Goal: Task Accomplishment & Management: Use online tool/utility

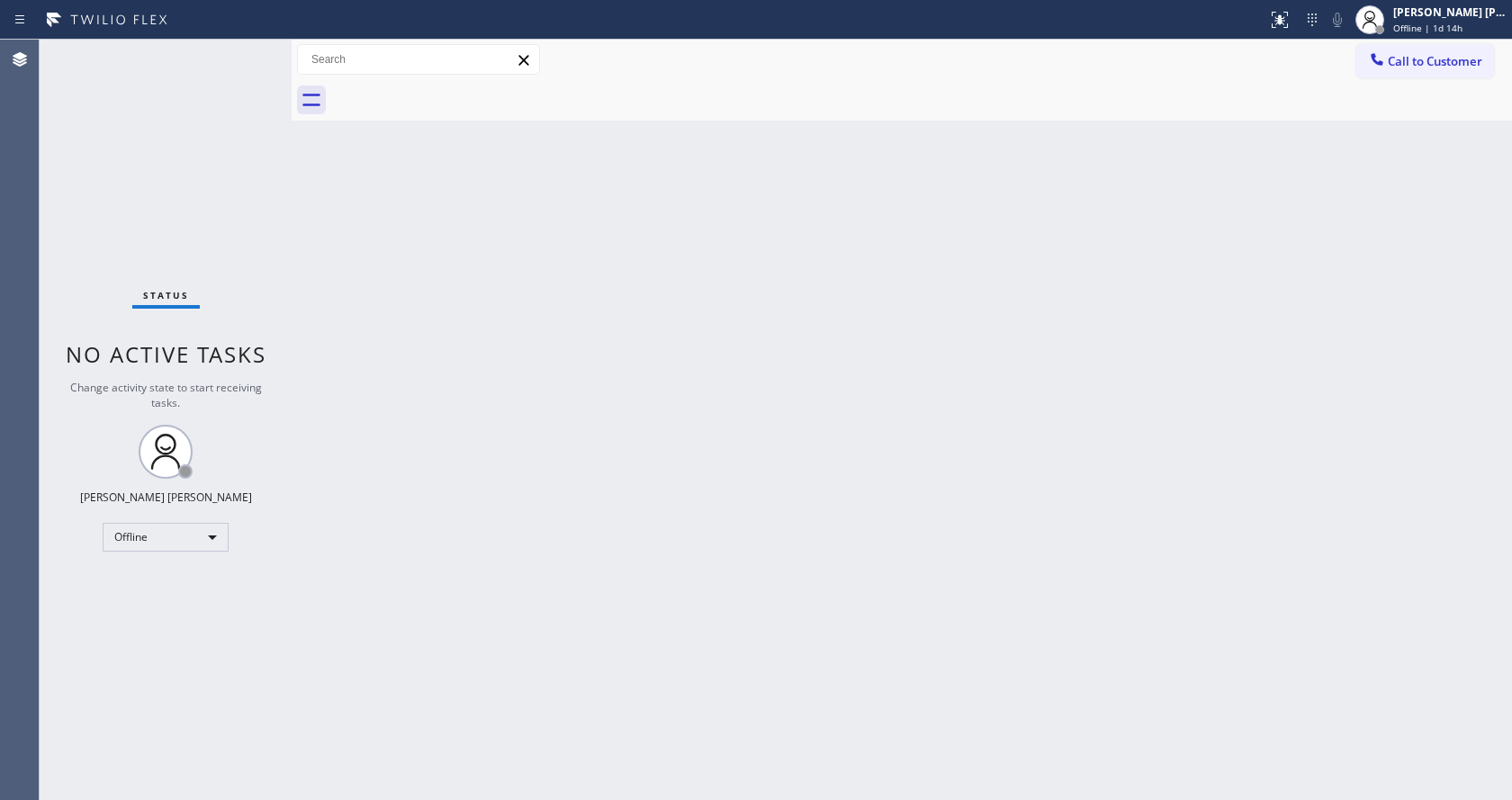
drag, startPoint x: 425, startPoint y: 261, endPoint x: 386, endPoint y: 236, distance: 46.3
click at [425, 261] on div "Back to Dashboard Change Sender ID Customers Technicians Select a contact Outbo…" at bounding box center [901, 419] width 1220 height 760
click at [749, 590] on div "Back to Dashboard Change Sender ID Customers Technicians Select a contact Outbo…" at bounding box center [901, 419] width 1220 height 760
drag, startPoint x: 238, startPoint y: 295, endPoint x: 234, endPoint y: 285, distance: 10.8
click at [238, 295] on div "Status No active tasks Change activity state to start receiving tasks. Jen Rose…" at bounding box center [165, 419] width 252 height 760
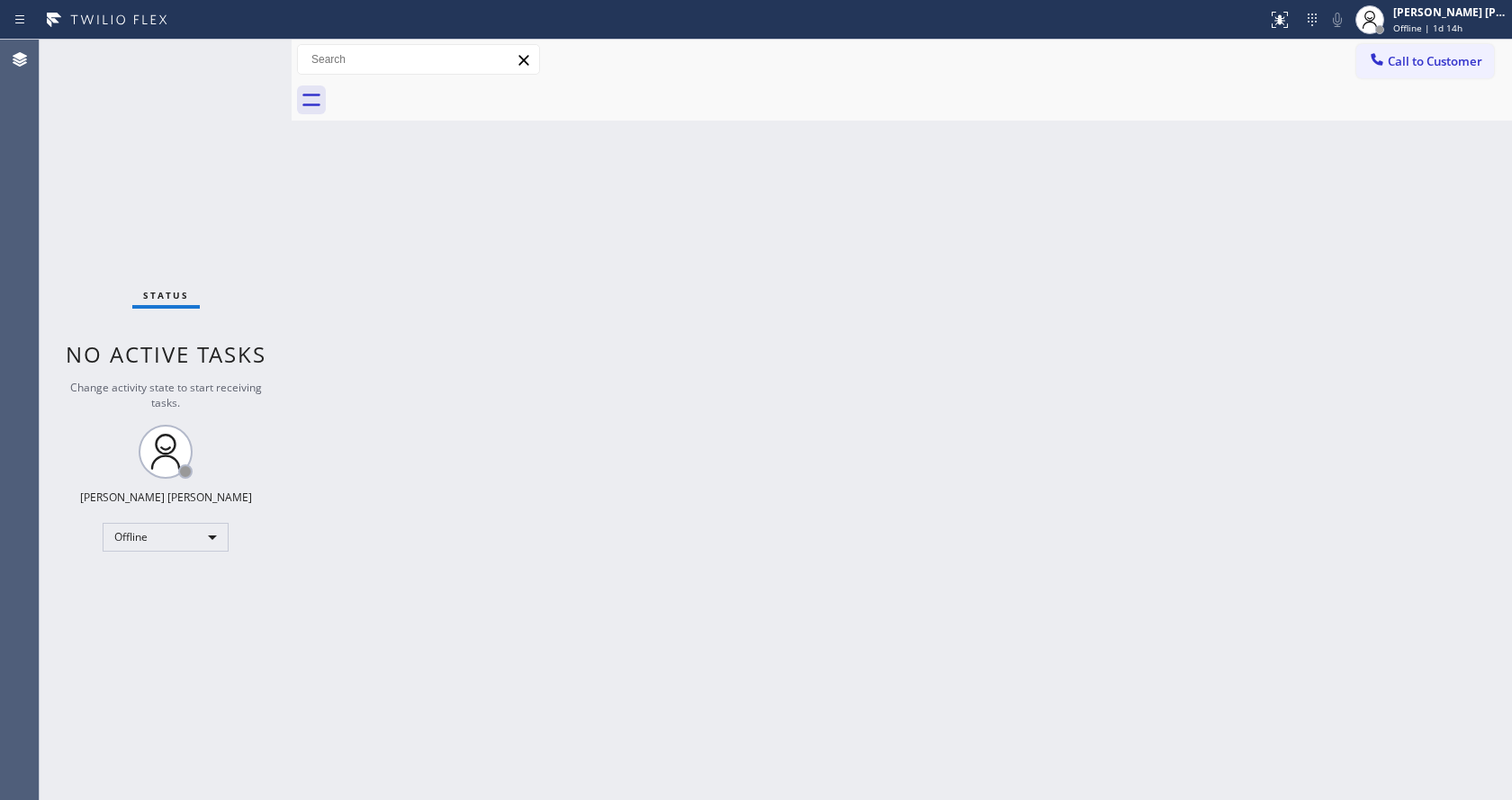
click at [214, 243] on div "Status No active tasks Change activity state to start receiving tasks. Jen Rose…" at bounding box center [165, 419] width 252 height 760
click at [1345, 340] on div "Back to Dashboard Change Sender ID Customers Technicians Select a contact Outbo…" at bounding box center [901, 419] width 1220 height 760
click at [292, 290] on div at bounding box center [292, 419] width 0 height 760
click at [637, 507] on div "Back to Dashboard Change Sender ID Customers Technicians Select a contact Outbo…" at bounding box center [901, 419] width 1220 height 760
click at [341, 307] on div "Back to Dashboard Change Sender ID Customers Technicians Select a contact Outbo…" at bounding box center [901, 419] width 1220 height 760
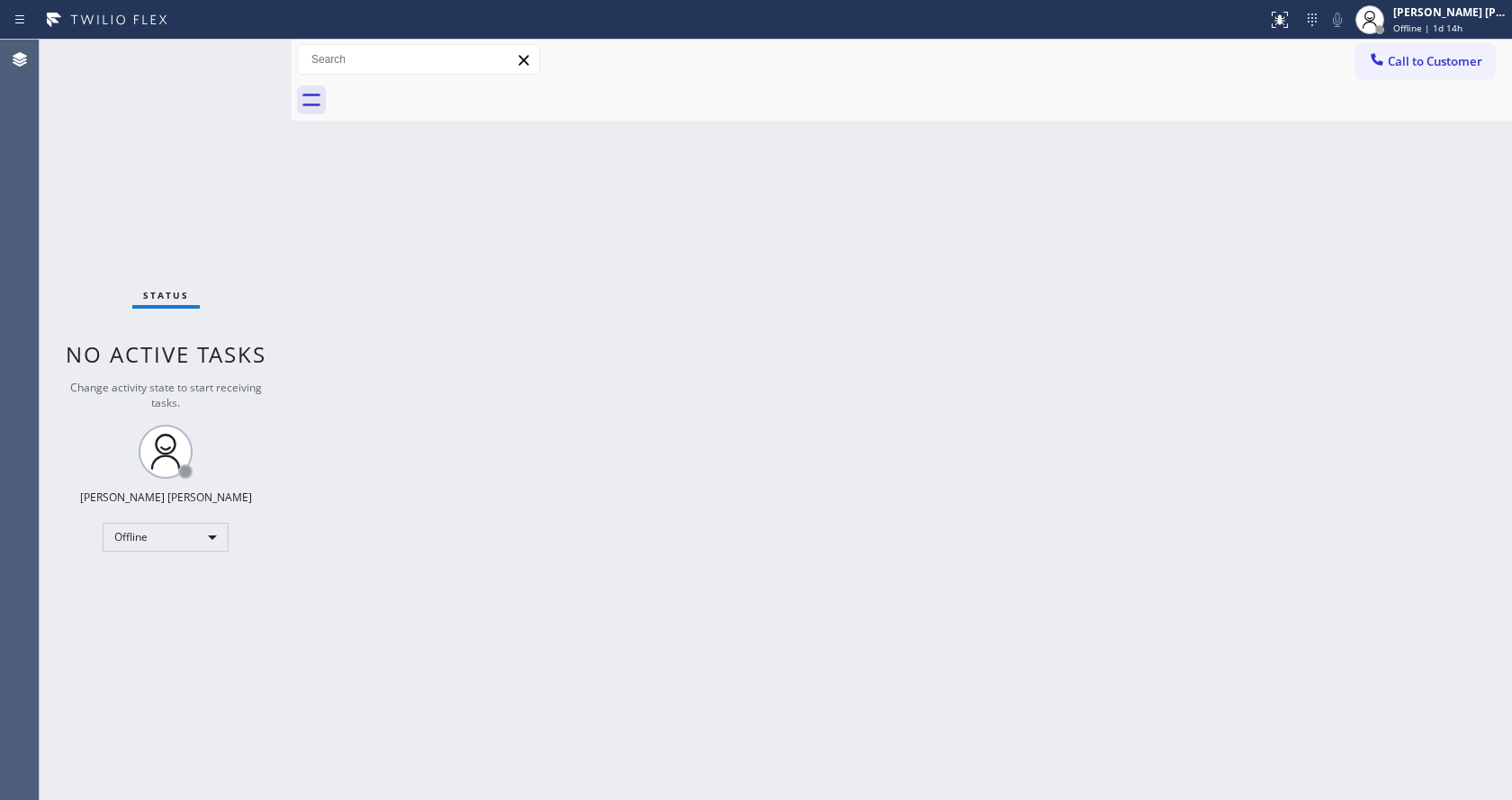
click at [676, 702] on div "Back to Dashboard Change Sender ID Customers Technicians Select a contact Outbo…" at bounding box center [901, 419] width 1220 height 760
click at [539, 347] on div "Back to Dashboard Change Sender ID Customers Technicians Select a contact Outbo…" at bounding box center [901, 419] width 1220 height 760
click at [329, 330] on div "Back to Dashboard Change Sender ID Customers Technicians Select a contact Outbo…" at bounding box center [901, 419] width 1220 height 760
click at [1503, 88] on div at bounding box center [921, 100] width 1181 height 40
click at [1475, 31] on div "Offline | 1d 14h" at bounding box center [1449, 27] width 113 height 12
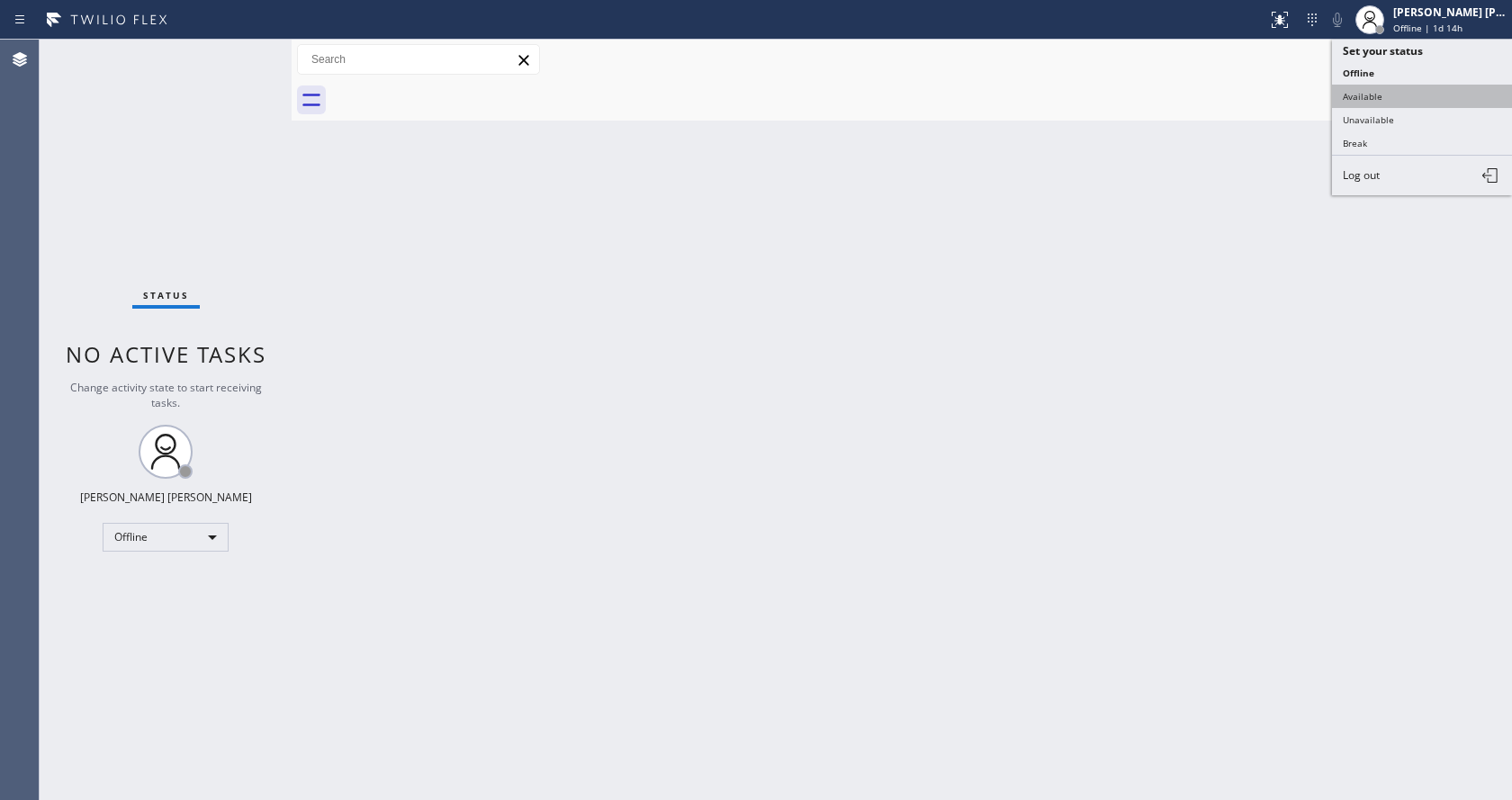
click at [1410, 91] on button "Available" at bounding box center [1421, 95] width 180 height 23
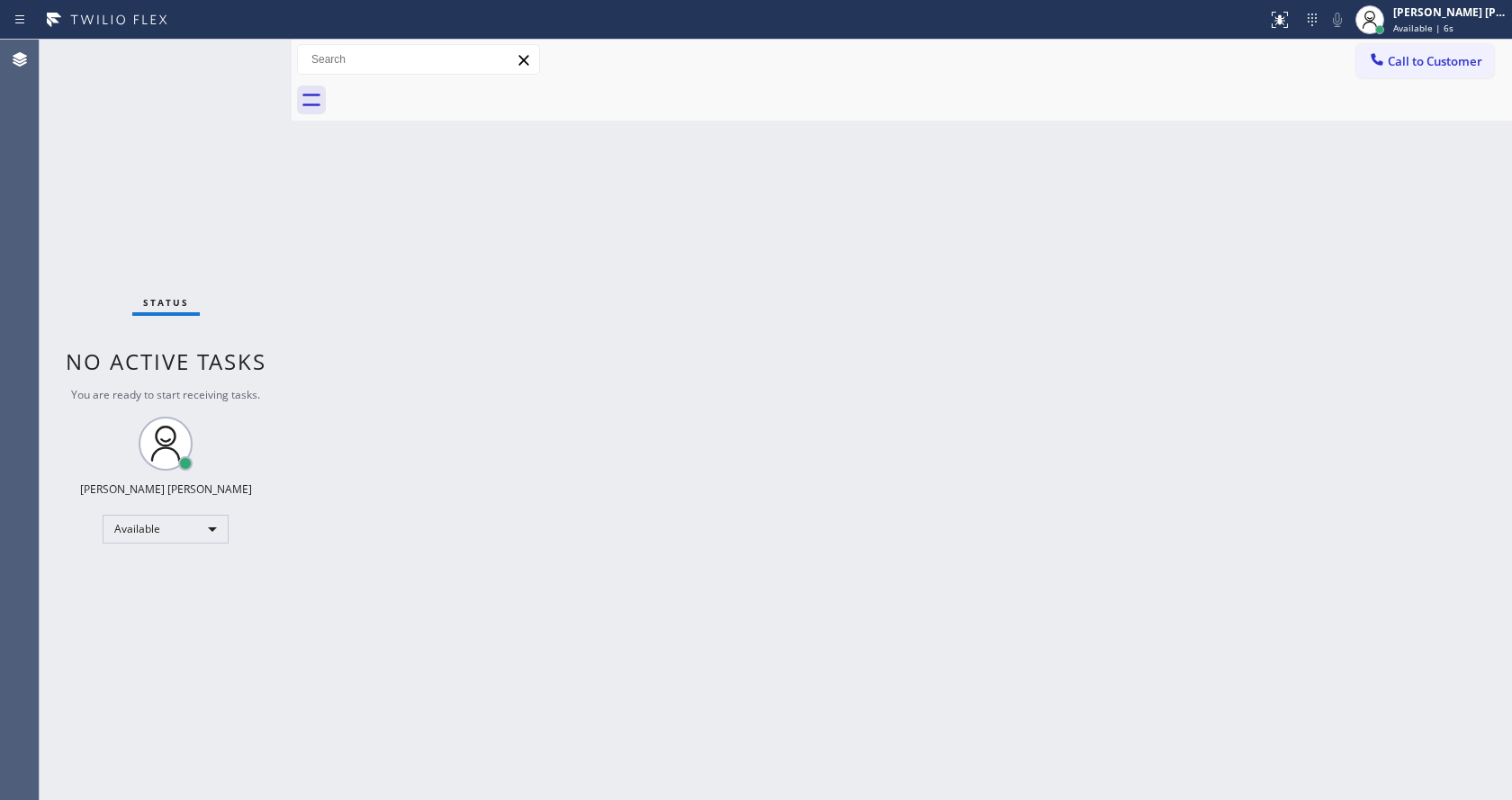
drag, startPoint x: 329, startPoint y: 268, endPoint x: 290, endPoint y: 135, distance: 138.6
click at [329, 268] on div "Back to Dashboard Change Sender ID Customers Technicians Select a contact Outbo…" at bounding box center [901, 419] width 1220 height 760
click at [1088, 451] on div "Back to Dashboard Change Sender ID Customers Technicians Select a contact Outbo…" at bounding box center [901, 419] width 1220 height 760
click at [637, 474] on div "Back to Dashboard Change Sender ID Customers Technicians Select a contact Outbo…" at bounding box center [901, 419] width 1220 height 760
click at [318, 204] on div "Back to Dashboard Change Sender ID Customers Technicians Select a contact Outbo…" at bounding box center [901, 419] width 1220 height 760
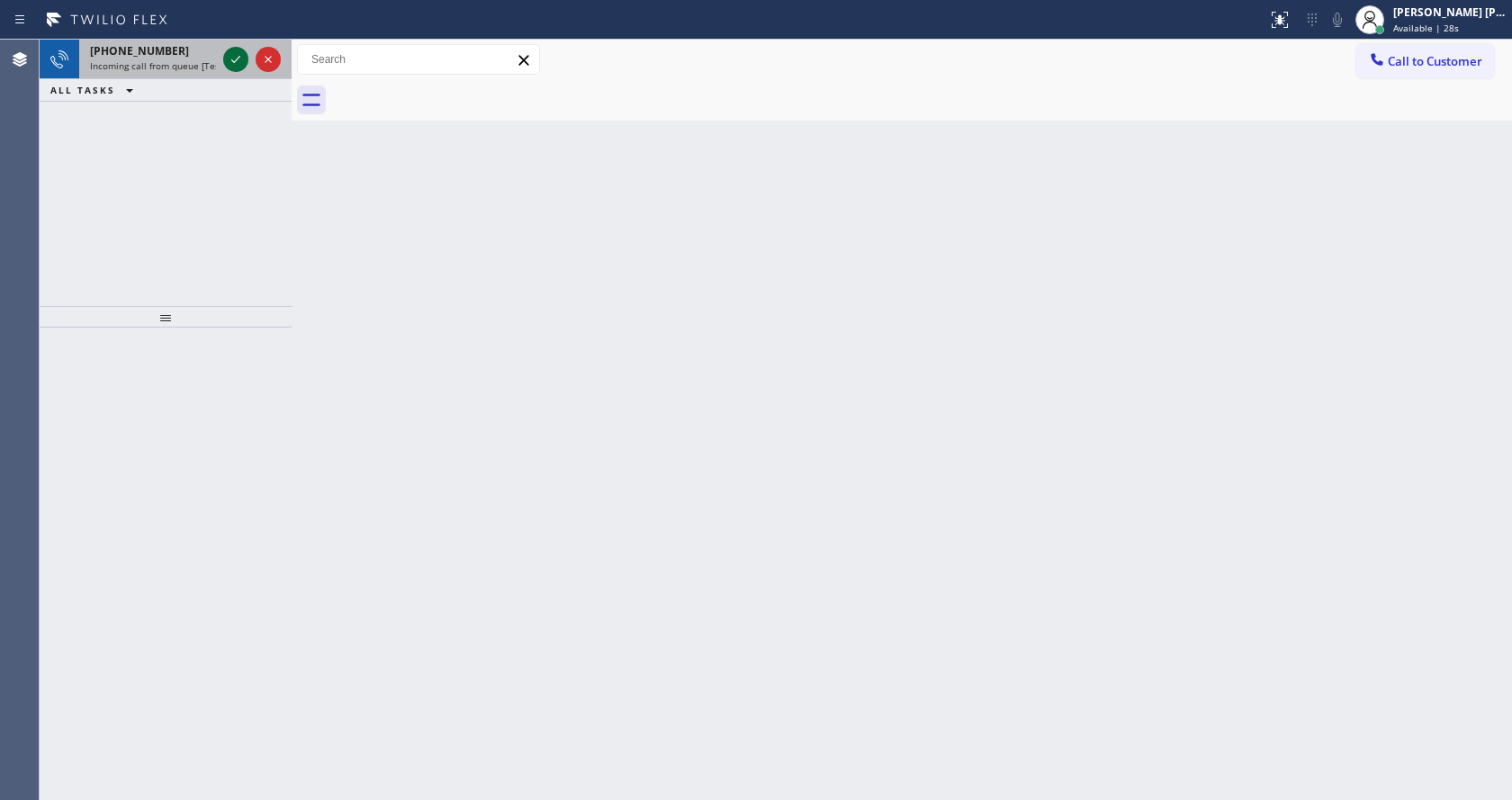
click at [242, 48] on button at bounding box center [236, 59] width 25 height 25
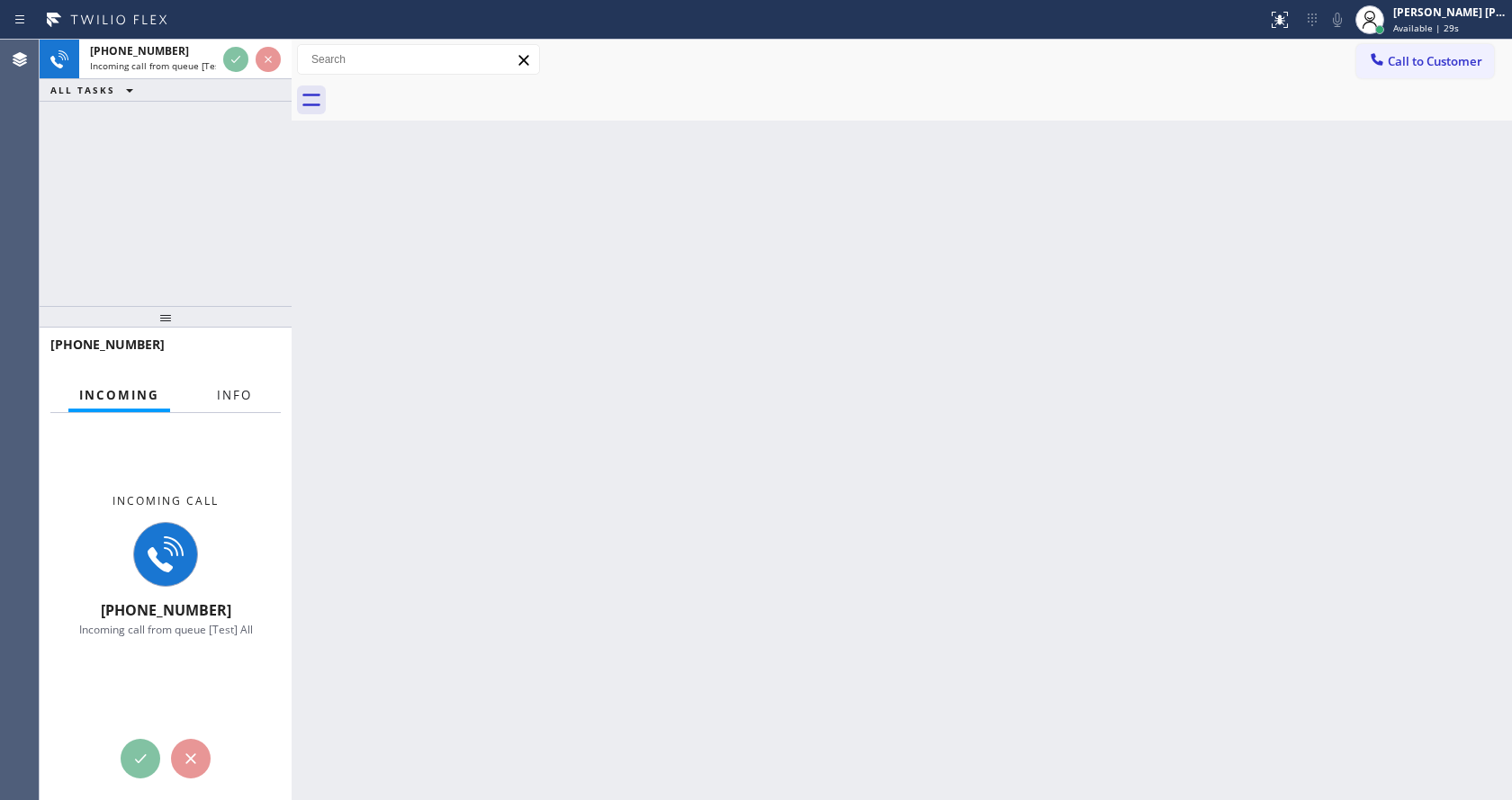
click at [238, 397] on span "Info" at bounding box center [235, 394] width 36 height 16
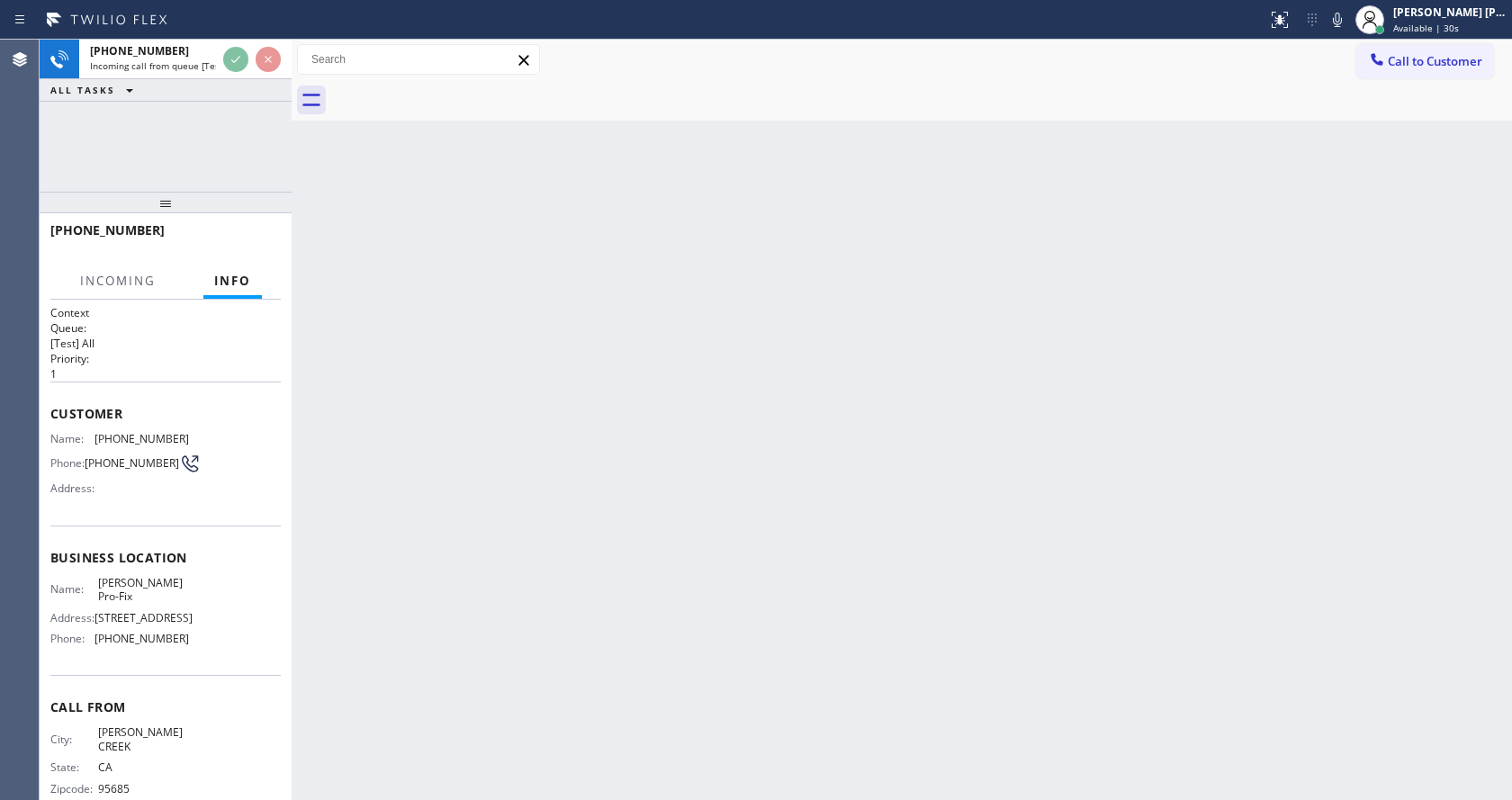
drag, startPoint x: 161, startPoint y: 314, endPoint x: 189, endPoint y: 154, distance: 162.4
click at [189, 154] on div "+12095608852 Incoming call from queue [Test] All ALL TASKS ALL TASKS ACTIVE TAS…" at bounding box center [165, 419] width 252 height 760
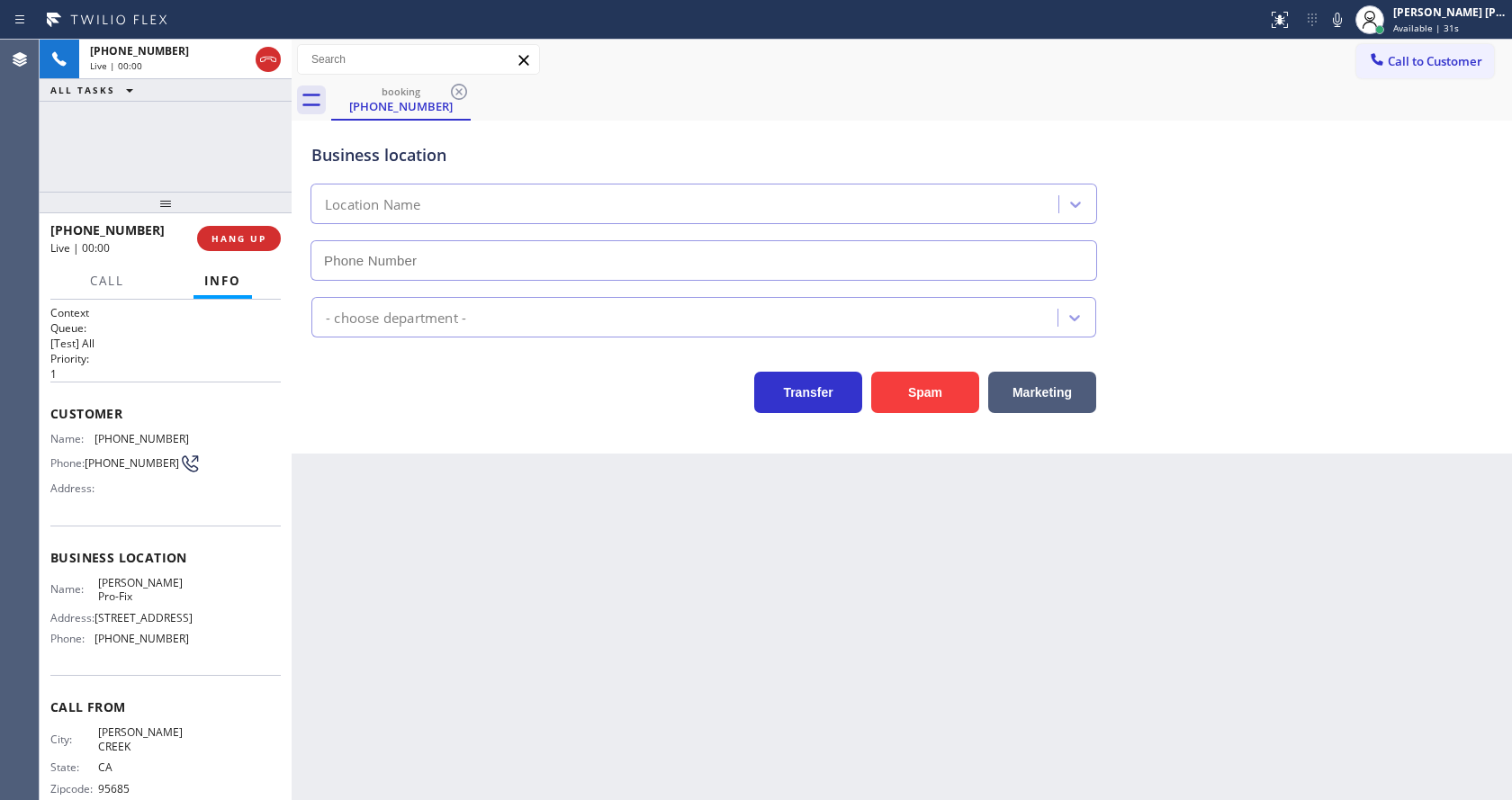
type input "(813) 642-4658"
click at [596, 563] on div "Back to Dashboard Change Sender ID Customers Technicians Select a contact Outbo…" at bounding box center [901, 419] width 1220 height 760
click at [598, 610] on div "Back to Dashboard Change Sender ID Customers Technicians Select a contact Outbo…" at bounding box center [901, 419] width 1220 height 760
click at [396, 497] on div "Back to Dashboard Change Sender ID Customers Technicians Select a contact Outbo…" at bounding box center [901, 419] width 1220 height 760
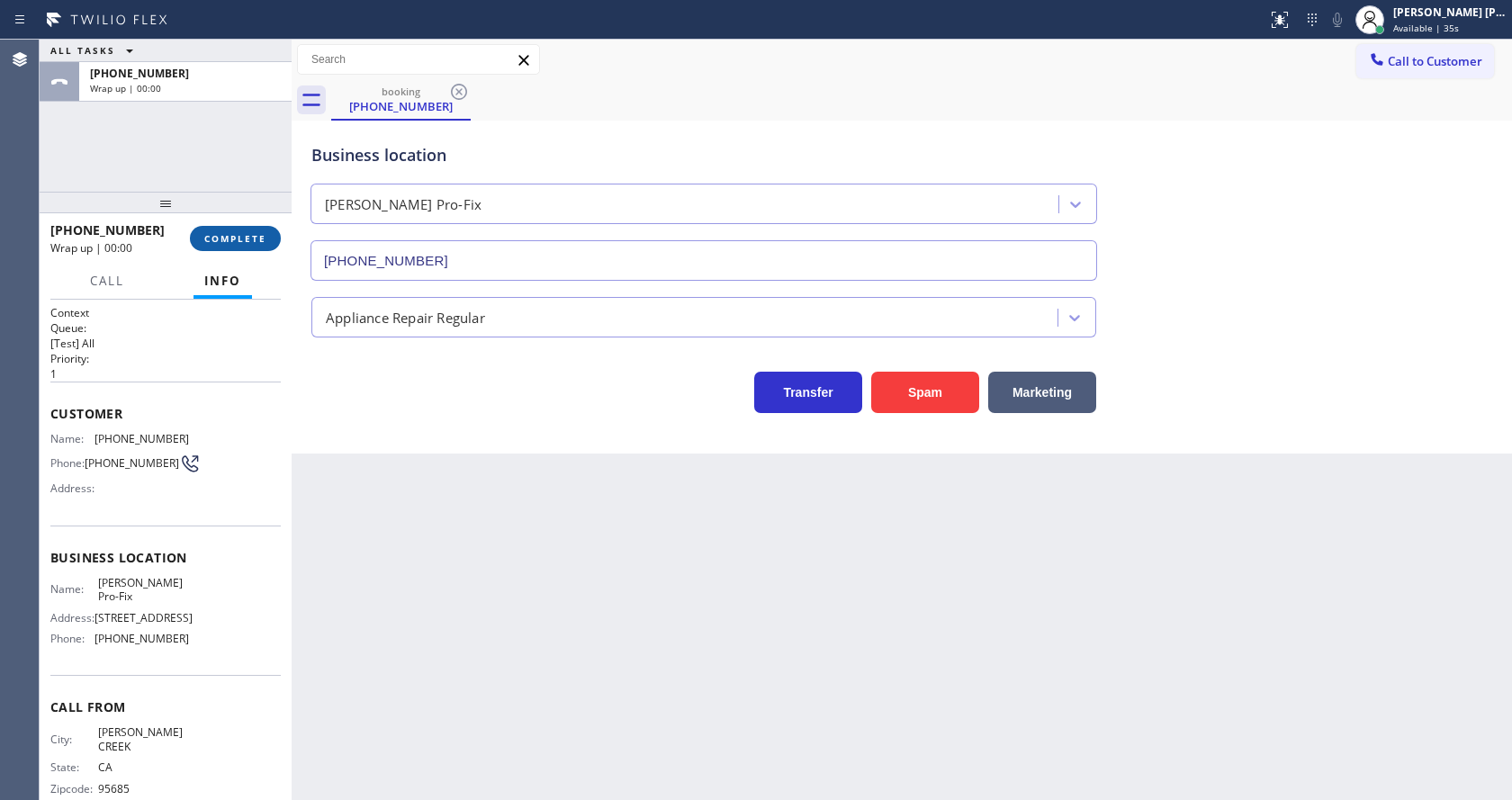
click at [249, 232] on span "COMPLETE" at bounding box center [235, 237] width 62 height 12
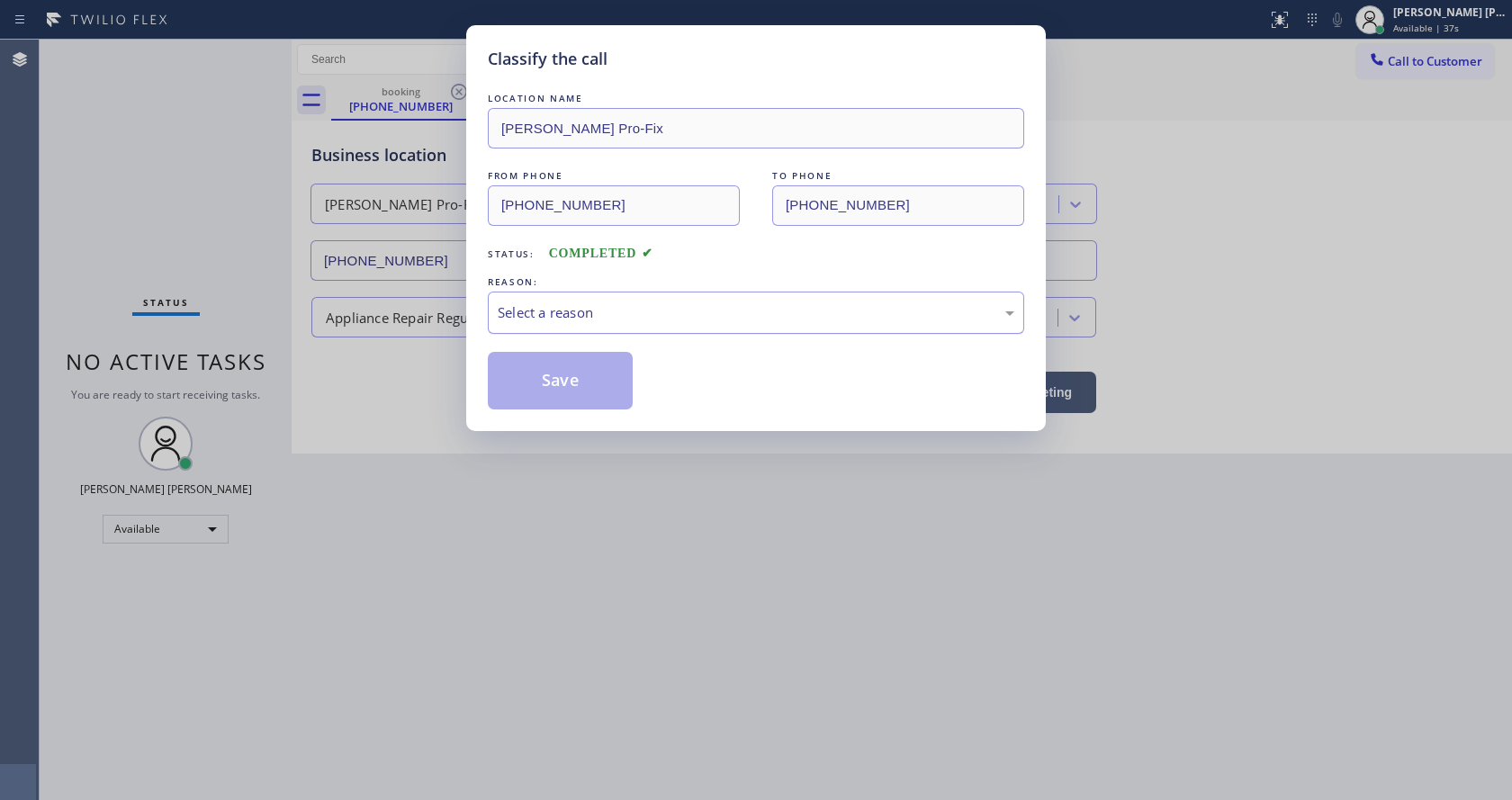
click at [542, 311] on div "Select a reason" at bounding box center [756, 312] width 516 height 21
click at [541, 376] on button "Save" at bounding box center [560, 380] width 145 height 58
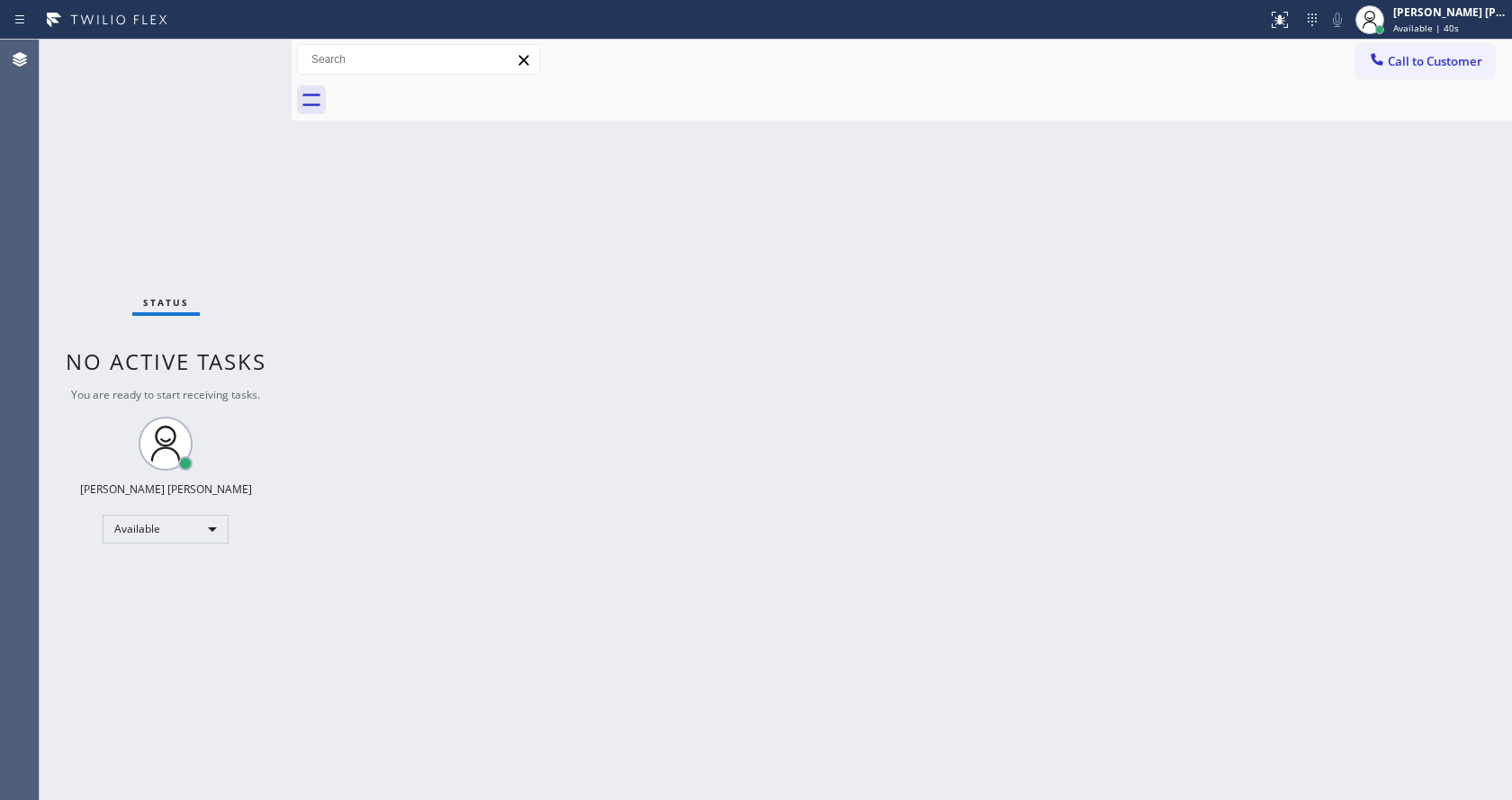
drag, startPoint x: 716, startPoint y: 541, endPoint x: 696, endPoint y: 513, distance: 34.4
click at [716, 541] on div "Back to Dashboard Change Sender ID Customers Technicians Select a contact Outbo…" at bounding box center [901, 419] width 1220 height 760
drag, startPoint x: 239, startPoint y: 134, endPoint x: 238, endPoint y: 101, distance: 33.0
click at [239, 134] on div "Status No active tasks You are ready to start receiving tasks. [PERSON_NAME] [P…" at bounding box center [165, 419] width 252 height 760
click at [253, 51] on div "Status No active tasks You are ready to start receiving tasks. [PERSON_NAME] [P…" at bounding box center [165, 419] width 252 height 760
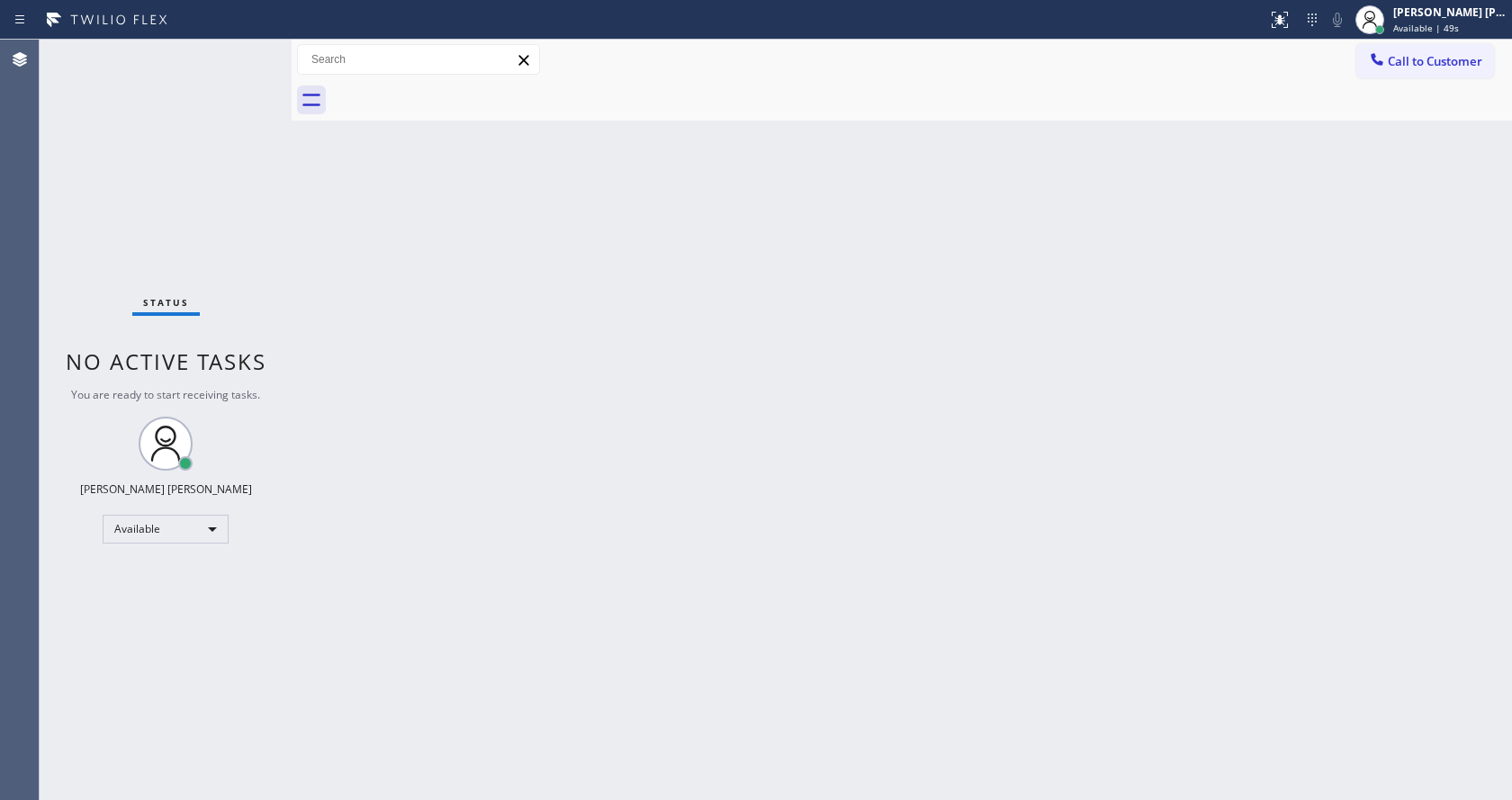
click at [253, 51] on div "Status No active tasks You are ready to start receiving tasks. [PERSON_NAME] [P…" at bounding box center [165, 419] width 252 height 760
click at [252, 51] on div "Status No active tasks You are ready to start receiving tasks. [PERSON_NAME] [P…" at bounding box center [165, 419] width 252 height 760
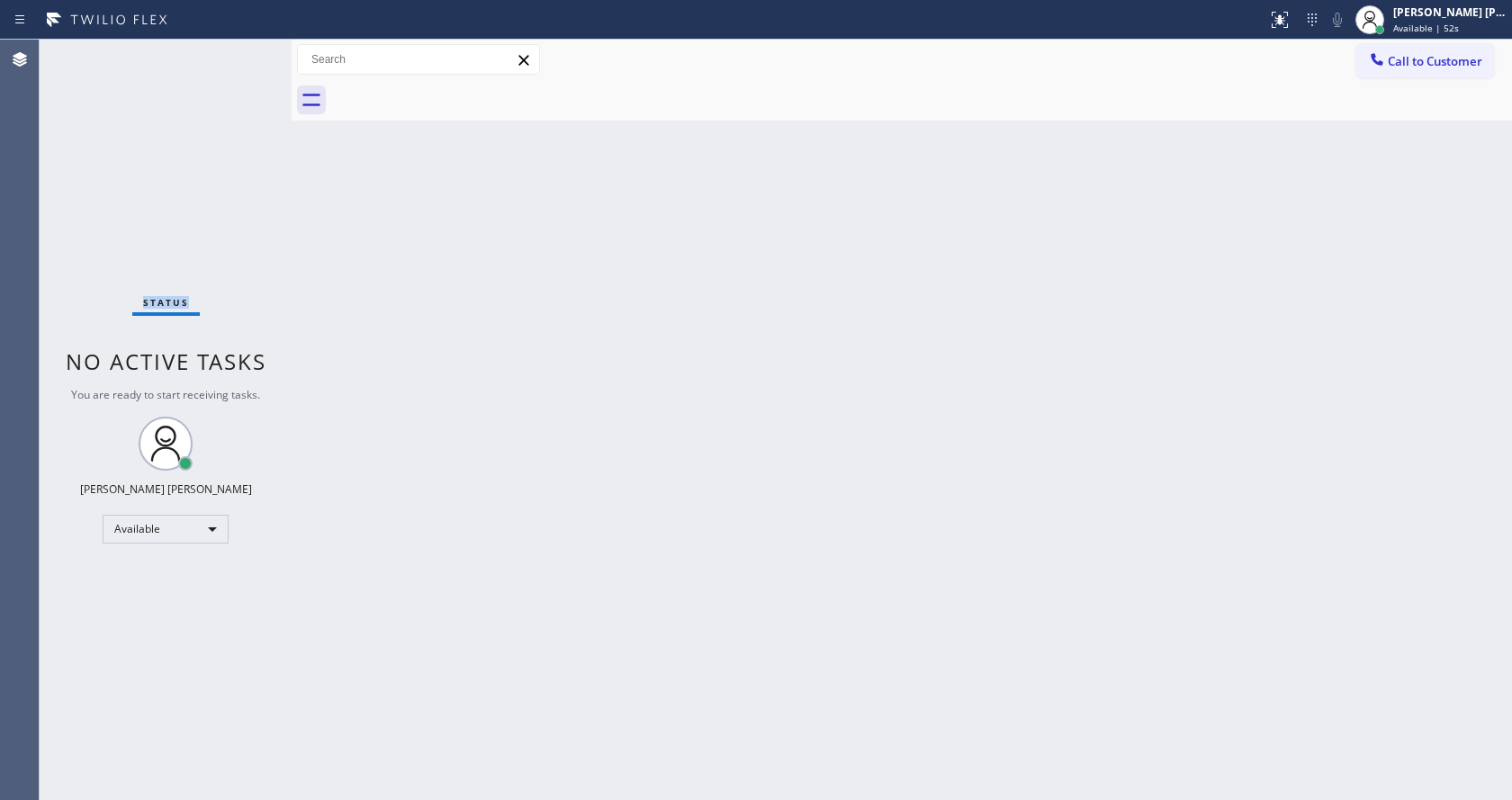
click at [252, 51] on div "Status No active tasks You are ready to start receiving tasks. [PERSON_NAME] [P…" at bounding box center [165, 419] width 252 height 760
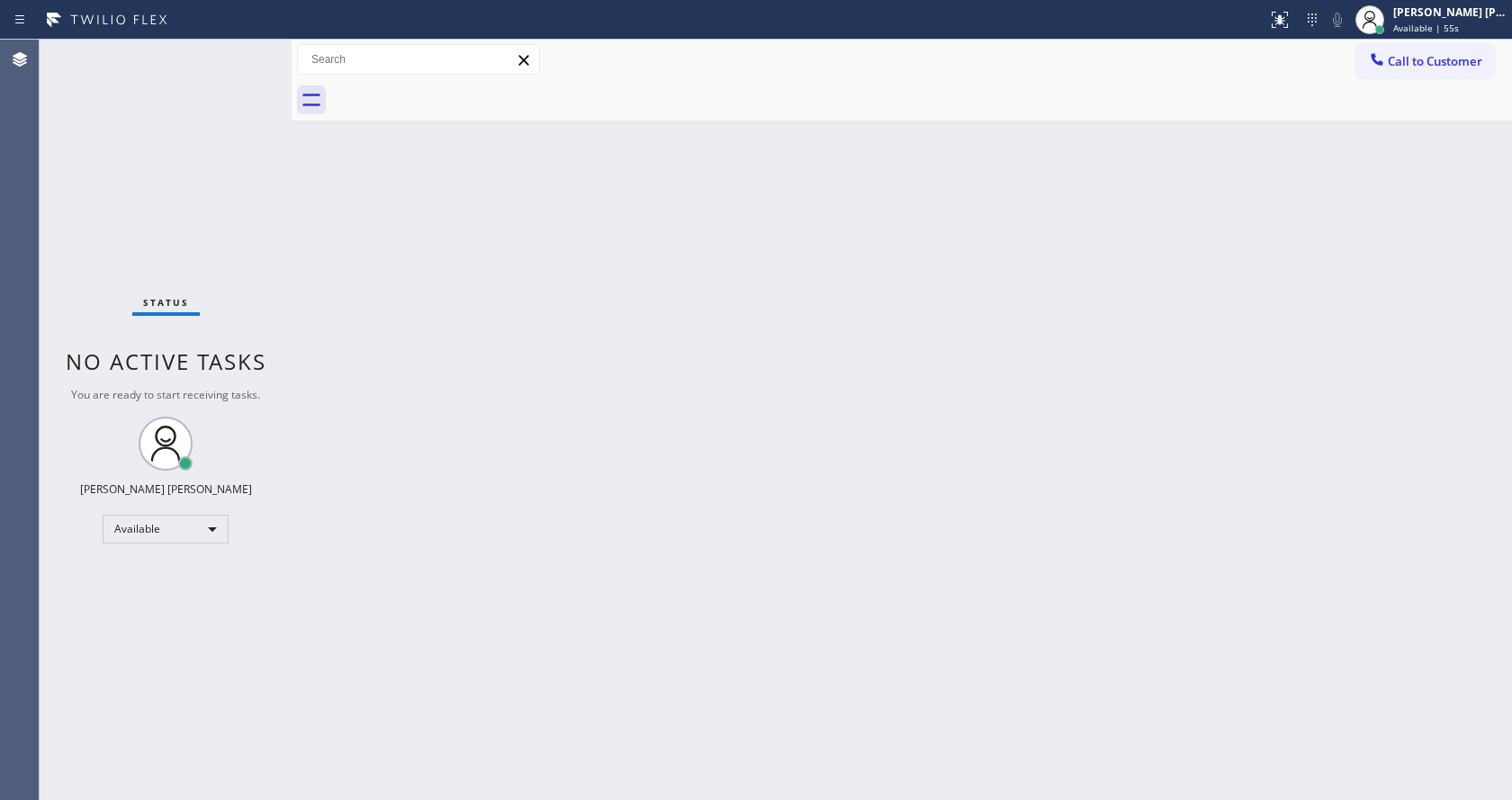
click at [260, 48] on div "Status No active tasks You are ready to start receiving tasks. [PERSON_NAME] [P…" at bounding box center [165, 419] width 252 height 760
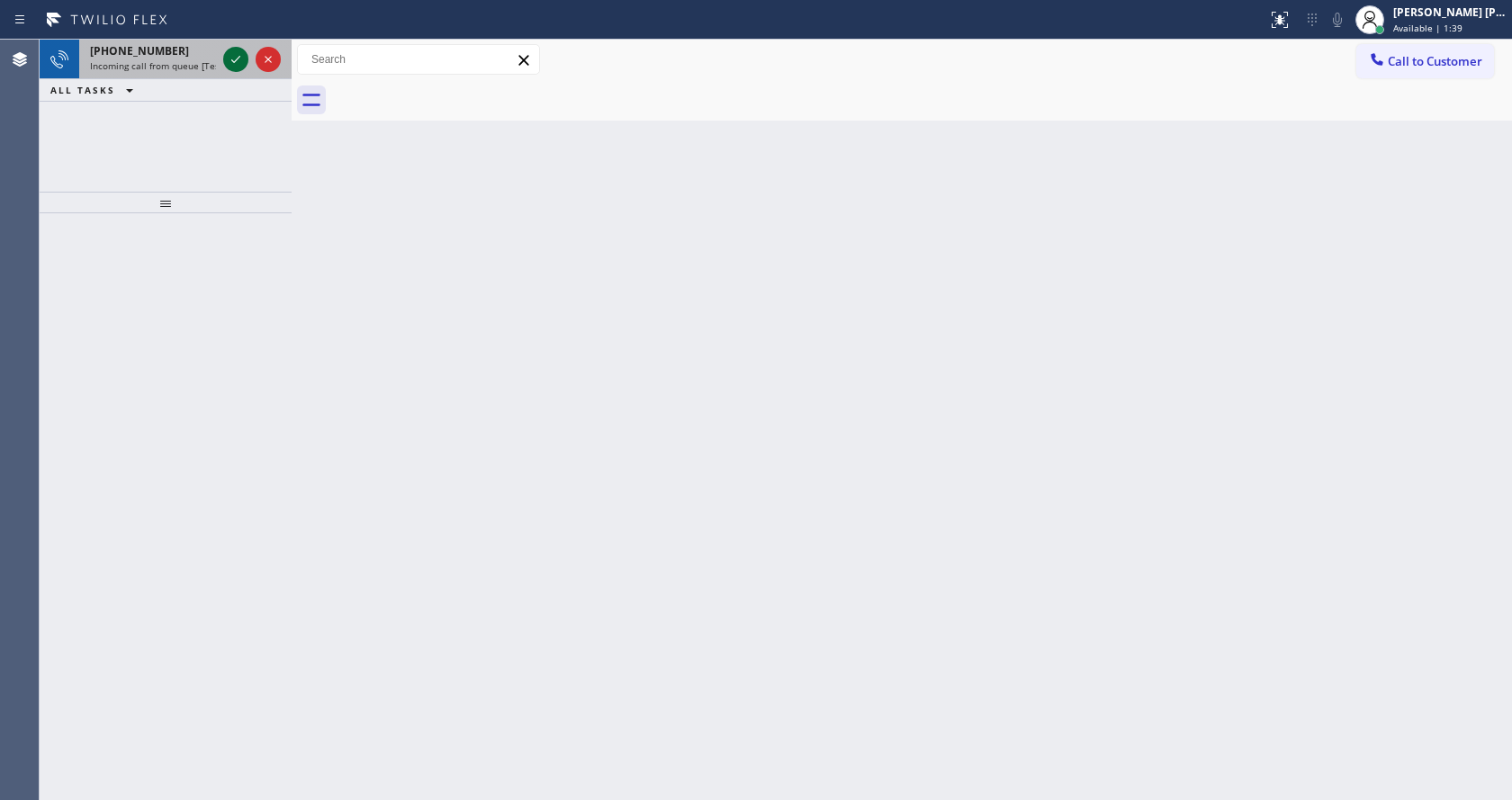
click at [238, 58] on icon at bounding box center [236, 60] width 9 height 7
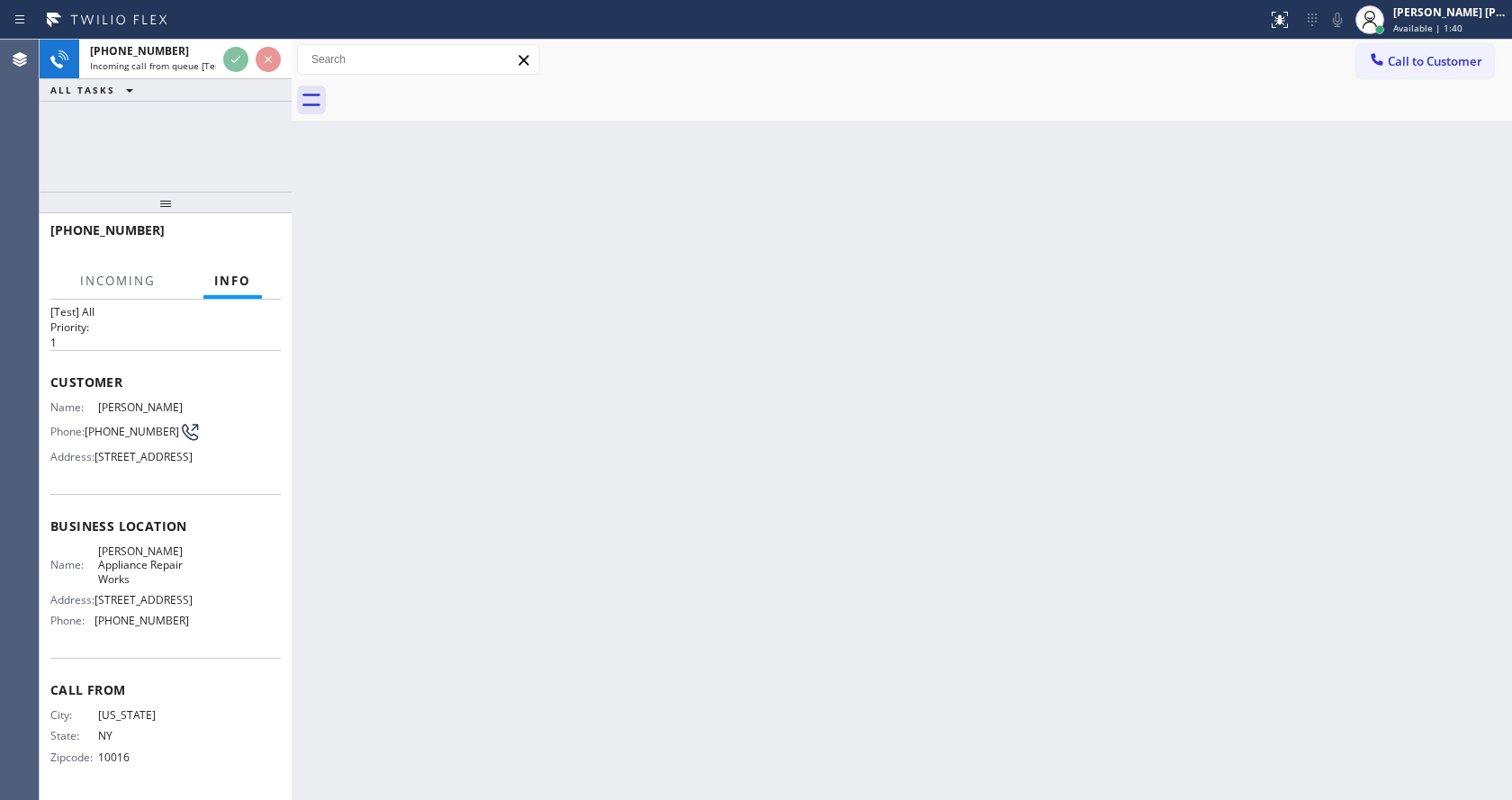
scroll to position [79, 0]
click at [733, 479] on div "Back to Dashboard Change Sender ID Customers Technicians Select a contact Outbo…" at bounding box center [901, 419] width 1220 height 760
click at [402, 725] on div "Back to Dashboard Change Sender ID Customers Technicians Select a contact Outbo…" at bounding box center [901, 419] width 1220 height 760
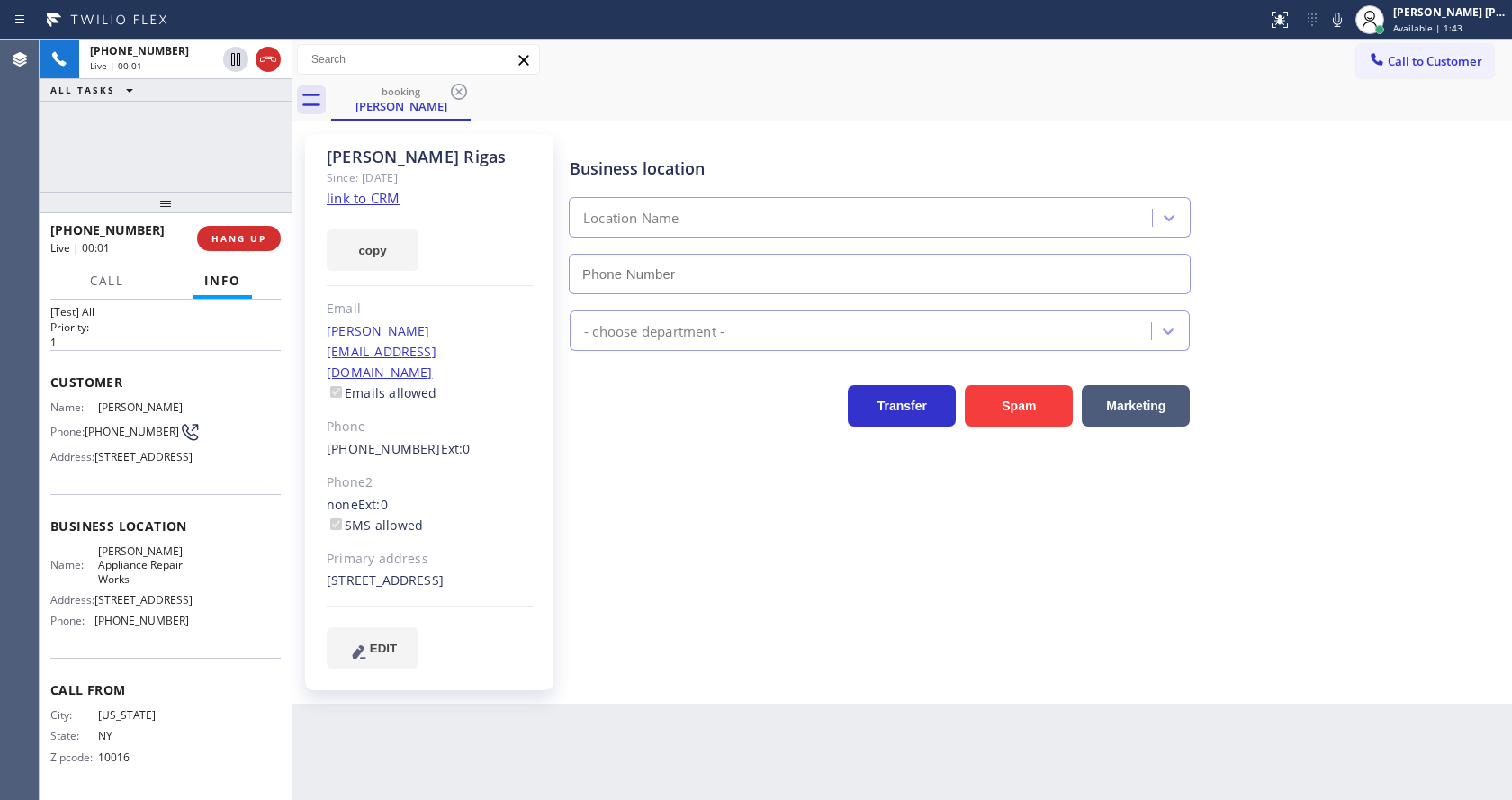
type input "(347) 751-6458"
click at [373, 206] on link "link to CRM" at bounding box center [363, 197] width 73 height 18
click at [368, 204] on link "link to CRM" at bounding box center [363, 197] width 73 height 18
click at [708, 492] on div "Business location Lewis Appliance Repair Works (347) 751-6458 Appliance Repair …" at bounding box center [1036, 400] width 942 height 524
click at [1076, 637] on div "Business location Lewis Appliance Repair Works (347) 751-6458 Appliance Repair …" at bounding box center [1036, 400] width 942 height 524
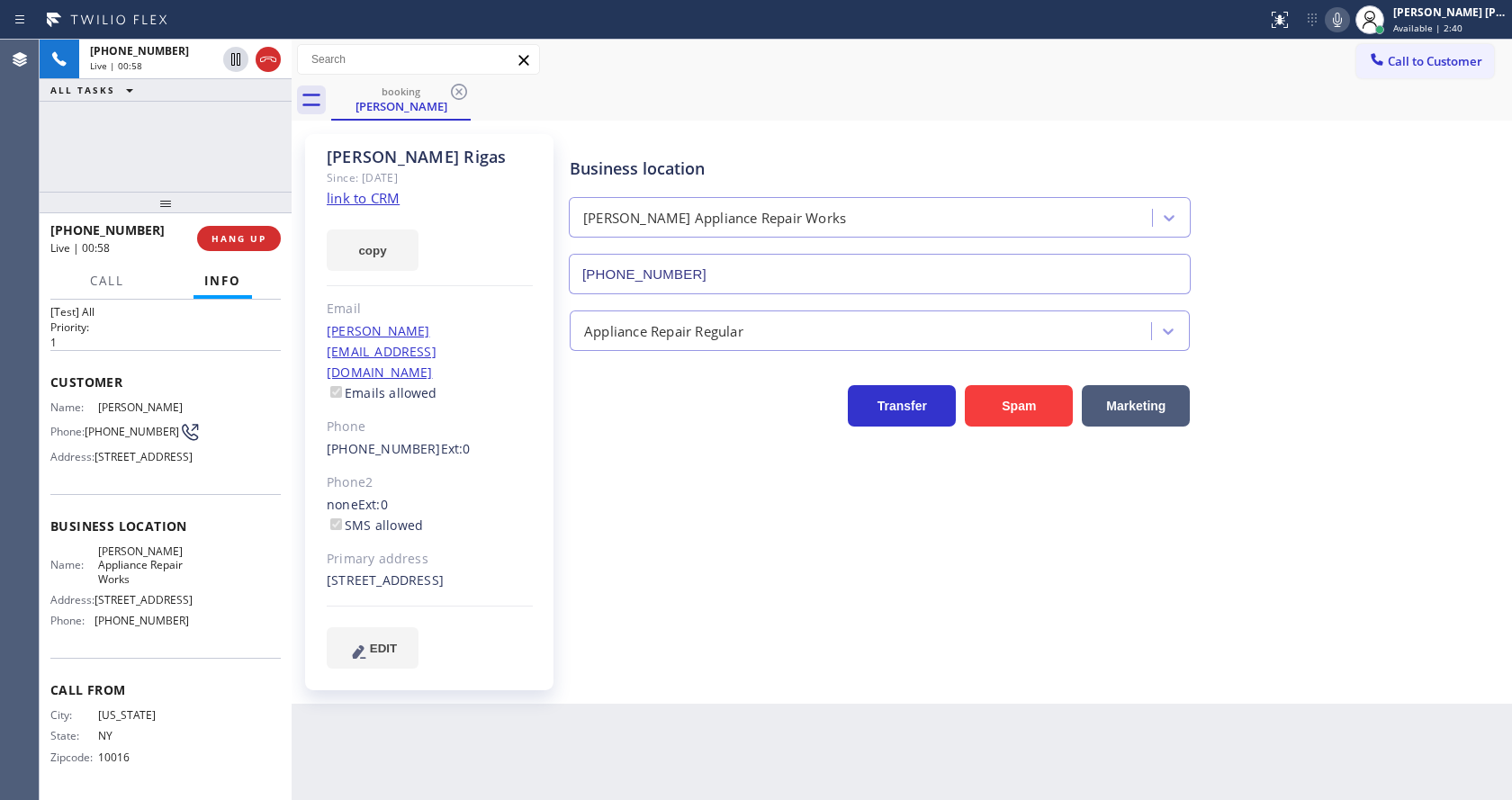
click at [1342, 21] on icon at bounding box center [1337, 19] width 9 height 14
click at [230, 52] on icon at bounding box center [236, 59] width 22 height 21
click at [644, 646] on div "Business location Lewis Appliance Repair Works (347) 751-6458 Appliance Repair …" at bounding box center [1036, 419] width 942 height 561
click at [829, 479] on div "Business location Lewis Appliance Repair Works (347) 751-6458 Appliance Repair …" at bounding box center [1036, 400] width 942 height 524
click at [238, 49] on icon at bounding box center [236, 59] width 22 height 21
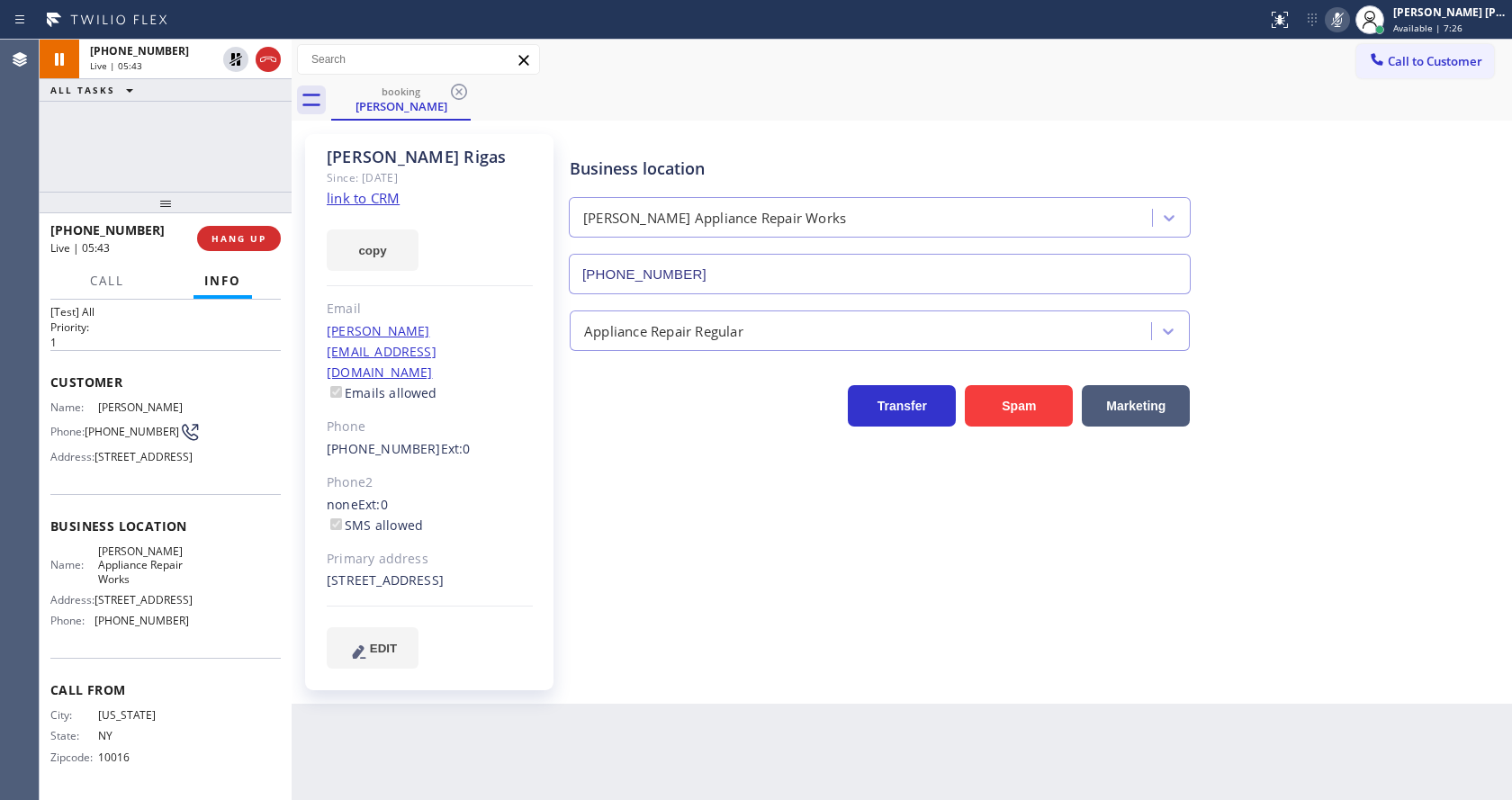
click at [1347, 19] on icon at bounding box center [1337, 20] width 22 height 21
click at [1389, 171] on div "Business location Lewis Appliance Repair Works (347) 751-6458" at bounding box center [1036, 213] width 942 height 163
click at [846, 492] on div "Business location Lewis Appliance Repair Works (347) 751-6458 Appliance Repair …" at bounding box center [1036, 400] width 942 height 524
click at [711, 621] on div "Business location Lewis Appliance Repair Works (347) 751-6458 Appliance Repair …" at bounding box center [1036, 400] width 942 height 524
click at [681, 570] on div "Business location Lewis Appliance Repair Works (347) 751-6458 Appliance Repair …" at bounding box center [1036, 400] width 942 height 524
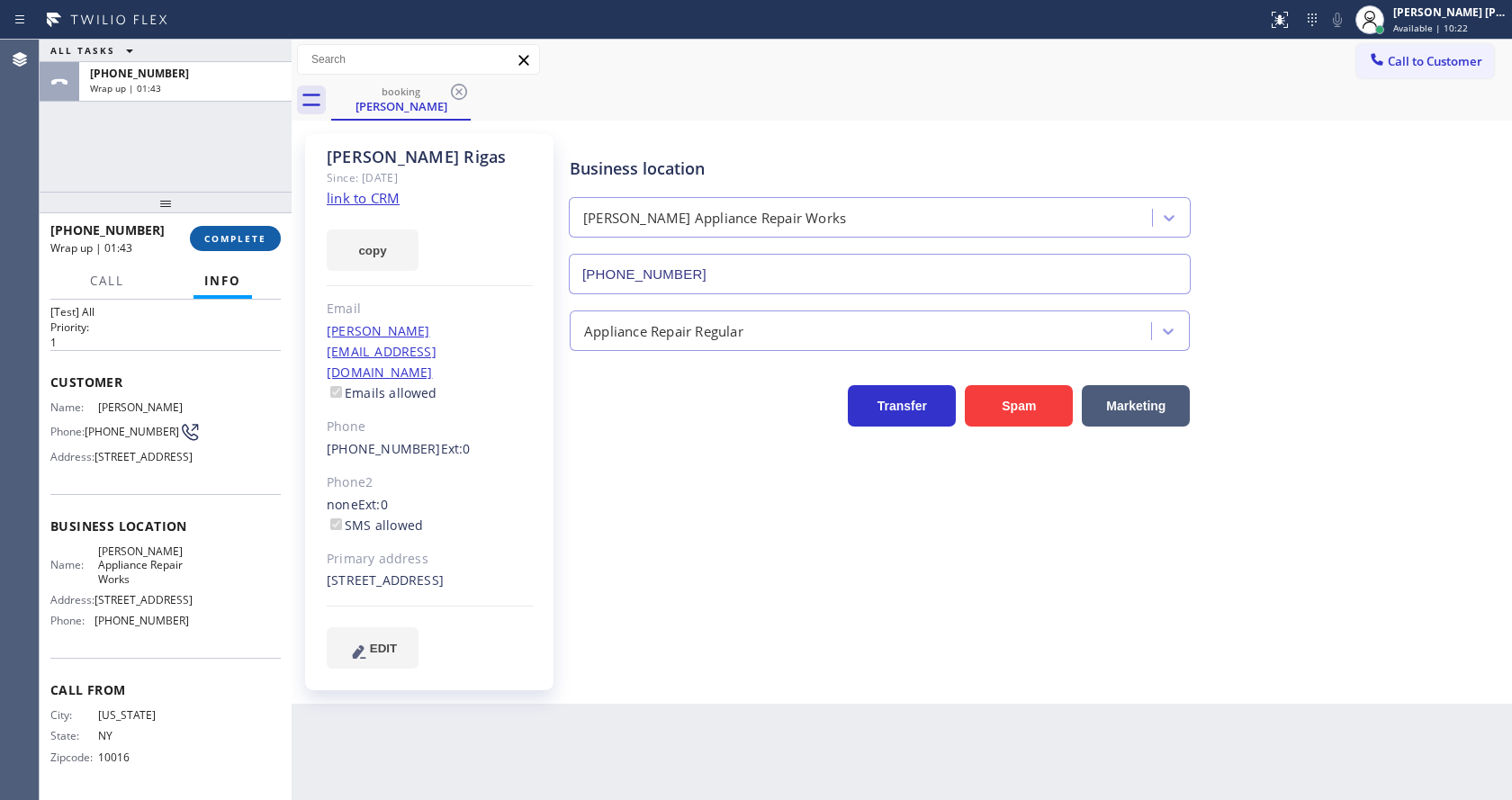
click at [236, 226] on button "COMPLETE" at bounding box center [235, 238] width 91 height 25
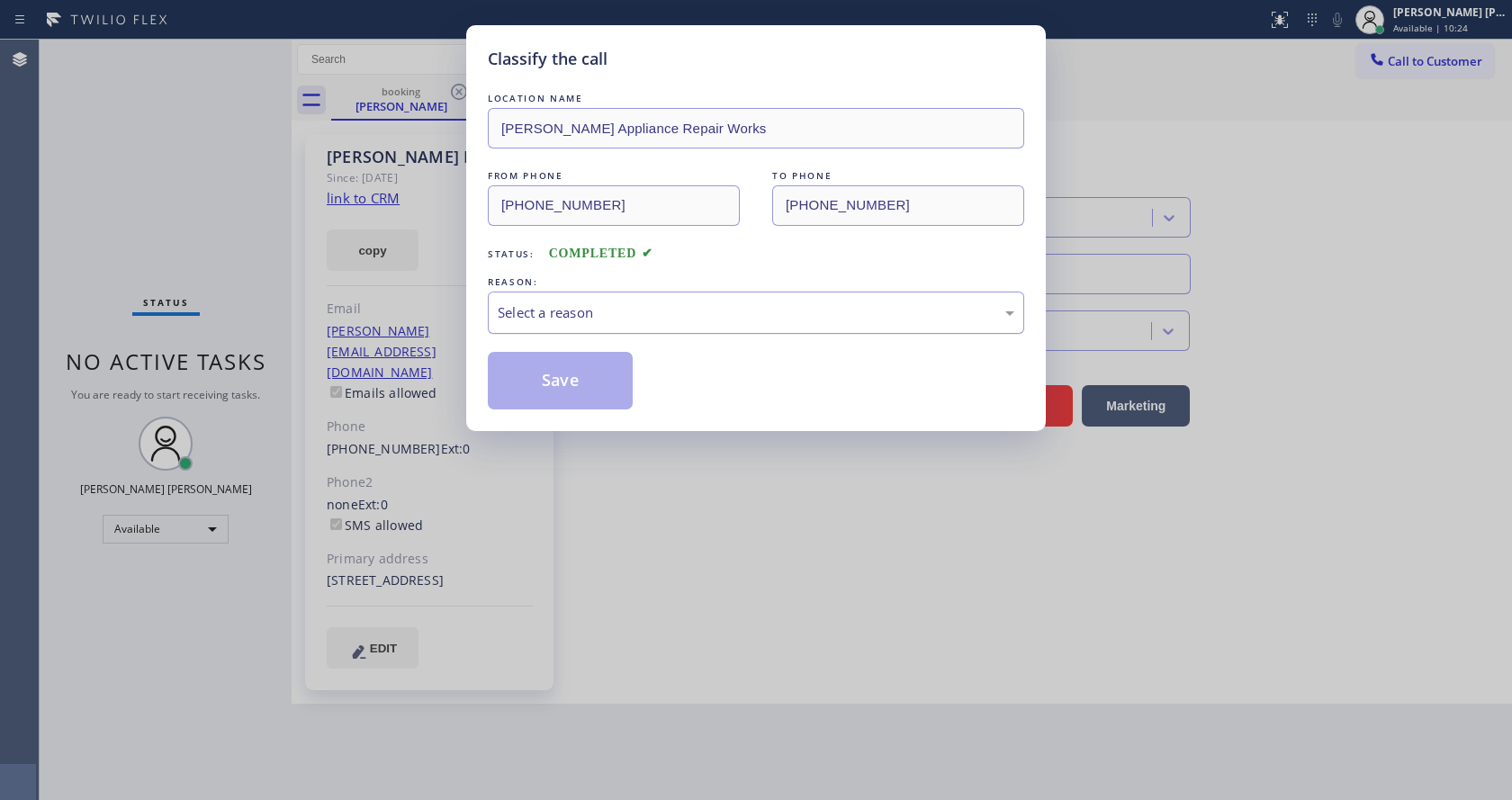
click at [595, 302] on div "Select a reason" at bounding box center [756, 312] width 516 height 21
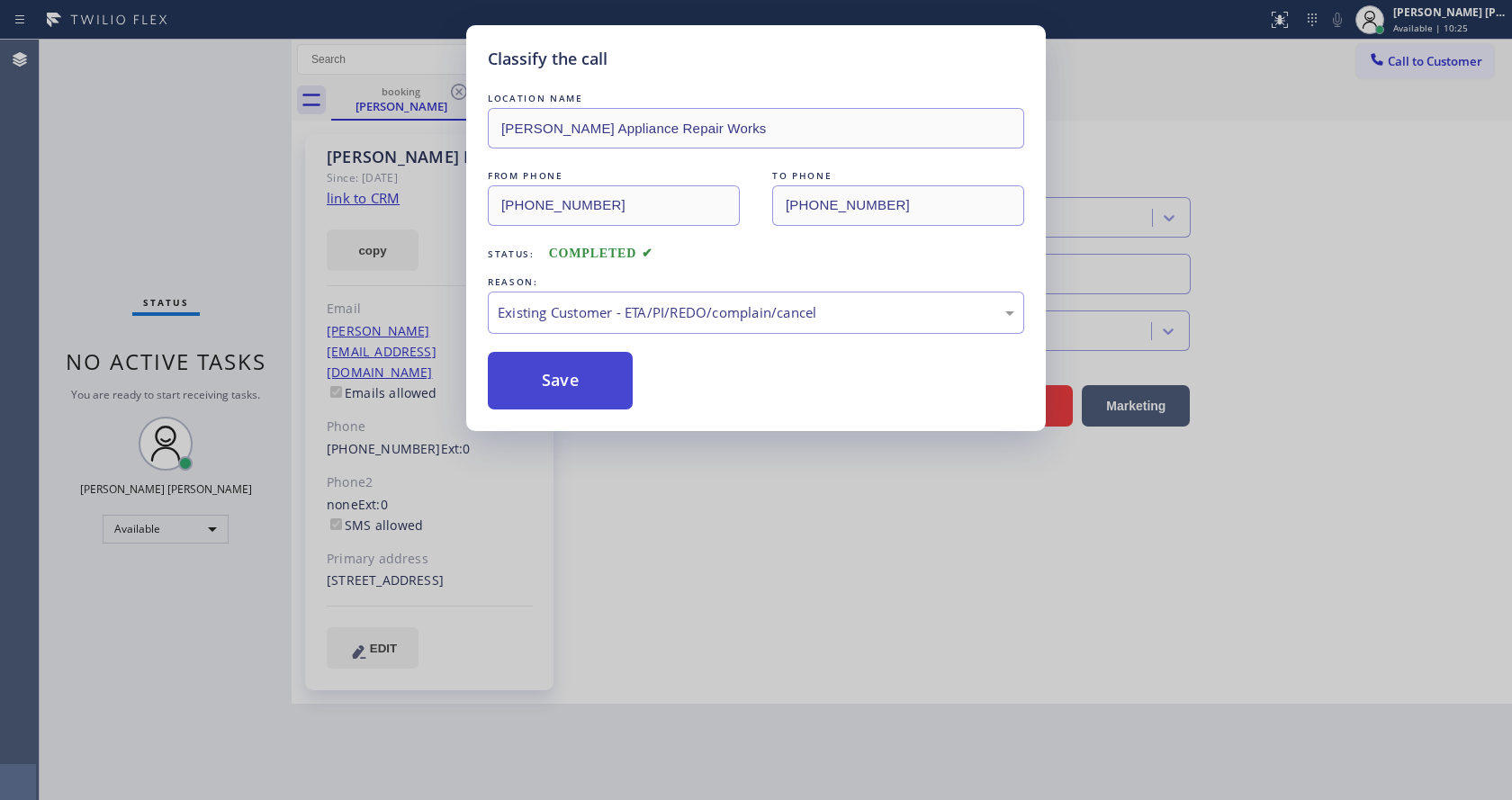
click at [550, 388] on button "Save" at bounding box center [560, 380] width 145 height 58
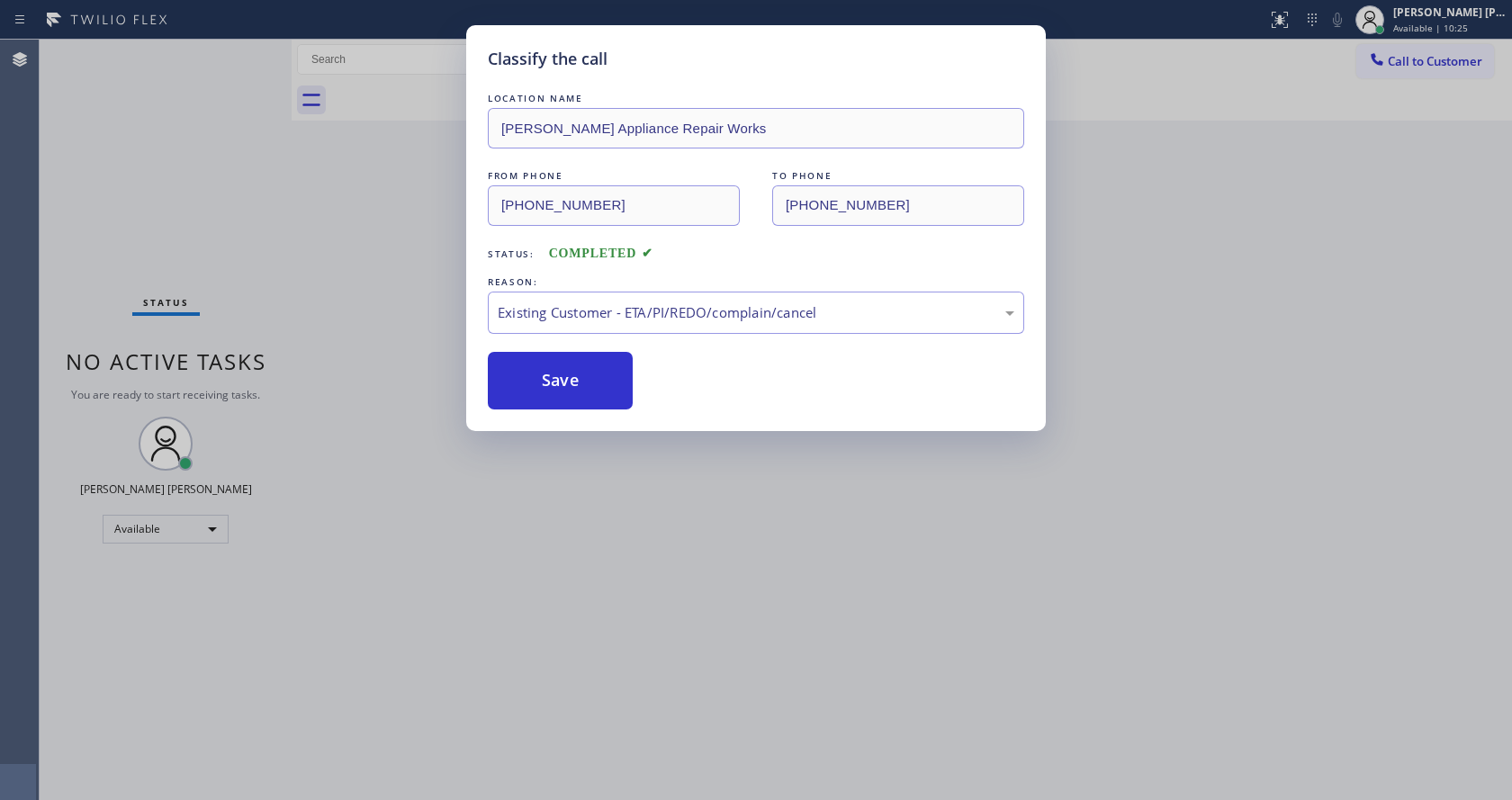
drag, startPoint x: 609, startPoint y: 603, endPoint x: 565, endPoint y: 761, distance: 164.0
click at [609, 605] on div "Classify the call LOCATION NAME Lewis Appliance Repair Works FROM PHONE (917) 2…" at bounding box center [756, 400] width 1512 height 800
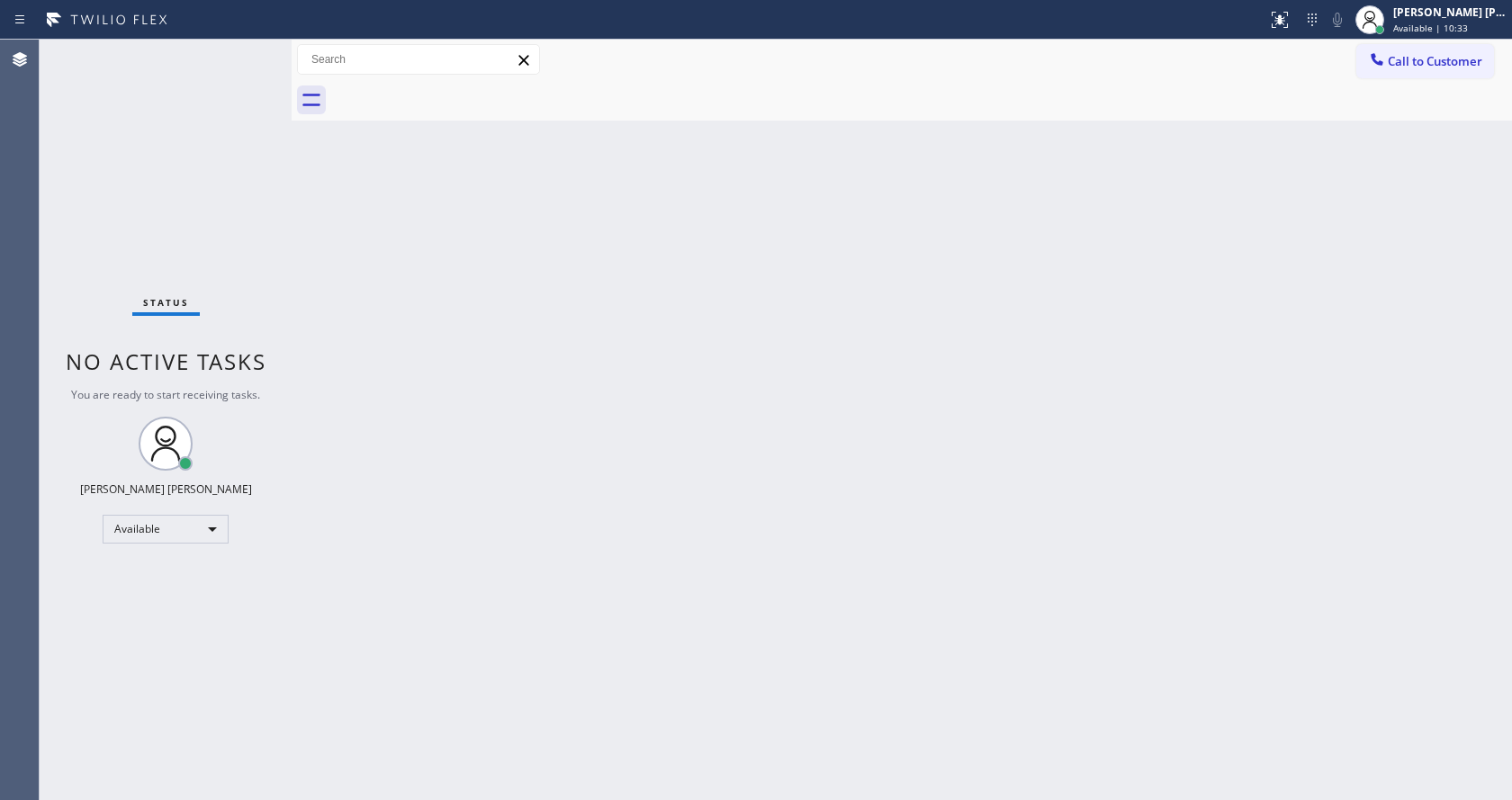
click at [268, 190] on div "Status No active tasks You are ready to start receiving tasks. [PERSON_NAME] [P…" at bounding box center [165, 419] width 252 height 760
click at [235, 51] on div "Status No active tasks You are ready to start receiving tasks. [PERSON_NAME] [P…" at bounding box center [165, 419] width 252 height 760
click at [524, 493] on div "Back to Dashboard Change Sender ID Customers Technicians Select a contact Outbo…" at bounding box center [901, 419] width 1220 height 760
drag, startPoint x: 842, startPoint y: 465, endPoint x: 478, endPoint y: 681, distance: 423.3
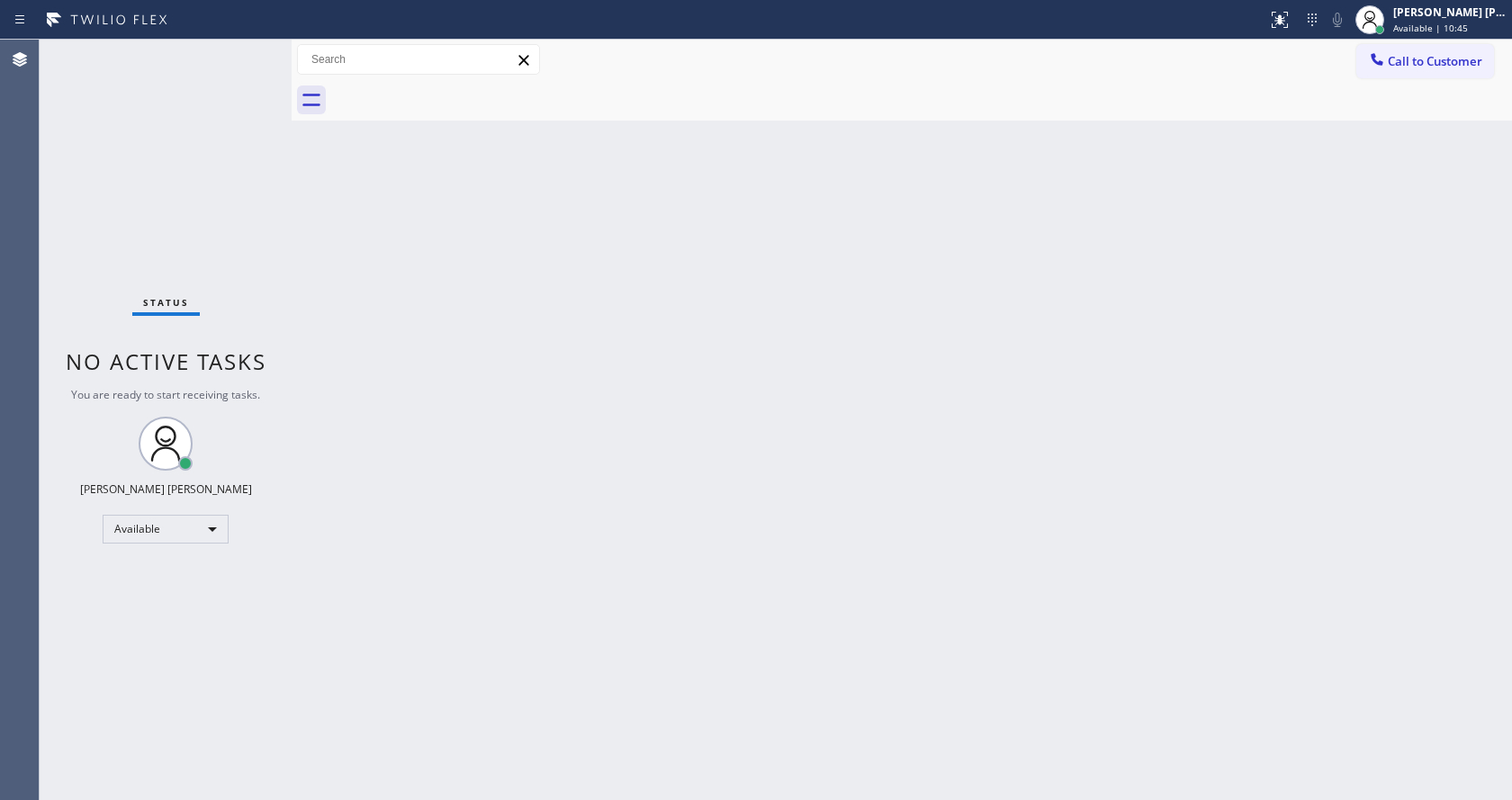
click at [842, 465] on div "Back to Dashboard Change Sender ID Customers Technicians Select a contact Outbo…" at bounding box center [901, 419] width 1220 height 760
click at [379, 326] on div "Back to Dashboard Change Sender ID Customers Technicians Select a contact Outbo…" at bounding box center [901, 419] width 1220 height 760
click at [1116, 639] on div "Back to Dashboard Change Sender ID Customers Technicians Select a contact Outbo…" at bounding box center [901, 419] width 1220 height 760
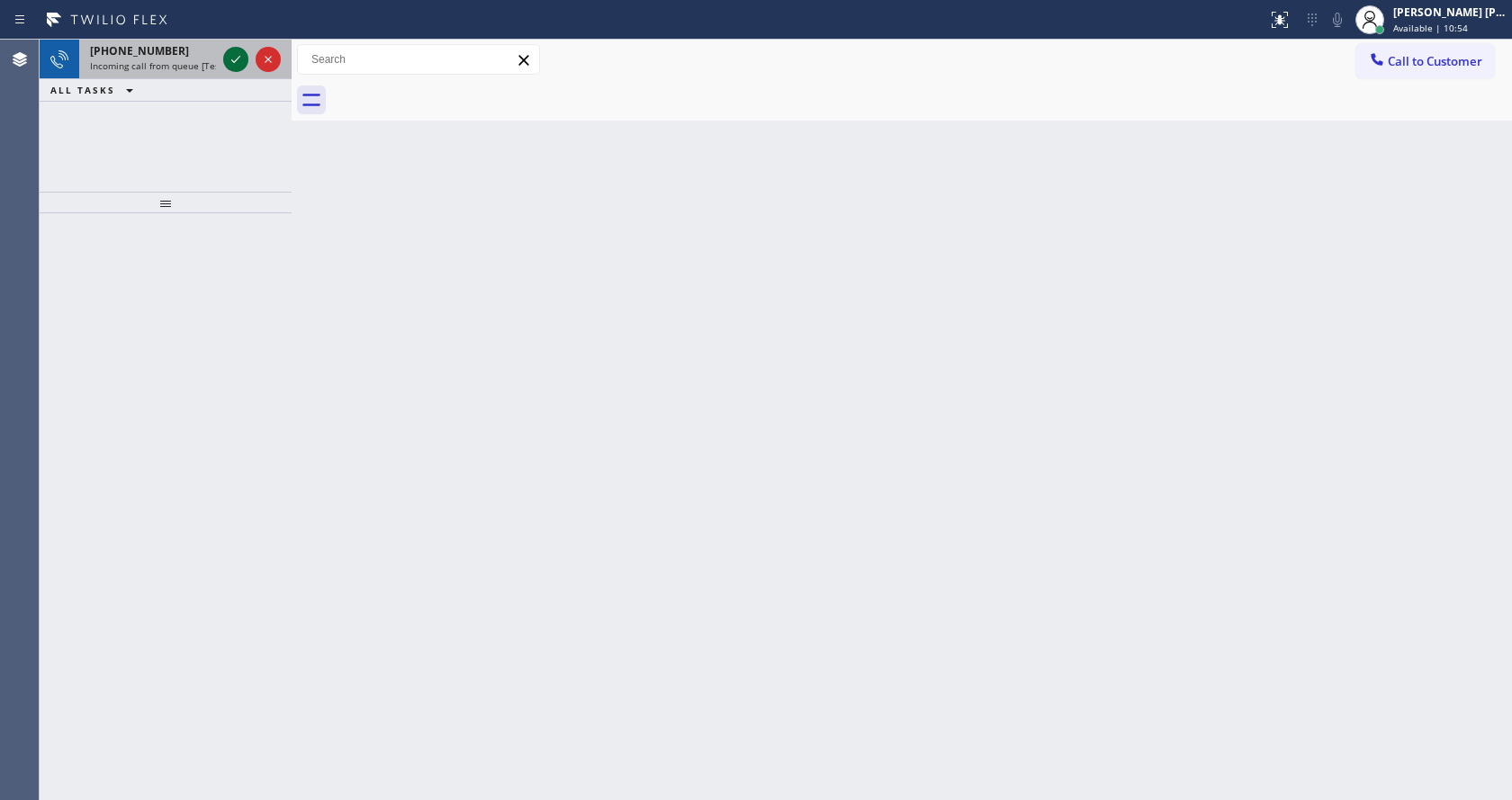
click at [235, 63] on icon at bounding box center [236, 59] width 22 height 21
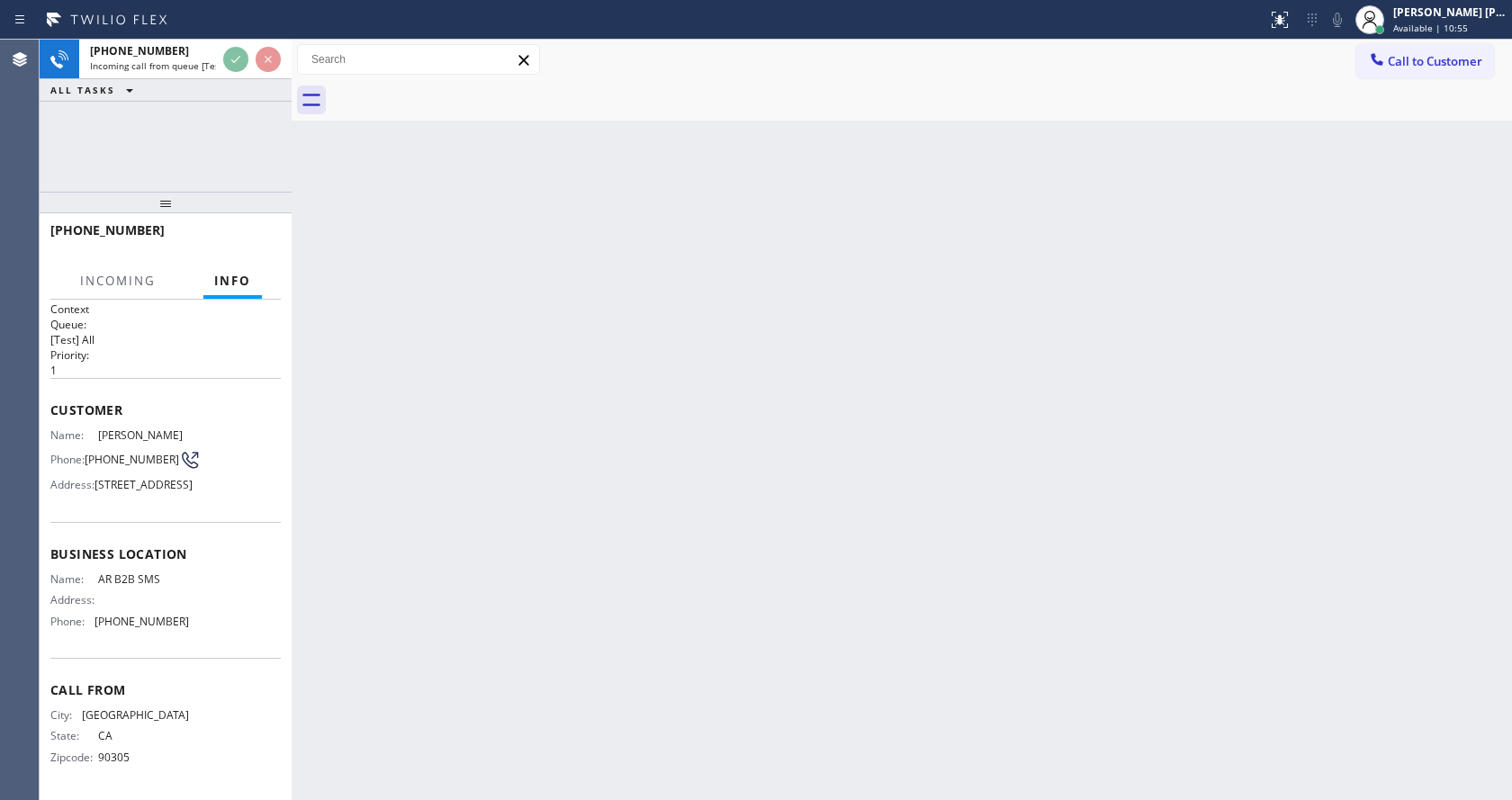
scroll to position [51, 0]
click at [687, 453] on div "Back to Dashboard Change Sender ID Customers Technicians Select a contact Outbo…" at bounding box center [901, 419] width 1220 height 760
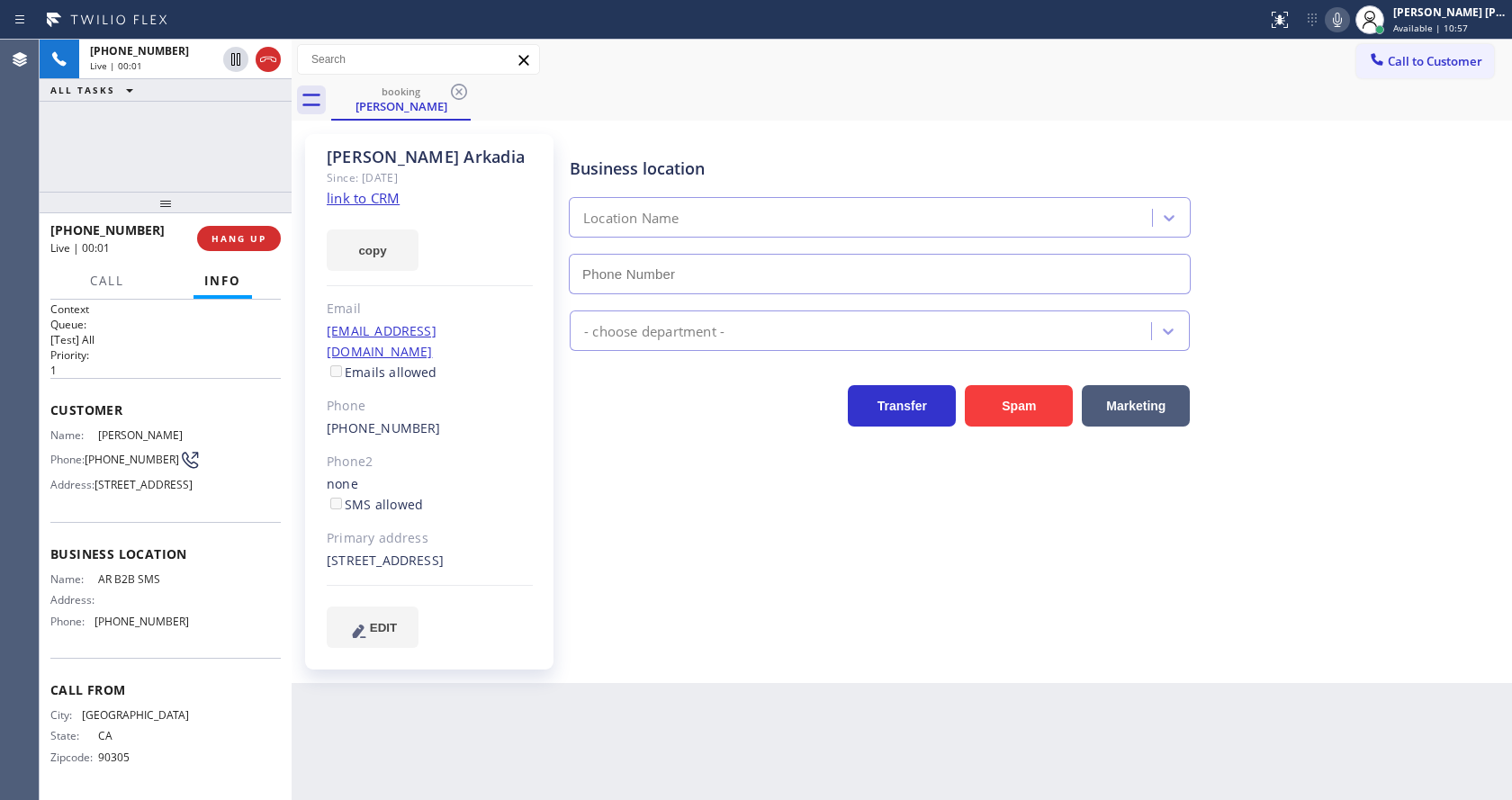
type input "(833) 692-2271"
click at [826, 563] on div "Business location AR B2B SMS (833) 692-2271 Appliance Repair High End Transfer …" at bounding box center [1036, 390] width 942 height 504
click at [384, 204] on link "link to CRM" at bounding box center [363, 197] width 73 height 18
click at [688, 537] on div "Business location AR B2B SMS (833) 692-2271 Appliance Repair High End Transfer …" at bounding box center [1036, 390] width 942 height 504
click at [791, 693] on div "Back to Dashboard Change Sender ID Customers Technicians Select a contact Outbo…" at bounding box center [901, 419] width 1220 height 760
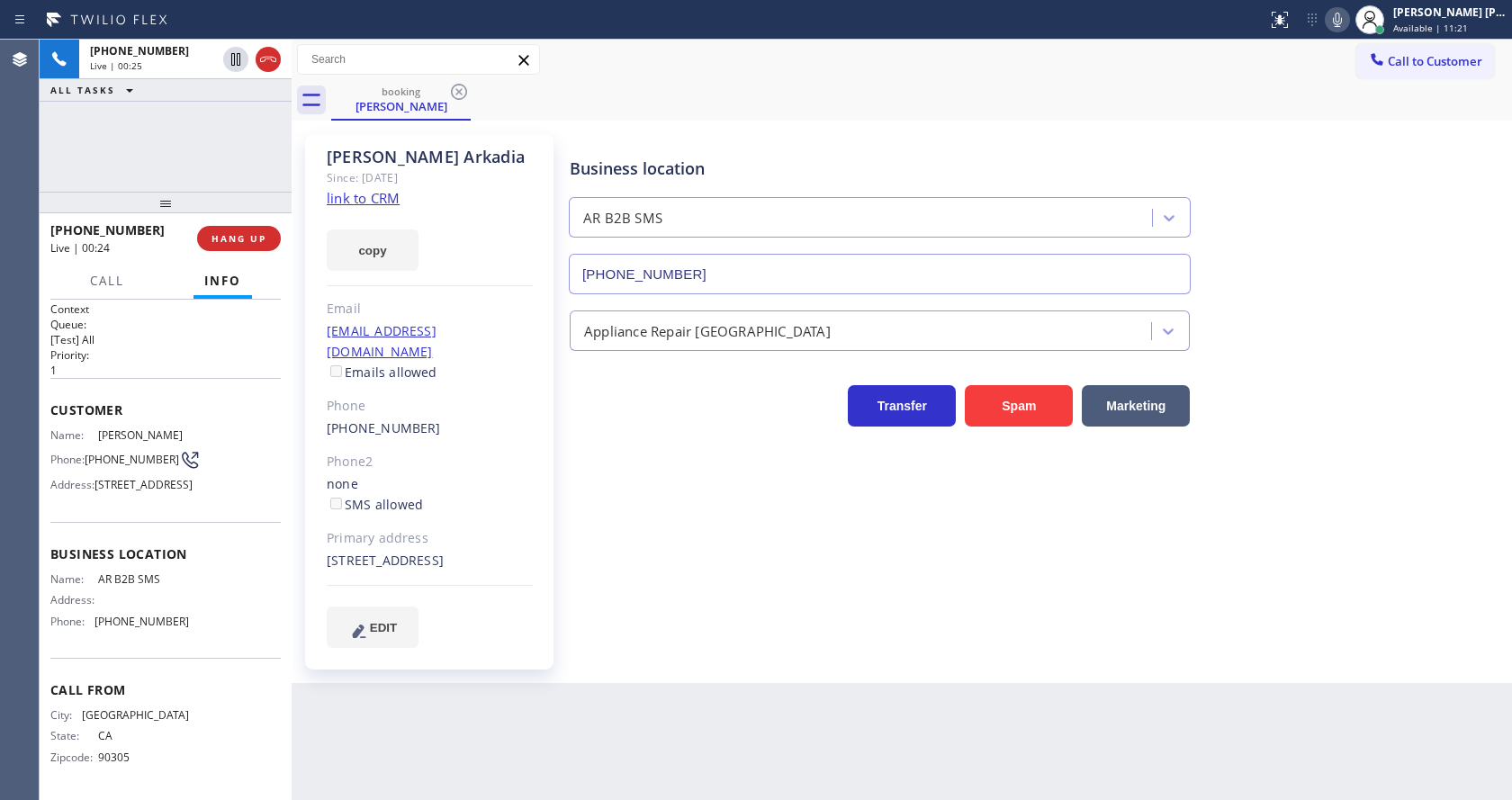
click at [659, 606] on div "Business location AR B2B SMS (833) 692-2271 Appliance Repair High End Transfer …" at bounding box center [1036, 390] width 942 height 504
click at [615, 586] on div "Business location AR B2B SMS (833) 692-2271 Appliance Repair High End Transfer …" at bounding box center [1036, 390] width 942 height 504
click at [158, 401] on span "Customer" at bounding box center [166, 409] width 230 height 17
click at [652, 540] on div "Business location AR B2B SMS (833) 692-2271 Appliance Repair High End Transfer …" at bounding box center [1036, 390] width 942 height 504
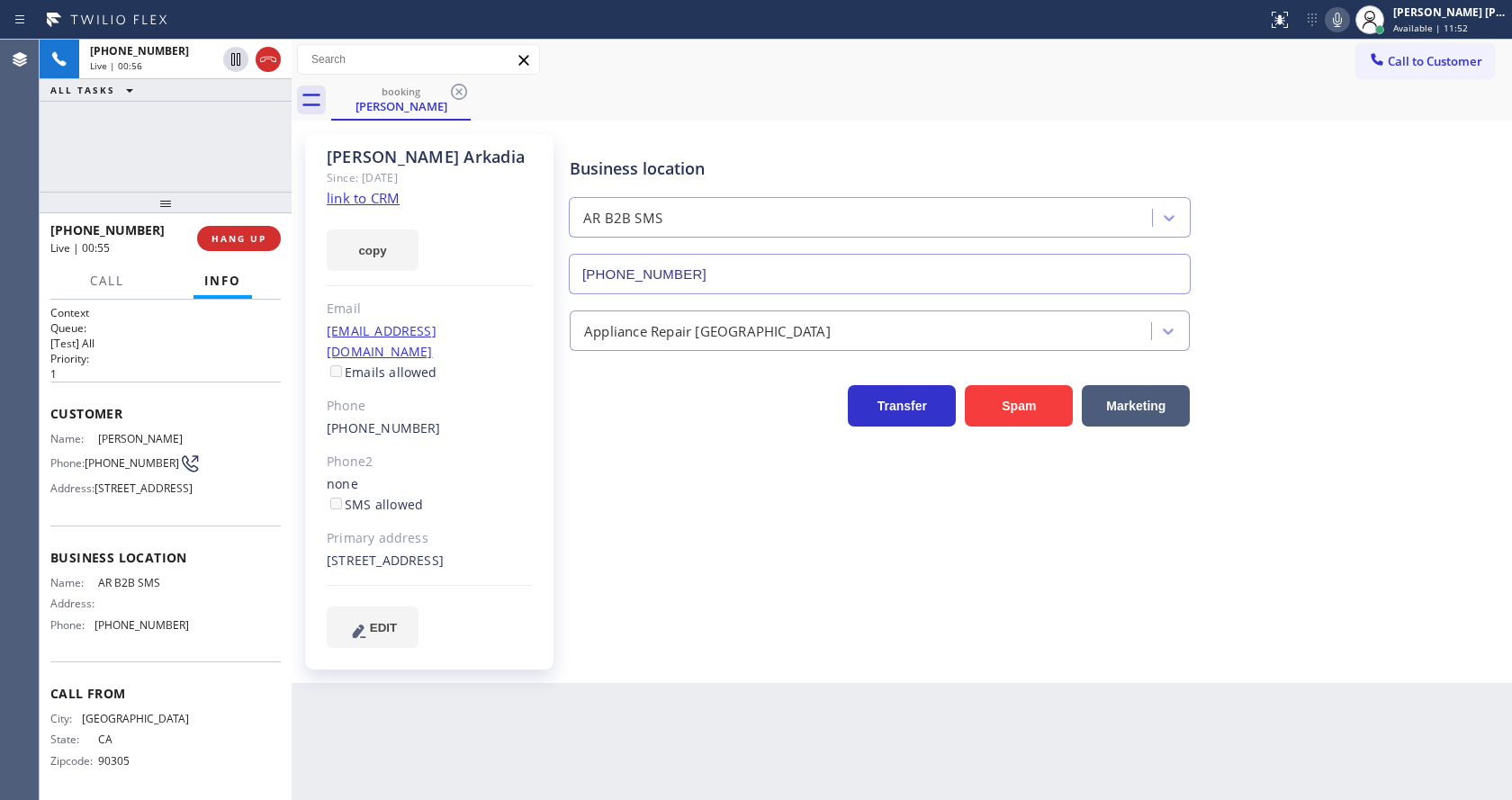
click at [213, 357] on h2 "Priority:" at bounding box center [166, 358] width 230 height 15
click at [713, 513] on div "Business location AR B2B SMS (833) 692-2271 Appliance Repair High End Transfer …" at bounding box center [1036, 390] width 942 height 504
click at [629, 715] on div "Back to Dashboard Change Sender ID Customers Technicians Select a contact Outbo…" at bounding box center [901, 419] width 1220 height 760
click at [457, 266] on div "copy" at bounding box center [429, 239] width 206 height 62
click at [718, 704] on div "Back to Dashboard Change Sender ID Customers Technicians Select a contact Outbo…" at bounding box center [901, 419] width 1220 height 760
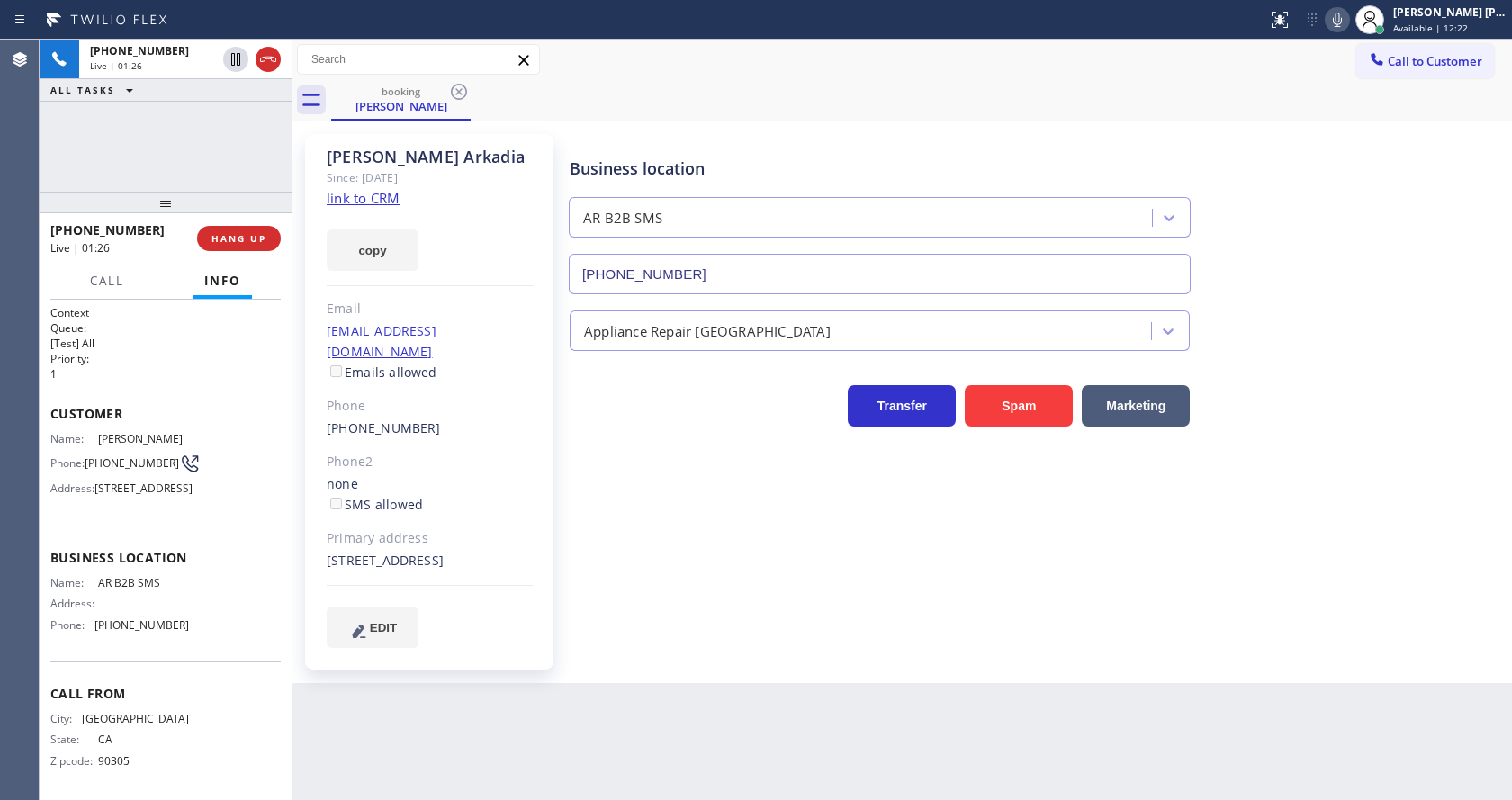
click at [1334, 390] on div "Transfer Spam Marketing" at bounding box center [1036, 398] width 942 height 58
click at [583, 765] on div "Back to Dashboard Change Sender ID Customers Technicians Select a contact Outbo…" at bounding box center [901, 419] width 1220 height 760
click at [583, 474] on div "Business location AR B2B SMS (833) 692-2271 Appliance Repair High End Transfer …" at bounding box center [1036, 390] width 942 height 504
click at [183, 503] on div "Name: Anita Arkadia Phone: (310) 508-1648 Address: 901 S Plymouth Blvd, Los Ang…" at bounding box center [166, 467] width 230 height 71
drag, startPoint x: 93, startPoint y: 439, endPoint x: 180, endPoint y: 439, distance: 87.0
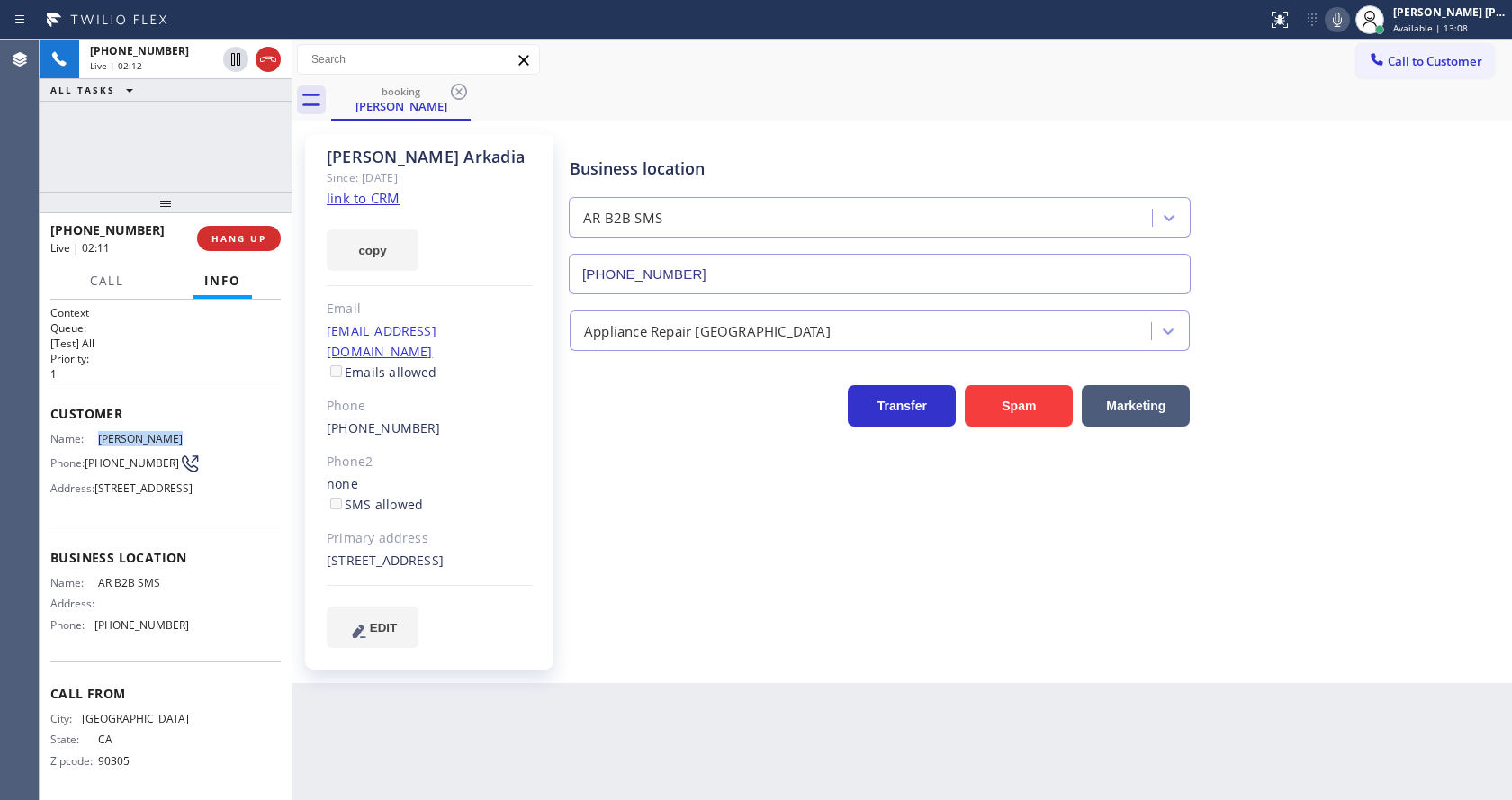
click at [180, 439] on div "Name: Anita Arkadia Phone: (310) 508-1648 Address: 901 S Plymouth Blvd, Los Ang…" at bounding box center [166, 467] width 230 height 71
copy div "Anita Arkadia"
click at [675, 563] on div "Business location AR B2B SMS (833) 692-2271 Appliance Repair High End Transfer …" at bounding box center [1036, 390] width 942 height 504
click at [191, 497] on div "Name: Anita Arkadia Phone: (310) 508-1648 Address: 901 S Plymouth Blvd, Los Ang…" at bounding box center [166, 467] width 230 height 71
drag, startPoint x: 85, startPoint y: 456, endPoint x: 131, endPoint y: 475, distance: 49.8
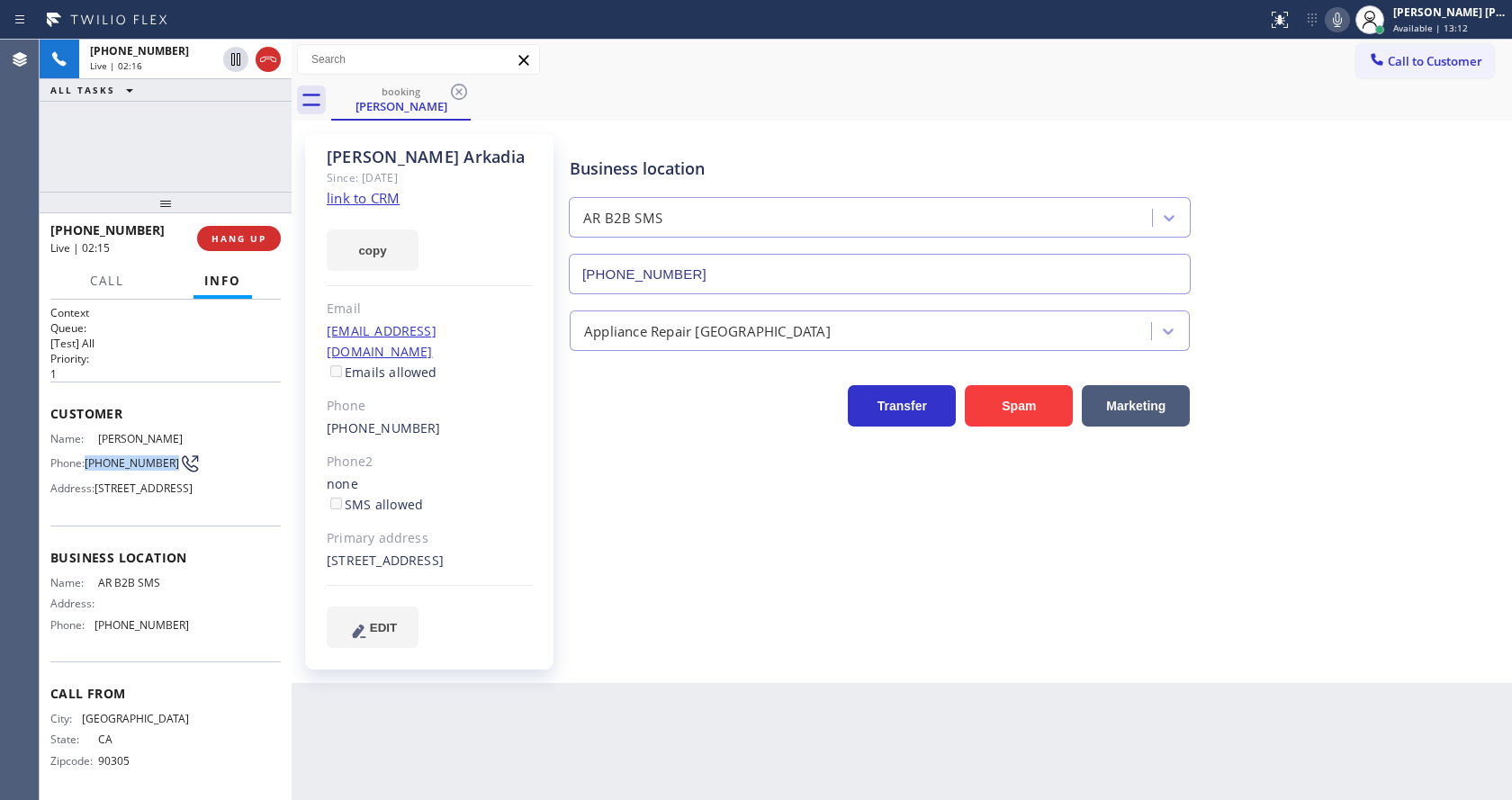
click at [131, 474] on div "Phone: (310) 508-1648" at bounding box center [120, 463] width 138 height 21
copy span "(310) 508-1648"
click at [526, 528] on div "Primary address" at bounding box center [429, 538] width 206 height 21
click at [140, 592] on div "Business location Name: AR B2B SMS Address: Phone: (833) 692-2271" at bounding box center [166, 593] width 230 height 136
drag, startPoint x: 90, startPoint y: 619, endPoint x: 169, endPoint y: 627, distance: 79.4
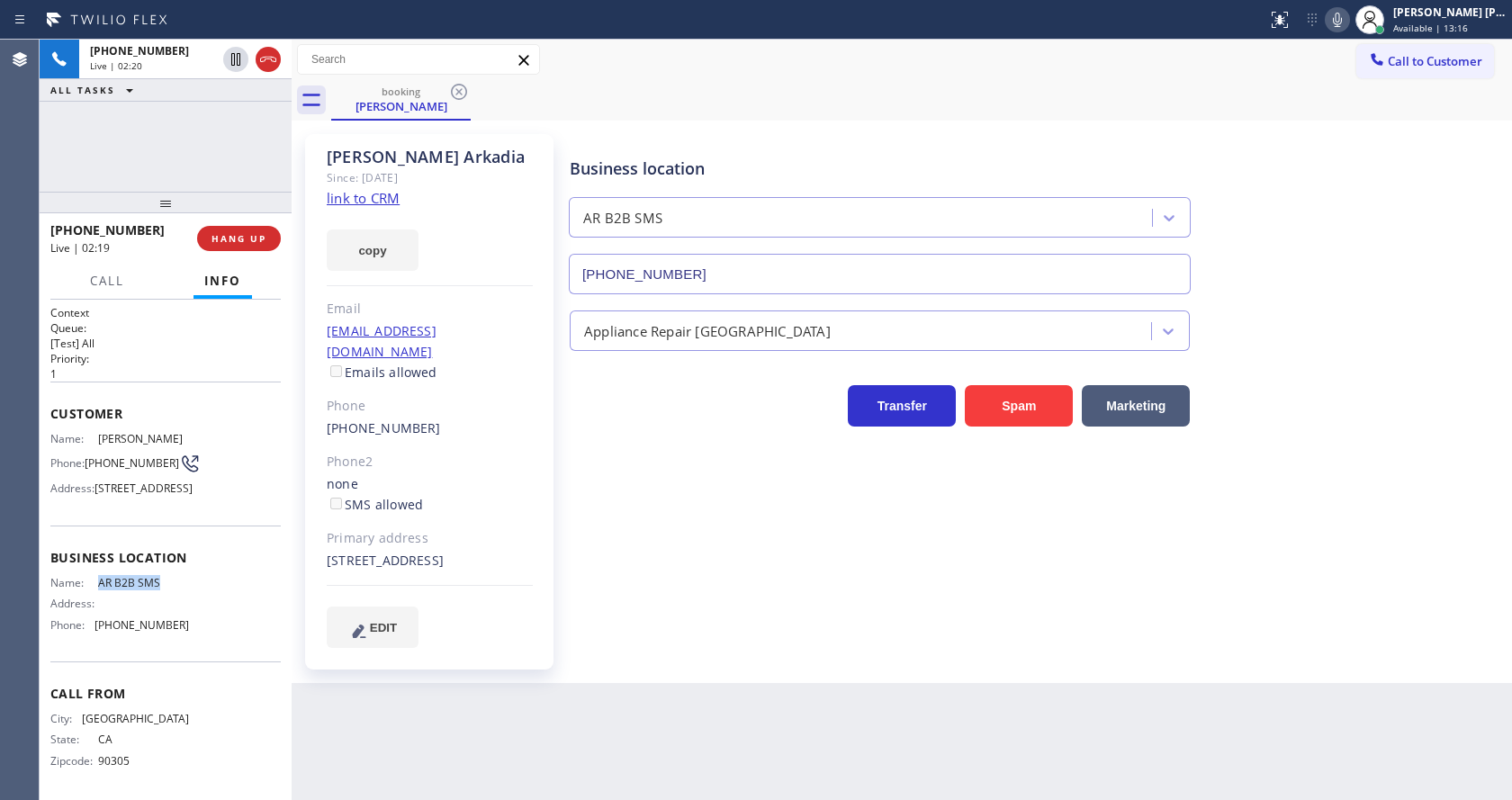
click at [169, 627] on div "Business location Name: AR B2B SMS Address: Phone: (833) 692-2271" at bounding box center [166, 593] width 230 height 136
copy div "AR B2B SMS"
click at [603, 698] on div "Back to Dashboard Change Sender ID Customers Technicians Select a contact Outbo…" at bounding box center [901, 419] width 1220 height 760
click at [221, 565] on span "Business location" at bounding box center [166, 557] width 230 height 17
drag, startPoint x: 93, startPoint y: 671, endPoint x: 182, endPoint y: 673, distance: 89.0
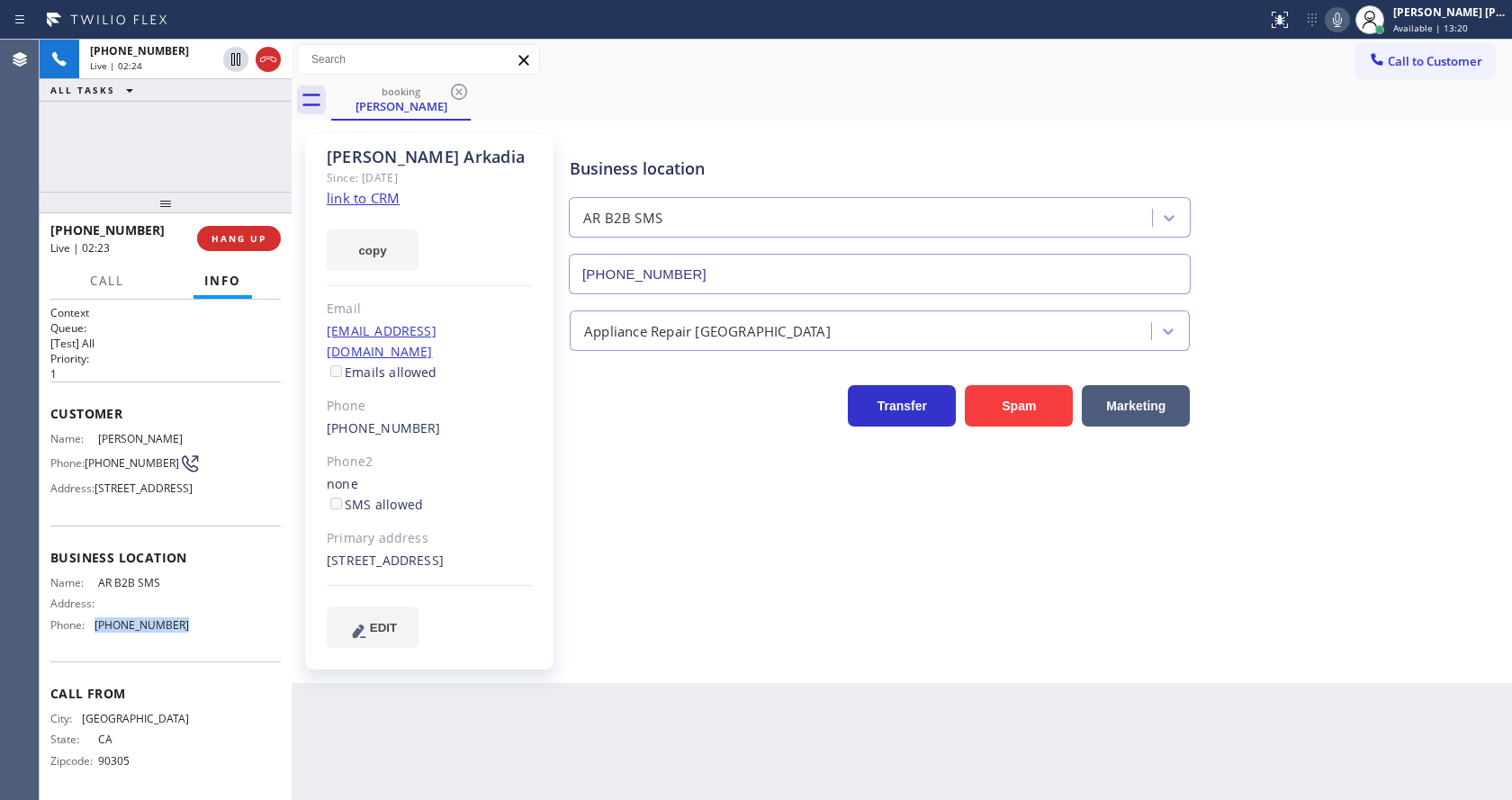
click at [182, 638] on div "Name: AR B2B SMS Address: Phone: (833) 692-2271" at bounding box center [166, 607] width 230 height 63
copy div "(833) 692-2271"
click at [476, 708] on div "Back to Dashboard Change Sender ID Customers Technicians Select a contact Outbo…" at bounding box center [901, 419] width 1220 height 760
click at [853, 623] on div "Business location AR B2B SMS (833) 692-2271 Appliance Repair High End Transfer …" at bounding box center [1036, 390] width 942 height 504
click at [392, 495] on label "SMS allowed" at bounding box center [374, 504] width 96 height 17
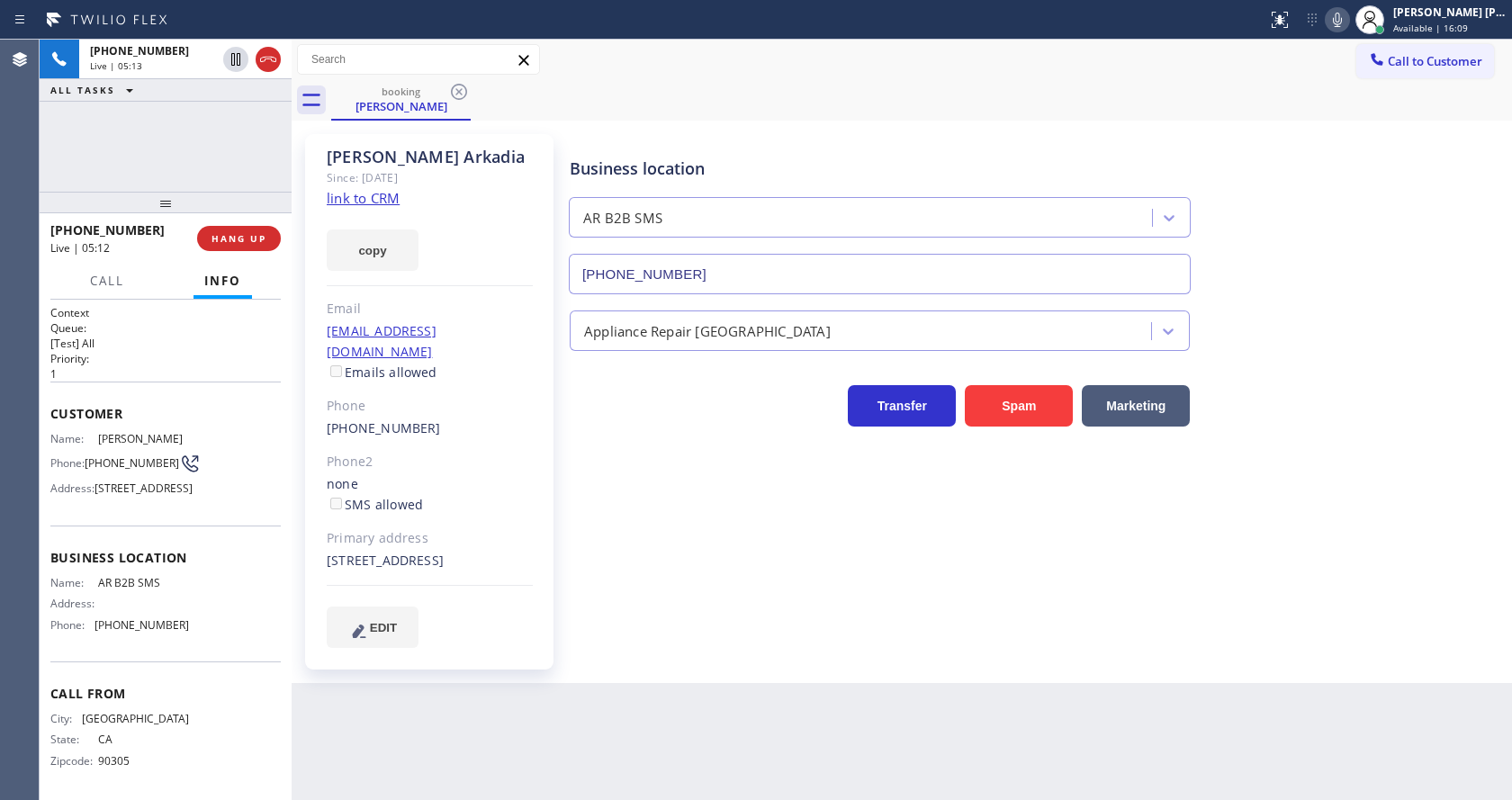
click at [829, 536] on div "Business location AR B2B SMS (833) 692-2271 Appliance Repair High End Transfer …" at bounding box center [1036, 390] width 942 height 504
click at [685, 559] on div "Business location AR B2B SMS (833) 692-2271 Appliance Repair High End Transfer …" at bounding box center [1036, 390] width 942 height 504
click at [700, 658] on div "Business location AR B2B SMS (833) 692-2271 Appliance Repair High End Transfer …" at bounding box center [1036, 407] width 942 height 539
click at [1342, 20] on icon at bounding box center [1337, 19] width 9 height 14
click at [230, 57] on icon at bounding box center [236, 59] width 22 height 21
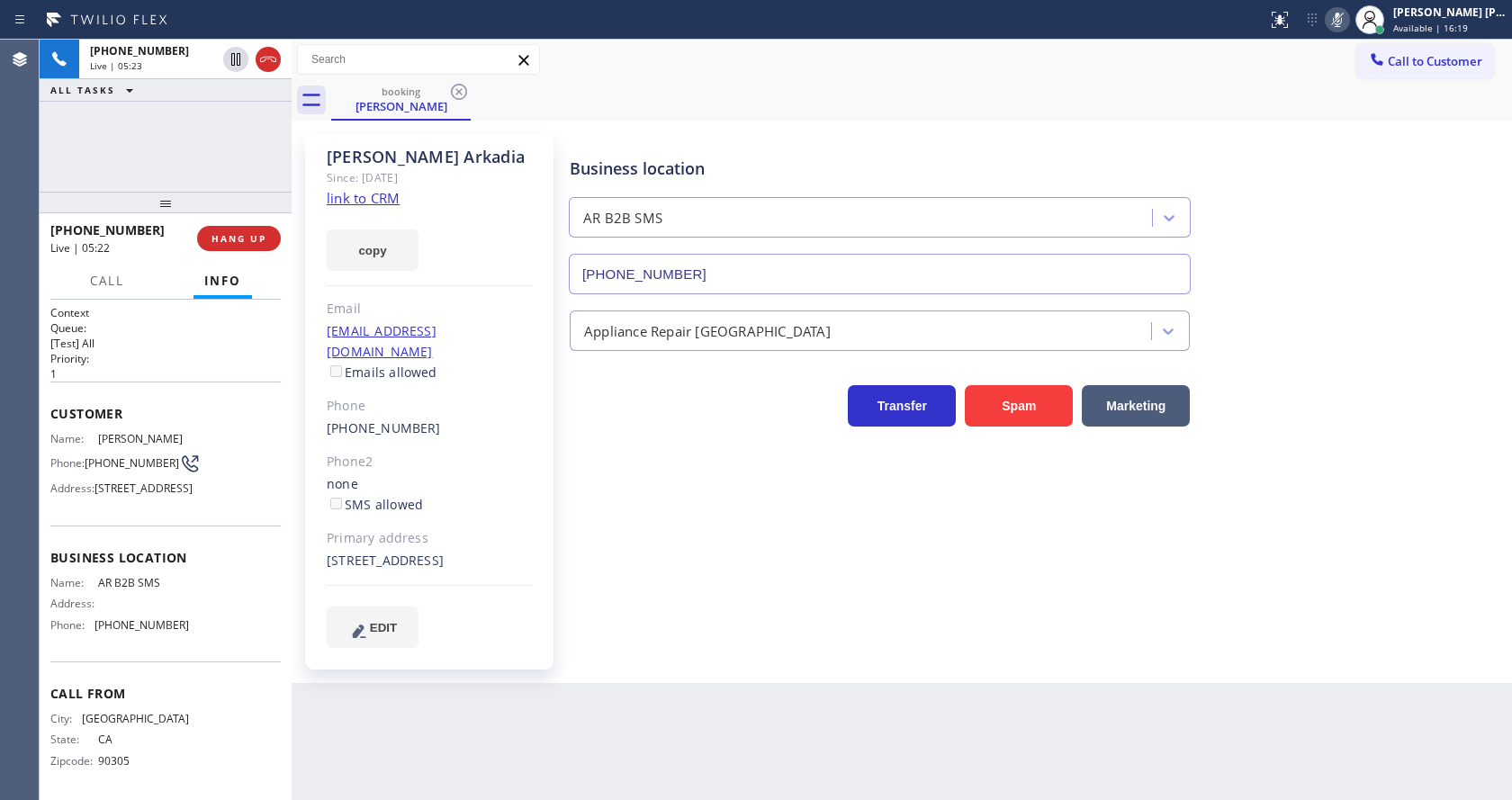
click at [627, 540] on div "Business location AR B2B SMS (833) 692-2271 Appliance Repair High End Transfer …" at bounding box center [1036, 390] width 942 height 504
click at [593, 508] on div "Business location AR B2B SMS (833) 692-2271 Appliance Repair High End Transfer …" at bounding box center [1036, 390] width 942 height 504
click at [233, 59] on icon at bounding box center [235, 59] width 12 height 12
click at [1347, 24] on icon at bounding box center [1337, 20] width 22 height 21
click at [1369, 166] on div "Business location AR B2B SMS (833) 692-2271" at bounding box center [1036, 213] width 942 height 163
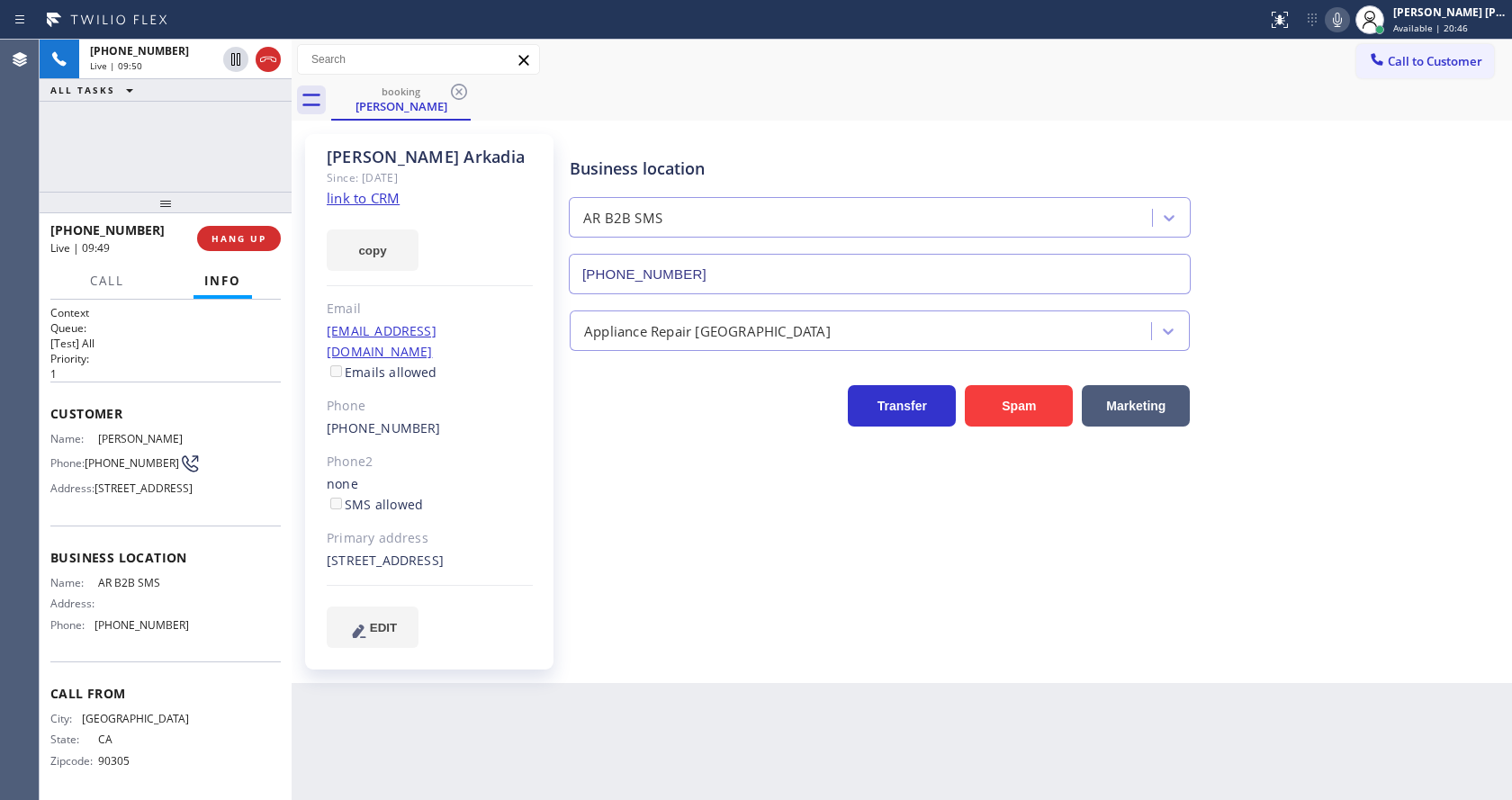
click at [560, 550] on div "Anita Arkadia Since: 20 may 2020 link to CRM copy Email no@gmail.com Emails all…" at bounding box center [431, 402] width 270 height 553
click at [496, 236] on div "copy" at bounding box center [429, 239] width 206 height 62
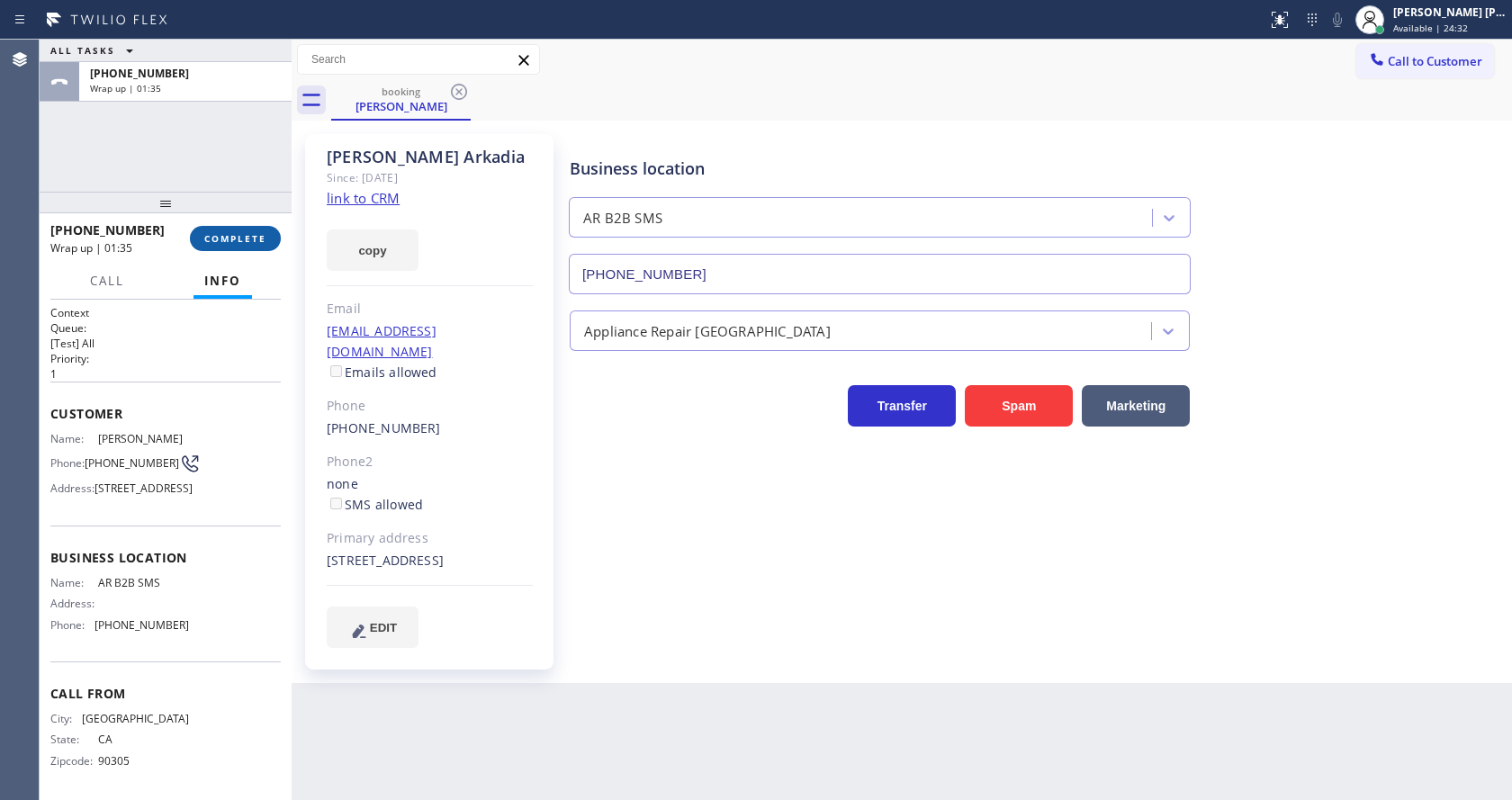
click at [230, 250] on button "COMPLETE" at bounding box center [235, 238] width 91 height 25
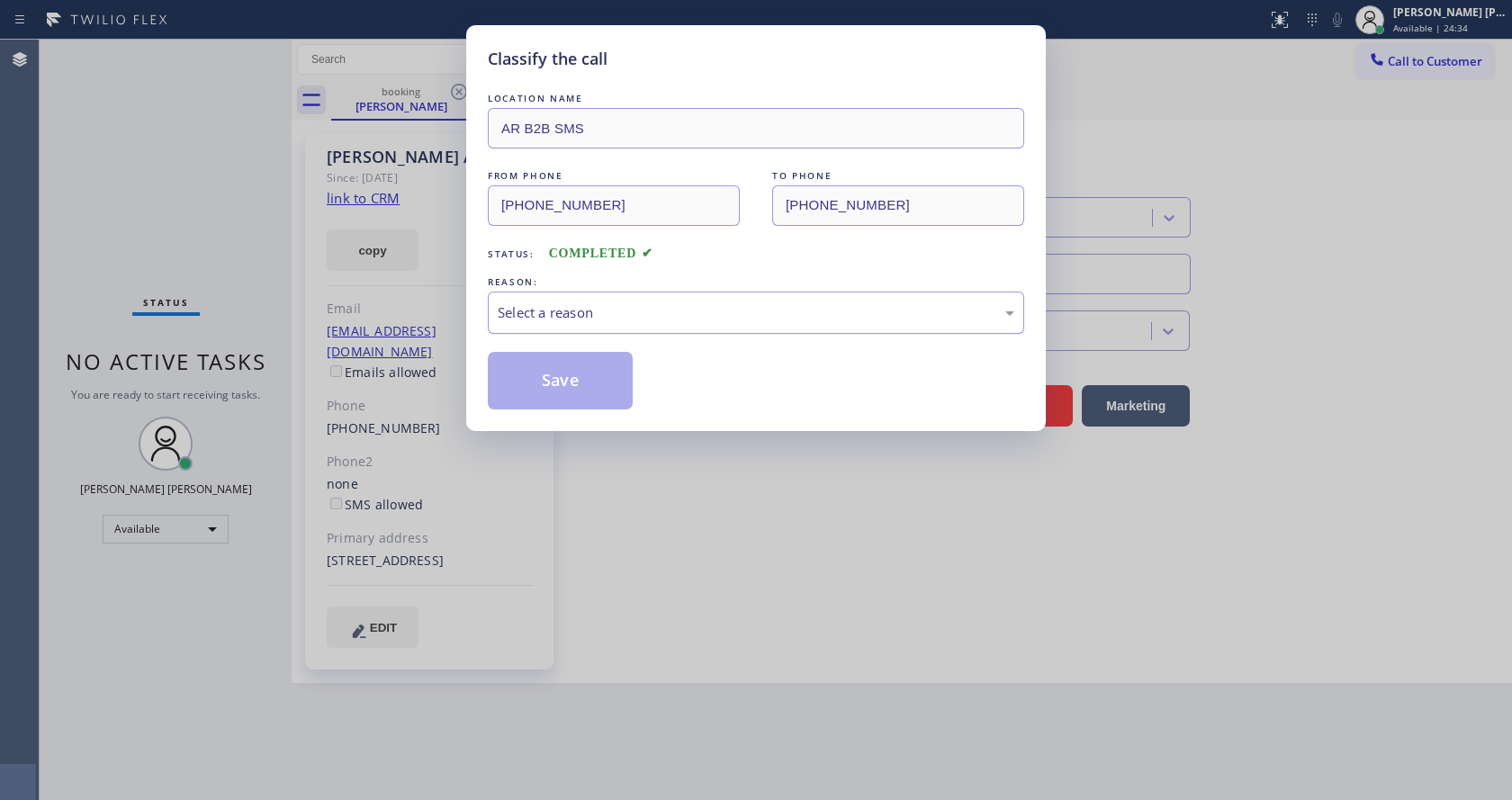
click at [688, 298] on div "Select a reason" at bounding box center [756, 312] width 537 height 42
click at [560, 376] on button "Save" at bounding box center [560, 380] width 145 height 58
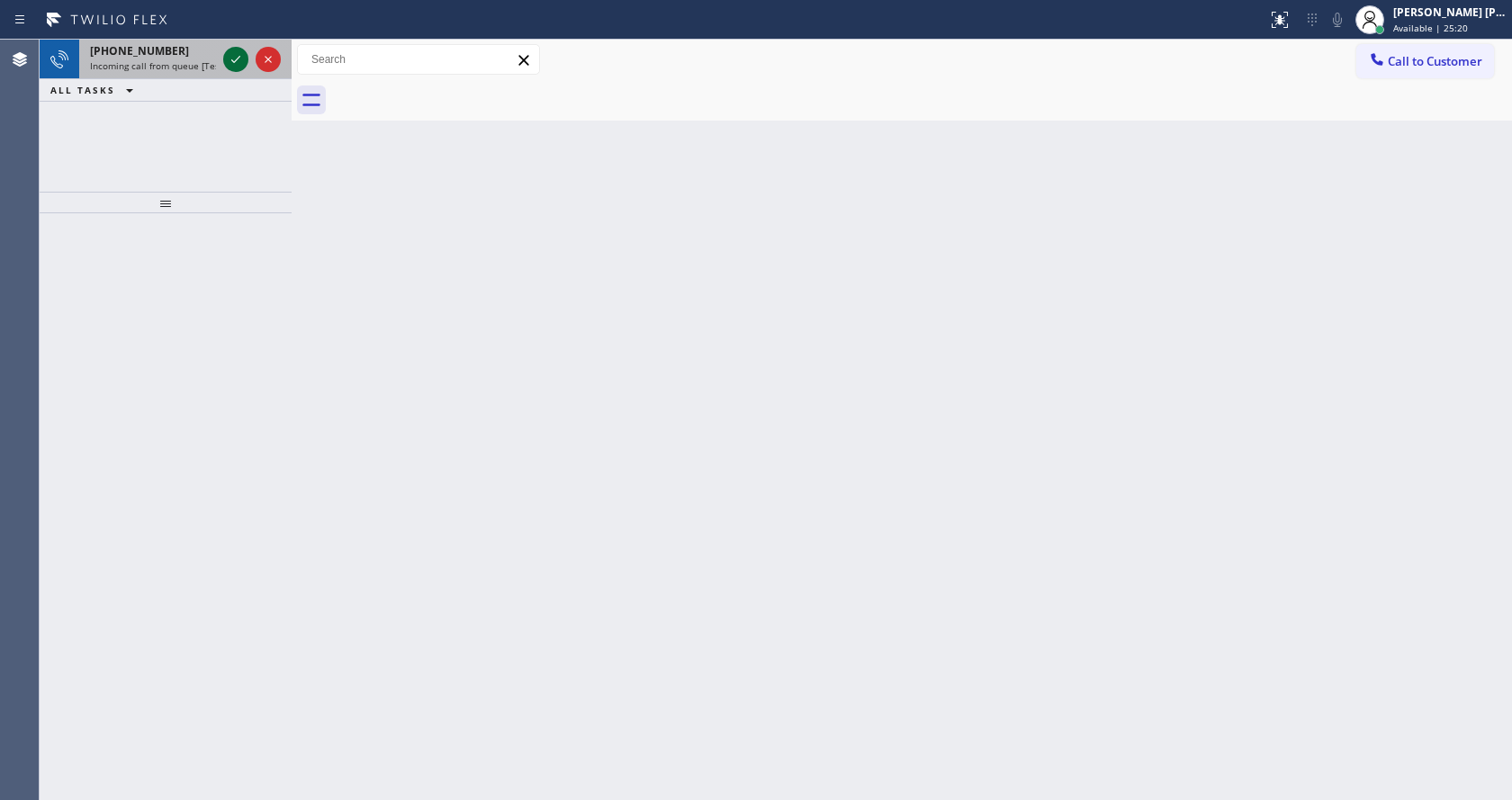
click at [225, 60] on div at bounding box center [236, 59] width 25 height 21
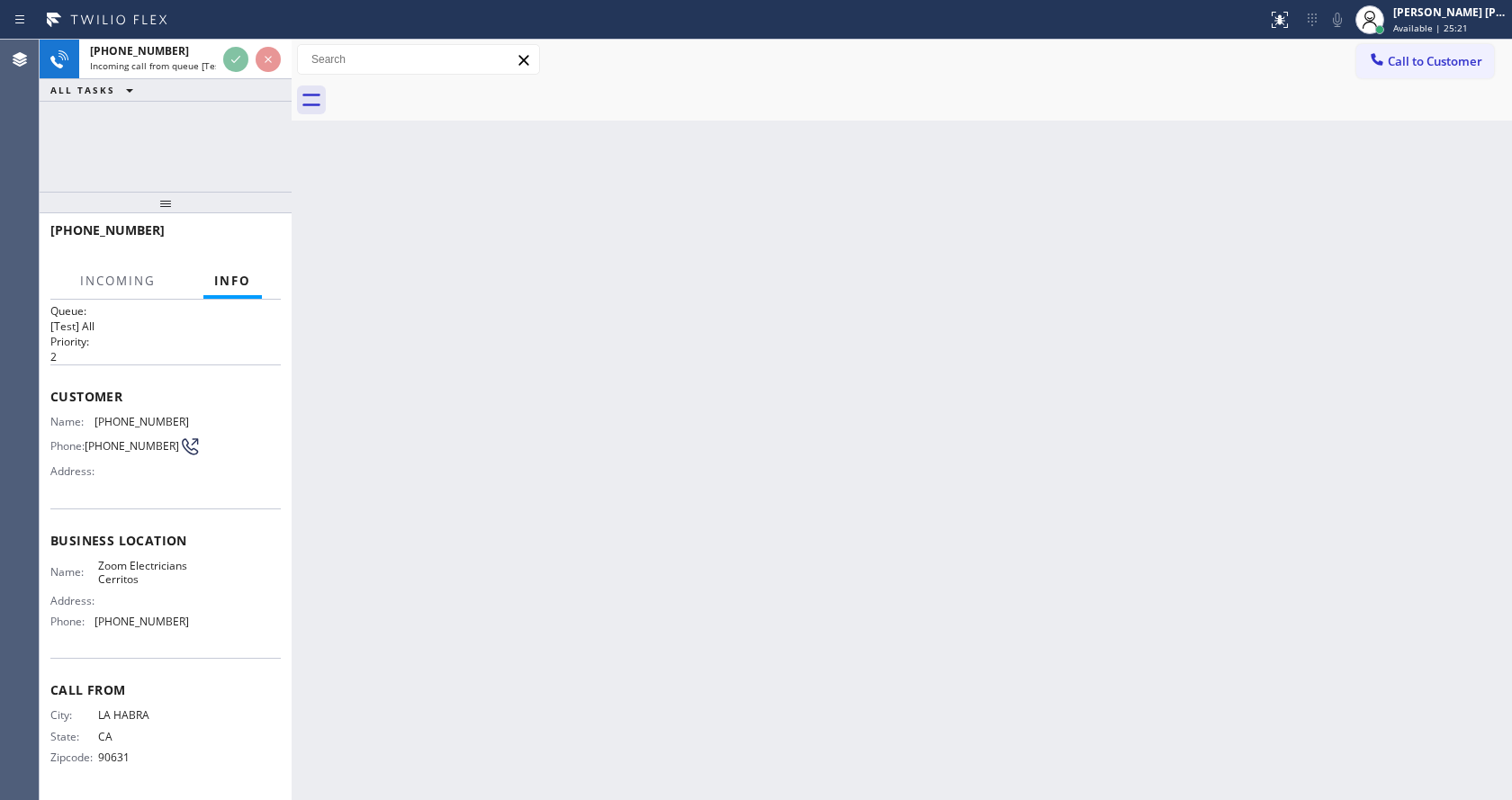
scroll to position [36, 0]
click at [595, 559] on div "Back to Dashboard Change Sender ID Customers Technicians Select a contact Outbo…" at bounding box center [901, 419] width 1220 height 760
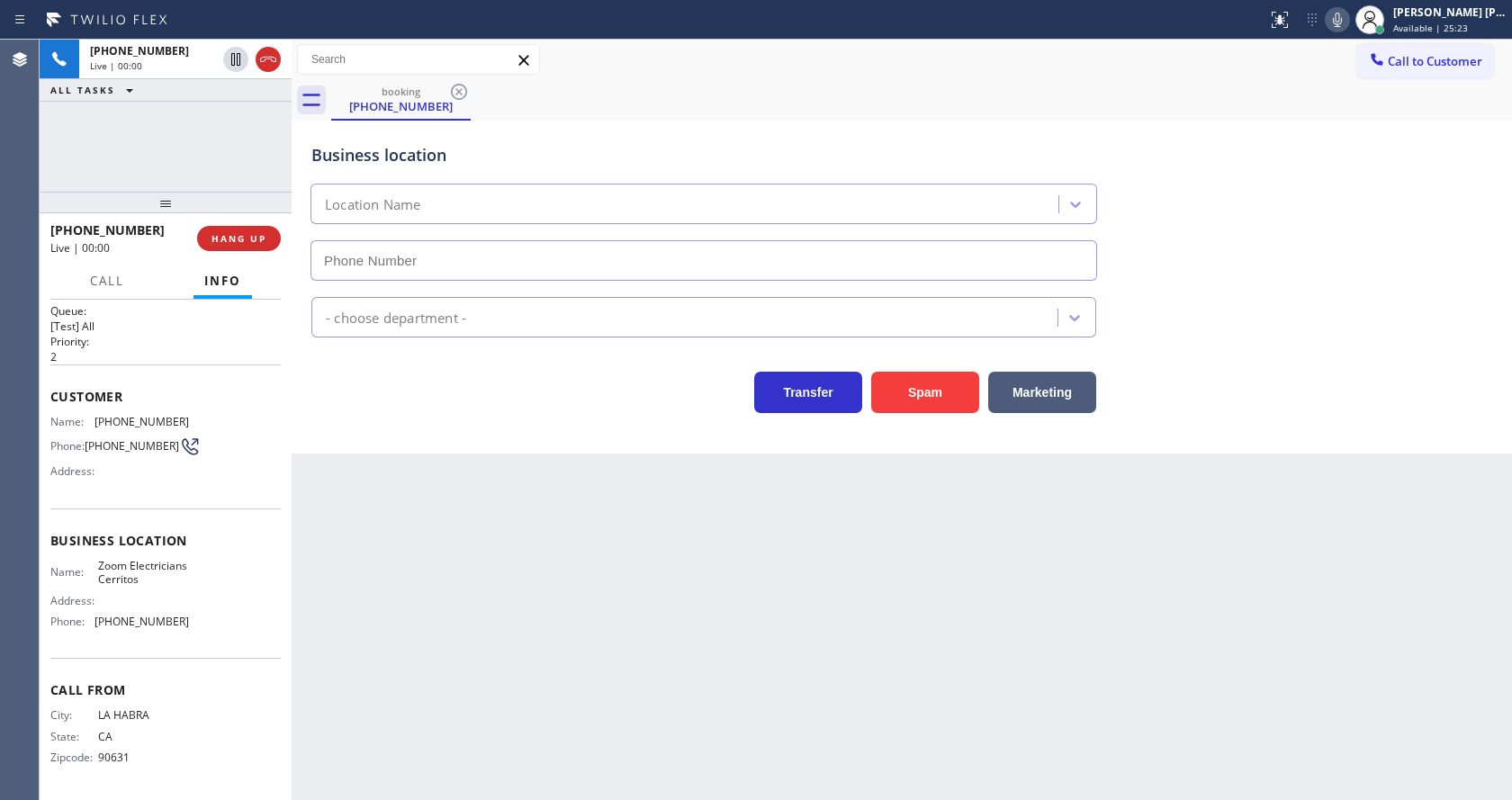
type input "(562) 379-6611"
click at [786, 608] on div "Back to Dashboard Change Sender ID Customers Technicians Select a contact Outbo…" at bounding box center [901, 419] width 1220 height 760
drag, startPoint x: 376, startPoint y: 479, endPoint x: 350, endPoint y: 382, distance: 100.4
click at [376, 479] on div "Back to Dashboard Change Sender ID Customers Technicians Select a contact Outbo…" at bounding box center [901, 419] width 1220 height 760
click at [540, 517] on div "Back to Dashboard Change Sender ID Customers Technicians Select a contact Outbo…" at bounding box center [901, 419] width 1220 height 760
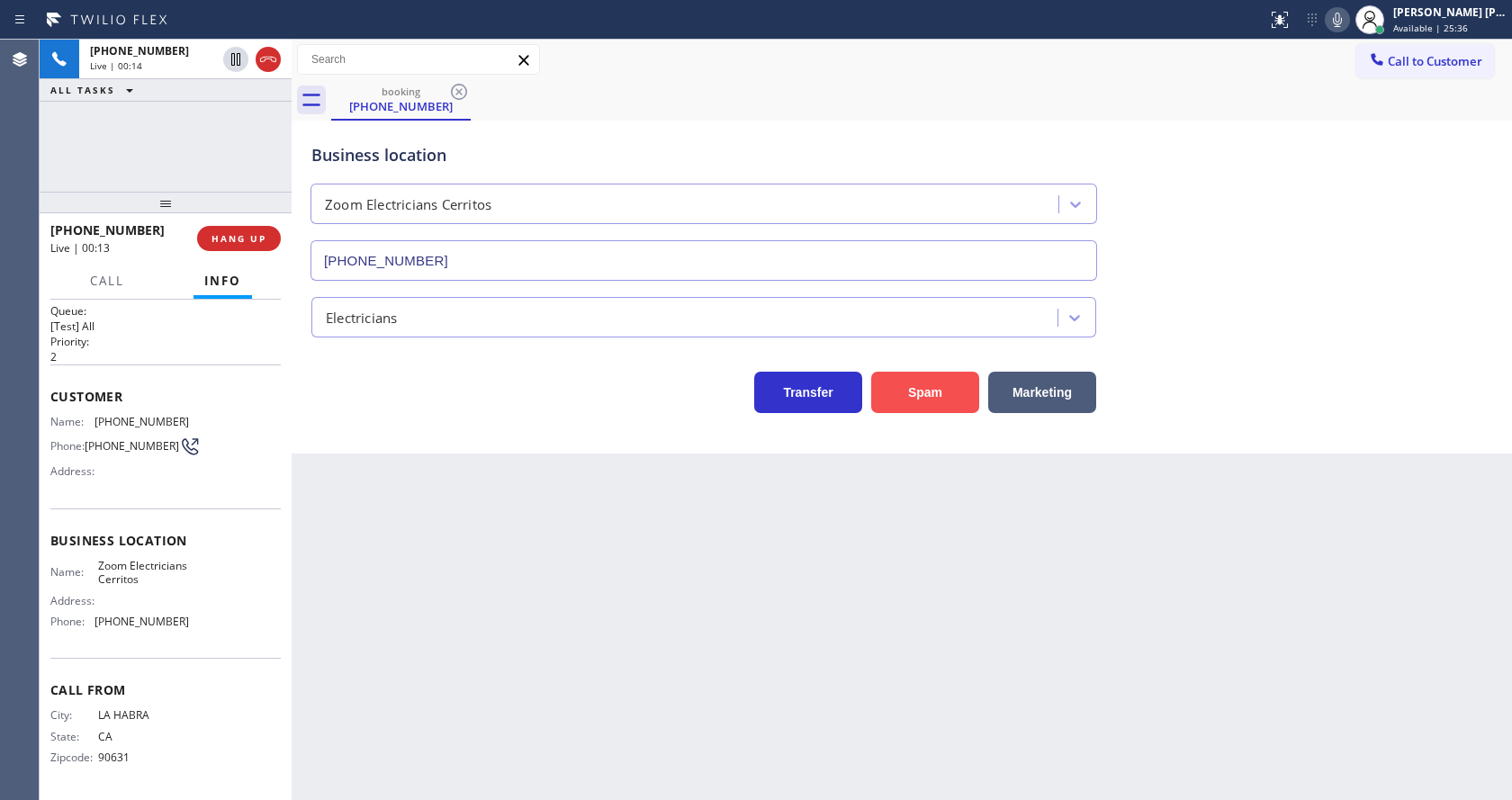
click at [917, 392] on button "Spam" at bounding box center [925, 393] width 108 height 41
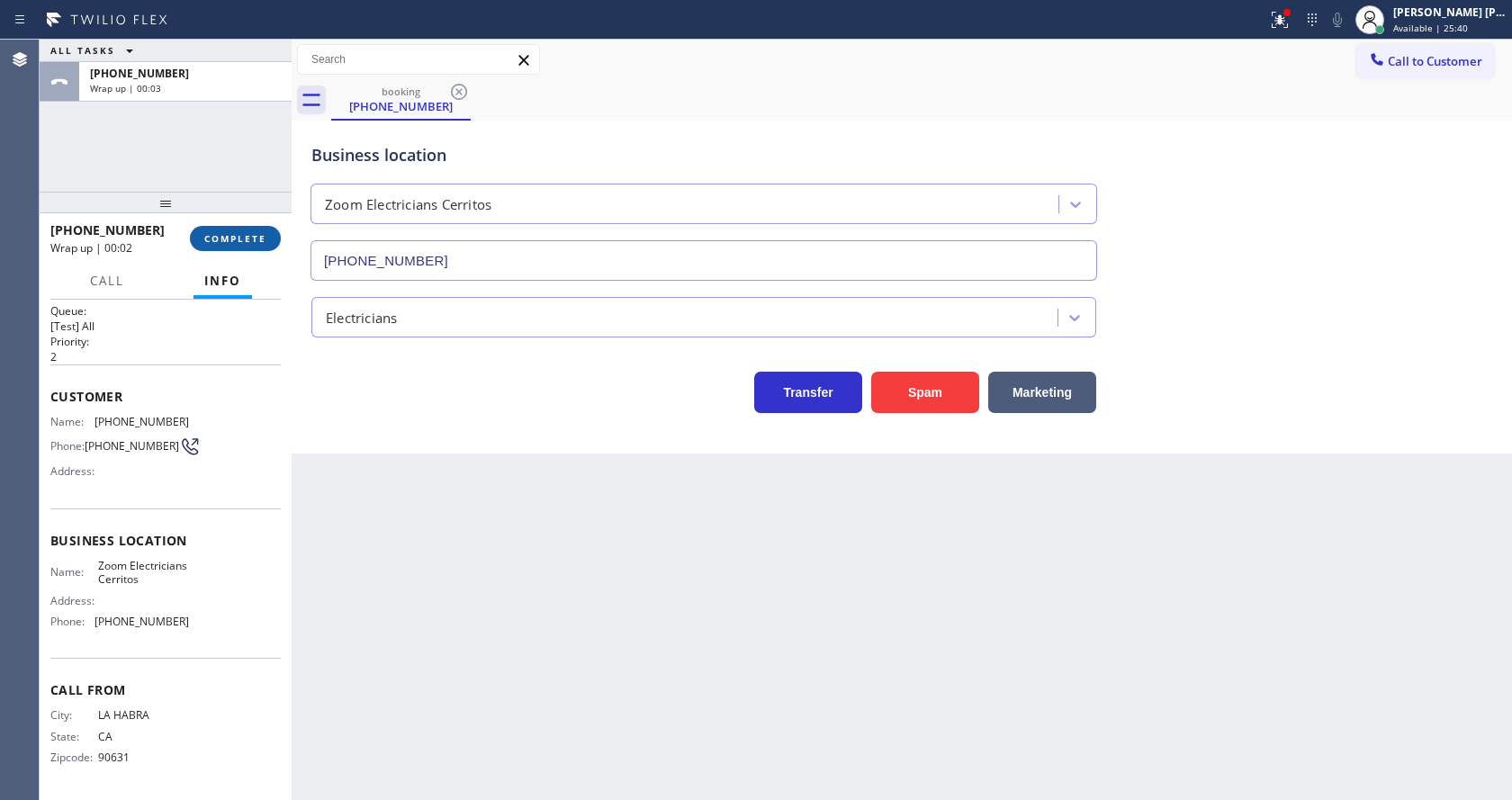
click at [216, 236] on span "COMPLETE" at bounding box center [235, 237] width 62 height 12
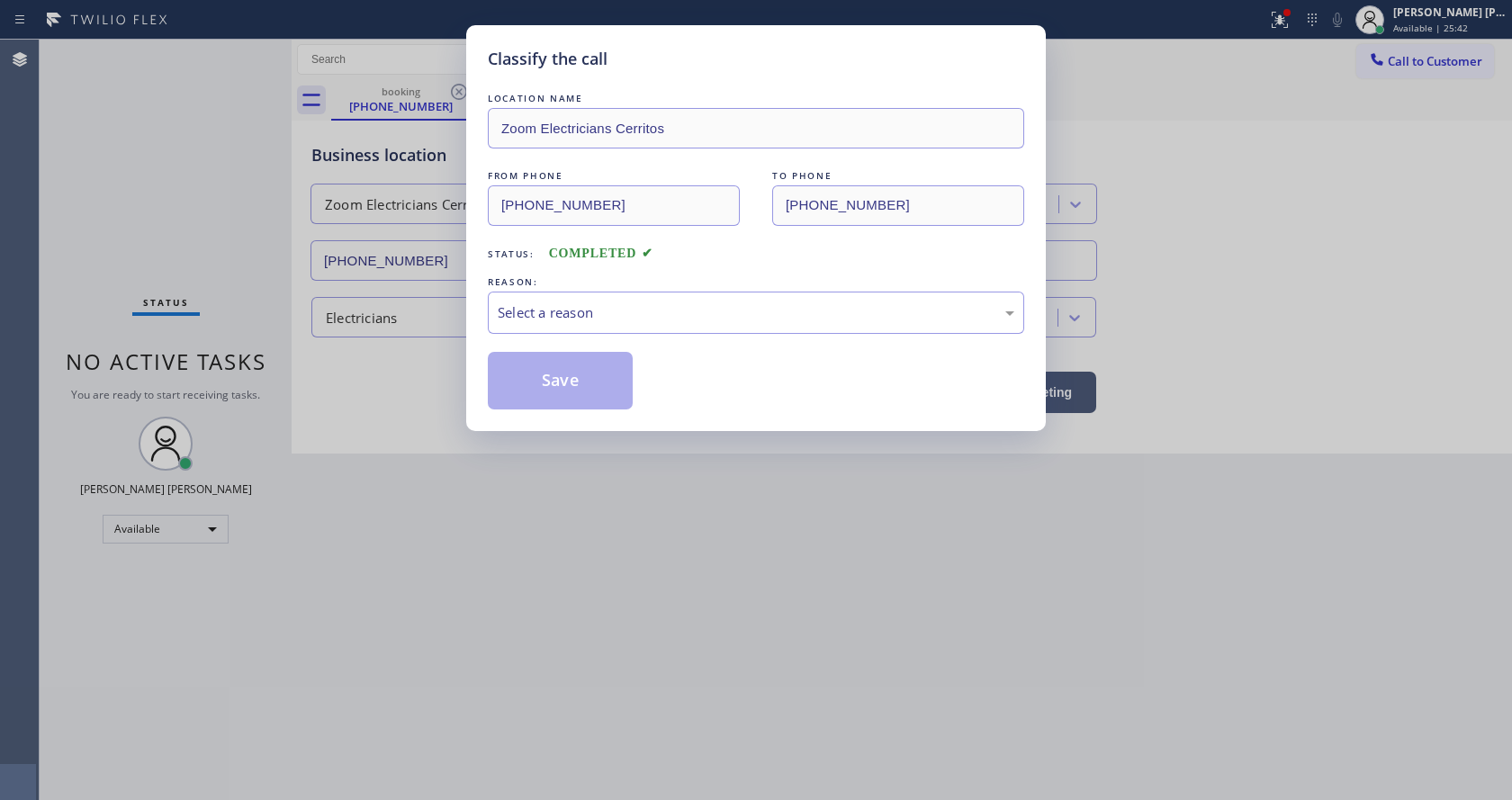
click at [551, 316] on div "Select a reason" at bounding box center [756, 312] width 516 height 21
click at [551, 384] on button "Save" at bounding box center [560, 380] width 145 height 58
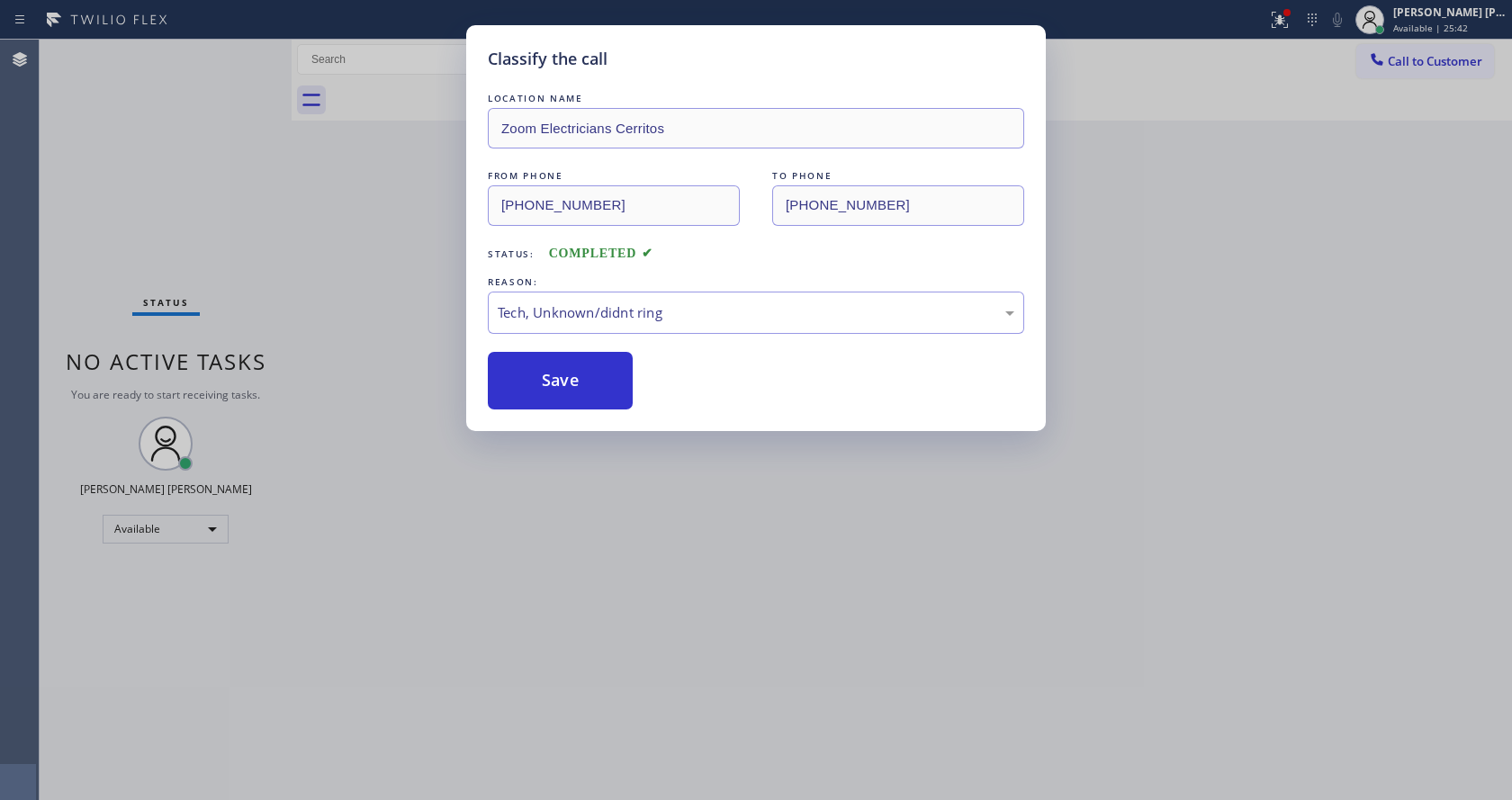
click at [665, 566] on div "Classify the call LOCATION NAME Zoom Electricians Cerritos FROM PHONE (562) 689…" at bounding box center [756, 400] width 1512 height 800
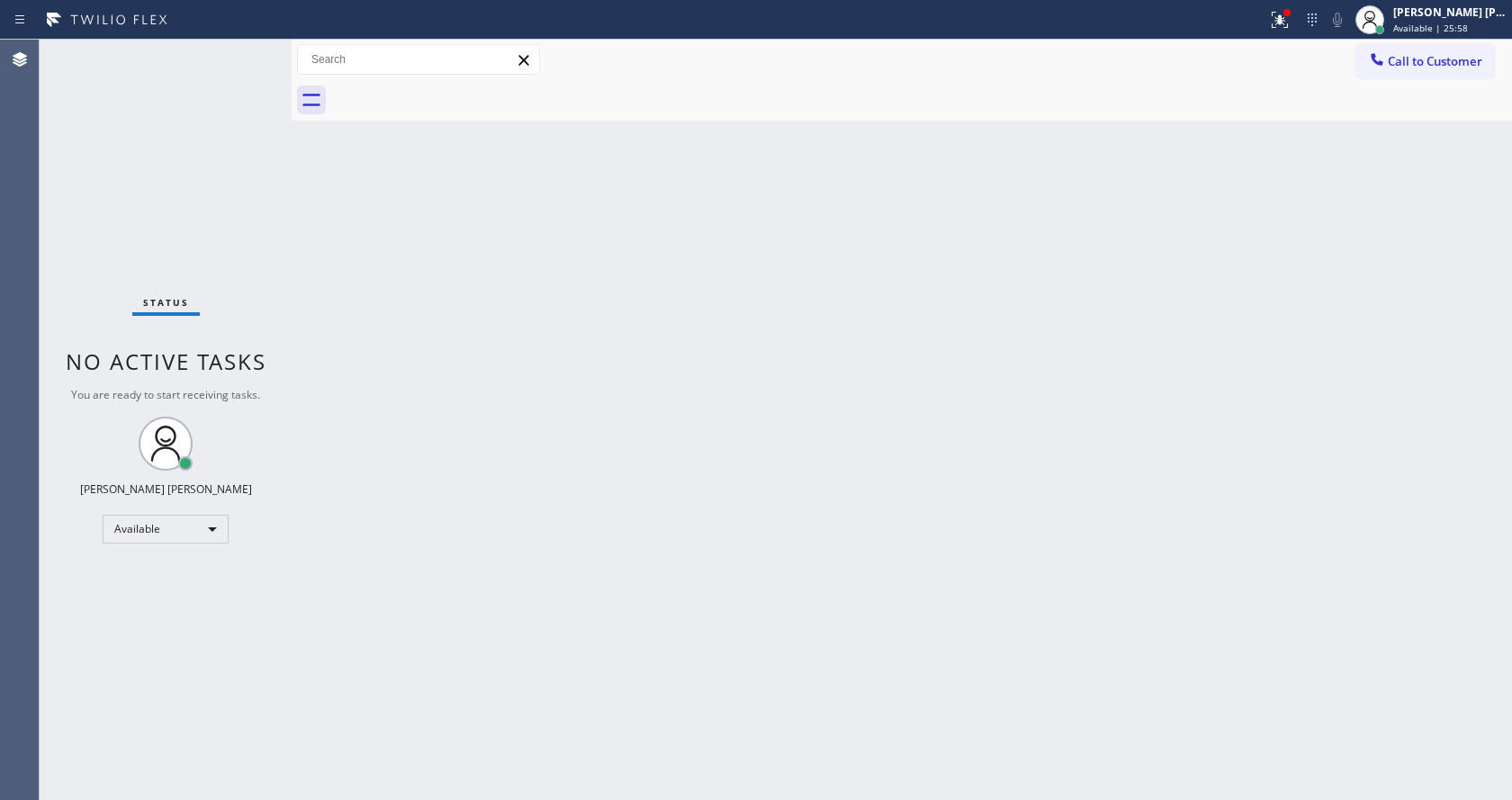
click at [101, 146] on div "Status No active tasks You are ready to start receiving tasks. [PERSON_NAME] [P…" at bounding box center [165, 419] width 252 height 760
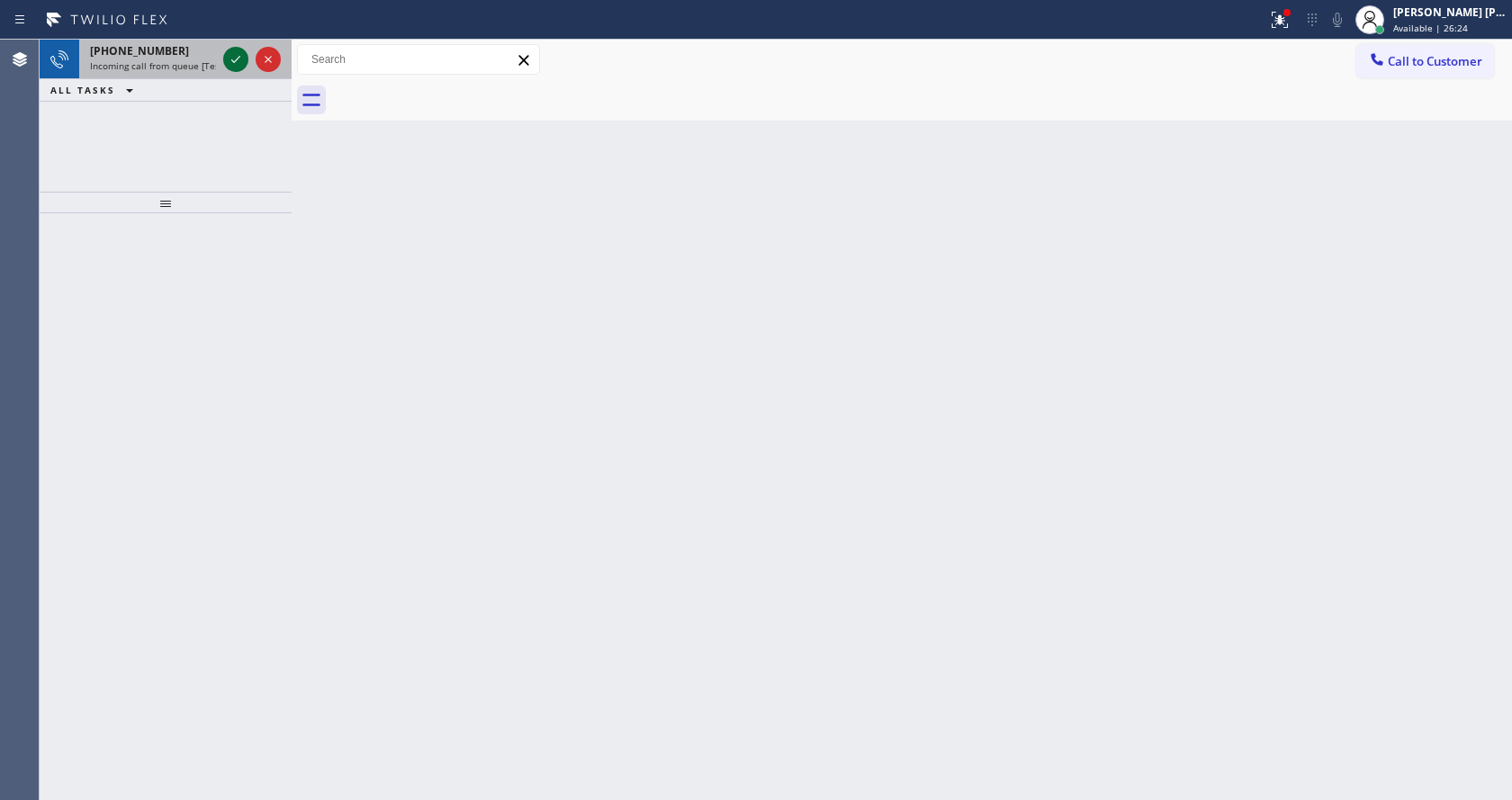
click at [228, 65] on icon at bounding box center [236, 59] width 22 height 21
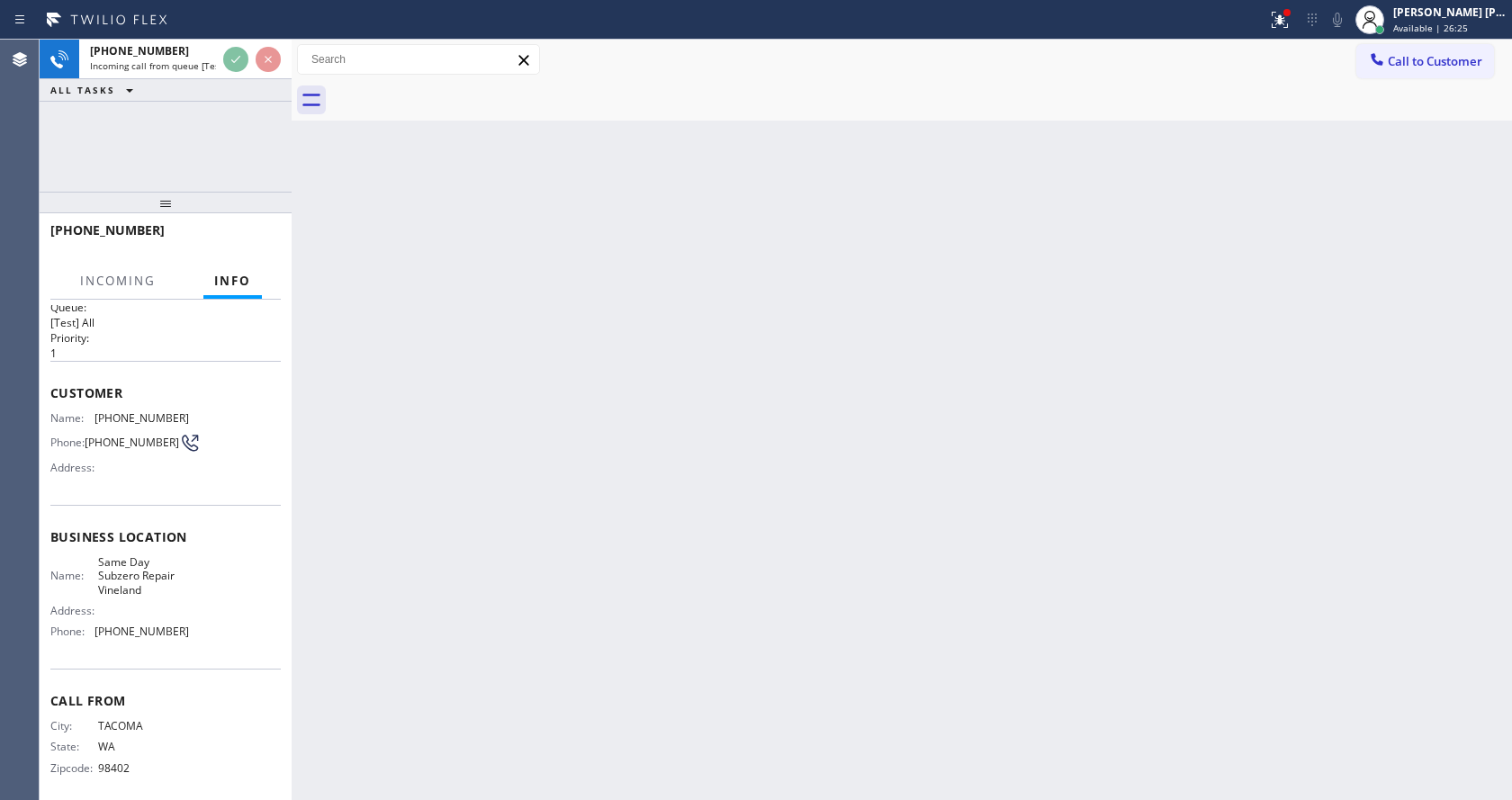
scroll to position [36, 0]
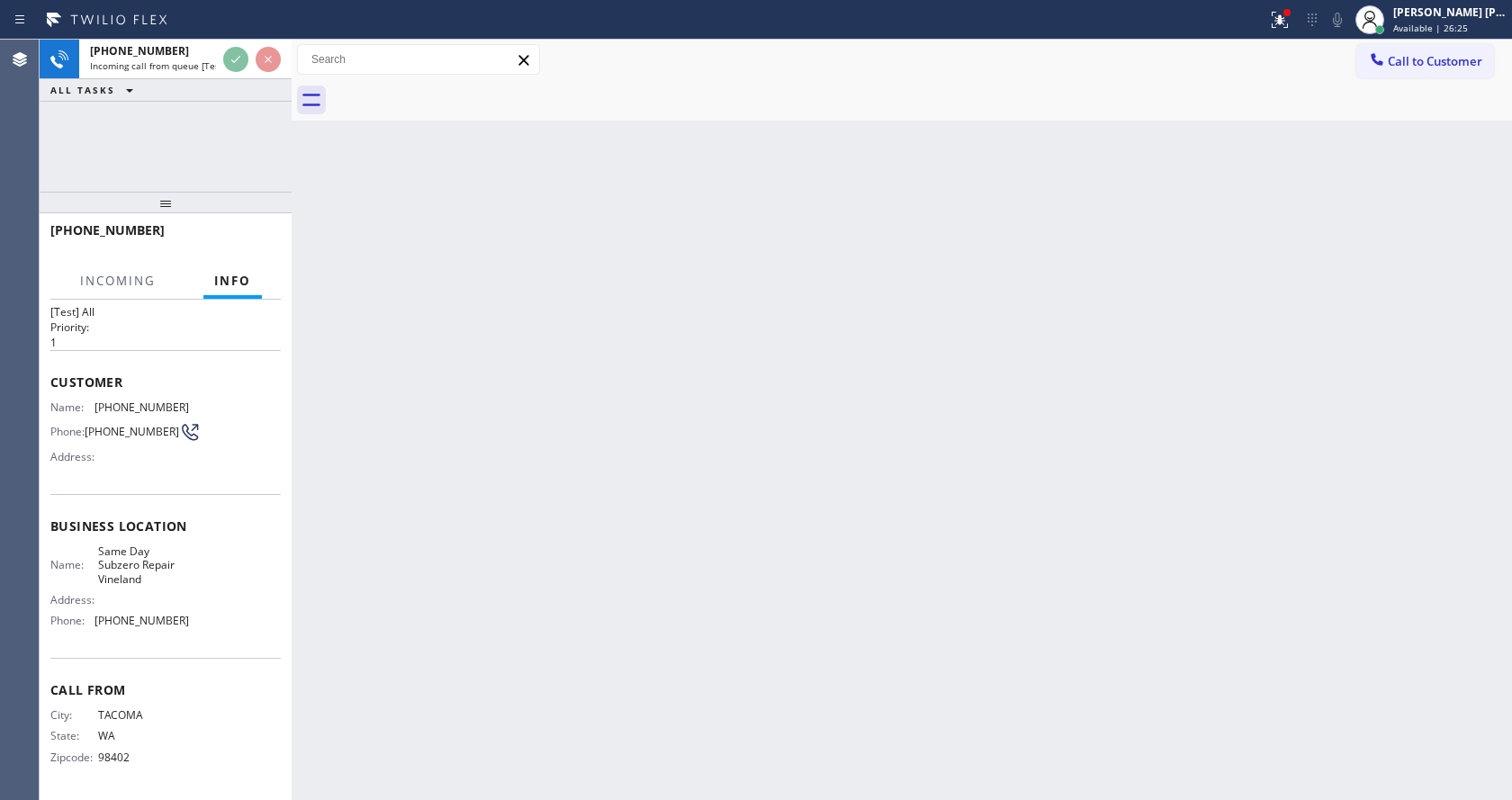
click at [576, 552] on div "Back to Dashboard Change Sender ID Customers Technicians Select a contact Outbo…" at bounding box center [901, 419] width 1220 height 760
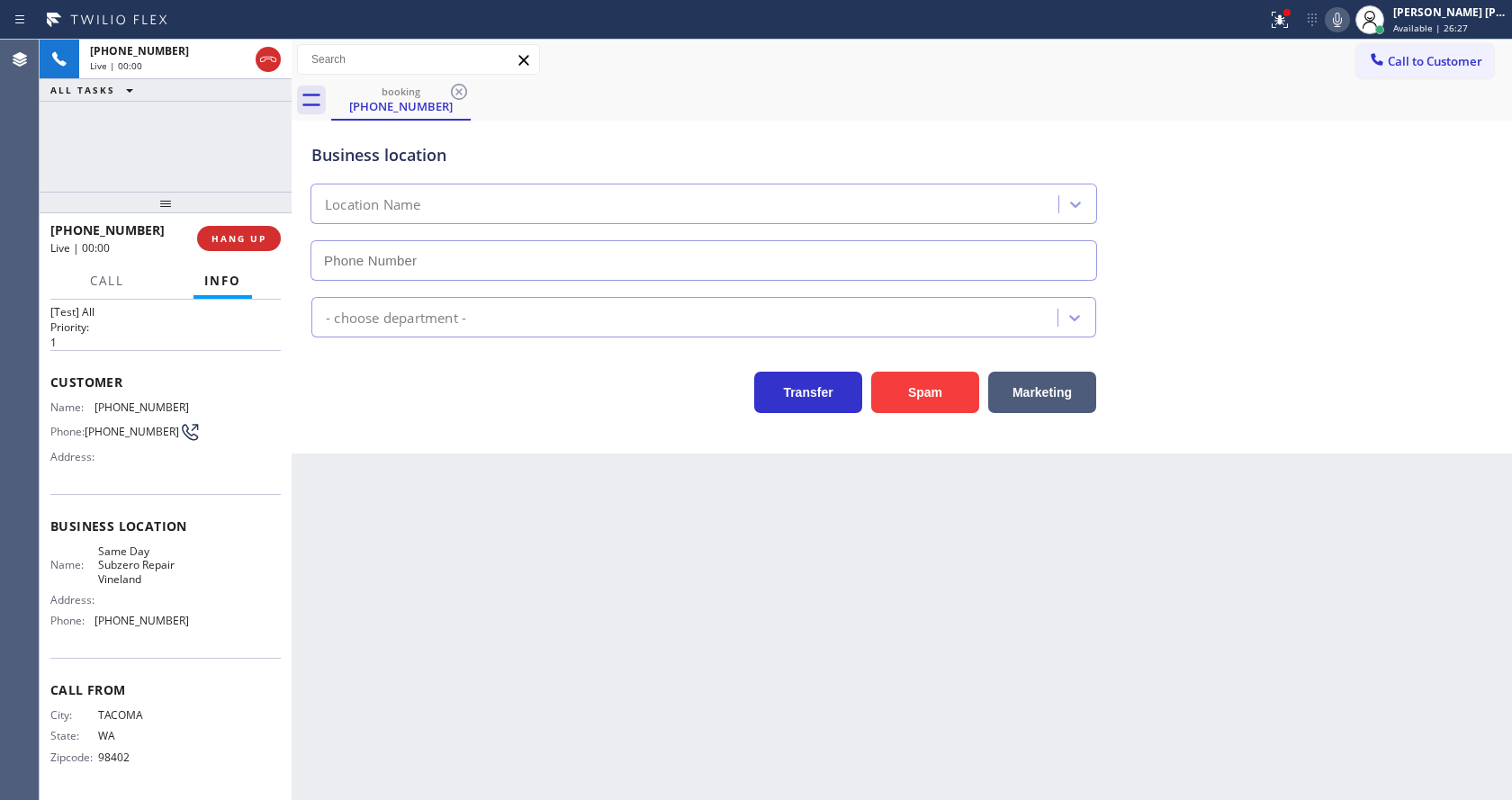
type input "(856) 372-4781"
drag, startPoint x: 927, startPoint y: 403, endPoint x: 932, endPoint y: 388, distance: 15.8
click at [928, 402] on button "Spam" at bounding box center [925, 393] width 108 height 41
click at [433, 639] on div "Back to Dashboard Change Sender ID Customers Technicians Select a contact Outbo…" at bounding box center [901, 419] width 1220 height 760
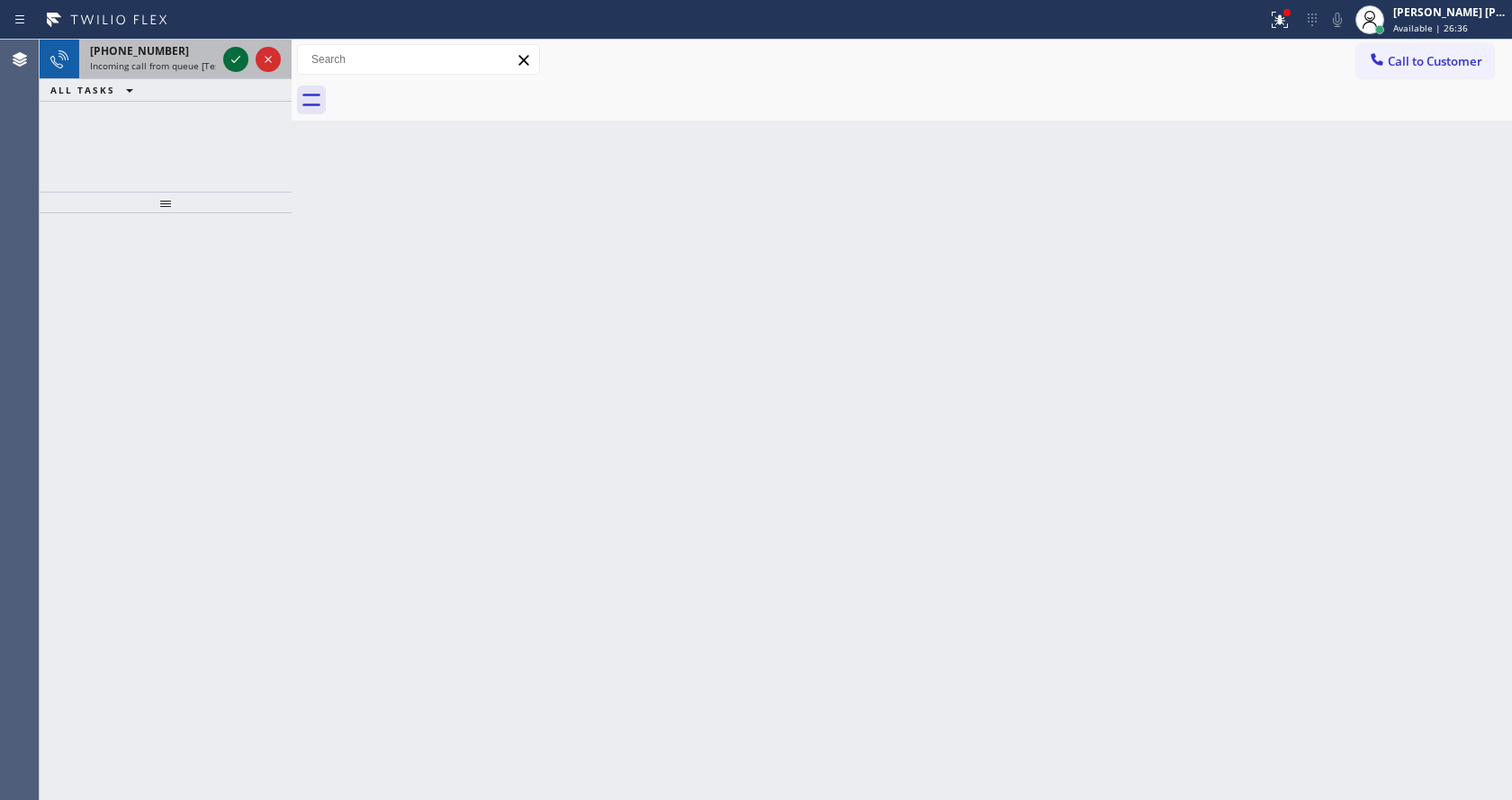
click at [233, 57] on icon at bounding box center [236, 59] width 22 height 21
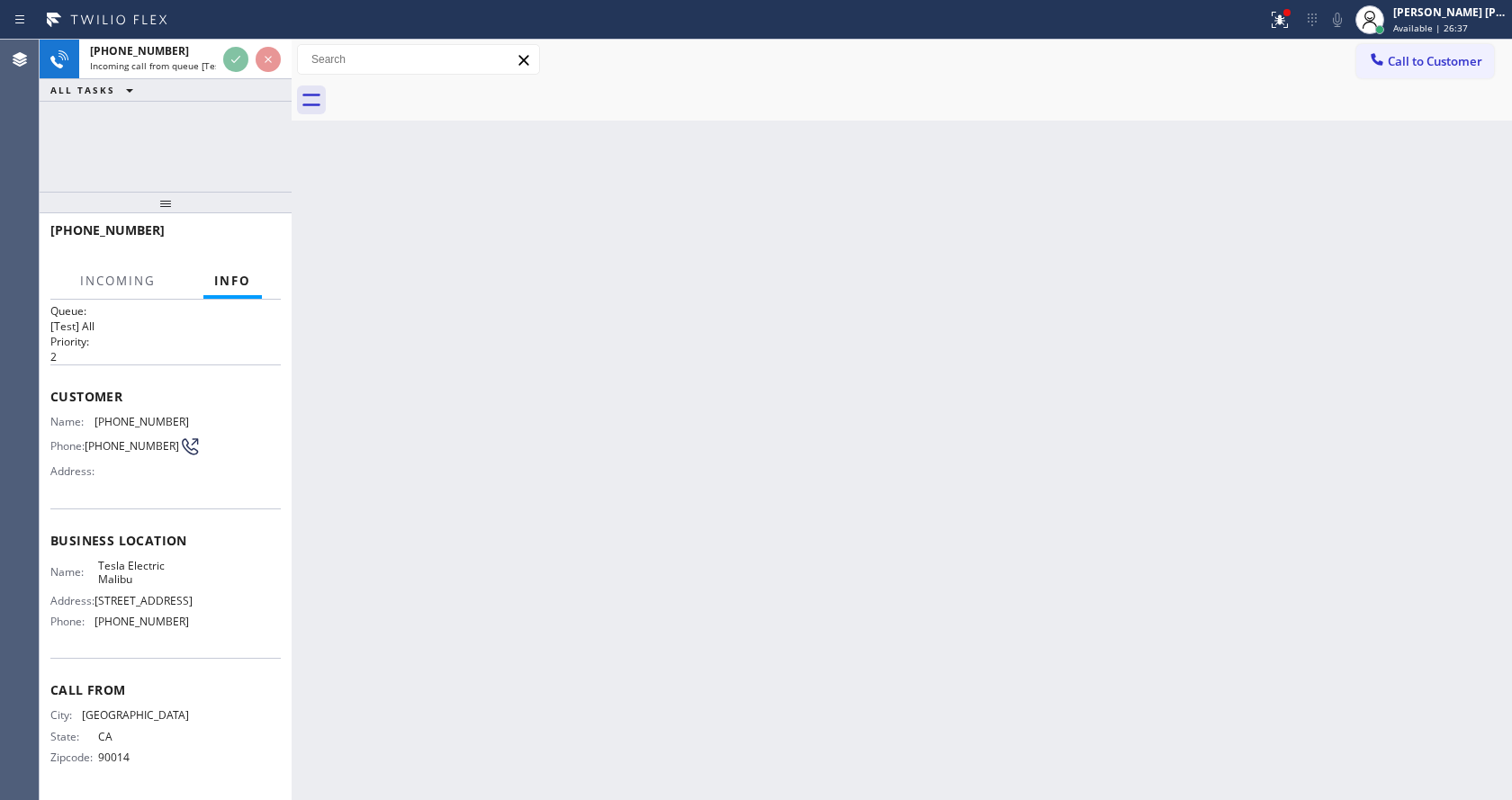
scroll to position [36, 0]
click at [682, 470] on div "Back to Dashboard Change Sender ID Customers Technicians Select a contact Outbo…" at bounding box center [901, 419] width 1220 height 760
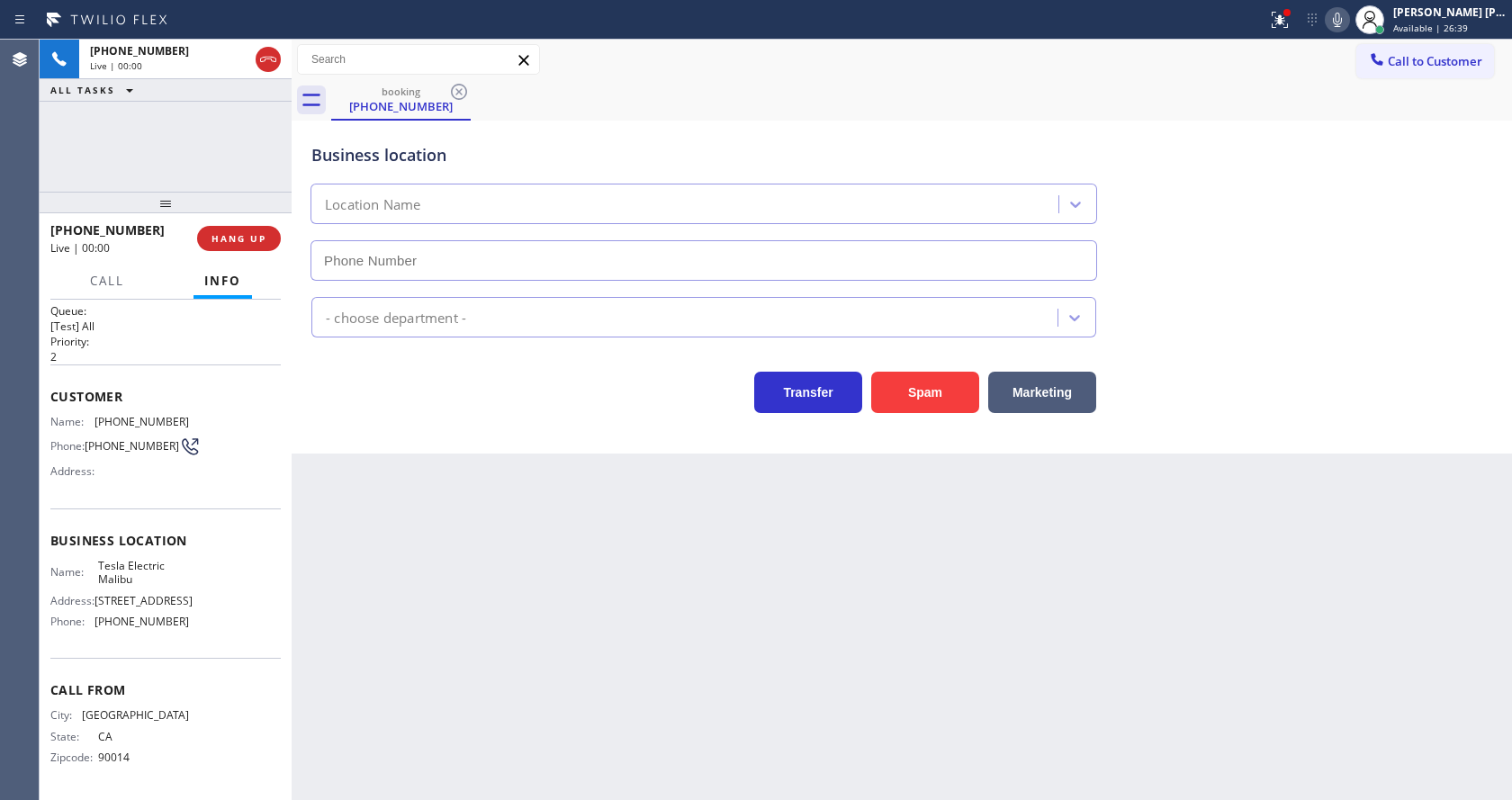
type input "(213) 725-2901"
click at [569, 550] on div "Back to Dashboard Change Sender ID Customers Technicians Select a contact Outbo…" at bounding box center [901, 419] width 1220 height 760
click at [571, 550] on div "Back to Dashboard Change Sender ID Customers Technicians Select a contact Outbo…" at bounding box center [901, 419] width 1220 height 760
click at [441, 555] on div "Back to Dashboard Change Sender ID Customers Technicians Select a contact Outbo…" at bounding box center [901, 419] width 1220 height 760
click at [486, 467] on div "Back to Dashboard Change Sender ID Customers Technicians Select a contact Outbo…" at bounding box center [901, 419] width 1220 height 760
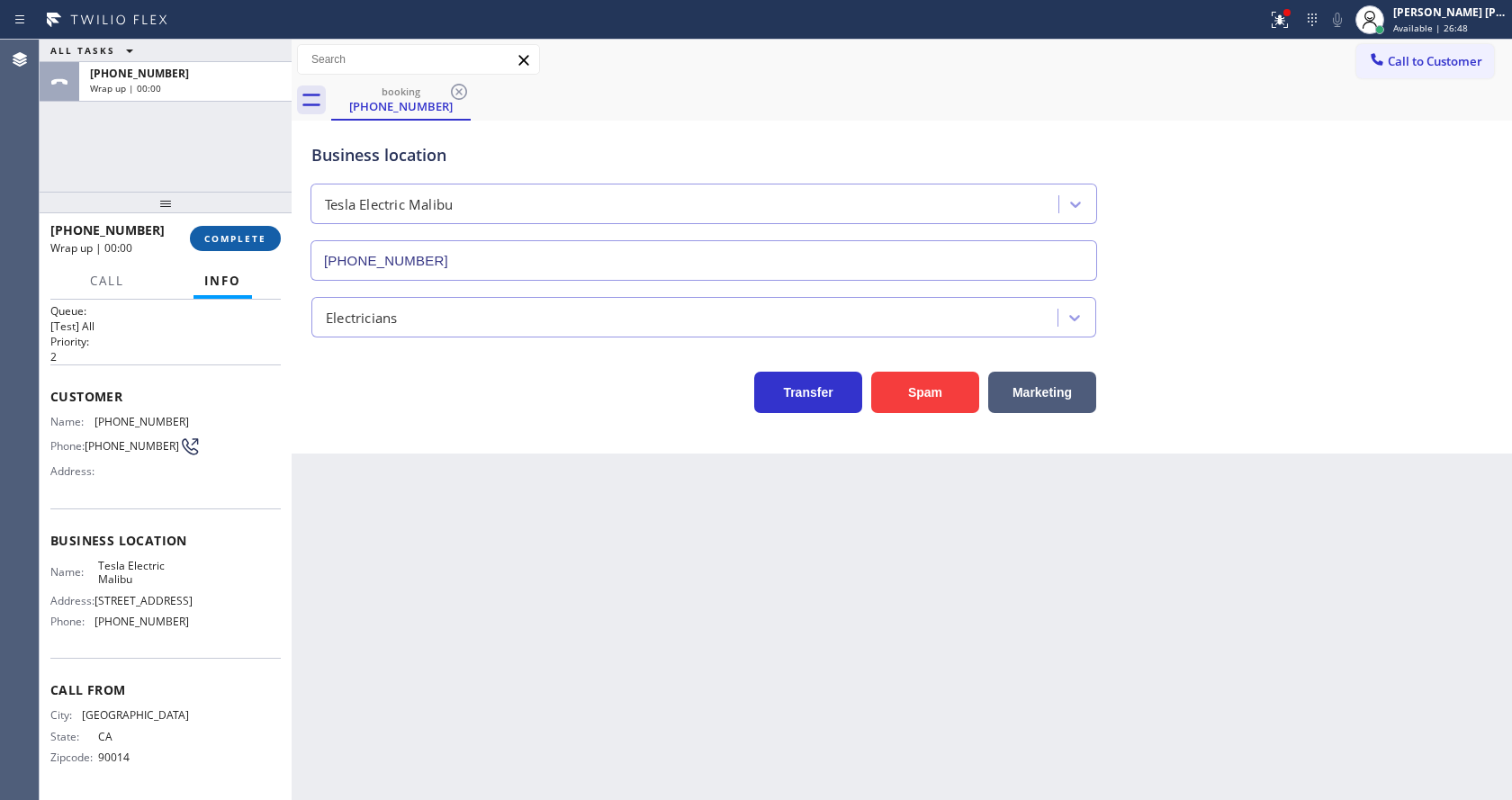
click at [238, 234] on span "COMPLETE" at bounding box center [235, 237] width 62 height 12
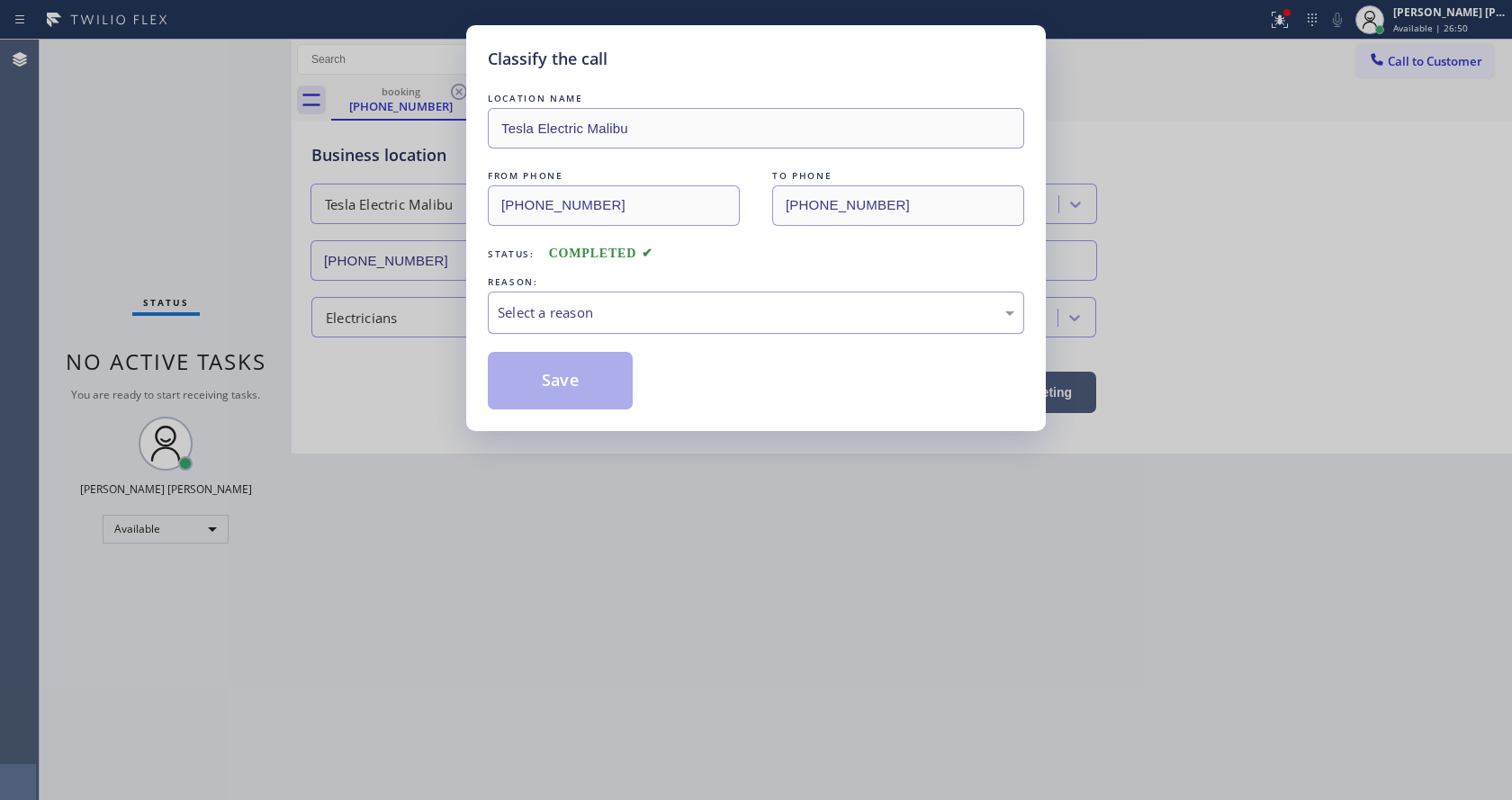
click at [555, 313] on div "Select a reason" at bounding box center [756, 312] width 516 height 21
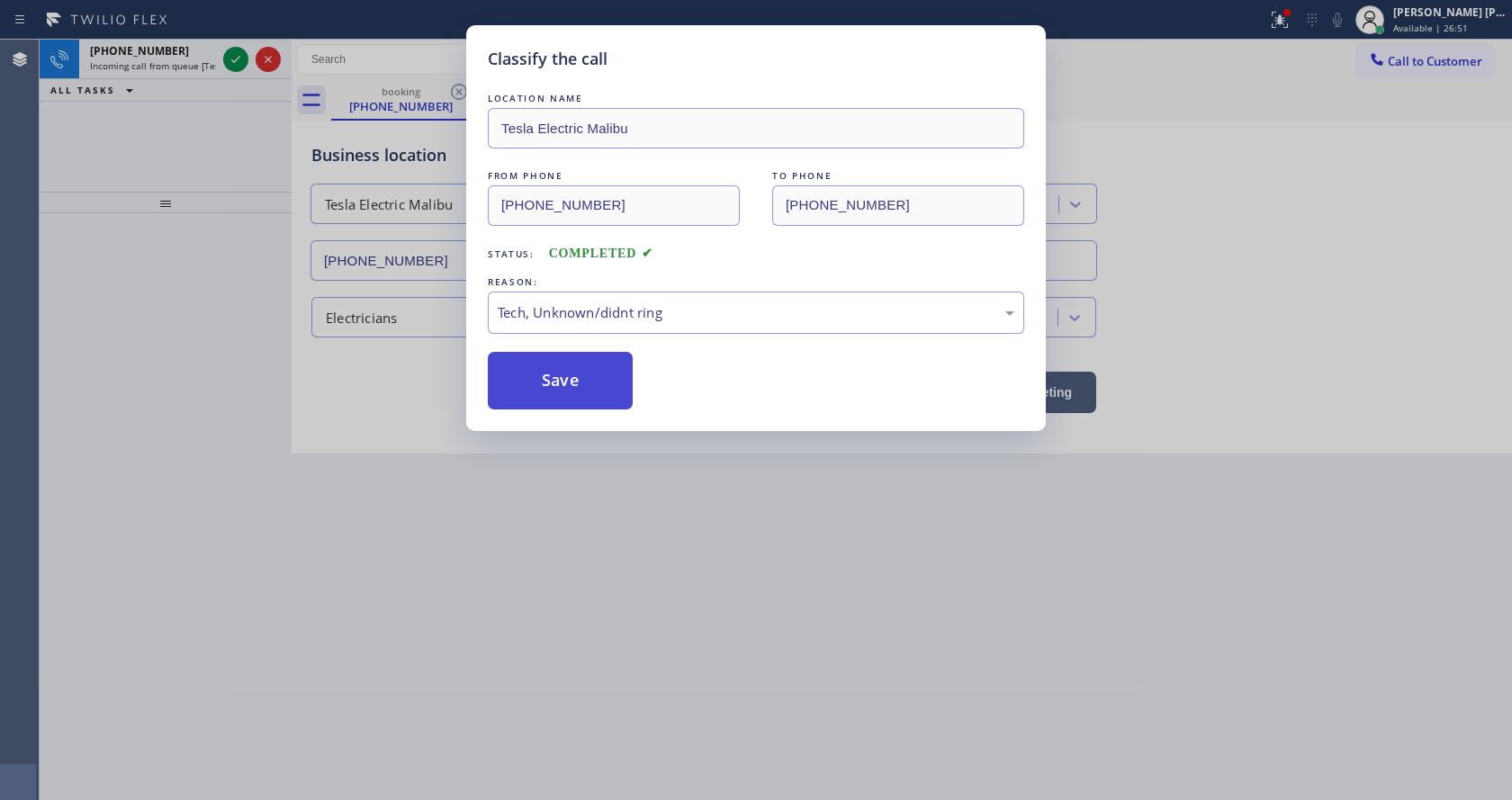
click at [564, 399] on button "Save" at bounding box center [560, 380] width 145 height 58
click at [681, 451] on div "Classify the call LOCATION NAME Tesla Electric Malibu FROM PHONE (213) 884-0860…" at bounding box center [756, 400] width 1512 height 800
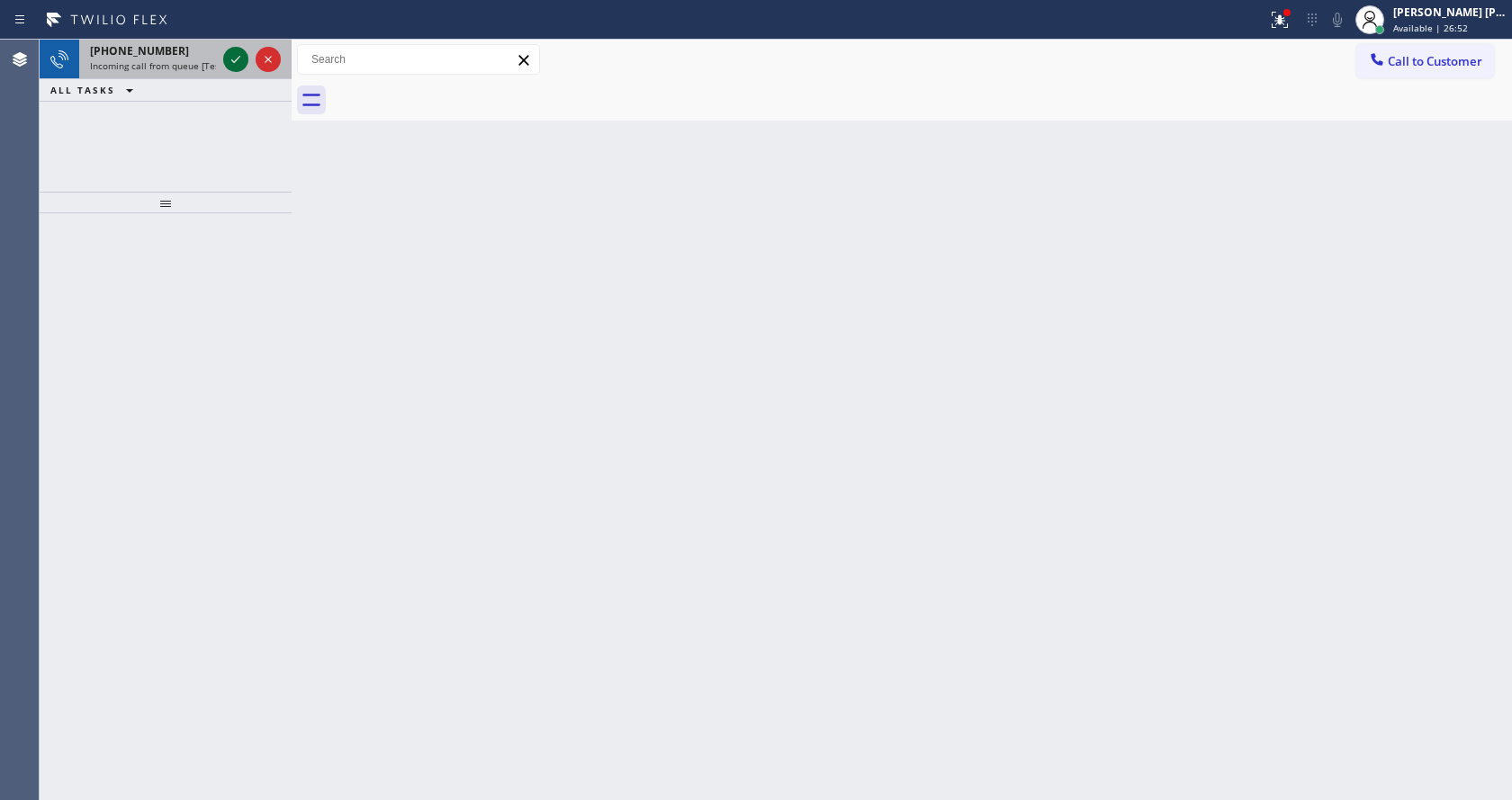
click at [235, 61] on icon at bounding box center [236, 60] width 9 height 7
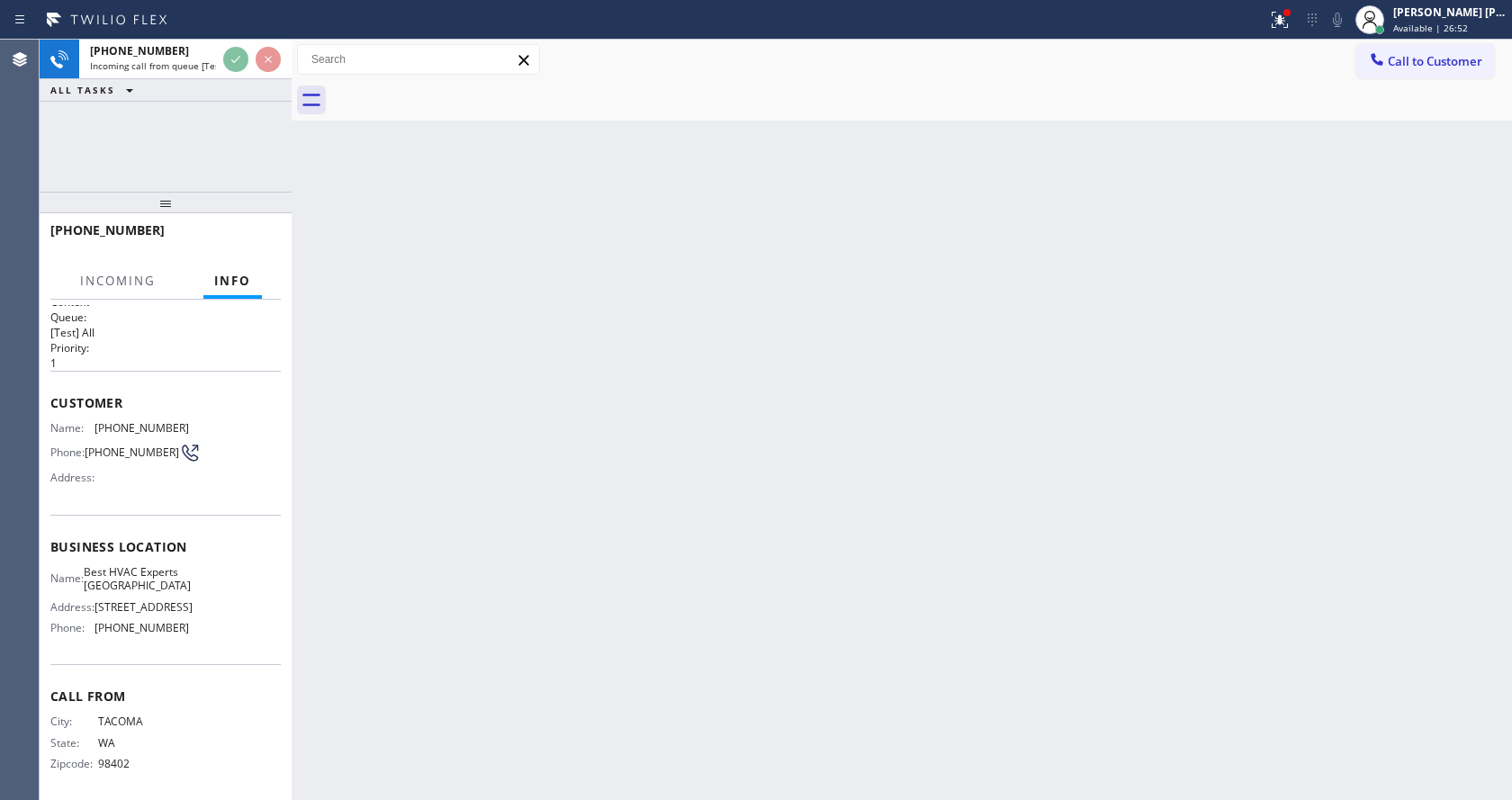
scroll to position [23, 0]
click at [766, 427] on div "Back to Dashboard Change Sender ID Customers Technicians Select a contact Outbo…" at bounding box center [901, 419] width 1220 height 760
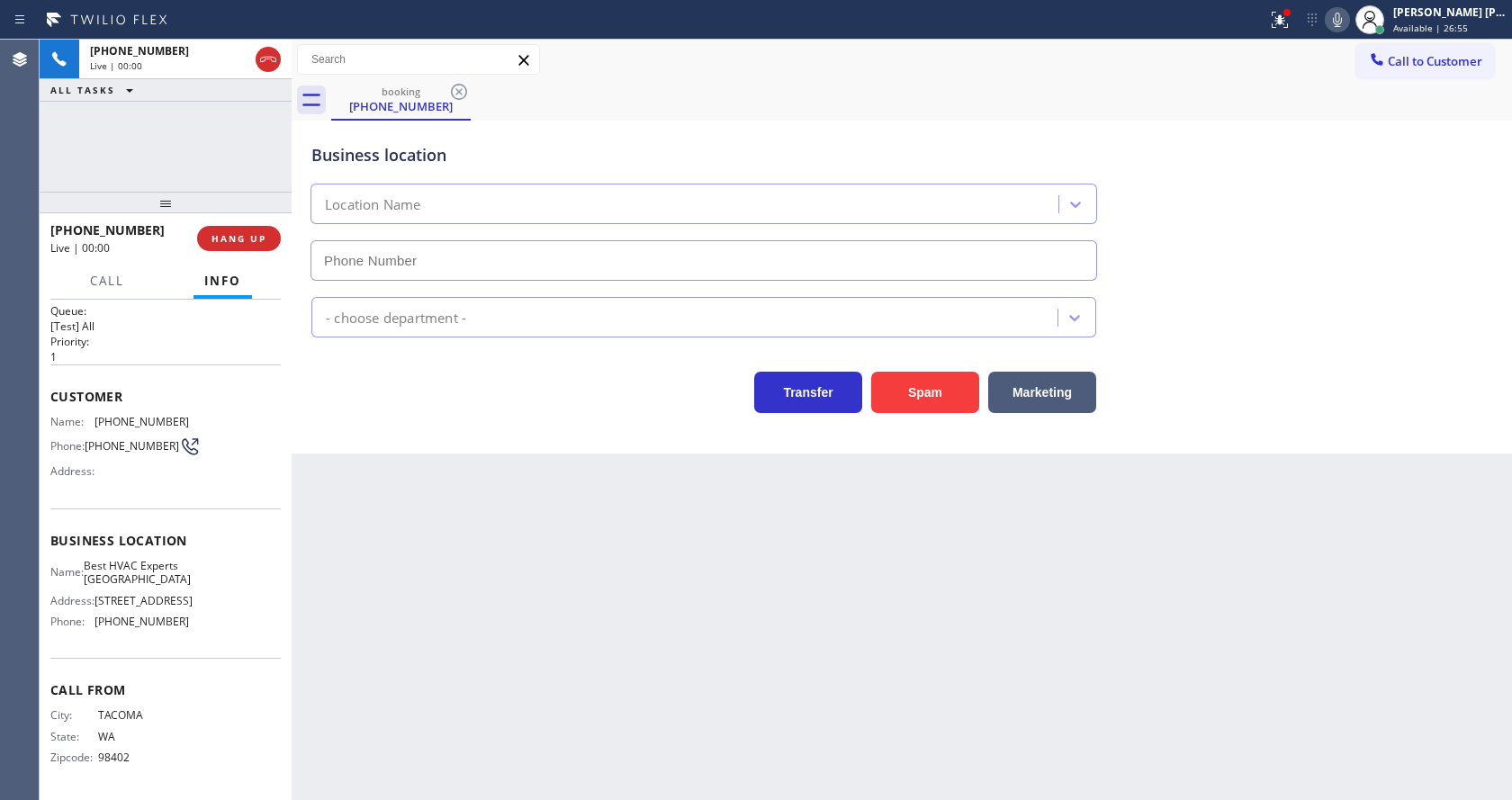
type input "(857) 271-4094"
click at [642, 479] on div "Back to Dashboard Change Sender ID Customers Technicians Select a contact Outbo…" at bounding box center [901, 419] width 1220 height 760
click at [902, 384] on button "Spam" at bounding box center [925, 393] width 108 height 41
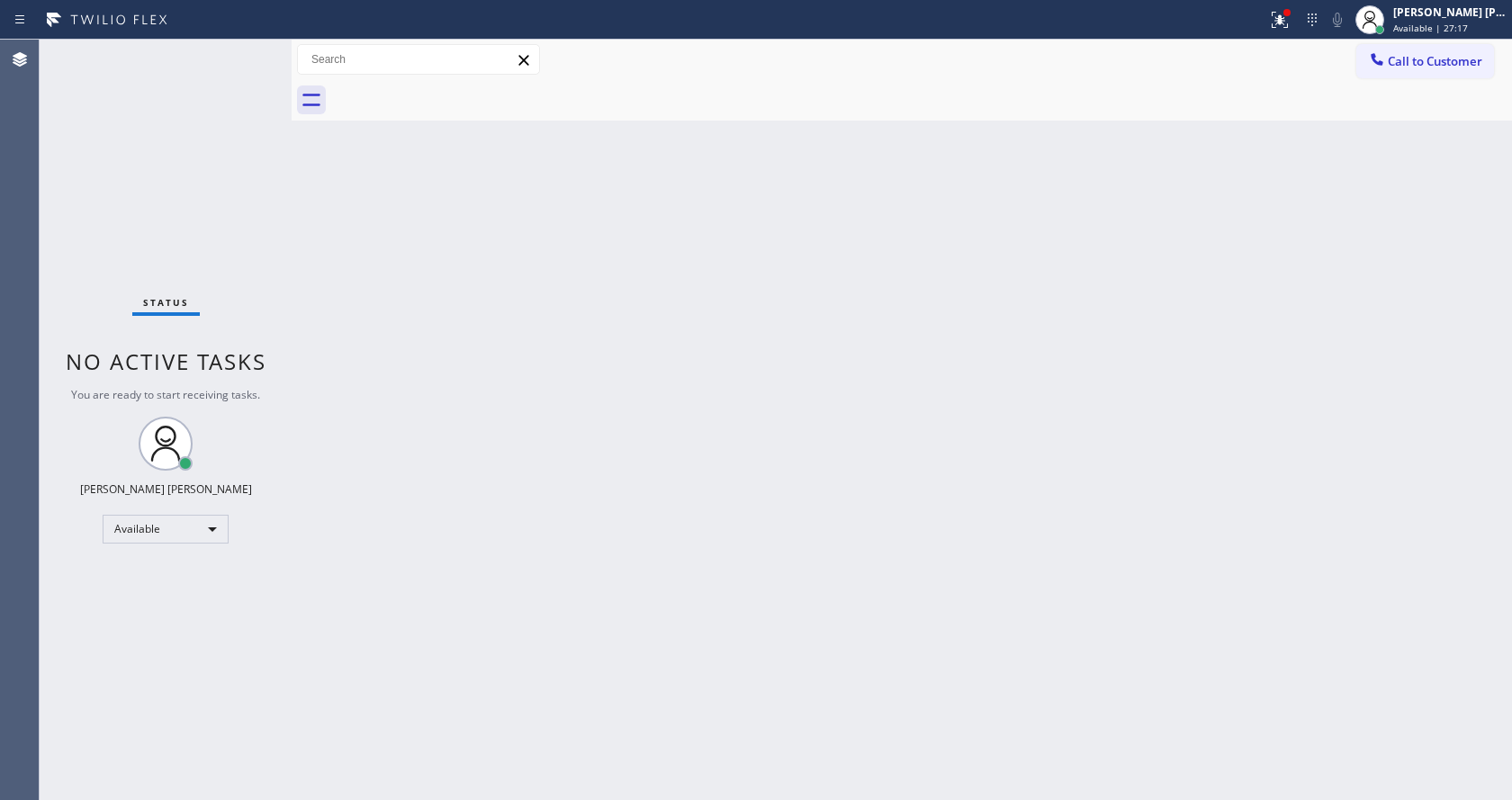
click at [425, 279] on div "Back to Dashboard Change Sender ID Customers Technicians Select a contact Outbo…" at bounding box center [901, 419] width 1220 height 760
drag, startPoint x: 573, startPoint y: 504, endPoint x: 570, endPoint y: 519, distance: 15.3
click at [574, 504] on div "Back to Dashboard Change Sender ID Customers Technicians Select a contact Outbo…" at bounding box center [901, 419] width 1220 height 760
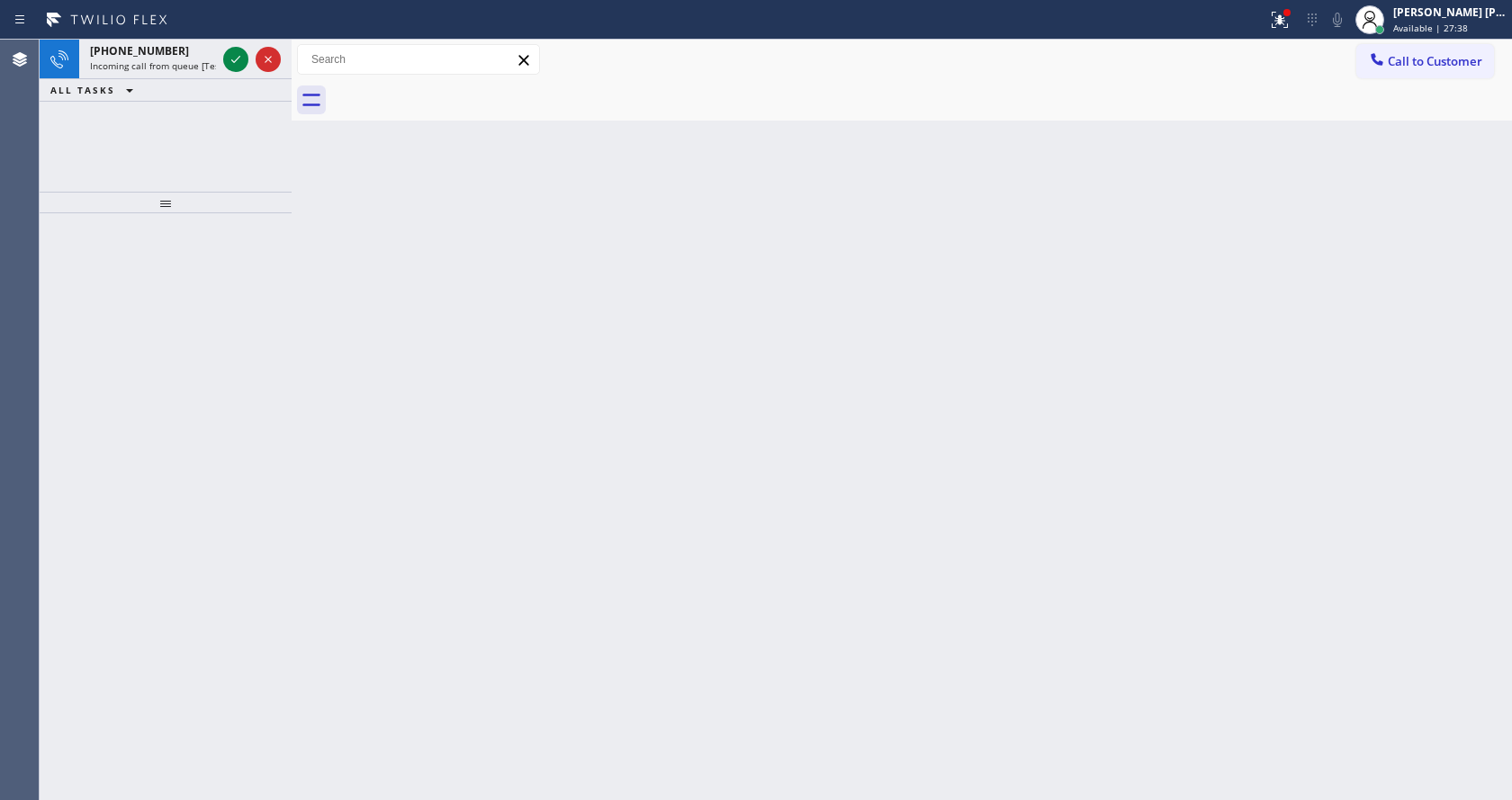
click at [328, 274] on div "Back to Dashboard Change Sender ID Customers Technicians Select a contact Outbo…" at bounding box center [901, 419] width 1220 height 760
click at [237, 64] on icon at bounding box center [236, 59] width 22 height 21
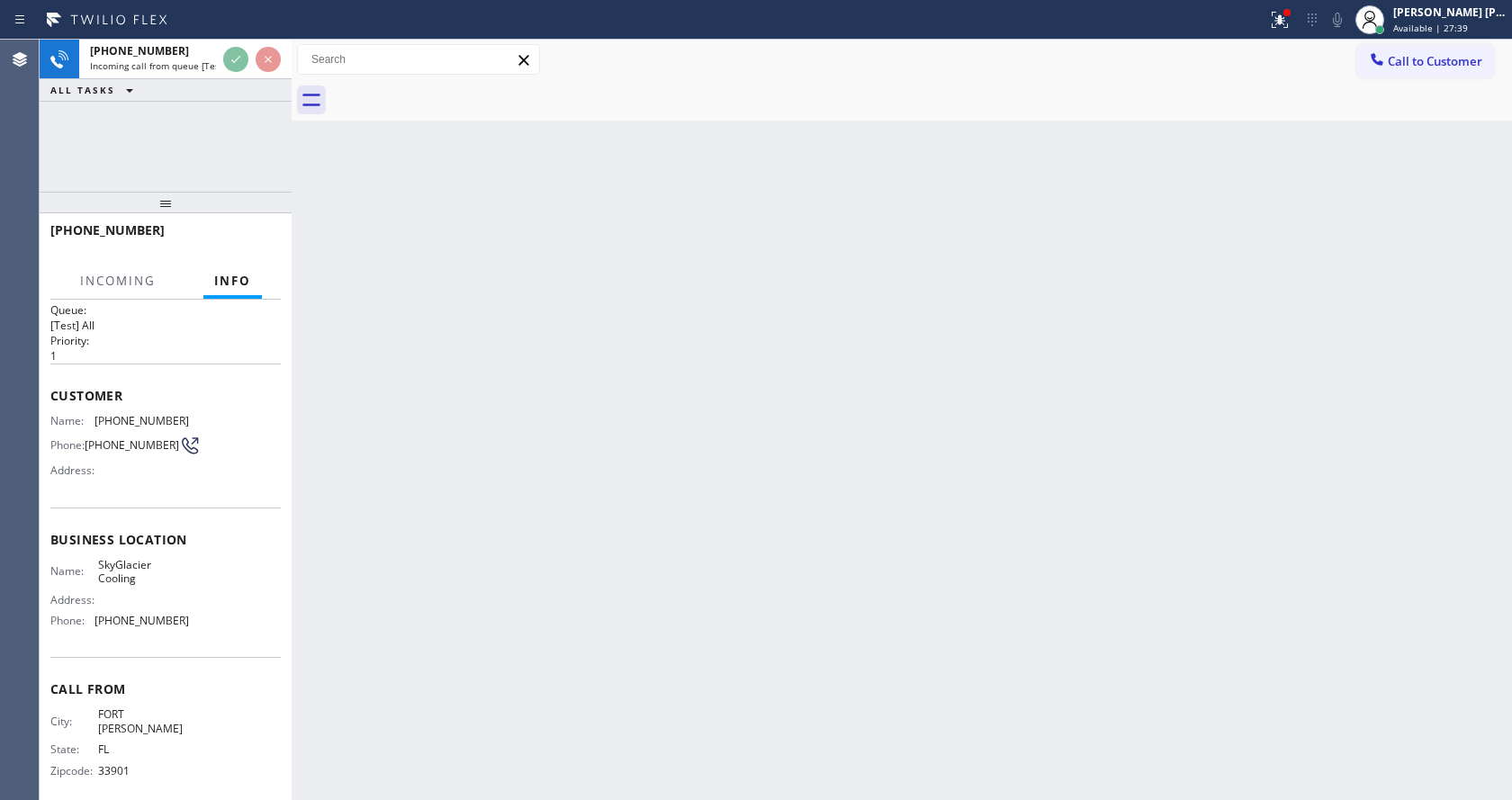
scroll to position [23, 0]
click at [670, 651] on div "Back to Dashboard Change Sender ID Customers Technicians Select a contact Outbo…" at bounding box center [901, 419] width 1220 height 760
click at [448, 512] on div "Back to Dashboard Change Sender ID Customers Technicians Select a contact Outbo…" at bounding box center [901, 419] width 1220 height 760
click at [353, 191] on div "Back to Dashboard Change Sender ID Customers Technicians Select a contact Outbo…" at bounding box center [901, 419] width 1220 height 760
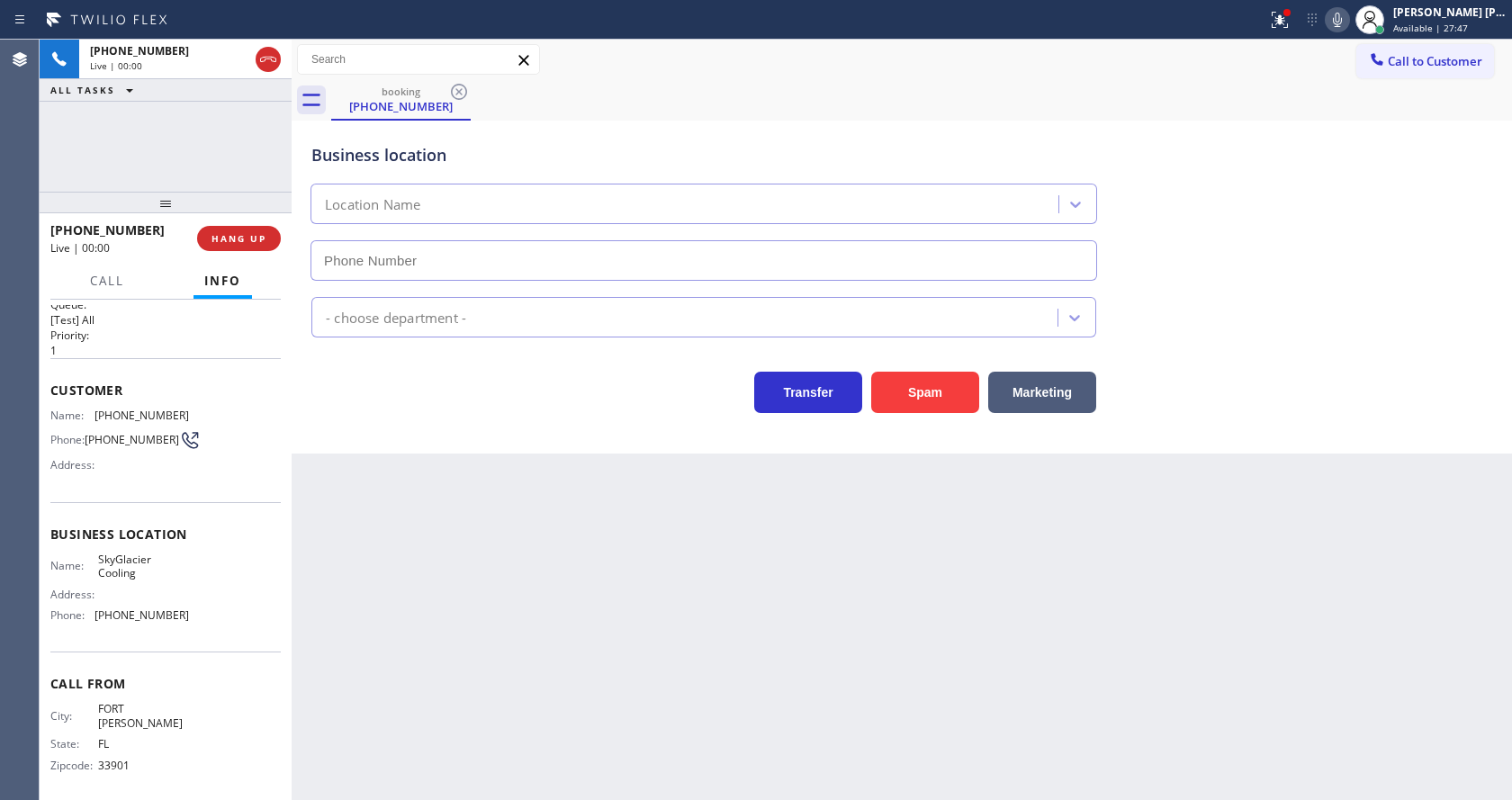
type input "(954) 866-7802"
click at [919, 402] on button "Spam" at bounding box center [925, 393] width 108 height 41
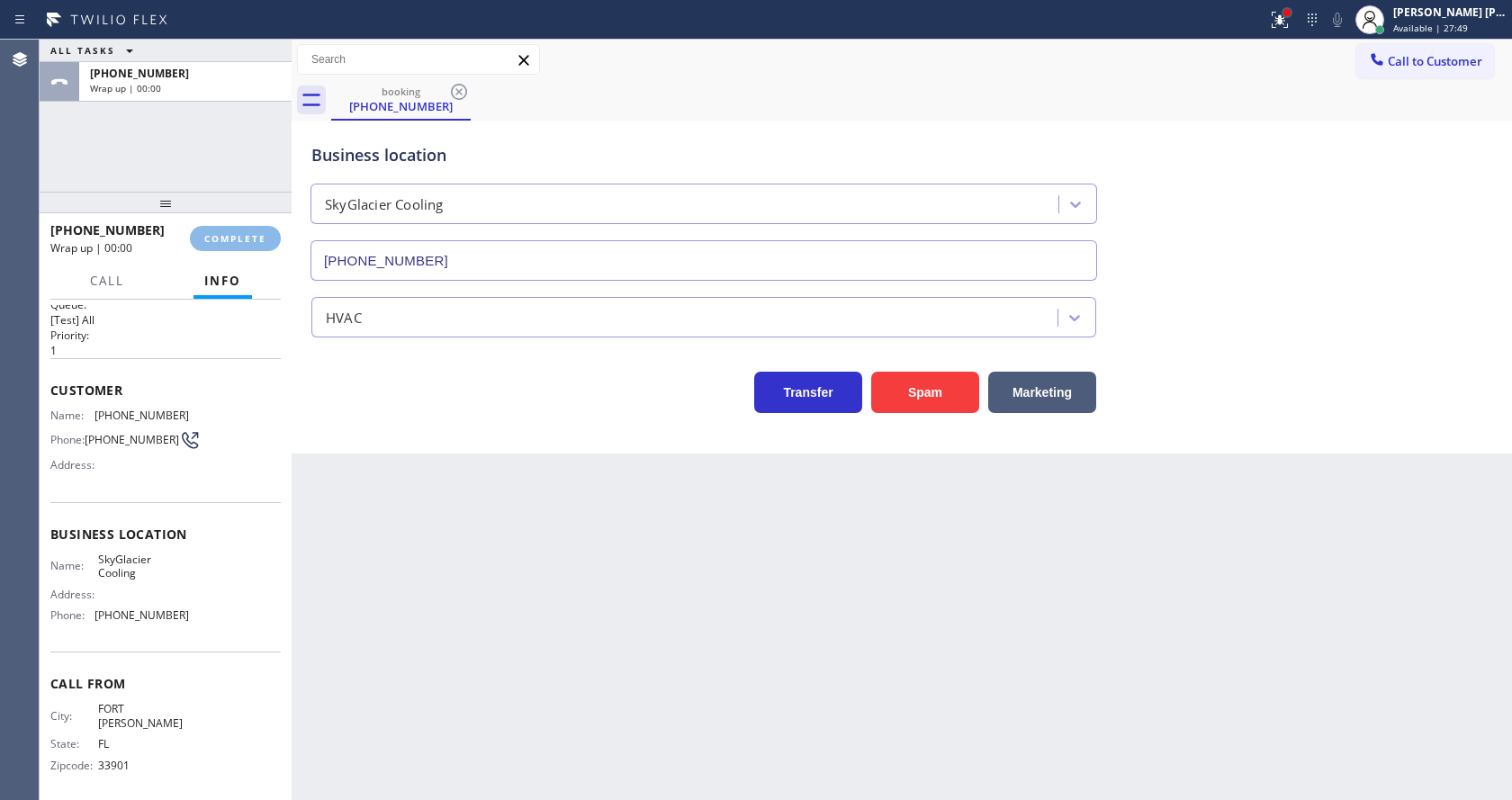
click at [1292, 17] on div at bounding box center [1288, 13] width 11 height 11
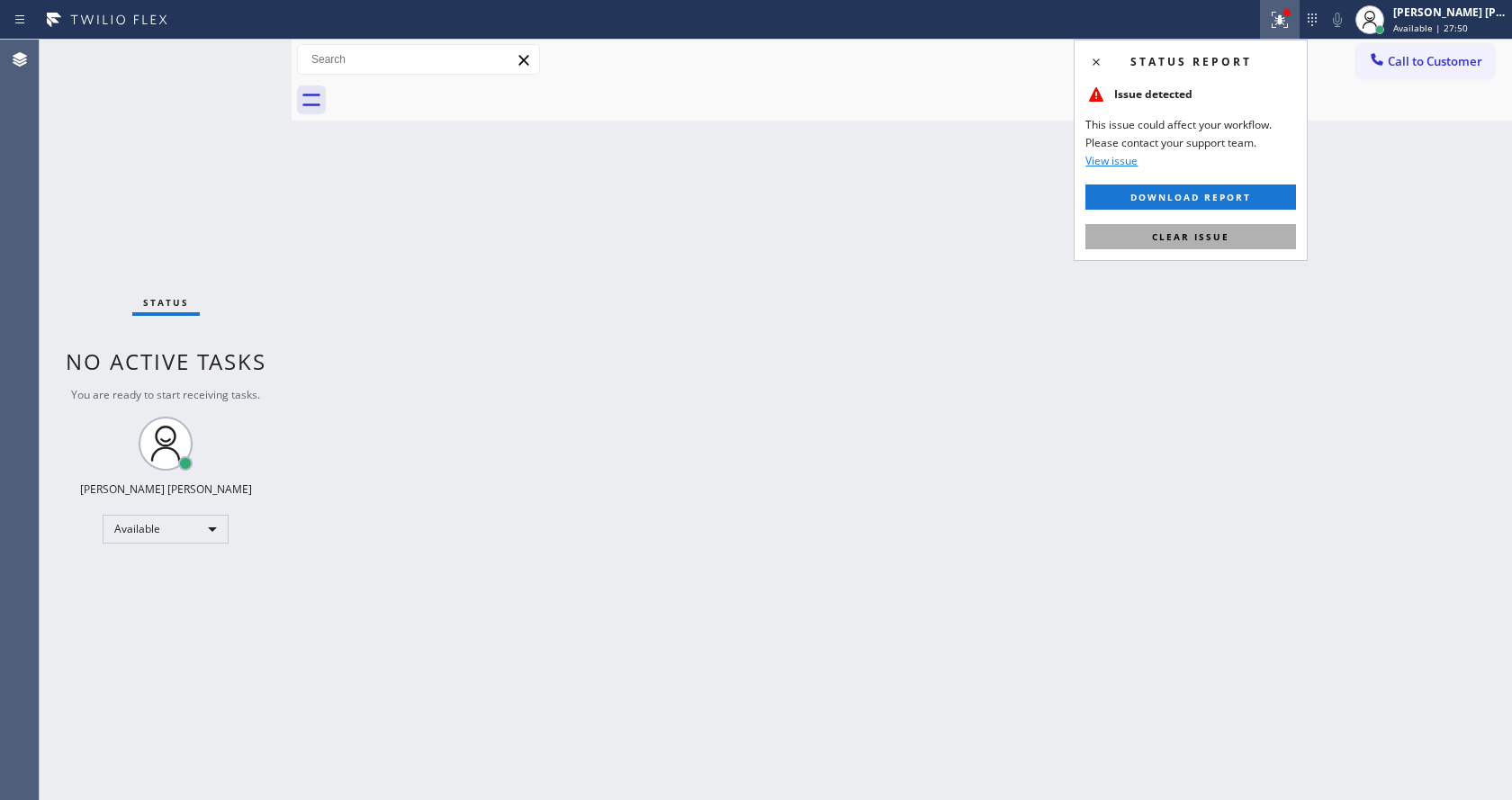
click at [1206, 237] on span "Clear issue" at bounding box center [1190, 236] width 78 height 12
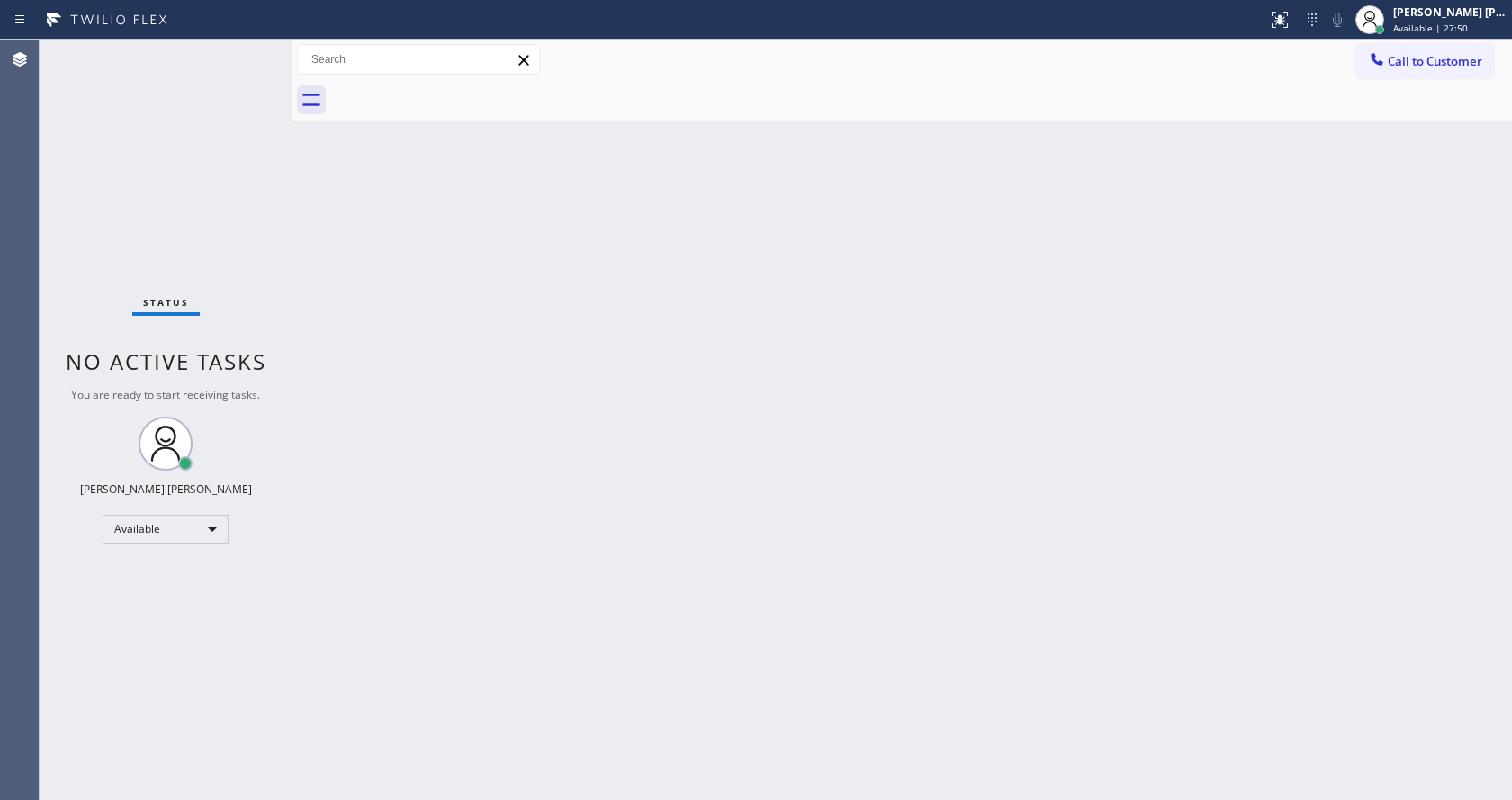
click at [1231, 241] on div "Back to Dashboard Change Sender ID Customers Technicians Select a contact Outbo…" at bounding box center [901, 419] width 1220 height 760
click at [637, 593] on div "Back to Dashboard Change Sender ID Customers Technicians Select a contact Outbo…" at bounding box center [901, 419] width 1220 height 760
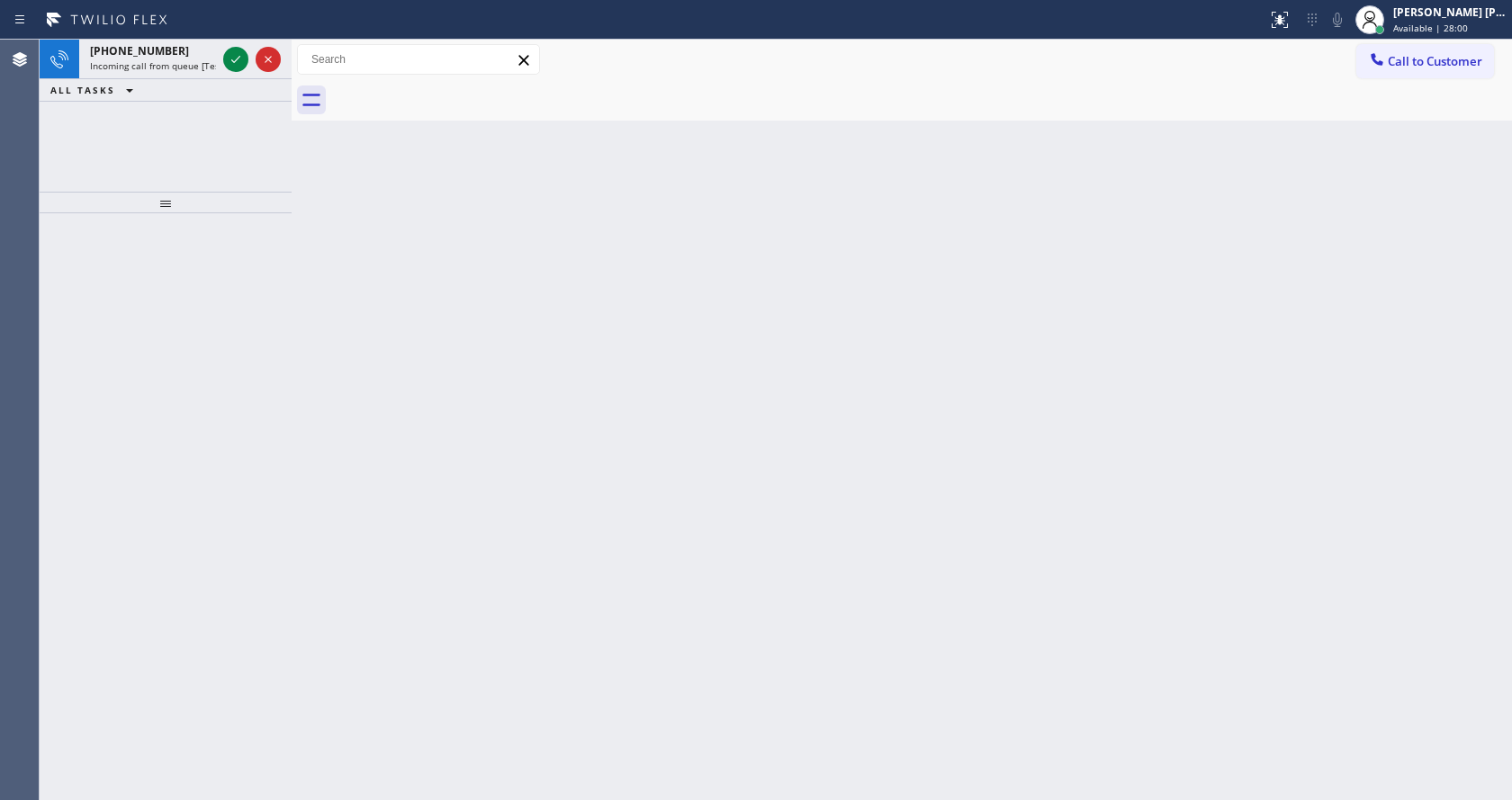
click at [310, 125] on div "Back to Dashboard Change Sender ID Customers Technicians Select a contact Outbo…" at bounding box center [901, 419] width 1220 height 760
click at [238, 57] on icon at bounding box center [236, 59] width 22 height 21
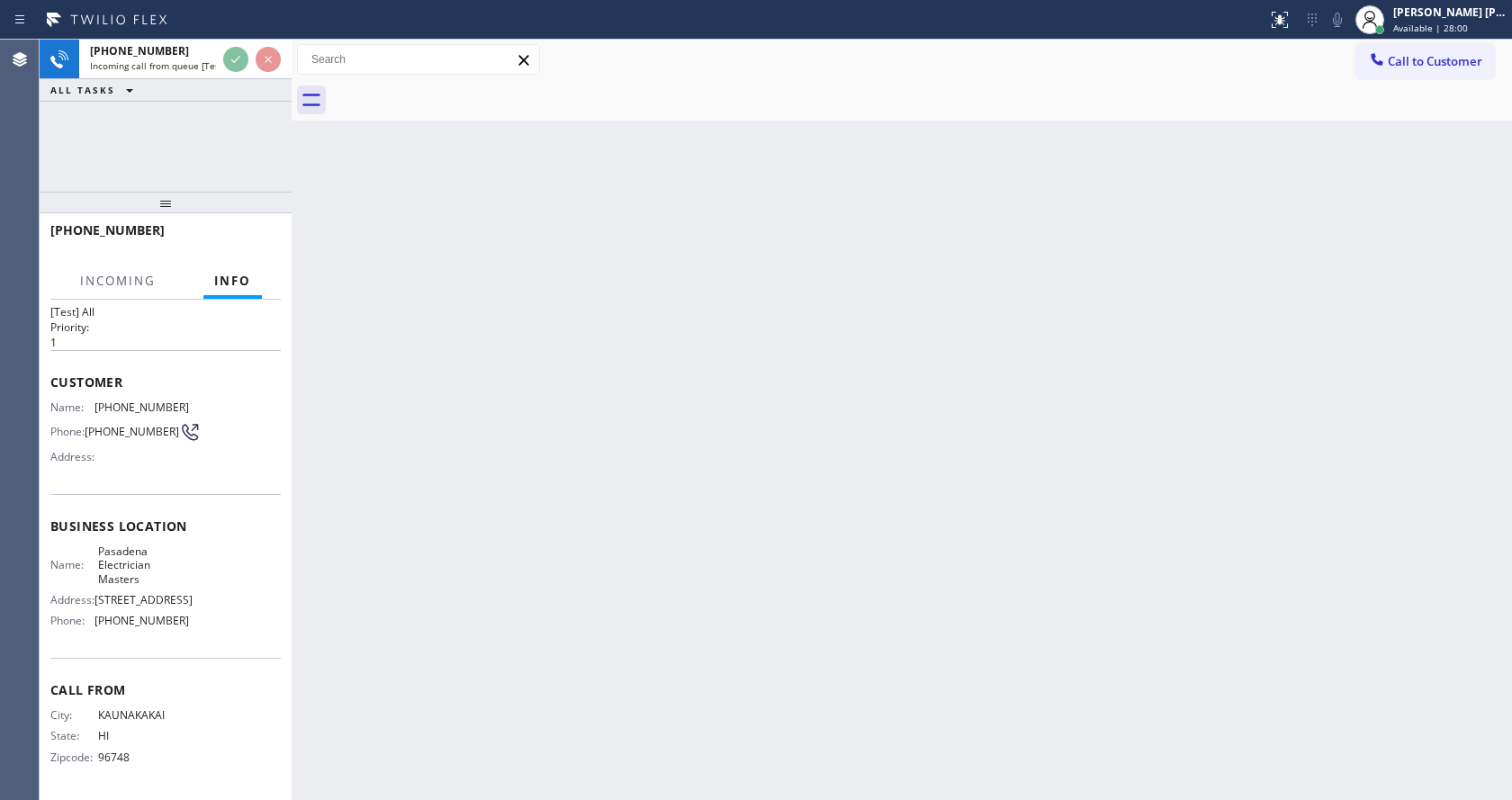
scroll to position [51, 0]
click at [687, 512] on div "Back to Dashboard Change Sender ID Customers Technicians Select a contact Outbo…" at bounding box center [901, 419] width 1220 height 760
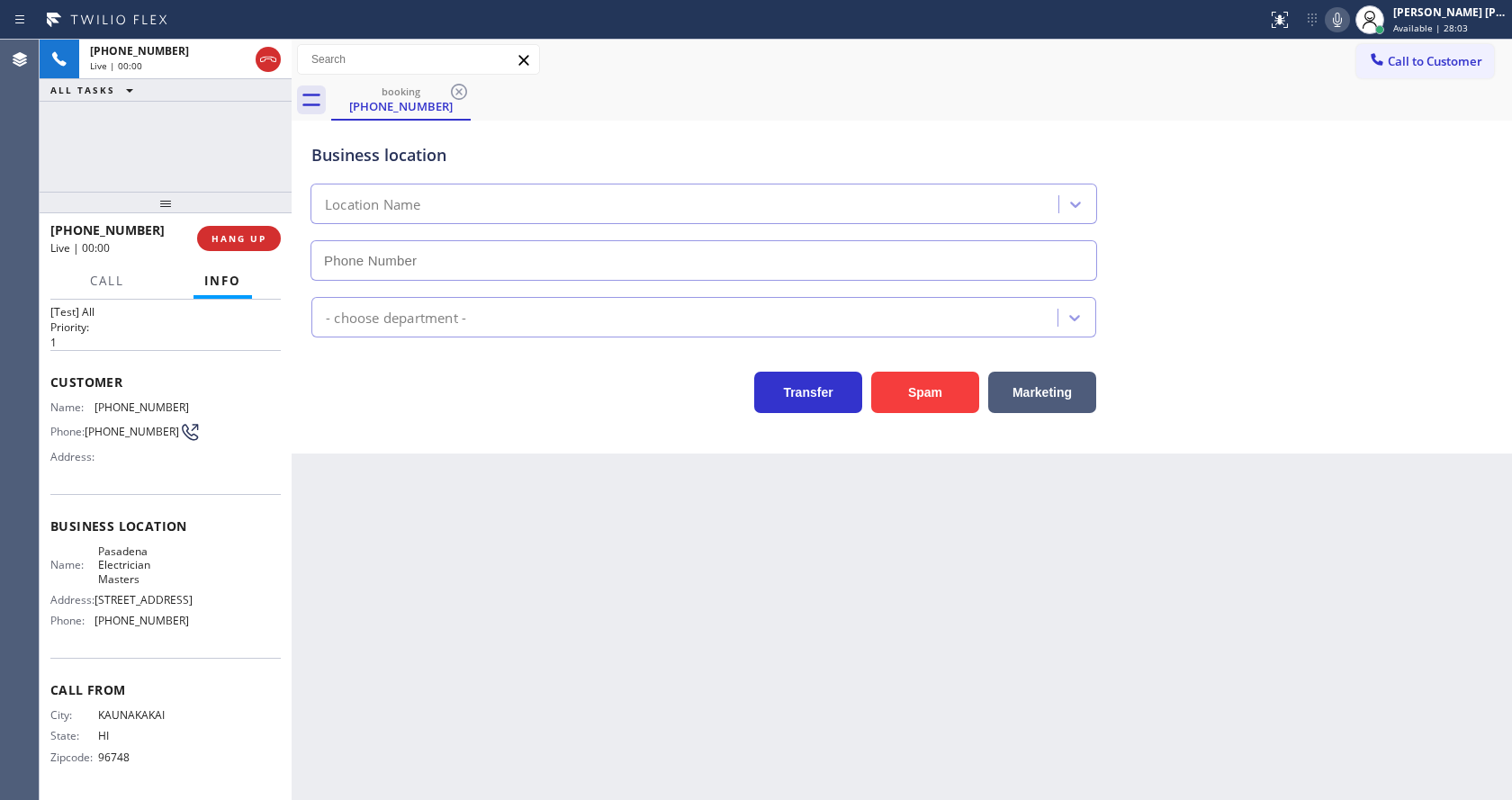
type input "(626) 768-9548"
click at [577, 575] on div "Back to Dashboard Change Sender ID Customers Technicians Select a contact Outbo…" at bounding box center [901, 419] width 1220 height 760
click at [438, 433] on div "Business location Pasadena Electrician Masters (626) 768-9548 Electricians Tran…" at bounding box center [901, 287] width 1220 height 333
drag, startPoint x: 854, startPoint y: 669, endPoint x: 783, endPoint y: 612, distance: 91.0
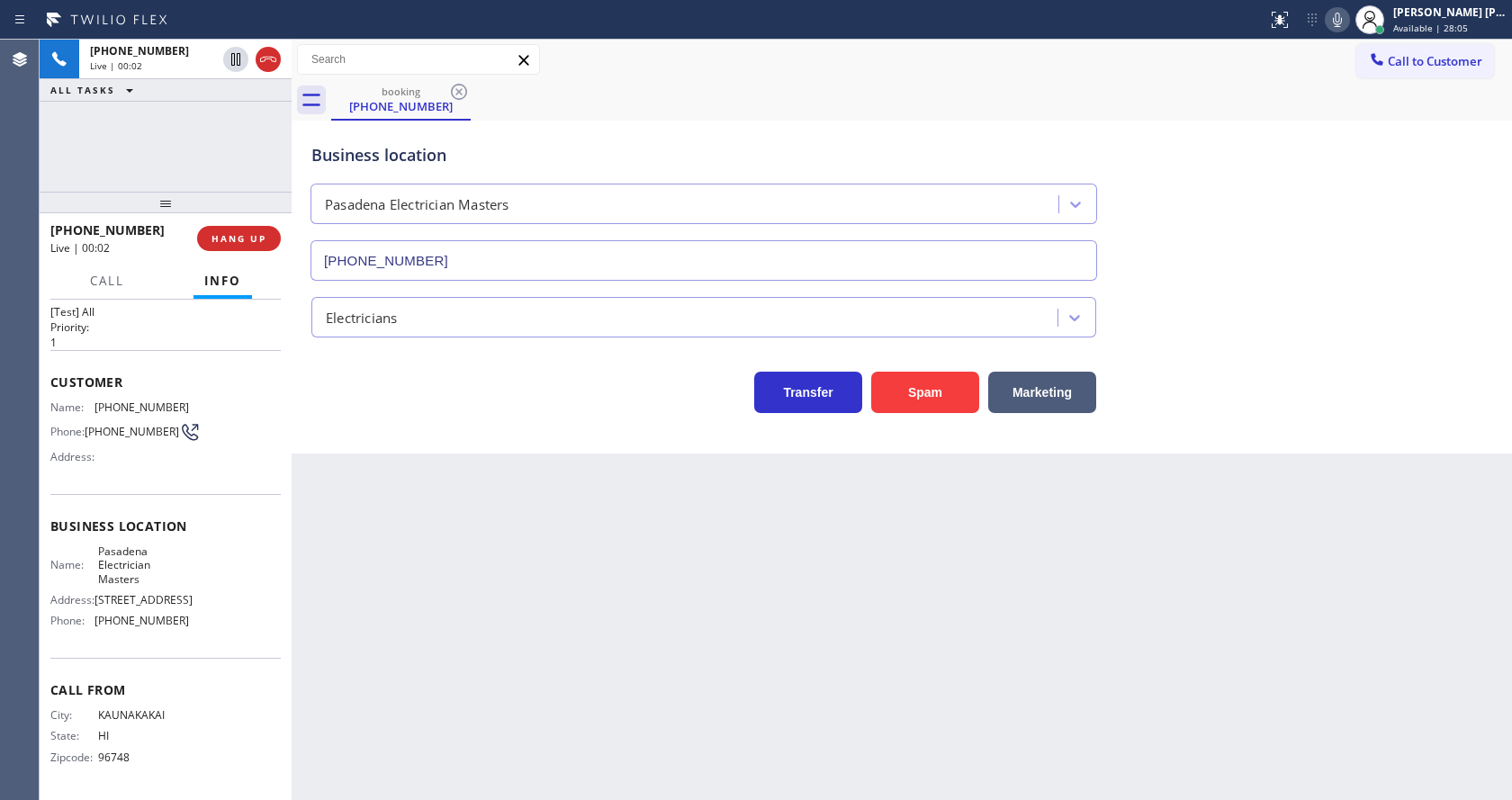
click at [854, 669] on div "Back to Dashboard Change Sender ID Customers Technicians Select a contact Outbo…" at bounding box center [901, 419] width 1220 height 760
click at [425, 574] on div "Back to Dashboard Change Sender ID Customers Technicians Select a contact Outbo…" at bounding box center [901, 419] width 1220 height 760
click at [963, 575] on div "Back to Dashboard Change Sender ID Customers Technicians Select a contact Outbo…" at bounding box center [901, 419] width 1220 height 760
click at [292, 434] on div at bounding box center [292, 419] width 0 height 760
click at [594, 587] on div "Back to Dashboard Change Sender ID Customers Technicians Select a contact Outbo…" at bounding box center [901, 419] width 1220 height 760
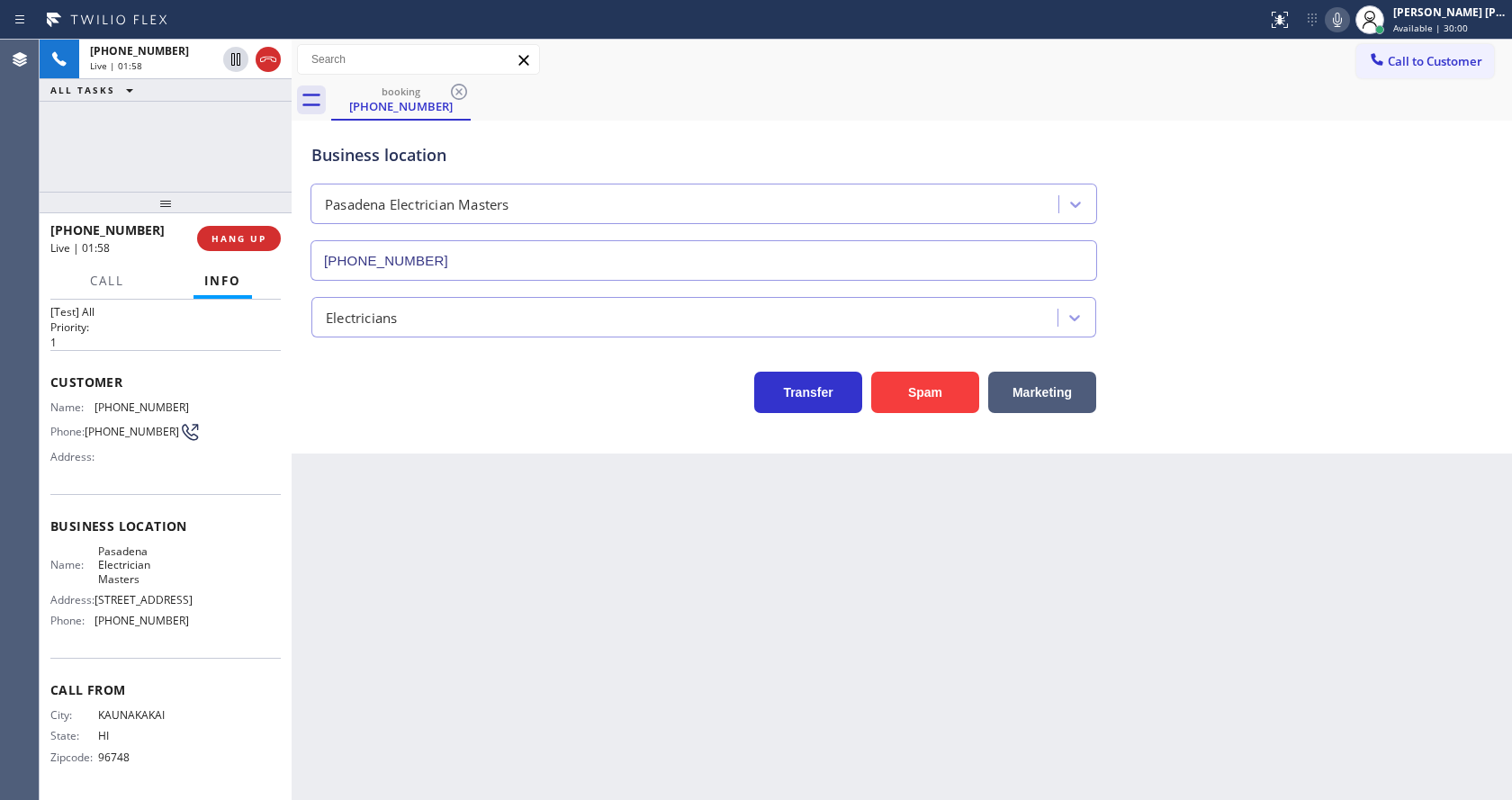
click at [464, 463] on div "Back to Dashboard Change Sender ID Customers Technicians Select a contact Outbo…" at bounding box center [901, 419] width 1220 height 760
drag, startPoint x: 838, startPoint y: 644, endPoint x: 1083, endPoint y: 232, distance: 479.3
click at [843, 639] on div "Back to Dashboard Change Sender ID Customers Technicians Select a contact Outbo…" at bounding box center [901, 419] width 1220 height 760
click at [99, 295] on div at bounding box center [108, 297] width 56 height 4
click at [109, 297] on div at bounding box center [108, 297] width 56 height 4
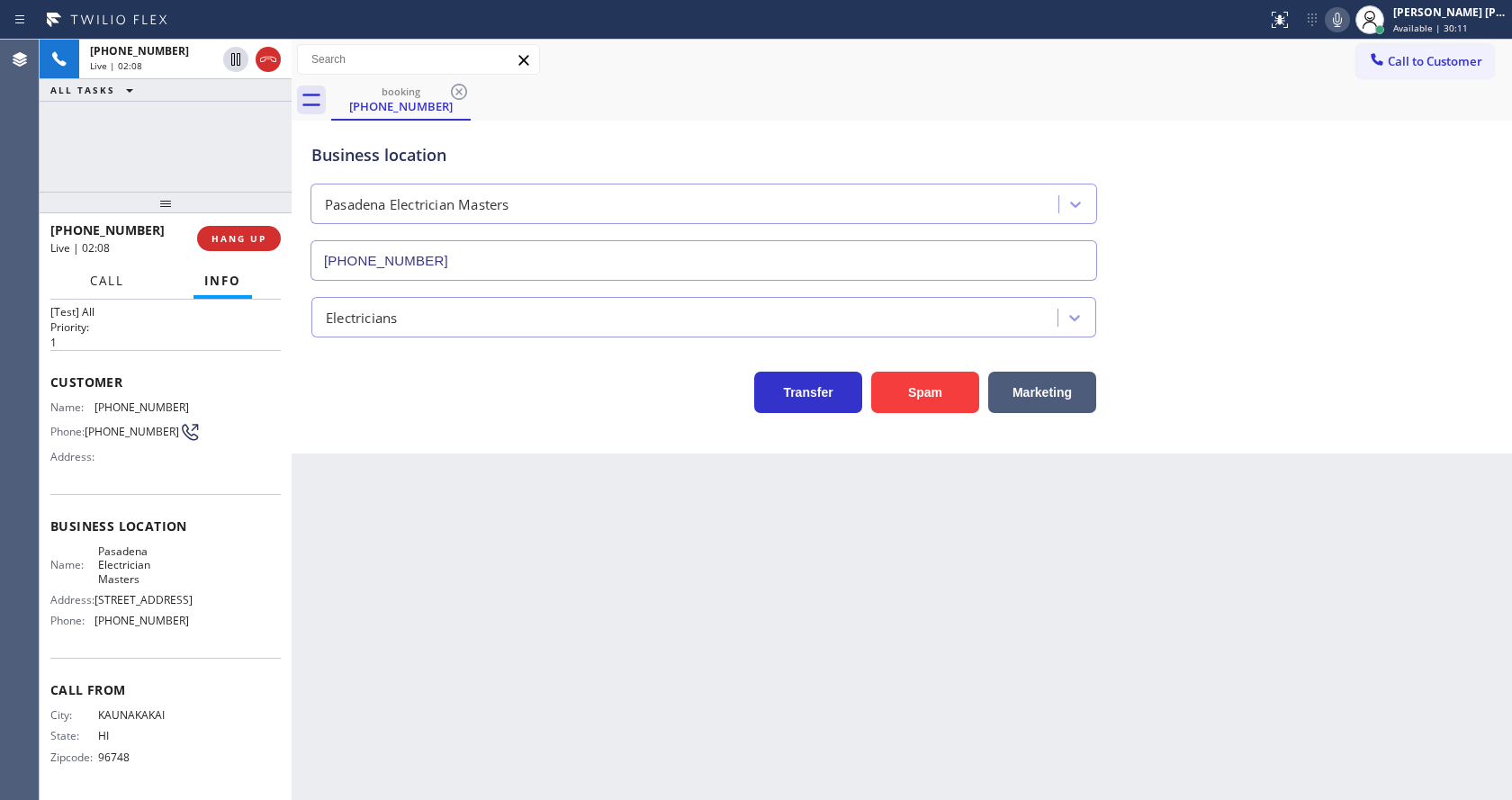
click at [106, 279] on span "Call" at bounding box center [107, 280] width 35 height 16
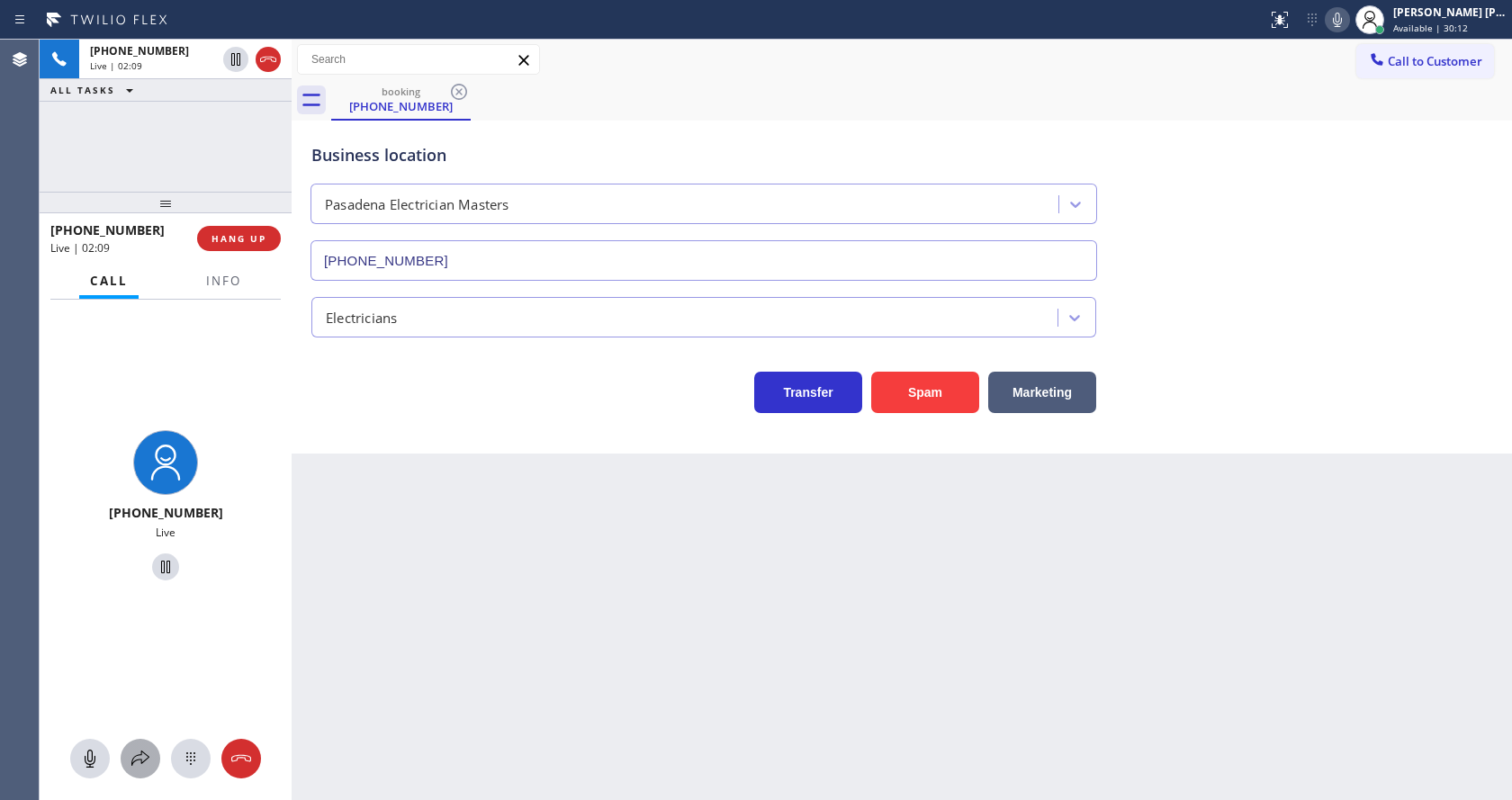
click at [134, 750] on icon at bounding box center [140, 758] width 22 height 21
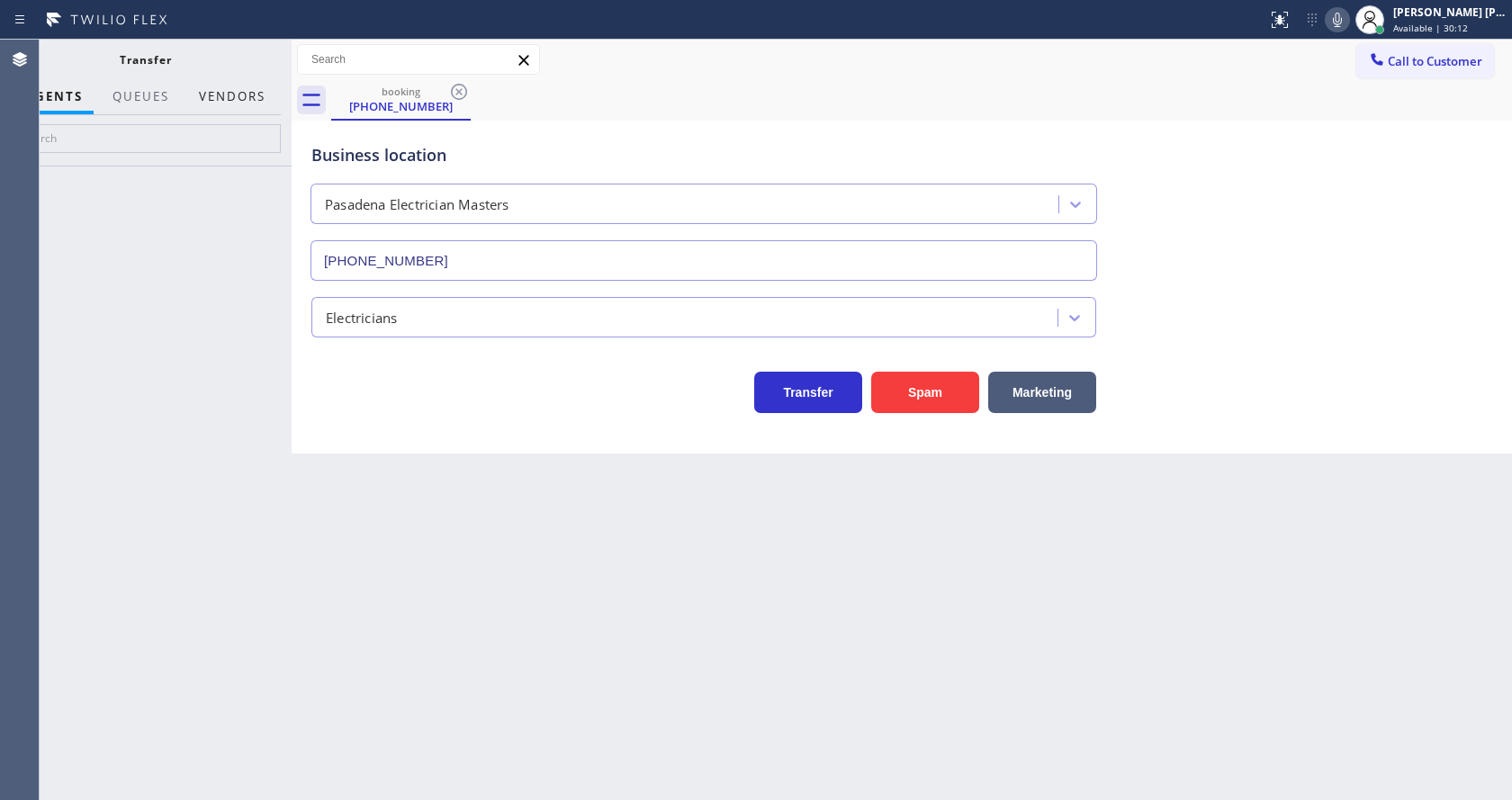
click at [235, 94] on button "Vendors" at bounding box center [232, 97] width 88 height 36
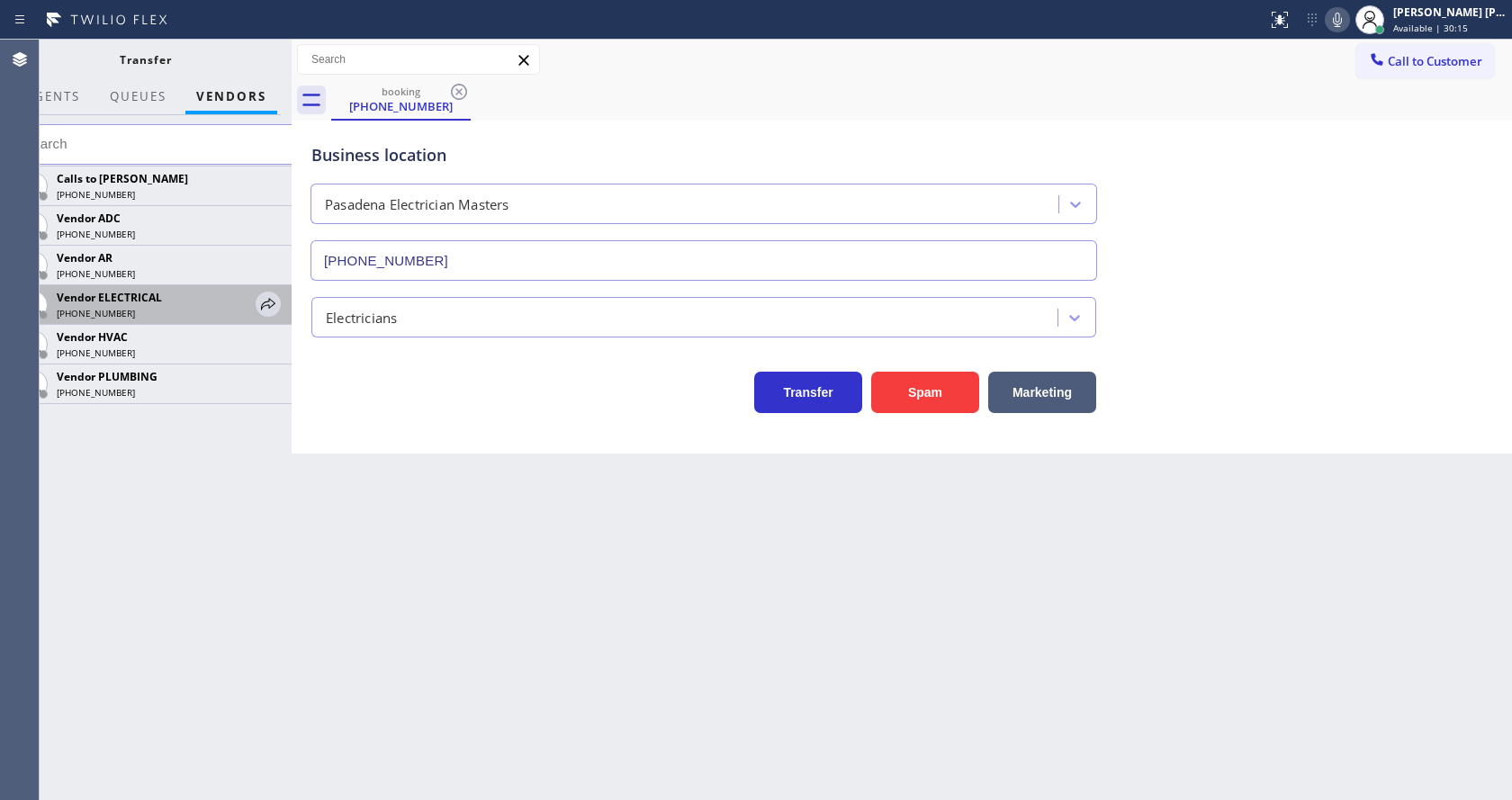
click at [254, 294] on div "Vendor ELECTRICAL (888) 498-0259" at bounding box center [154, 305] width 203 height 32
click at [262, 298] on icon at bounding box center [267, 304] width 22 height 21
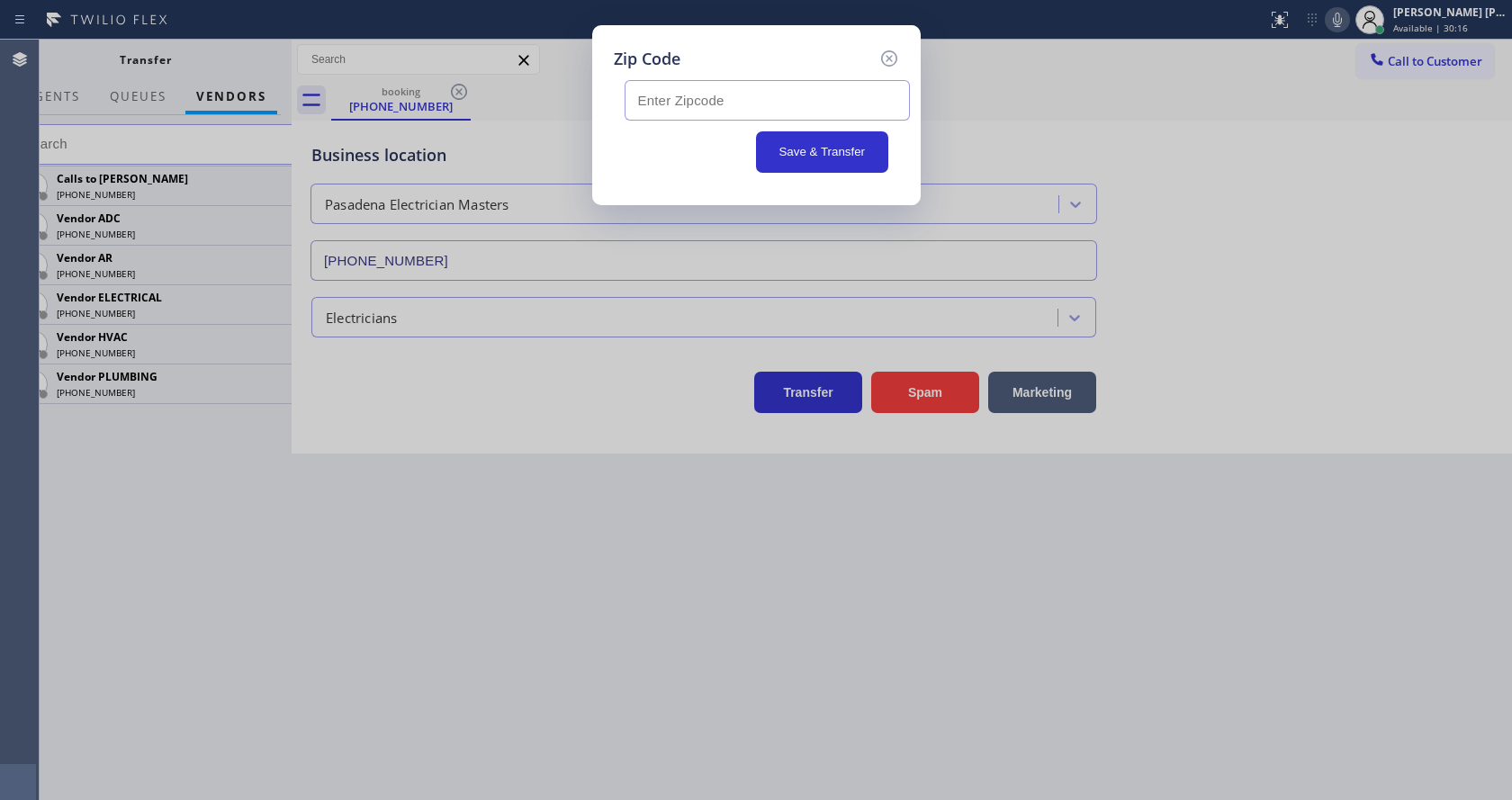
click at [661, 98] on input "text" at bounding box center [767, 100] width 285 height 40
paste input "Pasadena, CA 91107"
drag, startPoint x: 728, startPoint y: 100, endPoint x: 616, endPoint y: 102, distance: 112.0
click at [616, 102] on div "Pasadena, CA 91107" at bounding box center [756, 95] width 285 height 50
type input "91107"
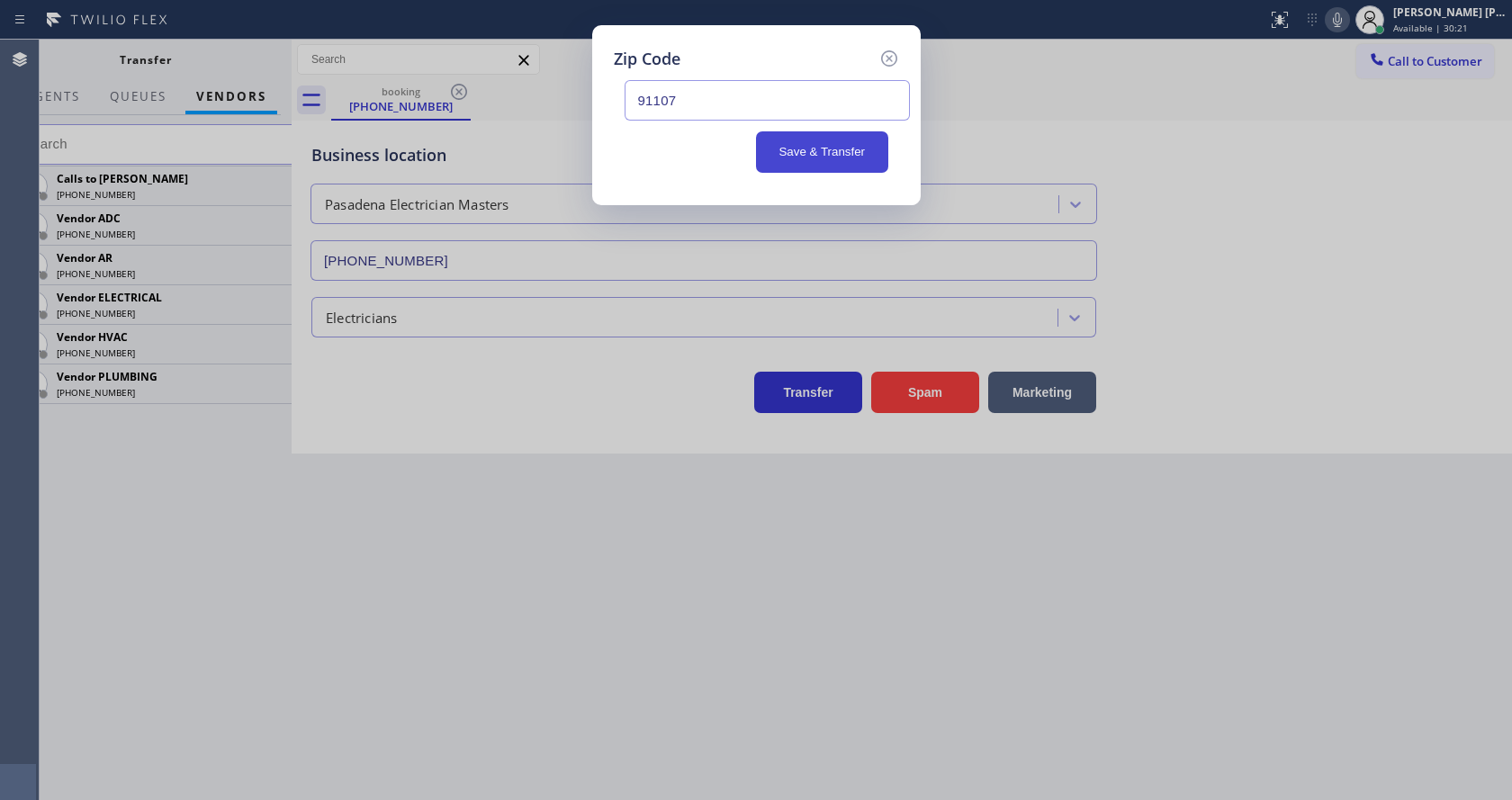
click at [849, 151] on button "Save & Transfer" at bounding box center [821, 152] width 132 height 41
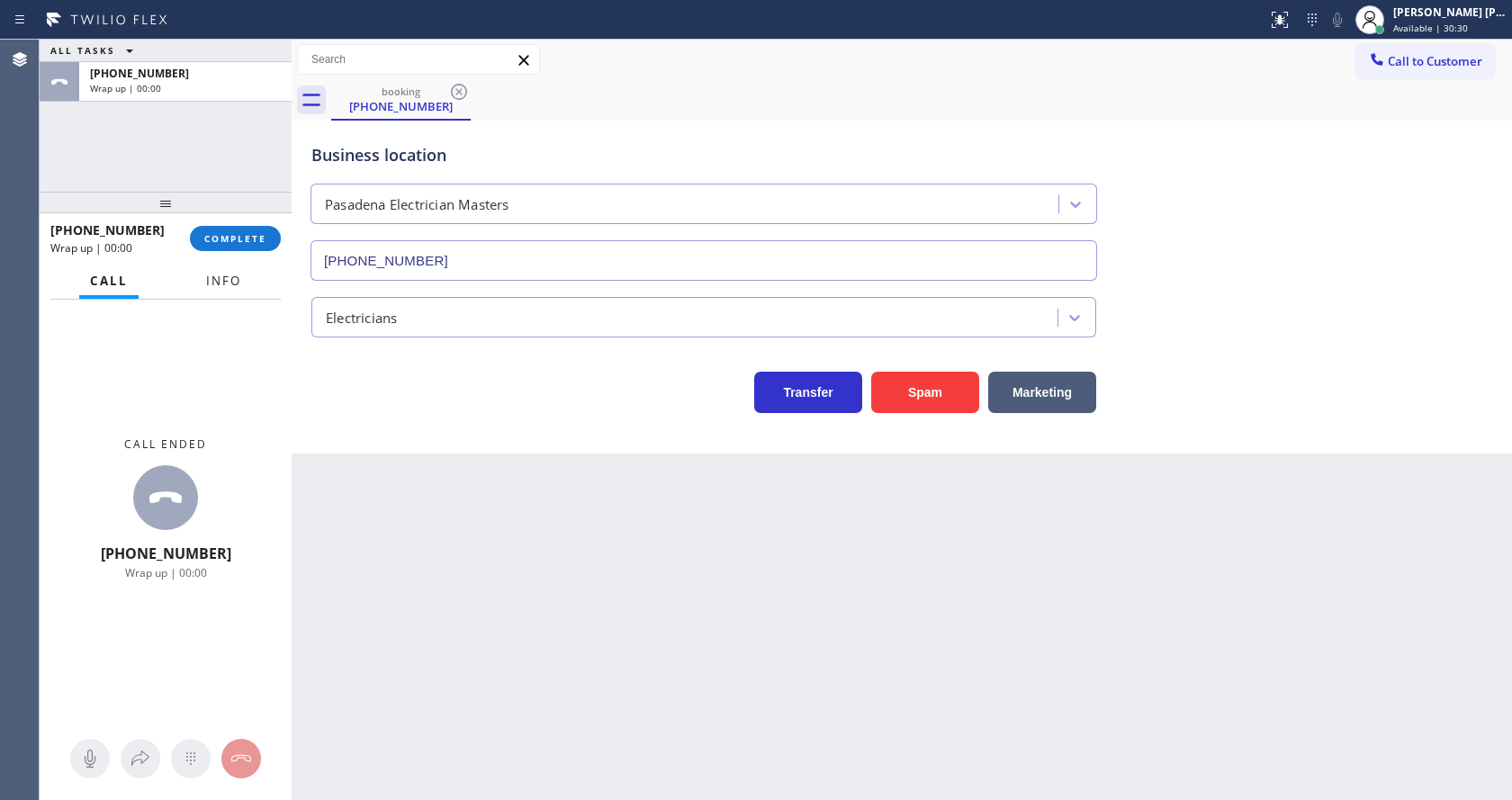
click at [219, 277] on span "Info" at bounding box center [223, 280] width 36 height 16
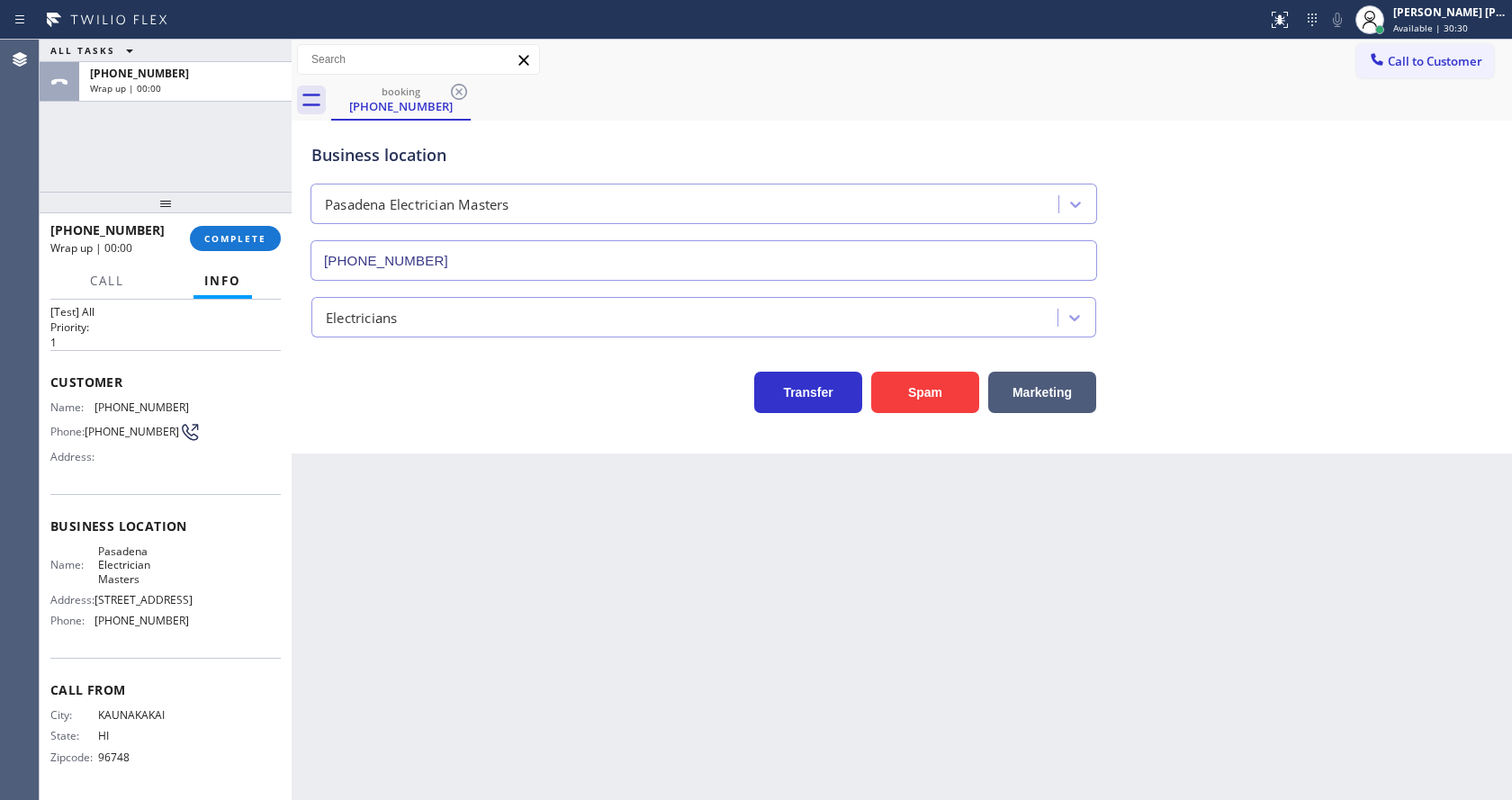
click at [555, 532] on div "Back to Dashboard Change Sender ID Customers Technicians Select a contact Outbo…" at bounding box center [901, 419] width 1220 height 760
click at [246, 592] on div "Name: Pasadena Electrician Masters Address: 40 N. Altadena Drive Phone: (626) 7…" at bounding box center [166, 589] width 230 height 91
drag, startPoint x: 93, startPoint y: 386, endPoint x: 191, endPoint y: 391, distance: 98.1
click at [191, 400] on div "Name: (808) 646-1817 Phone: (808) 646-1817 Address:" at bounding box center [166, 436] width 230 height 71
copy div "(808) 646-1817"
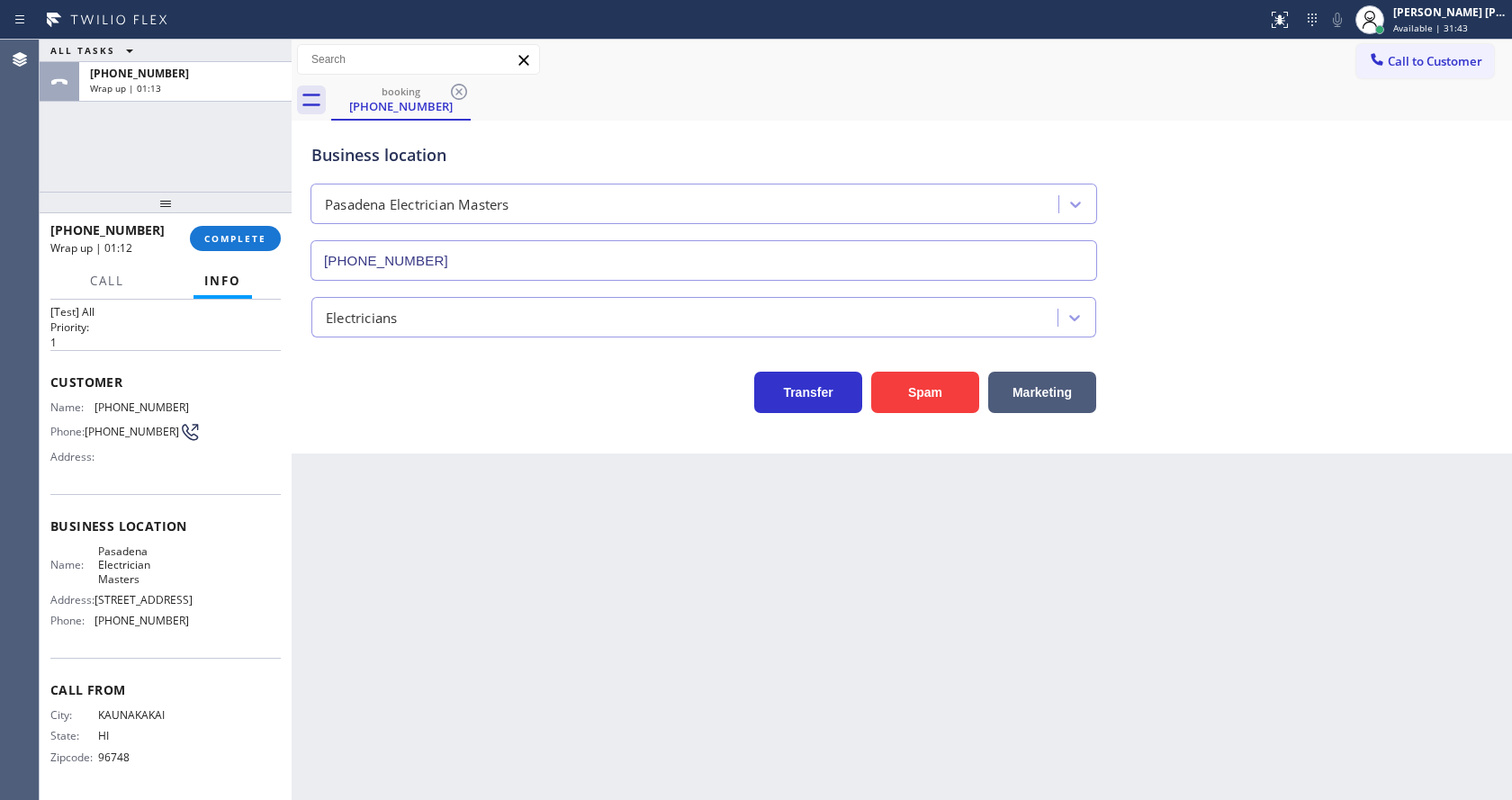
click at [552, 564] on div "Back to Dashboard Change Sender ID Customers Technicians Select a contact Outbo…" at bounding box center [901, 419] width 1220 height 760
click at [179, 558] on span "Pasadena Electrician Masters" at bounding box center [143, 564] width 90 height 41
drag, startPoint x: 93, startPoint y: 533, endPoint x: 167, endPoint y: 573, distance: 84.1
click at [167, 573] on div "Name: Pasadena Electrician Masters Address: 40 N. Altadena Drive Phone: (626) 7…" at bounding box center [120, 589] width 138 height 91
copy span "Pasadena Electrician Masters"
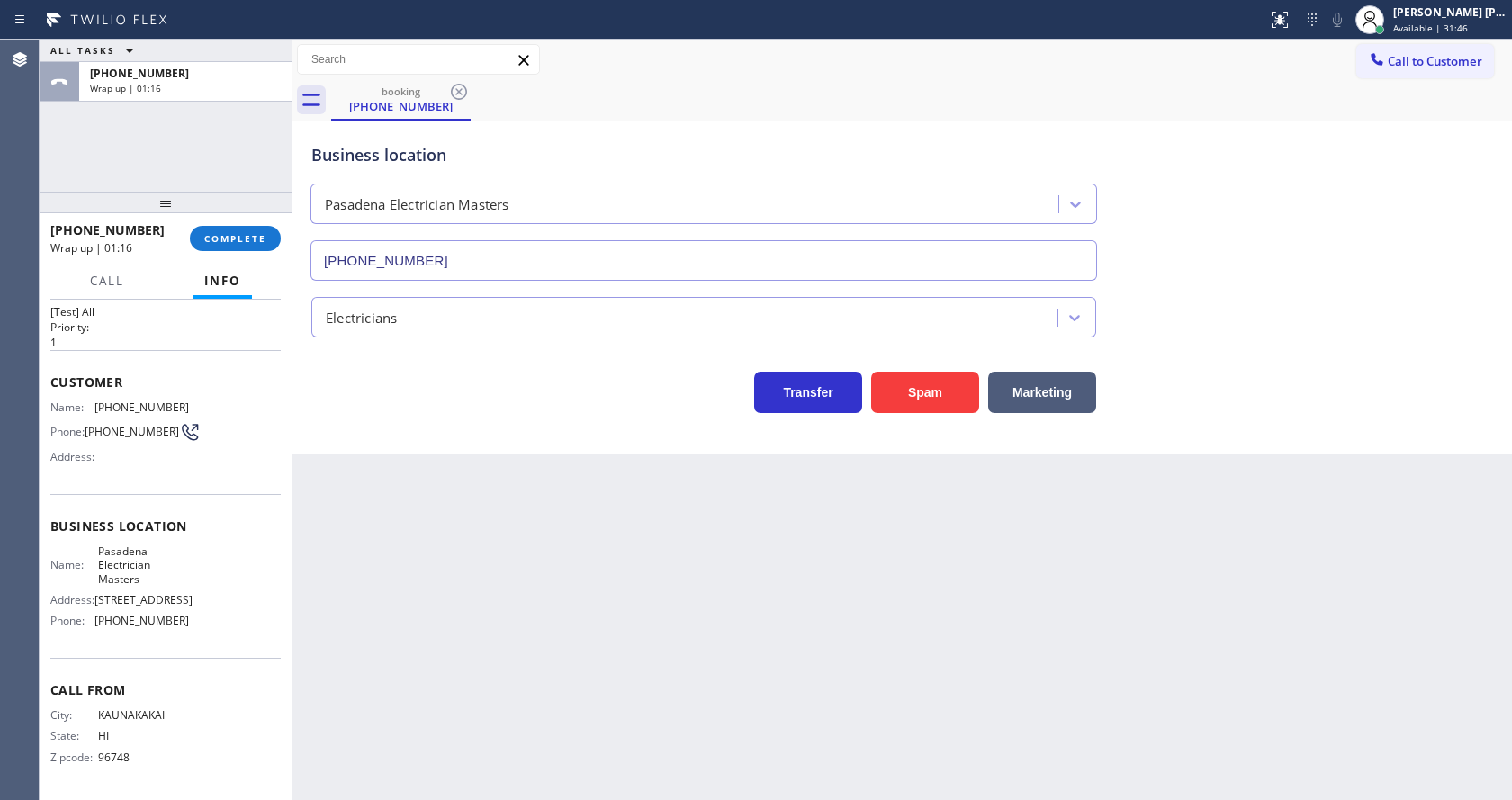
click at [567, 608] on div "Back to Dashboard Change Sender ID Customers Technicians Select a contact Outbo…" at bounding box center [901, 419] width 1220 height 760
drag, startPoint x: 244, startPoint y: 569, endPoint x: 194, endPoint y: 603, distance: 60.5
click at [244, 569] on div "Name: Pasadena Electrician Masters Address: 40 N. Altadena Drive Phone: (626) 7…" at bounding box center [166, 589] width 230 height 91
drag, startPoint x: 88, startPoint y: 621, endPoint x: 209, endPoint y: 629, distance: 121.3
click at [209, 629] on div "Name: Pasadena Electrician Masters Address: 40 N. Altadena Drive Phone: (626) 7…" at bounding box center [166, 589] width 230 height 91
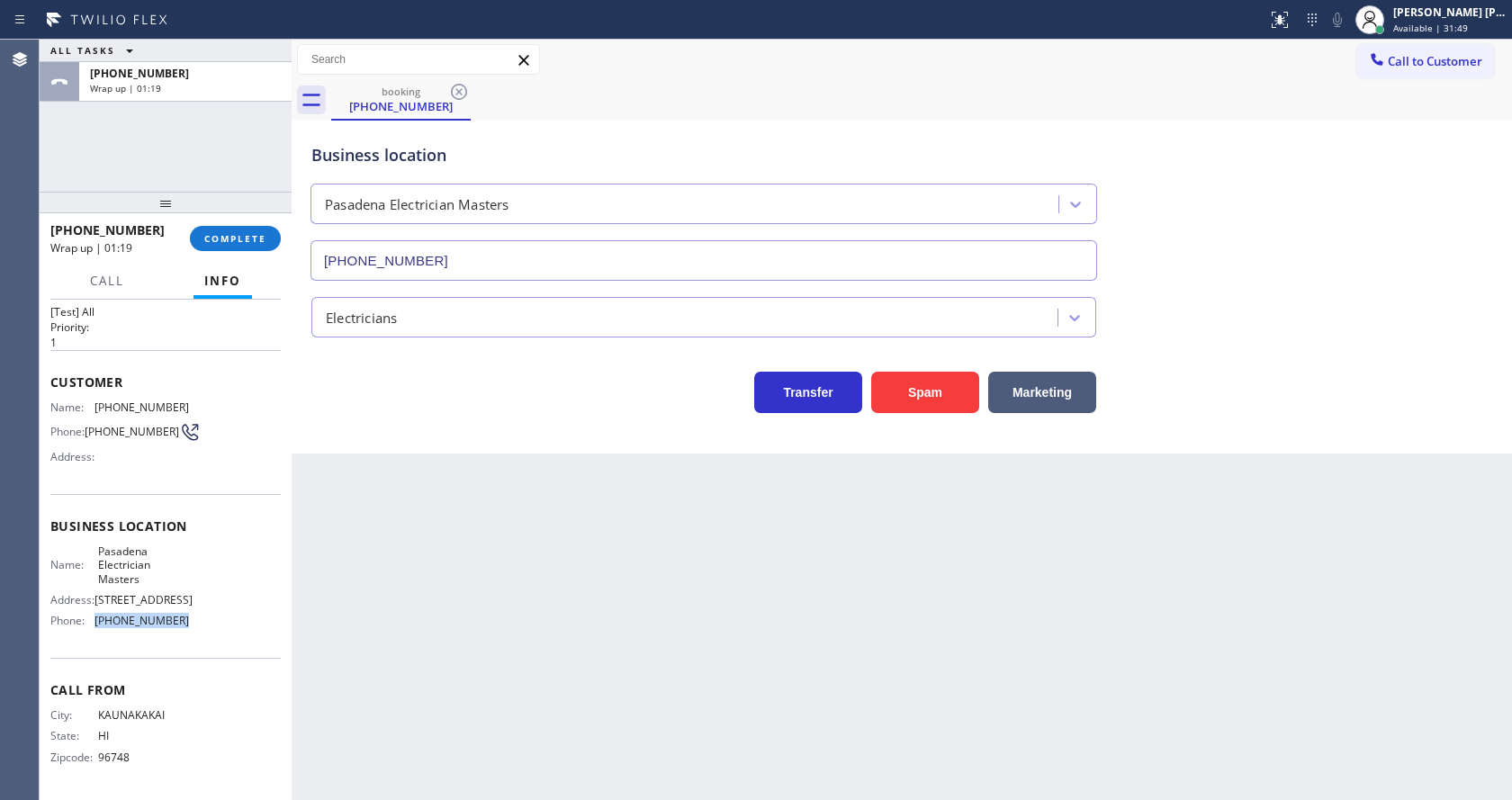
copy div "(626) 768-9548"
click at [449, 633] on div "Back to Dashboard Change Sender ID Customers Technicians Select a contact Outbo…" at bounding box center [901, 419] width 1220 height 760
click at [783, 612] on div "Back to Dashboard Change Sender ID Customers Technicians Select a contact Outbo…" at bounding box center [901, 419] width 1220 height 760
drag, startPoint x: 352, startPoint y: 472, endPoint x: 304, endPoint y: 281, distance: 196.9
click at [352, 472] on div "Back to Dashboard Change Sender ID Customers Technicians Select a contact Outbo…" at bounding box center [901, 419] width 1220 height 760
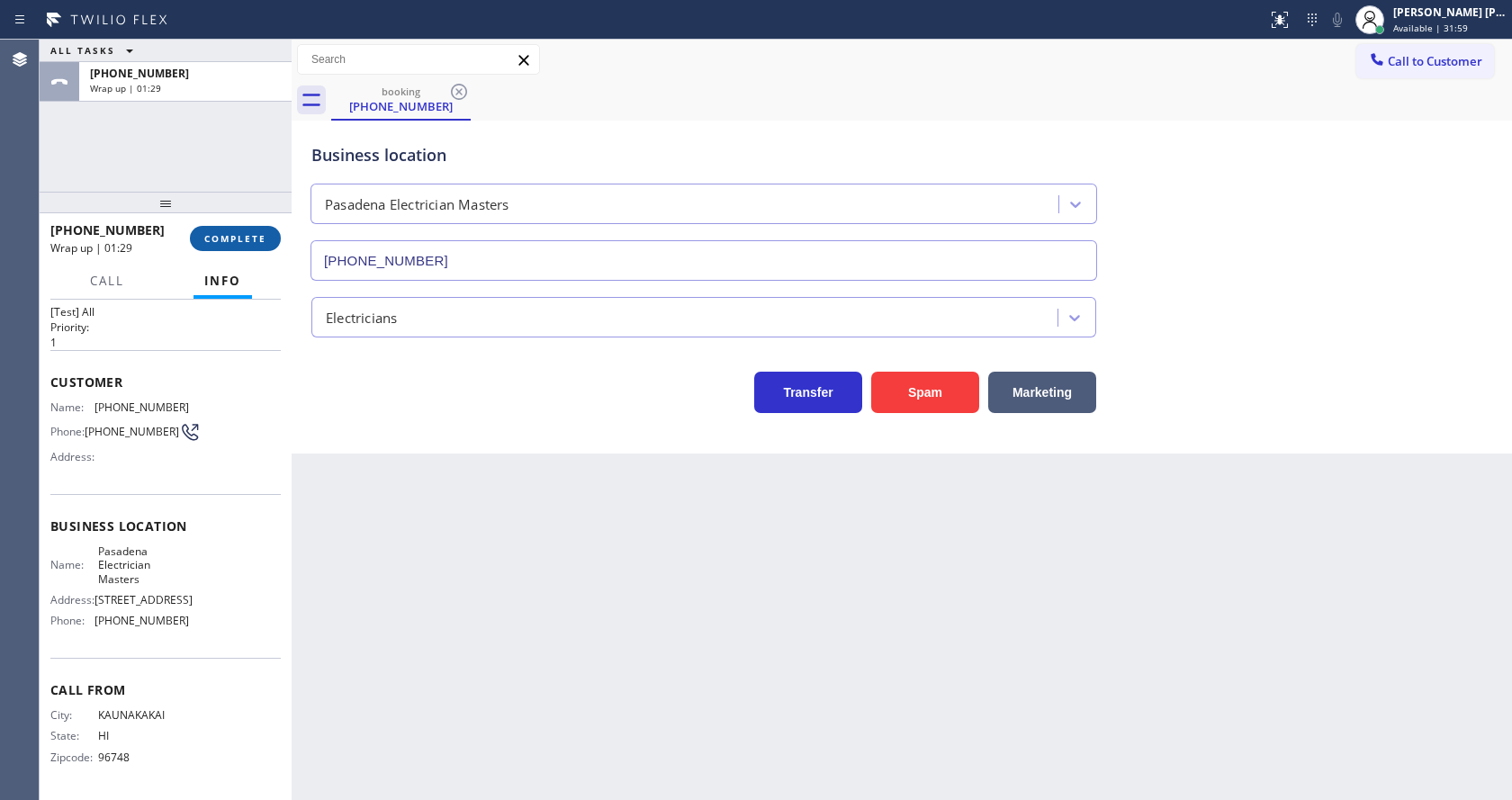
click at [252, 235] on span "COMPLETE" at bounding box center [235, 237] width 62 height 12
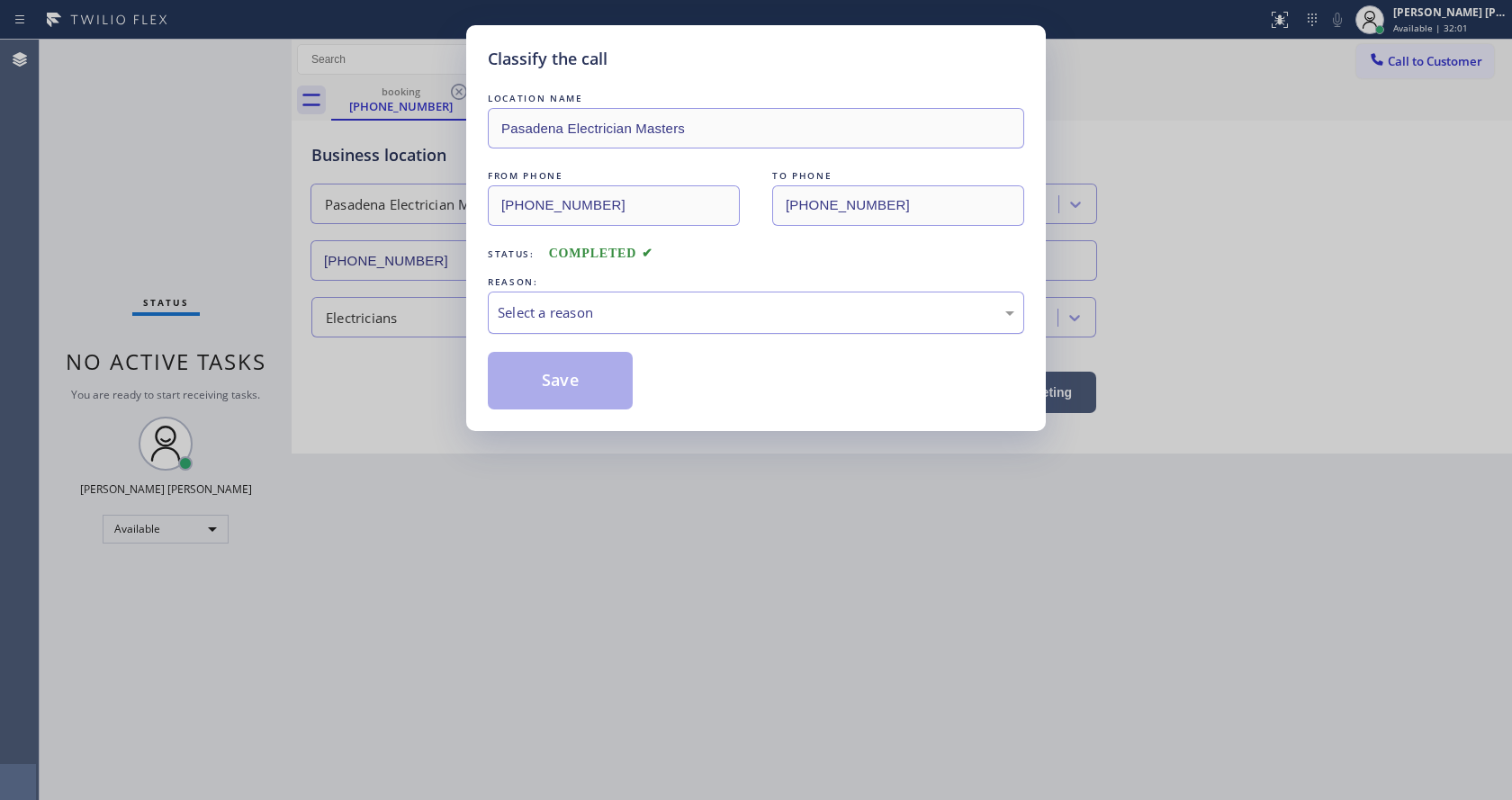
click at [575, 321] on div "Select a reason" at bounding box center [756, 312] width 516 height 21
click at [554, 381] on button "Save" at bounding box center [560, 380] width 145 height 58
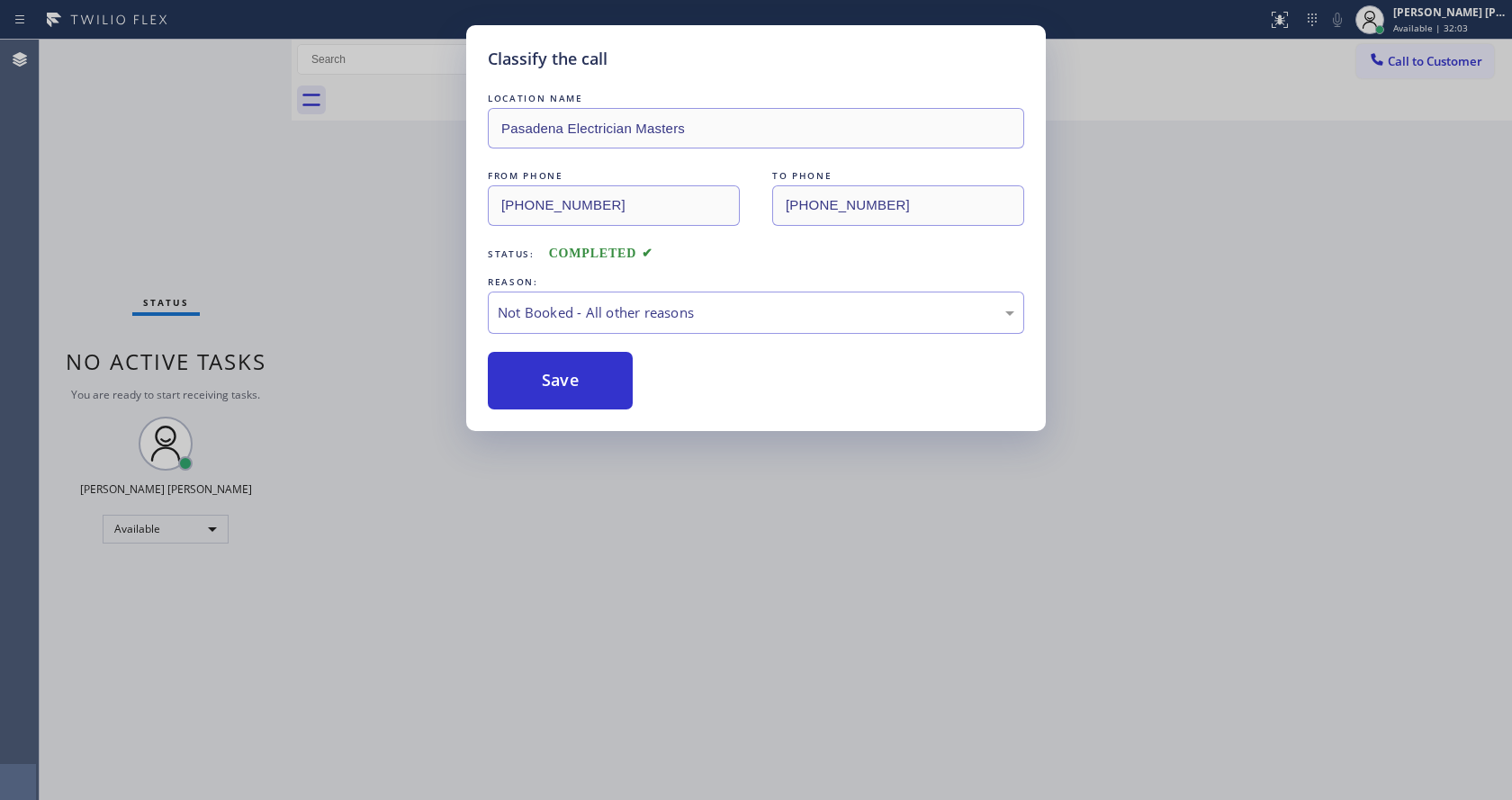
drag, startPoint x: 688, startPoint y: 620, endPoint x: 613, endPoint y: 795, distance: 190.4
click at [683, 640] on div "Classify the call LOCATION NAME Pasadena Electrician Masters FROM PHONE (808) 6…" at bounding box center [756, 400] width 1512 height 800
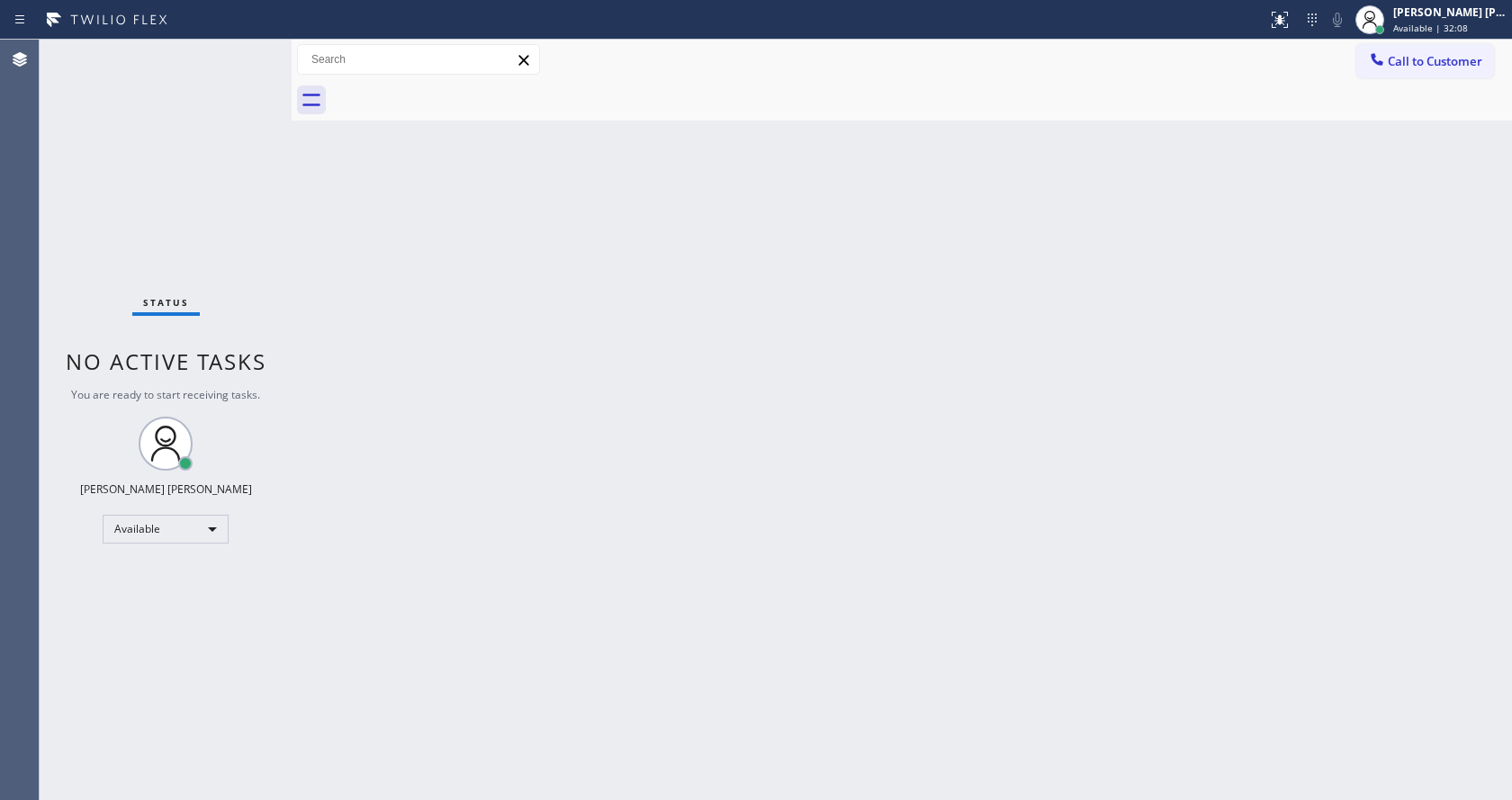
click at [124, 180] on div "Status No active tasks You are ready to start receiving tasks. [PERSON_NAME] [P…" at bounding box center [165, 419] width 252 height 760
click at [592, 408] on div "Back to Dashboard Change Sender ID Customers Technicians Select a contact Outbo…" at bounding box center [901, 419] width 1220 height 760
click at [388, 299] on div "Back to Dashboard Change Sender ID Customers Technicians Select a contact Outbo…" at bounding box center [901, 419] width 1220 height 760
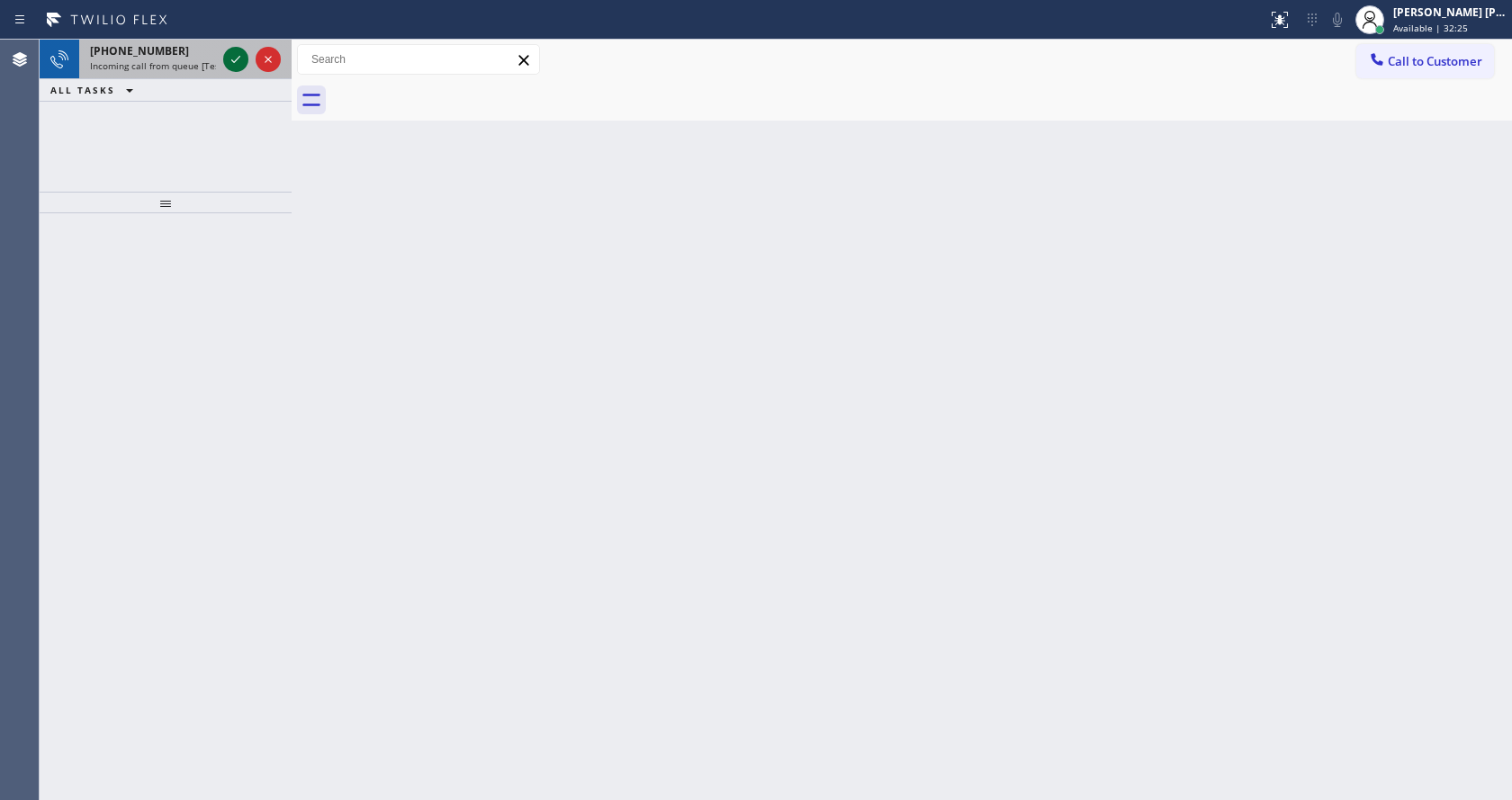
click at [245, 67] on icon at bounding box center [236, 59] width 22 height 21
click at [601, 436] on div "Back to Dashboard Change Sender ID Customers Technicians Select a contact Outbo…" at bounding box center [901, 419] width 1220 height 760
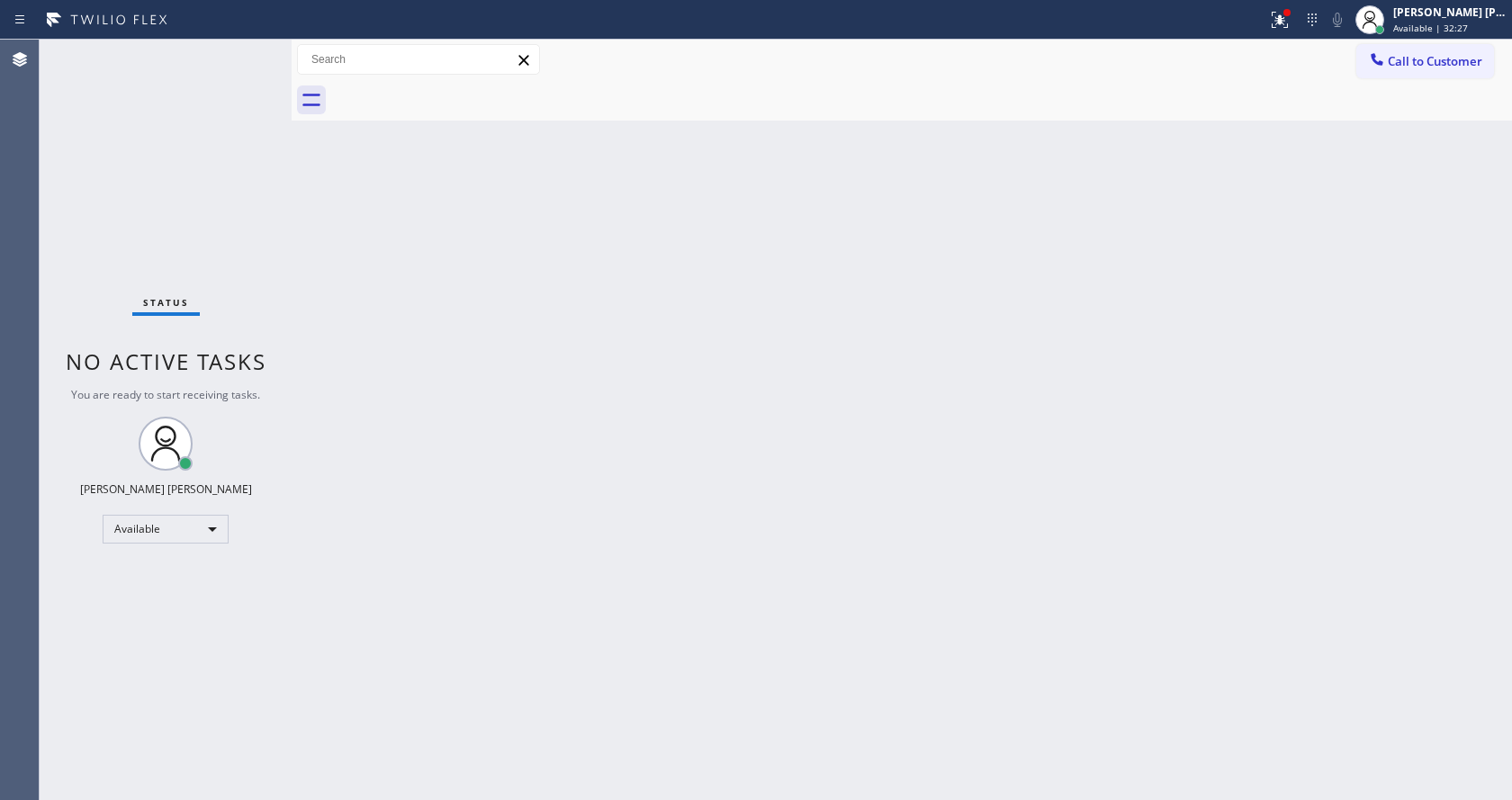
click at [229, 59] on div "Status No active tasks You are ready to start receiving tasks. [PERSON_NAME] [P…" at bounding box center [165, 419] width 252 height 760
click at [623, 493] on div "Back to Dashboard Change Sender ID Customers Technicians Select a contact Outbo…" at bounding box center [901, 419] width 1220 height 760
click at [393, 325] on div "Back to Dashboard Change Sender ID Customers Technicians Select a contact Outbo…" at bounding box center [901, 419] width 1220 height 760
click at [254, 50] on div "Status No active tasks You are ready to start receiving tasks. [PERSON_NAME] [P…" at bounding box center [165, 419] width 252 height 760
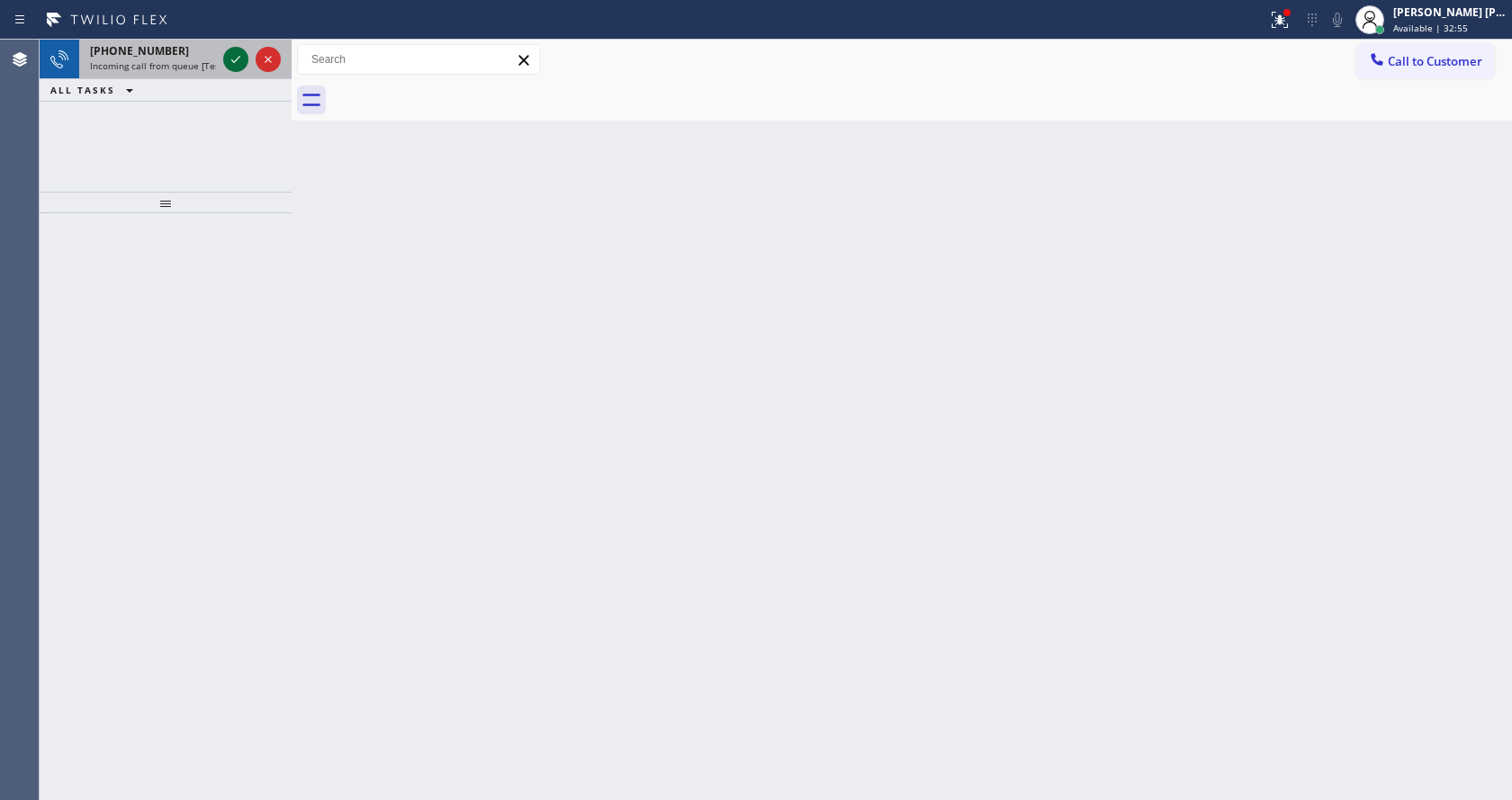
click at [237, 58] on icon at bounding box center [236, 59] width 22 height 21
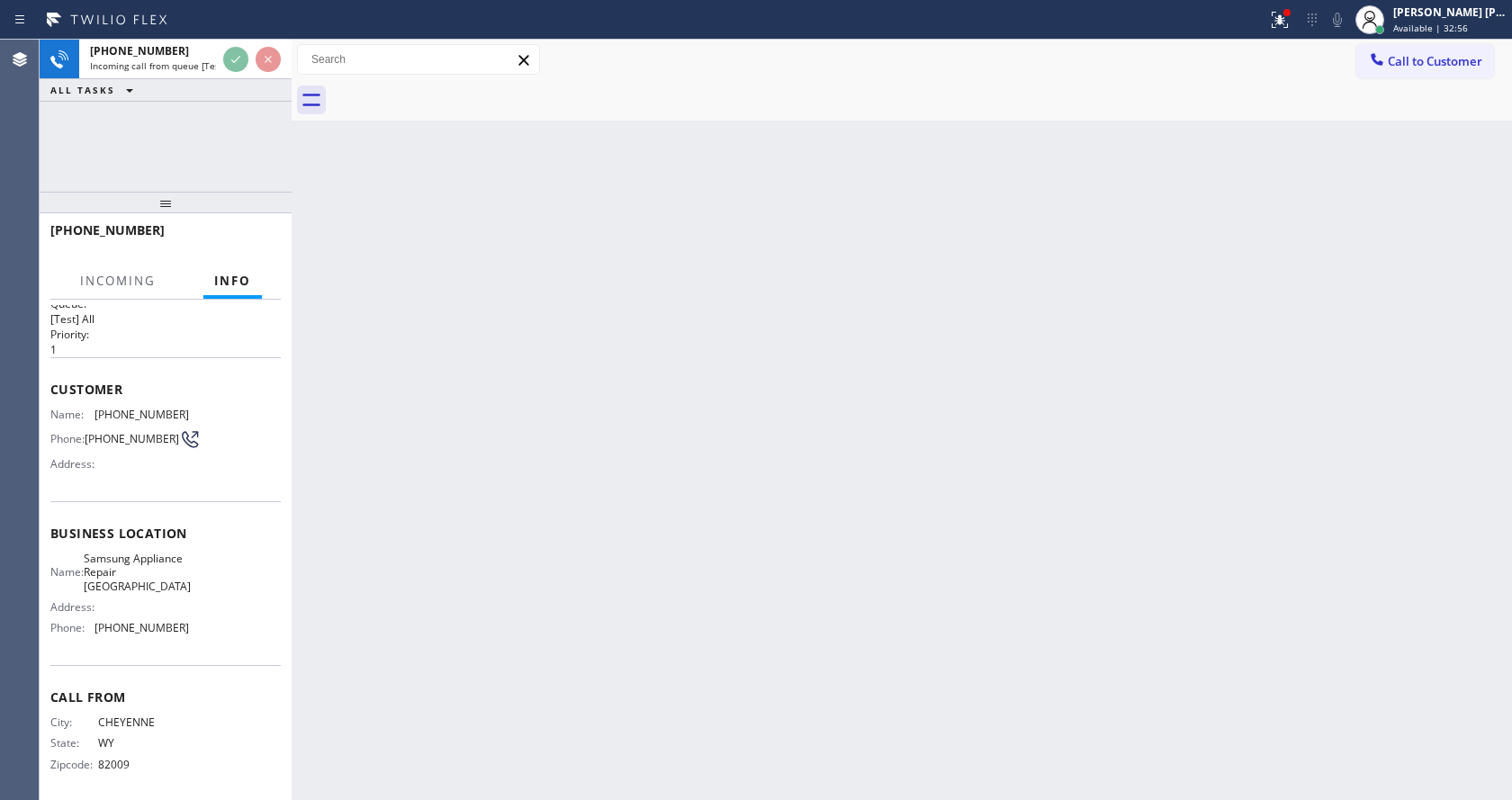
scroll to position [36, 0]
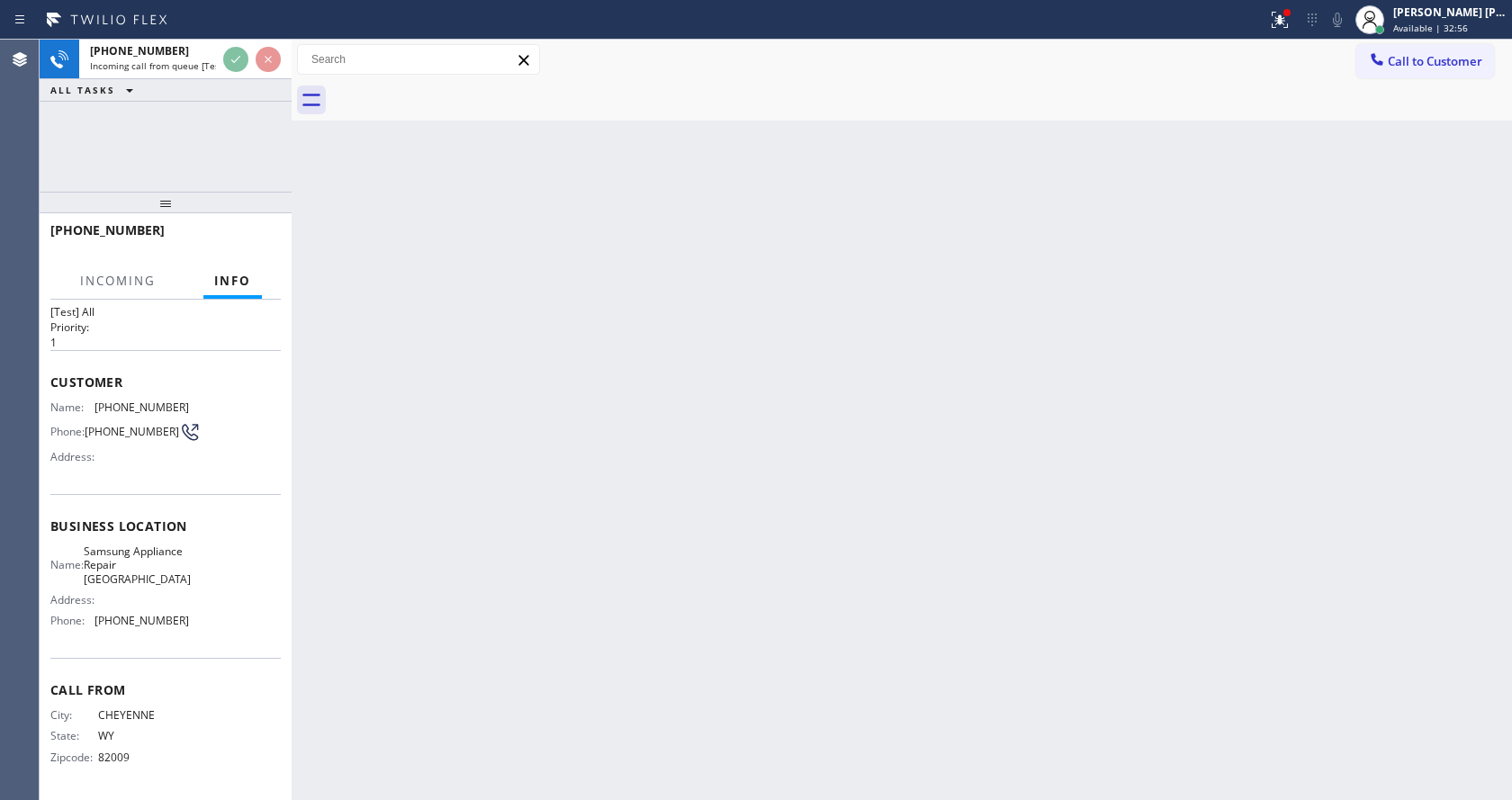
click at [668, 479] on div "Back to Dashboard Change Sender ID Customers Technicians Select a contact Outbo…" at bounding box center [901, 419] width 1220 height 760
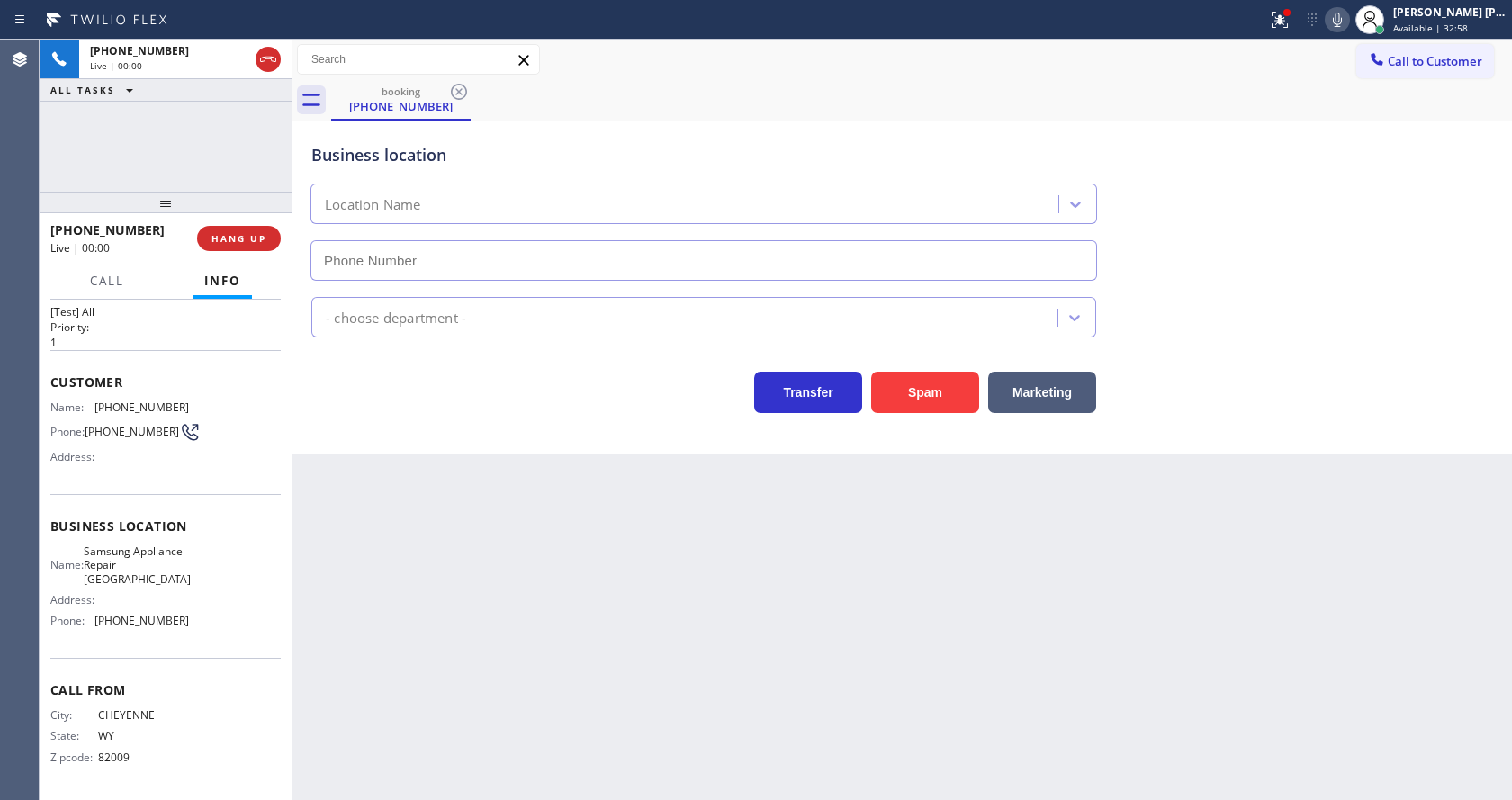
click at [583, 663] on div "Back to Dashboard Change Sender ID Customers Technicians Select a contact Outbo…" at bounding box center [901, 419] width 1220 height 760
type input "(361) 202-9945"
click at [563, 571] on div "Back to Dashboard Change Sender ID Customers Technicians Select a contact Outbo…" at bounding box center [901, 419] width 1220 height 760
click at [474, 420] on div "Business location Samsung Appliance Repair San Diego (361) 202-9945 Appliance R…" at bounding box center [901, 287] width 1220 height 333
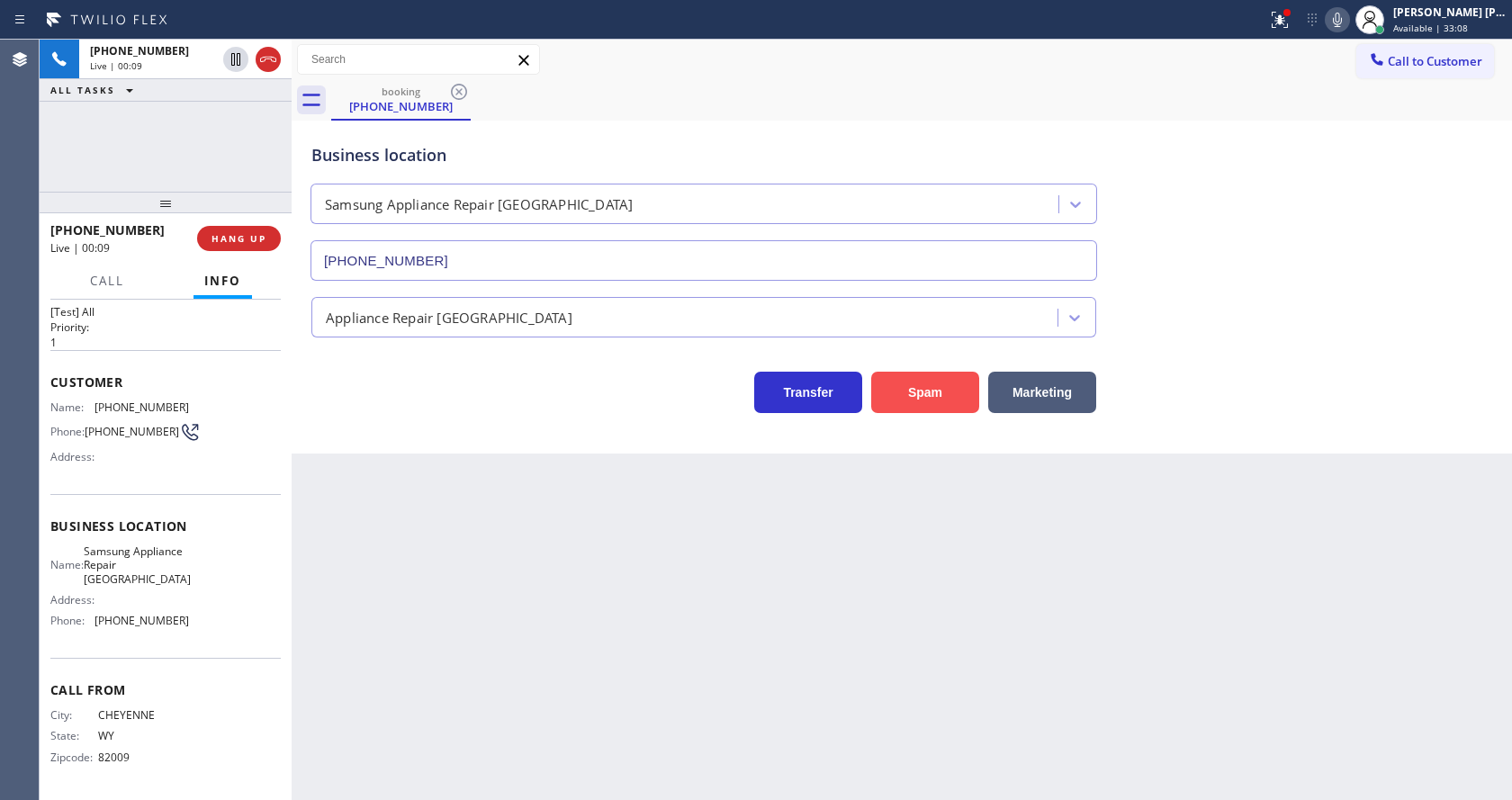
click at [914, 389] on button "Spam" at bounding box center [925, 393] width 108 height 41
click at [591, 636] on div "Back to Dashboard Change Sender ID Customers Technicians Select a contact Outbo…" at bounding box center [901, 419] width 1220 height 760
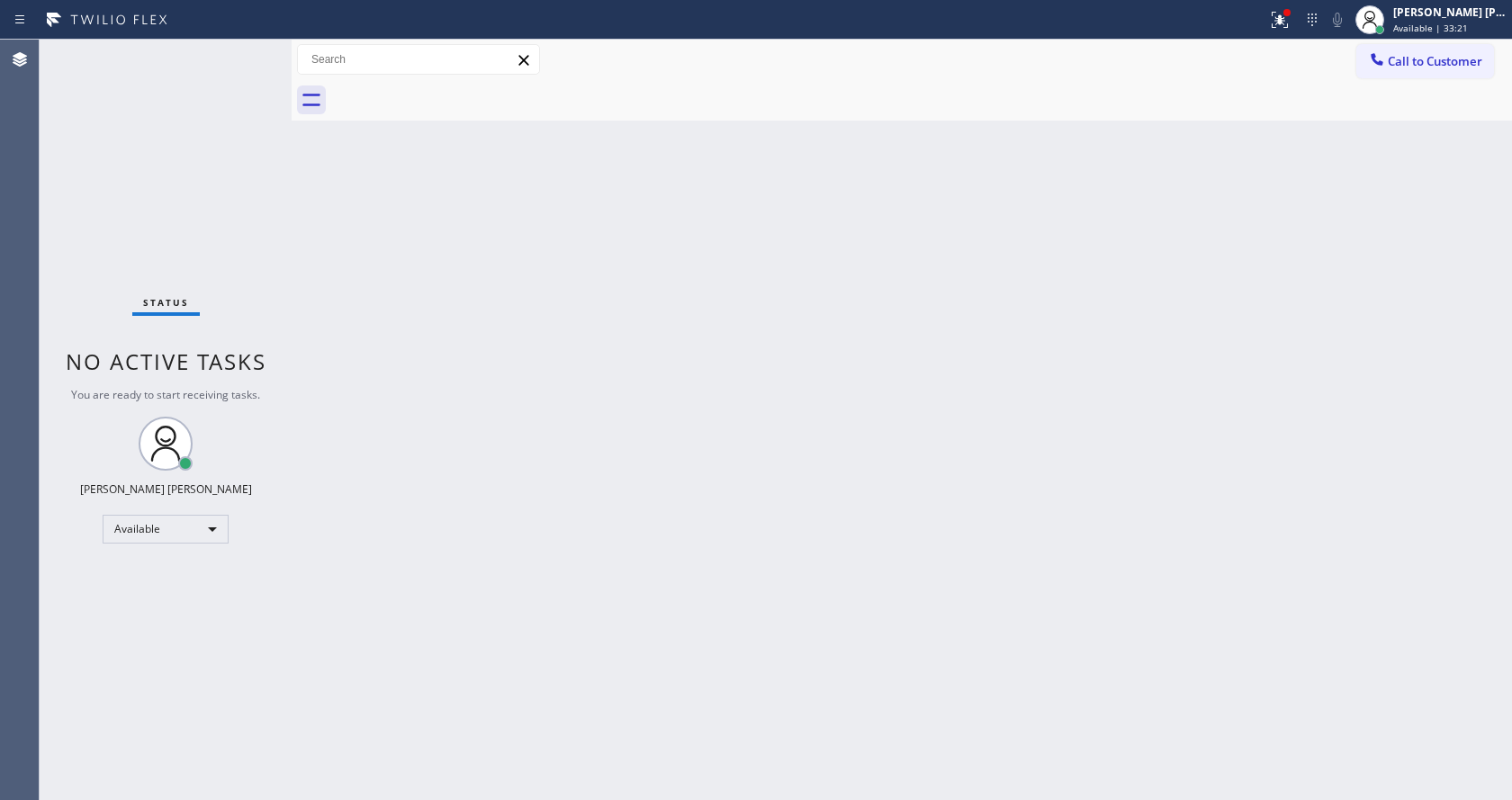
drag, startPoint x: 236, startPoint y: 381, endPoint x: 174, endPoint y: 219, distance: 173.5
click at [236, 381] on div "Status No active tasks You are ready to start receiving tasks. [PERSON_NAME] [P…" at bounding box center [165, 419] width 252 height 760
click at [659, 505] on div "Back to Dashboard Change Sender ID Customers Technicians Select a contact Outbo…" at bounding box center [901, 419] width 1220 height 760
click at [233, 50] on div "Status No active tasks You are ready to start receiving tasks. [PERSON_NAME] [P…" at bounding box center [165, 419] width 252 height 760
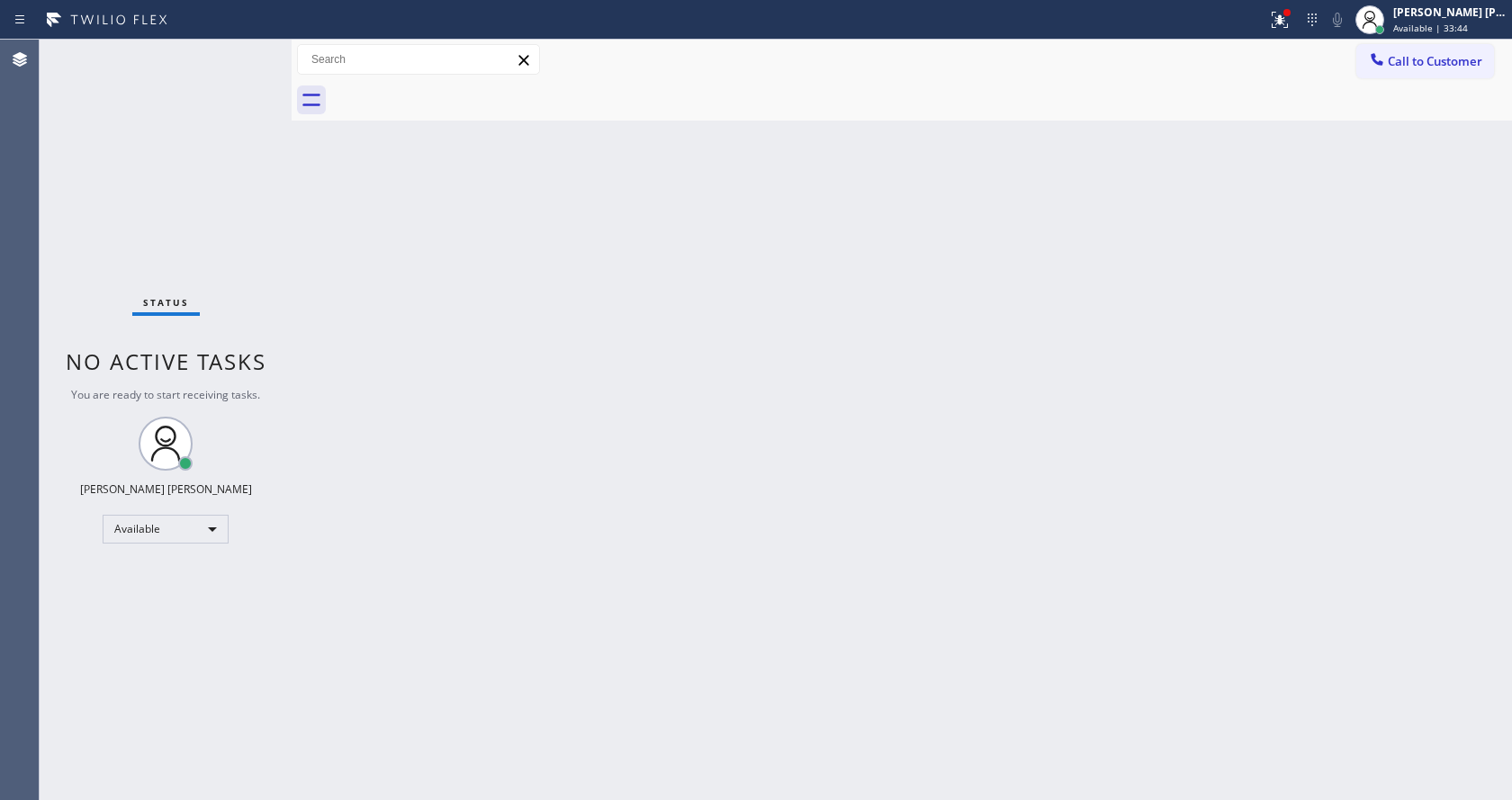
click at [602, 480] on div "Back to Dashboard Change Sender ID Customers Technicians Select a contact Outbo…" at bounding box center [901, 419] width 1220 height 760
click at [338, 193] on div "Back to Dashboard Change Sender ID Customers Technicians Select a contact Outbo…" at bounding box center [901, 419] width 1220 height 760
drag, startPoint x: 676, startPoint y: 376, endPoint x: 1487, endPoint y: 119, distance: 850.7
click at [691, 371] on div "Back to Dashboard Change Sender ID Customers Technicians Select a contact Outbo…" at bounding box center [901, 419] width 1220 height 760
click at [1284, 34] on button at bounding box center [1279, 20] width 39 height 39
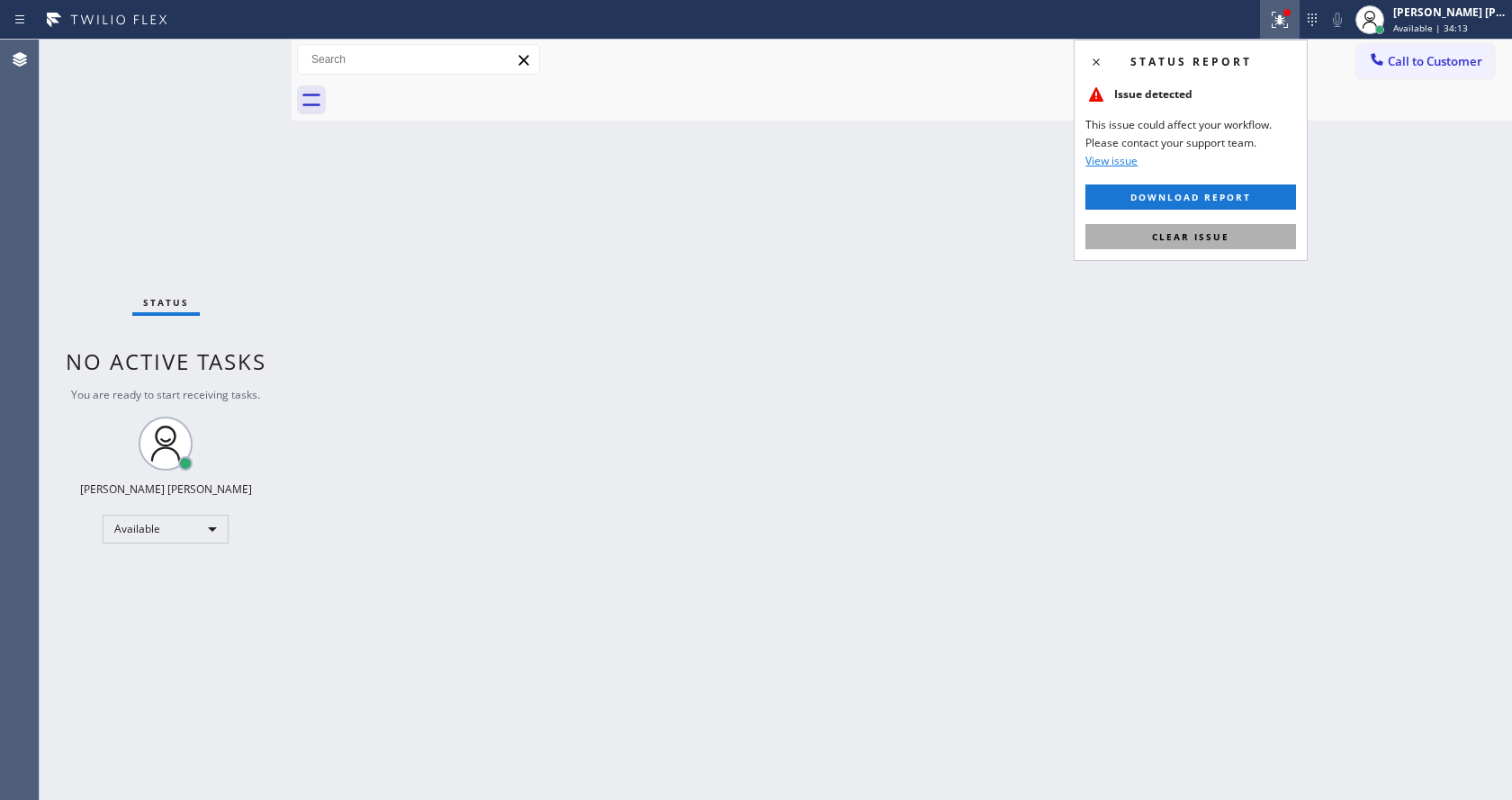
click at [1224, 225] on button "Clear issue" at bounding box center [1190, 236] width 210 height 25
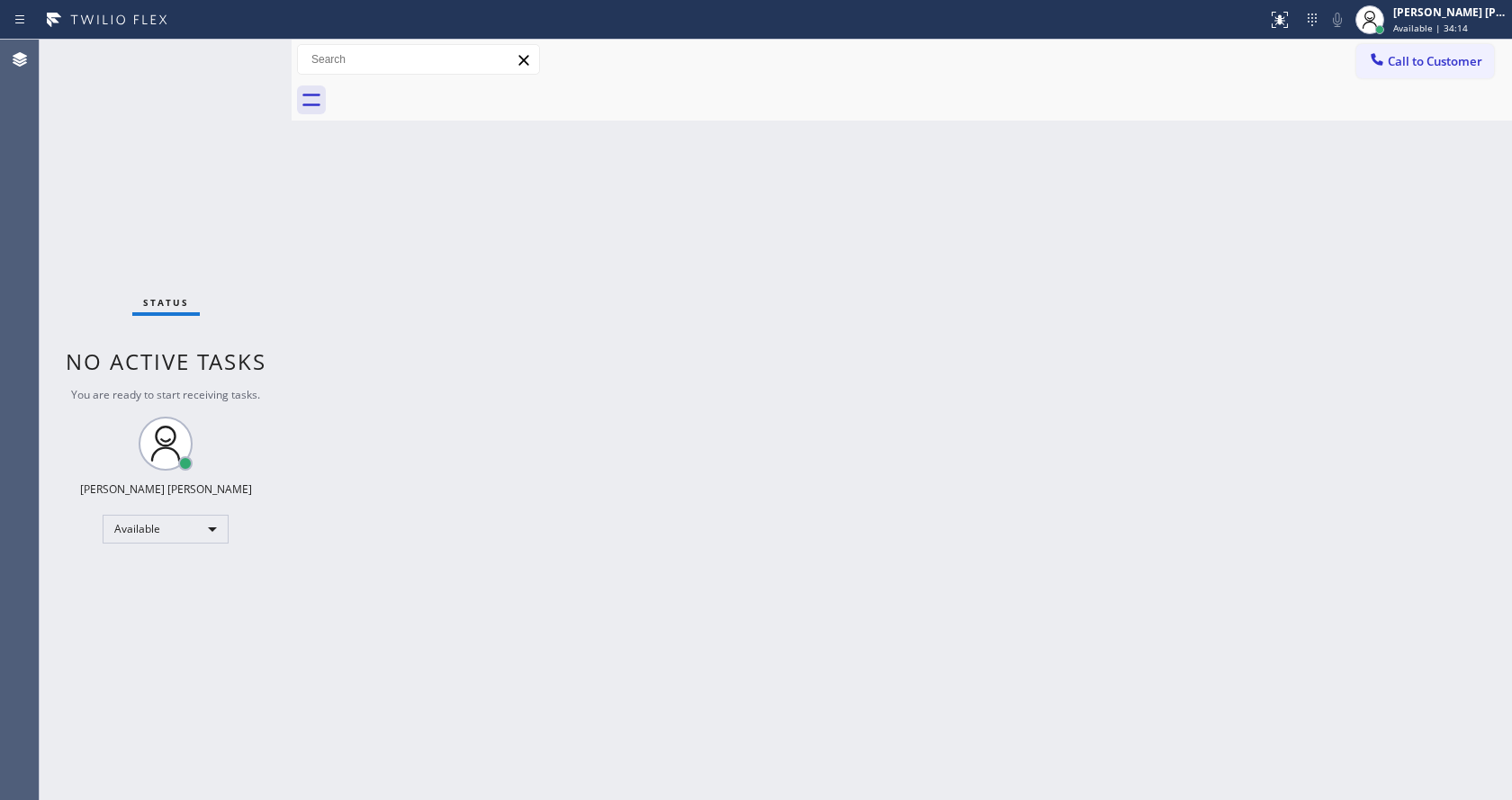
click at [1250, 231] on div "Back to Dashboard Change Sender ID Customers Technicians Select a contact Outbo…" at bounding box center [901, 419] width 1220 height 760
click at [891, 492] on div "Back to Dashboard Change Sender ID Customers Technicians Select a contact Outbo…" at bounding box center [901, 419] width 1220 height 760
click at [141, 68] on div "Status No active tasks You are ready to start receiving tasks. [PERSON_NAME] [P…" at bounding box center [165, 419] width 252 height 760
drag, startPoint x: 617, startPoint y: 425, endPoint x: 621, endPoint y: 517, distance: 92.1
click at [626, 434] on div "Back to Dashboard Change Sender ID Customers Technicians Select a contact Outbo…" at bounding box center [901, 419] width 1220 height 760
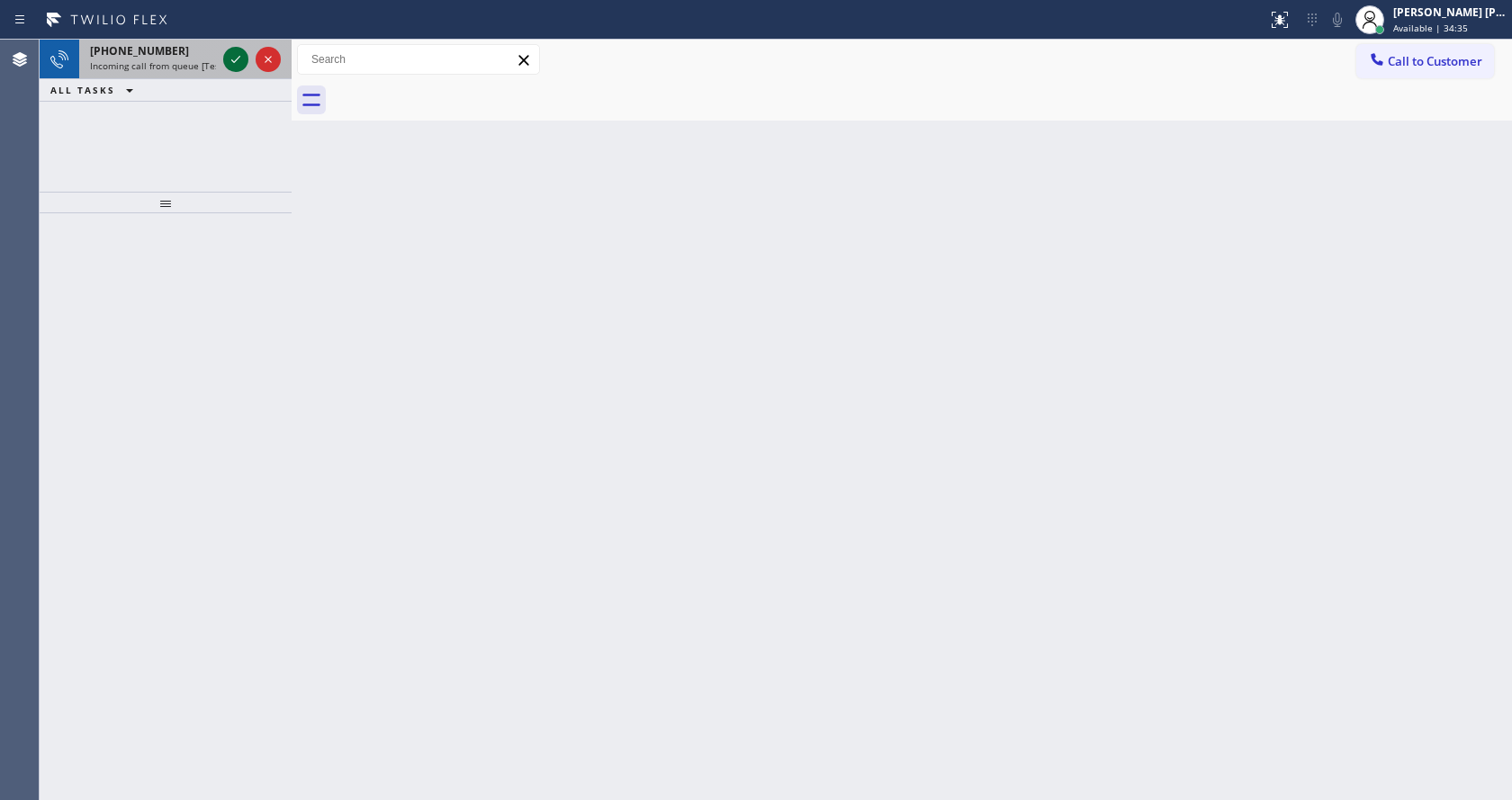
click at [236, 58] on icon at bounding box center [236, 59] width 22 height 21
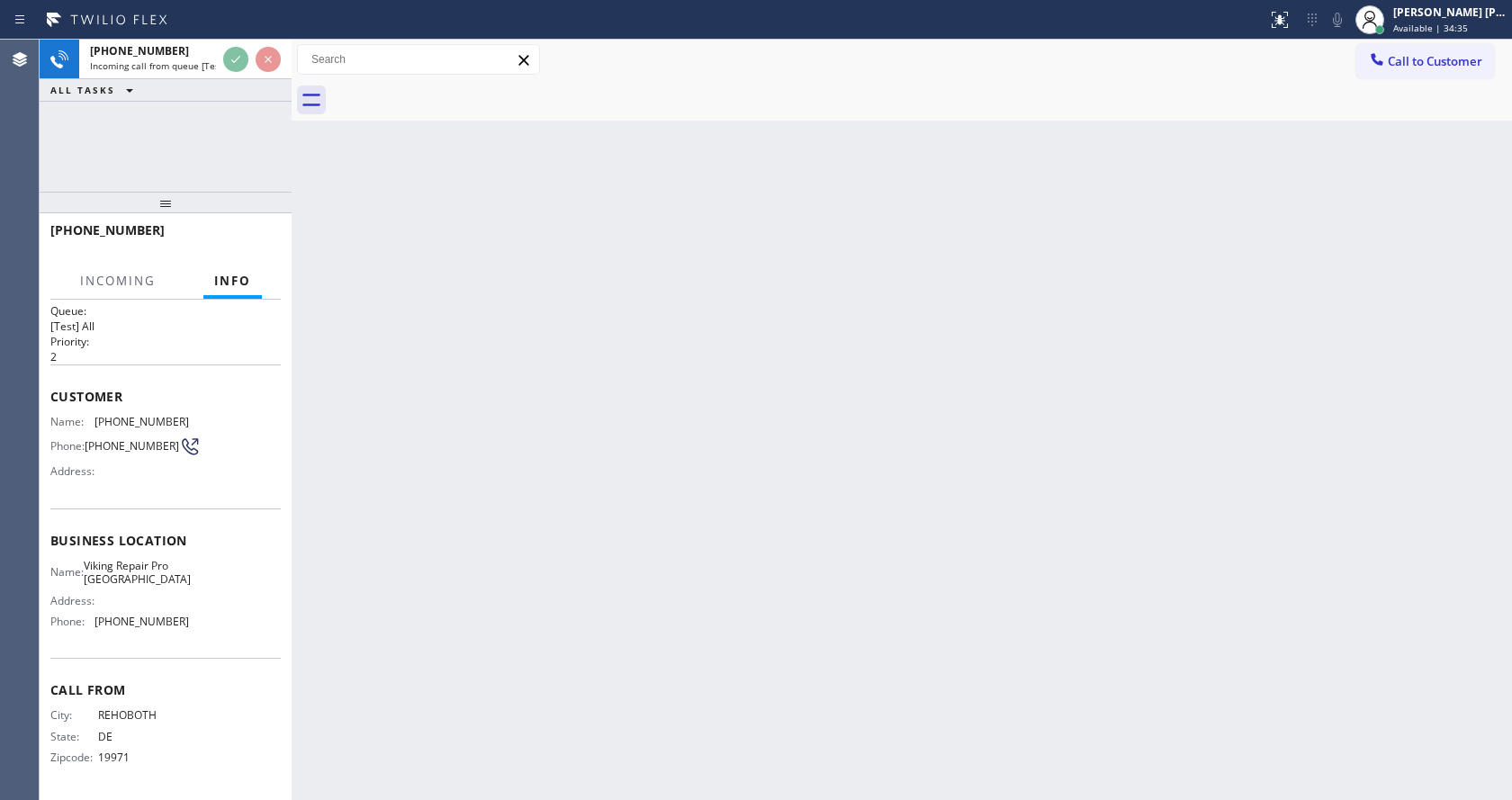
scroll to position [23, 0]
click at [637, 472] on div "Back to Dashboard Change Sender ID Customers Technicians Select a contact Outbo…" at bounding box center [901, 419] width 1220 height 760
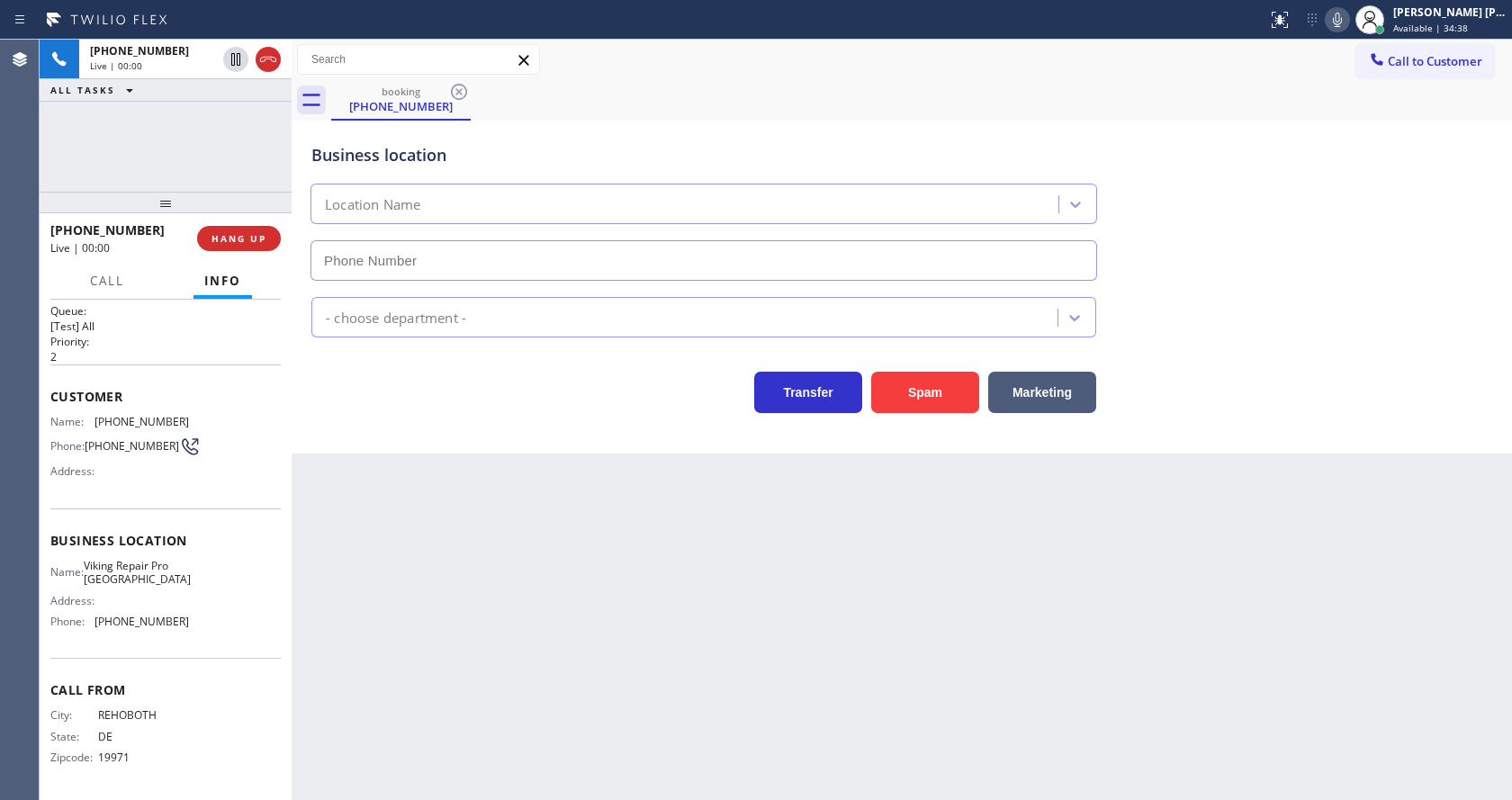
click at [431, 629] on div "Back to Dashboard Change Sender ID Customers Technicians Select a contact Outbo…" at bounding box center [901, 419] width 1220 height 760
type input "(302) 321-2866"
click at [538, 605] on div "Back to Dashboard Change Sender ID Customers Technicians Select a contact Outbo…" at bounding box center [901, 419] width 1220 height 760
click at [382, 544] on div "Back to Dashboard Change Sender ID Customers Technicians Select a contact Outbo…" at bounding box center [901, 419] width 1220 height 760
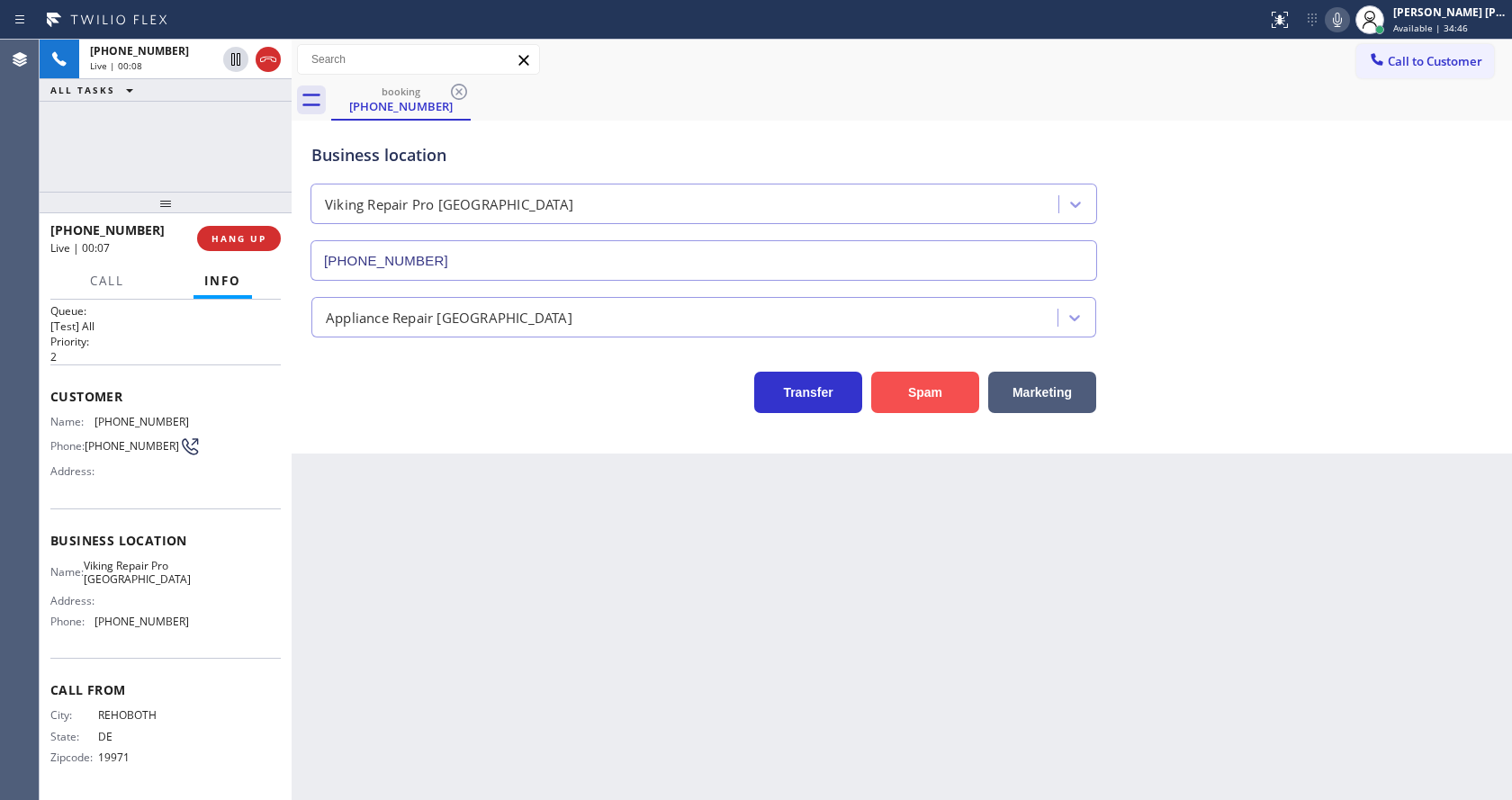
click at [926, 390] on button "Spam" at bounding box center [925, 393] width 108 height 41
click at [663, 608] on div "Back to Dashboard Change Sender ID Customers Technicians Select a contact Outbo…" at bounding box center [901, 419] width 1220 height 760
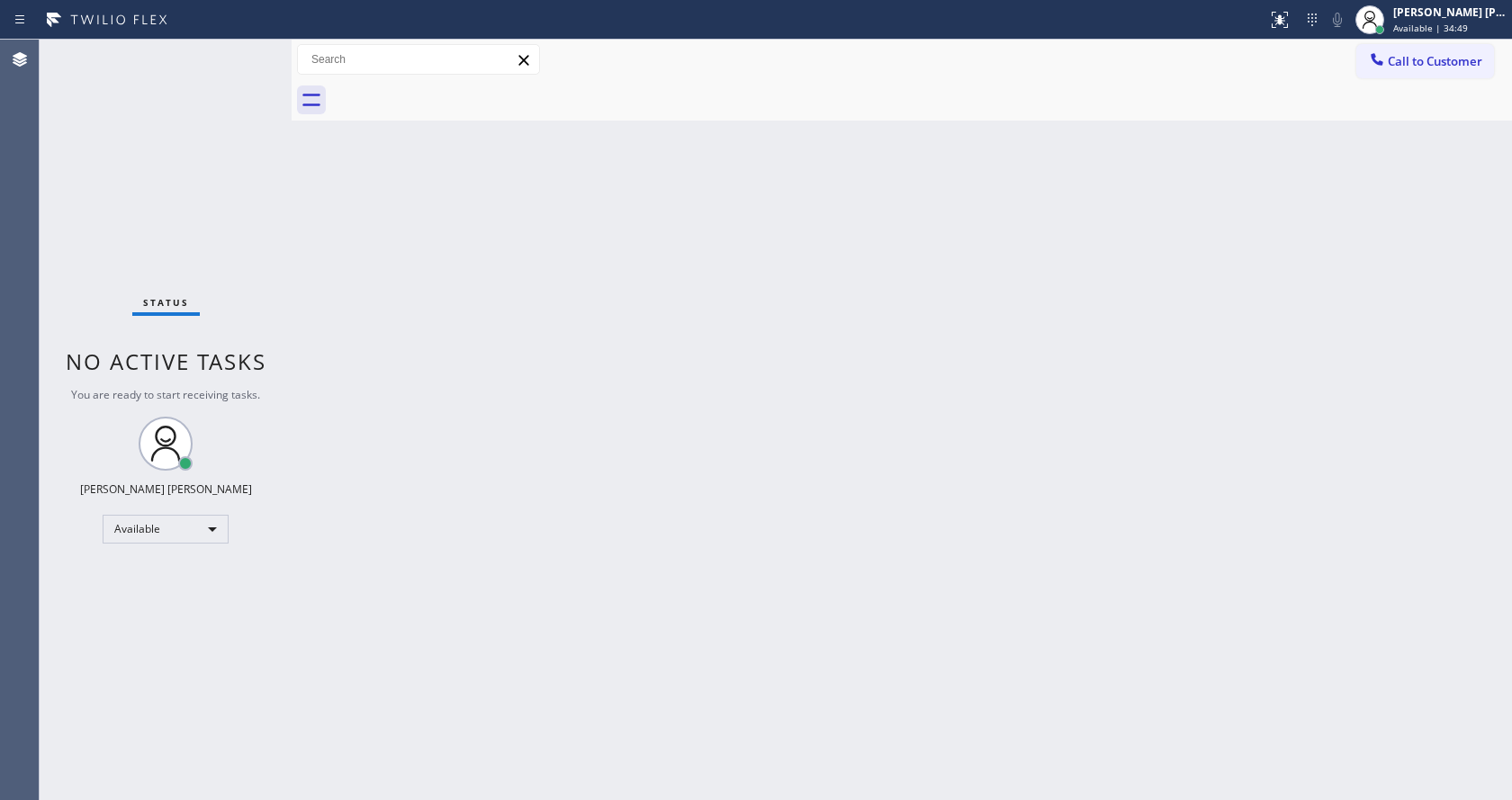
click at [368, 336] on div "Back to Dashboard Change Sender ID Customers Technicians Select a contact Outbo…" at bounding box center [901, 419] width 1220 height 760
click at [972, 379] on div "Back to Dashboard Change Sender ID Customers Technicians Select a contact Outbo…" at bounding box center [901, 419] width 1220 height 760
click at [257, 55] on div "Status No active tasks You are ready to start receiving tasks. [PERSON_NAME] [P…" at bounding box center [165, 419] width 252 height 760
click at [246, 50] on div "Status No active tasks You are ready to start receiving tasks. [PERSON_NAME] [P…" at bounding box center [165, 419] width 252 height 760
click at [579, 345] on div "Back to Dashboard Change Sender ID Customers Technicians Select a contact Outbo…" at bounding box center [901, 419] width 1220 height 760
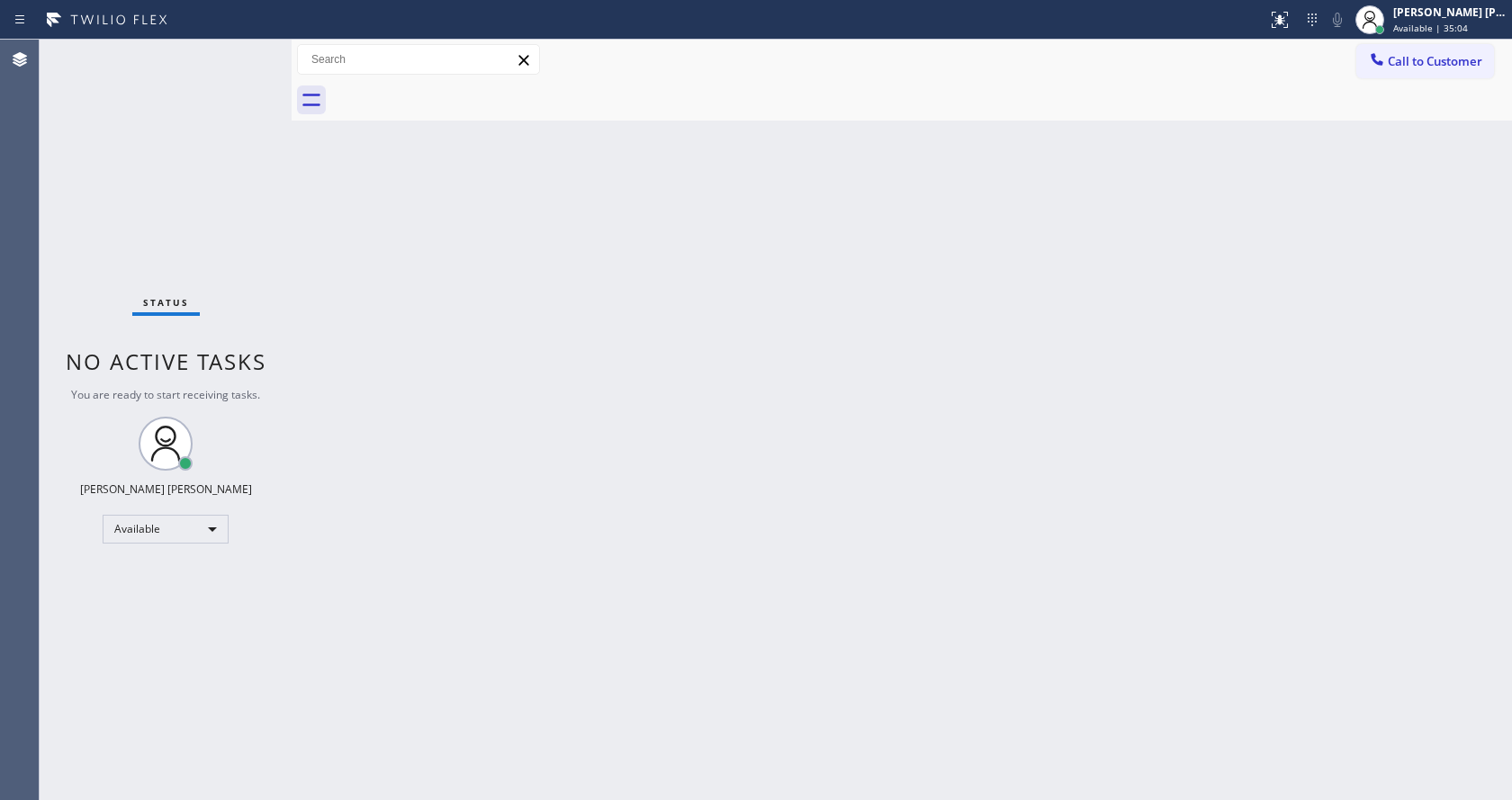
click at [333, 363] on div "Back to Dashboard Change Sender ID Customers Technicians Select a contact Outbo…" at bounding box center [901, 419] width 1220 height 760
click at [701, 542] on div "Back to Dashboard Change Sender ID Customers Technicians Select a contact Outbo…" at bounding box center [901, 419] width 1220 height 760
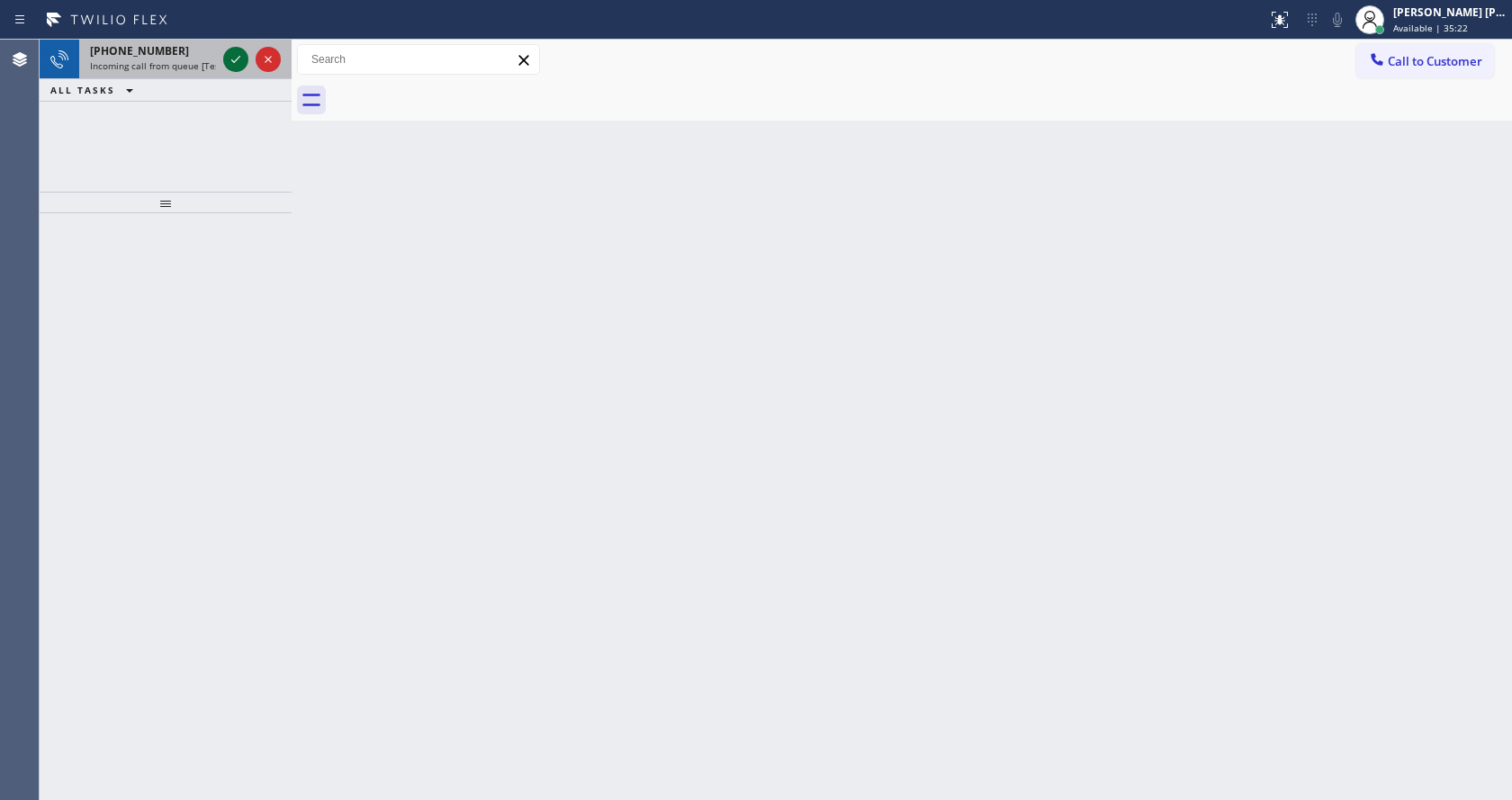
click at [227, 60] on icon at bounding box center [236, 59] width 22 height 21
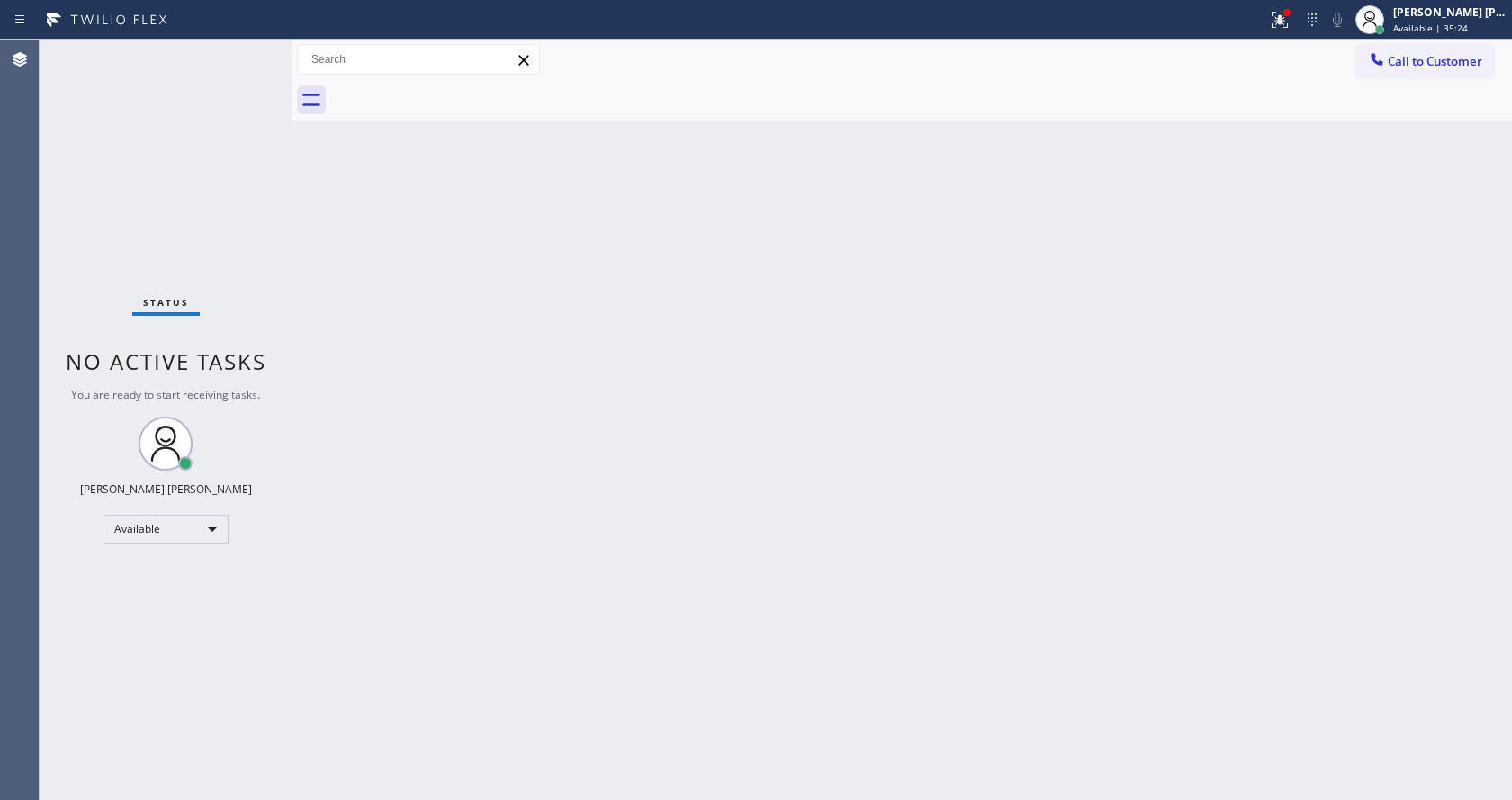
click at [666, 550] on div "Back to Dashboard Change Sender ID Customers Technicians Select a contact Outbo…" at bounding box center [901, 419] width 1220 height 760
click at [292, 251] on div at bounding box center [292, 419] width 0 height 760
click at [1282, 9] on icon at bounding box center [1279, 20] width 22 height 21
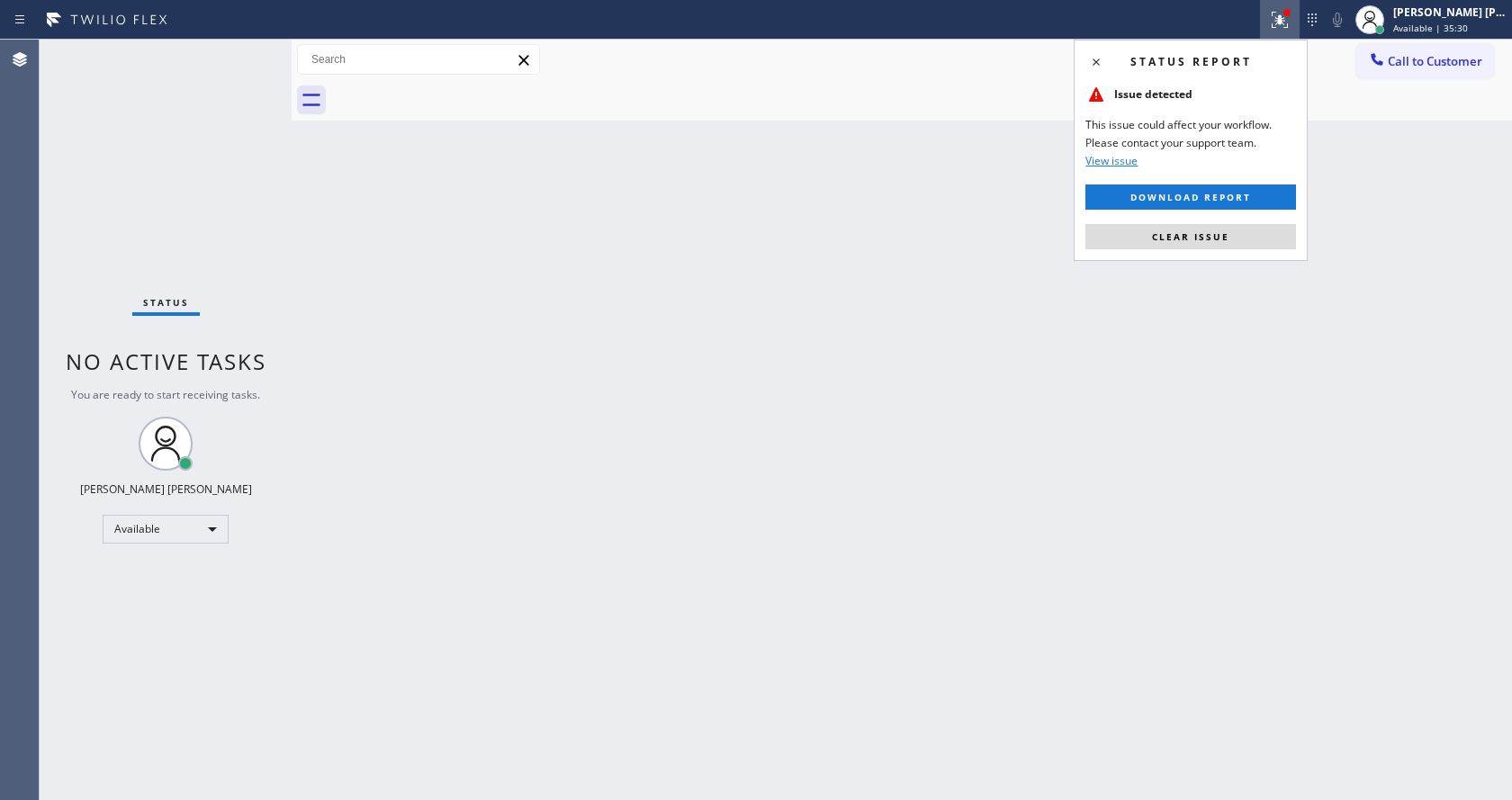
click at [1217, 222] on div "Status report Issue detected This issue could affect your workflow. Please cont…" at bounding box center [1190, 150] width 234 height 221
click at [1217, 227] on button "Clear issue" at bounding box center [1190, 236] width 210 height 25
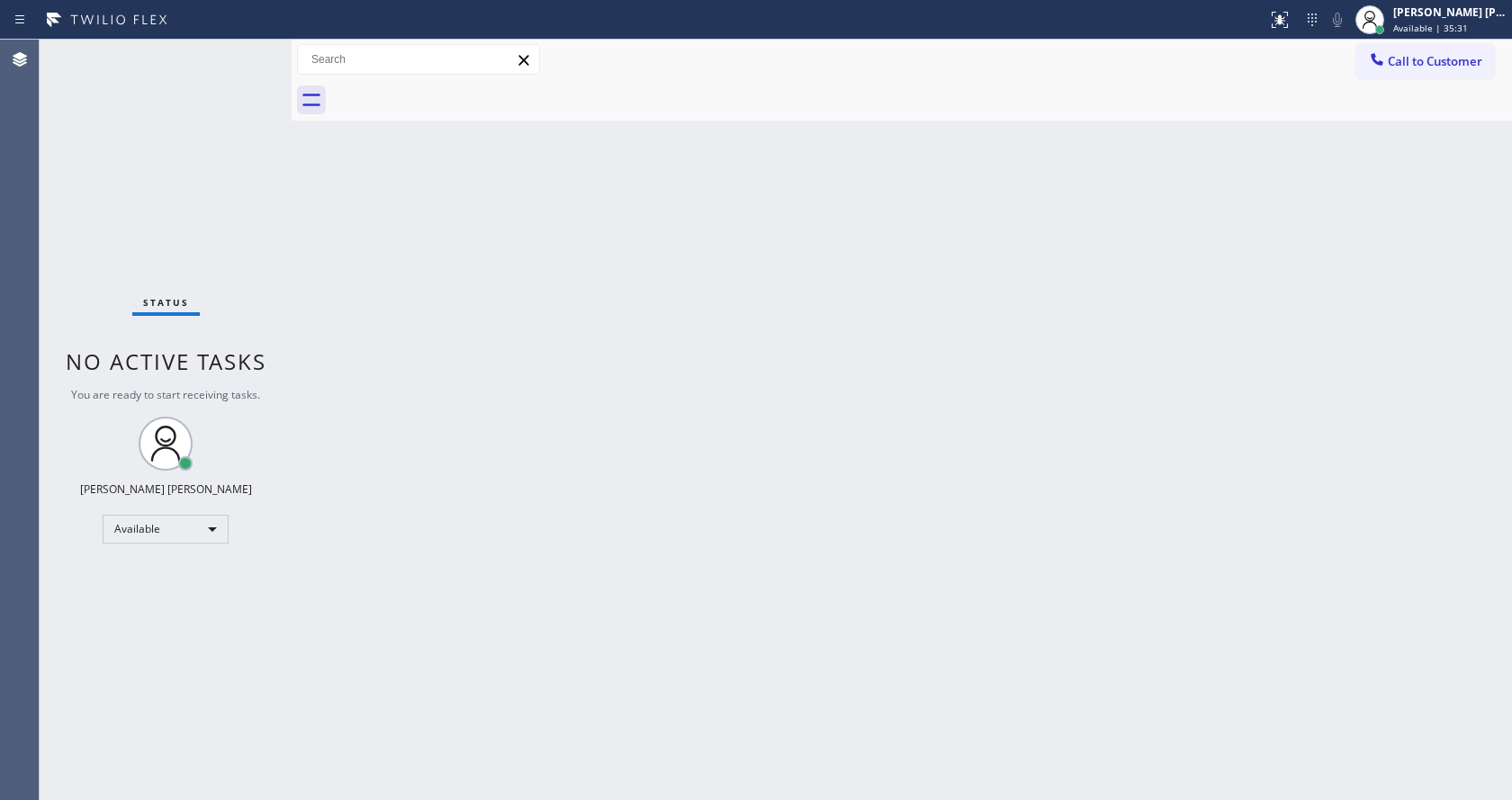
click at [1260, 229] on div "Back to Dashboard Change Sender ID Customers Technicians Select a contact Outbo…" at bounding box center [901, 419] width 1220 height 760
click at [547, 379] on div "Back to Dashboard Change Sender ID Customers Technicians Select a contact Outbo…" at bounding box center [901, 419] width 1220 height 760
drag, startPoint x: 982, startPoint y: 532, endPoint x: 713, endPoint y: 630, distance: 286.3
click at [982, 532] on div "Back to Dashboard Change Sender ID Customers Technicians Select a contact Outbo…" at bounding box center [901, 419] width 1220 height 760
click at [443, 358] on div "Back to Dashboard Change Sender ID Customers Technicians Select a contact Outbo…" at bounding box center [901, 419] width 1220 height 760
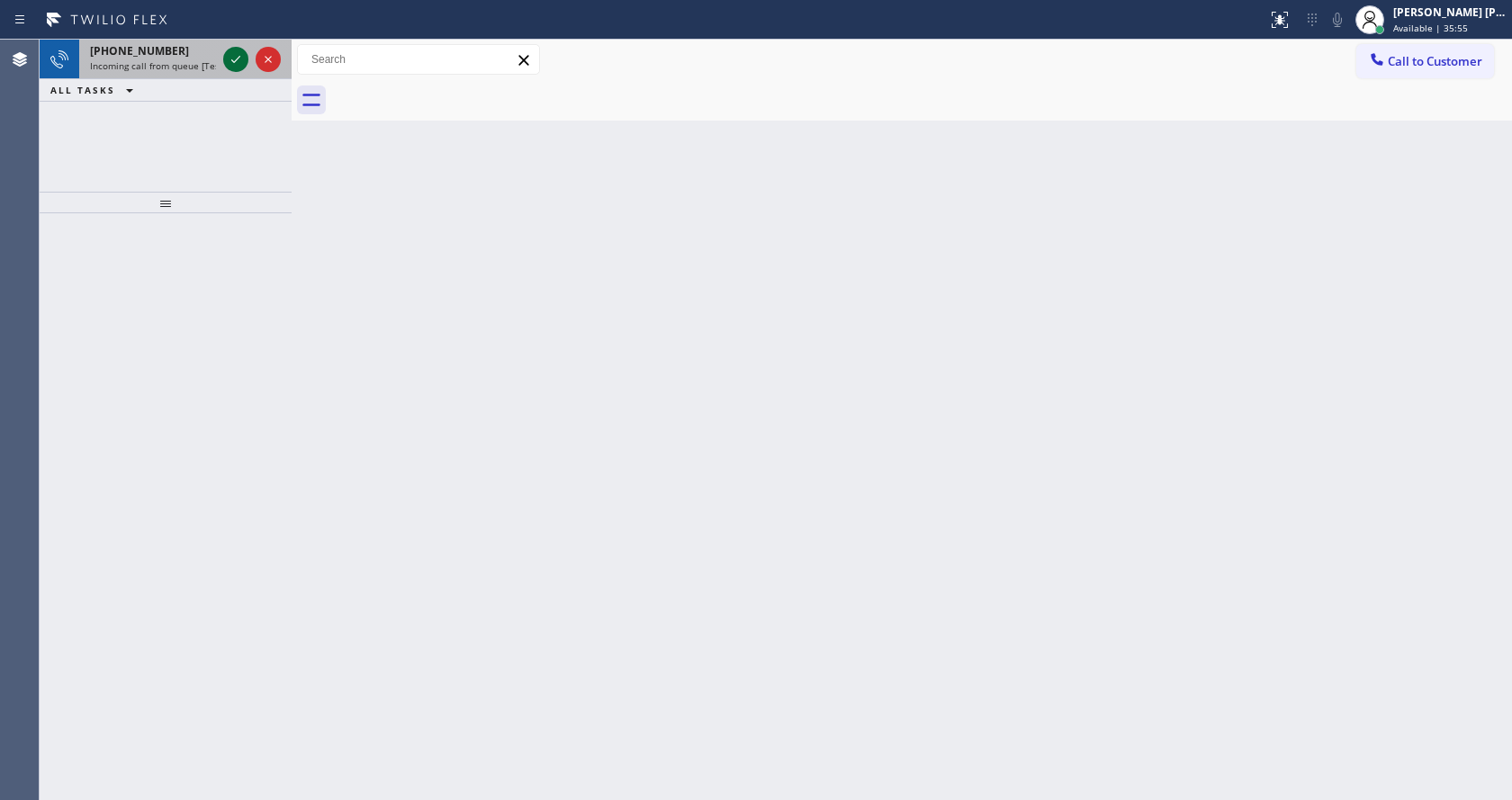
click at [239, 58] on icon at bounding box center [236, 59] width 22 height 21
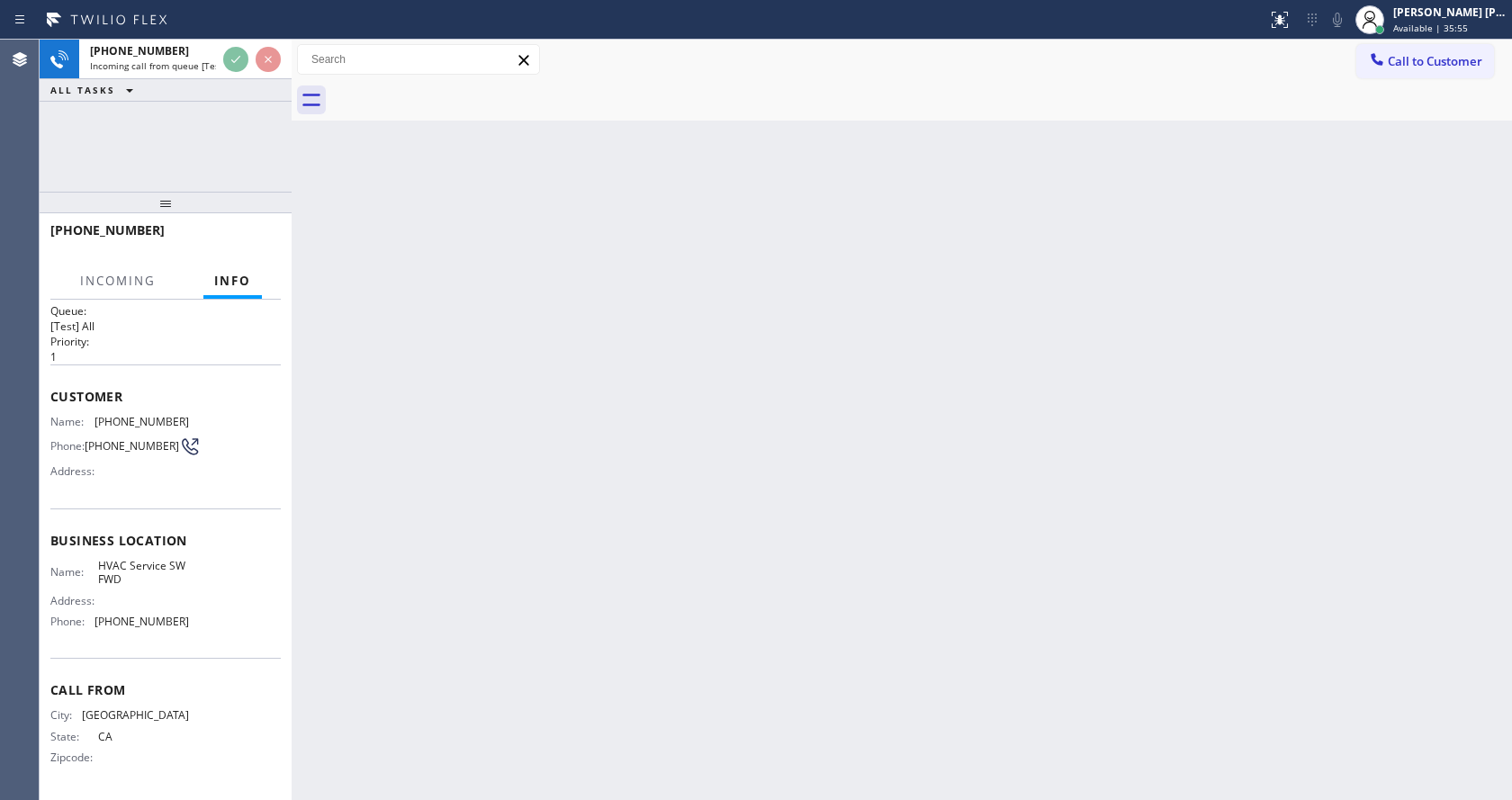
scroll to position [23, 0]
click at [570, 539] on div "Back to Dashboard Change Sender ID Customers Technicians Select a contact Outbo…" at bounding box center [901, 419] width 1220 height 760
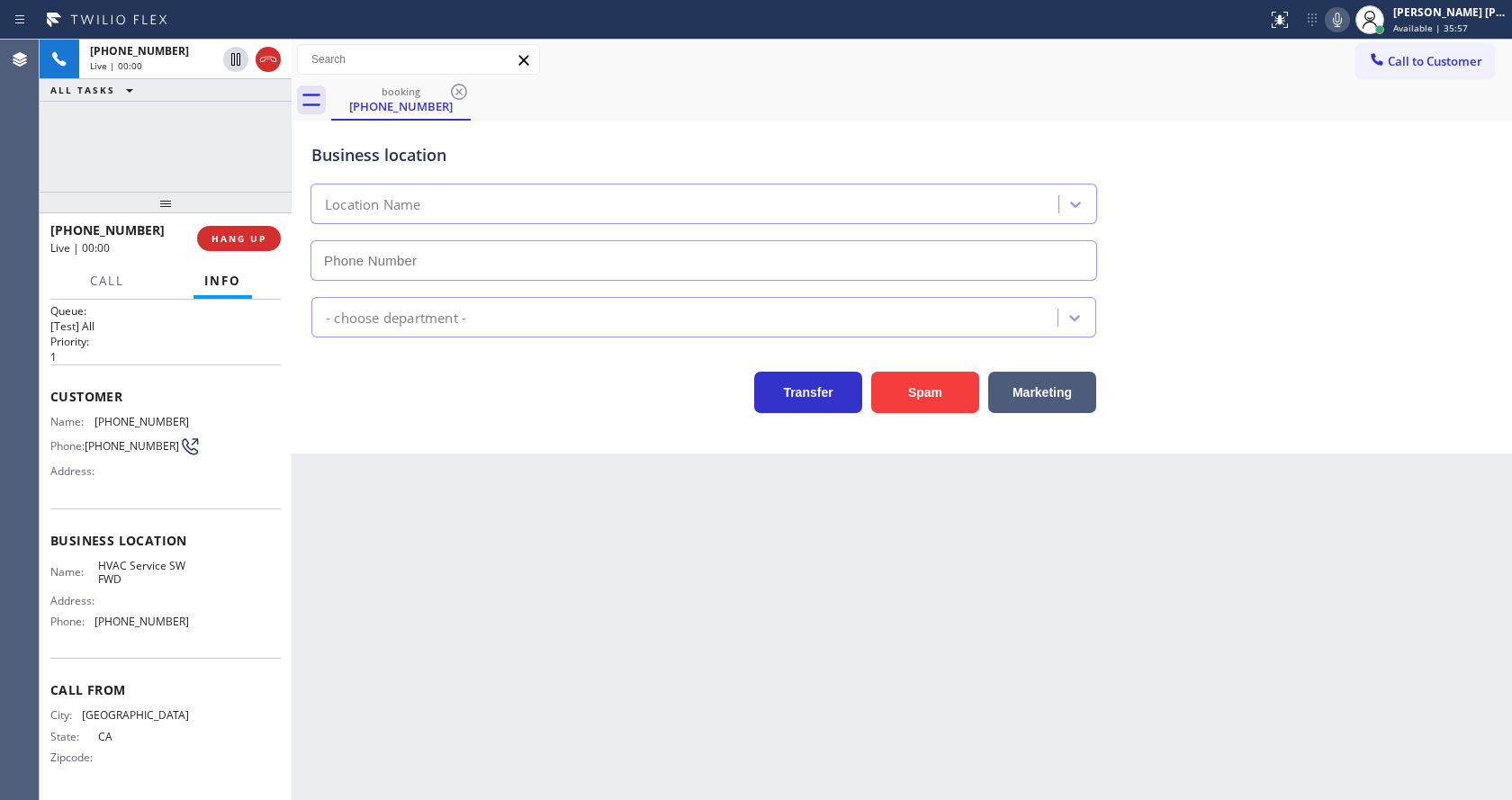
type input "(213) 855-2552"
click at [926, 401] on button "Spam" at bounding box center [925, 393] width 108 height 41
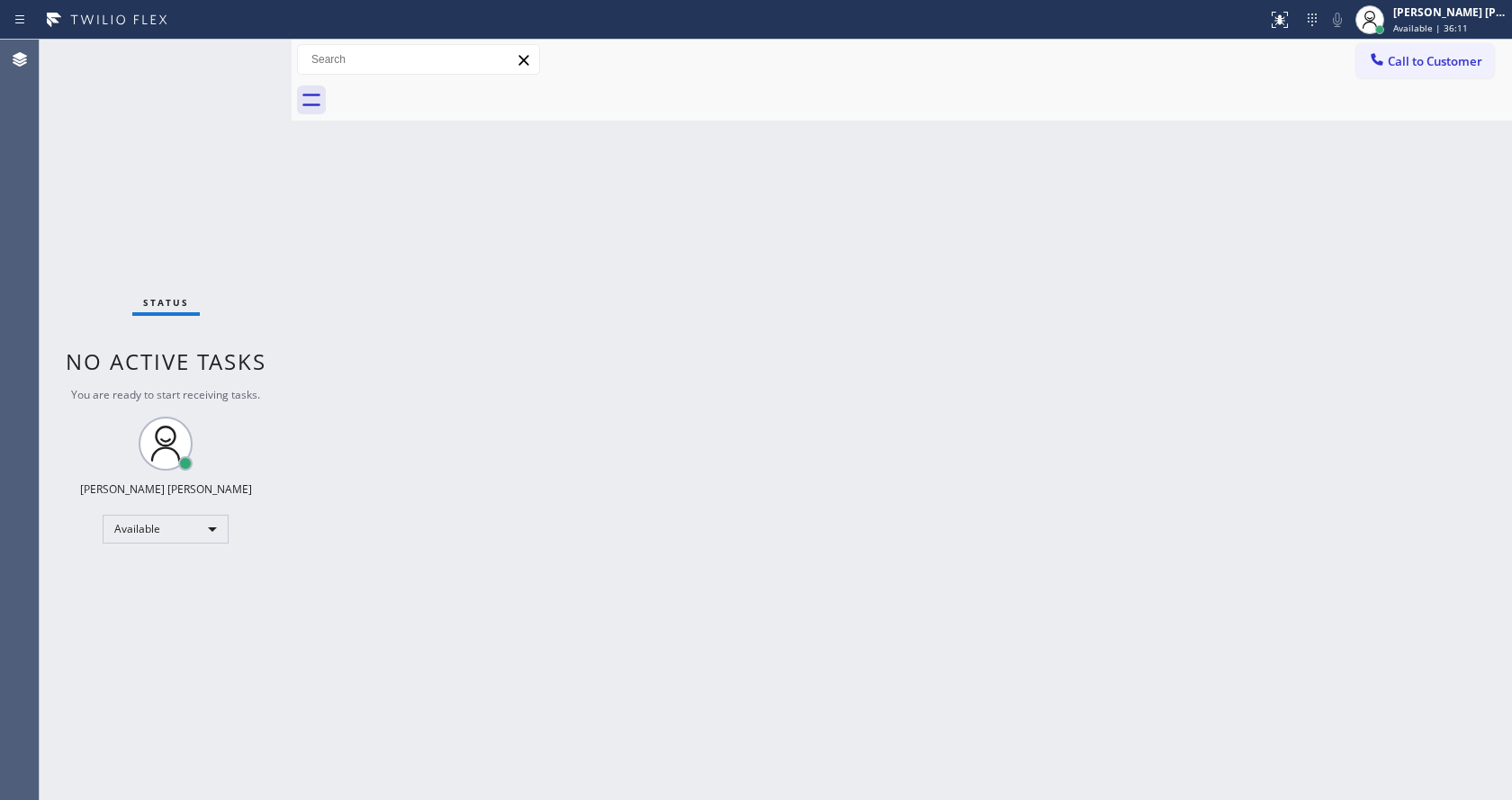
click at [106, 769] on div "Status No active tasks You are ready to start receiving tasks. [PERSON_NAME] [P…" at bounding box center [165, 419] width 252 height 760
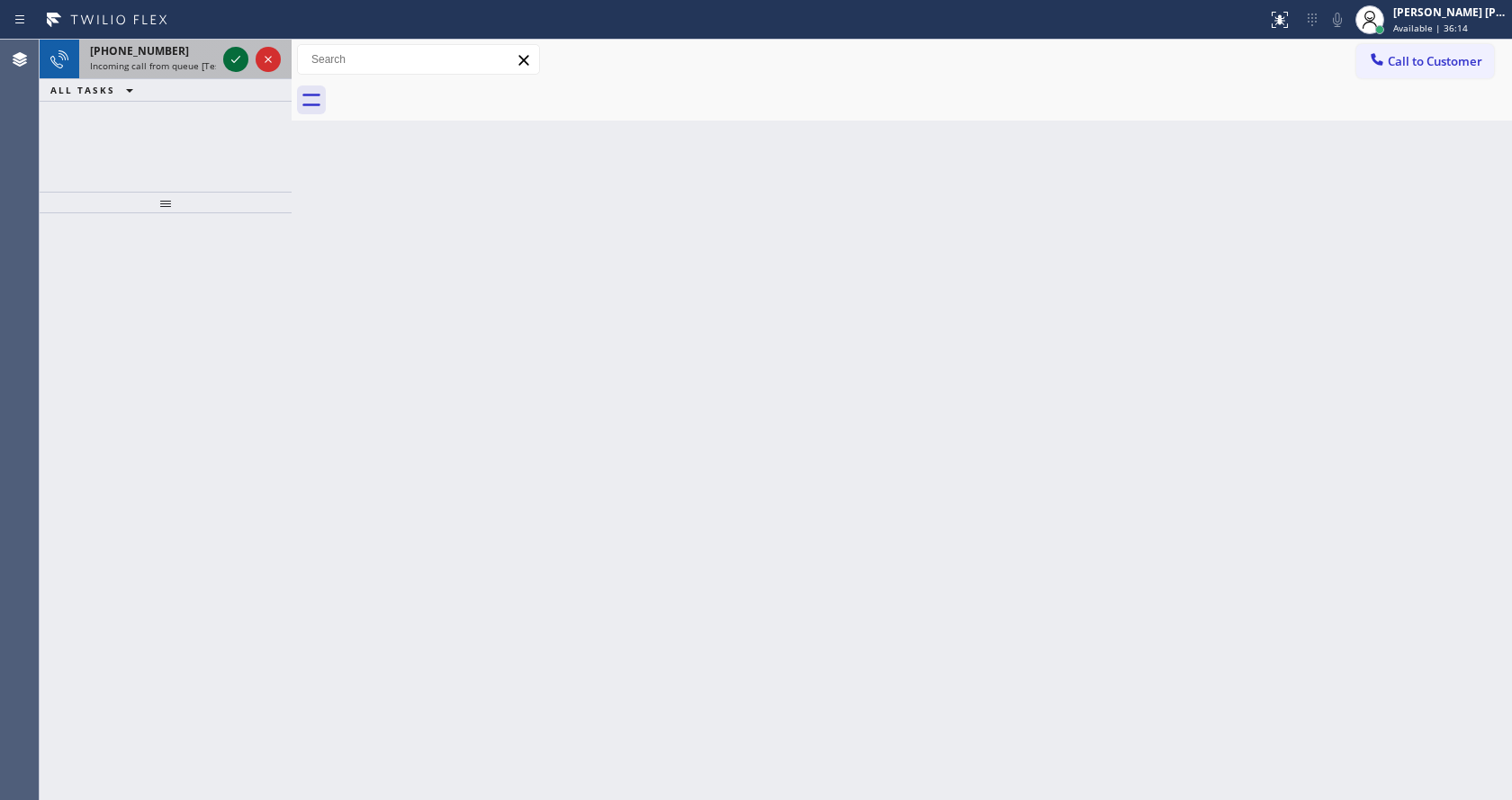
click at [232, 61] on icon at bounding box center [236, 60] width 9 height 7
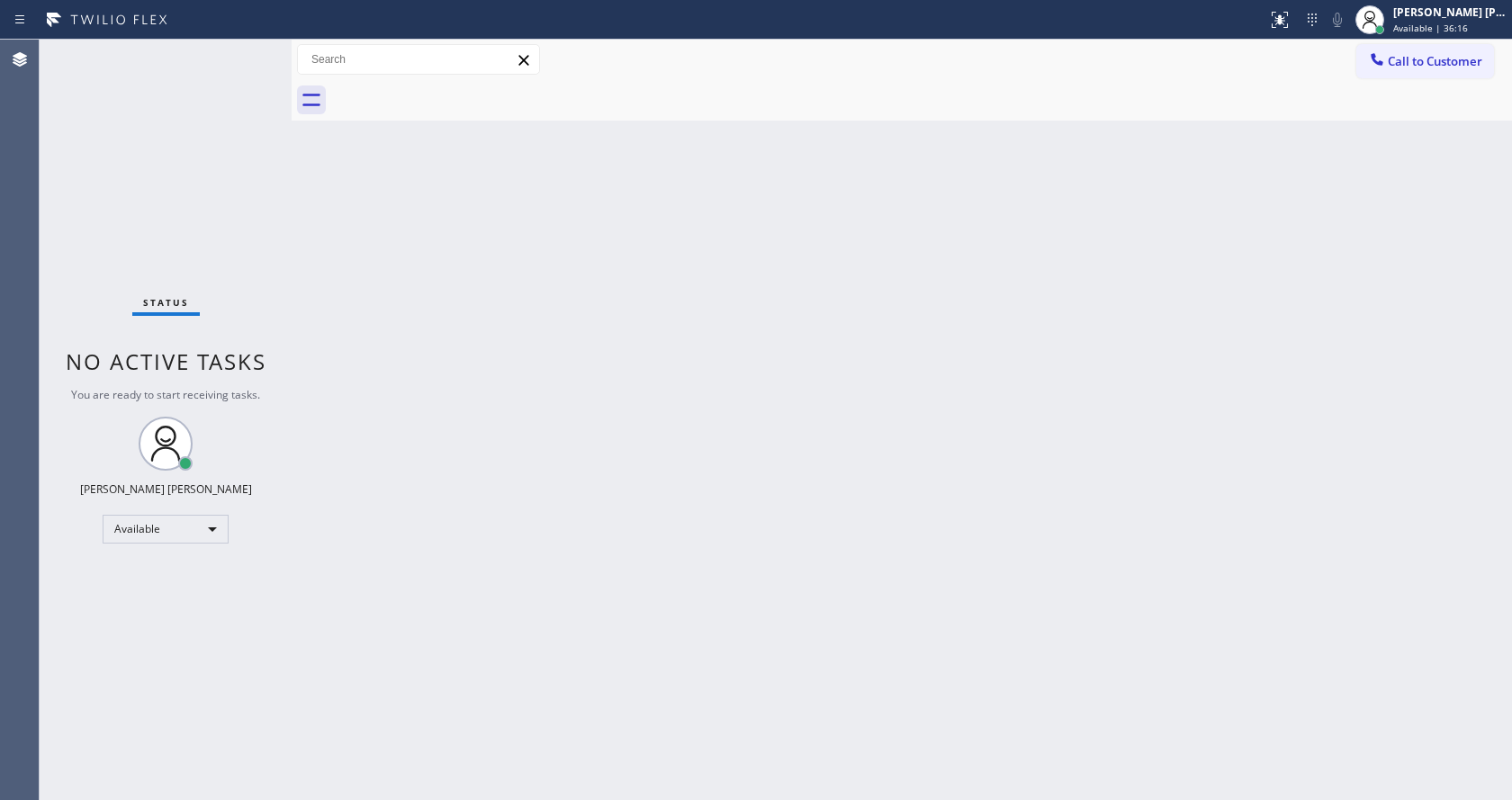
click at [641, 626] on div "Back to Dashboard Change Sender ID Customers Technicians Select a contact Outbo…" at bounding box center [901, 419] width 1220 height 760
click at [194, 60] on div "Status No active tasks You are ready to start receiving tasks. [PERSON_NAME] [P…" at bounding box center [165, 419] width 252 height 760
click at [542, 726] on div "Back to Dashboard Change Sender ID Customers Technicians Select a contact Outbo…" at bounding box center [901, 419] width 1220 height 760
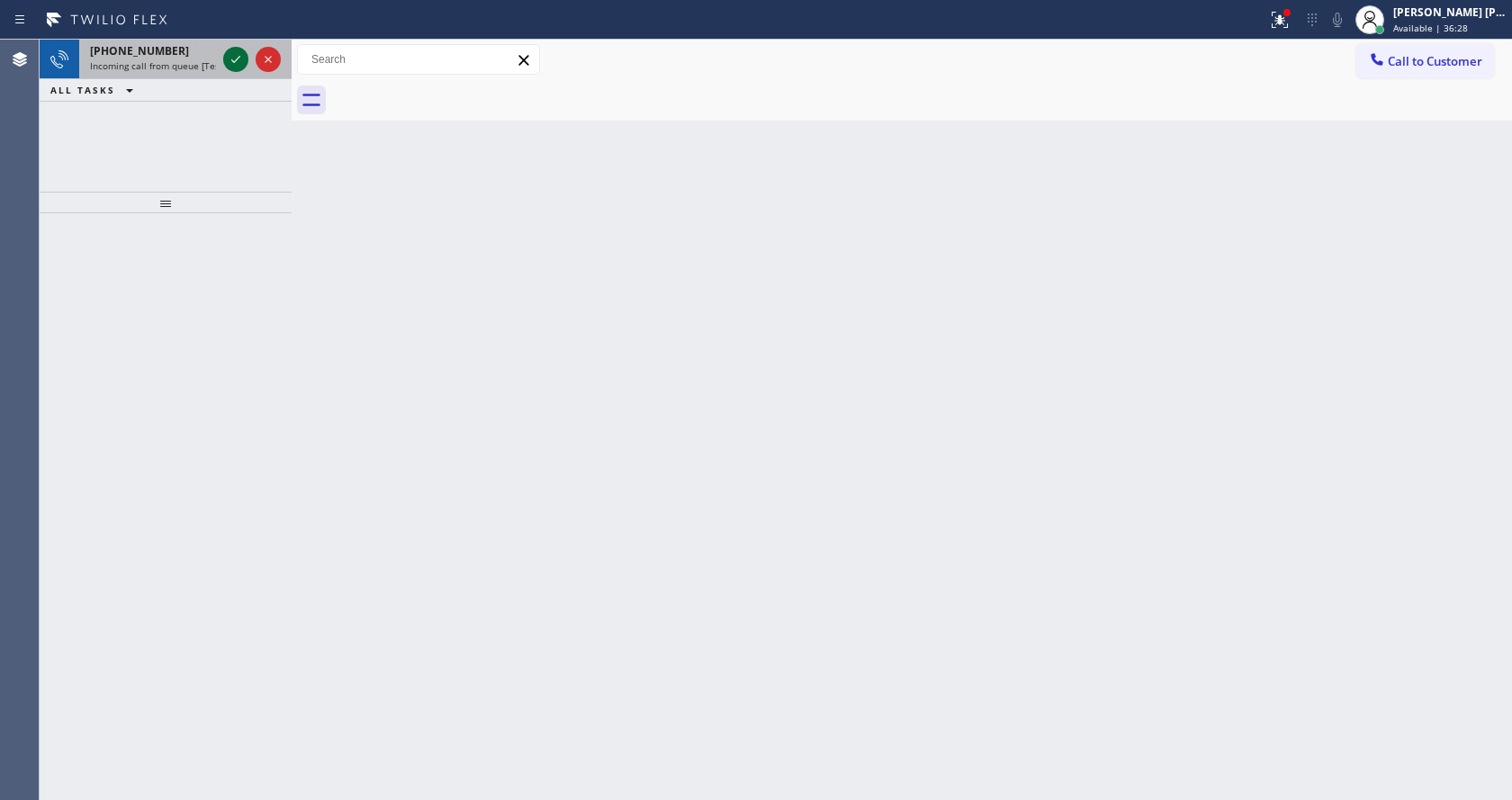
click at [238, 52] on icon at bounding box center [236, 59] width 22 height 21
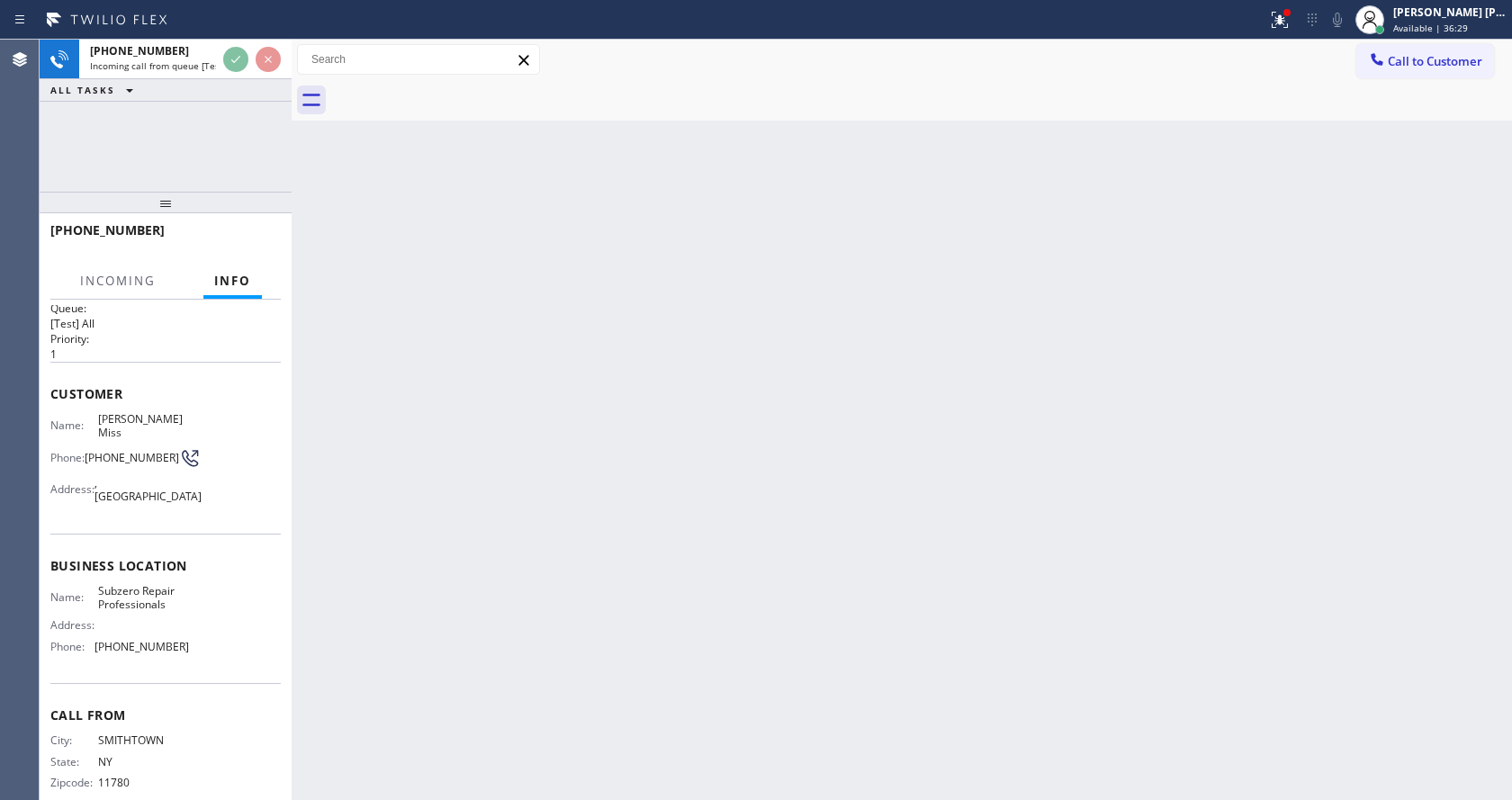
scroll to position [36, 0]
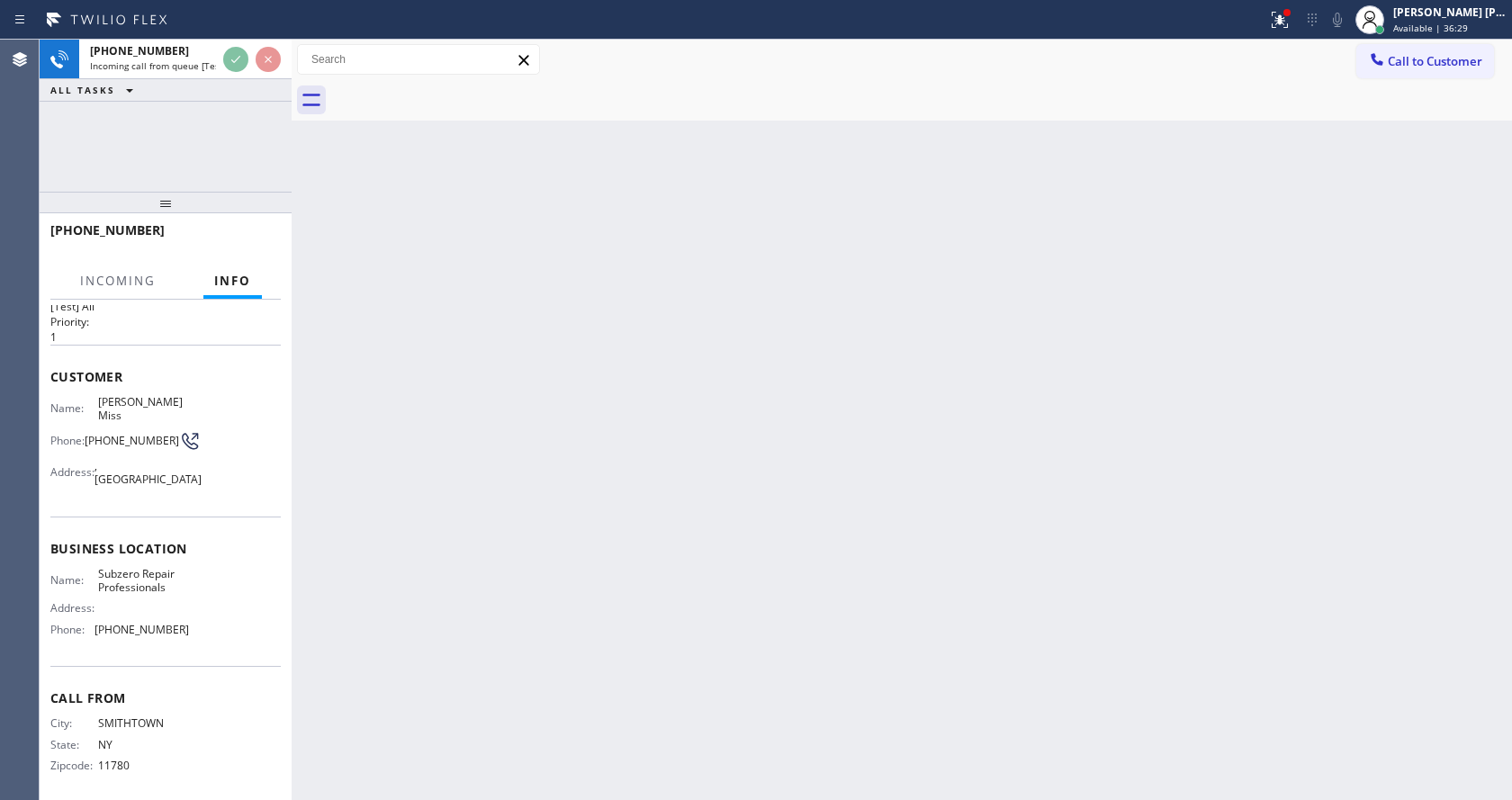
click at [510, 535] on div "Back to Dashboard Change Sender ID Customers Technicians Select a contact Outbo…" at bounding box center [901, 419] width 1220 height 760
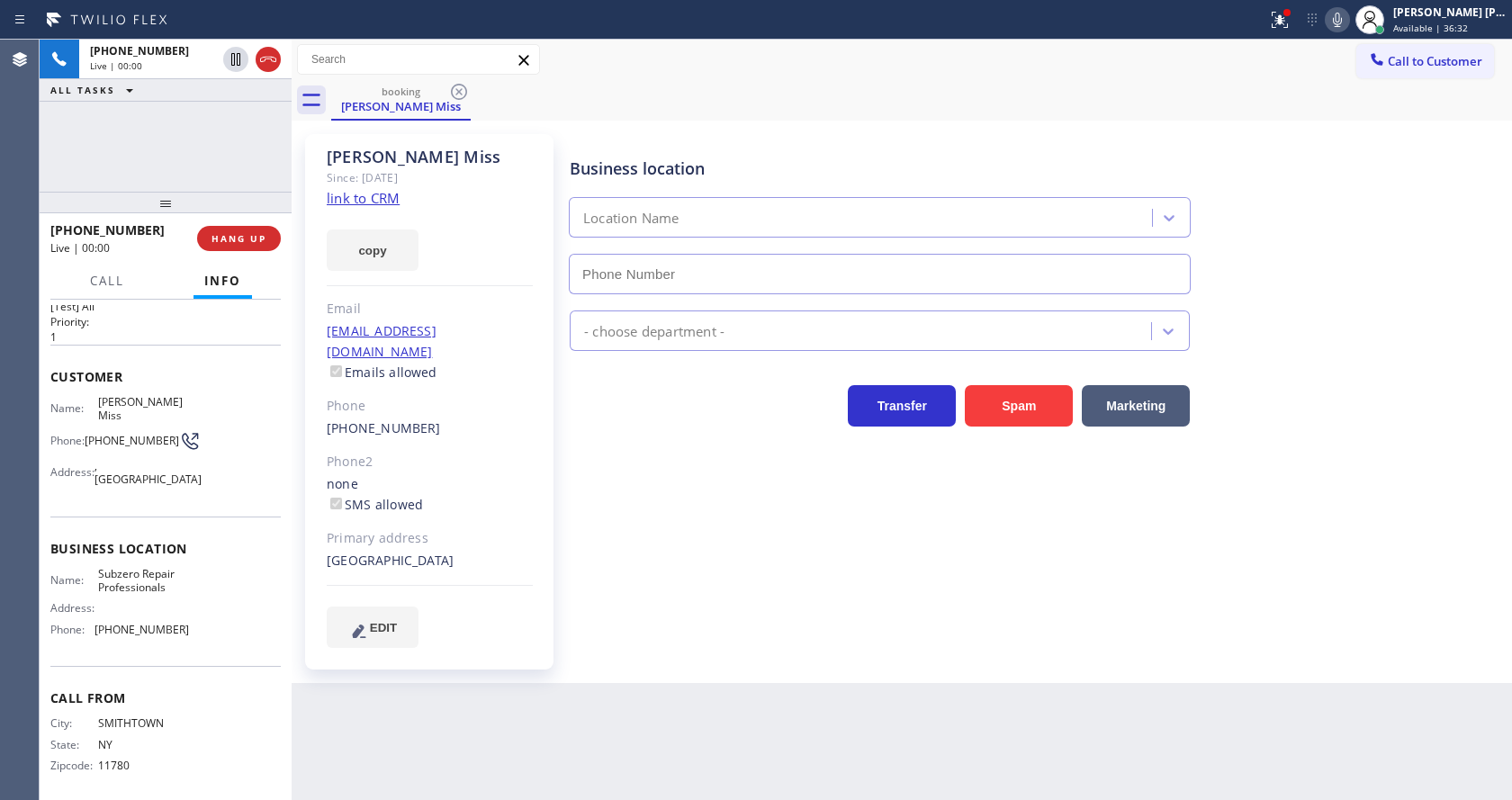
type input "(929) 203-9053"
click at [731, 534] on div "Business location Subzero Repair Professionals (929) 203-9053 Appliance Repair …" at bounding box center [1036, 390] width 942 height 504
click at [641, 512] on div "Business location Subzero Repair Professionals (929) 203-9053 Appliance Repair …" at bounding box center [1036, 390] width 942 height 504
click at [756, 492] on div "Business location Subzero Repair Professionals (929) 203-9053 Appliance Repair …" at bounding box center [1036, 390] width 942 height 504
click at [343, 191] on link "link to CRM" at bounding box center [363, 197] width 73 height 18
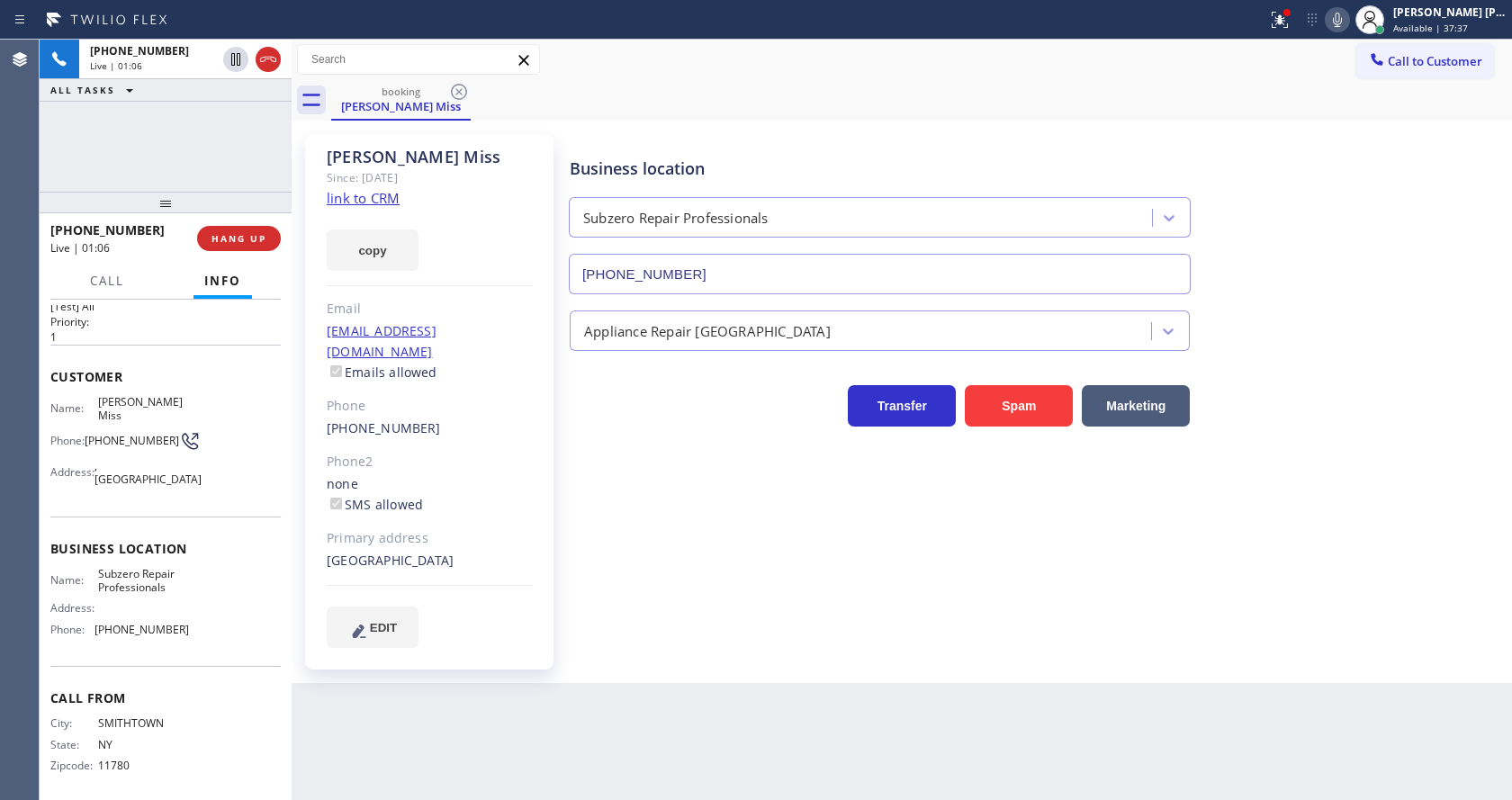
click at [496, 575] on div "Loreta Miss Since: 20 may 2020 link to CRM copy Email no@gmail.com Emails allow…" at bounding box center [429, 401] width 249 height 536
click at [204, 525] on div "Business location Name: Subzero Repair Professionals Address: Phone: (929) 203-…" at bounding box center [166, 591] width 230 height 150
drag, startPoint x: 92, startPoint y: 399, endPoint x: 164, endPoint y: 398, distance: 72.0
click at [164, 398] on div "Name: Loreta Miss" at bounding box center [120, 409] width 138 height 28
click at [164, 398] on span "Loreta Miss" at bounding box center [143, 409] width 90 height 28
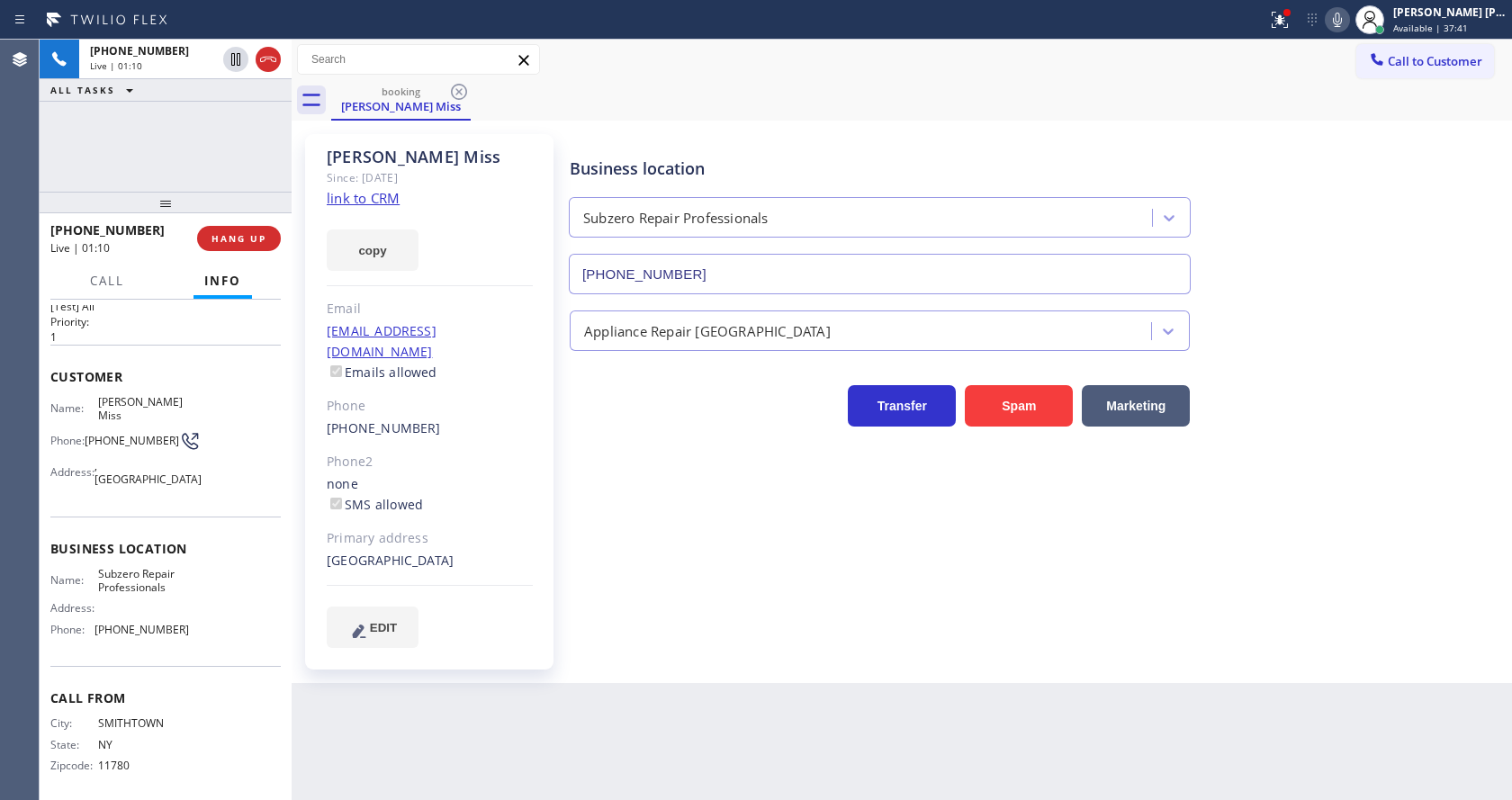
click at [600, 660] on div "Loreta Miss Since: 20 may 2020 link to CRM copy Email no@gmail.com Emails allow…" at bounding box center [901, 402] width 1220 height 563
click at [183, 356] on div "Customer Name: Loreta Miss Phone: (631) 366-6312 Address: , Kings Park, NY 11754" at bounding box center [166, 431] width 230 height 172
click at [510, 528] on div "Primary address" at bounding box center [429, 538] width 206 height 21
click at [217, 539] on span "Business location" at bounding box center [166, 548] width 230 height 17
drag, startPoint x: 91, startPoint y: 405, endPoint x: 180, endPoint y: 406, distance: 89.0
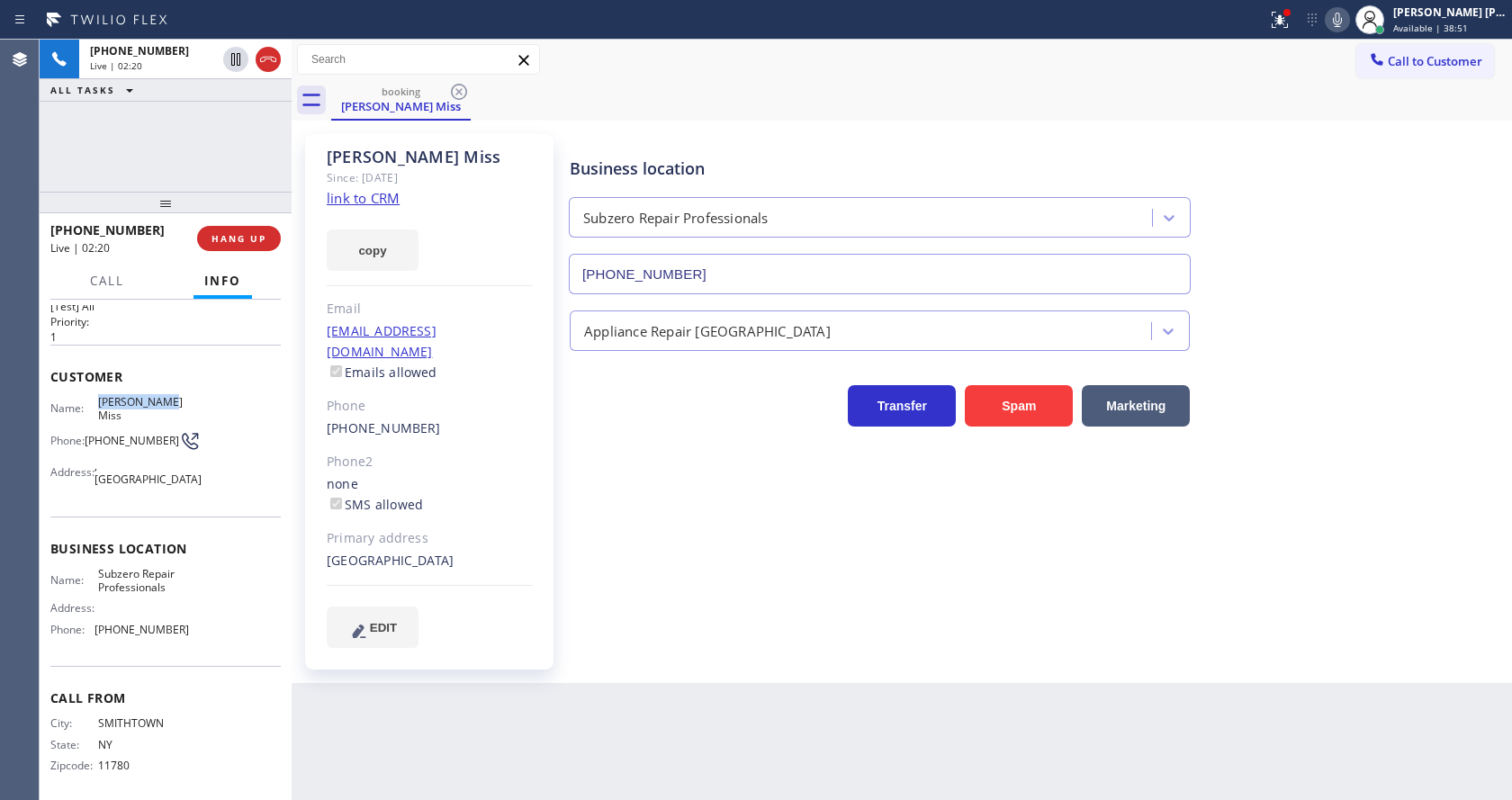
click at [180, 406] on div "Name: Loreta Miss Phone: (631) 366-6312 Address: , Kings Park, NY 11754" at bounding box center [166, 445] width 230 height 99
copy div "Loreta Miss"
click at [498, 528] on div "Primary address" at bounding box center [429, 538] width 206 height 21
click at [156, 516] on div "Business location Name: Subzero Repair Professionals Address: Phone: (929) 203-…" at bounding box center [166, 591] width 230 height 150
drag, startPoint x: 93, startPoint y: 564, endPoint x: 193, endPoint y: 592, distance: 103.8
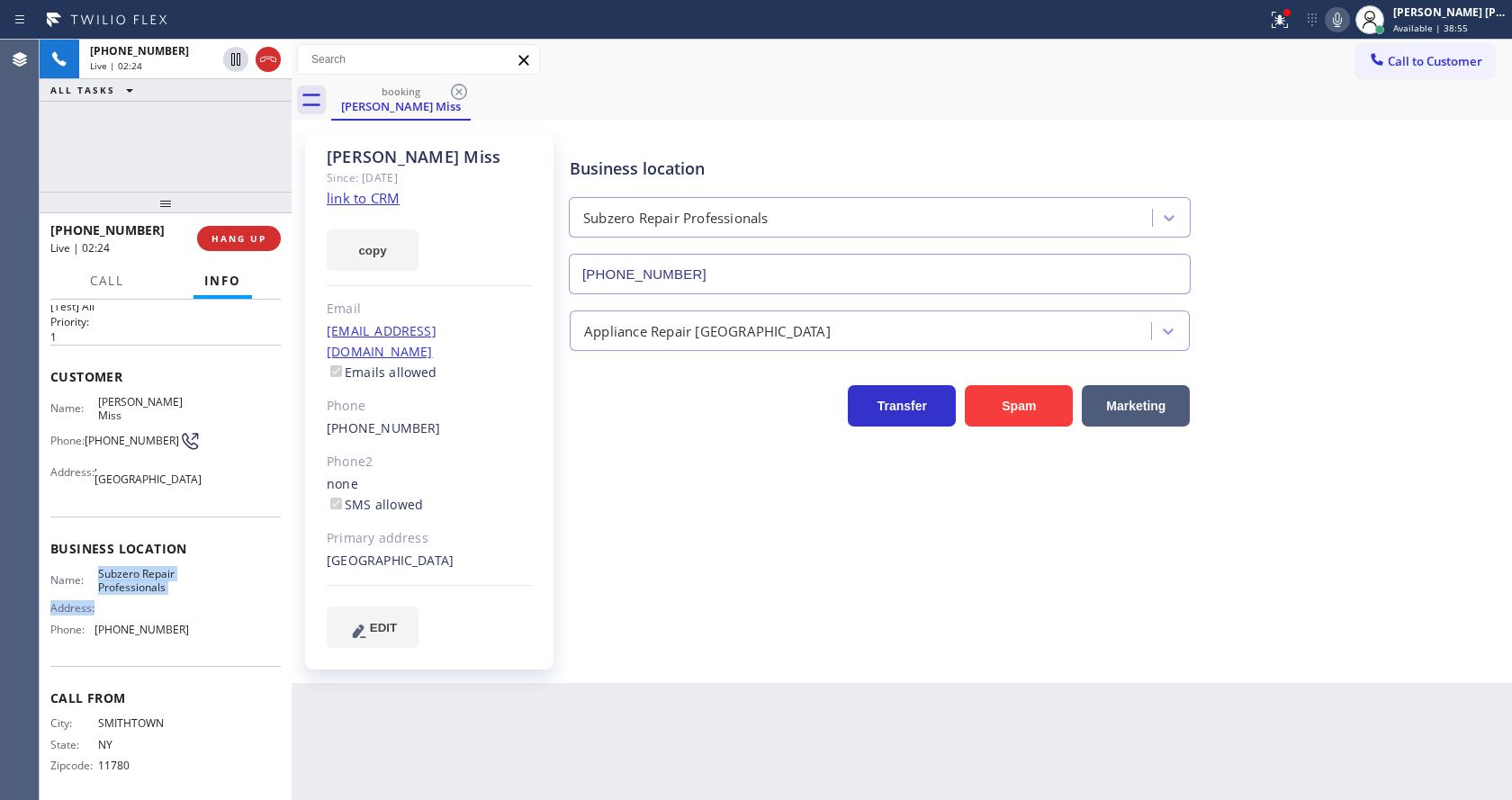
click at [193, 592] on div "Name: Subzero Repair Professionals Address: Phone: (929) 203-9053" at bounding box center [166, 605] width 230 height 78
click at [199, 569] on div "Name: Subzero Repair Professionals Address: Phone: (929) 203-9053" at bounding box center [166, 605] width 230 height 78
drag, startPoint x: 92, startPoint y: 558, endPoint x: 177, endPoint y: 585, distance: 89.2
click at [177, 585] on div "Business location Name: Subzero Repair Professionals Address: Phone: (929) 203-…" at bounding box center [166, 591] width 230 height 150
copy span "Subzero Repair Professionals"
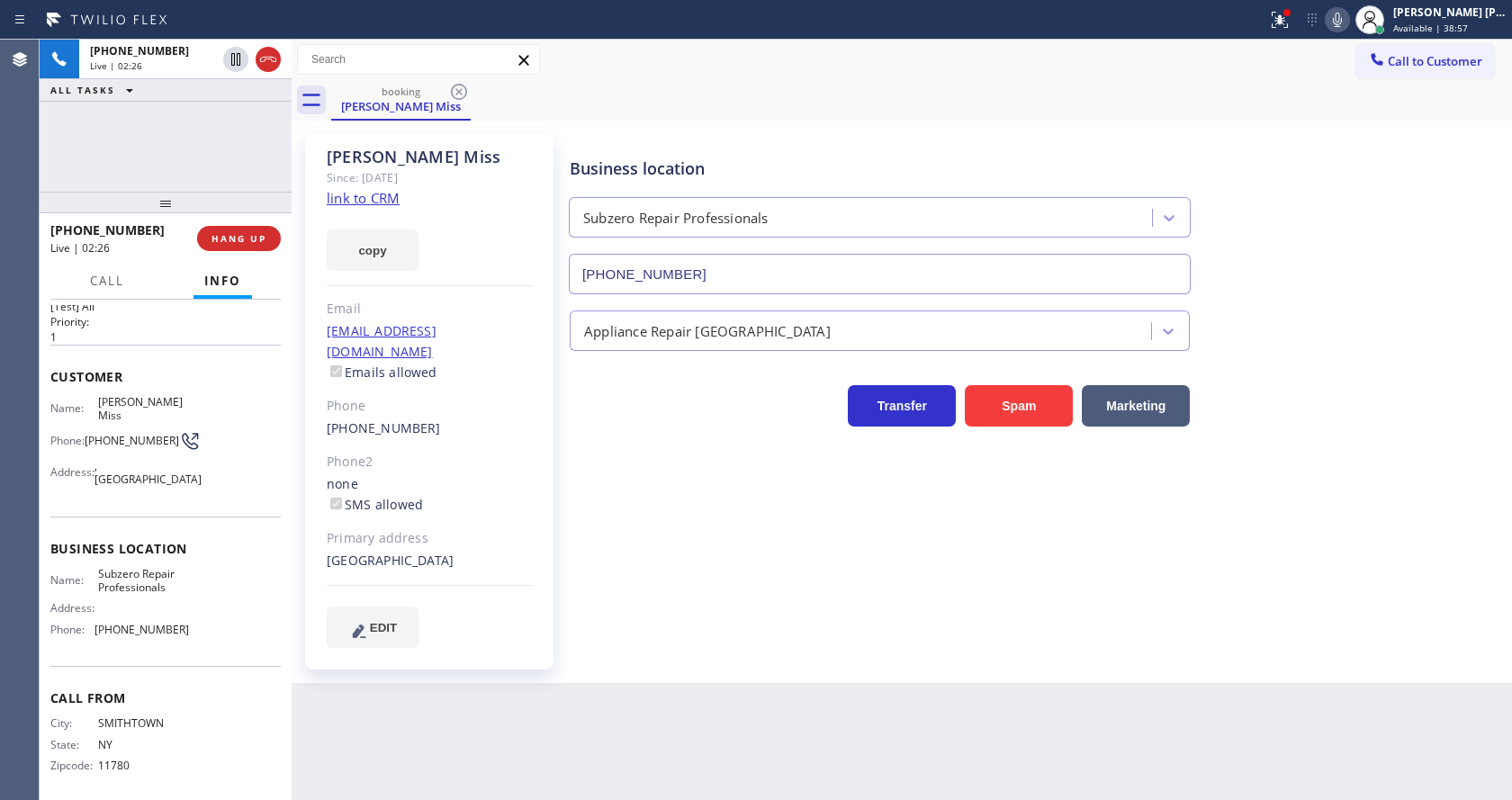
drag, startPoint x: 500, startPoint y: 656, endPoint x: 417, endPoint y: 779, distance: 148.4
click at [493, 664] on div "Back to Dashboard Change Sender ID Customers Technicians Select a contact Outbo…" at bounding box center [901, 419] width 1220 height 760
click at [242, 569] on div "Name: Subzero Repair Professionals Address: Phone: (929) 203-9053" at bounding box center [166, 605] width 230 height 78
click at [424, 528] on div "Primary address" at bounding box center [429, 538] width 206 height 21
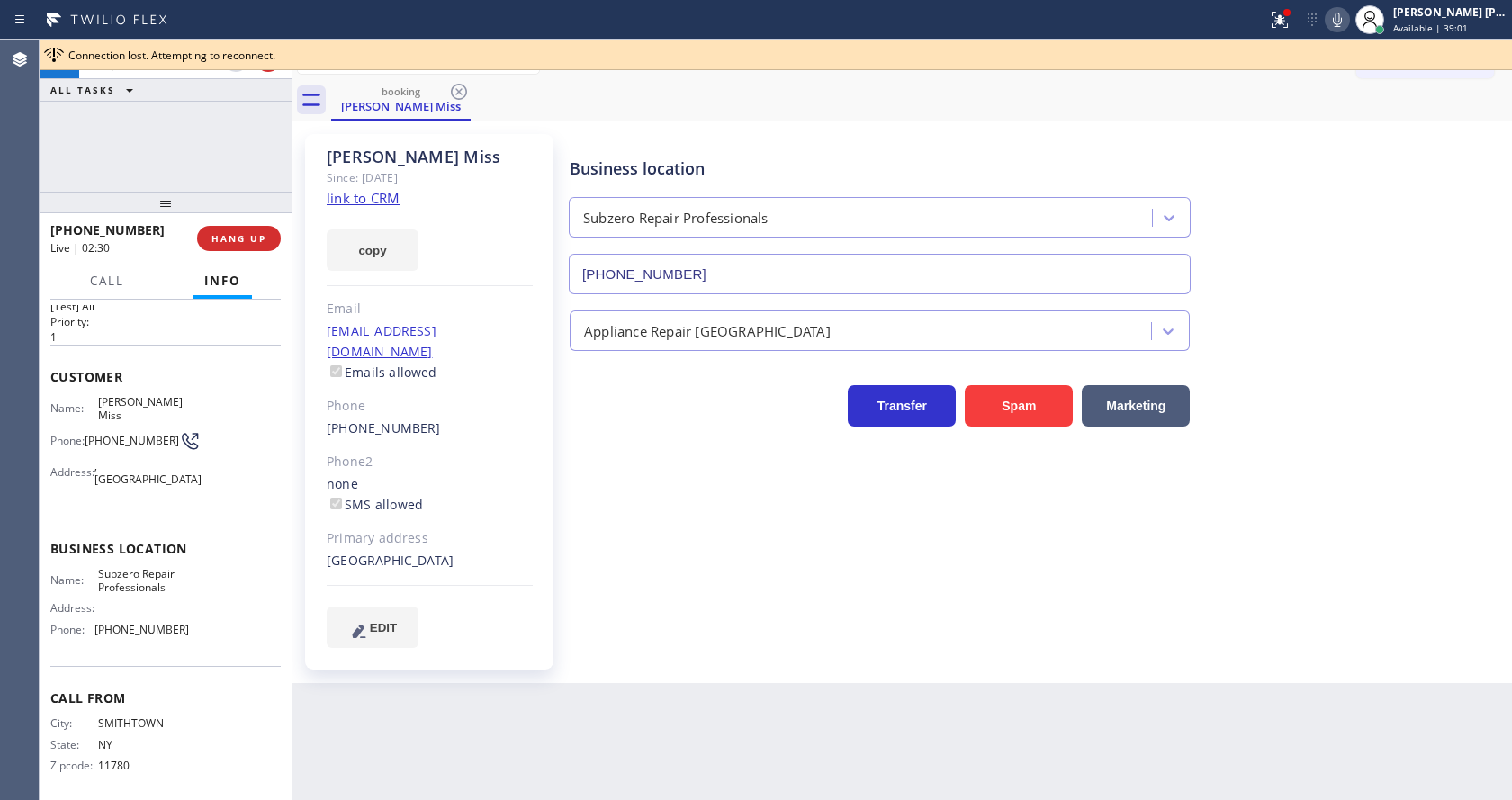
click at [672, 661] on div "Loreta Miss Since: 20 may 2020 link to CRM copy Email no@gmail.com Emails allow…" at bounding box center [901, 402] width 1220 height 563
click at [623, 510] on div "Business location Subzero Repair Professionals (929) 203-9053 Appliance Repair …" at bounding box center [1036, 390] width 942 height 504
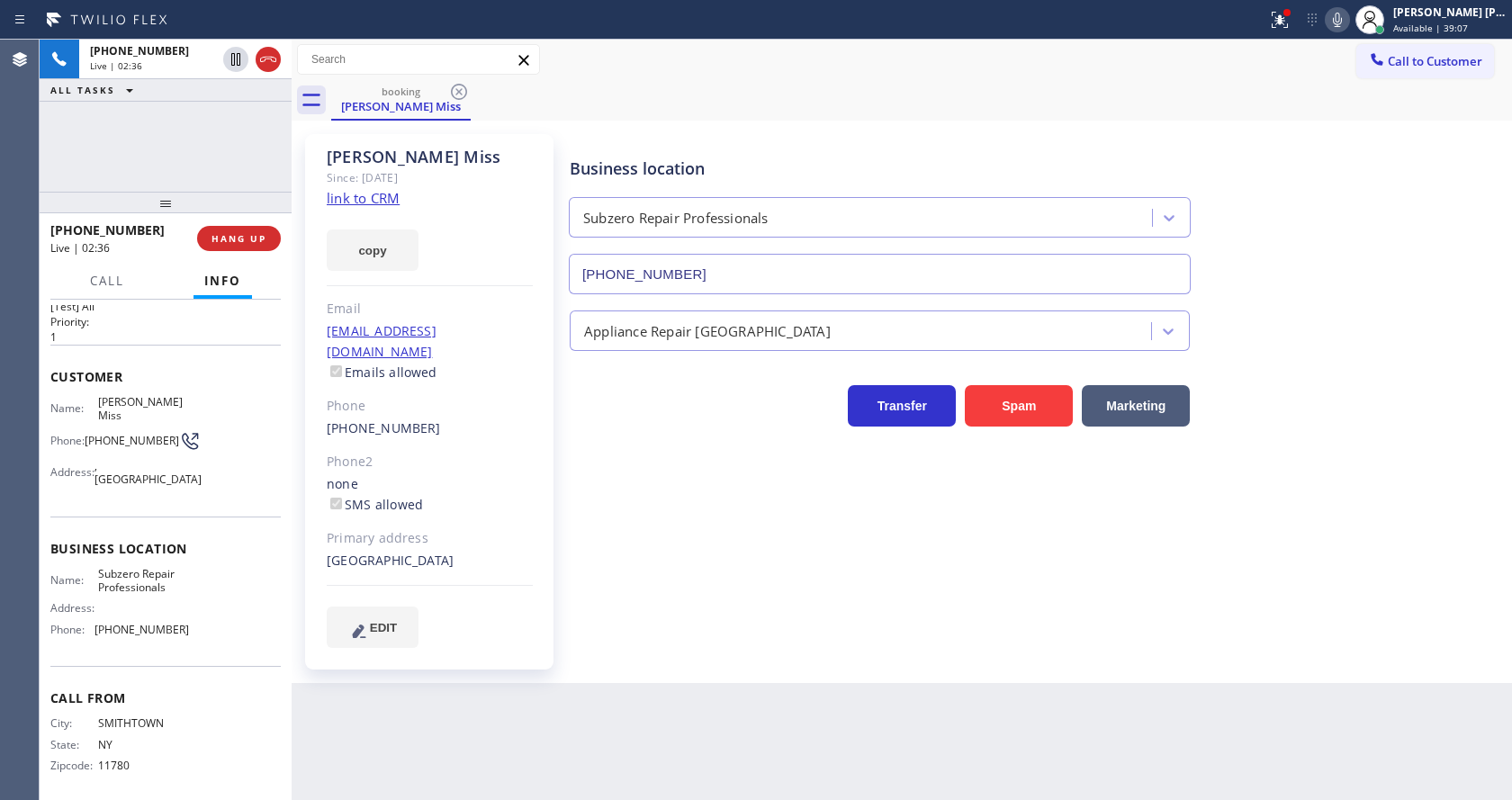
click at [1345, 28] on icon at bounding box center [1337, 20] width 22 height 21
click at [1278, 22] on icon at bounding box center [1279, 20] width 22 height 21
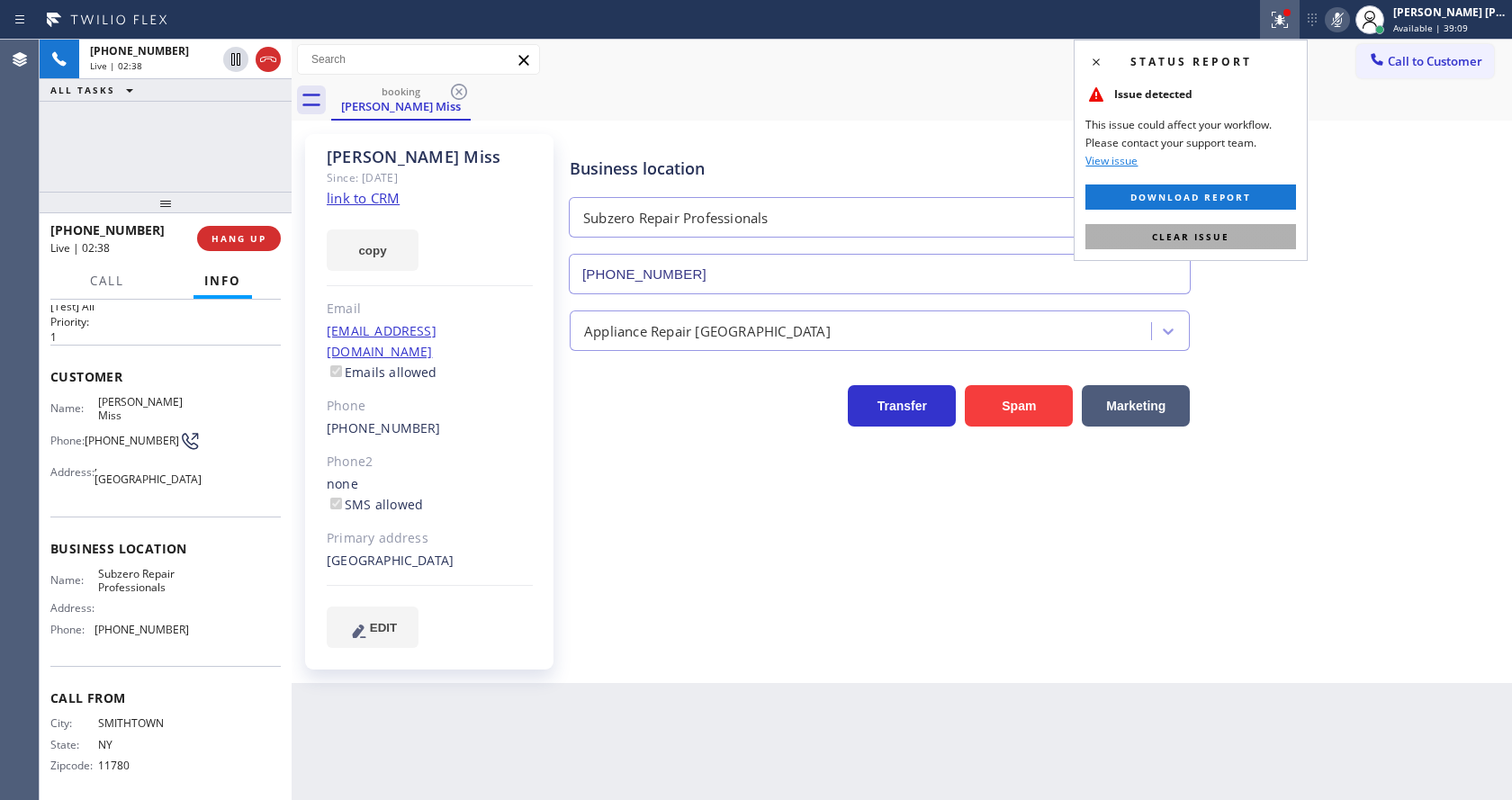
click at [1188, 237] on span "Clear issue" at bounding box center [1190, 236] width 78 height 12
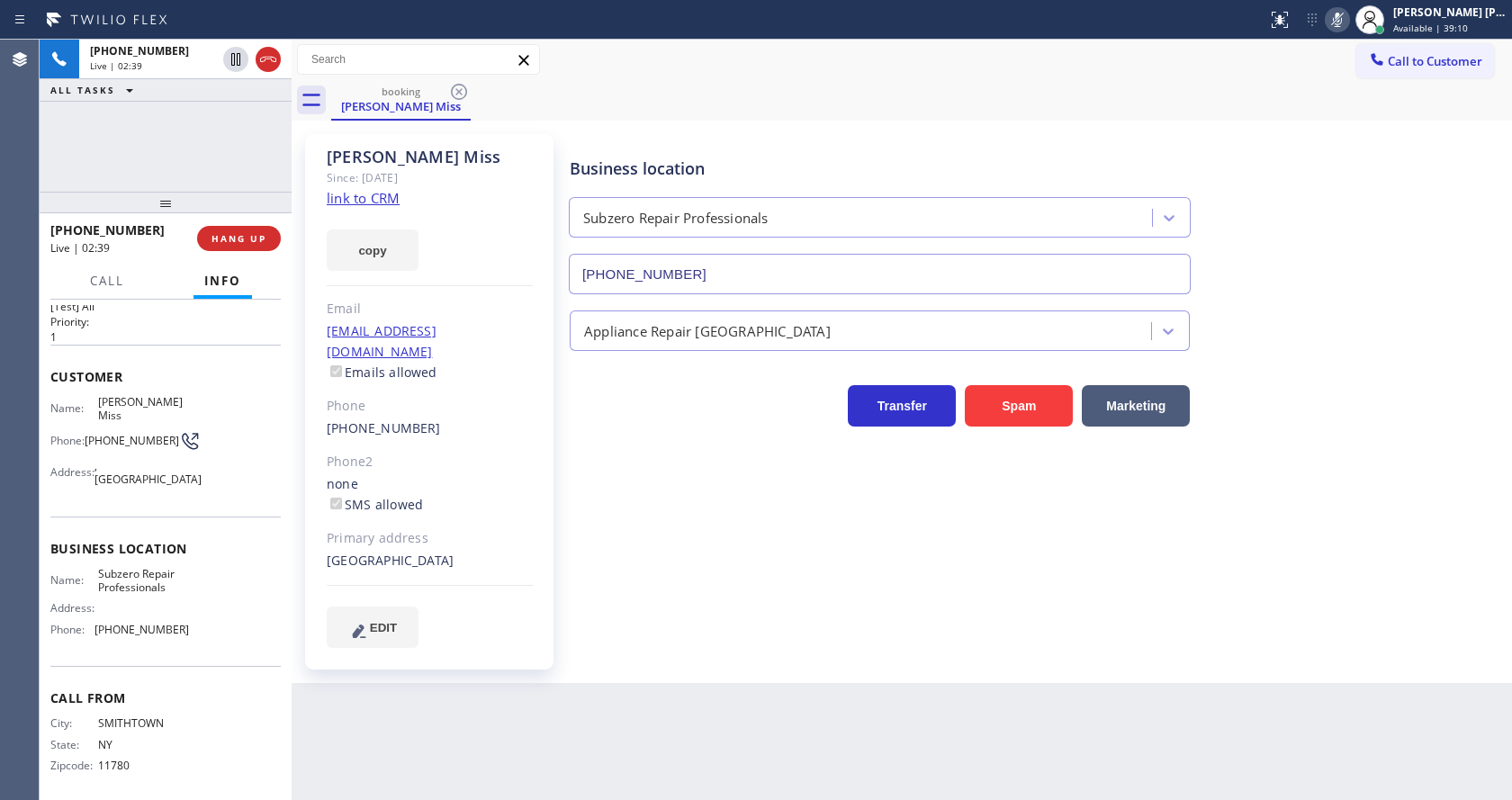
click at [1280, 229] on div "Business location Subzero Repair Professionals (929) 203-9053" at bounding box center [1036, 213] width 942 height 163
click at [737, 498] on div "Business location Subzero Repair Professionals (929) 203-9053 Appliance Repair …" at bounding box center [1036, 390] width 942 height 504
click at [1340, 22] on icon at bounding box center [1337, 20] width 22 height 21
click at [1350, 144] on div "Business location Subzero Repair Professionals (929) 203-9053" at bounding box center [1036, 213] width 942 height 163
click at [208, 581] on div "Name: Subzero Repair Professionals Address: Phone: (929) 203-9053" at bounding box center [166, 605] width 230 height 78
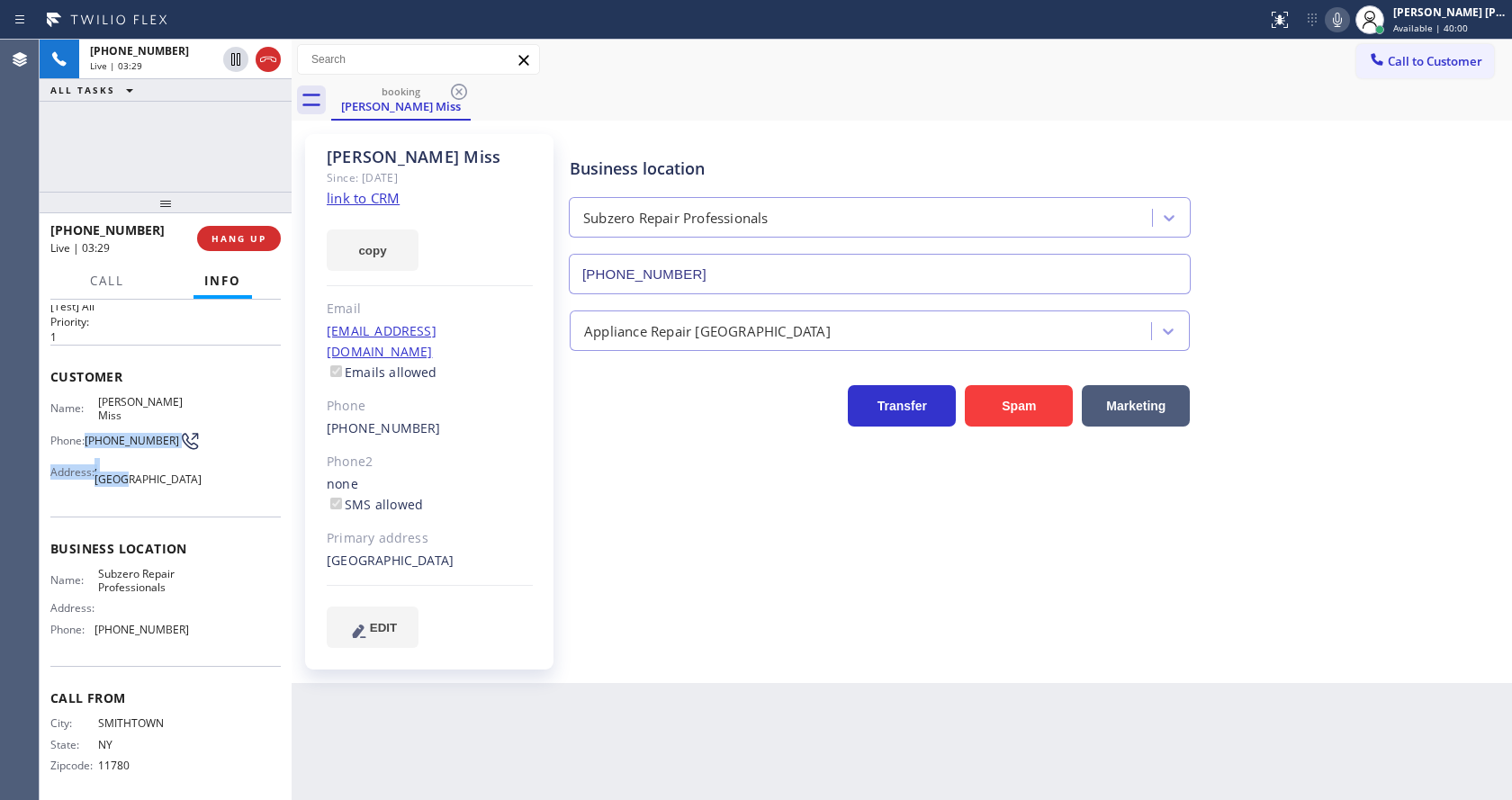
drag, startPoint x: 86, startPoint y: 421, endPoint x: 126, endPoint y: 447, distance: 47.7
click at [126, 447] on div "Name: Loreta Miss Phone: (631) 366-6312 Address: , Kings Park, NY 11754" at bounding box center [120, 445] width 138 height 99
click at [123, 434] on span "(631) 366-6312" at bounding box center [131, 440] width 94 height 13
drag, startPoint x: 84, startPoint y: 417, endPoint x: 124, endPoint y: 438, distance: 45.2
click at [124, 438] on div "Phone: (631) 366-6312" at bounding box center [120, 440] width 138 height 21
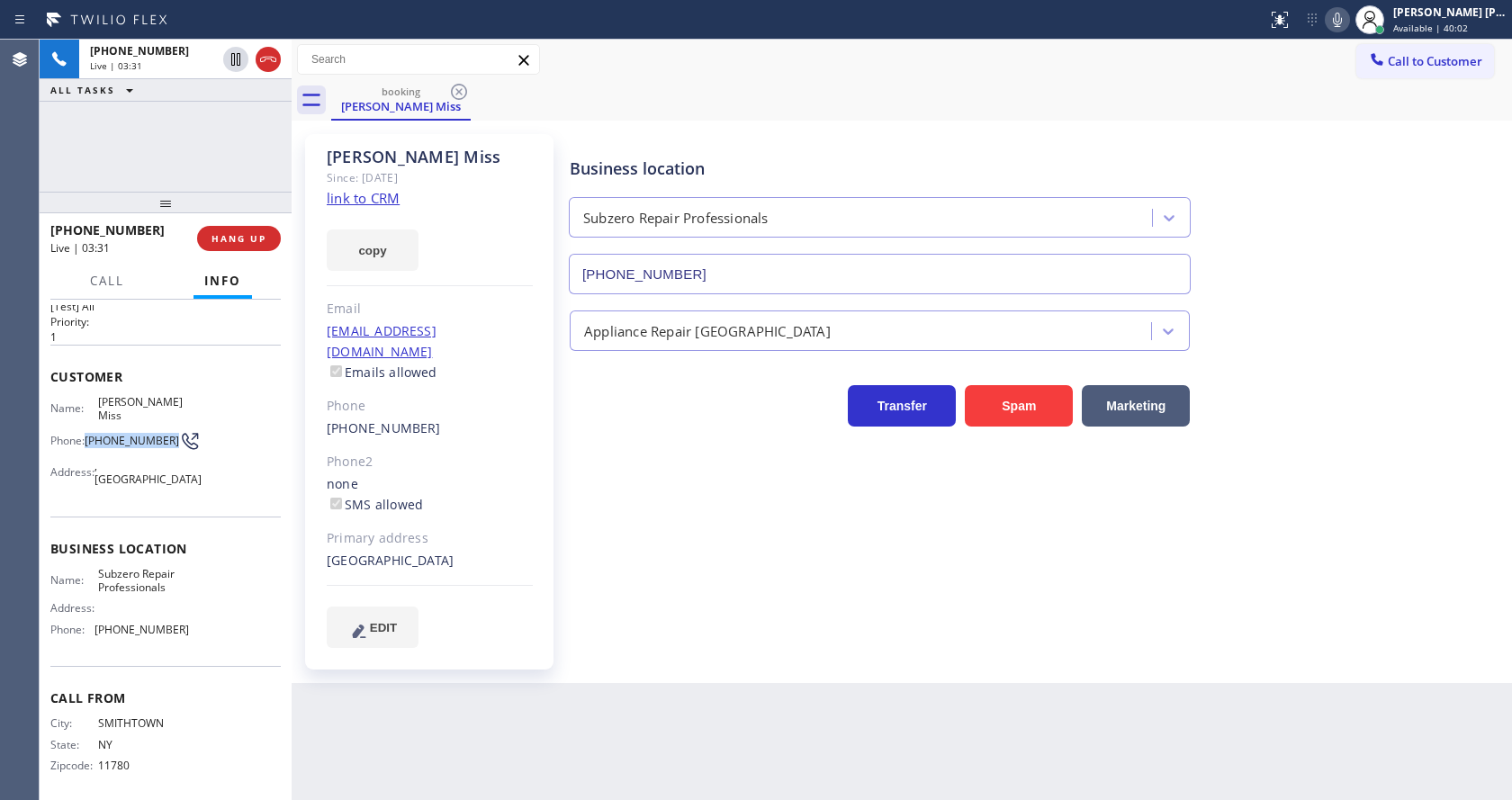
copy span "(631) 366-6312"
click at [515, 550] on div "Kings Park, 11754 NY" at bounding box center [429, 561] width 206 height 21
click at [215, 588] on div "Name: Subzero Repair Professionals Address: Phone: (929) 203-9053" at bounding box center [166, 605] width 230 height 78
click at [139, 622] on span "(929) 203-9053" at bounding box center [141, 629] width 94 height 13
drag, startPoint x: 92, startPoint y: 621, endPoint x: 188, endPoint y: 629, distance: 96.3
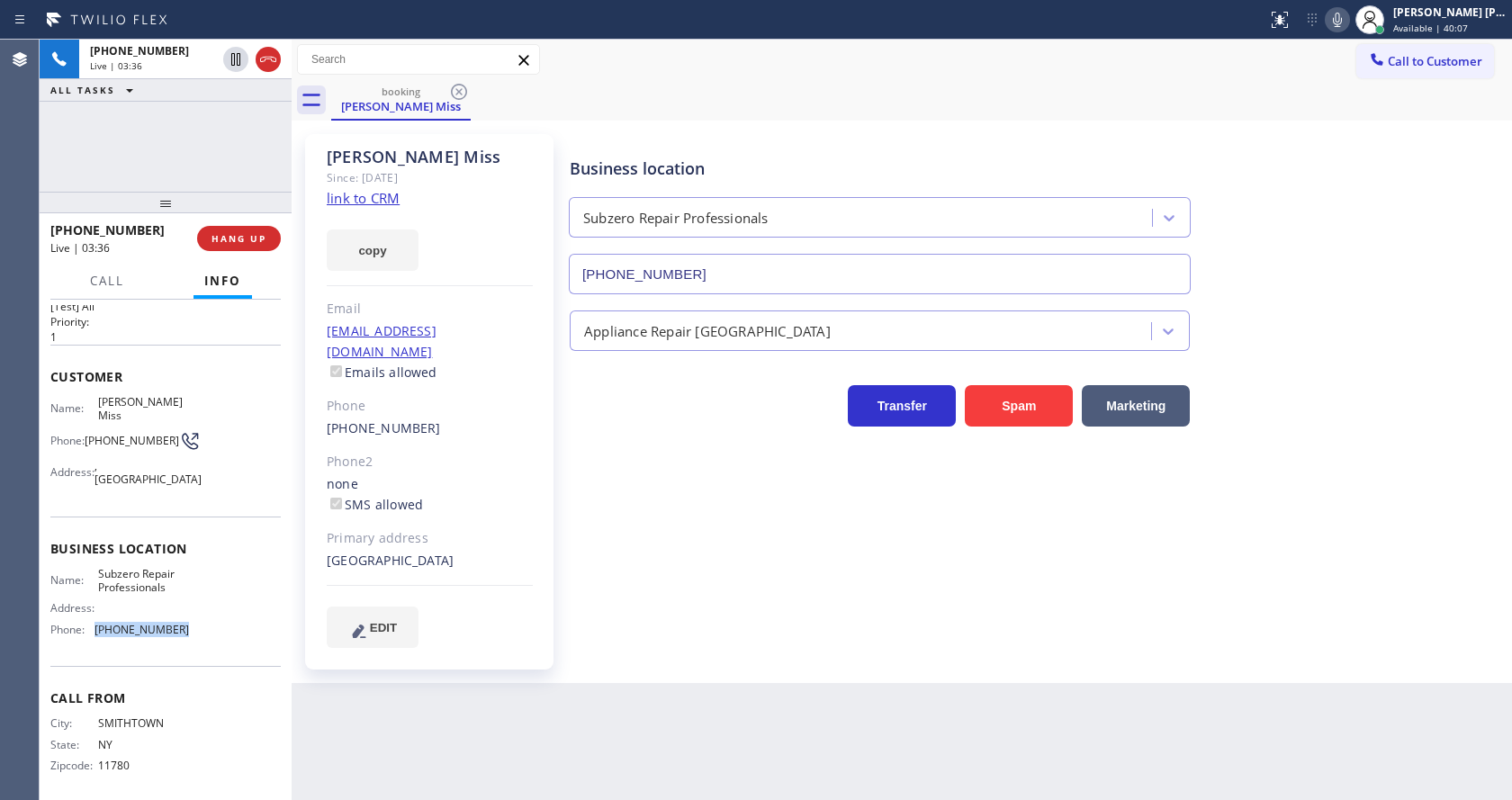
click at [188, 629] on div "Name: Subzero Repair Professionals Address: Phone: (929) 203-9053" at bounding box center [166, 605] width 230 height 78
drag, startPoint x: 624, startPoint y: 676, endPoint x: 527, endPoint y: 693, distance: 98.5
click at [620, 676] on div "Back to Dashboard Change Sender ID Customers Technicians Select a contact Outbo…" at bounding box center [901, 419] width 1220 height 760
click at [1380, 178] on div "Business location Subzero Repair Professionals (929) 203-9053" at bounding box center [1036, 213] width 942 height 163
click at [780, 623] on div "Business location Subzero Repair Professionals (929) 203-9053 Appliance Repair …" at bounding box center [1036, 407] width 942 height 539
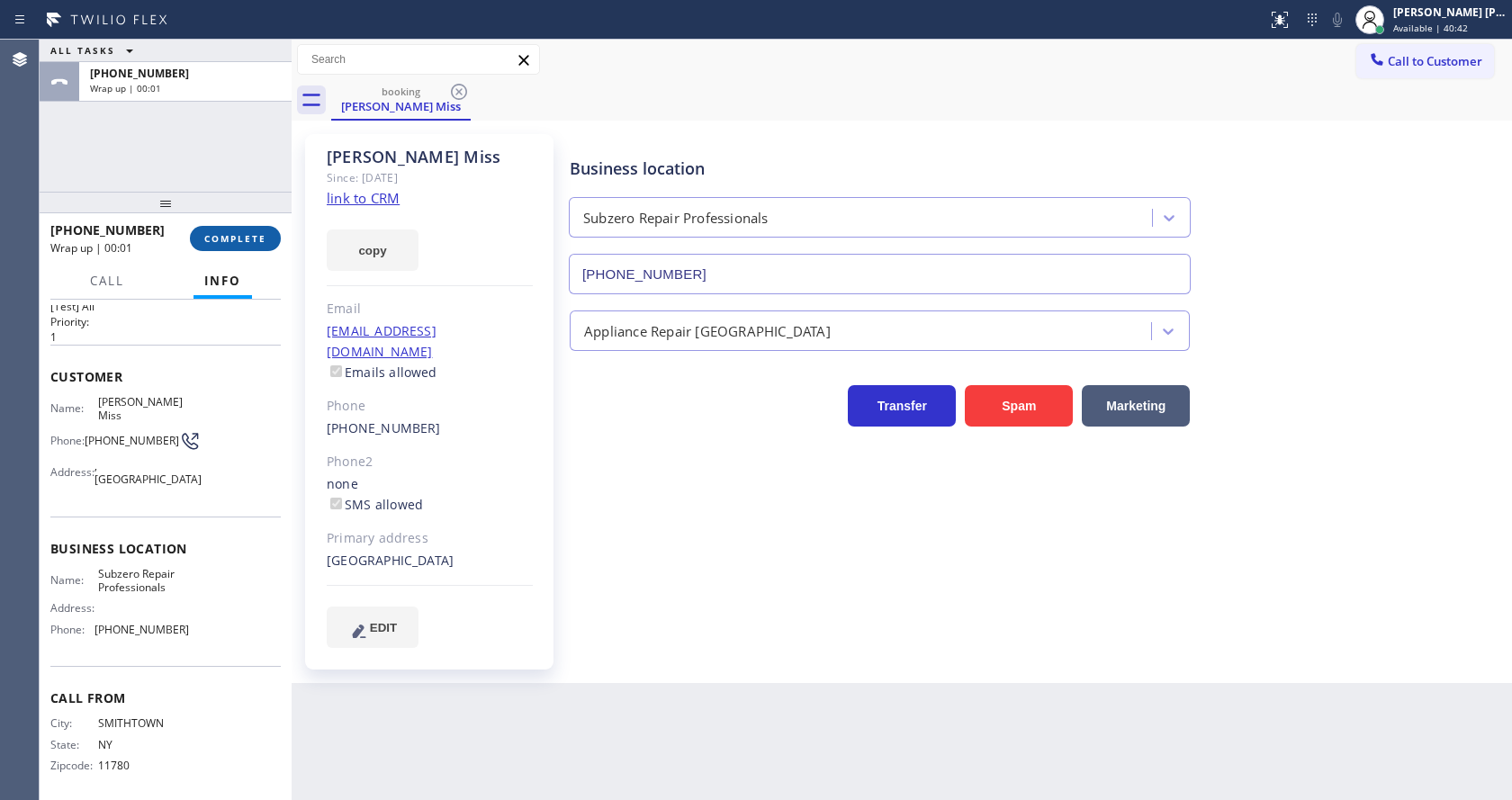
click at [217, 230] on button "COMPLETE" at bounding box center [235, 238] width 91 height 25
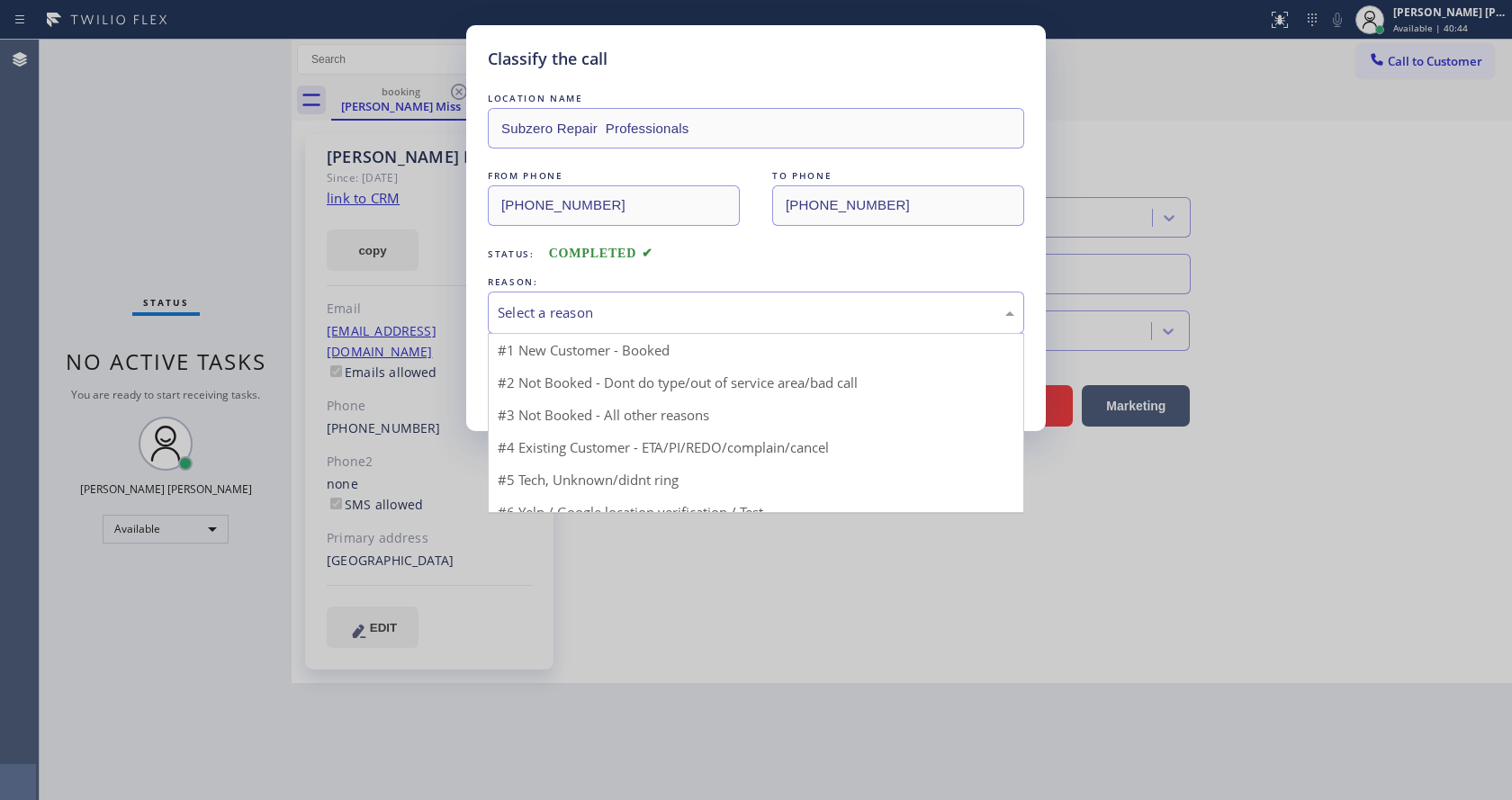
click at [559, 327] on div "Select a reason" at bounding box center [756, 312] width 537 height 42
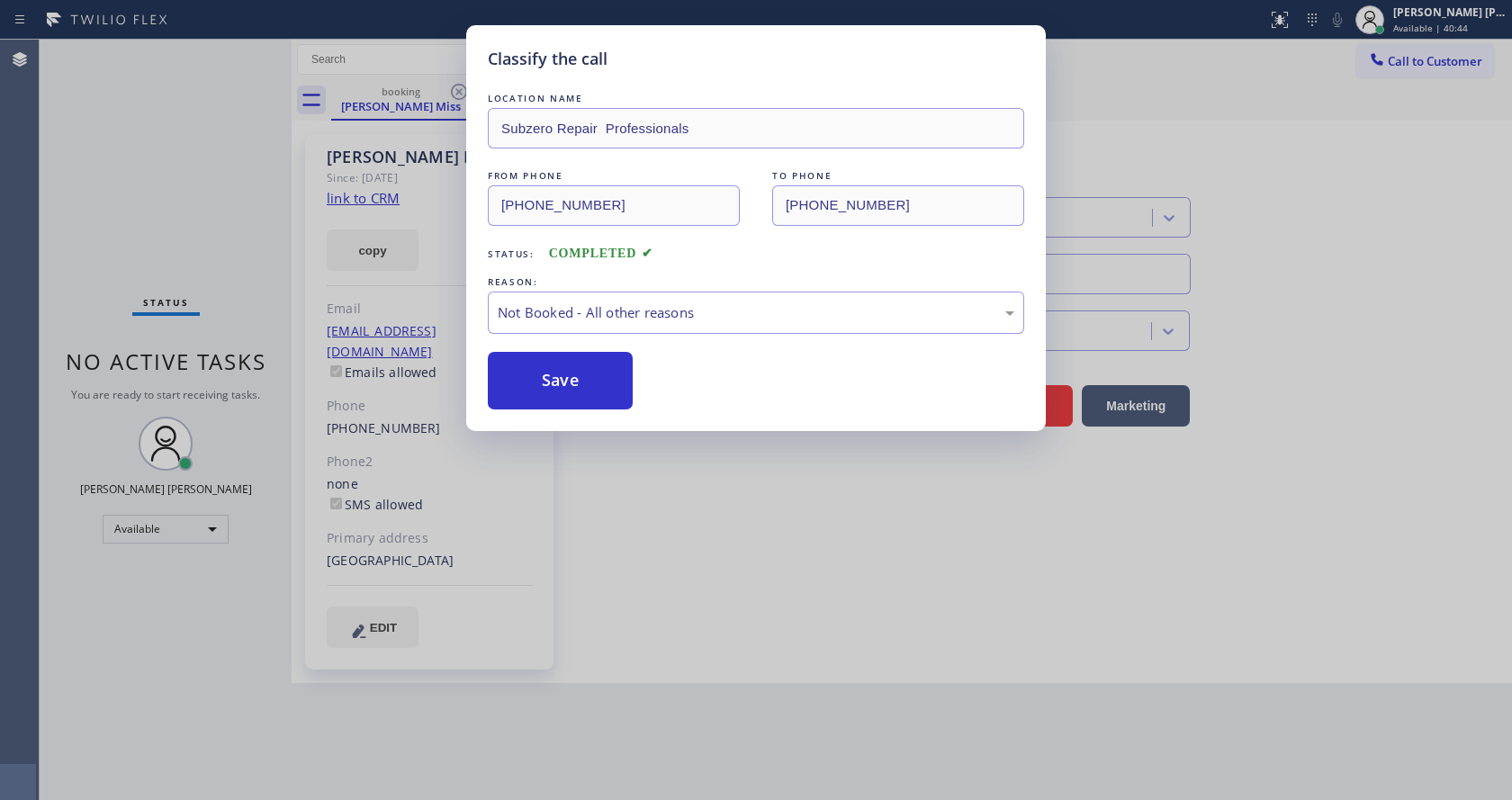
click at [553, 374] on button "Save" at bounding box center [560, 380] width 145 height 58
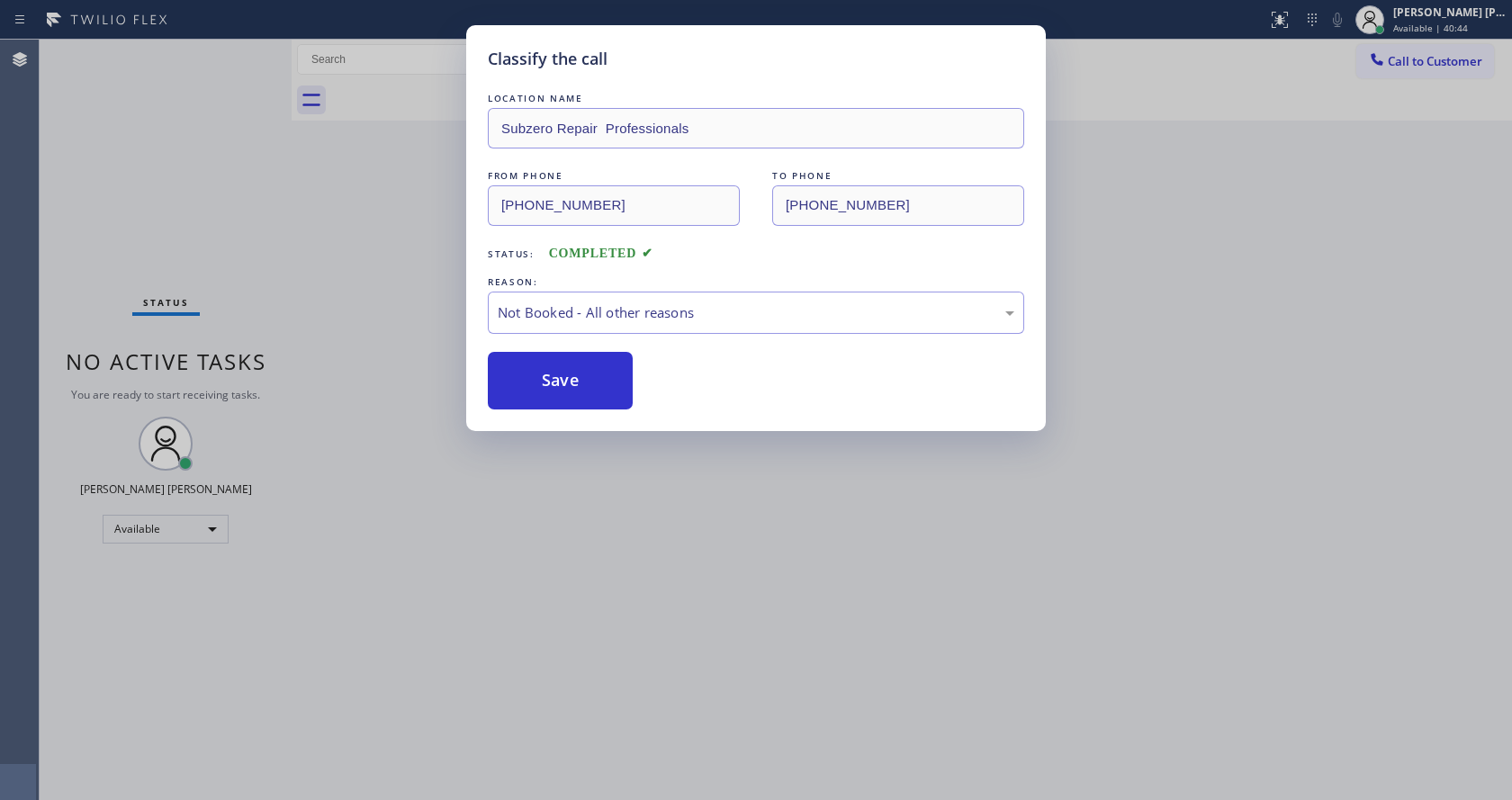
click at [615, 587] on div "Classify the call LOCATION NAME Subzero Repair Professionals FROM PHONE (631) 3…" at bounding box center [756, 400] width 1512 height 800
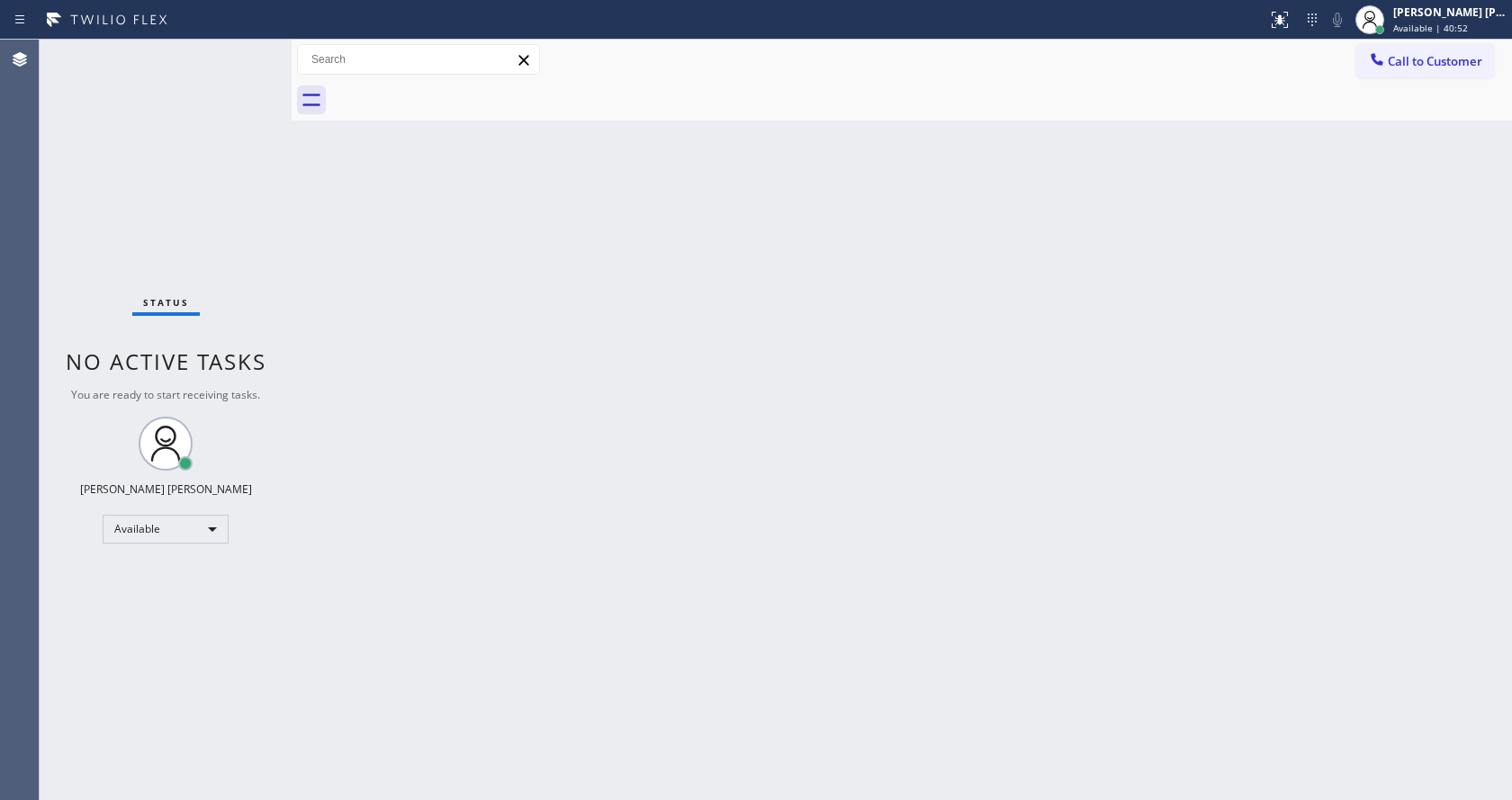
click at [975, 377] on div "Back to Dashboard Change Sender ID Customers Technicians Select a contact Outbo…" at bounding box center [901, 419] width 1220 height 760
click at [739, 700] on div "Back to Dashboard Change Sender ID Customers Technicians Select a contact Outbo…" at bounding box center [901, 419] width 1220 height 760
click at [782, 595] on div "Back to Dashboard Change Sender ID Customers Technicians Select a contact Outbo…" at bounding box center [901, 419] width 1220 height 760
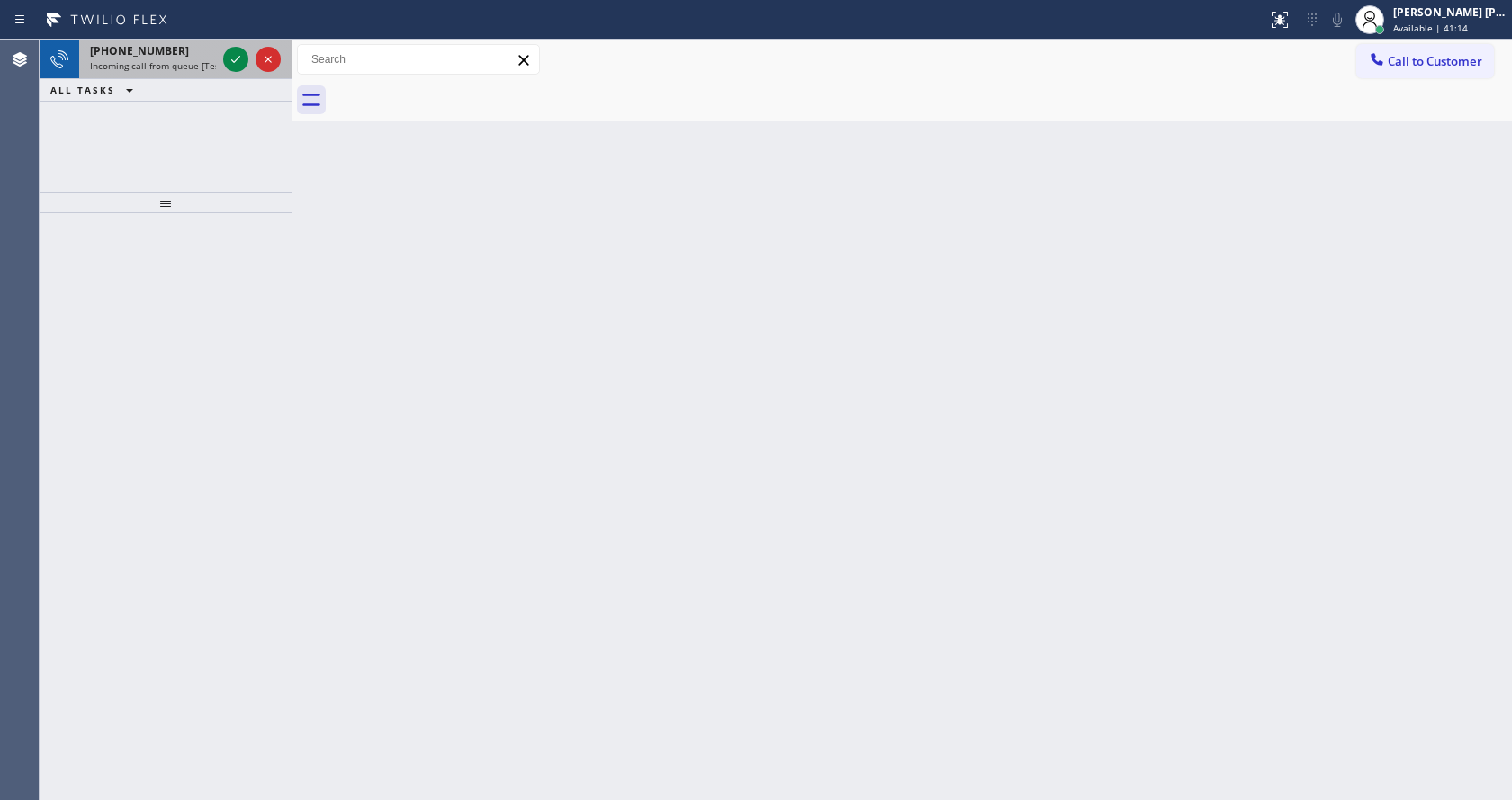
drag, startPoint x: 211, startPoint y: 54, endPoint x: 229, endPoint y: 58, distance: 18.4
click at [211, 54] on div "+12142169212" at bounding box center [152, 50] width 126 height 15
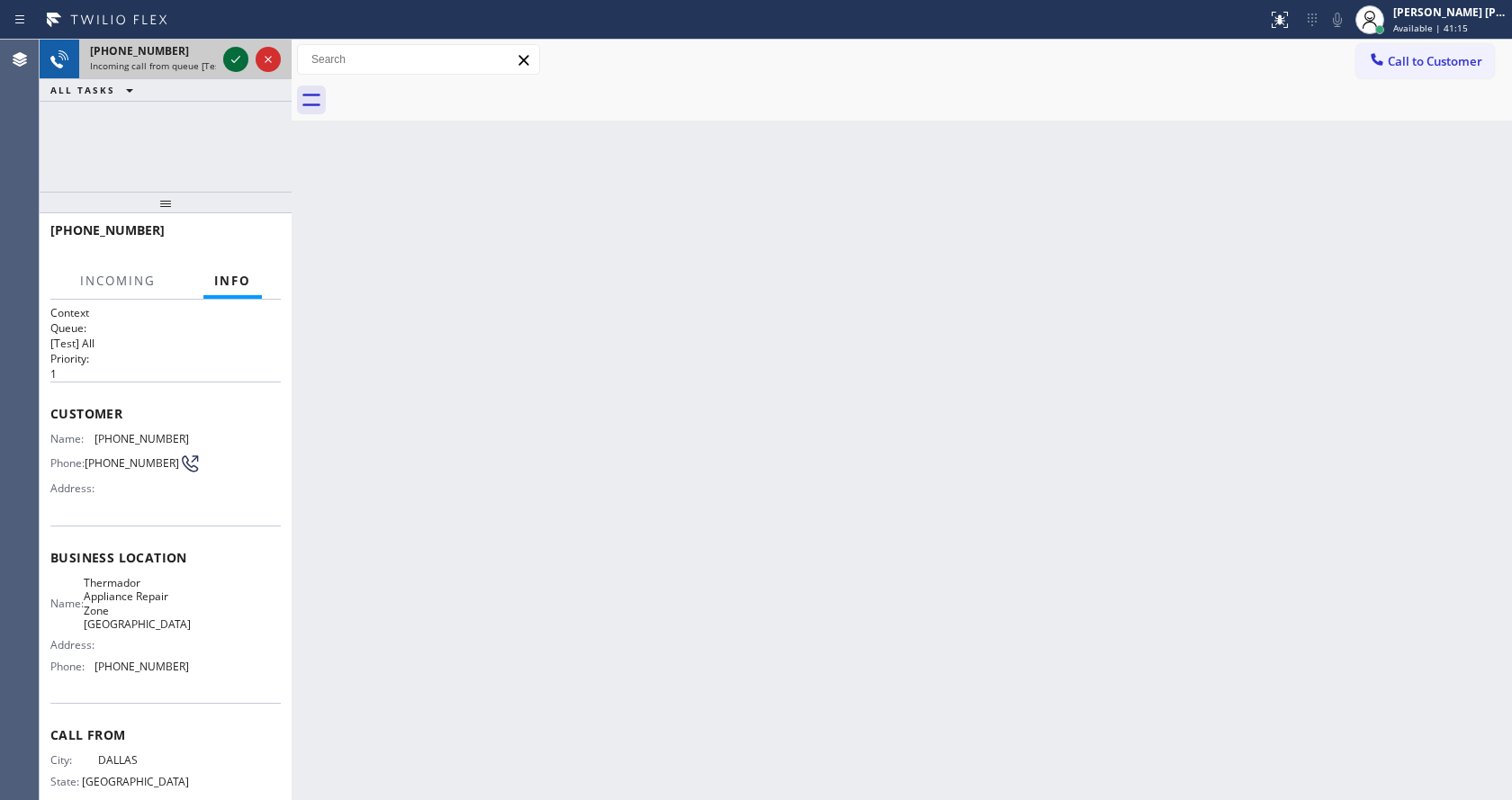
click at [233, 57] on icon at bounding box center [236, 59] width 22 height 21
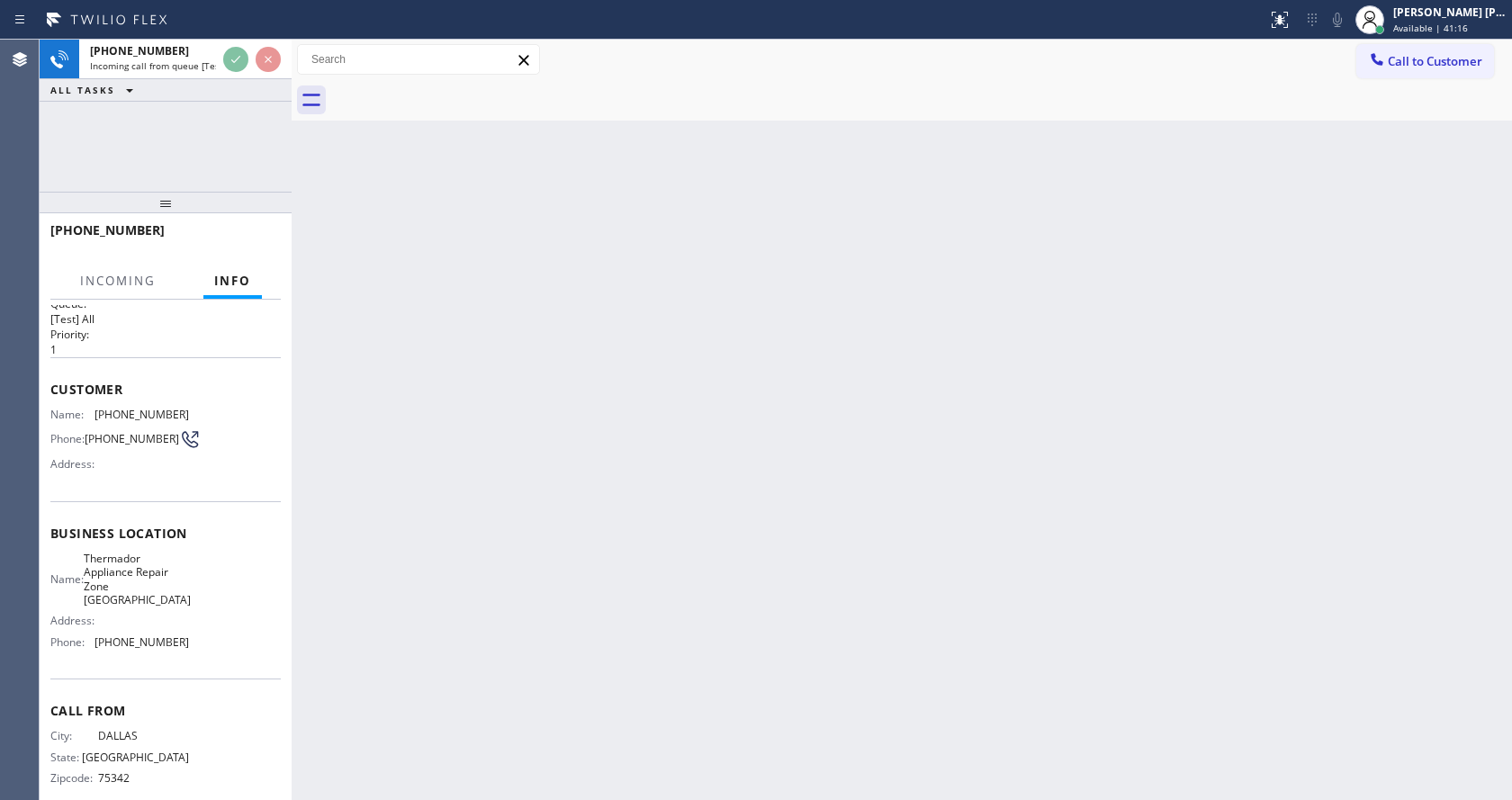
scroll to position [36, 0]
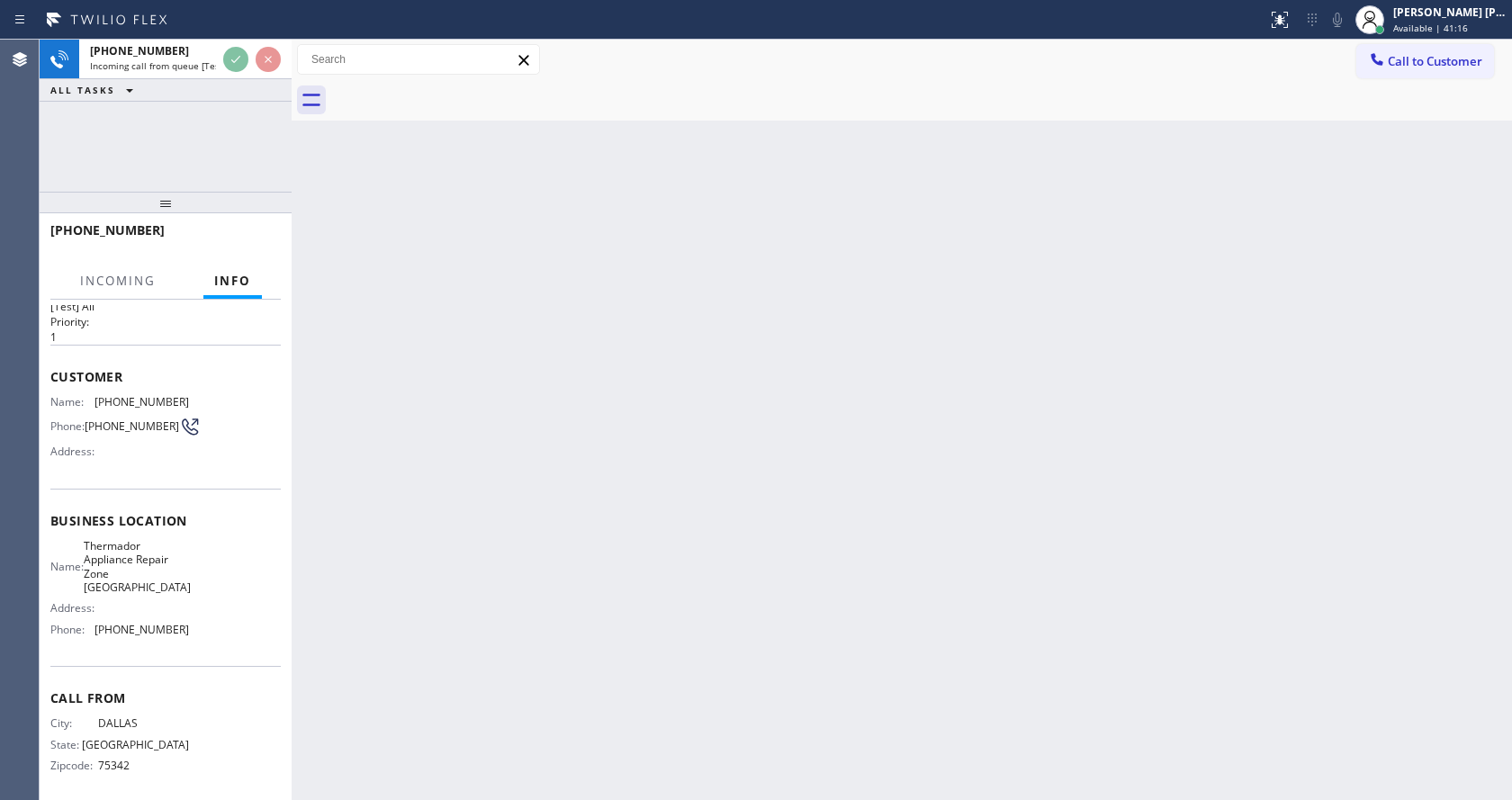
click at [587, 449] on div "Back to Dashboard Change Sender ID Customers Technicians Select a contact Outbo…" at bounding box center [901, 419] width 1220 height 760
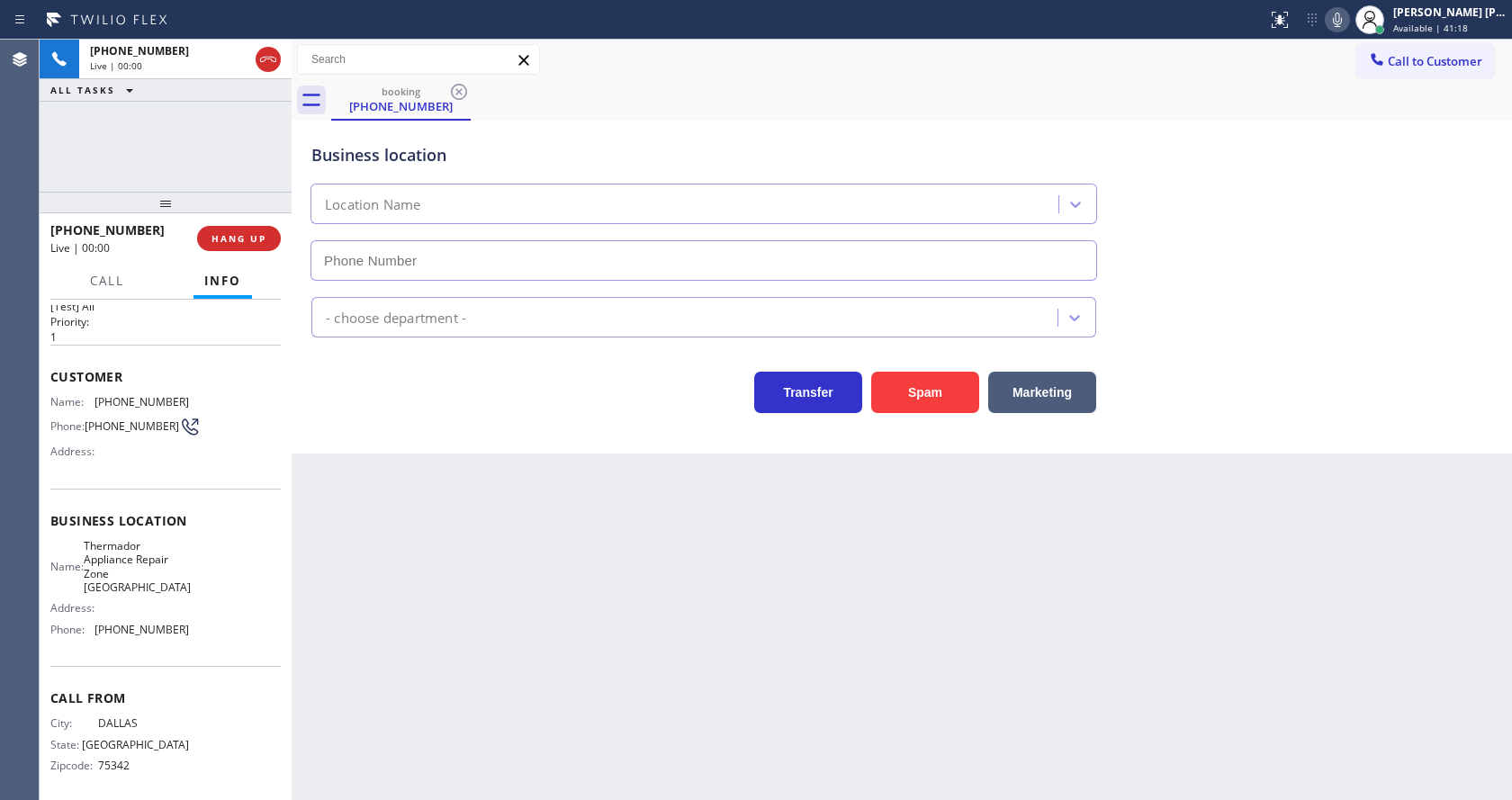
type input "(949) 894-4034"
click at [655, 558] on div "Back to Dashboard Change Sender ID Customers Technicians Select a contact Outbo…" at bounding box center [901, 419] width 1220 height 760
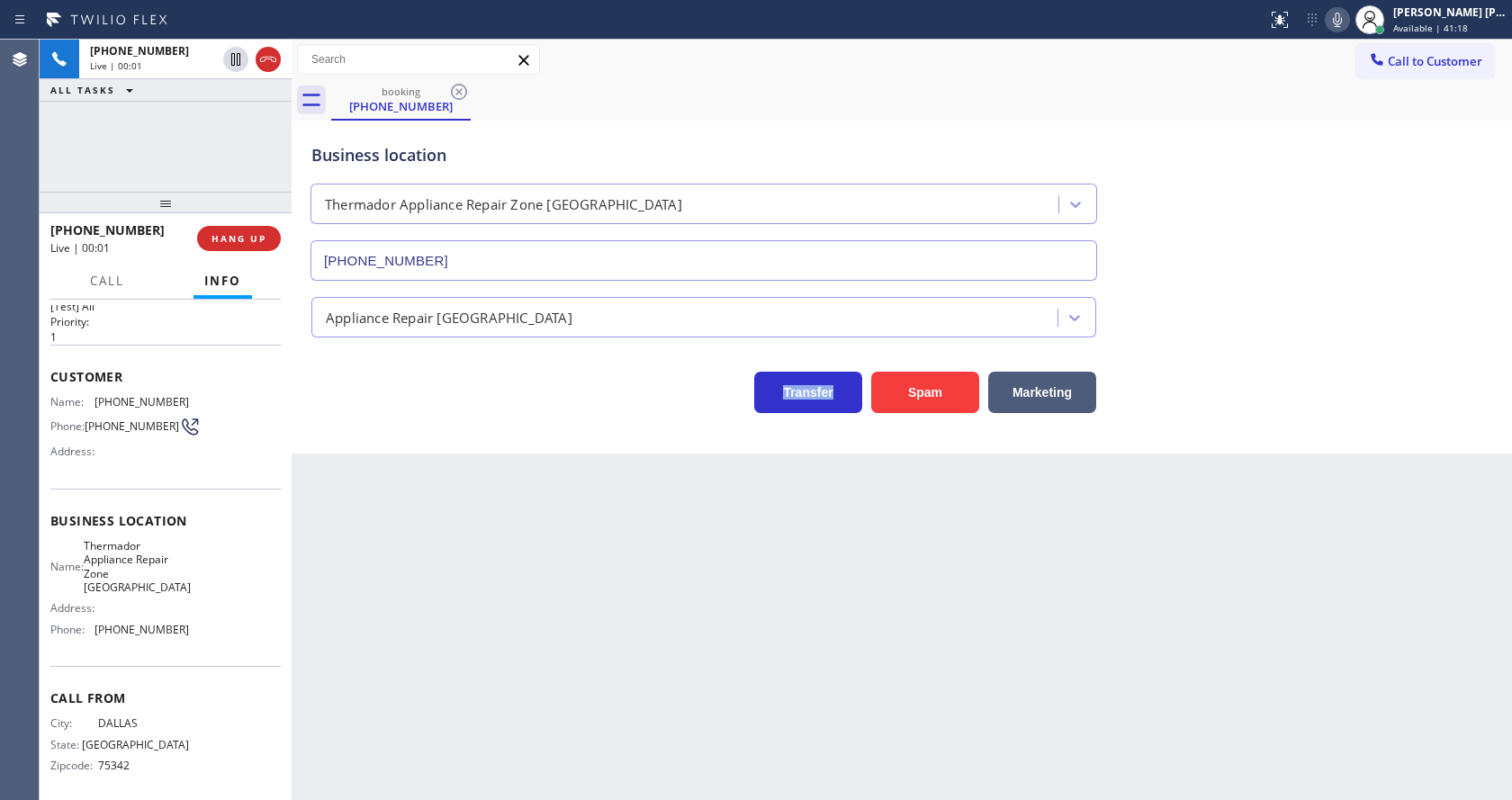
click at [655, 558] on div "Back to Dashboard Change Sender ID Customers Technicians Select a contact Outbo…" at bounding box center [901, 419] width 1220 height 760
click at [320, 507] on div "Back to Dashboard Change Sender ID Customers Technicians Select a contact Outbo…" at bounding box center [901, 419] width 1220 height 760
click at [900, 404] on button "Spam" at bounding box center [925, 393] width 108 height 41
click at [786, 564] on div "Back to Dashboard Change Sender ID Customers Technicians Select a contact Outbo…" at bounding box center [901, 419] width 1220 height 760
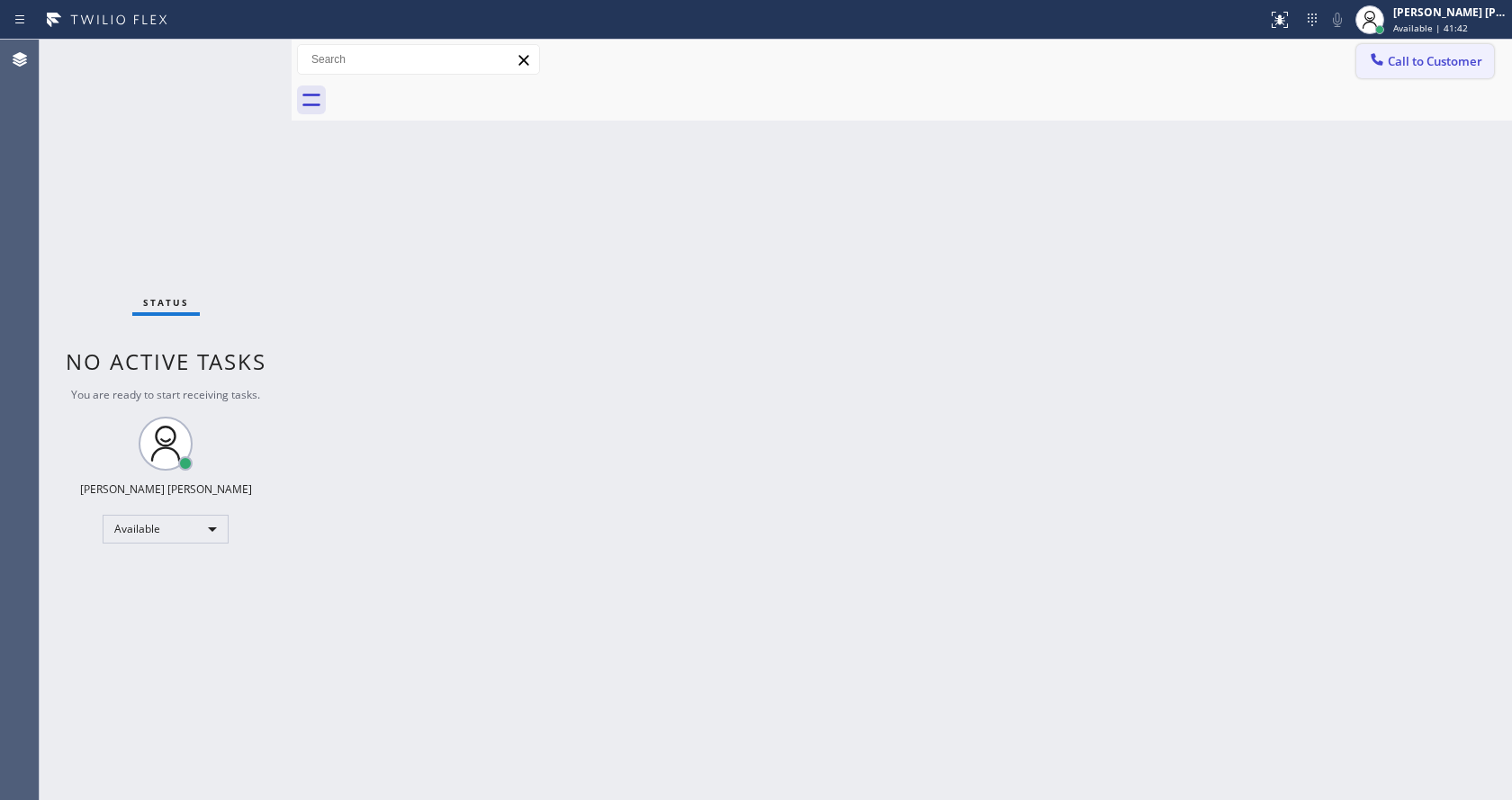
click at [1415, 59] on span "Call to Customer" at bounding box center [1434, 61] width 94 height 16
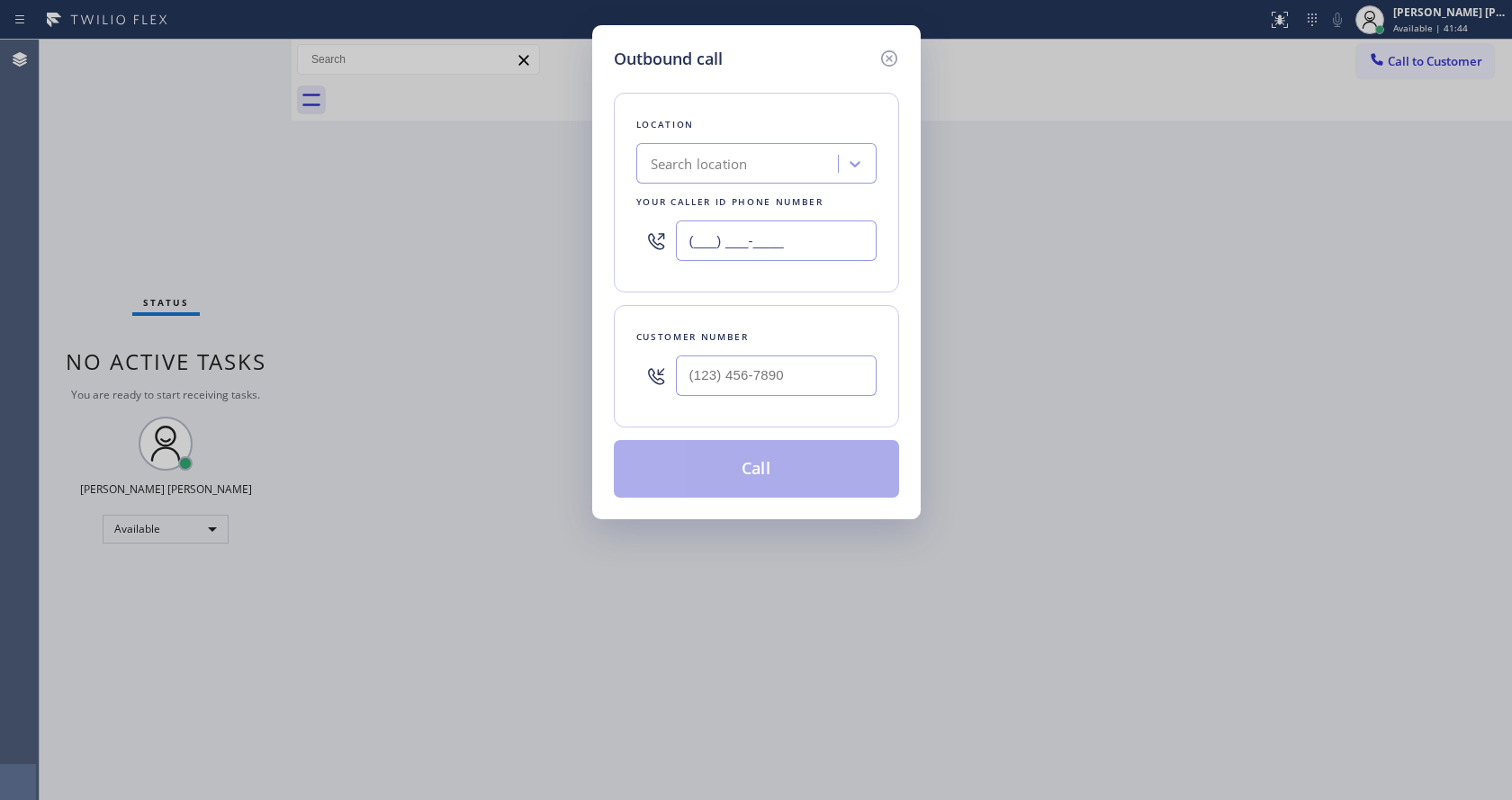
click at [739, 256] on input "(___) ___-____" at bounding box center [776, 240] width 201 height 40
paste input "929) 203-9053"
type input "(929) 203-9053"
click at [744, 355] on input "(___) ___-____" at bounding box center [776, 375] width 201 height 40
paste input "631) 366-6312"
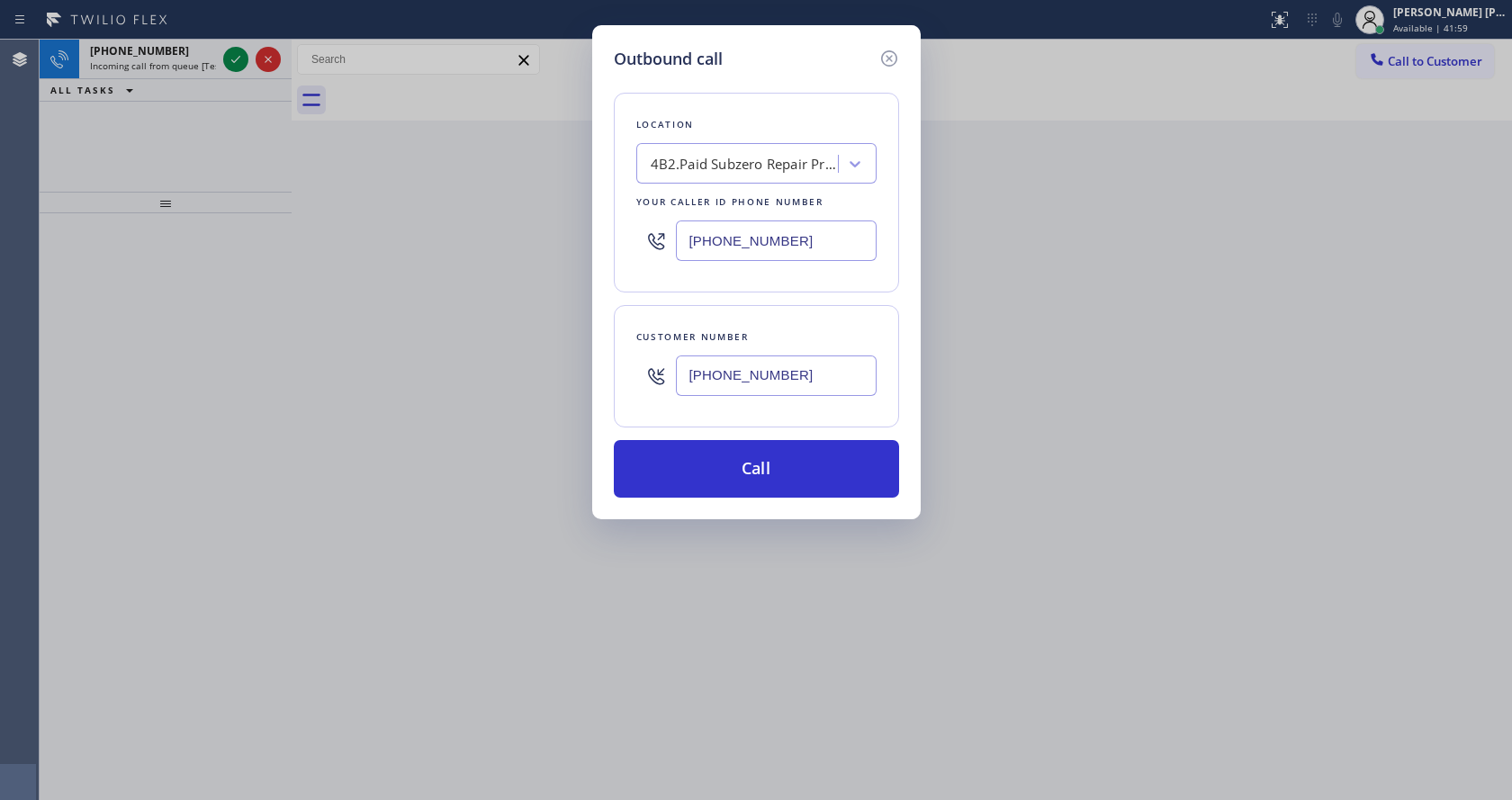
click at [348, 312] on div "Outbound call Location 4B2.Paid Subzero Repair Professionals Your caller id pho…" at bounding box center [756, 400] width 1512 height 800
click at [883, 60] on icon at bounding box center [888, 58] width 22 height 21
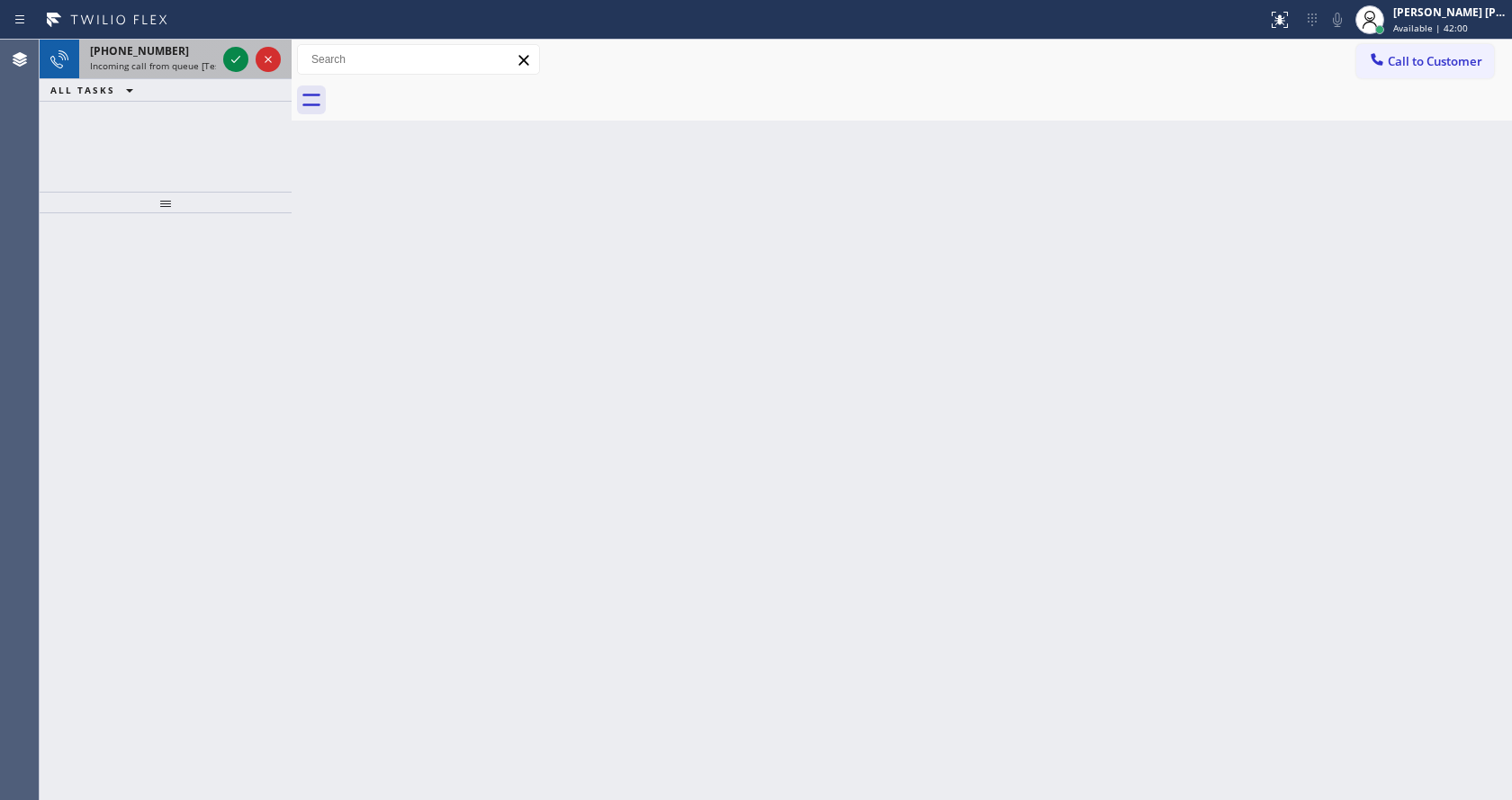
click at [187, 61] on span "Incoming call from queue [Test] All" at bounding box center [165, 65] width 150 height 12
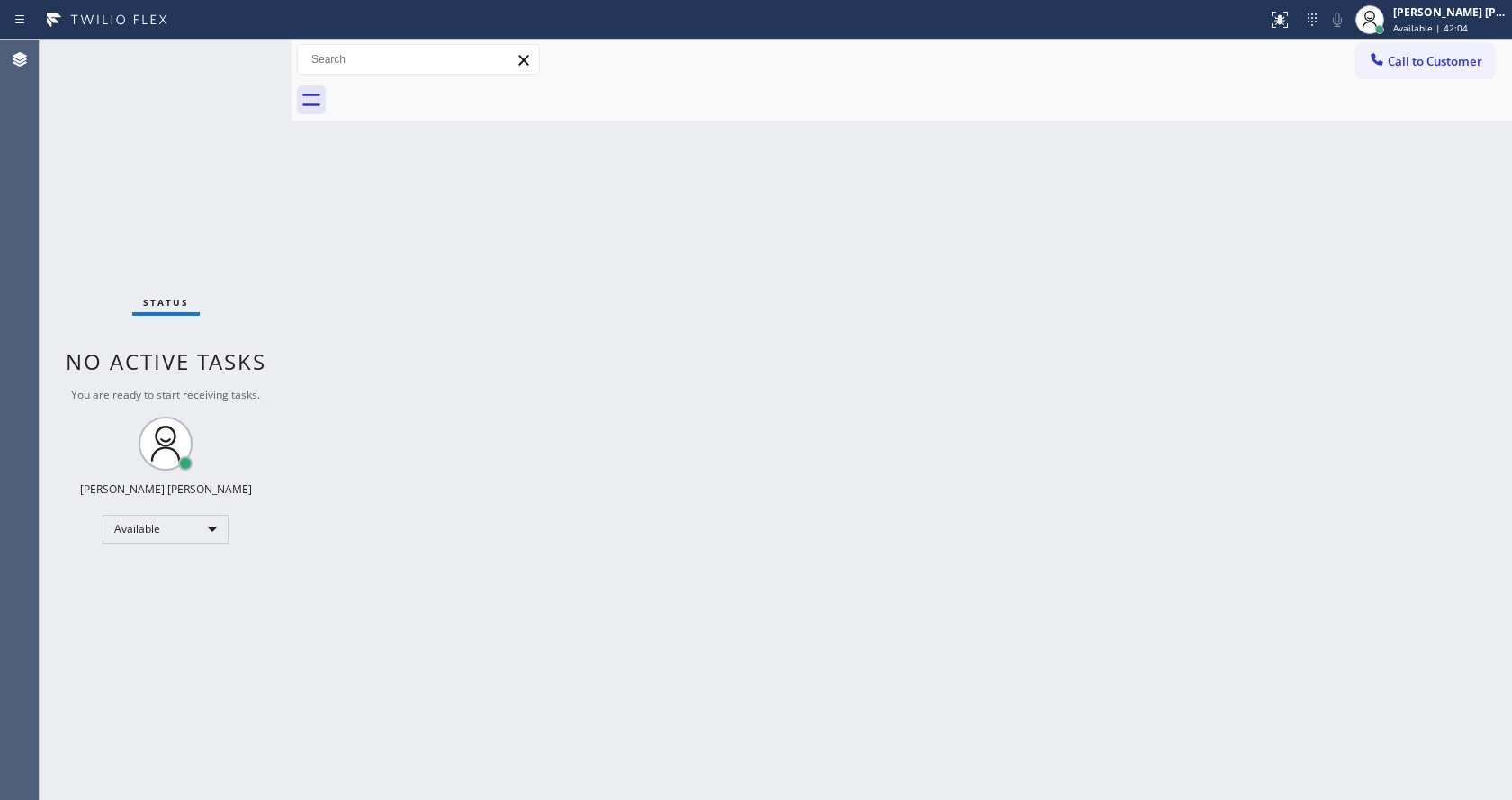
drag, startPoint x: 779, startPoint y: 374, endPoint x: 890, endPoint y: 359, distance: 112.0
click at [785, 375] on div "Back to Dashboard Change Sender ID Customers Technicians Select a contact Outbo…" at bounding box center [901, 419] width 1220 height 760
click at [1405, 59] on span "Call to Customer" at bounding box center [1434, 61] width 94 height 16
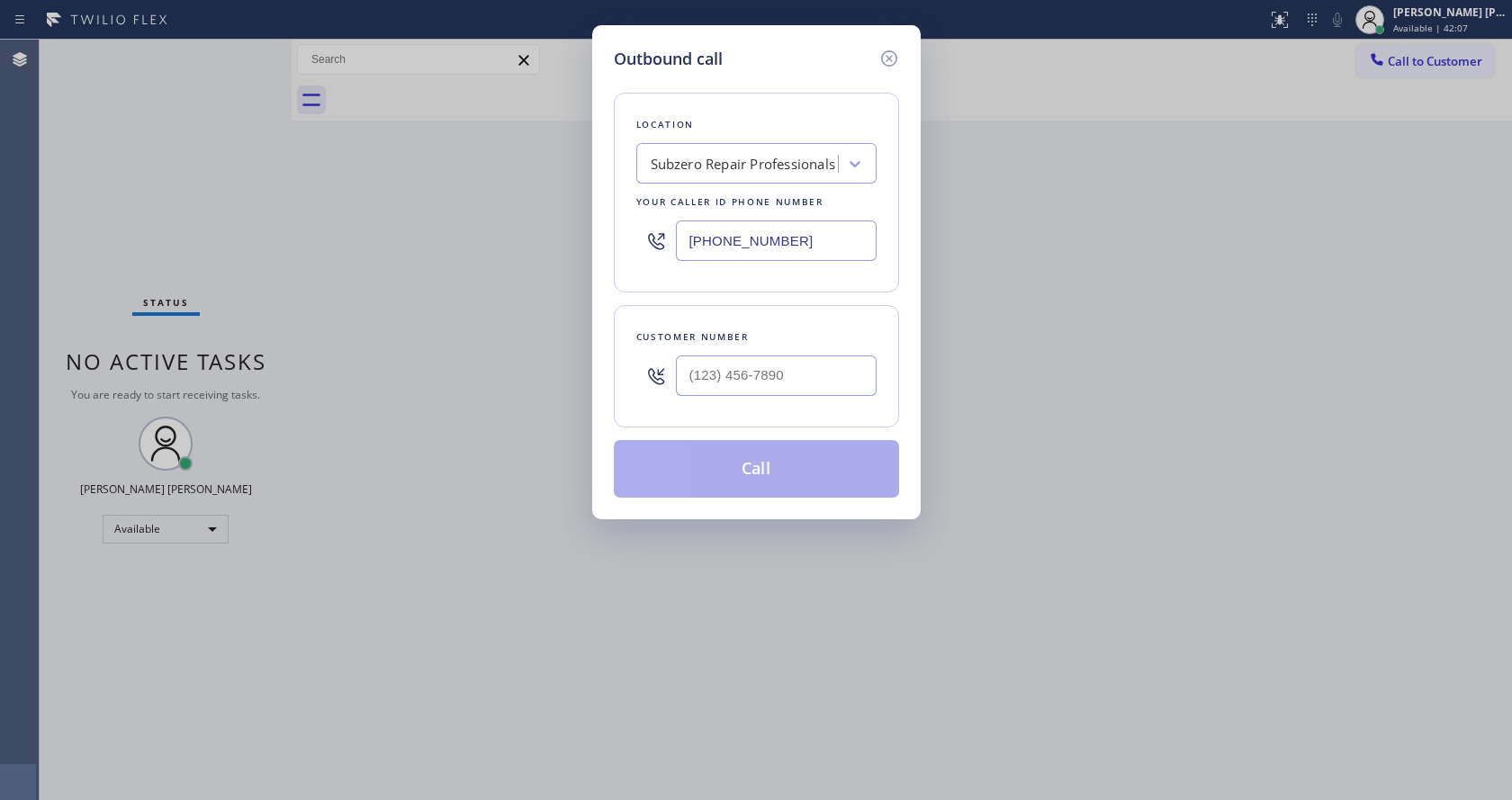
click at [708, 379] on input "text" at bounding box center [776, 375] width 201 height 40
paste input "631) 366-6312"
type input "(631) 366-6312"
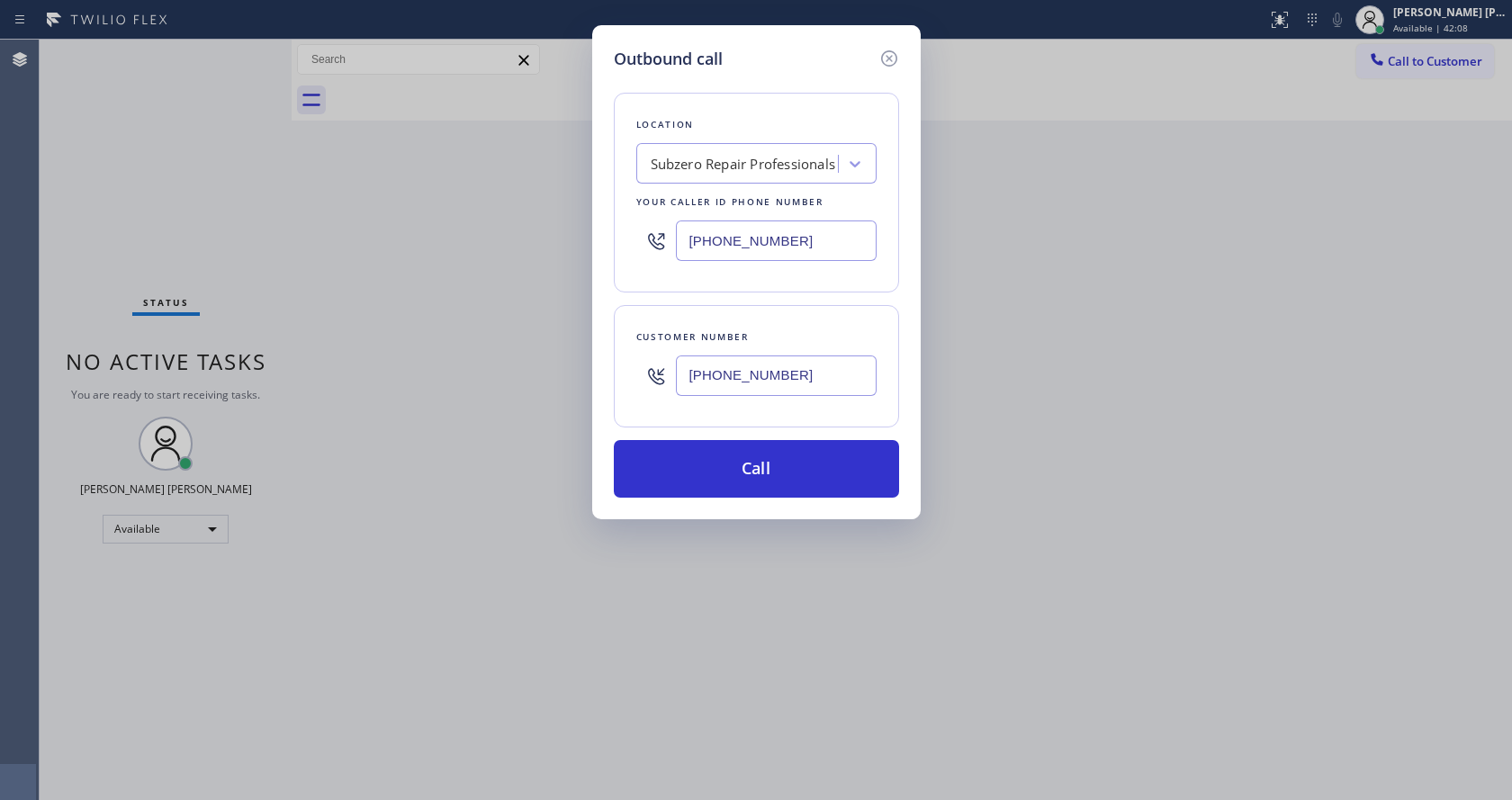
click at [734, 295] on div "Location Subzero Repair Professionals Your caller id phone number (929) 203-905…" at bounding box center [756, 284] width 285 height 426
drag, startPoint x: 267, startPoint y: 288, endPoint x: 385, endPoint y: 246, distance: 125.3
click at [267, 288] on div "Outbound call Location Subzero Repair Professionals Your caller id phone number…" at bounding box center [756, 400] width 1512 height 800
click at [746, 469] on button "Call" at bounding box center [756, 469] width 285 height 58
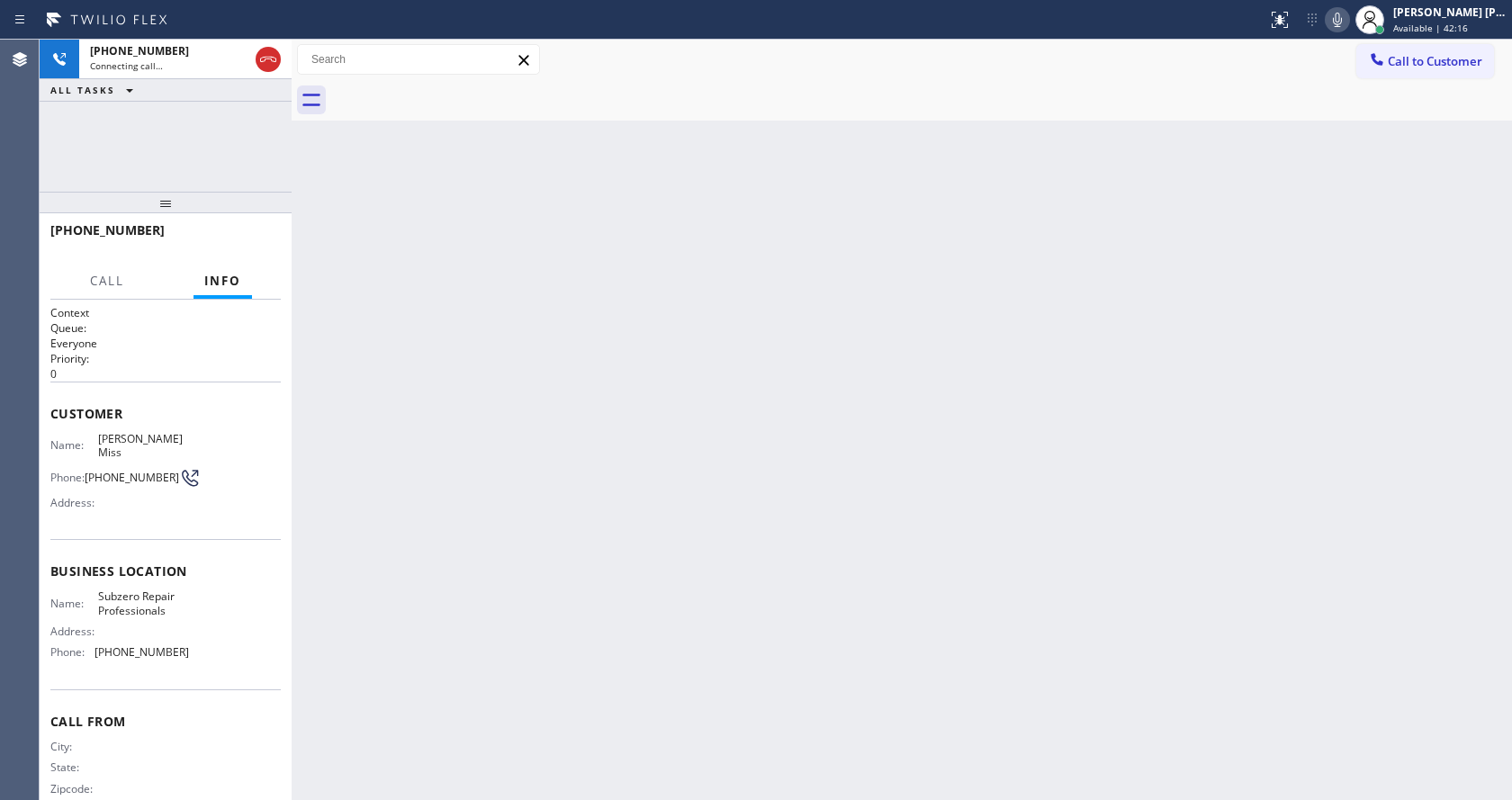
click at [410, 383] on div "Back to Dashboard Change Sender ID Customers Technicians Select a contact Outbo…" at bounding box center [901, 419] width 1220 height 760
click at [890, 392] on div "Back to Dashboard Change Sender ID Customers Technicians Select a contact Outbo…" at bounding box center [901, 419] width 1220 height 760
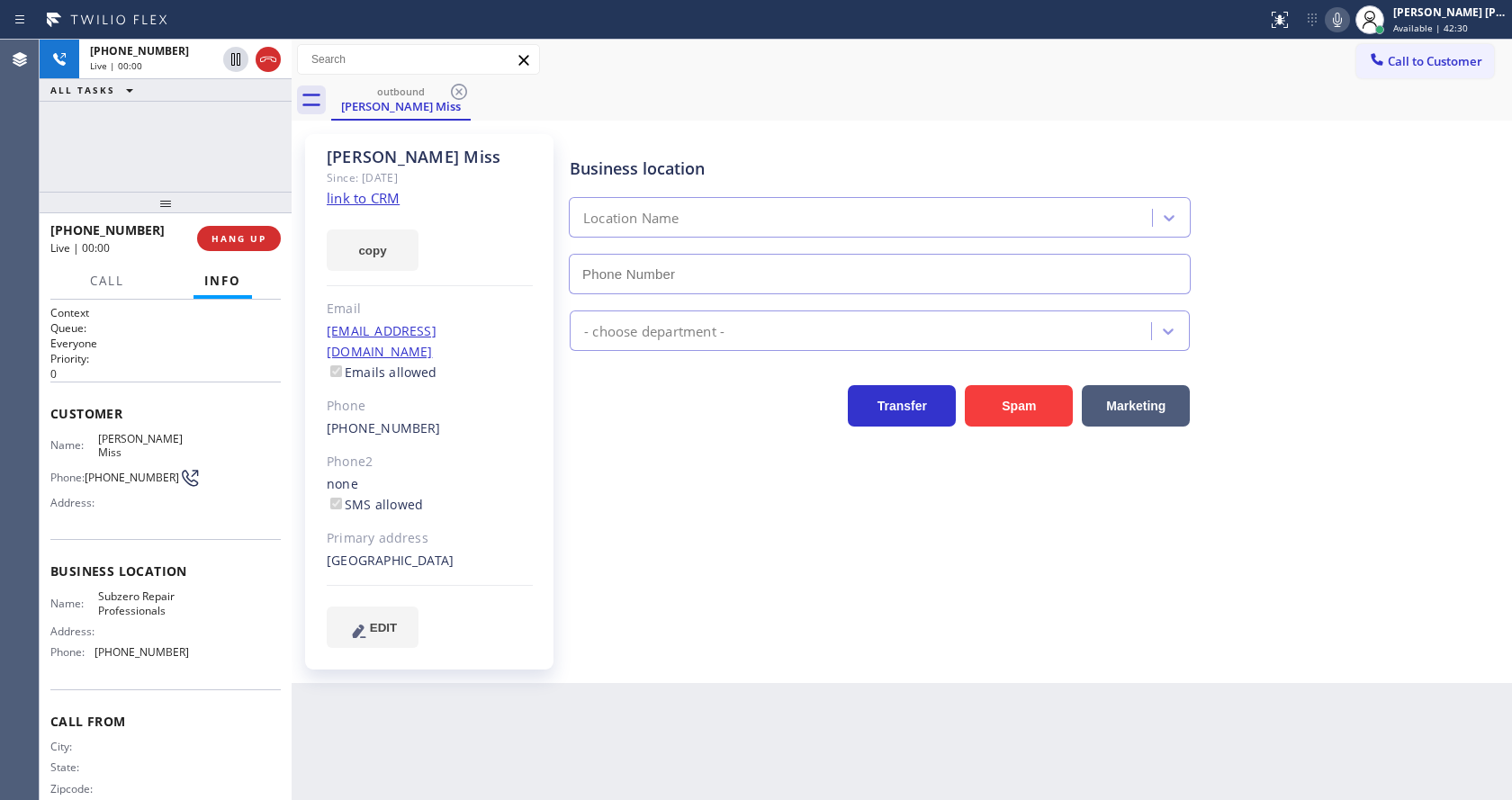
click at [447, 350] on div "no@gmail.com Emails allowed" at bounding box center [429, 352] width 206 height 62
type input "(929) 203-9053"
click at [708, 458] on div "Business location Subzero Repair Professionals (929) 203-9053 Appliance Repair …" at bounding box center [1036, 390] width 942 height 504
click at [681, 554] on div "Business location Subzero Repair Professionals (929) 203-9053 Appliance Repair …" at bounding box center [1036, 390] width 942 height 504
click at [756, 593] on div "Business location Subzero Repair Professionals (929) 203-9053 Appliance Repair …" at bounding box center [1036, 390] width 942 height 504
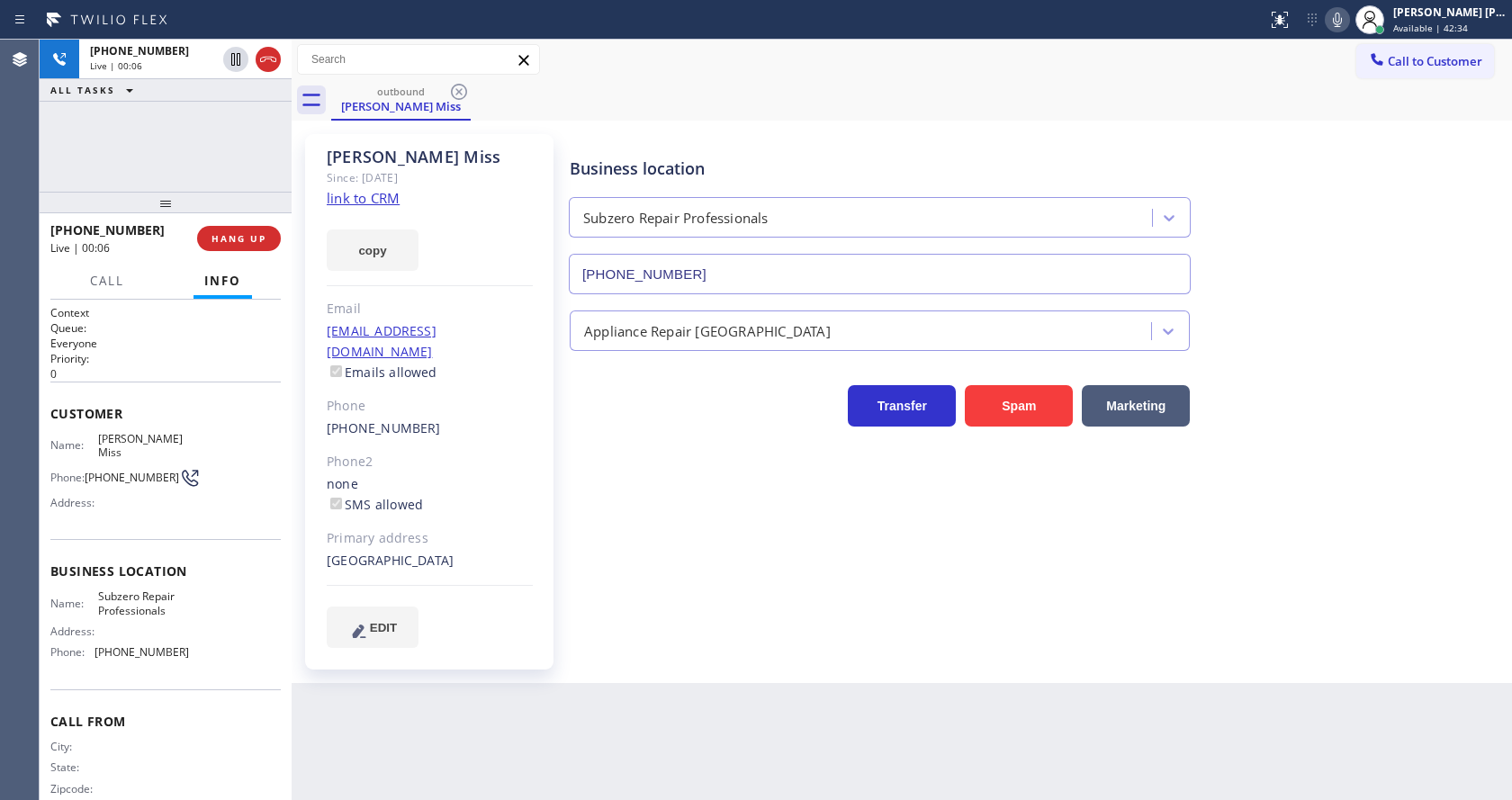
click at [765, 703] on div "Back to Dashboard Change Sender ID Customers Technicians Select a contact Outbo…" at bounding box center [901, 419] width 1220 height 760
click at [470, 419] on div "(631) 366-6312" at bounding box center [429, 429] width 206 height 21
click at [707, 773] on div "Back to Dashboard Change Sender ID Customers Technicians Select a contact Outbo…" at bounding box center [901, 419] width 1220 height 760
click at [583, 733] on div "Back to Dashboard Change Sender ID Customers Technicians Select a contact Outbo…" at bounding box center [901, 419] width 1220 height 760
click at [803, 645] on div "Business location Subzero Repair Professionals (929) 203-9053 Appliance Repair …" at bounding box center [1036, 407] width 942 height 539
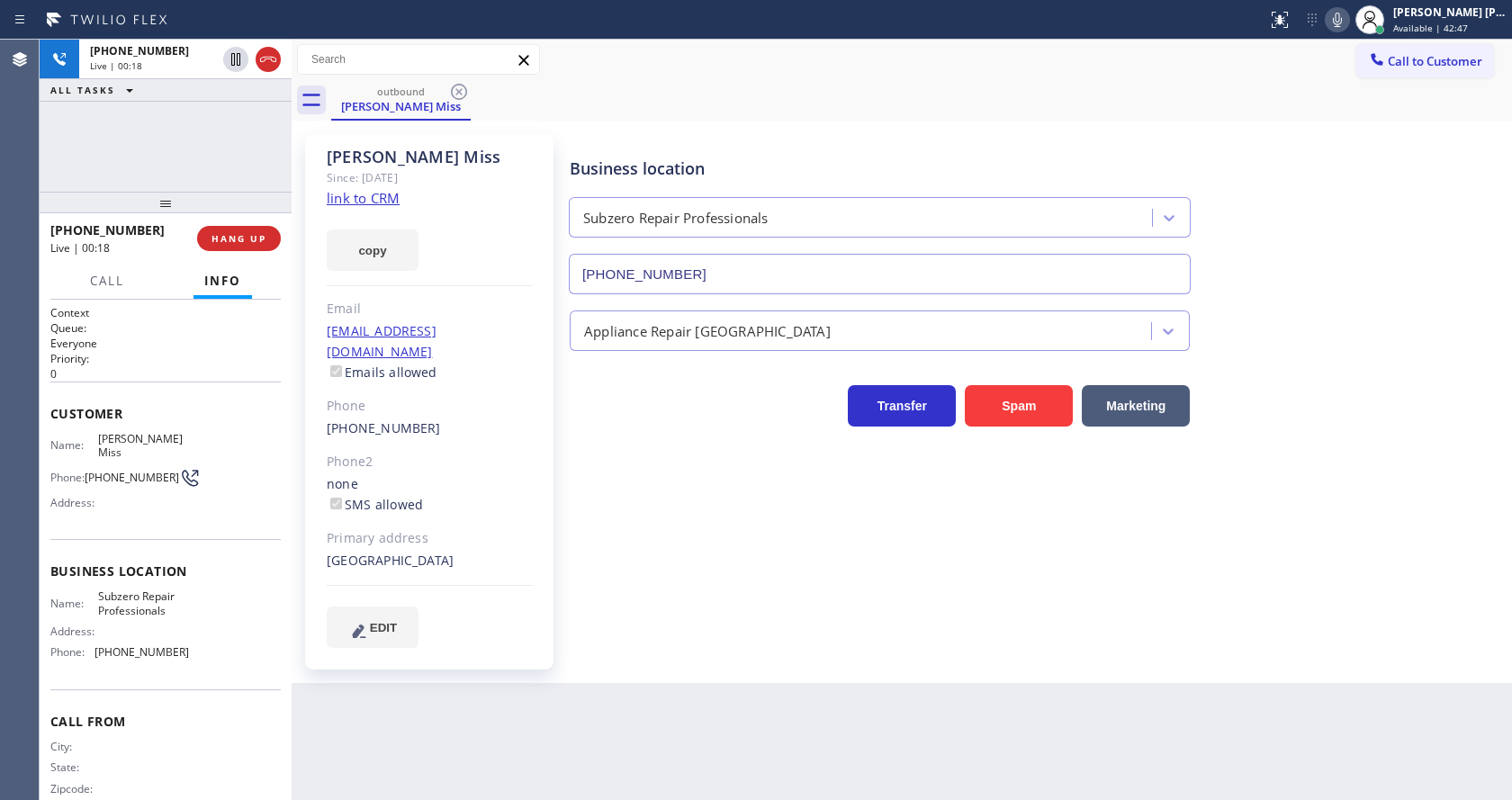
click at [503, 318] on div "Email" at bounding box center [429, 309] width 206 height 21
click at [1283, 131] on div "Loreta Miss Since: 20 may 2020 link to CRM copy Email no@gmail.com Emails allow…" at bounding box center [901, 402] width 1211 height 553
click at [1339, 20] on icon at bounding box center [1337, 20] width 22 height 21
click at [233, 57] on icon at bounding box center [236, 59] width 22 height 21
click at [233, 62] on icon at bounding box center [236, 59] width 22 height 21
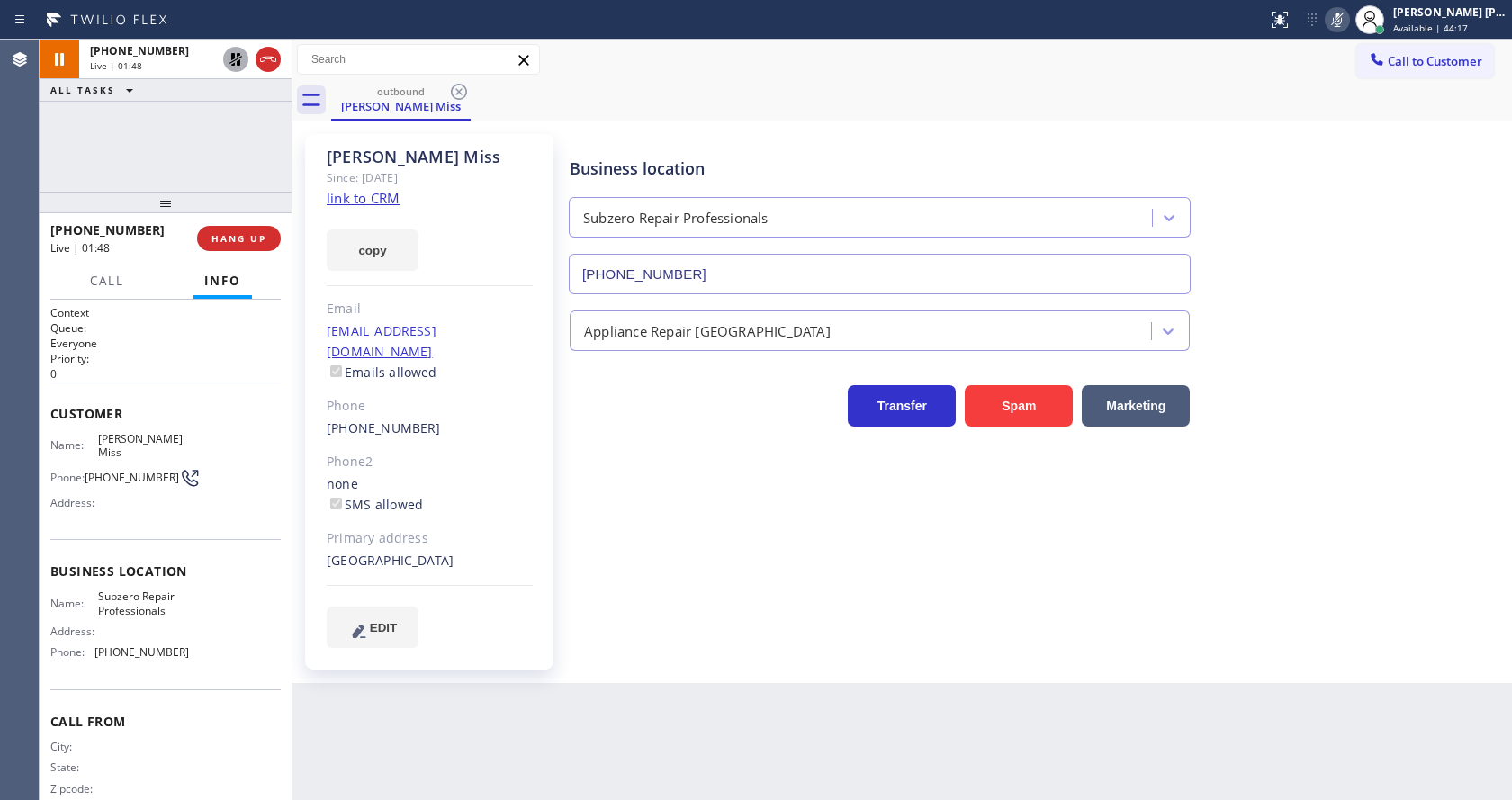
click at [1348, 12] on icon at bounding box center [1337, 20] width 22 height 21
click at [1368, 56] on icon at bounding box center [1376, 59] width 18 height 18
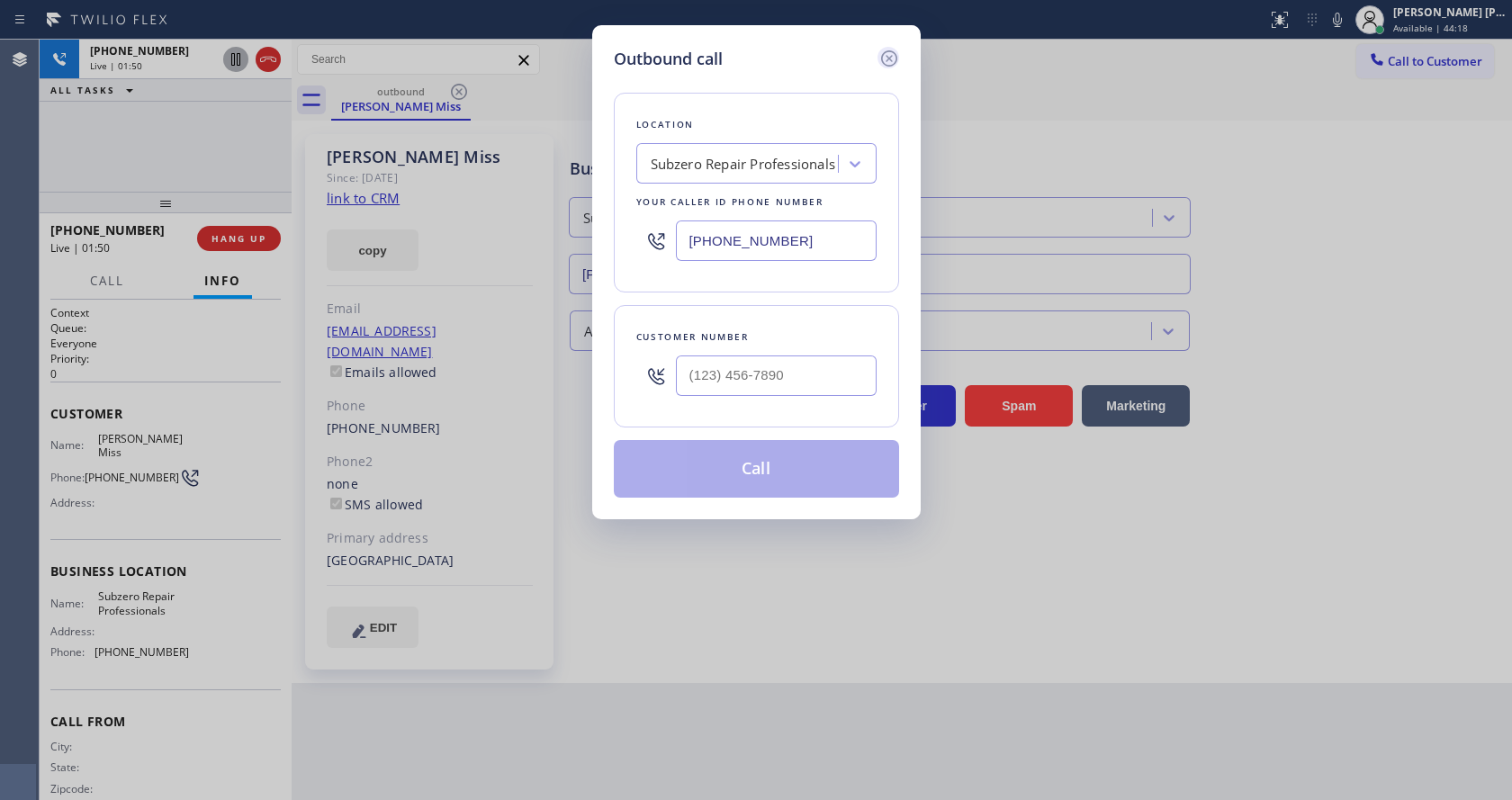
click at [882, 53] on icon at bounding box center [888, 58] width 22 height 21
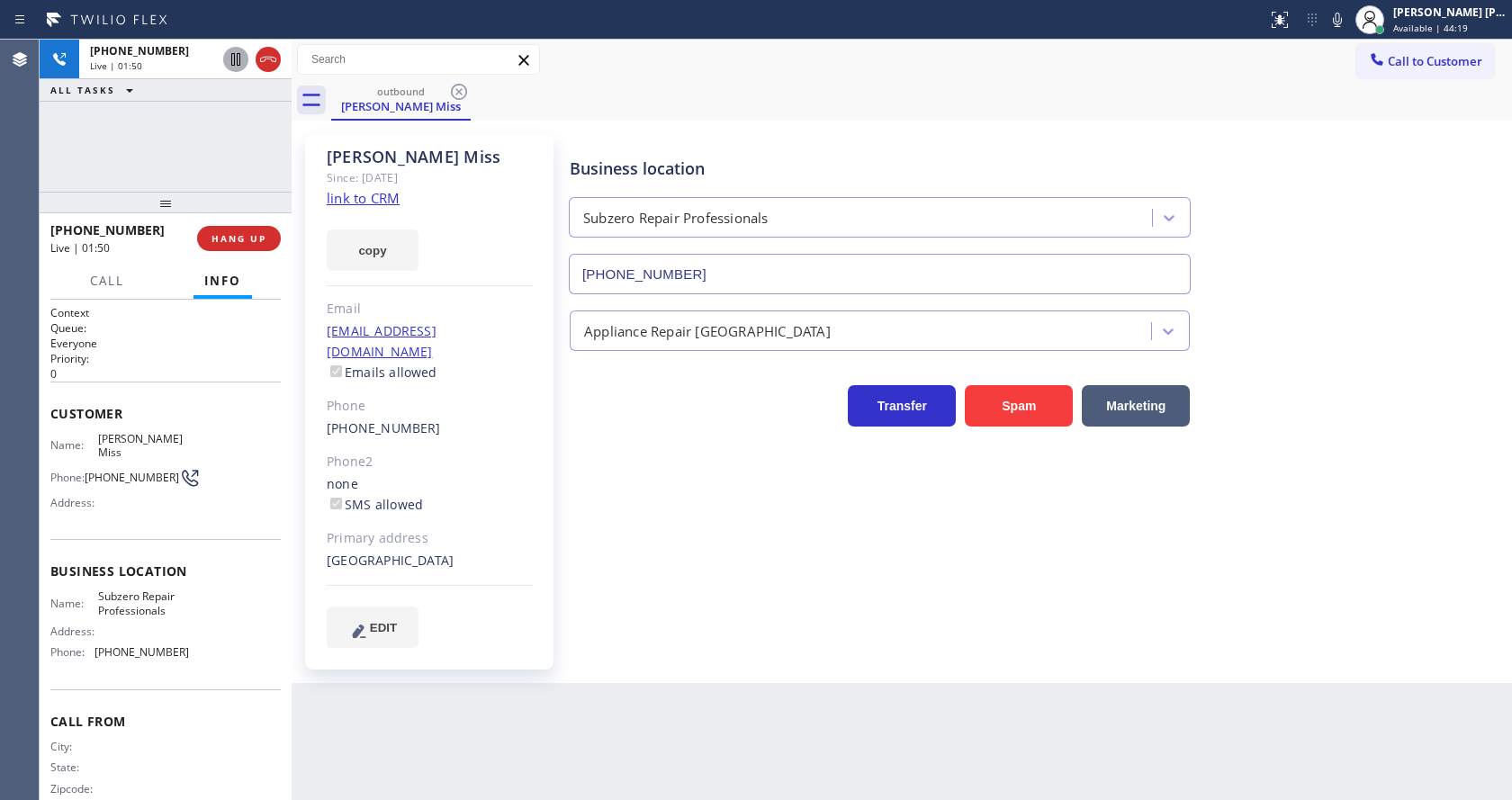
click at [1214, 123] on div "Loreta Miss Since: 20 may 2020 link to CRM copy Email no@gmail.com Emails allow…" at bounding box center [901, 402] width 1220 height 563
click at [561, 638] on div "Loreta Miss Since: 20 may 2020 link to CRM copy Email no@gmail.com Emails allow…" at bounding box center [431, 402] width 270 height 553
drag, startPoint x: 692, startPoint y: 514, endPoint x: 742, endPoint y: 471, distance: 65.9
click at [692, 514] on div "Business location Subzero Repair Professionals (929) 203-9053 Appliance Repair …" at bounding box center [1036, 390] width 942 height 504
click at [515, 550] on div "Kings Park, 11754 NY" at bounding box center [429, 561] width 206 height 21
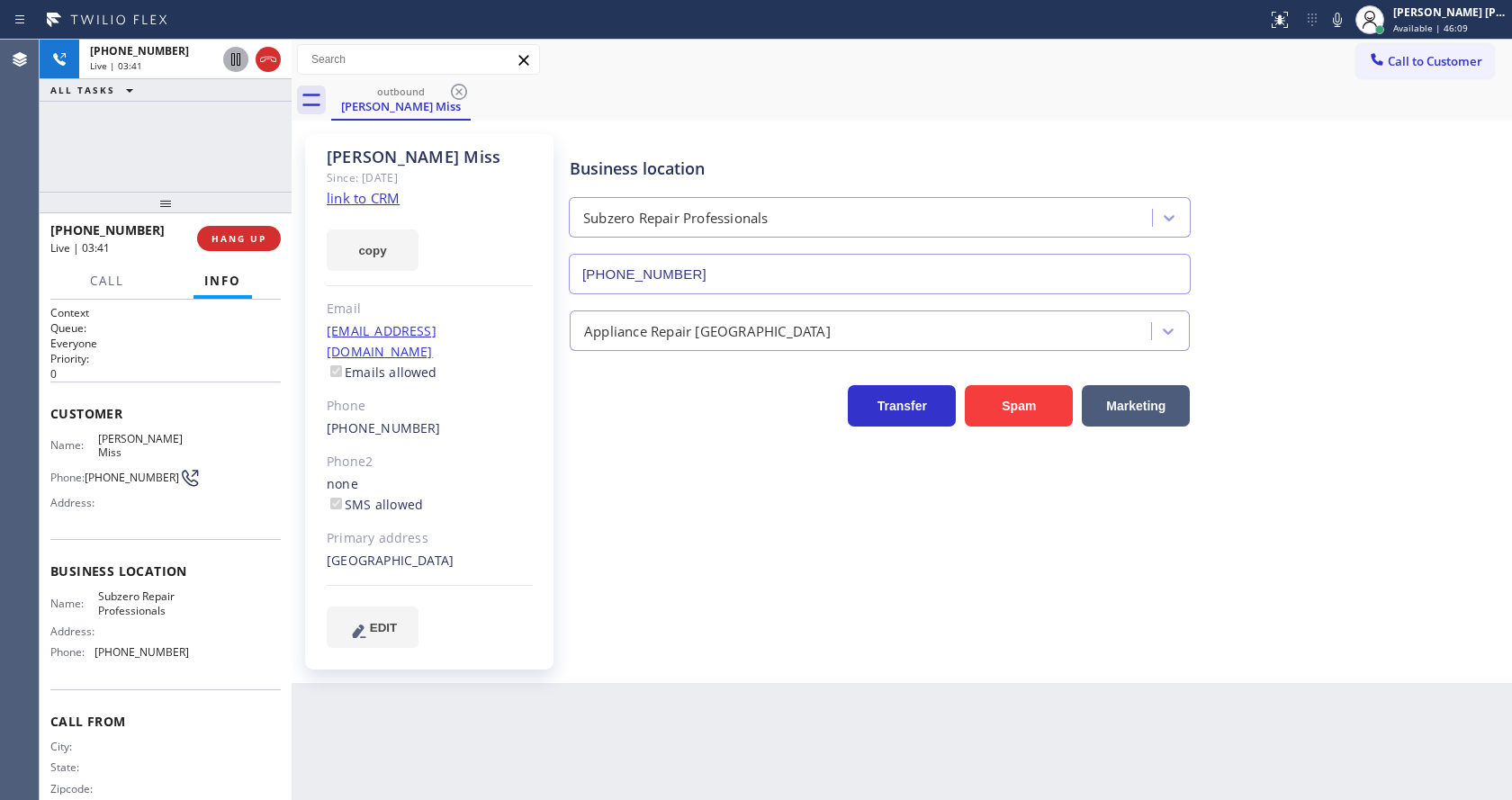
click at [619, 581] on div "Business location Subzero Repair Professionals (929) 203-9053 Appliance Repair …" at bounding box center [1036, 390] width 942 height 504
click at [235, 244] on span "HANG UP" at bounding box center [238, 237] width 55 height 12
click at [206, 228] on button "COMPLETE" at bounding box center [235, 238] width 91 height 25
click at [661, 607] on div "Business location Subzero Repair Professionals (929) 203-9053 Appliance Repair …" at bounding box center [1036, 390] width 942 height 504
click at [246, 233] on span "COMPLETE" at bounding box center [235, 237] width 62 height 12
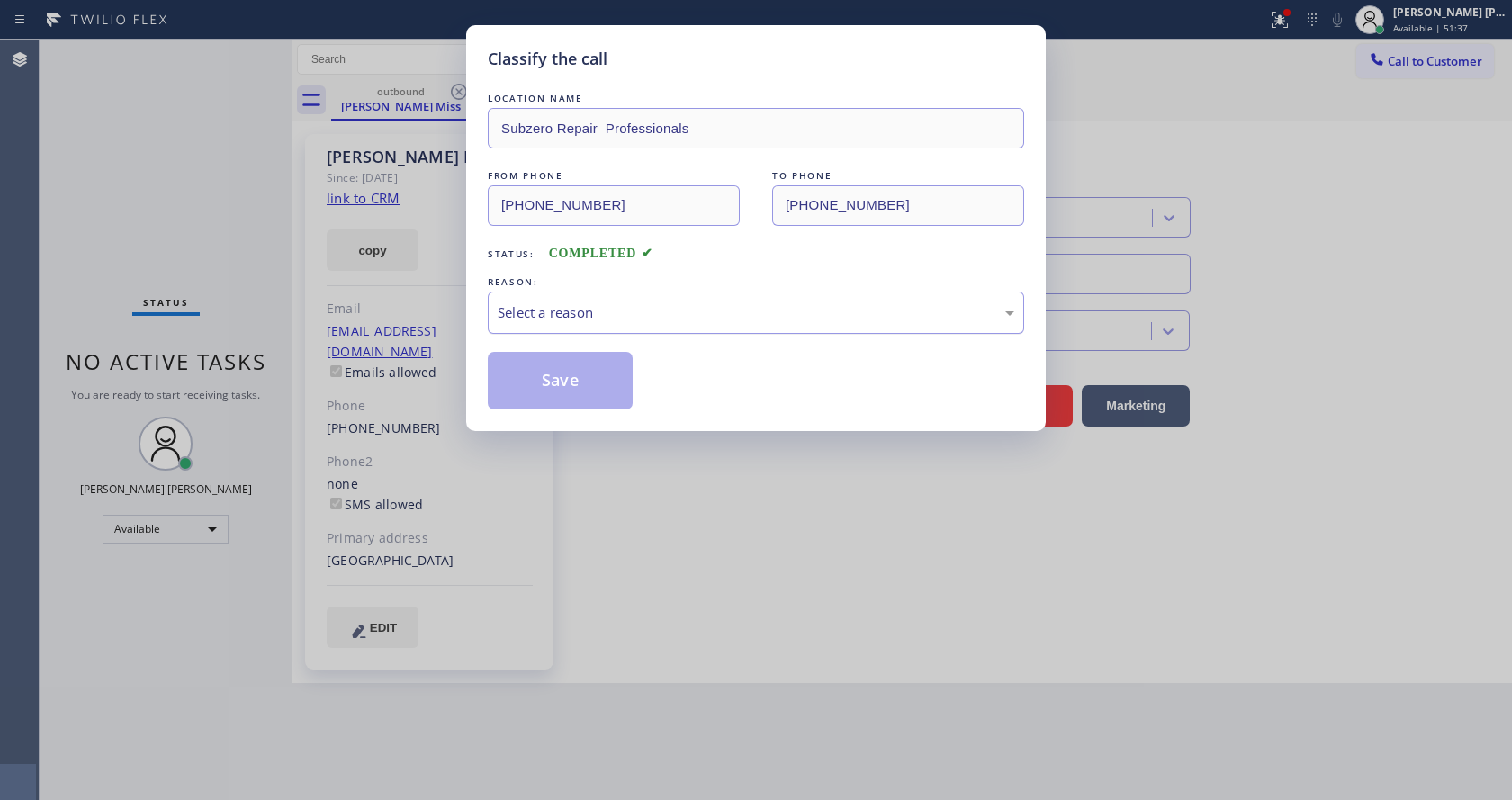
click at [533, 333] on div "Select a reason" at bounding box center [756, 312] width 537 height 42
click at [542, 376] on button "Save" at bounding box center [560, 380] width 145 height 58
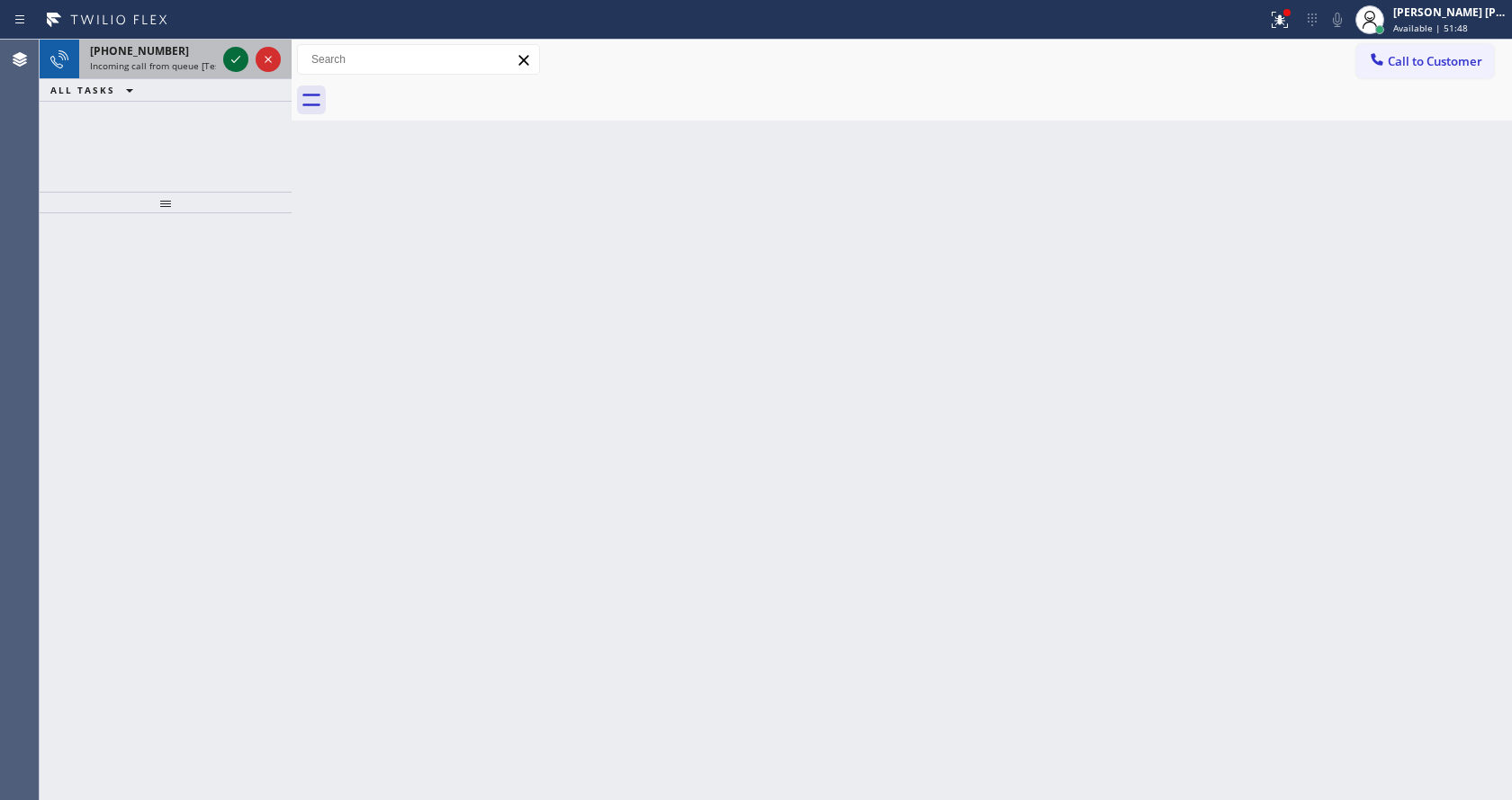
click at [235, 57] on icon at bounding box center [236, 59] width 22 height 21
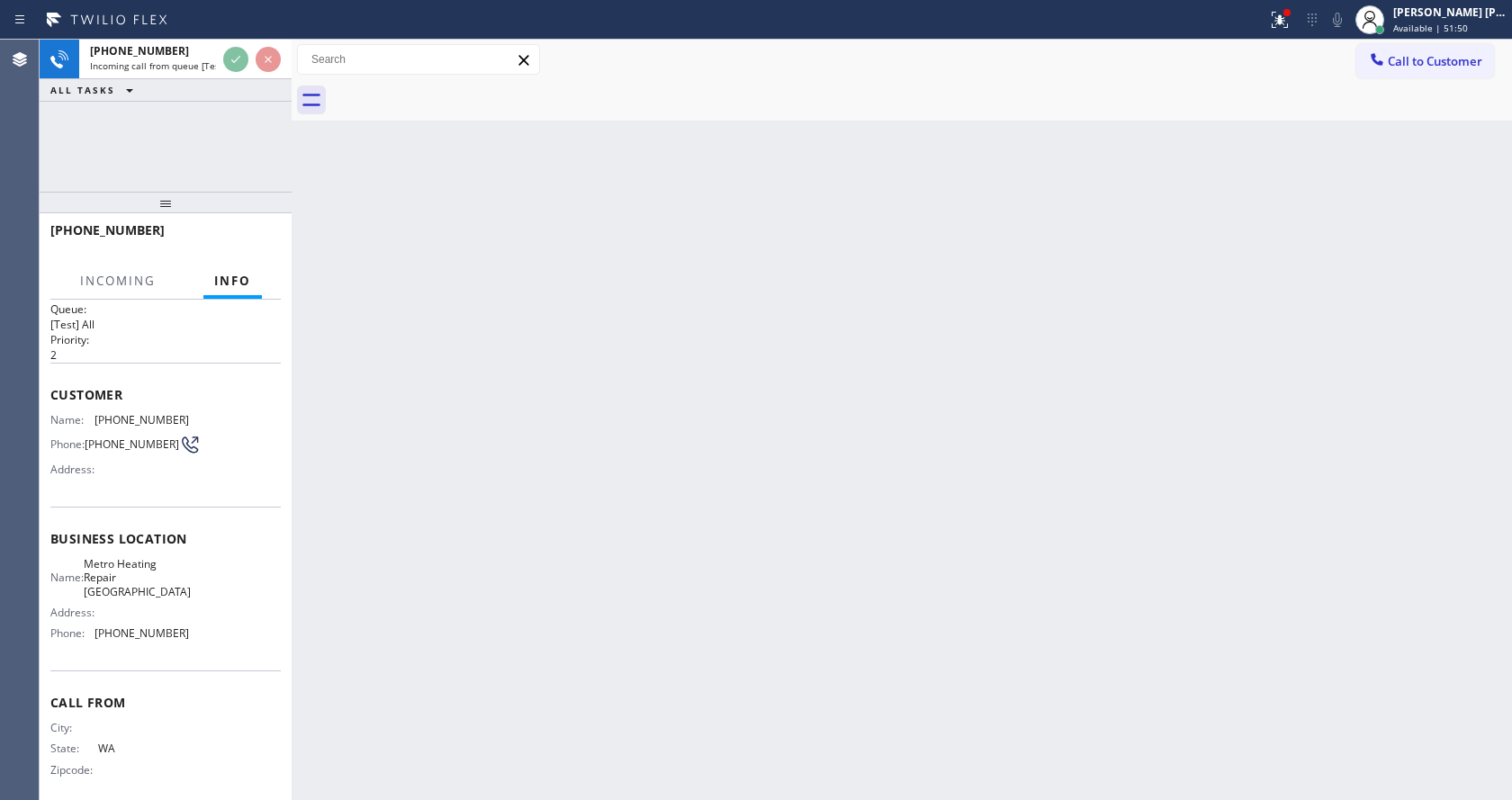
scroll to position [36, 0]
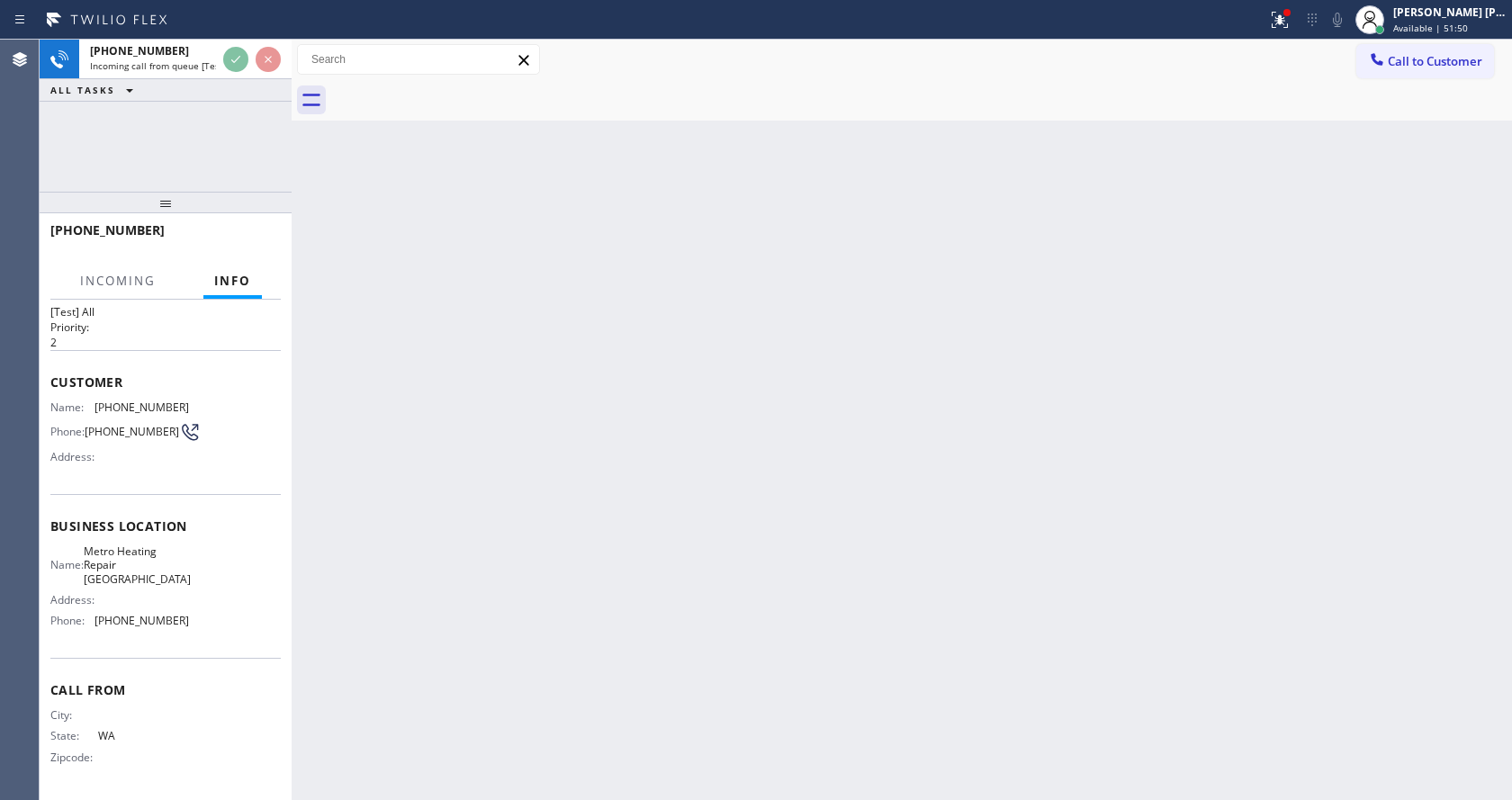
click at [744, 470] on div "Back to Dashboard Change Sender ID Customers Technicians Select a contact Outbo…" at bounding box center [901, 419] width 1220 height 760
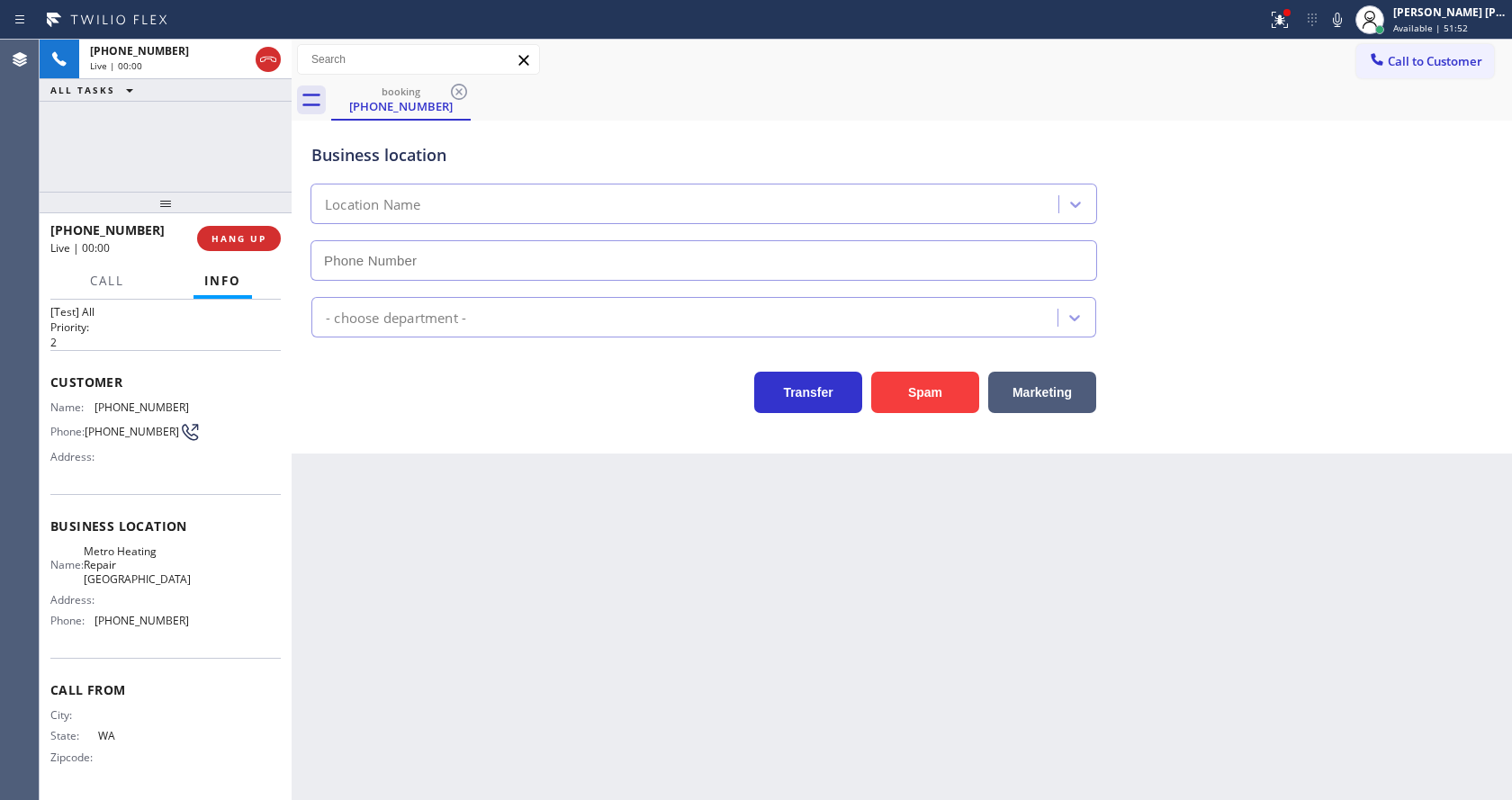
type input "(754) 799-8242"
click at [935, 391] on button "Spam" at bounding box center [925, 393] width 108 height 41
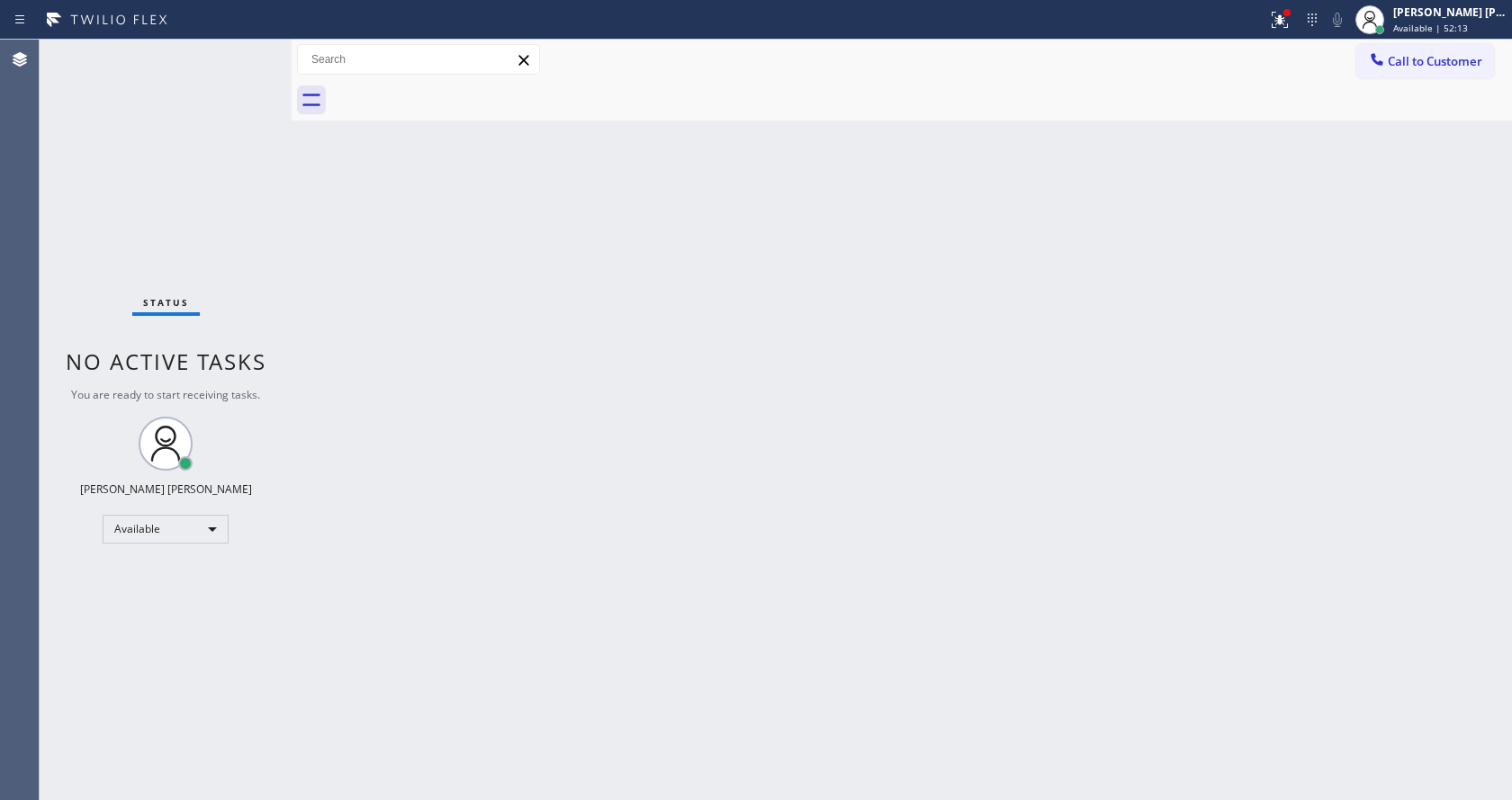
click at [735, 373] on div "Back to Dashboard Change Sender ID Customers Technicians Select a contact Outbo…" at bounding box center [901, 419] width 1220 height 760
click at [501, 356] on div "Back to Dashboard Change Sender ID Customers Technicians Select a contact Outbo…" at bounding box center [901, 419] width 1220 height 760
click at [1260, 7] on div at bounding box center [634, 20] width 1253 height 29
click at [1287, 5] on button at bounding box center [1279, 20] width 39 height 39
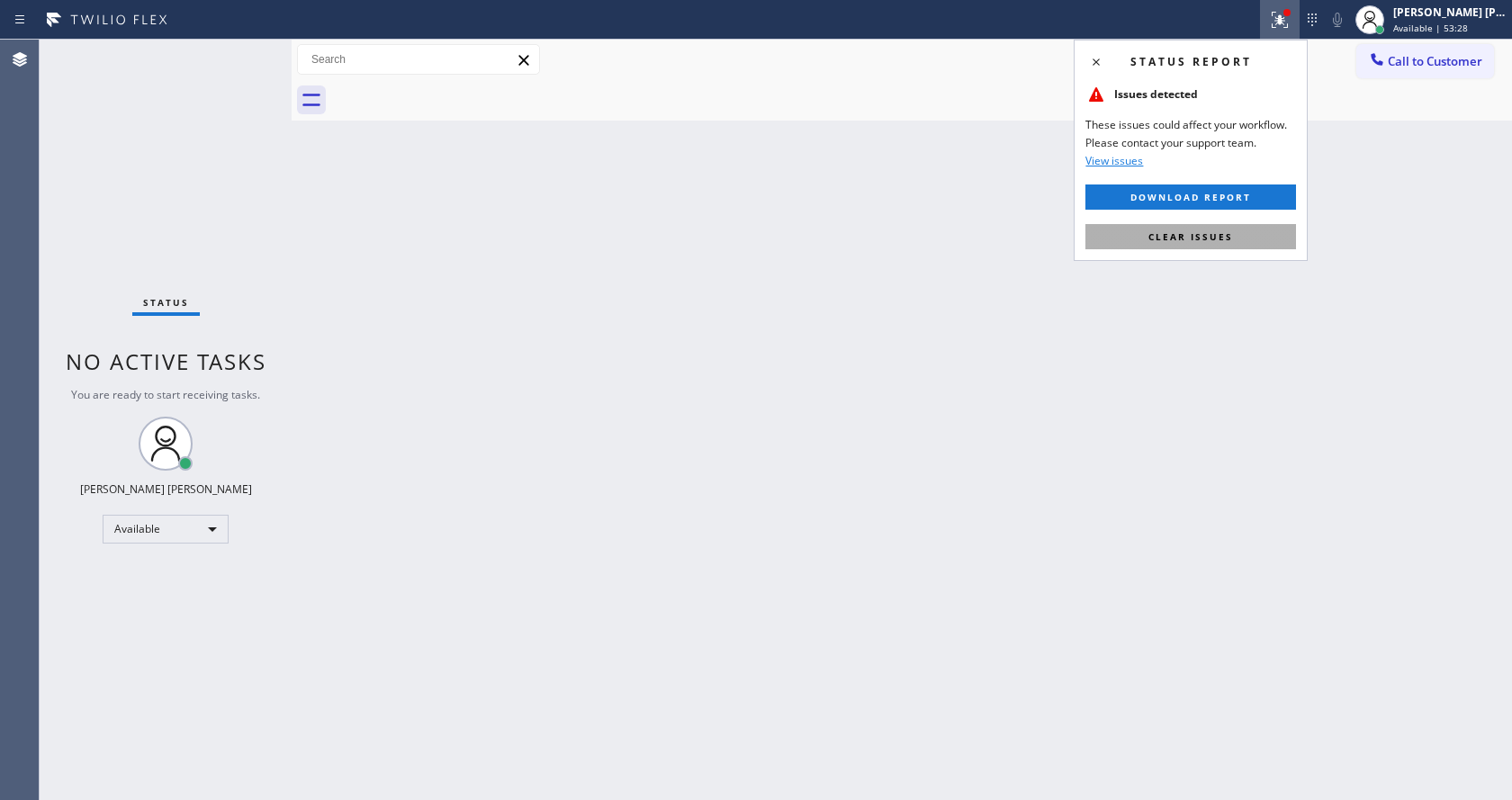
click at [1208, 224] on button "Clear issues" at bounding box center [1190, 236] width 210 height 25
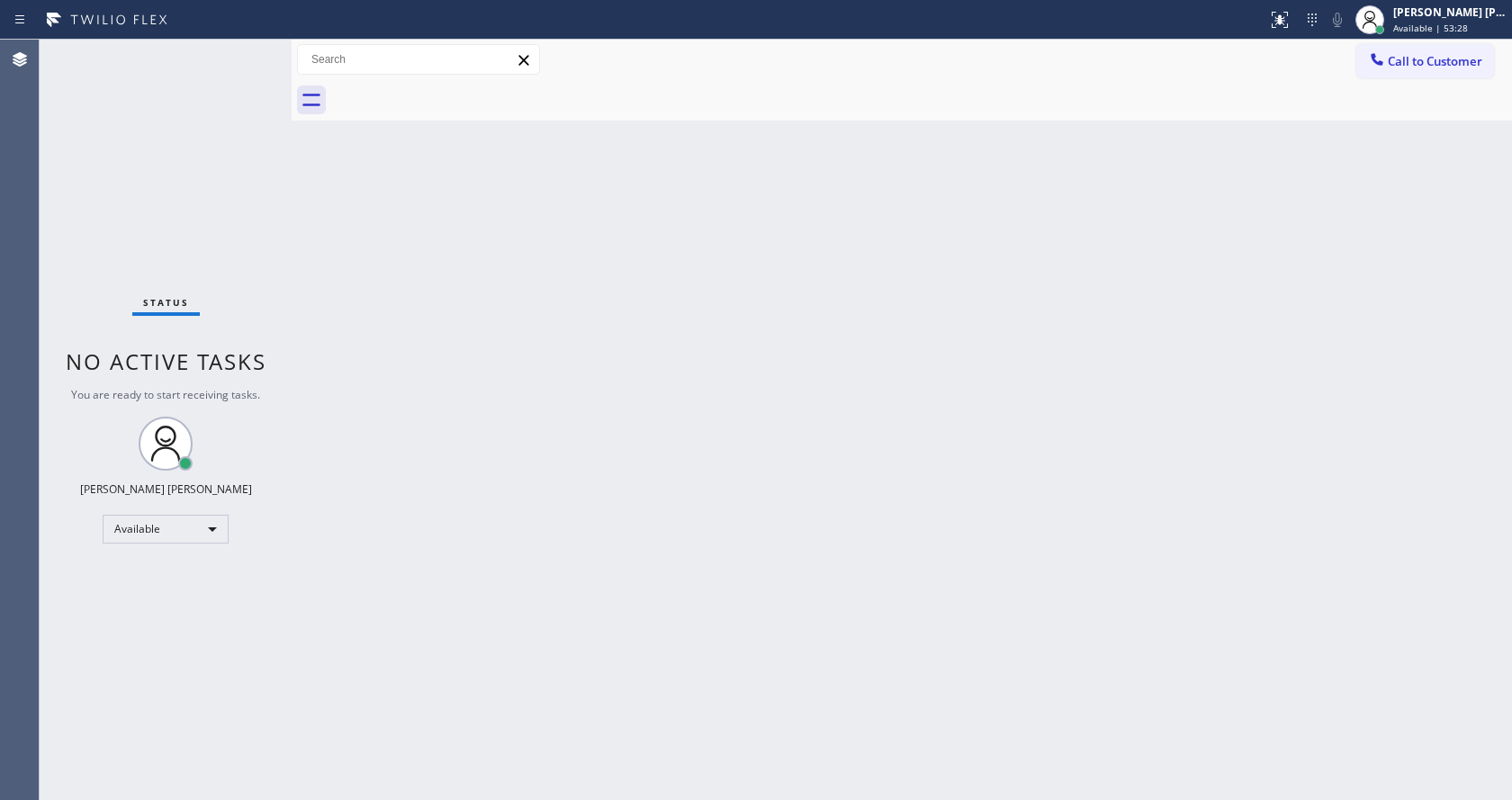
click at [1230, 190] on div "Back to Dashboard Change Sender ID Customers Technicians Select a contact Outbo…" at bounding box center [901, 419] width 1220 height 760
click at [401, 500] on div "Back to Dashboard Change Sender ID Customers Technicians Select a contact Outbo…" at bounding box center [901, 419] width 1220 height 760
drag, startPoint x: 953, startPoint y: 519, endPoint x: 732, endPoint y: 624, distance: 244.7
click at [945, 519] on div "Back to Dashboard Change Sender ID Customers Technicians Select a contact Outbo…" at bounding box center [901, 419] width 1220 height 760
click at [686, 696] on div "Back to Dashboard Change Sender ID Customers Technicians Select a contact Outbo…" at bounding box center [901, 419] width 1220 height 760
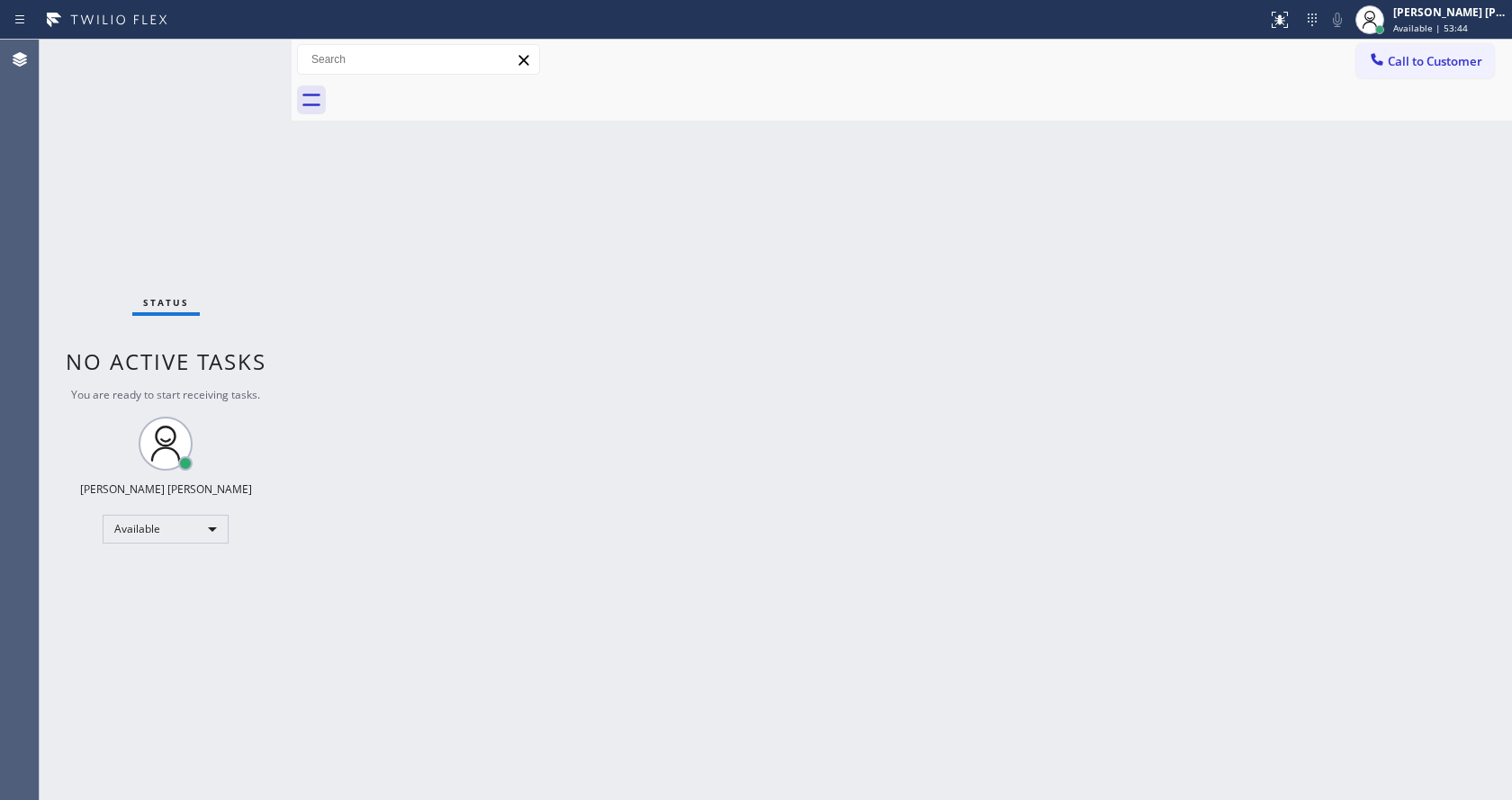
click at [334, 201] on div "Back to Dashboard Change Sender ID Customers Technicians Select a contact Outbo…" at bounding box center [901, 419] width 1220 height 760
click at [259, 47] on div "Status No active tasks You are ready to start receiving tasks. [PERSON_NAME] [P…" at bounding box center [165, 419] width 252 height 760
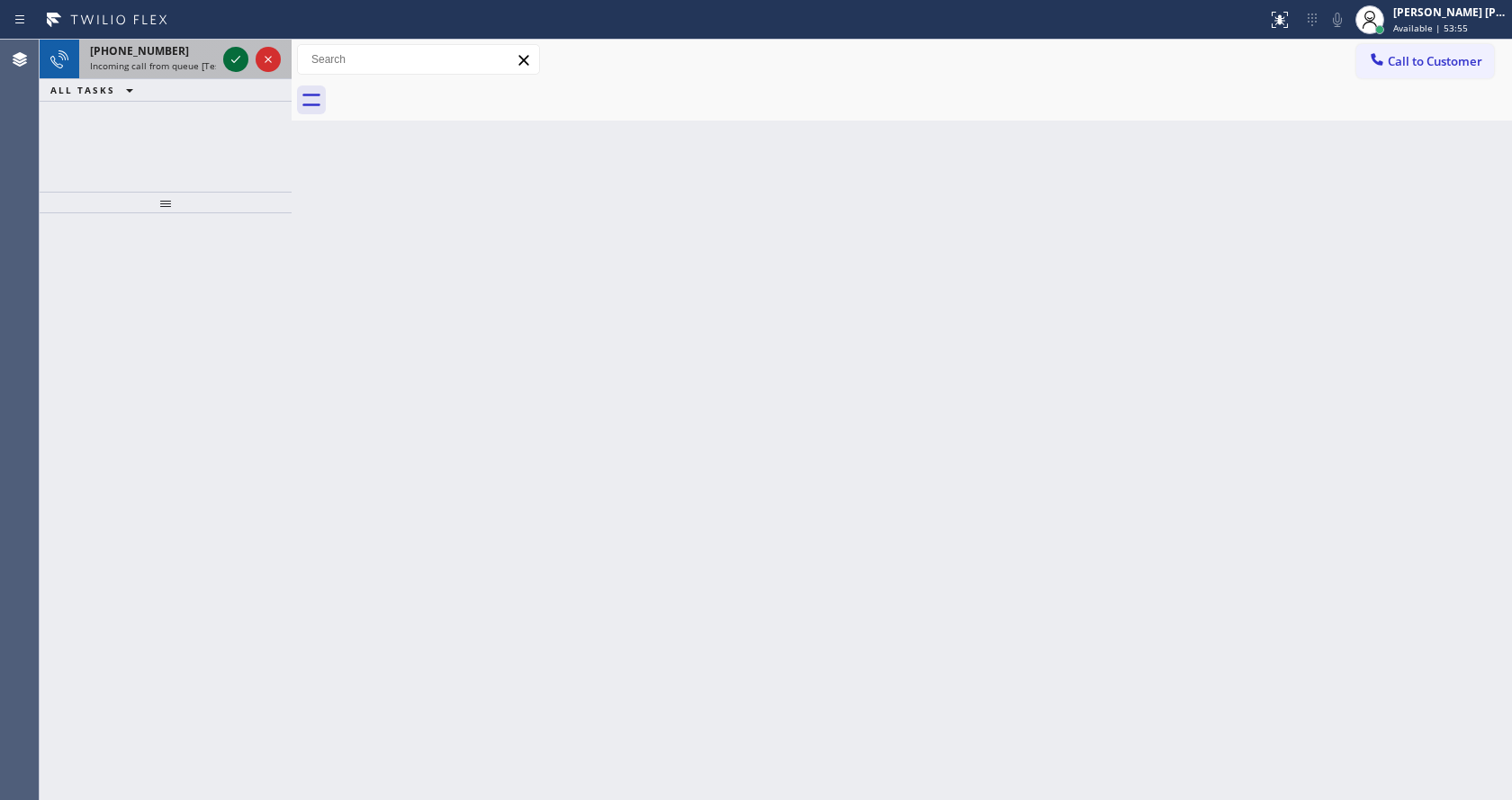
click at [238, 56] on icon at bounding box center [236, 59] width 22 height 21
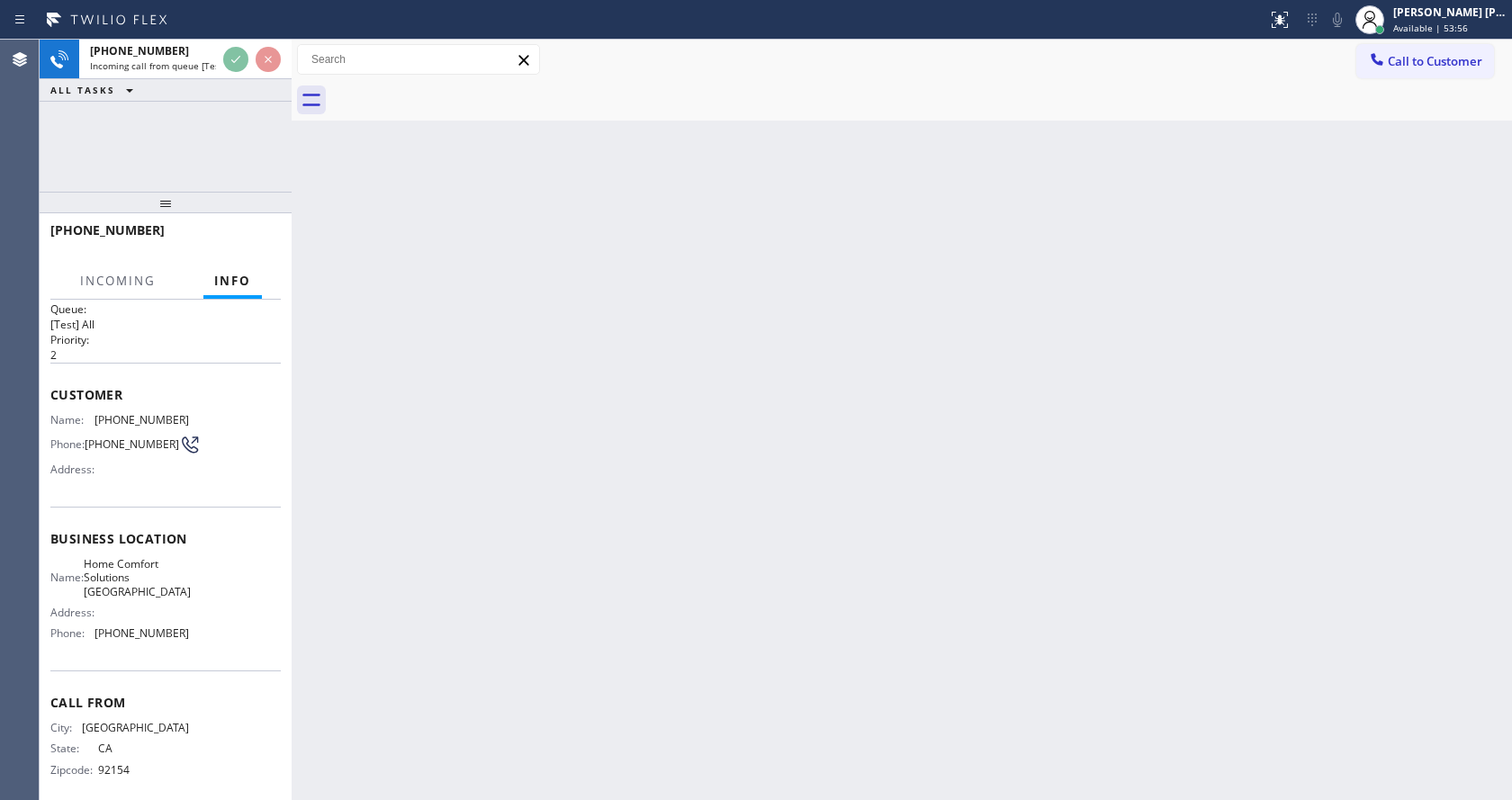
scroll to position [36, 0]
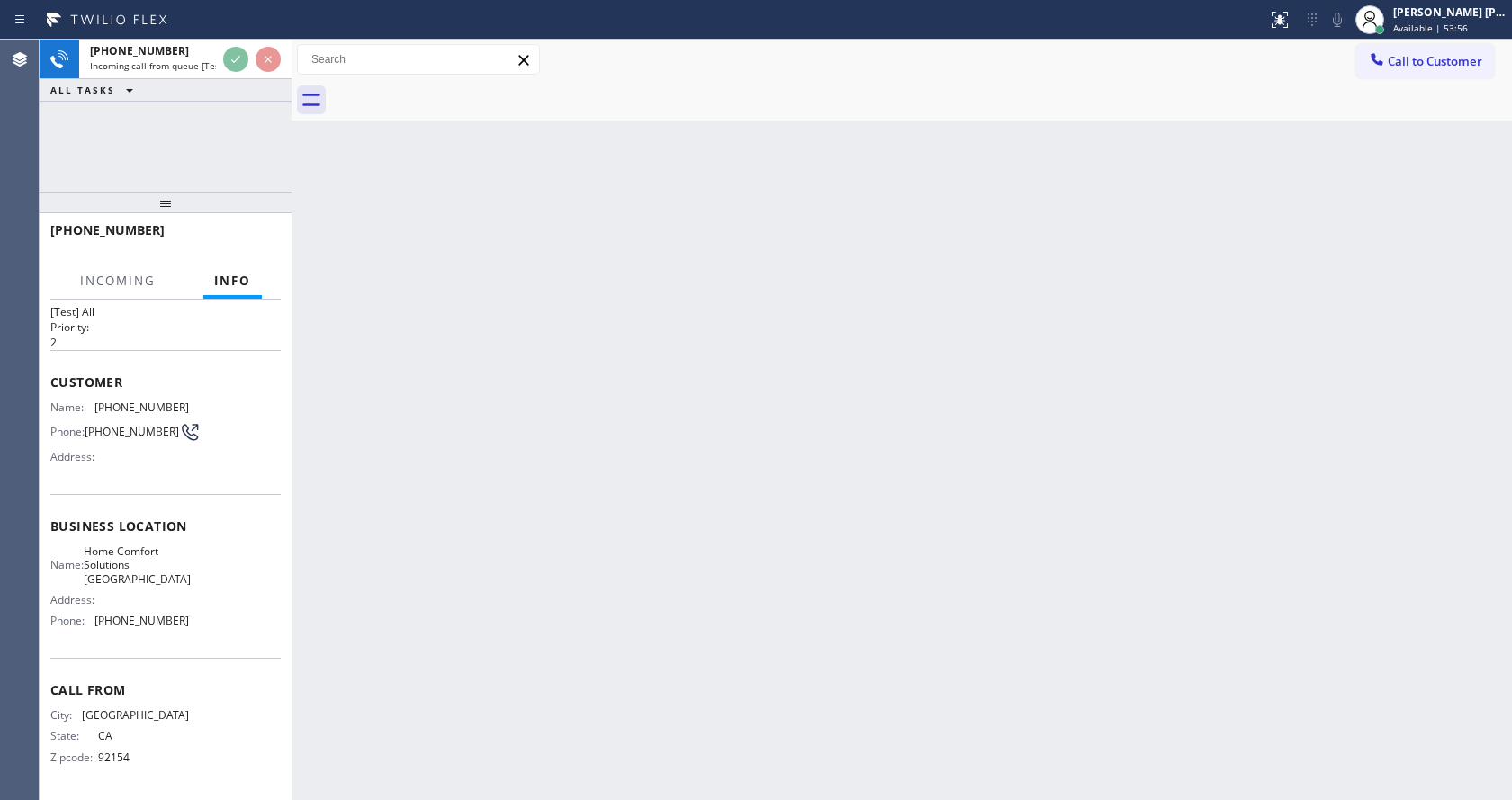
click at [703, 492] on div "Back to Dashboard Change Sender ID Customers Technicians Select a contact Outbo…" at bounding box center [901, 419] width 1220 height 760
click at [697, 584] on div "Back to Dashboard Change Sender ID Customers Technicians Select a contact Outbo…" at bounding box center [901, 419] width 1220 height 760
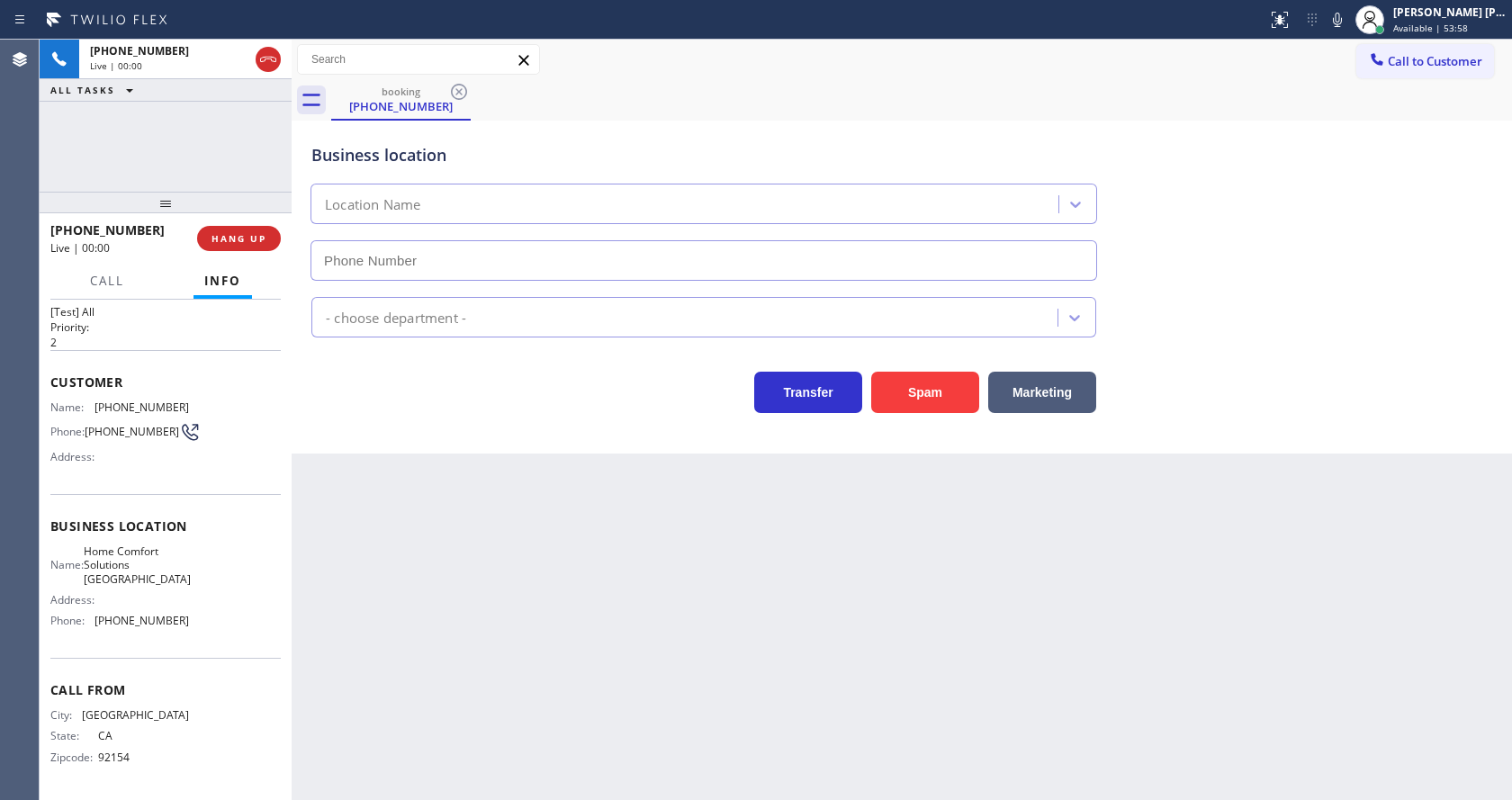
type input "(619) 367-7800"
click at [910, 401] on button "Spam" at bounding box center [925, 393] width 108 height 41
click at [618, 652] on div "Back to Dashboard Change Sender ID Customers Technicians Select a contact Outbo…" at bounding box center [901, 419] width 1220 height 760
click at [488, 531] on div "Back to Dashboard Change Sender ID Customers Technicians Select a contact Outbo…" at bounding box center [901, 419] width 1220 height 760
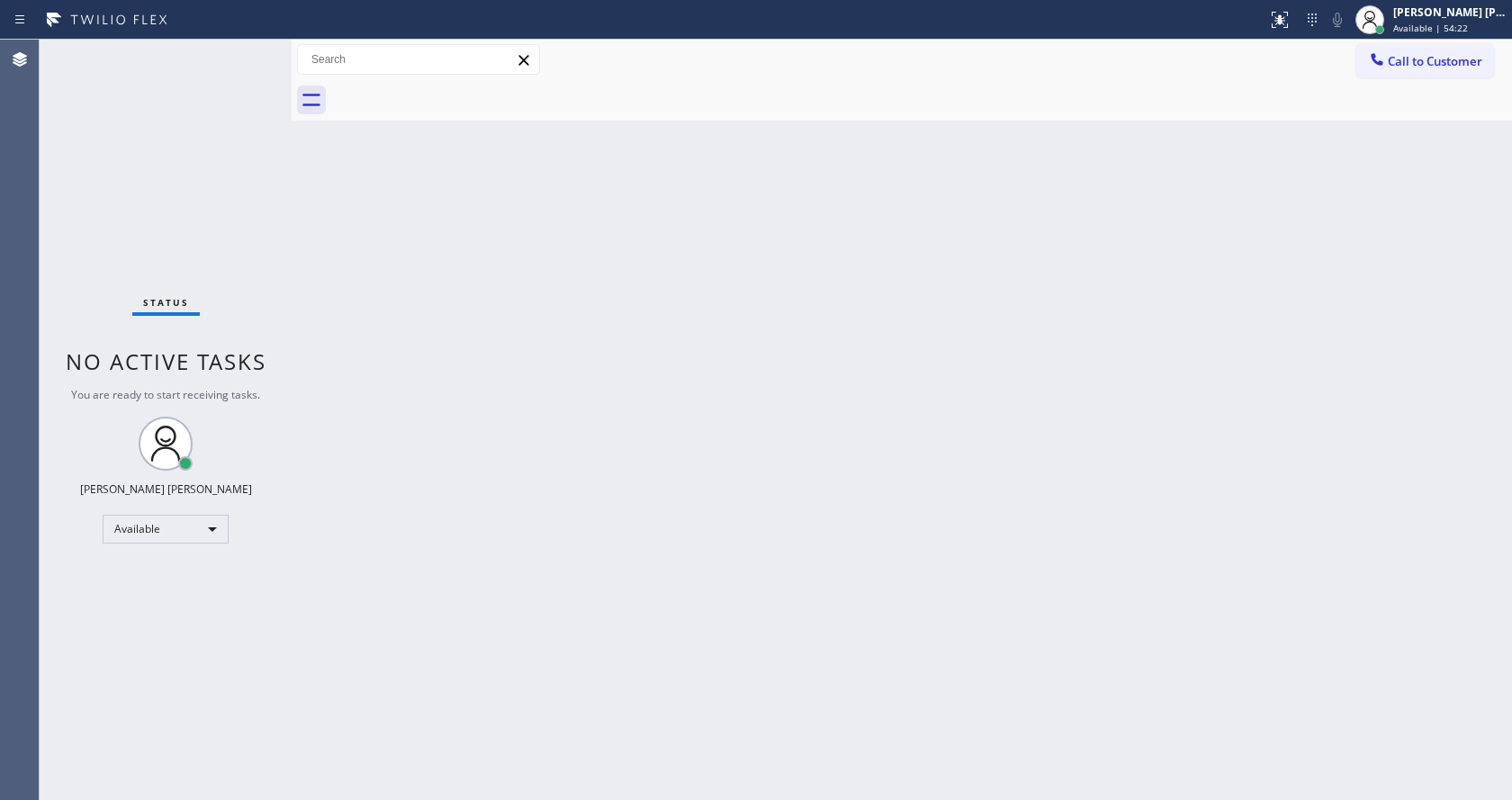
click at [856, 469] on div "Back to Dashboard Change Sender ID Customers Technicians Select a contact Outbo…" at bounding box center [901, 419] width 1220 height 760
click at [1132, 434] on div "Back to Dashboard Change Sender ID Customers Technicians Select a contact Outbo…" at bounding box center [901, 419] width 1220 height 760
click at [944, 561] on div "Back to Dashboard Change Sender ID Customers Technicians Select a contact Outbo…" at bounding box center [901, 419] width 1220 height 760
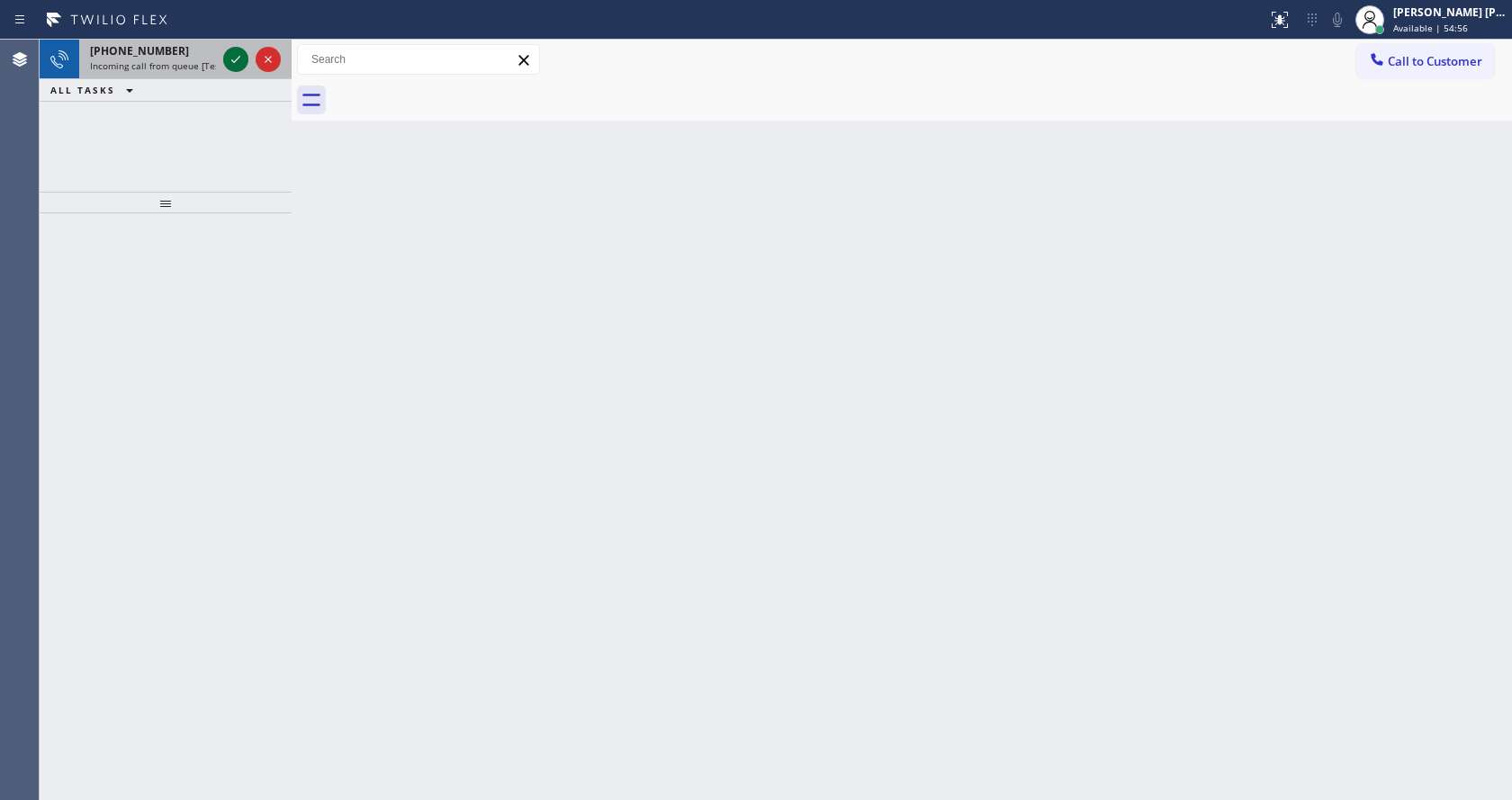
click at [228, 56] on icon at bounding box center [236, 59] width 22 height 21
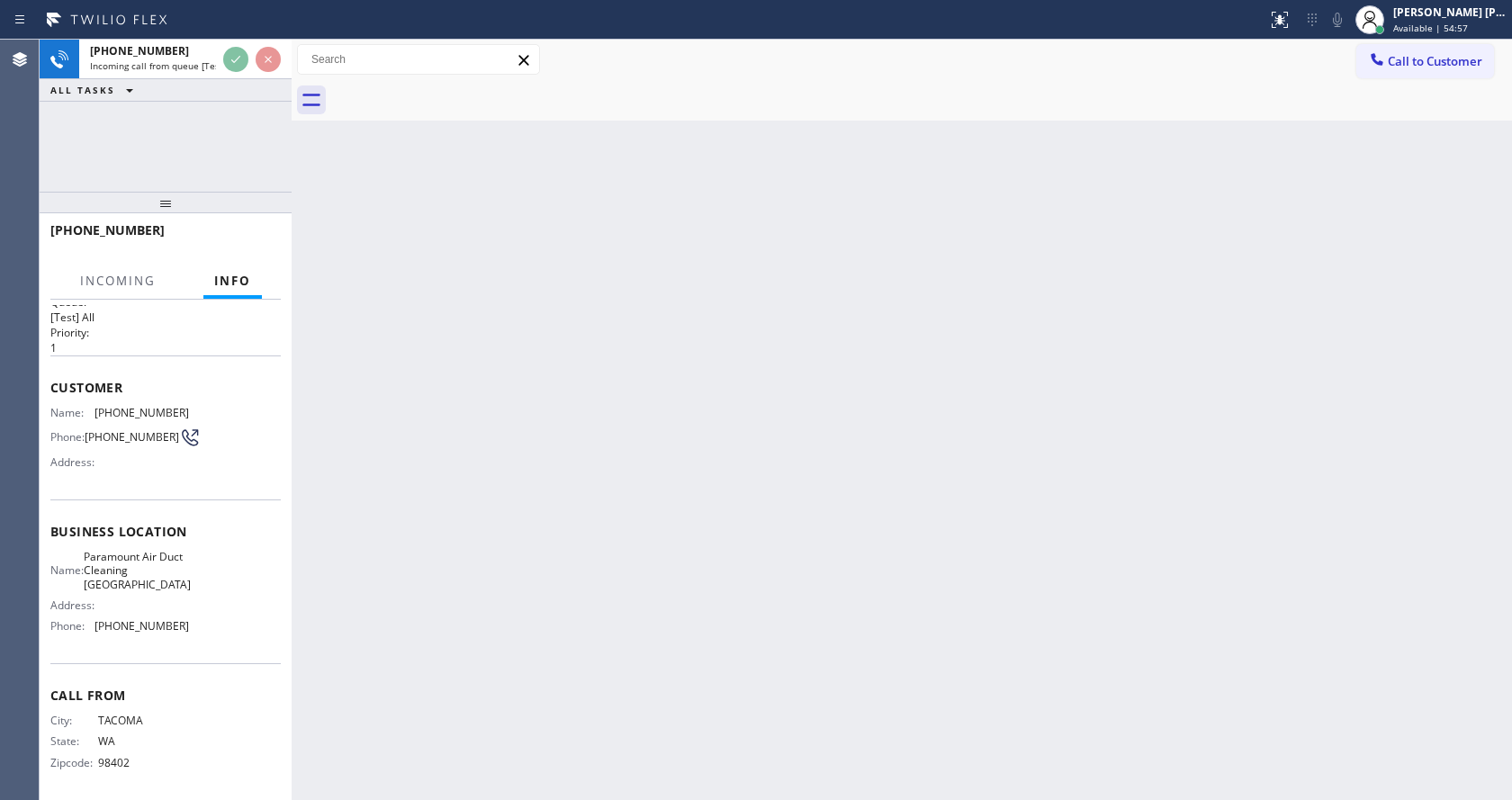
scroll to position [51, 0]
click at [534, 593] on div "Back to Dashboard Change Sender ID Customers Technicians Select a contact Outbo…" at bounding box center [901, 419] width 1220 height 760
click at [804, 597] on div "Back to Dashboard Change Sender ID Customers Technicians Select a contact Outbo…" at bounding box center [901, 419] width 1220 height 760
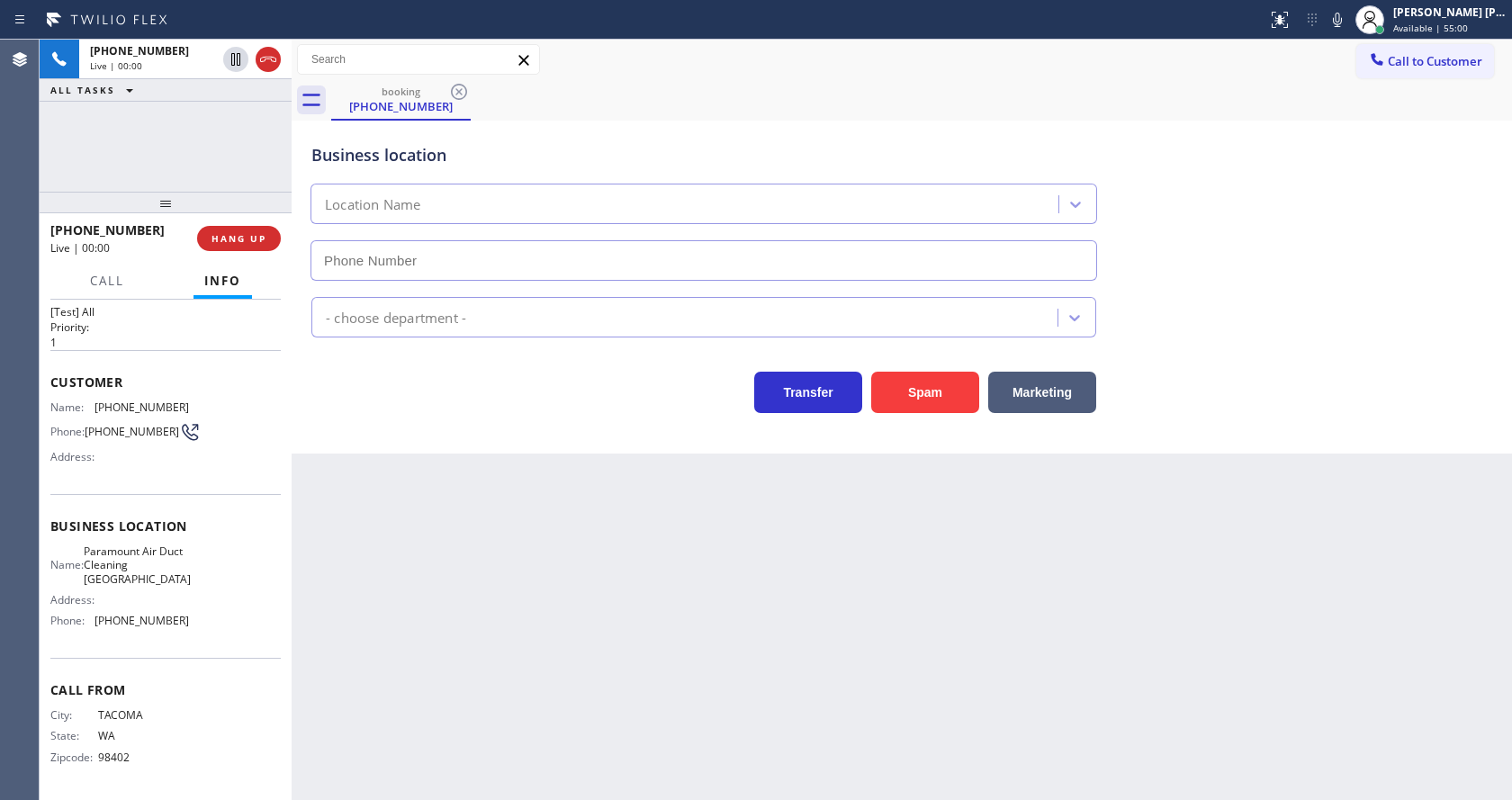
type input "(714) 598-2029"
drag, startPoint x: 964, startPoint y: 396, endPoint x: 848, endPoint y: 588, distance: 224.3
click at [964, 396] on button "Spam" at bounding box center [925, 393] width 108 height 41
click at [776, 644] on div "Back to Dashboard Change Sender ID Customers Technicians Select a contact Outbo…" at bounding box center [901, 419] width 1220 height 760
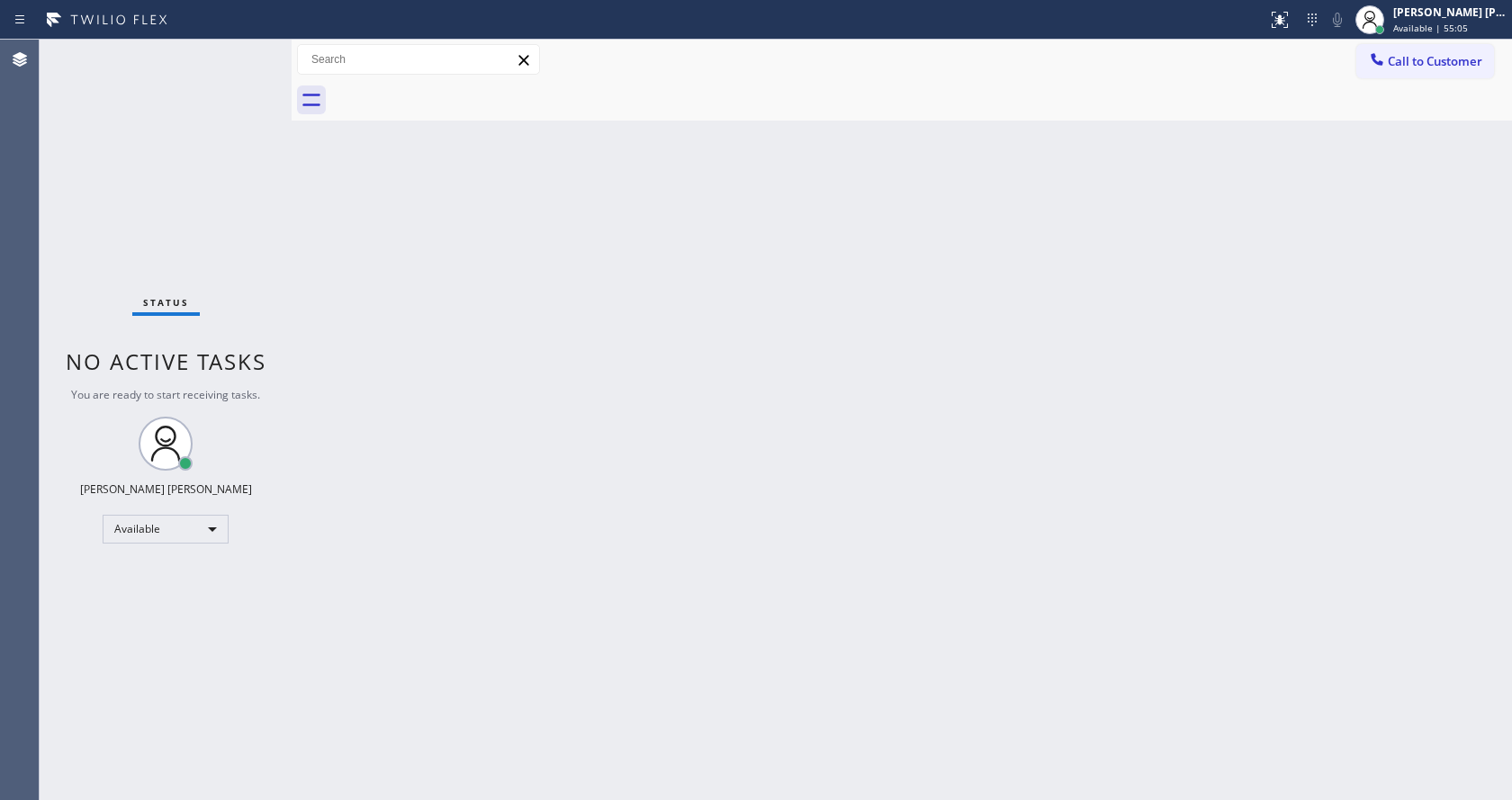
click at [756, 541] on div "Back to Dashboard Change Sender ID Customers Technicians Select a contact Outbo…" at bounding box center [901, 419] width 1220 height 760
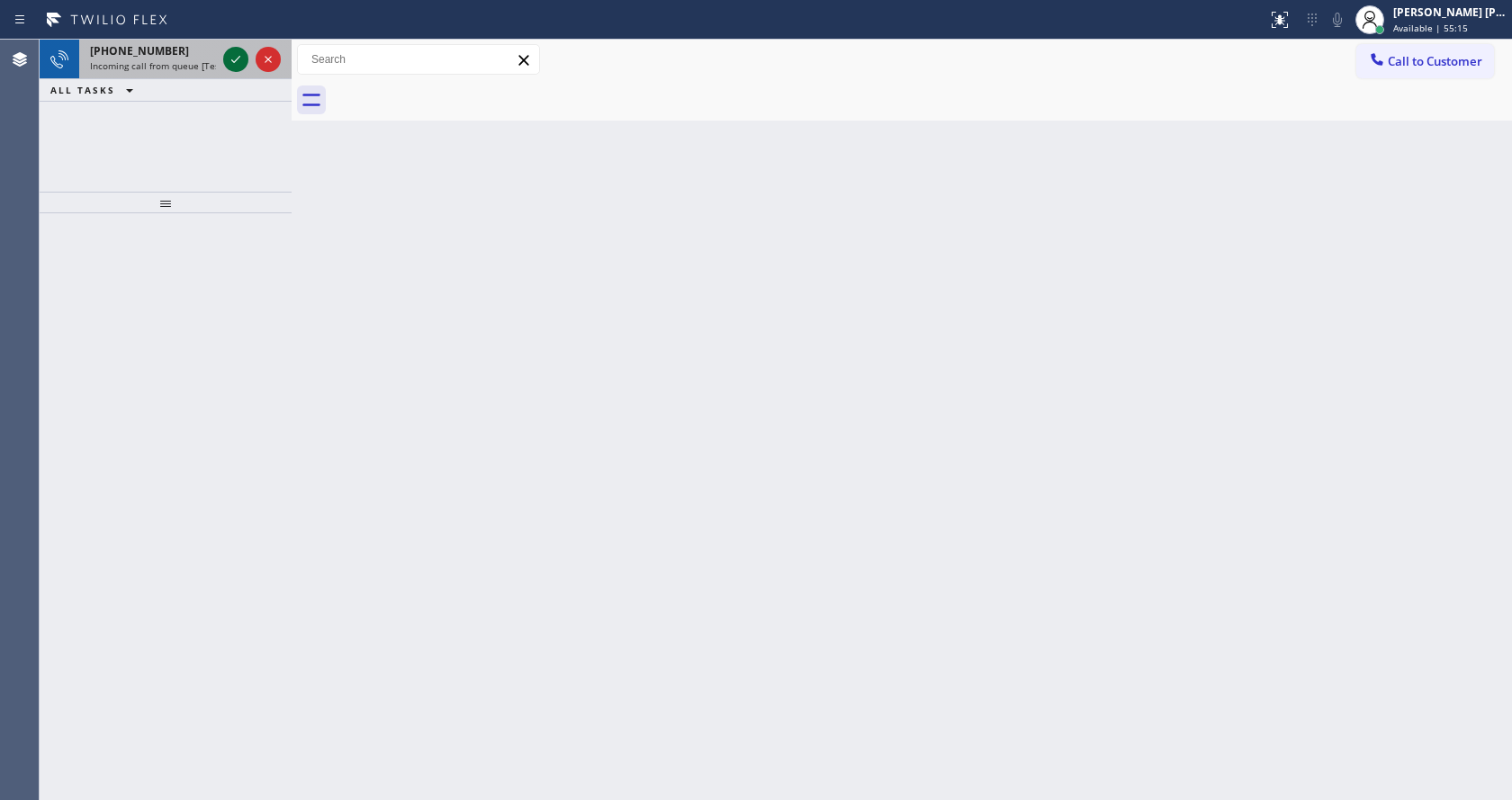
click at [235, 54] on icon at bounding box center [236, 59] width 22 height 21
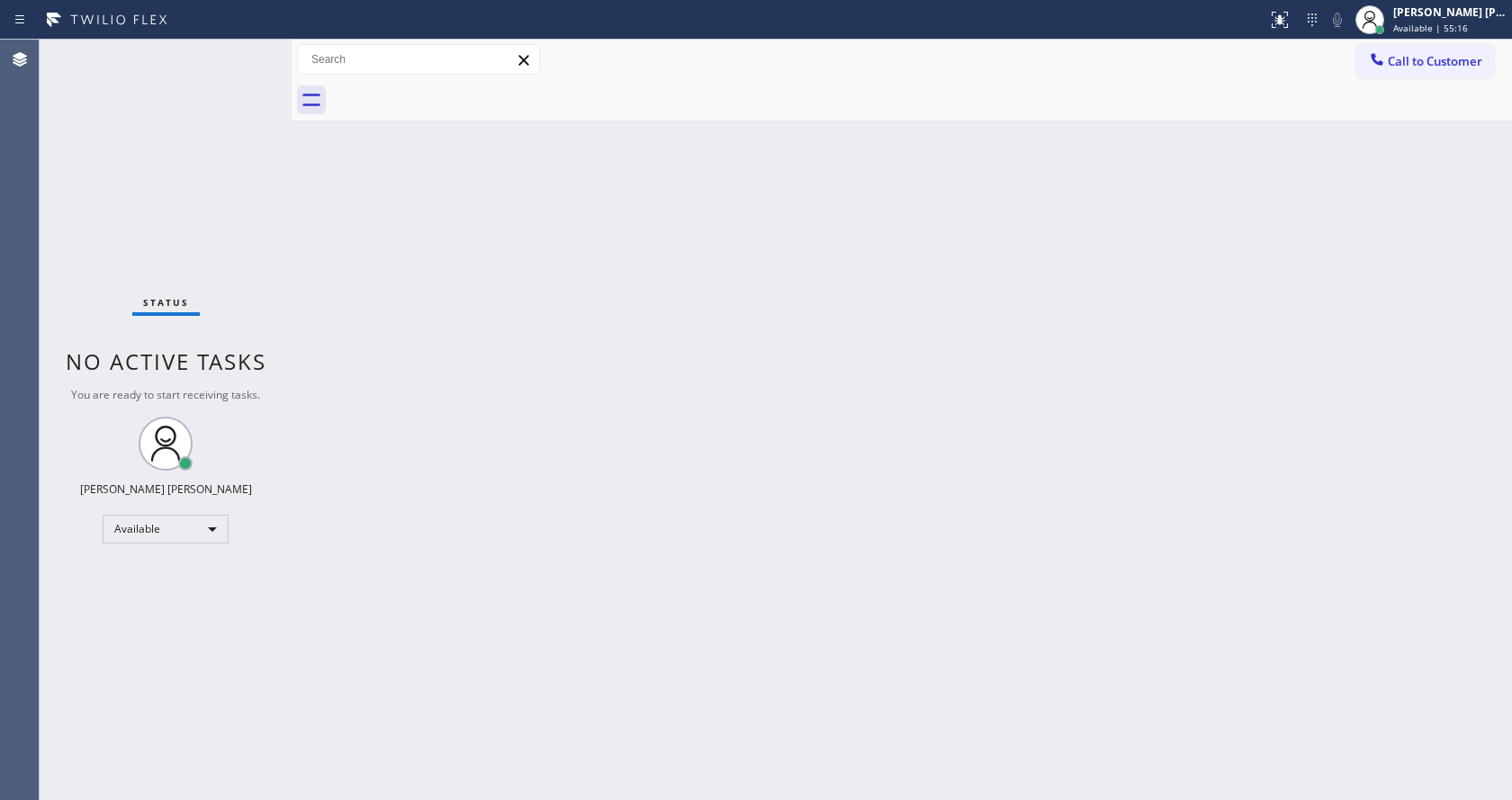
drag, startPoint x: 375, startPoint y: 207, endPoint x: 443, endPoint y: 208, distance: 68.0
click at [376, 207] on div "Back to Dashboard Change Sender ID Customers Technicians Select a contact Outbo…" at bounding box center [901, 419] width 1220 height 760
click at [742, 395] on div "Back to Dashboard Change Sender ID Customers Technicians Select a contact Outbo…" at bounding box center [901, 419] width 1220 height 760
click at [1271, 20] on div at bounding box center [1279, 20] width 39 height 21
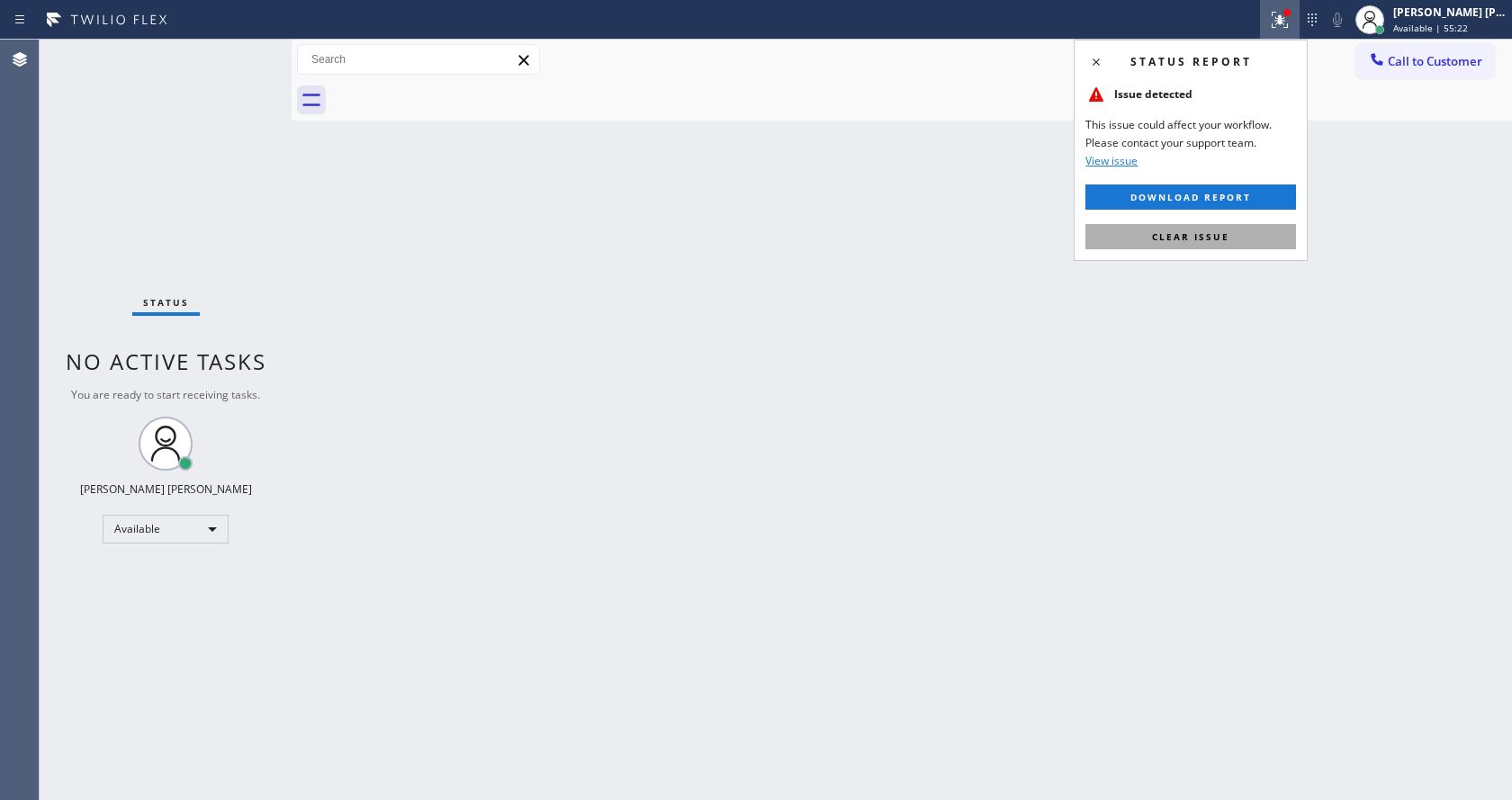
click at [1172, 240] on span "Clear issue" at bounding box center [1190, 236] width 78 height 12
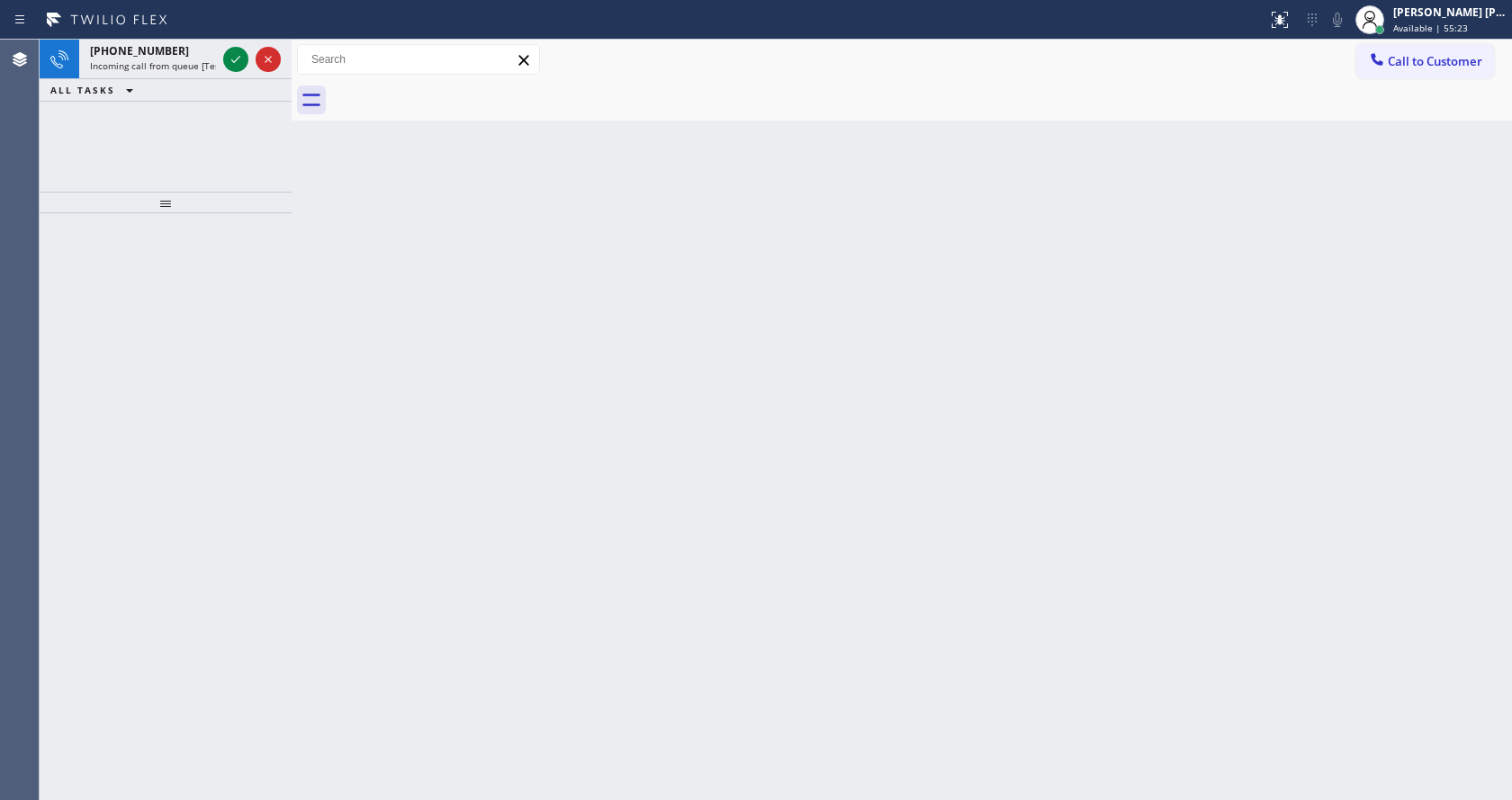
click at [1227, 264] on div "Back to Dashboard Change Sender ID Customers Technicians Select a contact Outbo…" at bounding box center [901, 419] width 1220 height 760
click at [231, 53] on icon at bounding box center [236, 59] width 22 height 21
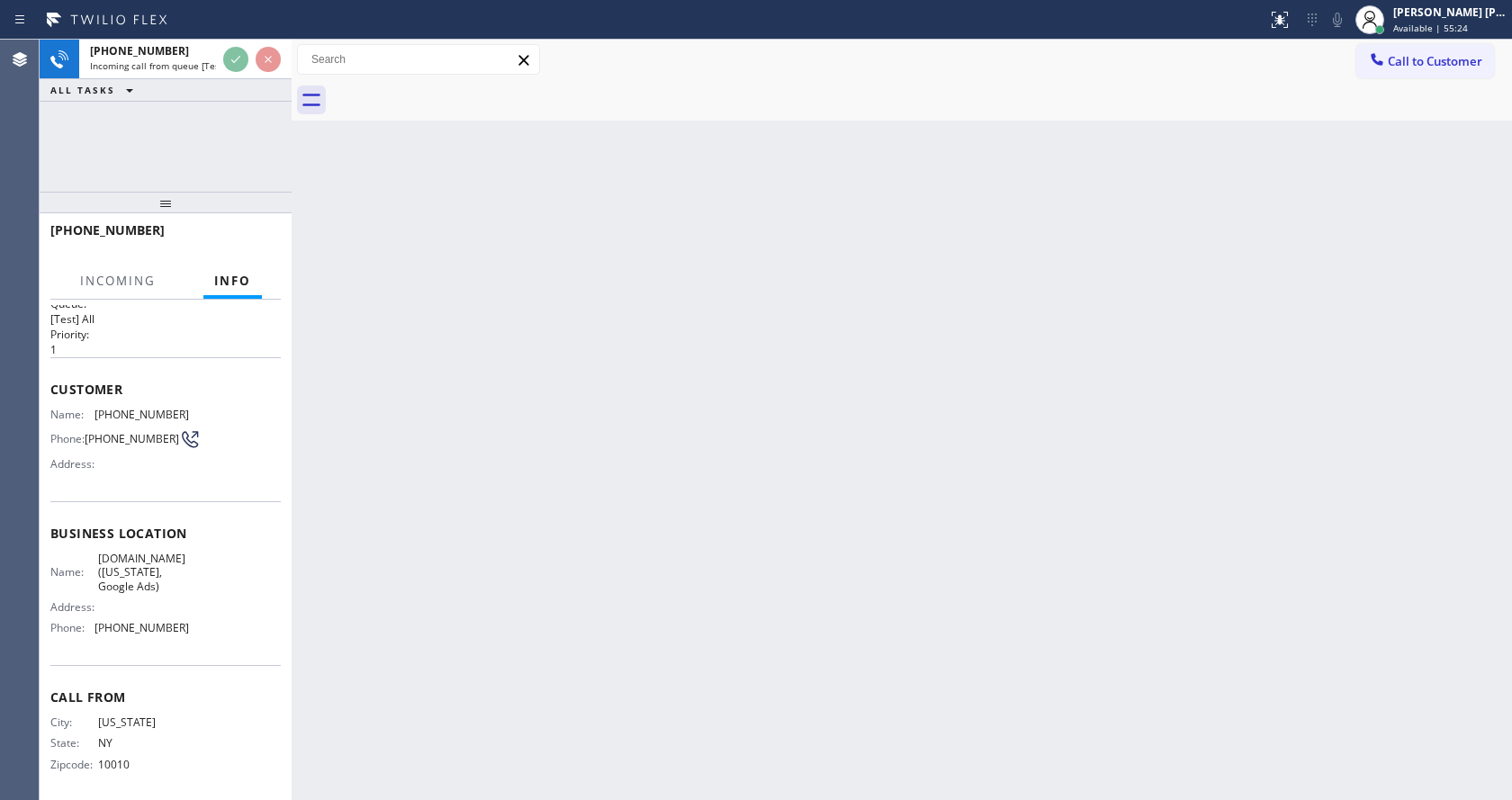
scroll to position [36, 0]
click at [617, 546] on div "Back to Dashboard Change Sender ID Customers Technicians Select a contact Outbo…" at bounding box center [901, 419] width 1220 height 760
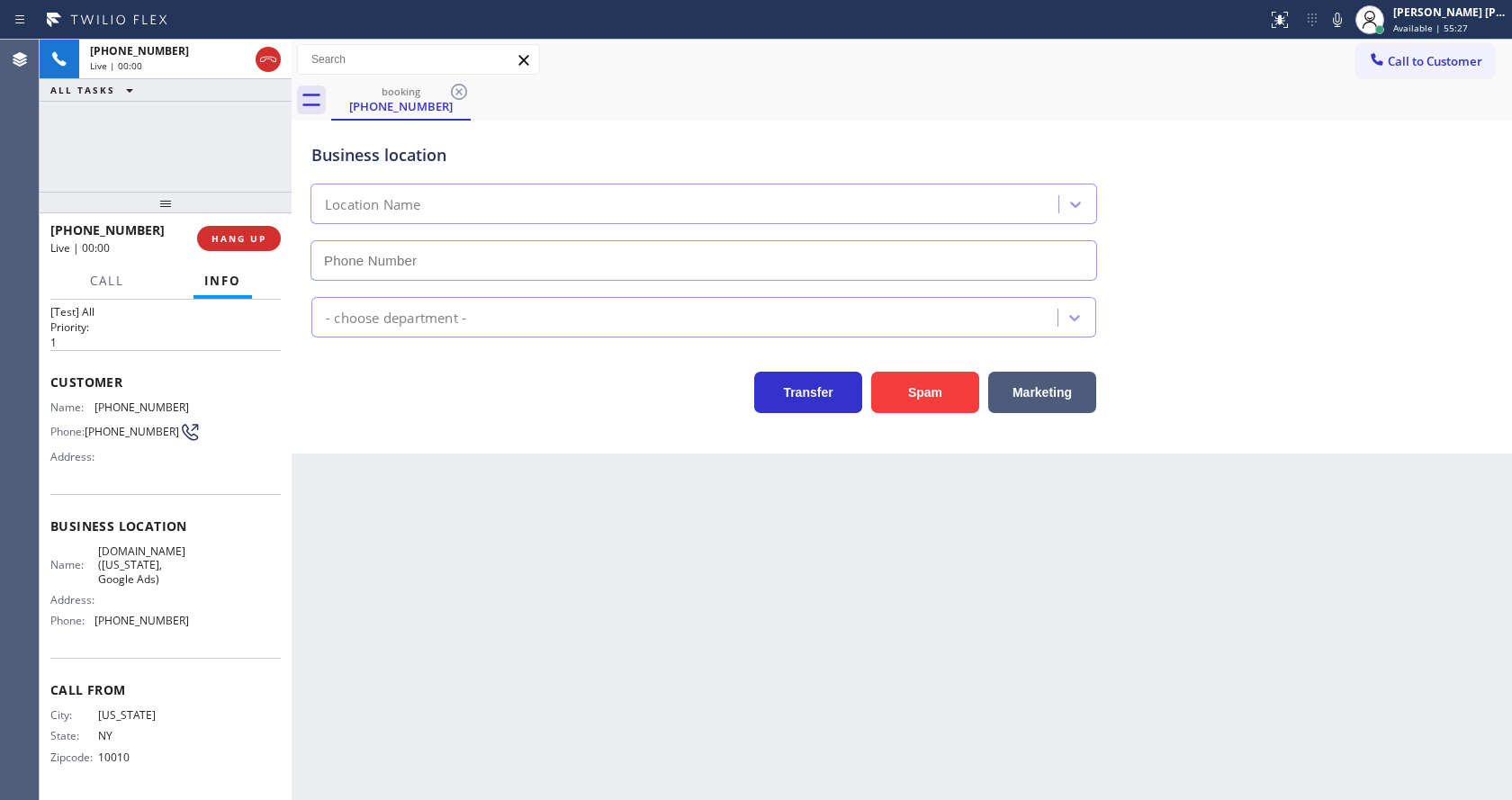
click at [827, 533] on div "Back to Dashboard Change Sender ID Customers Technicians Select a contact Outbo…" at bounding box center [901, 419] width 1220 height 760
type input "(315) 973-1147"
click at [540, 581] on div "Back to Dashboard Change Sender ID Customers Technicians Select a contact Outbo…" at bounding box center [901, 419] width 1220 height 760
click at [425, 507] on div "Back to Dashboard Change Sender ID Customers Technicians Select a contact Outbo…" at bounding box center [901, 419] width 1220 height 760
click at [768, 548] on div "Back to Dashboard Change Sender ID Customers Technicians Select a contact Outbo…" at bounding box center [901, 419] width 1220 height 760
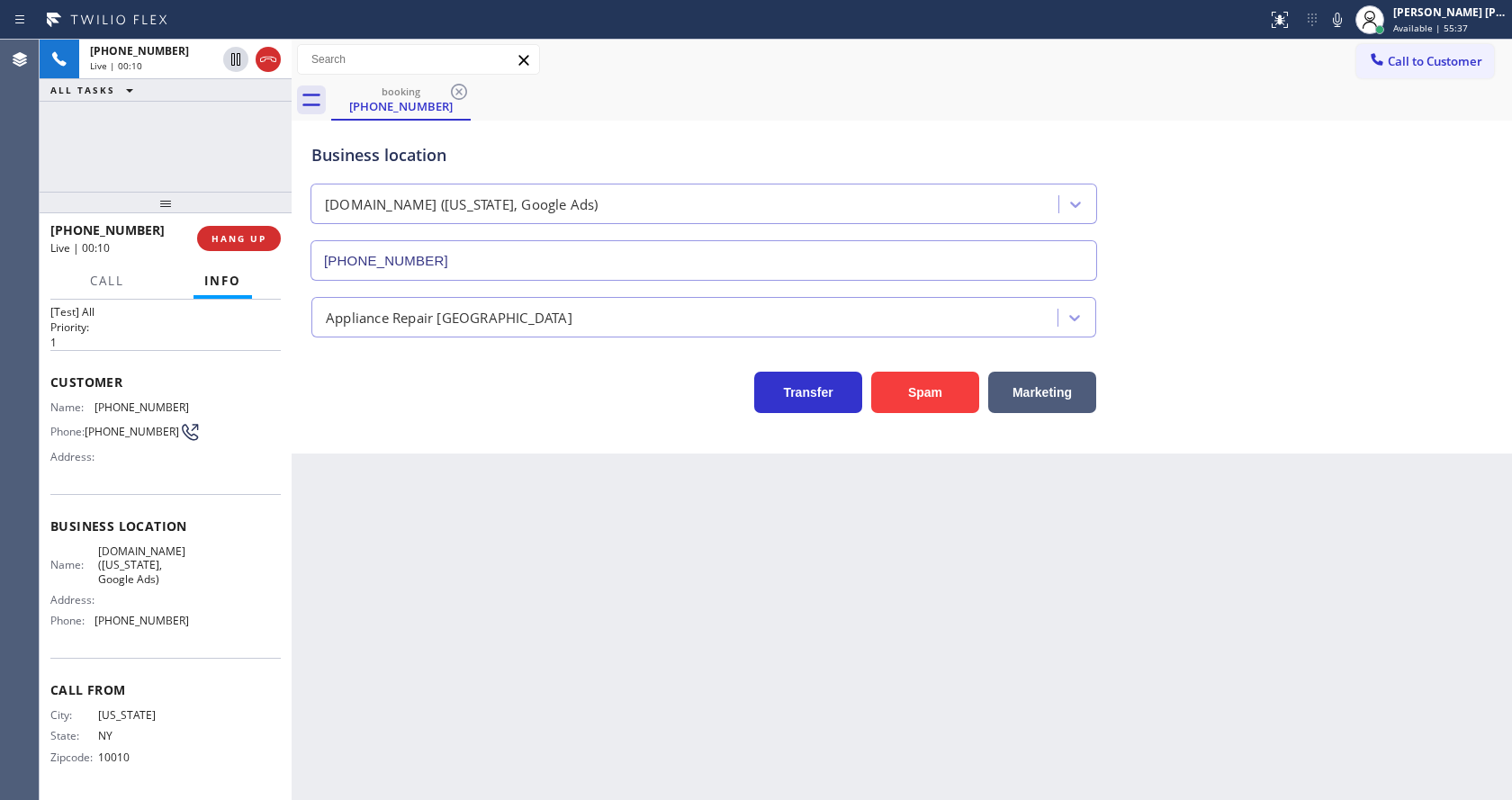
click at [402, 555] on div "Back to Dashboard Change Sender ID Customers Technicians Select a contact Outbo…" at bounding box center [901, 419] width 1220 height 760
click at [194, 620] on div "Name: SubzeroCare.online (New York, Google Ads) Address: Phone: (315) 973-1147" at bounding box center [166, 589] width 230 height 91
drag, startPoint x: 175, startPoint y: 620, endPoint x: 97, endPoint y: 622, distance: 78.0
click at [97, 622] on span "(315) 973-1147" at bounding box center [141, 620] width 94 height 13
click at [651, 636] on div "Back to Dashboard Change Sender ID Customers Technicians Select a contact Outbo…" at bounding box center [901, 419] width 1220 height 760
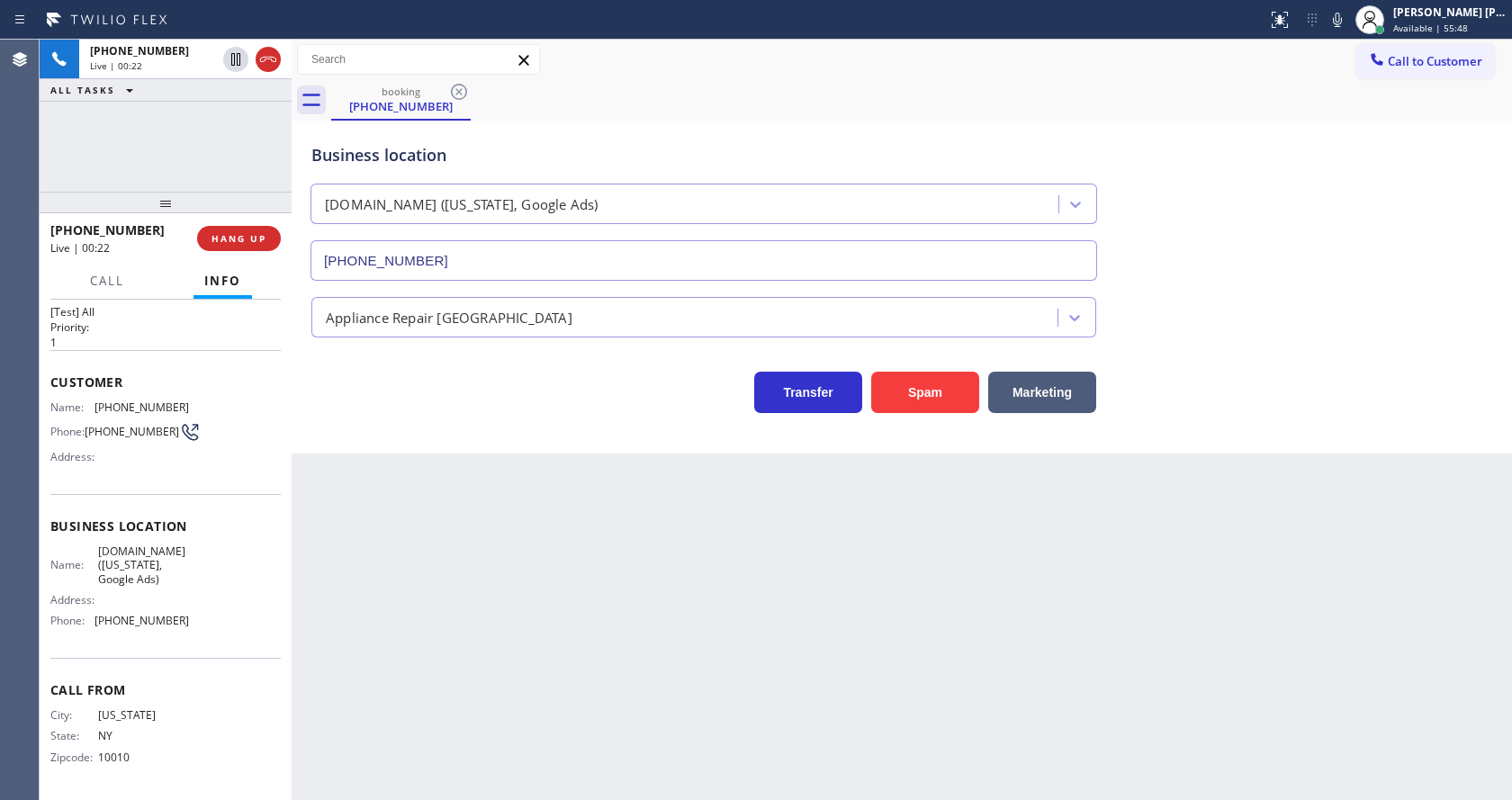
click at [241, 221] on div "+19174281650 Live | 00:22 HANG UP" at bounding box center [166, 238] width 230 height 47
click at [243, 237] on span "HANG UP" at bounding box center [238, 237] width 55 height 12
click at [242, 237] on span "HANG UP" at bounding box center [238, 237] width 55 height 12
click at [242, 237] on span "COMPLETE" at bounding box center [235, 237] width 62 height 12
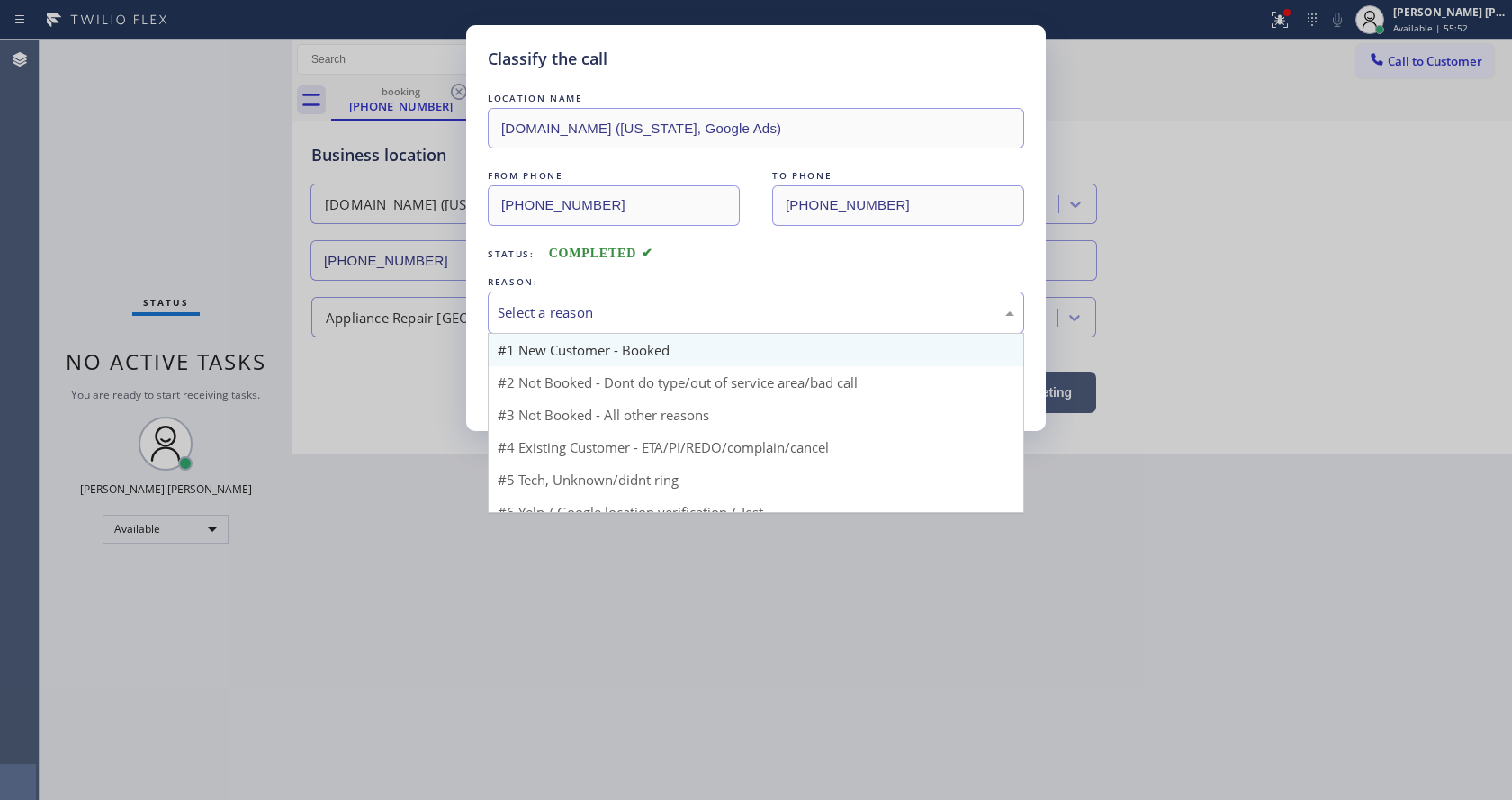
drag, startPoint x: 521, startPoint y: 302, endPoint x: 568, endPoint y: 362, distance: 76.2
click at [521, 303] on div "Select a reason" at bounding box center [756, 312] width 516 height 21
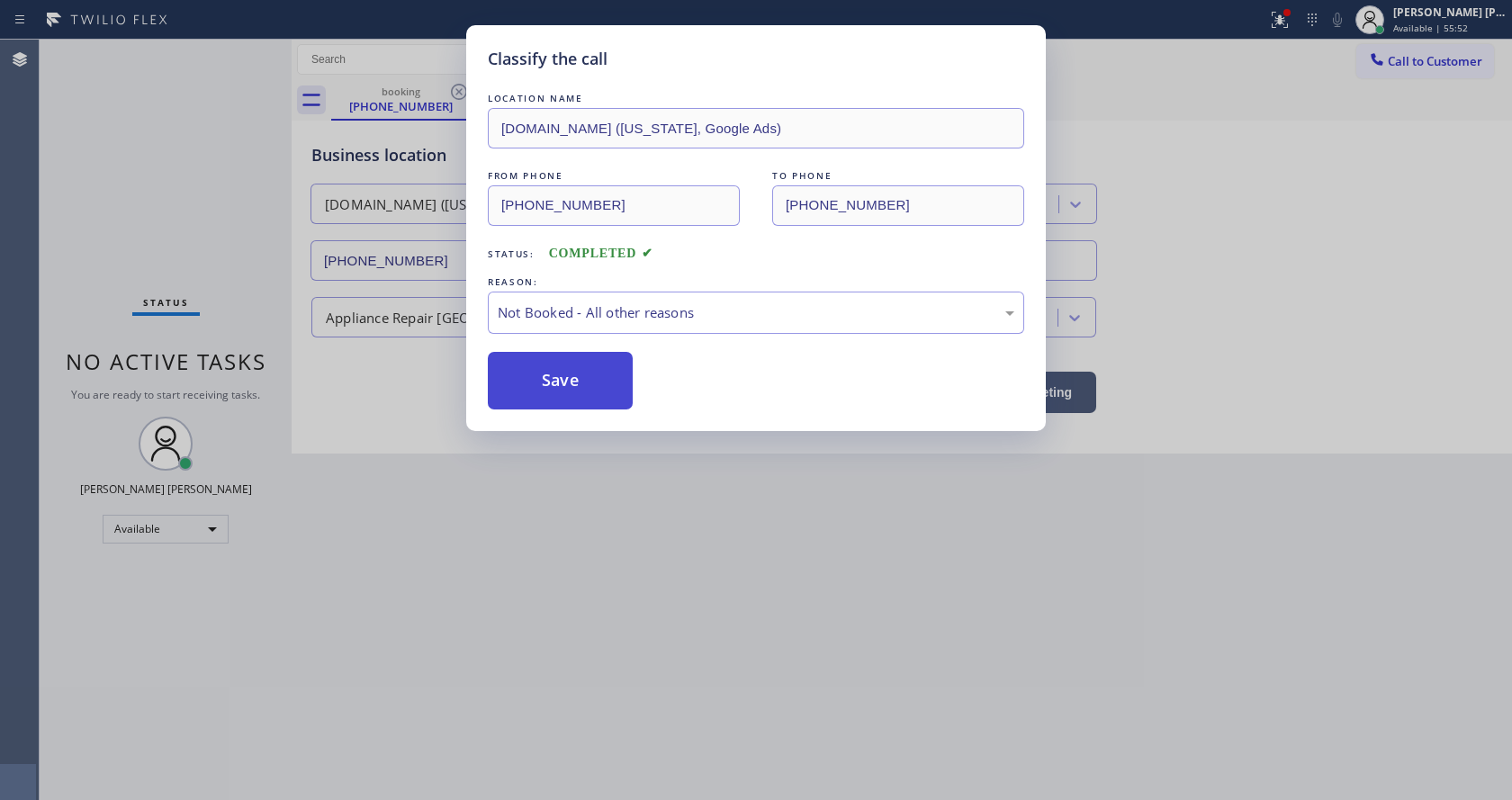
click at [568, 375] on button "Save" at bounding box center [560, 380] width 145 height 58
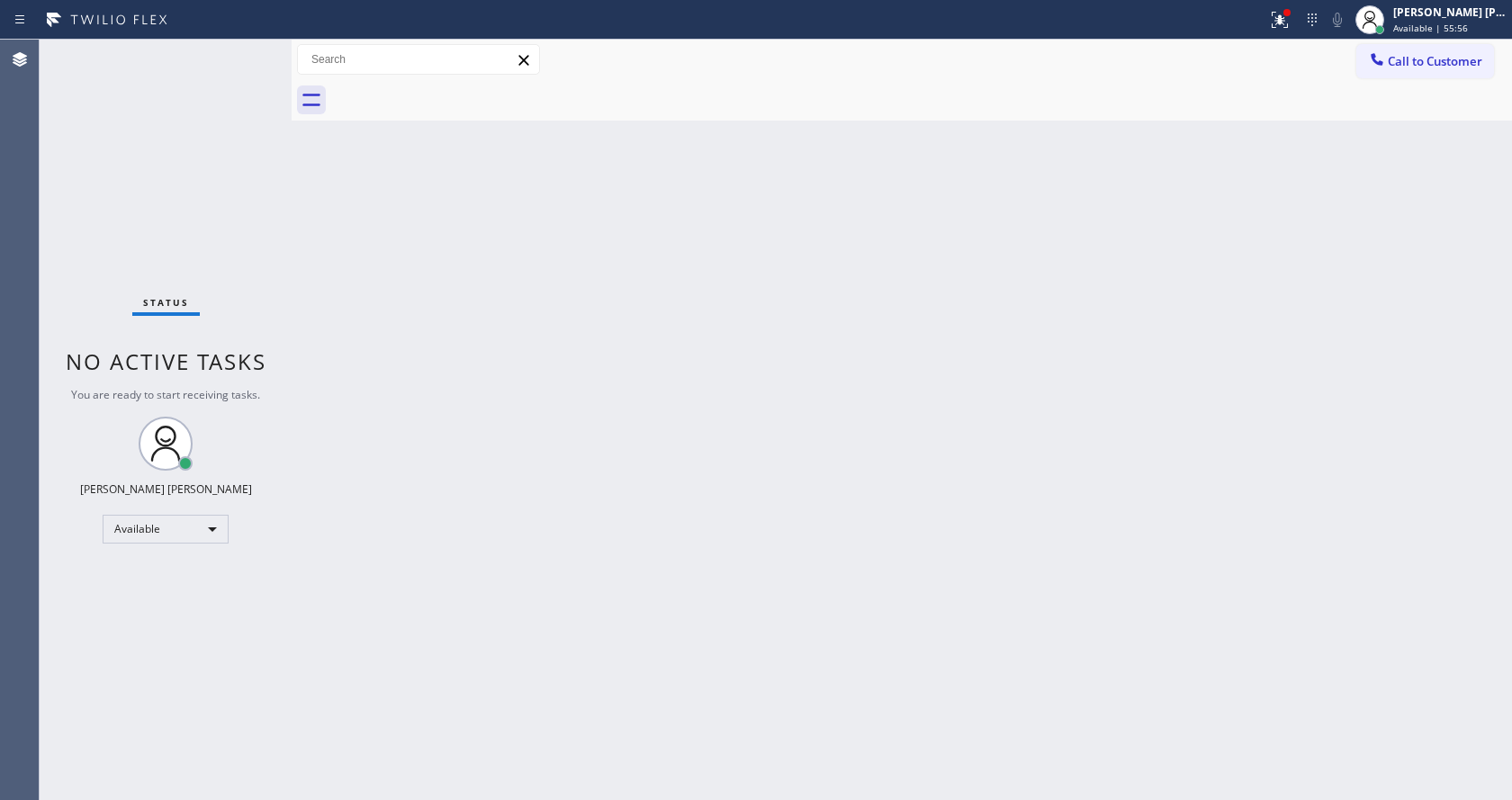
click at [481, 506] on div "Back to Dashboard Change Sender ID Customers Technicians Select a contact Outbo…" at bounding box center [901, 419] width 1220 height 760
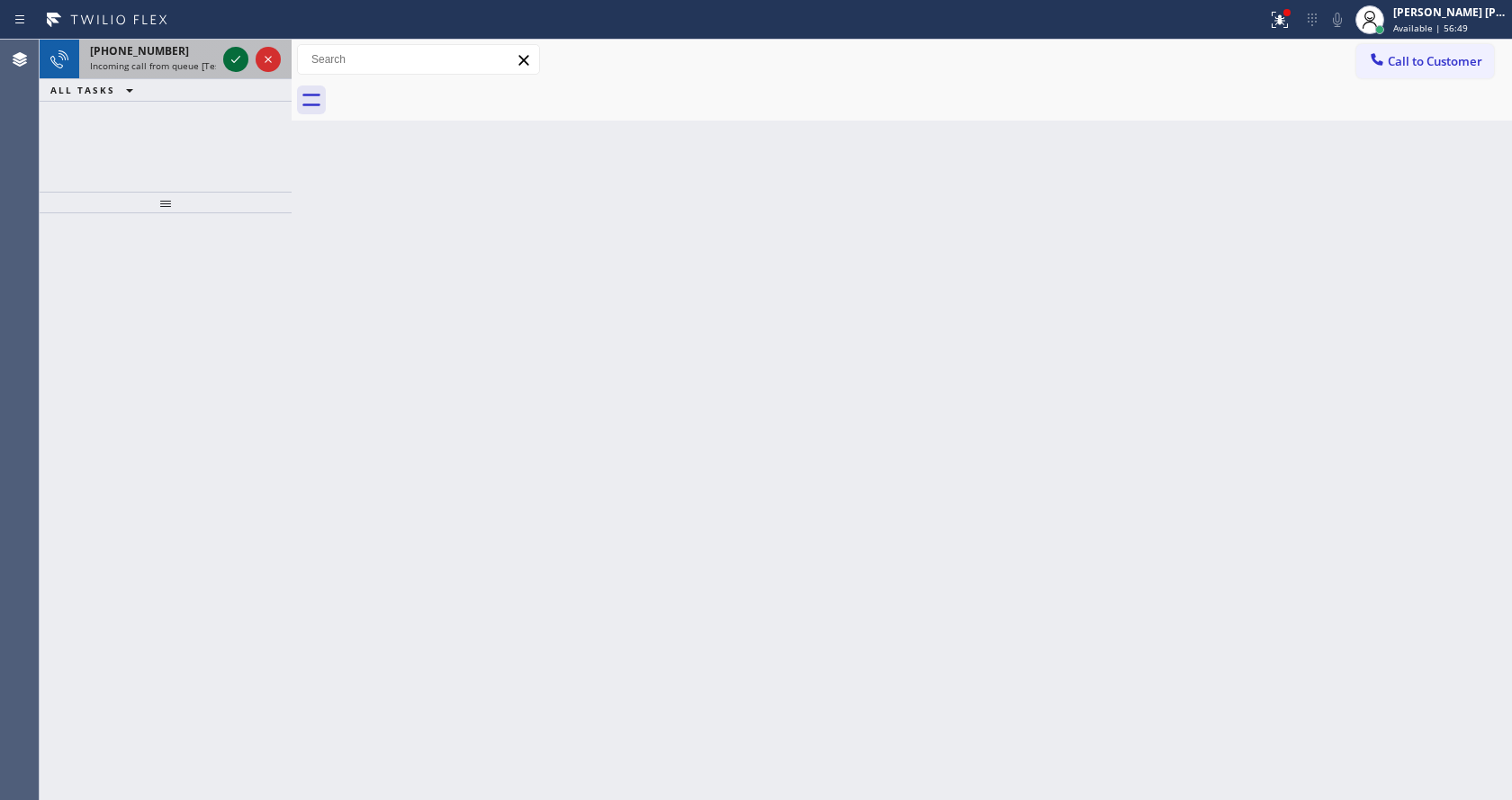
click at [237, 66] on icon at bounding box center [236, 59] width 22 height 21
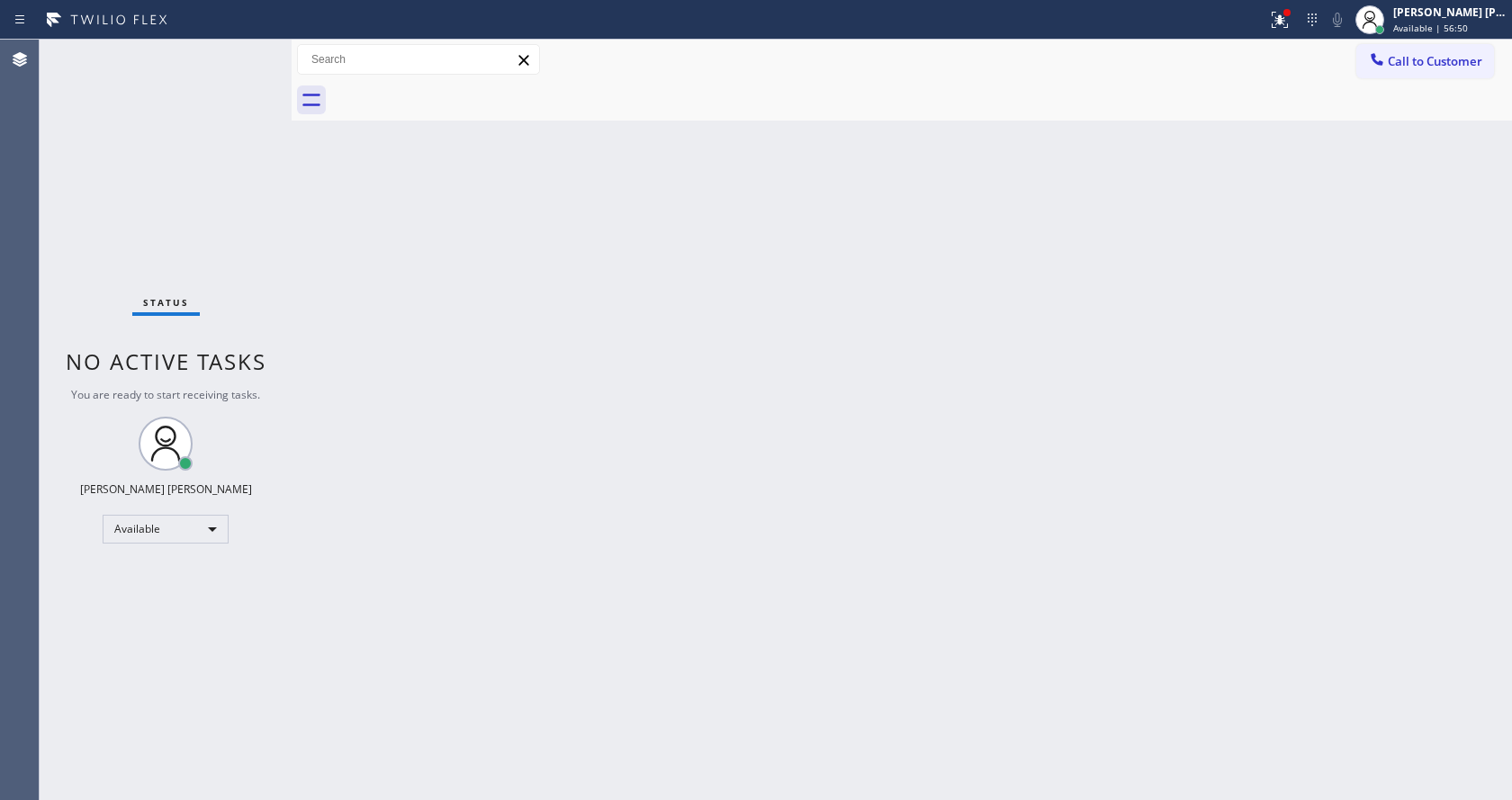
click at [730, 453] on div "Back to Dashboard Change Sender ID Customers Technicians Select a contact Outbo…" at bounding box center [901, 419] width 1220 height 760
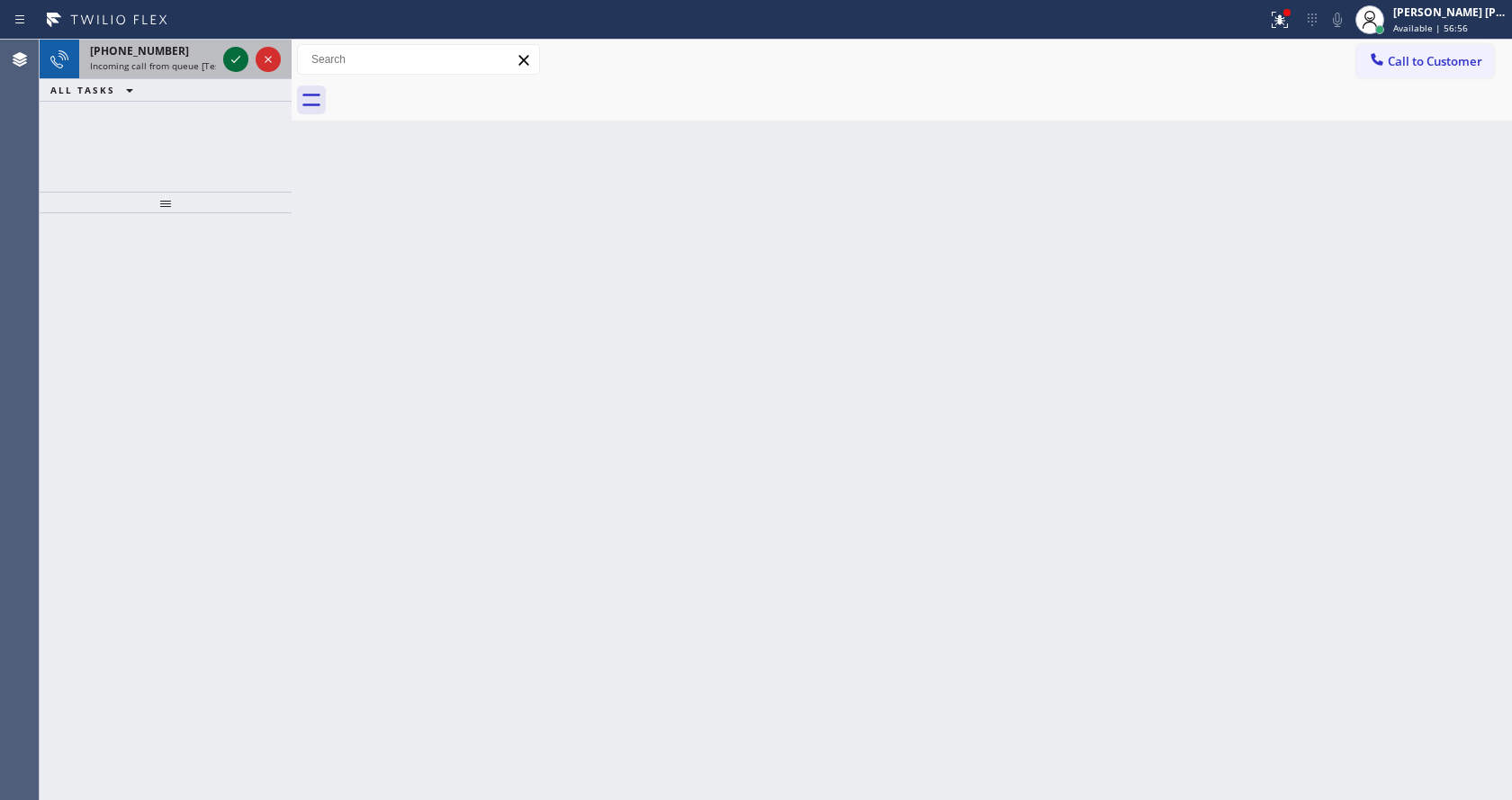
click at [231, 64] on icon at bounding box center [236, 59] width 22 height 21
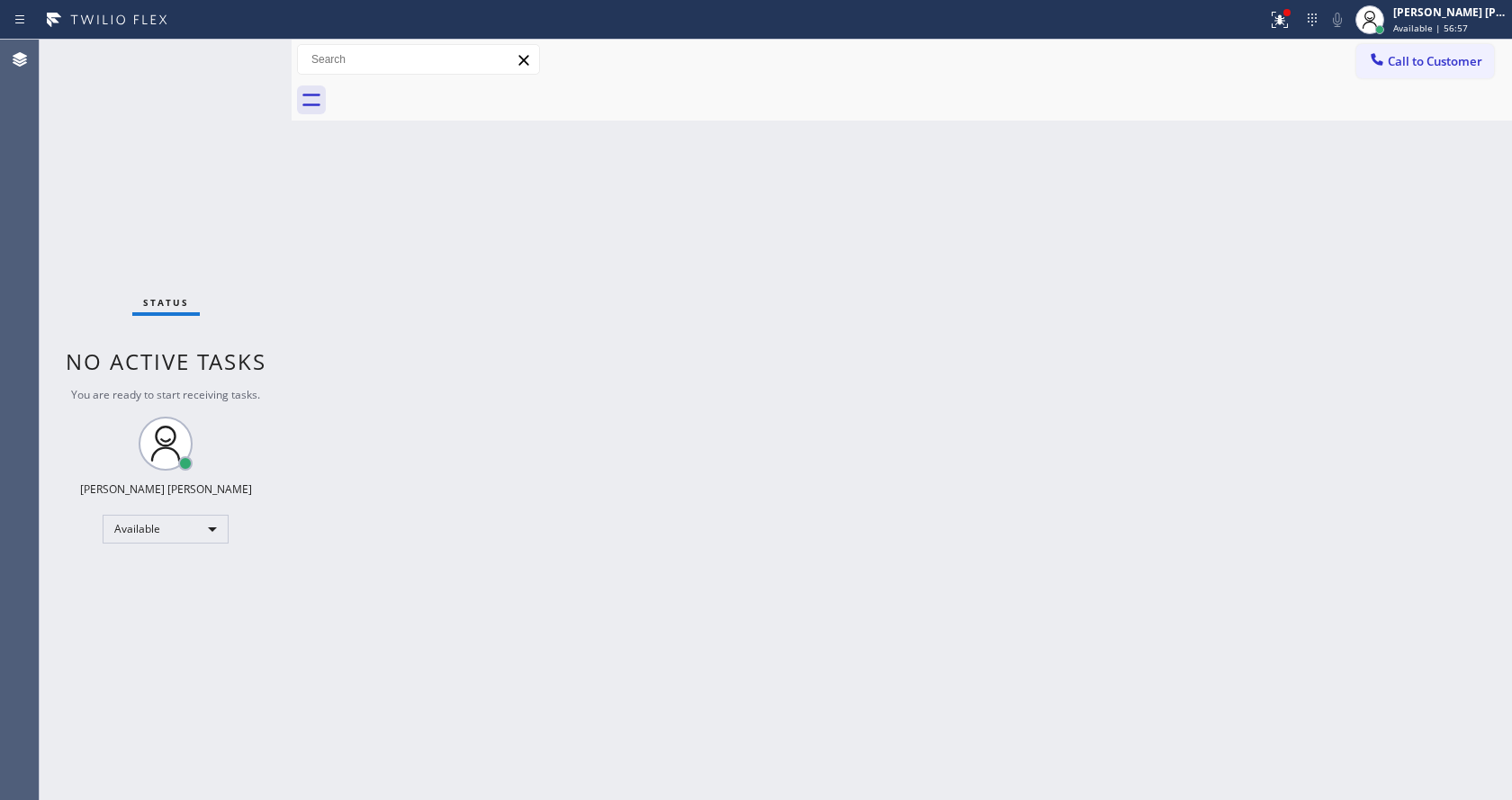
click at [552, 517] on div "Back to Dashboard Change Sender ID Customers Technicians Select a contact Outbo…" at bounding box center [901, 419] width 1220 height 760
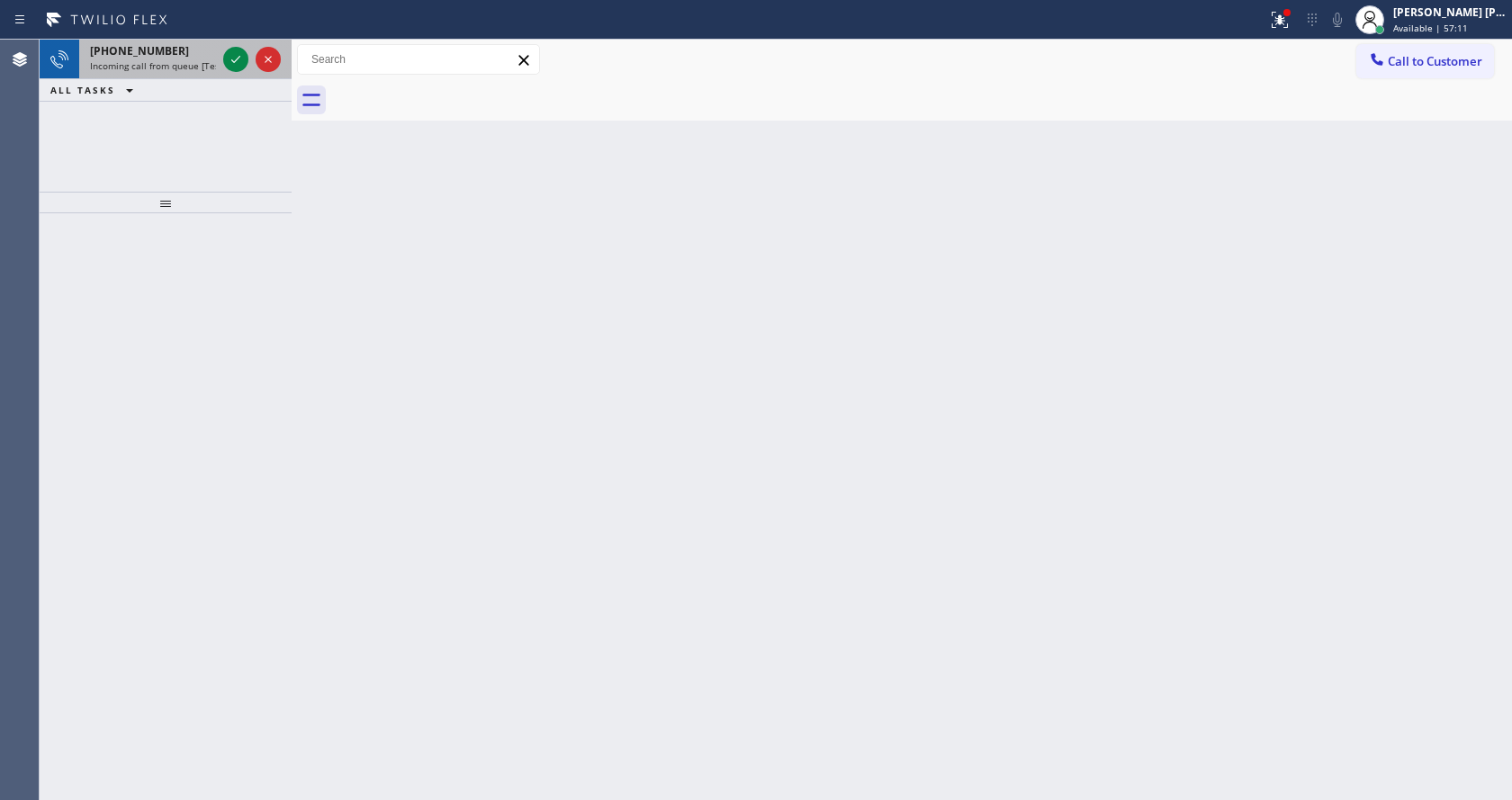
click at [233, 72] on div at bounding box center [252, 59] width 65 height 39
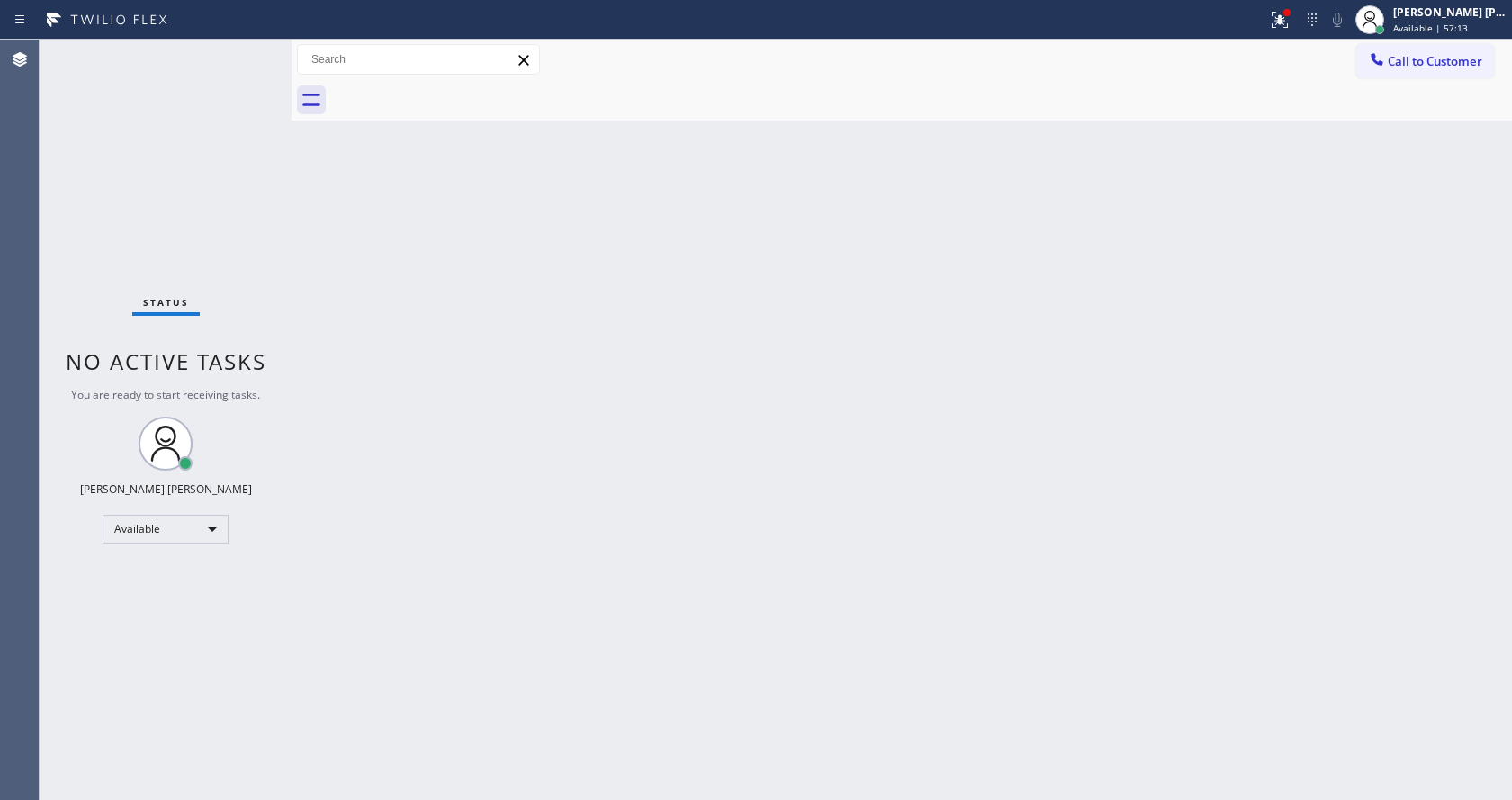
click at [714, 470] on div "Back to Dashboard Change Sender ID Customers Technicians Select a contact Outbo…" at bounding box center [901, 419] width 1220 height 760
click at [1052, 306] on div "Back to Dashboard Change Sender ID Customers Technicians Select a contact Outbo…" at bounding box center [901, 419] width 1220 height 760
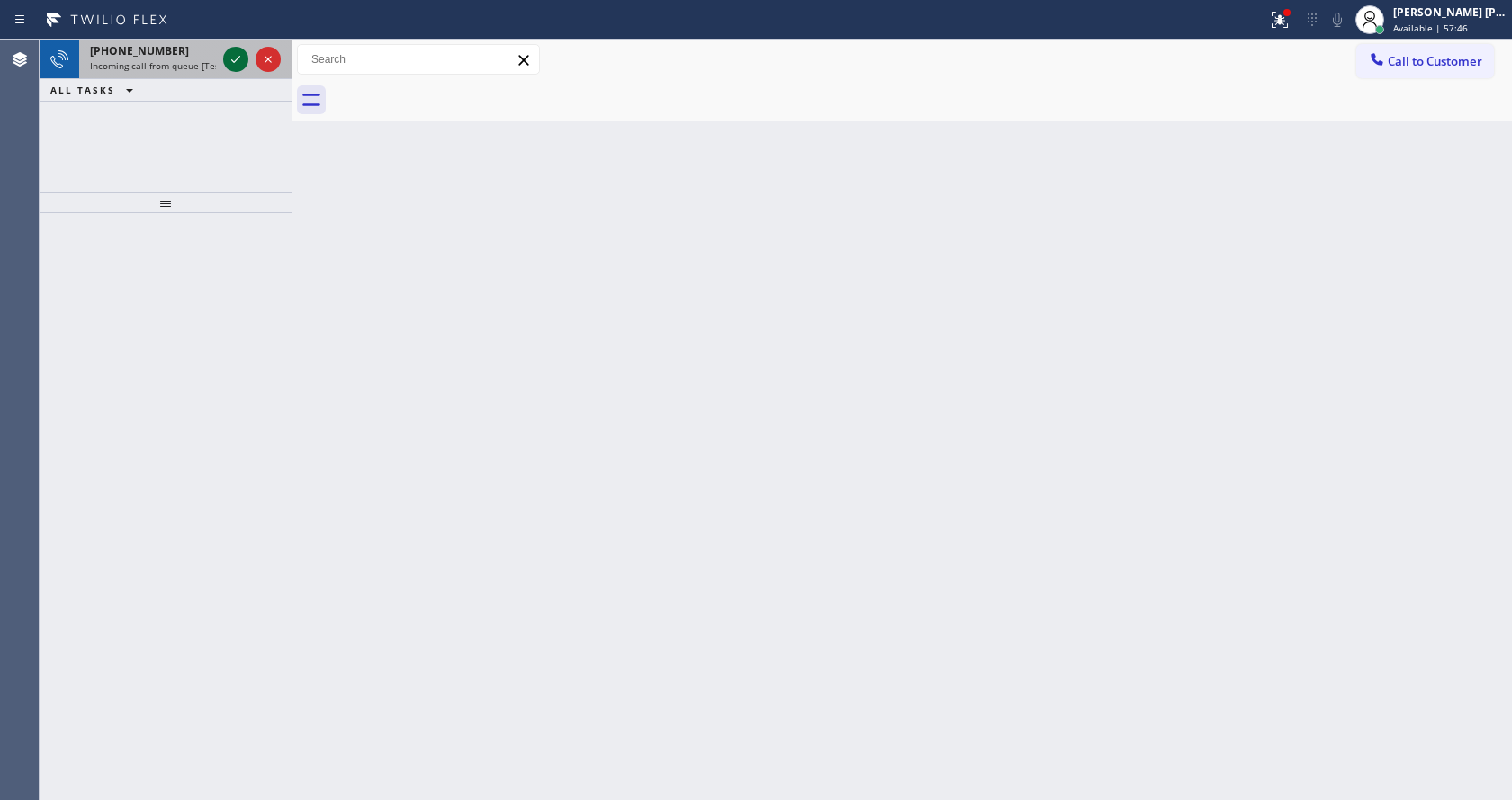
click at [236, 48] on button at bounding box center [236, 59] width 25 height 25
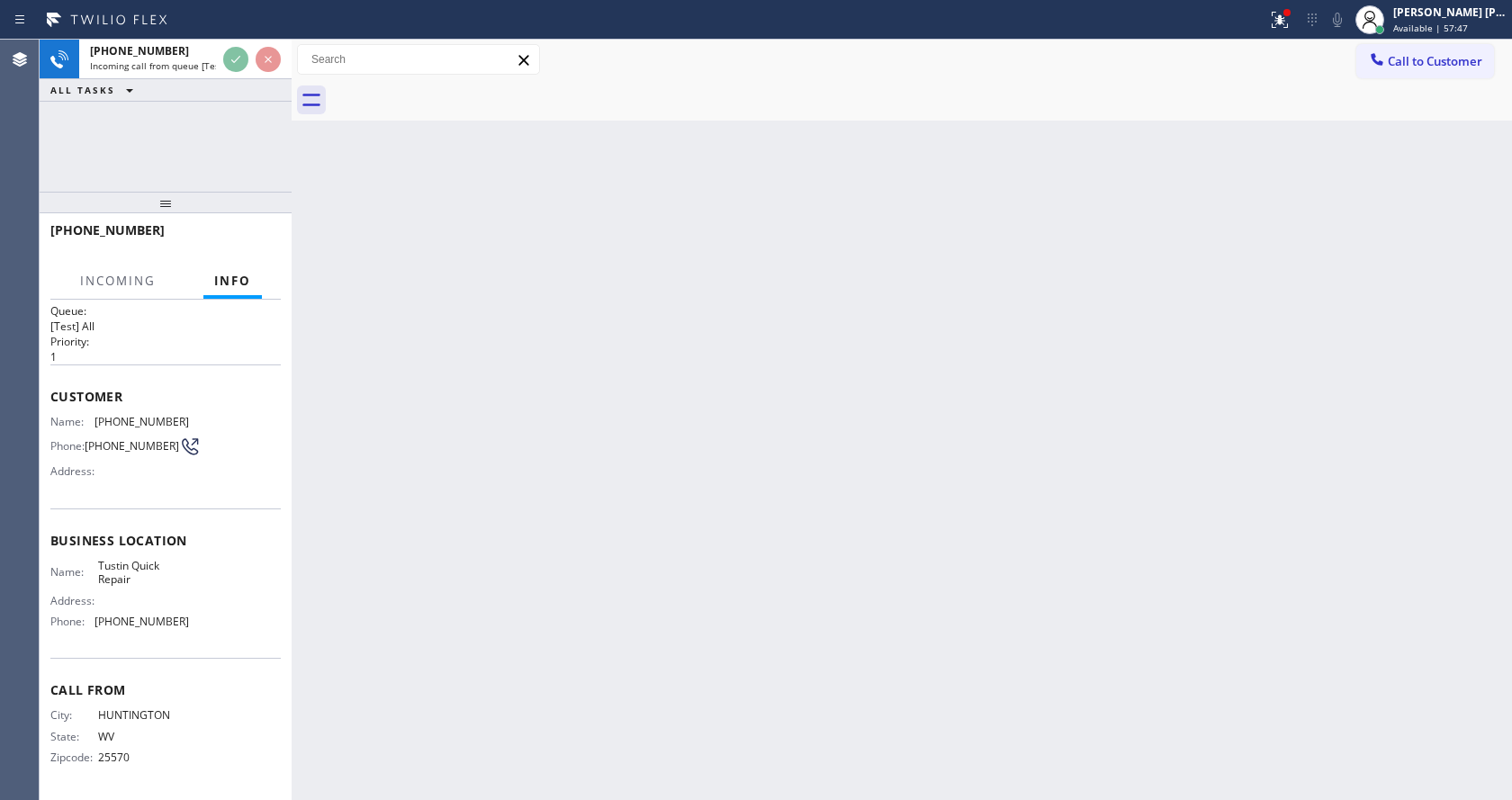
scroll to position [23, 0]
click at [605, 479] on div "Back to Dashboard Change Sender ID Customers Technicians Select a contact Outbo…" at bounding box center [901, 419] width 1220 height 760
click at [442, 651] on div "Back to Dashboard Change Sender ID Customers Technicians Select a contact Outbo…" at bounding box center [901, 419] width 1220 height 760
drag, startPoint x: 302, startPoint y: 350, endPoint x: 420, endPoint y: 328, distance: 120.0
click at [302, 350] on div "Back to Dashboard Change Sender ID Customers Technicians Select a contact Outbo…" at bounding box center [901, 419] width 1220 height 760
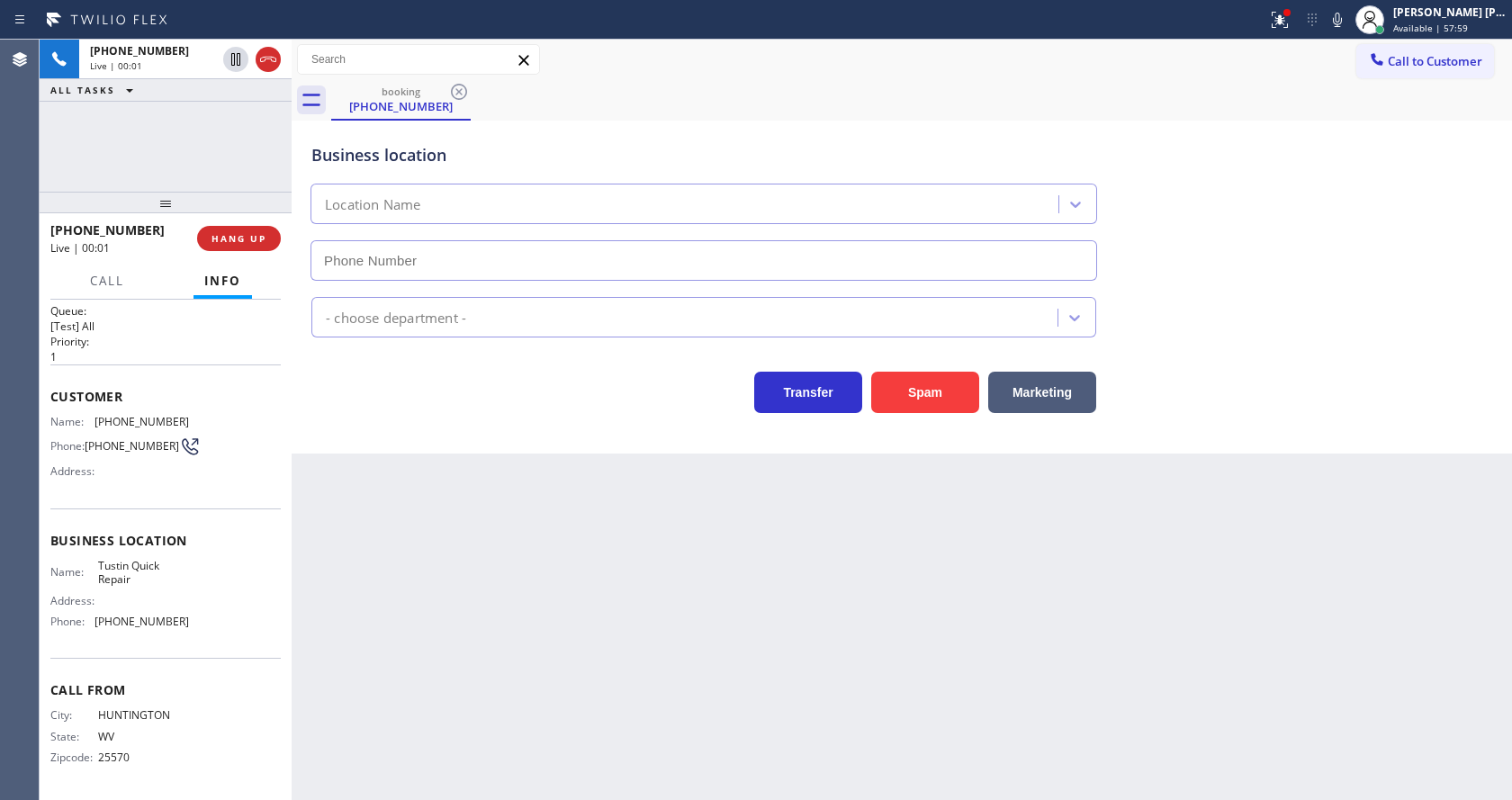
type input "(657) 218-2896"
click at [246, 213] on div at bounding box center [165, 202] width 252 height 21
click at [251, 228] on button "HANG UP" at bounding box center [239, 238] width 84 height 25
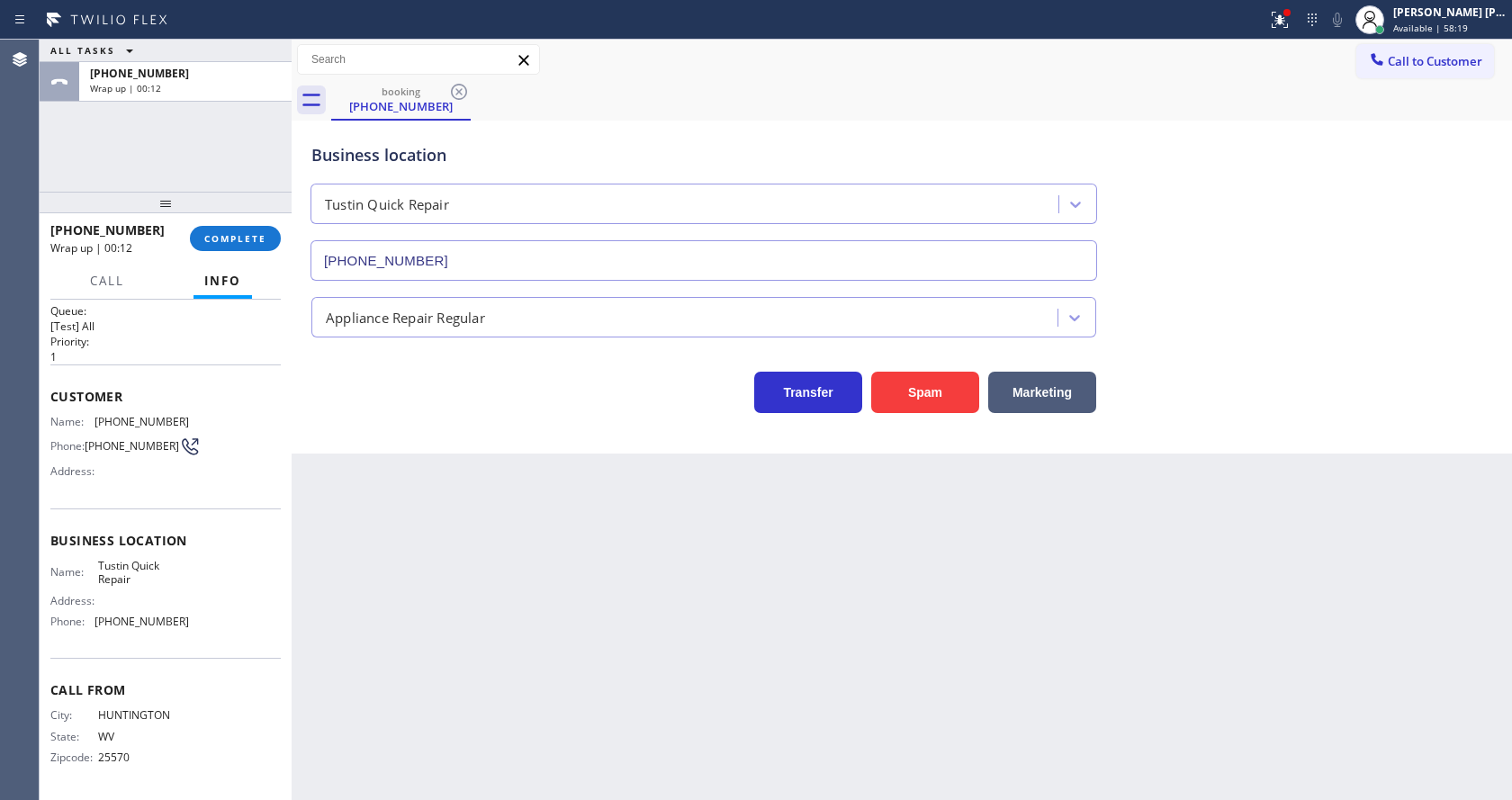
click at [779, 654] on div "Back to Dashboard Change Sender ID Customers Technicians Select a contact Outbo…" at bounding box center [901, 419] width 1220 height 760
click at [1483, 296] on div "Appliance Repair Regular" at bounding box center [901, 313] width 1188 height 48
click at [545, 483] on div "Back to Dashboard Change Sender ID Customers Technicians Select a contact Outbo…" at bounding box center [901, 419] width 1220 height 760
click at [236, 237] on span "COMPLETE" at bounding box center [235, 237] width 62 height 12
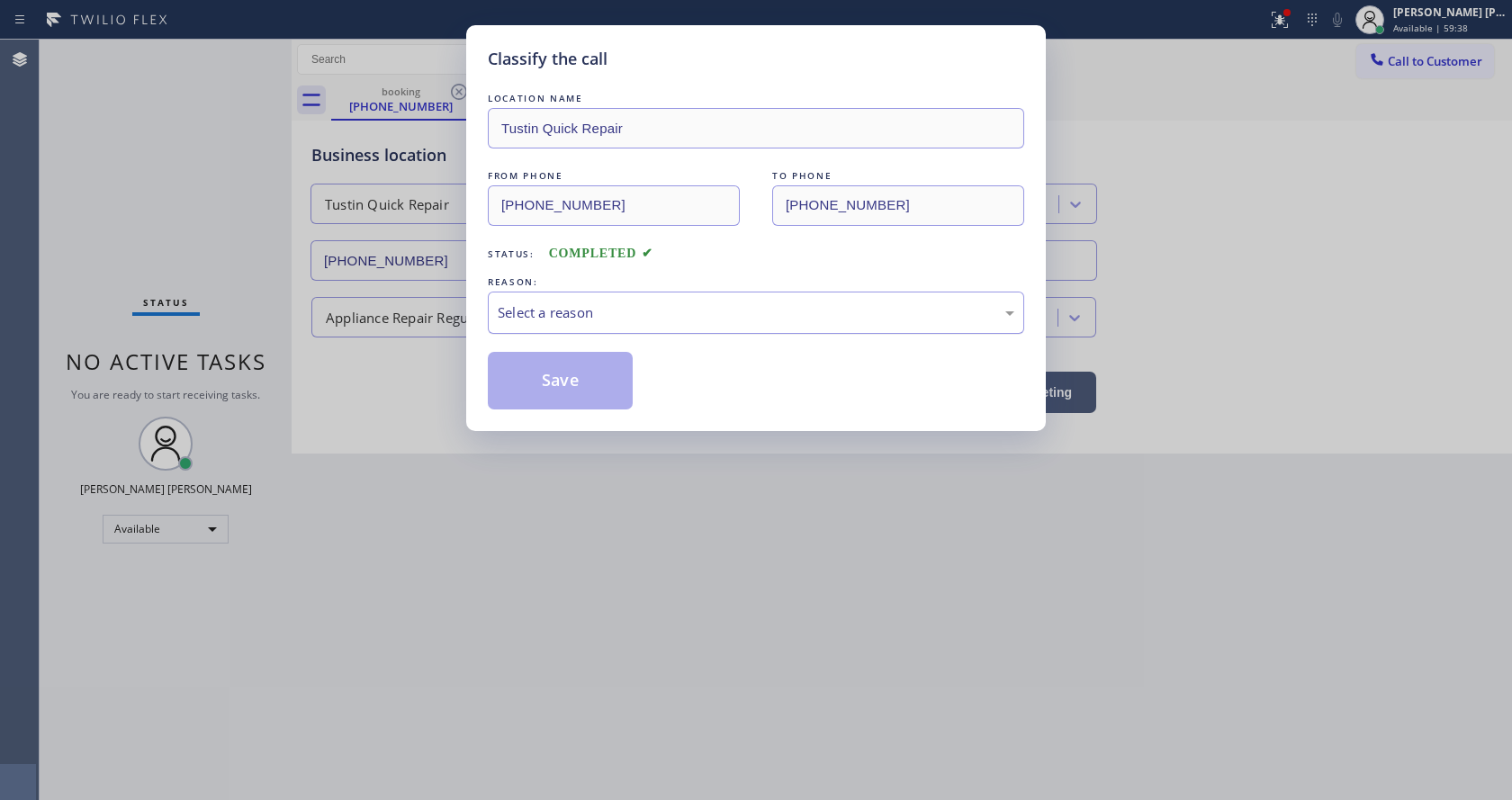
click at [565, 292] on div "Select a reason" at bounding box center [756, 312] width 537 height 42
click at [555, 426] on div "Classify the call LOCATION NAME Tustin Quick Repair FROM PHONE (304) 486-8819 T…" at bounding box center [756, 228] width 580 height 406
click at [554, 377] on button "Save" at bounding box center [560, 380] width 145 height 58
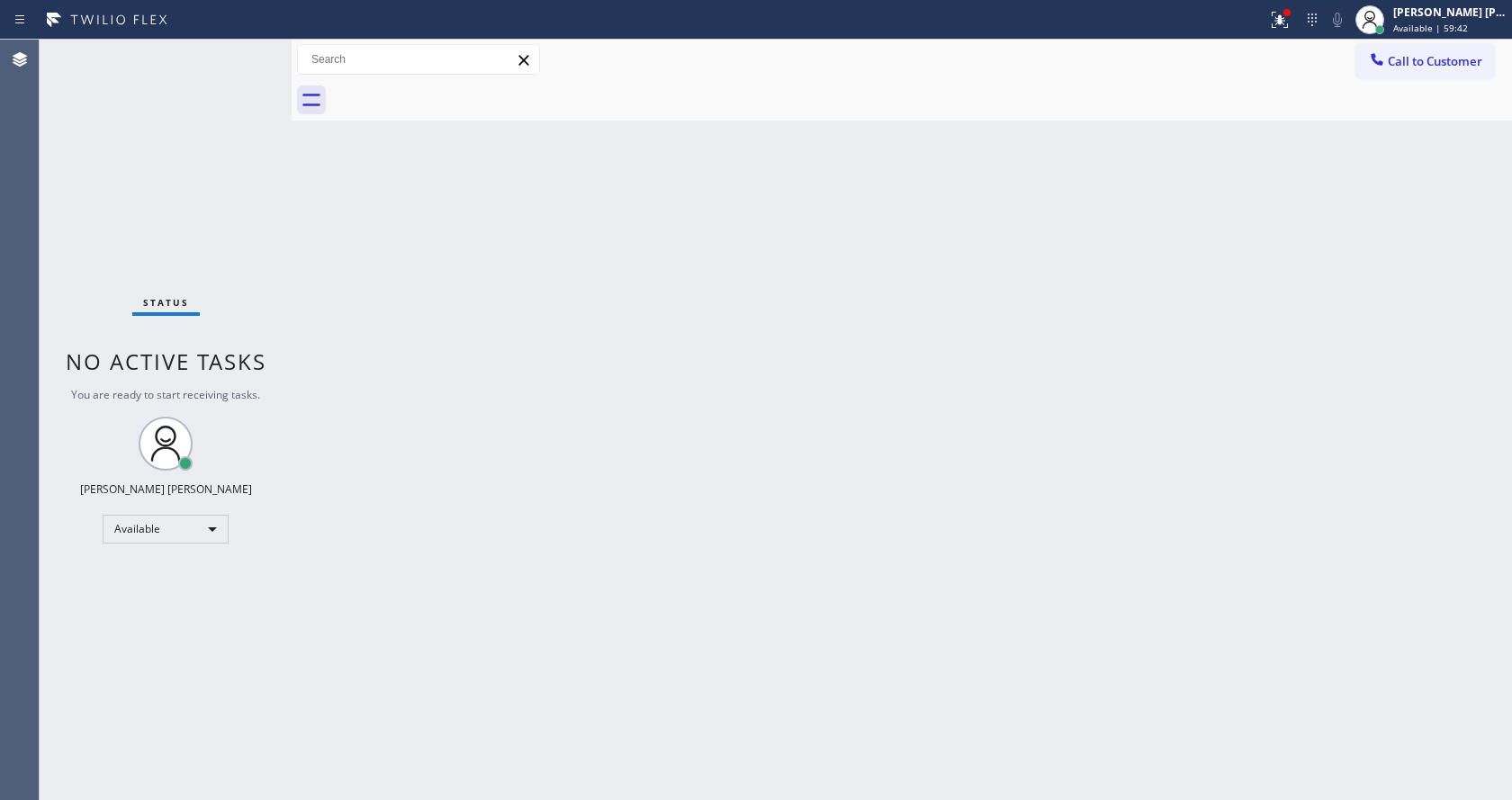
click at [415, 338] on div "Back to Dashboard Change Sender ID Customers Technicians Select a contact Outbo…" at bounding box center [901, 419] width 1220 height 760
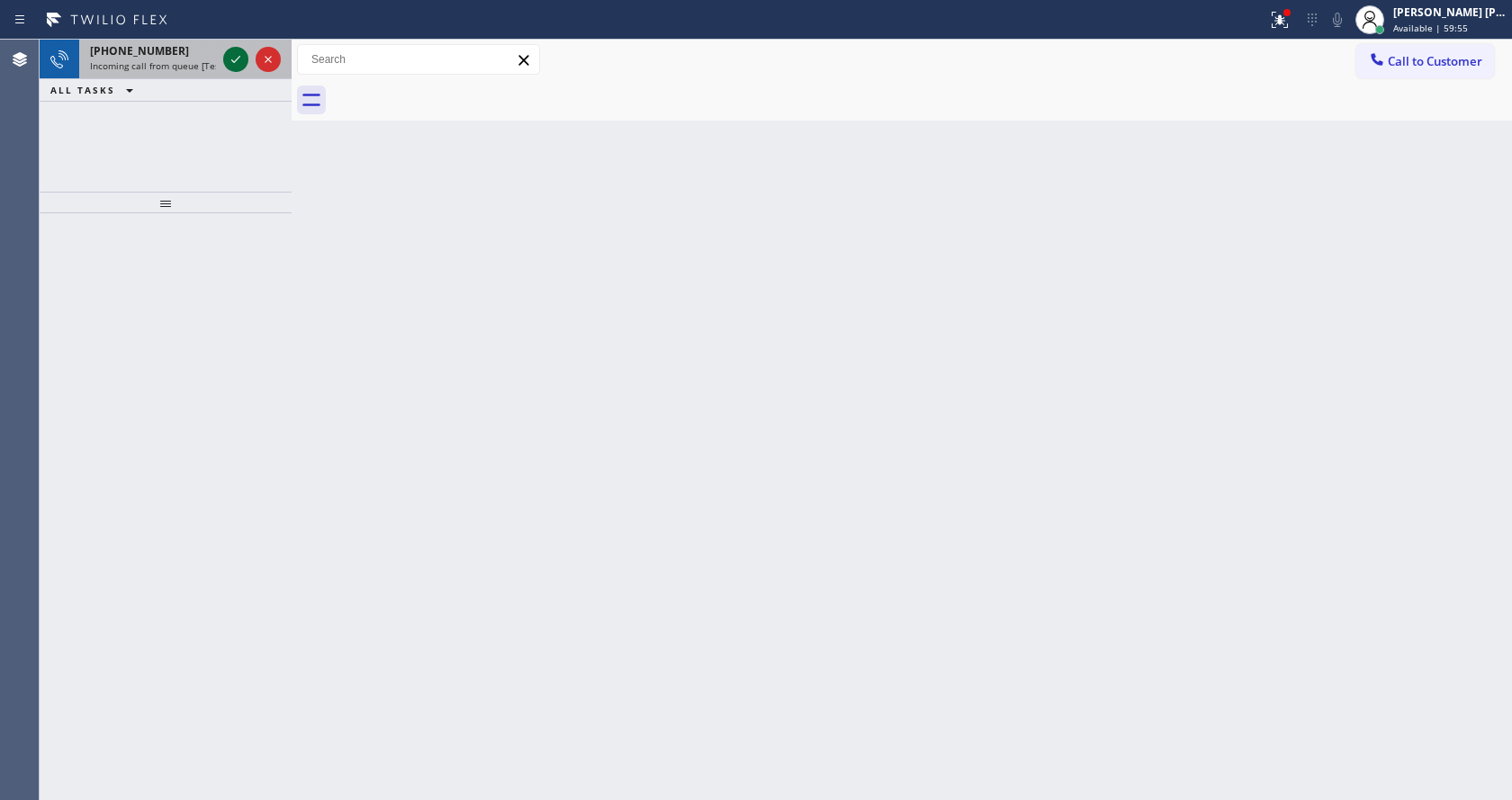
click at [238, 51] on icon at bounding box center [236, 59] width 22 height 21
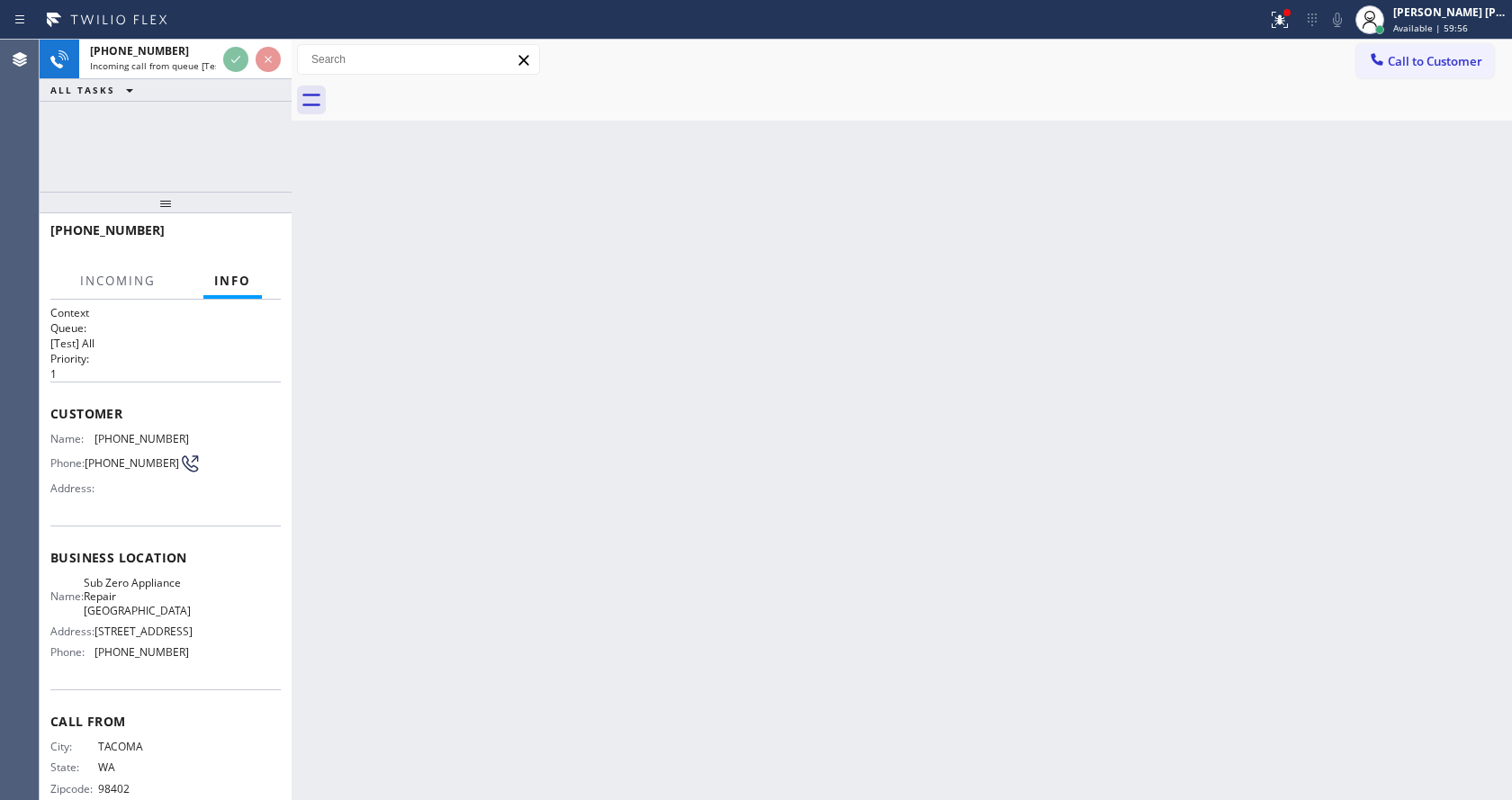
scroll to position [26, 0]
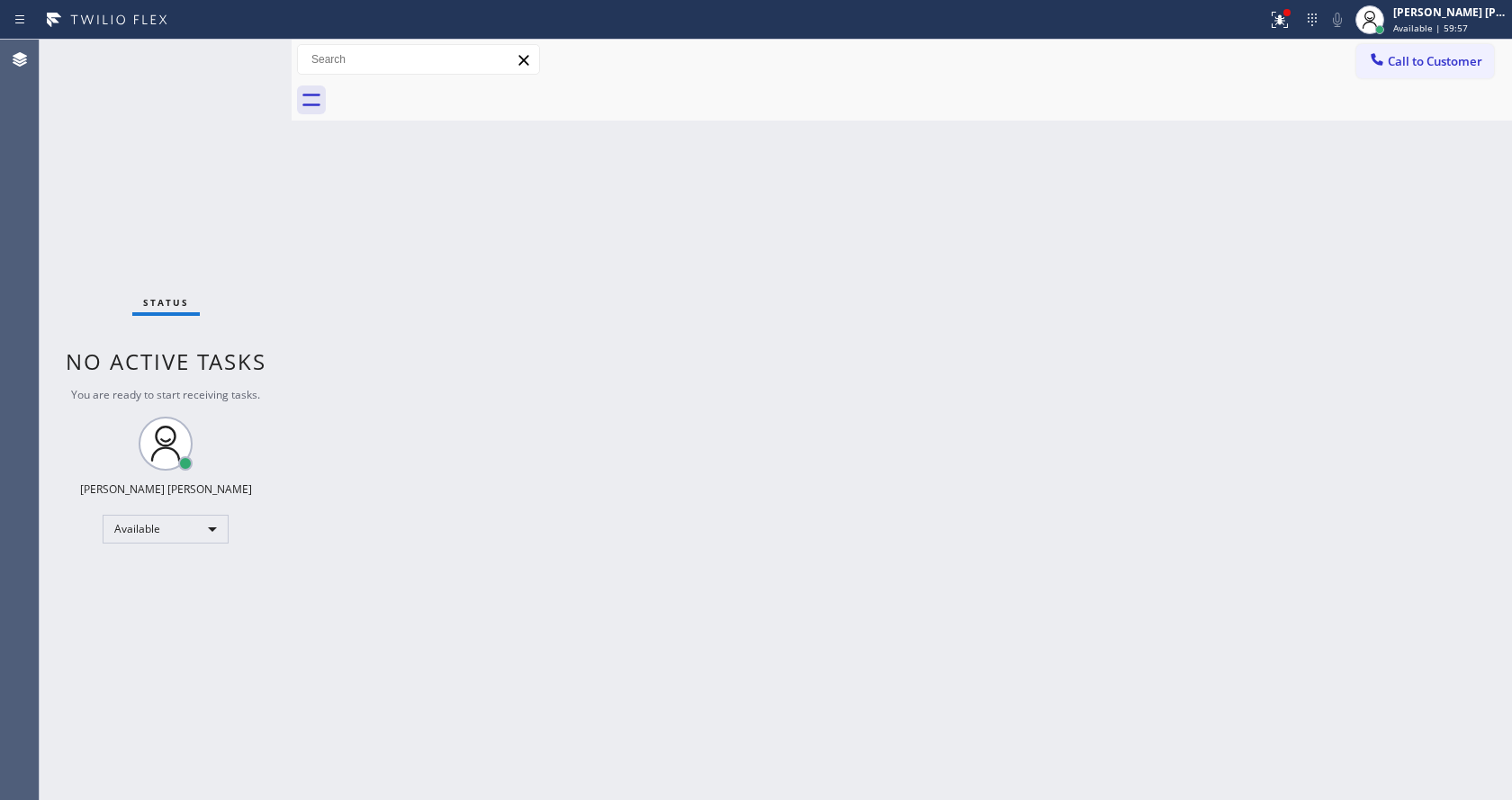
click at [615, 507] on div "Back to Dashboard Change Sender ID Customers Technicians Select a contact Outbo…" at bounding box center [901, 419] width 1220 height 760
click at [1290, 14] on div at bounding box center [1287, 13] width 7 height 7
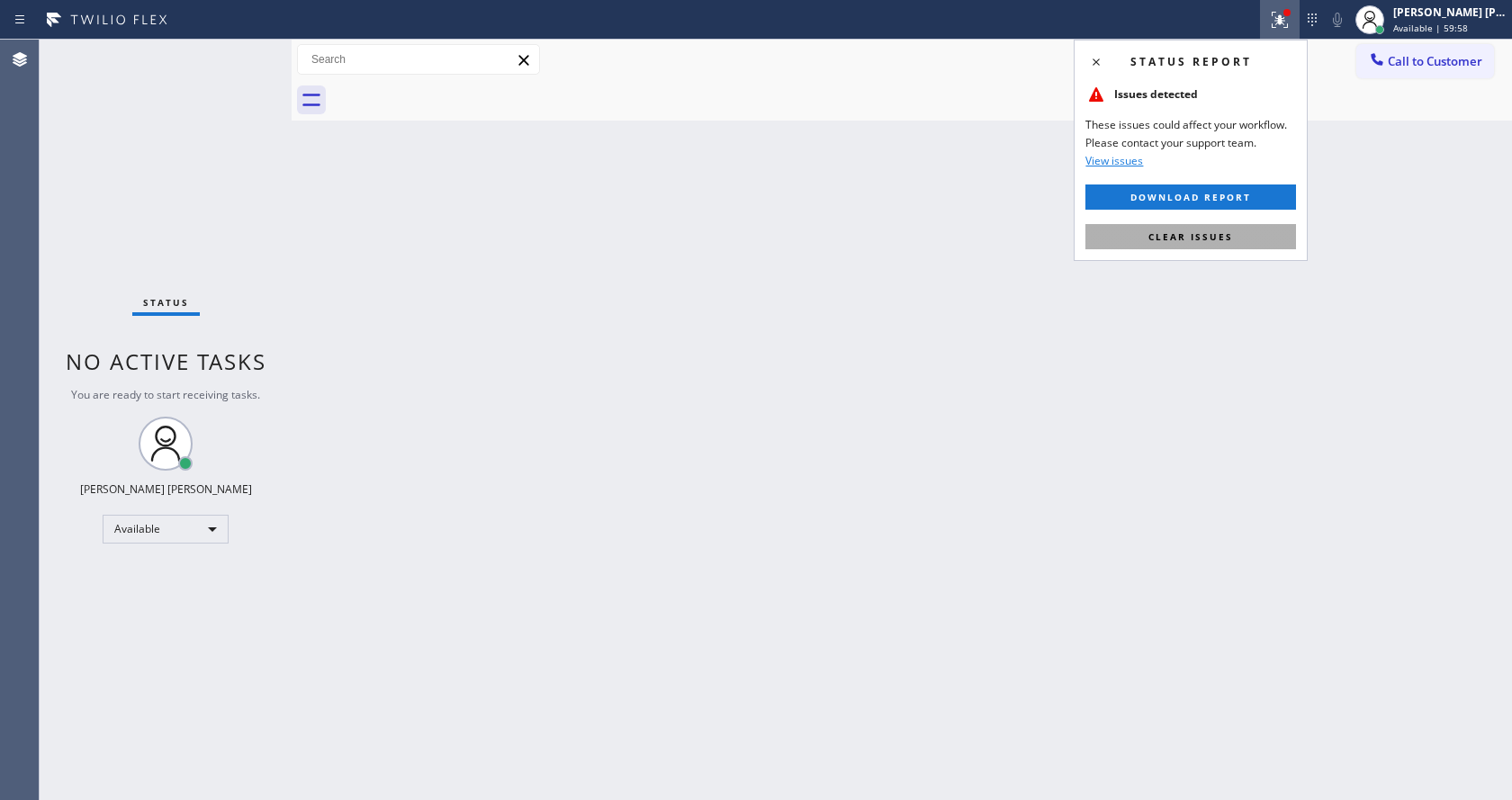
click at [1201, 230] on span "Clear issues" at bounding box center [1190, 236] width 84 height 12
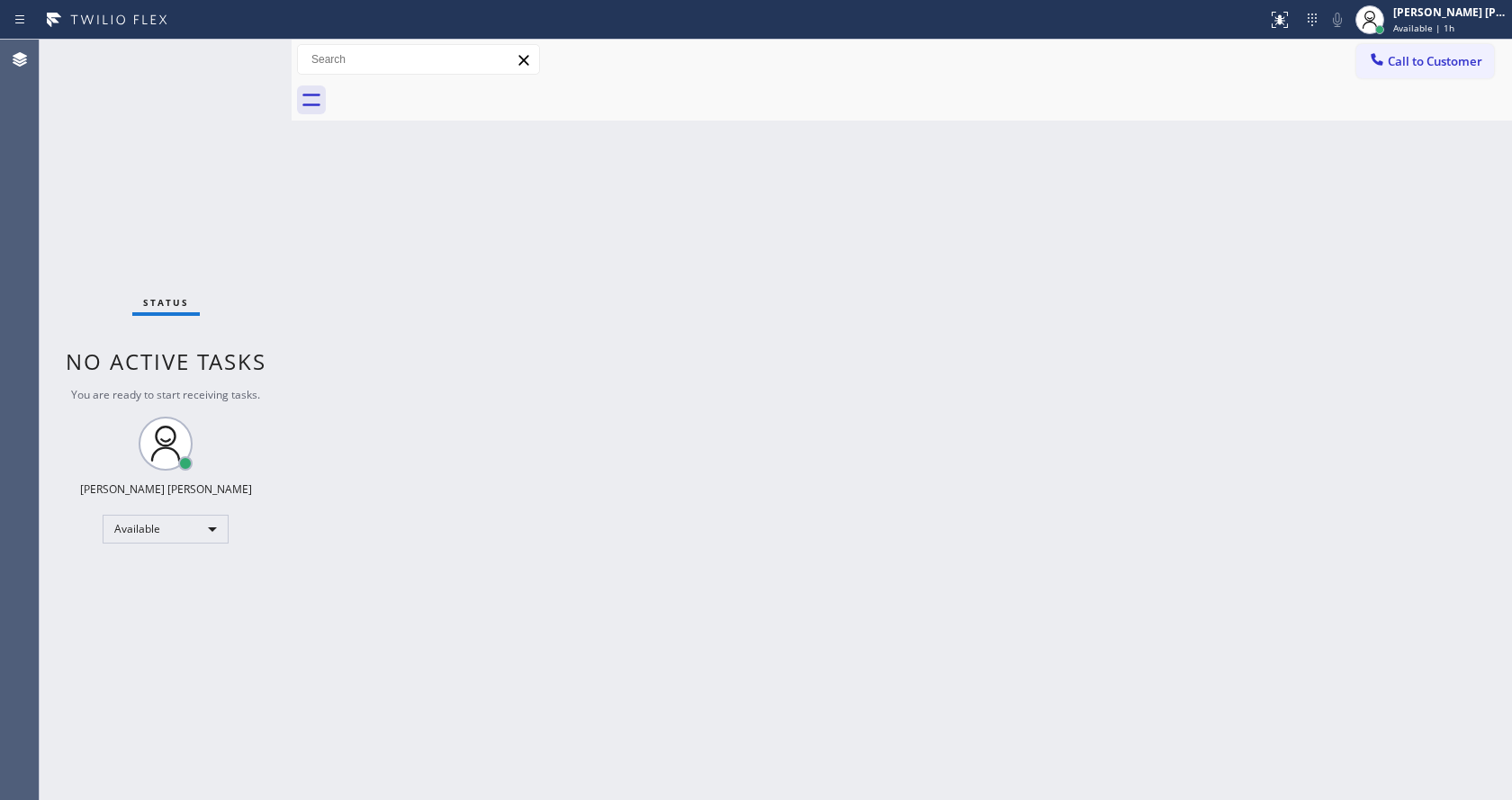
click at [577, 404] on div "Back to Dashboard Change Sender ID Customers Technicians Select a contact Outbo…" at bounding box center [901, 419] width 1220 height 760
click at [359, 467] on div "Back to Dashboard Change Sender ID Customers Technicians Select a contact Outbo…" at bounding box center [901, 419] width 1220 height 760
drag, startPoint x: 548, startPoint y: 452, endPoint x: 839, endPoint y: 260, distance: 348.6
click at [550, 452] on div "Back to Dashboard Change Sender ID Customers Technicians Select a contact Outbo…" at bounding box center [901, 419] width 1220 height 760
click at [545, 494] on div "Back to Dashboard Change Sender ID Customers Technicians Select a contact Outbo…" at bounding box center [901, 419] width 1220 height 760
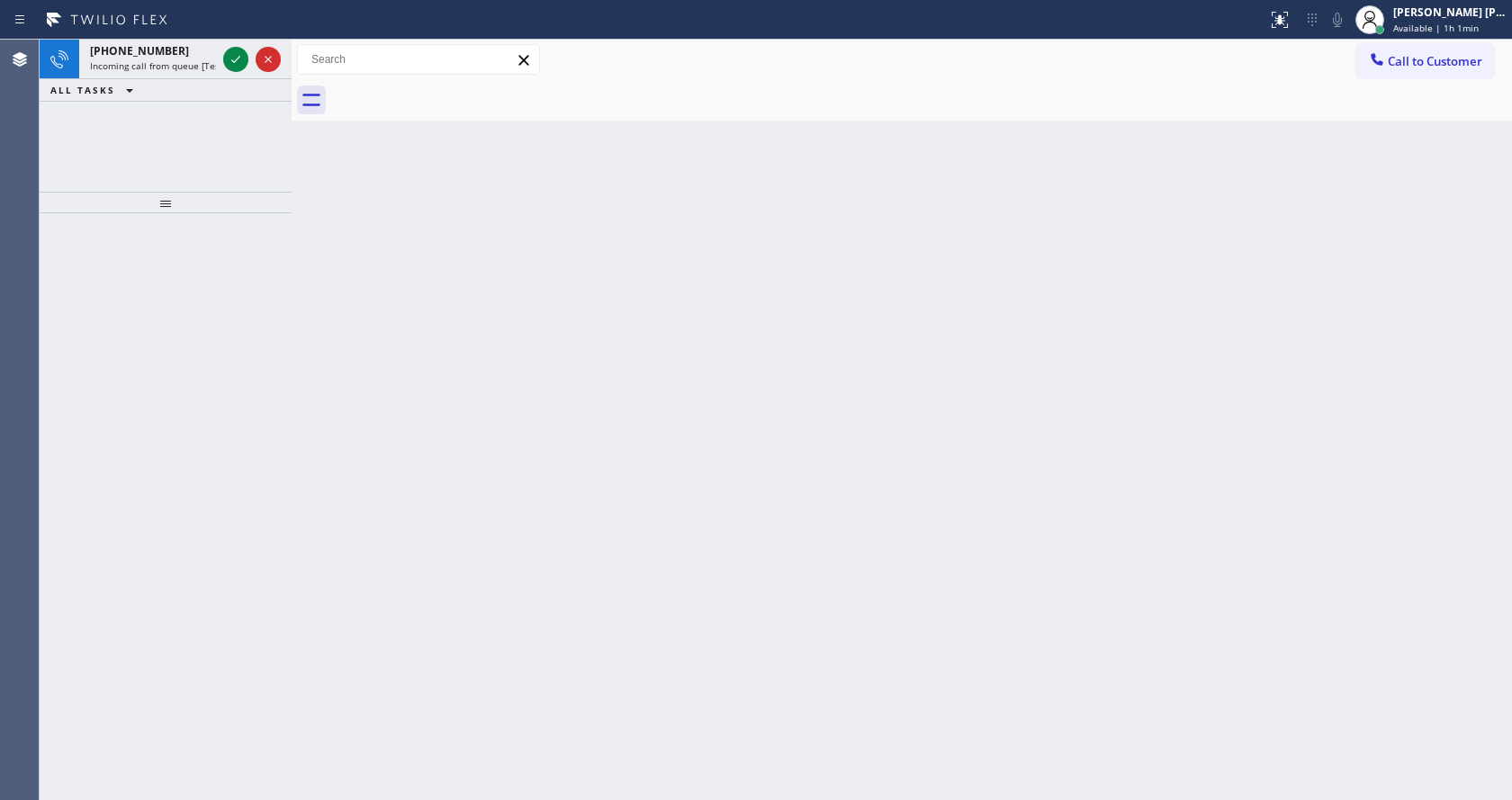
click at [669, 490] on div "Back to Dashboard Change Sender ID Customers Technicians Select a contact Outbo…" at bounding box center [901, 419] width 1220 height 760
click at [235, 60] on icon at bounding box center [236, 59] width 22 height 21
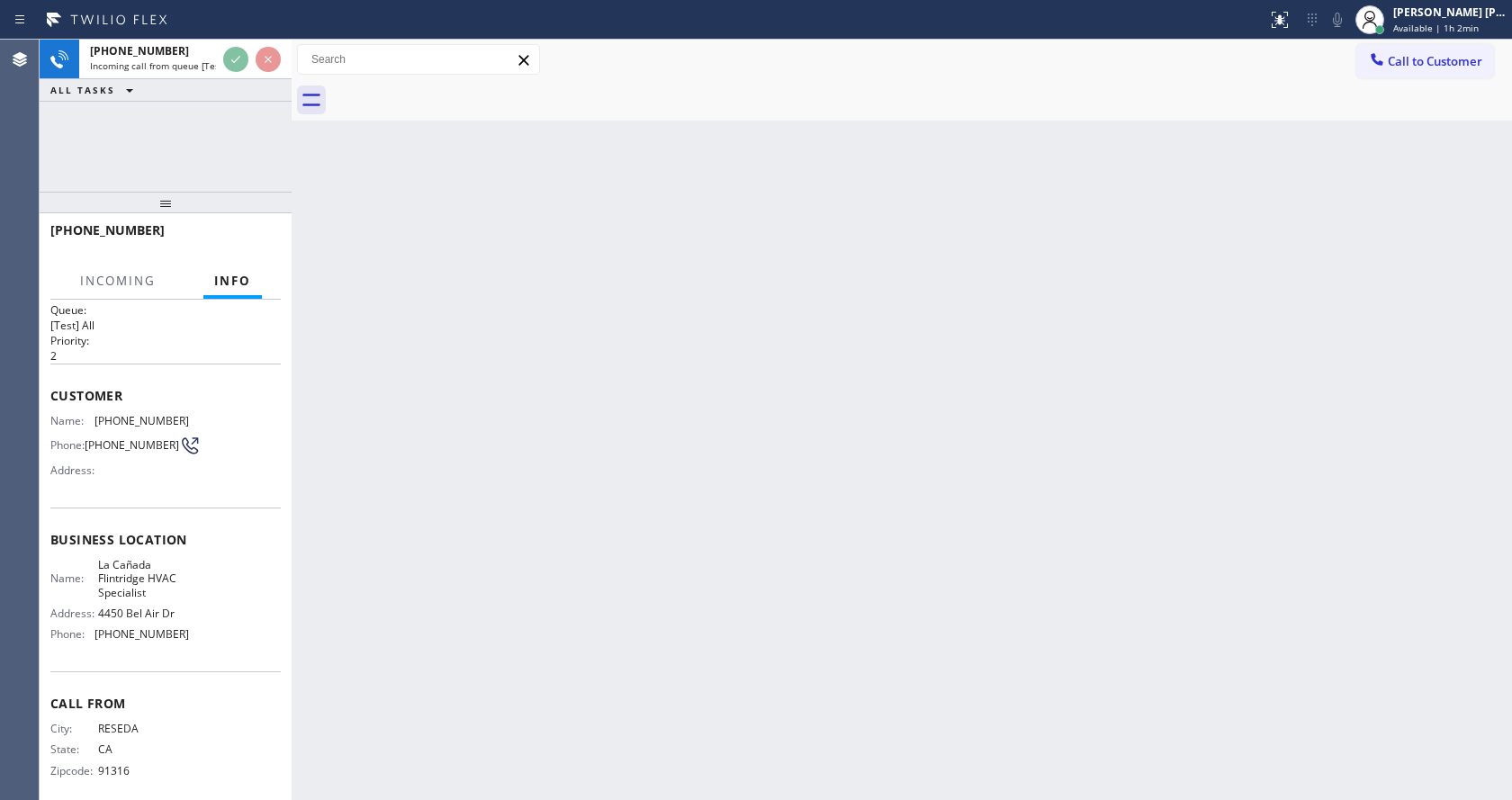
scroll to position [36, 0]
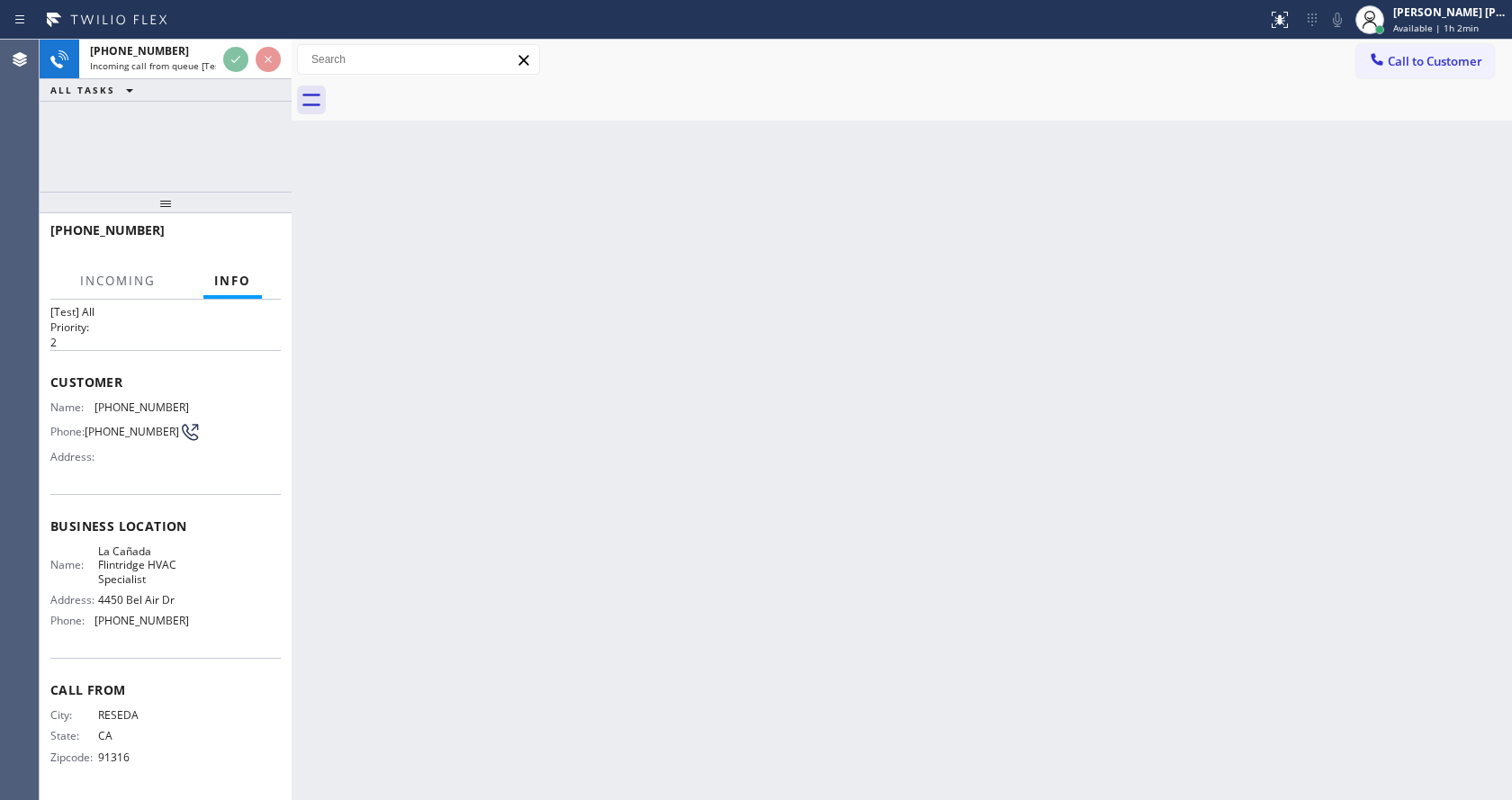
click at [472, 517] on div "Back to Dashboard Change Sender ID Customers Technicians Select a contact Outbo…" at bounding box center [901, 419] width 1220 height 760
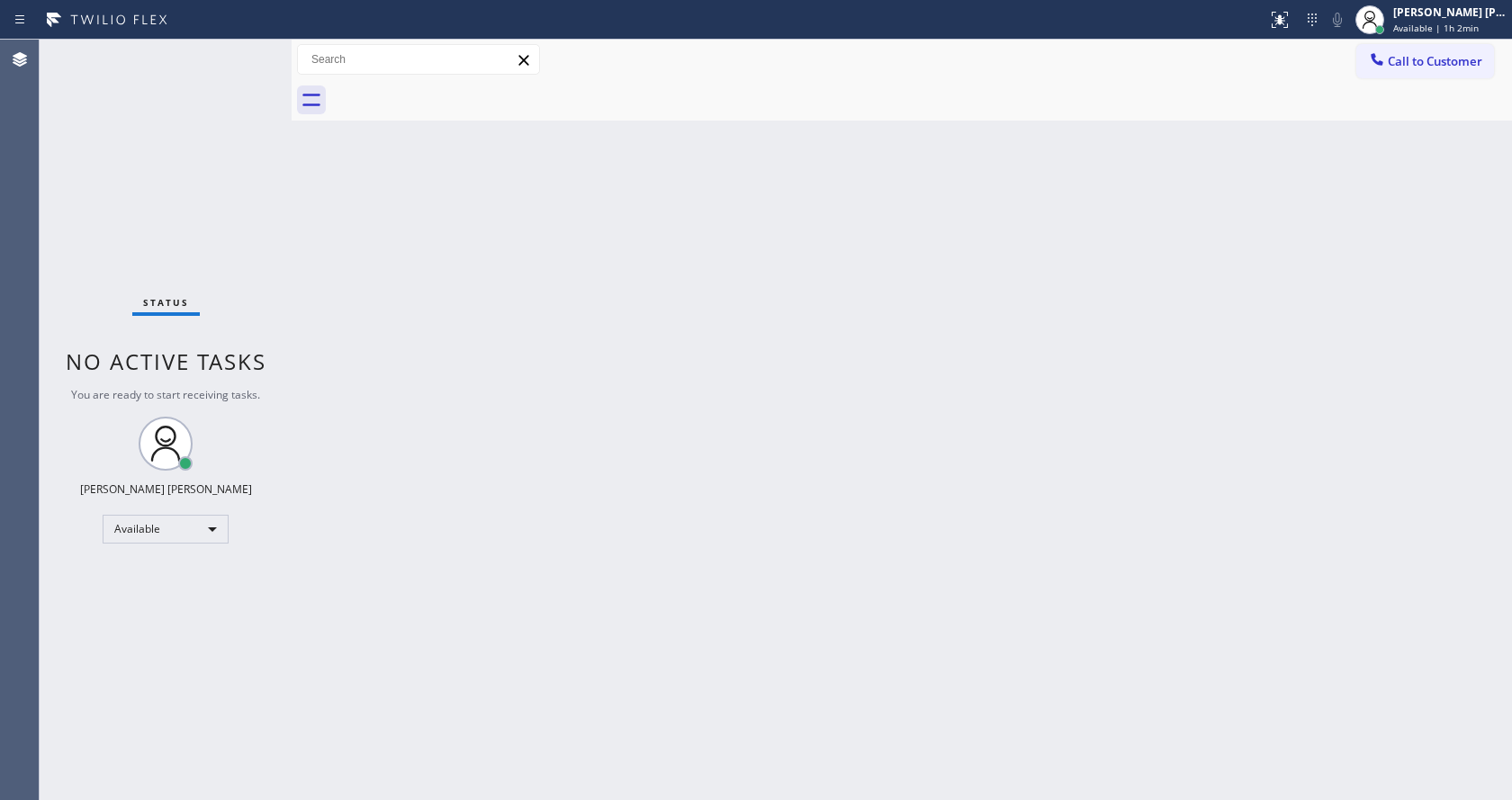
click at [644, 639] on div "Back to Dashboard Change Sender ID Customers Technicians Select a contact Outbo…" at bounding box center [901, 419] width 1220 height 760
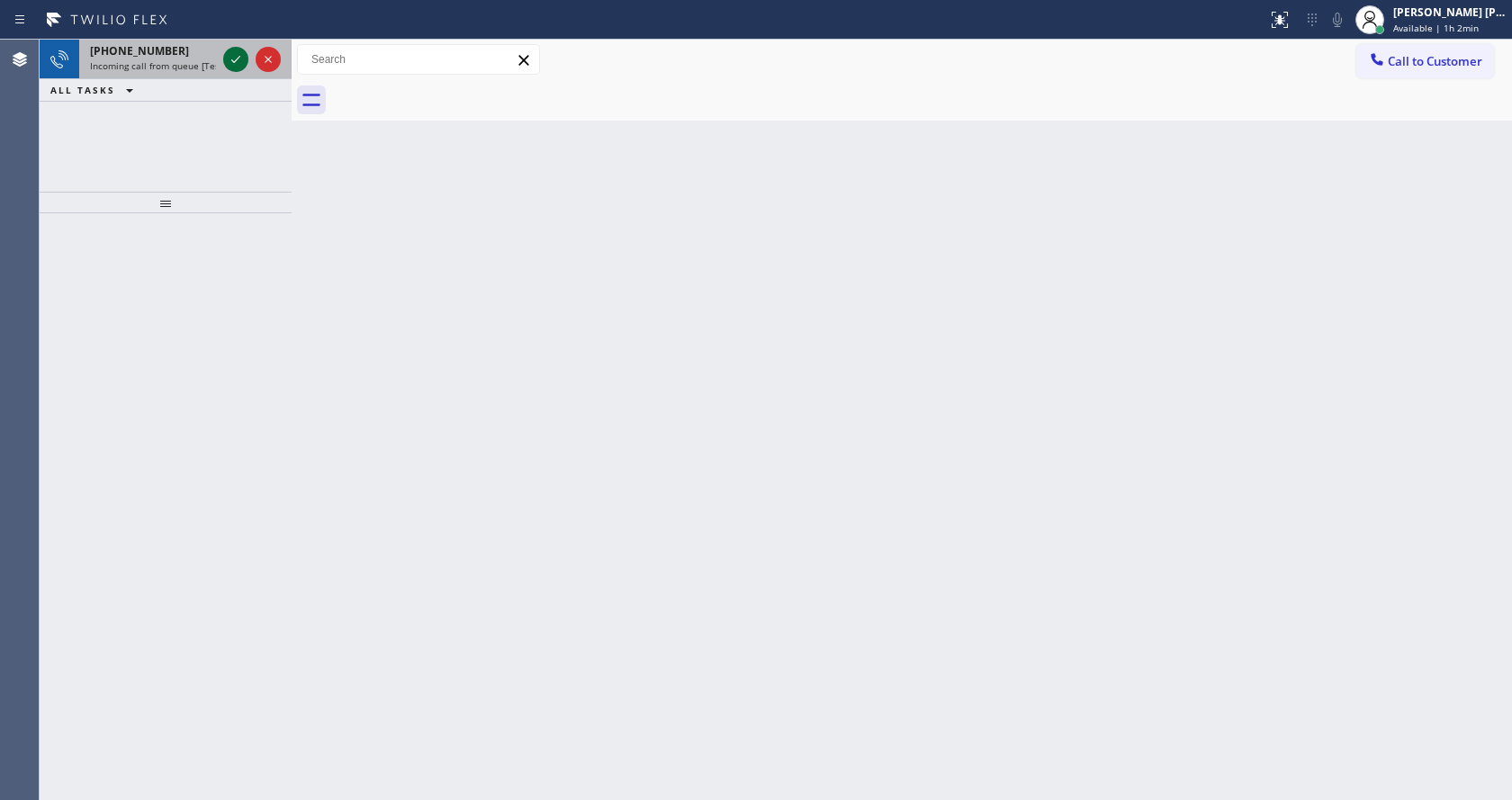
click at [238, 69] on icon at bounding box center [236, 59] width 22 height 21
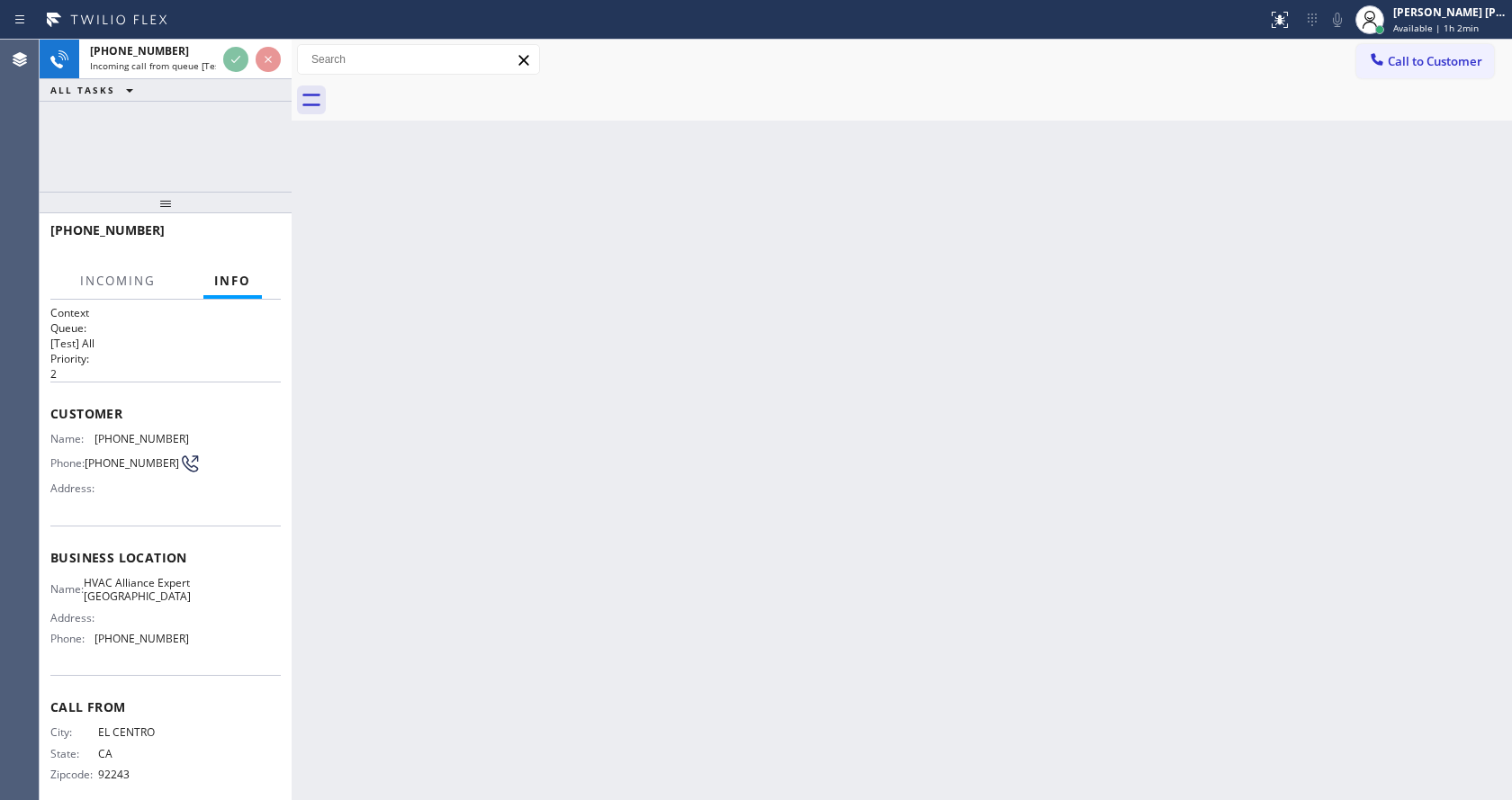
scroll to position [36, 0]
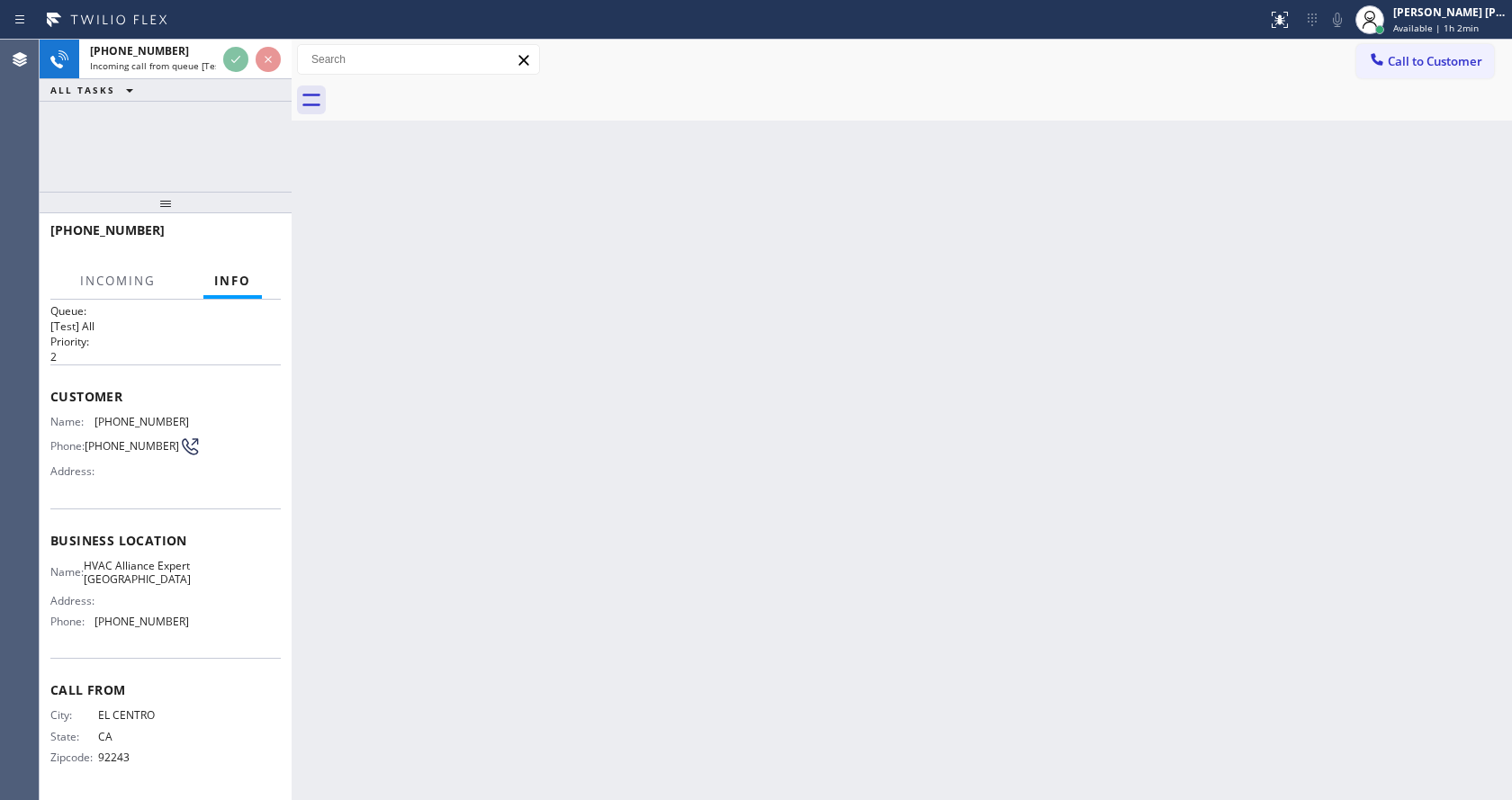
click at [935, 557] on div "Back to Dashboard Change Sender ID Customers Technicians Select a contact Outbo…" at bounding box center [901, 419] width 1220 height 760
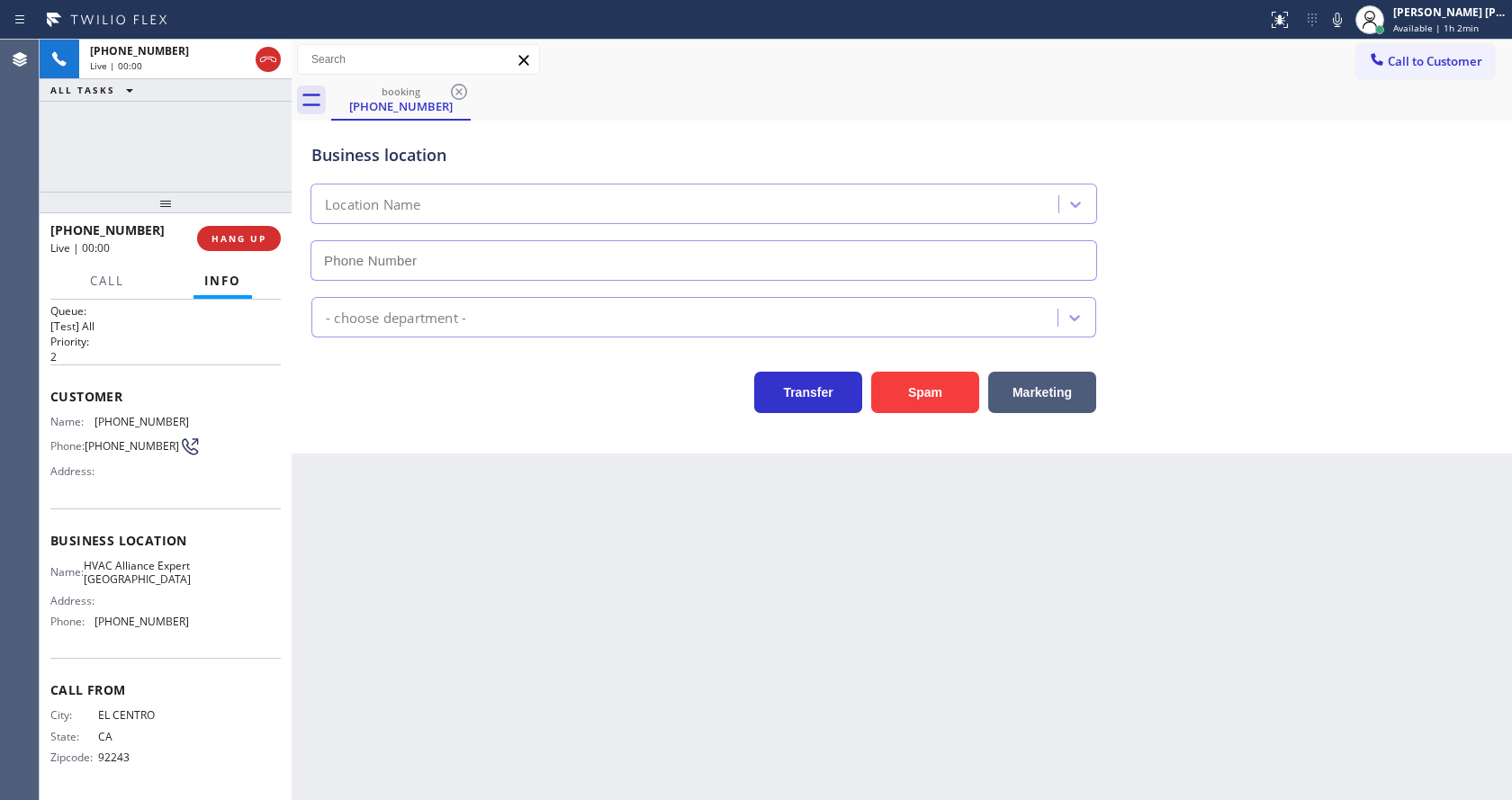
type input "(760) 279-8303"
click at [918, 392] on button "Spam" at bounding box center [925, 393] width 108 height 41
click at [718, 665] on div "Back to Dashboard Change Sender ID Customers Technicians Select a contact Outbo…" at bounding box center [901, 419] width 1220 height 760
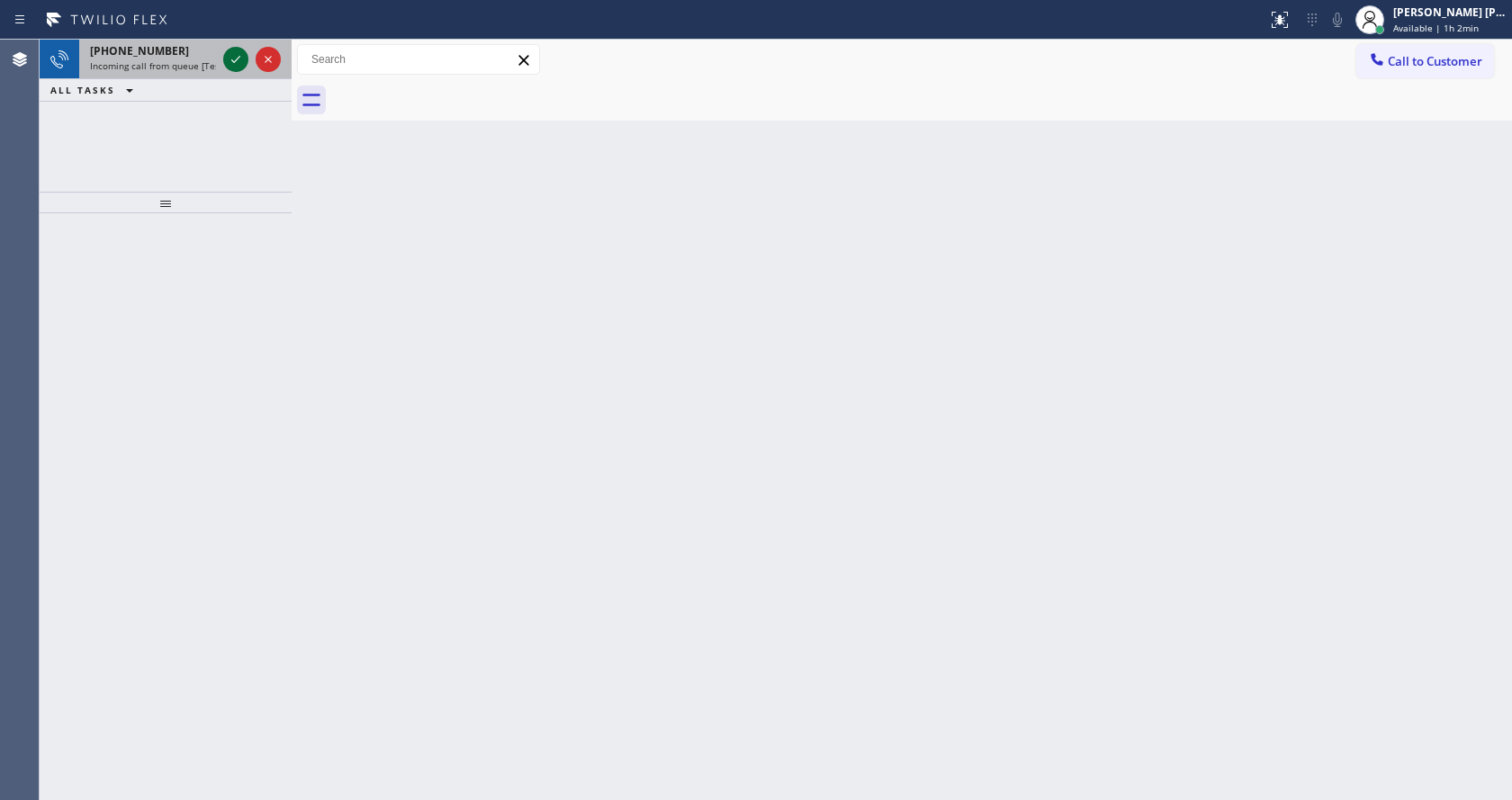
click at [228, 60] on icon at bounding box center [236, 59] width 22 height 21
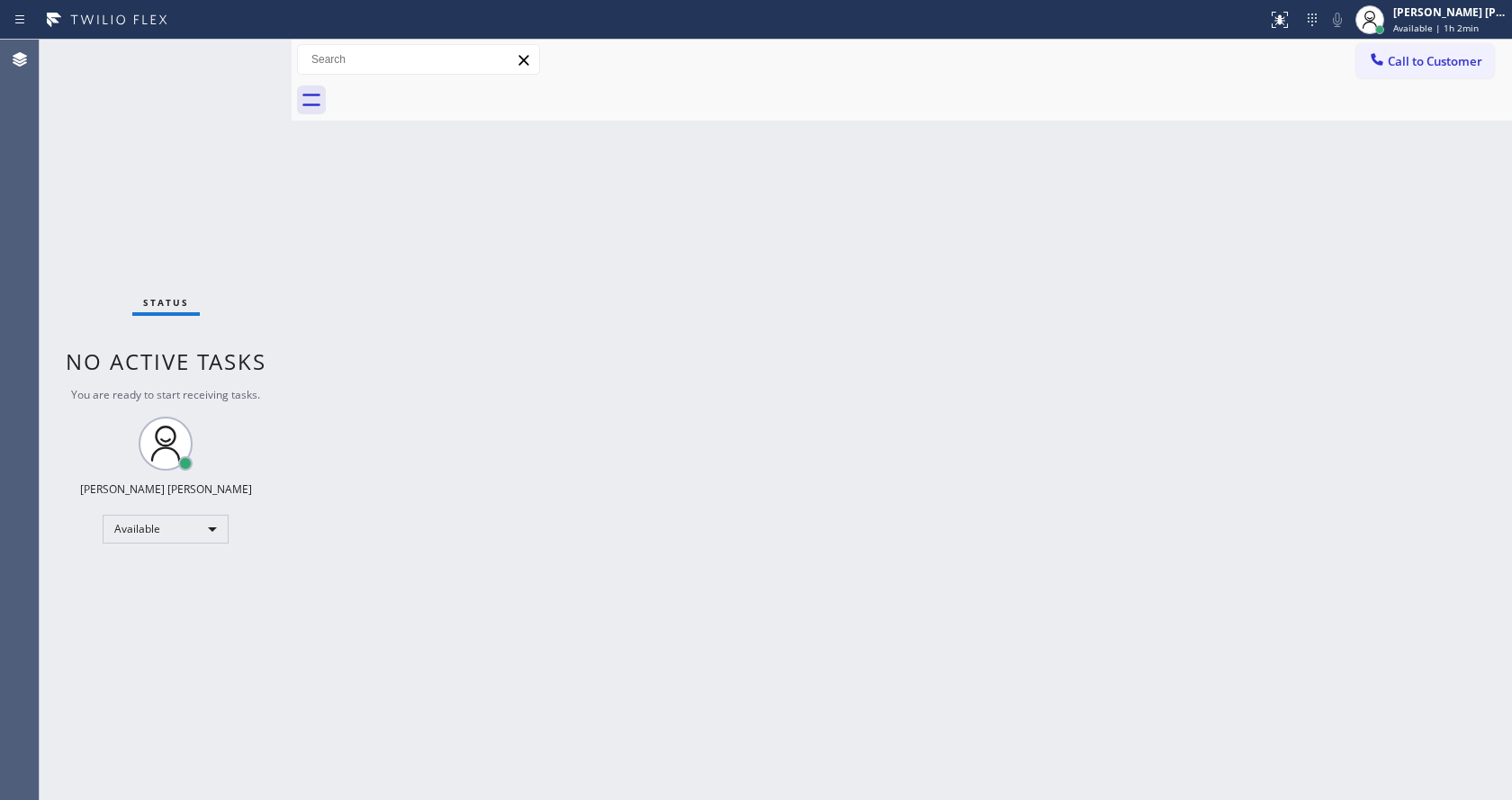
click at [677, 471] on div "Back to Dashboard Change Sender ID Customers Technicians Select a contact Outbo…" at bounding box center [901, 419] width 1220 height 760
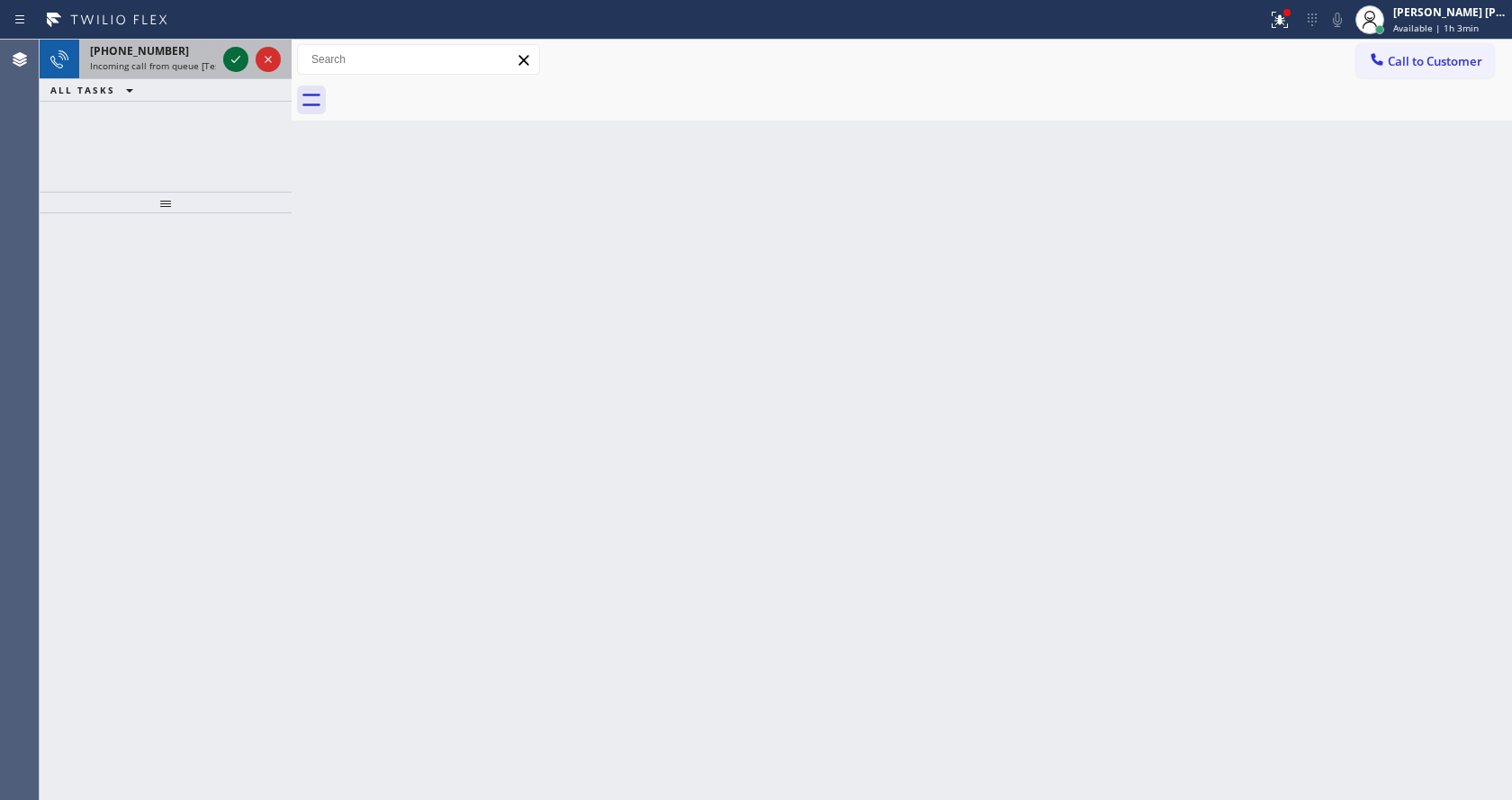
click at [232, 48] on button at bounding box center [236, 59] width 25 height 25
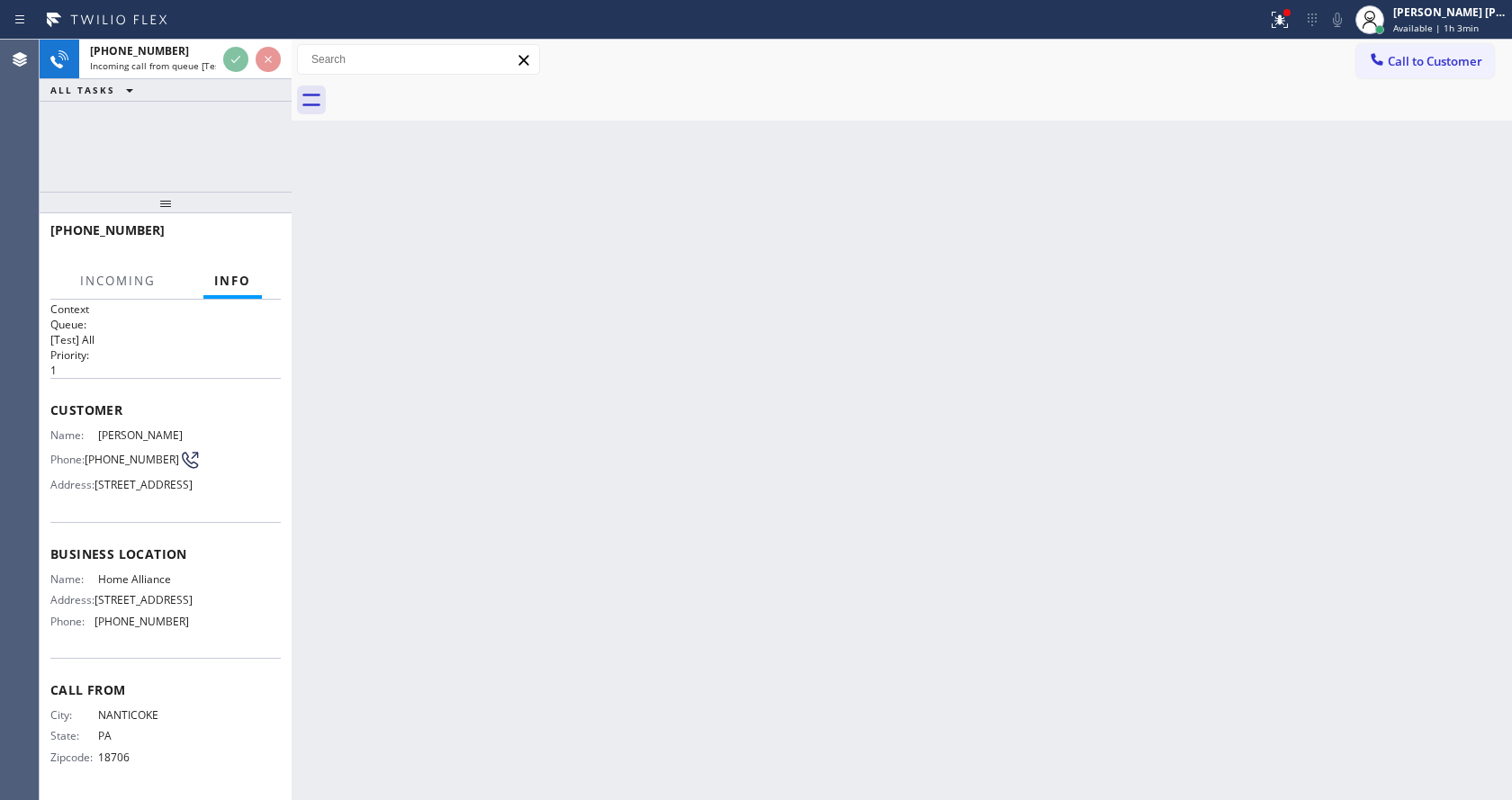
scroll to position [51, 0]
click at [490, 489] on div "Back to Dashboard Change Sender ID Customers Technicians Select a contact Outbo…" at bounding box center [901, 419] width 1220 height 760
click at [423, 635] on div "Back to Dashboard Change Sender ID Customers Technicians Select a contact Outbo…" at bounding box center [901, 419] width 1220 height 760
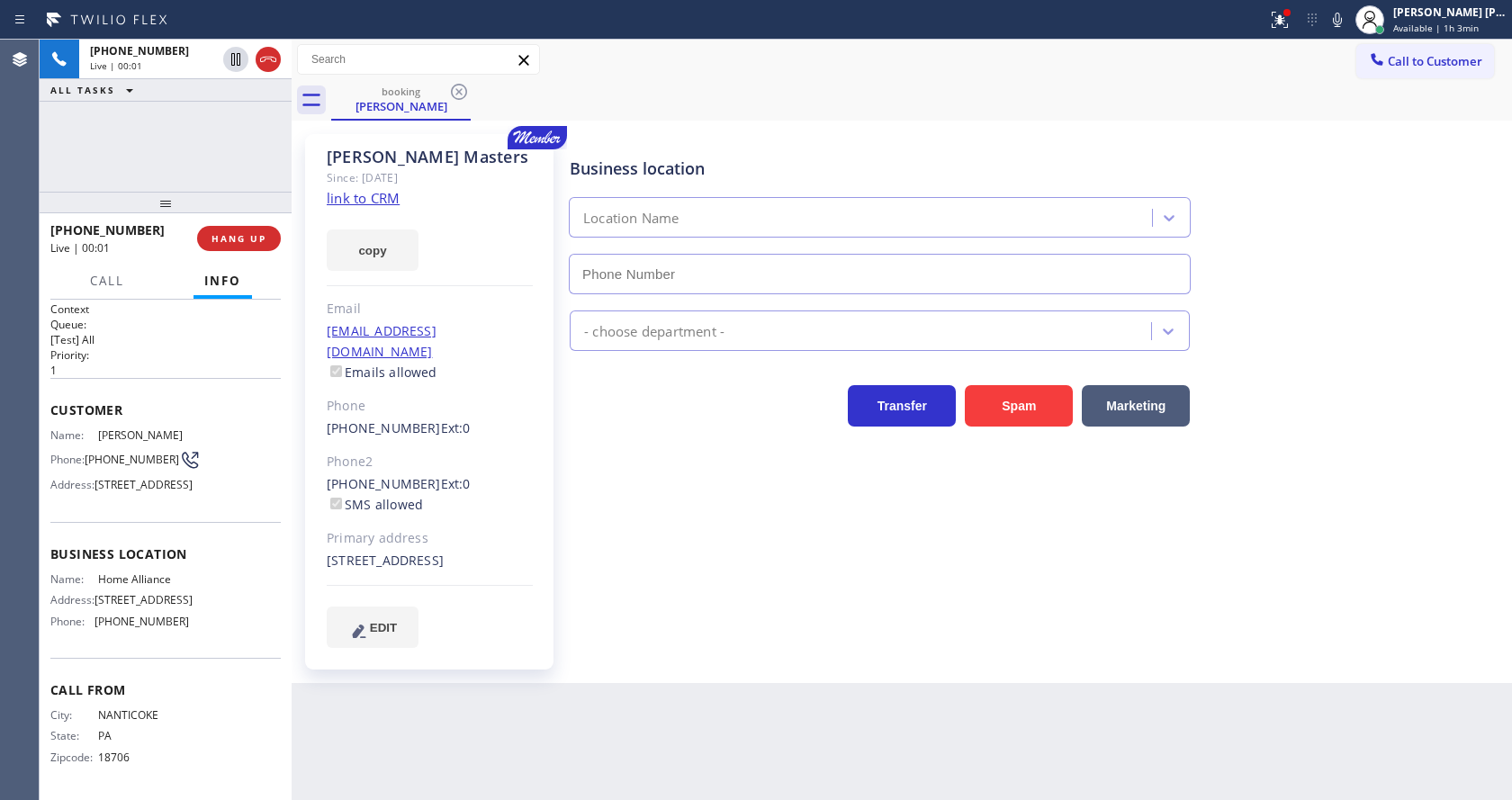
type input "(877) 777-0796"
click at [785, 592] on div "Business location Home Alliance (877) 777-0796 Appliance Repair High End Transf…" at bounding box center [1036, 390] width 942 height 504
click at [366, 199] on link "link to CRM" at bounding box center [363, 197] width 73 height 18
click at [231, 234] on span "HANG UP" at bounding box center [238, 237] width 55 height 12
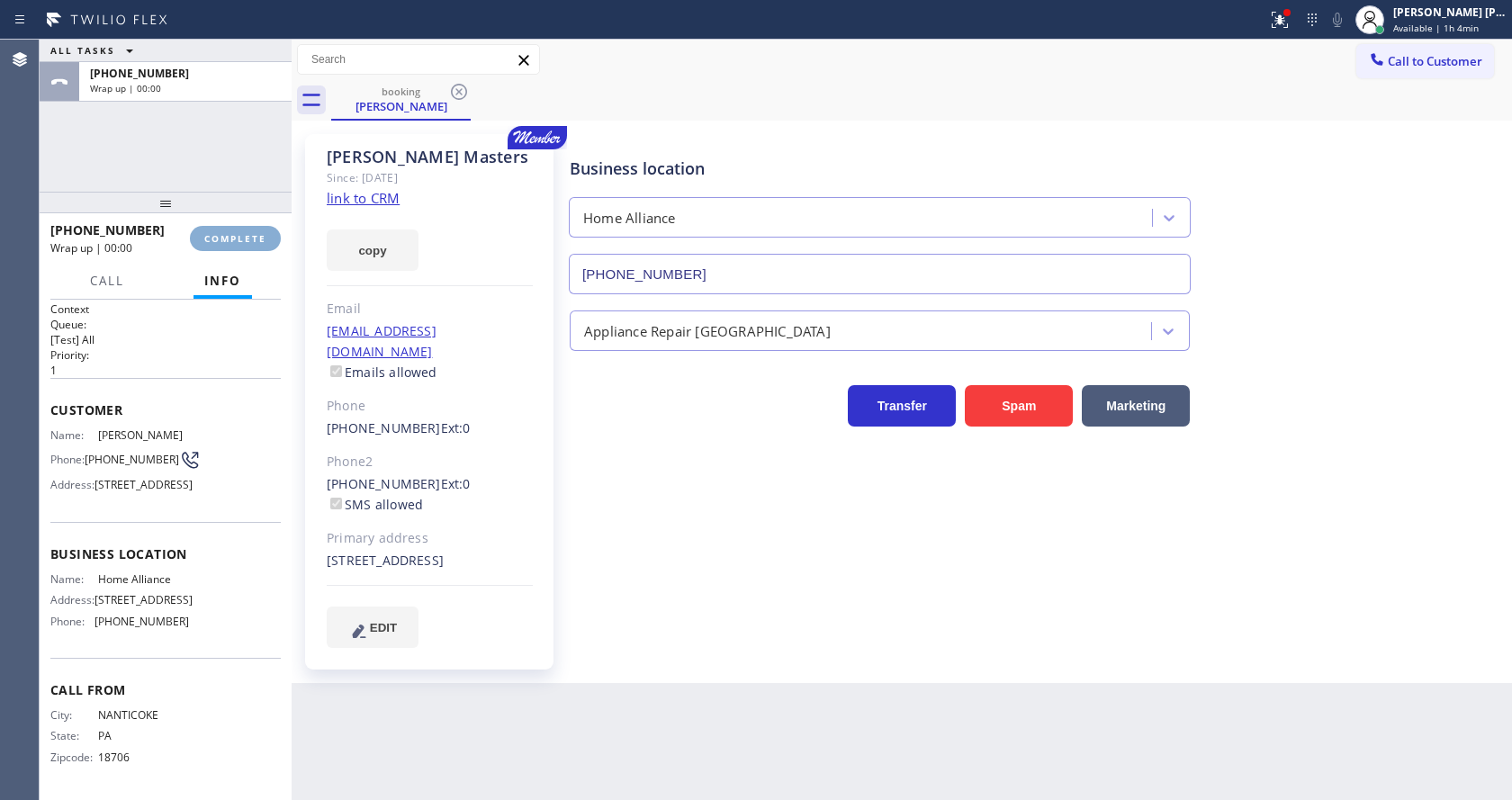
click at [231, 234] on span "COMPLETE" at bounding box center [235, 237] width 62 height 12
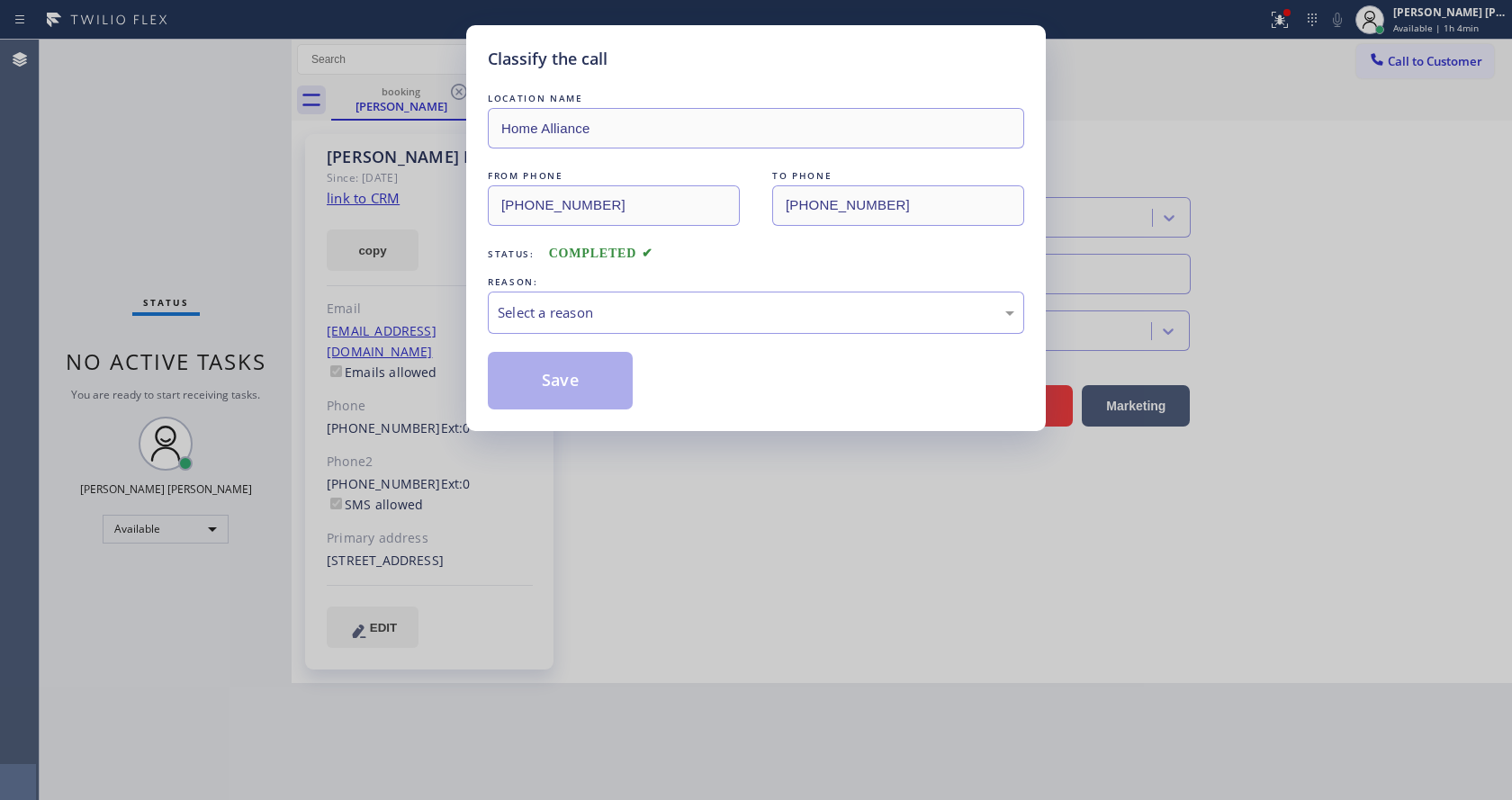
click at [630, 309] on div "Select a reason" at bounding box center [756, 312] width 516 height 21
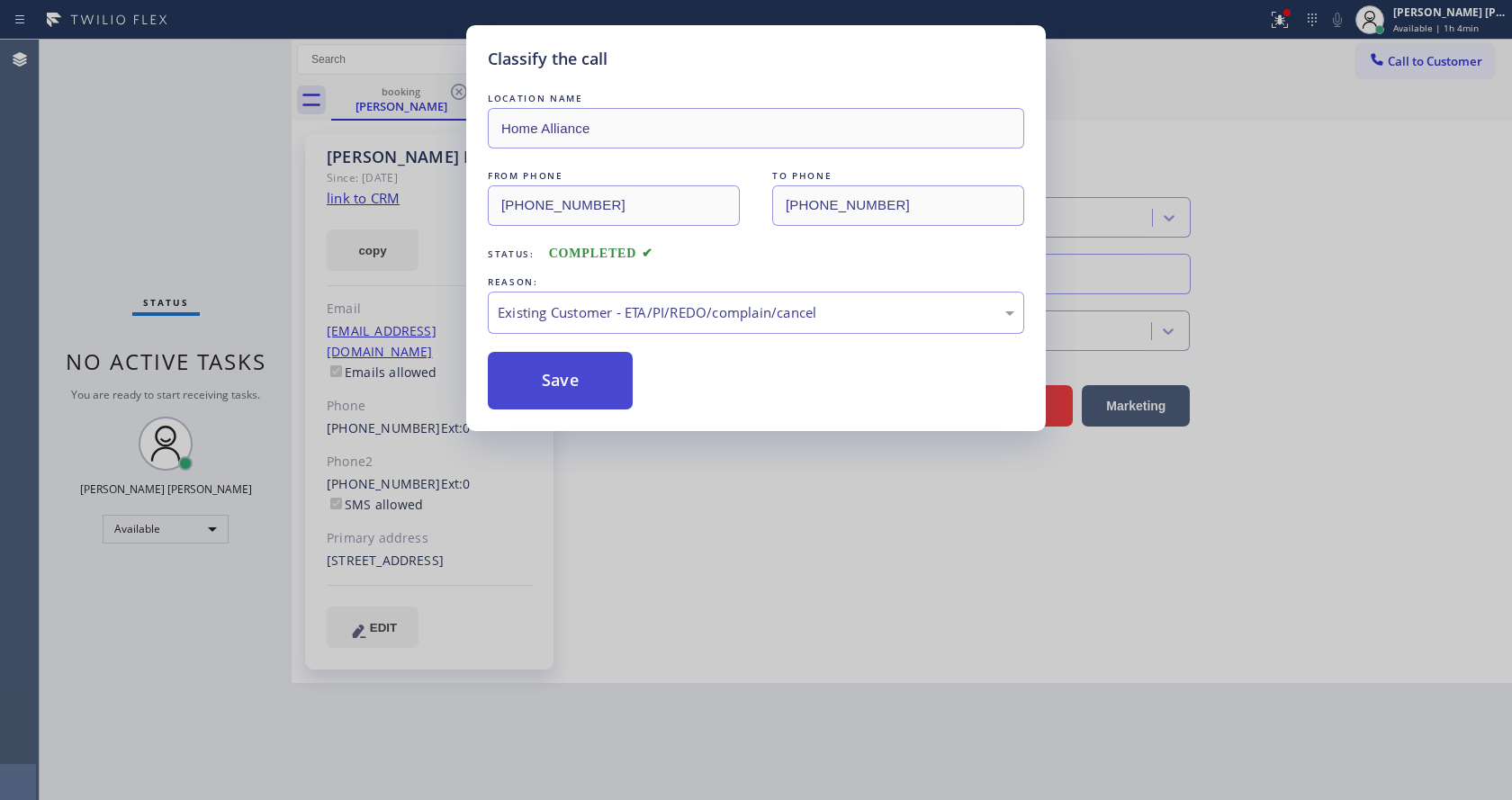
click at [561, 375] on button "Save" at bounding box center [560, 380] width 145 height 58
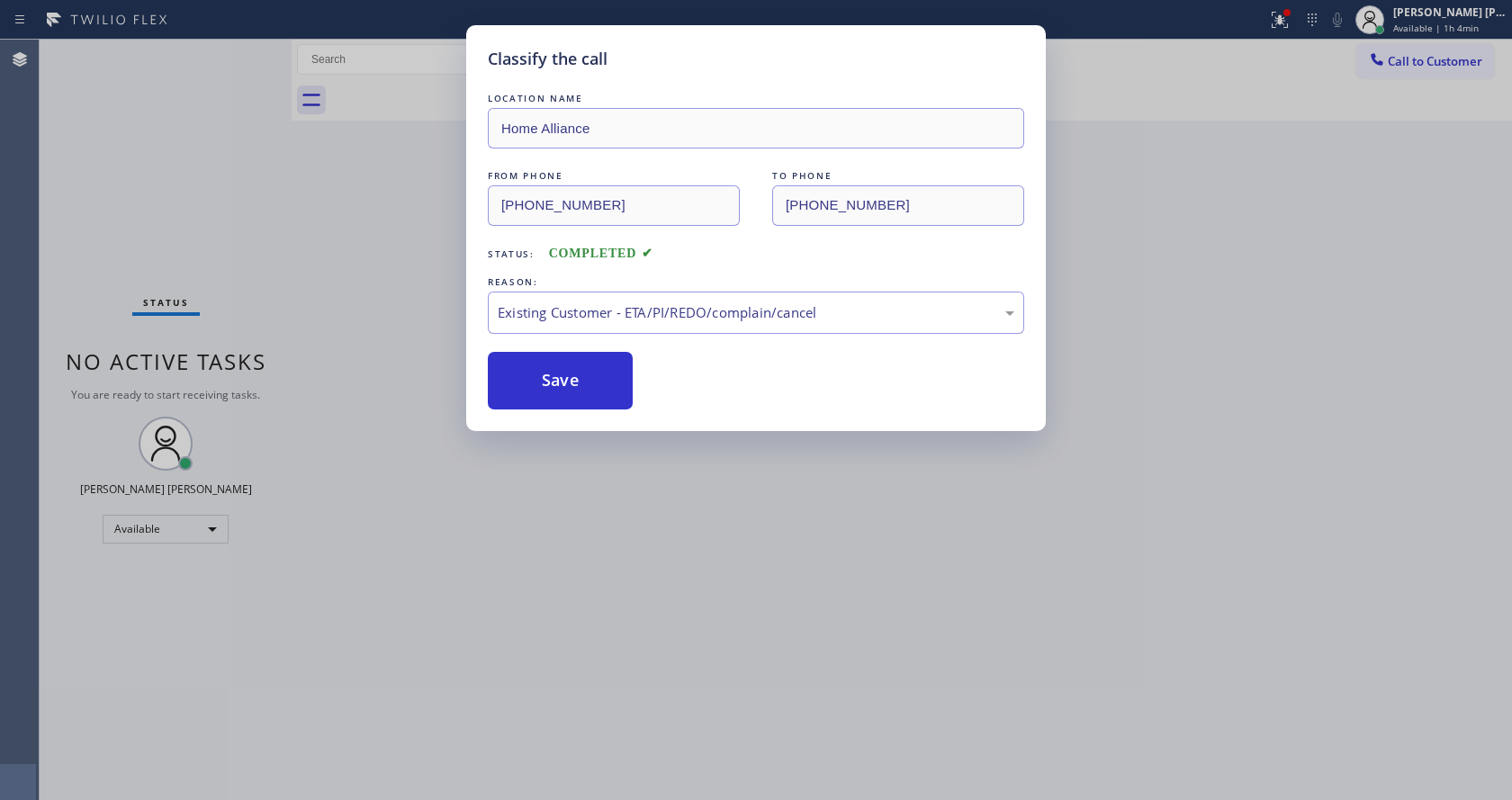
drag, startPoint x: 631, startPoint y: 452, endPoint x: 634, endPoint y: 490, distance: 38.1
click at [631, 454] on div "Classify the call LOCATION NAME Home Alliance FROM PHONE (570) 902-9205 TO PHON…" at bounding box center [756, 400] width 1512 height 800
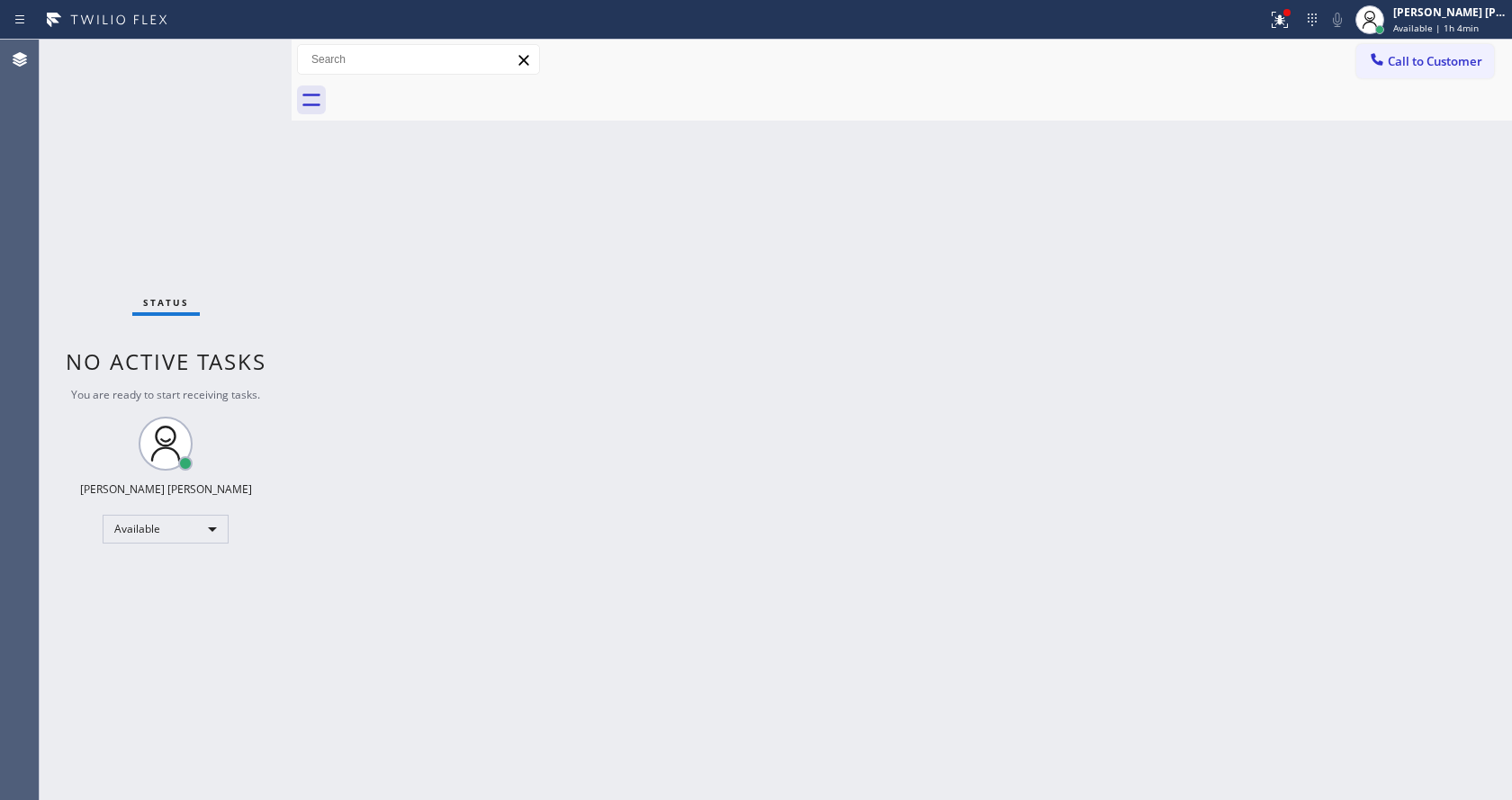
click at [270, 304] on div "Status No active tasks You are ready to start receiving tasks. [PERSON_NAME] [P…" at bounding box center [165, 419] width 252 height 760
click at [1126, 236] on div "Back to Dashboard Change Sender ID Customers Technicians Select a contact Outbo…" at bounding box center [901, 419] width 1220 height 760
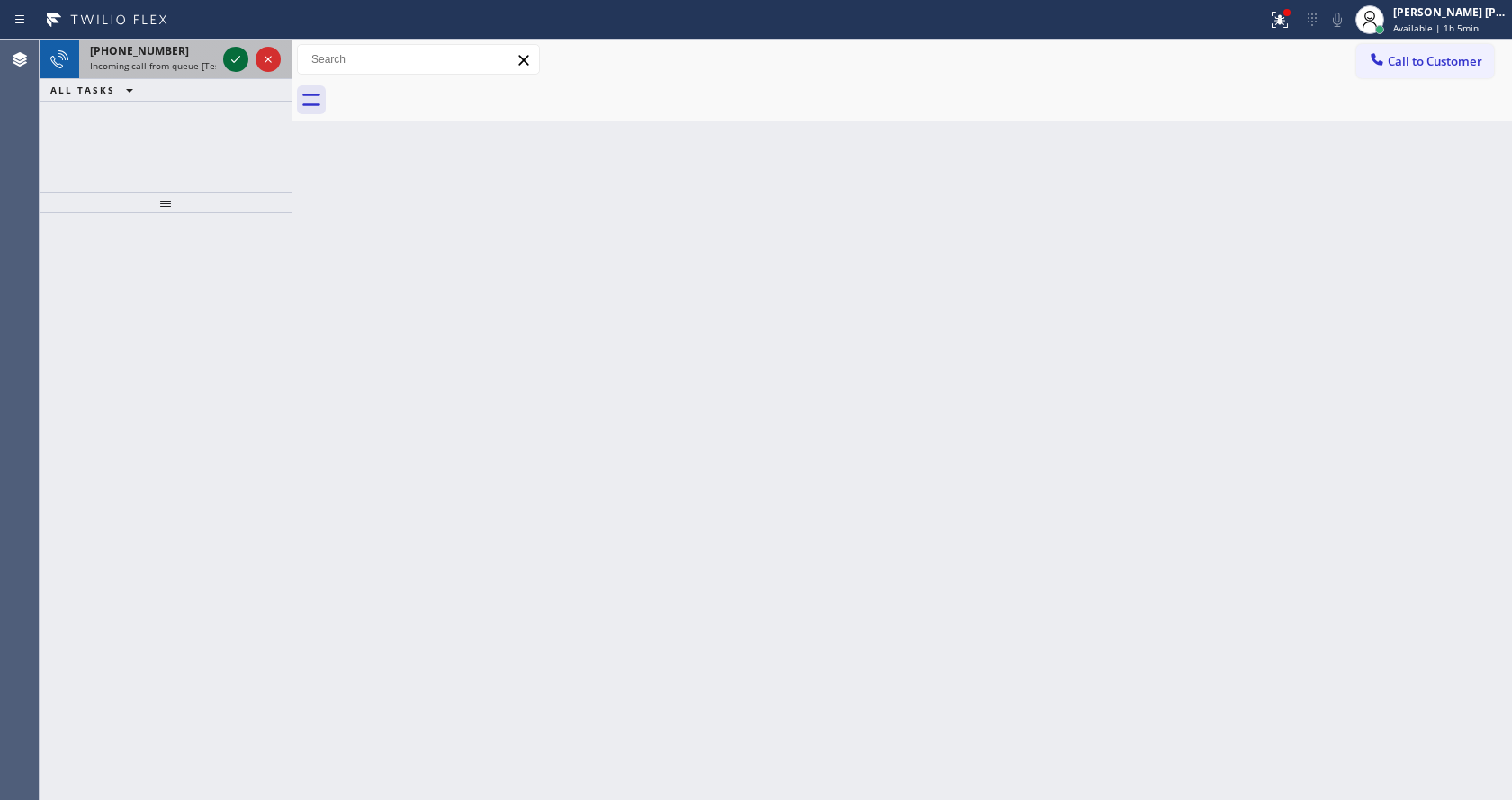
click at [228, 60] on icon at bounding box center [236, 59] width 22 height 21
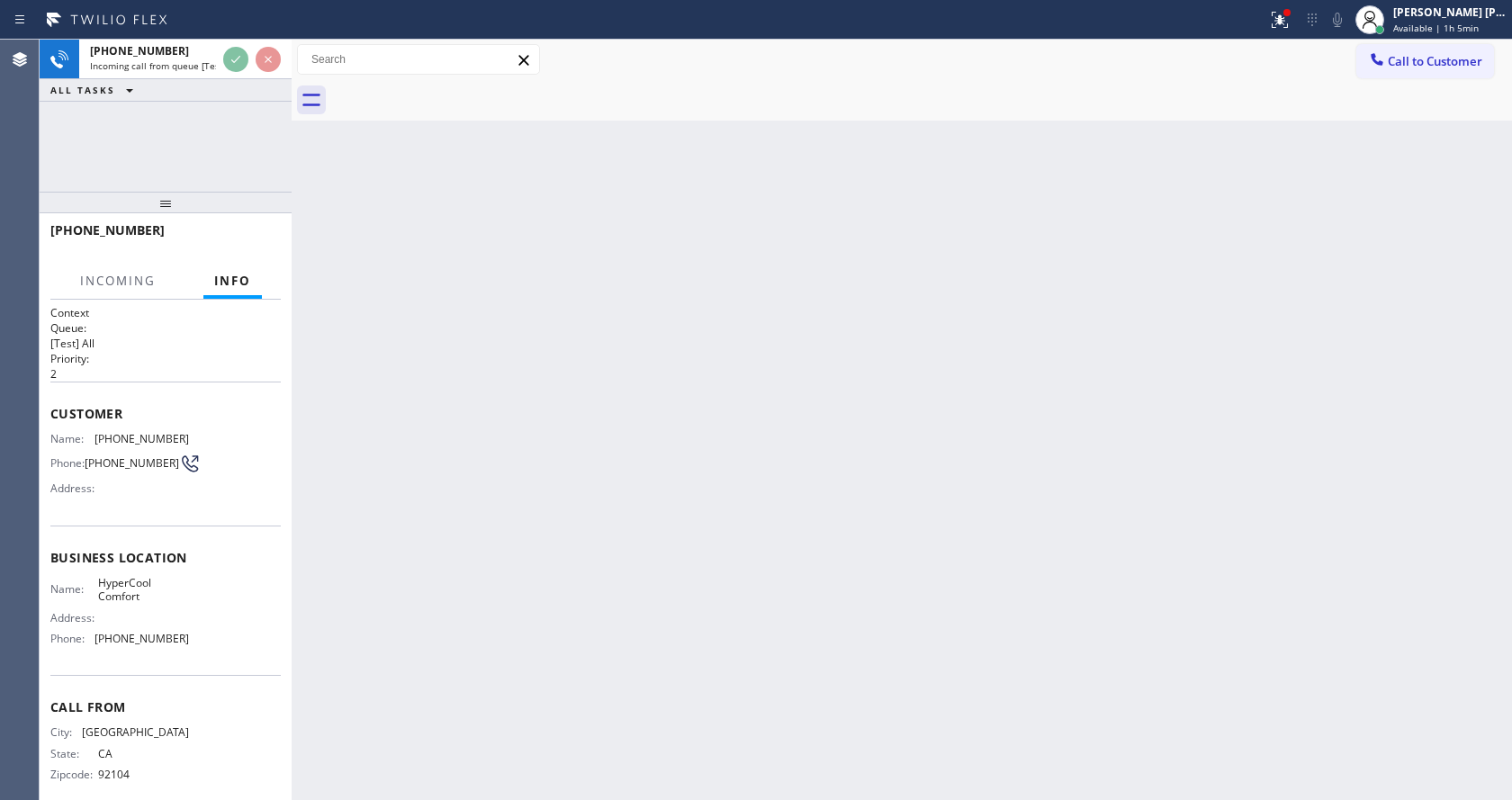
scroll to position [19, 0]
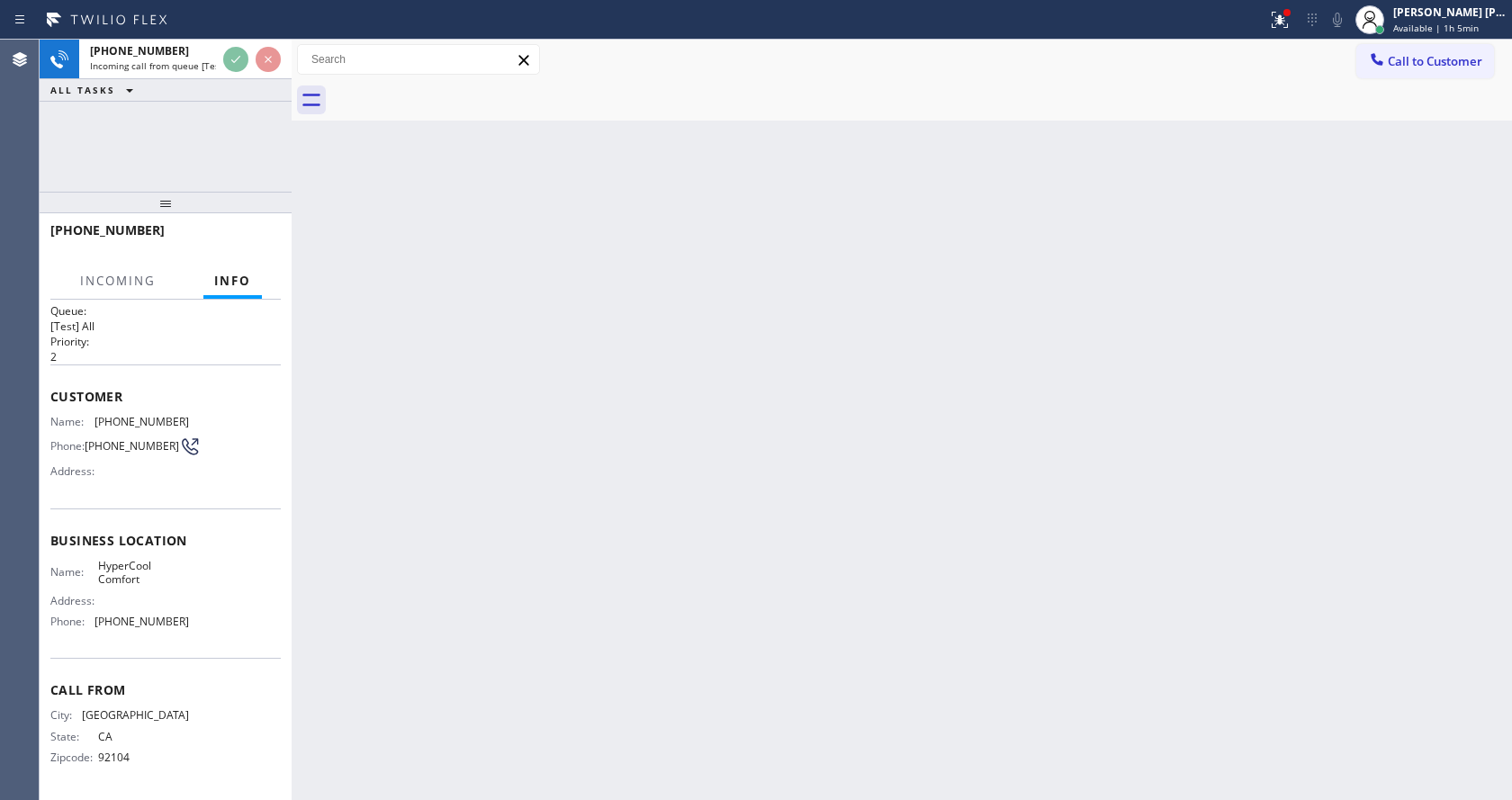
click at [624, 472] on div "Back to Dashboard Change Sender ID Customers Technicians Select a contact Outbo…" at bounding box center [901, 419] width 1220 height 760
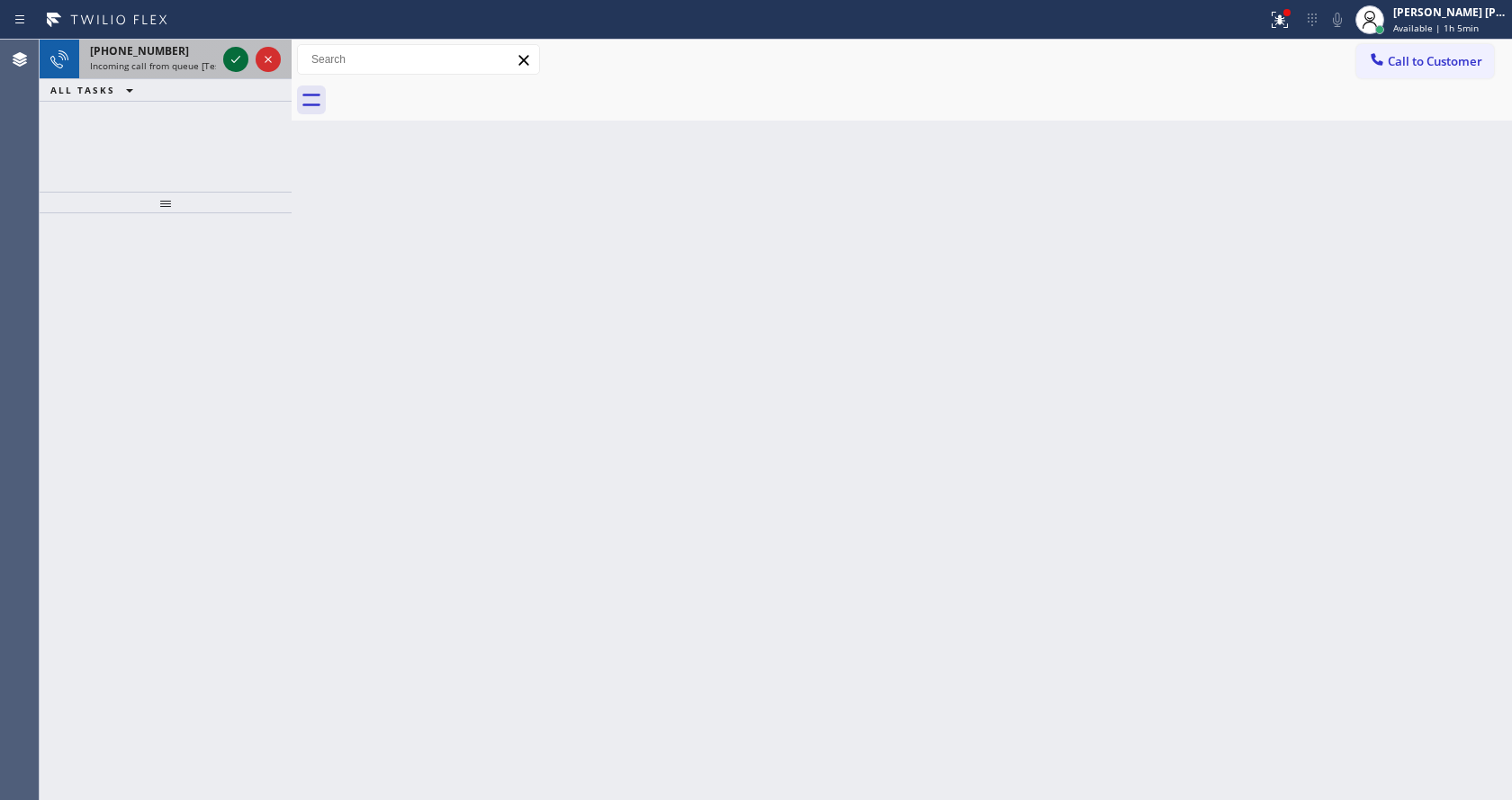
click at [224, 56] on div at bounding box center [236, 59] width 25 height 21
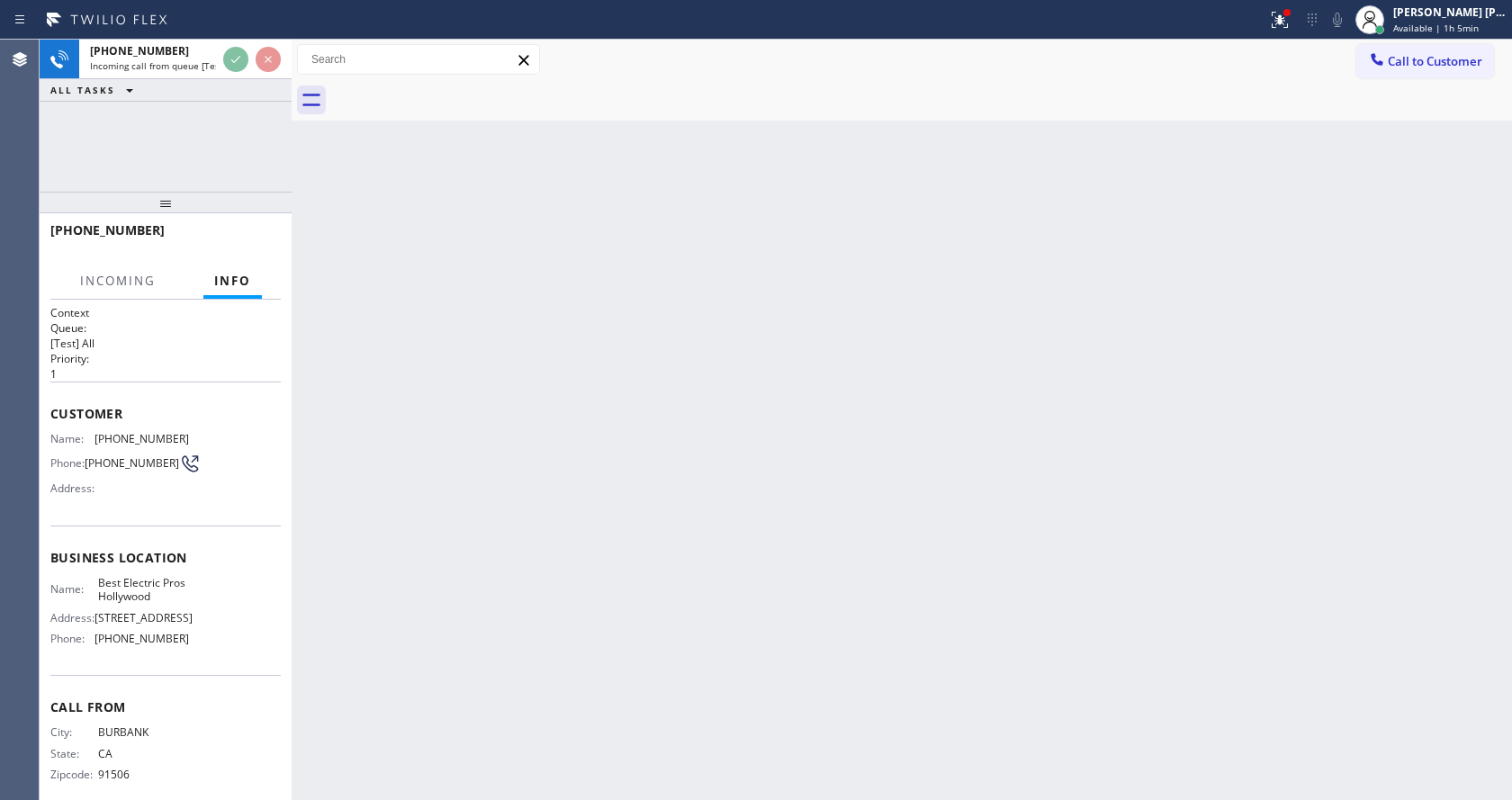
scroll to position [36, 0]
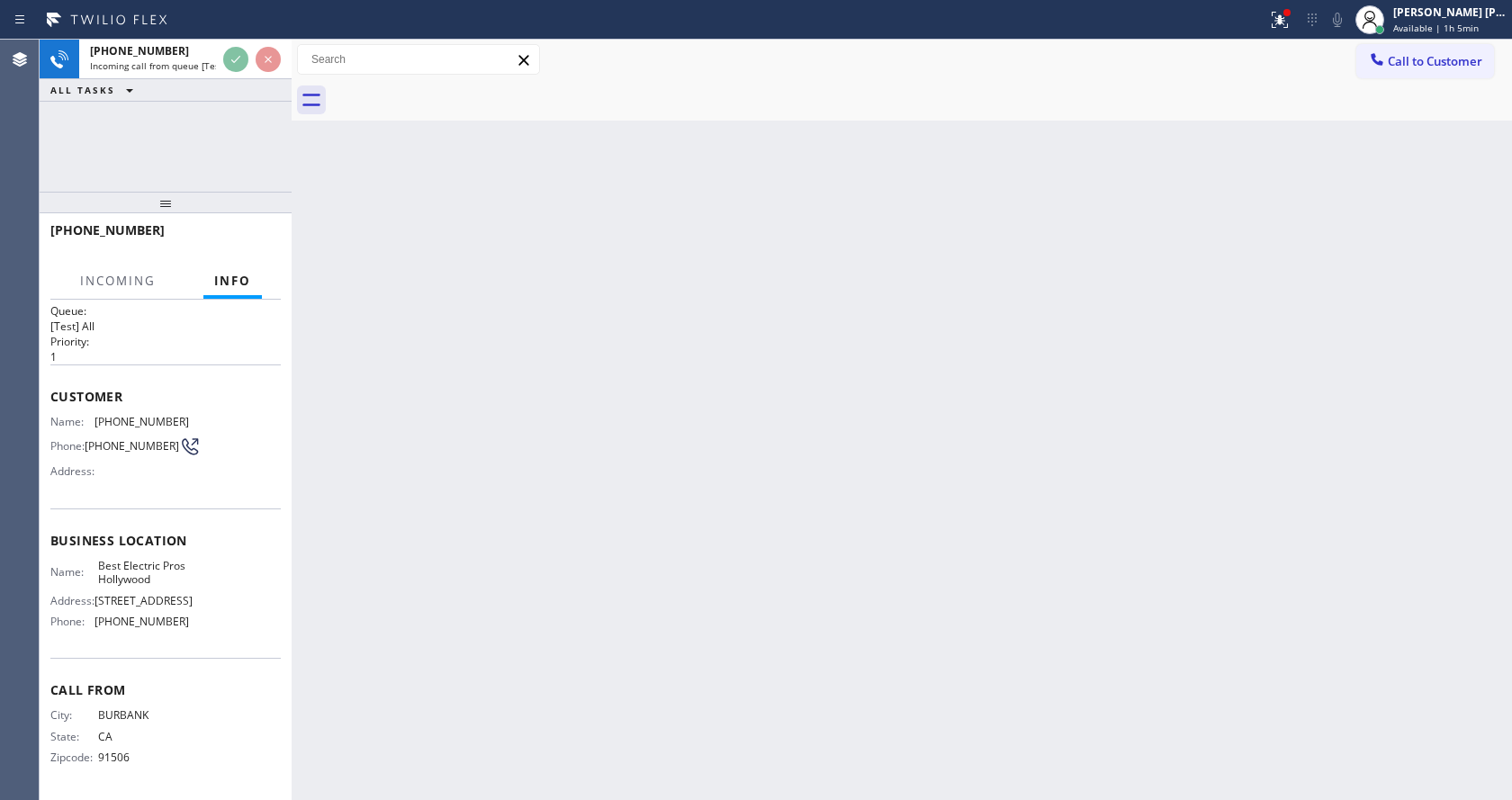
click at [568, 446] on div "Back to Dashboard Change Sender ID Customers Technicians Select a contact Outbo…" at bounding box center [901, 419] width 1220 height 760
click at [388, 572] on div "Back to Dashboard Change Sender ID Customers Technicians Select a contact Outbo…" at bounding box center [901, 419] width 1220 height 760
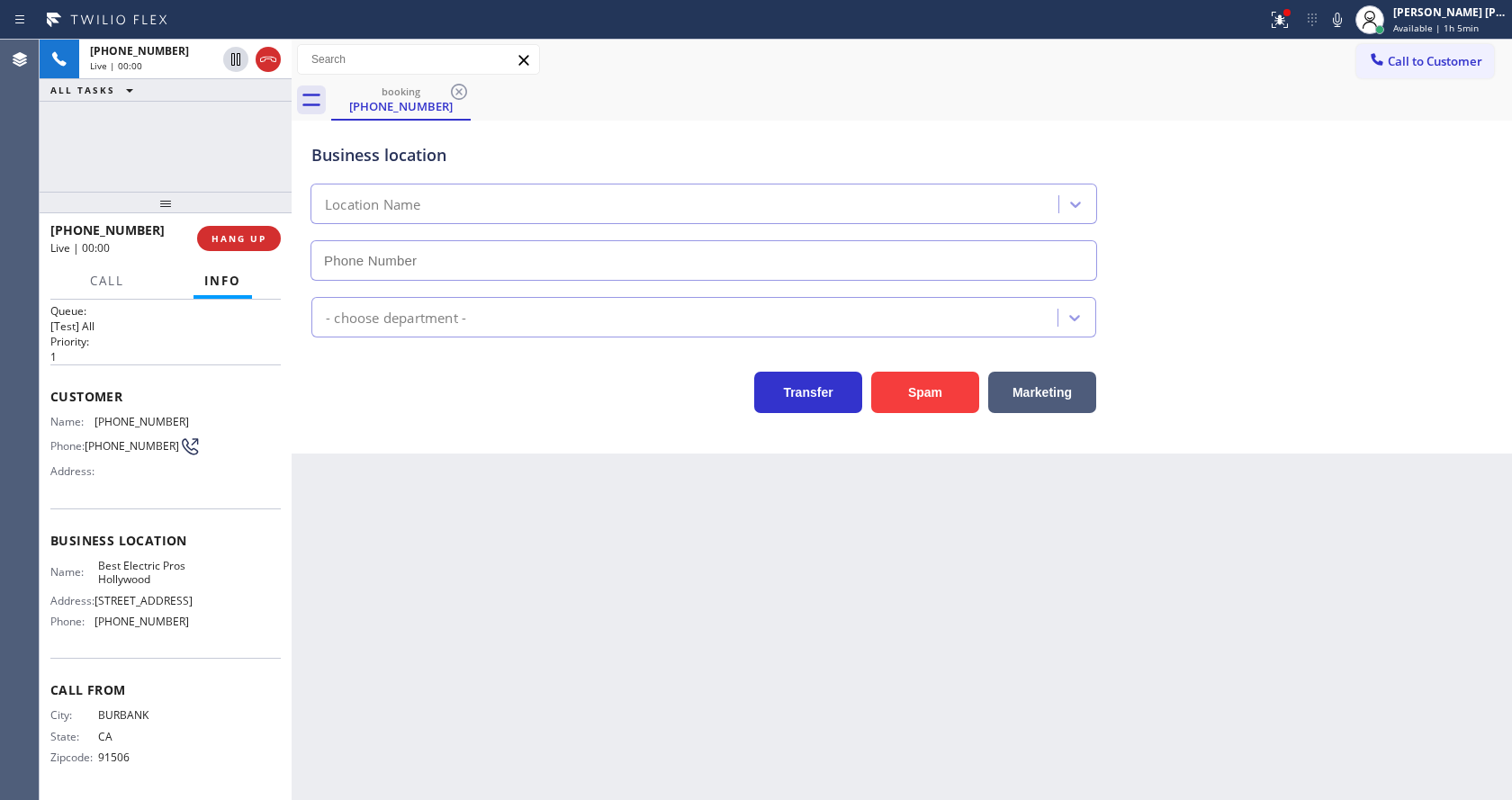
type input "(213) 516-7892"
click at [474, 576] on div "Back to Dashboard Change Sender ID Customers Technicians Select a contact Outbo…" at bounding box center [901, 419] width 1220 height 760
click at [542, 637] on div "Back to Dashboard Change Sender ID Customers Technicians Select a contact Outbo…" at bounding box center [901, 419] width 1220 height 760
click at [1393, 150] on div "Business location Best Electric Pros Hollywood (213) 516-7892" at bounding box center [901, 199] width 1188 height 163
click at [1272, 15] on div at bounding box center [1279, 20] width 39 height 21
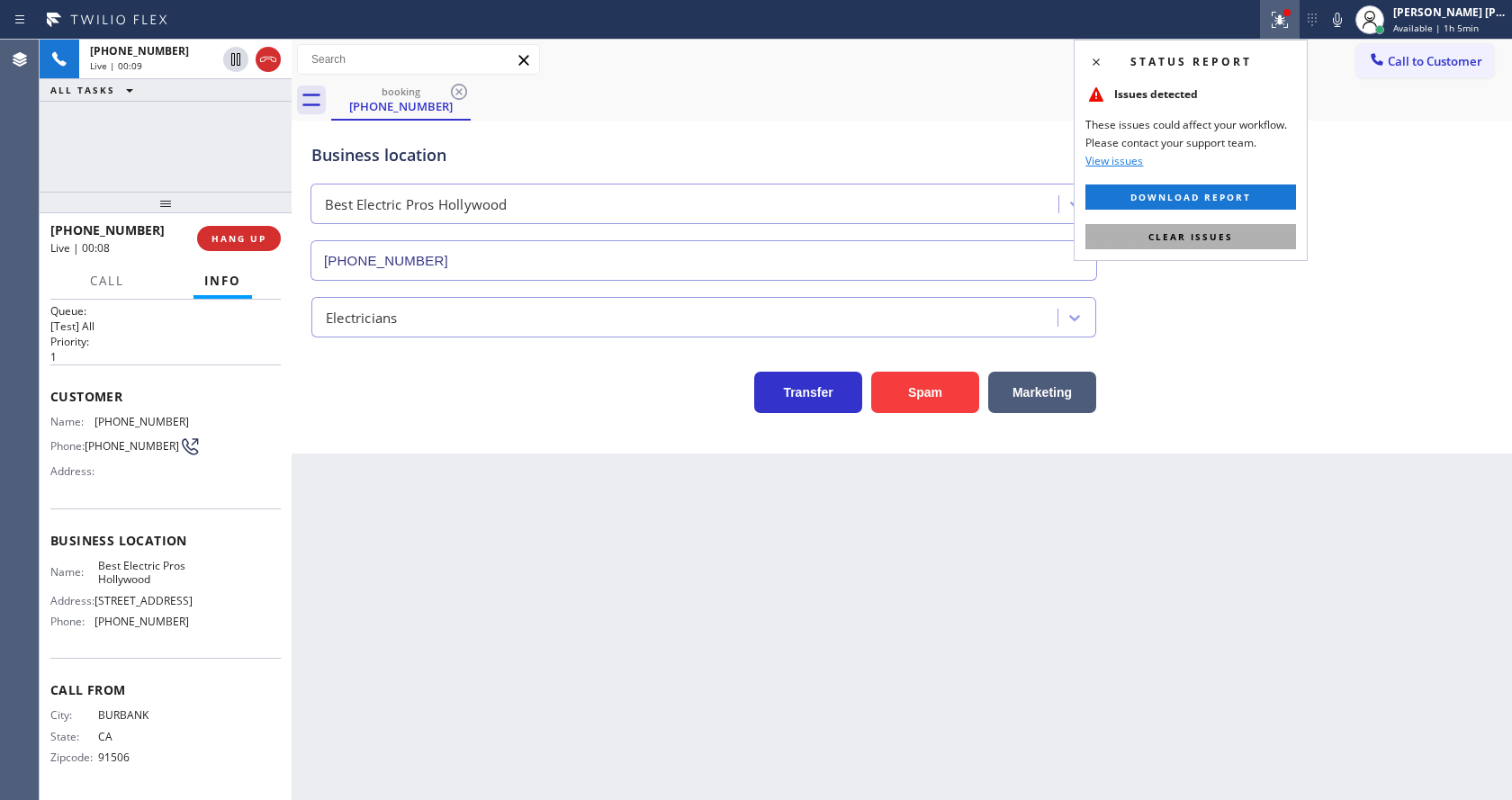
click at [1247, 231] on button "Clear issues" at bounding box center [1190, 236] width 210 height 25
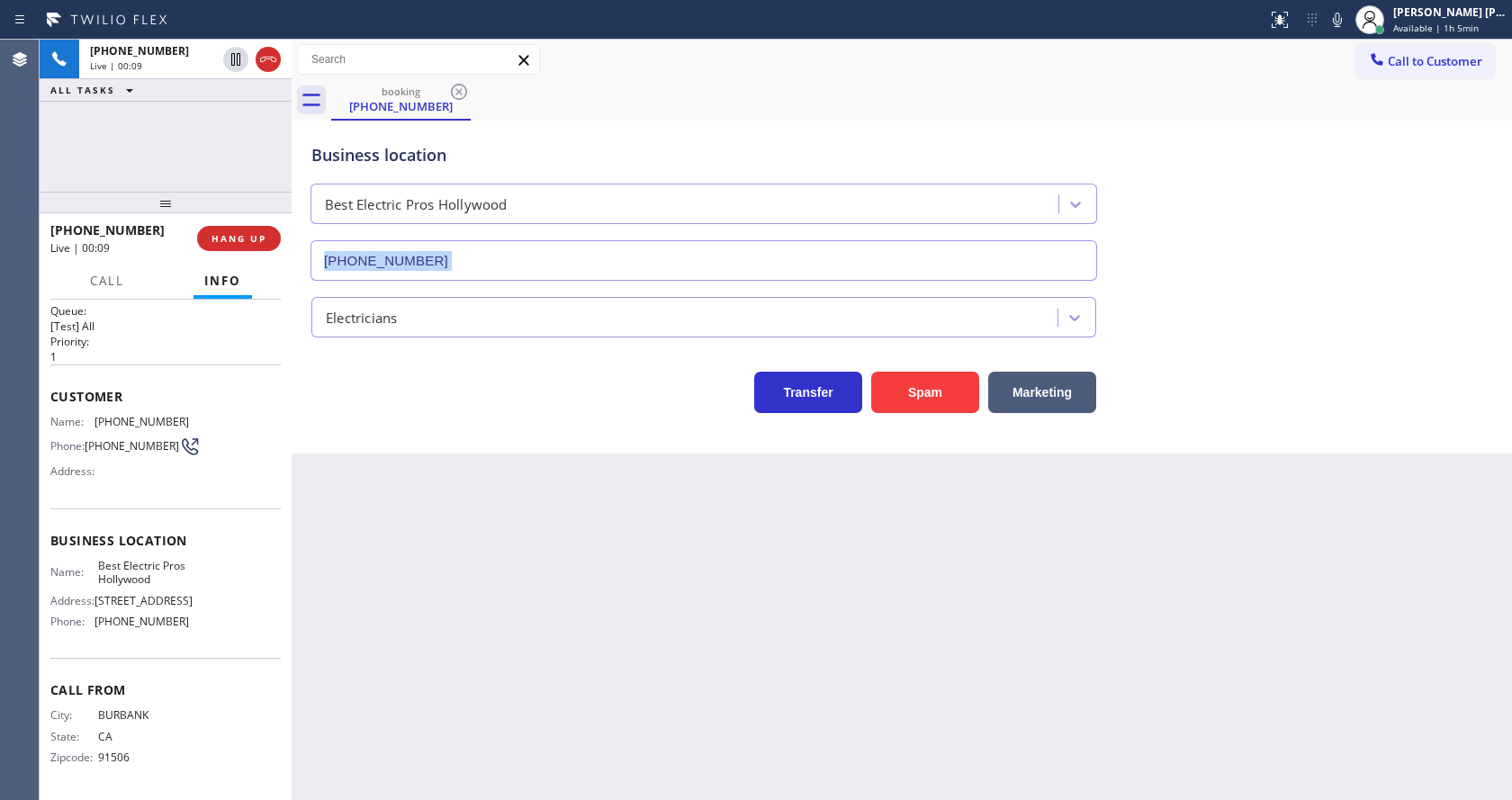
click at [1248, 231] on div "Business location Best Electric Pros Hollywood (213) 516-7892" at bounding box center [901, 199] width 1188 height 163
click at [433, 636] on div "Back to Dashboard Change Sender ID Customers Technicians Select a contact Outbo…" at bounding box center [901, 419] width 1220 height 760
click at [443, 464] on div "Back to Dashboard Change Sender ID Customers Technicians Select a contact Outbo…" at bounding box center [901, 419] width 1220 height 760
drag, startPoint x: 91, startPoint y: 398, endPoint x: 200, endPoint y: 419, distance: 111.0
click at [200, 419] on div "Name: (818) 237-7332 Phone: (818) 237-7332 Address:" at bounding box center [166, 450] width 230 height 71
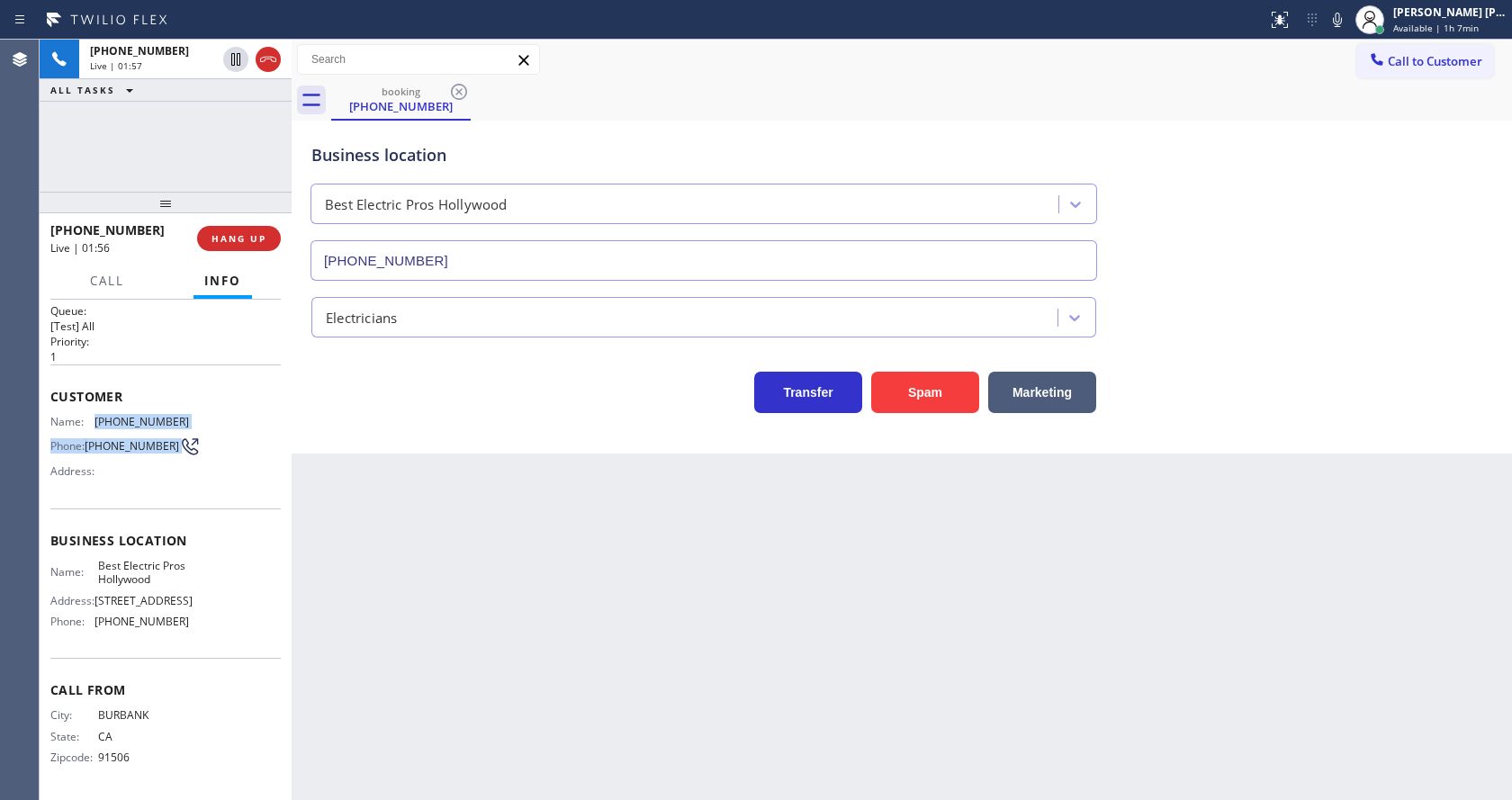
click at [198, 415] on div "Name: (818) 237-7332 Phone: (818) 237-7332 Address:" at bounding box center [166, 450] width 230 height 71
click at [97, 415] on span "(818) 237-7332" at bounding box center [141, 421] width 94 height 13
drag, startPoint x: 90, startPoint y: 398, endPoint x: 167, endPoint y: 401, distance: 77.1
click at [167, 415] on div "Name: (818) 237-7332" at bounding box center [120, 421] width 138 height 13
click at [450, 573] on div "Back to Dashboard Change Sender ID Customers Technicians Select a contact Outbo…" at bounding box center [901, 419] width 1220 height 760
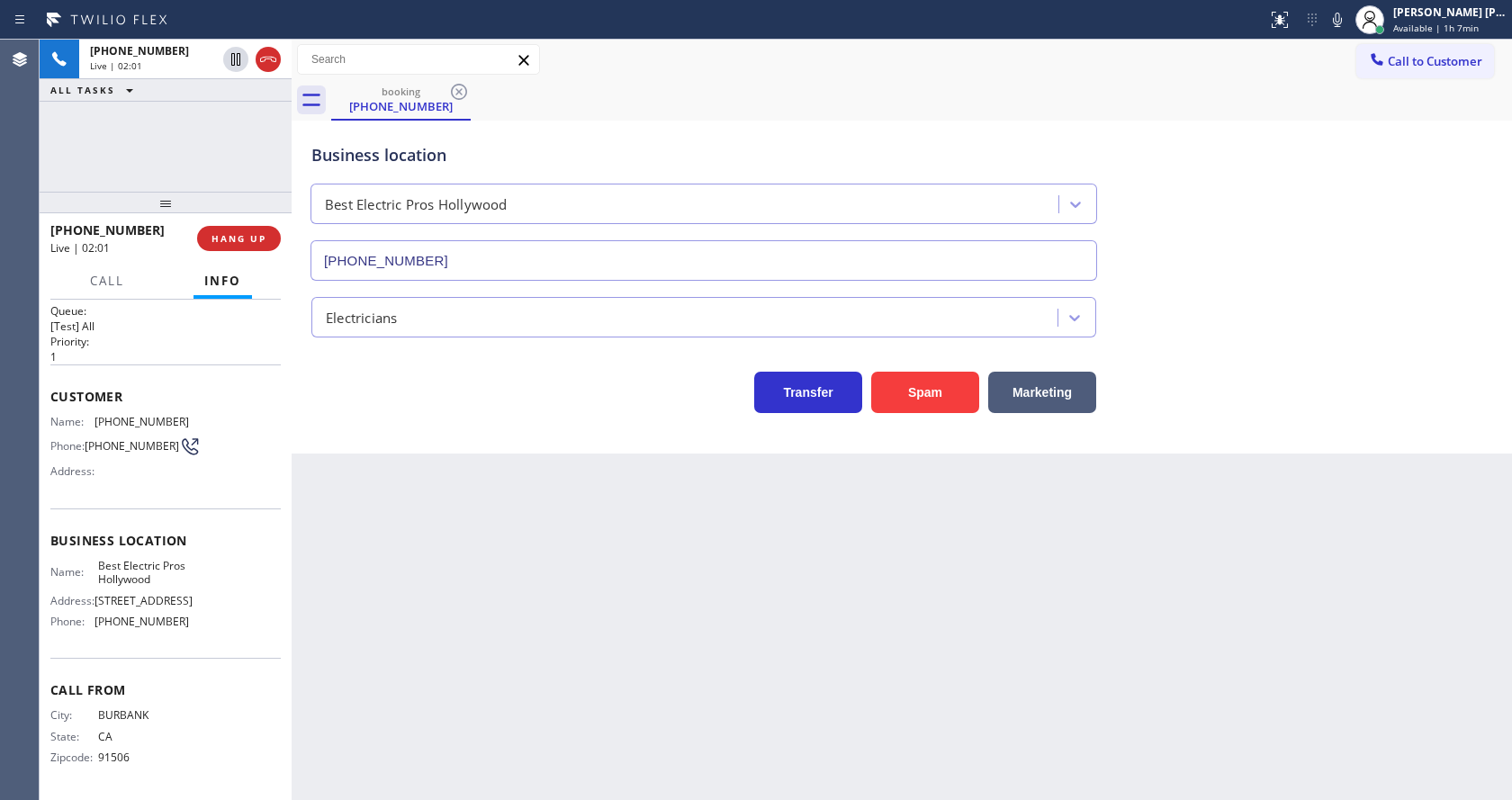
click at [82, 603] on div "Address: 6201 Franklin Ave" at bounding box center [120, 600] width 138 height 13
drag, startPoint x: 87, startPoint y: 552, endPoint x: 186, endPoint y: 560, distance: 99.3
click at [186, 560] on div "Name: Best Electric Pros Hollywood Address: 6201 Franklin Ave Phone: (213) 516-…" at bounding box center [166, 597] width 230 height 78
drag, startPoint x: 560, startPoint y: 630, endPoint x: 554, endPoint y: 645, distance: 16.2
click at [558, 636] on div "Back to Dashboard Change Sender ID Customers Technicians Select a contact Outbo…" at bounding box center [901, 419] width 1220 height 760
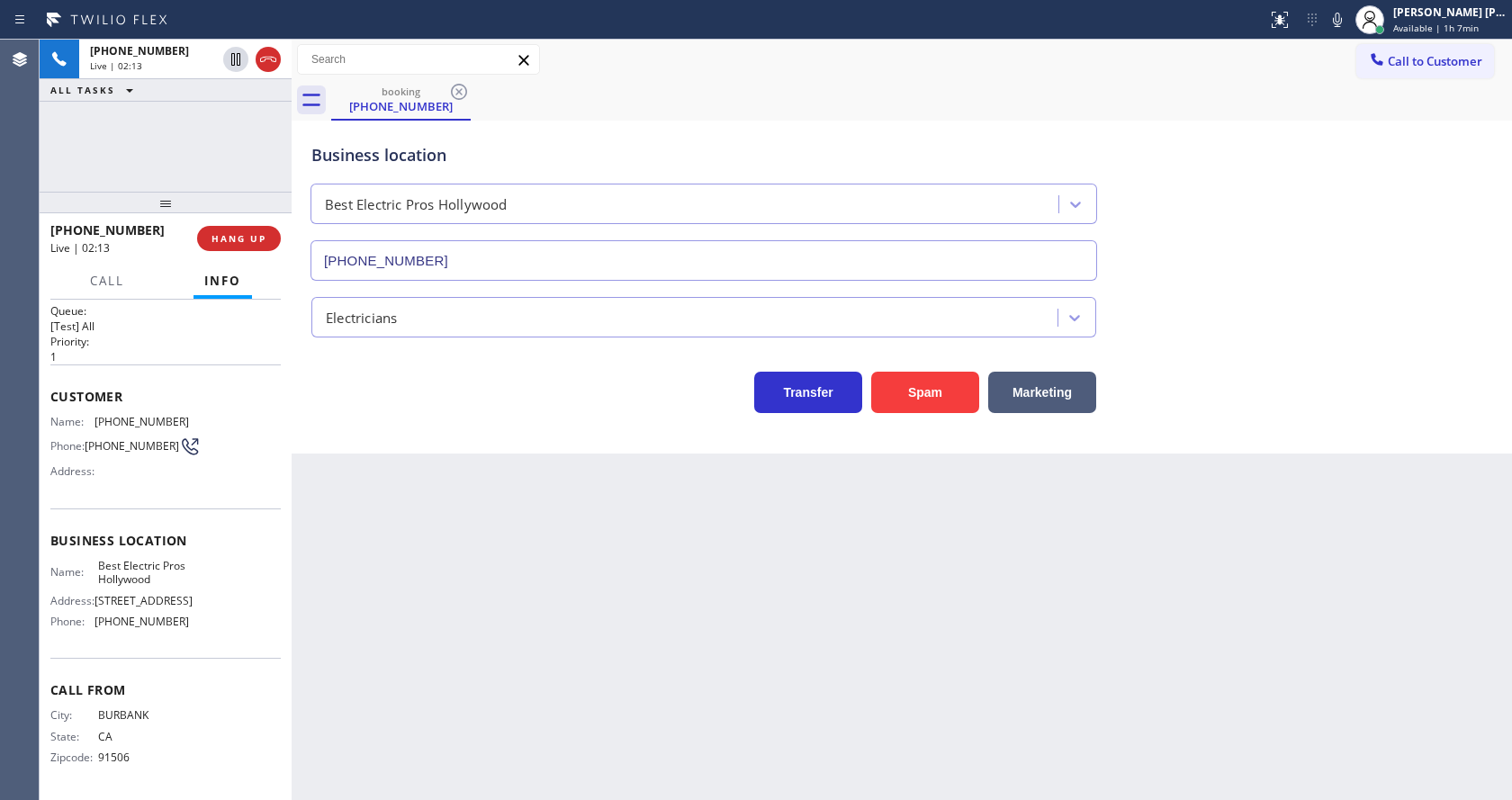
click at [209, 578] on div "Name: Best Electric Pros Hollywood Address: 6201 Franklin Ave Phone: (213) 516-…" at bounding box center [166, 597] width 230 height 78
drag, startPoint x: 93, startPoint y: 620, endPoint x: 171, endPoint y: 621, distance: 78.0
click at [171, 621] on div "Phone: (213) 516-7892" at bounding box center [120, 621] width 138 height 13
click at [504, 703] on div "Back to Dashboard Change Sender ID Customers Technicians Select a contact Outbo…" at bounding box center [901, 419] width 1220 height 760
drag, startPoint x: 663, startPoint y: 633, endPoint x: 814, endPoint y: 490, distance: 208.0
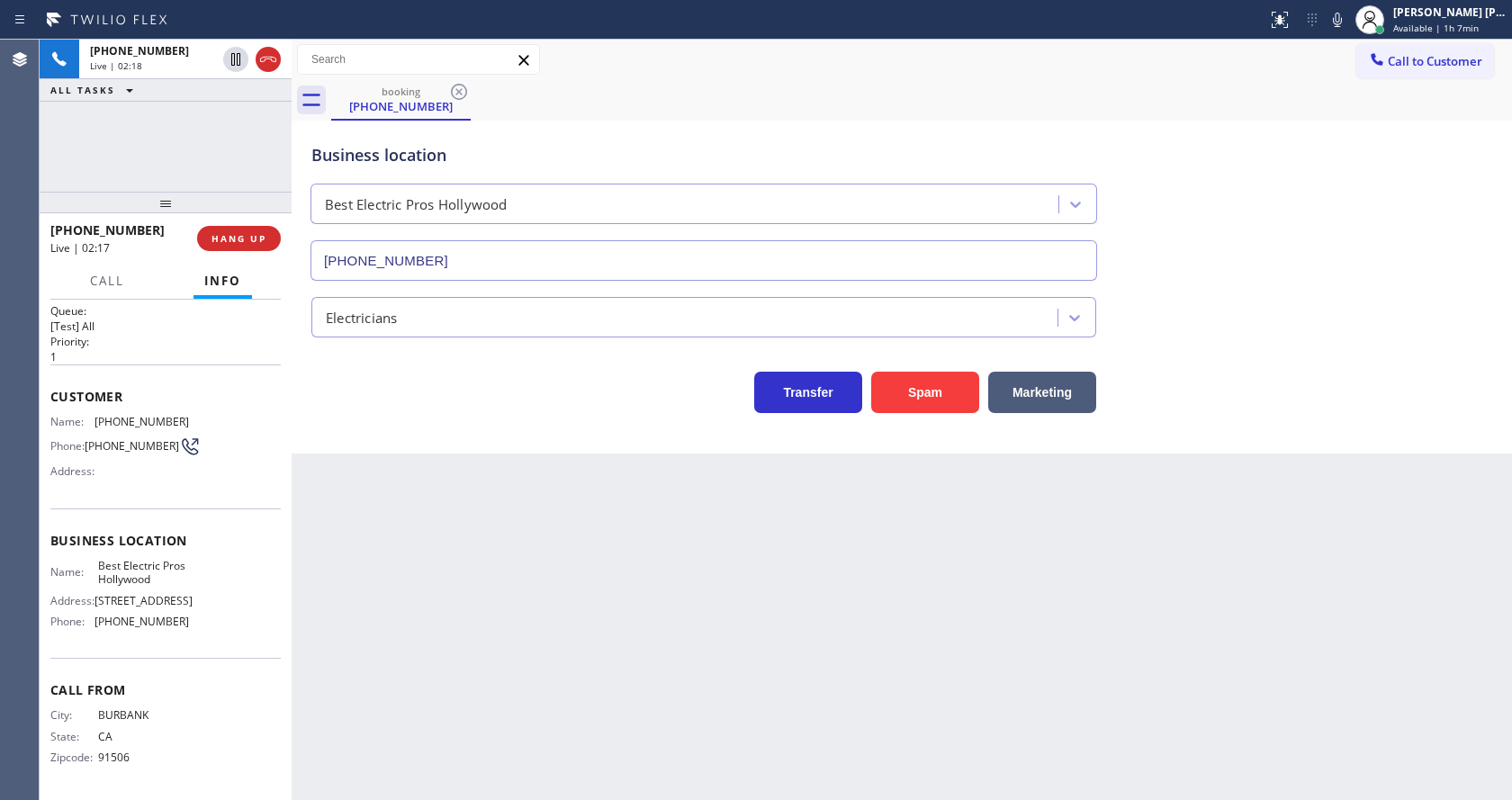
click at [667, 634] on div "Back to Dashboard Change Sender ID Customers Technicians Select a contact Outbo…" at bounding box center [901, 419] width 1220 height 760
click at [1336, 22] on icon at bounding box center [1337, 20] width 22 height 21
click at [1346, 11] on icon at bounding box center [1337, 20] width 22 height 21
click at [1350, 127] on div "Business location Best Electric Pros Hollywood (213) 516-7892" at bounding box center [901, 199] width 1188 height 163
click at [1341, 28] on icon at bounding box center [1337, 20] width 22 height 21
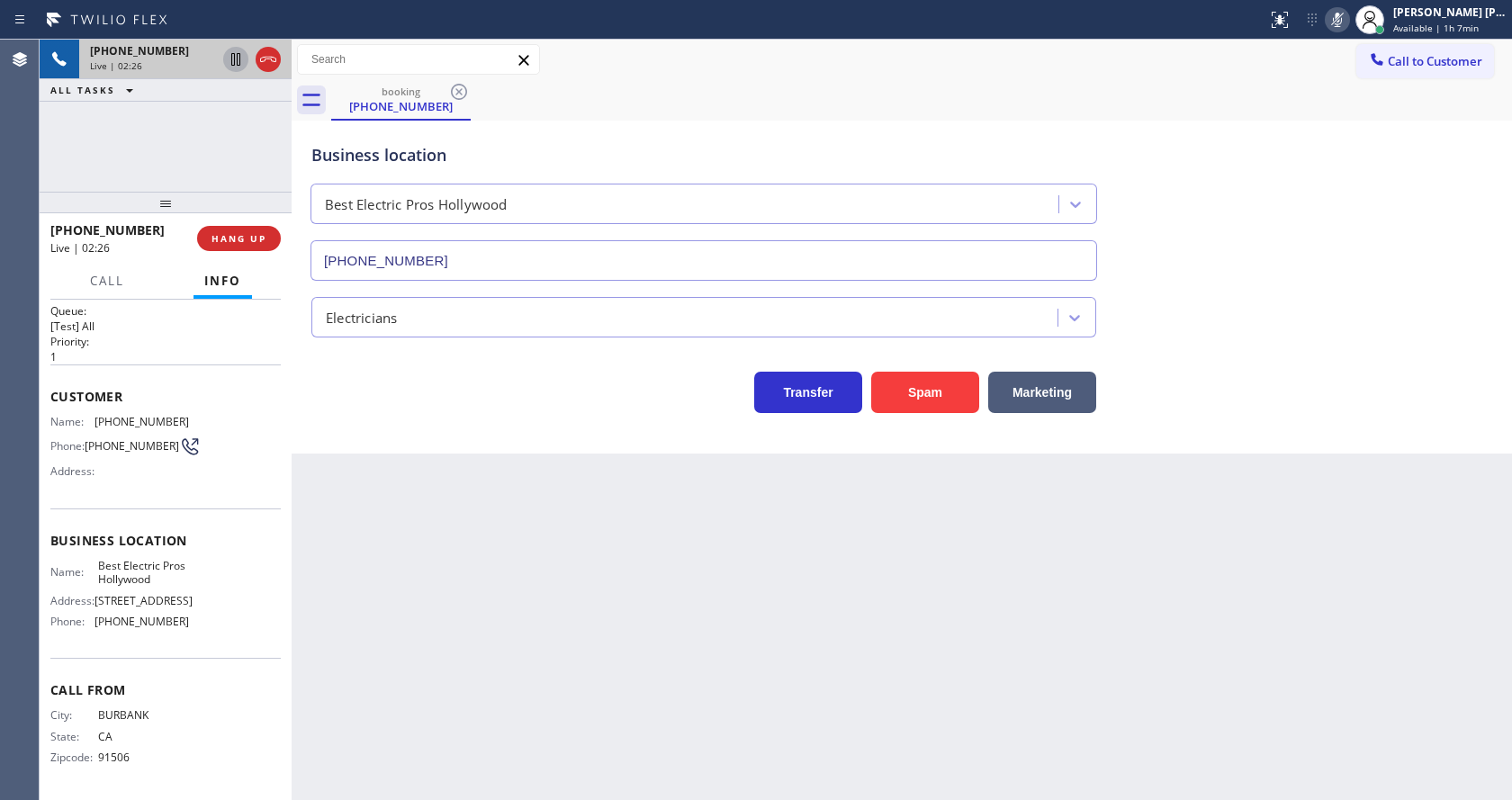
click at [238, 52] on icon at bounding box center [236, 59] width 22 height 21
click at [508, 580] on div "Back to Dashboard Change Sender ID Customers Technicians Select a contact Outbo…" at bounding box center [901, 419] width 1220 height 760
click at [729, 587] on div "Back to Dashboard Change Sender ID Customers Technicians Select a contact Outbo…" at bounding box center [901, 419] width 1220 height 760
drag, startPoint x: 384, startPoint y: 415, endPoint x: 383, endPoint y: 398, distance: 17.0
click at [384, 415] on div "Business location Best Electric Pros Hollywood (213) 516-7892 Electricians Tran…" at bounding box center [901, 287] width 1220 height 333
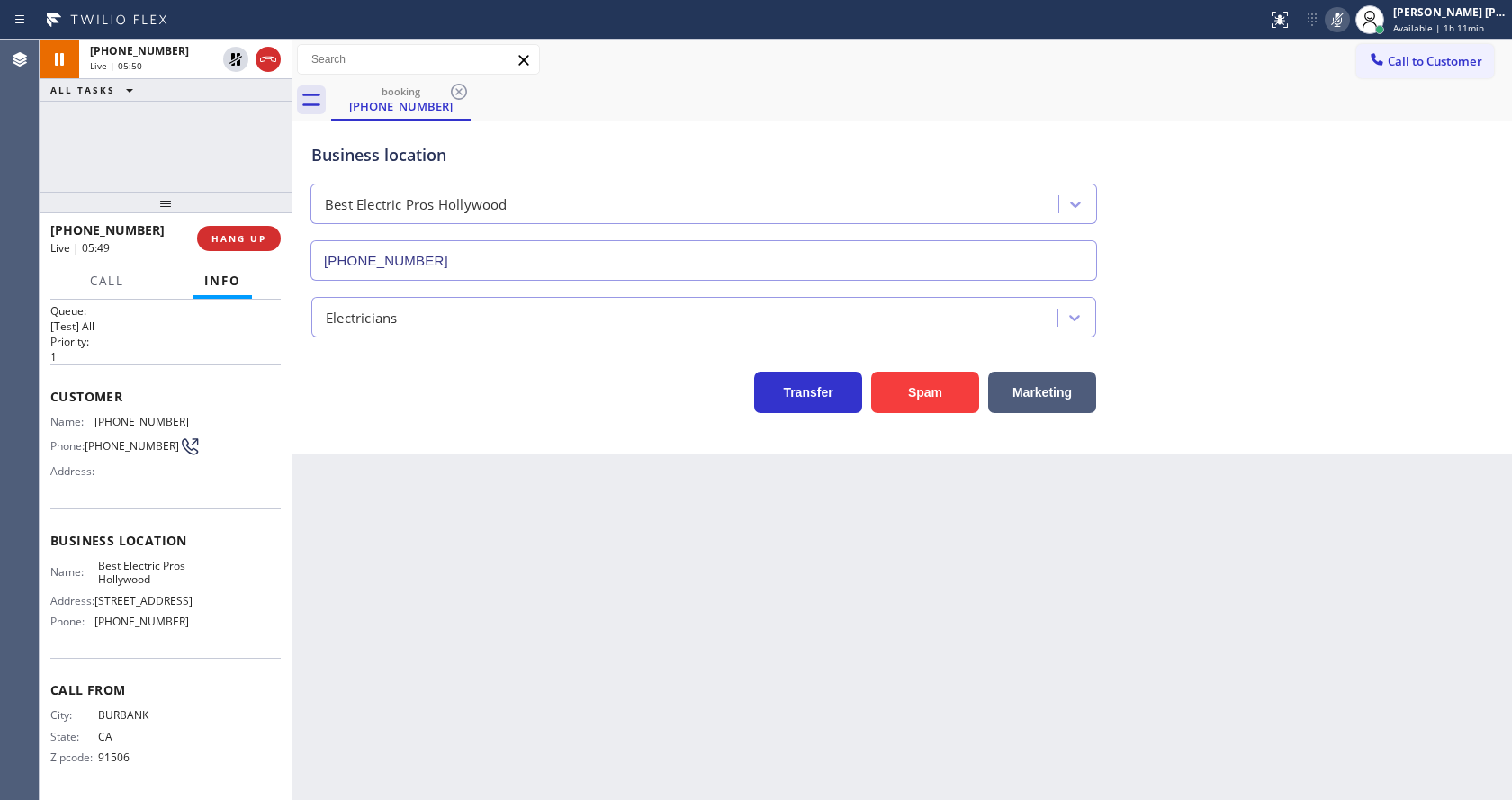
click at [602, 500] on div "Back to Dashboard Change Sender ID Customers Technicians Select a contact Outbo…" at bounding box center [901, 419] width 1220 height 760
click at [401, 593] on div "Back to Dashboard Change Sender ID Customers Technicians Select a contact Outbo…" at bounding box center [901, 419] width 1220 height 760
click at [934, 538] on div "Back to Dashboard Change Sender ID Customers Technicians Select a contact Outbo…" at bounding box center [901, 419] width 1220 height 760
click at [673, 607] on div "Back to Dashboard Change Sender ID Customers Technicians Select a contact Outbo…" at bounding box center [901, 419] width 1220 height 760
drag, startPoint x: 436, startPoint y: 603, endPoint x: 415, endPoint y: 514, distance: 91.4
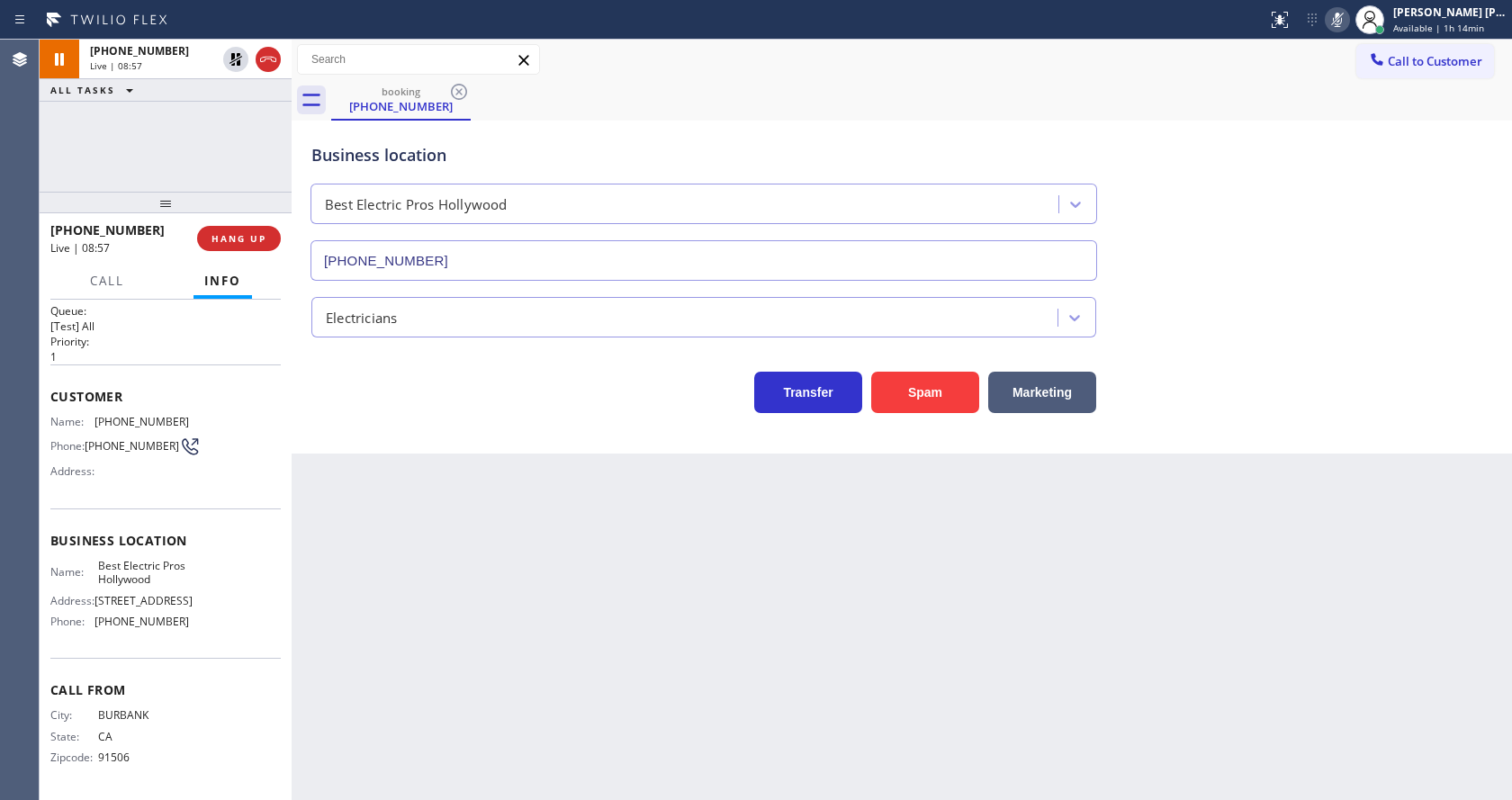
click at [436, 603] on div "Back to Dashboard Change Sender ID Customers Technicians Select a contact Outbo…" at bounding box center [901, 419] width 1220 height 760
click at [233, 53] on icon at bounding box center [235, 59] width 12 height 12
click at [1346, 11] on icon at bounding box center [1337, 20] width 22 height 21
click at [1373, 116] on div "booking (818) 237-7332" at bounding box center [921, 100] width 1181 height 40
click at [534, 534] on div "Back to Dashboard Change Sender ID Customers Technicians Select a contact Outbo…" at bounding box center [901, 419] width 1220 height 760
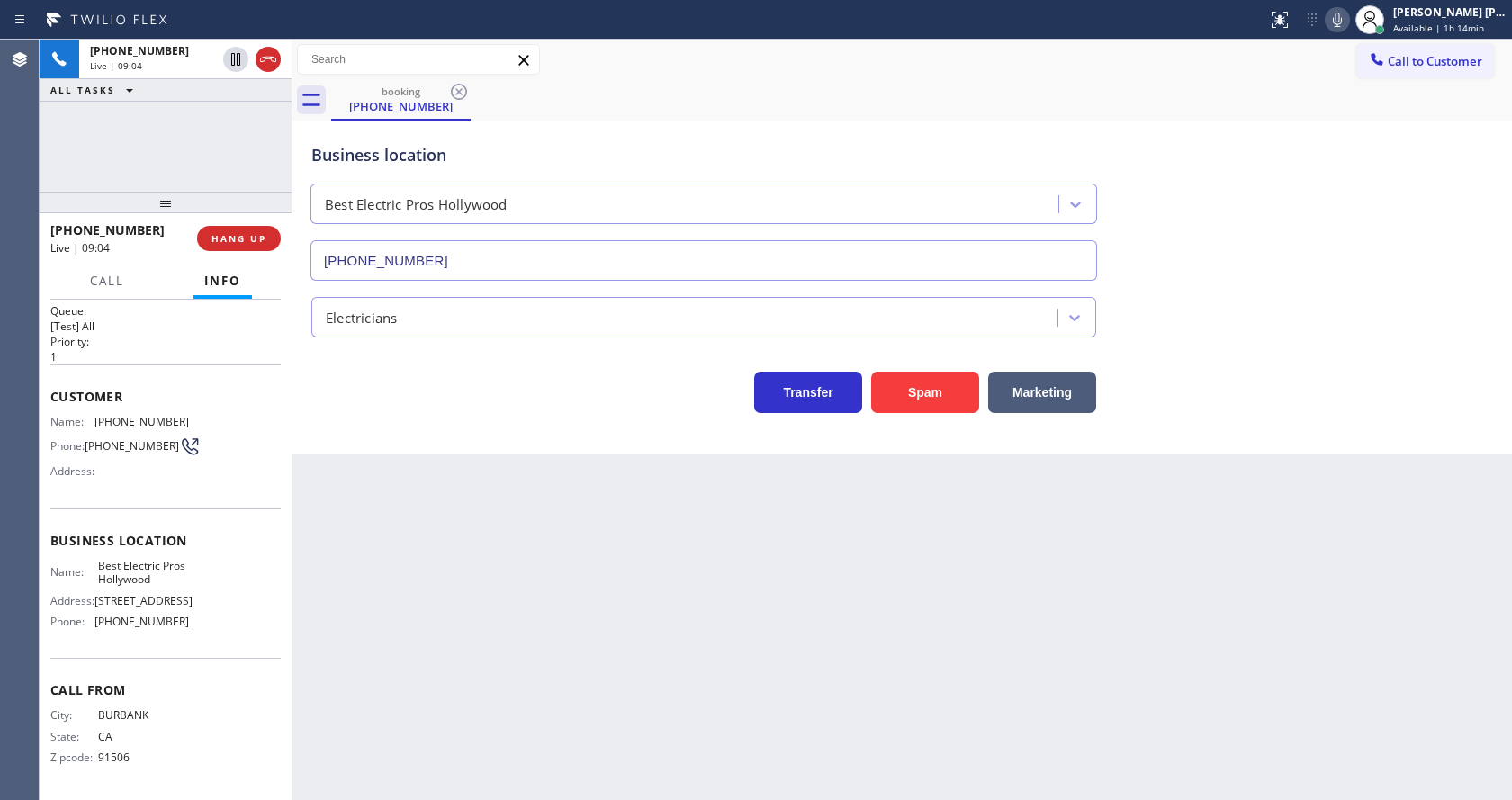
click at [711, 671] on div "Back to Dashboard Change Sender ID Customers Technicians Select a contact Outbo…" at bounding box center [901, 419] width 1220 height 760
click at [755, 721] on div "Back to Dashboard Change Sender ID Customers Technicians Select a contact Outbo…" at bounding box center [901, 419] width 1220 height 760
click at [462, 537] on div "Back to Dashboard Change Sender ID Customers Technicians Select a contact Outbo…" at bounding box center [901, 419] width 1220 height 760
click at [895, 614] on div "Back to Dashboard Change Sender ID Customers Technicians Select a contact Outbo…" at bounding box center [901, 419] width 1220 height 760
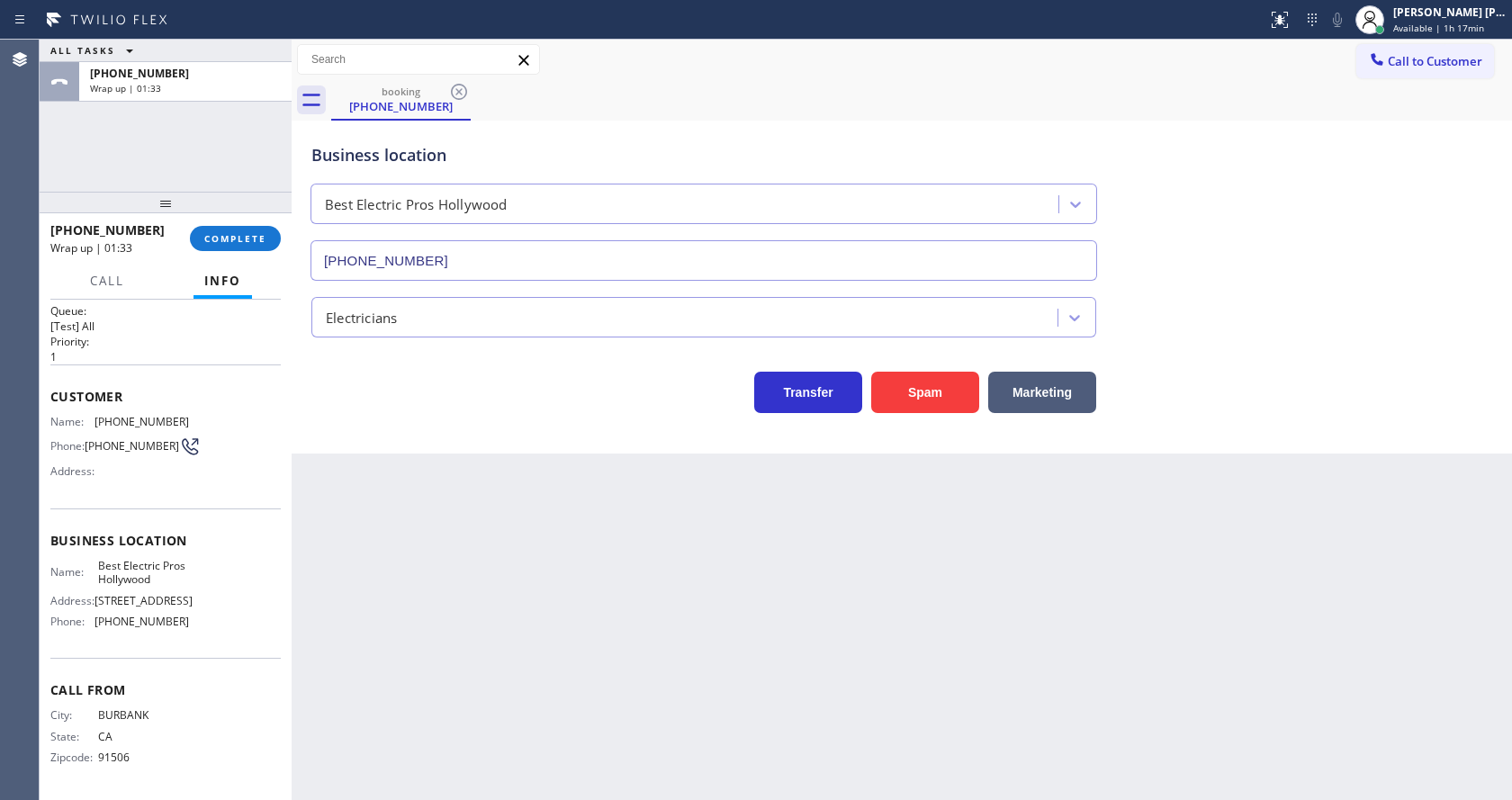
click at [629, 565] on div "Back to Dashboard Change Sender ID Customers Technicians Select a contact Outbo…" at bounding box center [901, 419] width 1220 height 760
click at [231, 236] on span "COMPLETE" at bounding box center [235, 237] width 62 height 12
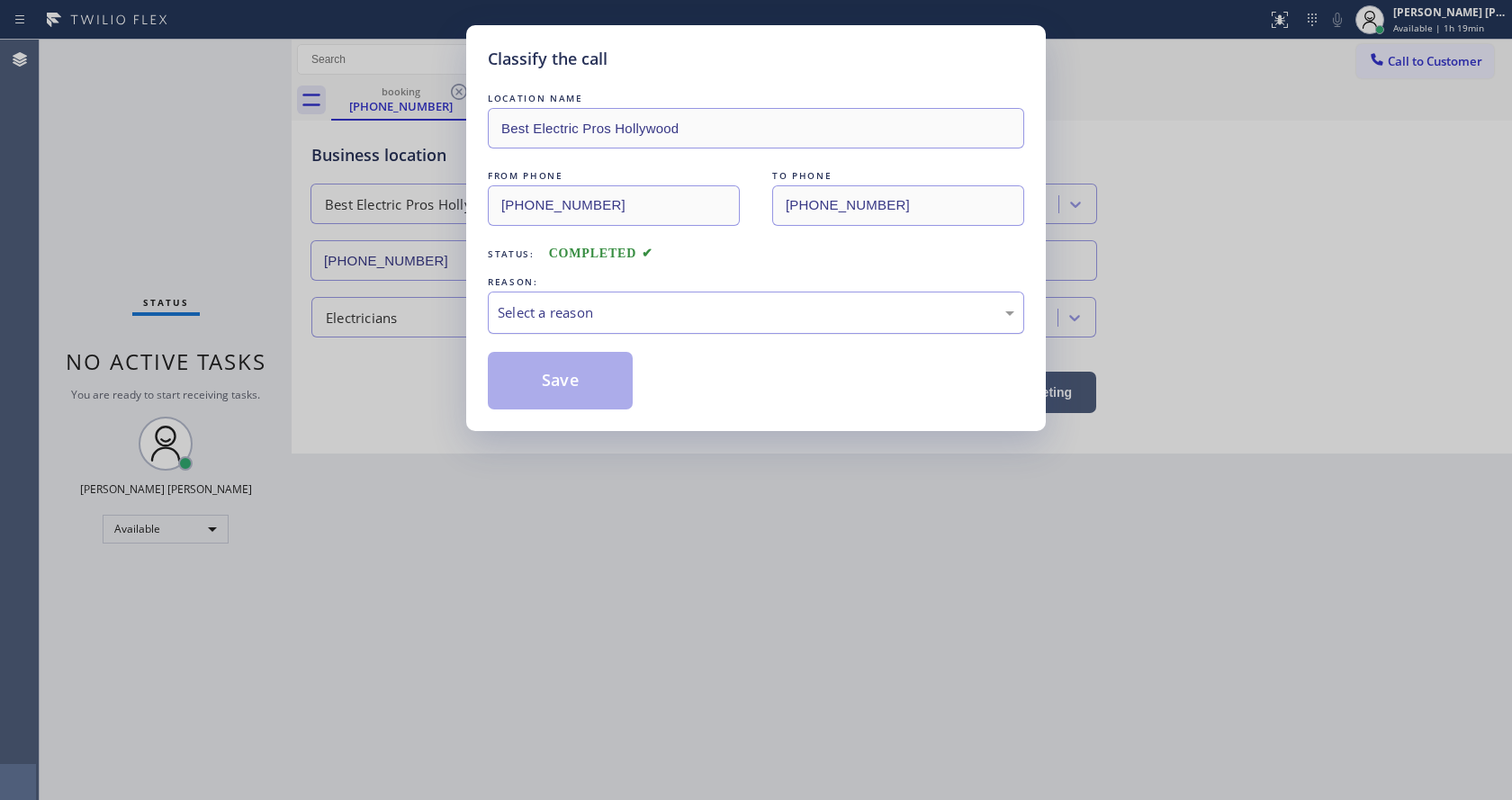
click at [518, 315] on div "Select a reason" at bounding box center [756, 312] width 516 height 21
click at [539, 375] on button "Save" at bounding box center [560, 380] width 145 height 58
click at [539, 372] on button "Save" at bounding box center [560, 380] width 145 height 58
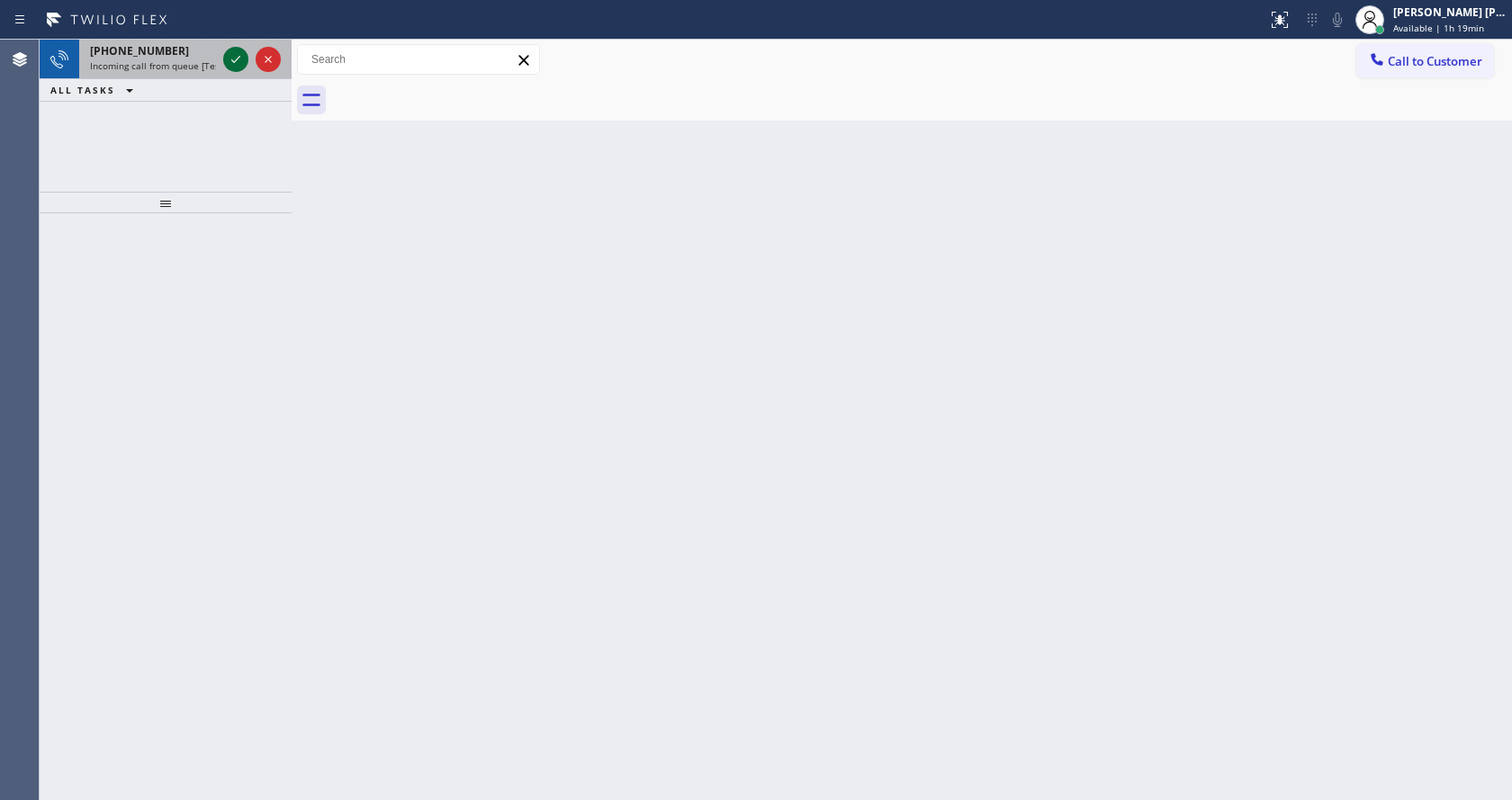
click at [233, 59] on icon at bounding box center [236, 59] width 22 height 21
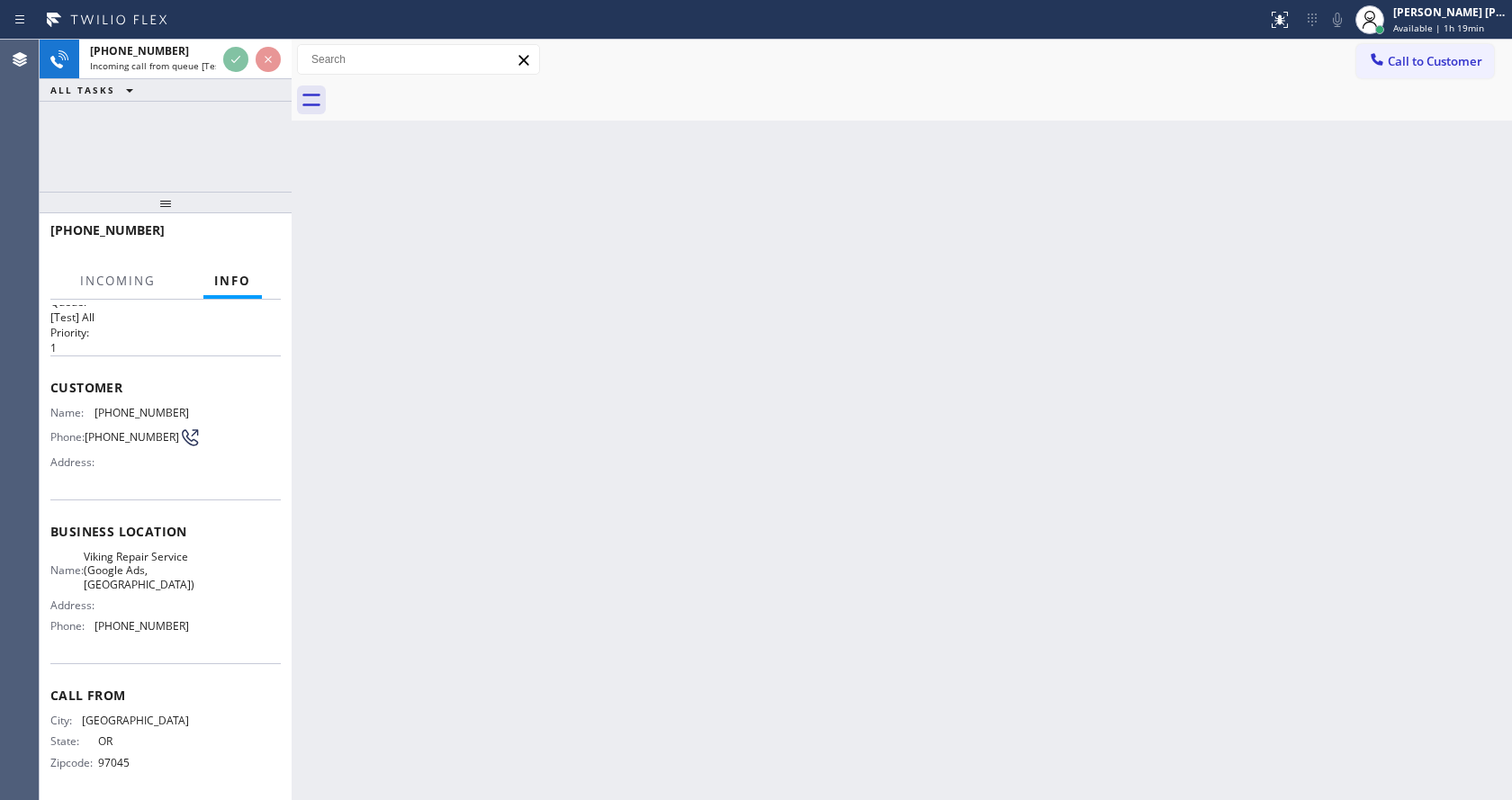
scroll to position [36, 0]
click at [489, 505] on div "Back to Dashboard Change Sender ID Customers Technicians Select a contact Outbo…" at bounding box center [901, 419] width 1220 height 760
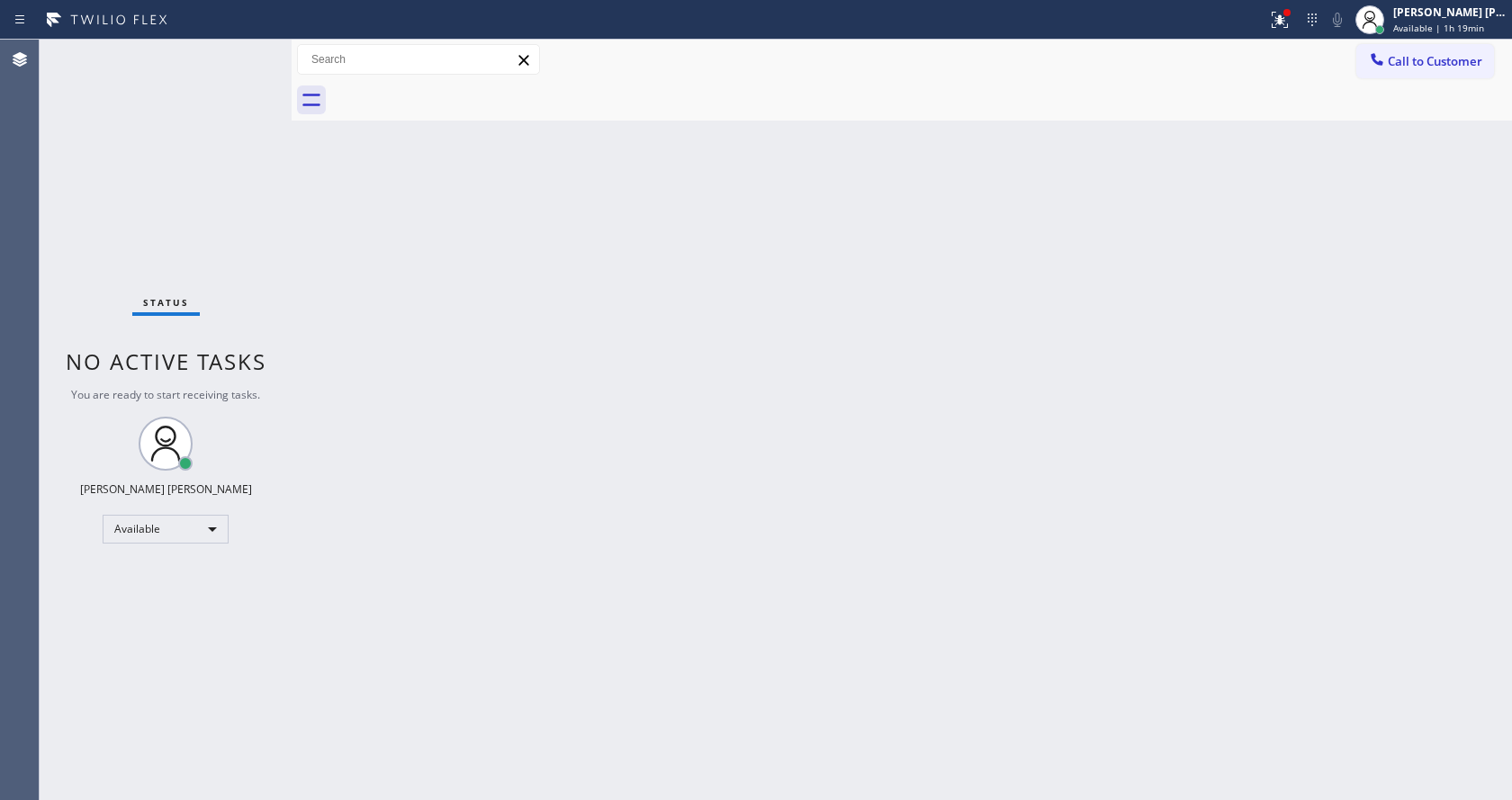
click at [573, 798] on div "Back to Dashboard Change Sender ID Customers Technicians Select a contact Outbo…" at bounding box center [901, 419] width 1220 height 760
click at [399, 388] on div "Back to Dashboard Change Sender ID Customers Technicians Select a contact Outbo…" at bounding box center [901, 419] width 1220 height 760
click at [307, 152] on div "Back to Dashboard Change Sender ID Customers Technicians Select a contact Outbo…" at bounding box center [901, 419] width 1220 height 760
click at [417, 559] on div "Back to Dashboard Change Sender ID Customers Technicians Select a contact Outbo…" at bounding box center [901, 419] width 1220 height 760
click at [555, 423] on div "Back to Dashboard Change Sender ID Customers Technicians Select a contact Outbo…" at bounding box center [901, 419] width 1220 height 760
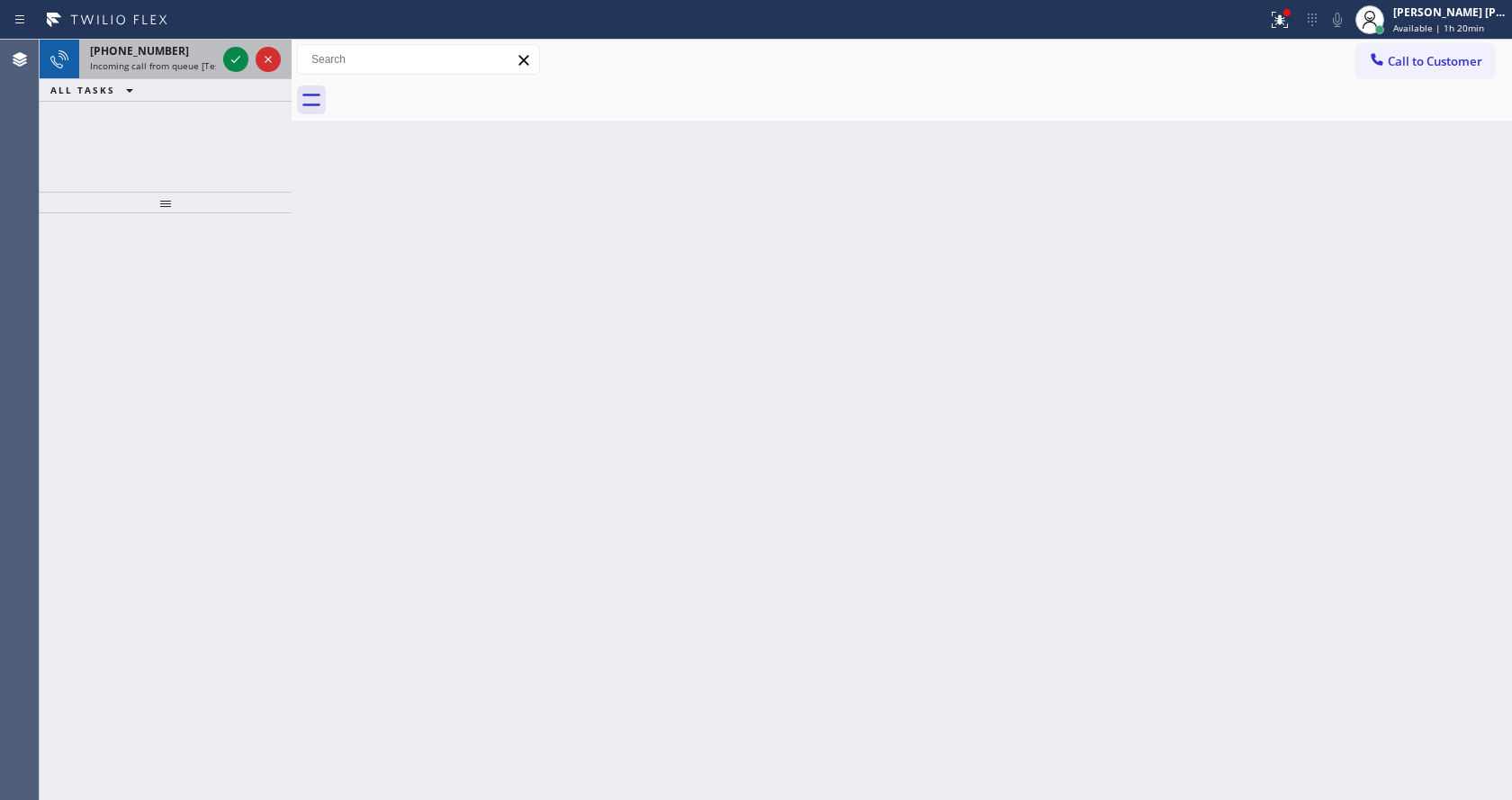
click at [241, 75] on div at bounding box center [252, 59] width 65 height 39
click at [240, 75] on div at bounding box center [252, 59] width 65 height 39
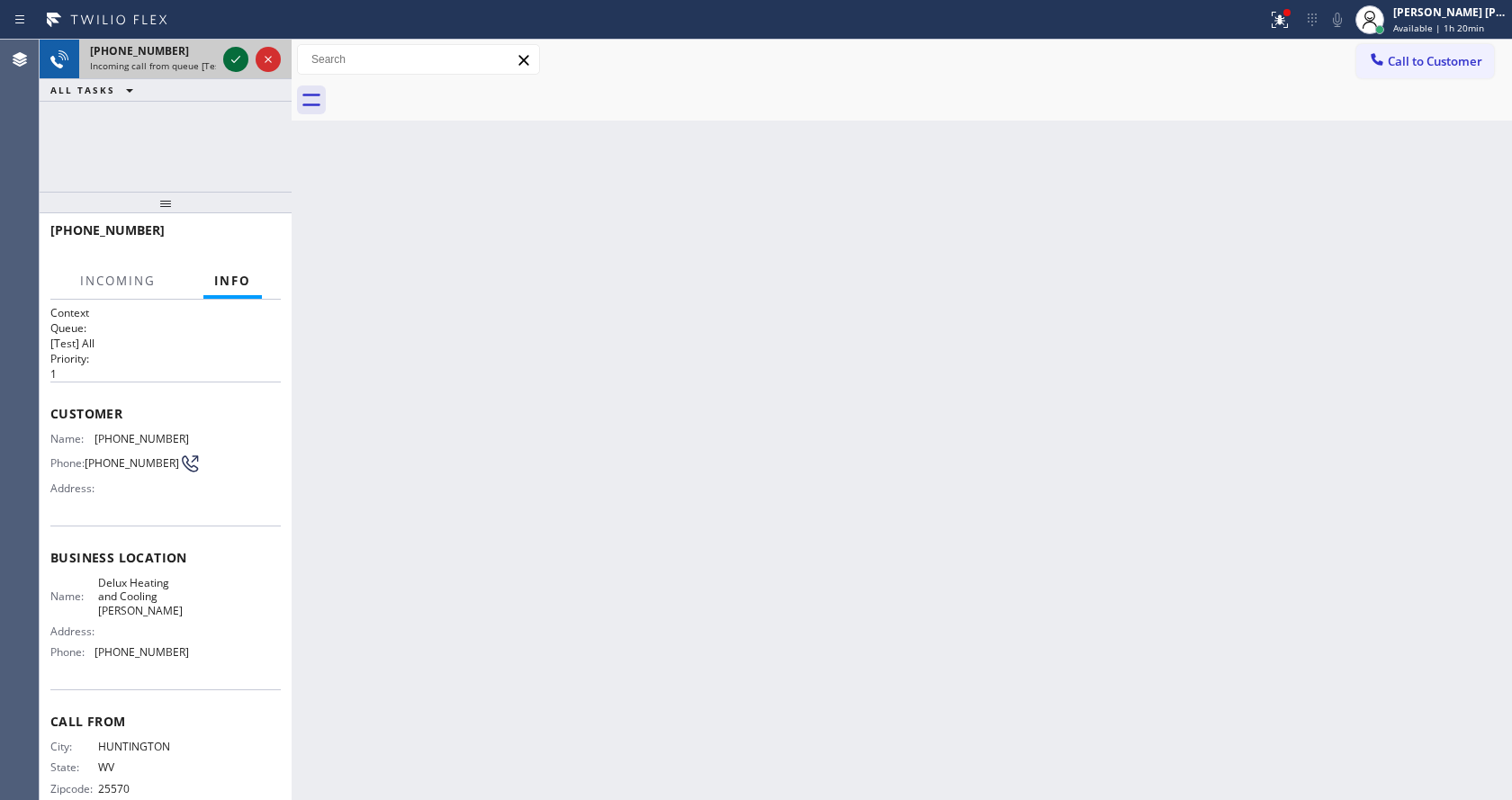
click at [237, 65] on icon at bounding box center [236, 59] width 22 height 21
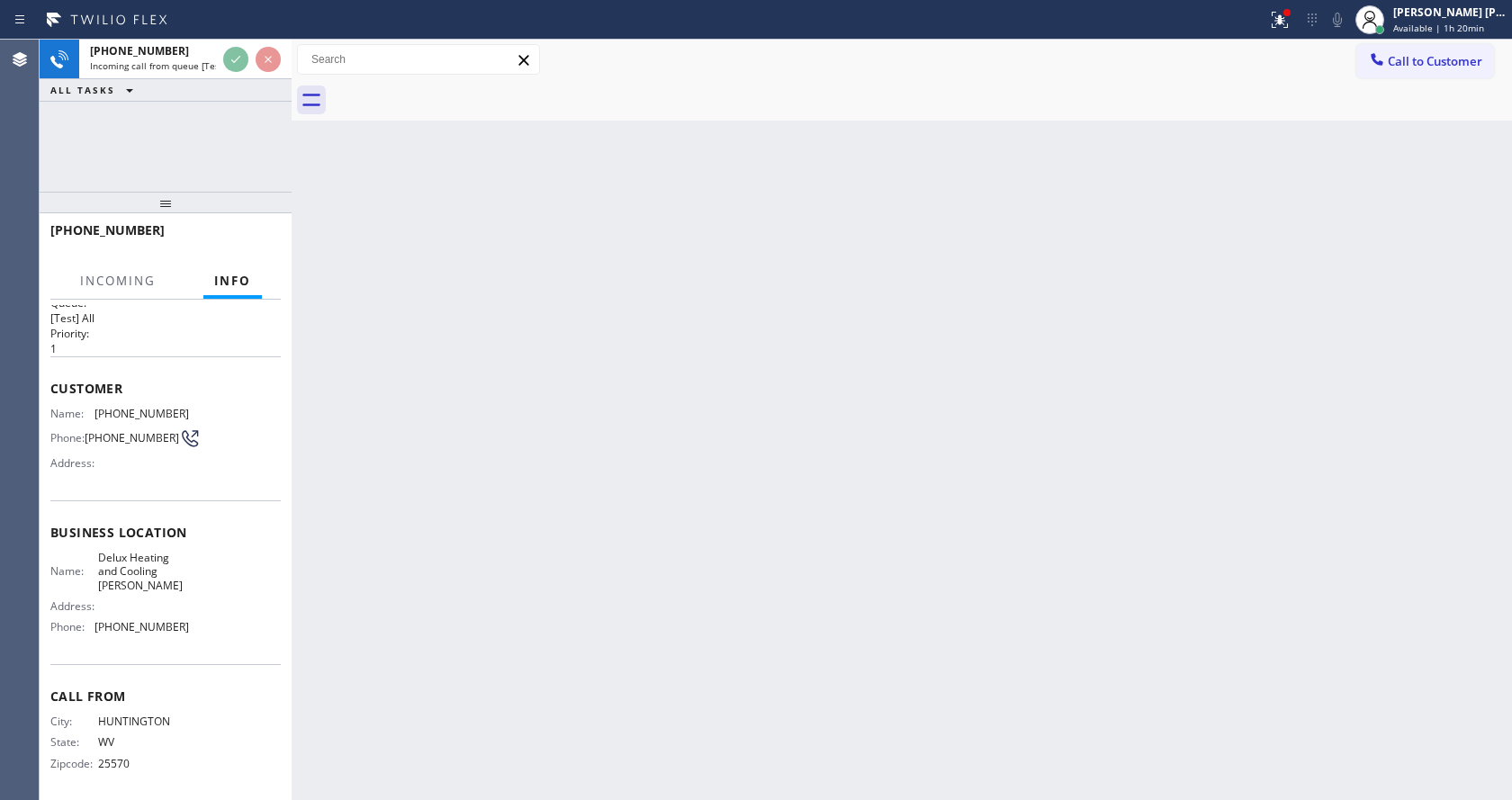
scroll to position [36, 0]
click at [652, 510] on div "Back to Dashboard Change Sender ID Customers Technicians Select a contact Outbo…" at bounding box center [901, 419] width 1220 height 760
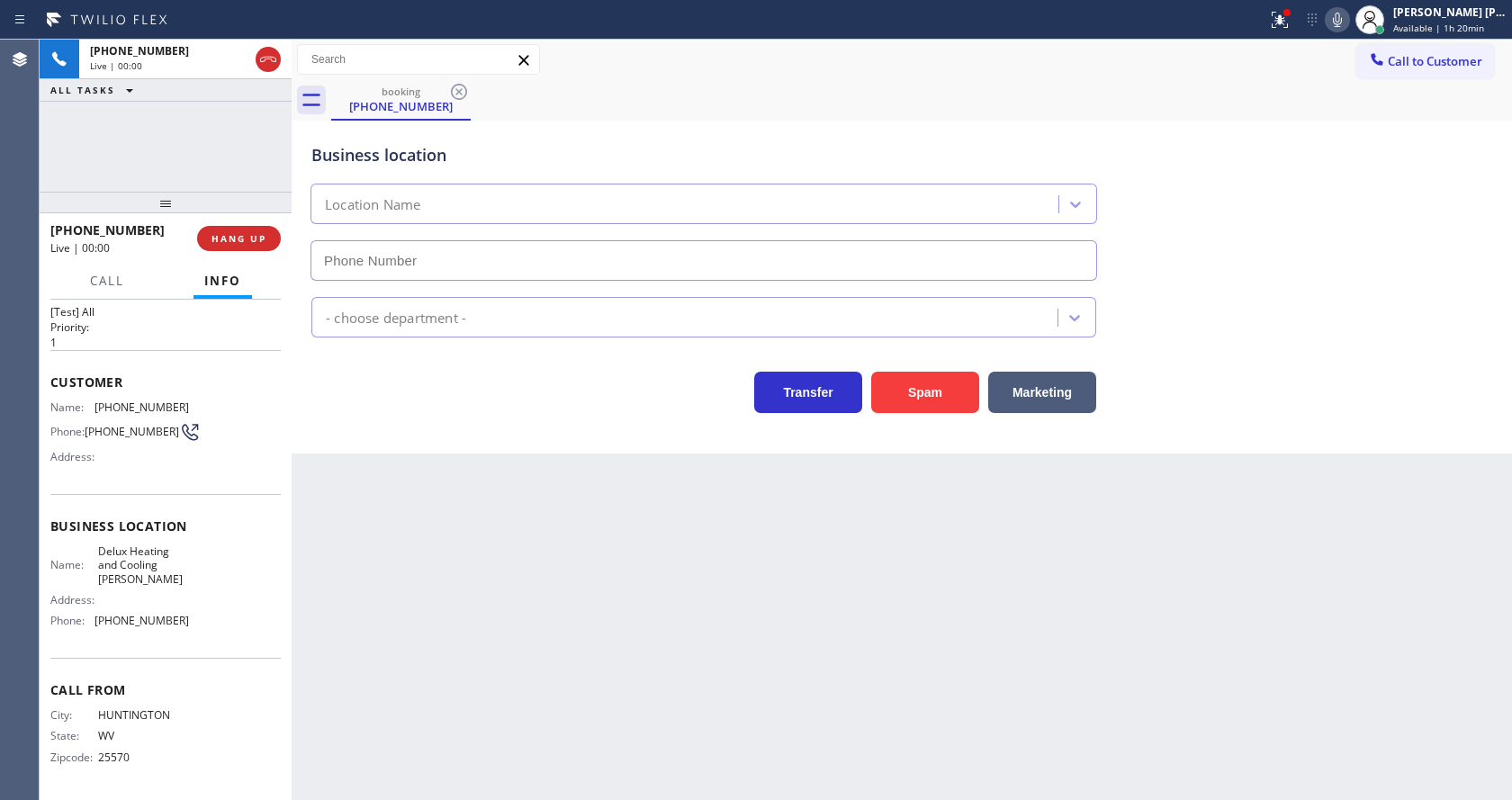
type input "(714) 874-9558"
click at [1283, 19] on icon at bounding box center [1277, 18] width 11 height 12
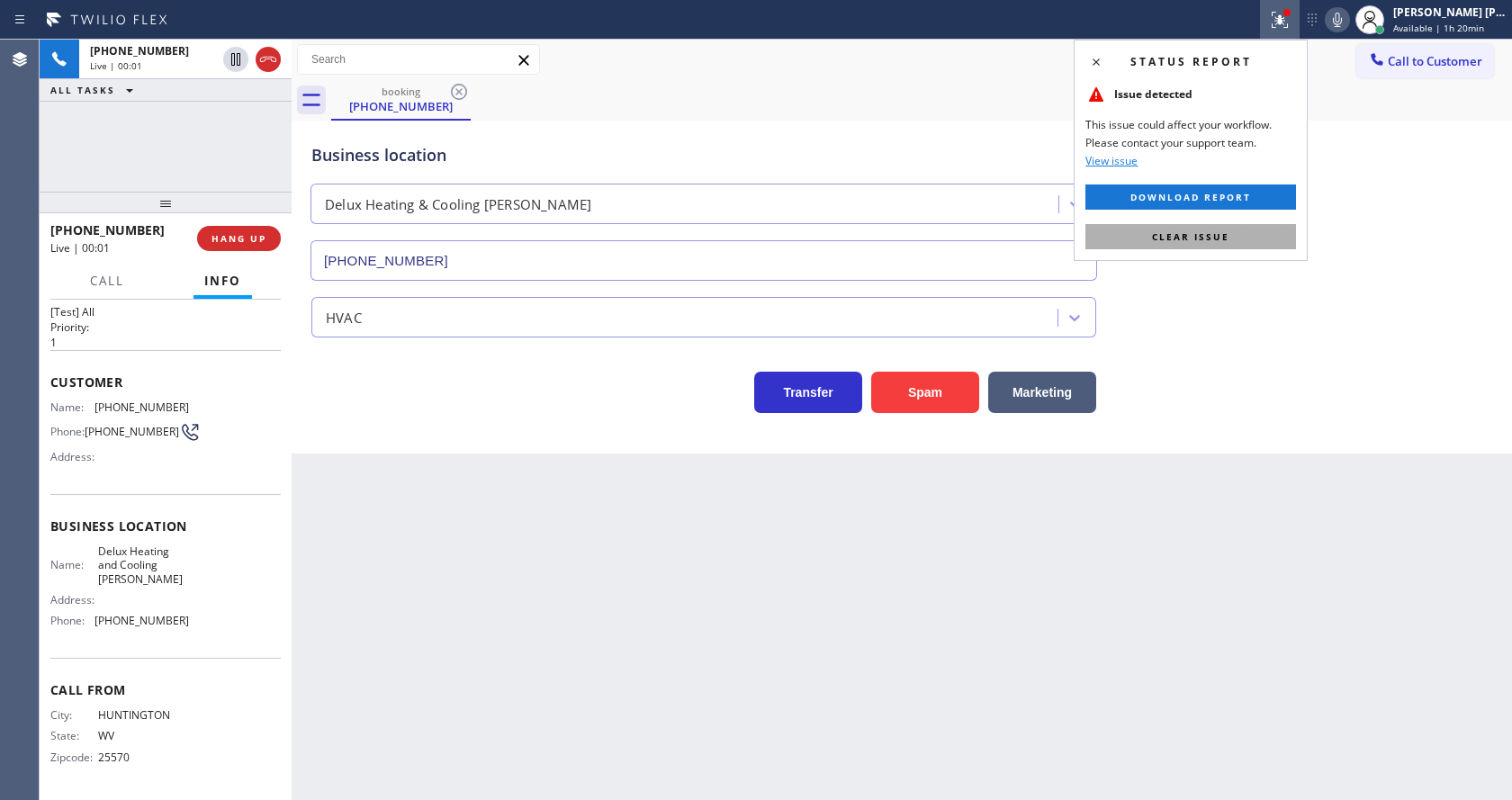
click at [1241, 228] on button "Clear issue" at bounding box center [1190, 236] width 210 height 25
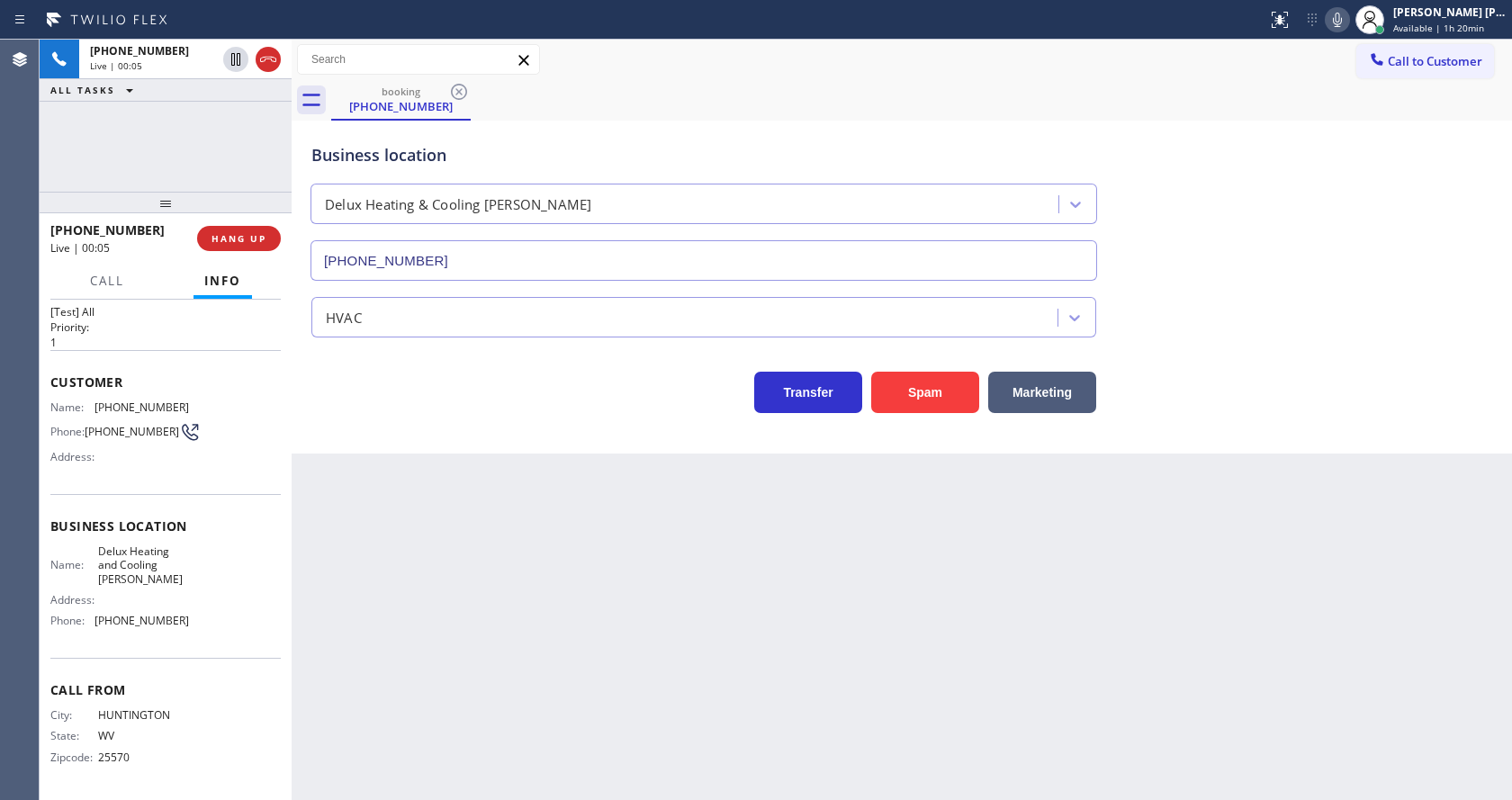
click at [550, 611] on div "Back to Dashboard Change Sender ID Customers Technicians Select a contact Outbo…" at bounding box center [901, 419] width 1220 height 760
click at [467, 579] on div "Back to Dashboard Change Sender ID Customers Technicians Select a contact Outbo…" at bounding box center [901, 419] width 1220 height 760
click at [928, 392] on button "Spam" at bounding box center [925, 393] width 108 height 41
click at [537, 751] on div "Back to Dashboard Change Sender ID Customers Technicians Select a contact Outbo…" at bounding box center [901, 419] width 1220 height 760
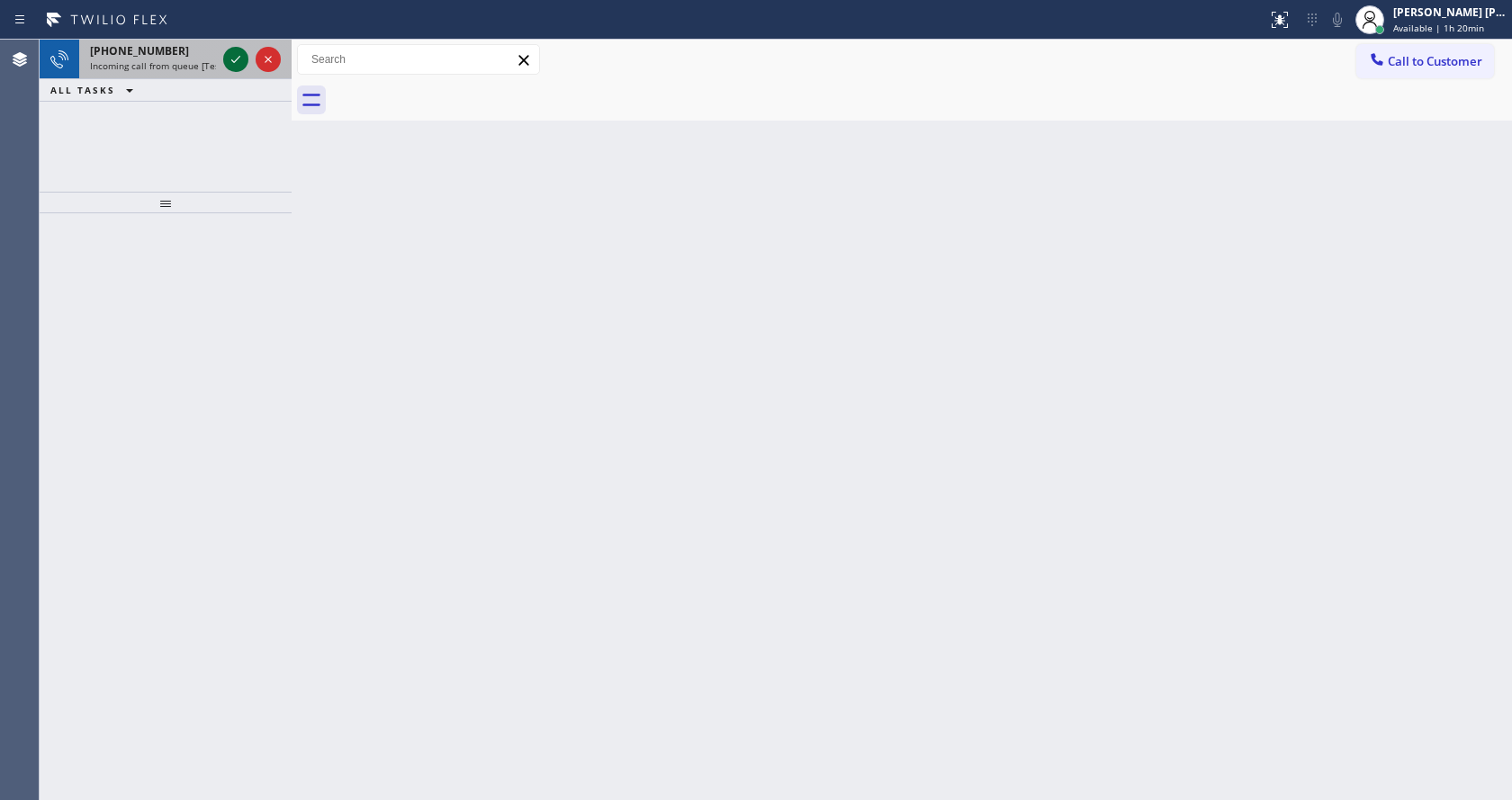
click at [230, 60] on icon at bounding box center [236, 59] width 22 height 21
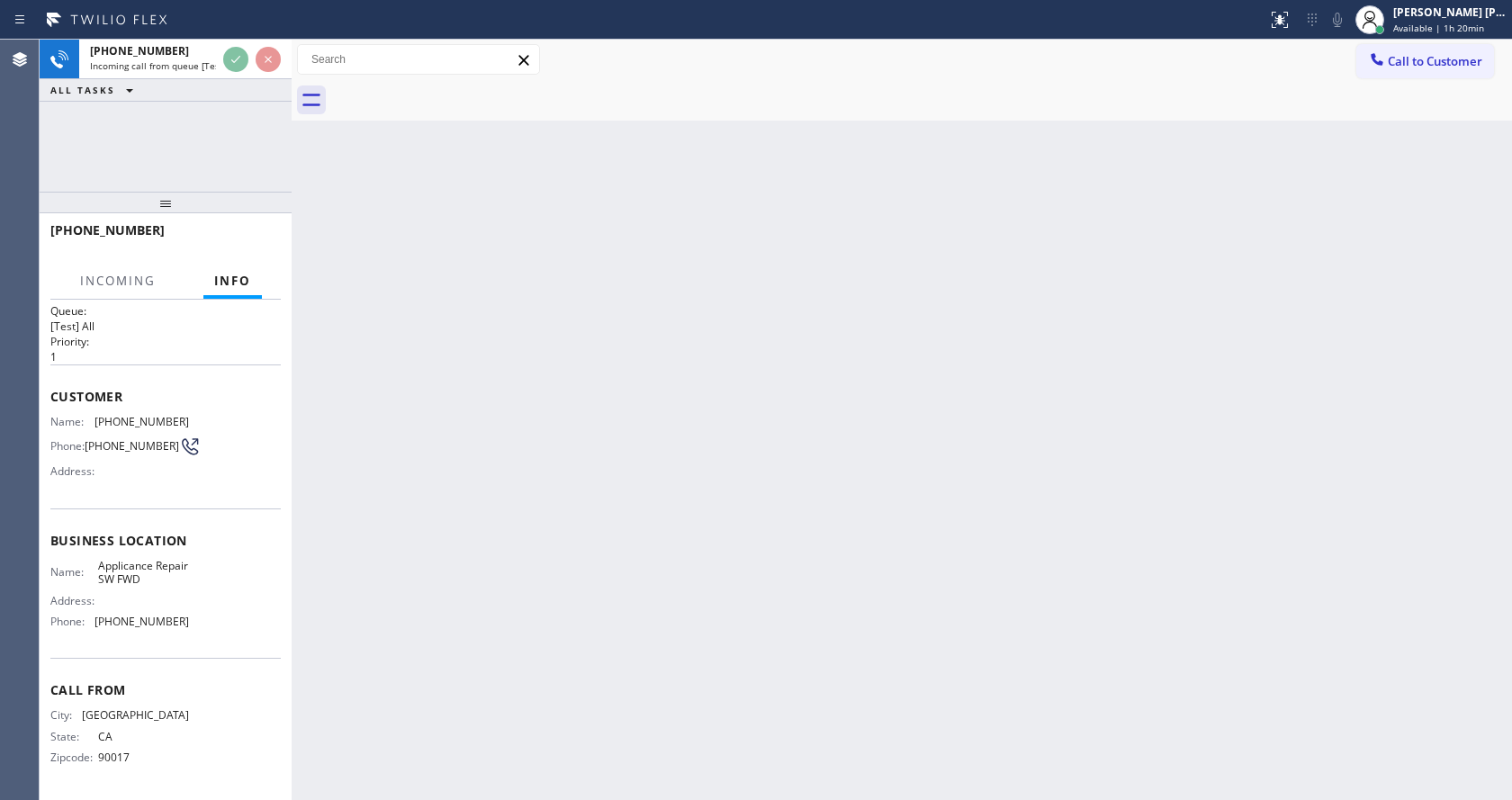
scroll to position [23, 0]
click at [638, 550] on div "Back to Dashboard Change Sender ID Customers Technicians Select a contact Outbo…" at bounding box center [901, 419] width 1220 height 760
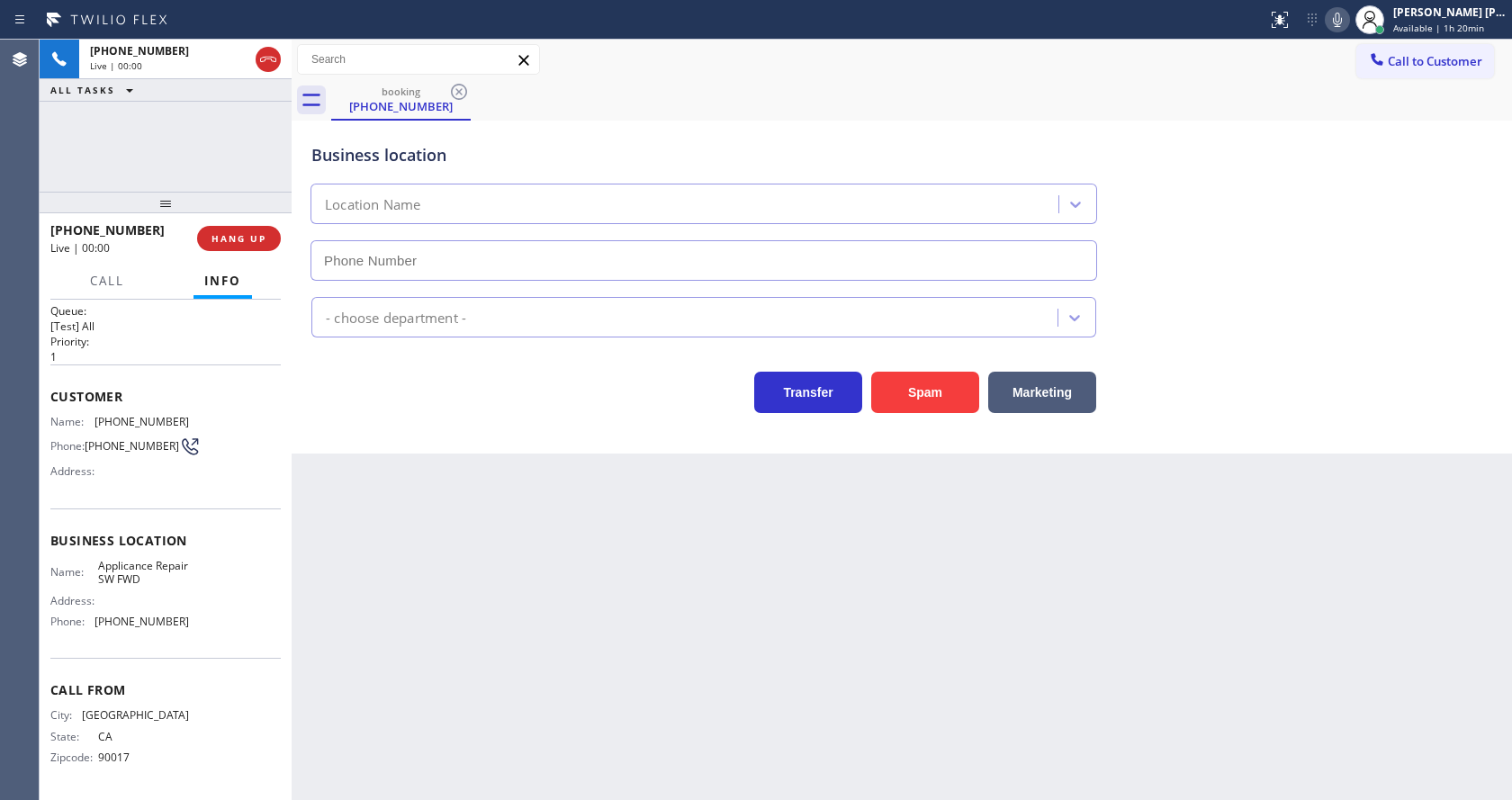
type input "(213) 566-9111"
click at [902, 389] on button "Spam" at bounding box center [925, 393] width 108 height 41
click at [795, 579] on div "Back to Dashboard Change Sender ID Customers Technicians Select a contact Outbo…" at bounding box center [901, 419] width 1220 height 760
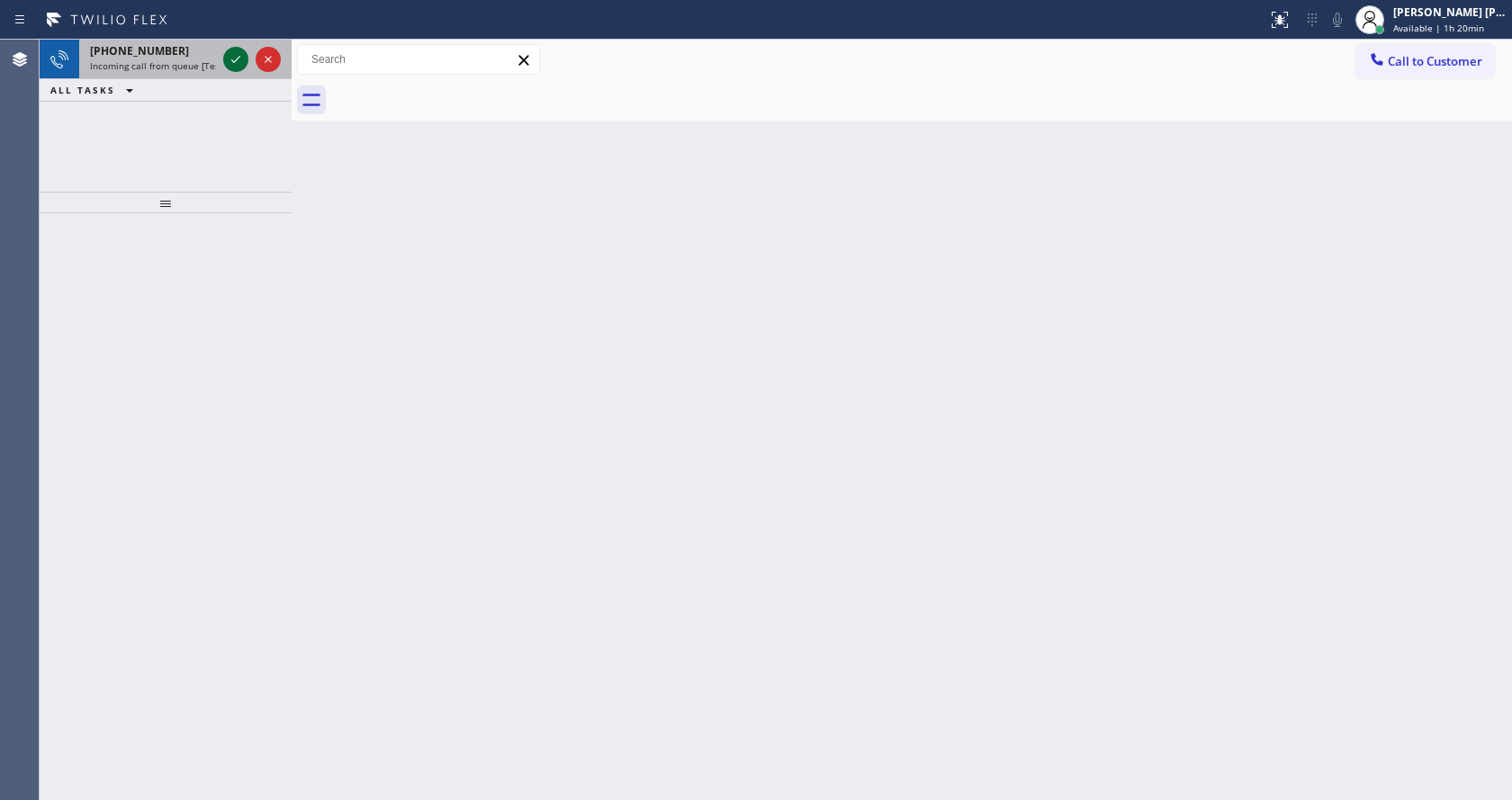
click at [229, 54] on icon at bounding box center [236, 59] width 22 height 21
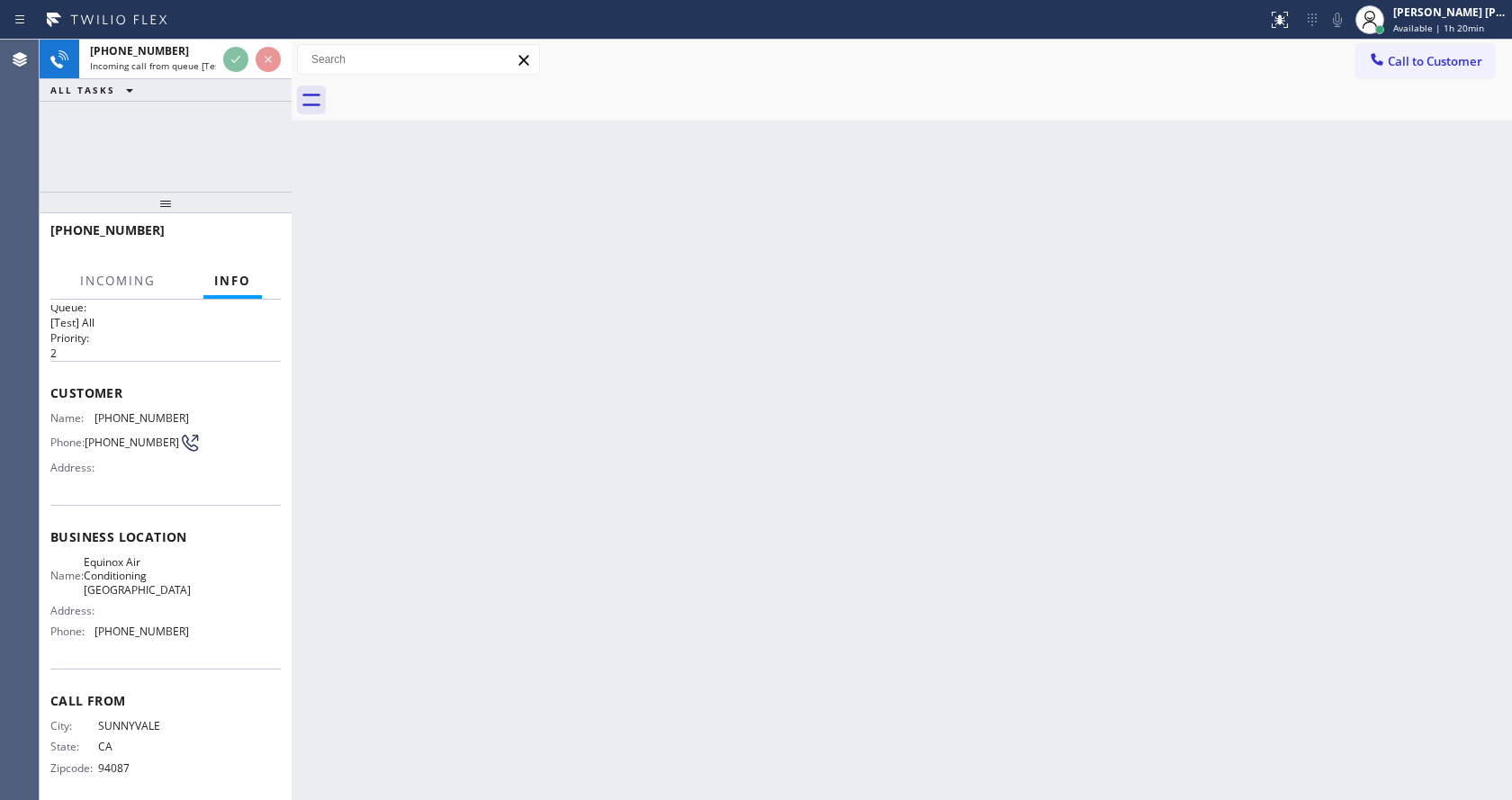
scroll to position [36, 0]
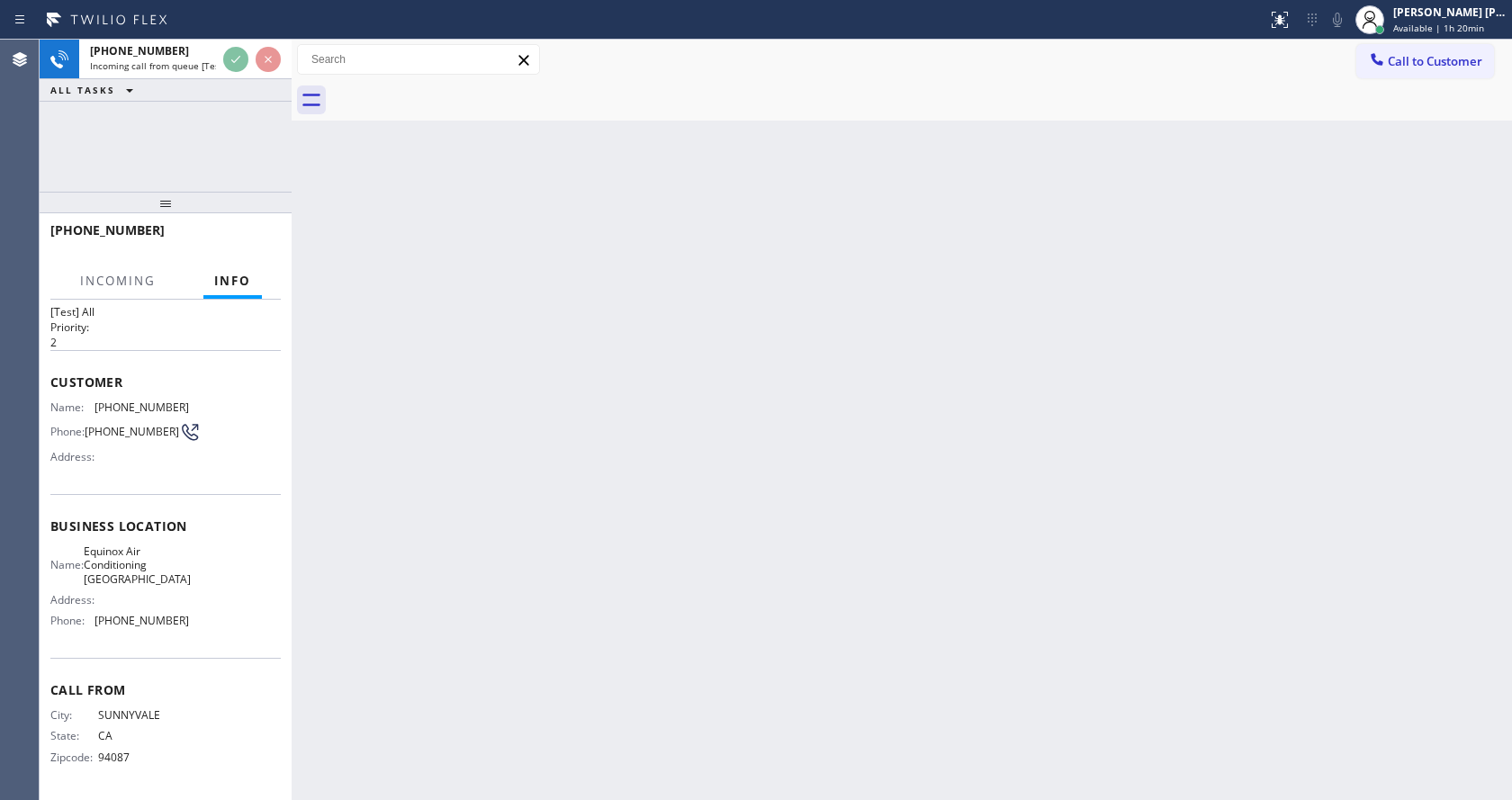
click at [600, 557] on div "Back to Dashboard Change Sender ID Customers Technicians Select a contact Outbo…" at bounding box center [901, 419] width 1220 height 760
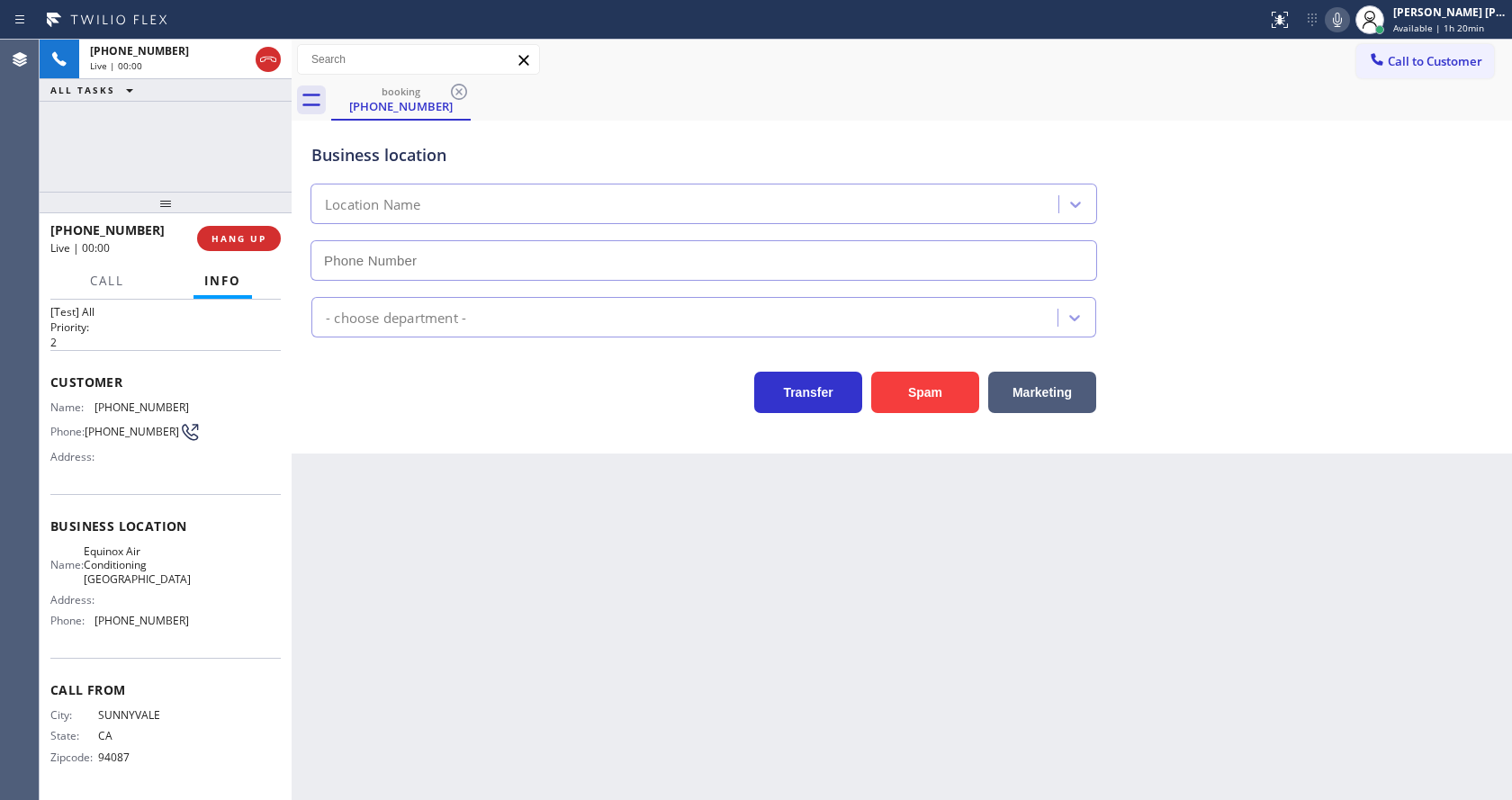
type input "(408) 762-4665"
click at [909, 397] on button "Spam" at bounding box center [925, 393] width 108 height 41
click at [732, 582] on div "Back to Dashboard Change Sender ID Customers Technicians Select a contact Outbo…" at bounding box center [901, 419] width 1220 height 760
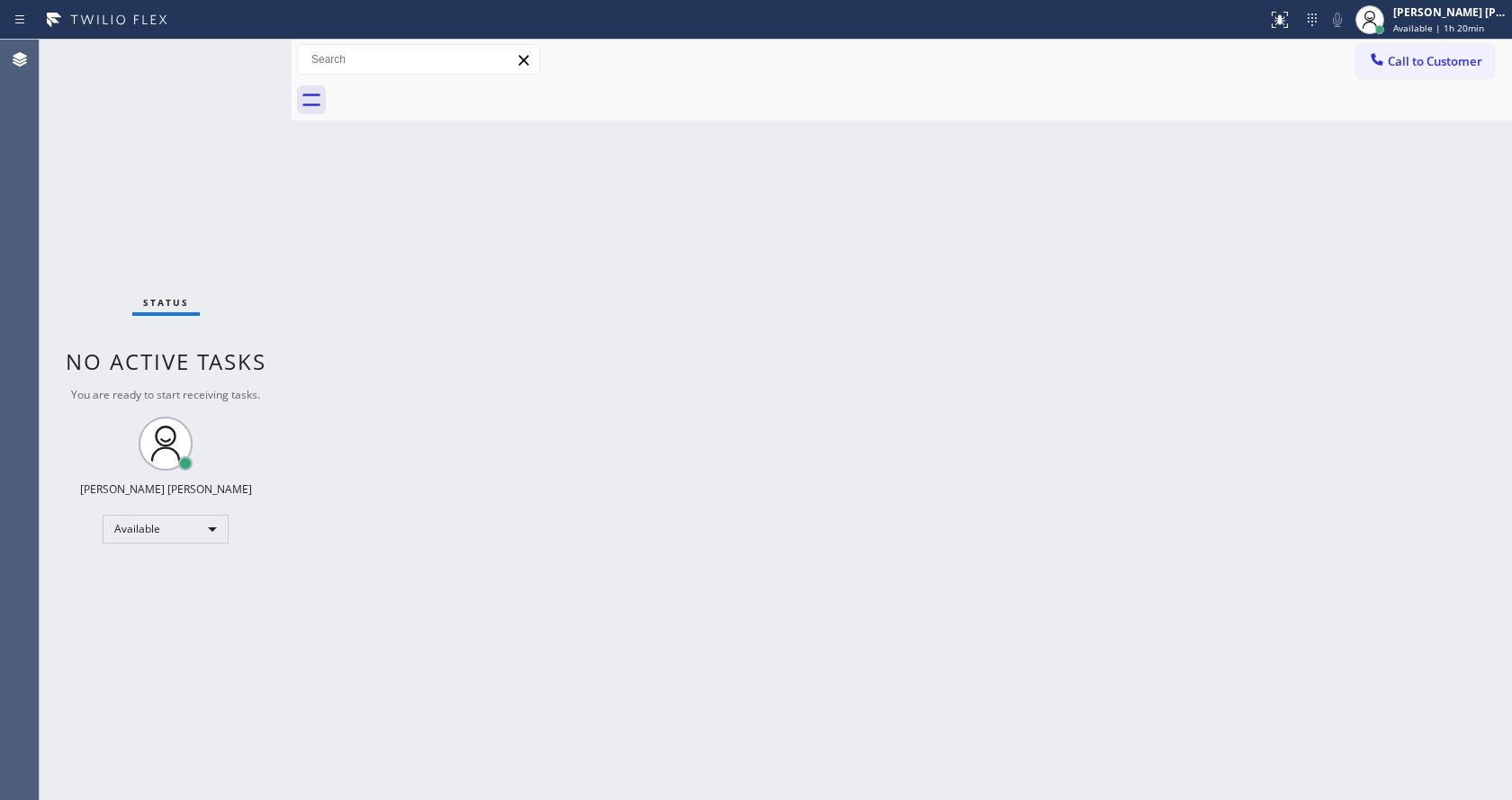
click at [136, 279] on div "Status No active tasks You are ready to start receiving tasks. [PERSON_NAME] [P…" at bounding box center [165, 419] width 252 height 760
click at [997, 397] on div "Back to Dashboard Change Sender ID Customers Technicians Select a contact Outbo…" at bounding box center [901, 419] width 1220 height 760
drag, startPoint x: 561, startPoint y: 483, endPoint x: 523, endPoint y: 567, distance: 92.2
click at [561, 484] on div "Back to Dashboard Change Sender ID Customers Technicians Select a contact Outbo…" at bounding box center [901, 419] width 1220 height 760
click at [945, 418] on div "Back to Dashboard Change Sender ID Customers Technicians Select a contact Outbo…" at bounding box center [901, 419] width 1220 height 760
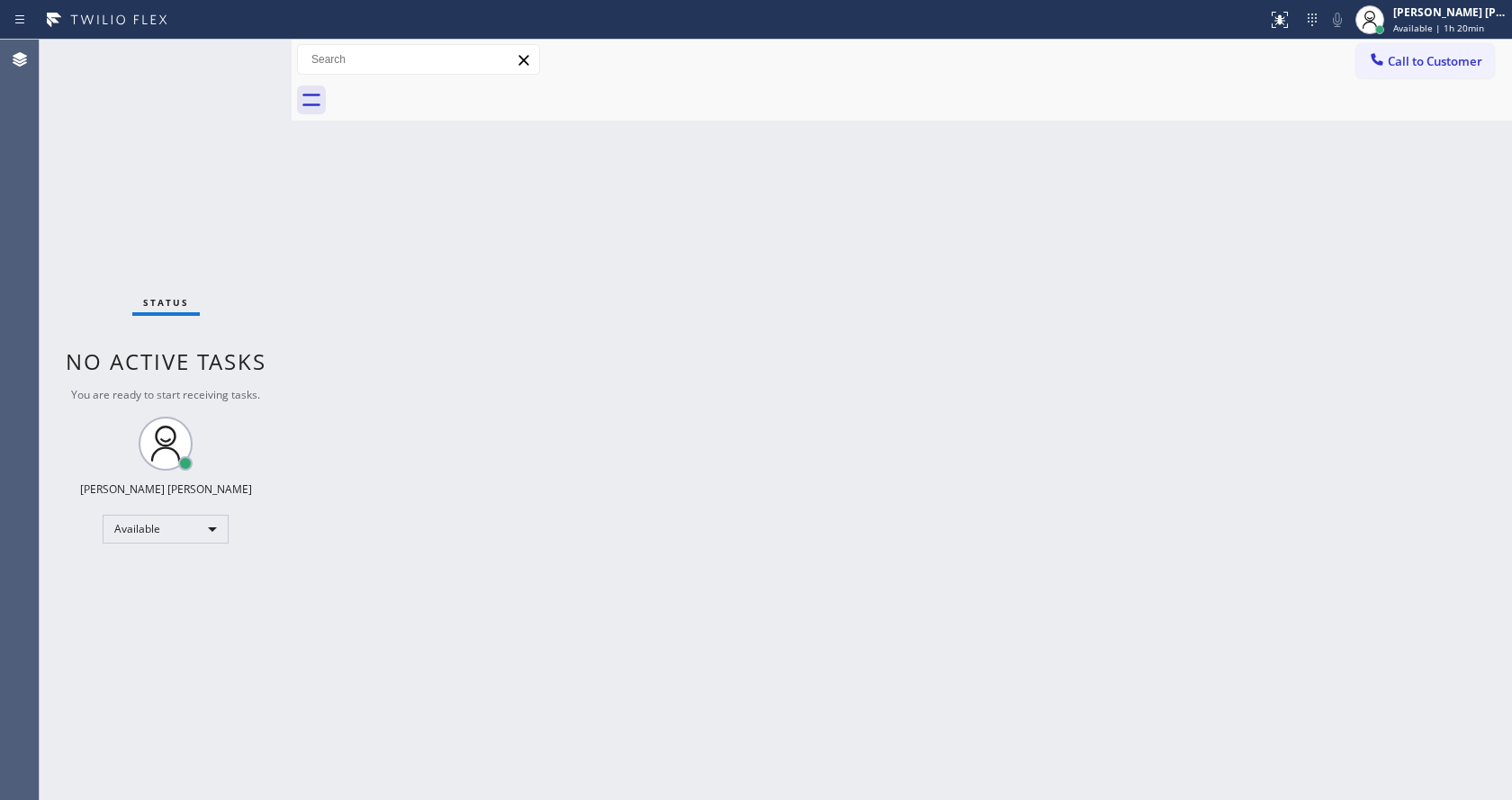
drag, startPoint x: 291, startPoint y: 70, endPoint x: 223, endPoint y: 76, distance: 68.3
click at [223, 76] on div "Status No active tasks You are ready to start receiving tasks. Jen Rose Villanu…" at bounding box center [775, 419] width 1473 height 760
click at [252, 50] on div "Status No active tasks You are ready to start receiving tasks. [PERSON_NAME] [P…" at bounding box center [164, 419] width 249 height 760
click at [252, 48] on div "Status No active tasks You are ready to start receiving tasks. [PERSON_NAME] [P…" at bounding box center [164, 419] width 249 height 760
click at [601, 536] on div "Back to Dashboard Change Sender ID Customers Technicians Select a contact Outbo…" at bounding box center [900, 419] width 1224 height 760
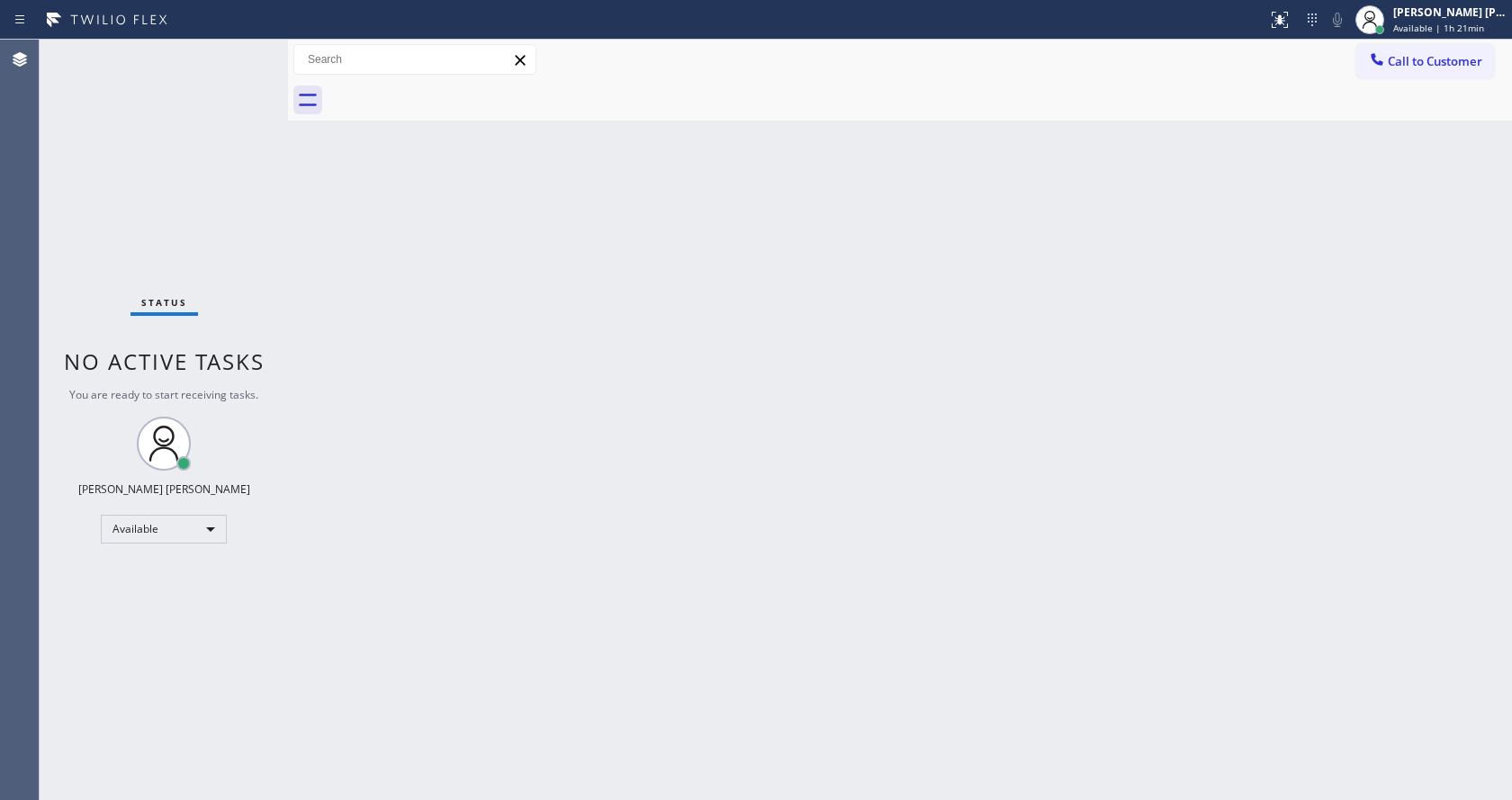
click at [156, 136] on div "Status No active tasks You are ready to start receiving tasks. [PERSON_NAME] [P…" at bounding box center [164, 419] width 249 height 760
click at [244, 50] on div "Status No active tasks You are ready to start receiving tasks. [PERSON_NAME] [P…" at bounding box center [164, 419] width 249 height 760
click at [924, 301] on div "Back to Dashboard Change Sender ID Customers Technicians Select a contact Outbo…" at bounding box center [900, 419] width 1224 height 760
click at [638, 352] on div "Back to Dashboard Change Sender ID Customers Technicians Select a contact Outbo…" at bounding box center [900, 419] width 1224 height 760
click at [314, 275] on div "Back to Dashboard Change Sender ID Customers Technicians Select a contact Outbo…" at bounding box center [900, 419] width 1224 height 760
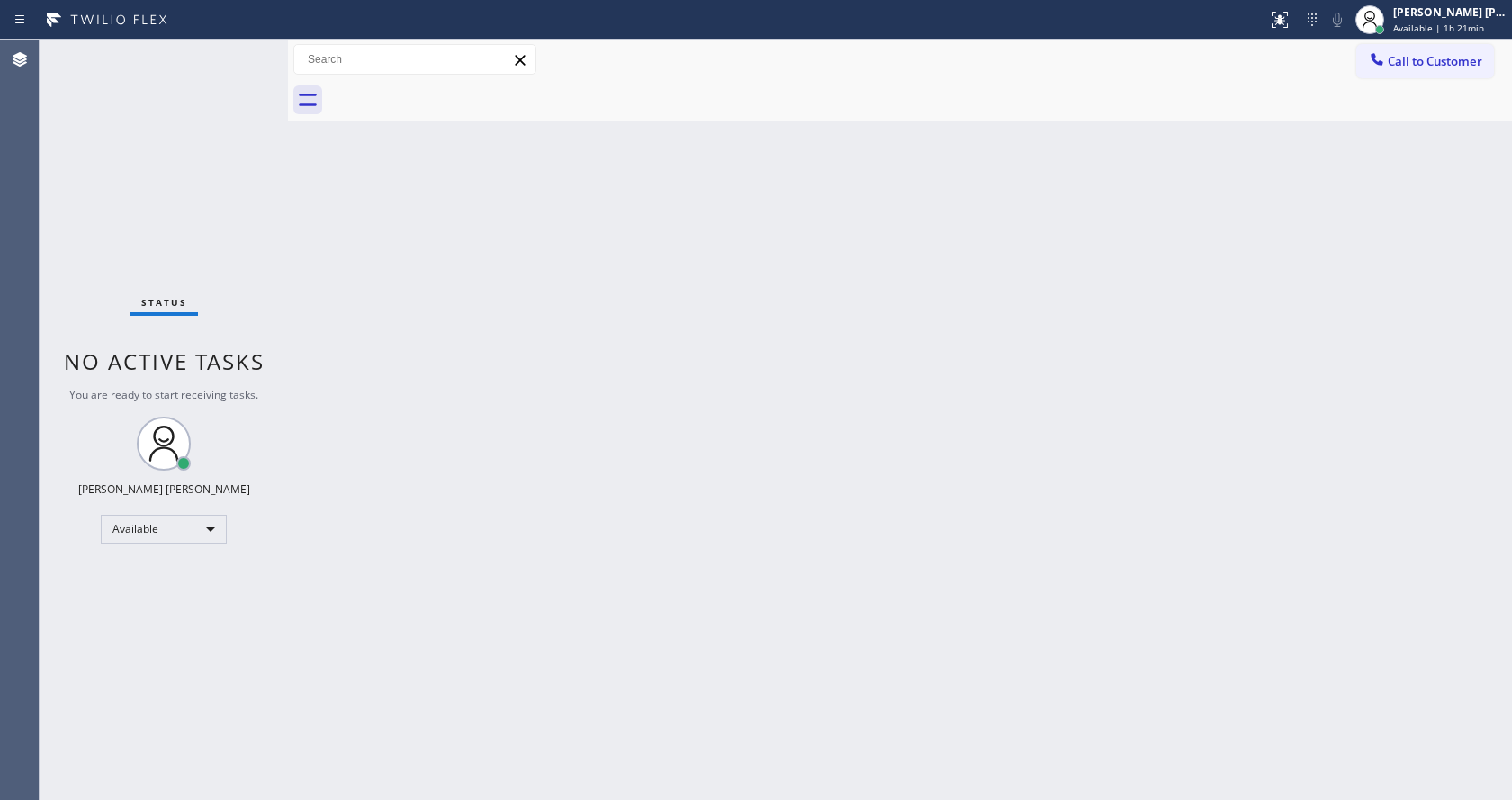
drag, startPoint x: 1194, startPoint y: 438, endPoint x: 702, endPoint y: 378, distance: 495.6
click at [1194, 438] on div "Back to Dashboard Change Sender ID Customers Technicians Select a contact Outbo…" at bounding box center [900, 419] width 1224 height 760
drag, startPoint x: 236, startPoint y: 247, endPoint x: 233, endPoint y: 182, distance: 65.1
click at [236, 247] on div "Status No active tasks You are ready to start receiving tasks. [PERSON_NAME] [P…" at bounding box center [164, 419] width 249 height 760
click at [252, 46] on div "Status No active tasks You are ready to start receiving tasks. [PERSON_NAME] [P…" at bounding box center [164, 419] width 249 height 760
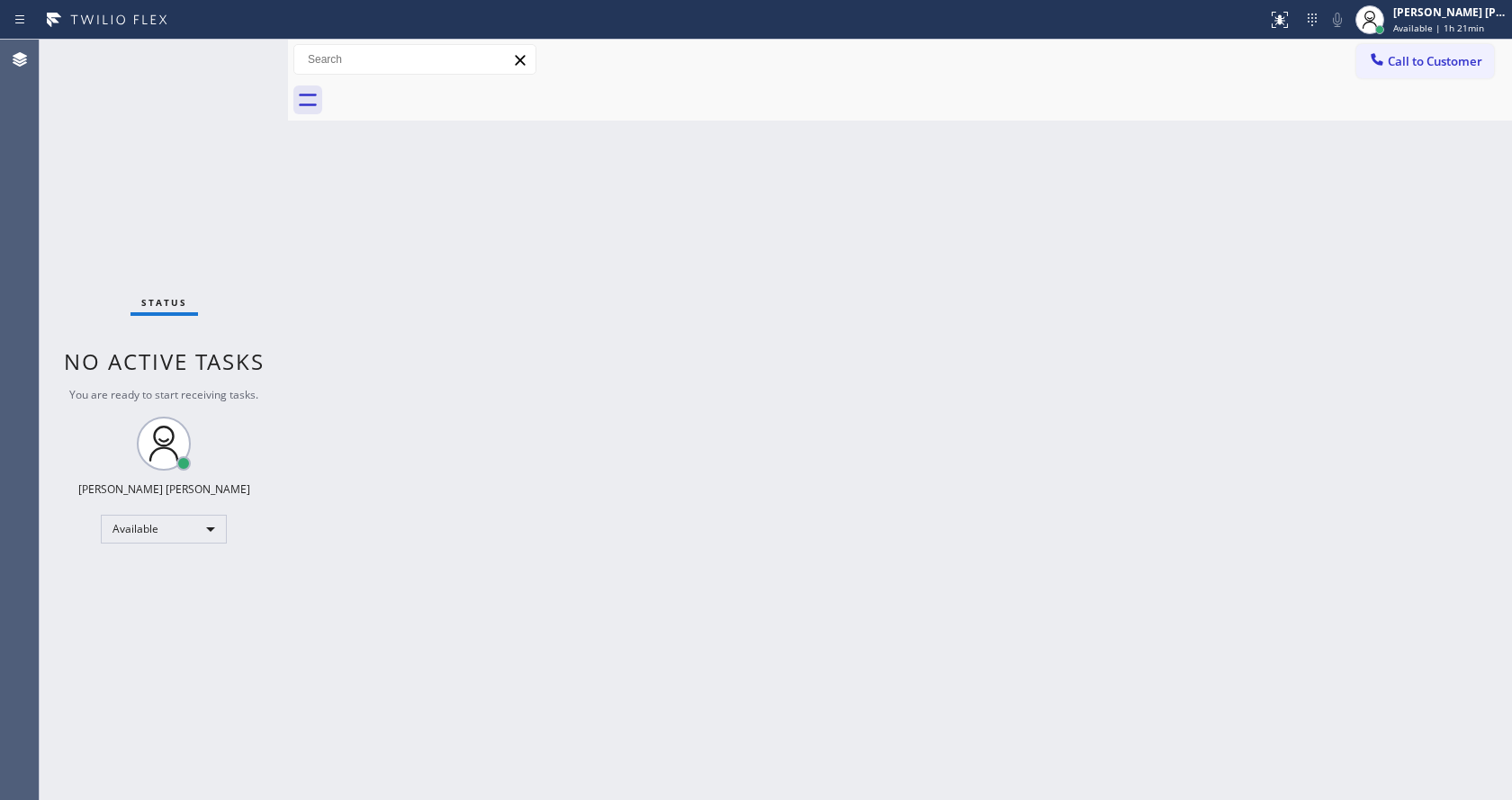
click at [246, 49] on div "Status No active tasks You are ready to start receiving tasks. [PERSON_NAME] [P…" at bounding box center [164, 419] width 249 height 760
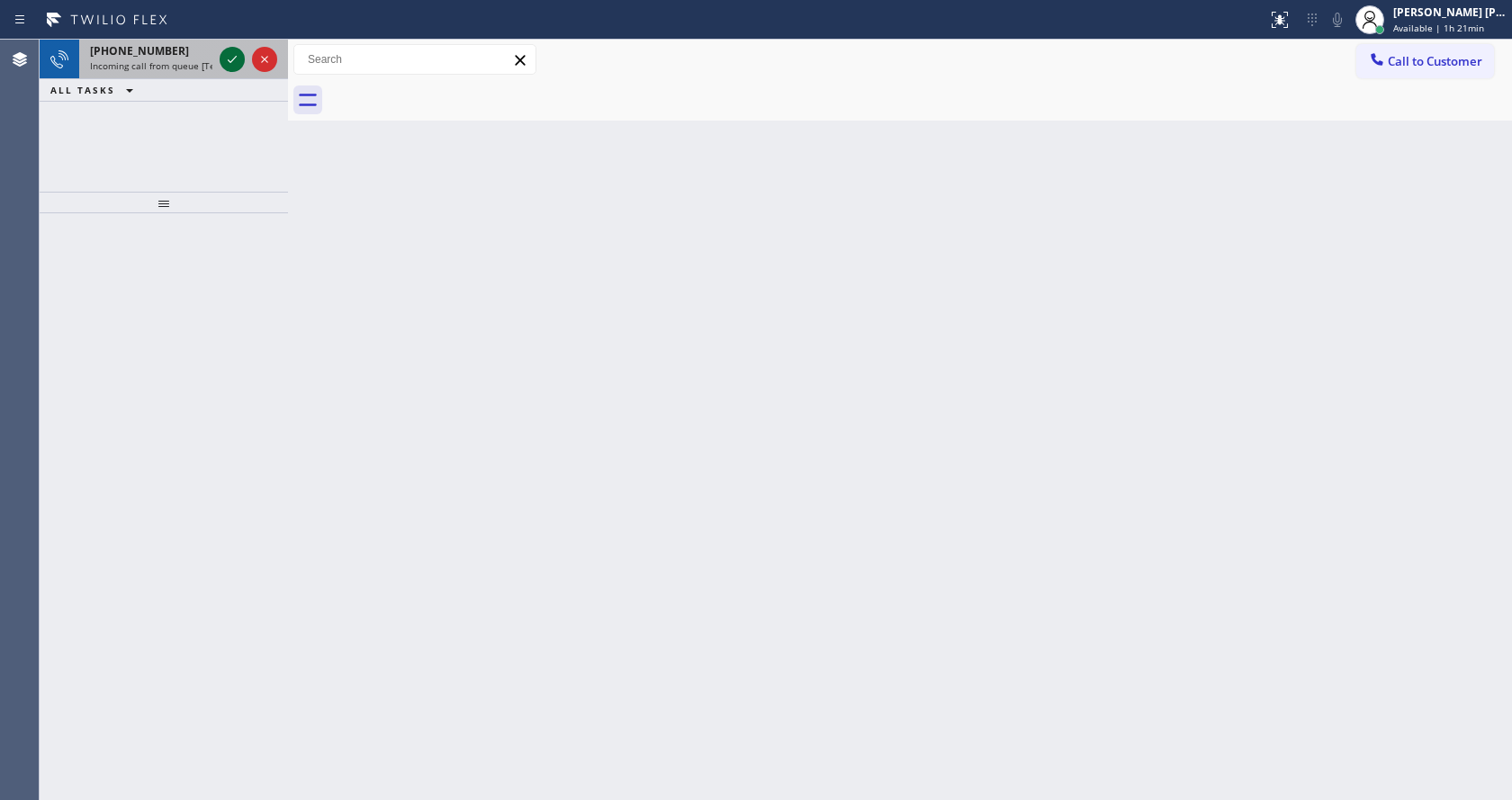
click at [237, 50] on icon at bounding box center [232, 59] width 22 height 21
click at [231, 61] on icon at bounding box center [233, 60] width 9 height 7
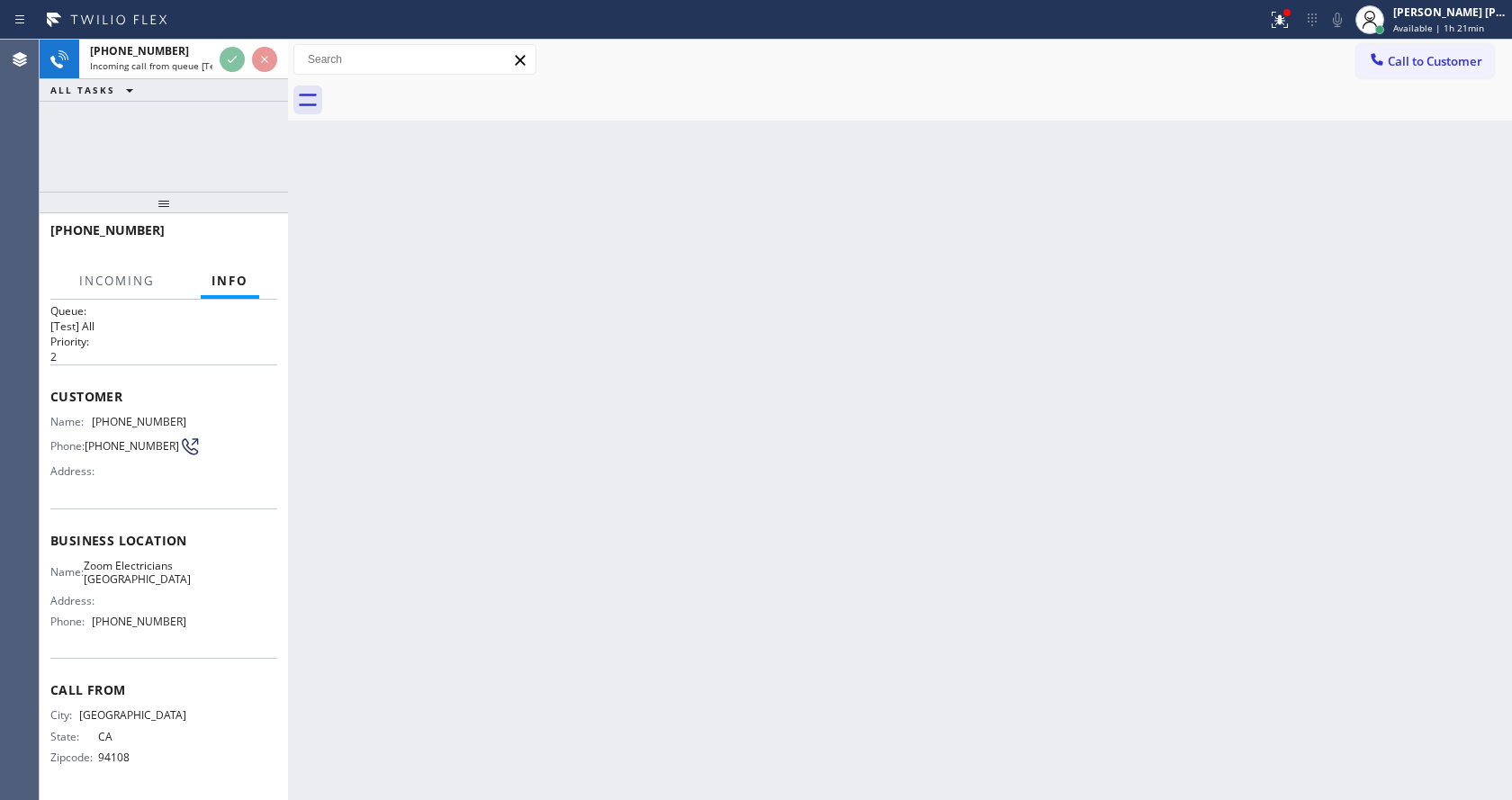
scroll to position [36, 0]
click at [815, 492] on div "Back to Dashboard Change Sender ID Customers Technicians Select a contact Outbo…" at bounding box center [900, 419] width 1224 height 760
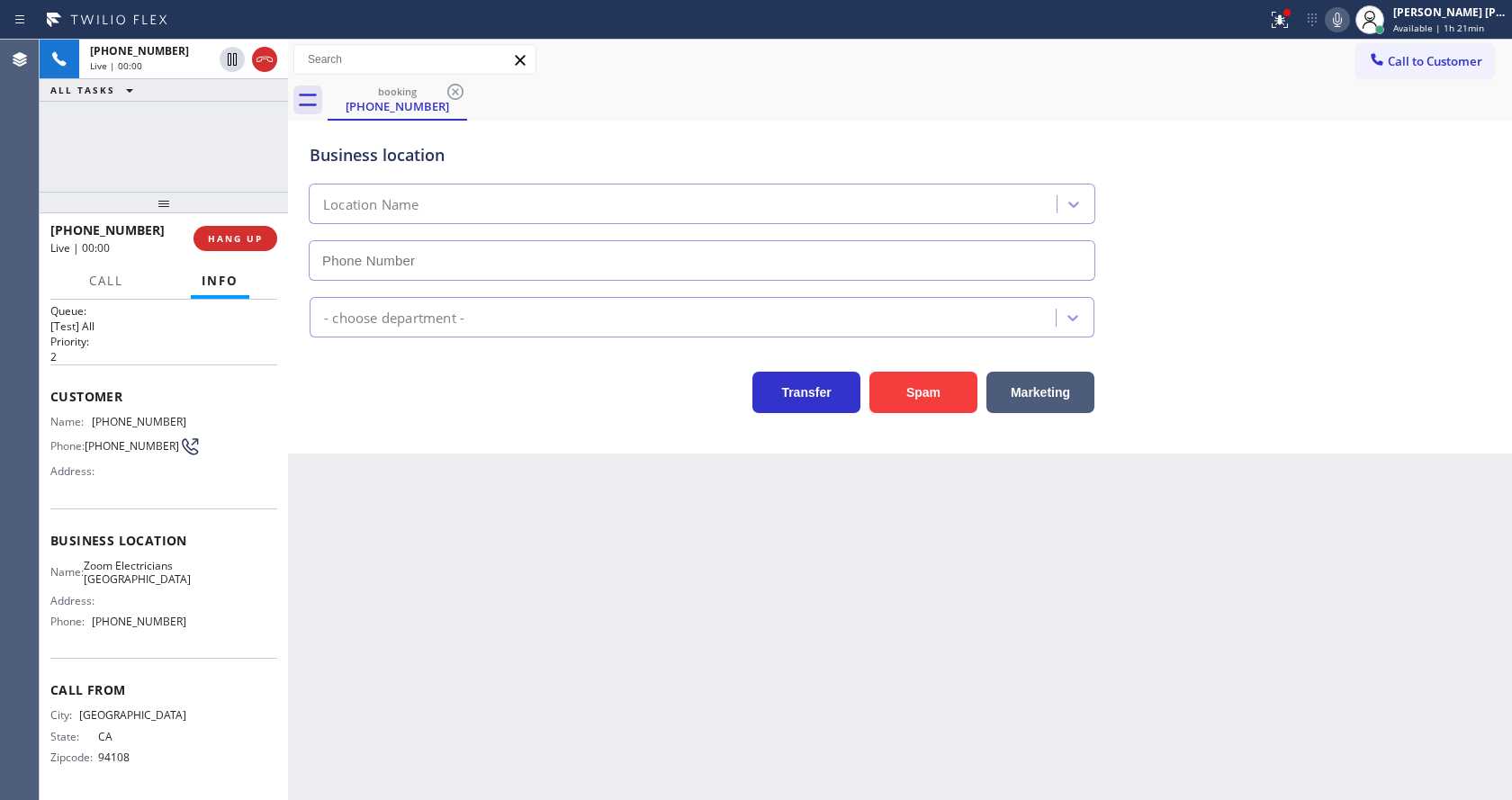
type input "[PHONE_NUMBER]"
click at [917, 393] on button "Spam" at bounding box center [923, 393] width 108 height 41
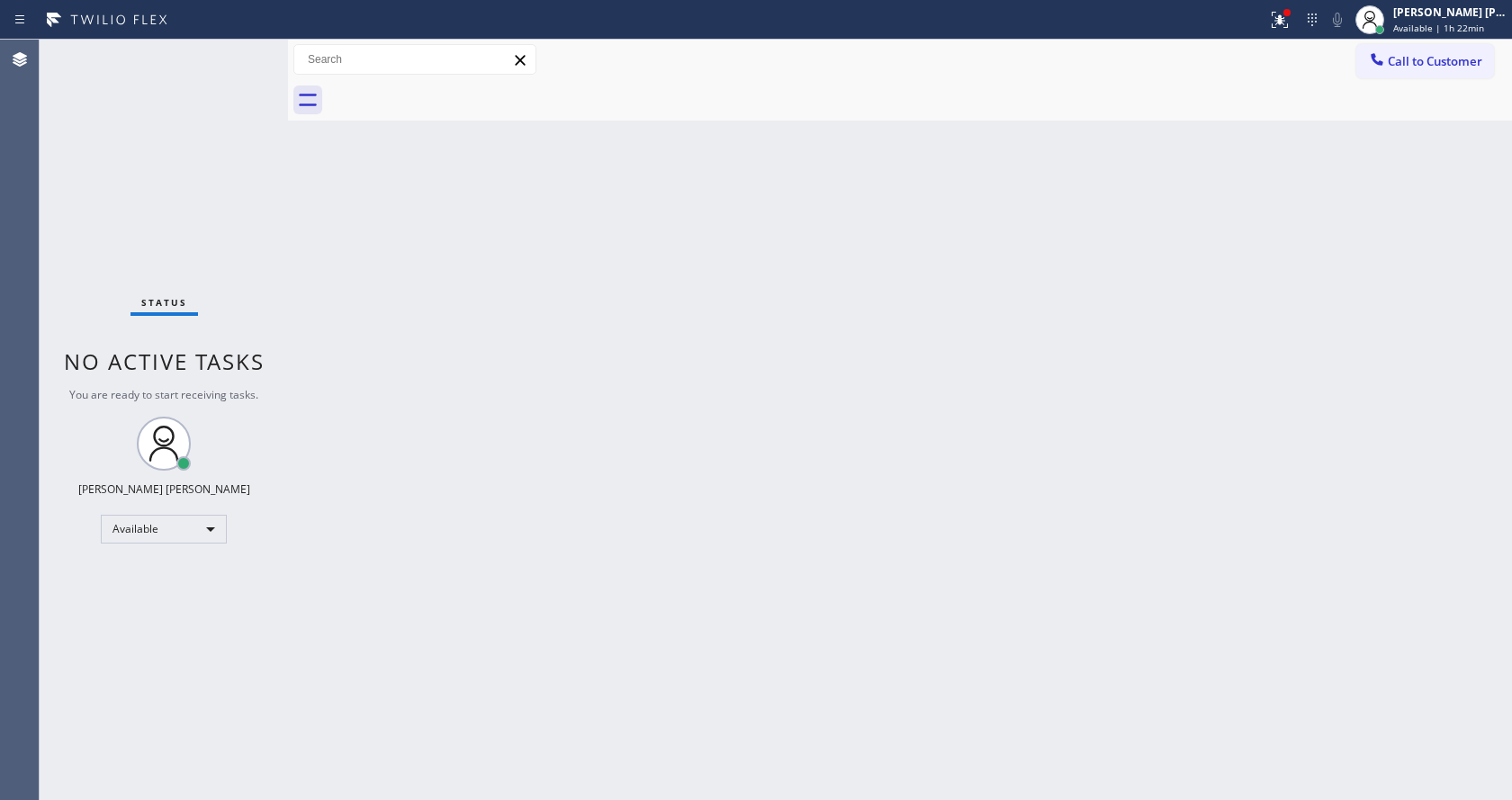
click at [231, 56] on div "Status No active tasks You are ready to start receiving tasks. [PERSON_NAME] [P…" at bounding box center [164, 419] width 249 height 760
click at [231, 55] on div "Status No active tasks You are ready to start receiving tasks. [PERSON_NAME] [P…" at bounding box center [164, 419] width 249 height 760
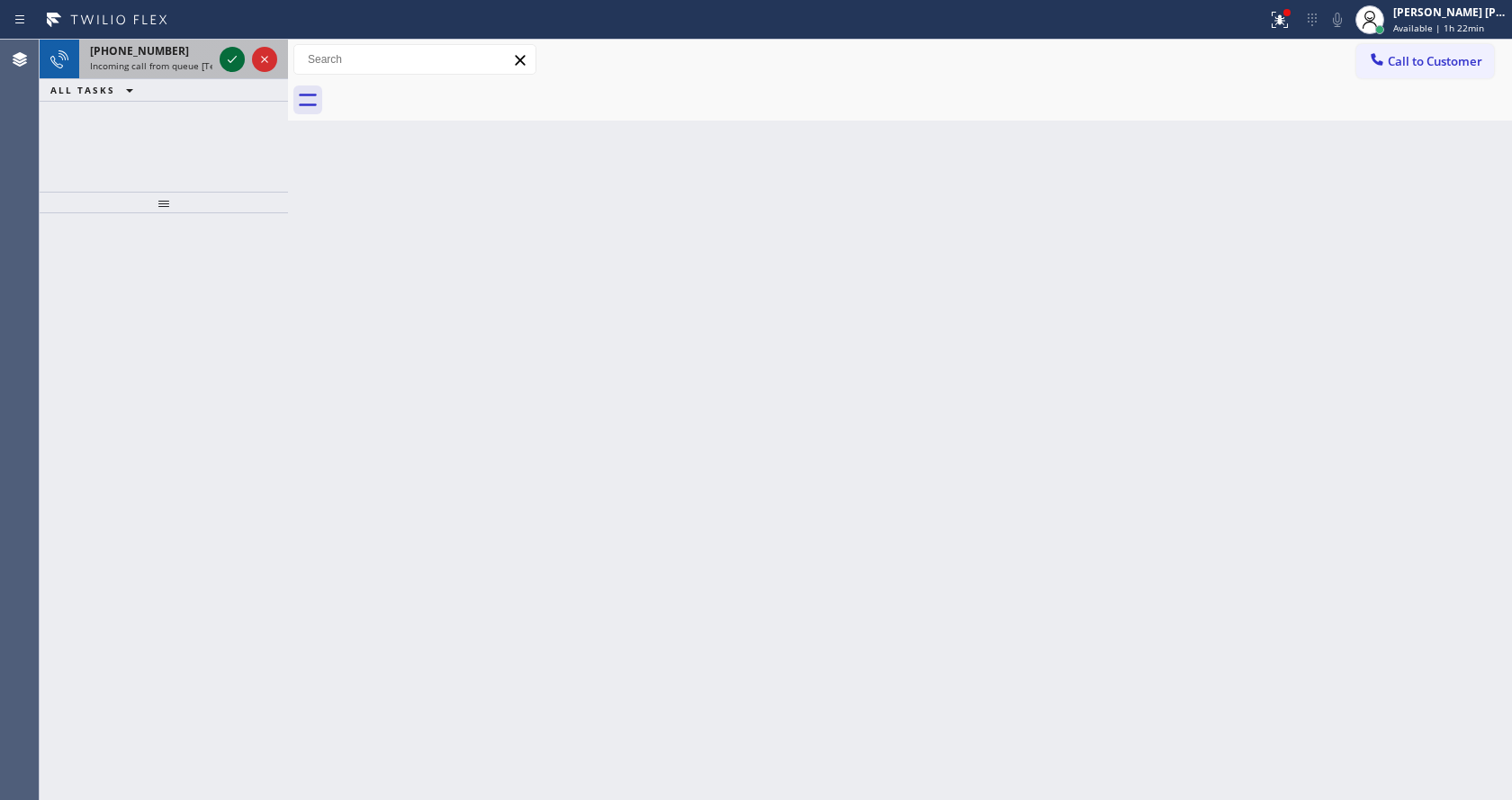
click at [237, 51] on icon at bounding box center [232, 59] width 22 height 21
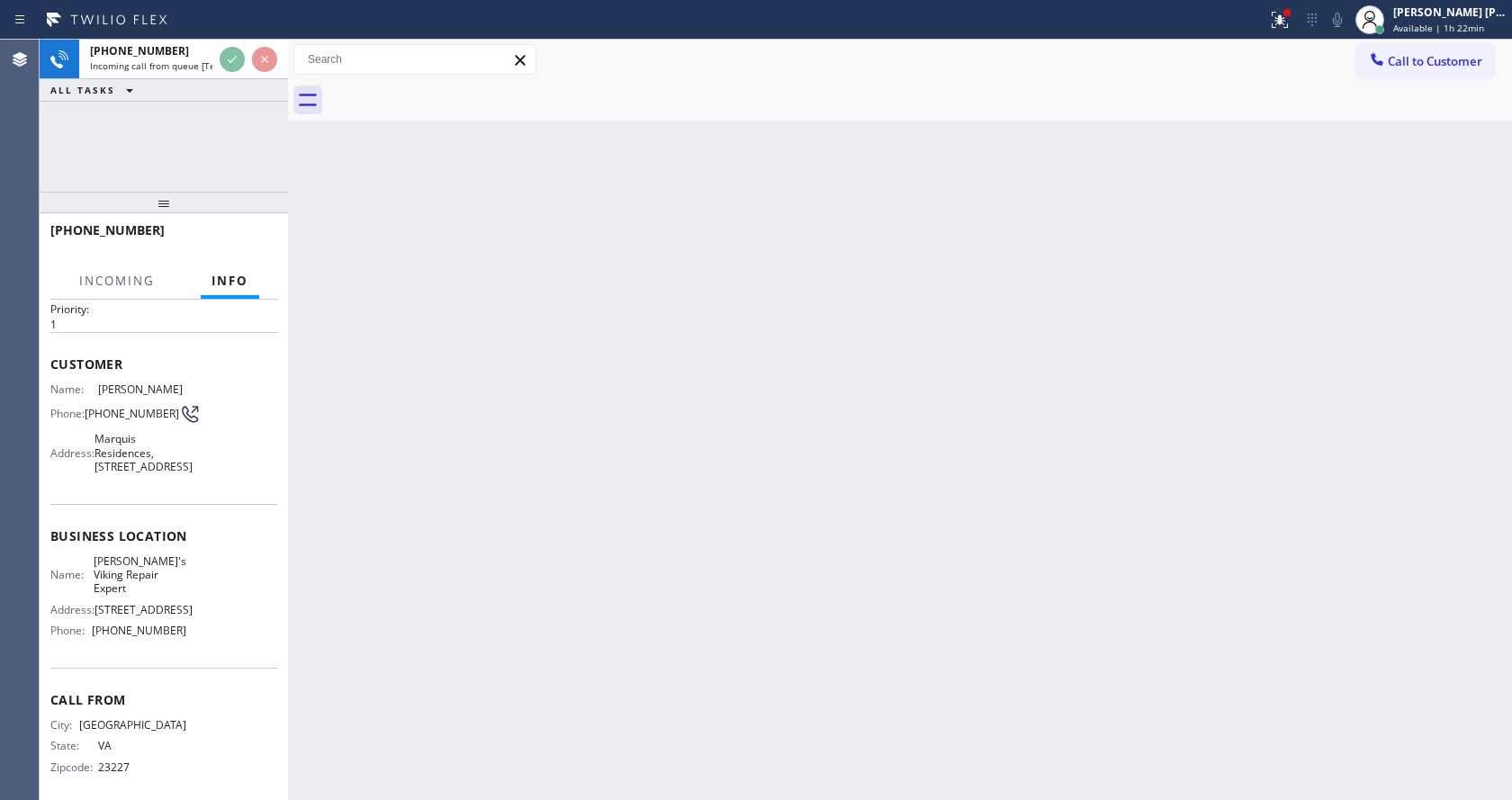
scroll to position [93, 0]
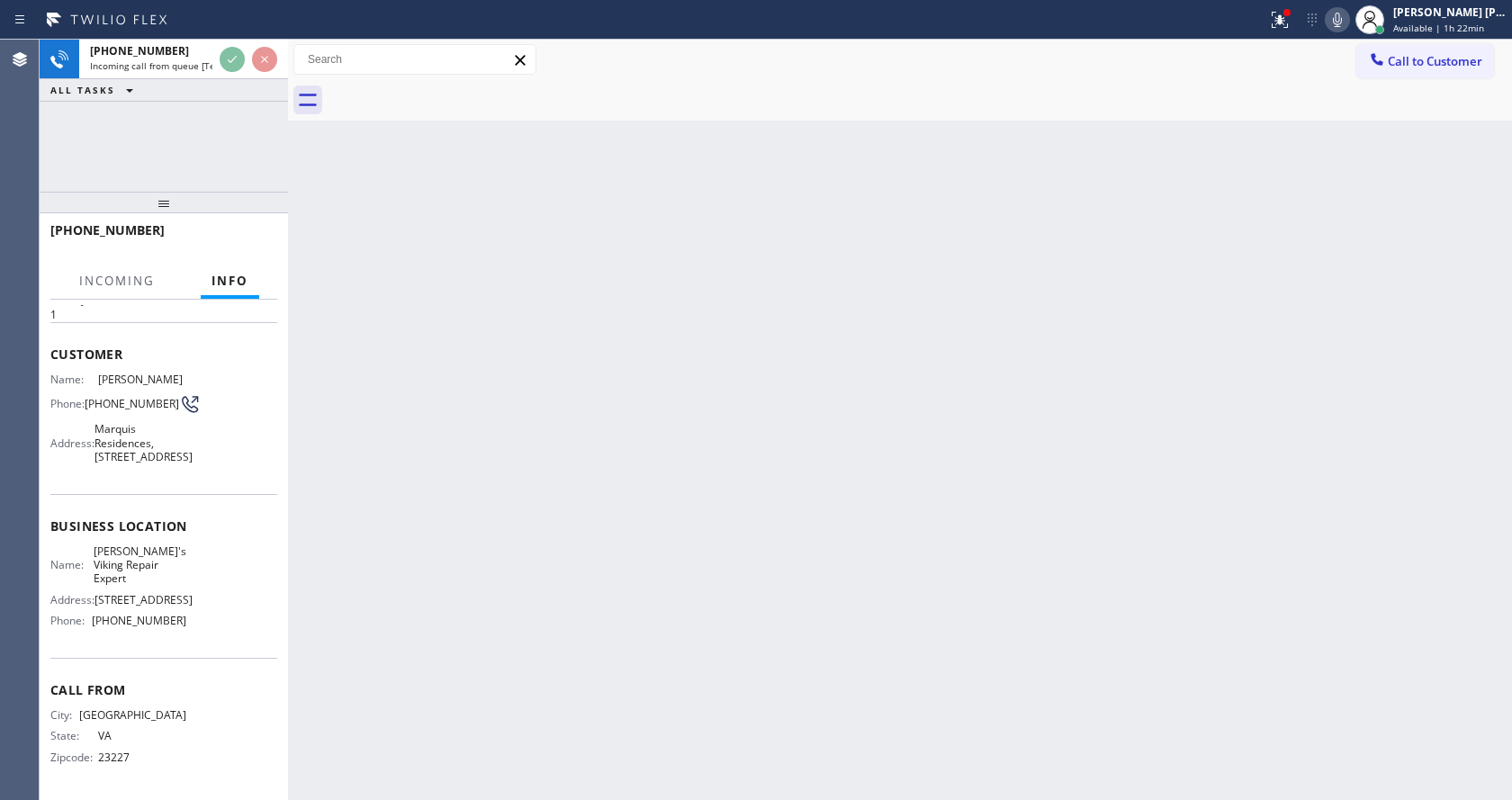
click at [519, 531] on div "Back to Dashboard Change Sender ID Customers Technicians Select a contact Outbo…" at bounding box center [900, 419] width 1224 height 760
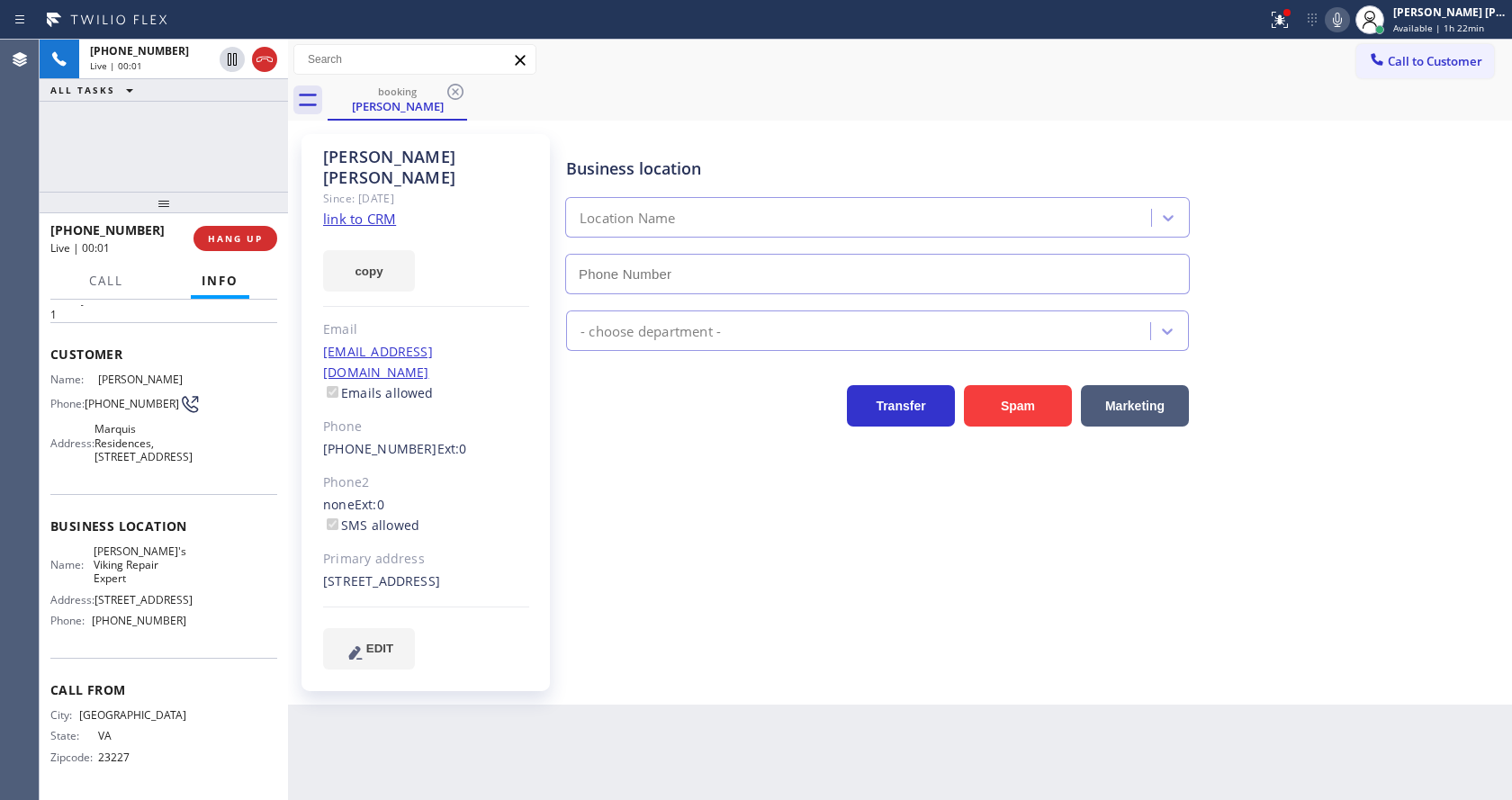
type input "(786) 701-0766"
click at [757, 580] on div "Business location Tim's Viking Repair Expert (786) 701-0766 Appliance Repair Hi…" at bounding box center [1035, 401] width 945 height 525
click at [372, 209] on link "link to CRM" at bounding box center [360, 218] width 73 height 18
click at [1288, 4] on button at bounding box center [1279, 20] width 39 height 39
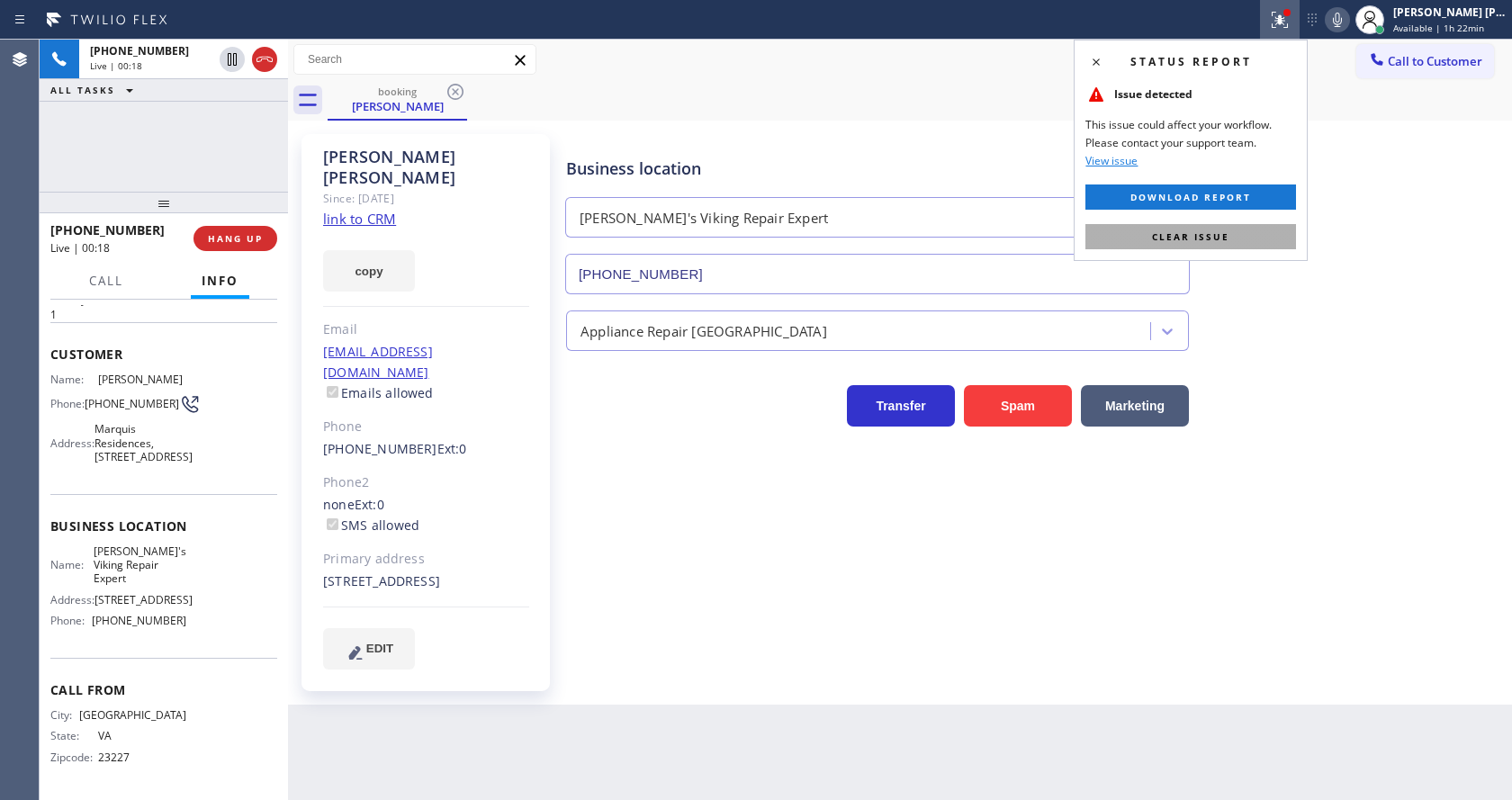
click at [1231, 249] on button "Clear issue" at bounding box center [1190, 236] width 210 height 25
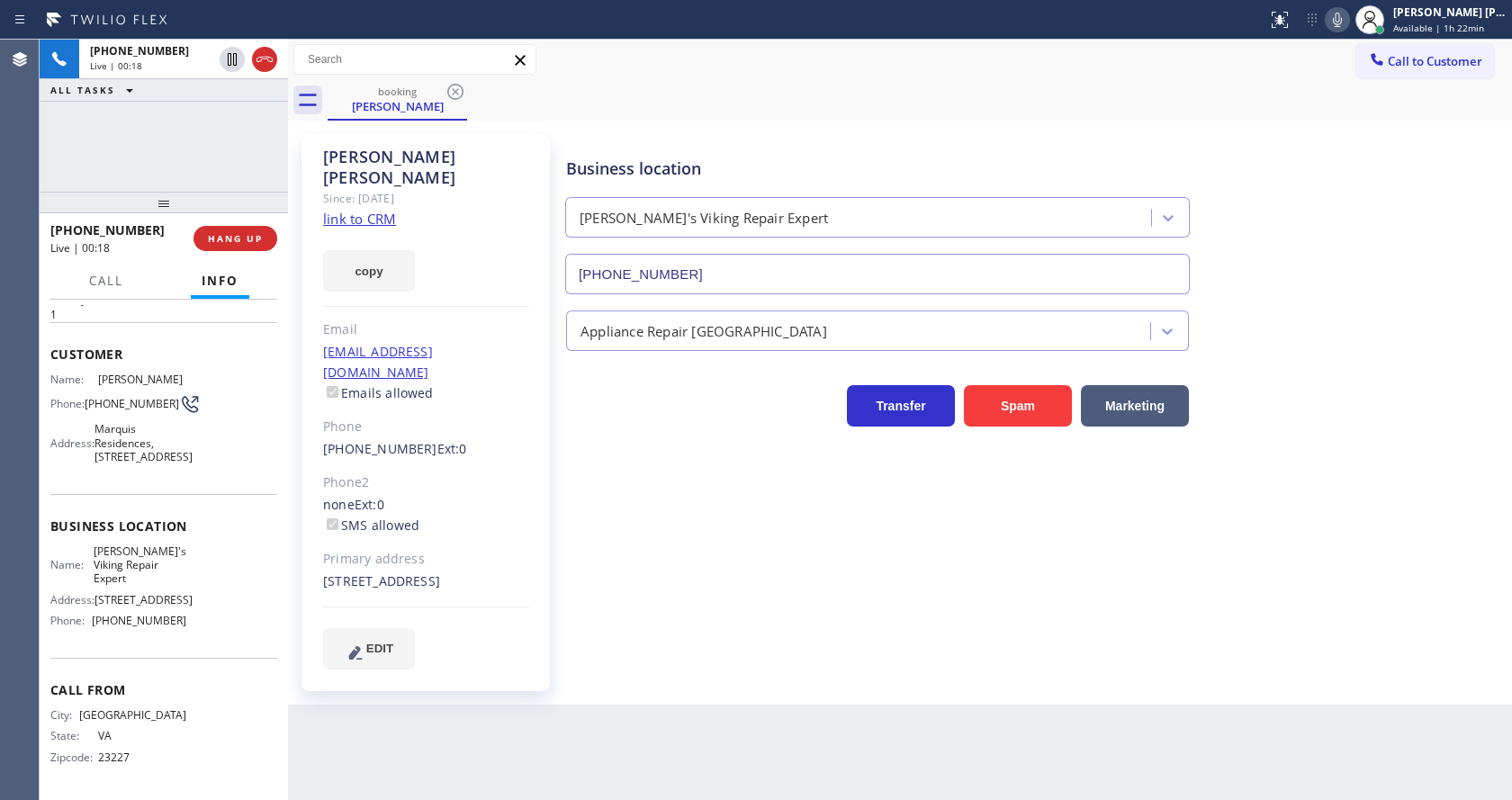
click at [1279, 239] on div "Business location Tim's Viking Repair Expert (786) 701-0766" at bounding box center [1035, 213] width 945 height 163
click at [1337, 28] on icon at bounding box center [1337, 20] width 22 height 21
click at [1348, 13] on icon at bounding box center [1337, 20] width 22 height 21
click at [743, 693] on div "Back to Dashboard Change Sender ID Customers Technicians Select a contact Outbo…" at bounding box center [900, 419] width 1224 height 760
click at [1444, 470] on div "Business location Tim's Viking Repair Expert (786) 701-0766 Appliance Repair Hi…" at bounding box center [1035, 401] width 945 height 525
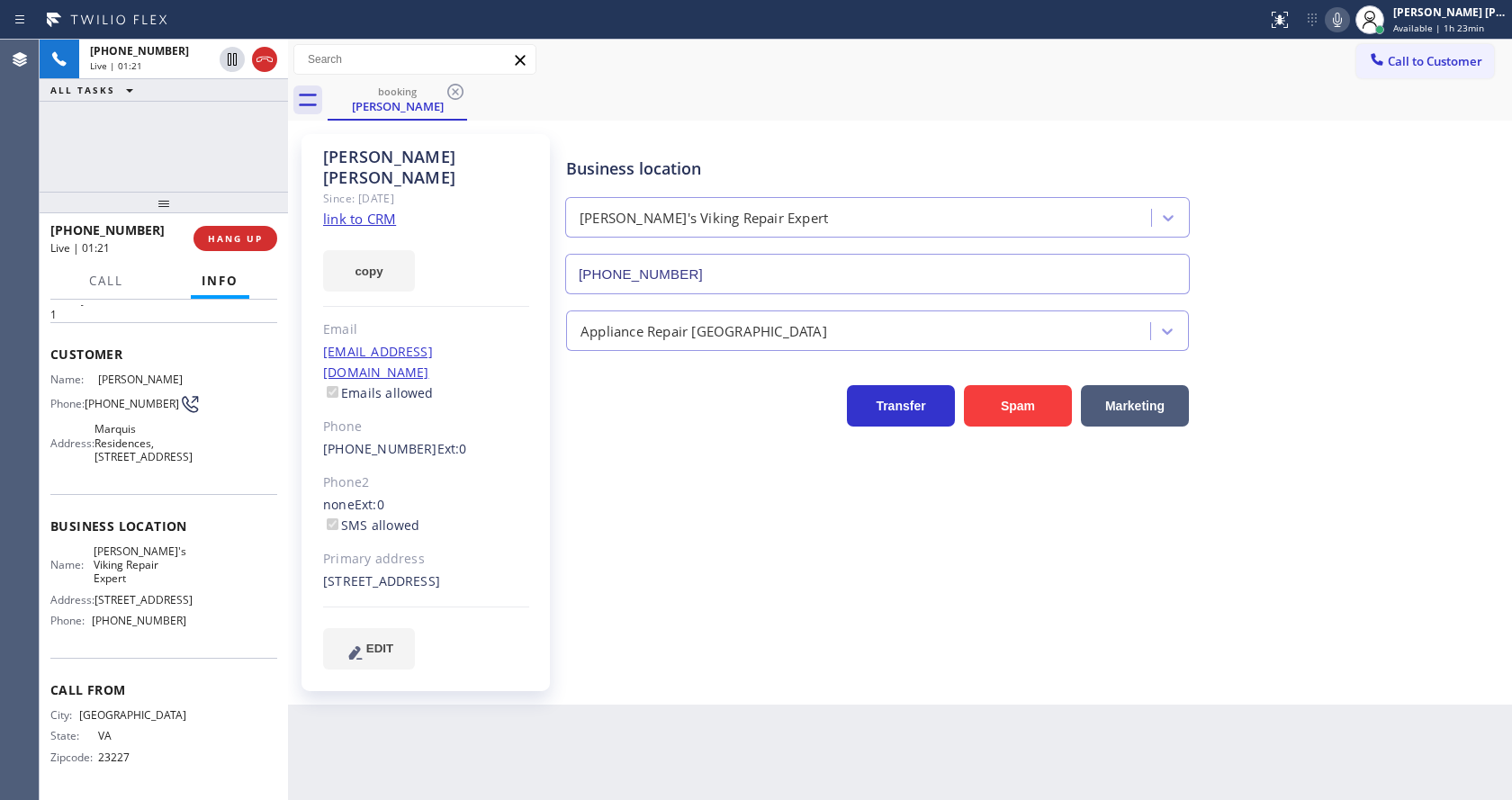
click at [252, 346] on span "Customer" at bounding box center [164, 354] width 227 height 17
click at [109, 279] on span "Call" at bounding box center [106, 280] width 35 height 16
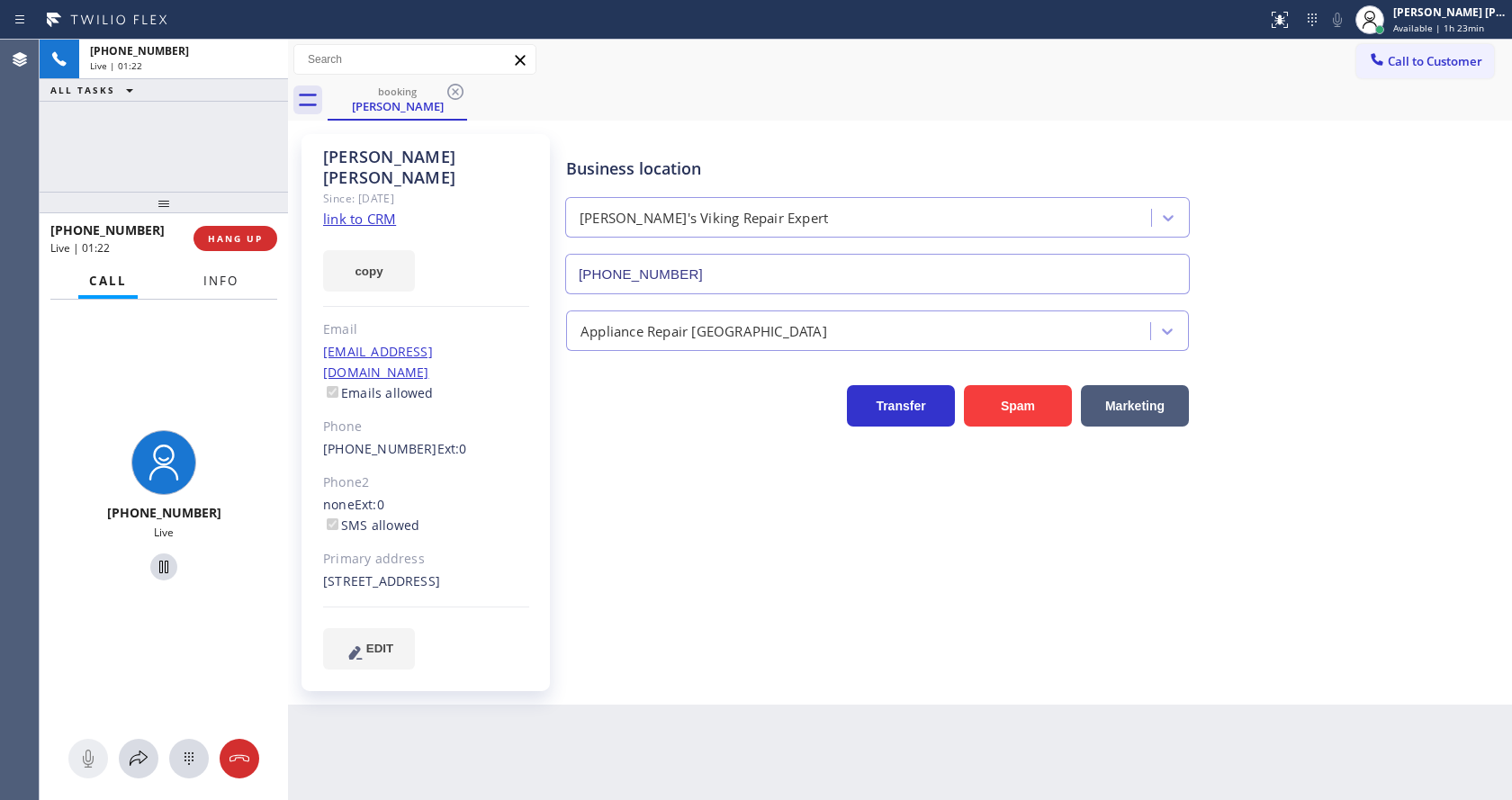
click at [227, 281] on span "Info" at bounding box center [222, 280] width 36 height 16
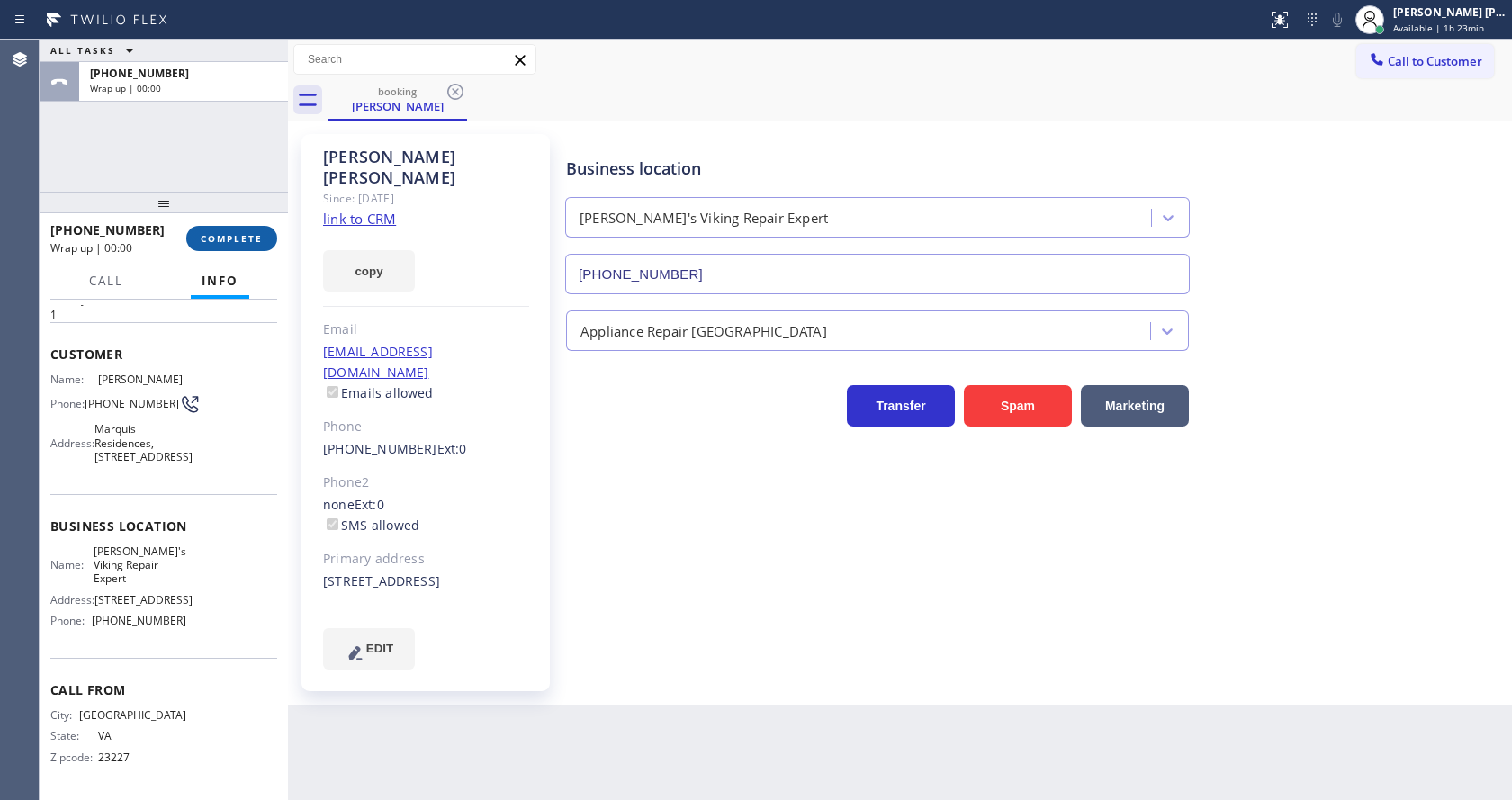
click at [235, 241] on span "COMPLETE" at bounding box center [232, 237] width 62 height 12
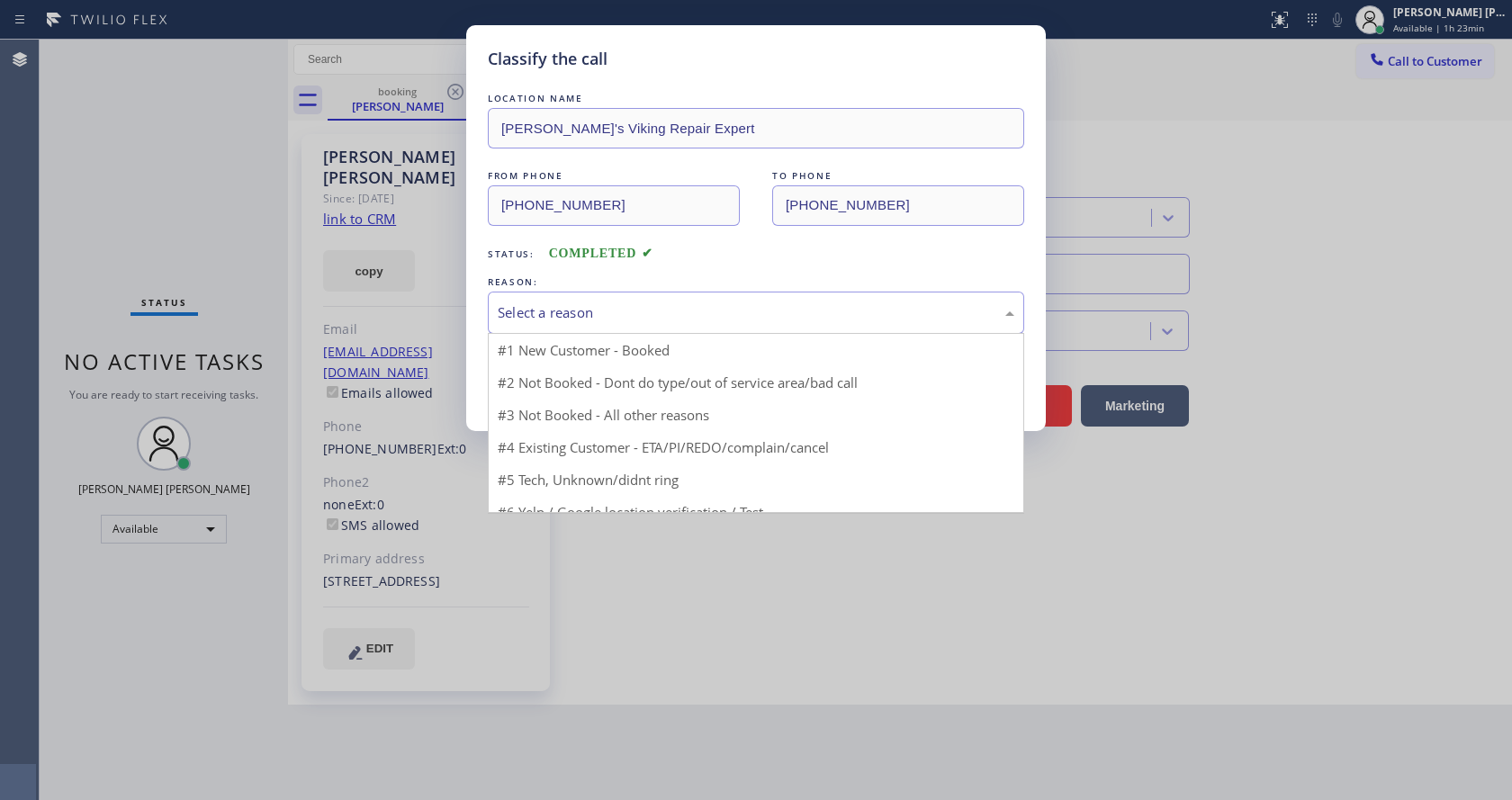
click at [597, 307] on div "Select a reason" at bounding box center [756, 312] width 516 height 21
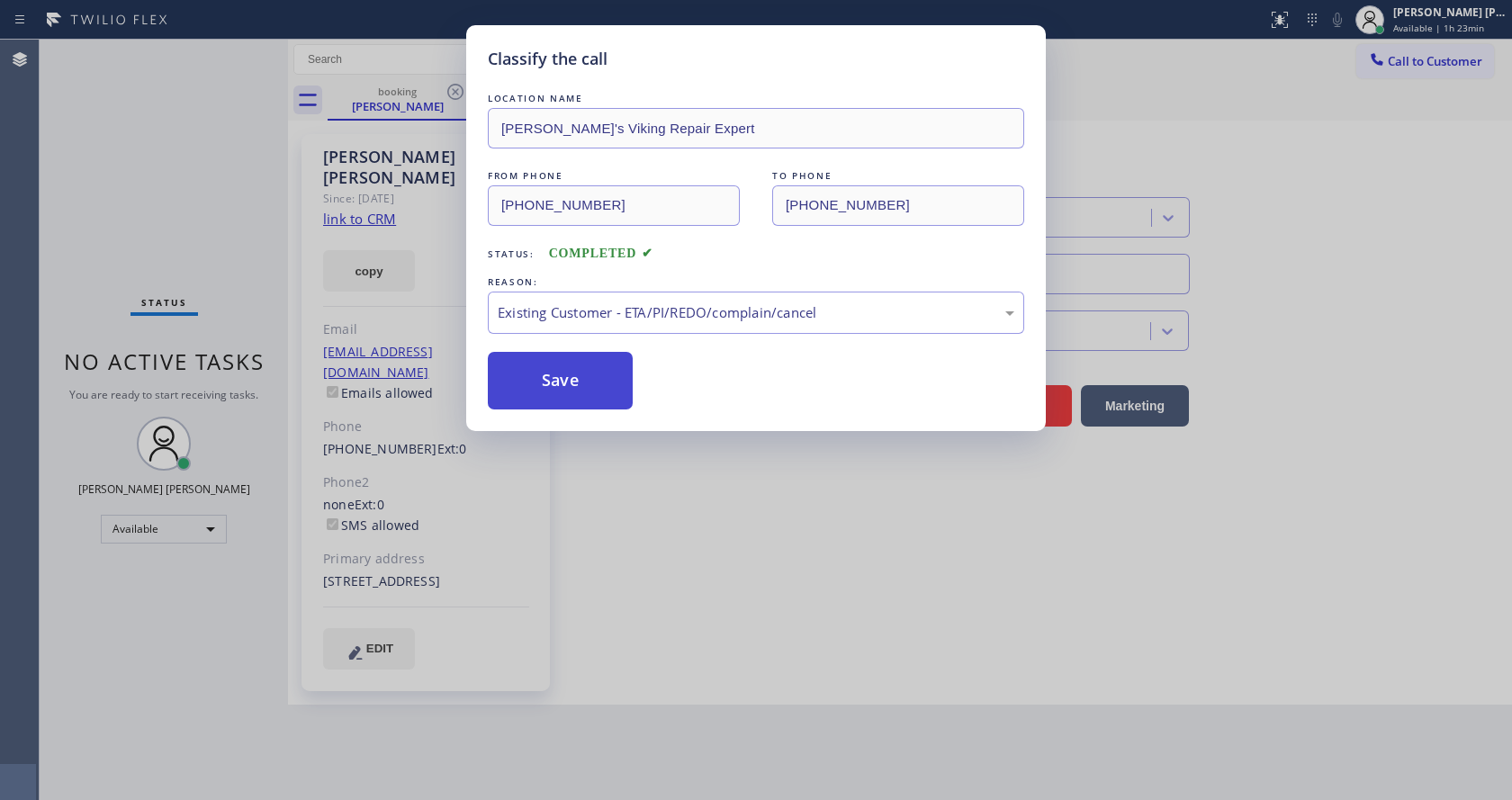
click at [565, 379] on button "Save" at bounding box center [560, 380] width 145 height 58
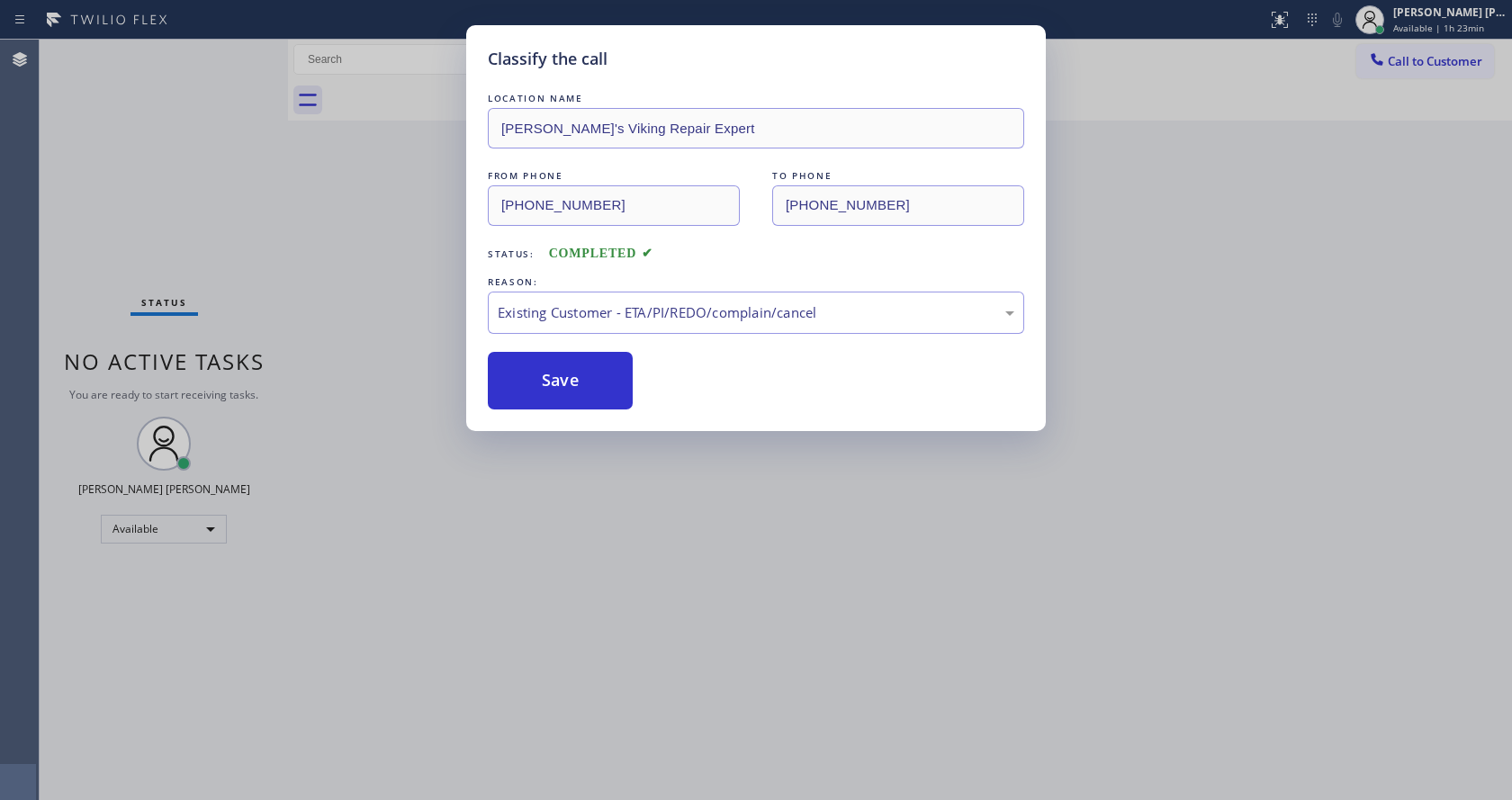
click at [686, 565] on div "Classify the call LOCATION NAME Tim's Viking Repair Expert FROM PHONE (804) 461…" at bounding box center [756, 400] width 1512 height 800
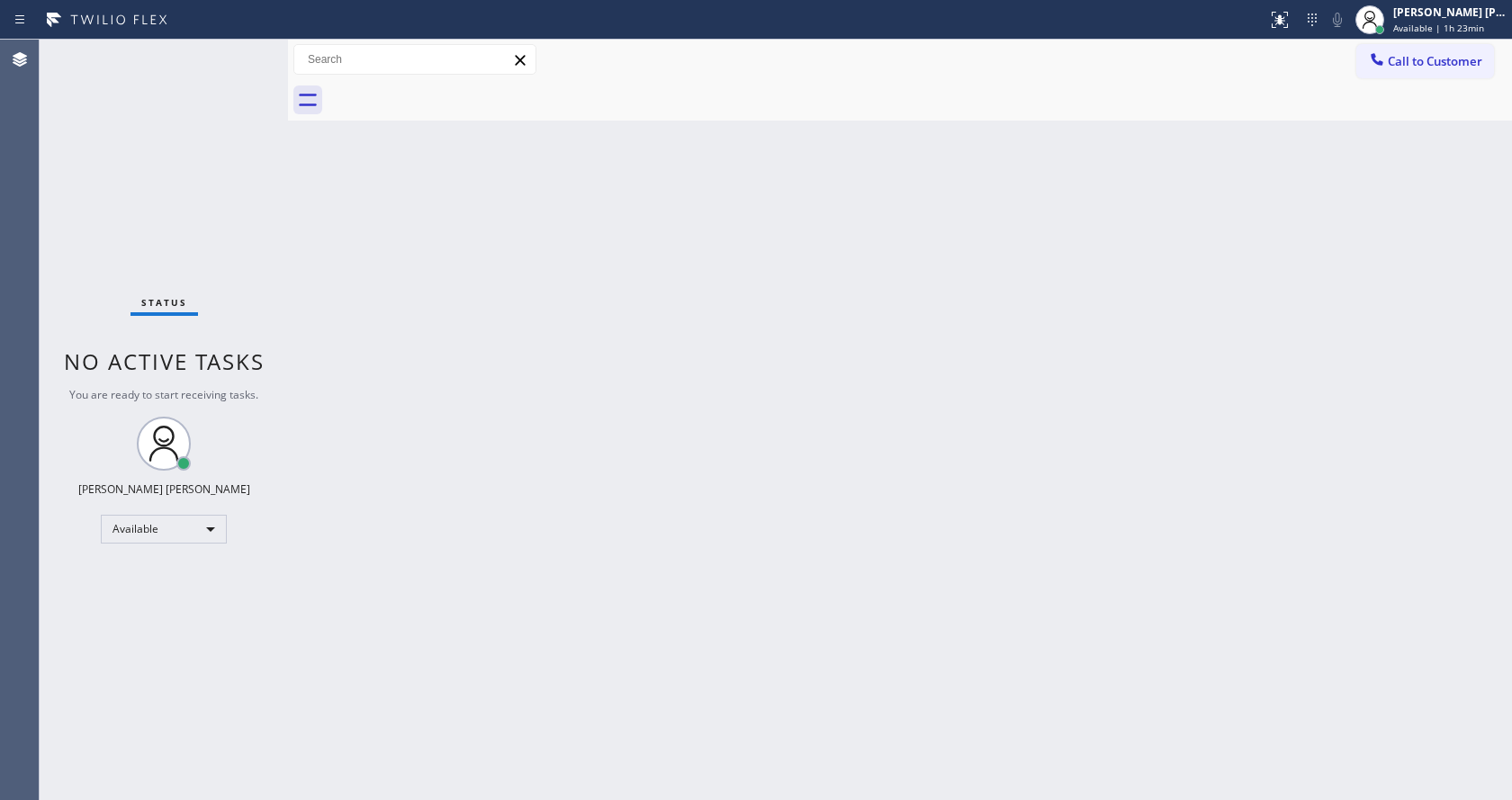
click at [462, 252] on div "Back to Dashboard Change Sender ID Customers Technicians Select a contact Outbo…" at bounding box center [900, 419] width 1224 height 760
click at [468, 398] on div "Back to Dashboard Change Sender ID Customers Technicians Select a contact Outbo…" at bounding box center [900, 419] width 1224 height 760
click at [612, 518] on div "Back to Dashboard Change Sender ID Customers Technicians Select a contact Outbo…" at bounding box center [900, 419] width 1224 height 760
click at [973, 489] on div "Back to Dashboard Change Sender ID Customers Technicians Select a contact Outbo…" at bounding box center [900, 419] width 1224 height 760
click at [320, 334] on div "Back to Dashboard Change Sender ID Customers Technicians Select a contact Outbo…" at bounding box center [900, 419] width 1224 height 760
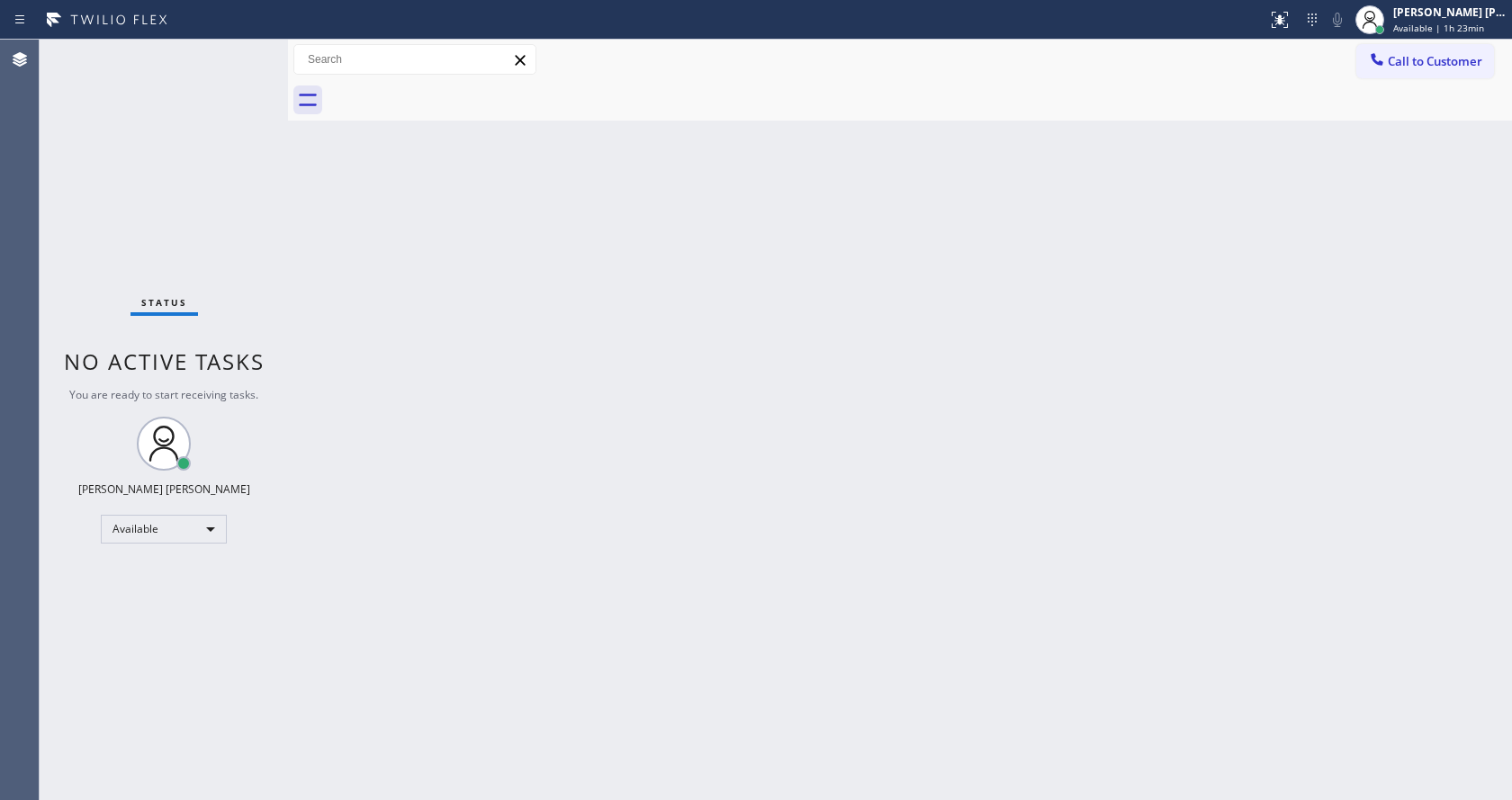
click at [247, 48] on div "Status No active tasks You are ready to start receiving tasks. [PERSON_NAME] [P…" at bounding box center [164, 419] width 249 height 760
click at [288, 166] on div at bounding box center [288, 419] width 0 height 760
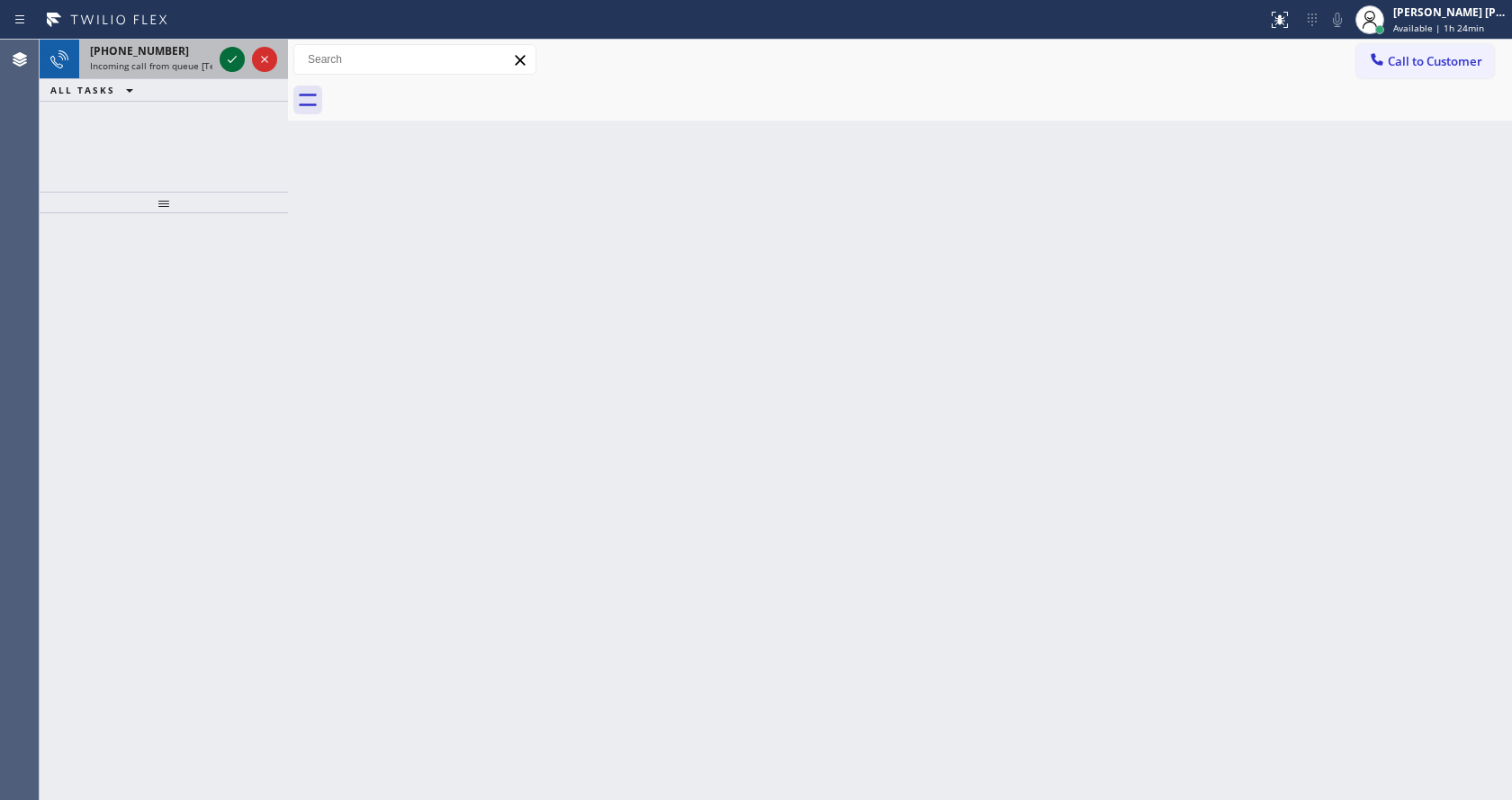
click at [223, 62] on icon at bounding box center [232, 59] width 22 height 21
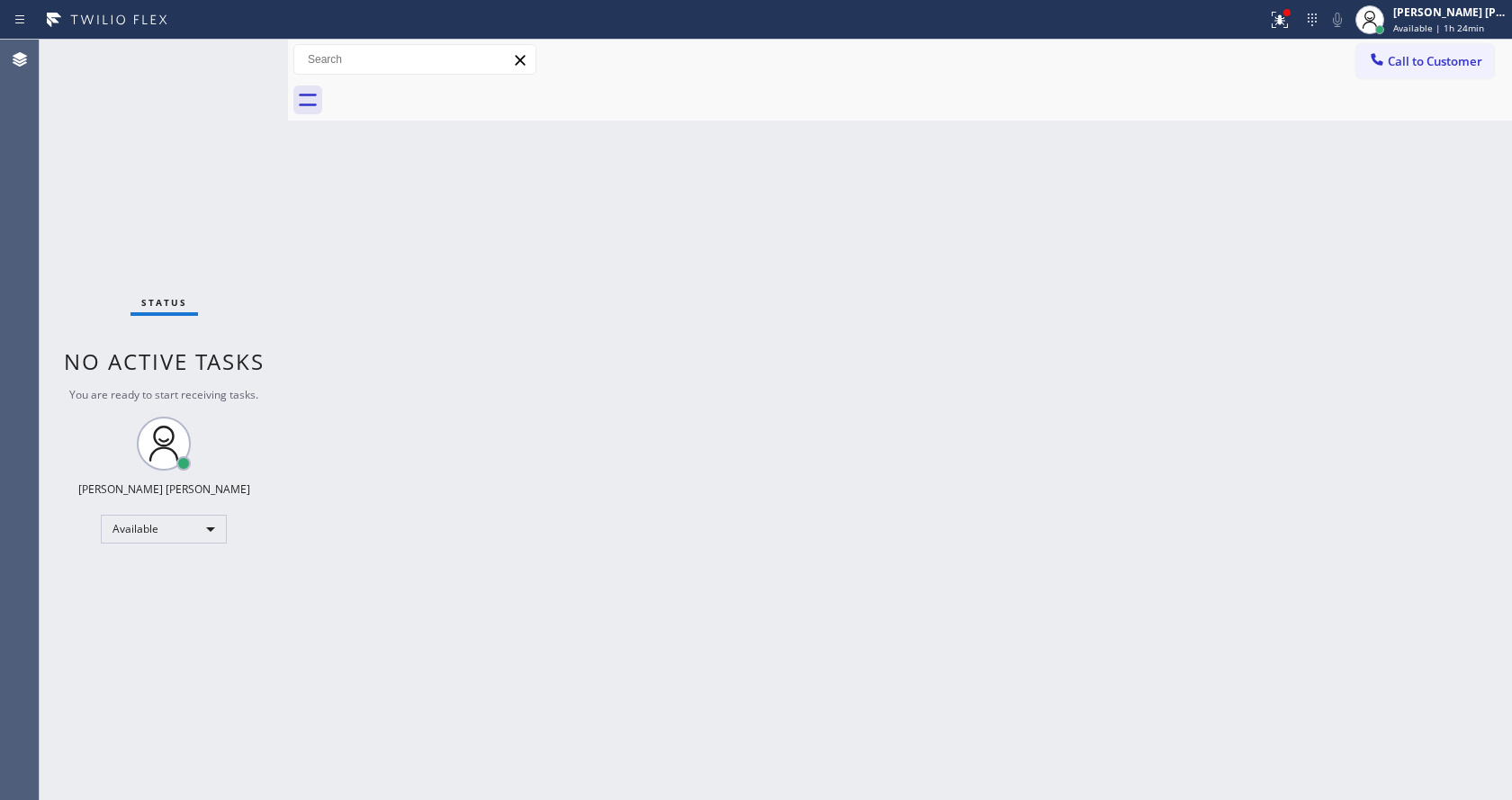
click at [236, 54] on div "Status No active tasks You are ready to start receiving tasks. [PERSON_NAME] [P…" at bounding box center [164, 419] width 249 height 760
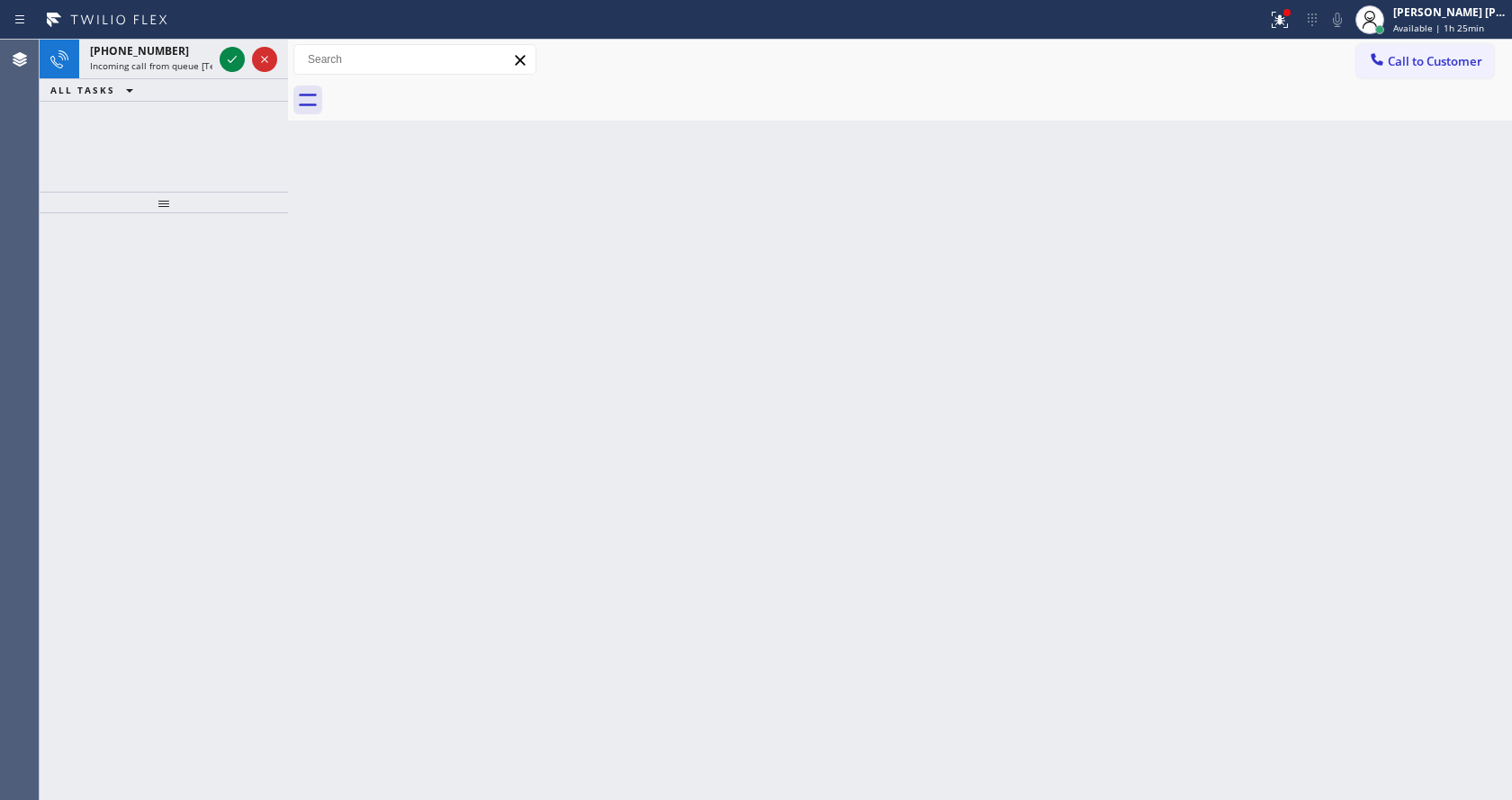
drag, startPoint x: 234, startPoint y: 37, endPoint x: 261, endPoint y: 91, distance: 60.4
click at [233, 37] on div "Status report Issue detected This issue could affect your workflow. Please cont…" at bounding box center [756, 20] width 1512 height 39
click at [230, 59] on icon at bounding box center [232, 59] width 22 height 21
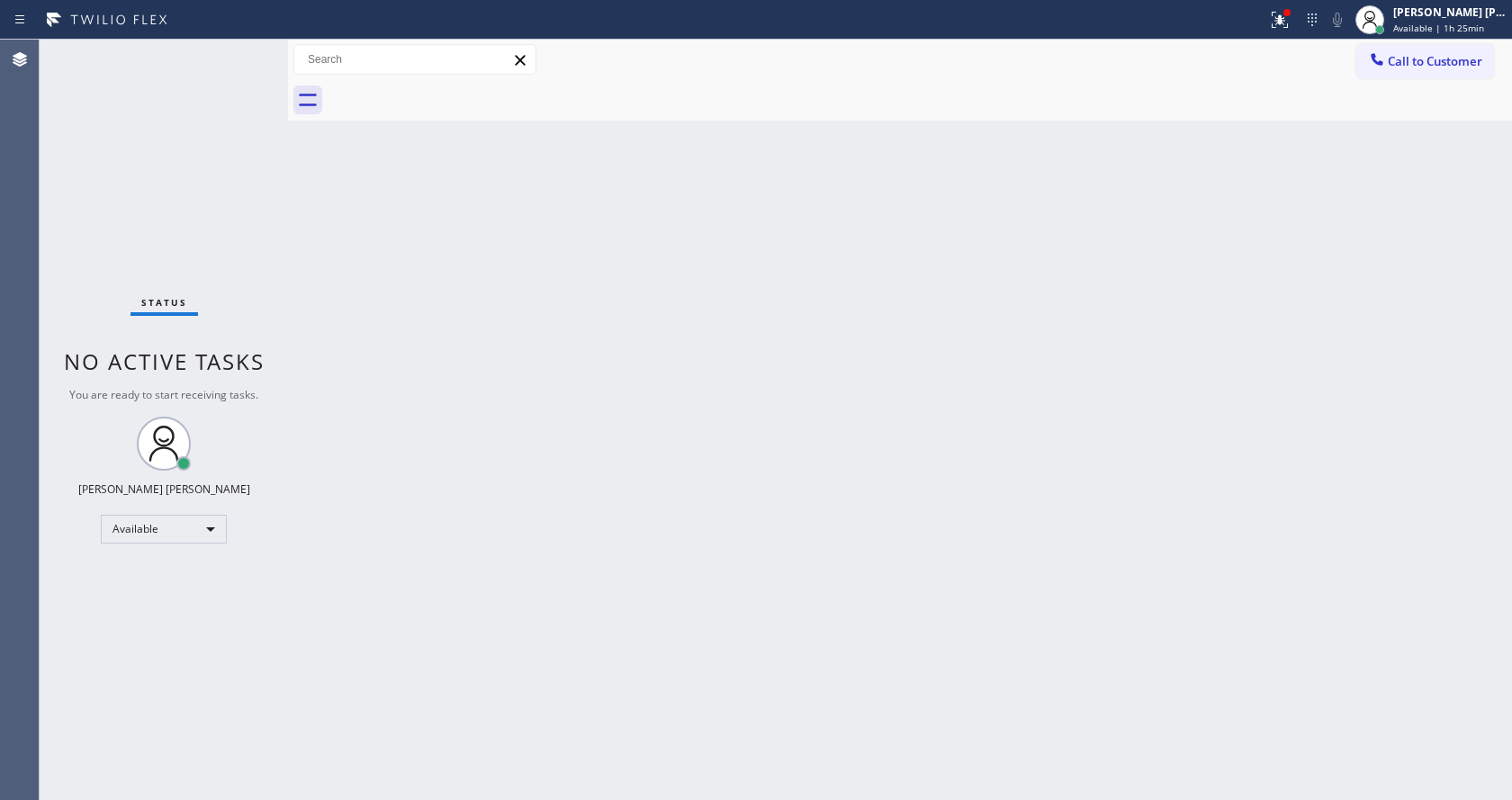
click at [385, 208] on div "Back to Dashboard Change Sender ID Customers Technicians Select a contact Outbo…" at bounding box center [900, 419] width 1224 height 760
click at [249, 55] on div "Status No active tasks You are ready to start receiving tasks. [PERSON_NAME] [P…" at bounding box center [164, 419] width 249 height 760
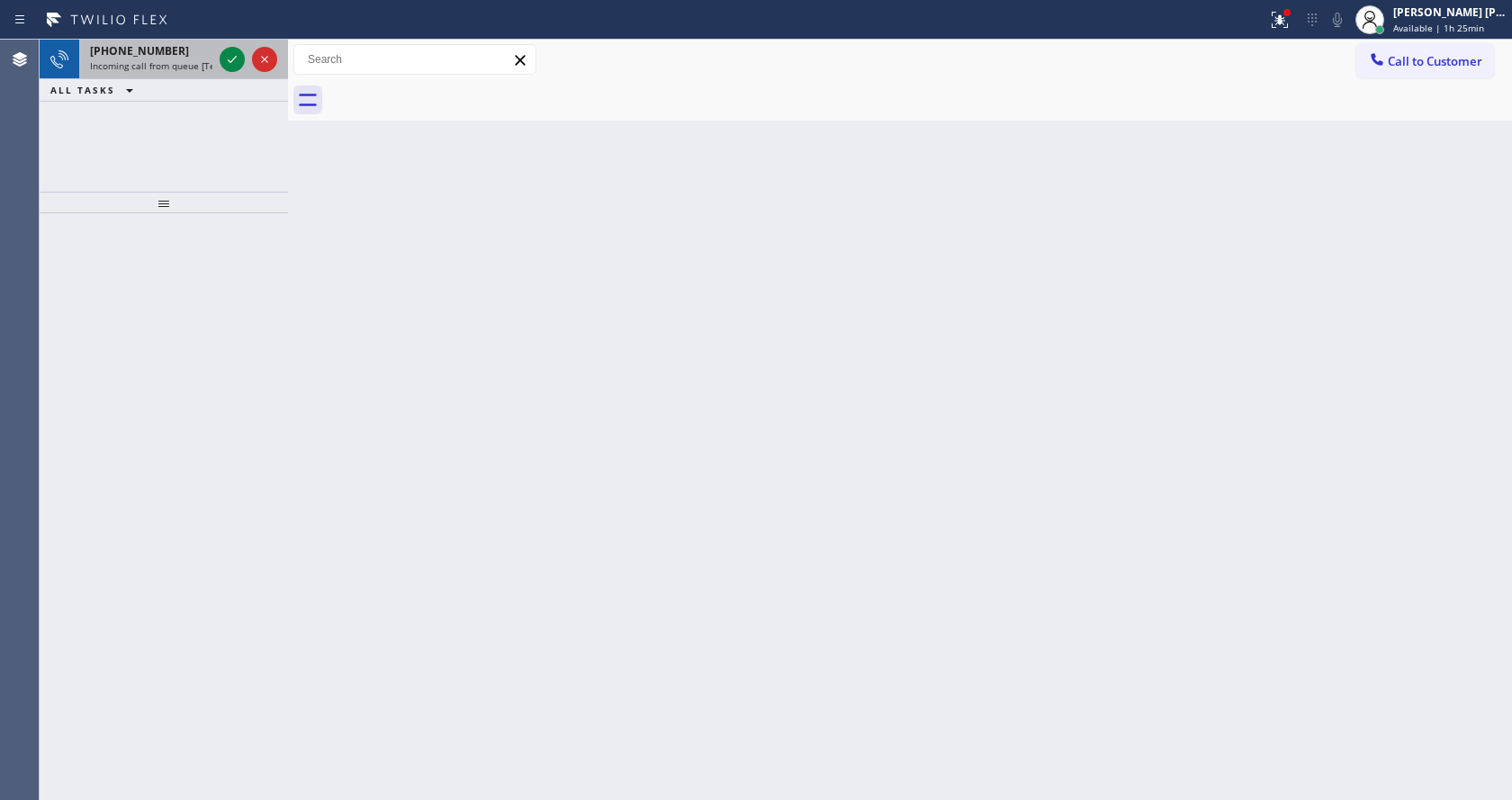
click at [157, 64] on span "Incoming call from queue [Test] All" at bounding box center [165, 65] width 150 height 12
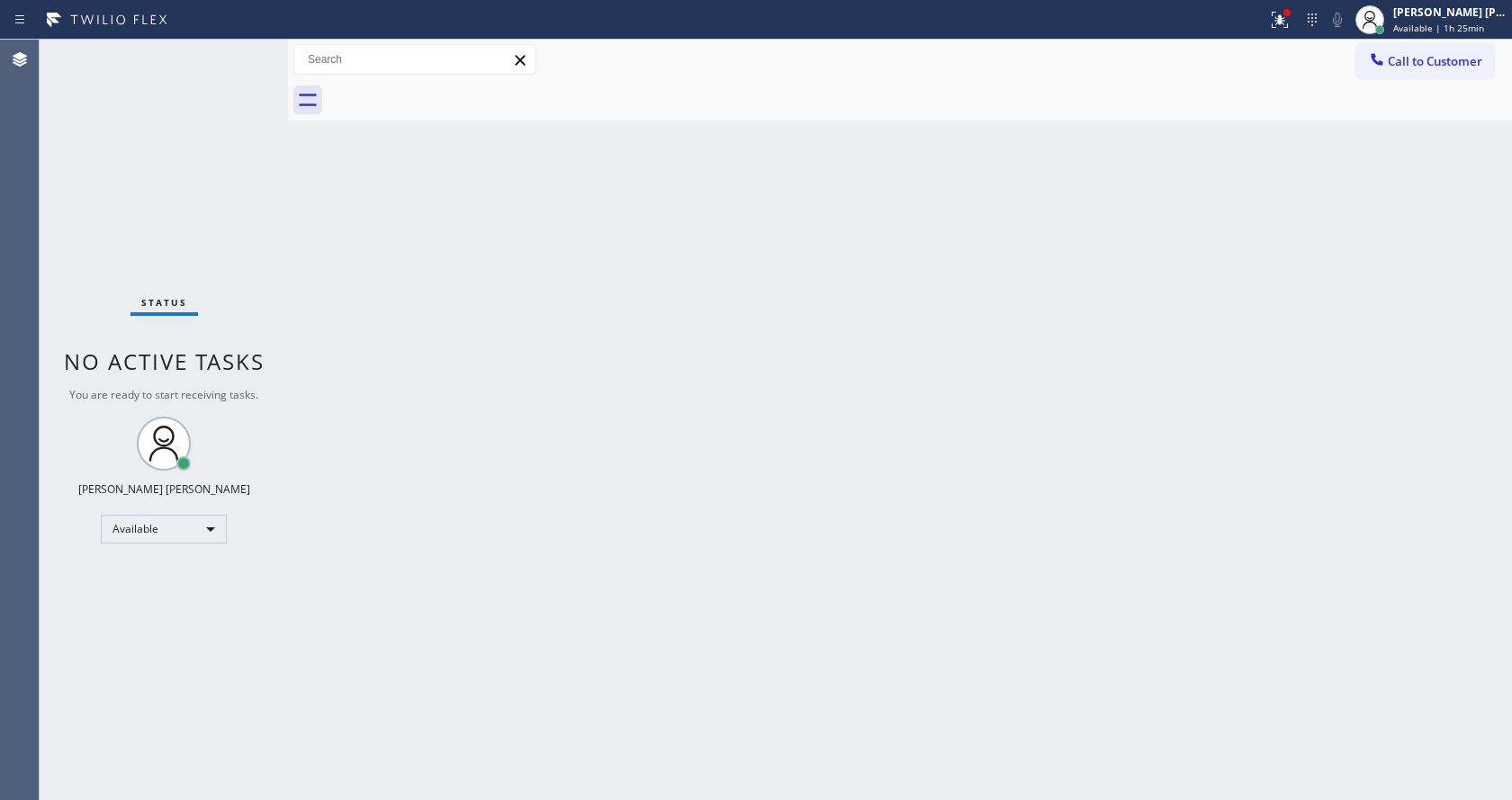
click at [679, 750] on div "Back to Dashboard Change Sender ID Customers Technicians Select a contact Outbo…" at bounding box center [900, 419] width 1224 height 760
drag, startPoint x: 186, startPoint y: 256, endPoint x: 186, endPoint y: 232, distance: 24.0
click at [186, 256] on div "Status No active tasks You are ready to start receiving tasks. [PERSON_NAME] [P…" at bounding box center [164, 419] width 249 height 760
click at [243, 54] on div "Status No active tasks You are ready to start receiving tasks. [PERSON_NAME] [P…" at bounding box center [164, 419] width 249 height 760
click at [1286, 12] on icon at bounding box center [1279, 20] width 22 height 21
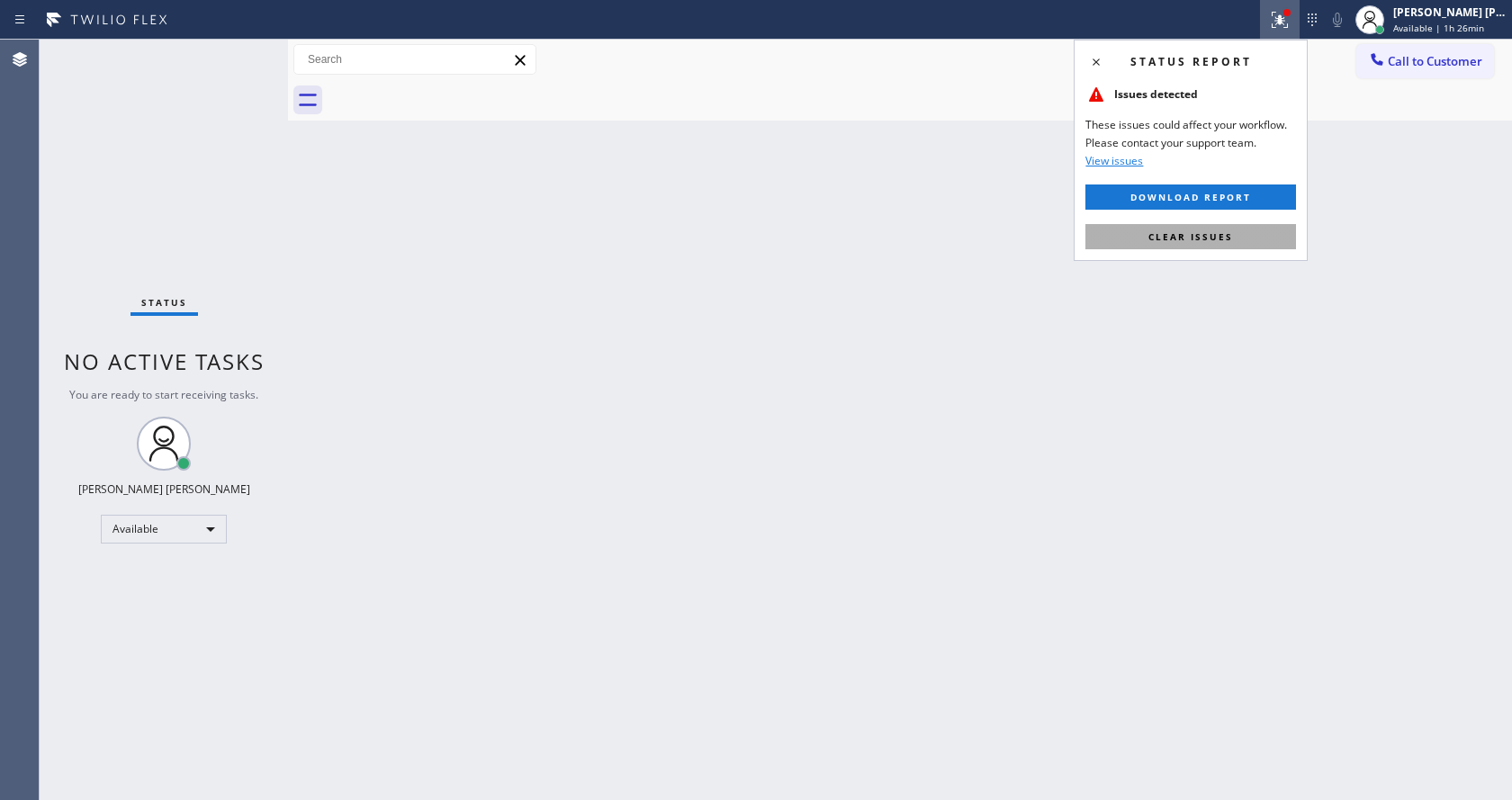
click at [1219, 240] on span "Clear issues" at bounding box center [1190, 236] width 84 height 12
click at [1219, 244] on div "Back to Dashboard Change Sender ID Customers Technicians Select a contact Outbo…" at bounding box center [900, 419] width 1224 height 760
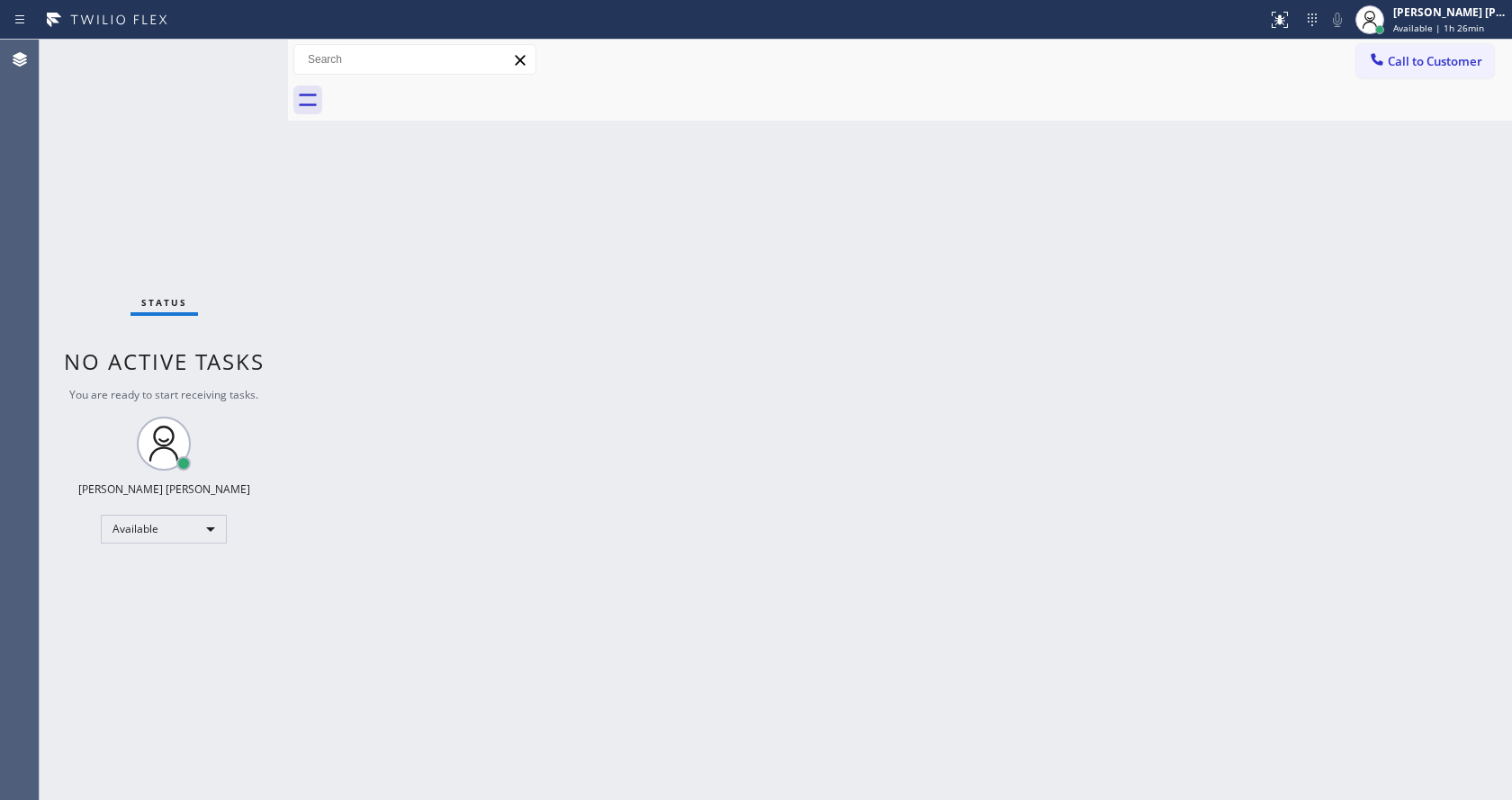
click at [365, 271] on div "Back to Dashboard Change Sender ID Customers Technicians Select a contact Outbo…" at bounding box center [900, 419] width 1224 height 760
click at [250, 51] on div "Status No active tasks You are ready to start receiving tasks. [PERSON_NAME] [P…" at bounding box center [164, 419] width 249 height 760
click at [248, 49] on div "Status No active tasks You are ready to start receiving tasks. [PERSON_NAME] [P…" at bounding box center [164, 419] width 249 height 760
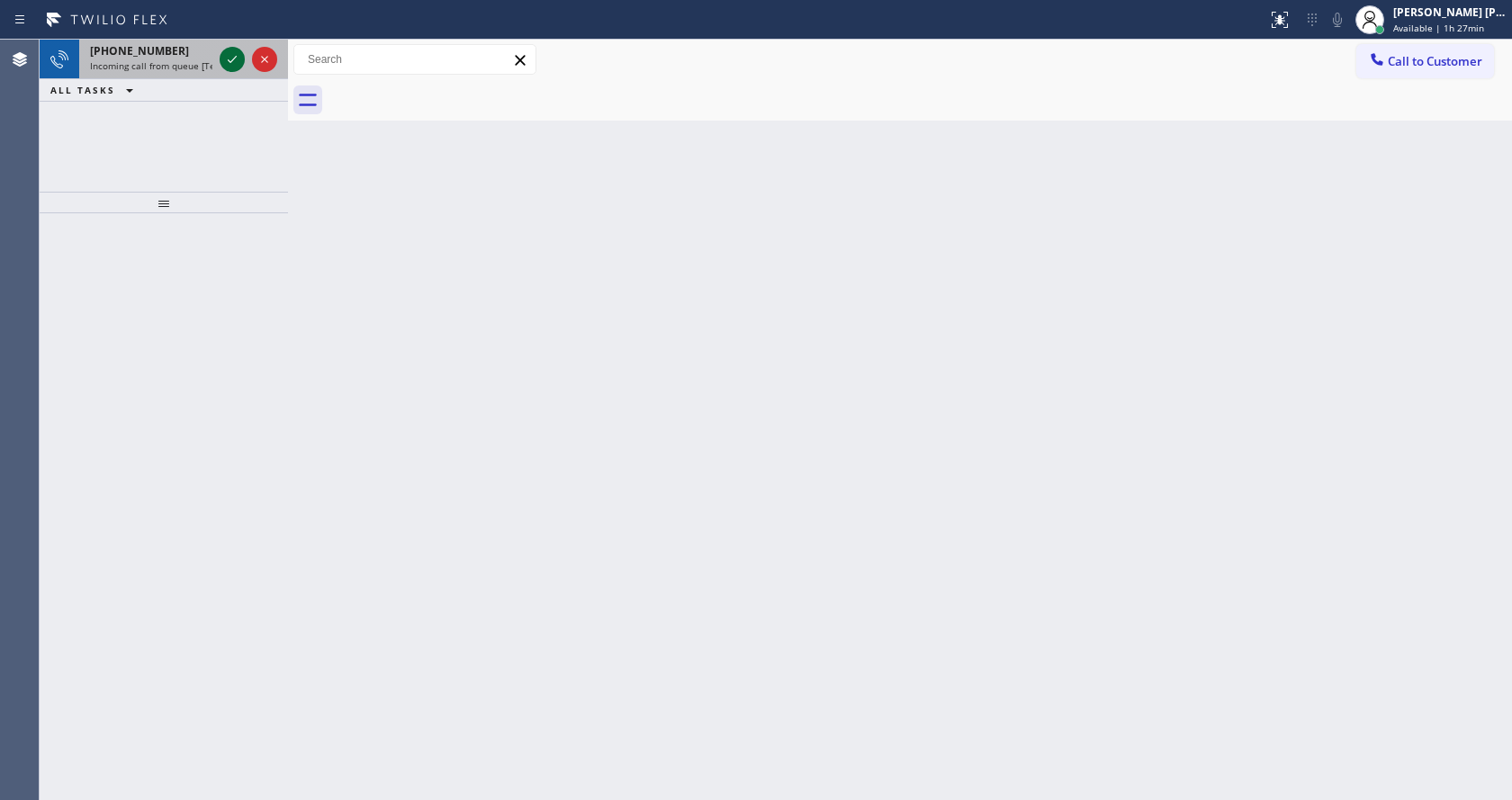
click at [237, 61] on icon at bounding box center [232, 59] width 22 height 21
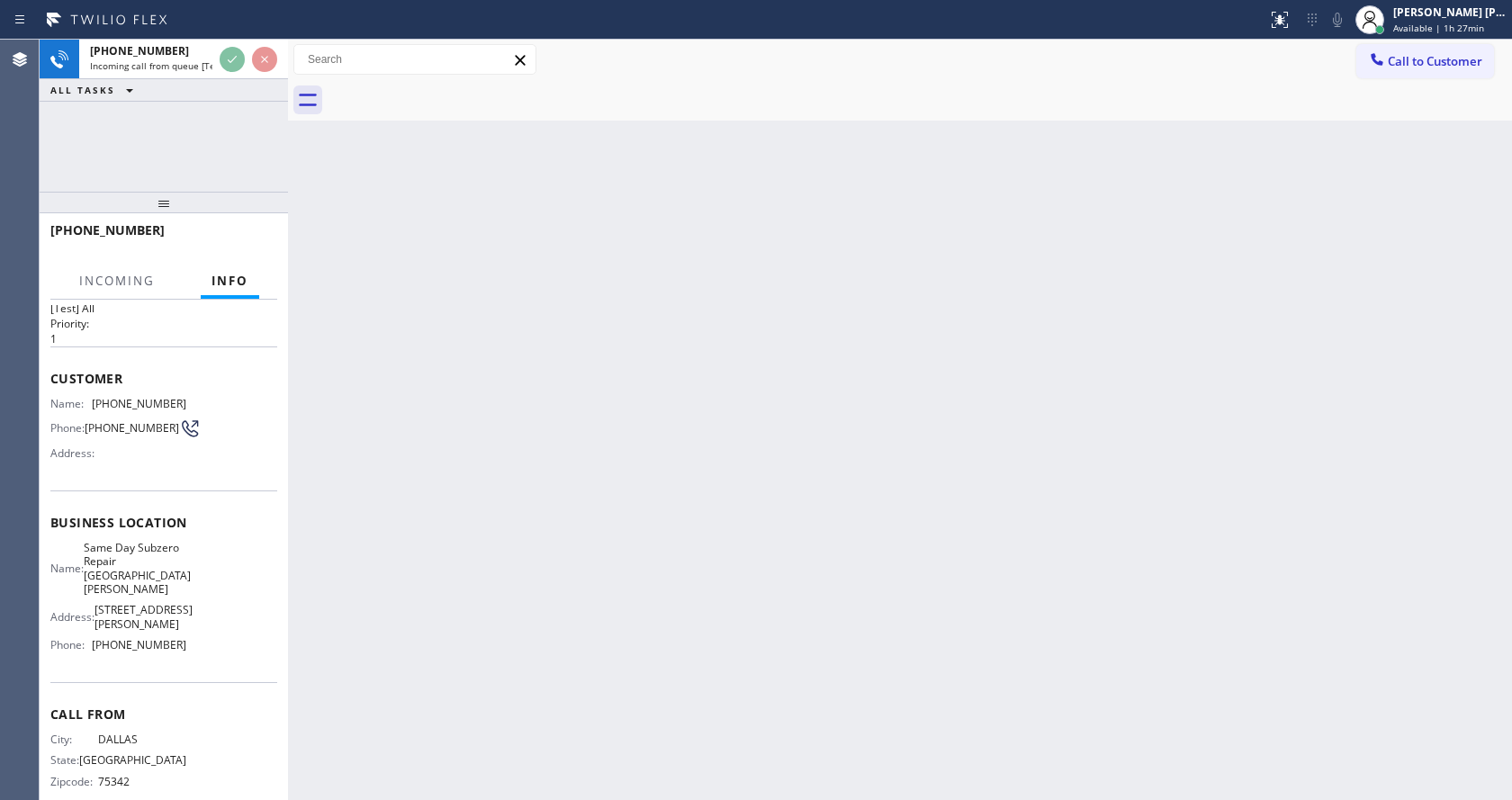
scroll to position [64, 0]
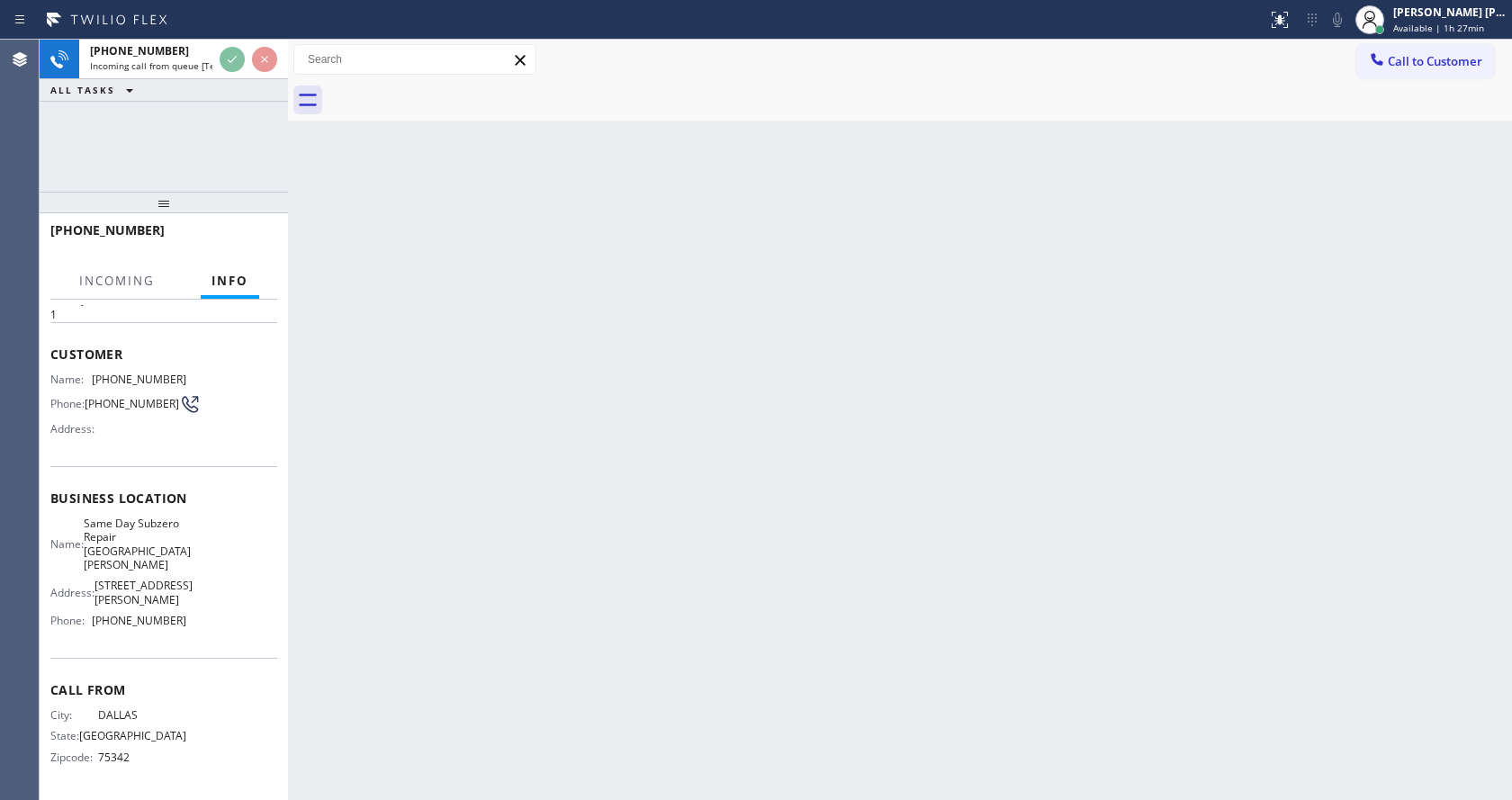
click at [644, 550] on div "Back to Dashboard Change Sender ID Customers Technicians Select a contact Outbo…" at bounding box center [900, 419] width 1224 height 760
click at [545, 575] on div "Back to Dashboard Change Sender ID Customers Technicians Select a contact Outbo…" at bounding box center [900, 419] width 1224 height 760
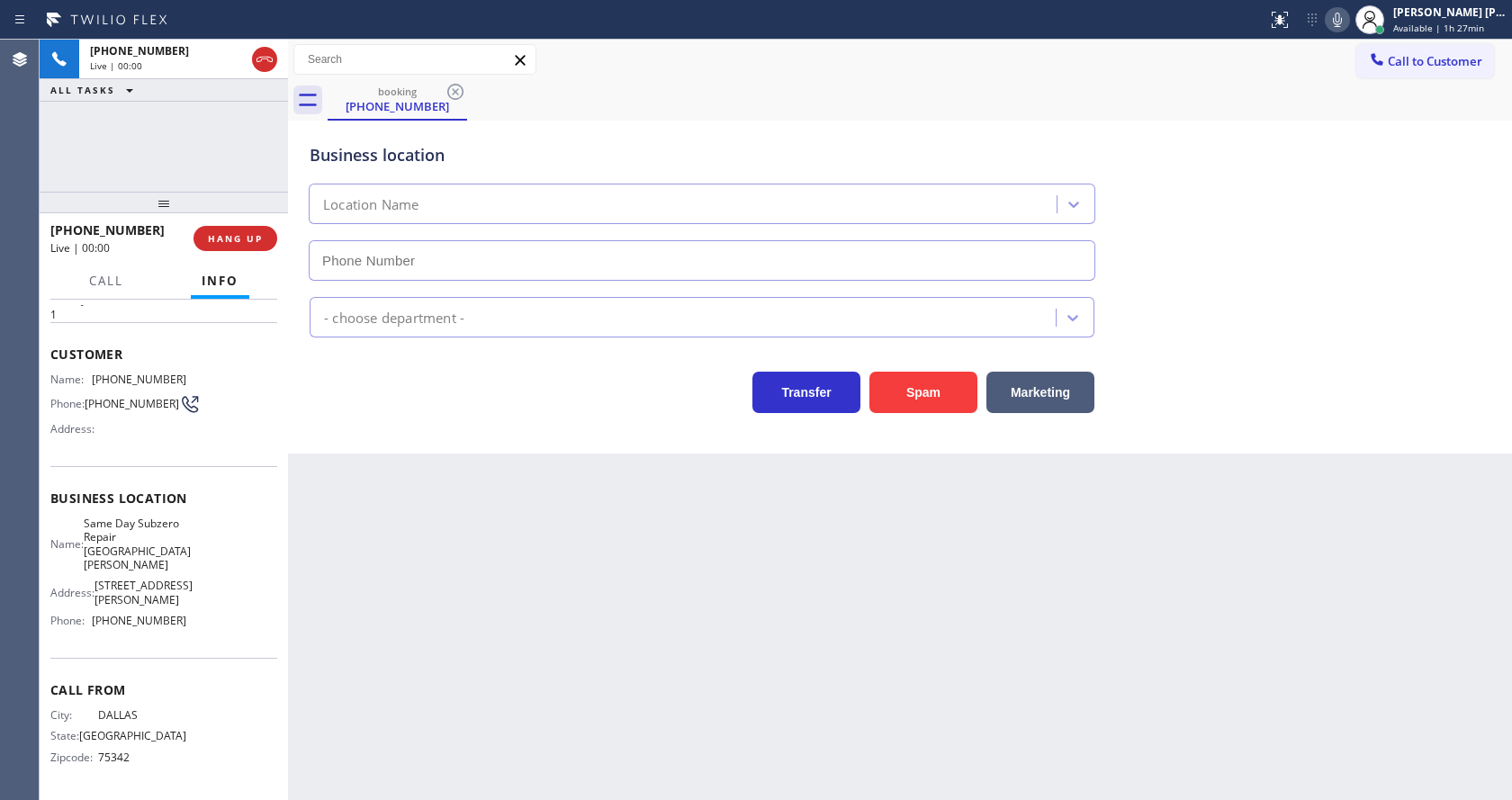
type input "(858) 923-4455"
click at [573, 600] on div "Back to Dashboard Change Sender ID Customers Technicians Select a contact Outbo…" at bounding box center [900, 419] width 1224 height 760
drag, startPoint x: 578, startPoint y: 607, endPoint x: 601, endPoint y: 700, distance: 95.8
click at [579, 607] on div "Back to Dashboard Change Sender ID Customers Technicians Select a contact Outbo…" at bounding box center [900, 419] width 1224 height 760
click at [598, 797] on div "Back to Dashboard Change Sender ID Customers Technicians Select a contact Outbo…" at bounding box center [900, 419] width 1224 height 760
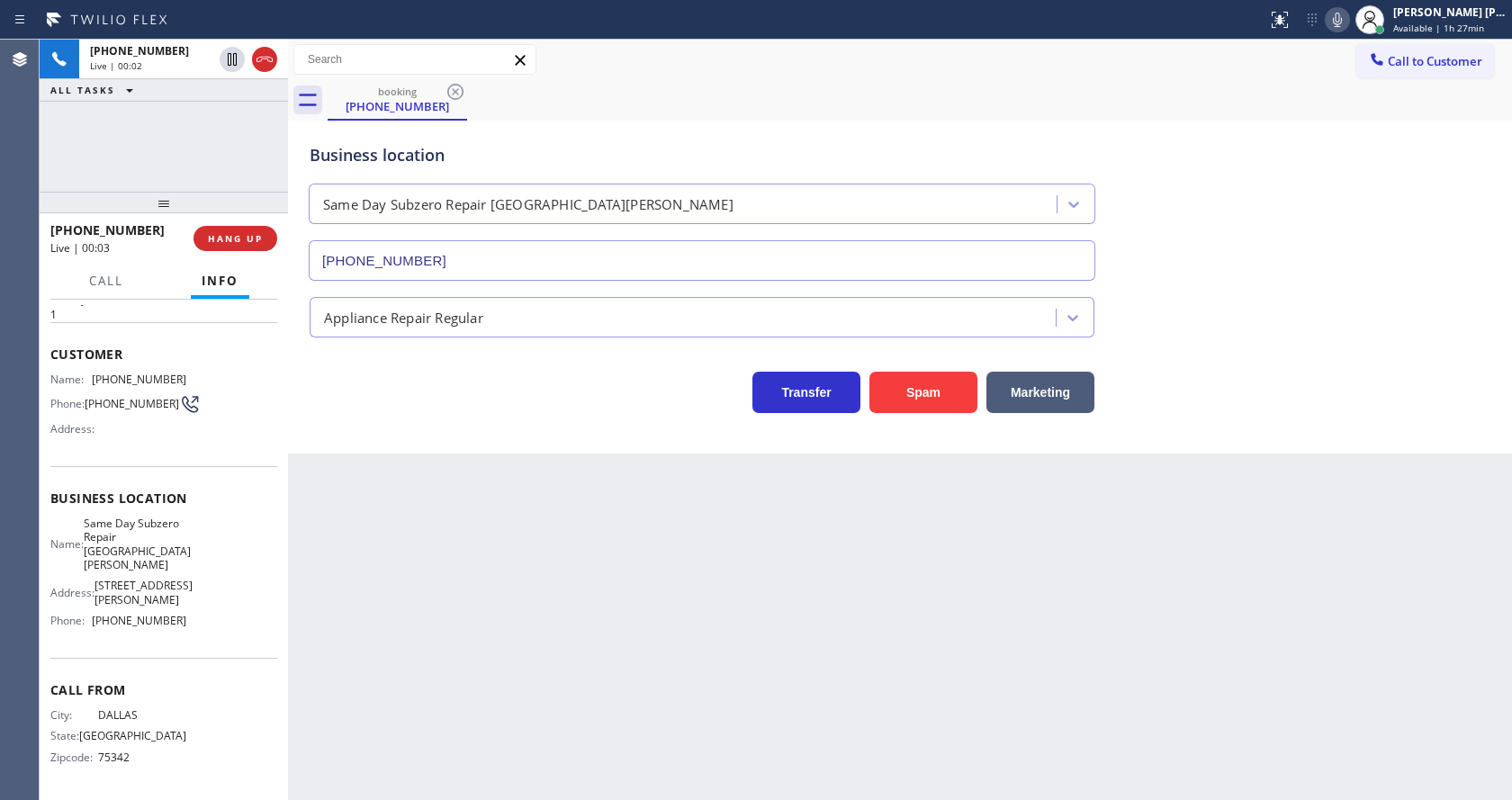
click at [449, 453] on div "Back to Dashboard Change Sender ID Customers Technicians Select a contact Outbo…" at bounding box center [900, 419] width 1224 height 760
click at [1346, 15] on icon at bounding box center [1337, 20] width 22 height 21
click at [1366, 140] on div "Business location Same Day Subzero Repair Rancho Bernardo (858) 923-4455" at bounding box center [900, 199] width 1188 height 163
click at [923, 394] on button "Spam" at bounding box center [923, 393] width 108 height 41
click at [1511, 212] on div "Business location Same Day Subzero Repair Rancho Bernardo (858) 923-4455 Applia…" at bounding box center [900, 287] width 1224 height 333
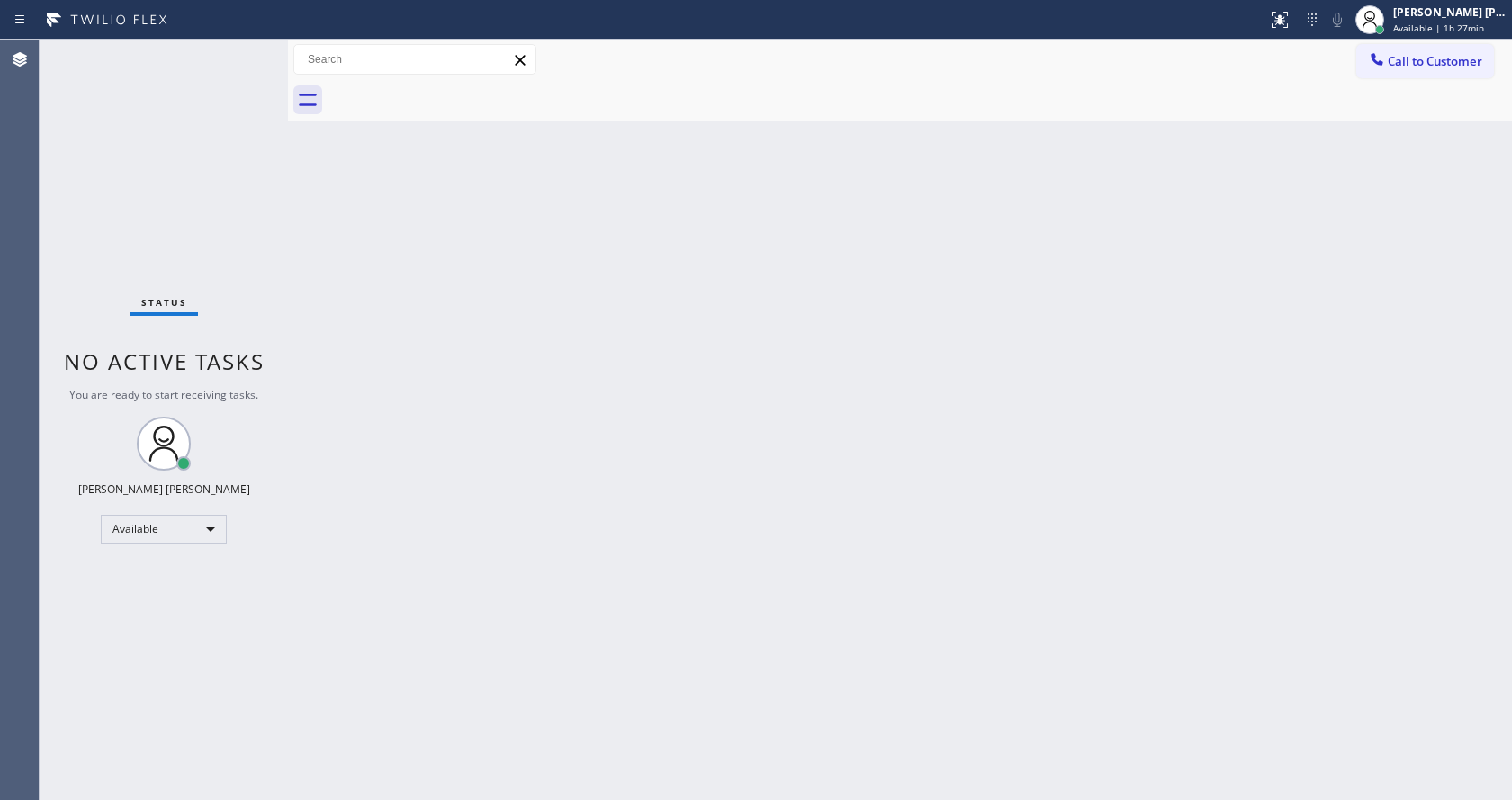
drag, startPoint x: 337, startPoint y: 158, endPoint x: 359, endPoint y: 160, distance: 22.1
click at [337, 158] on div "Back to Dashboard Change Sender ID Customers Technicians Select a contact Outbo…" at bounding box center [900, 419] width 1224 height 760
click at [1418, 32] on span "Available | 1h 27min" at bounding box center [1438, 27] width 91 height 12
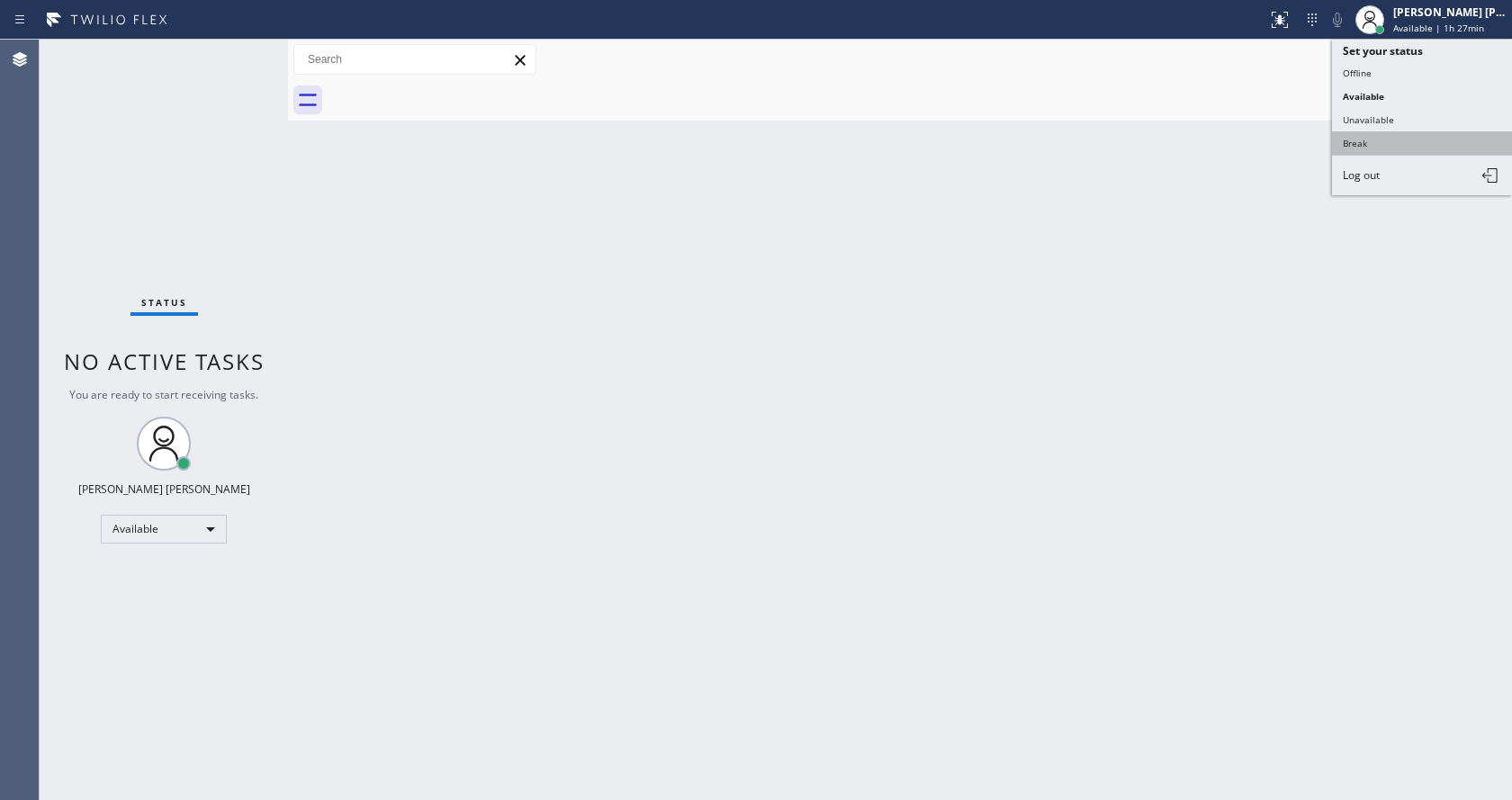
click at [1403, 140] on button "Break" at bounding box center [1421, 143] width 180 height 23
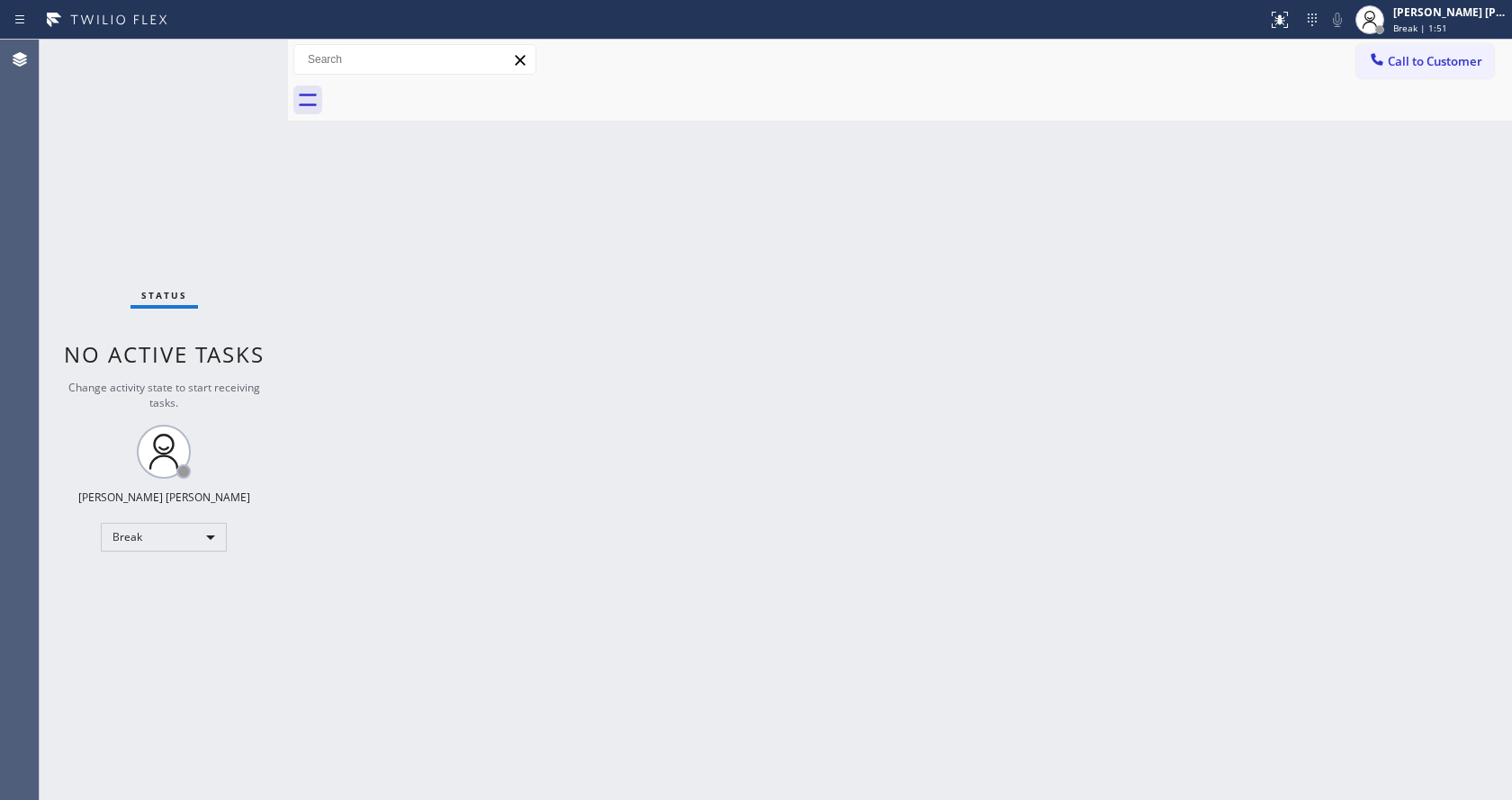
click at [987, 484] on div "Back to Dashboard Change Sender ID Customers Technicians Select a contact Outbo…" at bounding box center [900, 419] width 1224 height 760
click at [460, 383] on div "Back to Dashboard Change Sender ID Customers Technicians Select a contact Outbo…" at bounding box center [900, 419] width 1224 height 760
drag, startPoint x: 641, startPoint y: 321, endPoint x: 810, endPoint y: 284, distance: 173.0
click at [676, 322] on div "Back to Dashboard Change Sender ID Customers Technicians Select a contact Outbo…" at bounding box center [900, 419] width 1224 height 760
click at [377, 261] on div "Back to Dashboard Change Sender ID Customers Technicians Select a contact Outbo…" at bounding box center [900, 419] width 1224 height 760
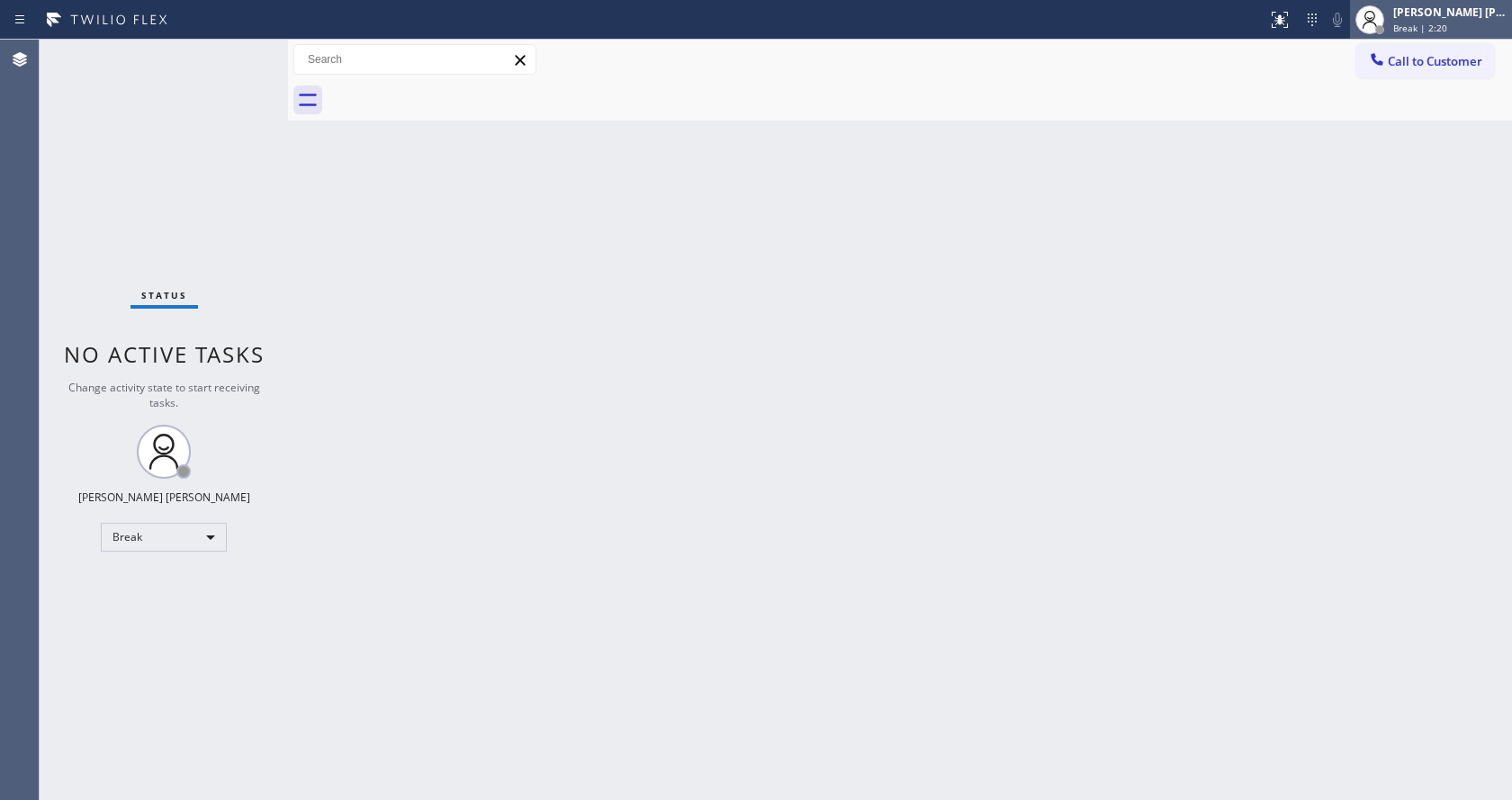
click at [1456, 28] on div "Break | 2:20" at bounding box center [1449, 27] width 113 height 12
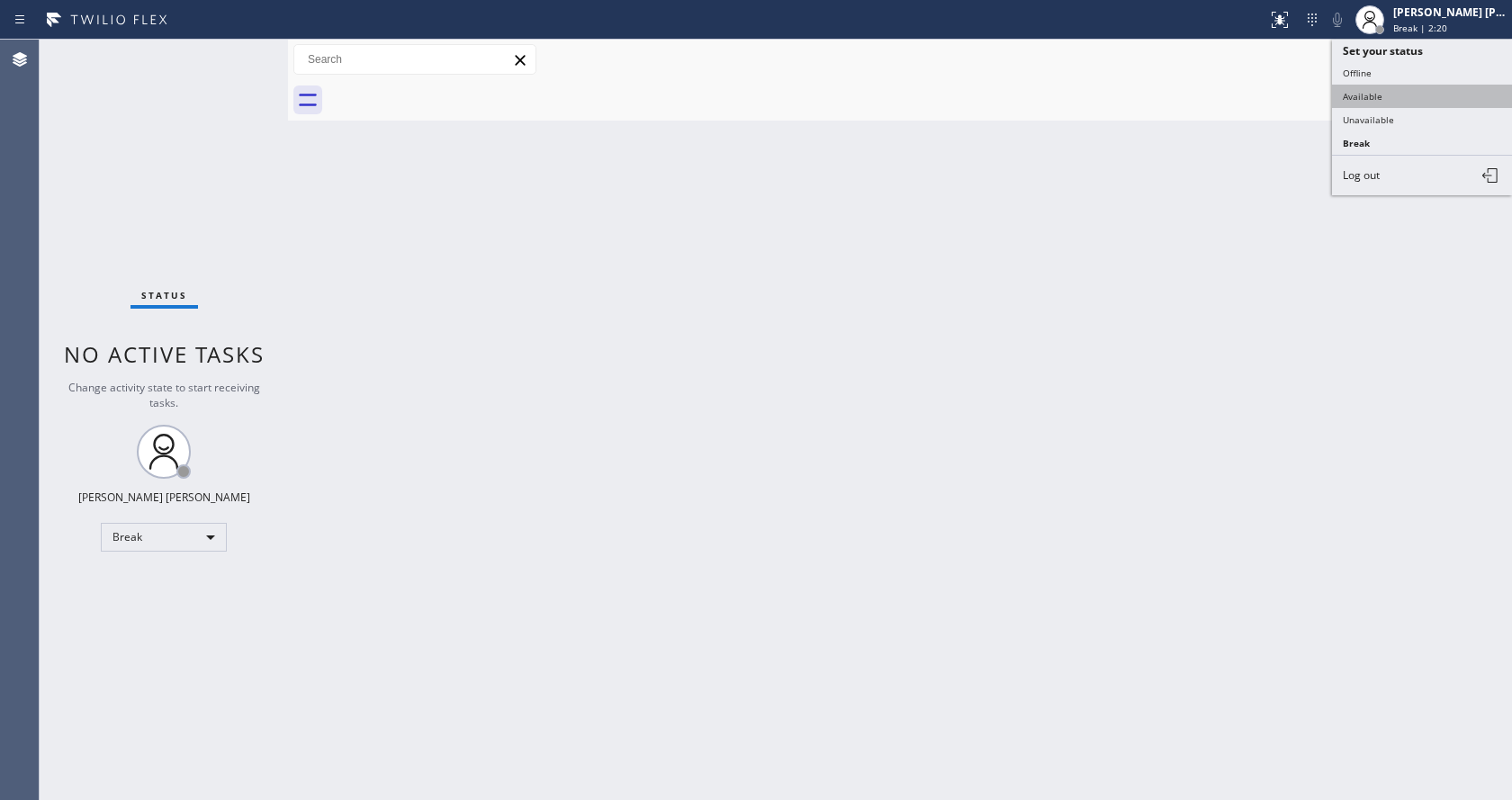
click at [1381, 95] on button "Available" at bounding box center [1421, 95] width 180 height 23
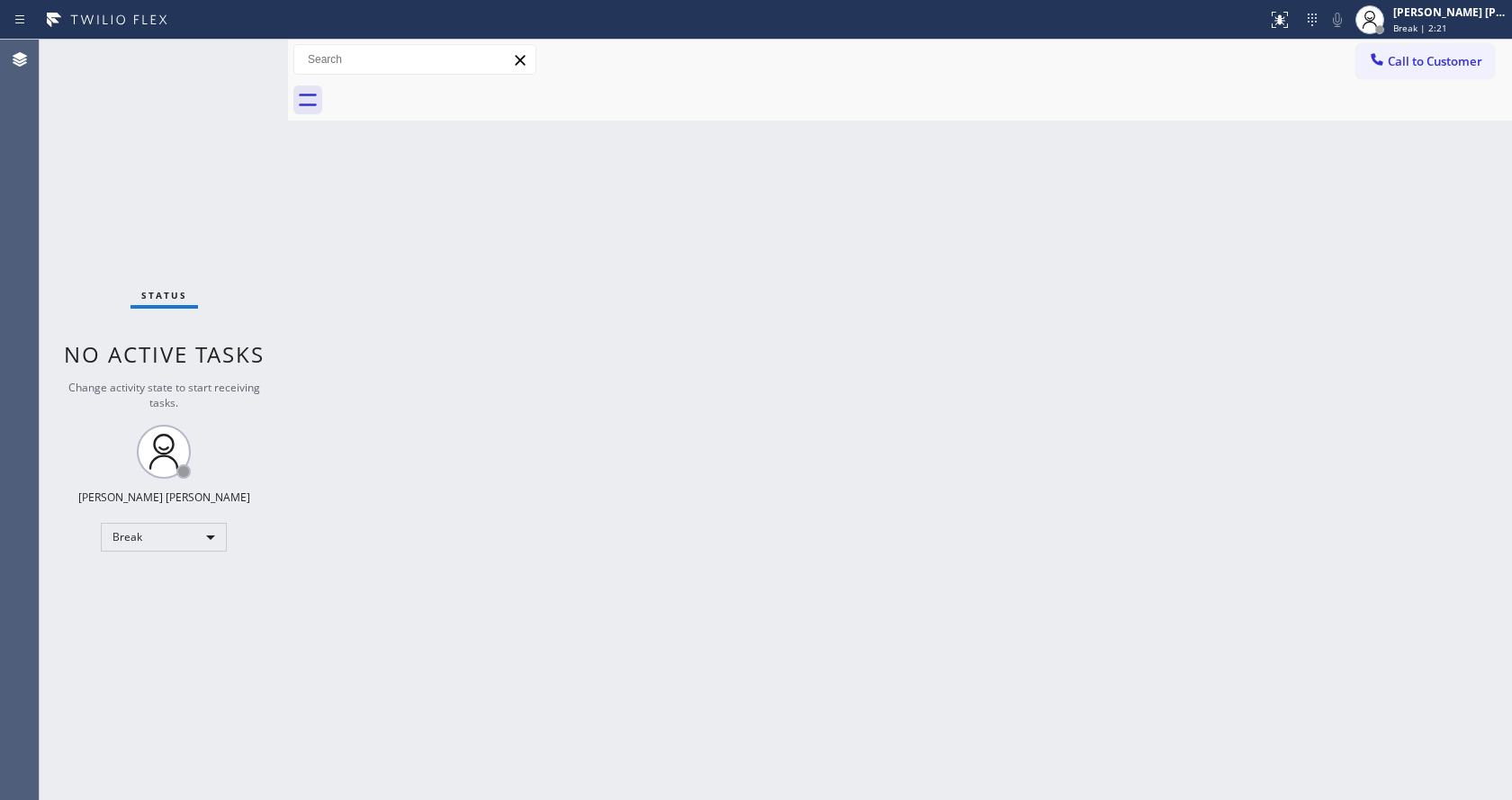
click at [1072, 340] on div "Back to Dashboard Change Sender ID Customers Technicians Select a contact Outbo…" at bounding box center [900, 419] width 1224 height 760
drag, startPoint x: 362, startPoint y: 492, endPoint x: 428, endPoint y: 587, distance: 115.7
click at [362, 492] on div "Back to Dashboard Change Sender ID Customers Technicians Select a contact Outbo…" at bounding box center [900, 419] width 1224 height 760
click at [288, 197] on div at bounding box center [288, 419] width 0 height 760
click at [756, 321] on div "Back to Dashboard Change Sender ID Customers Technicians Select a contact Outbo…" at bounding box center [900, 419] width 1224 height 760
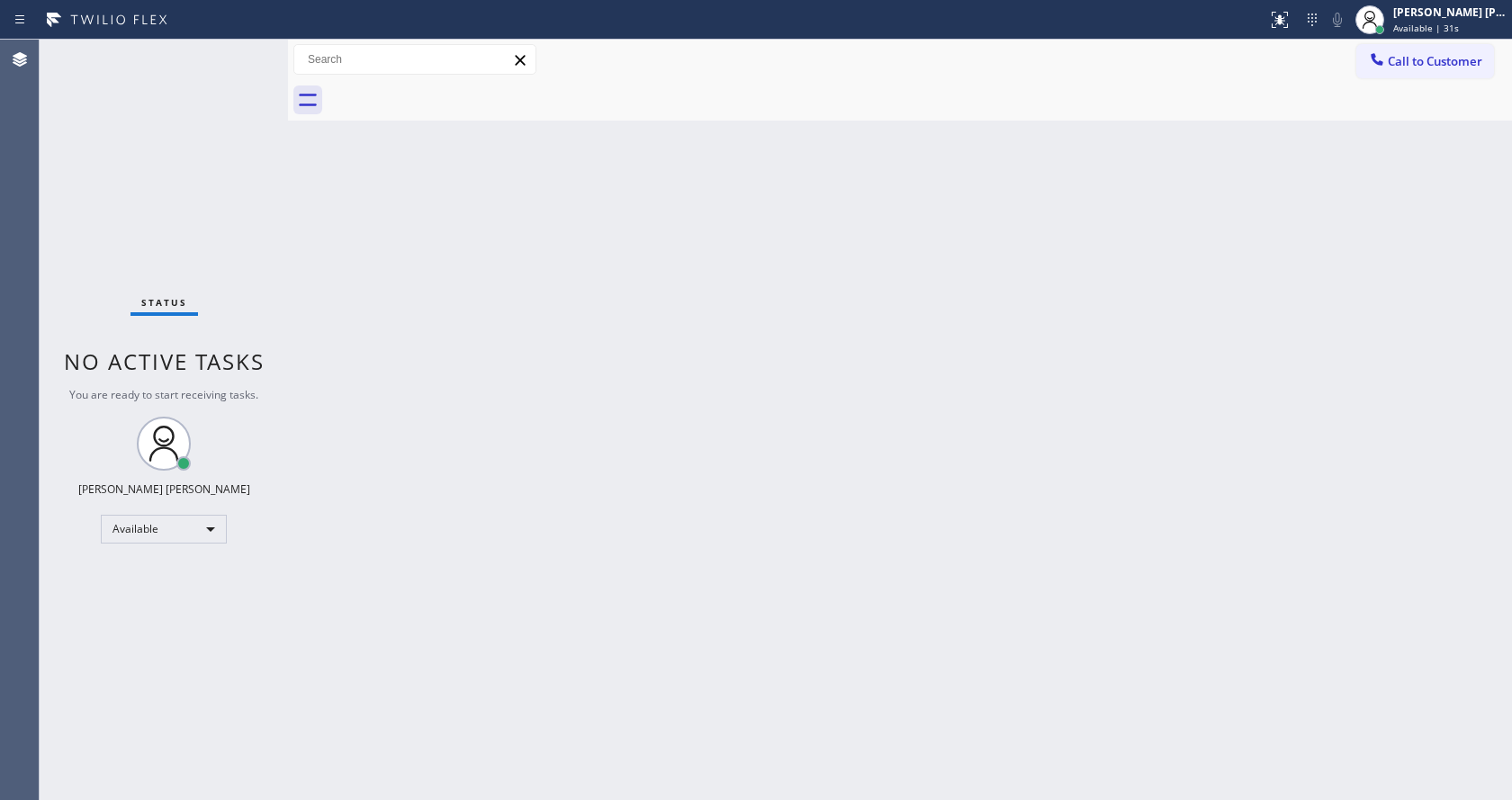
click at [684, 554] on div "Back to Dashboard Change Sender ID Customers Technicians Select a contact Outbo…" at bounding box center [900, 419] width 1224 height 760
click at [844, 513] on div "Back to Dashboard Change Sender ID Customers Technicians Select a contact Outbo…" at bounding box center [900, 419] width 1224 height 760
drag, startPoint x: 382, startPoint y: 271, endPoint x: 302, endPoint y: 147, distance: 147.6
click at [386, 272] on div "Back to Dashboard Change Sender ID Customers Technicians Select a contact Outbo…" at bounding box center [900, 419] width 1224 height 760
click at [246, 49] on div "Status No active tasks You are ready to start receiving tasks. [PERSON_NAME] [P…" at bounding box center [164, 419] width 249 height 760
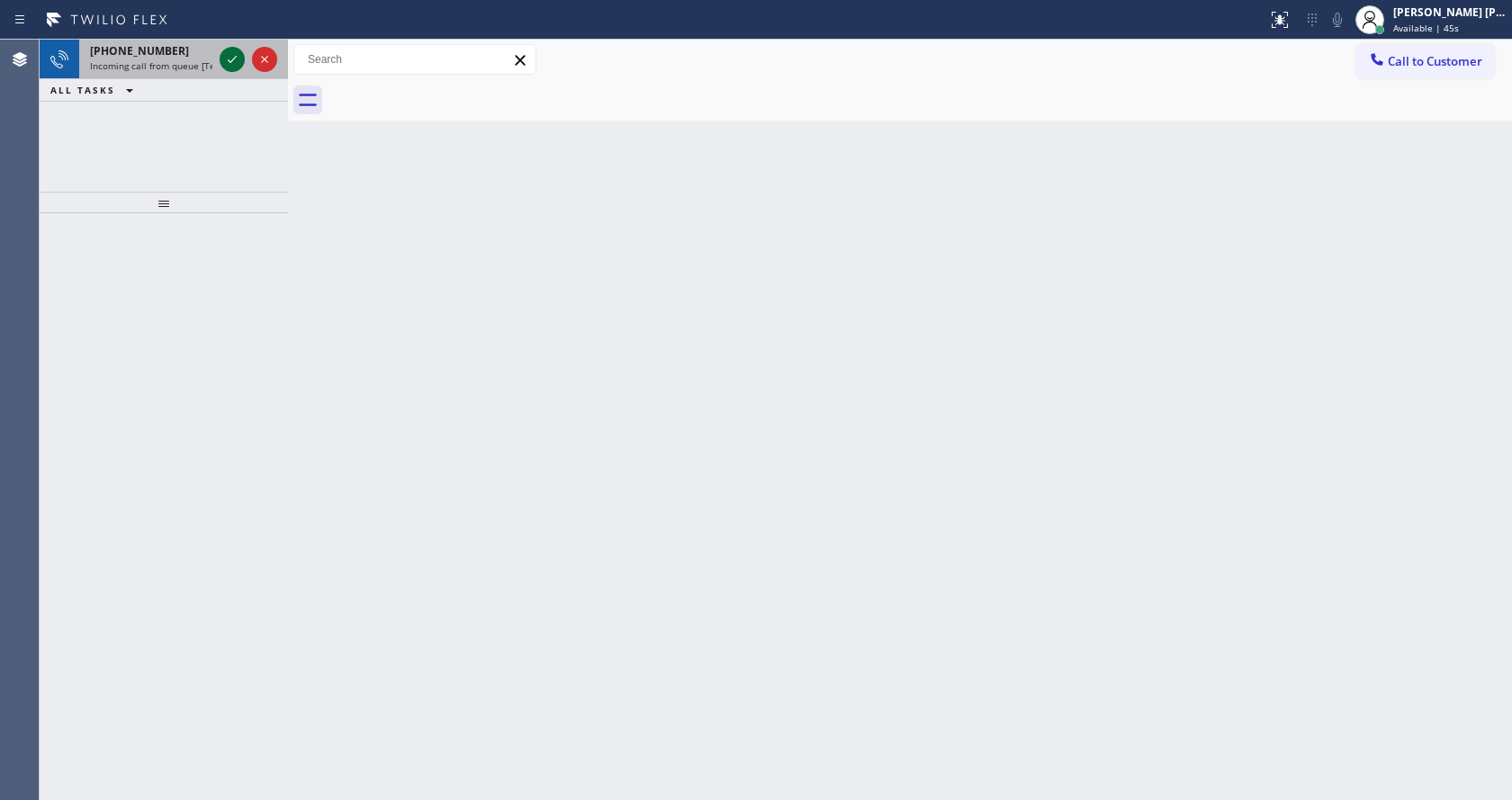
click at [236, 59] on icon at bounding box center [232, 59] width 22 height 21
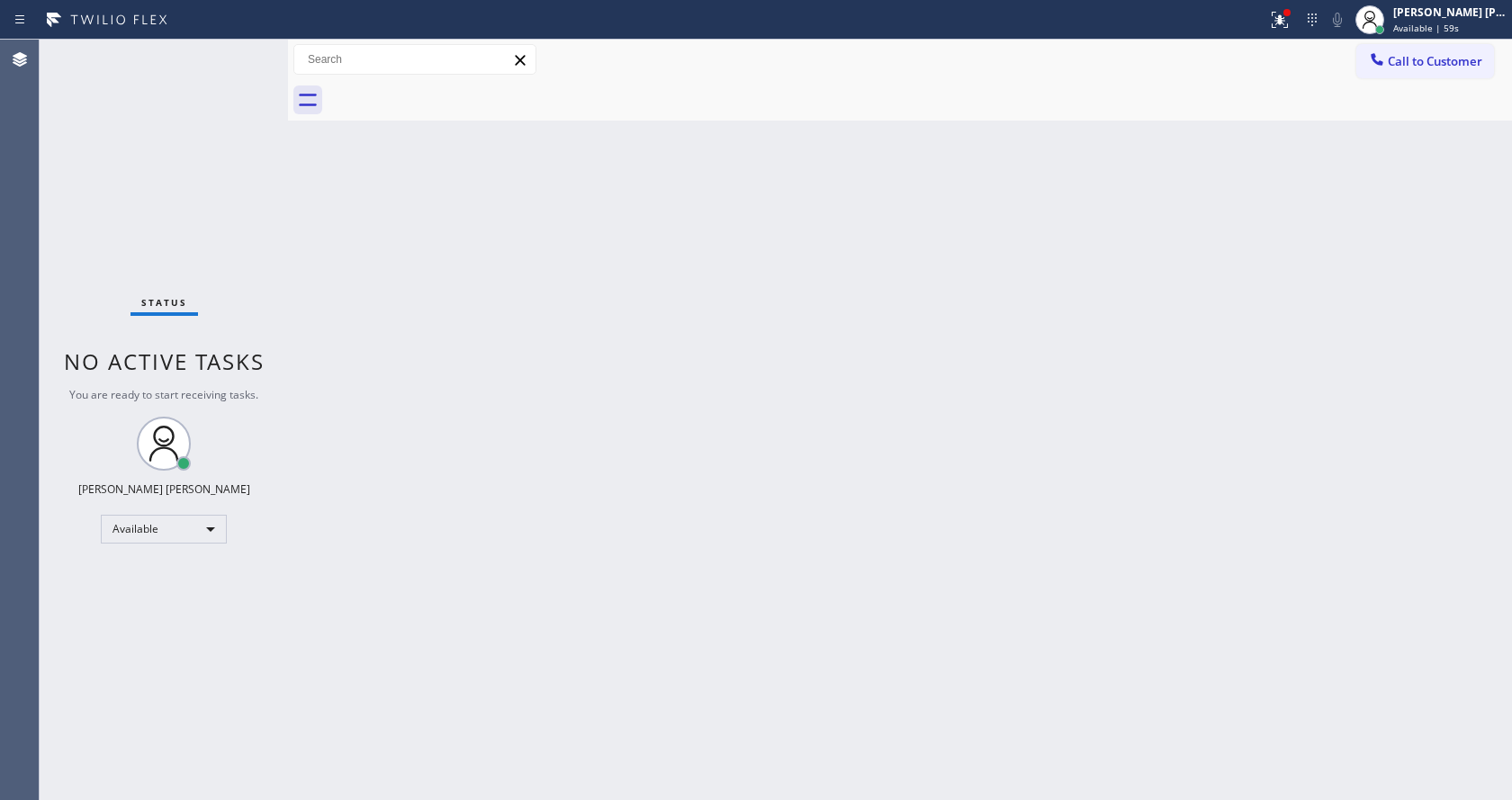
click at [414, 462] on div "Back to Dashboard Change Sender ID Customers Technicians Select a contact Outbo…" at bounding box center [900, 419] width 1224 height 760
click at [241, 55] on div "Status No active tasks You are ready to start receiving tasks. [PERSON_NAME] [P…" at bounding box center [164, 419] width 249 height 760
click at [613, 426] on div "Back to Dashboard Change Sender ID Customers Technicians Select a contact Outbo…" at bounding box center [900, 419] width 1224 height 760
click at [288, 185] on div at bounding box center [288, 419] width 0 height 760
click at [252, 51] on div "Status No active tasks You are ready to start receiving tasks. [PERSON_NAME] [P…" at bounding box center [164, 419] width 249 height 760
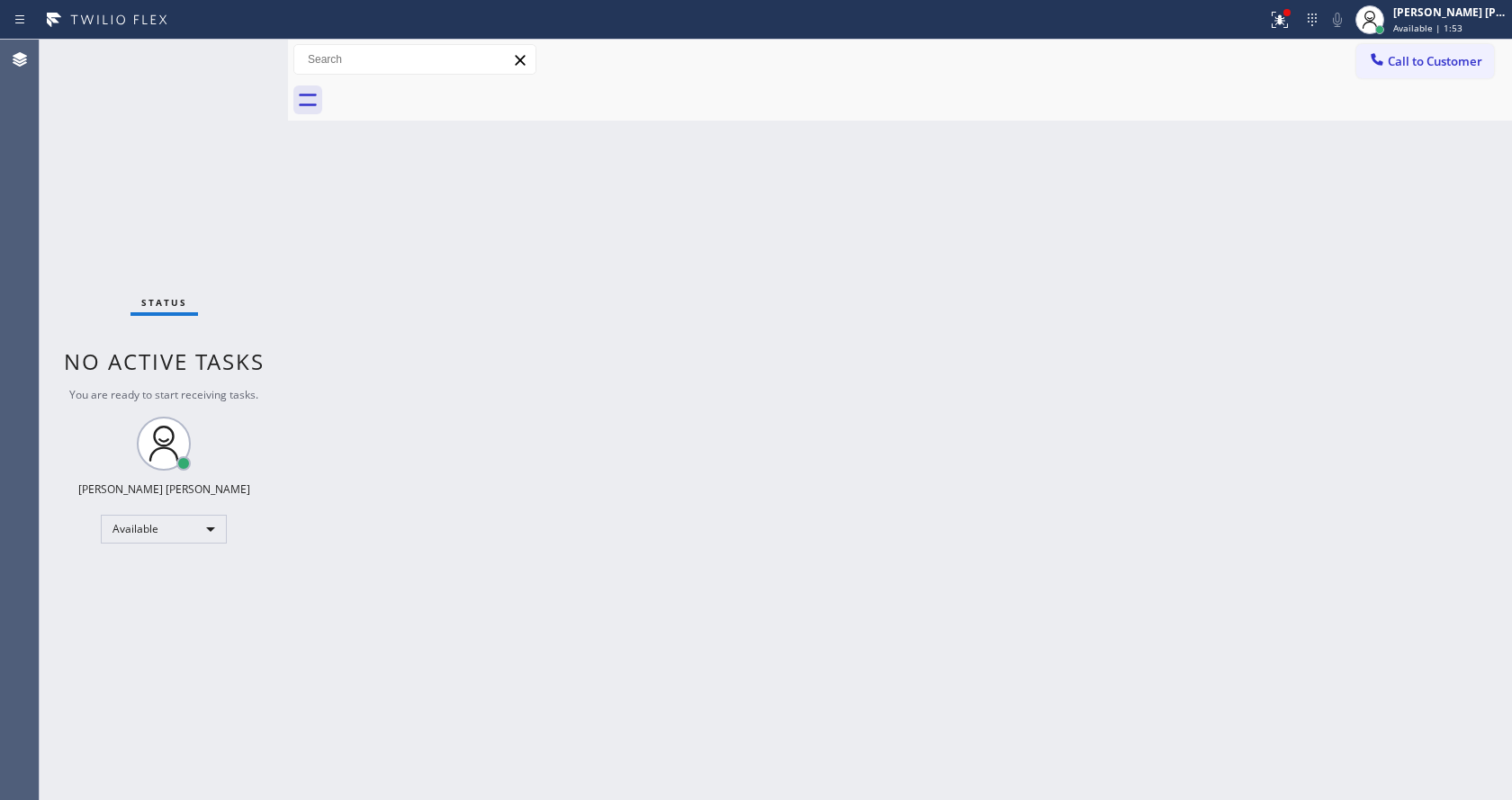
click at [396, 356] on div "Back to Dashboard Change Sender ID Customers Technicians Select a contact Outbo…" at bounding box center [900, 419] width 1224 height 760
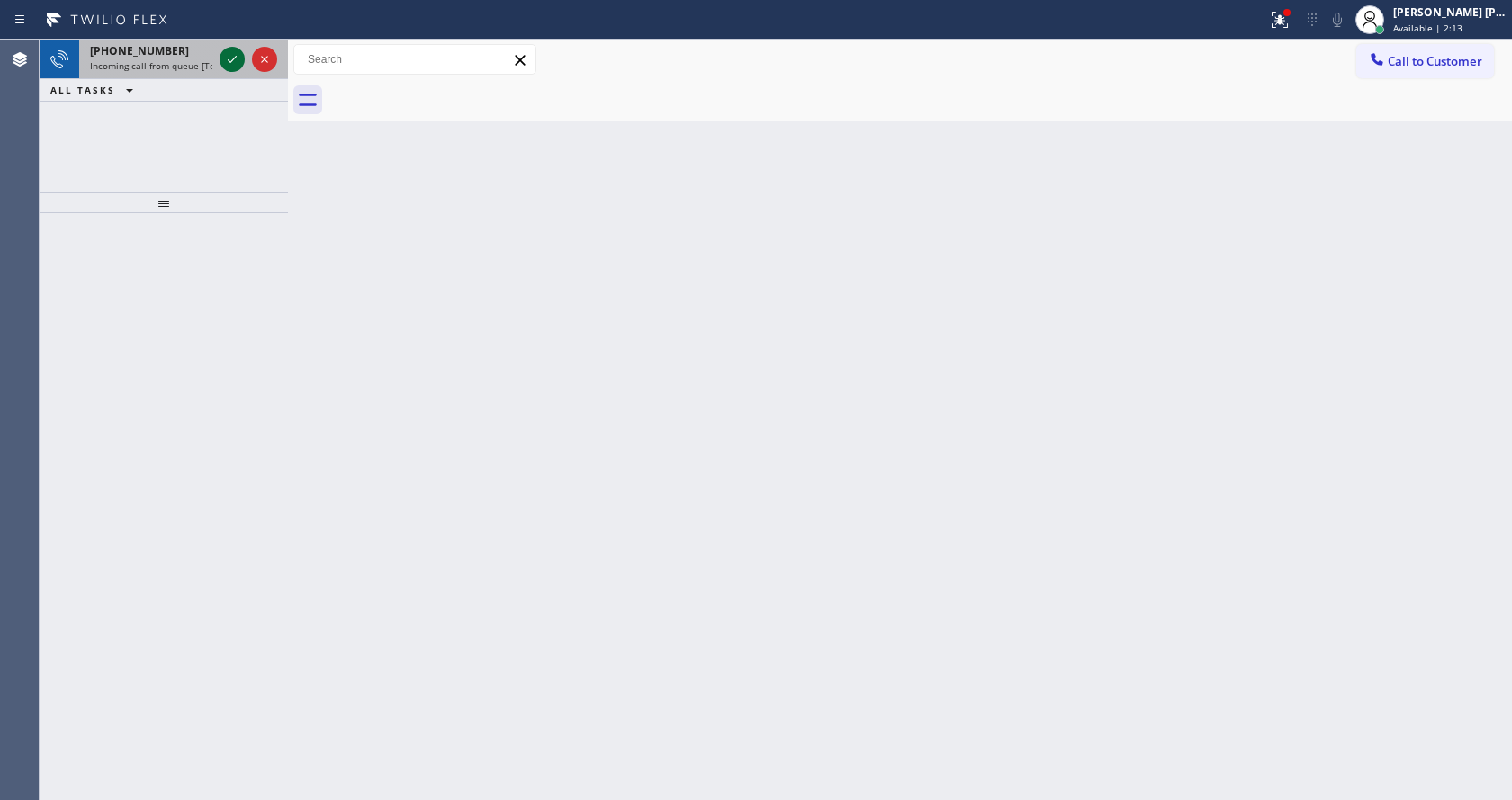
click at [229, 64] on icon at bounding box center [232, 59] width 22 height 21
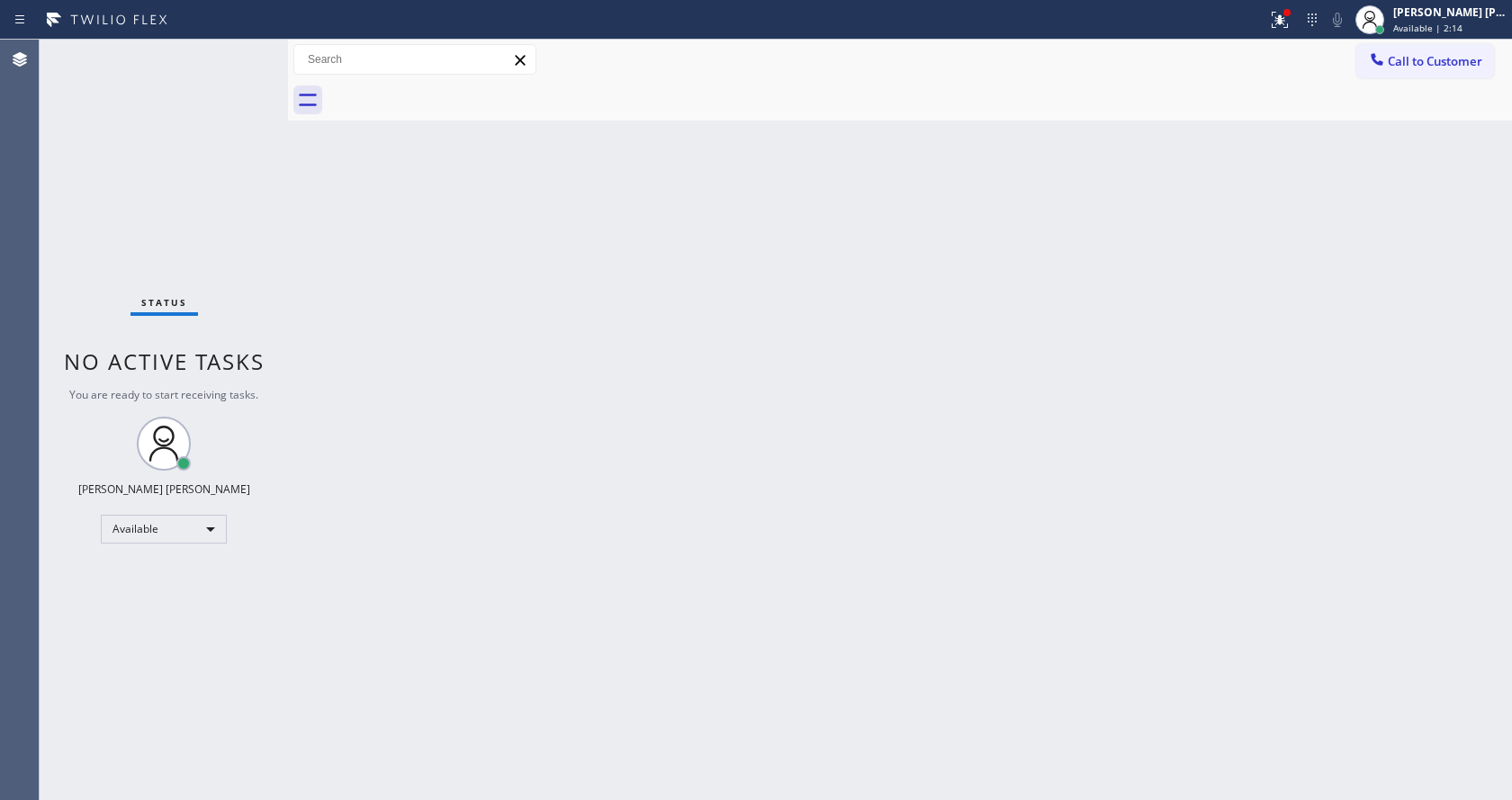
click at [728, 450] on div "Back to Dashboard Change Sender ID Customers Technicians Select a contact Outbo…" at bounding box center [900, 419] width 1224 height 760
click at [1275, 11] on div at bounding box center [1279, 20] width 39 height 21
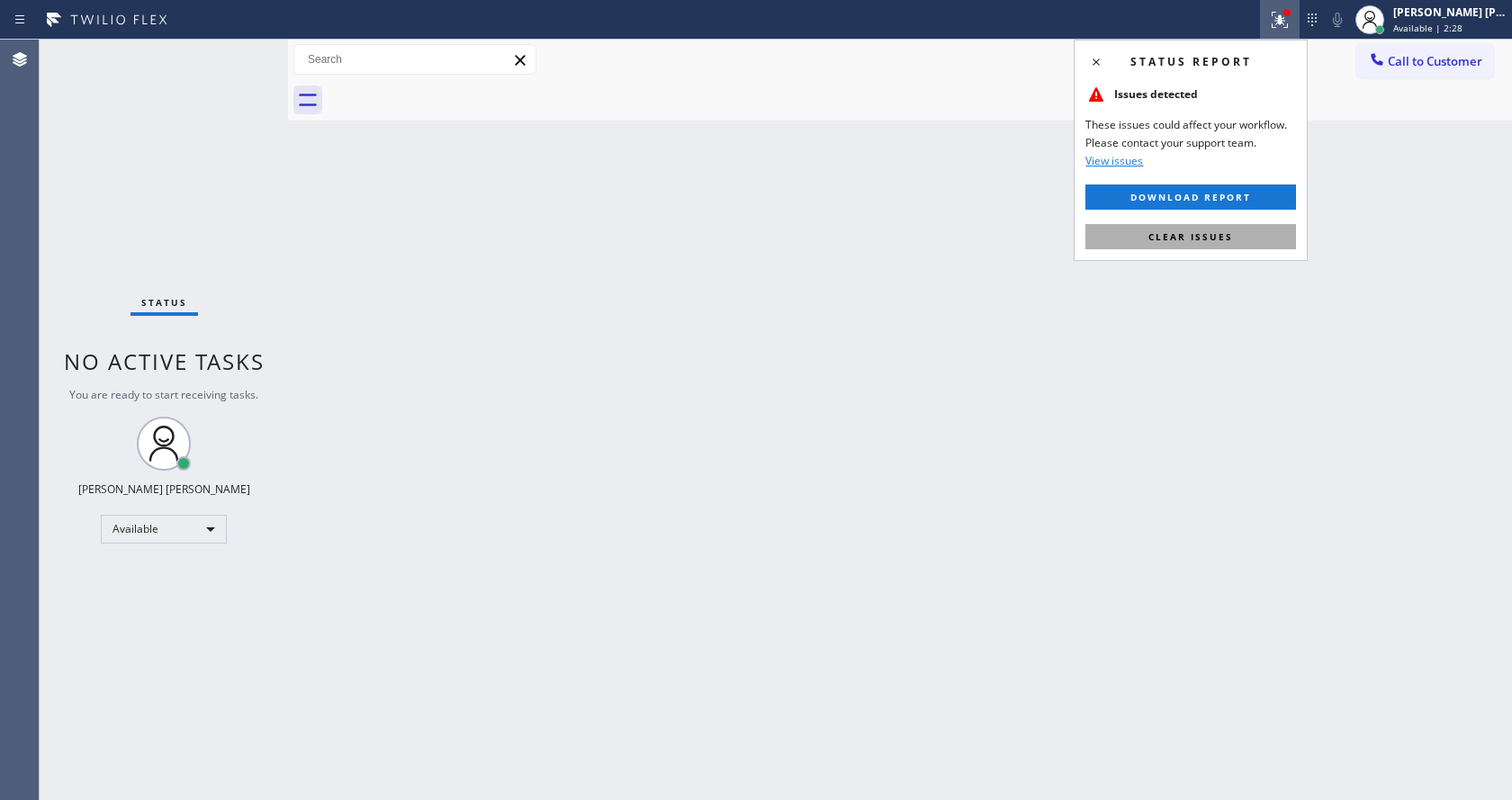
click at [1191, 225] on button "Clear issues" at bounding box center [1190, 236] width 210 height 25
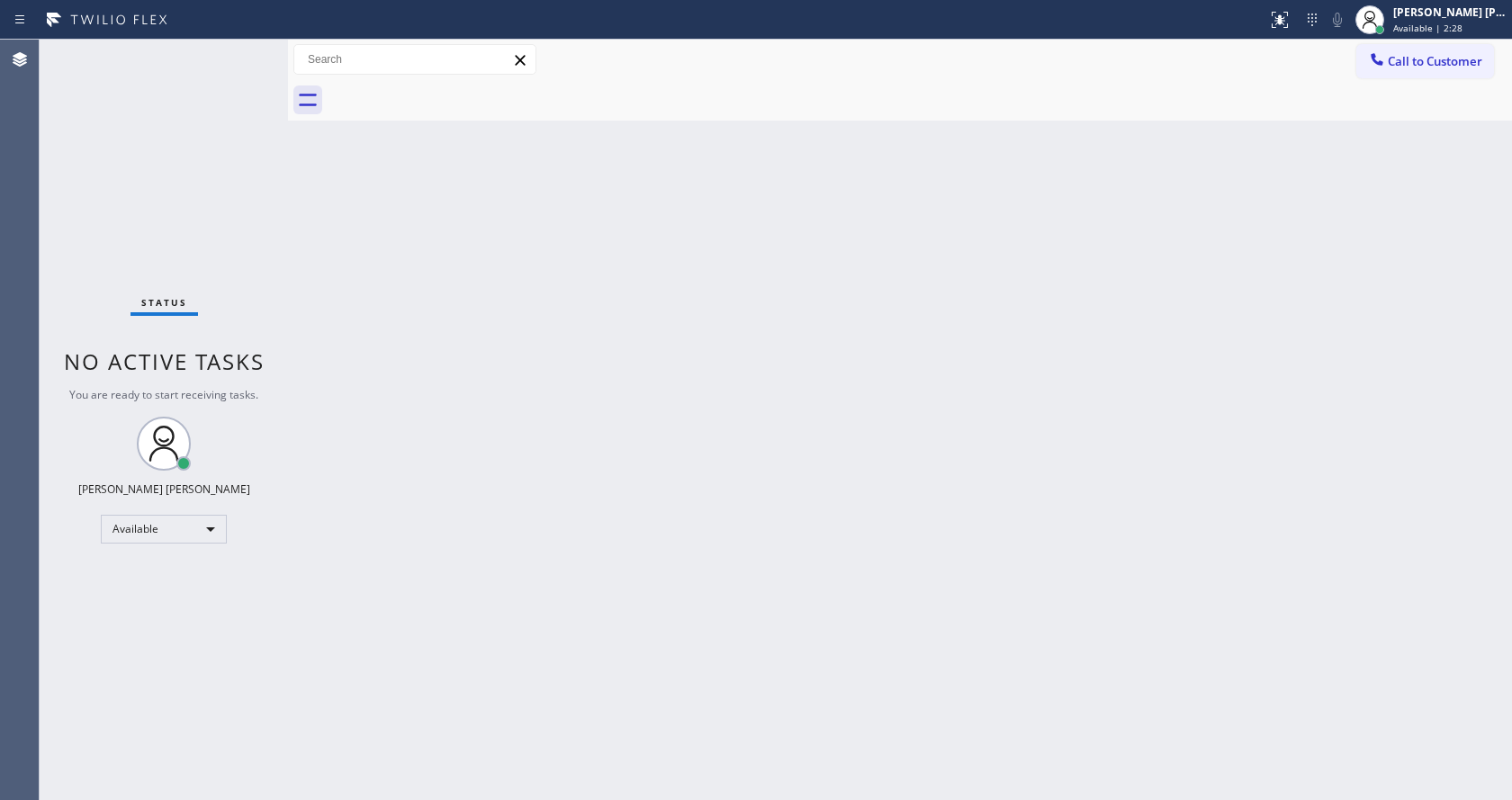
click at [1218, 240] on div "Back to Dashboard Change Sender ID Customers Technicians Select a contact Outbo…" at bounding box center [900, 419] width 1224 height 760
click at [386, 272] on div "Back to Dashboard Change Sender ID Customers Technicians Select a contact Outbo…" at bounding box center [900, 419] width 1224 height 760
click at [684, 404] on div "Back to Dashboard Change Sender ID Customers Technicians Select a contact Outbo…" at bounding box center [900, 419] width 1224 height 760
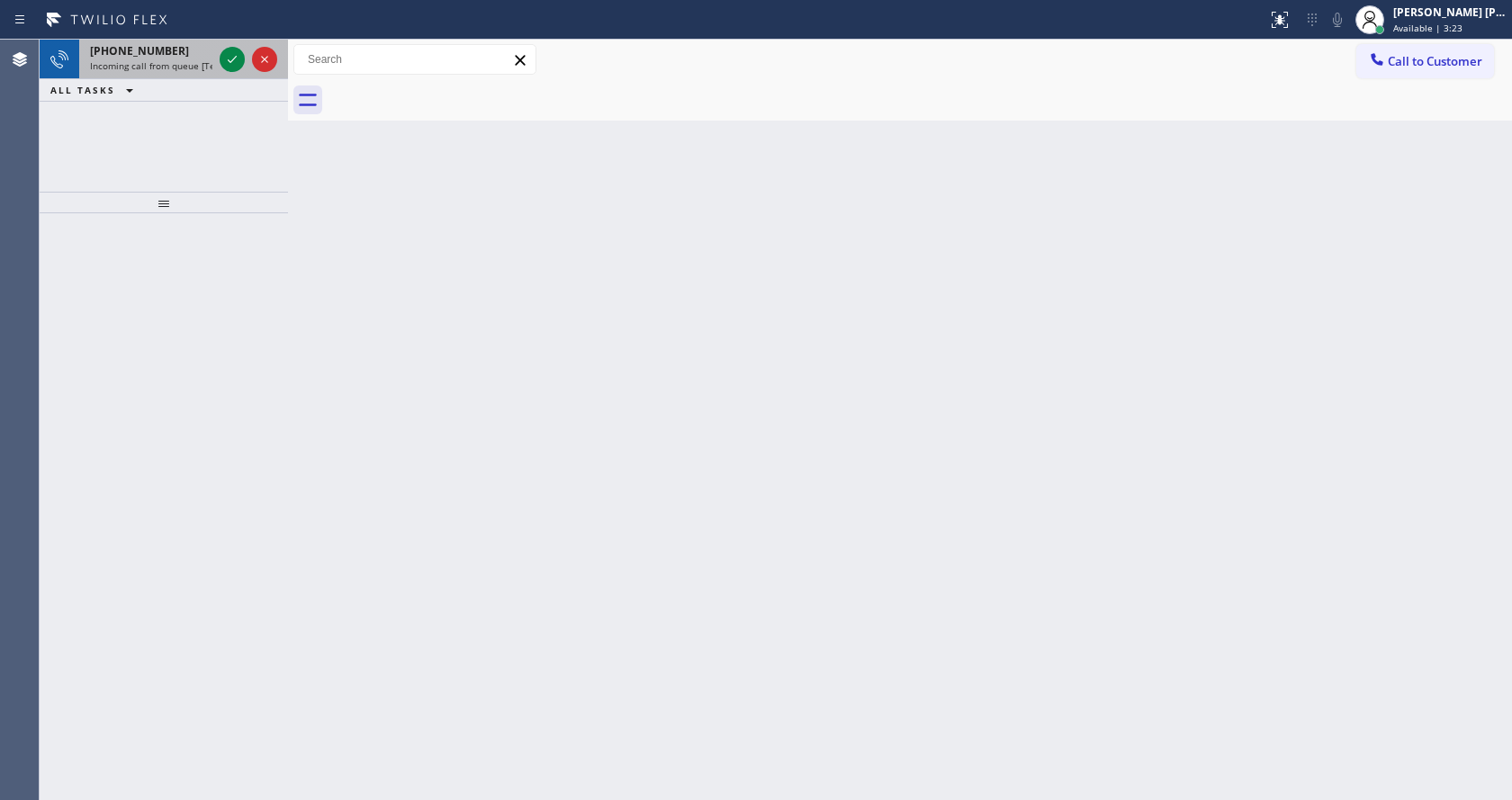
click at [200, 57] on div "+13155368084" at bounding box center [151, 50] width 122 height 15
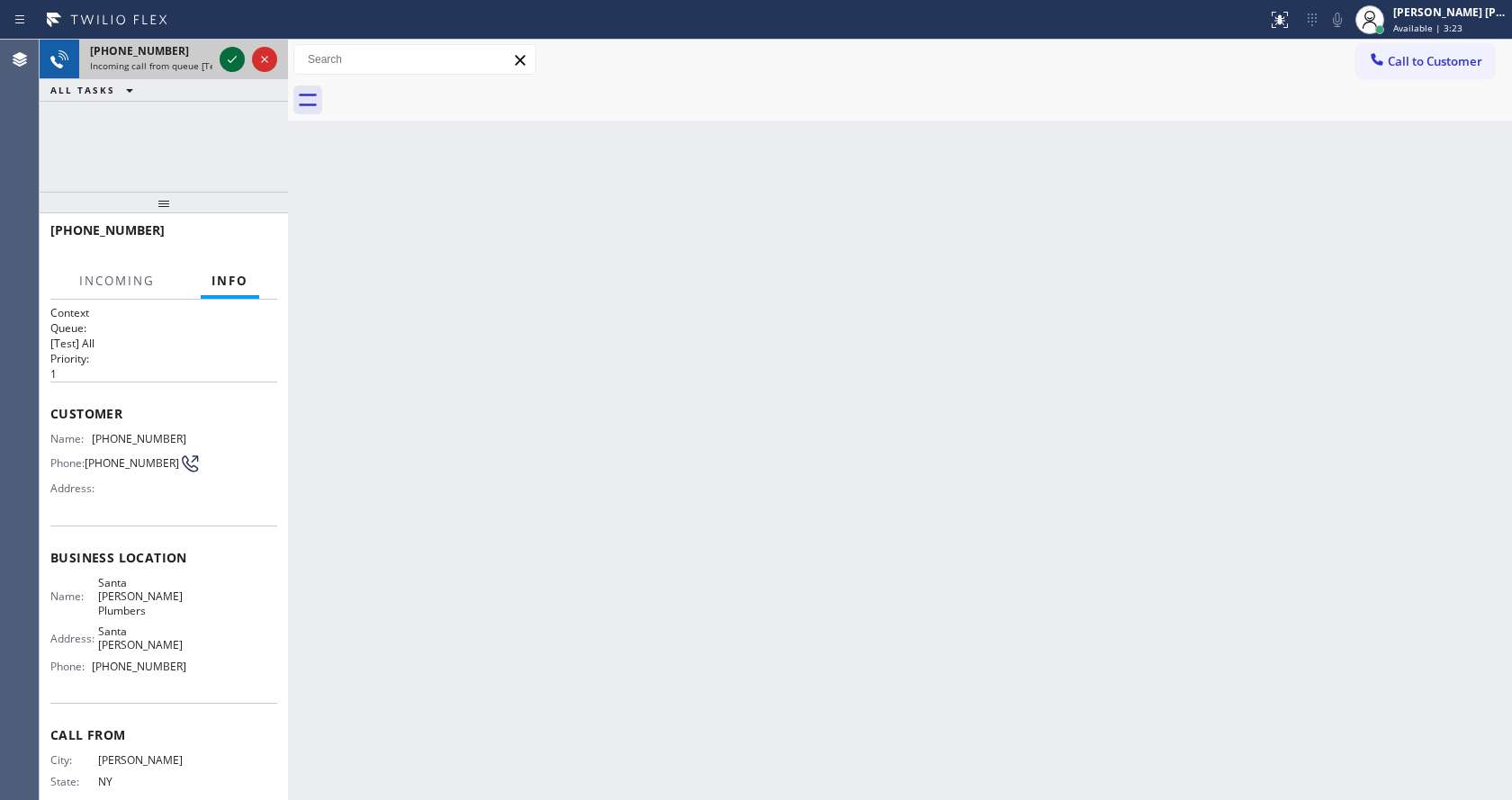
click at [229, 60] on icon at bounding box center [232, 59] width 22 height 21
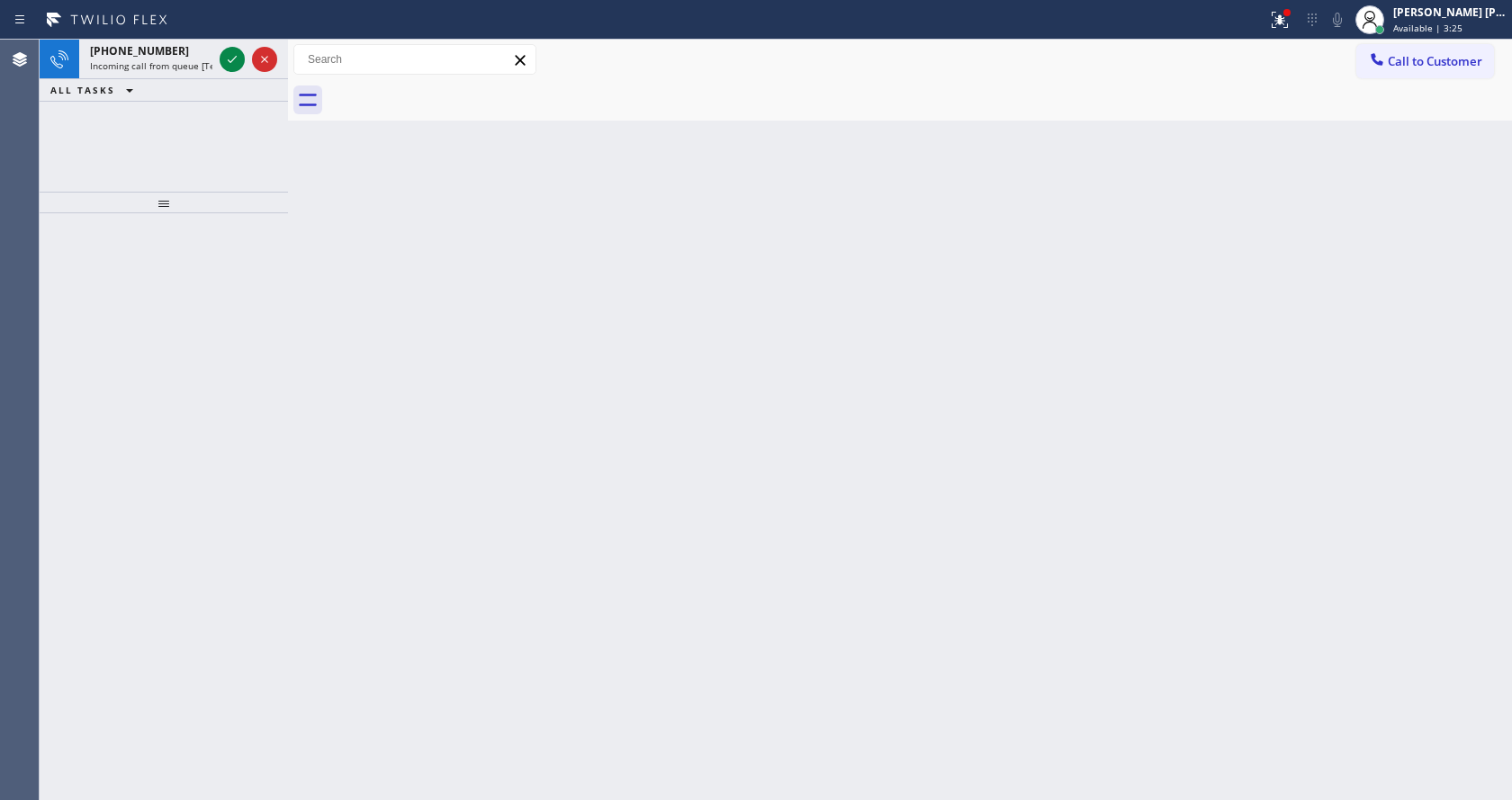
click at [890, 522] on div "Back to Dashboard Change Sender ID Customers Technicians Select a contact Outbo…" at bounding box center [900, 419] width 1224 height 760
click at [202, 68] on span "Incoming call from queue [Test] All" at bounding box center [165, 65] width 150 height 12
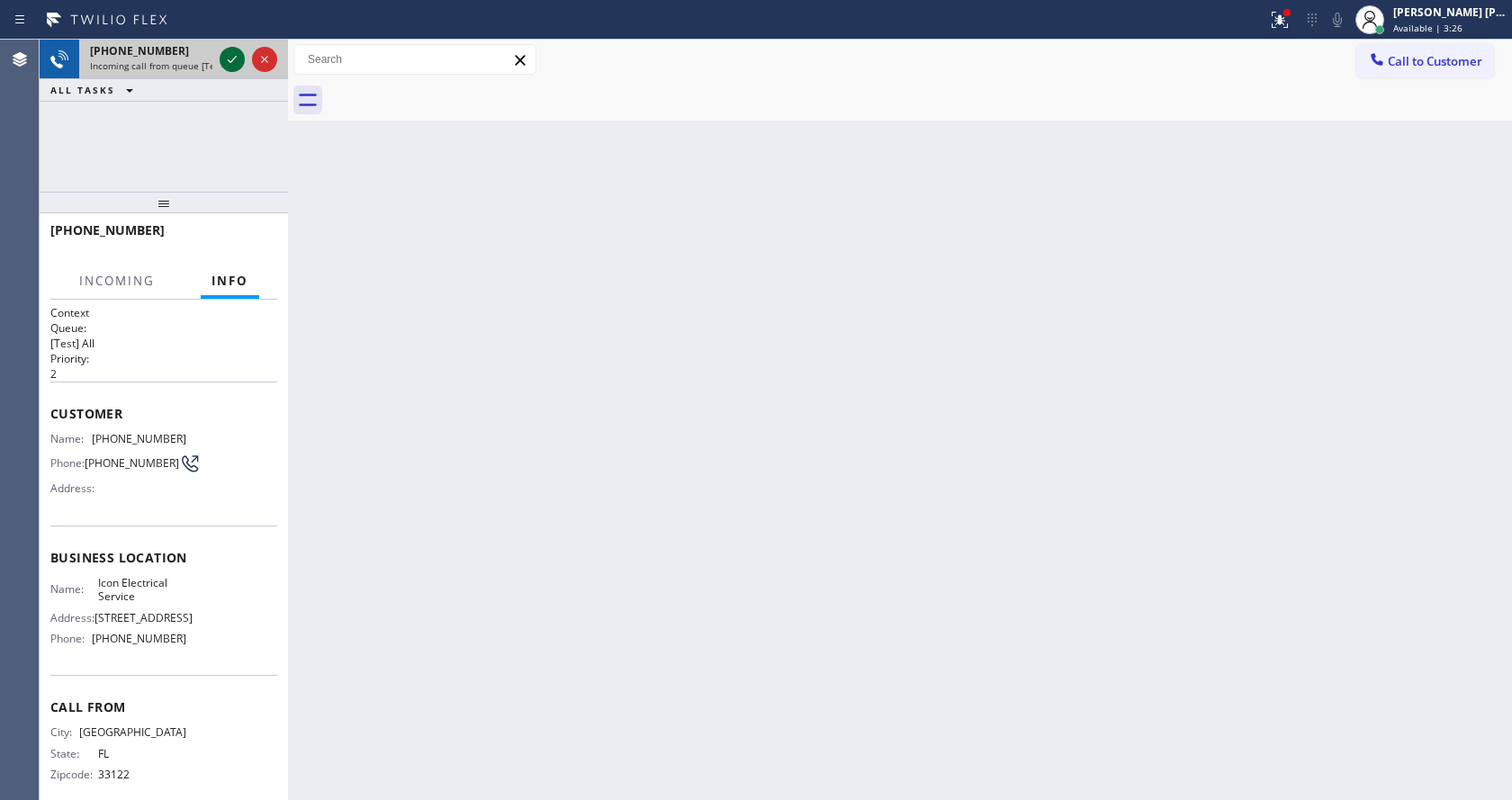
click at [224, 57] on icon at bounding box center [232, 59] width 22 height 21
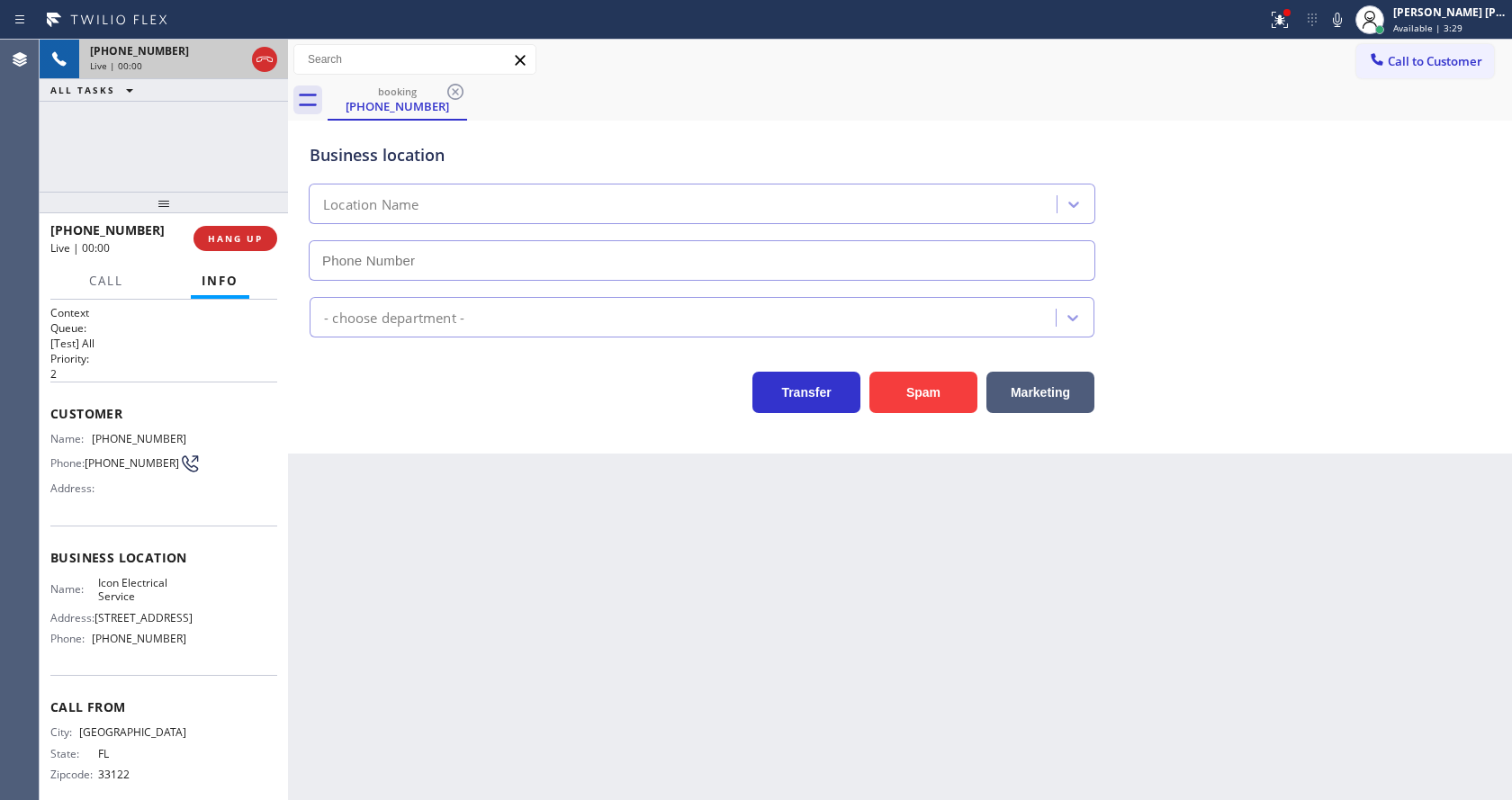
type input "(786) 971-6913"
click at [1280, 35] on button at bounding box center [1279, 20] width 39 height 39
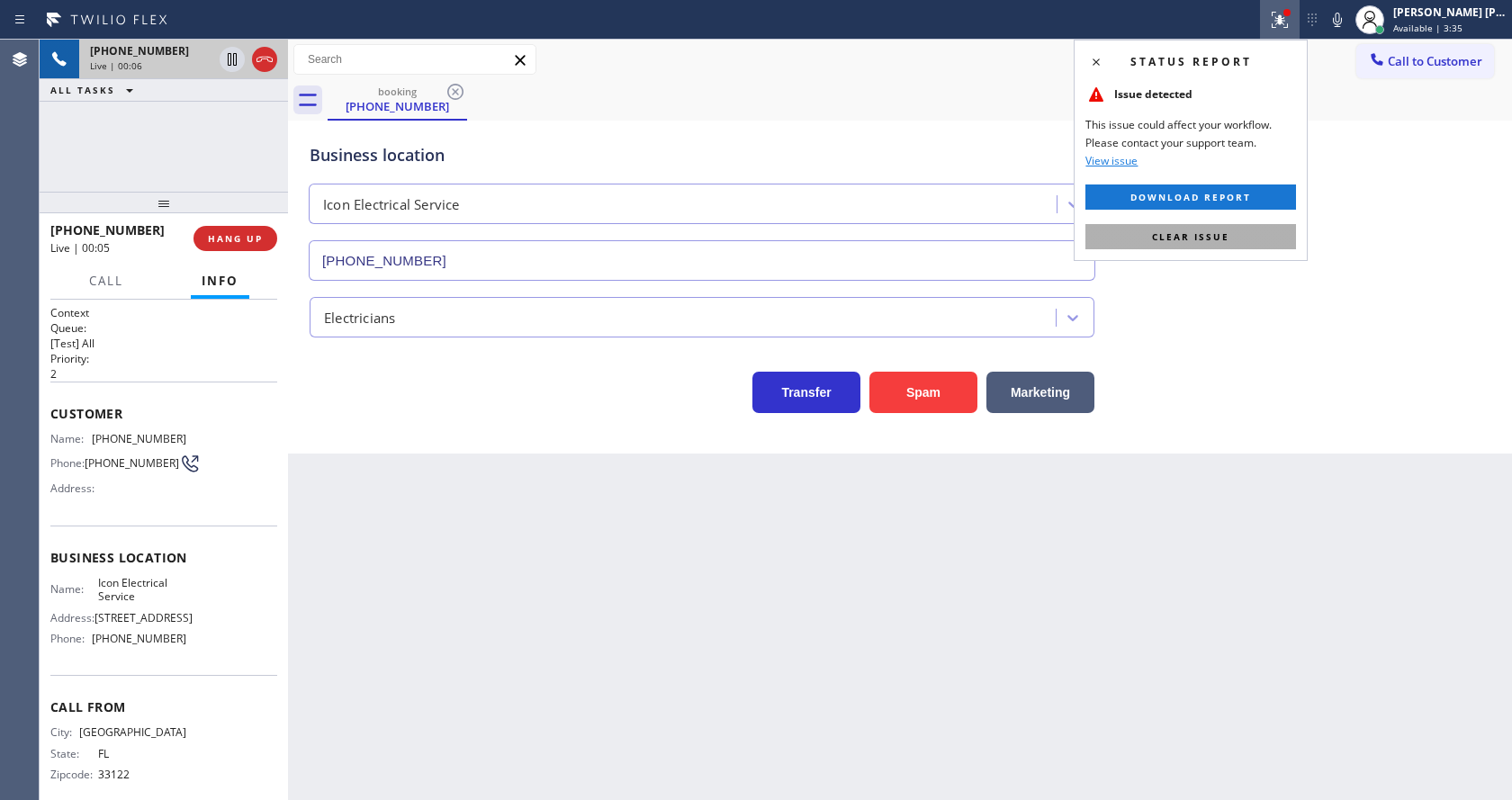
click at [1246, 229] on button "Clear issue" at bounding box center [1190, 236] width 210 height 25
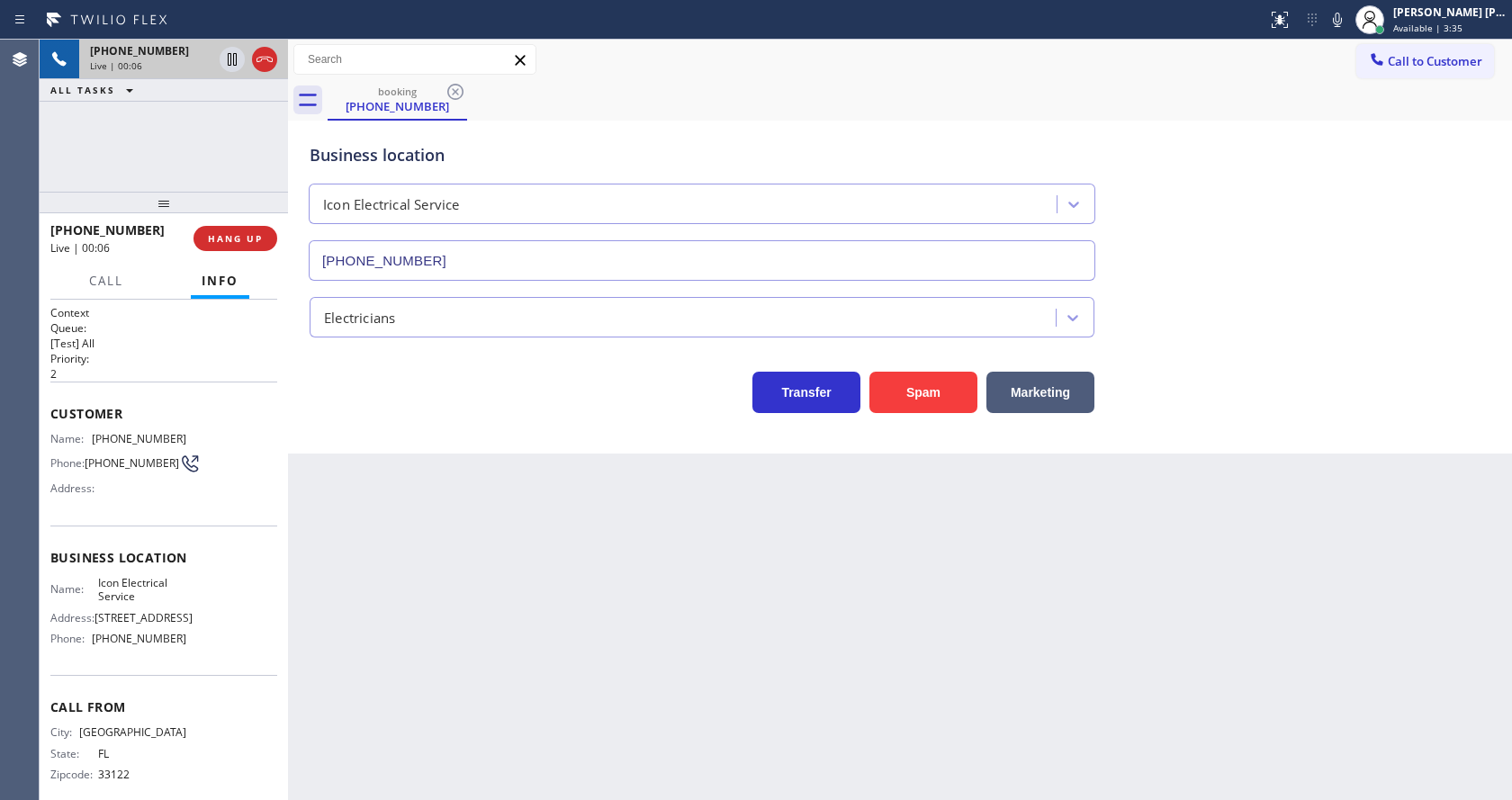
click at [1294, 227] on div "Business location Icon Electrical Service (786) 971-6913" at bounding box center [900, 199] width 1188 height 163
click at [928, 396] on button "Spam" at bounding box center [923, 393] width 108 height 41
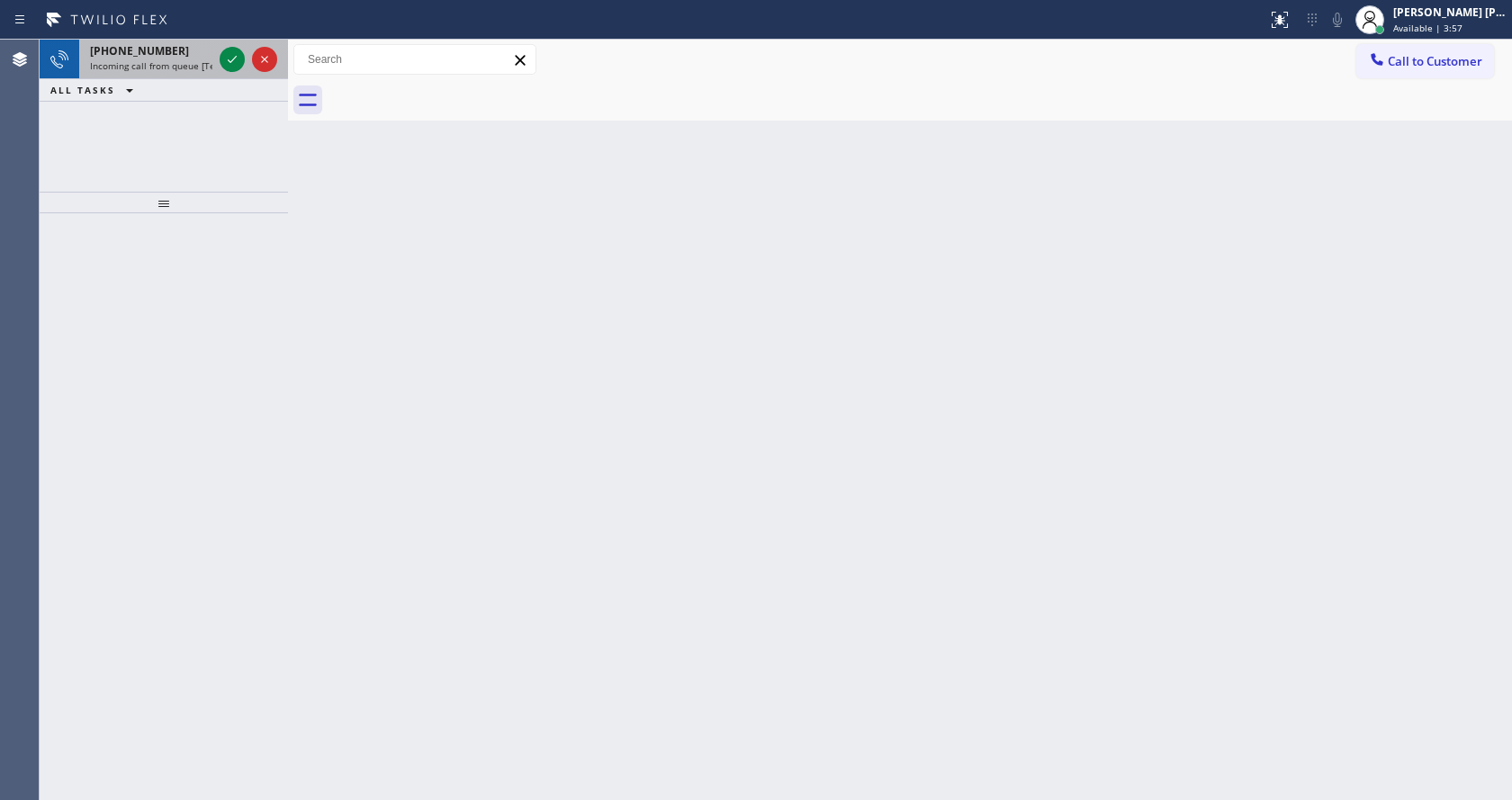
click at [199, 56] on div "+12532951274" at bounding box center [151, 50] width 122 height 15
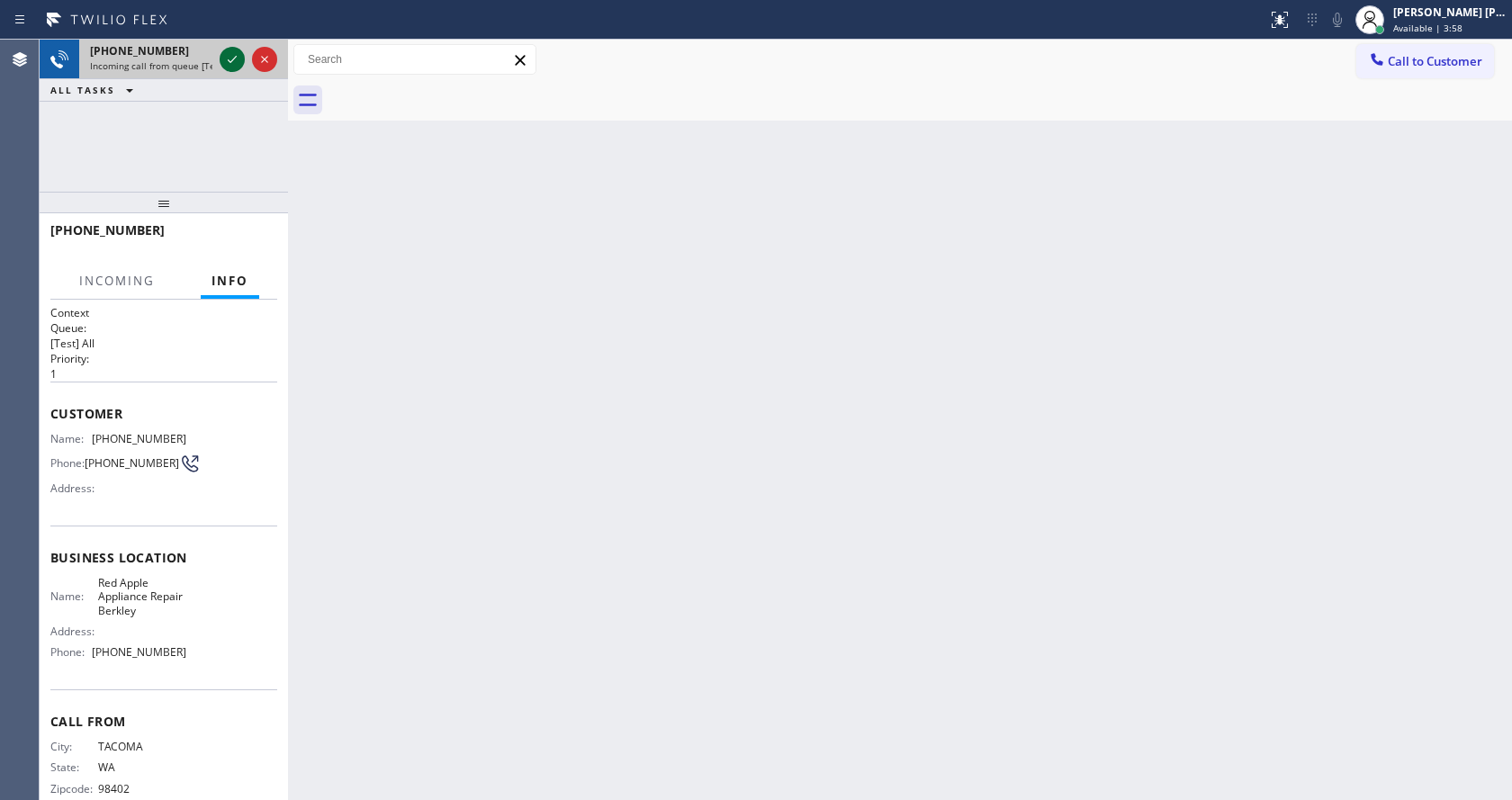
click at [223, 60] on icon at bounding box center [232, 59] width 22 height 21
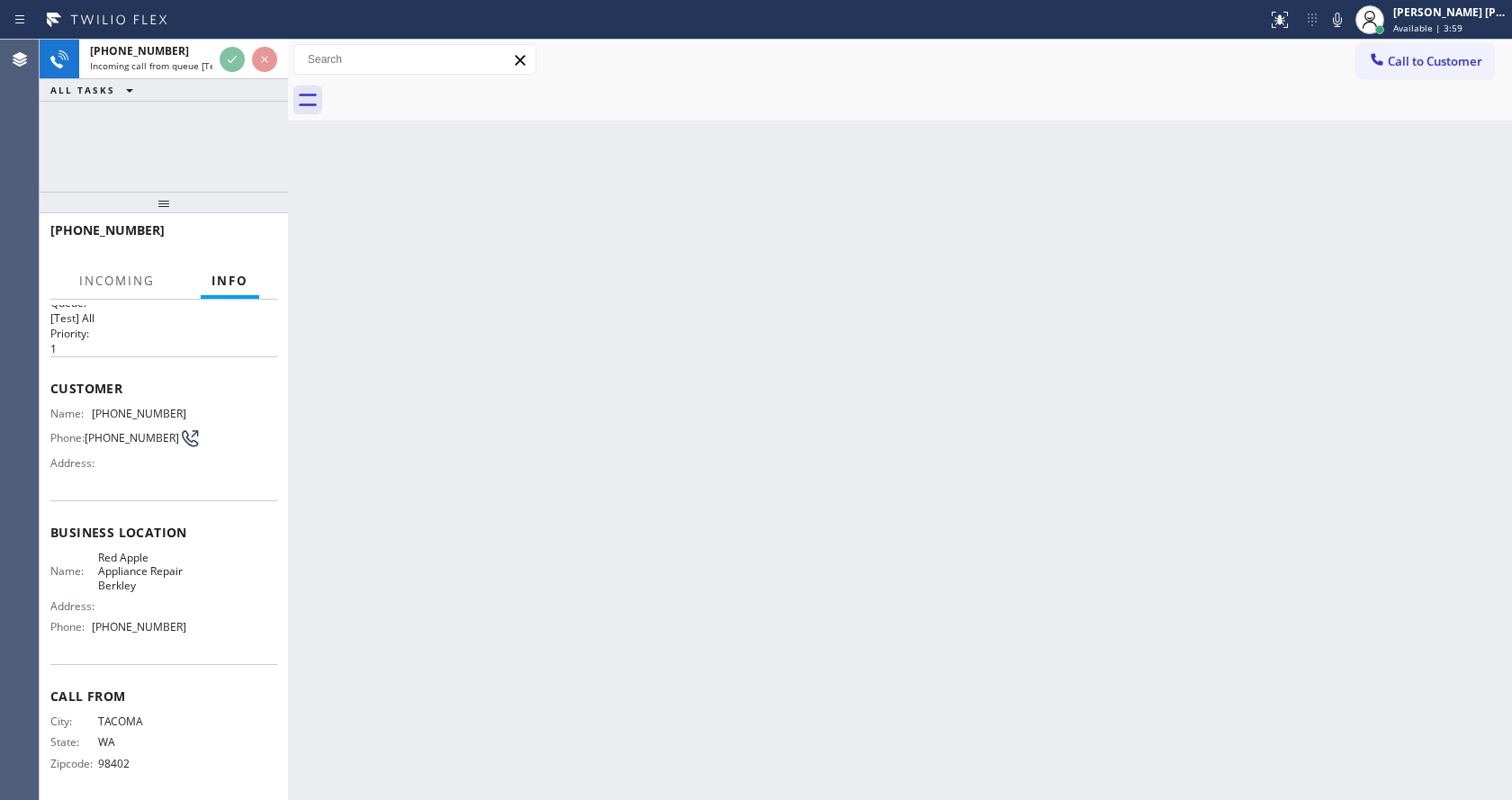
scroll to position [36, 0]
click at [789, 501] on div "Back to Dashboard Change Sender ID Customers Technicians Select a contact Outbo…" at bounding box center [900, 419] width 1224 height 760
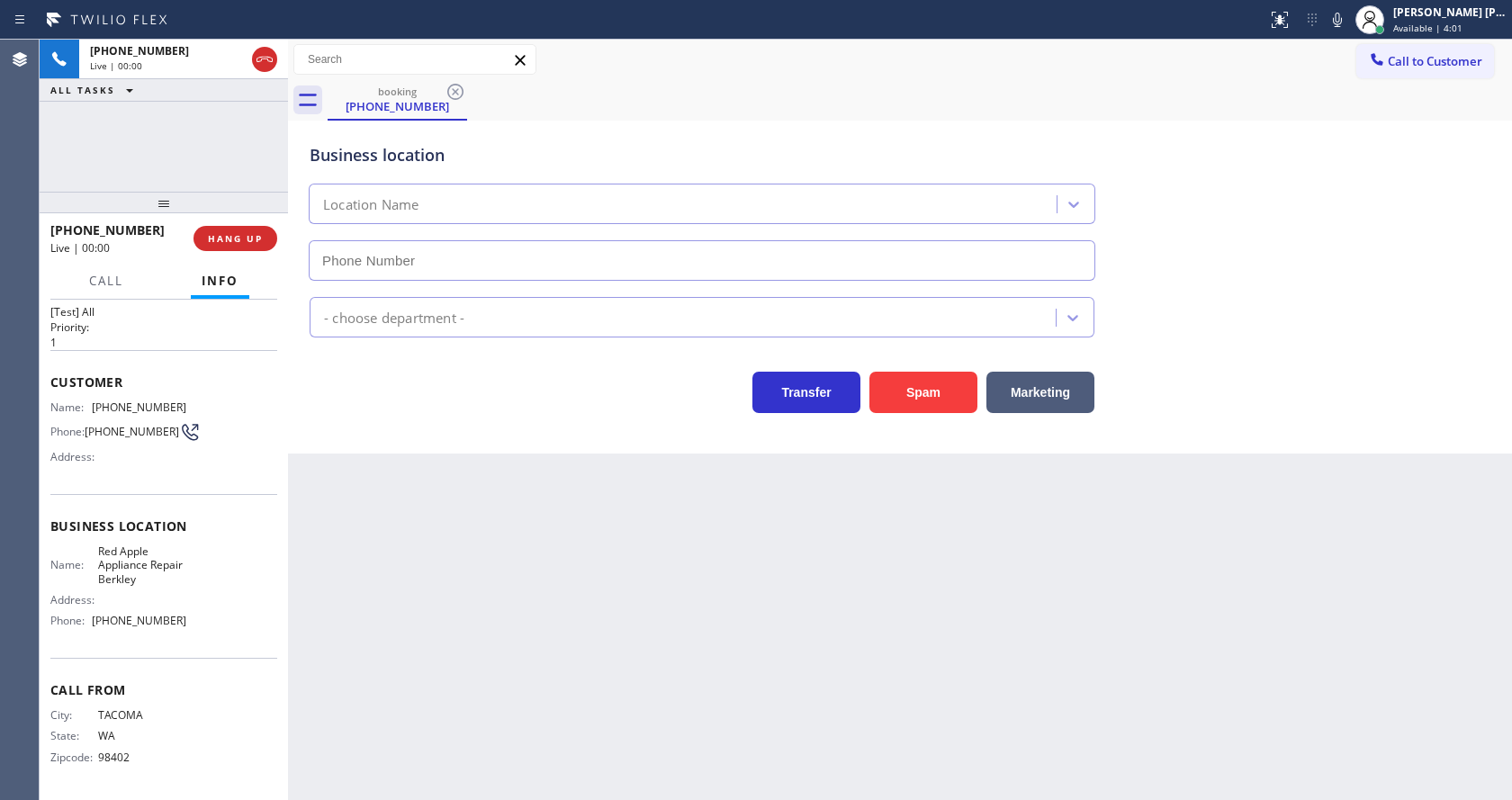
type input "(510) 876-4484"
click at [459, 526] on div "Back to Dashboard Change Sender ID Customers Technicians Select a contact Outbo…" at bounding box center [900, 419] width 1224 height 760
click at [496, 468] on div "Back to Dashboard Change Sender ID Customers Technicians Select a contact Outbo…" at bounding box center [900, 419] width 1224 height 760
click at [920, 396] on button "Spam" at bounding box center [923, 393] width 108 height 41
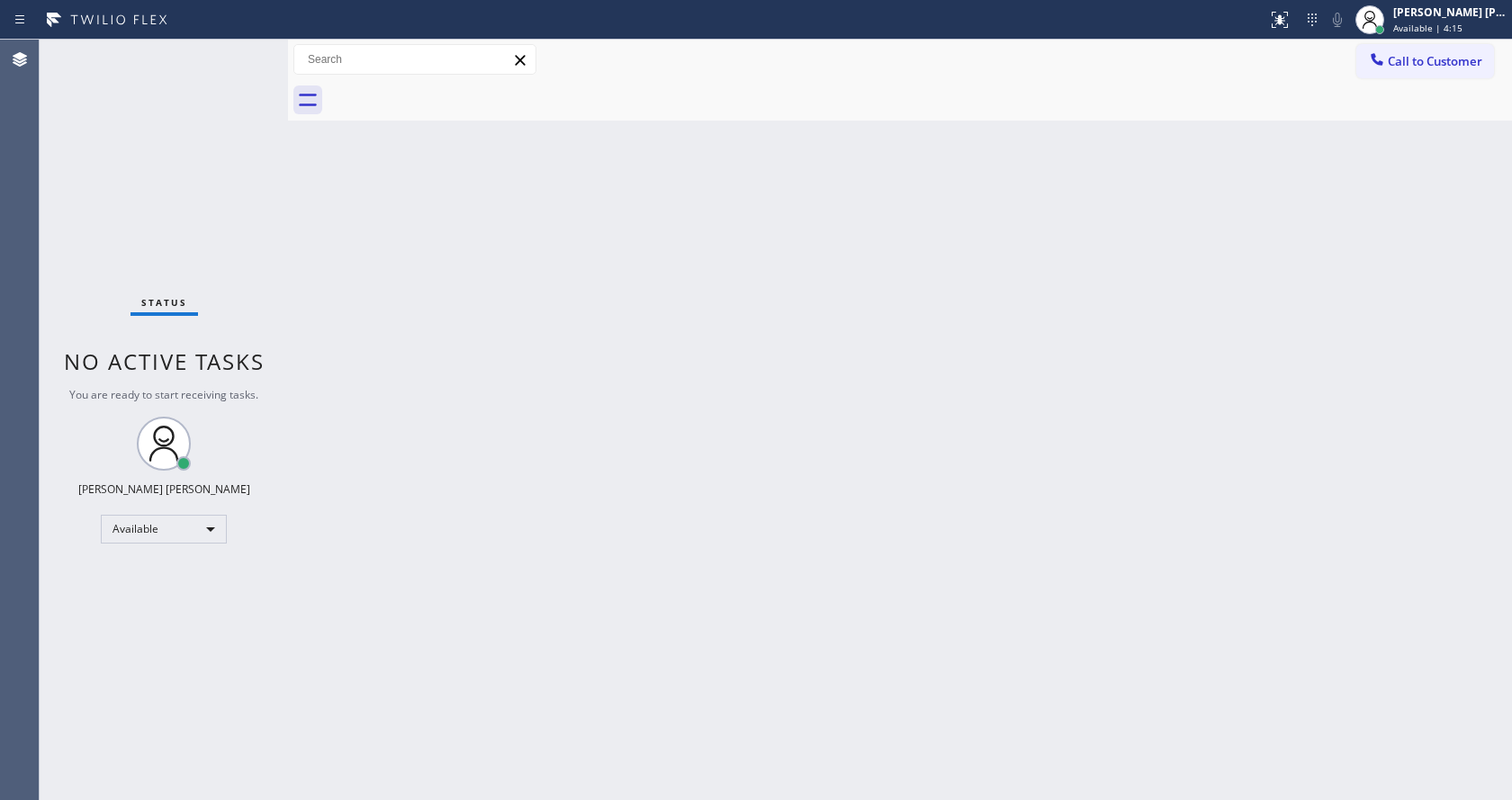
click at [986, 203] on div "Back to Dashboard Change Sender ID Customers Technicians Select a contact Outbo…" at bounding box center [900, 419] width 1224 height 760
click at [563, 464] on div "Back to Dashboard Change Sender ID Customers Technicians Select a contact Outbo…" at bounding box center [900, 419] width 1224 height 760
click at [440, 332] on div "Back to Dashboard Change Sender ID Customers Technicians Select a contact Outbo…" at bounding box center [900, 419] width 1224 height 760
click at [243, 55] on div "Status No active tasks You are ready to start receiving tasks. [PERSON_NAME] [P…" at bounding box center [164, 419] width 249 height 760
click at [713, 569] on div "Back to Dashboard Change Sender ID Customers Technicians Select a contact Outbo…" at bounding box center [900, 419] width 1224 height 760
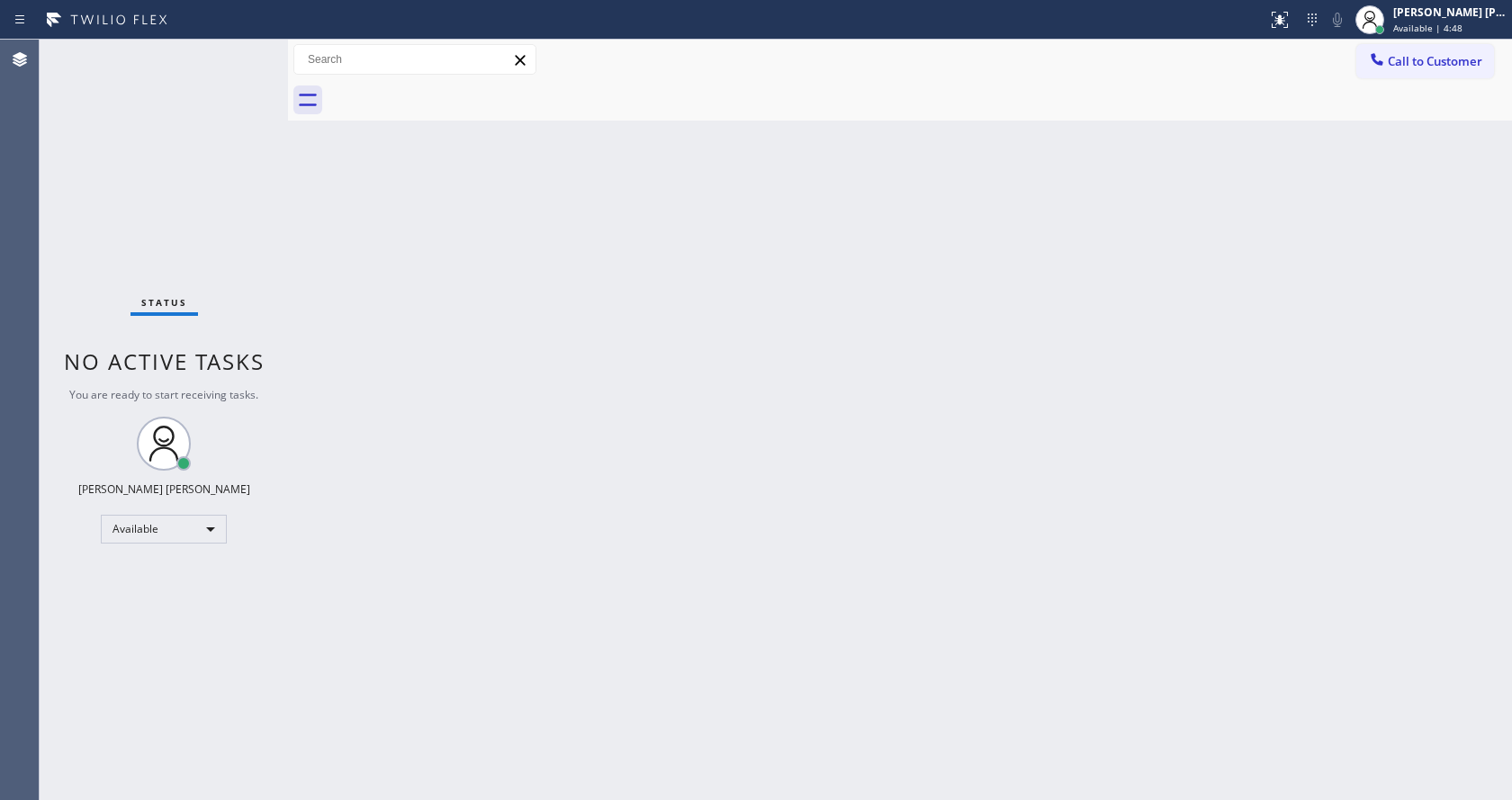
click at [293, 179] on div "Back to Dashboard Change Sender ID Customers Technicians Select a contact Outbo…" at bounding box center [900, 419] width 1224 height 760
drag, startPoint x: 285, startPoint y: 66, endPoint x: 251, endPoint y: 67, distance: 34.0
click at [251, 67] on div "Status No active tasks You are ready to start receiving tasks. Jen Rose Villanu…" at bounding box center [775, 419] width 1473 height 760
click at [252, 51] on div "Status No active tasks You are ready to start receiving tasks. [PERSON_NAME] [P…" at bounding box center [164, 419] width 249 height 760
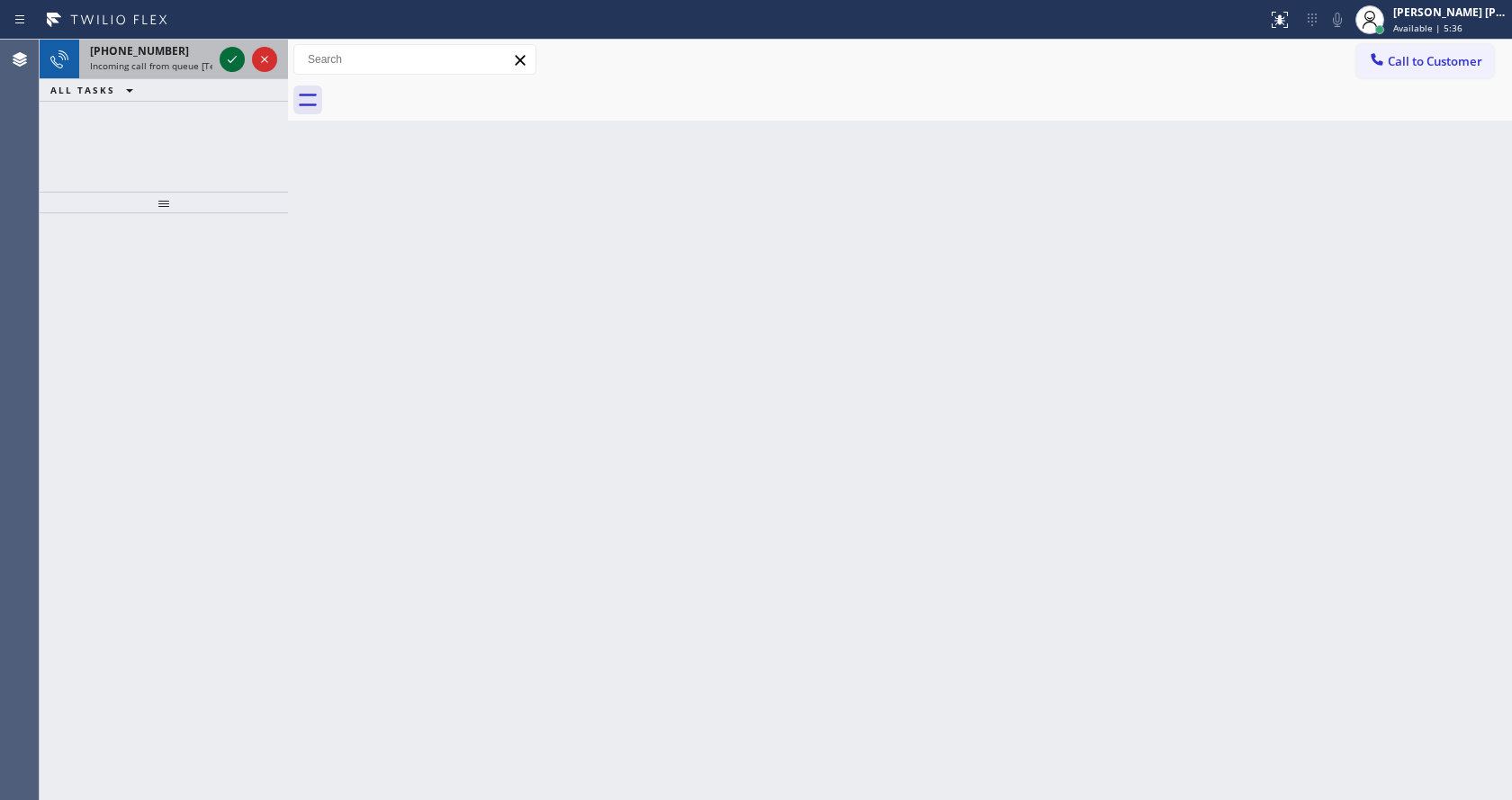
click at [225, 60] on icon at bounding box center [232, 59] width 22 height 21
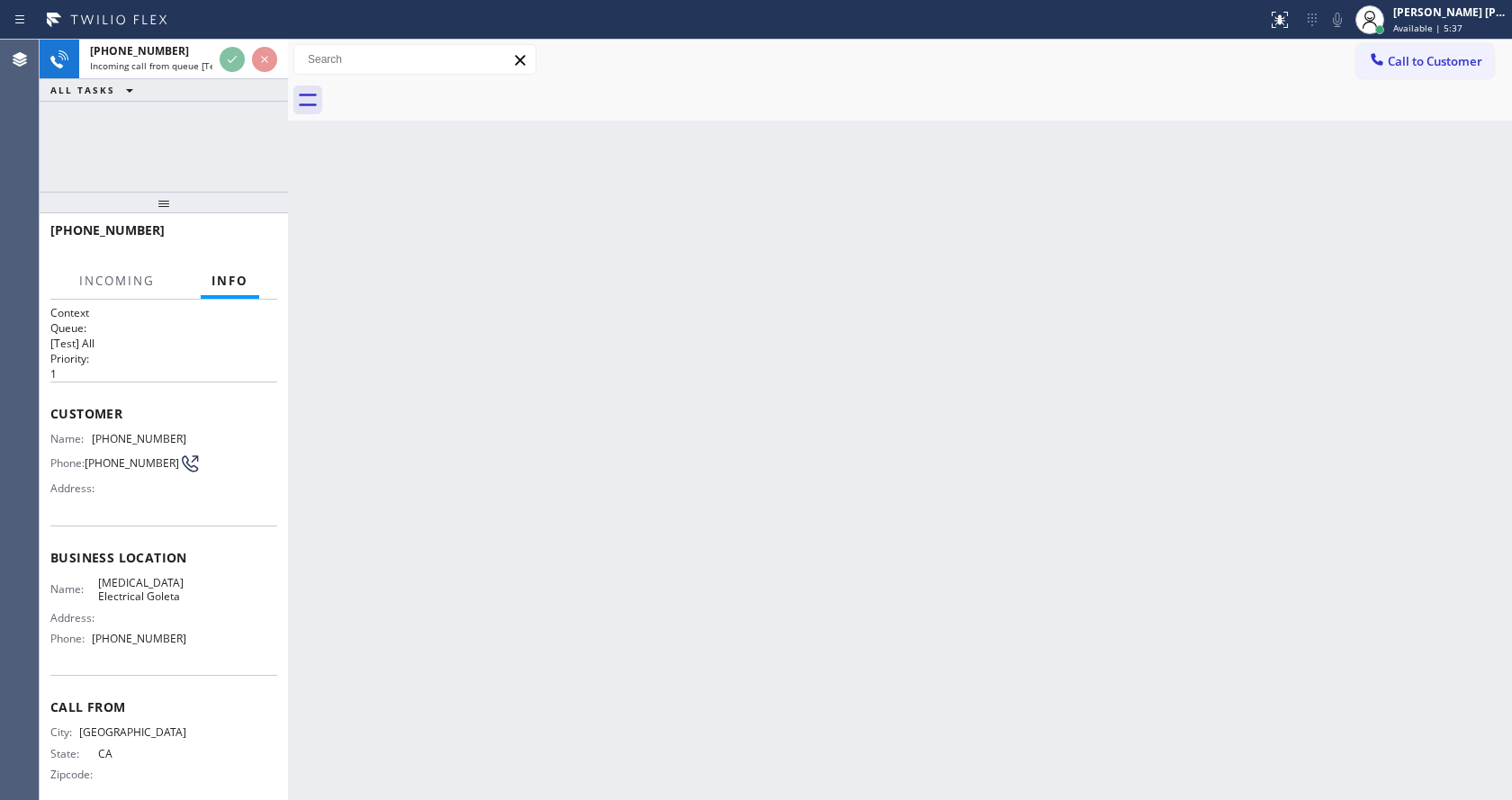
scroll to position [15, 0]
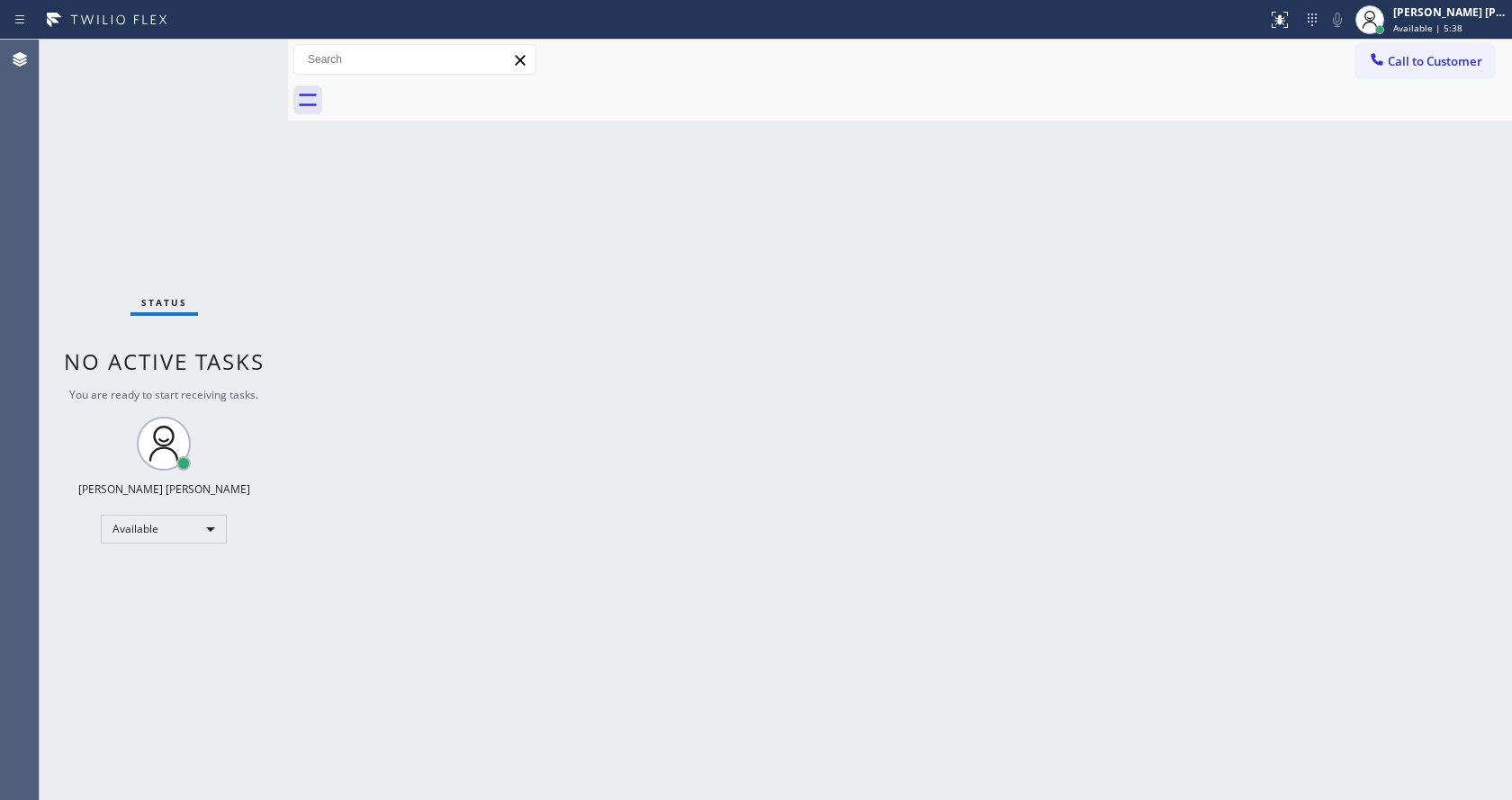
click at [532, 481] on div "Back to Dashboard Change Sender ID Customers Technicians Select a contact Outbo…" at bounding box center [900, 419] width 1224 height 760
click at [1282, 21] on icon at bounding box center [1279, 20] width 22 height 21
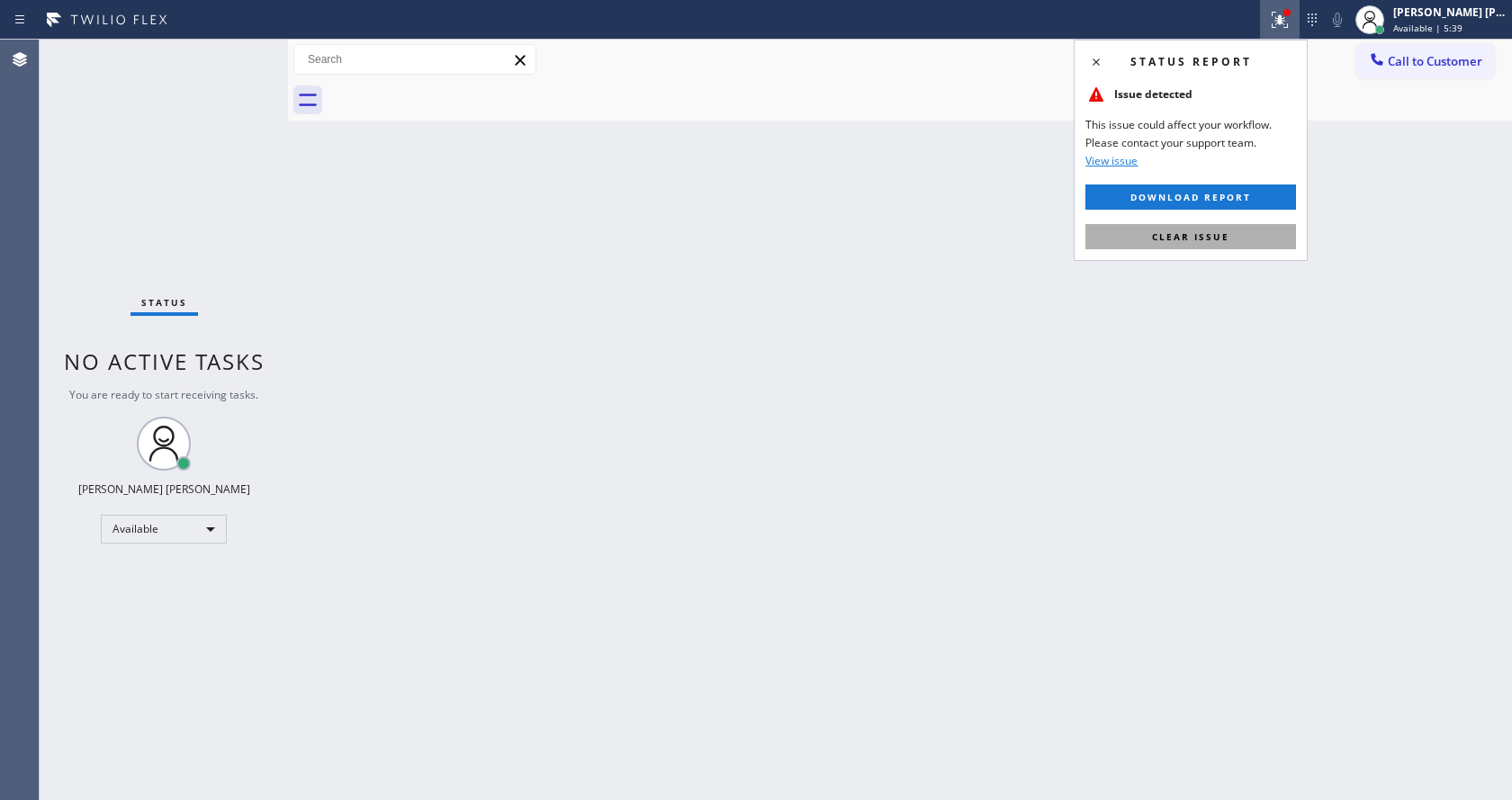
click at [1229, 234] on span "Clear issue" at bounding box center [1190, 236] width 78 height 12
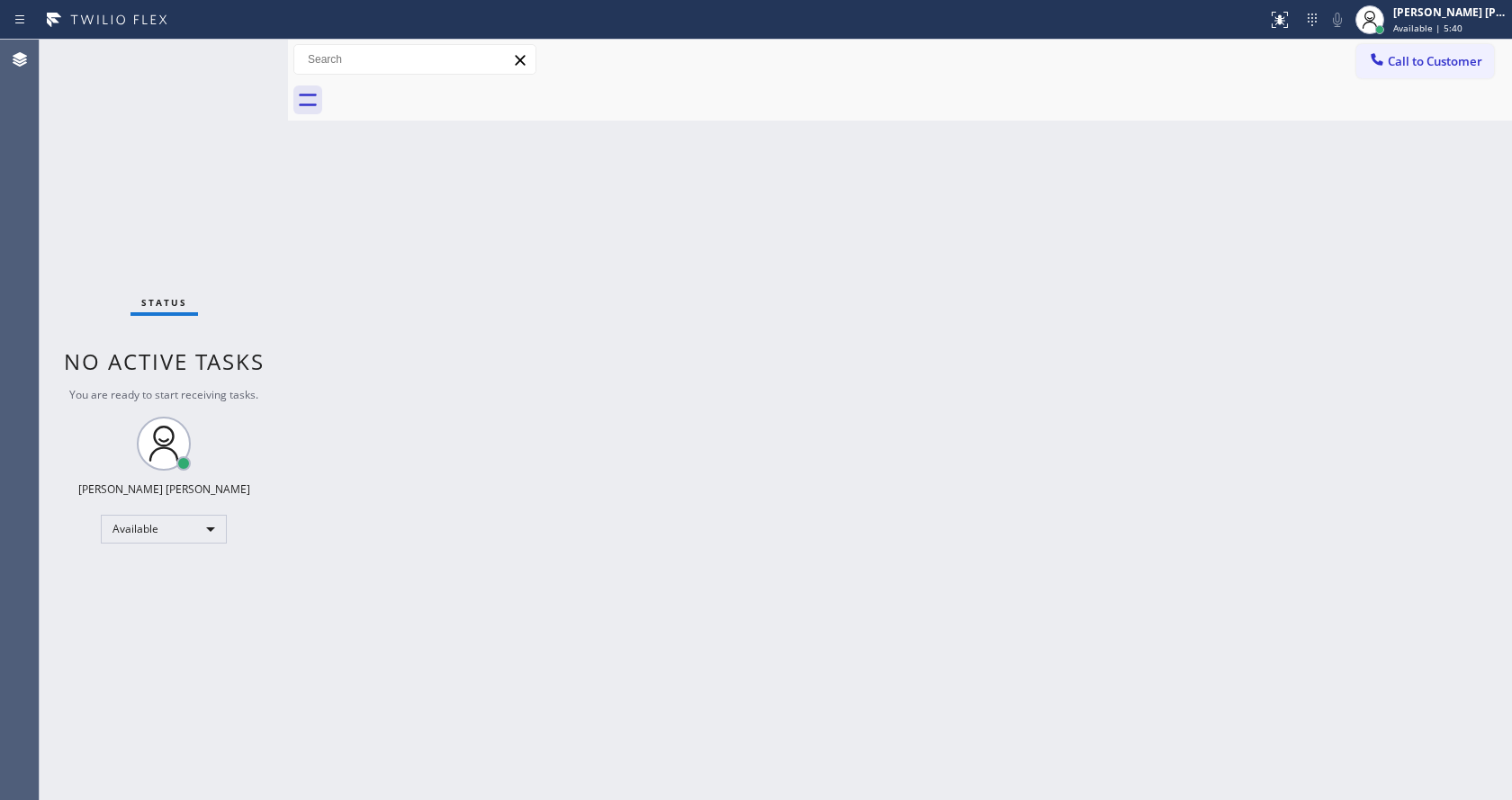
click at [1027, 318] on div "Back to Dashboard Change Sender ID Customers Technicians Select a contact Outbo…" at bounding box center [900, 419] width 1224 height 760
drag, startPoint x: 288, startPoint y: 64, endPoint x: 242, endPoint y: 50, distance: 48.1
click at [242, 50] on div "Status No active tasks You are ready to start receiving tasks. Jen Rose Villanu…" at bounding box center [775, 419] width 1473 height 760
click at [243, 50] on div "Status No active tasks You are ready to start receiving tasks. [PERSON_NAME] [P…" at bounding box center [164, 419] width 249 height 760
click at [684, 607] on div "Back to Dashboard Change Sender ID Customers Technicians Select a contact Outbo…" at bounding box center [900, 419] width 1224 height 760
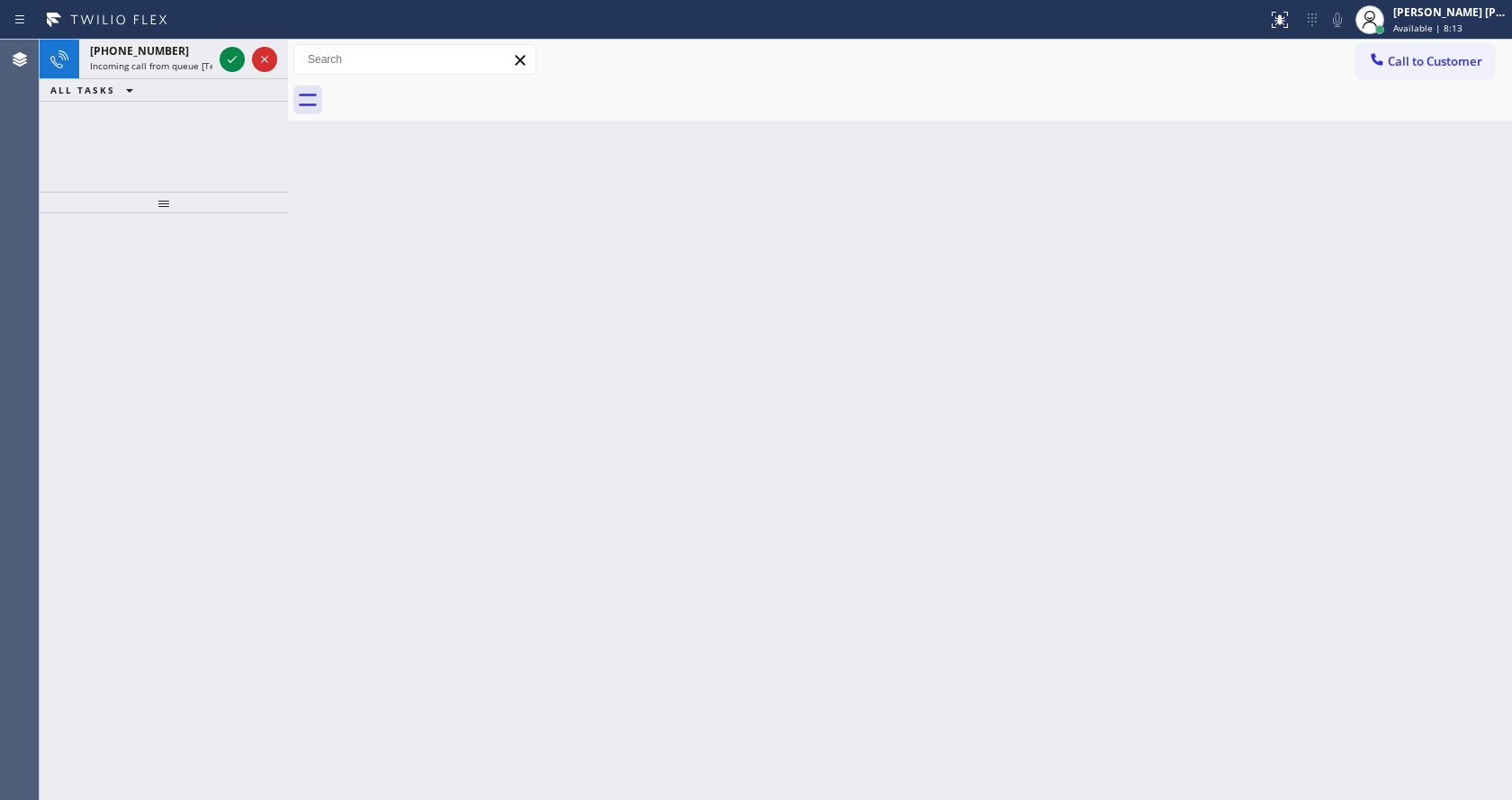
click at [376, 274] on div "Back to Dashboard Change Sender ID Customers Technicians Select a contact Outbo…" at bounding box center [900, 419] width 1224 height 760
click at [180, 53] on div "+19093780371" at bounding box center [151, 50] width 122 height 15
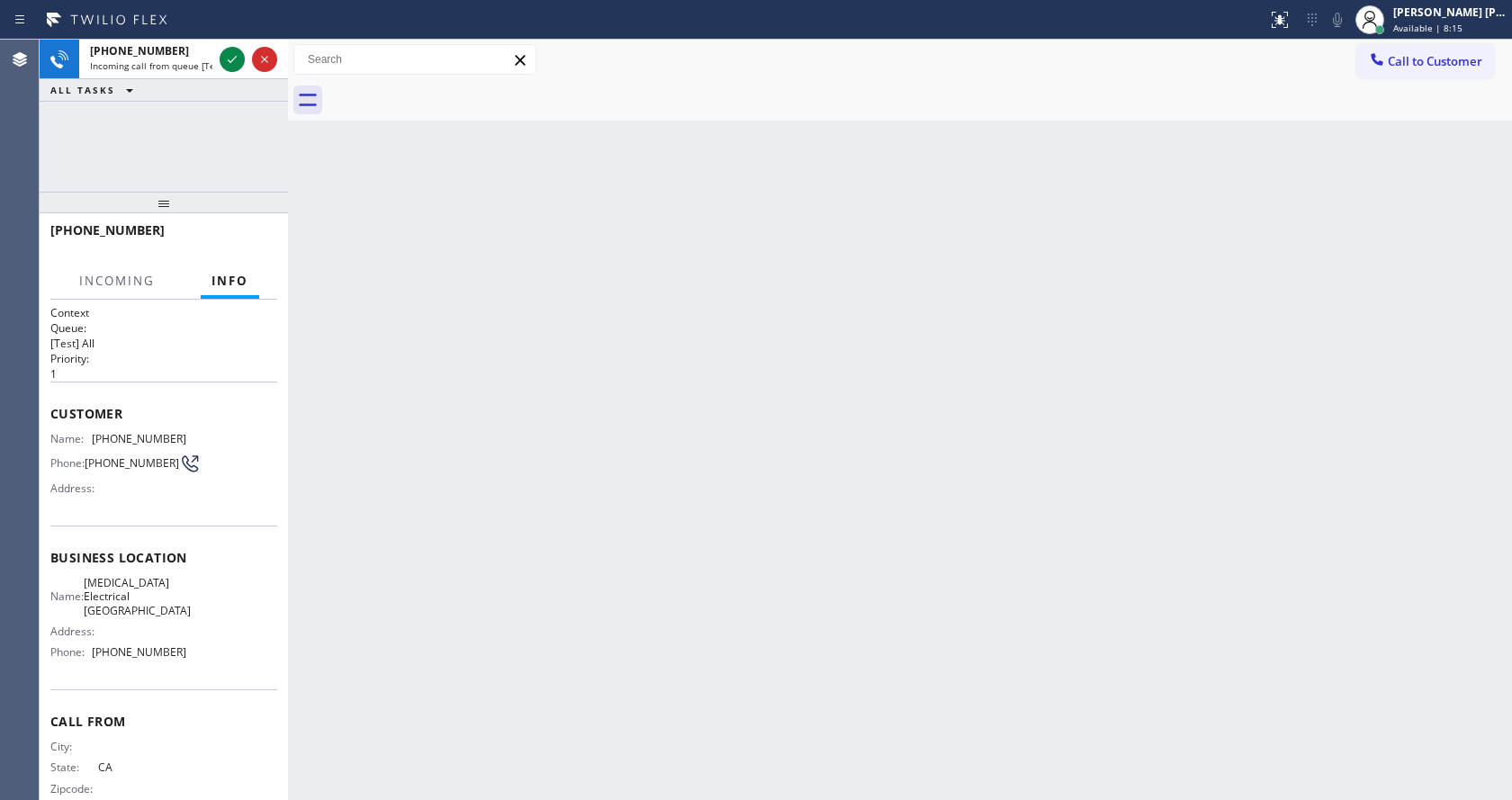
click at [734, 427] on div "Back to Dashboard Change Sender ID Customers Technicians Select a contact Outbo…" at bounding box center [900, 419] width 1224 height 760
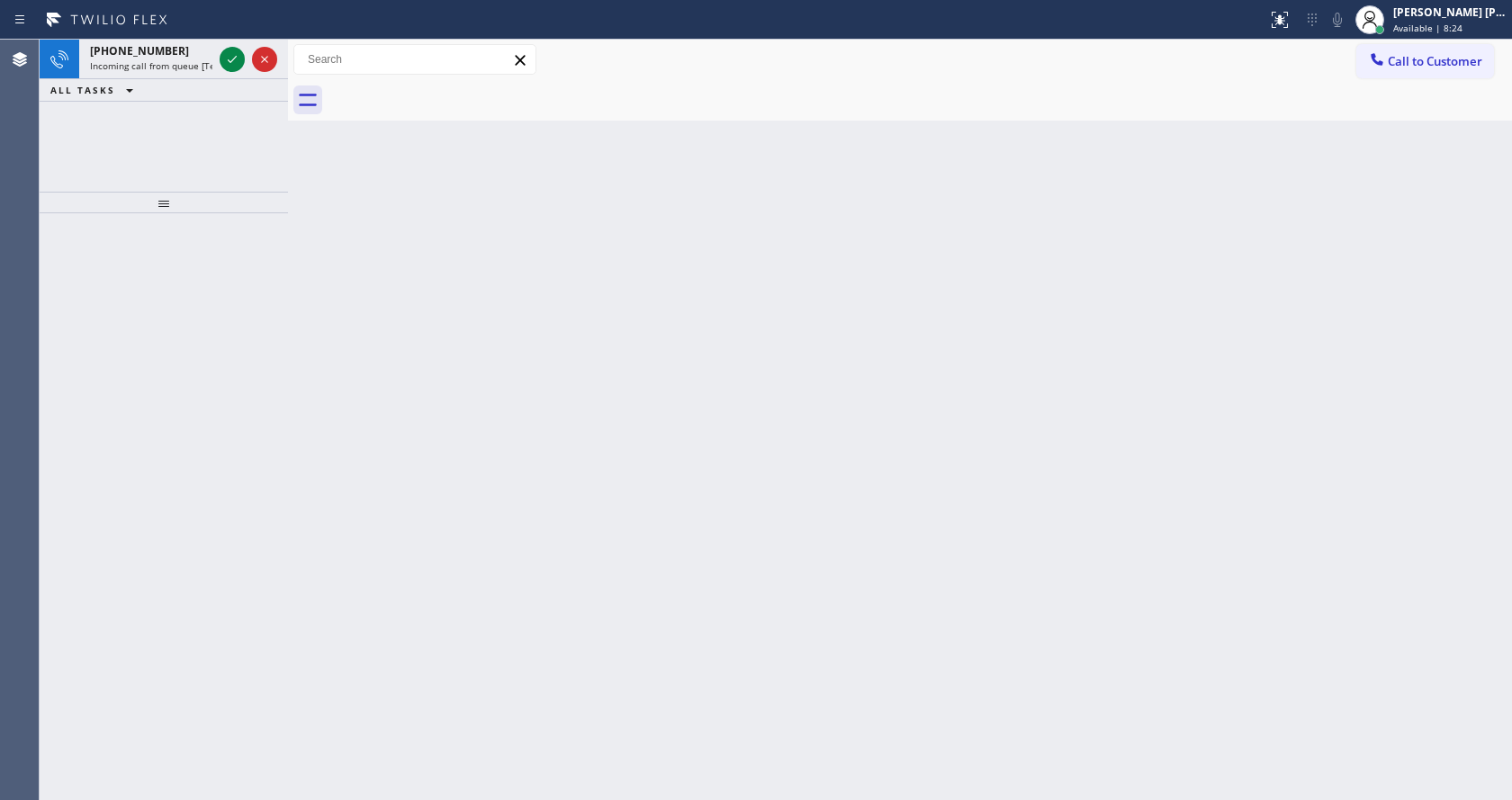
drag, startPoint x: 348, startPoint y: 293, endPoint x: 340, endPoint y: 256, distance: 37.9
click at [348, 293] on div "Back to Dashboard Change Sender ID Customers Technicians Select a contact Outbo…" at bounding box center [900, 419] width 1224 height 760
click at [183, 67] on span "Incoming call from queue [Test] All" at bounding box center [165, 65] width 150 height 12
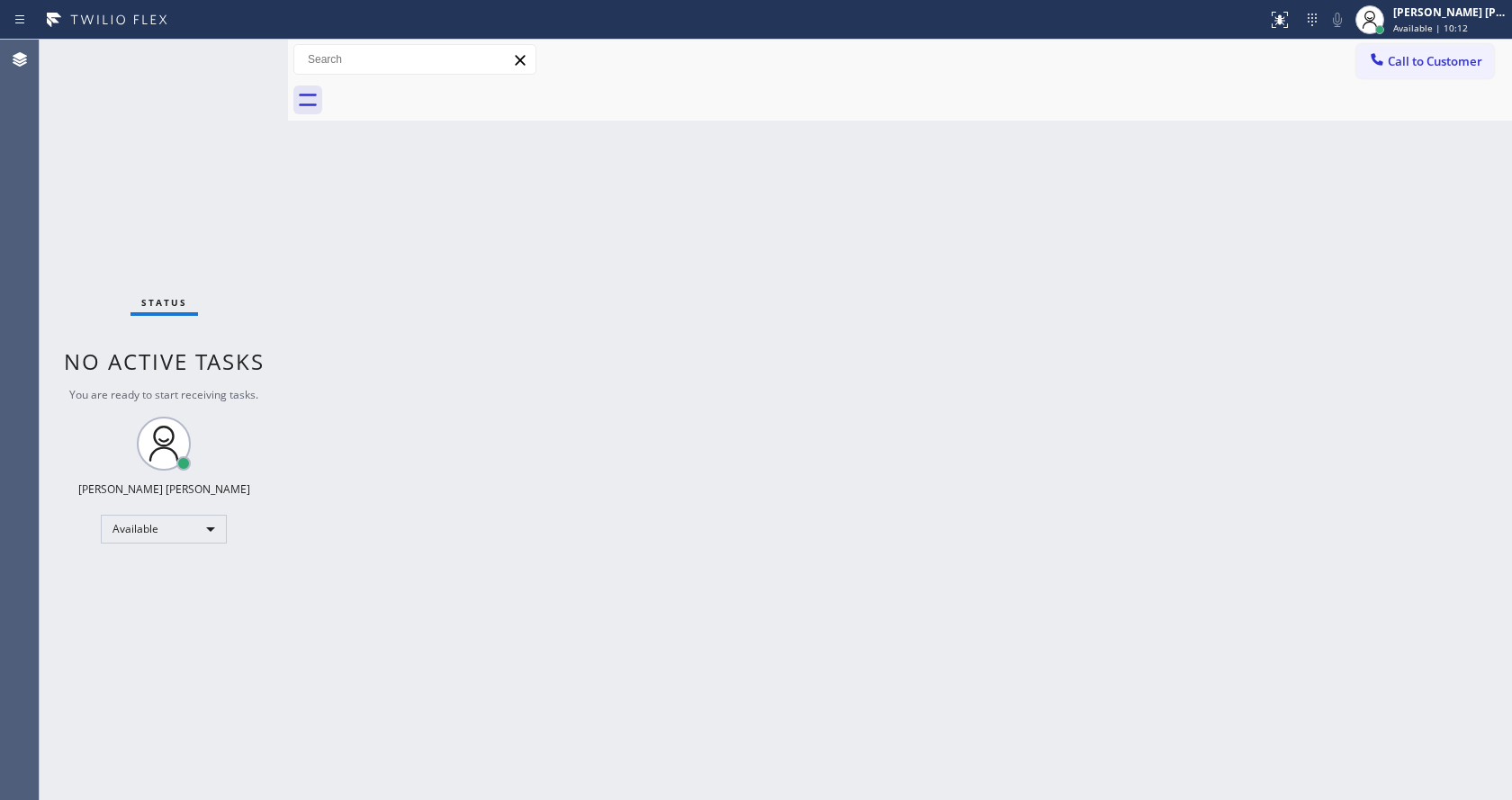
click at [581, 611] on div "Back to Dashboard Change Sender ID Customers Technicians Select a contact Outbo…" at bounding box center [900, 419] width 1224 height 760
click at [350, 359] on div "Back to Dashboard Change Sender ID Customers Technicians Select a contact Outbo…" at bounding box center [900, 419] width 1224 height 760
click at [497, 429] on div "Back to Dashboard Change Sender ID Customers Technicians Select a contact Outbo…" at bounding box center [900, 419] width 1224 height 760
drag, startPoint x: 898, startPoint y: 536, endPoint x: 646, endPoint y: 383, distance: 294.8
click at [883, 527] on div "Back to Dashboard Change Sender ID Customers Technicians Select a contact Outbo…" at bounding box center [900, 419] width 1224 height 760
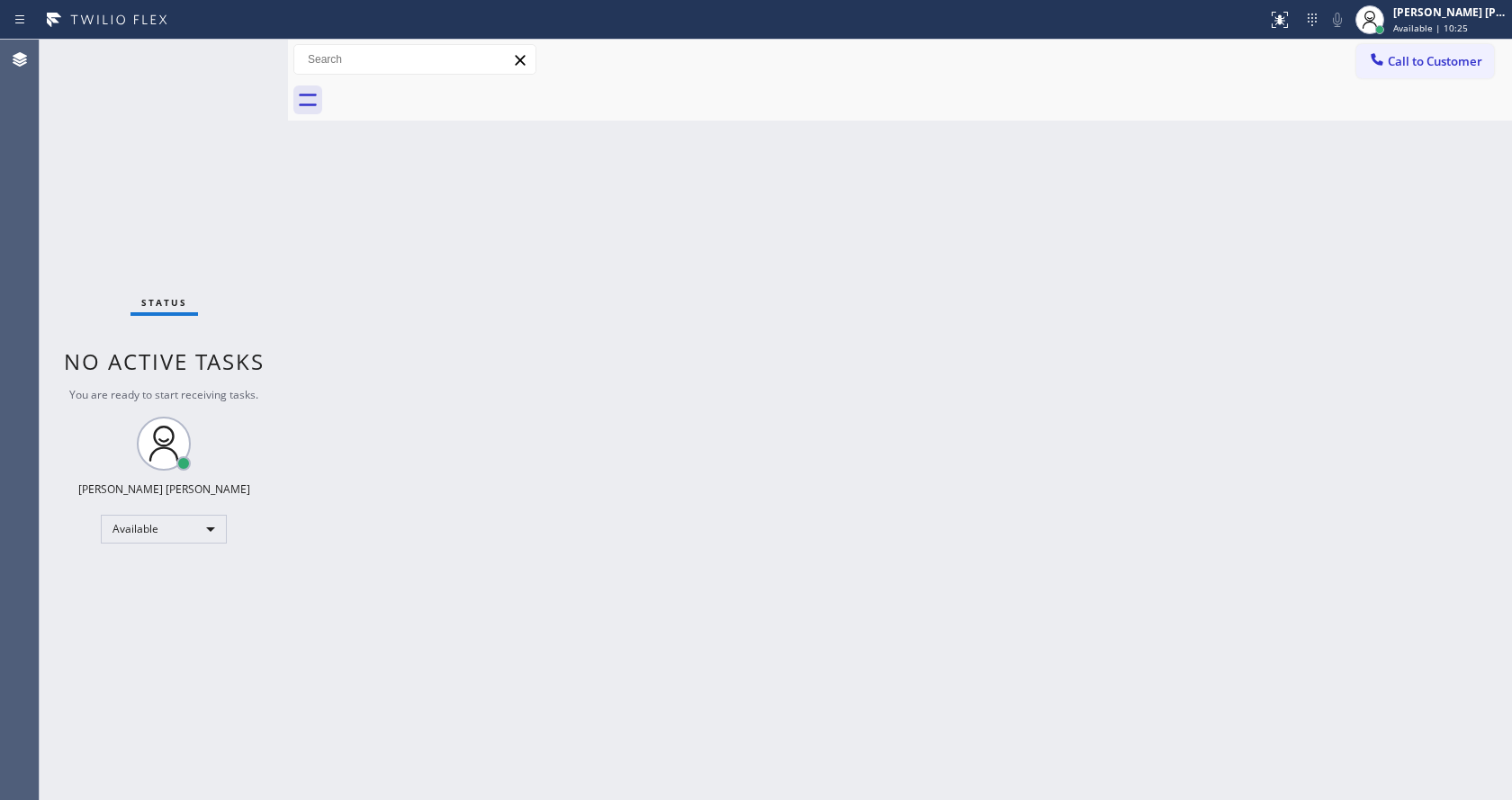
click at [251, 49] on div "Status No active tasks You are ready to start receiving tasks. [PERSON_NAME] [P…" at bounding box center [164, 419] width 249 height 760
click at [245, 49] on div "Status No active tasks You are ready to start receiving tasks. [PERSON_NAME] [P…" at bounding box center [164, 419] width 249 height 760
click at [237, 51] on div "Status No active tasks You are ready to start receiving tasks. [PERSON_NAME] [P…" at bounding box center [164, 419] width 249 height 760
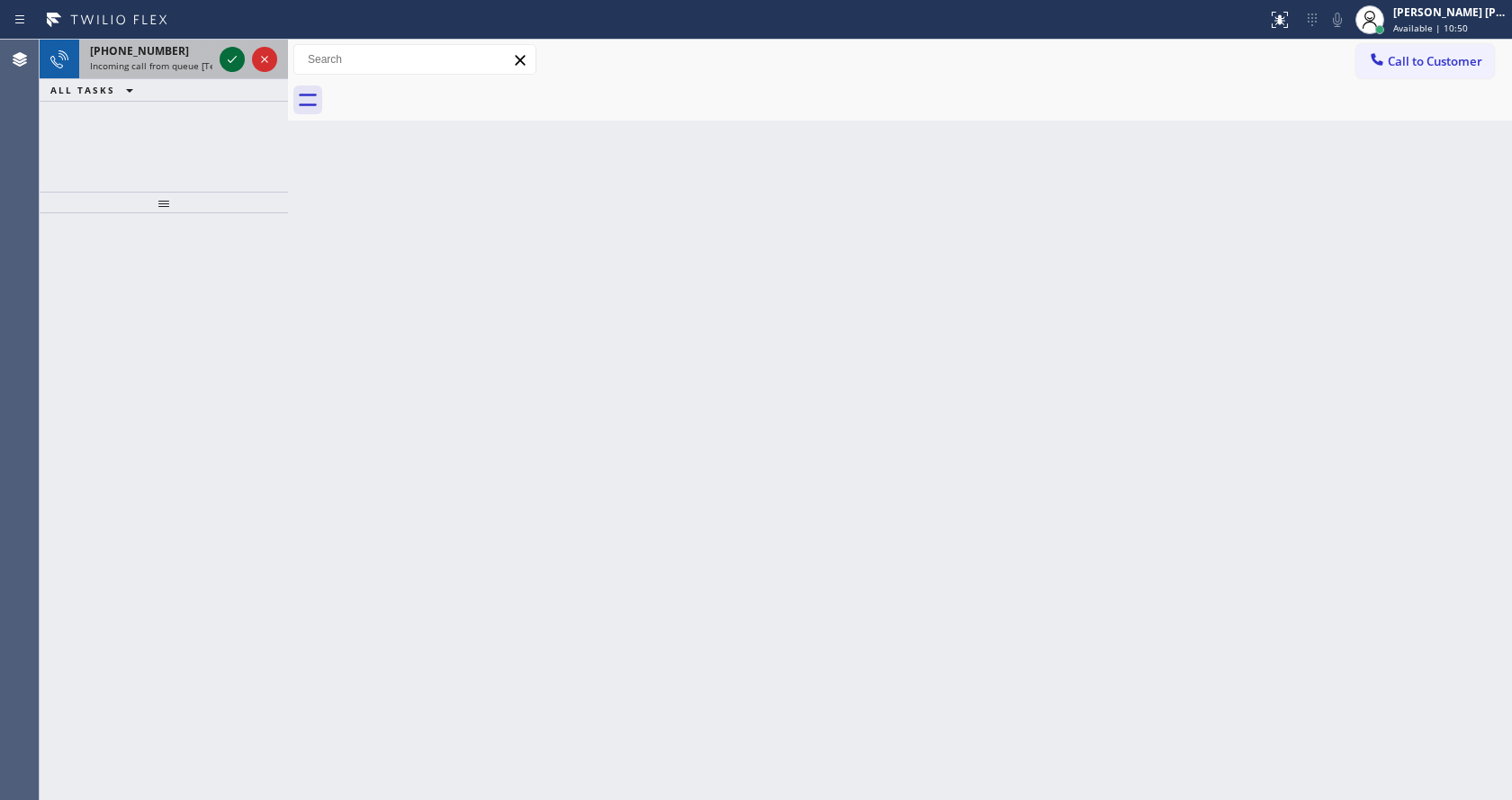
click at [237, 51] on icon at bounding box center [232, 59] width 22 height 21
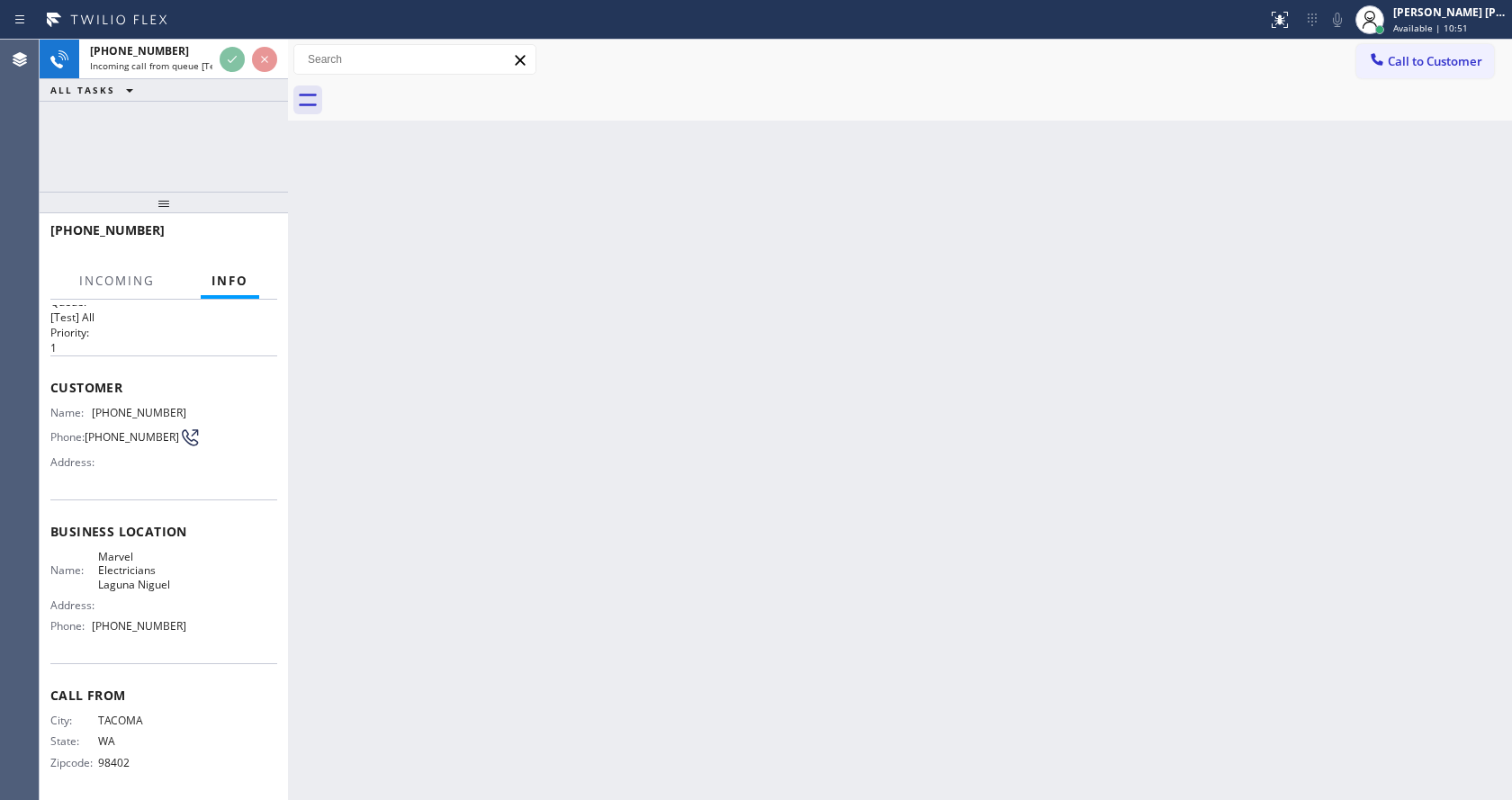
scroll to position [36, 0]
click at [635, 446] on div "Back to Dashboard Change Sender ID Customers Technicians Select a contact Outbo…" at bounding box center [900, 419] width 1224 height 760
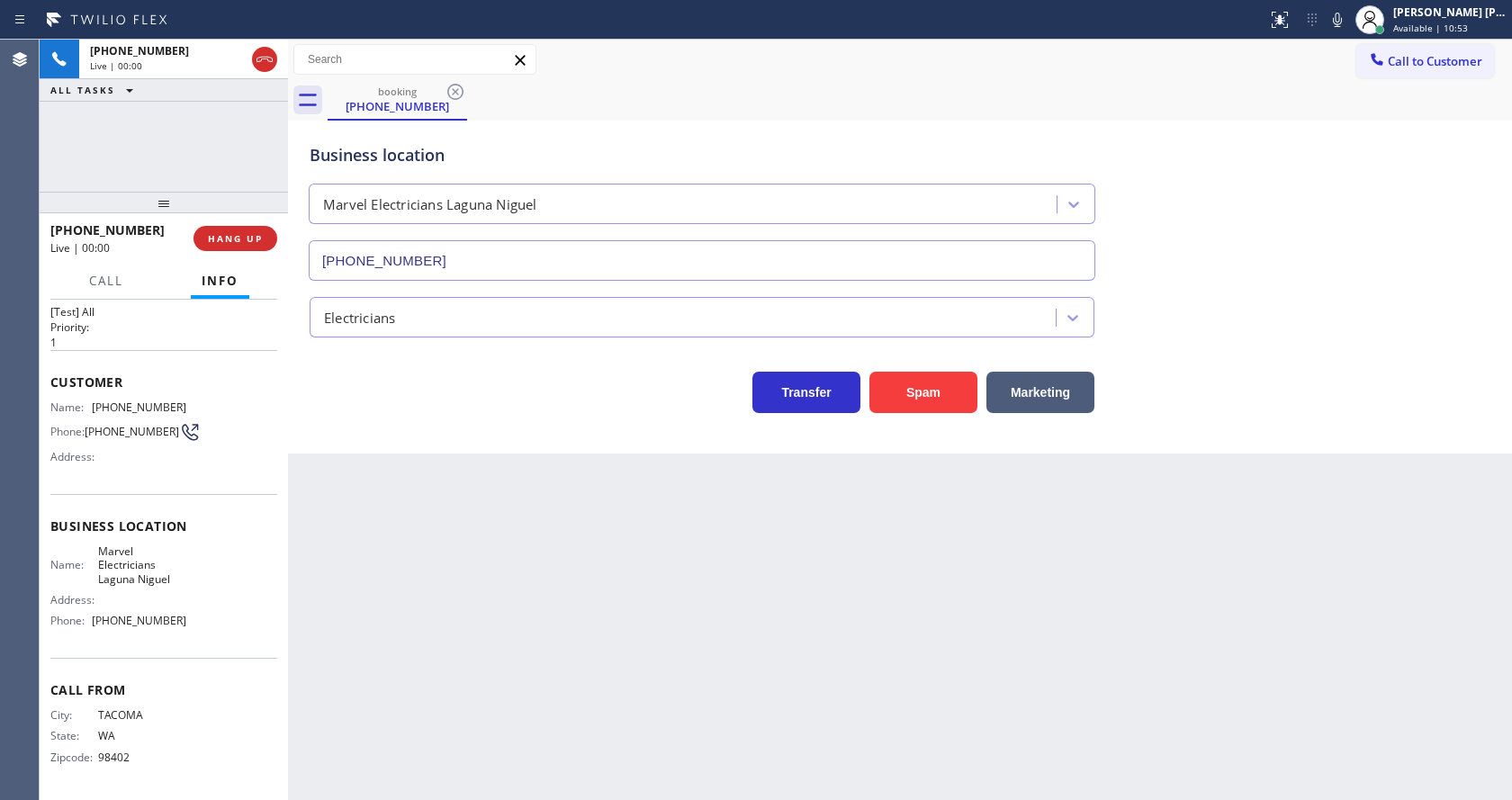
type input "(949) 688-6516"
click at [569, 613] on div "Back to Dashboard Change Sender ID Customers Technicians Select a contact Outbo…" at bounding box center [900, 419] width 1224 height 760
click at [472, 462] on div "Back to Dashboard Change Sender ID Customers Technicians Select a contact Outbo…" at bounding box center [900, 419] width 1224 height 760
click at [640, 597] on div "Back to Dashboard Change Sender ID Customers Technicians Select a contact Outbo…" at bounding box center [900, 419] width 1224 height 760
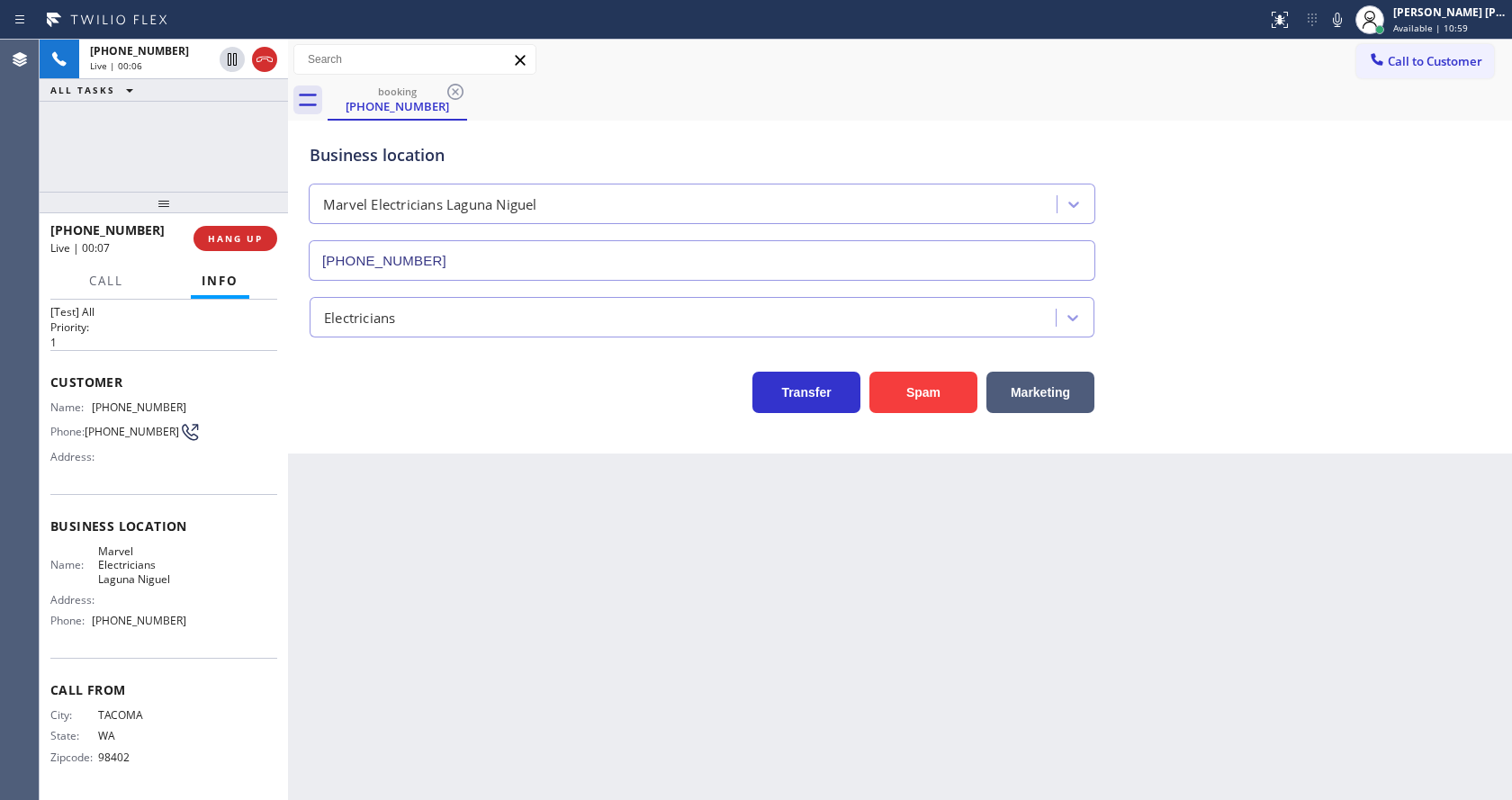
click at [288, 548] on div at bounding box center [288, 419] width 0 height 760
drag, startPoint x: 944, startPoint y: 391, endPoint x: 1006, endPoint y: 461, distance: 93.5
click at [1006, 461] on div "Back to Dashboard Change Sender ID Customers Technicians Select a contact Outbo…" at bounding box center [900, 419] width 1224 height 760
click at [1017, 393] on button "Marketing" at bounding box center [1040, 393] width 108 height 41
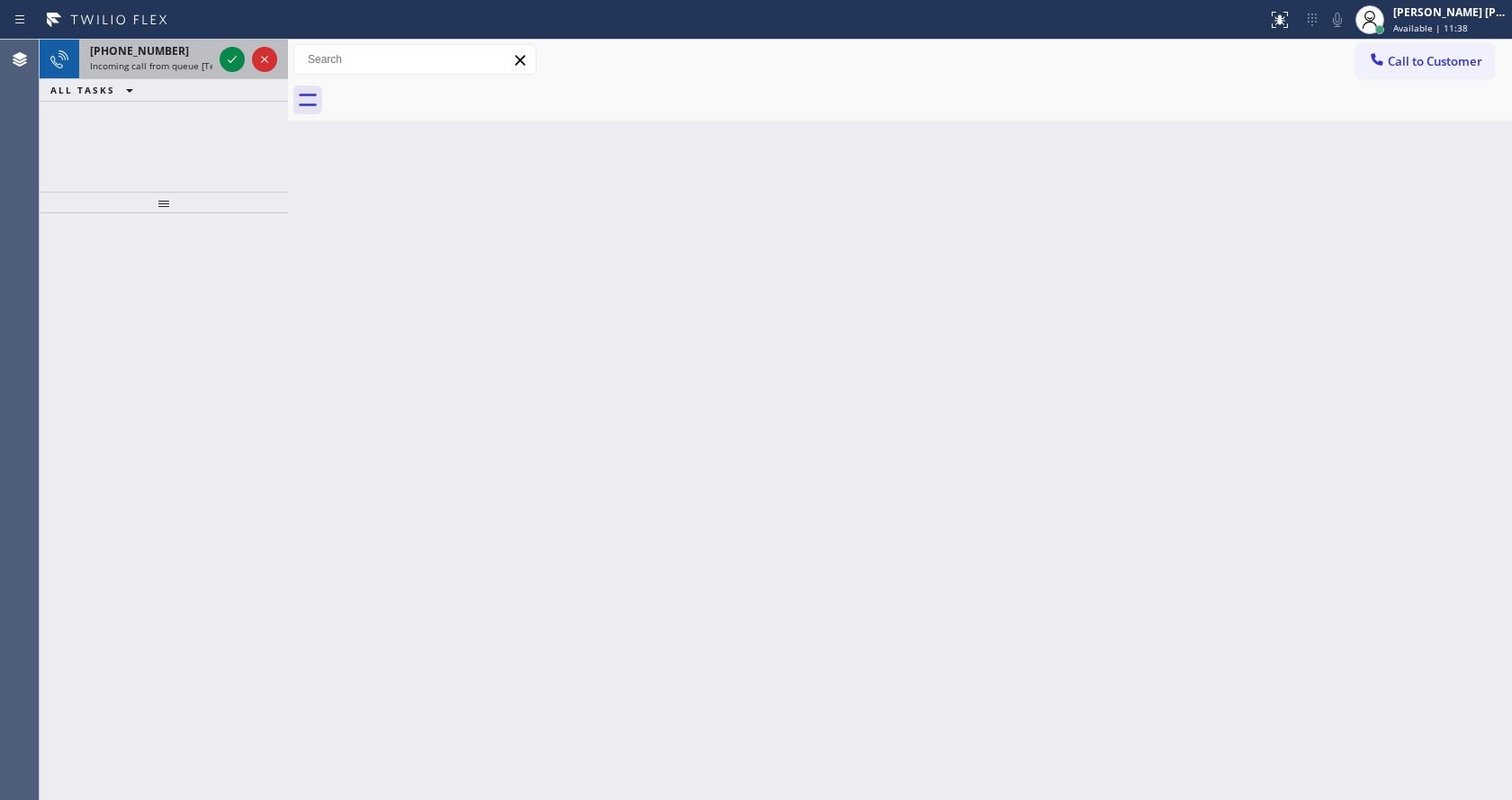
click at [182, 52] on div "+15102000222" at bounding box center [151, 50] width 122 height 15
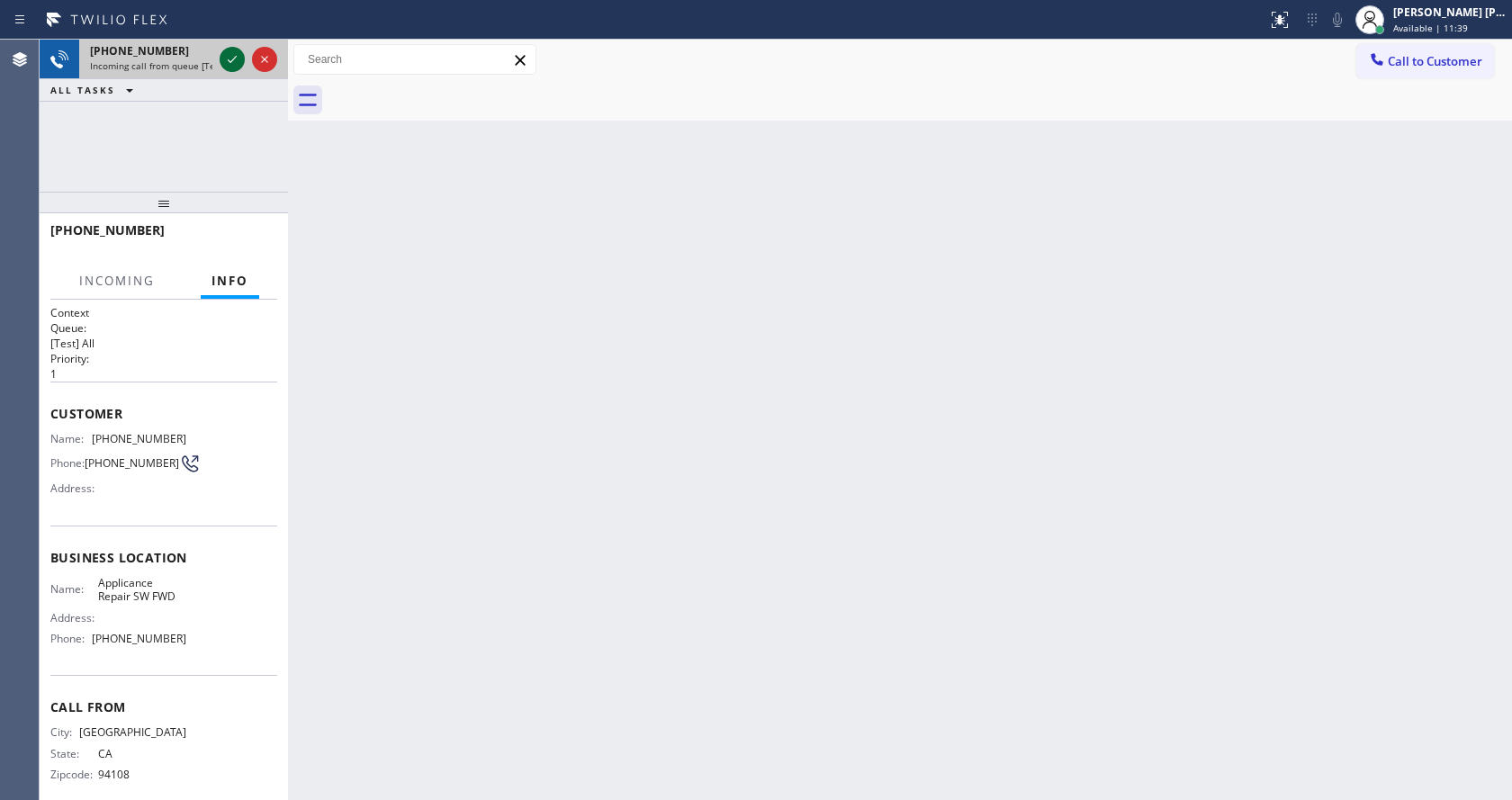
click at [237, 59] on icon at bounding box center [232, 59] width 22 height 21
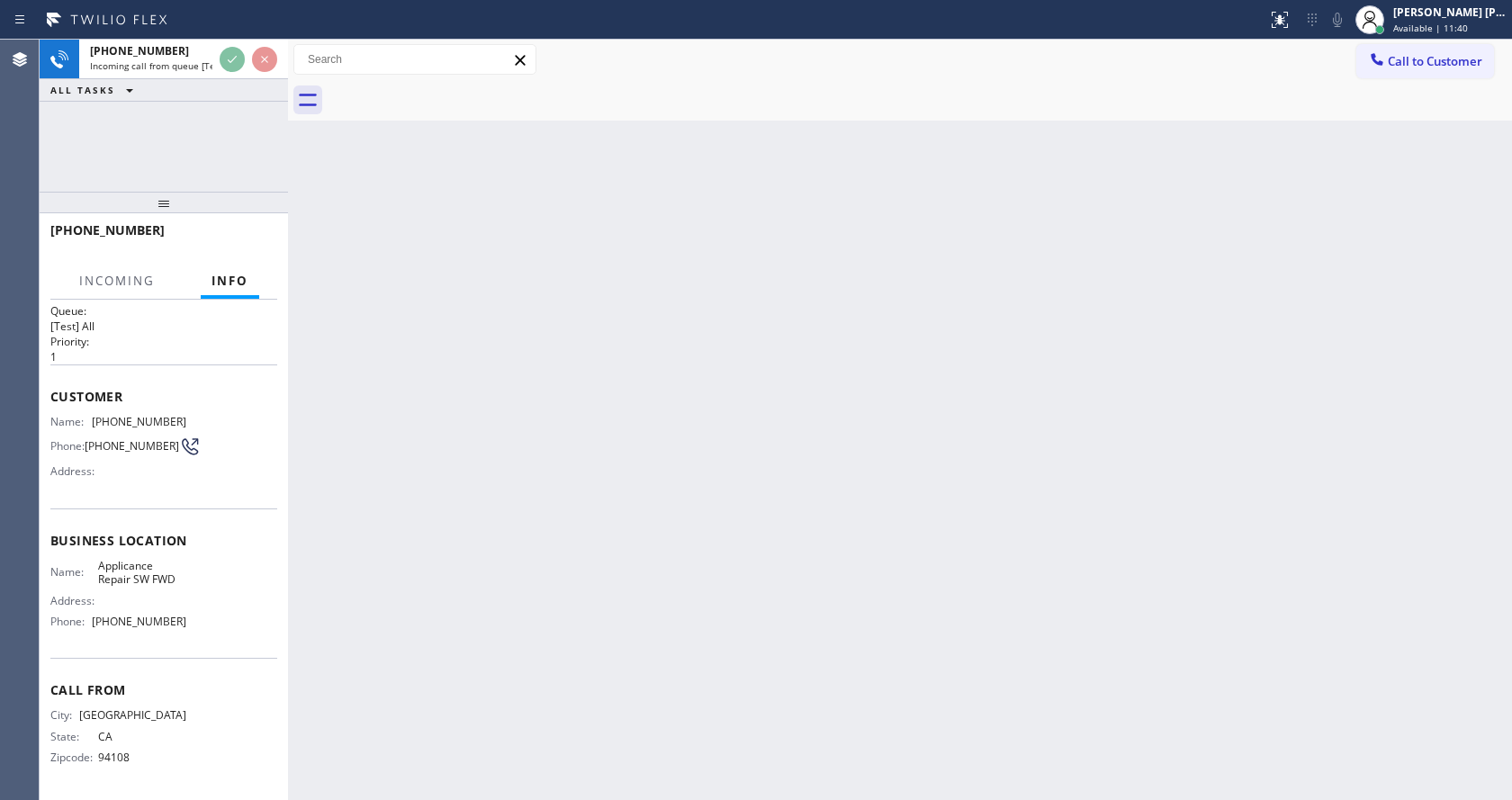
click at [612, 594] on div "Back to Dashboard Change Sender ID Customers Technicians Select a contact Outbo…" at bounding box center [900, 419] width 1224 height 760
click at [701, 697] on div "Back to Dashboard Change Sender ID Customers Technicians Select a contact Outbo…" at bounding box center [900, 419] width 1224 height 760
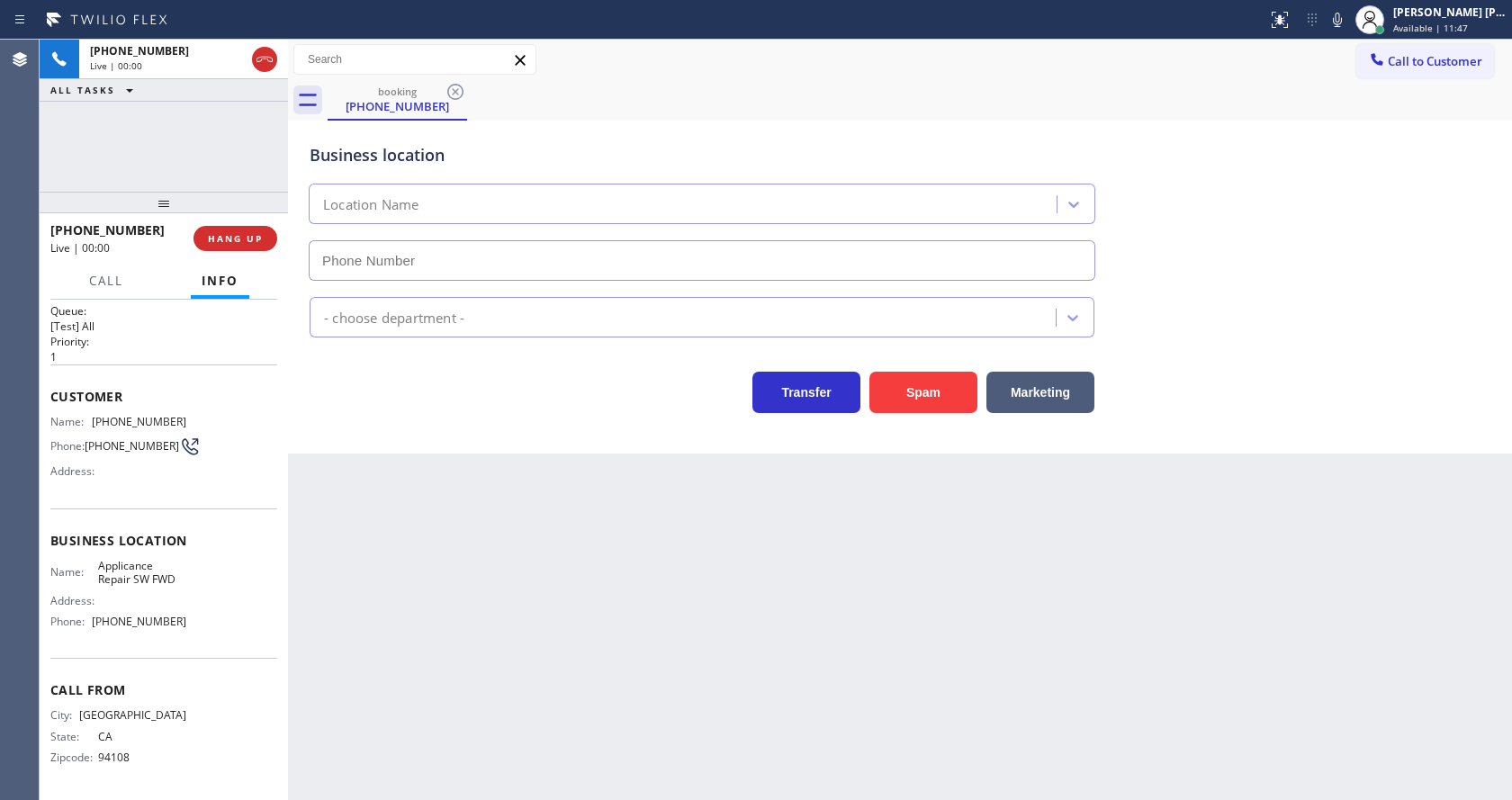
type input "(213) 566-9111"
drag, startPoint x: 372, startPoint y: 458, endPoint x: 724, endPoint y: 413, distance: 354.9
click at [372, 458] on div "Back to Dashboard Change Sender ID Customers Technicians Select a contact Outbo…" at bounding box center [900, 419] width 1224 height 760
click at [917, 392] on button "Spam" at bounding box center [923, 393] width 108 height 41
click at [673, 464] on div "Back to Dashboard Change Sender ID Customers Technicians Select a contact Outbo…" at bounding box center [900, 419] width 1224 height 760
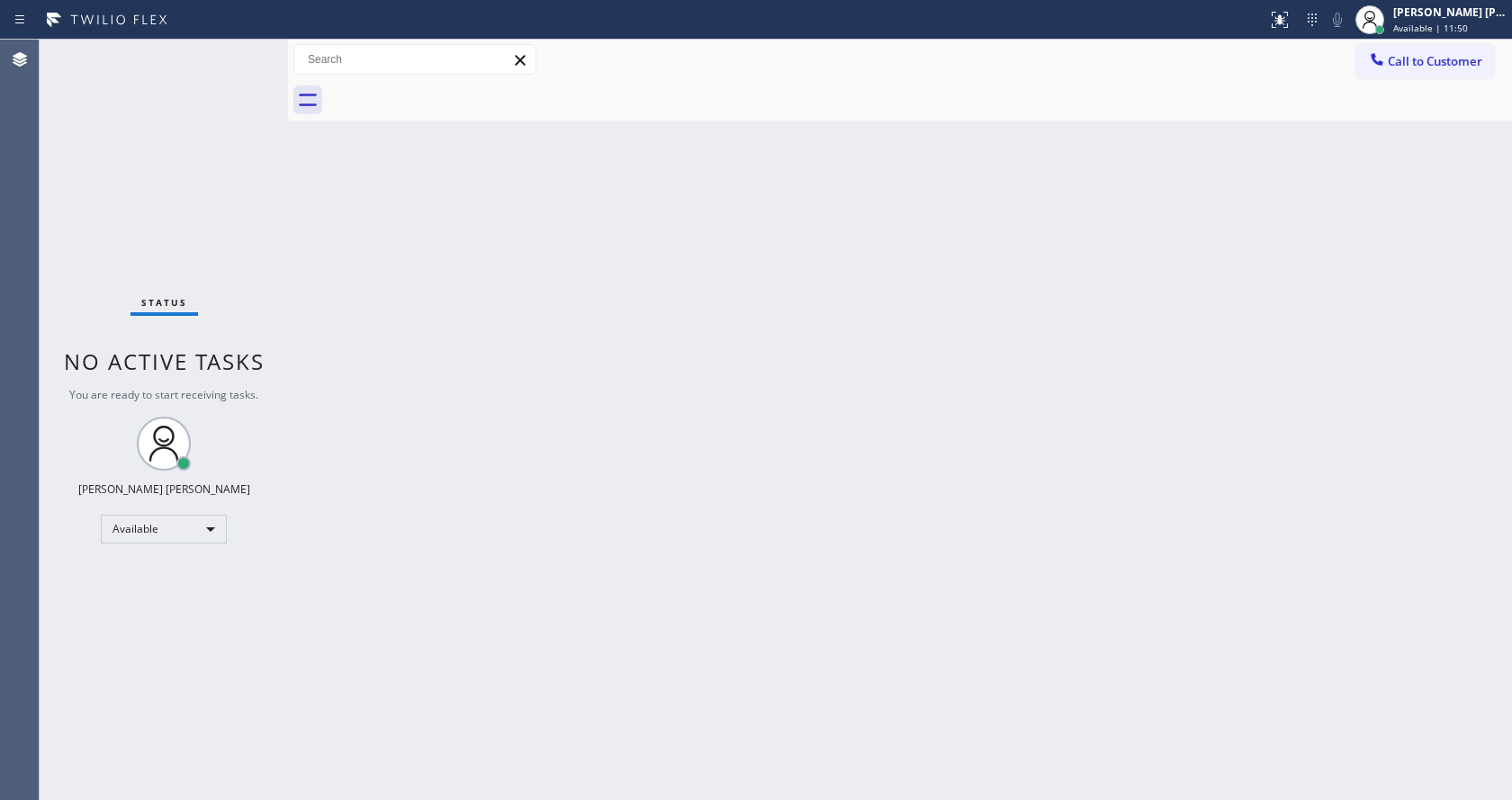
click at [248, 50] on div "Status No active tasks You are ready to start receiving tasks. [PERSON_NAME] [P…" at bounding box center [164, 419] width 249 height 760
click at [370, 314] on div "Back to Dashboard Change Sender ID Customers Technicians Select a contact Outbo…" at bounding box center [900, 419] width 1224 height 760
click at [239, 47] on div "Status No active tasks You are ready to start receiving tasks. [PERSON_NAME] [P…" at bounding box center [164, 419] width 249 height 760
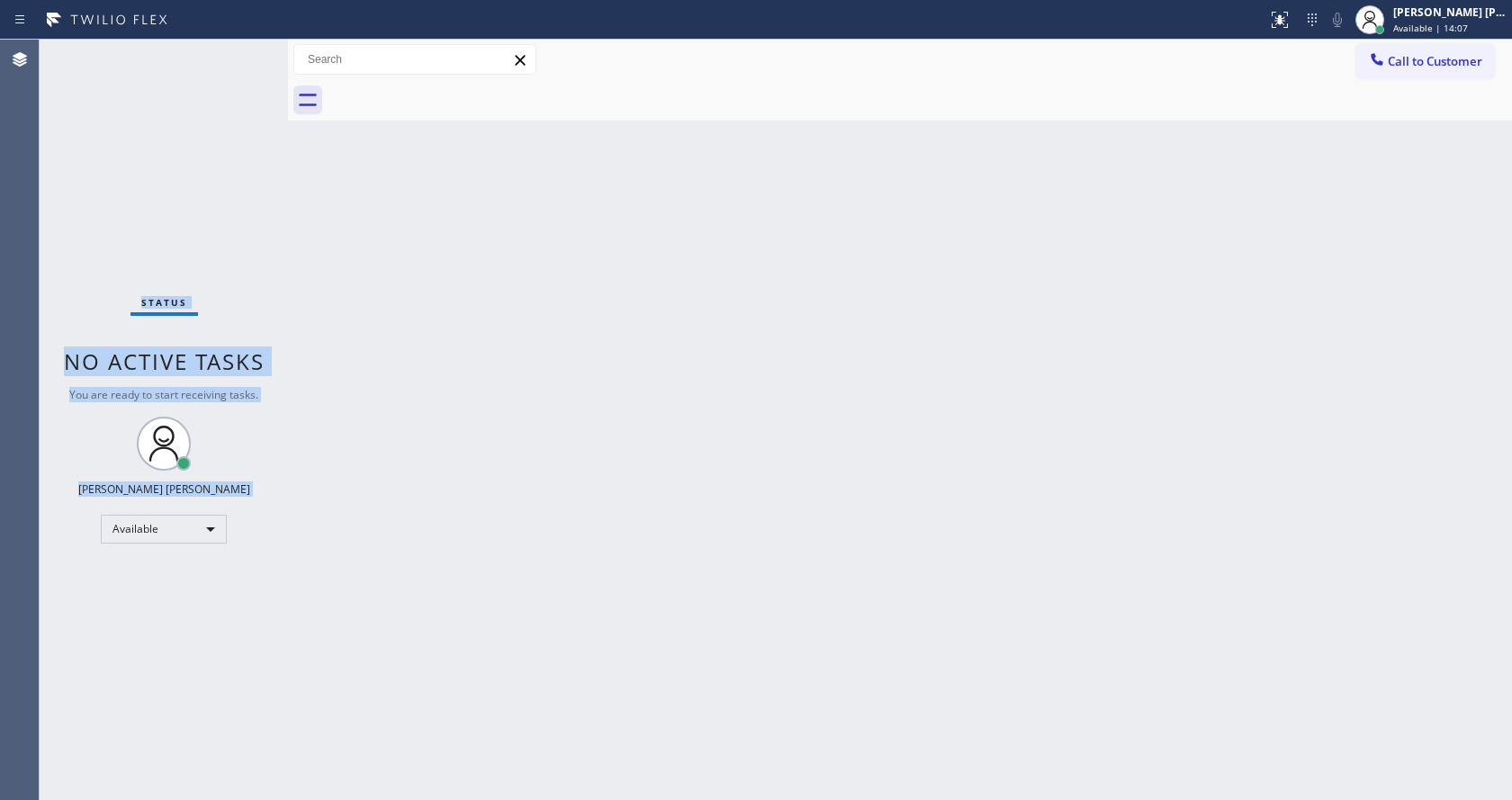
click at [249, 132] on div "Status No active tasks You are ready to start receiving tasks. [PERSON_NAME] [P…" at bounding box center [164, 419] width 249 height 760
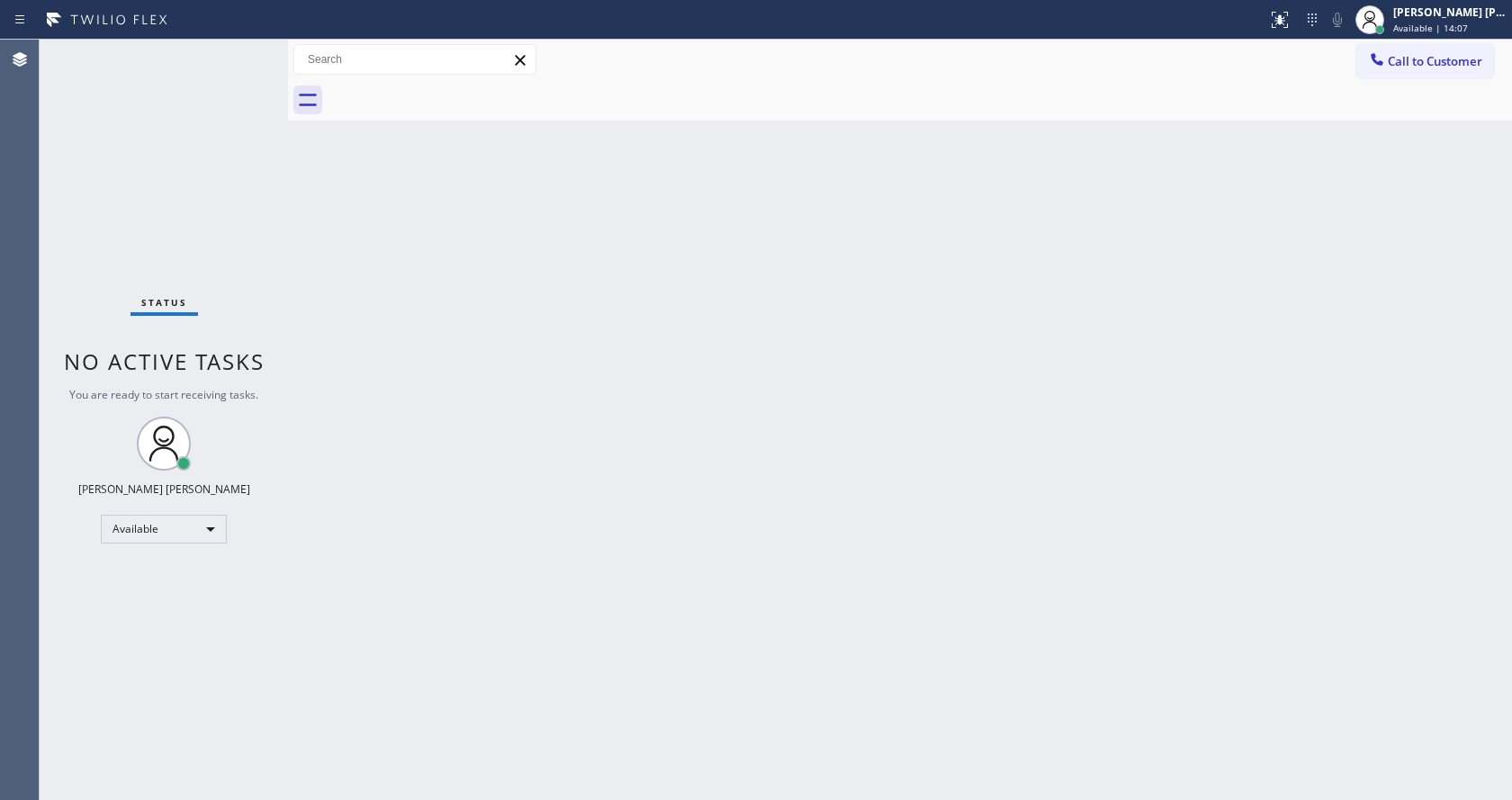
click at [635, 431] on div "Back to Dashboard Change Sender ID Customers Technicians Select a contact Outbo…" at bounding box center [900, 419] width 1224 height 760
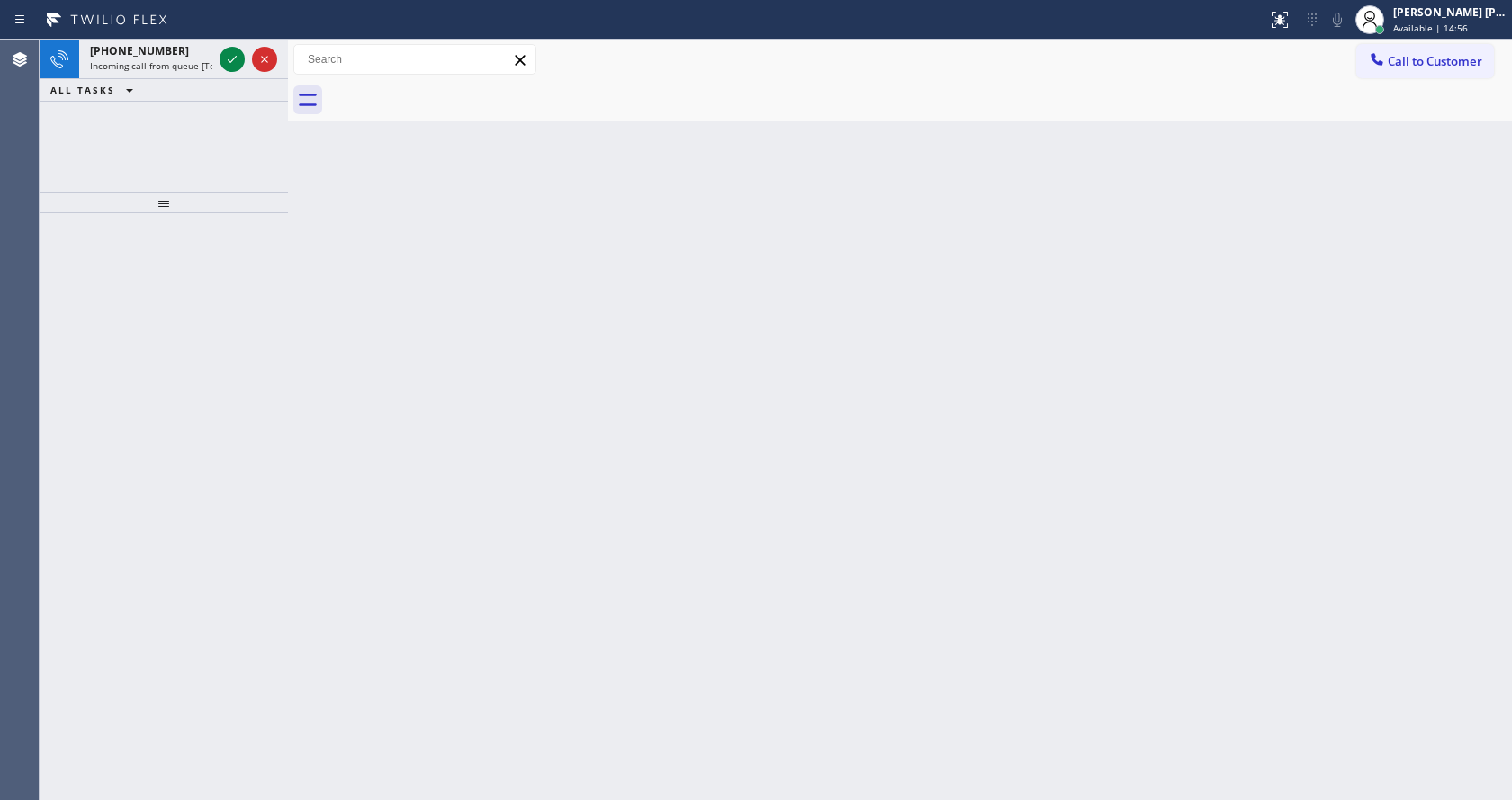
click at [210, 161] on div "+12392012129 Incoming call from queue [Test] All ALL TASKS ALL TASKS ACTIVE TAS…" at bounding box center [164, 115] width 249 height 152
click at [203, 64] on span "Incoming call from queue [Test] All" at bounding box center [165, 65] width 150 height 12
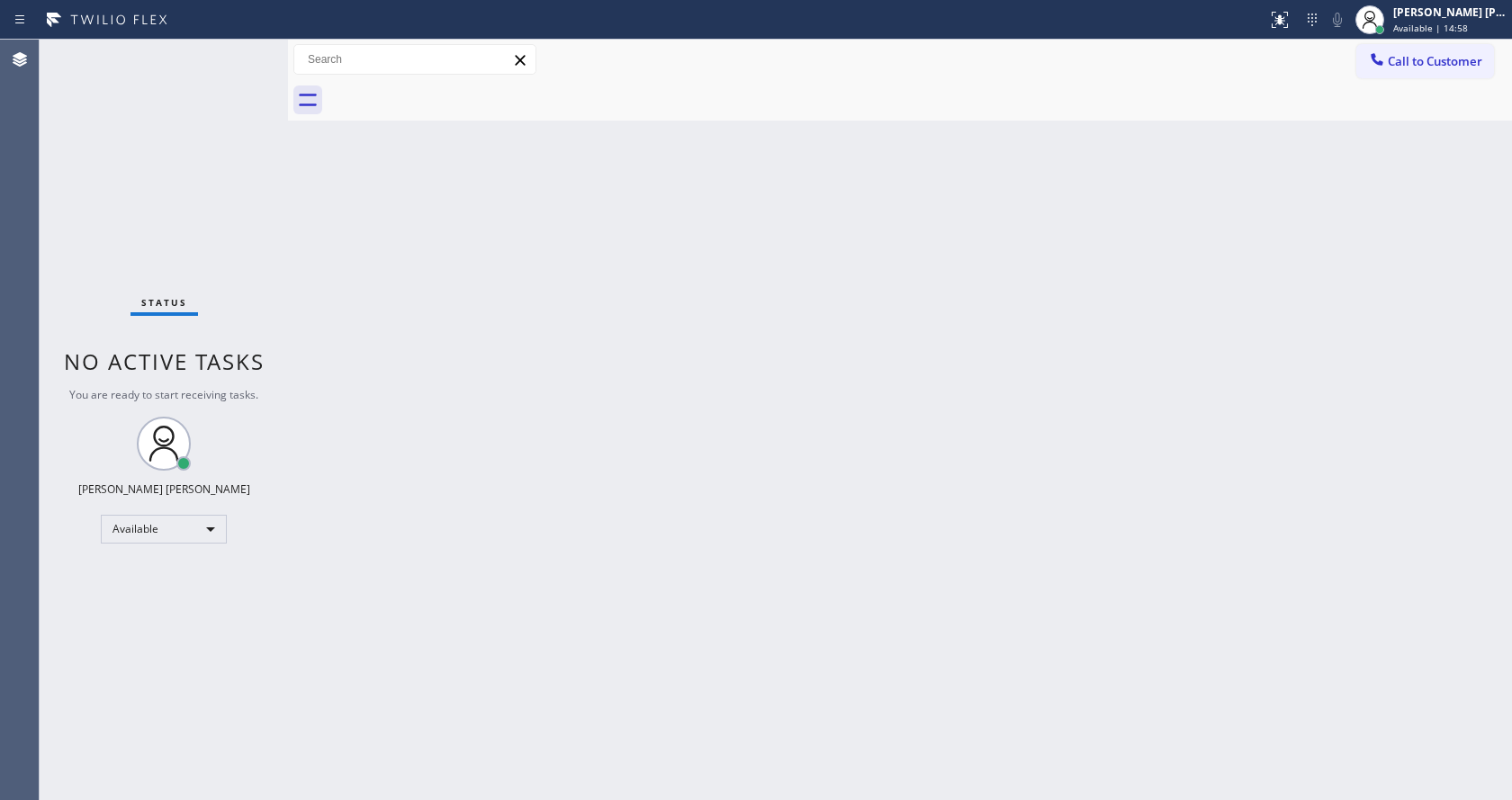
click at [762, 285] on div "Back to Dashboard Change Sender ID Customers Technicians Select a contact Outbo…" at bounding box center [900, 419] width 1224 height 760
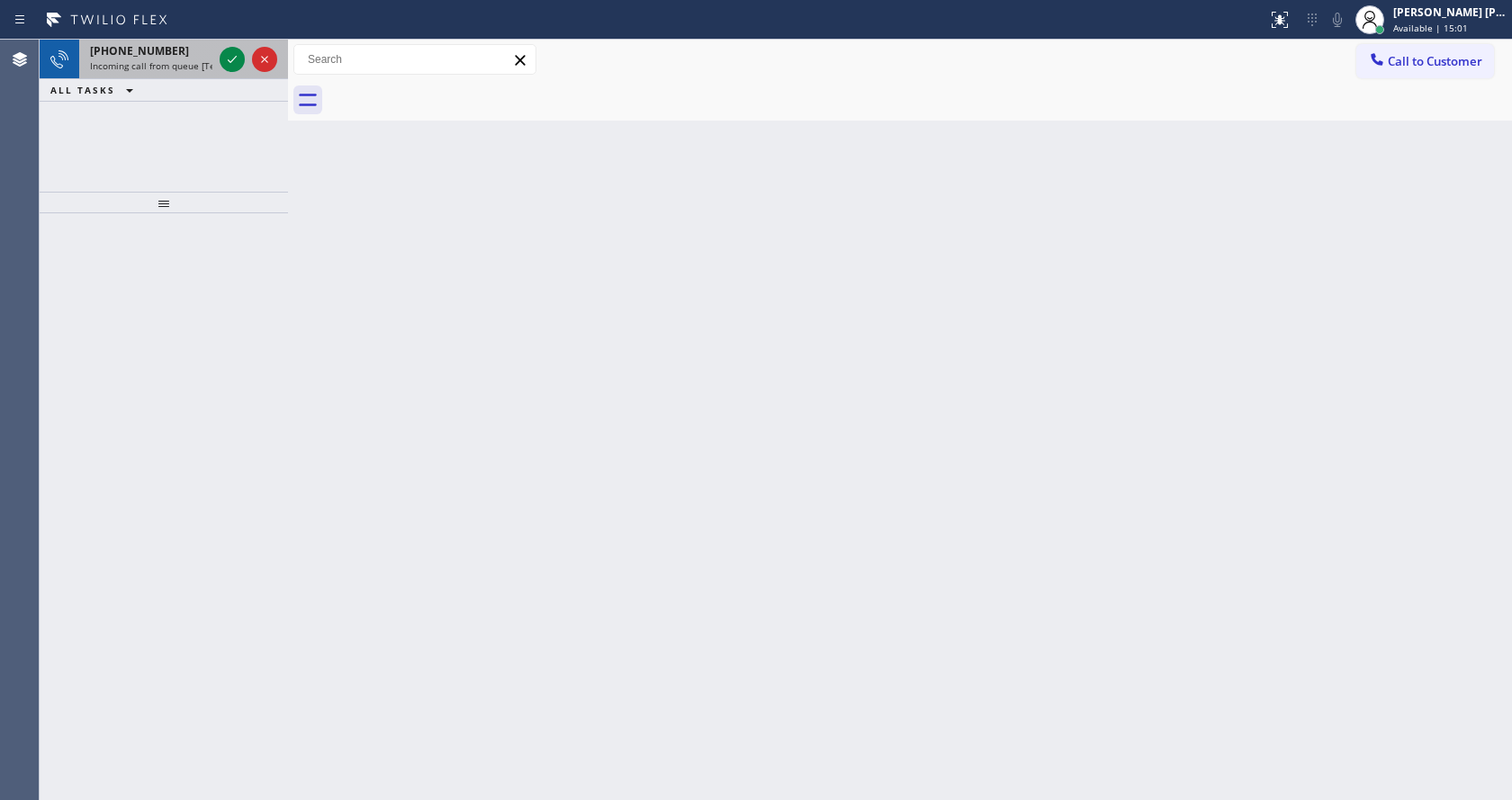
drag, startPoint x: 194, startPoint y: 65, endPoint x: 219, endPoint y: 62, distance: 25.2
click at [203, 63] on span "Incoming call from queue [Test] All" at bounding box center [165, 65] width 150 height 12
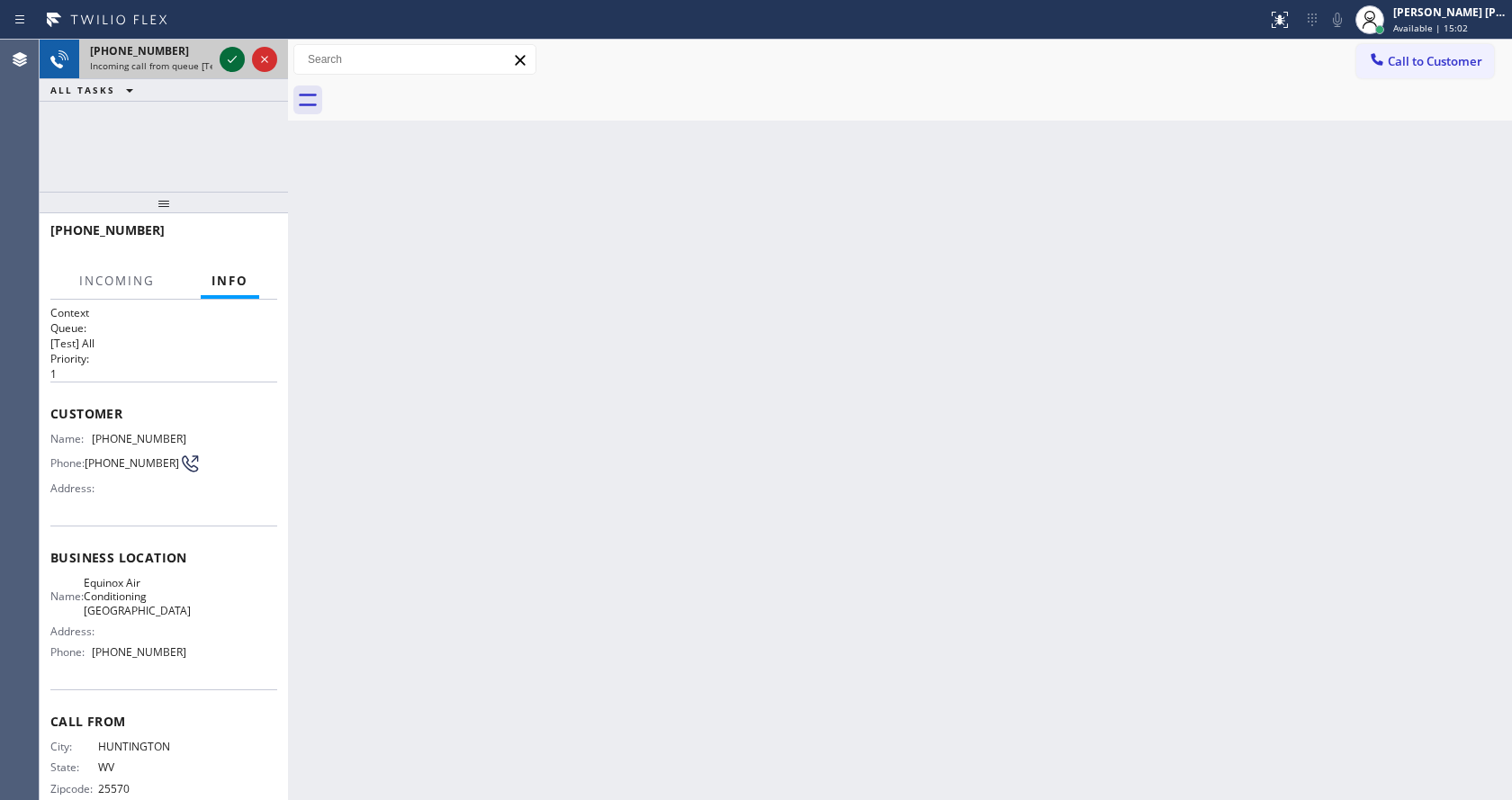
click at [229, 60] on icon at bounding box center [232, 59] width 22 height 21
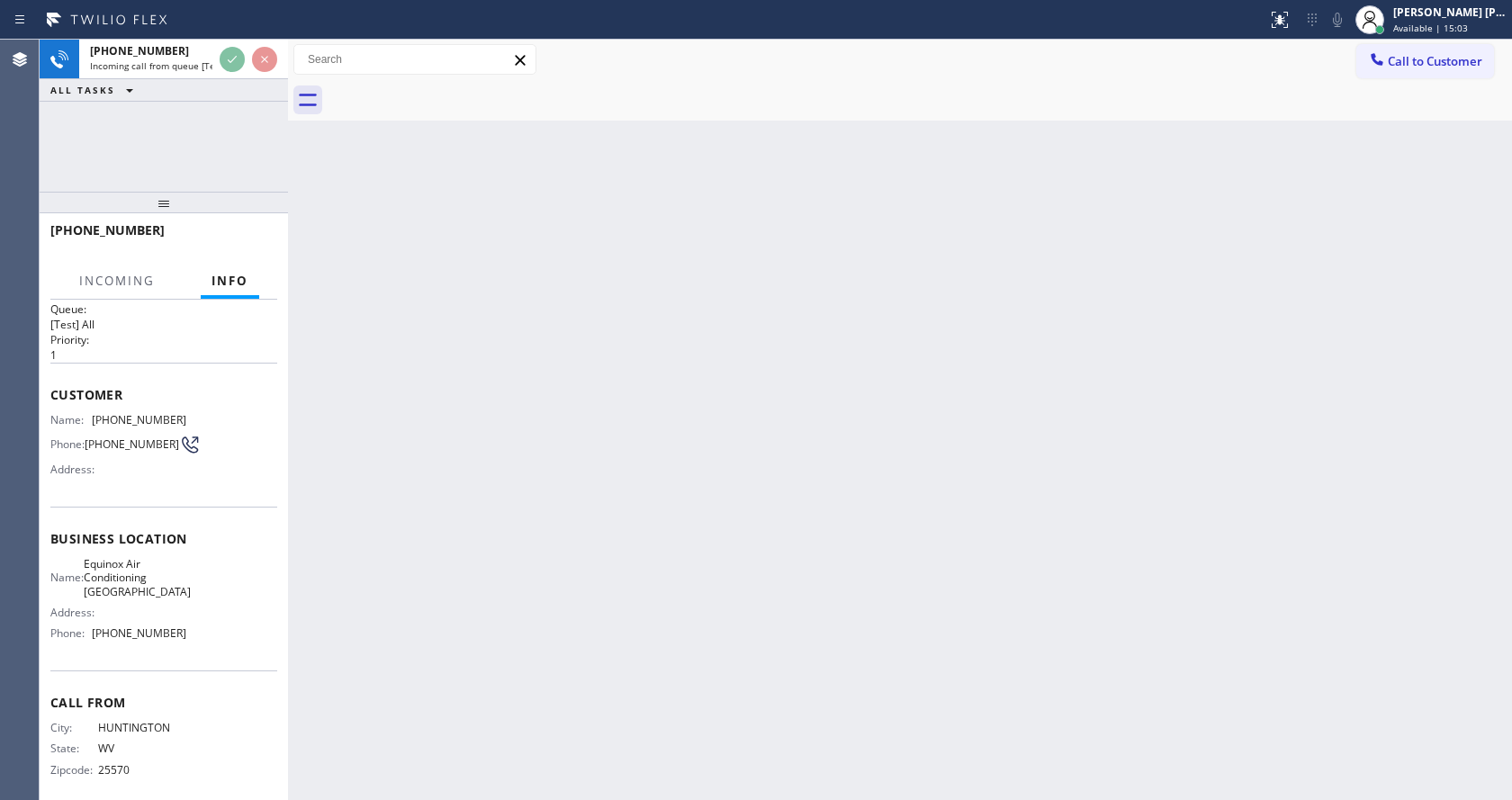
scroll to position [36, 0]
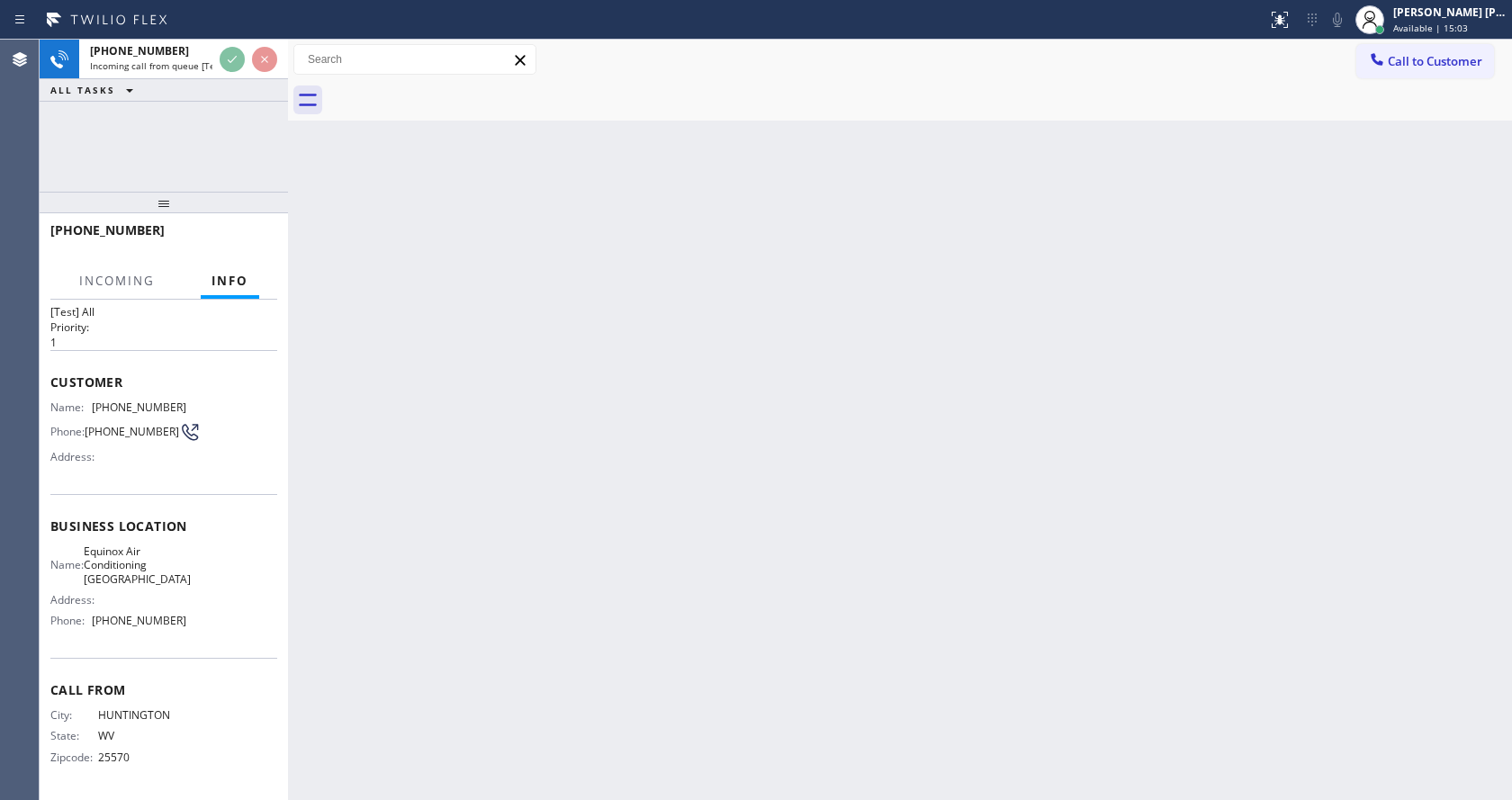
click at [532, 463] on div "Back to Dashboard Change Sender ID Customers Technicians Select a contact Outbo…" at bounding box center [900, 419] width 1224 height 760
click at [367, 488] on div "Back to Dashboard Change Sender ID Customers Technicians Select a contact Outbo…" at bounding box center [900, 419] width 1224 height 760
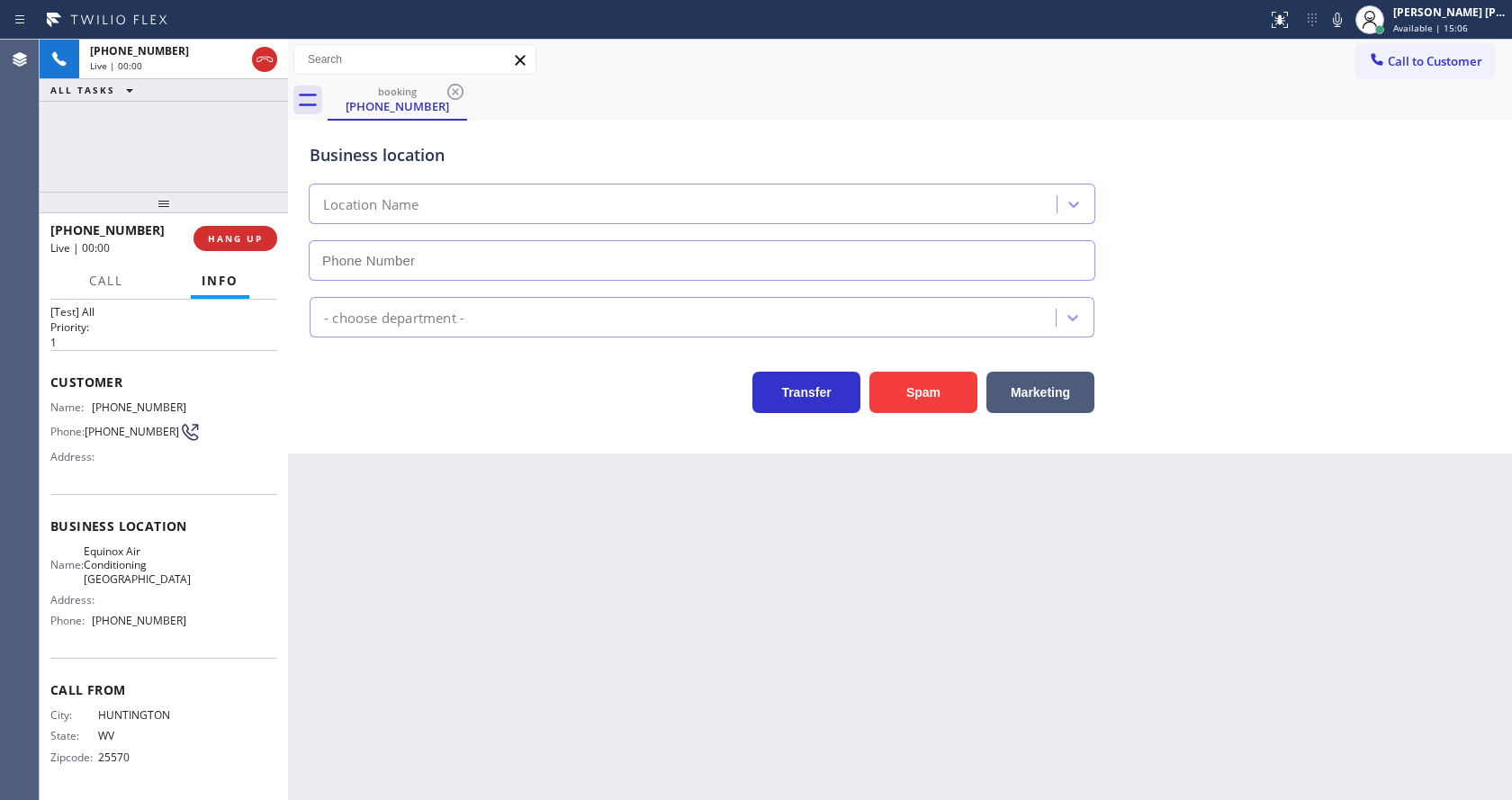
type input "(760) 493-6333"
click at [786, 490] on div "Back to Dashboard Change Sender ID Customers Technicians Select a contact Outbo…" at bounding box center [900, 419] width 1224 height 760
click at [564, 514] on div "Back to Dashboard Change Sender ID Customers Technicians Select a contact Outbo…" at bounding box center [900, 419] width 1224 height 760
click at [940, 385] on button "Spam" at bounding box center [923, 393] width 108 height 41
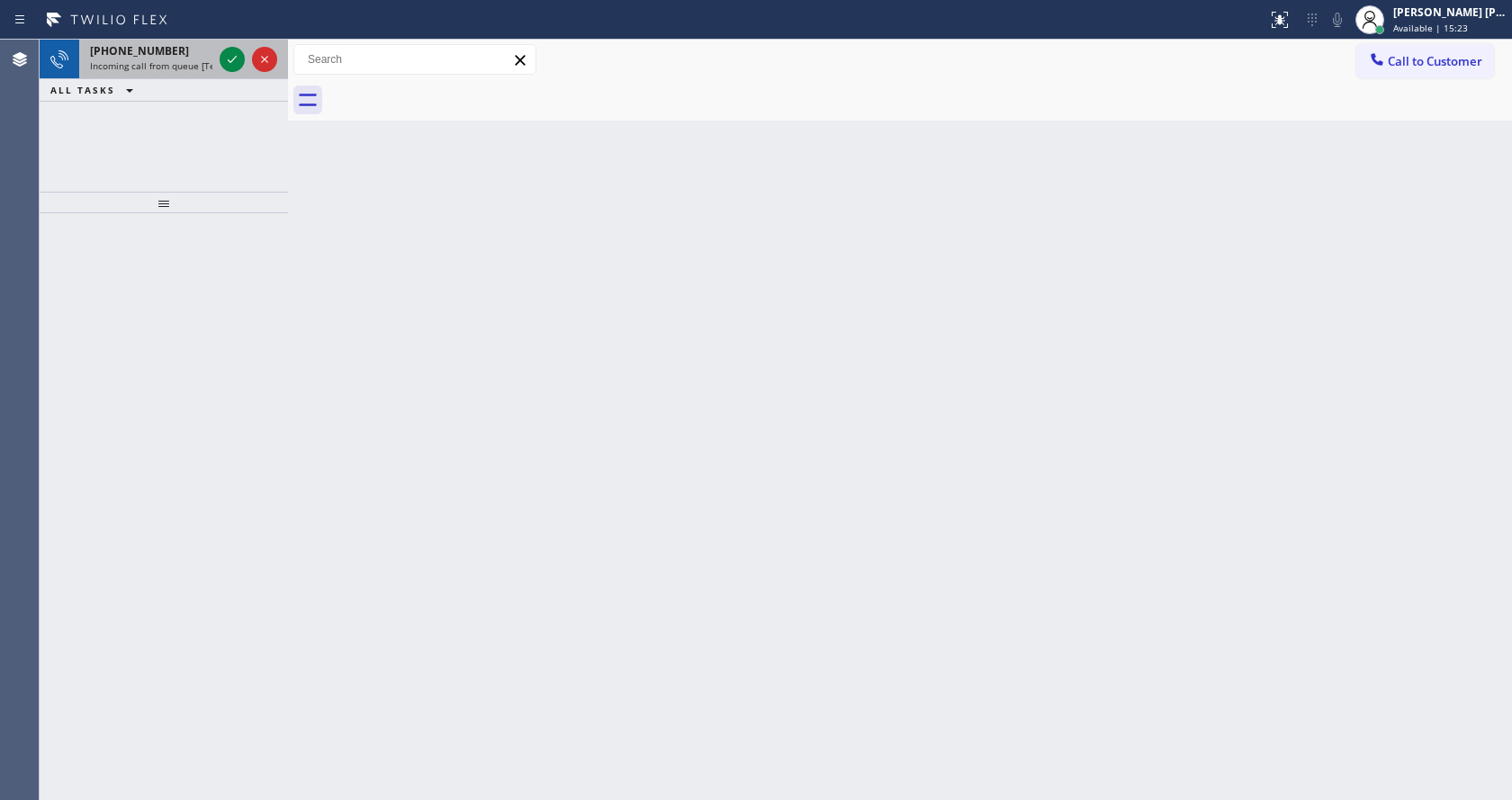
click at [181, 64] on span "Incoming call from queue [Test] All" at bounding box center [165, 65] width 150 height 12
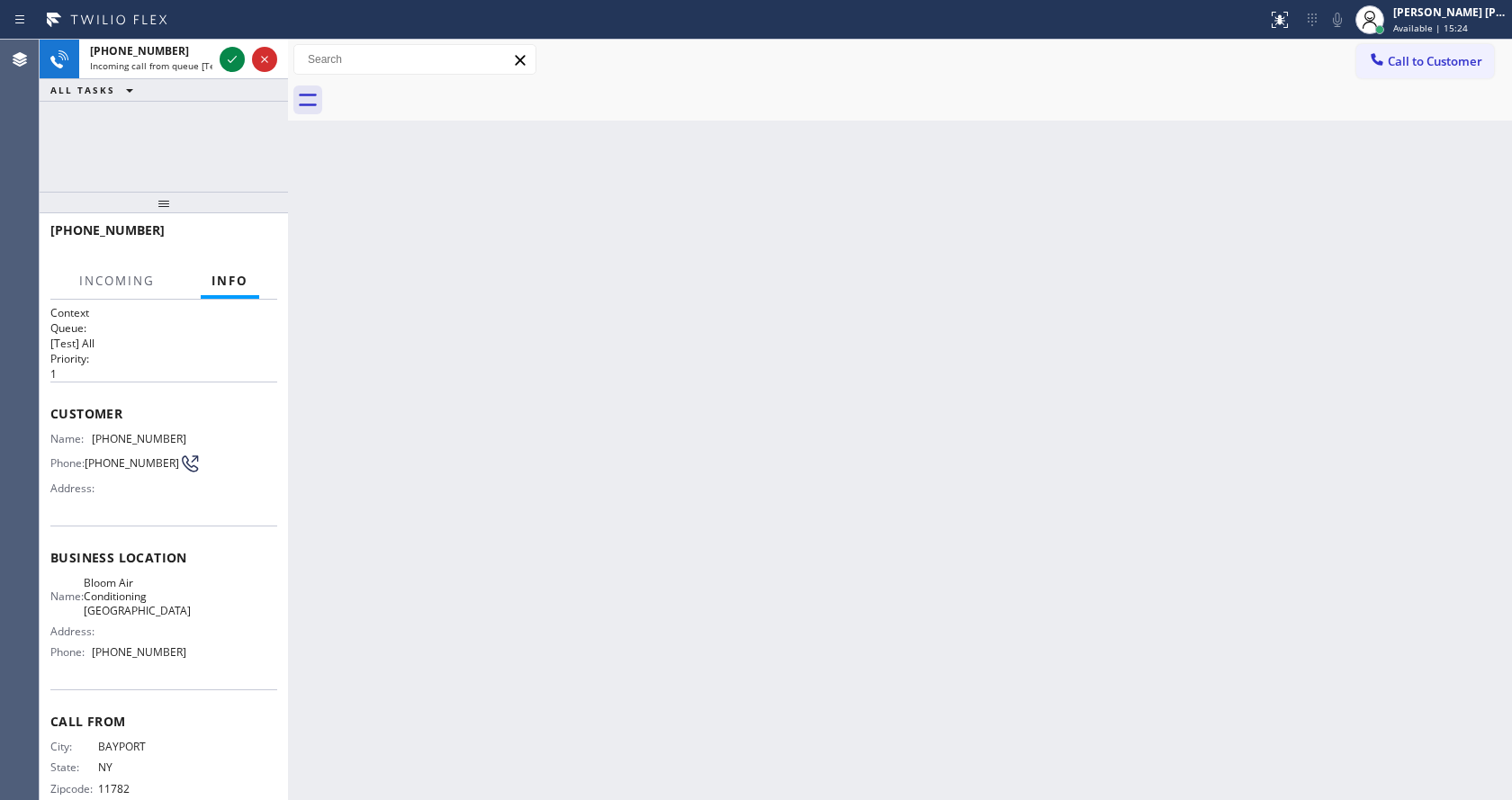
click at [715, 552] on div "Back to Dashboard Change Sender ID Customers Technicians Select a contact Outbo…" at bounding box center [900, 419] width 1224 height 760
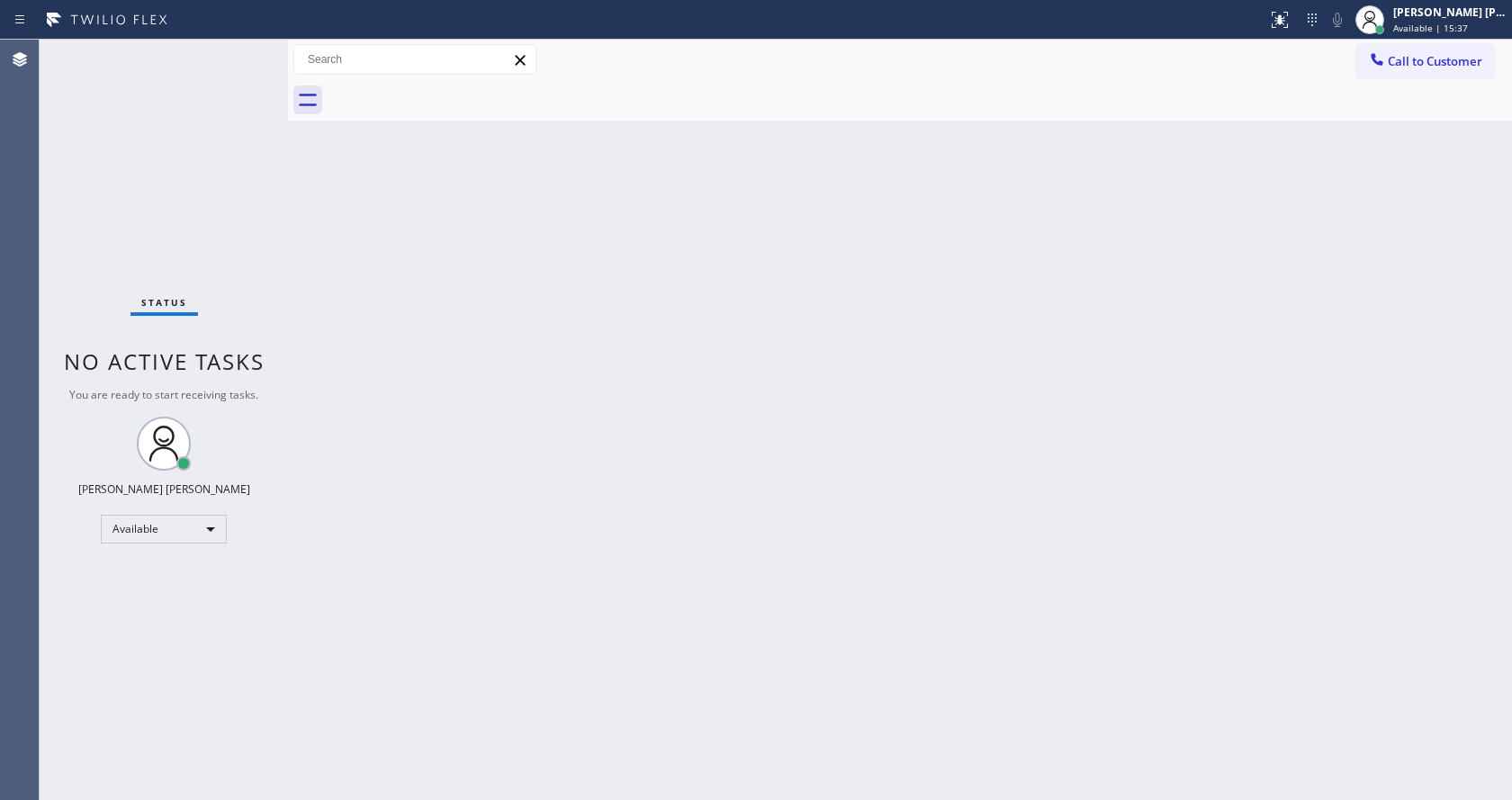
click at [429, 319] on div "Back to Dashboard Change Sender ID Customers Technicians Select a contact Outbo…" at bounding box center [900, 419] width 1224 height 760
click at [356, 279] on div "Back to Dashboard Change Sender ID Customers Technicians Select a contact Outbo…" at bounding box center [900, 419] width 1224 height 760
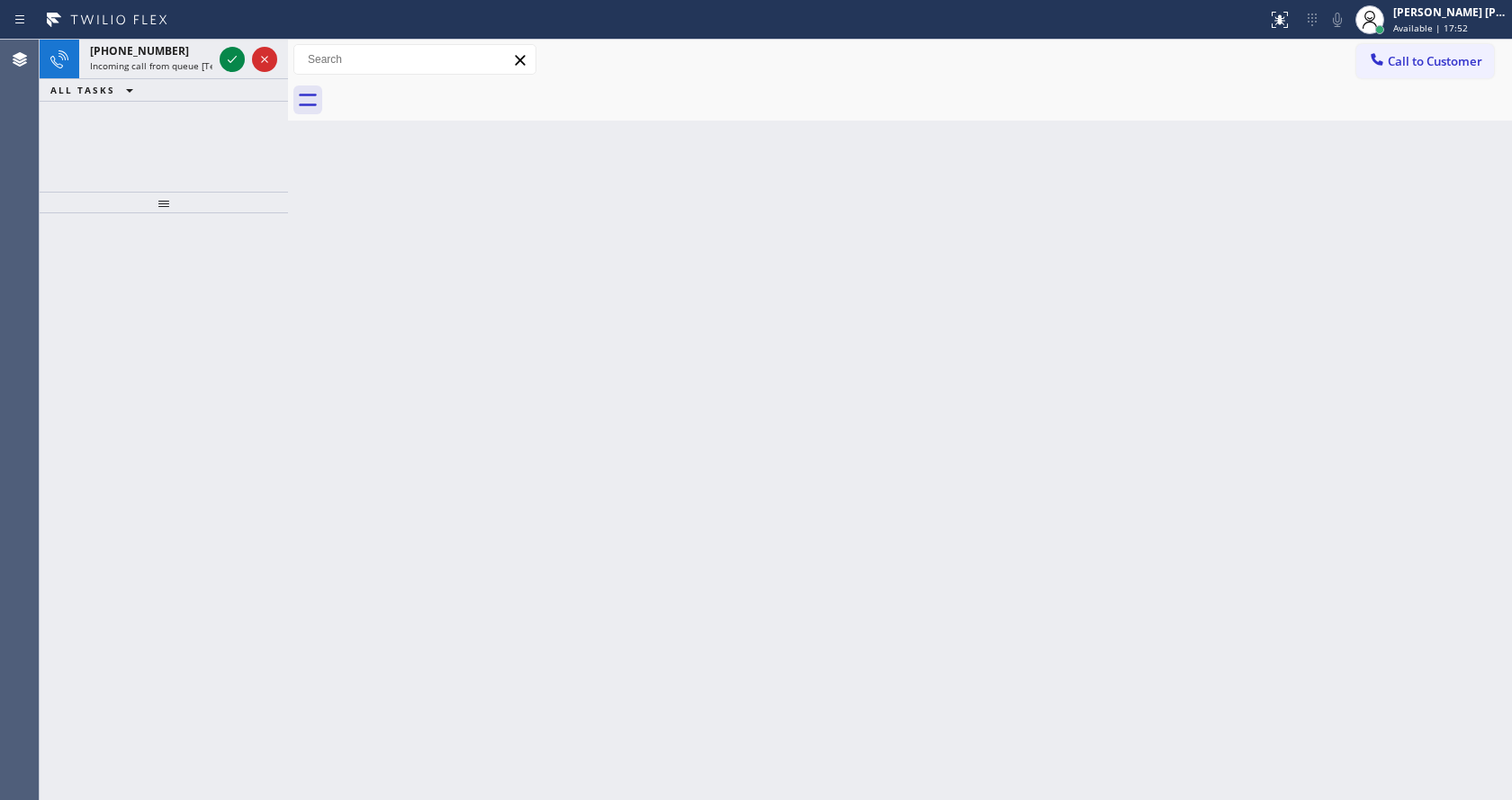
click at [594, 407] on div "Back to Dashboard Change Sender ID Customers Technicians Select a contact Outbo…" at bounding box center [900, 419] width 1224 height 760
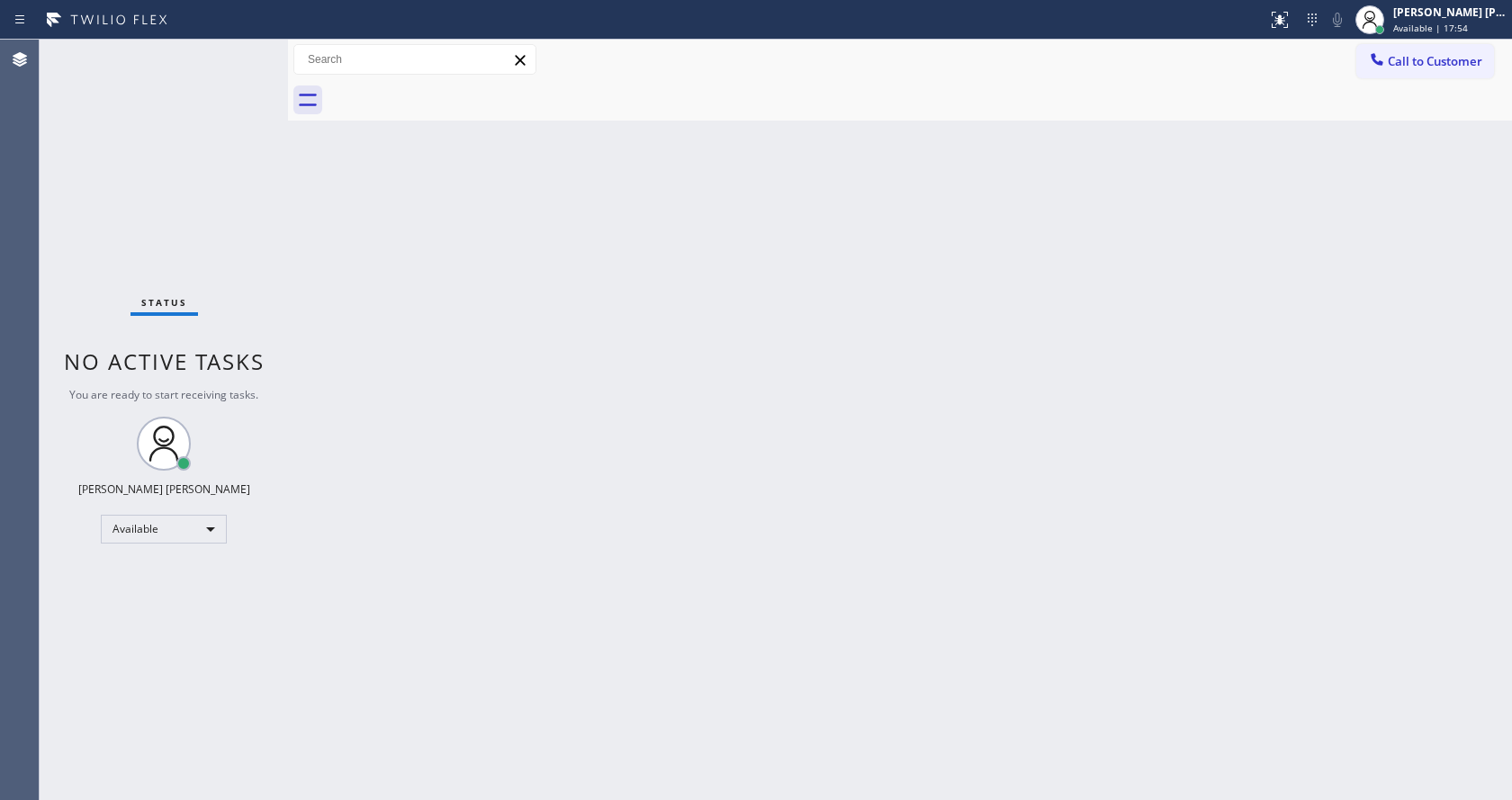
click at [823, 587] on div "Back to Dashboard Change Sender ID Customers Technicians Select a contact Outbo…" at bounding box center [900, 419] width 1224 height 760
click at [312, 289] on div "Back to Dashboard Change Sender ID Customers Technicians Select a contact Outbo…" at bounding box center [900, 419] width 1224 height 760
click at [176, 57] on div "Status No active tasks You are ready to start receiving tasks. [PERSON_NAME] [P…" at bounding box center [164, 419] width 249 height 760
click at [697, 502] on div "Back to Dashboard Change Sender ID Customers Technicians Select a contact Outbo…" at bounding box center [900, 419] width 1224 height 760
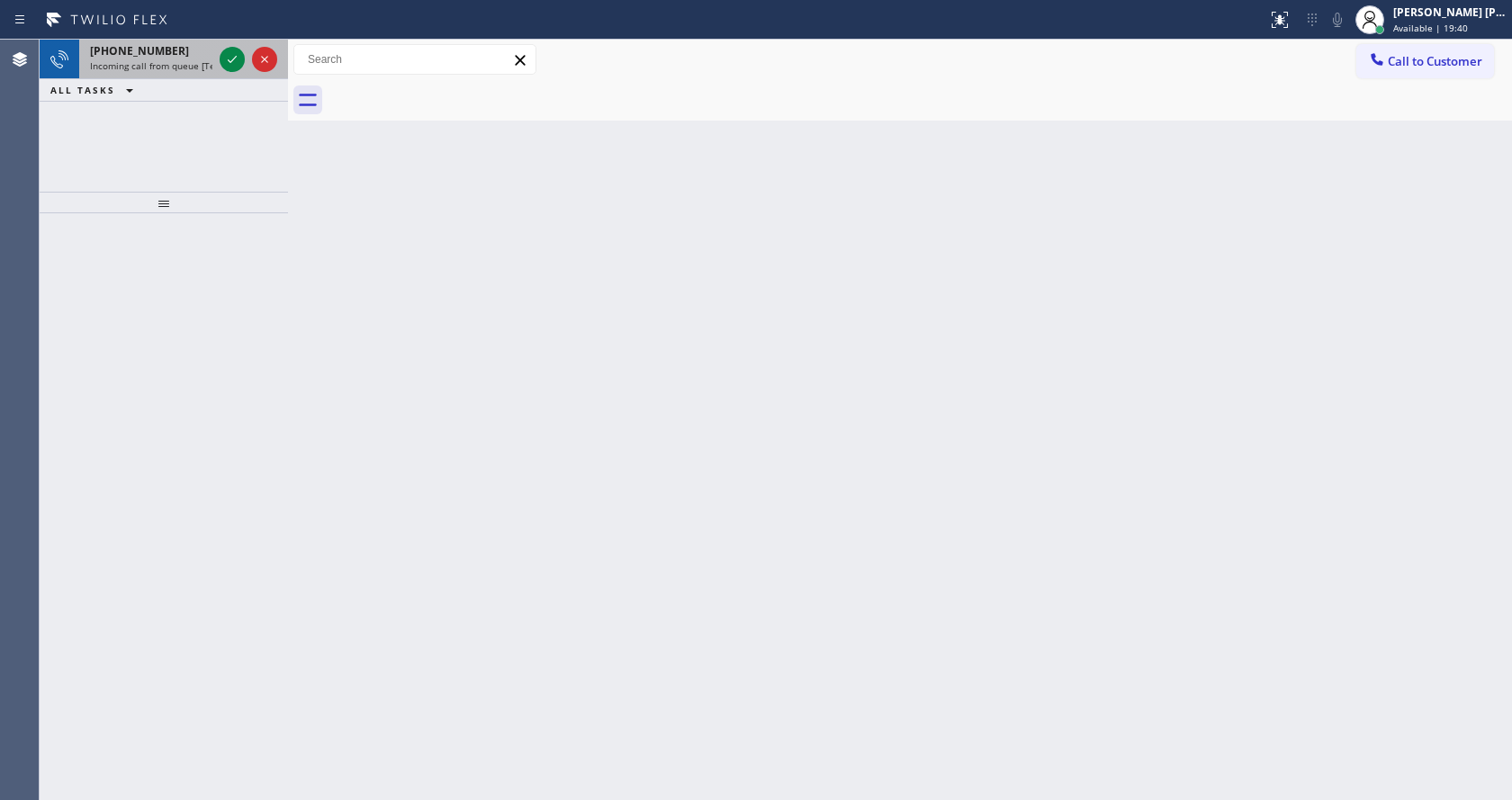
click at [194, 79] on div "+12532950582 Incoming call from queue [Test] All" at bounding box center [164, 59] width 249 height 39
click at [171, 69] on span "Incoming call from queue [Test] All" at bounding box center [165, 65] width 150 height 12
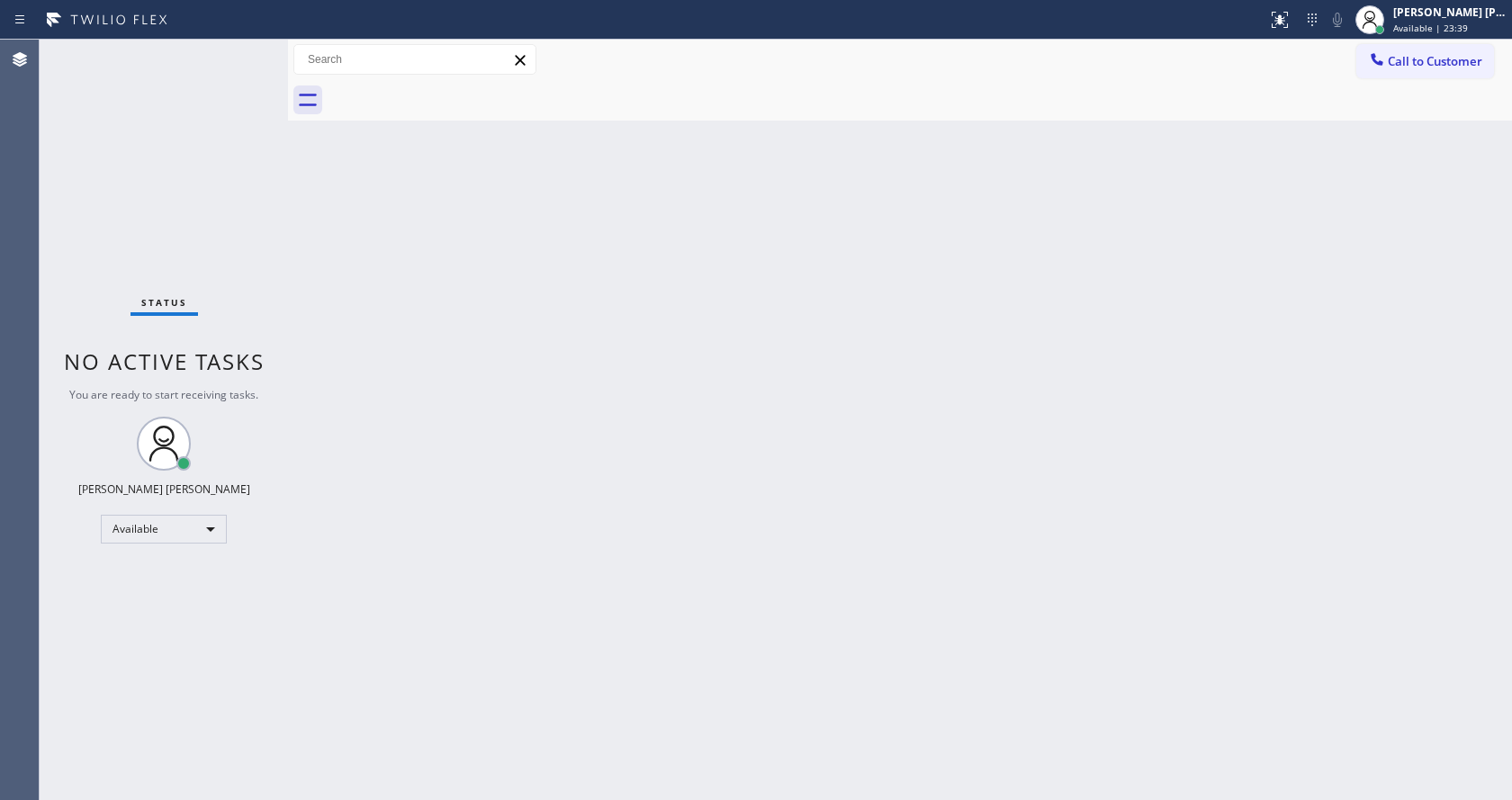
click at [636, 547] on div "Back to Dashboard Change Sender ID Customers Technicians Select a contact Outbo…" at bounding box center [900, 419] width 1224 height 760
click at [99, 162] on div "Status No active tasks You are ready to start receiving tasks. [PERSON_NAME] [P…" at bounding box center [164, 419] width 249 height 760
click at [713, 537] on div "Back to Dashboard Change Sender ID Customers Technicians Select a contact Outbo…" at bounding box center [900, 419] width 1224 height 760
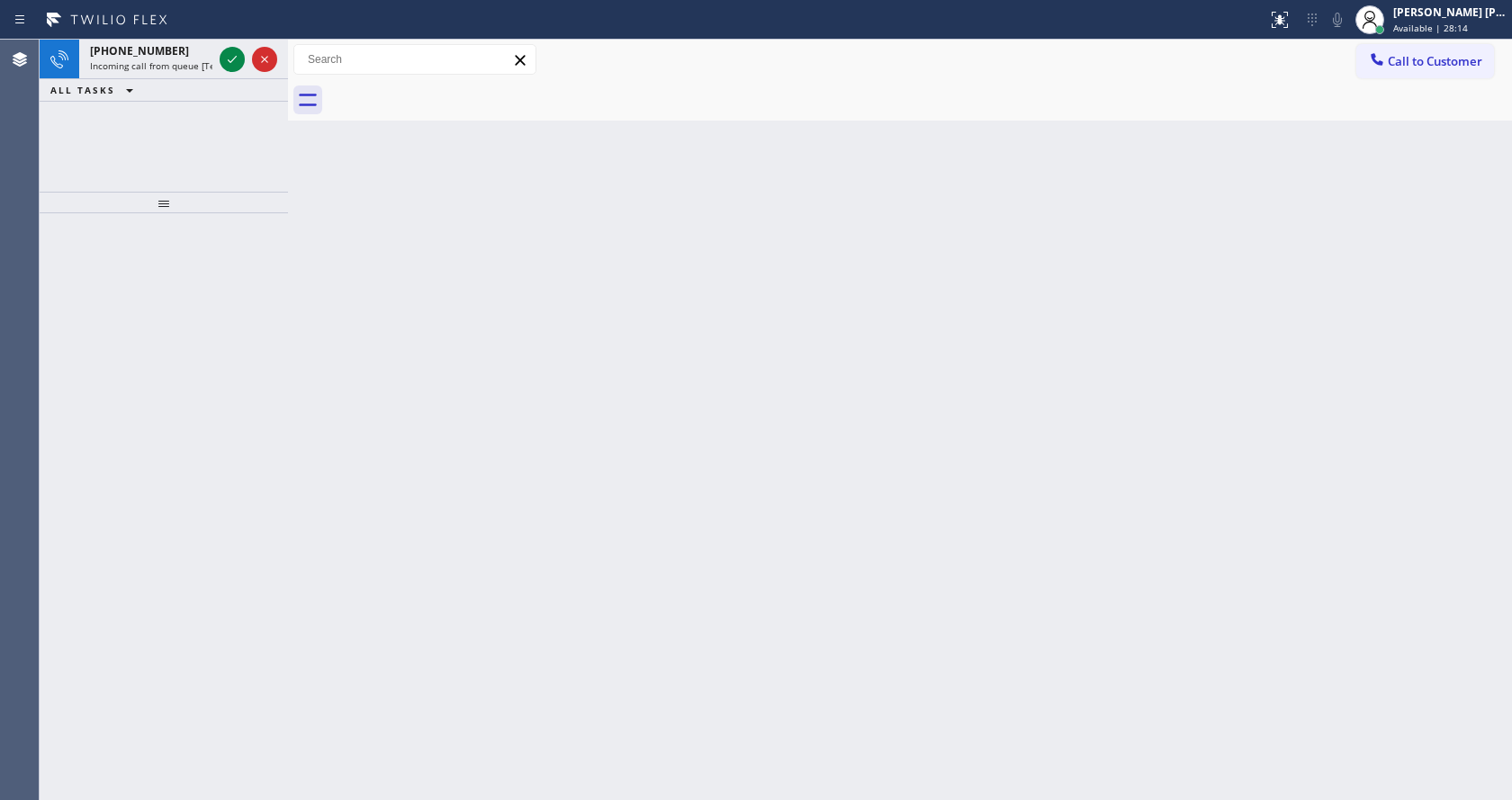
click at [108, 111] on div "+17187912392 Incoming call from queue [Test] All ALL TASKS ALL TASKS ACTIVE TAS…" at bounding box center [164, 115] width 249 height 152
click at [153, 72] on div "+17187912392 Incoming call from queue [Test] All" at bounding box center [148, 59] width 137 height 39
click at [231, 61] on icon at bounding box center [233, 60] width 9 height 7
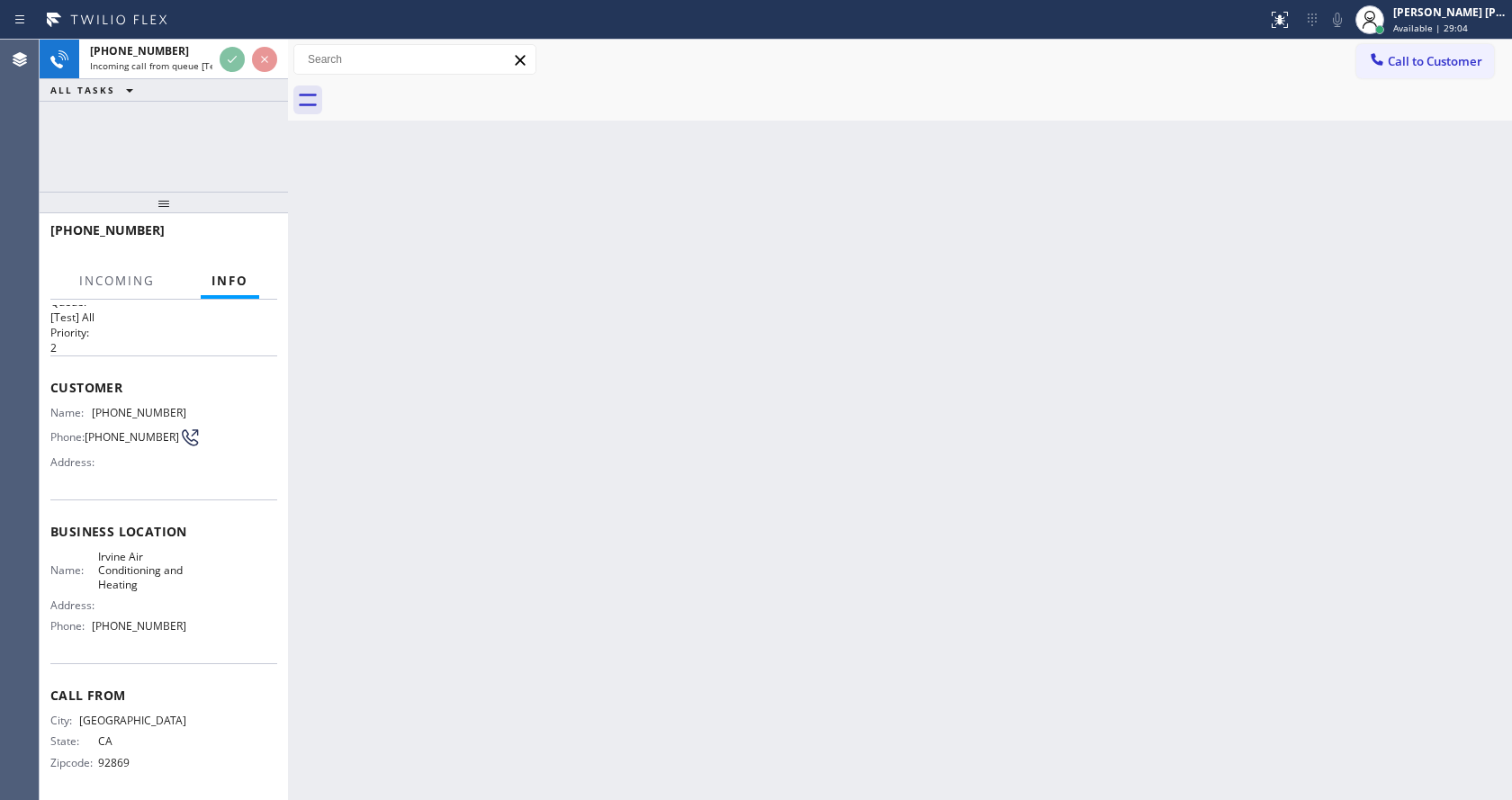
scroll to position [36, 0]
click at [665, 574] on div "Back to Dashboard Change Sender ID Customers Technicians Select a contact Outbo…" at bounding box center [900, 419] width 1224 height 760
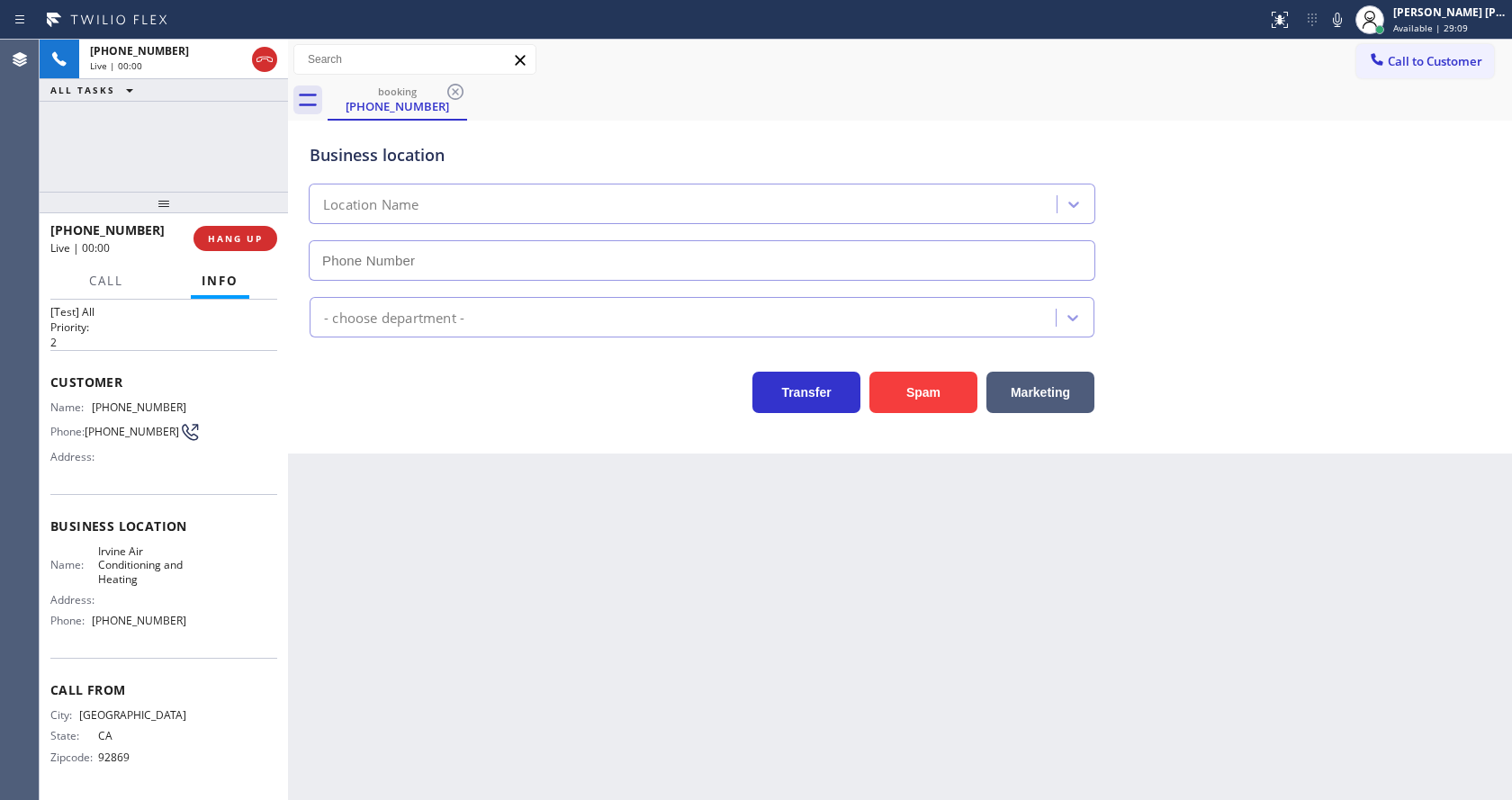
type input "(714) 709-2793"
click at [137, 353] on div "Customer Name: (714) 401-3559 Phone: (714) 401-3559 Address:" at bounding box center [164, 421] width 227 height 144
click at [596, 636] on div "Back to Dashboard Change Sender ID Customers Technicians Select a contact Outbo…" at bounding box center [900, 419] width 1224 height 760
click at [883, 593] on div "Back to Dashboard Change Sender ID Customers Technicians Select a contact Outbo…" at bounding box center [900, 419] width 1224 height 760
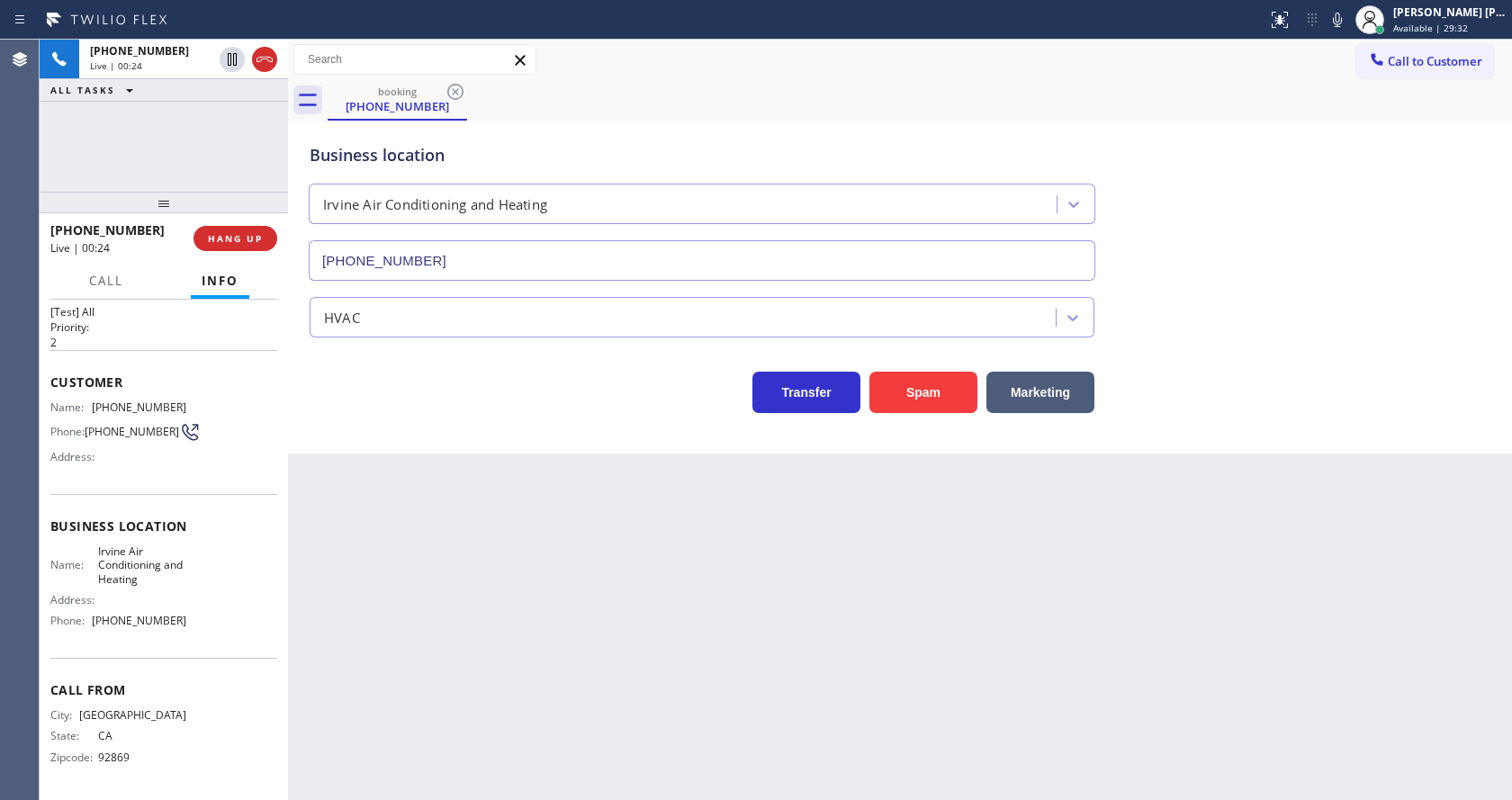
click at [361, 566] on div "Back to Dashboard Change Sender ID Customers Technicians Select a contact Outbo…" at bounding box center [900, 419] width 1224 height 760
click at [771, 663] on div "Back to Dashboard Change Sender ID Customers Technicians Select a contact Outbo…" at bounding box center [900, 419] width 1224 height 760
click at [540, 646] on div "Back to Dashboard Change Sender ID Customers Technicians Select a contact Outbo…" at bounding box center [900, 419] width 1224 height 760
click at [925, 393] on button "Spam" at bounding box center [923, 393] width 108 height 41
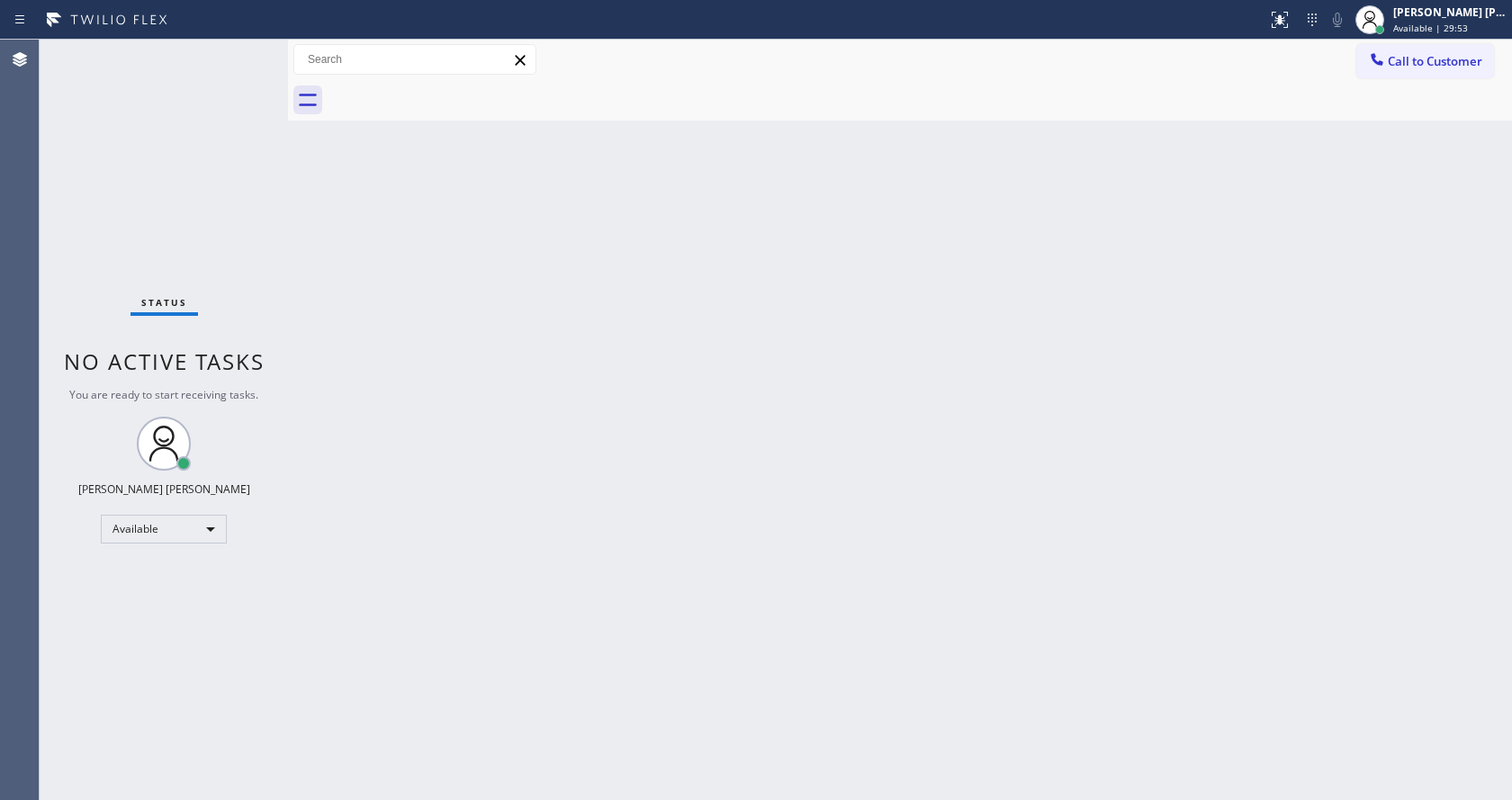
drag, startPoint x: 406, startPoint y: 440, endPoint x: 926, endPoint y: 261, distance: 549.9
click at [406, 440] on div "Back to Dashboard Change Sender ID Customers Technicians Select a contact Outbo…" at bounding box center [900, 419] width 1224 height 760
click at [565, 614] on div "Back to Dashboard Change Sender ID Customers Technicians Select a contact Outbo…" at bounding box center [900, 419] width 1224 height 760
click at [412, 490] on div "Back to Dashboard Change Sender ID Customers Technicians Select a contact Outbo…" at bounding box center [900, 419] width 1224 height 760
click at [782, 460] on div "Back to Dashboard Change Sender ID Customers Technicians Select a contact Outbo…" at bounding box center [900, 419] width 1224 height 760
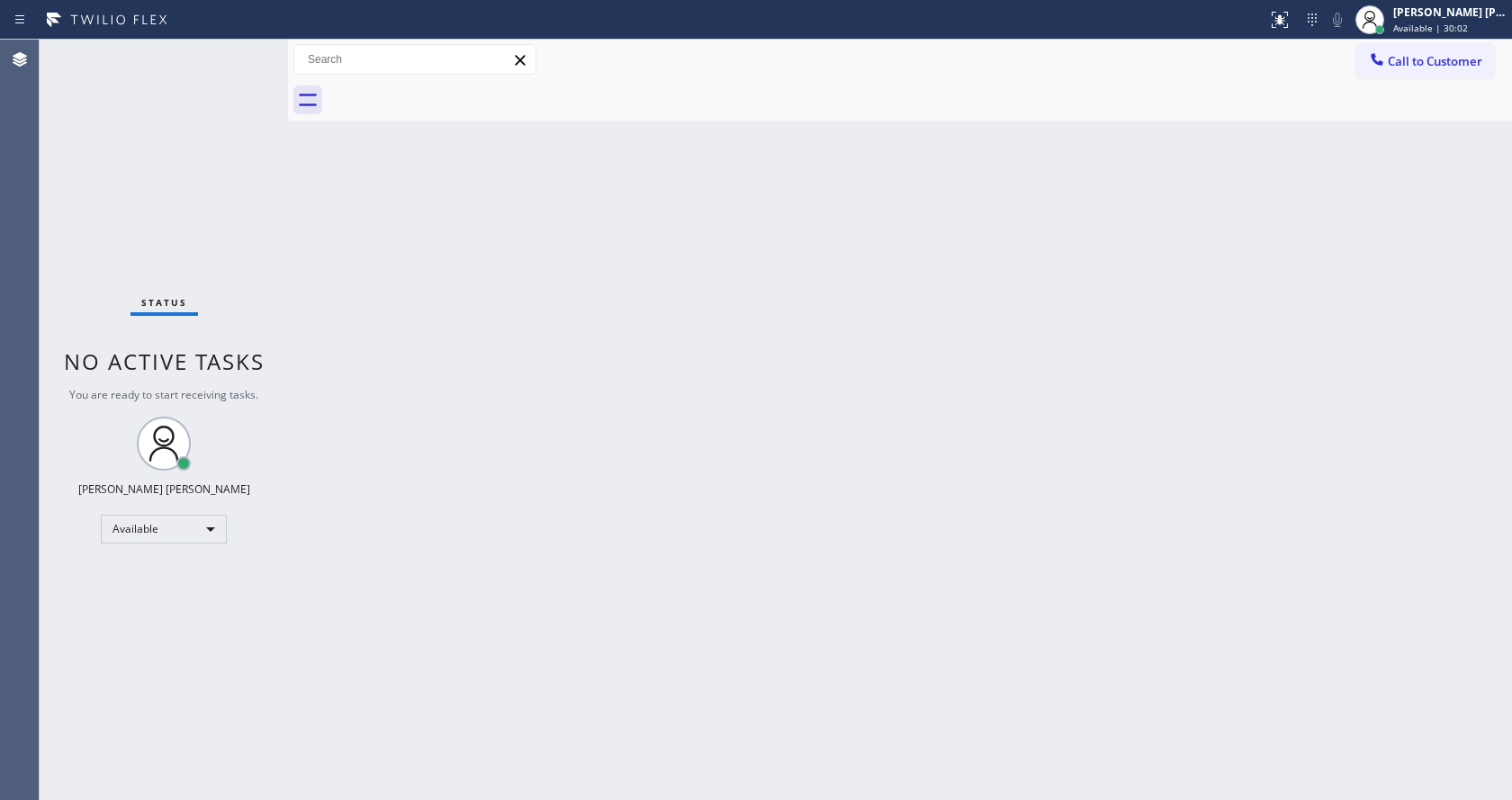
click at [473, 244] on div "Back to Dashboard Change Sender ID Customers Technicians Select a contact Outbo…" at bounding box center [900, 419] width 1224 height 760
drag, startPoint x: 287, startPoint y: 74, endPoint x: 252, endPoint y: 66, distance: 35.9
click at [252, 67] on div "Status No active tasks You are ready to start receiving tasks. Jen Rose Villanu…" at bounding box center [775, 419] width 1473 height 760
click at [248, 50] on div "Status No active tasks You are ready to start receiving tasks. [PERSON_NAME] [P…" at bounding box center [164, 419] width 249 height 760
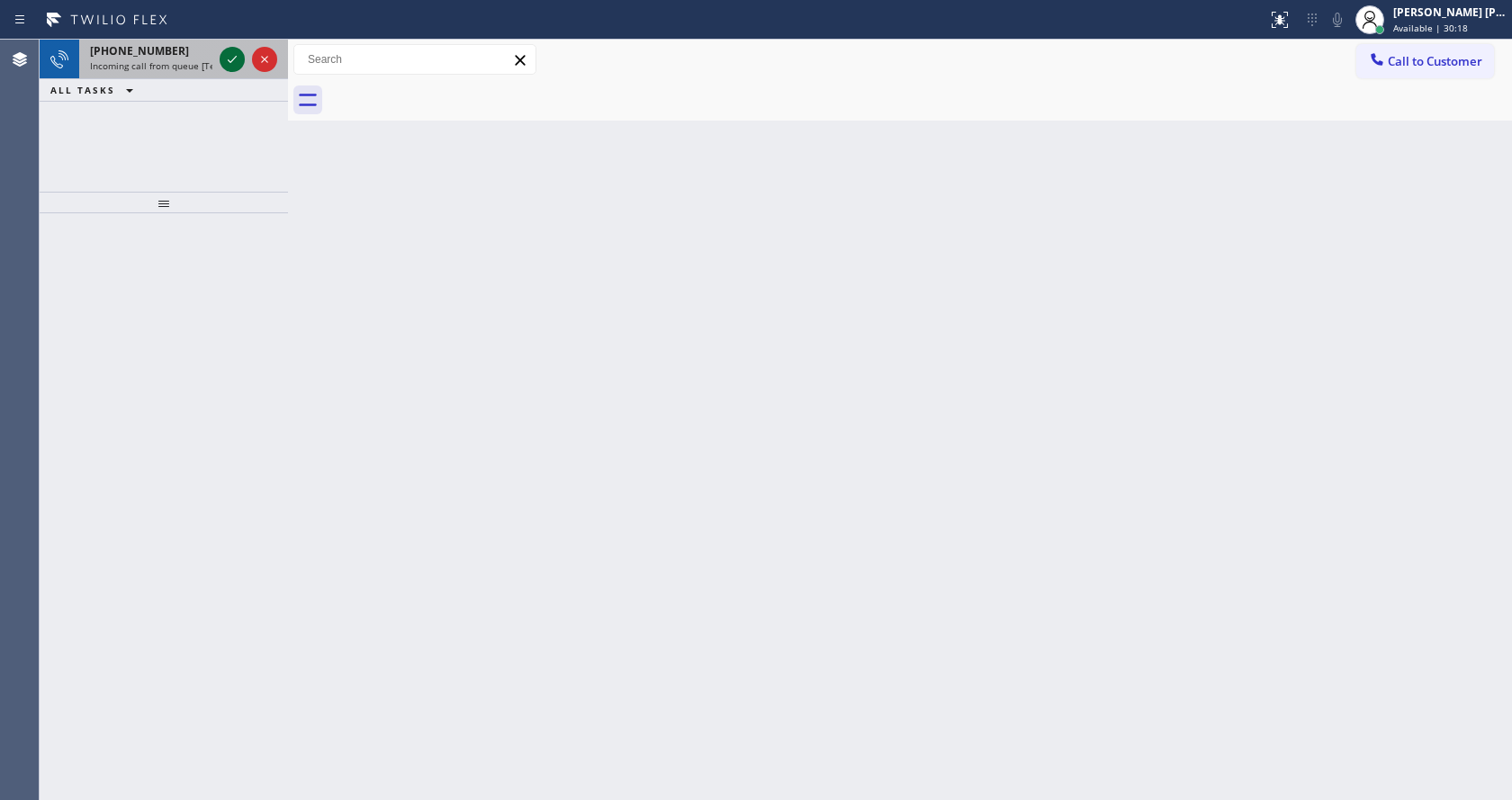
click at [229, 55] on icon at bounding box center [232, 59] width 22 height 21
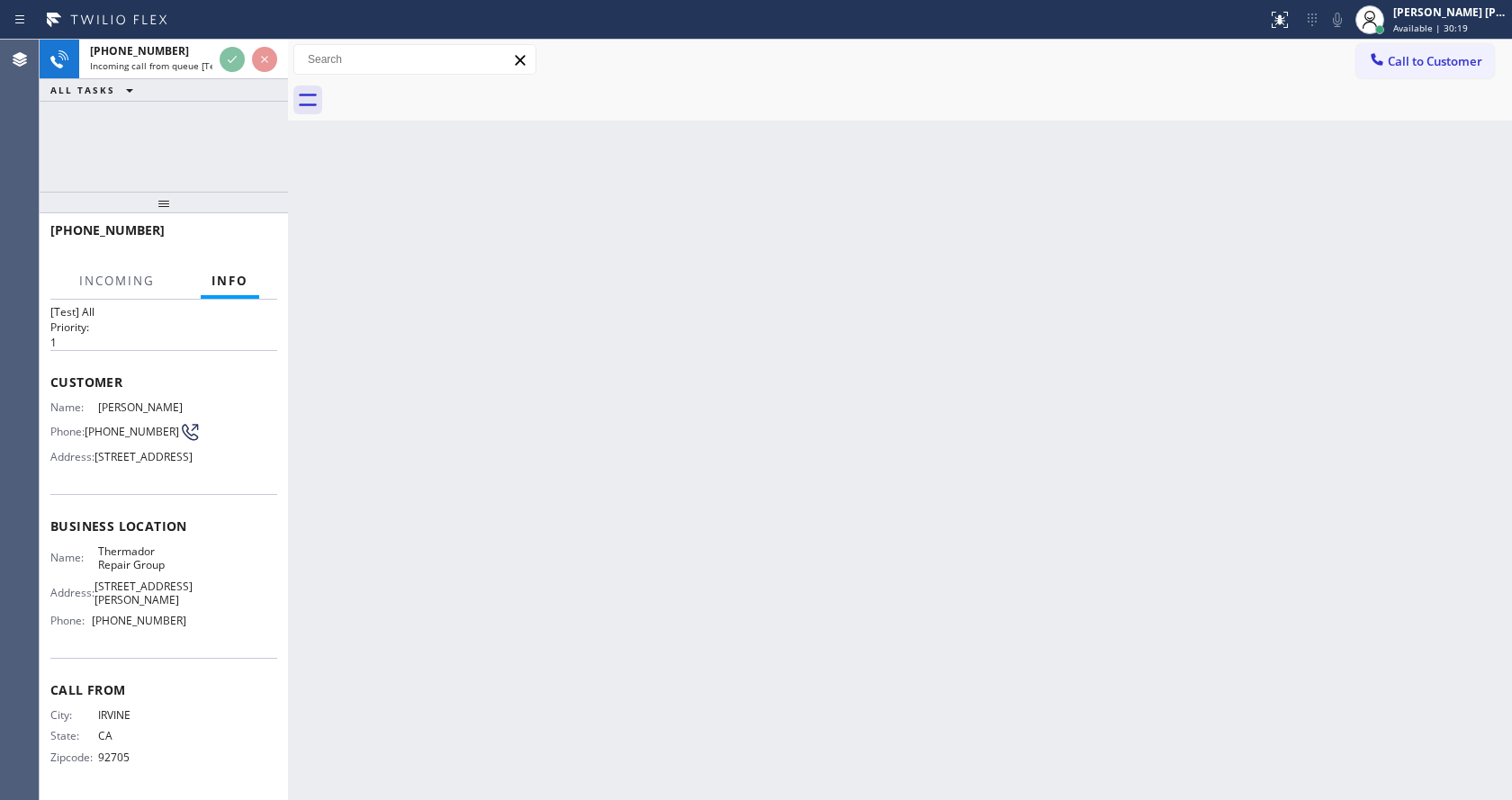
scroll to position [79, 0]
click at [506, 511] on div "Back to Dashboard Change Sender ID Customers Technicians Select a contact Outbo…" at bounding box center [900, 419] width 1224 height 760
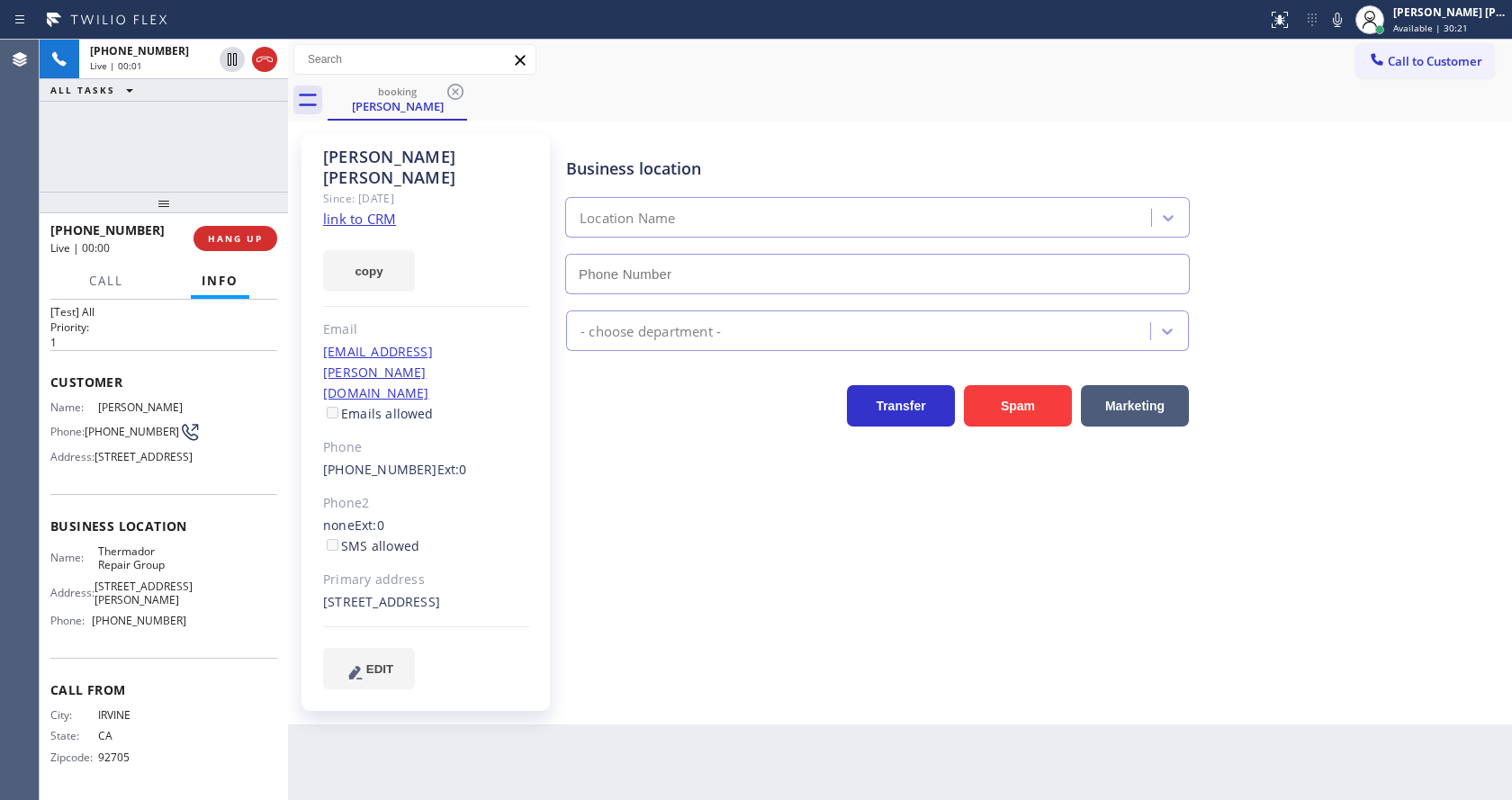
type input "(855) 920-0838"
click at [669, 567] on div "Business location Thermador Repair Group (855) 920-0838 Appliance Repair High E…" at bounding box center [1035, 410] width 945 height 545
click at [382, 188] on div "Since: [DATE]" at bounding box center [426, 198] width 206 height 21
click at [382, 209] on link "link to CRM" at bounding box center [360, 218] width 73 height 18
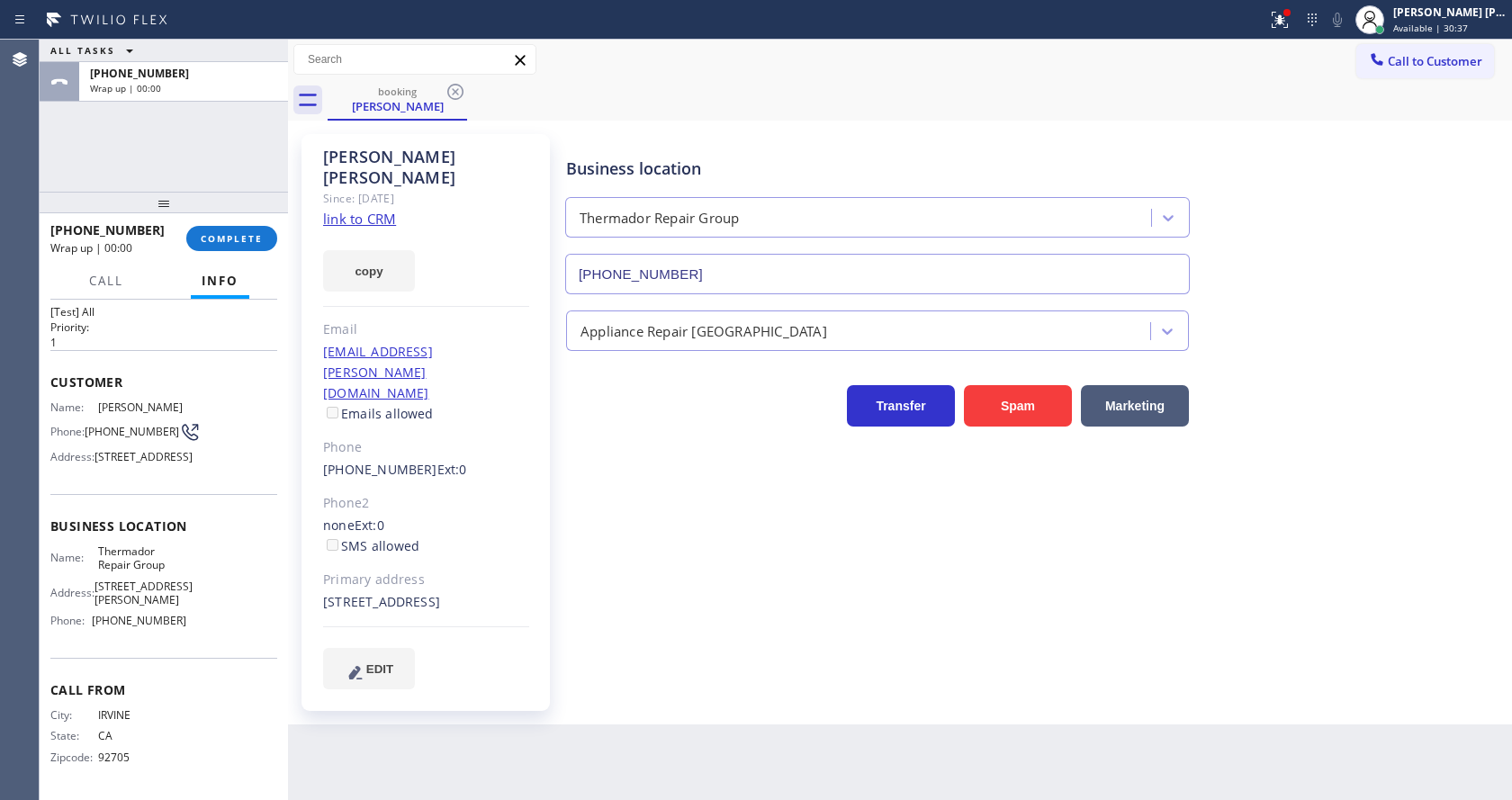
click at [214, 251] on div "+19493787632 Wrap up | 00:00 COMPLETE" at bounding box center [164, 238] width 227 height 47
click at [215, 243] on span "COMPLETE" at bounding box center [232, 237] width 62 height 12
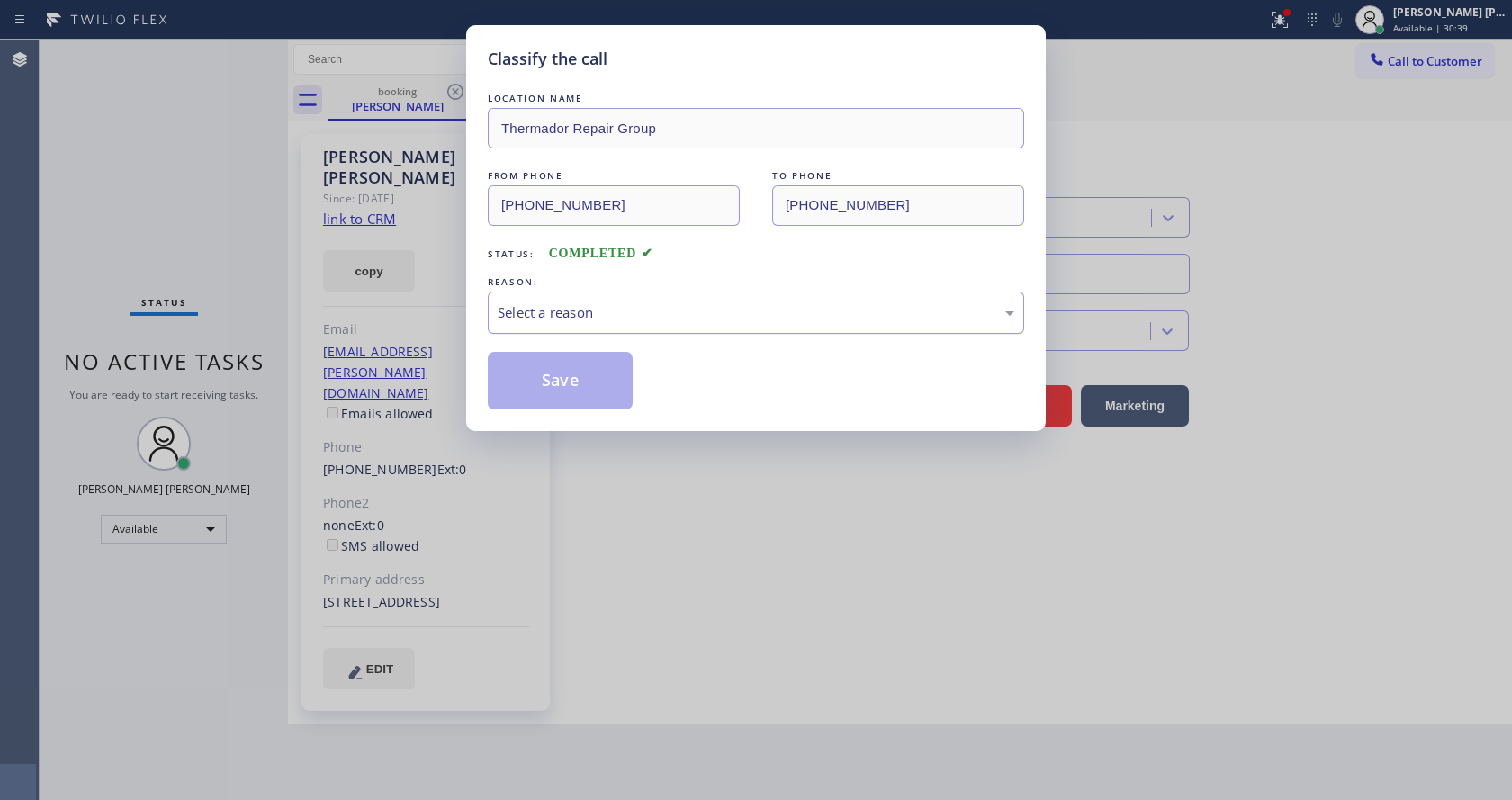
click at [685, 323] on div "Select a reason" at bounding box center [756, 312] width 537 height 42
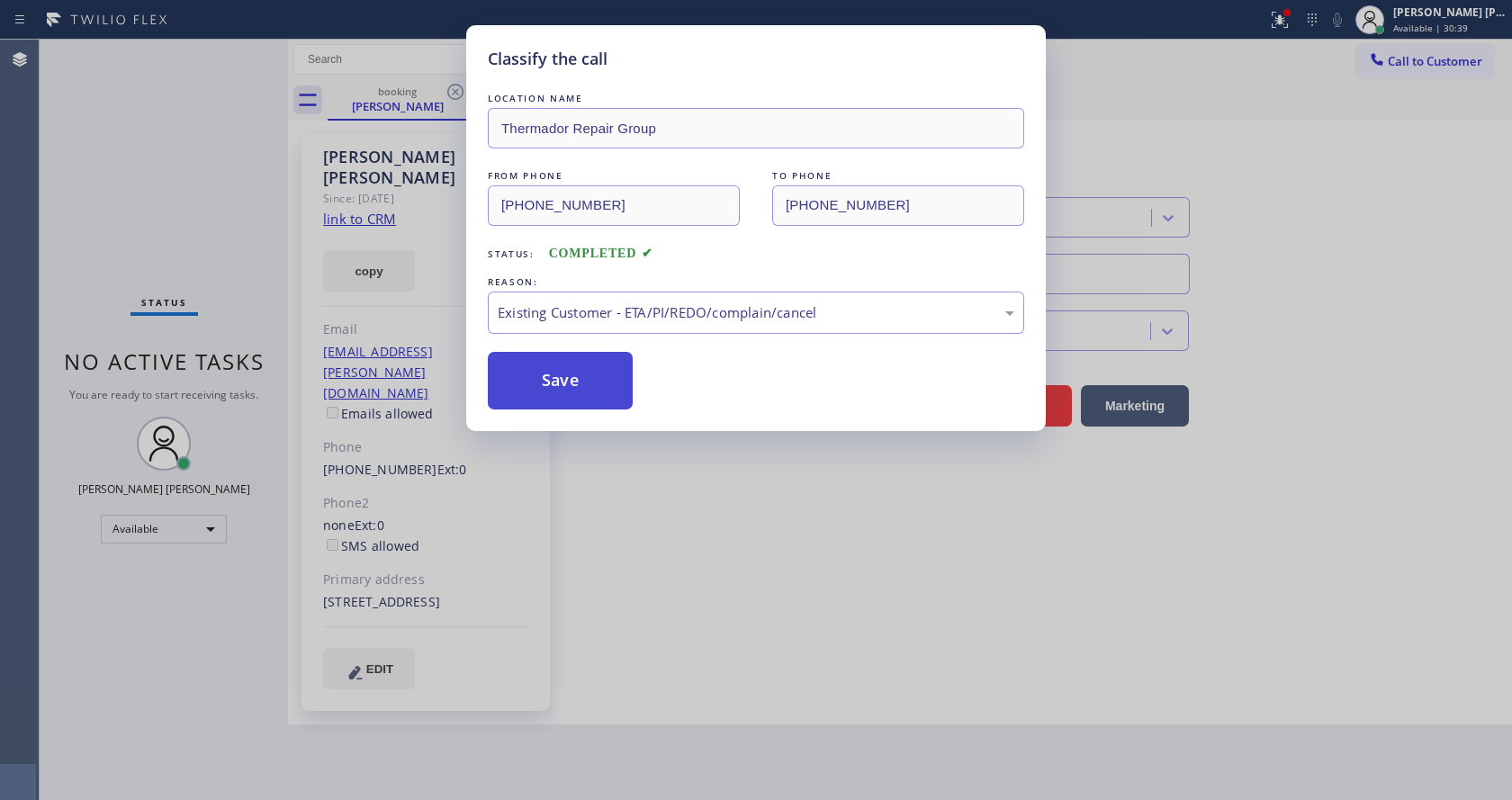
click at [583, 379] on button "Save" at bounding box center [560, 380] width 145 height 58
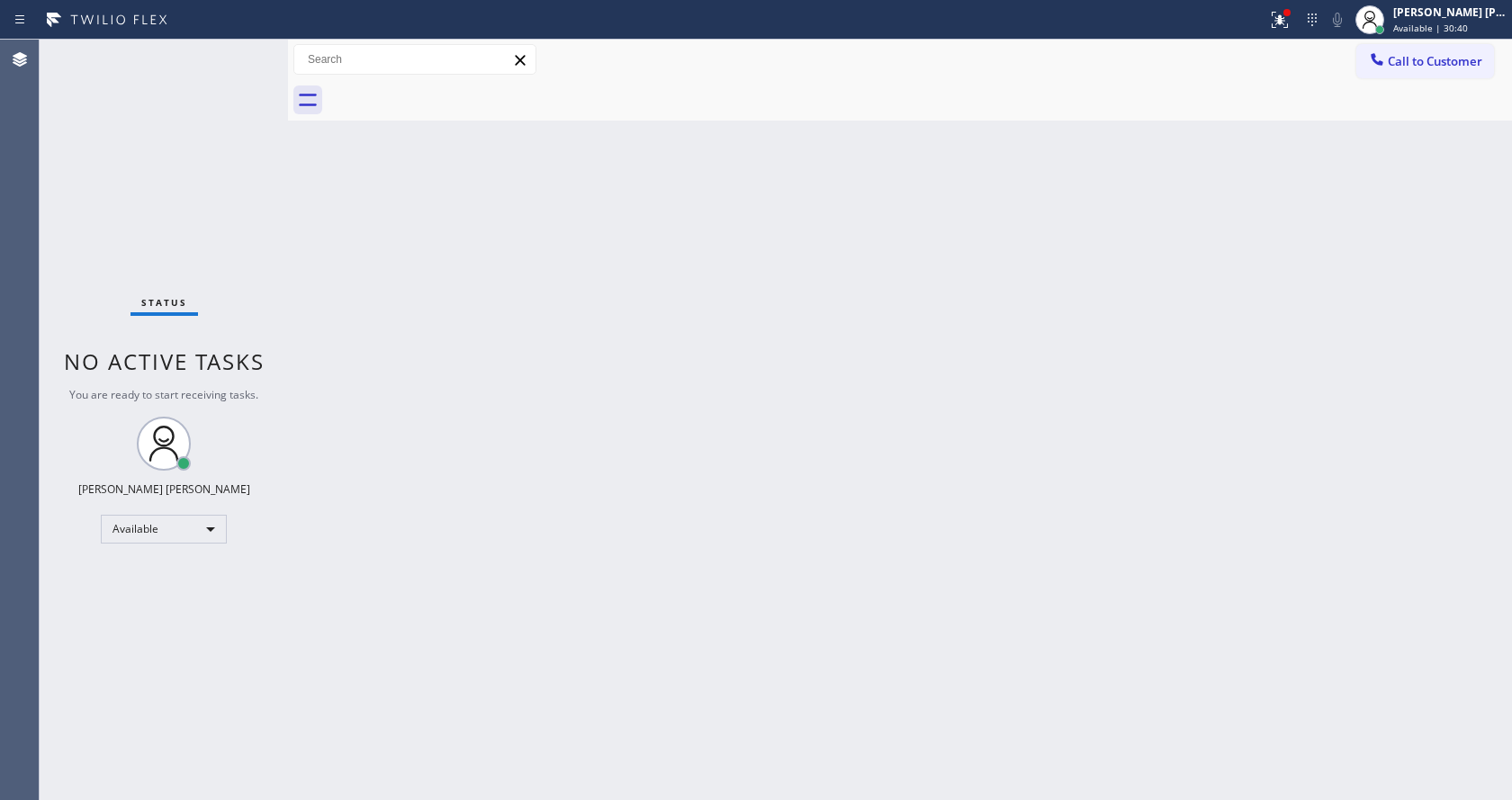
click at [1285, 20] on icon at bounding box center [1280, 17] width 11 height 7
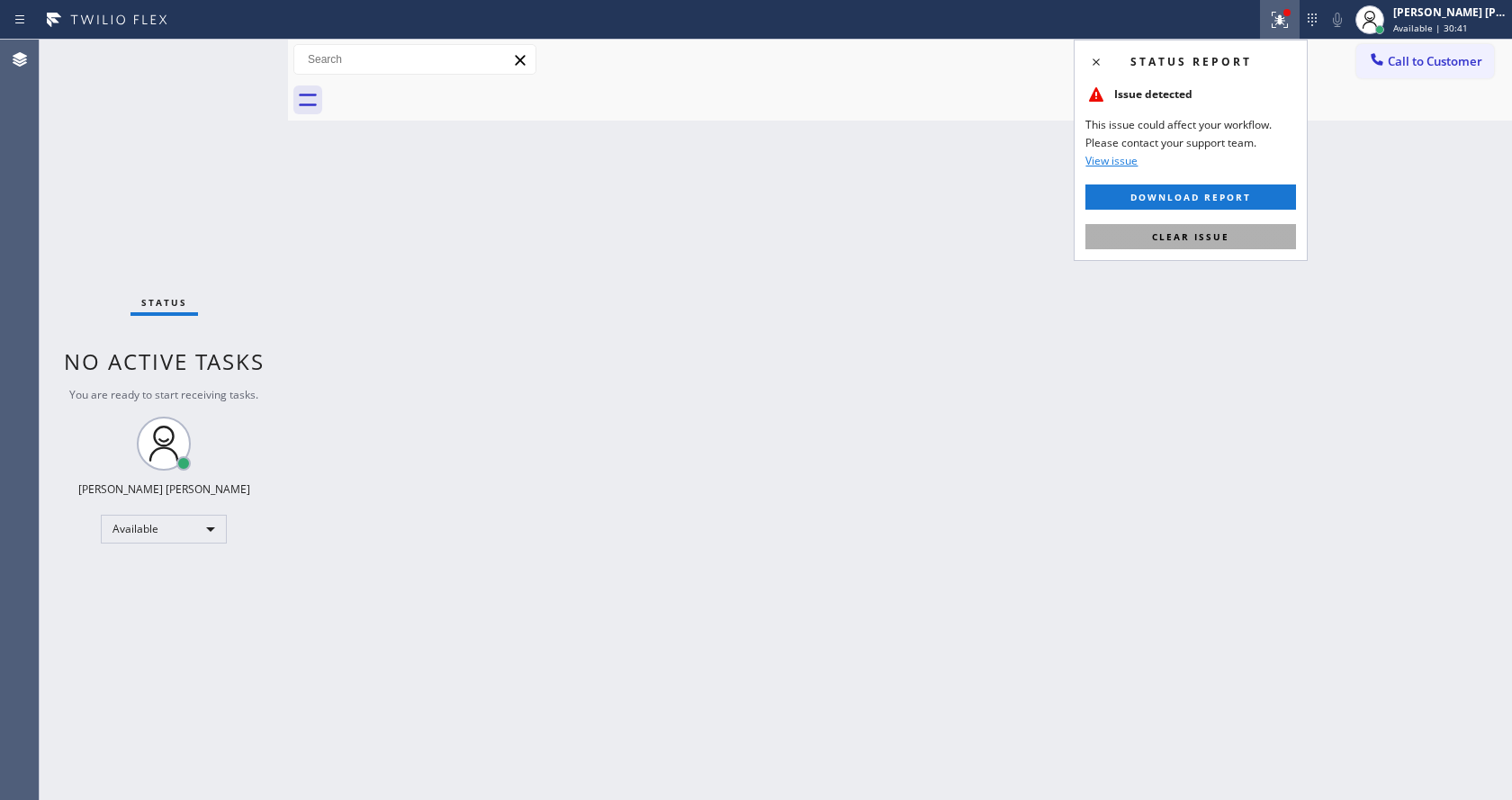
click at [1261, 228] on button "Clear issue" at bounding box center [1190, 236] width 210 height 25
click at [1333, 239] on div "Back to Dashboard Change Sender ID Customers Technicians Select a contact Outbo…" at bounding box center [900, 419] width 1224 height 760
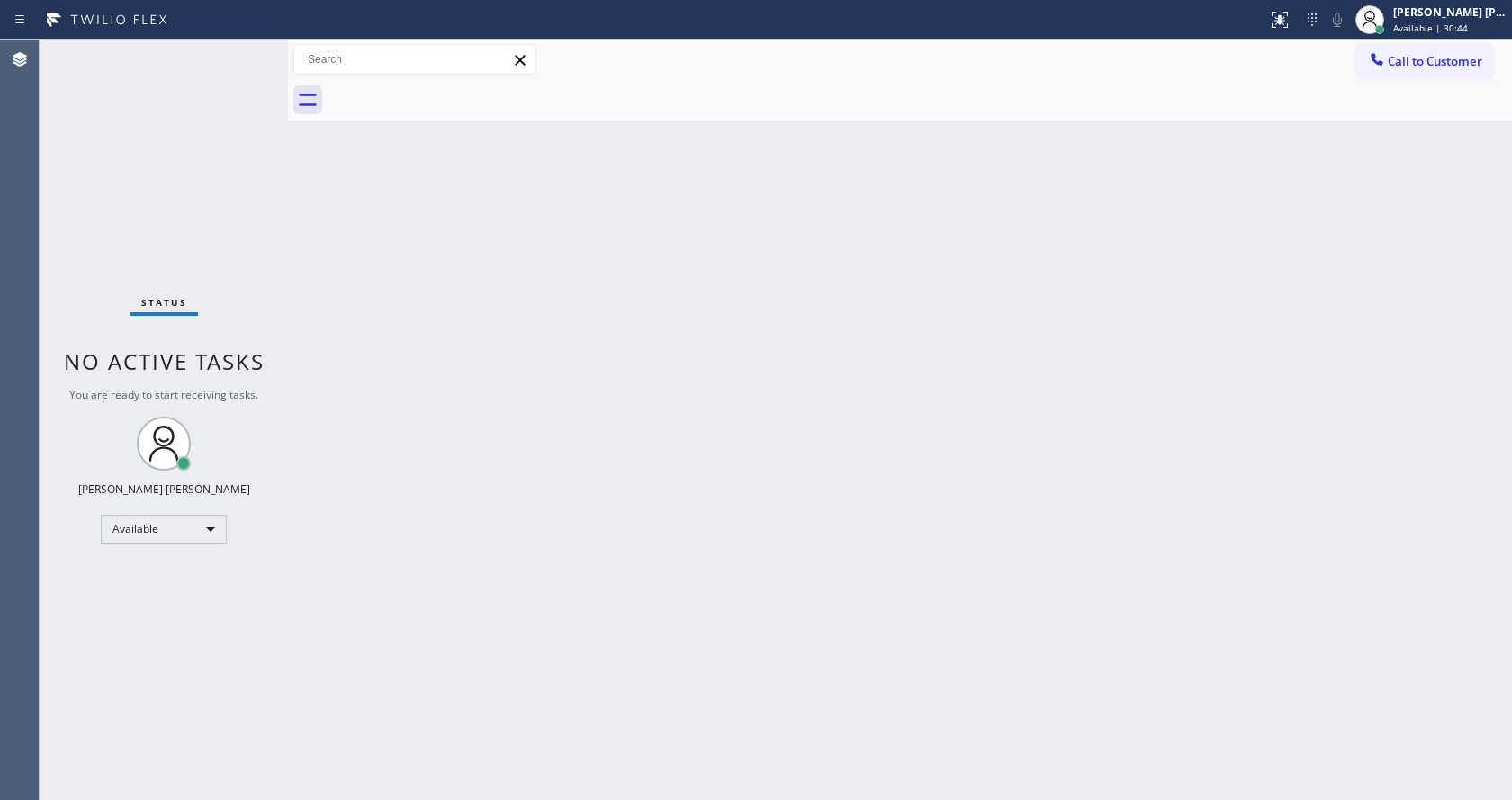
click at [484, 350] on div "Back to Dashboard Change Sender ID Customers Technicians Select a contact Outbo…" at bounding box center [900, 419] width 1224 height 760
click at [307, 295] on div "Back to Dashboard Change Sender ID Customers Technicians Select a contact Outbo…" at bounding box center [900, 419] width 1224 height 760
click at [241, 45] on div "Status No active tasks You are ready to start receiving tasks. [PERSON_NAME] [P…" at bounding box center [164, 419] width 249 height 760
drag, startPoint x: 285, startPoint y: 64, endPoint x: 269, endPoint y: 64, distance: 16.0
click at [269, 64] on div "Status No active tasks You are ready to start receiving tasks. Jen Rose Villanu…" at bounding box center [775, 419] width 1473 height 760
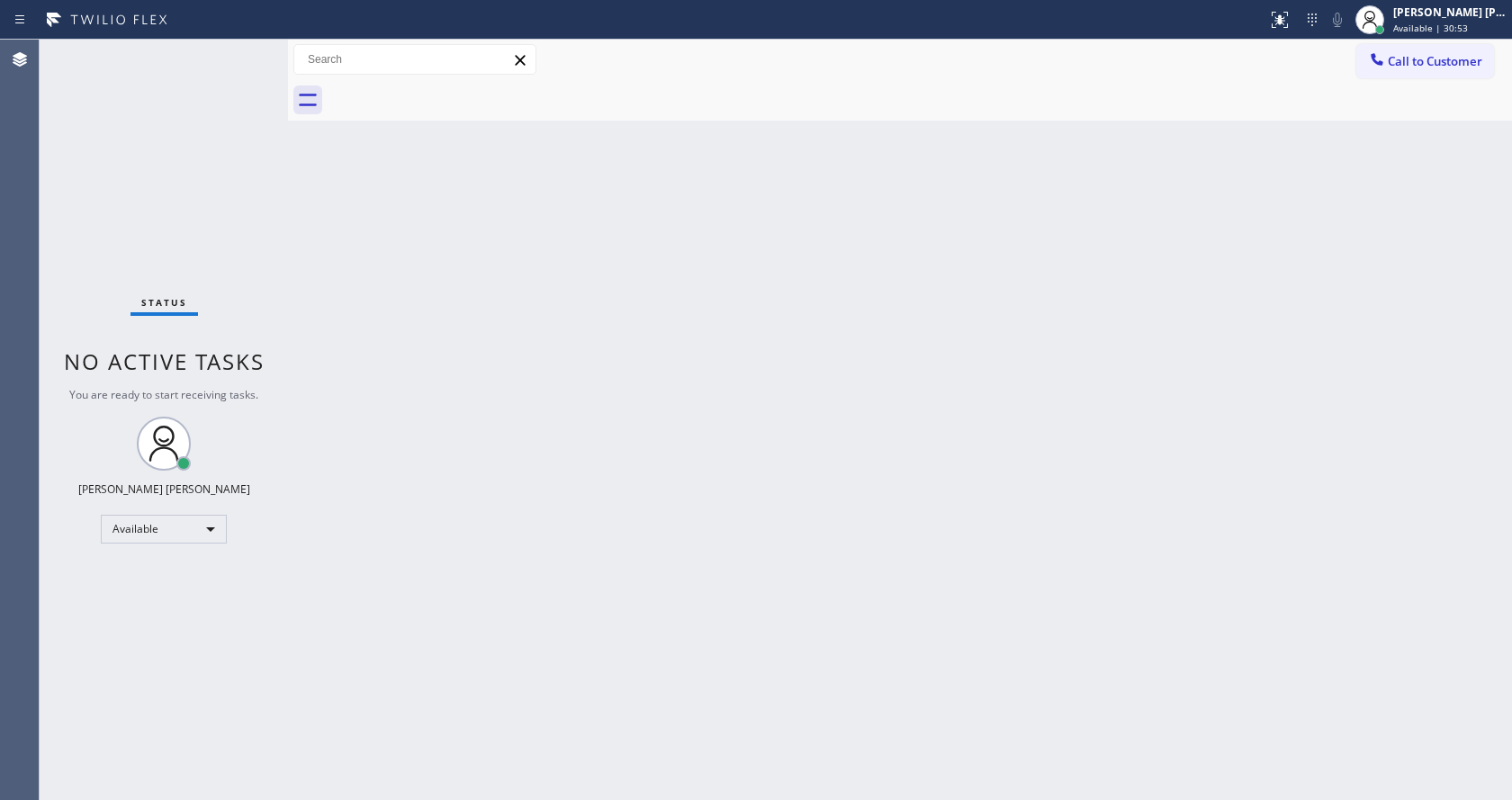
click at [247, 50] on div "Status No active tasks You are ready to start receiving tasks. [PERSON_NAME] [P…" at bounding box center [164, 419] width 249 height 760
click at [250, 50] on div "Status No active tasks You are ready to start receiving tasks. [PERSON_NAME] [P…" at bounding box center [164, 419] width 249 height 760
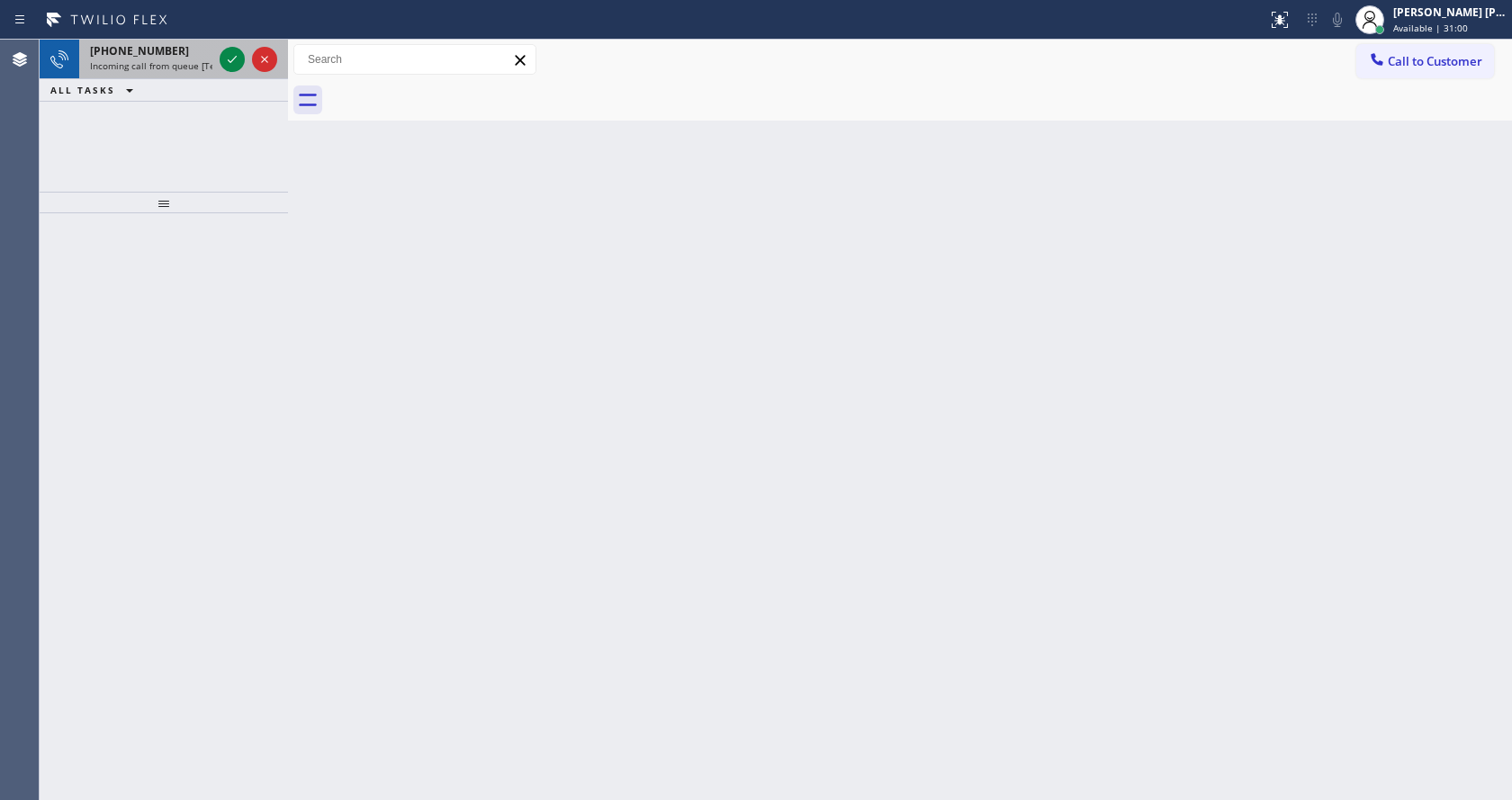
click at [198, 59] on div "+19493787632 Incoming call from queue [Test] All" at bounding box center [148, 59] width 137 height 39
click at [183, 50] on div "+19493787632" at bounding box center [151, 50] width 122 height 15
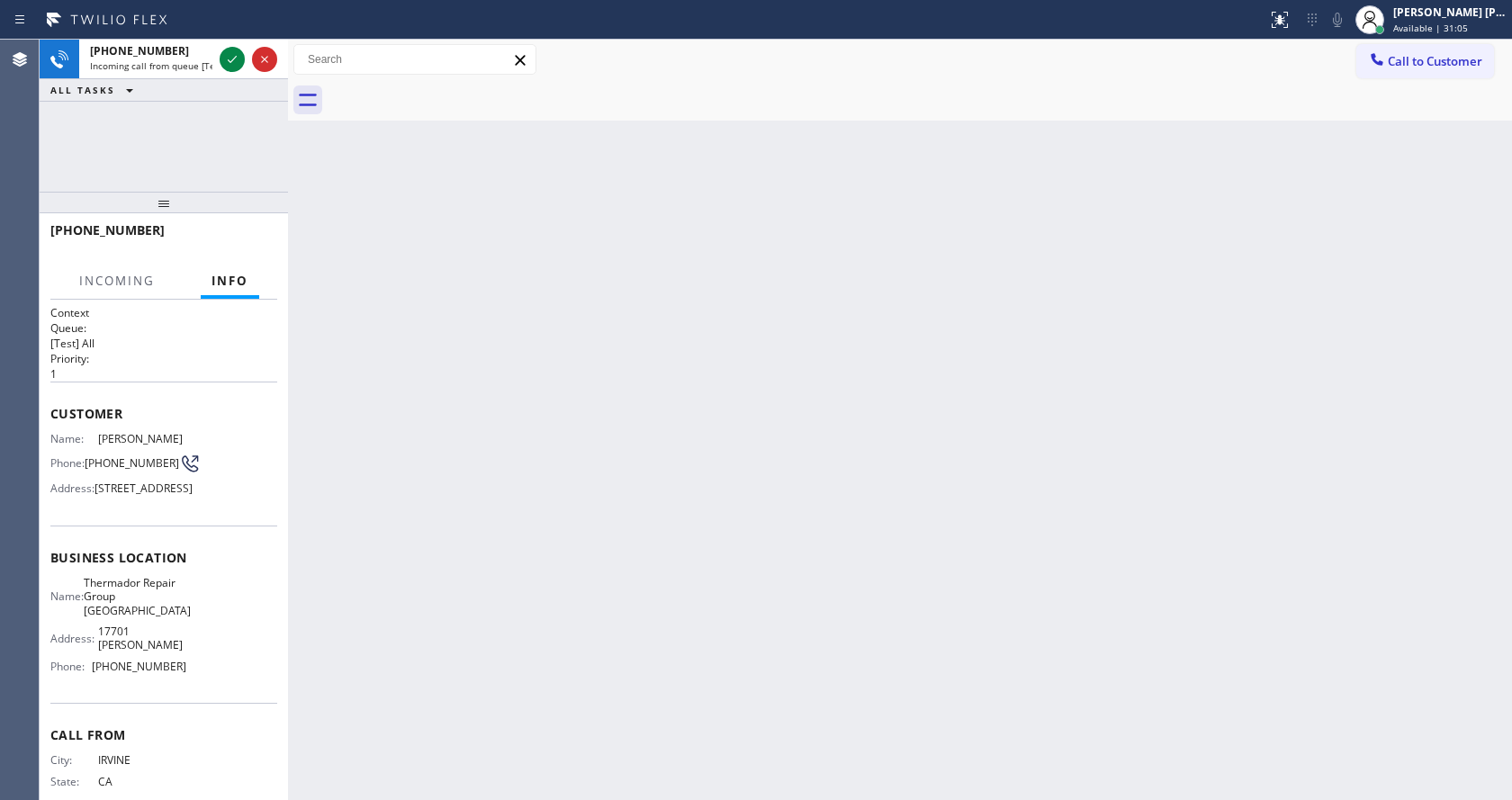
click at [910, 494] on div "Back to Dashboard Change Sender ID Customers Technicians Select a contact Outbo…" at bounding box center [900, 419] width 1224 height 760
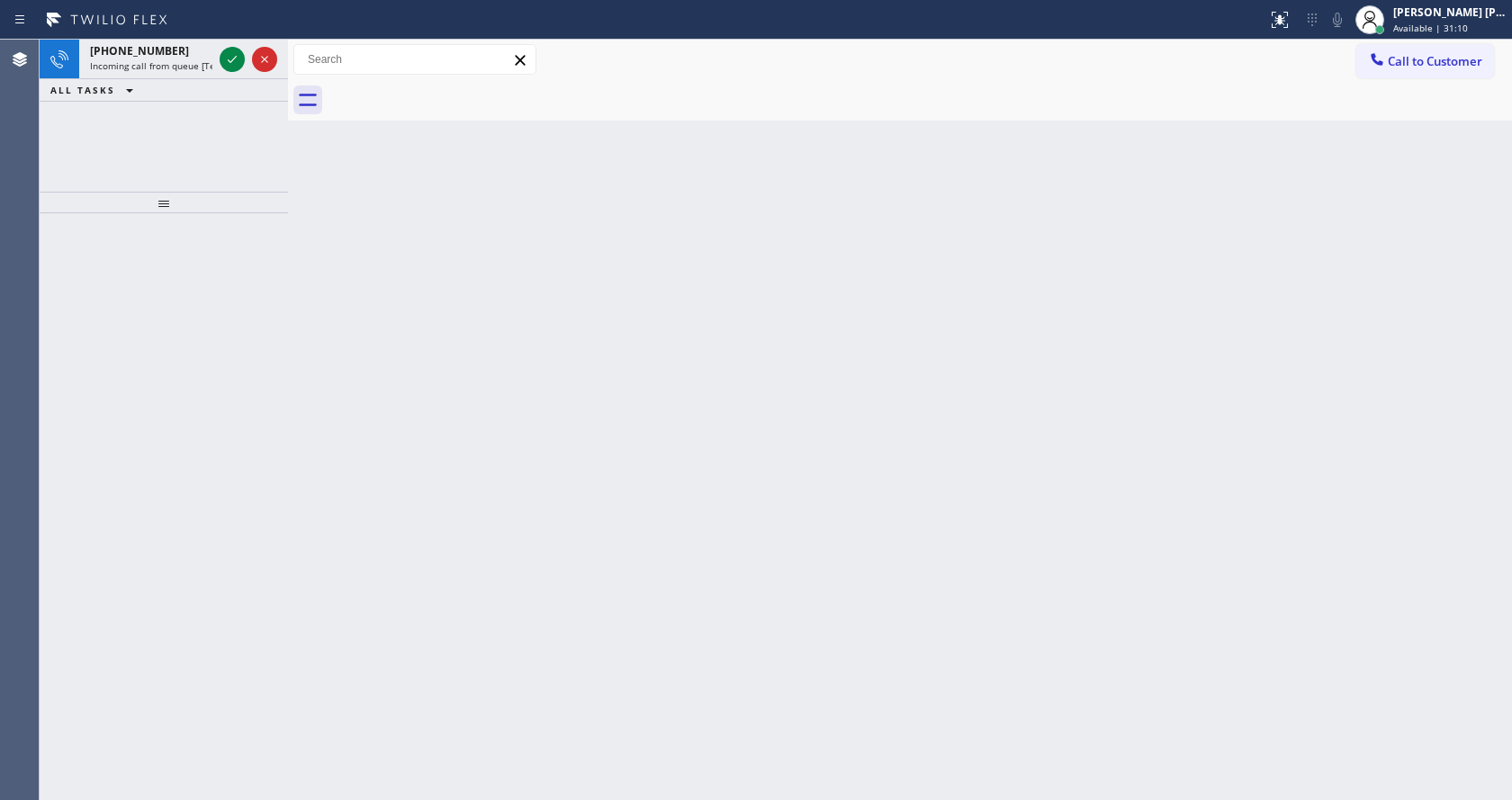
click at [389, 315] on div "Back to Dashboard Change Sender ID Customers Technicians Select a contact Outbo…" at bounding box center [900, 419] width 1224 height 760
click at [153, 60] on span "Incoming call from queue [Test] All" at bounding box center [165, 65] width 150 height 12
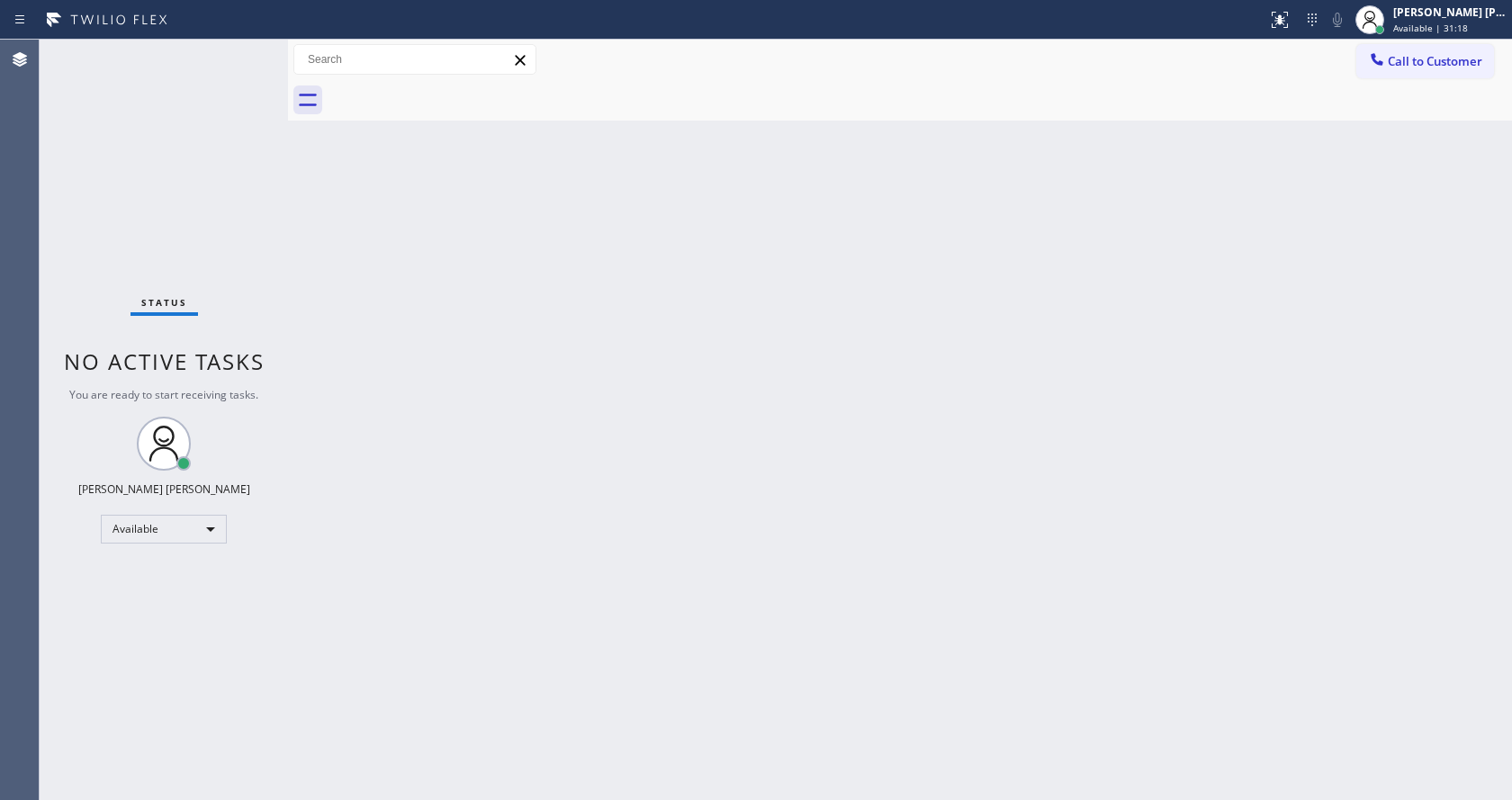
click at [695, 474] on div "Back to Dashboard Change Sender ID Customers Technicians Select a contact Outbo…" at bounding box center [900, 419] width 1224 height 760
click at [783, 529] on div "Back to Dashboard Change Sender ID Customers Technicians Select a contact Outbo…" at bounding box center [900, 419] width 1224 height 760
click at [436, 391] on div "Back to Dashboard Change Sender ID Customers Technicians Select a contact Outbo…" at bounding box center [900, 419] width 1224 height 760
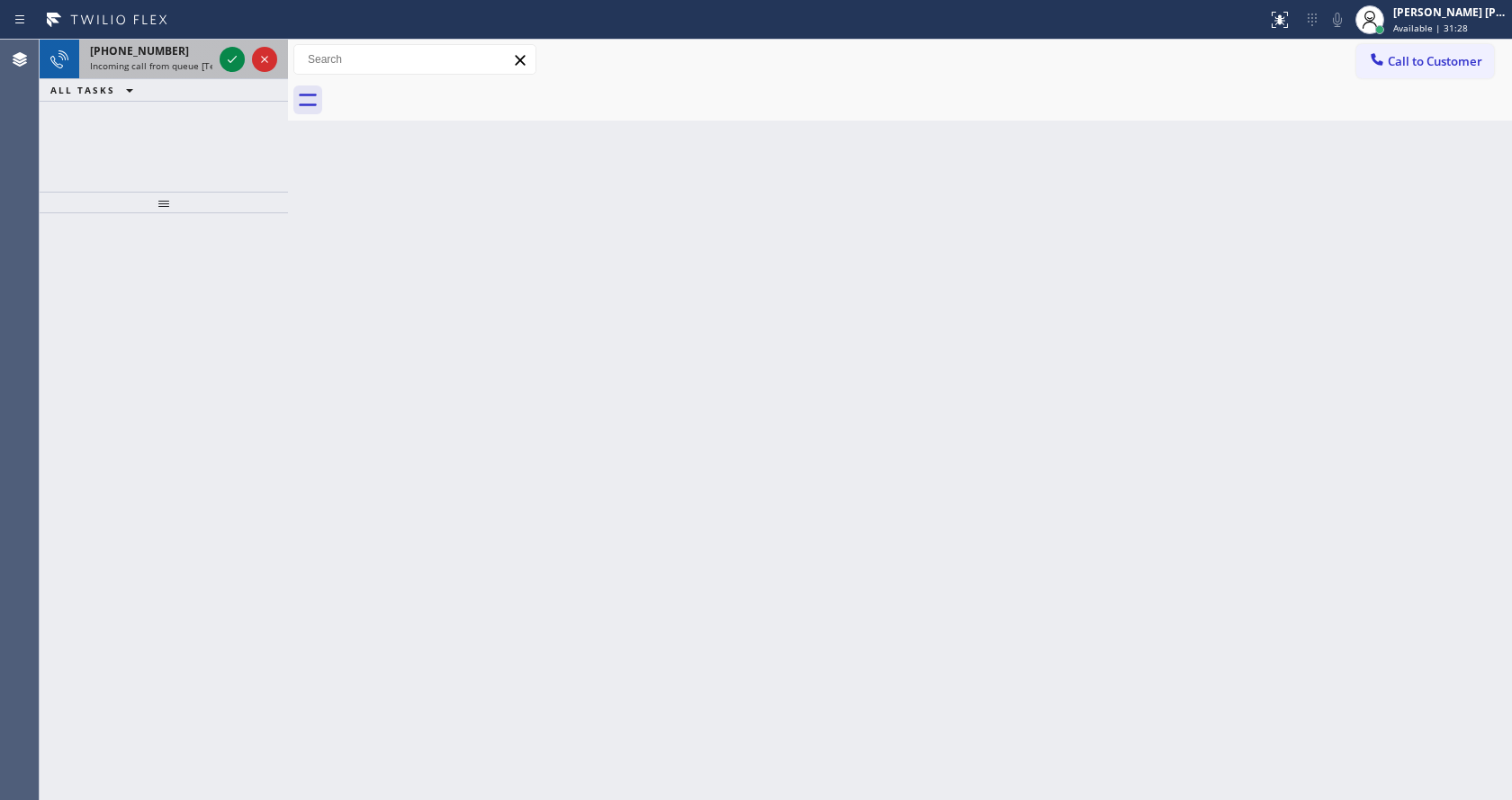
click at [202, 62] on span "Incoming call from queue [Test] All" at bounding box center [165, 65] width 150 height 12
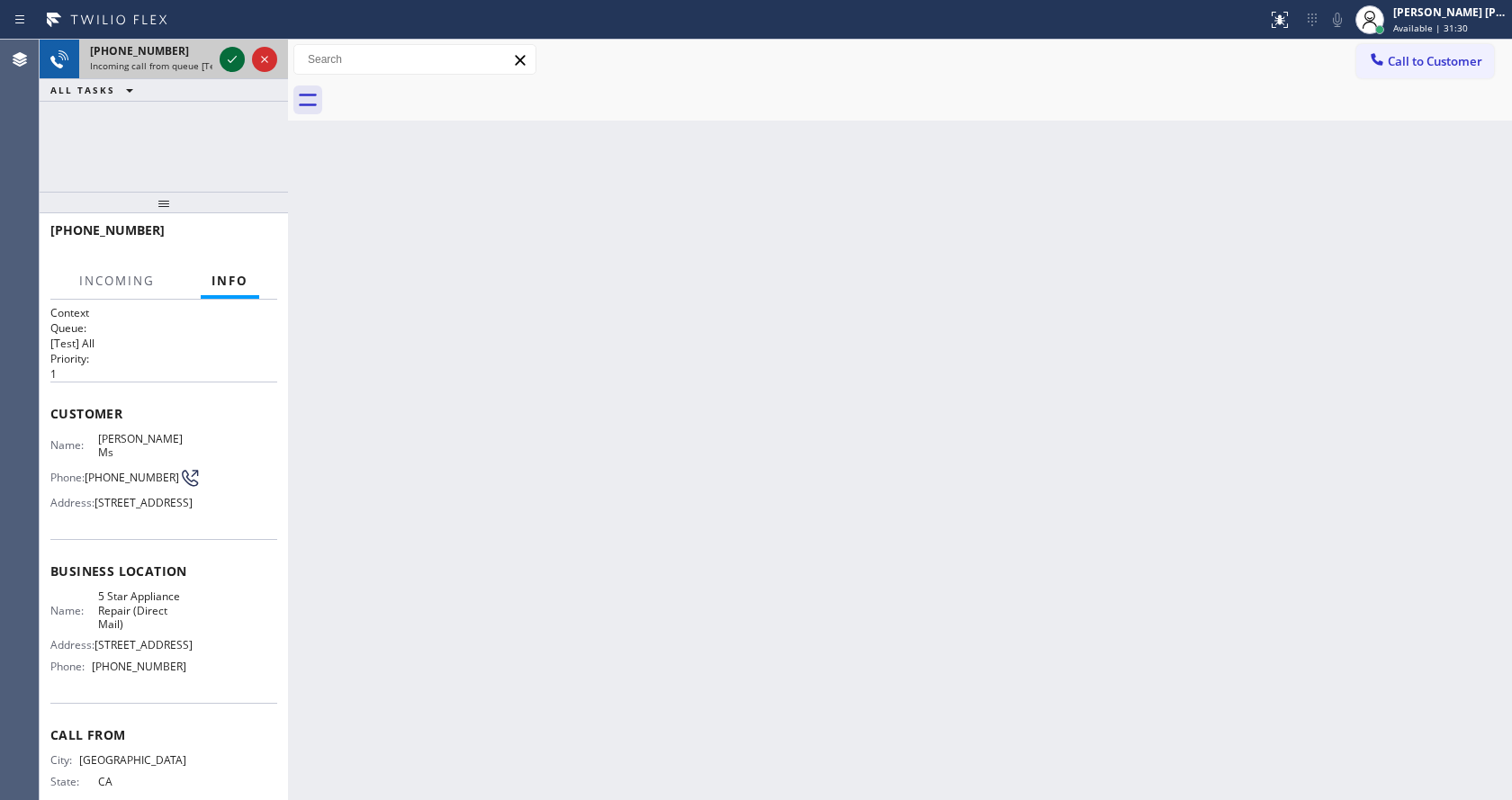
click at [227, 64] on icon at bounding box center [232, 59] width 22 height 21
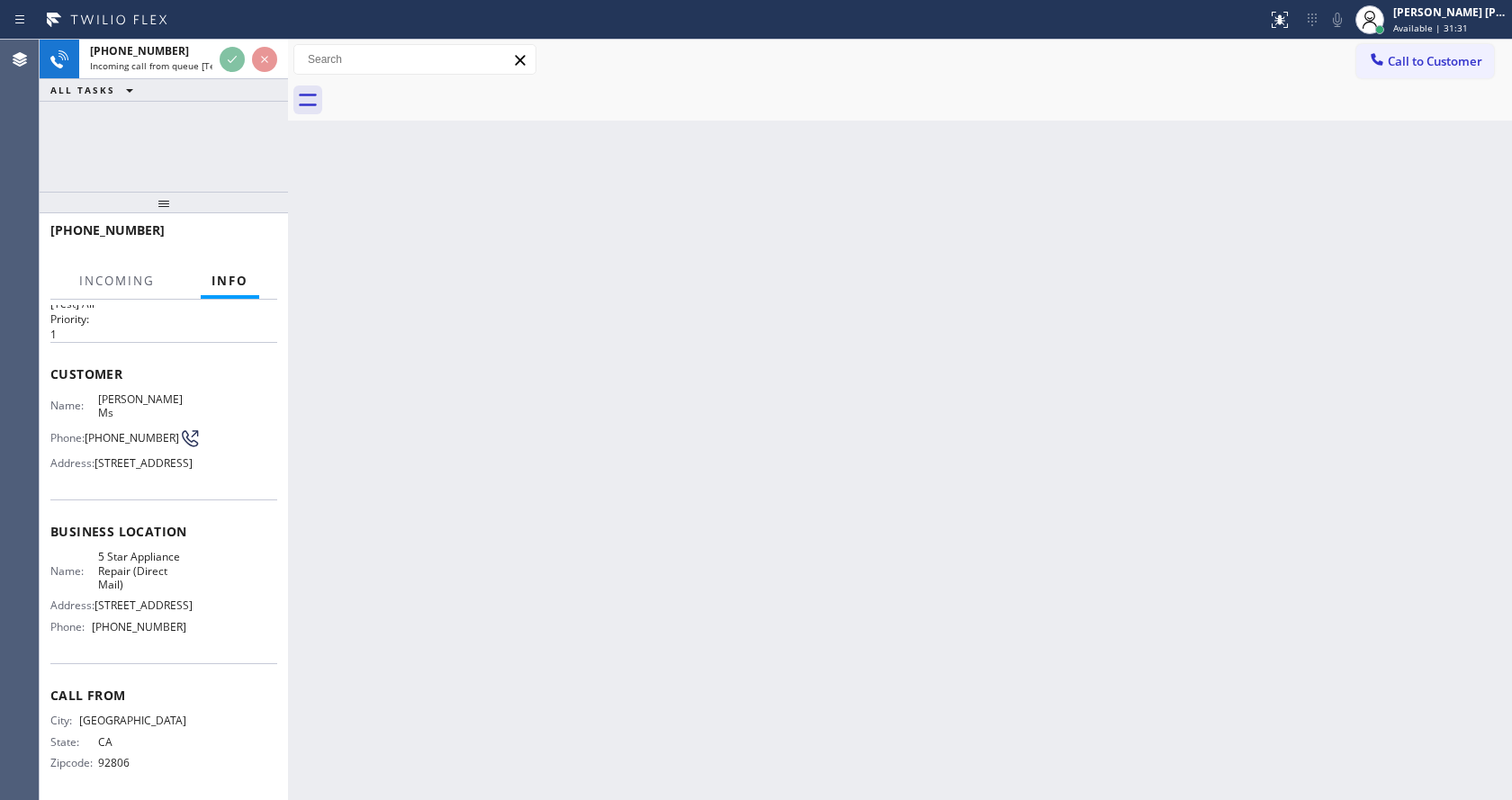
scroll to position [79, 0]
click at [653, 553] on div "Back to Dashboard Change Sender ID Customers Technicians Select a contact Outbo…" at bounding box center [900, 419] width 1224 height 760
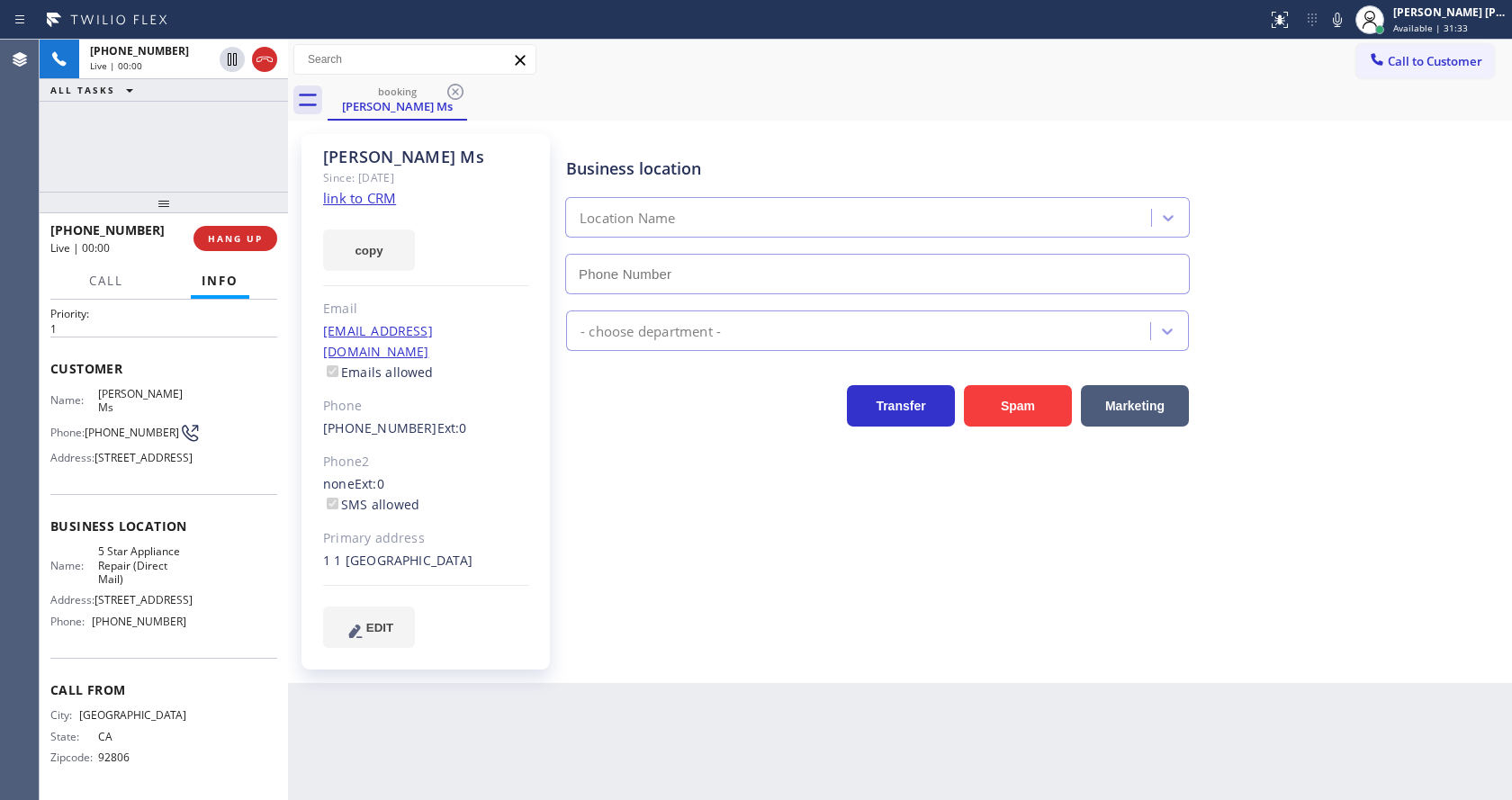
type input "(323) 300-6889"
click at [382, 196] on link "link to CRM" at bounding box center [360, 197] width 73 height 18
click at [583, 637] on div "Business location 5 Star Appliance Repair (Direct Mail) (323) 300-6889 Applianc…" at bounding box center [1035, 407] width 945 height 539
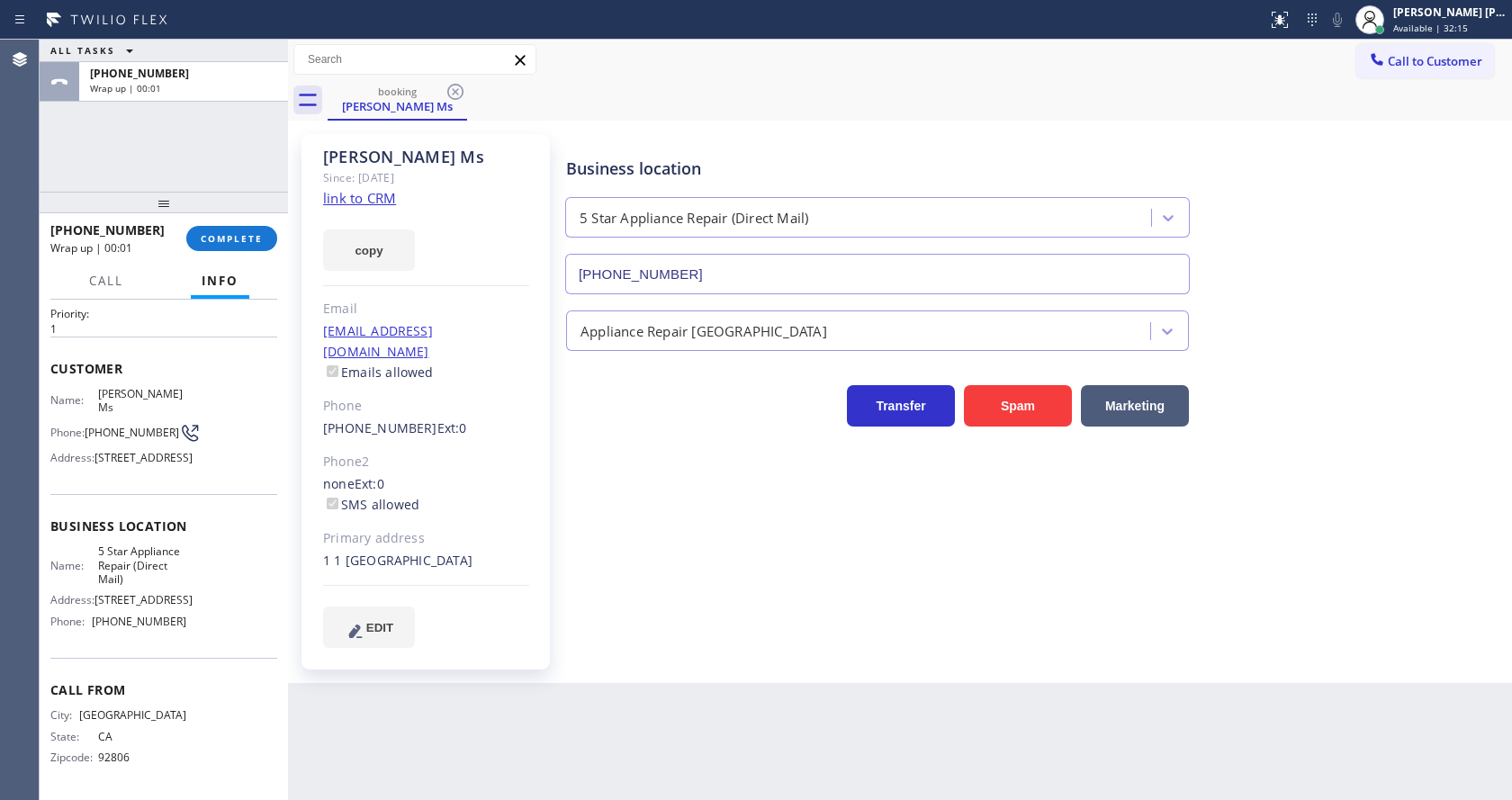
drag, startPoint x: 222, startPoint y: 229, endPoint x: 227, endPoint y: 199, distance: 30.4
click at [227, 199] on div "ALL TASKS ALL TASKS ACTIVE TASKS TASKS IN WRAP UP +19092190927 Wrap up | 00:01 …" at bounding box center [164, 419] width 249 height 760
click at [223, 234] on span "COMPLETE" at bounding box center [232, 237] width 62 height 12
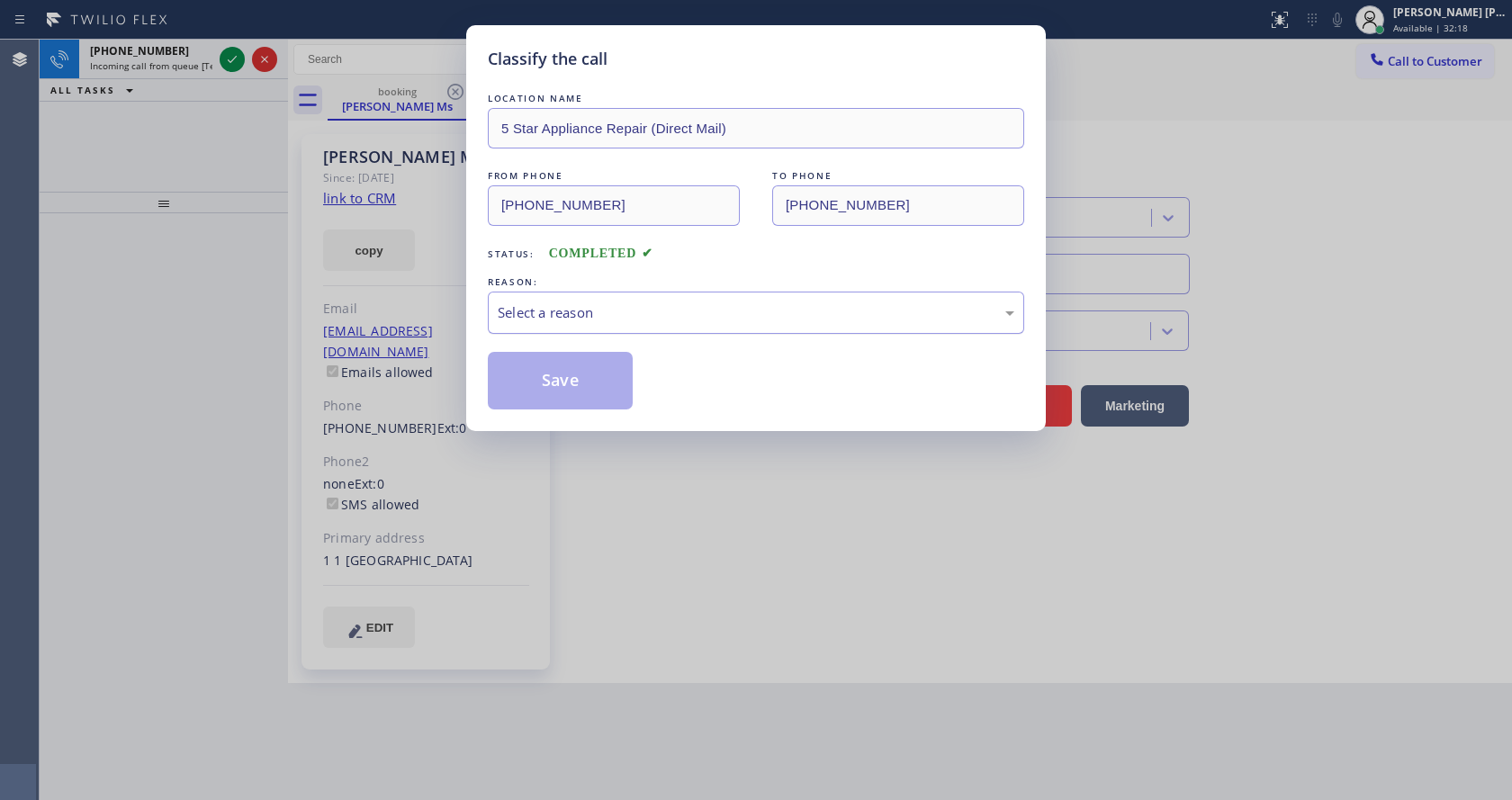
click at [607, 309] on div "Select a reason" at bounding box center [756, 312] width 516 height 21
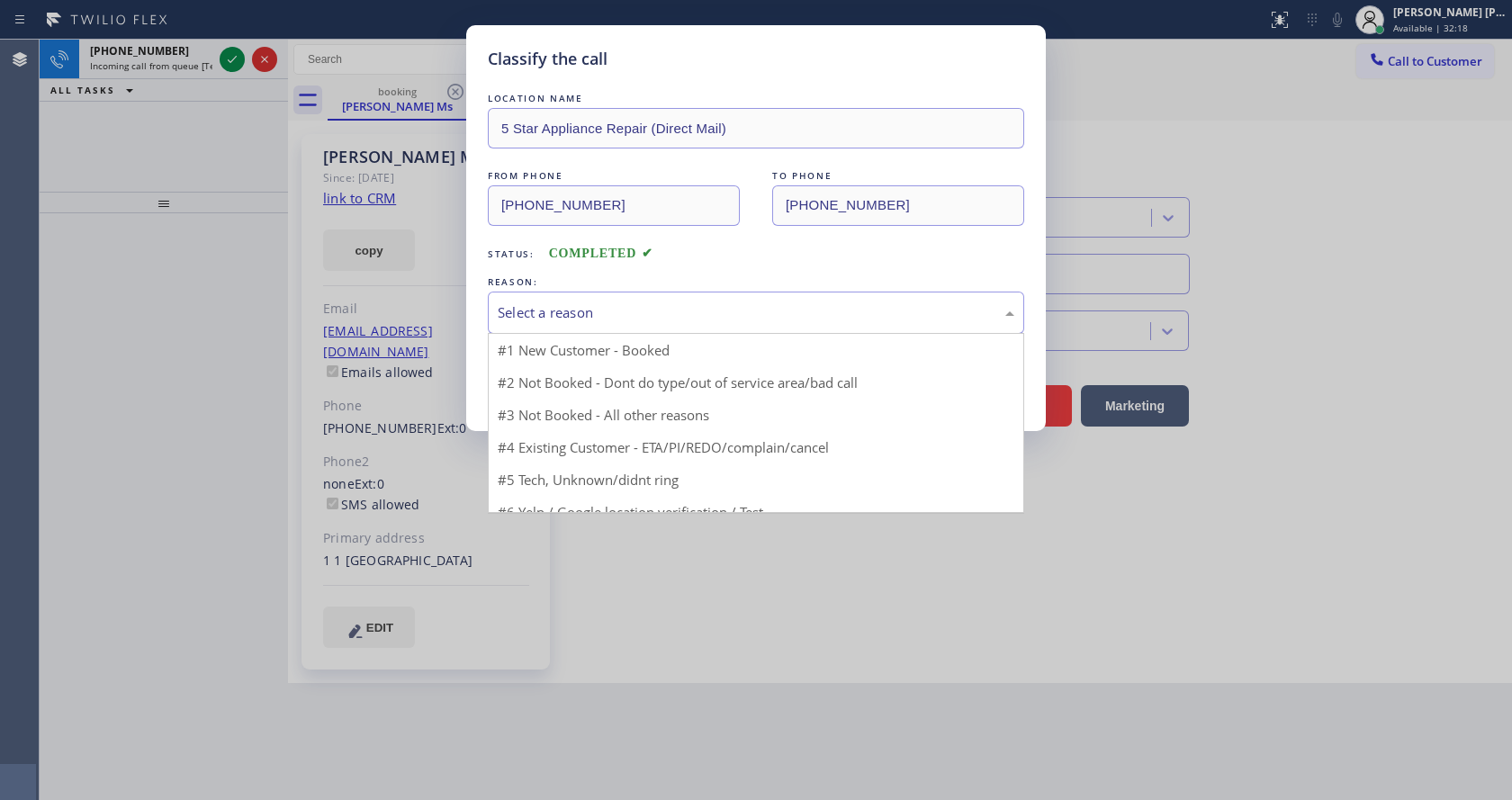
click at [576, 315] on div "Select a reason" at bounding box center [756, 312] width 516 height 21
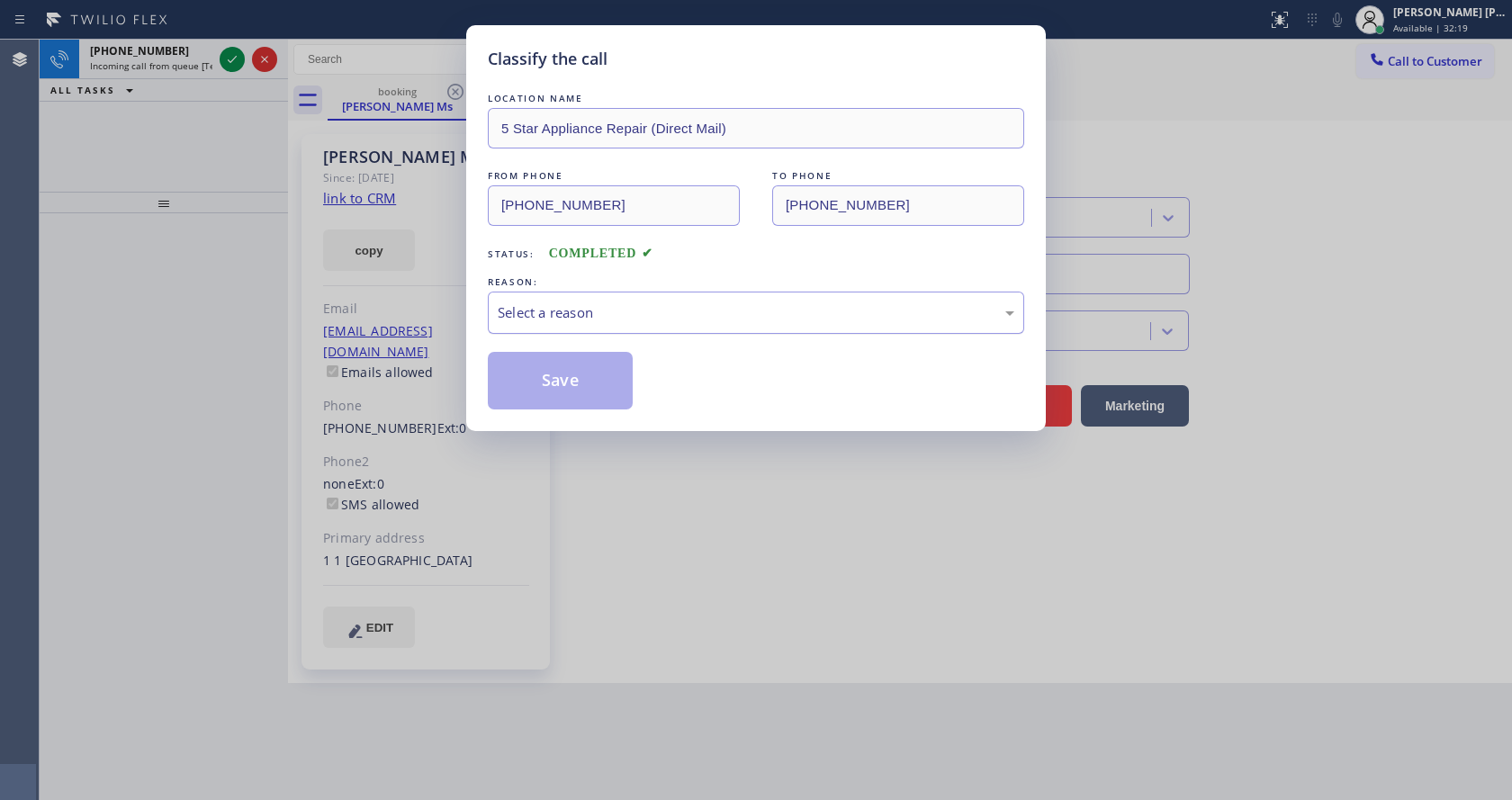
click at [576, 315] on div "Select a reason" at bounding box center [756, 312] width 516 height 21
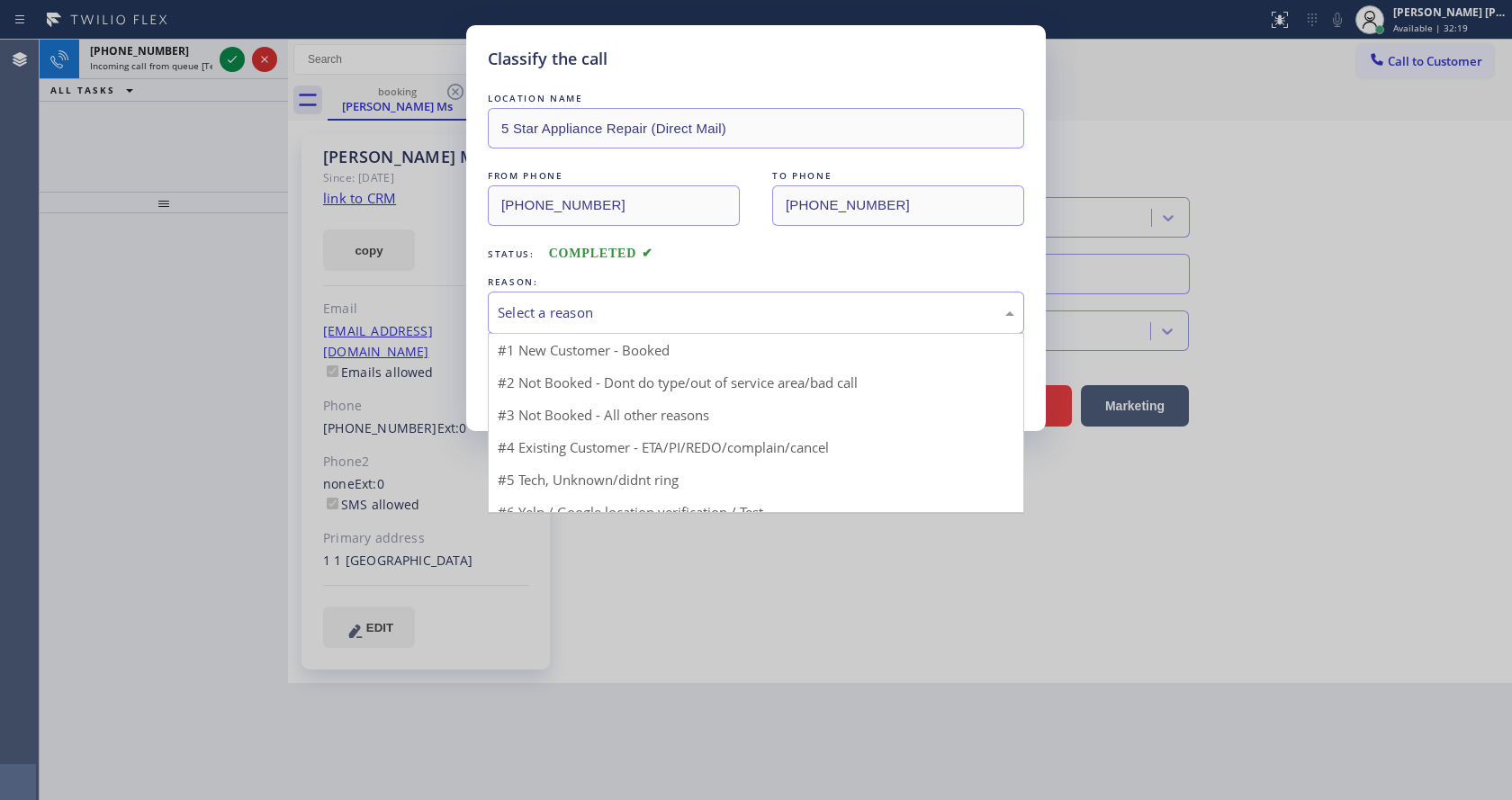
click at [576, 315] on div "Select a reason" at bounding box center [756, 312] width 516 height 21
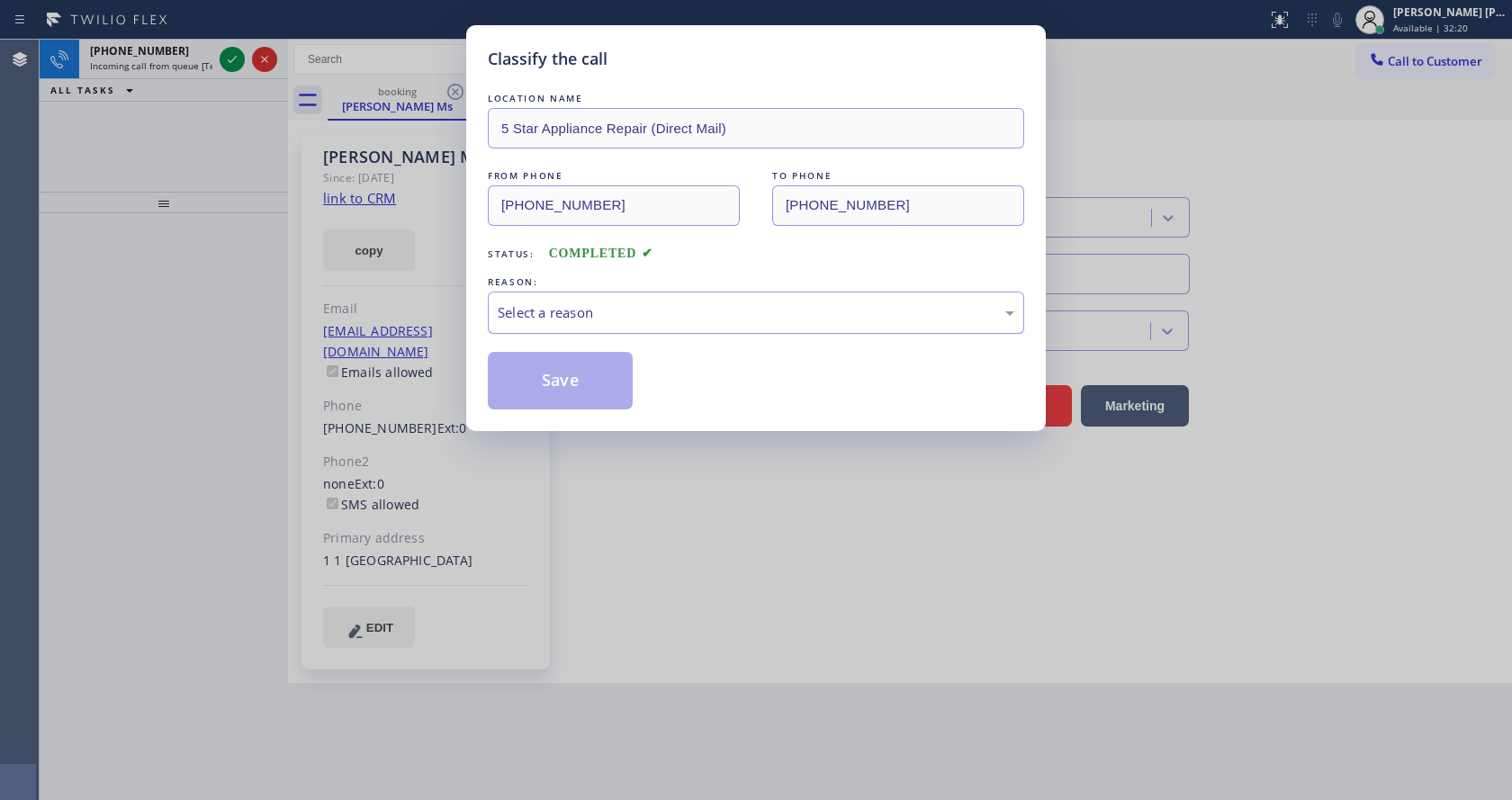
click at [576, 315] on div "Select a reason" at bounding box center [756, 312] width 516 height 21
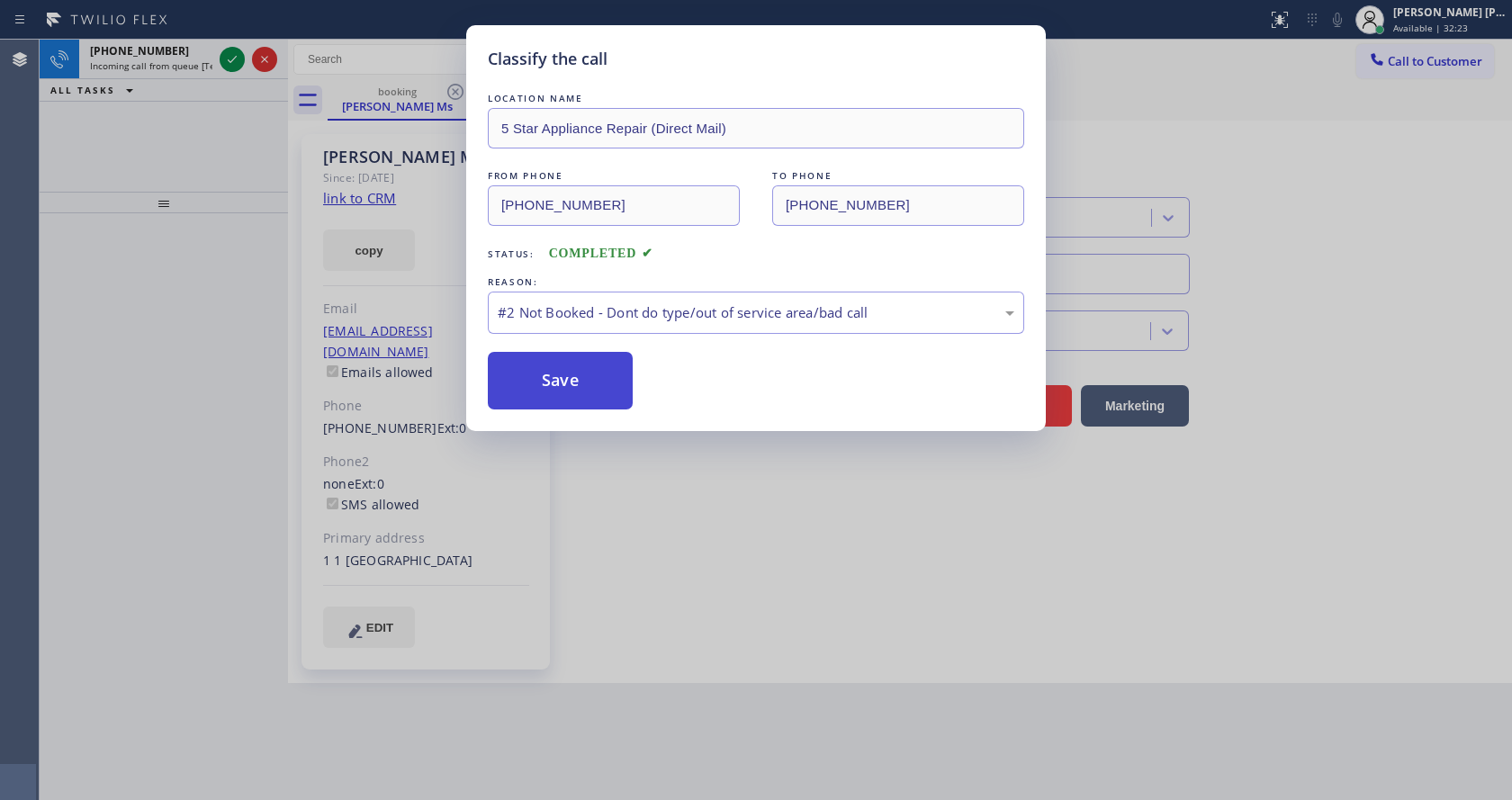
click at [575, 384] on button "Save" at bounding box center [560, 380] width 145 height 58
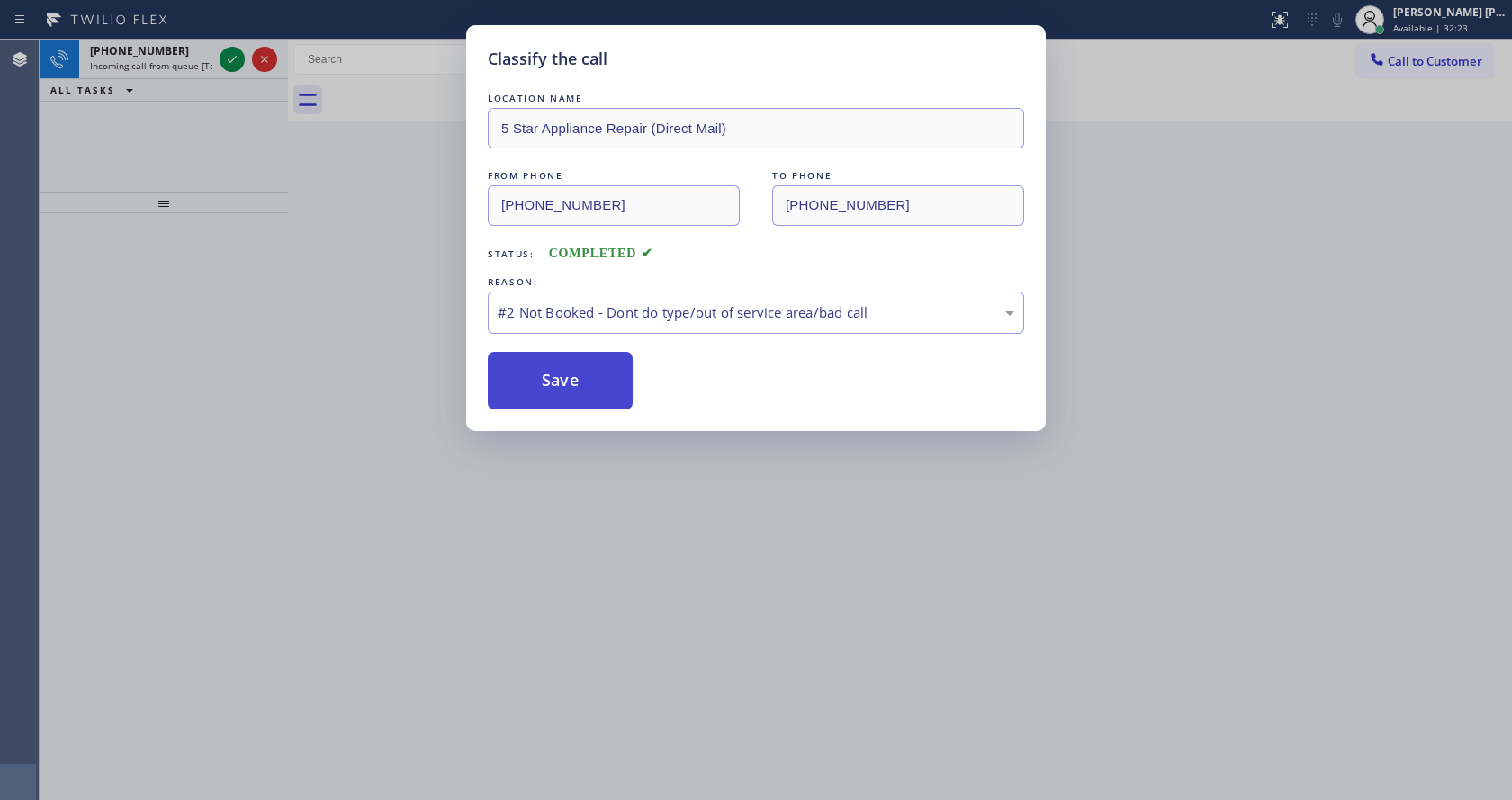
click at [575, 384] on button "Save" at bounding box center [560, 380] width 145 height 58
click at [229, 53] on div "Classify the call LOCATION NAME 5 Star Appliance Repair (Direct Mail) FROM PHON…" at bounding box center [756, 400] width 1512 height 800
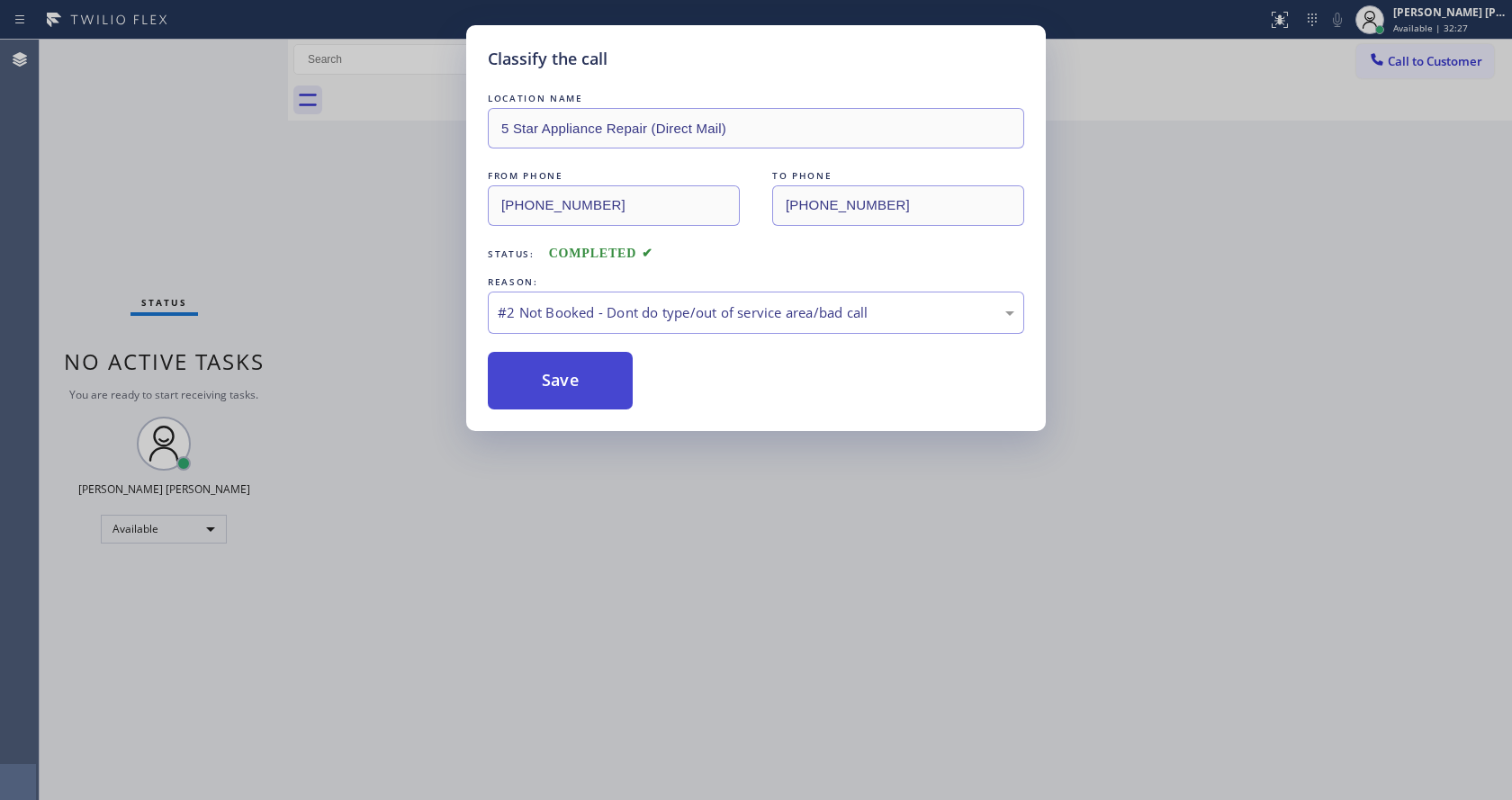
click at [527, 374] on button "Save" at bounding box center [560, 380] width 145 height 58
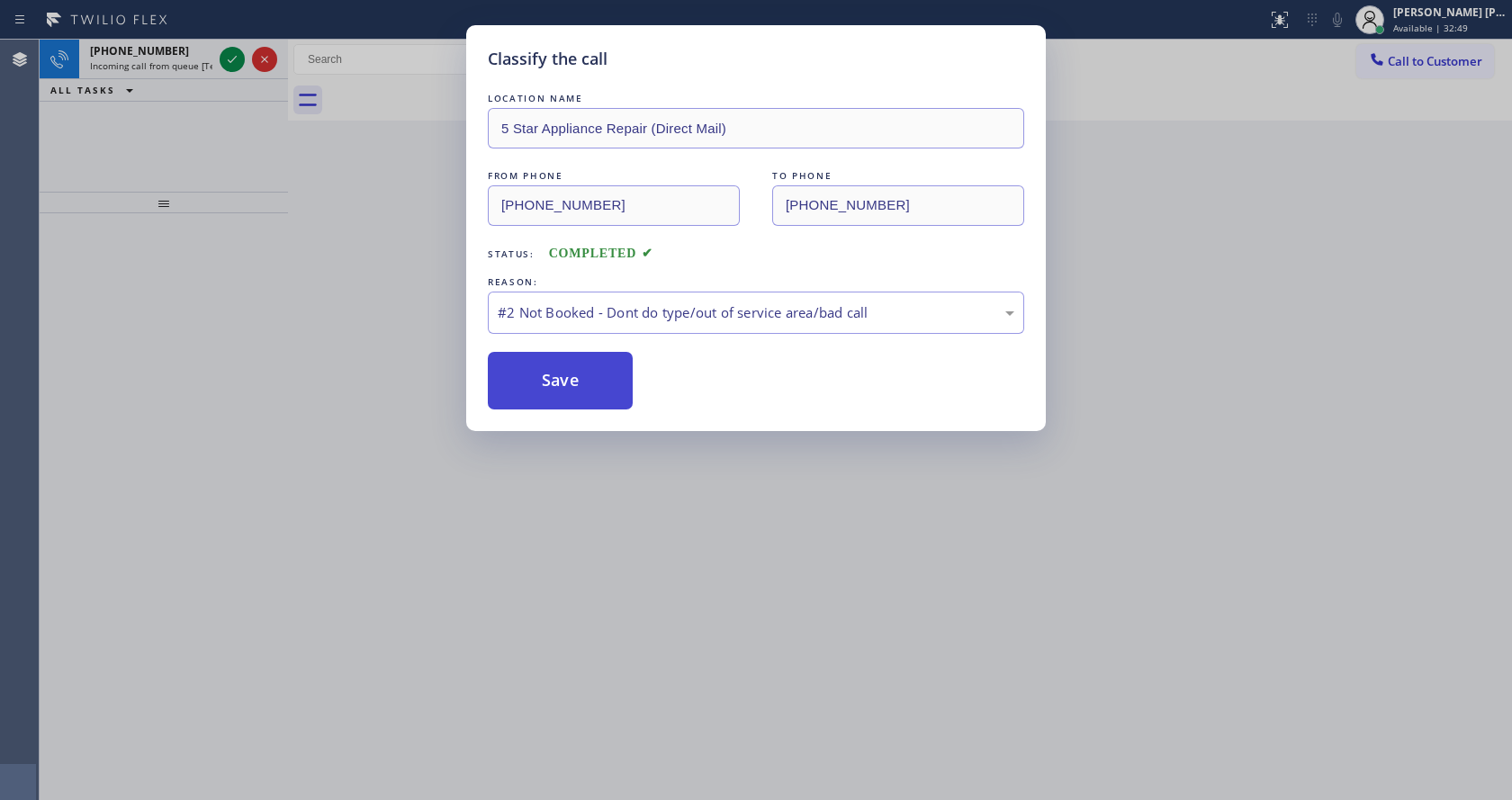
click at [569, 374] on button "Save" at bounding box center [560, 380] width 145 height 58
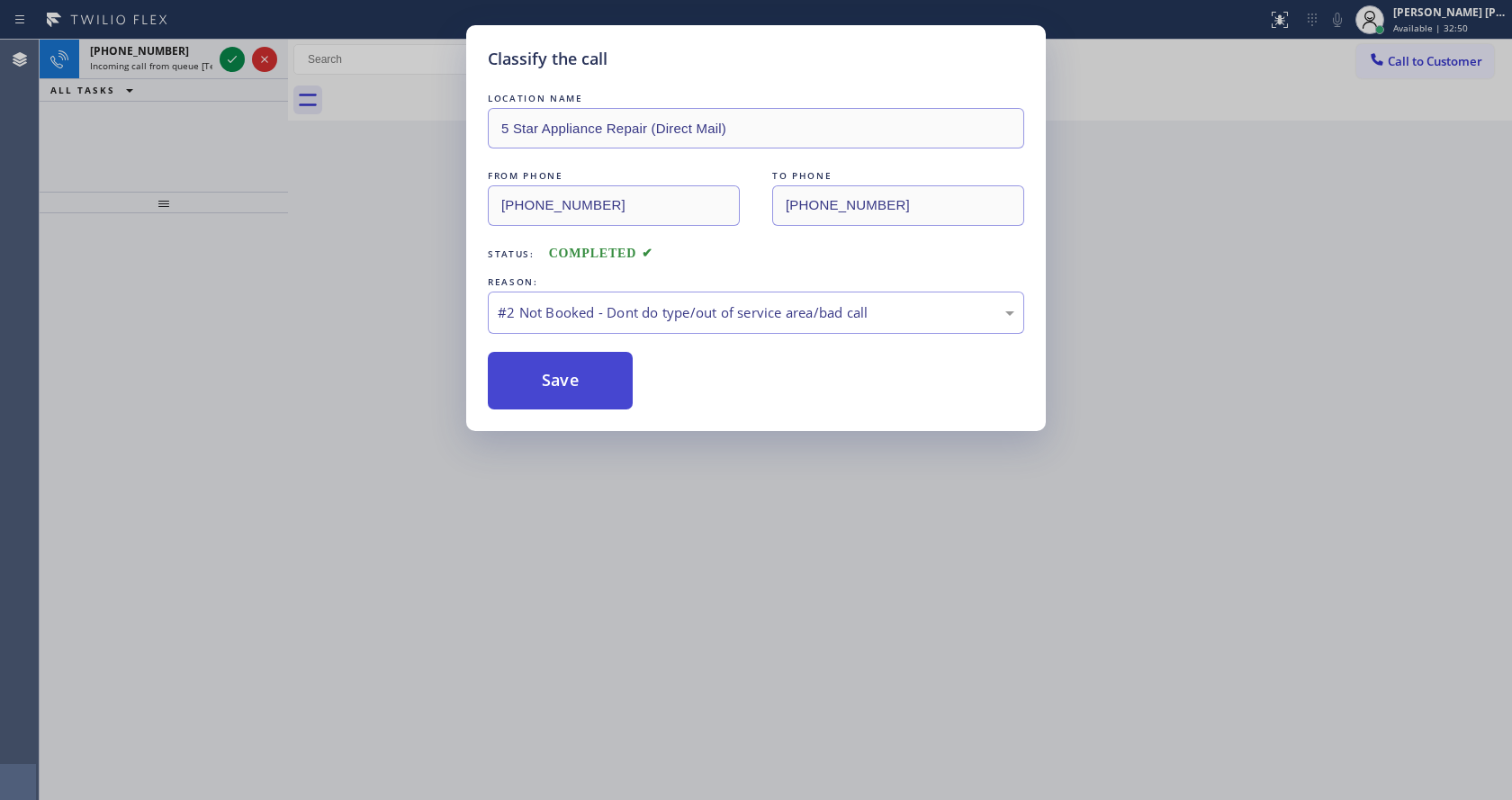
click at [569, 374] on button "Save" at bounding box center [560, 380] width 145 height 58
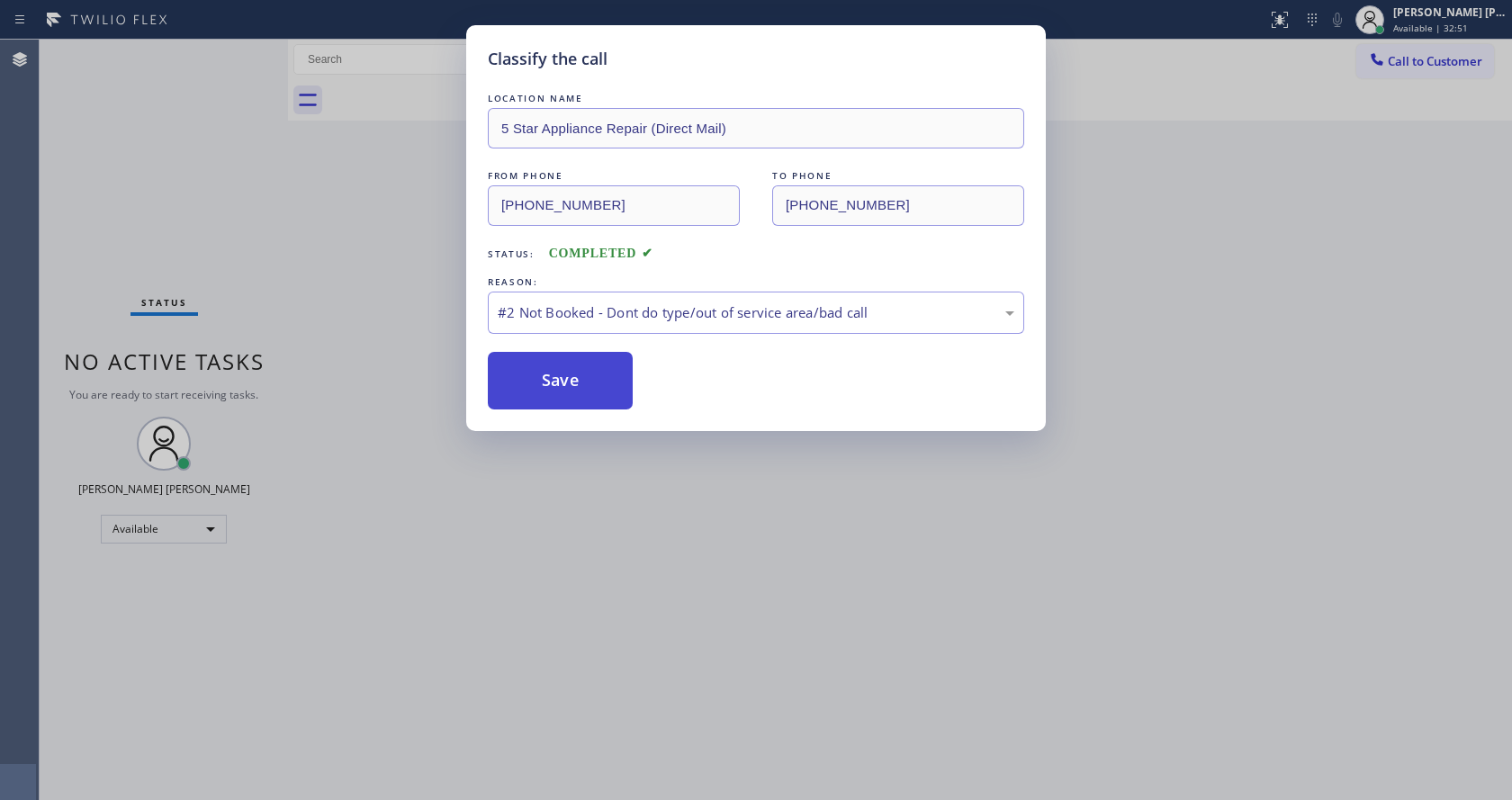
click at [569, 374] on button "Save" at bounding box center [560, 380] width 145 height 58
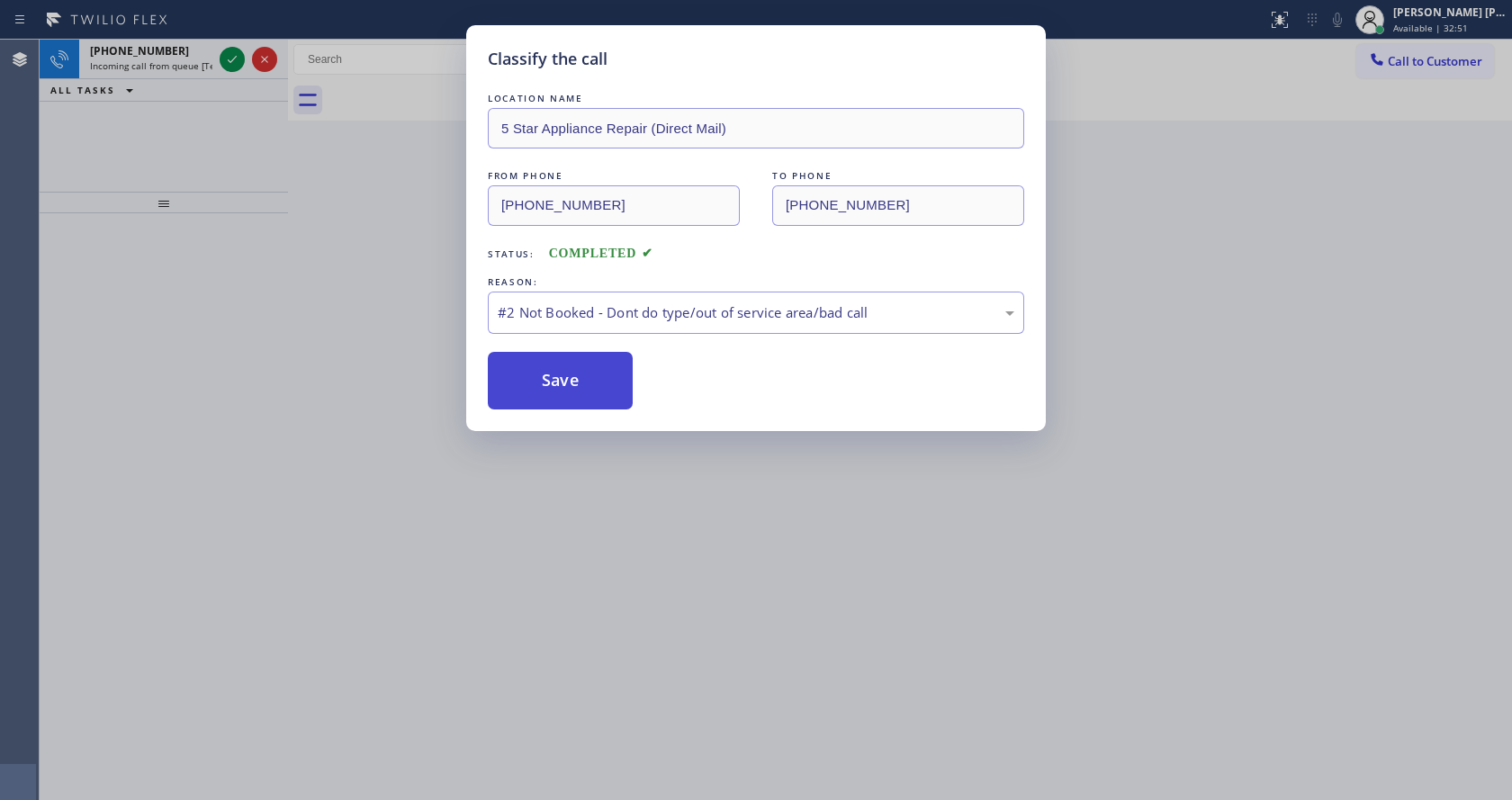
click at [569, 374] on button "Save" at bounding box center [560, 380] width 145 height 58
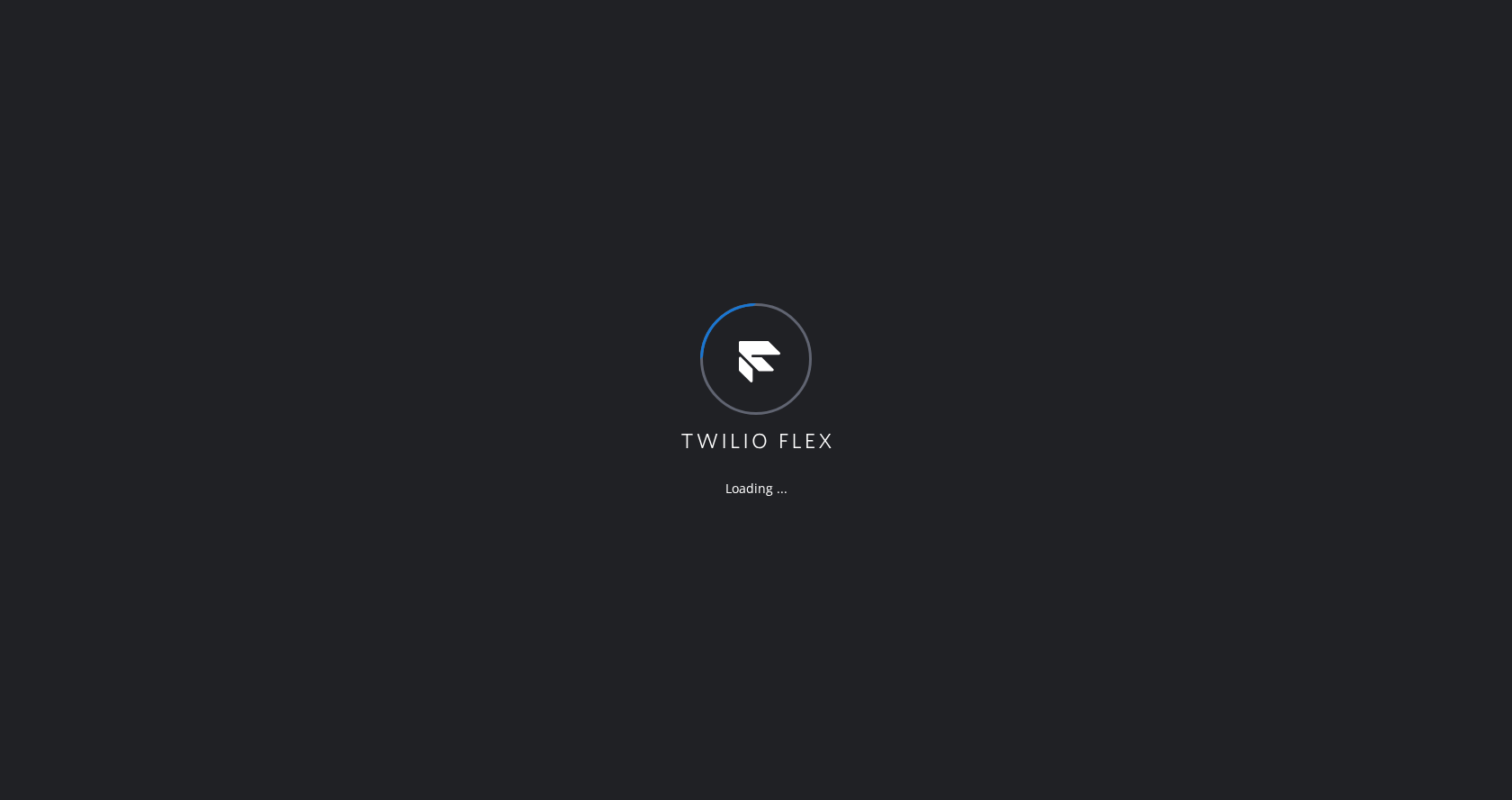
click at [995, 458] on div "Loading ..." at bounding box center [756, 400] width 1512 height 800
click at [526, 409] on div "Loading ..." at bounding box center [756, 400] width 1512 height 800
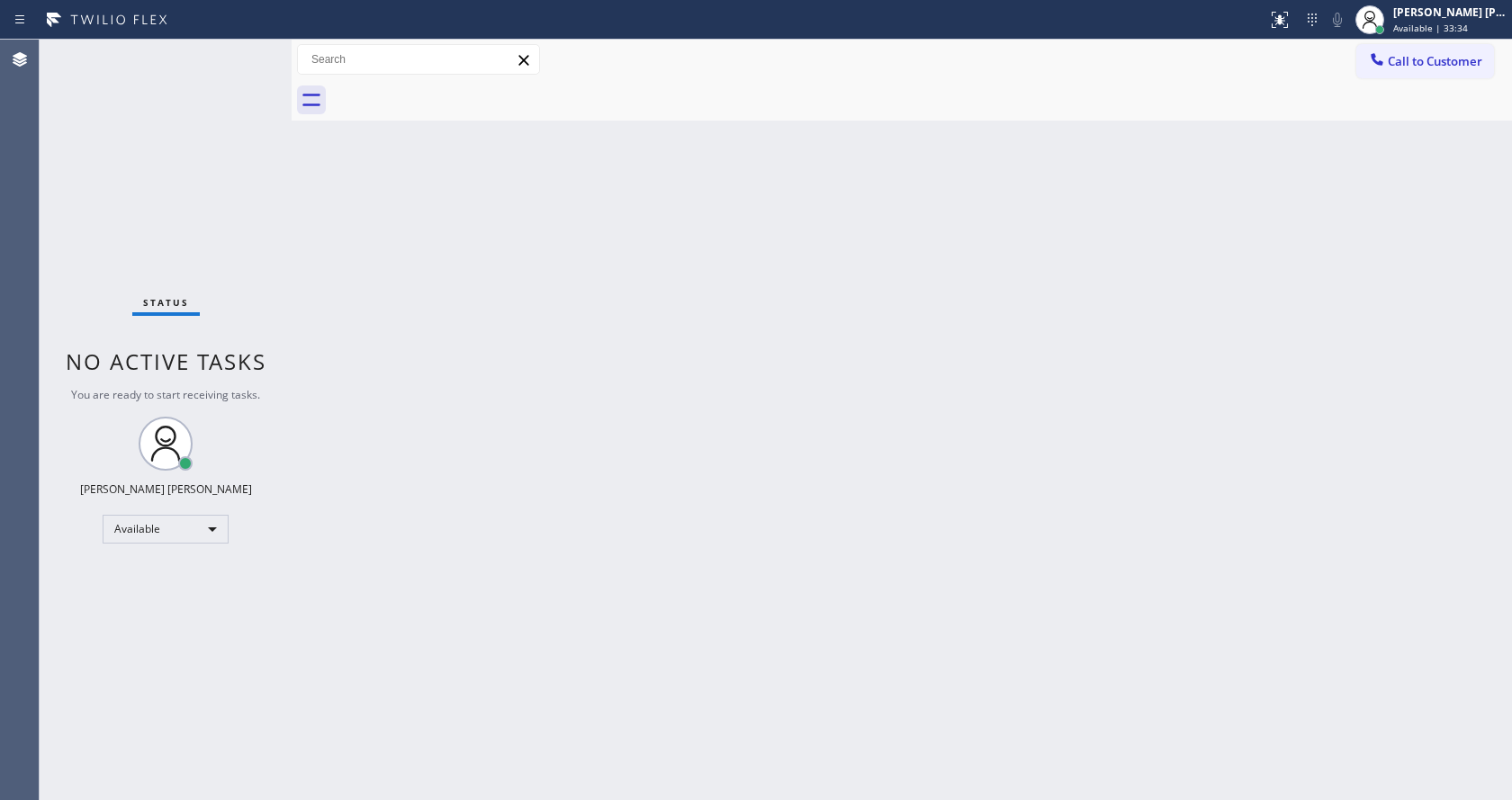
click at [623, 526] on div "Back to Dashboard Change Sender ID Customers Technicians Select a contact Outbo…" at bounding box center [901, 419] width 1220 height 760
click at [1096, 407] on div "Back to Dashboard Change Sender ID Customers Technicians Select a contact Outbo…" at bounding box center [901, 419] width 1220 height 760
click at [1153, 536] on div "Back to Dashboard Change Sender ID Customers Technicians Select a contact Outbo…" at bounding box center [901, 419] width 1220 height 760
click at [500, 435] on div "Back to Dashboard Change Sender ID Customers Technicians Select a contact Outbo…" at bounding box center [901, 419] width 1220 height 760
drag, startPoint x: 837, startPoint y: 602, endPoint x: 735, endPoint y: 662, distance: 118.3
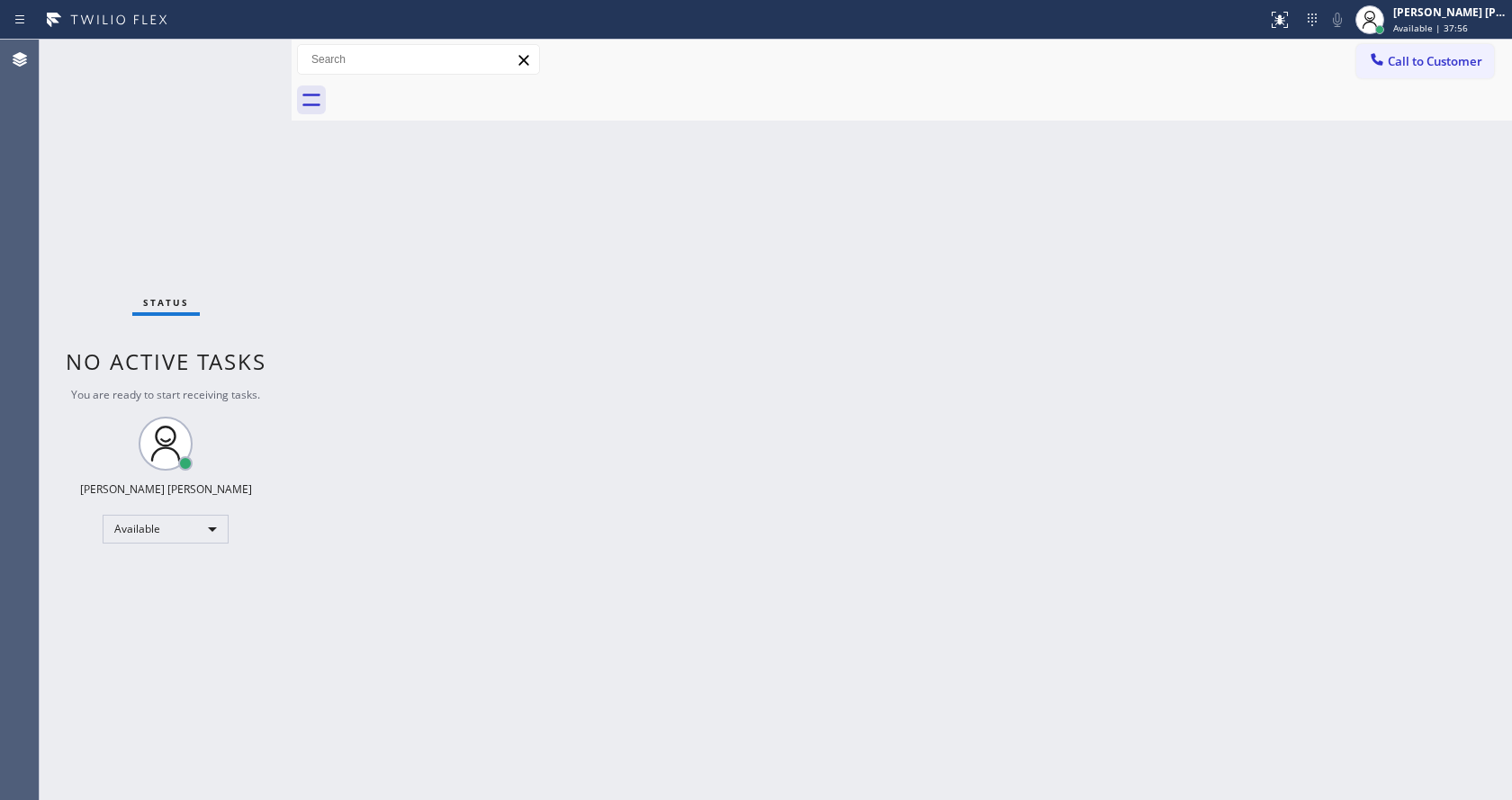
click at [837, 602] on div "Back to Dashboard Change Sender ID Customers Technicians Select a contact Outbo…" at bounding box center [901, 419] width 1220 height 760
click at [794, 593] on div "Back to Dashboard Change Sender ID Customers Technicians Select a contact Outbo…" at bounding box center [901, 419] width 1220 height 760
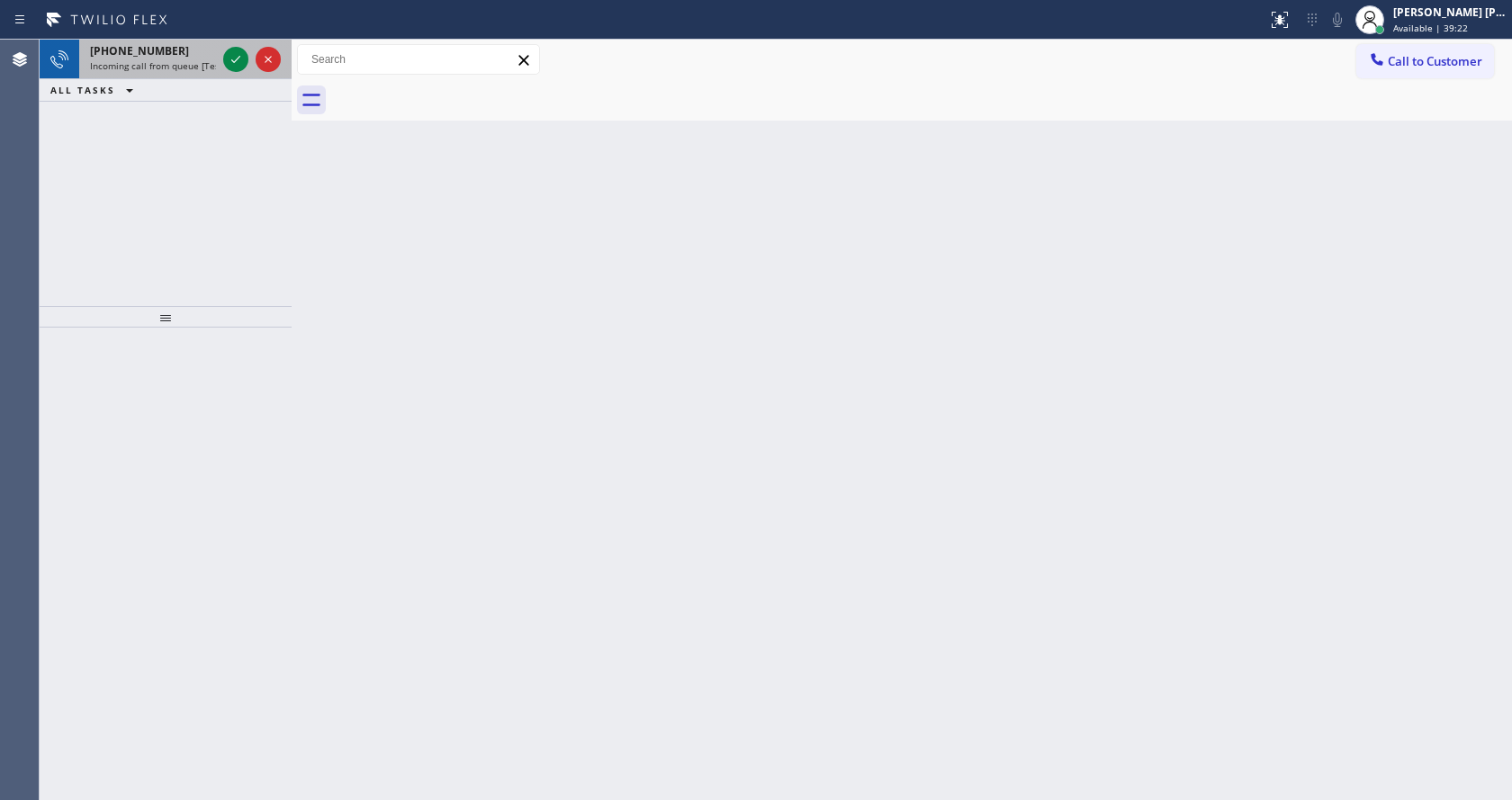
click at [208, 57] on div "[PHONE_NUMBER]" at bounding box center [152, 50] width 126 height 15
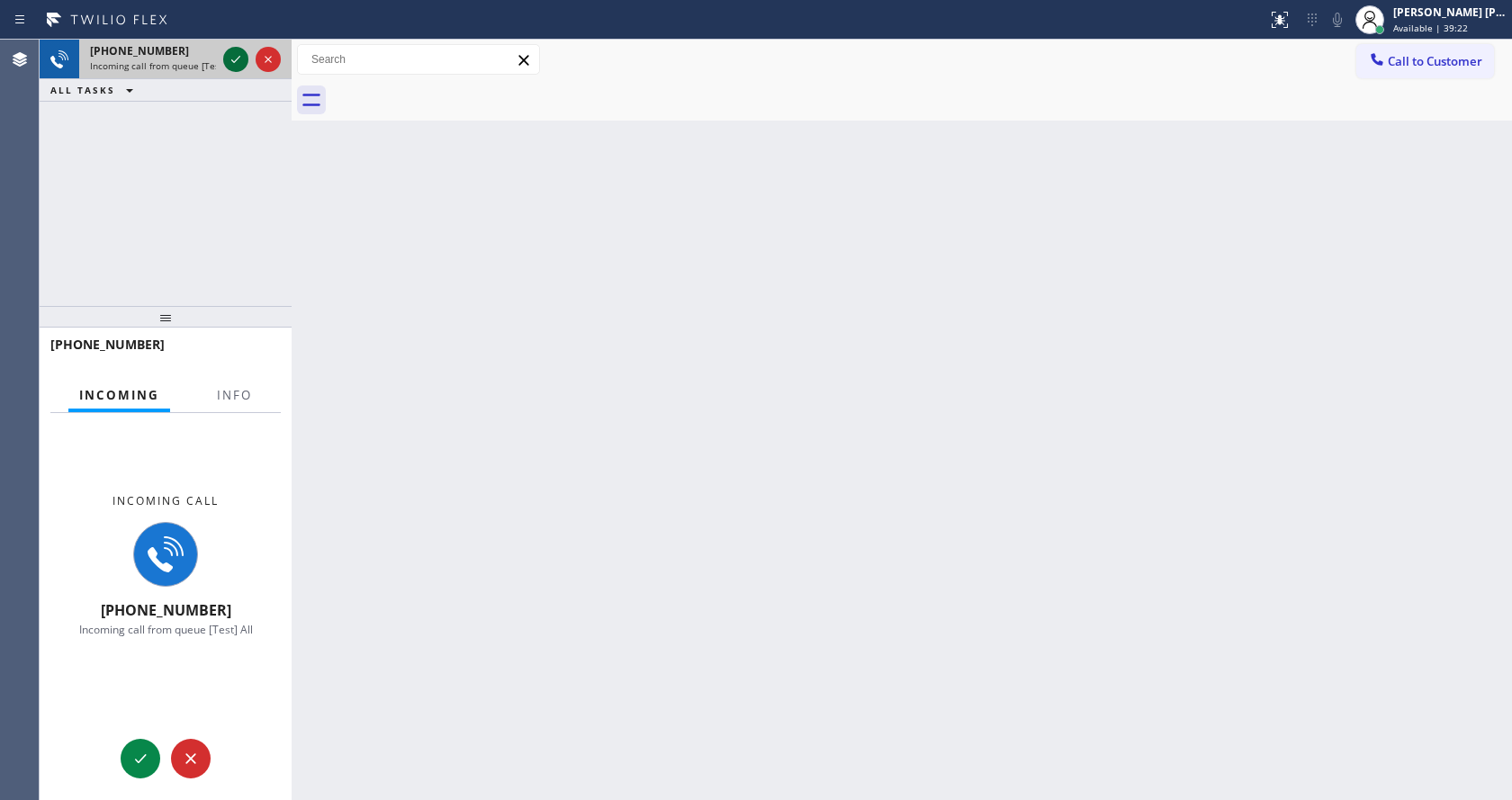
click at [239, 63] on icon at bounding box center [236, 59] width 22 height 21
click at [235, 406] on button "Info" at bounding box center [234, 395] width 57 height 36
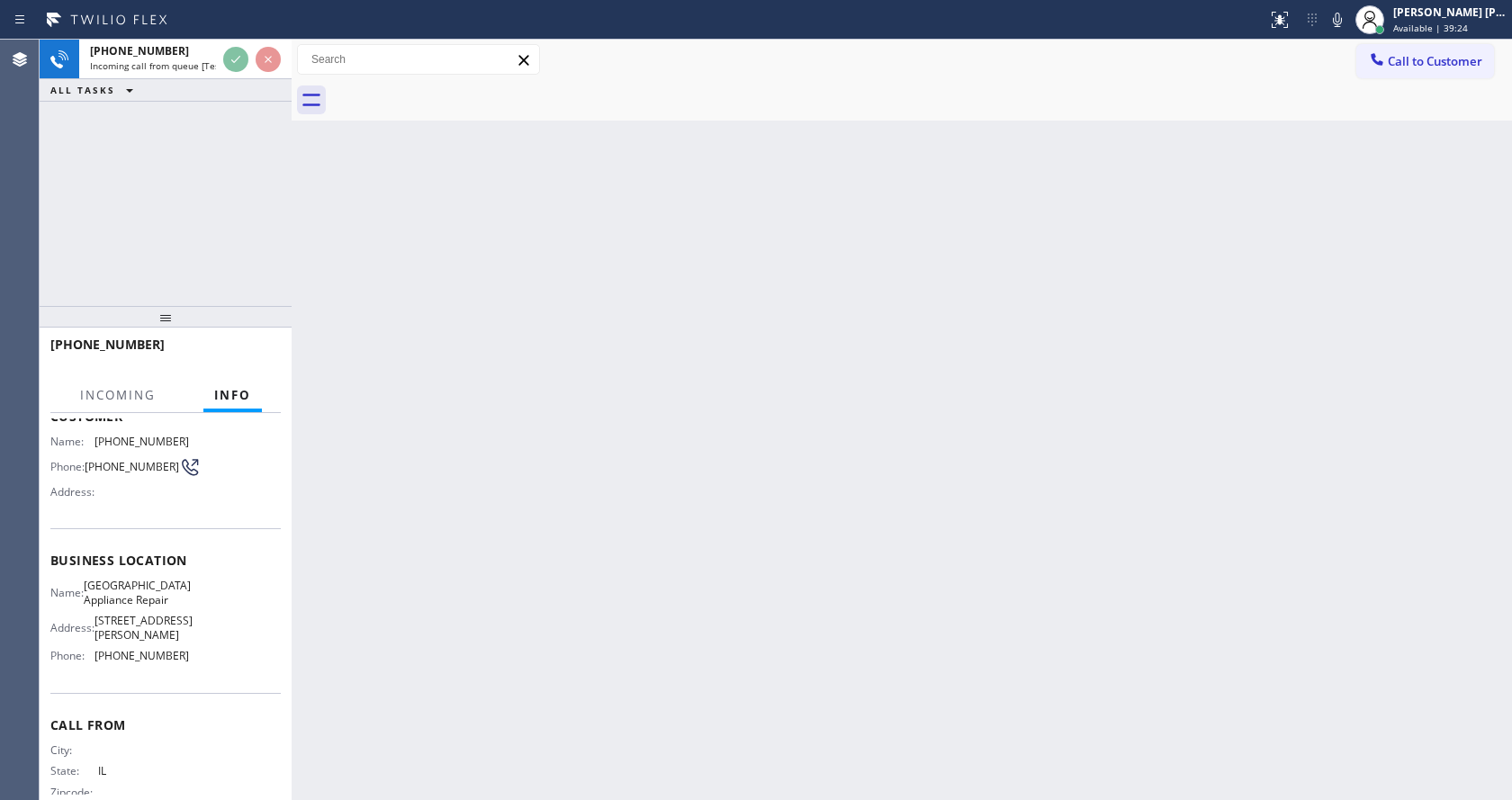
scroll to position [151, 0]
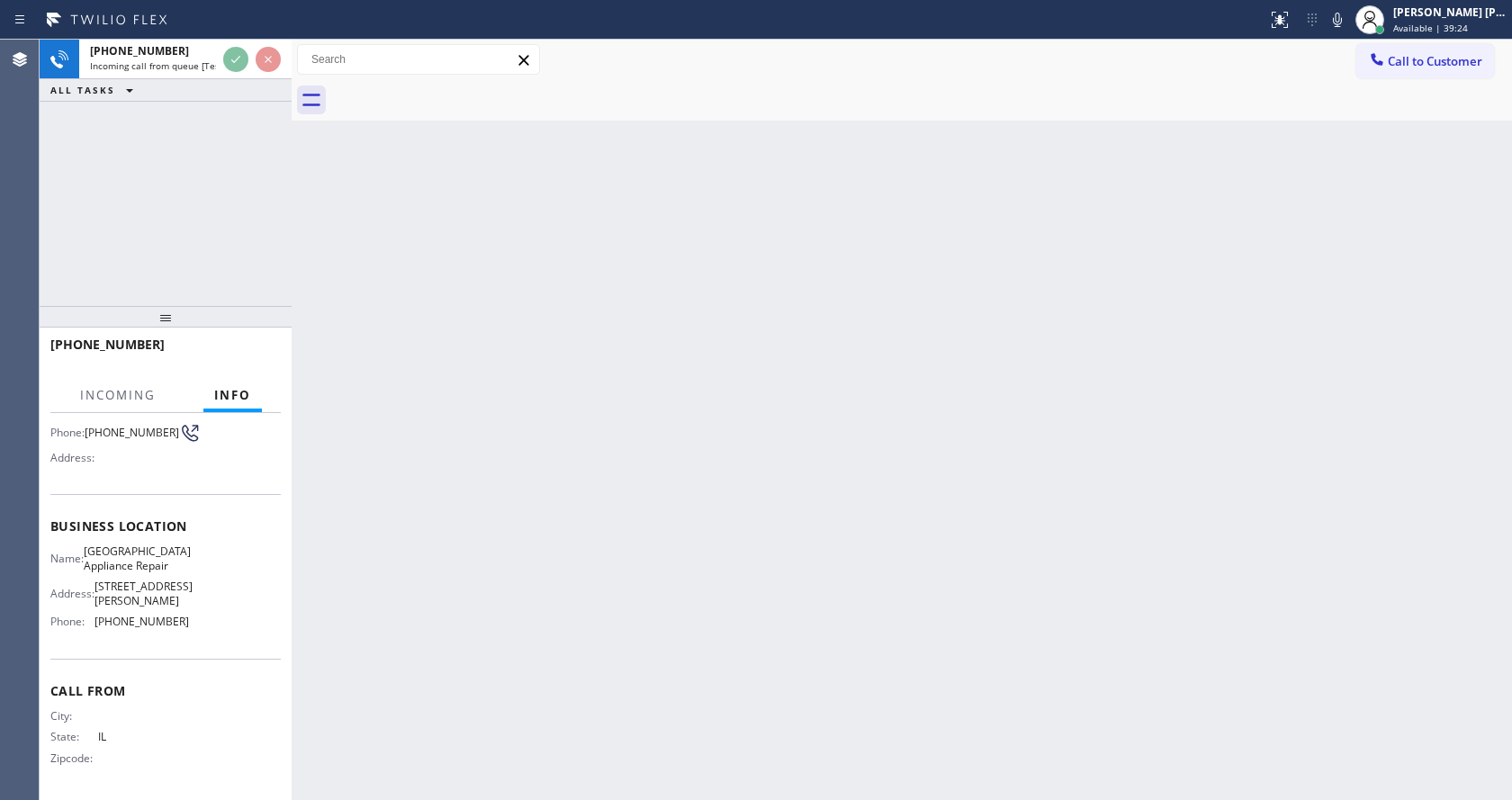
click at [502, 530] on div "Back to Dashboard Change Sender ID Customers Technicians Select a contact Outbo…" at bounding box center [901, 419] width 1220 height 760
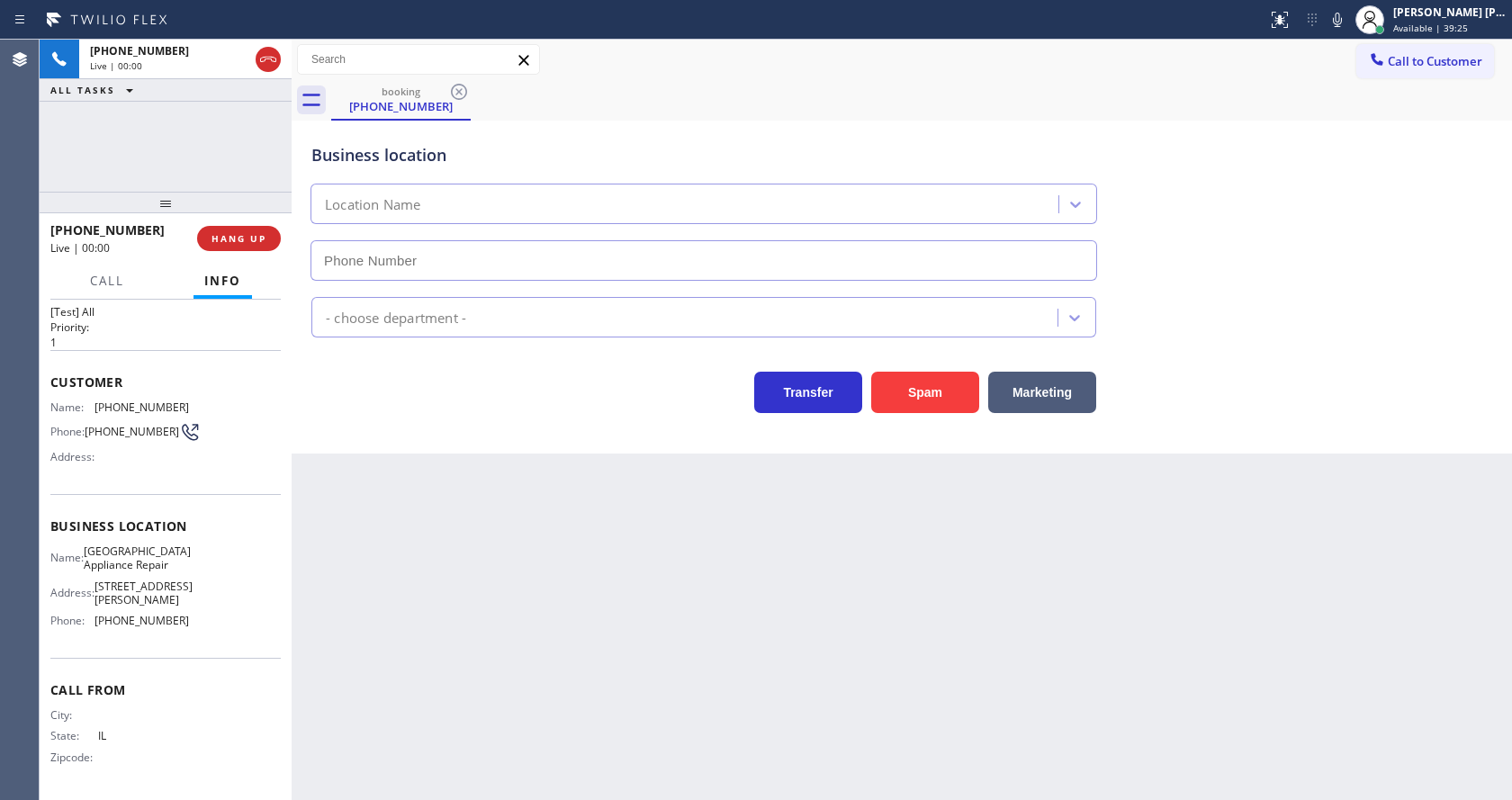
drag, startPoint x: 156, startPoint y: 319, endPoint x: 153, endPoint y: 95, distance: 224.0
click at [153, 95] on div "[PHONE_NUMBER] Live | 00:00 ALL TASKS ALL TASKS ACTIVE TASKS TASKS IN WRAP UP […" at bounding box center [165, 419] width 252 height 760
type input "[PHONE_NUMBER]"
click at [554, 512] on div "Back to Dashboard Change Sender ID Customers Technicians Select a contact Outbo…" at bounding box center [901, 419] width 1220 height 760
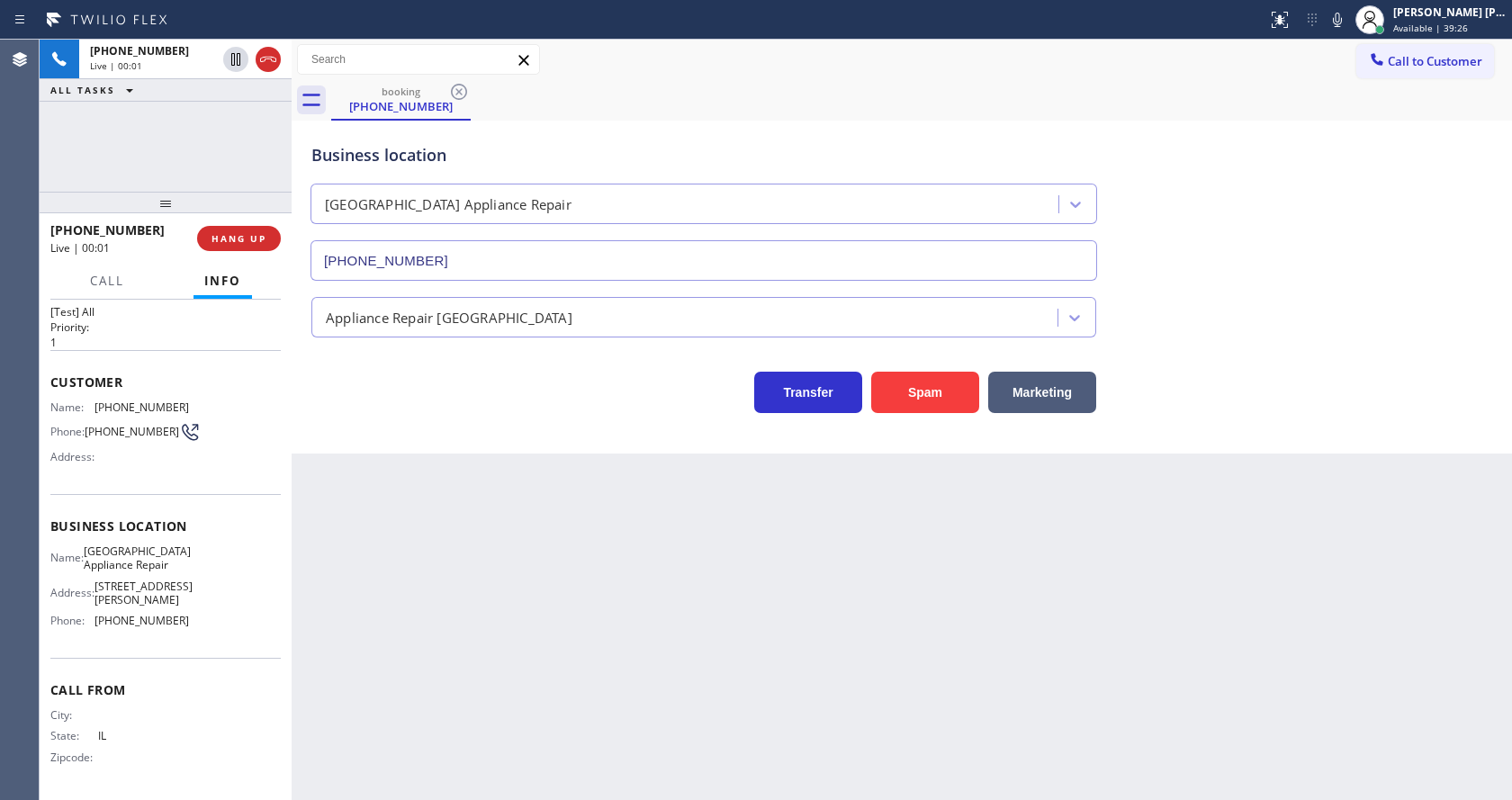
click at [554, 512] on div "Back to Dashboard Change Sender ID Customers Technicians Select a contact Outbo…" at bounding box center [901, 419] width 1220 height 760
click at [489, 606] on div "Back to Dashboard Change Sender ID Customers Technicians Select a contact Outbo…" at bounding box center [901, 419] width 1220 height 760
click at [479, 670] on div "Back to Dashboard Change Sender ID Customers Technicians Select a contact Outbo…" at bounding box center [901, 419] width 1220 height 760
click at [195, 522] on span "Business location" at bounding box center [166, 525] width 230 height 17
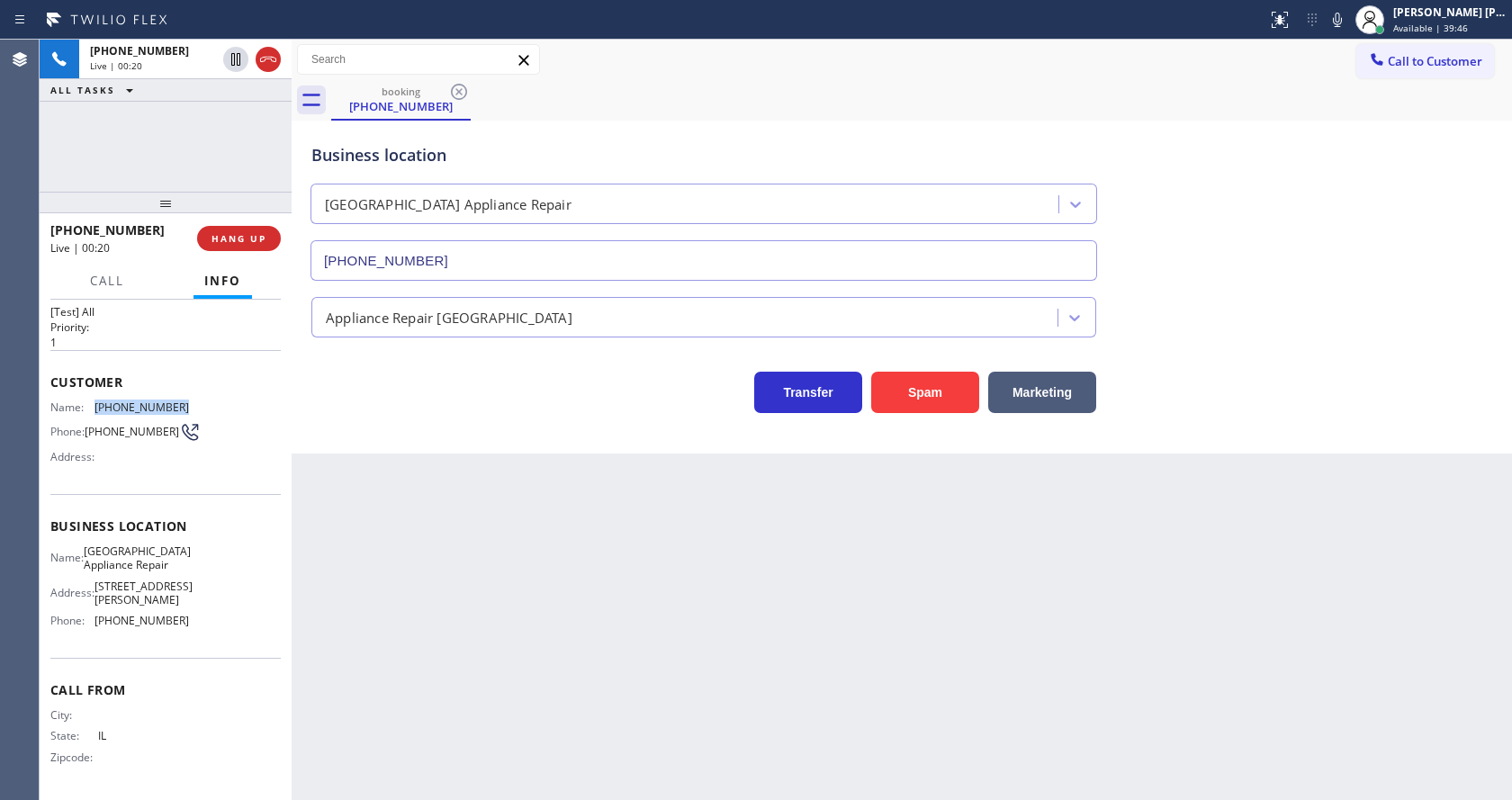
drag, startPoint x: 111, startPoint y: 399, endPoint x: 185, endPoint y: 397, distance: 74.0
click at [185, 400] on div "Name: [PHONE_NUMBER] Phone: [PHONE_NUMBER] Address:" at bounding box center [166, 436] width 230 height 71
copy div "[PHONE_NUMBER]"
drag, startPoint x: 464, startPoint y: 550, endPoint x: 444, endPoint y: 748, distance: 199.0
click at [464, 552] on div "Back to Dashboard Change Sender ID Customers Technicians Select a contact Outbo…" at bounding box center [901, 419] width 1220 height 760
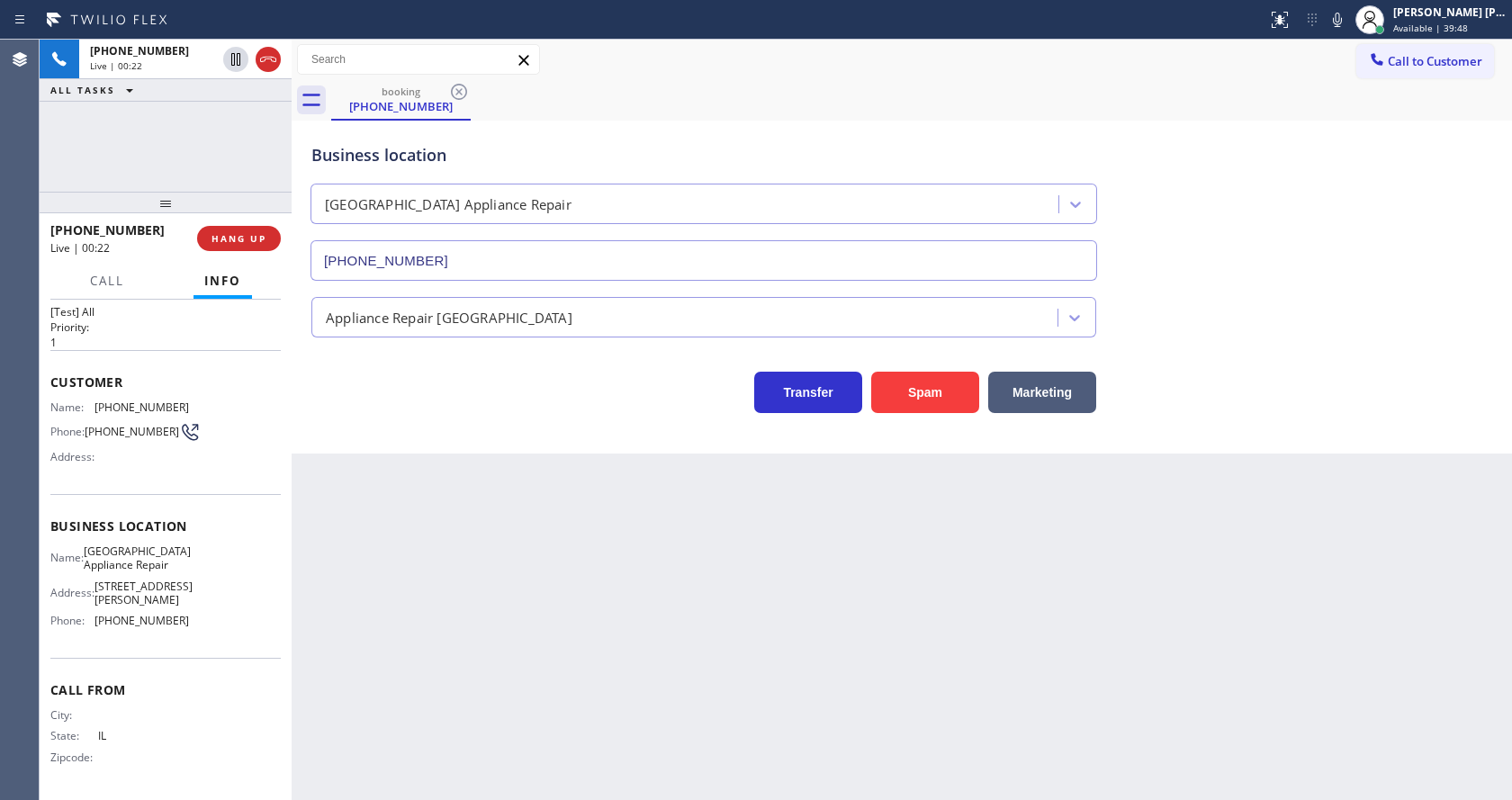
drag, startPoint x: 154, startPoint y: 568, endPoint x: 127, endPoint y: 590, distance: 34.8
click at [154, 568] on span "[GEOGRAPHIC_DATA] Appliance Repair" at bounding box center [137, 558] width 108 height 28
drag, startPoint x: 99, startPoint y: 549, endPoint x: 190, endPoint y: 561, distance: 91.8
click at [190, 561] on div "Name: [GEOGRAPHIC_DATA] Appliance Repair Address: [STREET_ADDRESS][PERSON_NAME]…" at bounding box center [166, 589] width 230 height 91
copy span "[GEOGRAPHIC_DATA] Appliance Repair"
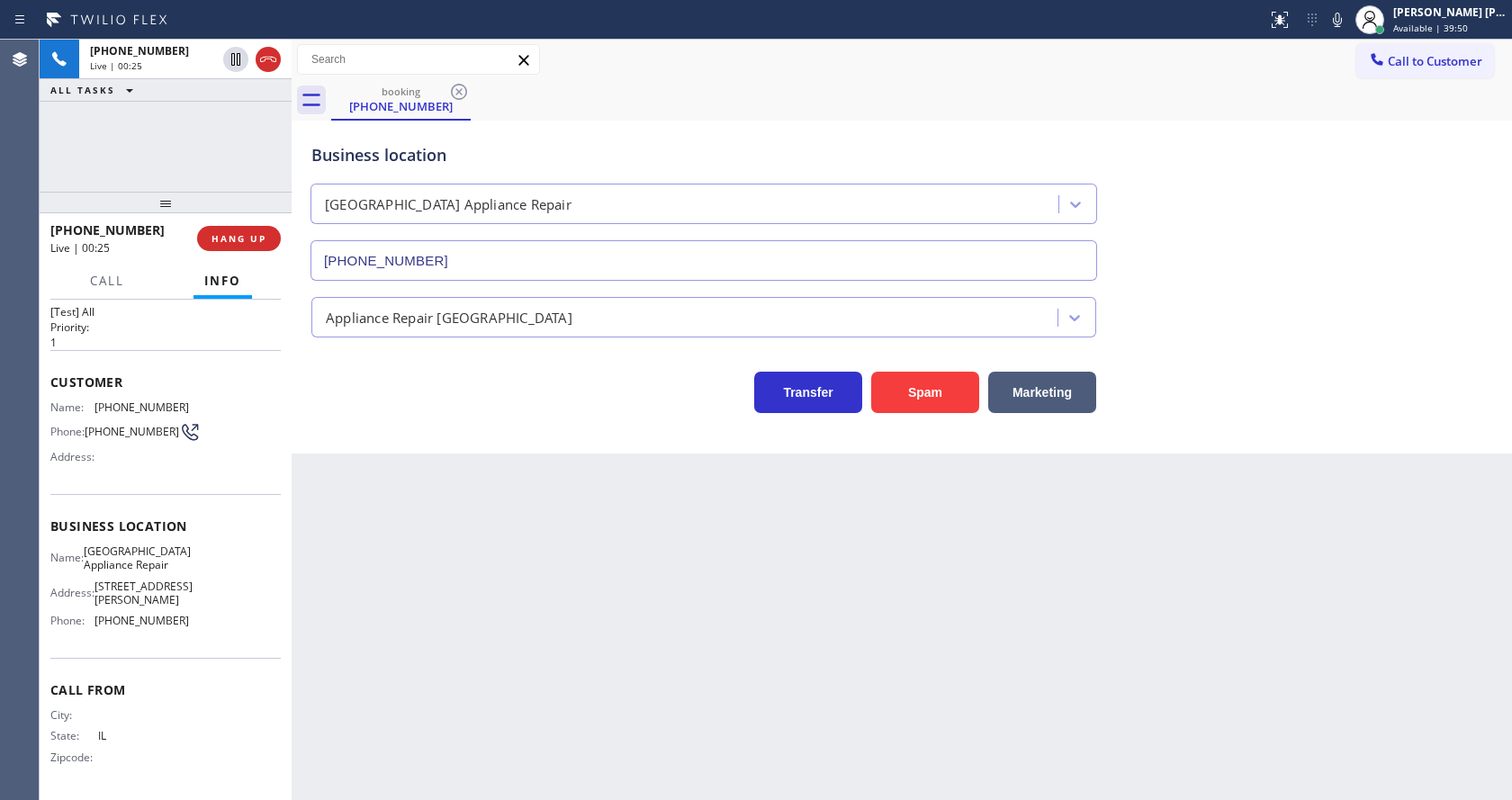
click at [397, 580] on div "Back to Dashboard Change Sender ID Customers Technicians Select a contact Outbo…" at bounding box center [901, 419] width 1220 height 760
drag, startPoint x: 157, startPoint y: 622, endPoint x: 103, endPoint y: 632, distance: 54.9
click at [157, 622] on span "[PHONE_NUMBER]" at bounding box center [141, 620] width 94 height 13
drag, startPoint x: 90, startPoint y: 618, endPoint x: 188, endPoint y: 626, distance: 98.3
click at [188, 626] on div "Name: [GEOGRAPHIC_DATA] Appliance Repair Address: [STREET_ADDRESS][PERSON_NAME]…" at bounding box center [166, 589] width 230 height 91
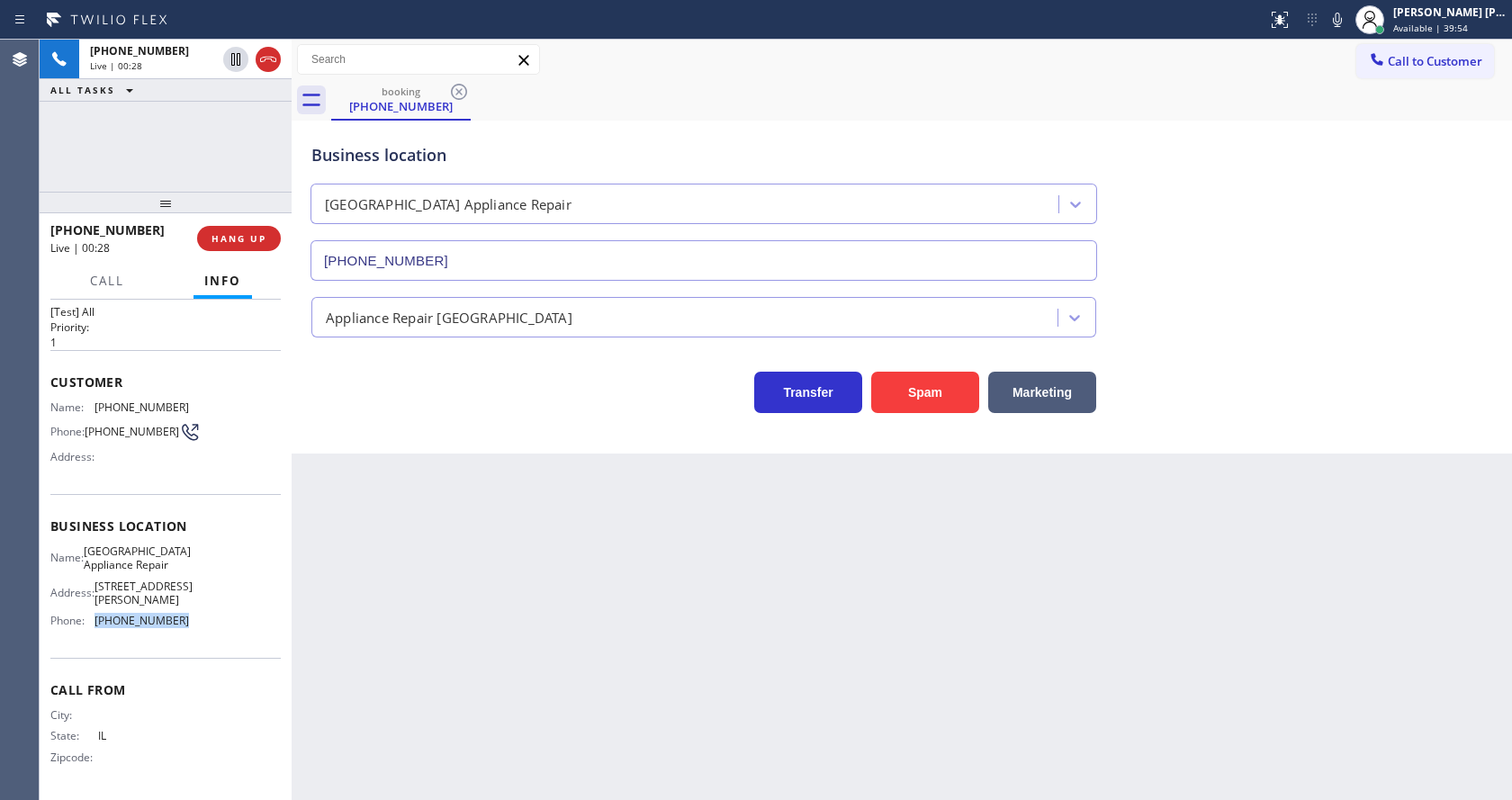
copy div "[PHONE_NUMBER]"
click at [451, 607] on div "Back to Dashboard Change Sender ID Customers Technicians Select a contact Outbo…" at bounding box center [901, 419] width 1220 height 760
click at [789, 644] on div "Back to Dashboard Change Sender ID Customers Technicians Select a contact Outbo…" at bounding box center [901, 419] width 1220 height 760
click at [563, 602] on div "Back to Dashboard Change Sender ID Customers Technicians Select a contact Outbo…" at bounding box center [901, 419] width 1220 height 760
click at [556, 494] on div "Back to Dashboard Change Sender ID Customers Technicians Select a contact Outbo…" at bounding box center [901, 419] width 1220 height 760
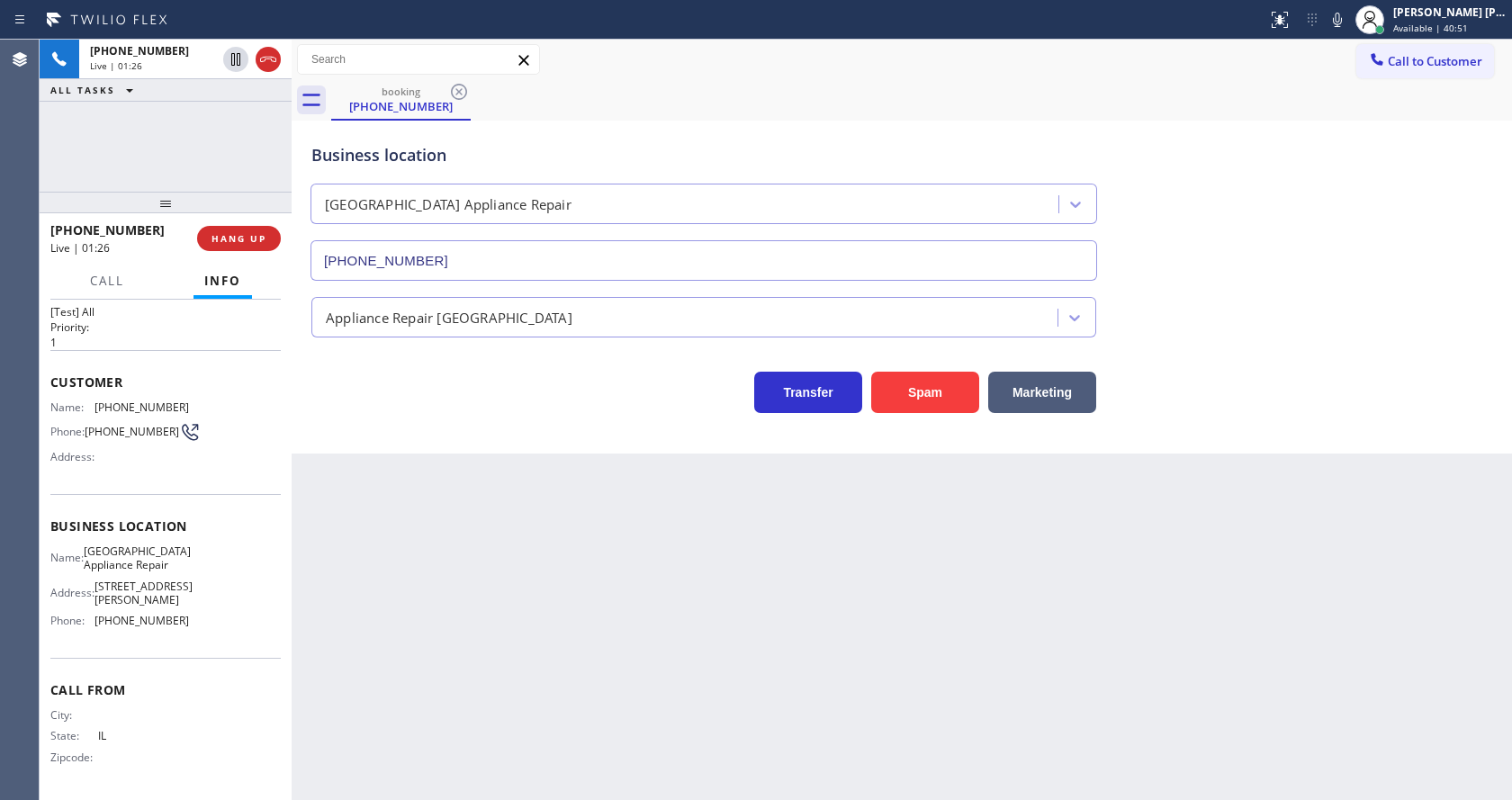
click at [584, 795] on div "Back to Dashboard Change Sender ID Customers Technicians Select a contact Outbo…" at bounding box center [901, 419] width 1220 height 760
click at [447, 599] on div "Back to Dashboard Change Sender ID Customers Technicians Select a contact Outbo…" at bounding box center [901, 419] width 1220 height 760
click at [483, 754] on div "Back to Dashboard Change Sender ID Customers Technicians Select a contact Outbo…" at bounding box center [901, 419] width 1220 height 760
click at [296, 472] on div "Back to Dashboard Change Sender ID Customers Technicians Select a contact Outbo…" at bounding box center [901, 419] width 1220 height 760
drag, startPoint x: 810, startPoint y: 628, endPoint x: 834, endPoint y: 643, distance: 28.3
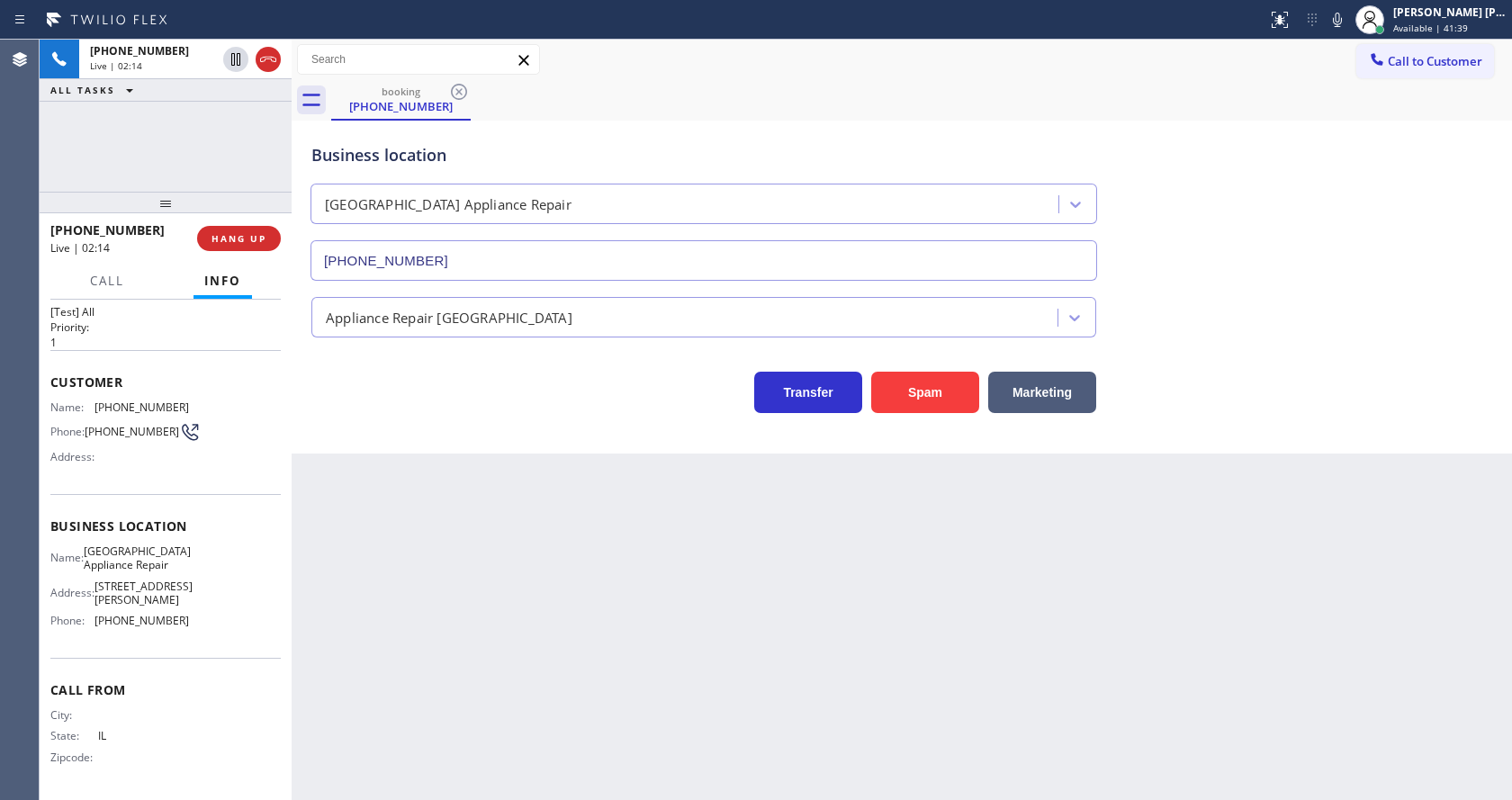
click at [810, 628] on div "Back to Dashboard Change Sender ID Customers Technicians Select a contact Outbo…" at bounding box center [901, 419] width 1220 height 760
click at [376, 550] on div "Back to Dashboard Change Sender ID Customers Technicians Select a contact Outbo…" at bounding box center [901, 419] width 1220 height 760
click at [858, 581] on div "Back to Dashboard Change Sender ID Customers Technicians Select a contact Outbo…" at bounding box center [901, 419] width 1220 height 760
click at [412, 532] on div "Back to Dashboard Change Sender ID Customers Technicians Select a contact Outbo…" at bounding box center [901, 419] width 1220 height 760
click at [811, 570] on div "Back to Dashboard Change Sender ID Customers Technicians Select a contact Outbo…" at bounding box center [901, 419] width 1220 height 760
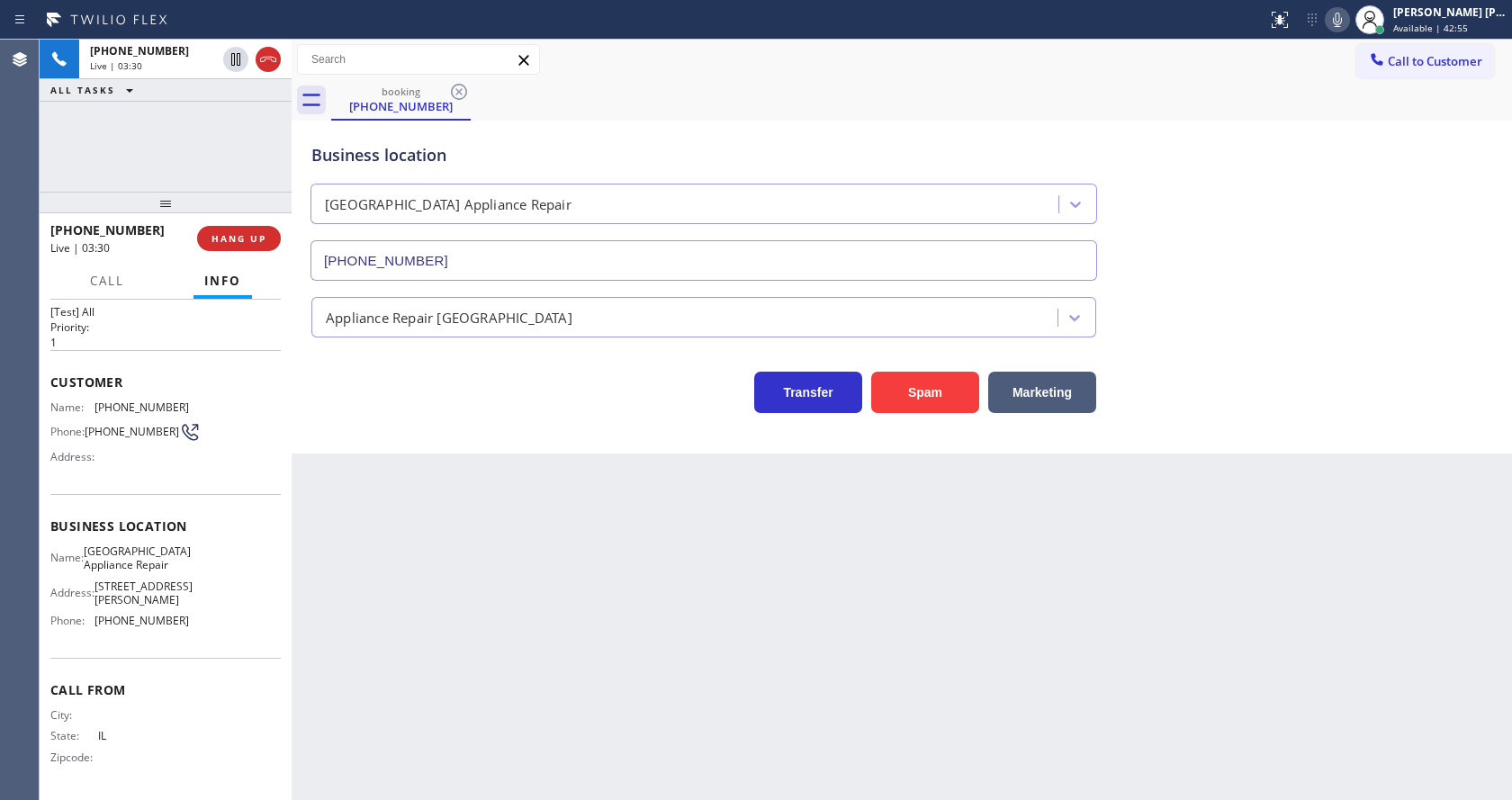
click at [1338, 21] on icon at bounding box center [1337, 20] width 22 height 21
click at [658, 686] on div "Back to Dashboard Change Sender ID Customers Technicians Select a contact Outbo…" at bounding box center [901, 419] width 1220 height 760
drag, startPoint x: 1348, startPoint y: 17, endPoint x: 1347, endPoint y: 77, distance: 60.0
click at [1347, 17] on icon at bounding box center [1337, 20] width 22 height 21
click at [1337, 138] on div "Business location [GEOGRAPHIC_DATA] Appliance Repair [PHONE_NUMBER]" at bounding box center [901, 199] width 1188 height 163
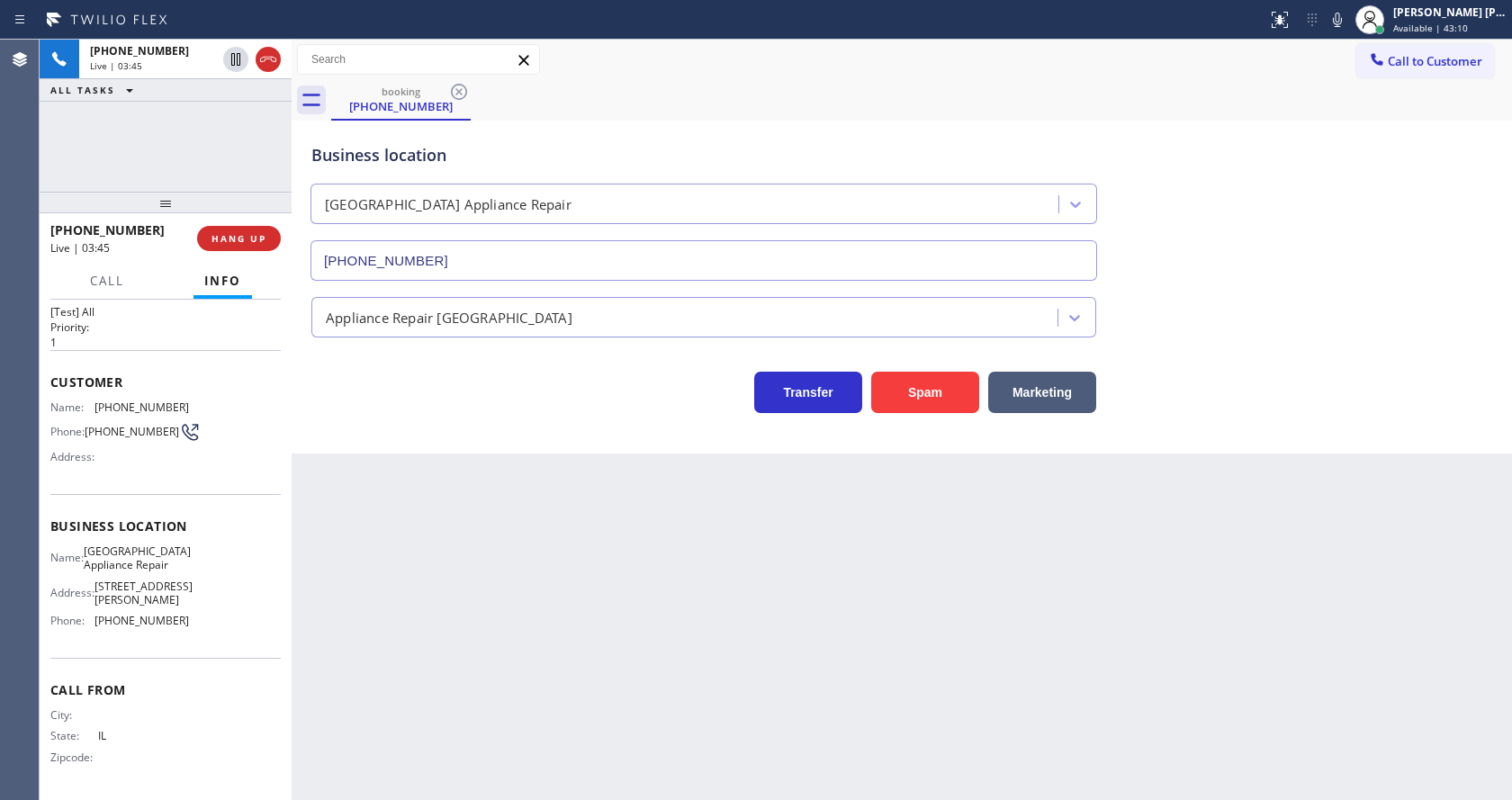
click at [540, 626] on div "Back to Dashboard Change Sender ID Customers Technicians Select a contact Outbo…" at bounding box center [901, 419] width 1220 height 760
click at [733, 579] on div "Back to Dashboard Change Sender ID Customers Technicians Select a contact Outbo…" at bounding box center [901, 419] width 1220 height 760
click at [367, 498] on div "Back to Dashboard Change Sender ID Customers Technicians Select a contact Outbo…" at bounding box center [901, 419] width 1220 height 760
click at [406, 585] on div "Back to Dashboard Change Sender ID Customers Technicians Select a contact Outbo…" at bounding box center [901, 419] width 1220 height 760
drag, startPoint x: 743, startPoint y: 545, endPoint x: 671, endPoint y: 450, distance: 119.2
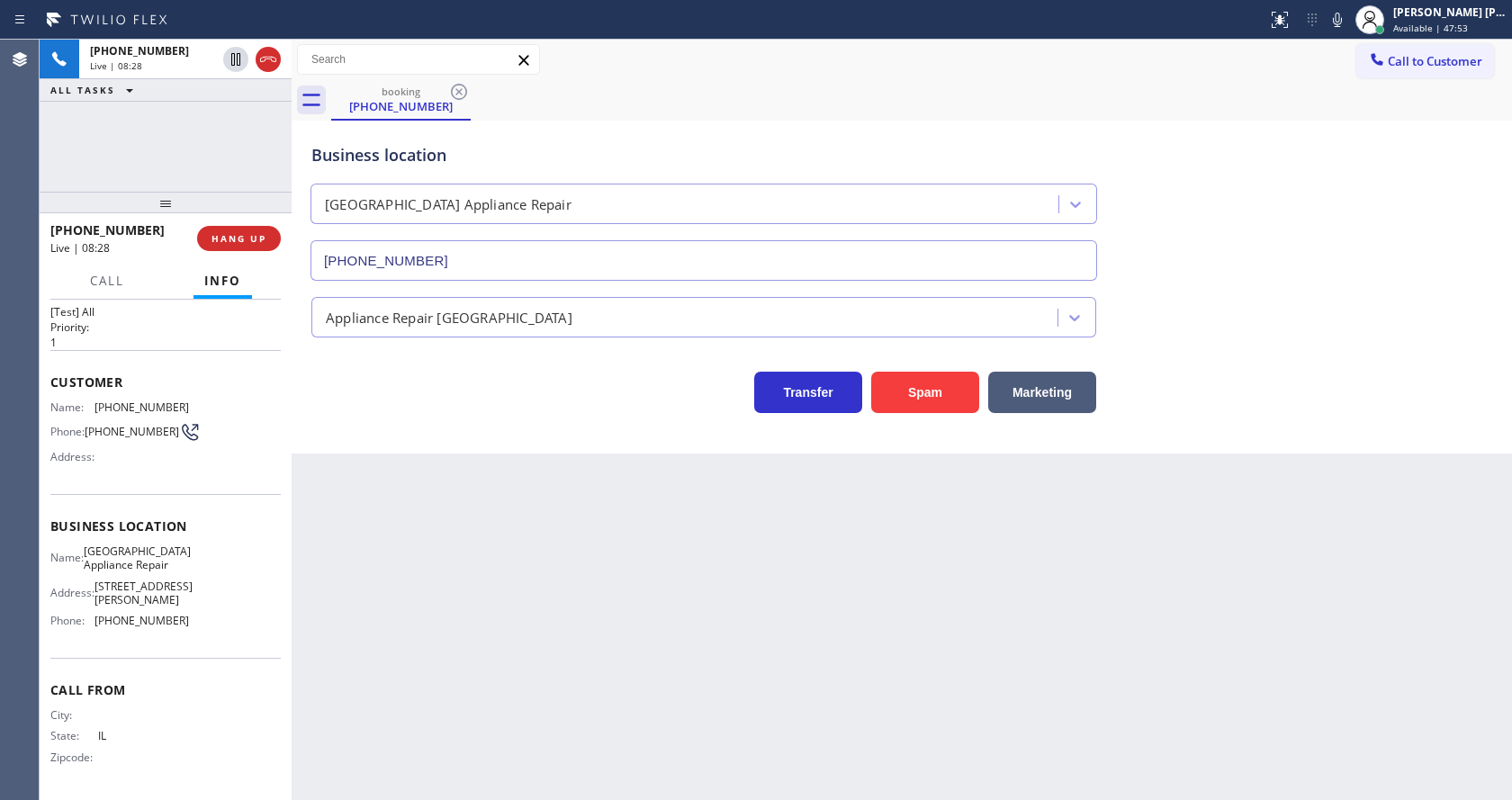
click at [743, 545] on div "Back to Dashboard Change Sender ID Customers Technicians Select a contact Outbo…" at bounding box center [901, 419] width 1220 height 760
click at [226, 245] on button "COMPLETE" at bounding box center [235, 238] width 91 height 25
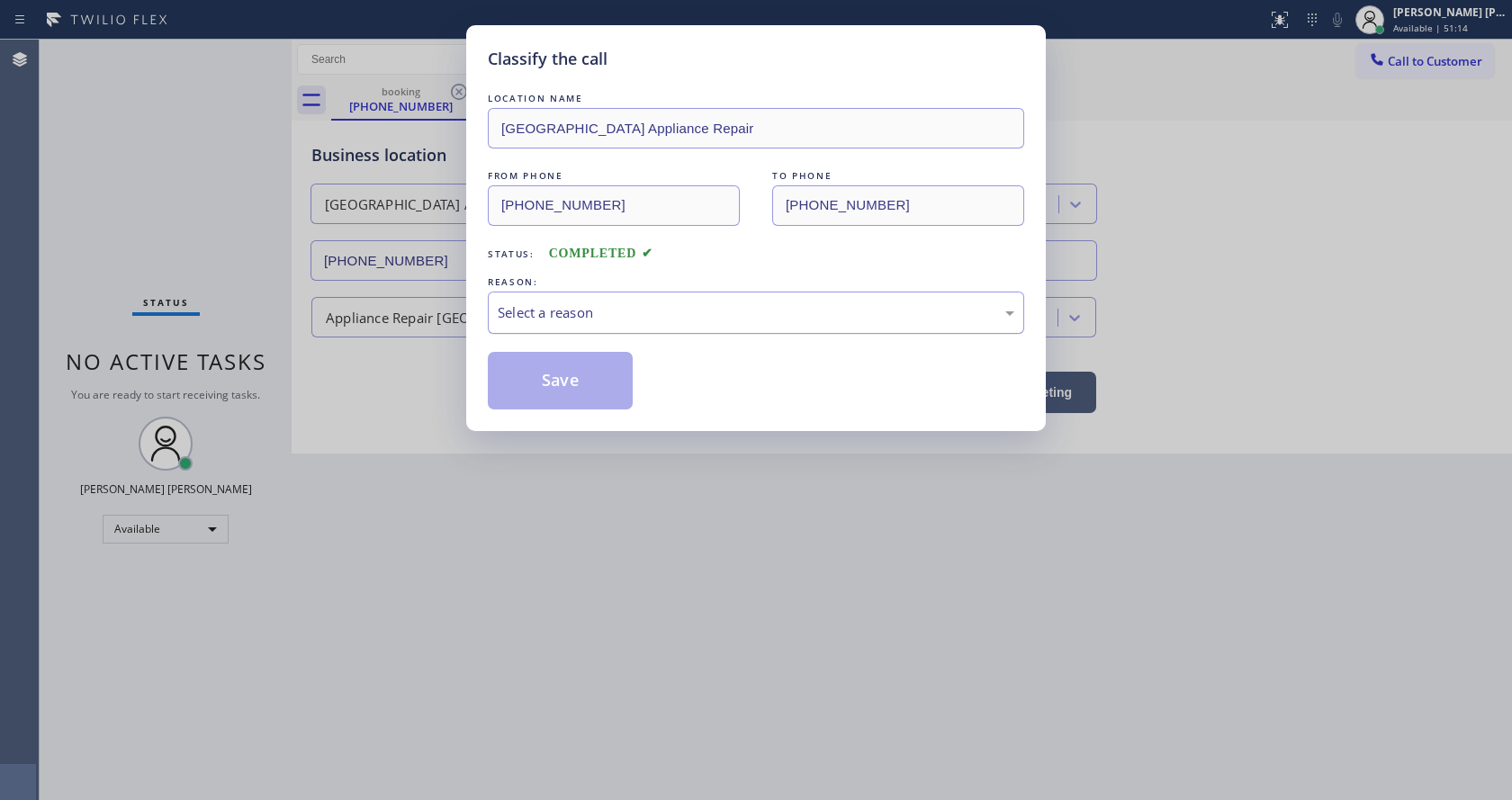
click at [604, 321] on div "Select a reason" at bounding box center [756, 312] width 516 height 21
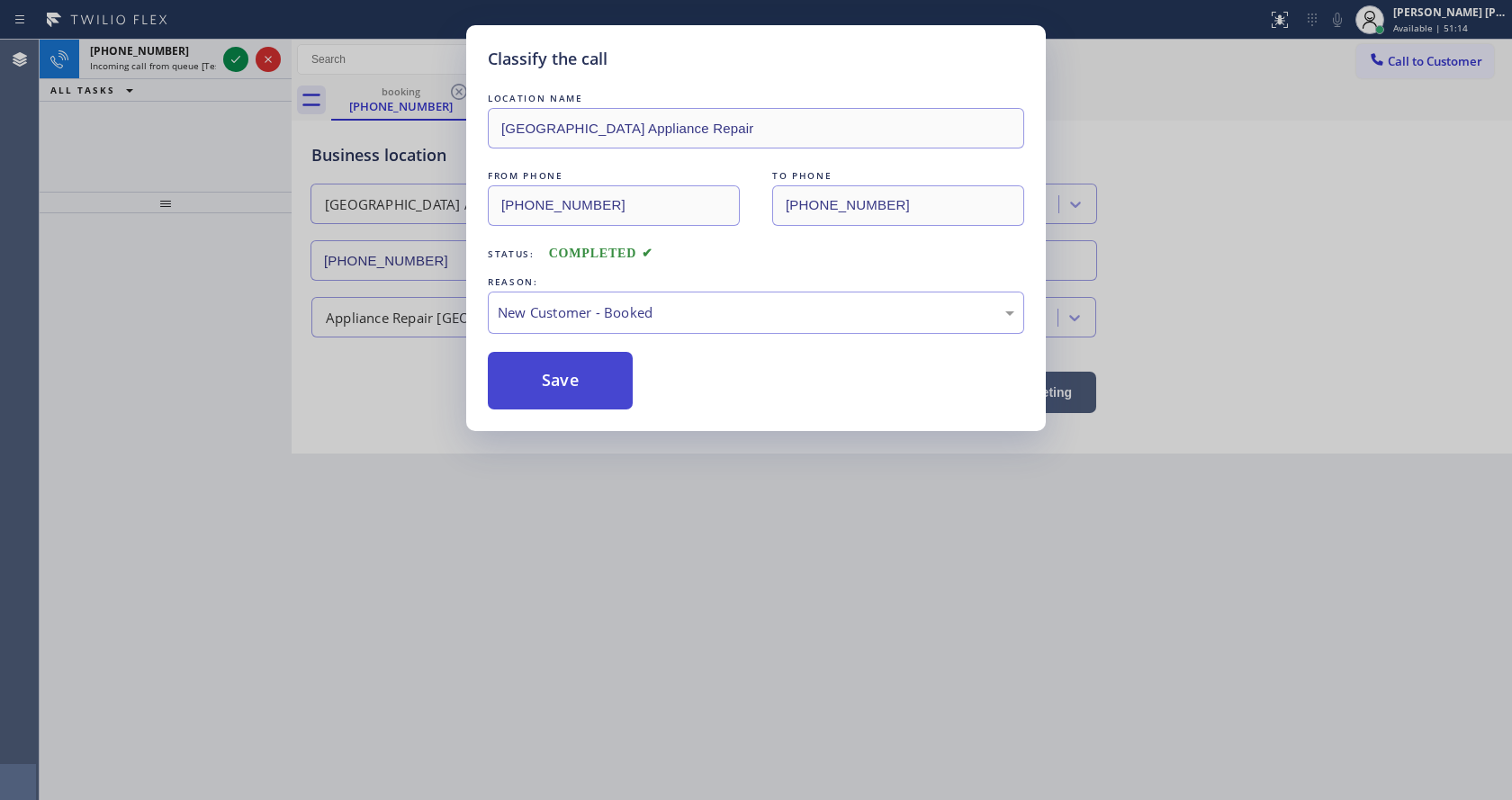
click at [557, 364] on button "Save" at bounding box center [560, 380] width 145 height 58
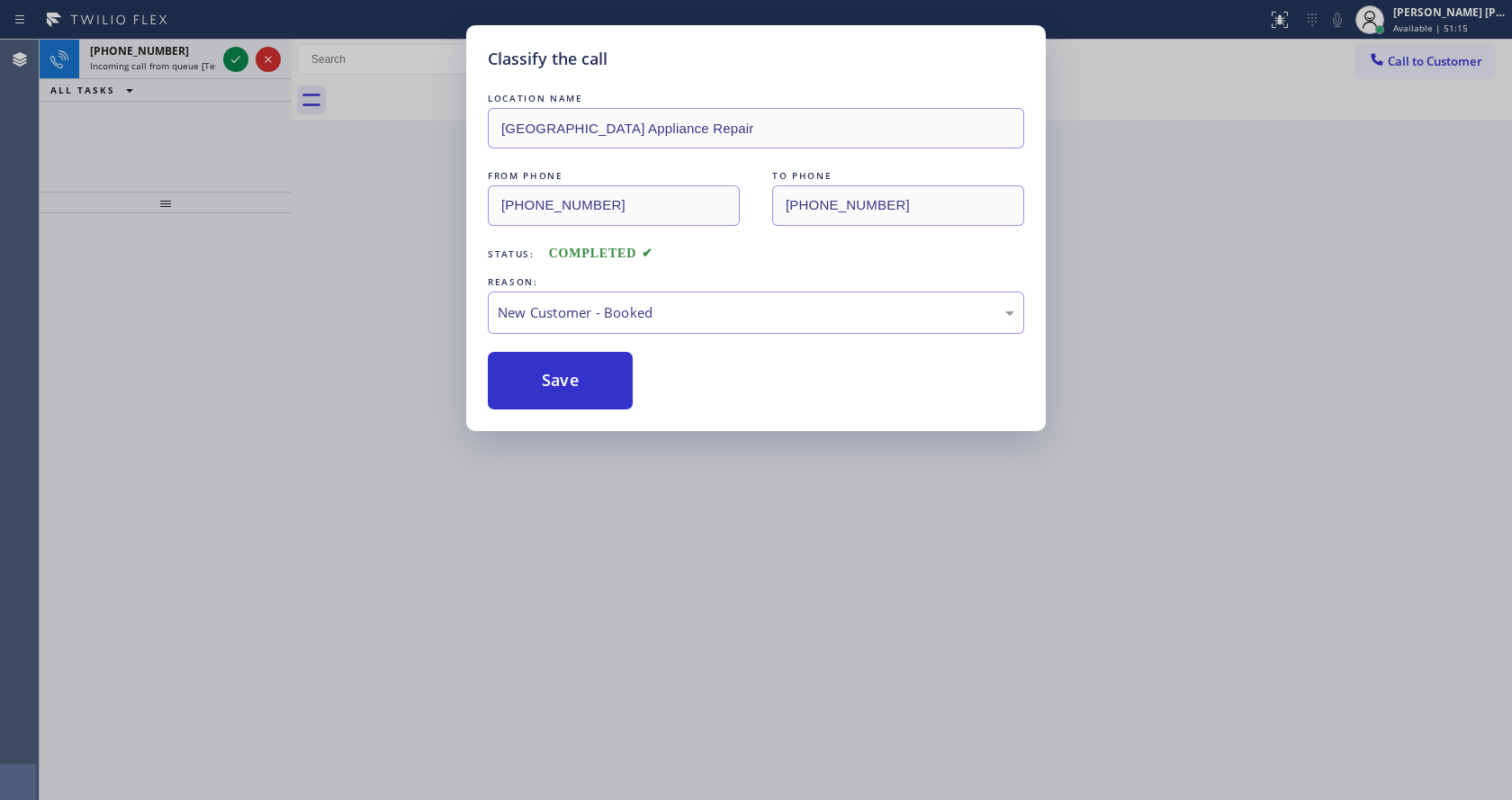
click at [229, 56] on div "Classify the call LOCATION NAME [GEOGRAPHIC_DATA] Appliance Repair FROM PHONE […" at bounding box center [756, 400] width 1512 height 800
click at [229, 56] on div "Classify the call LOCATION NAME [GEOGRAPHIC_DATA] Appliance Repair FROM PHONE […" at bounding box center [775, 419] width 1473 height 760
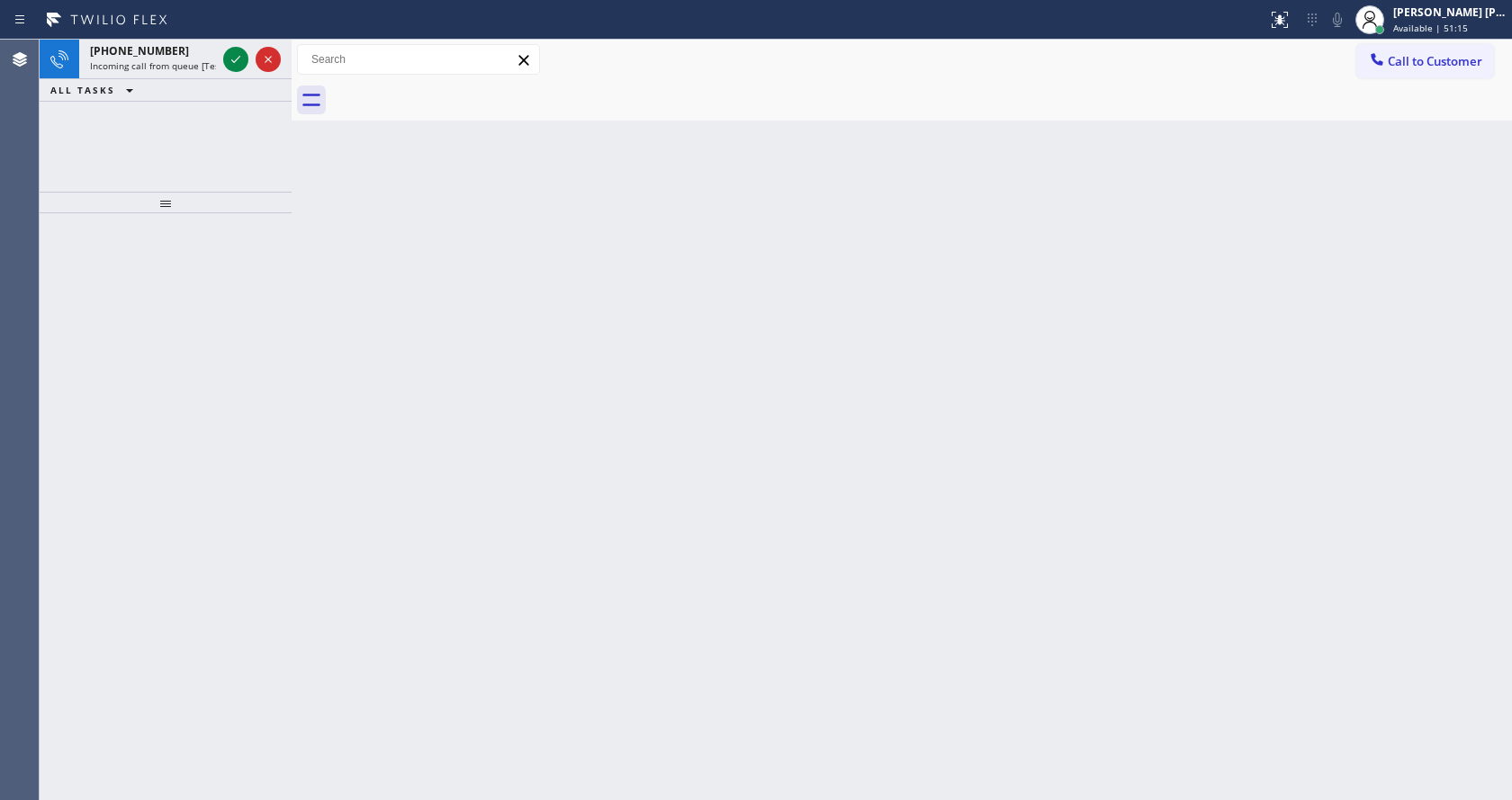
click at [229, 56] on icon at bounding box center [236, 59] width 22 height 21
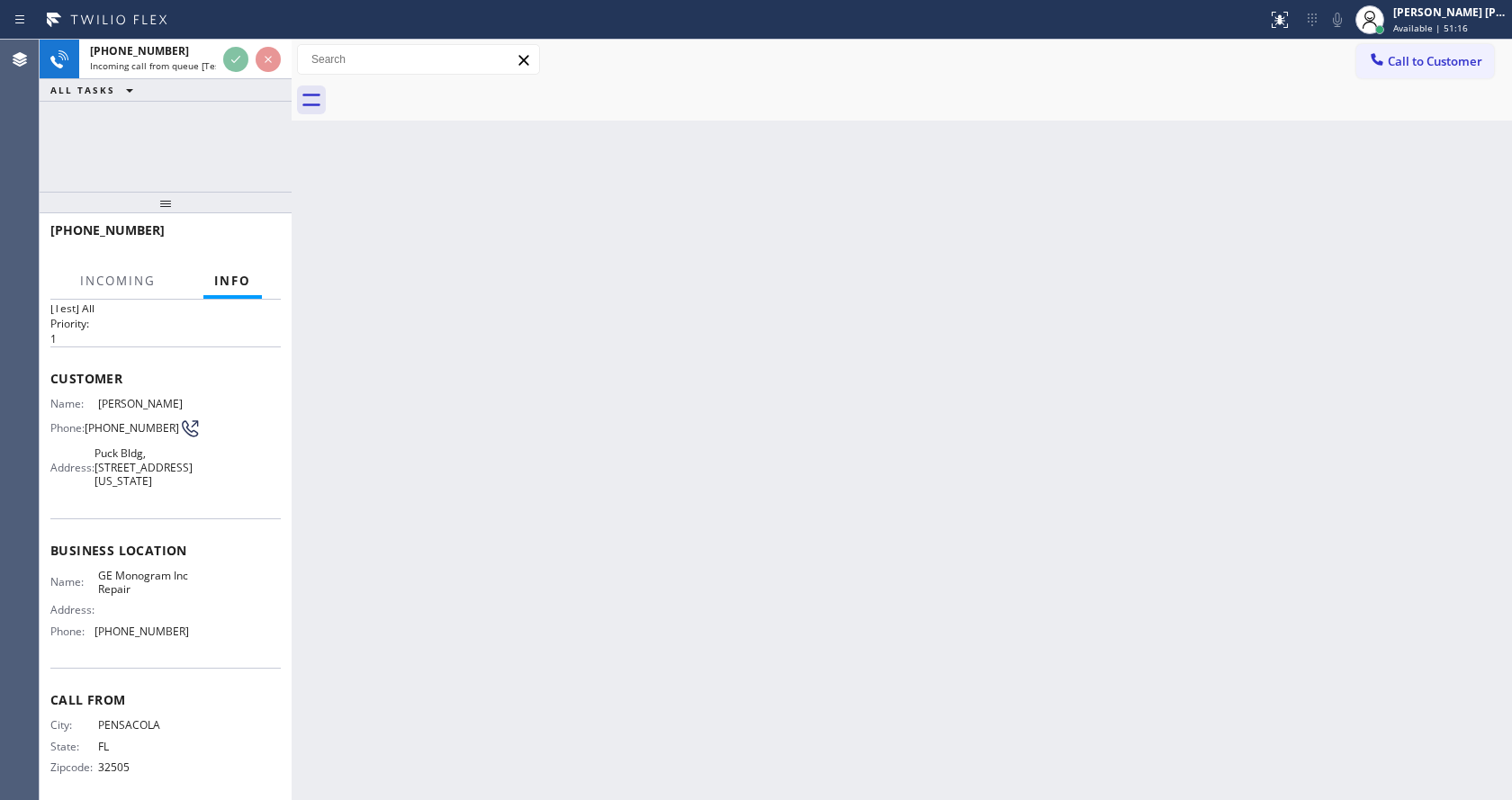
scroll to position [64, 0]
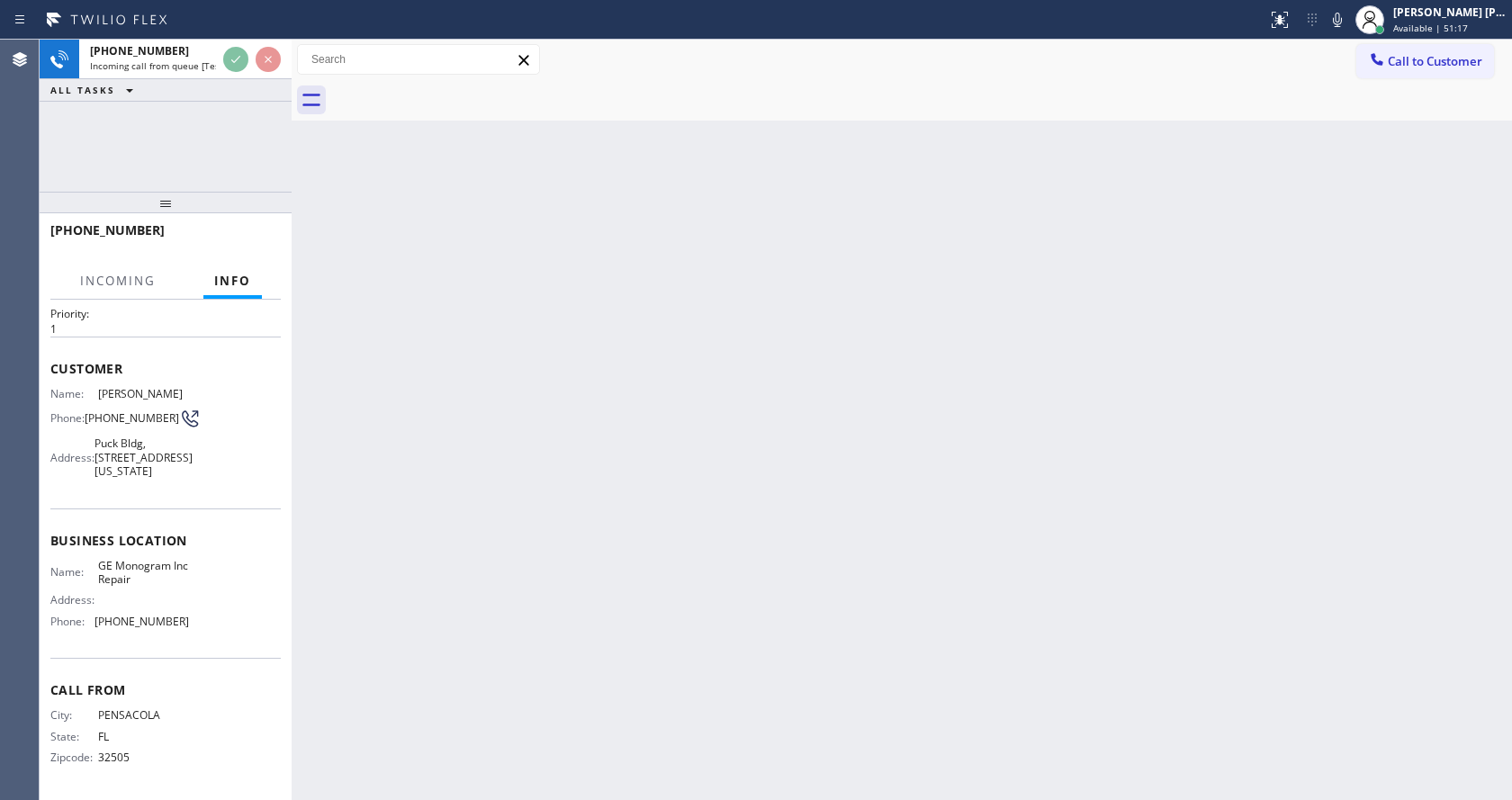
click at [656, 523] on div "Back to Dashboard Change Sender ID Customers Technicians Select a contact Outbo…" at bounding box center [901, 419] width 1220 height 760
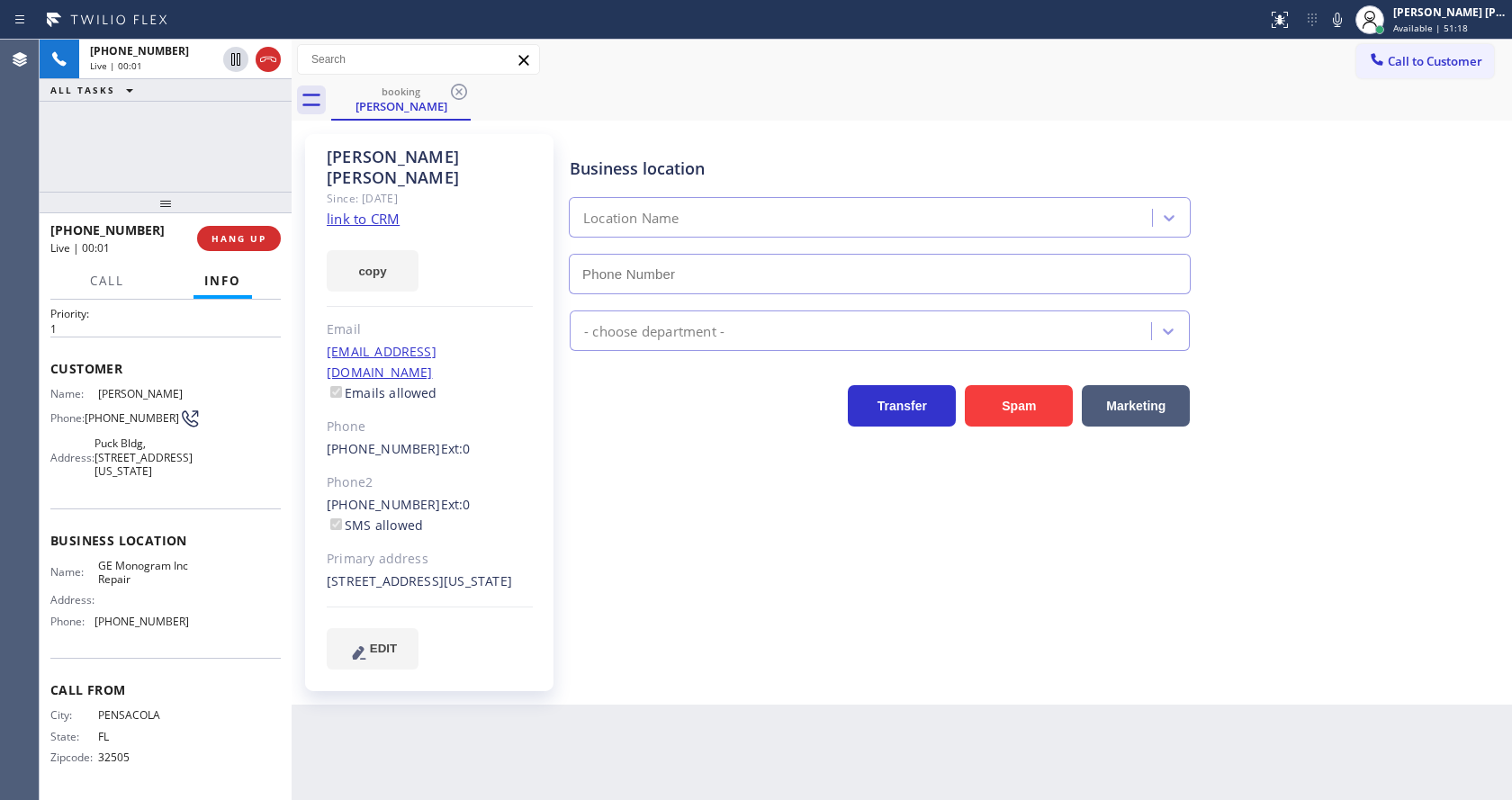
type input "[PHONE_NUMBER]"
click at [446, 744] on div "Back to Dashboard Change Sender ID Customers Technicians Select a contact Outbo…" at bounding box center [901, 419] width 1220 height 760
click at [775, 547] on div "Business location GE Monogram Inc Repair [PHONE_NUMBER] Appliance Repair High E…" at bounding box center [1036, 401] width 942 height 525
click at [384, 229] on div "copy" at bounding box center [429, 260] width 206 height 62
click at [382, 209] on link "link to CRM" at bounding box center [363, 218] width 73 height 18
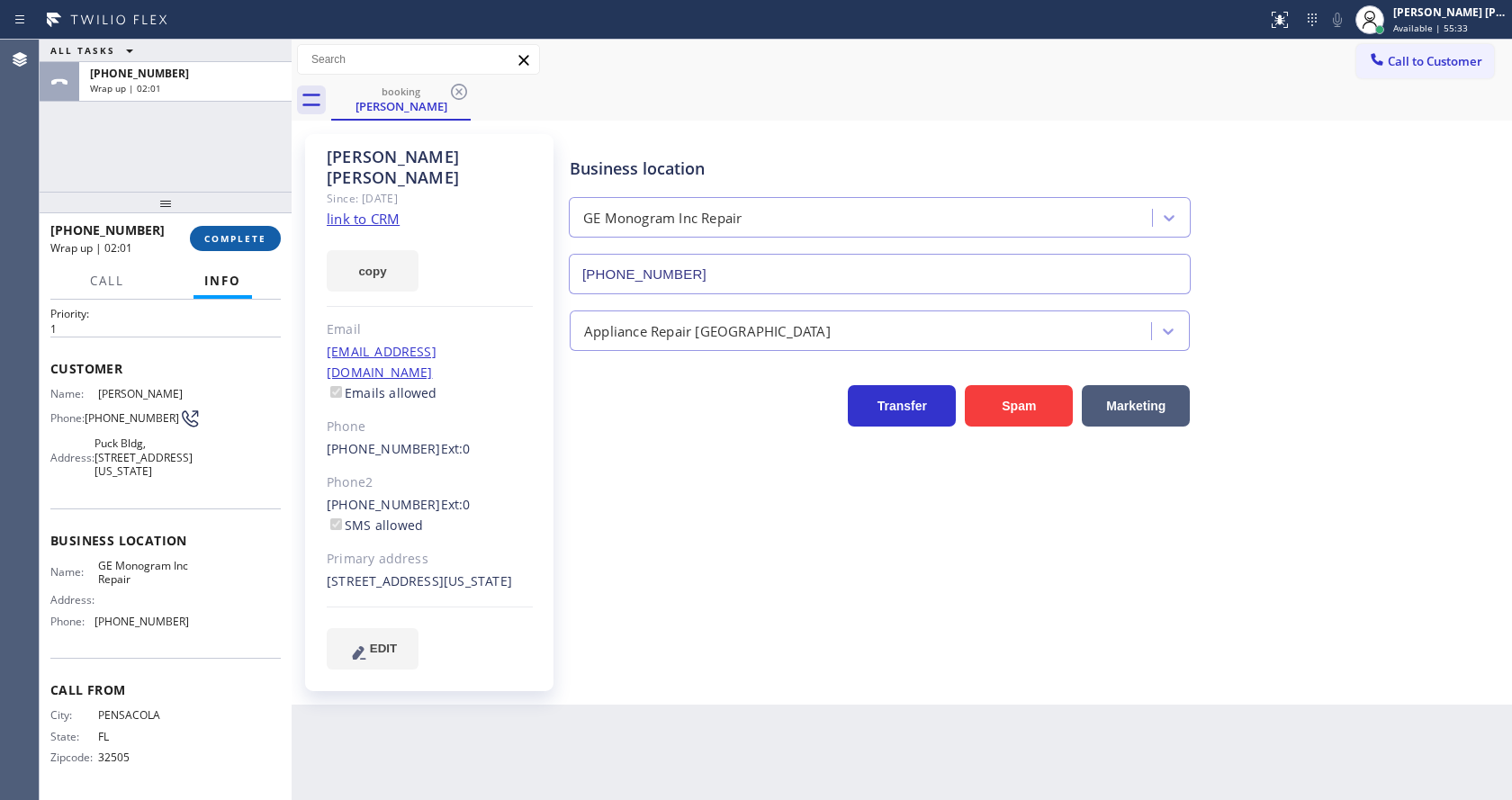
click at [240, 230] on button "COMPLETE" at bounding box center [235, 238] width 91 height 25
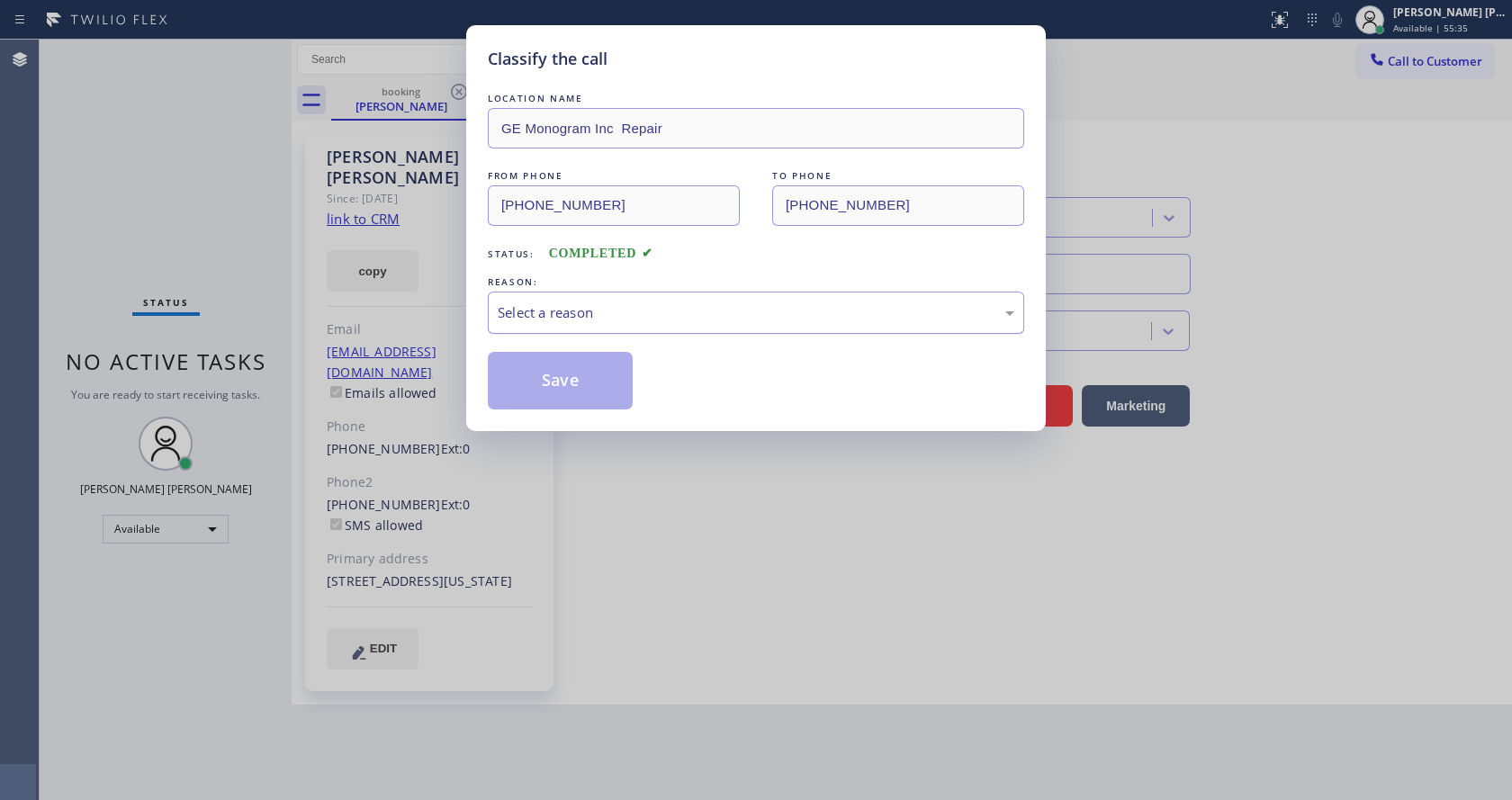
click at [607, 313] on div "Select a reason" at bounding box center [756, 312] width 516 height 21
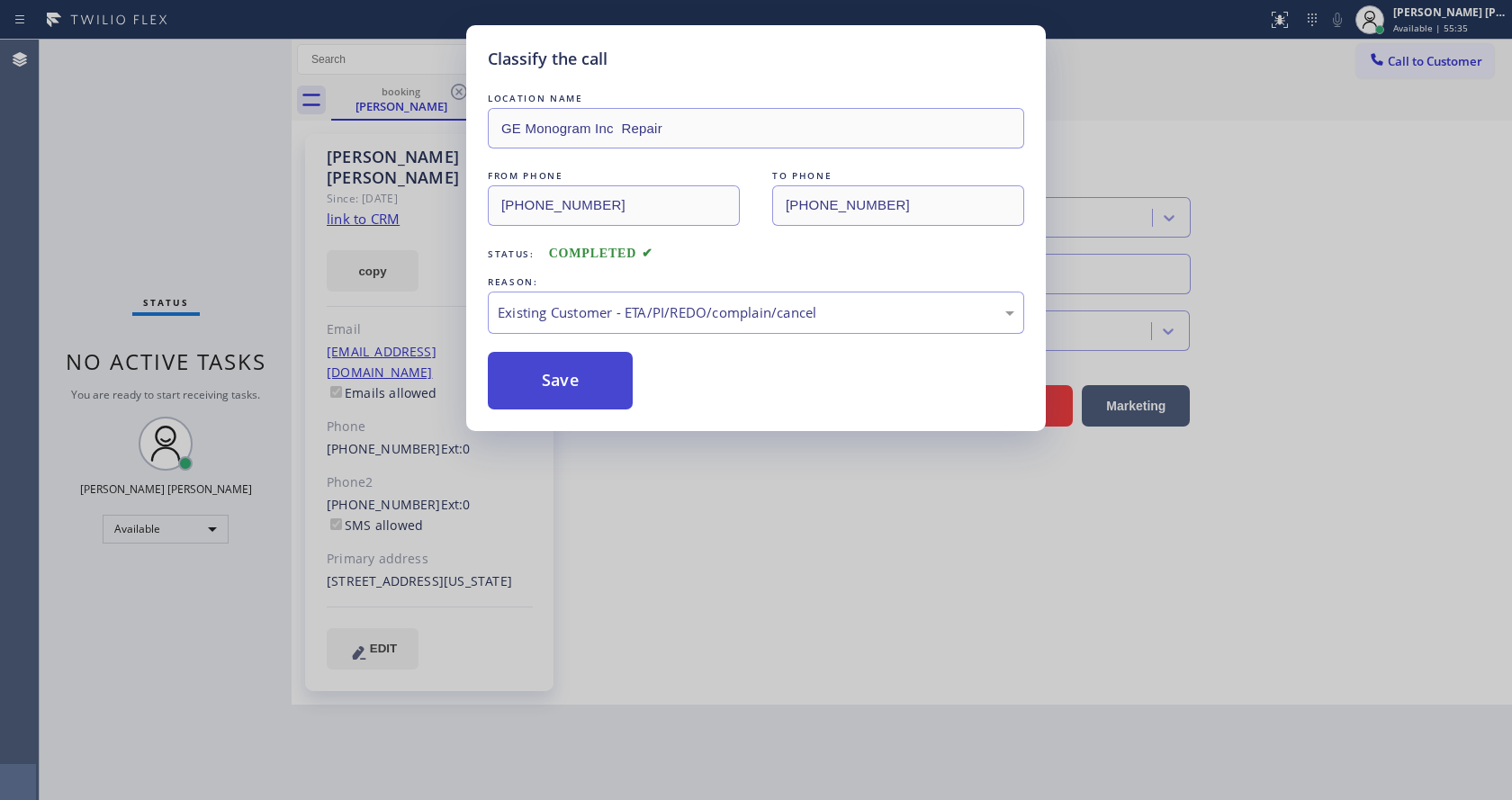
click at [558, 390] on button "Save" at bounding box center [560, 380] width 145 height 58
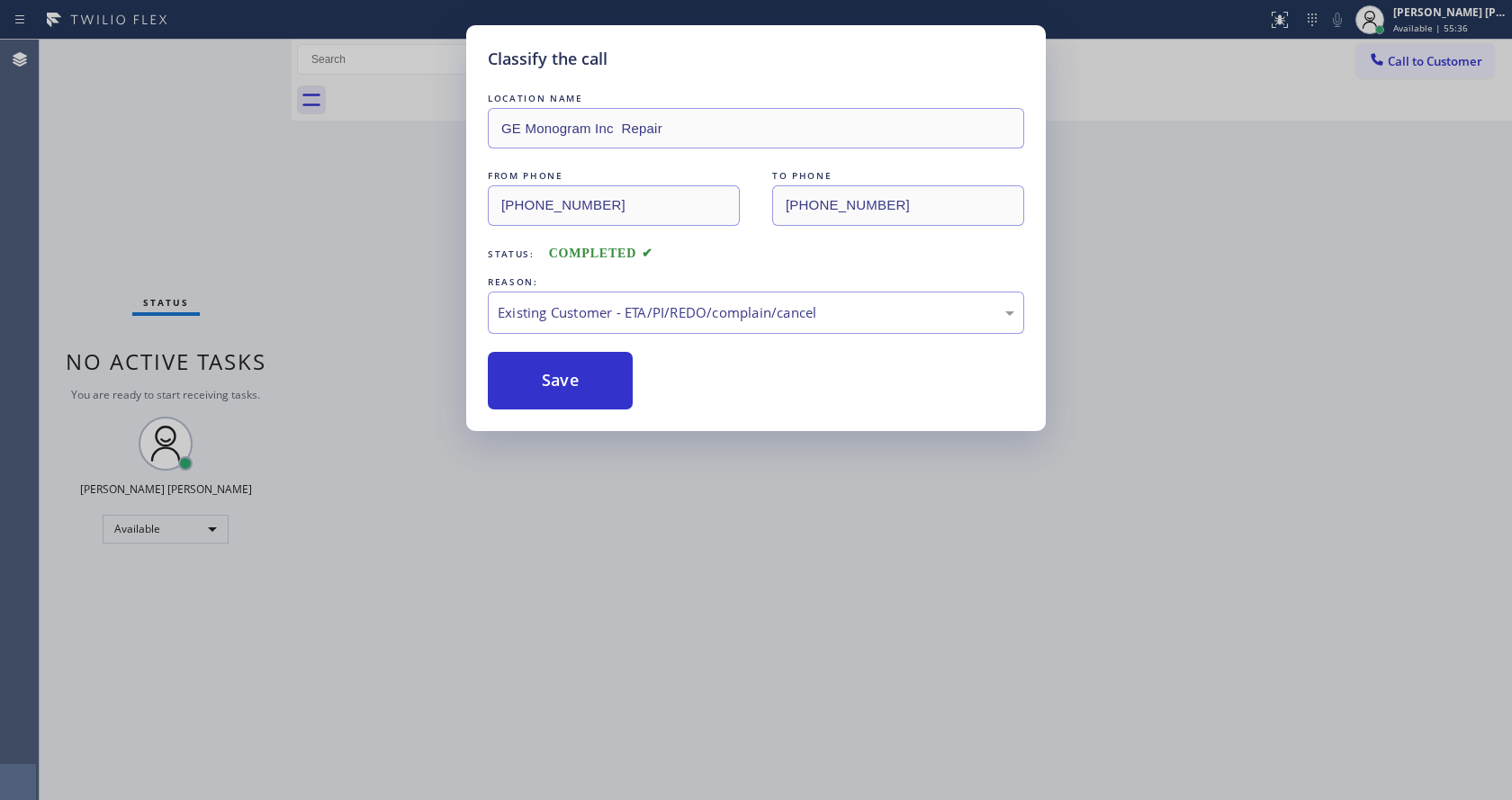
click at [538, 556] on div "Classify the call LOCATION NAME GE Monogram Inc Repair FROM PHONE [PHONE_NUMBER…" at bounding box center [756, 400] width 1512 height 800
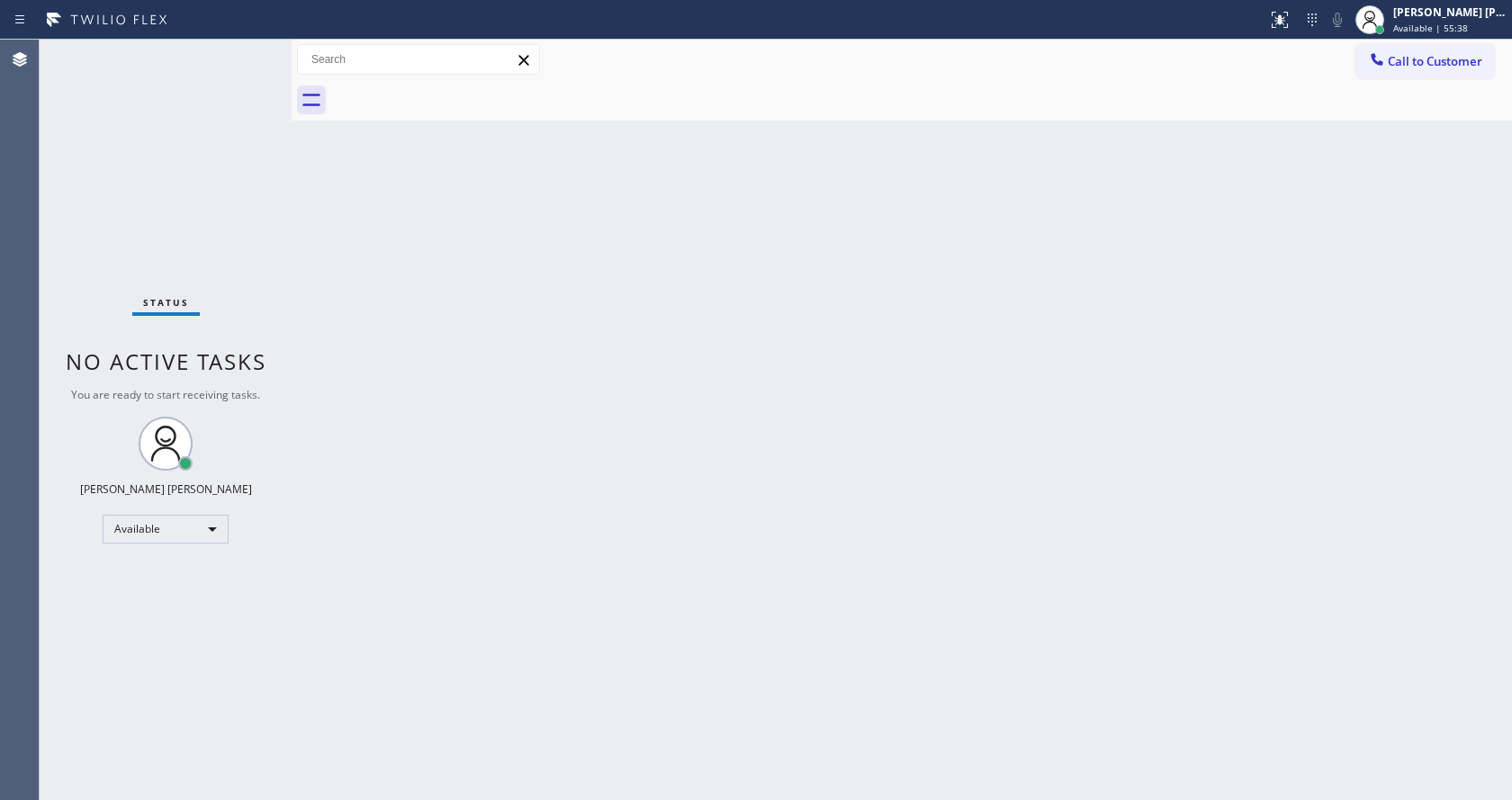
click at [832, 367] on div "Back to Dashboard Change Sender ID Customers Technicians Select a contact Outbo…" at bounding box center [901, 419] width 1220 height 760
click at [410, 408] on div "Back to Dashboard Change Sender ID Customers Technicians Select a contact Outbo…" at bounding box center [901, 419] width 1220 height 760
click at [1049, 403] on div "Back to Dashboard Change Sender ID Customers Technicians Select a contact Outbo…" at bounding box center [901, 419] width 1220 height 760
click at [786, 376] on div "Back to Dashboard Change Sender ID Customers Technicians Select a contact Outbo…" at bounding box center [901, 419] width 1220 height 760
drag, startPoint x: 225, startPoint y: 273, endPoint x: 249, endPoint y: 266, distance: 25.0
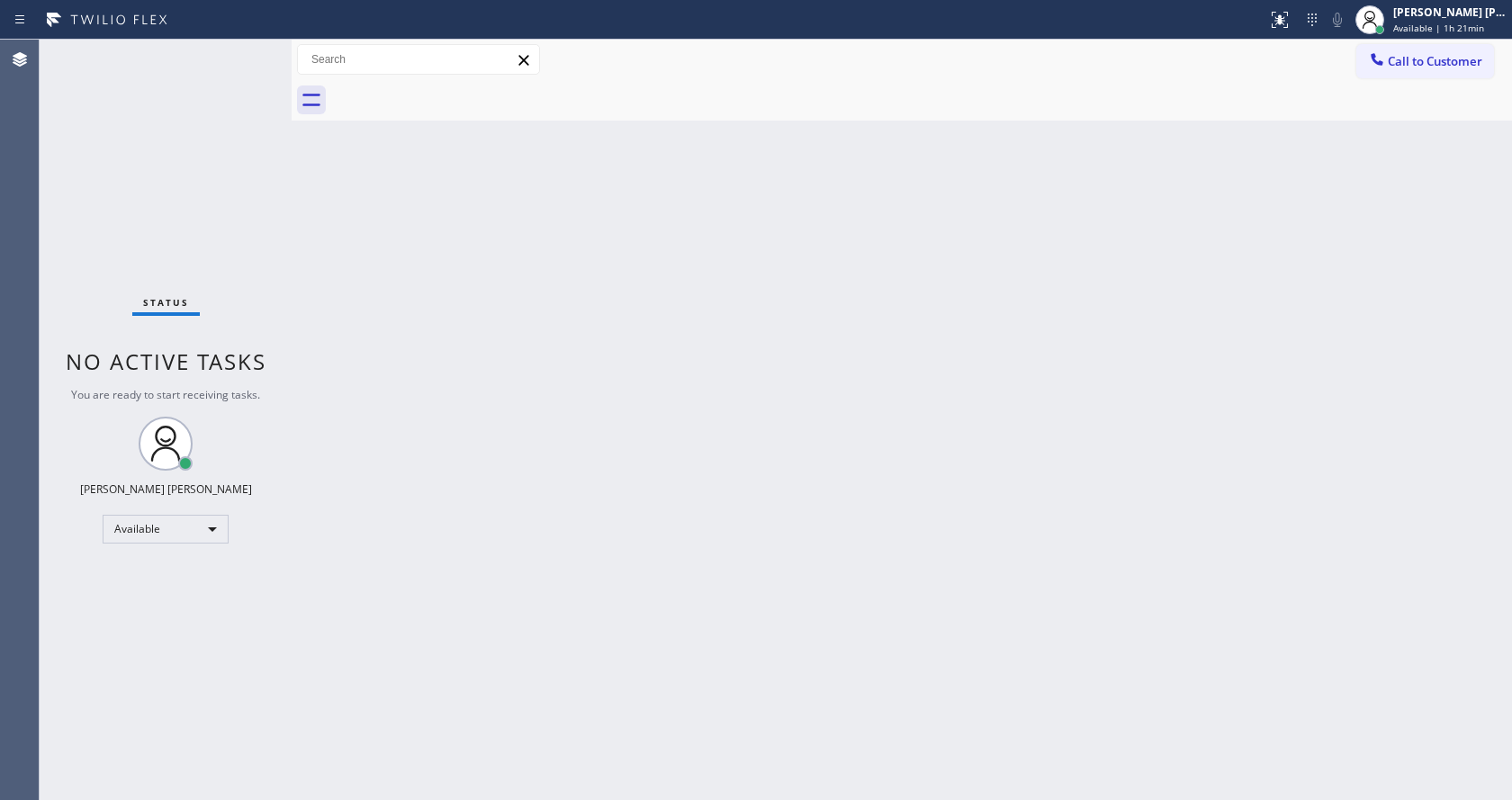
click at [234, 271] on div "Status No active tasks You are ready to start receiving tasks. [PERSON_NAME] [P…" at bounding box center [165, 419] width 252 height 760
click at [1415, 35] on div "[PERSON_NAME] [PERSON_NAME] Available | 1h 21min" at bounding box center [1450, 20] width 122 height 32
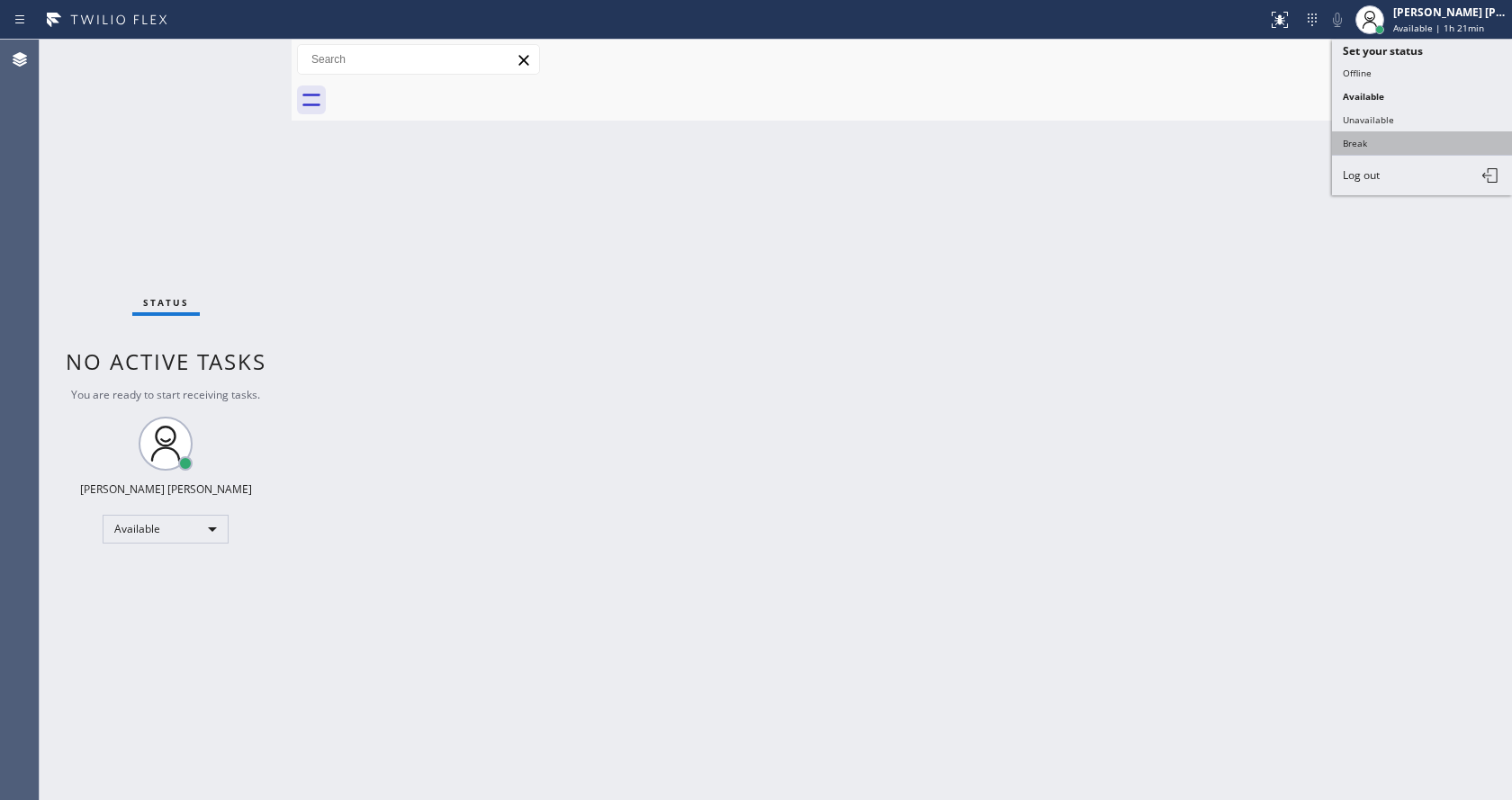
click at [1388, 135] on button "Break" at bounding box center [1421, 143] width 180 height 23
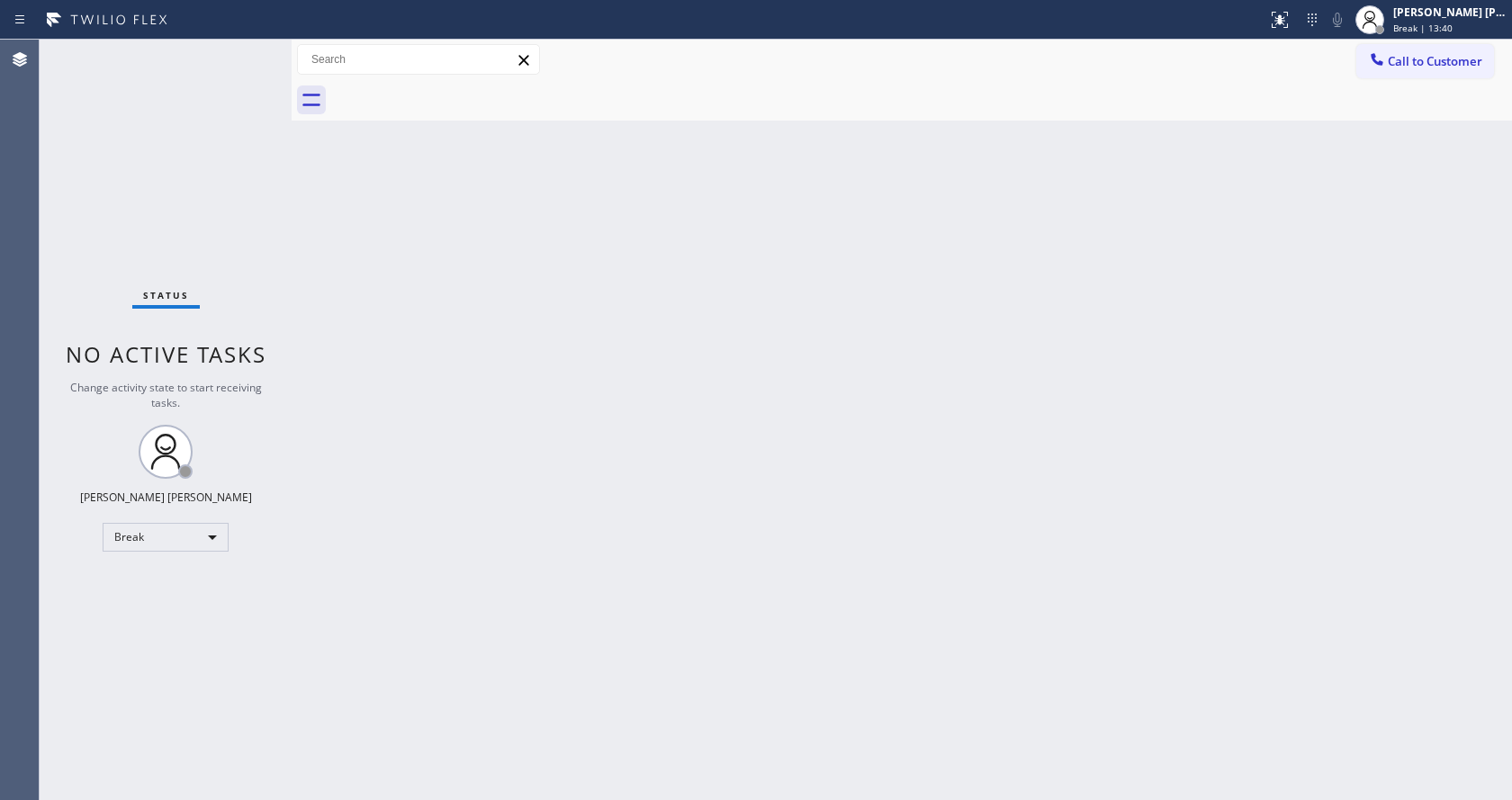
click at [1216, 368] on div "Back to Dashboard Change Sender ID Customers Technicians Select a contact Outbo…" at bounding box center [901, 419] width 1220 height 760
click at [338, 240] on div "Back to Dashboard Change Sender ID Customers Technicians Select a contact Outbo…" at bounding box center [901, 419] width 1220 height 760
click at [1412, 34] on span "Break | 14:19" at bounding box center [1423, 27] width 60 height 12
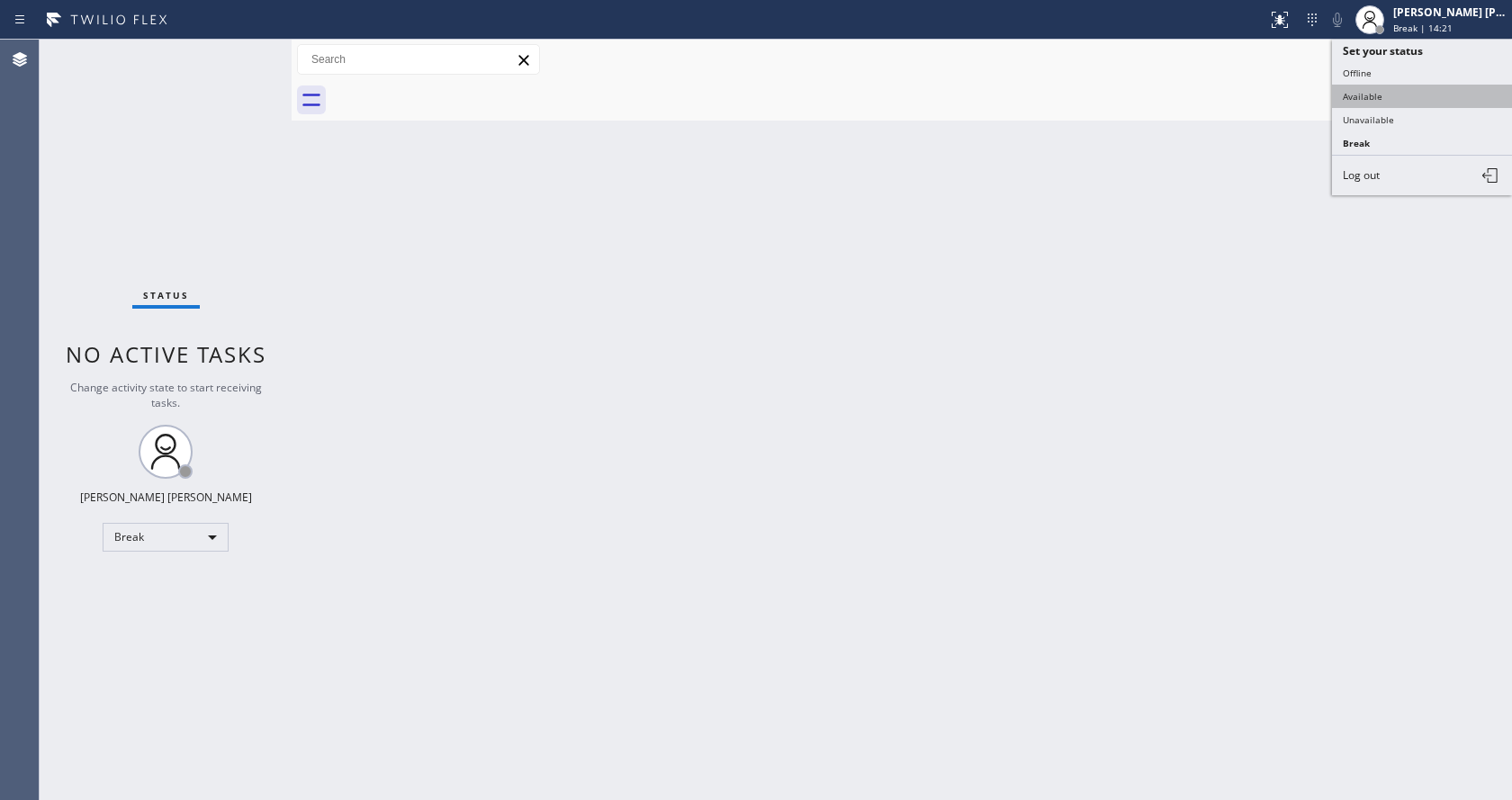
click at [1391, 96] on button "Available" at bounding box center [1421, 95] width 180 height 23
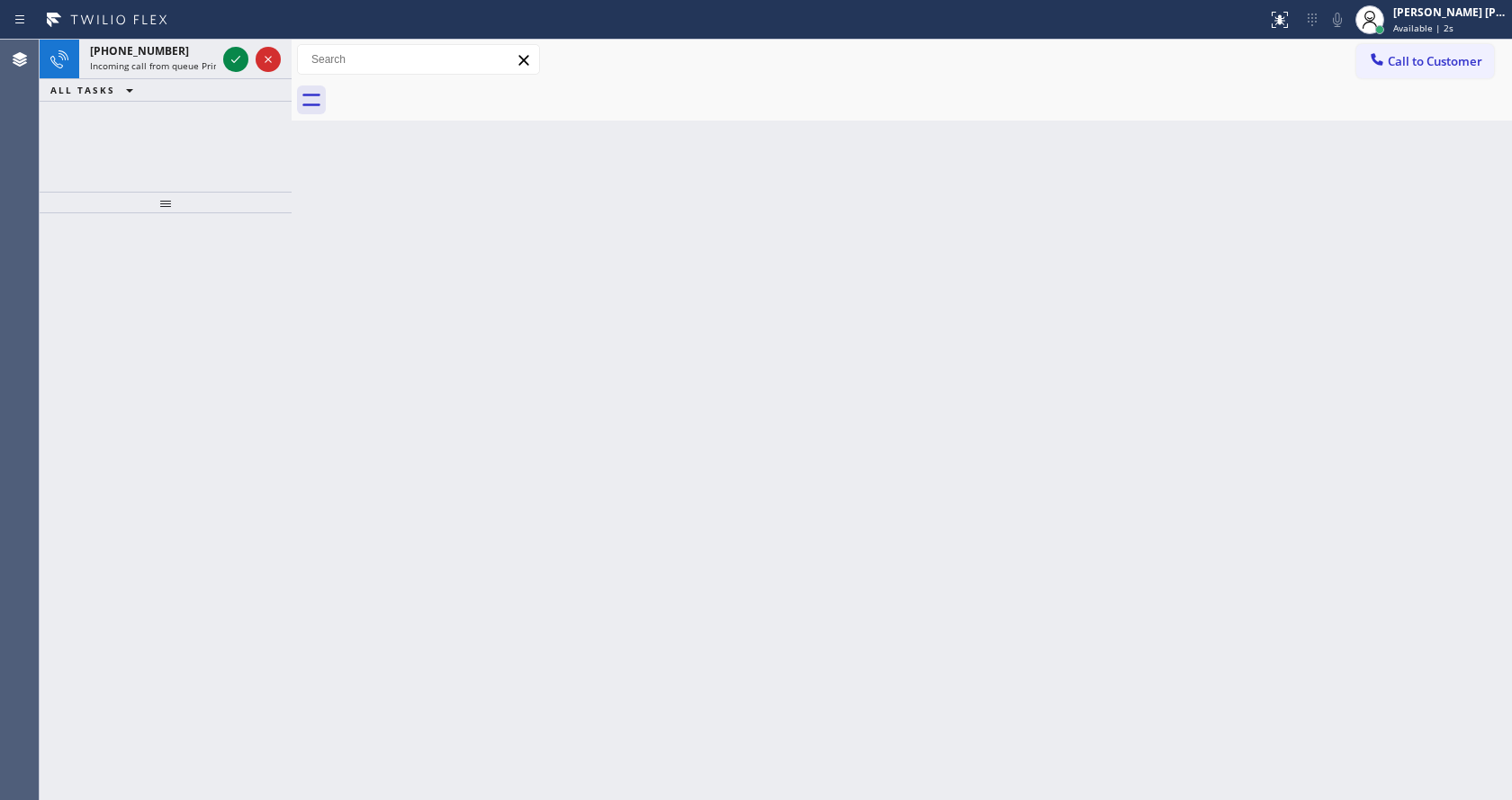
click at [666, 347] on div "Back to Dashboard Change Sender ID Customers Technicians Select a contact Outbo…" at bounding box center [901, 419] width 1220 height 760
drag, startPoint x: 220, startPoint y: 338, endPoint x: 202, endPoint y: 206, distance: 133.2
click at [220, 338] on div at bounding box center [165, 507] width 252 height 587
click at [709, 496] on div "Back to Dashboard Change Sender ID Customers Technicians Select a contact Outbo…" at bounding box center [901, 419] width 1220 height 760
click at [238, 53] on icon at bounding box center [236, 59] width 22 height 21
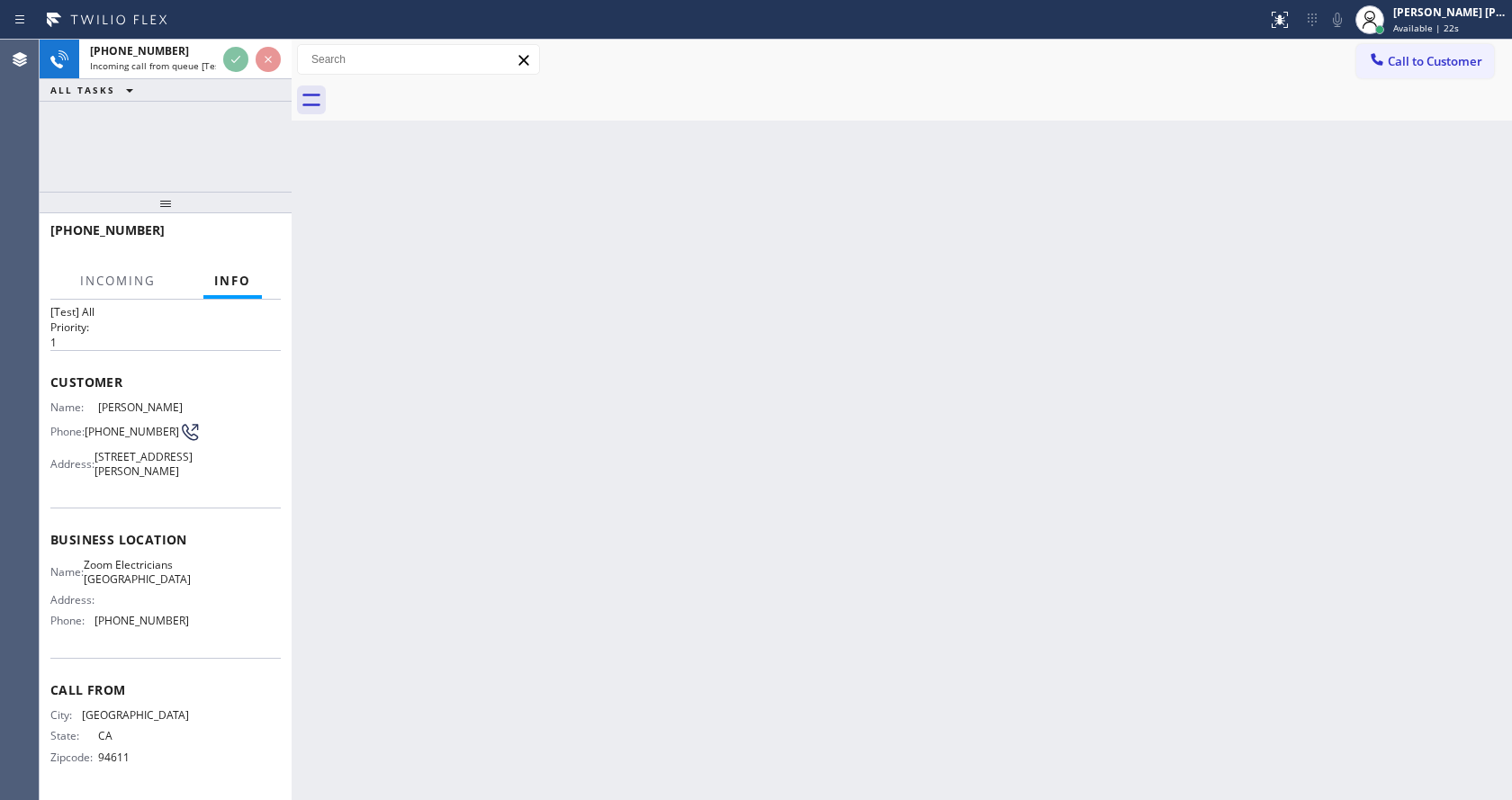
scroll to position [79, 0]
click at [757, 483] on div "Back to Dashboard Change Sender ID Customers Technicians Select a contact Outbo…" at bounding box center [901, 419] width 1220 height 760
click at [639, 544] on div "Back to Dashboard Change Sender ID Customers Technicians Select a contact Outbo…" at bounding box center [901, 419] width 1220 height 760
click at [391, 627] on div "Back to Dashboard Change Sender ID Customers Technicians Select a contact Outbo…" at bounding box center [901, 419] width 1220 height 760
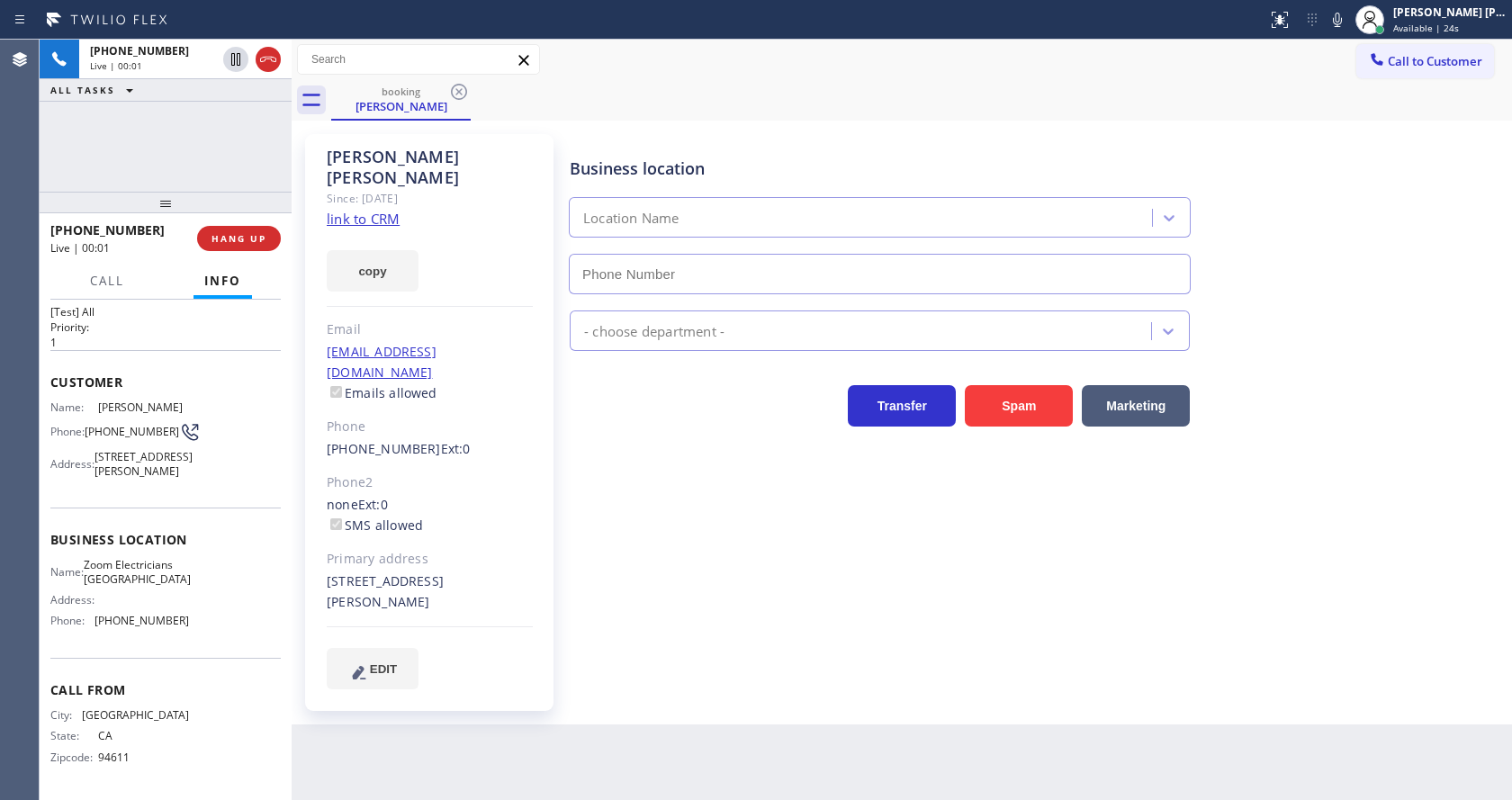
type input "[PHONE_NUMBER]"
click at [672, 574] on div "Business location Zoom Electricians [GEOGRAPHIC_DATA] [PHONE_NUMBER] Electricia…" at bounding box center [1036, 410] width 942 height 545
click at [334, 229] on div "copy" at bounding box center [429, 260] width 206 height 62
click at [334, 209] on link "link to CRM" at bounding box center [363, 218] width 73 height 18
click at [642, 539] on div "Business location Zoom Electricians [GEOGRAPHIC_DATA] [PHONE_NUMBER] Electricia…" at bounding box center [1036, 410] width 942 height 545
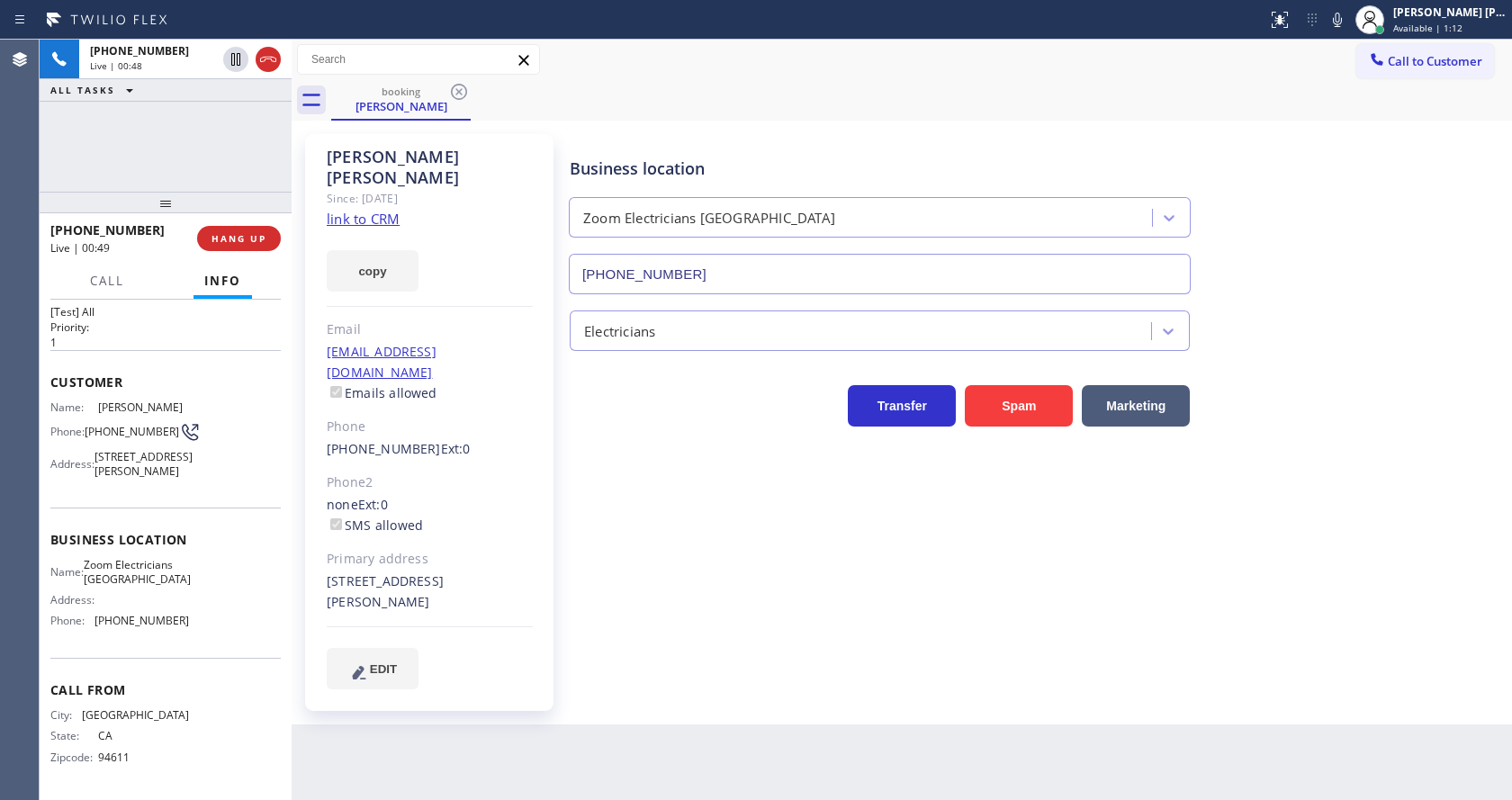
click at [493, 494] on div "none Ext: 0 SMS allowed" at bounding box center [429, 515] width 206 height 41
click at [348, 209] on link "link to CRM" at bounding box center [363, 218] width 73 height 18
click at [583, 490] on div "Business location Zoom Electricians [GEOGRAPHIC_DATA] [PHONE_NUMBER] Electricia…" at bounding box center [1036, 410] width 942 height 545
click at [403, 426] on div "[PERSON_NAME] Since: [DATE] link to CRM copy Email [EMAIL_ADDRESS][DOMAIN_NAME]…" at bounding box center [429, 421] width 249 height 577
click at [251, 252] on div "[PHONE_NUMBER] Wrap up | 00:39 COMPLETE" at bounding box center [166, 238] width 230 height 47
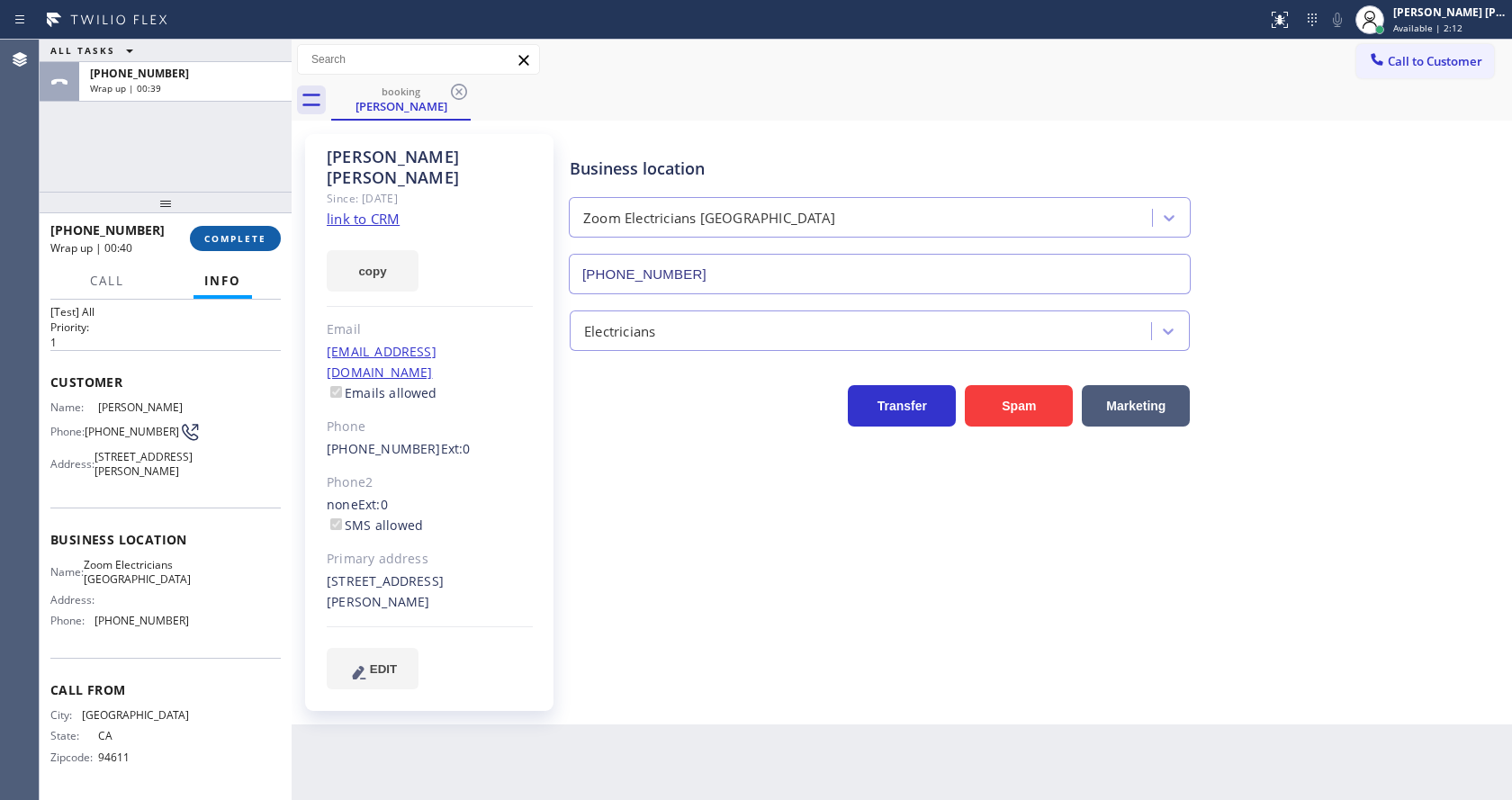
click at [228, 239] on span "COMPLETE" at bounding box center [235, 237] width 62 height 12
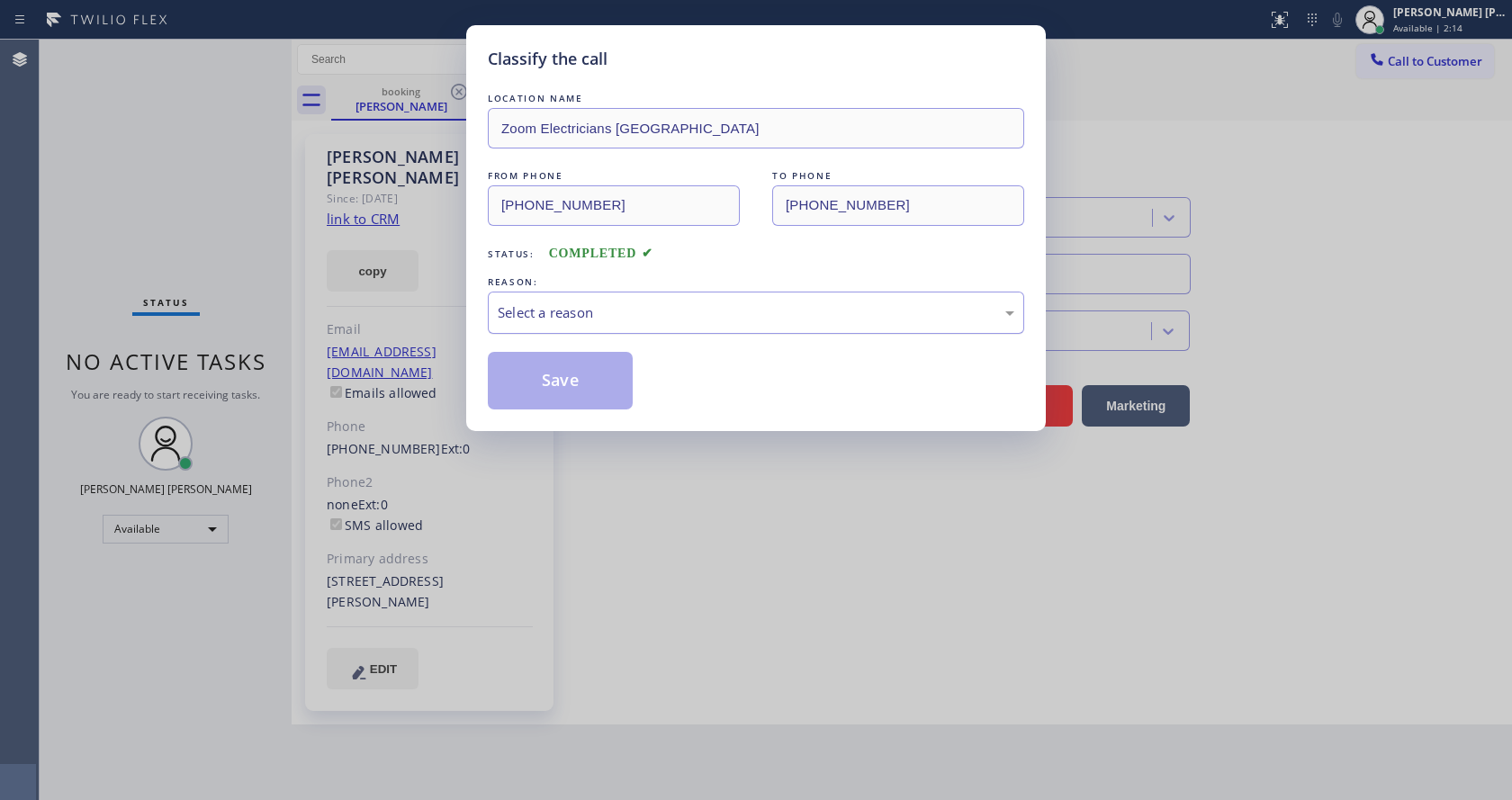
click at [510, 322] on div "Select a reason" at bounding box center [756, 312] width 516 height 21
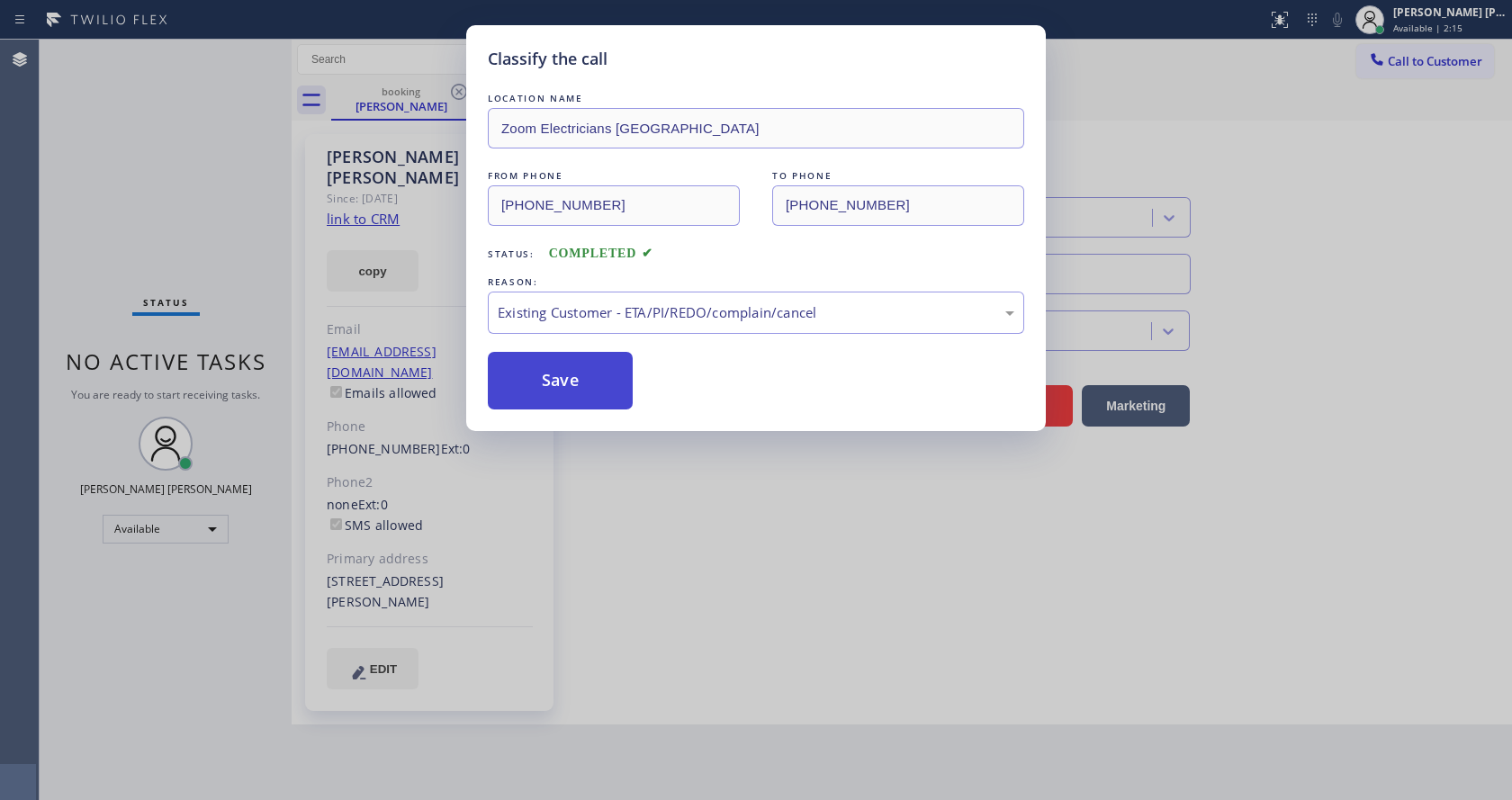
click at [551, 355] on button "Save" at bounding box center [560, 380] width 145 height 58
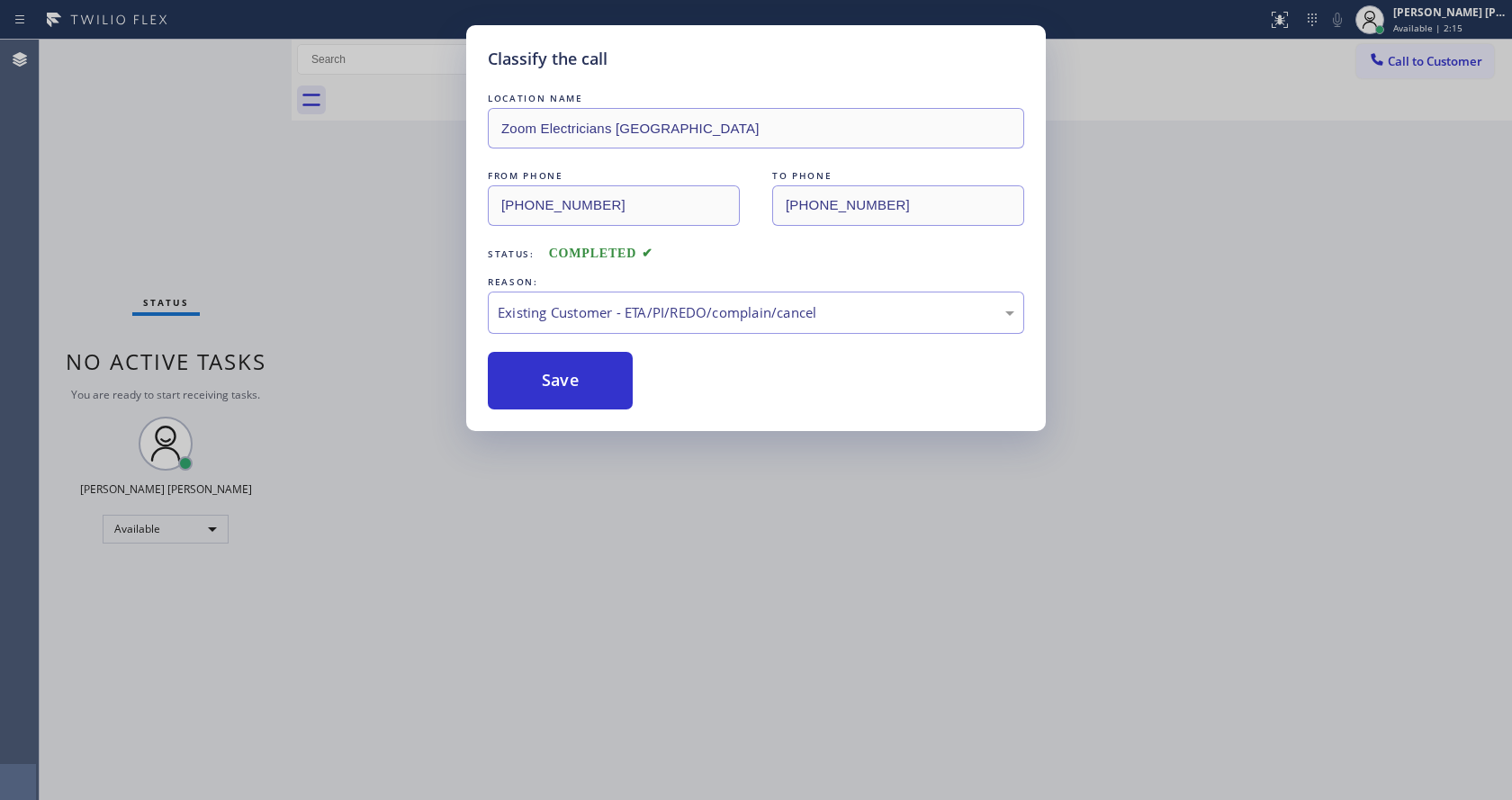
click at [592, 696] on div "Classify the call LOCATION NAME Zoom Electricians [GEOGRAPHIC_DATA] FROM PHONE …" at bounding box center [756, 400] width 1512 height 800
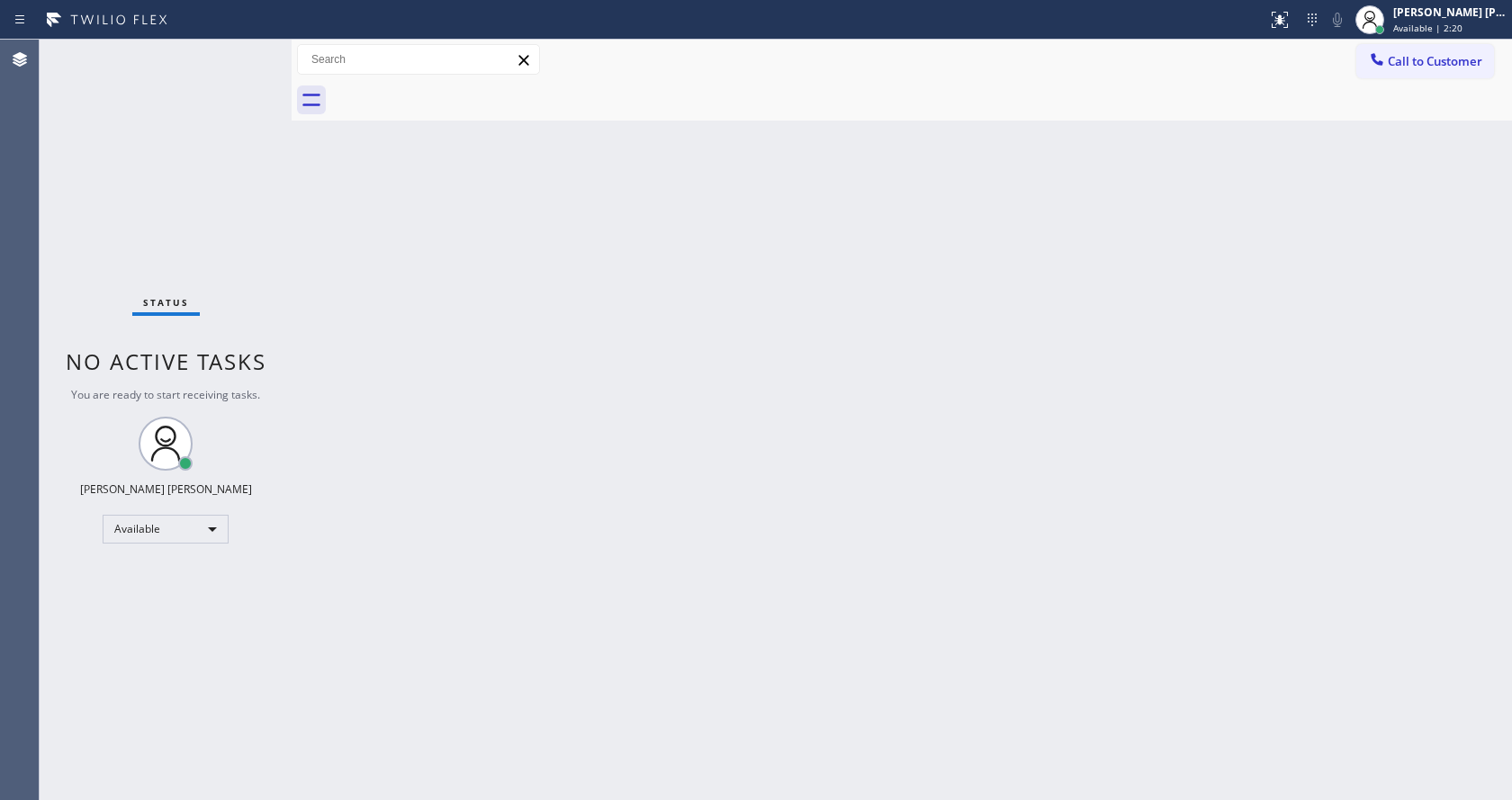
click at [381, 359] on div "Back to Dashboard Change Sender ID Customers Technicians Select a contact Outbo…" at bounding box center [901, 419] width 1220 height 760
click at [661, 559] on div "Back to Dashboard Change Sender ID Customers Technicians Select a contact Outbo…" at bounding box center [901, 419] width 1220 height 760
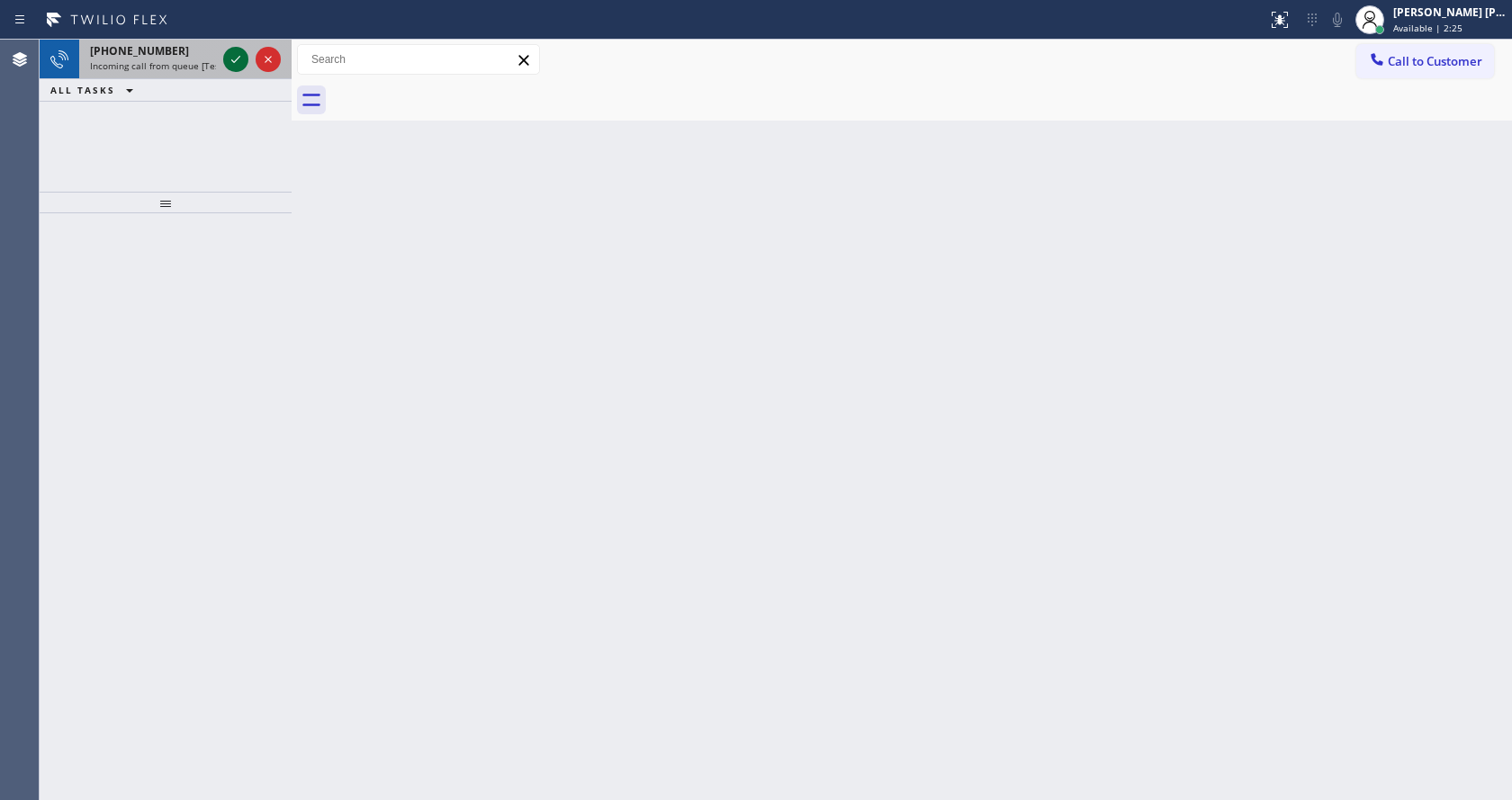
click at [234, 62] on icon at bounding box center [236, 60] width 9 height 7
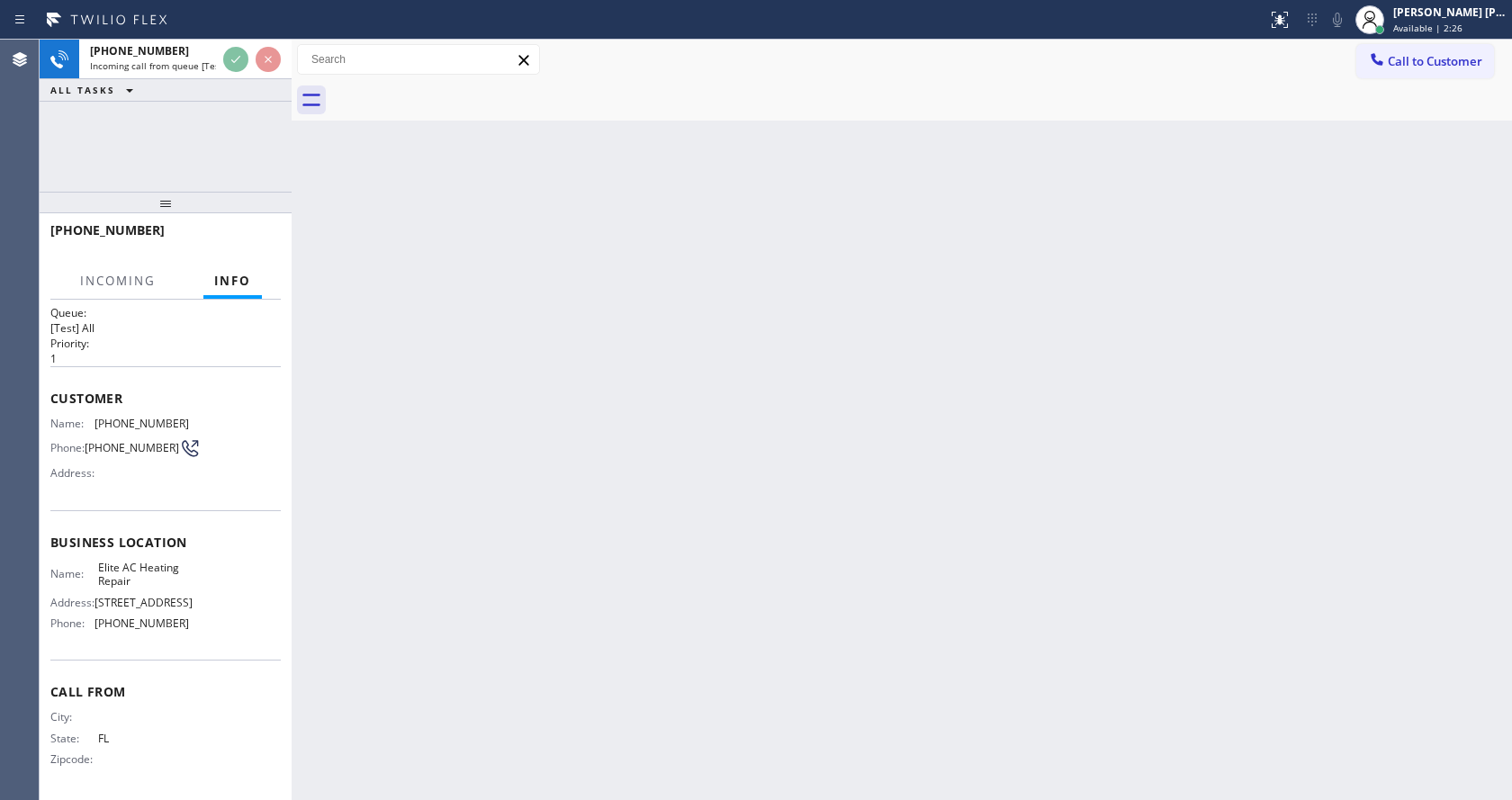
scroll to position [23, 0]
drag, startPoint x: 646, startPoint y: 450, endPoint x: 642, endPoint y: 648, distance: 198.0
click at [647, 450] on div "Back to Dashboard Change Sender ID Customers Technicians Select a contact Outbo…" at bounding box center [901, 419] width 1220 height 760
click at [648, 738] on div "Back to Dashboard Change Sender ID Customers Technicians Select a contact Outbo…" at bounding box center [901, 419] width 1220 height 760
click at [394, 602] on div "Back to Dashboard Change Sender ID Customers Technicians Select a contact Outbo…" at bounding box center [901, 419] width 1220 height 760
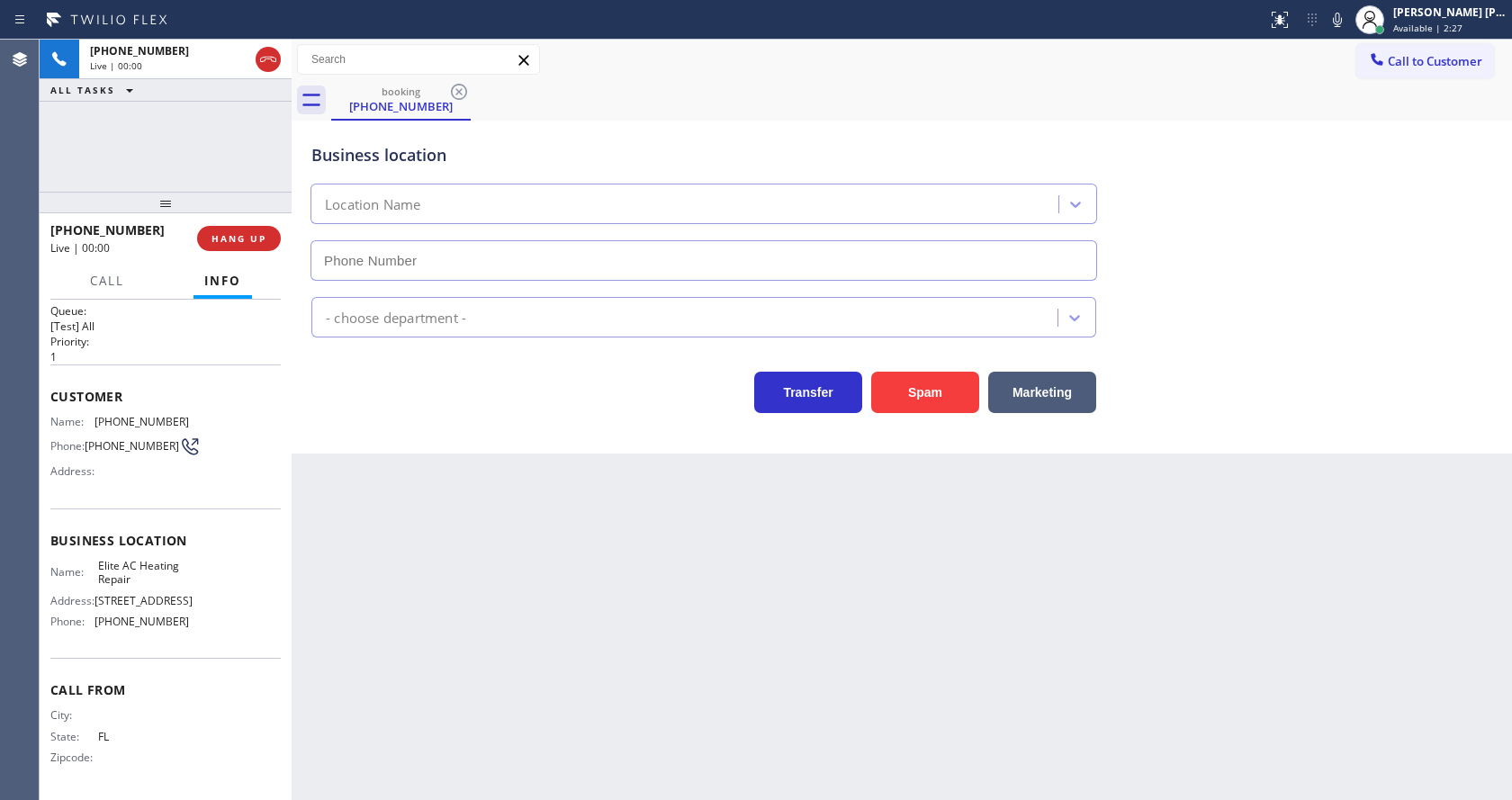
type input "[PHONE_NUMBER]"
click at [549, 607] on div "Back to Dashboard Change Sender ID Customers Technicians Select a contact Outbo…" at bounding box center [901, 419] width 1220 height 760
click at [350, 488] on div "Back to Dashboard Change Sender ID Customers Technicians Select a contact Outbo…" at bounding box center [901, 419] width 1220 height 760
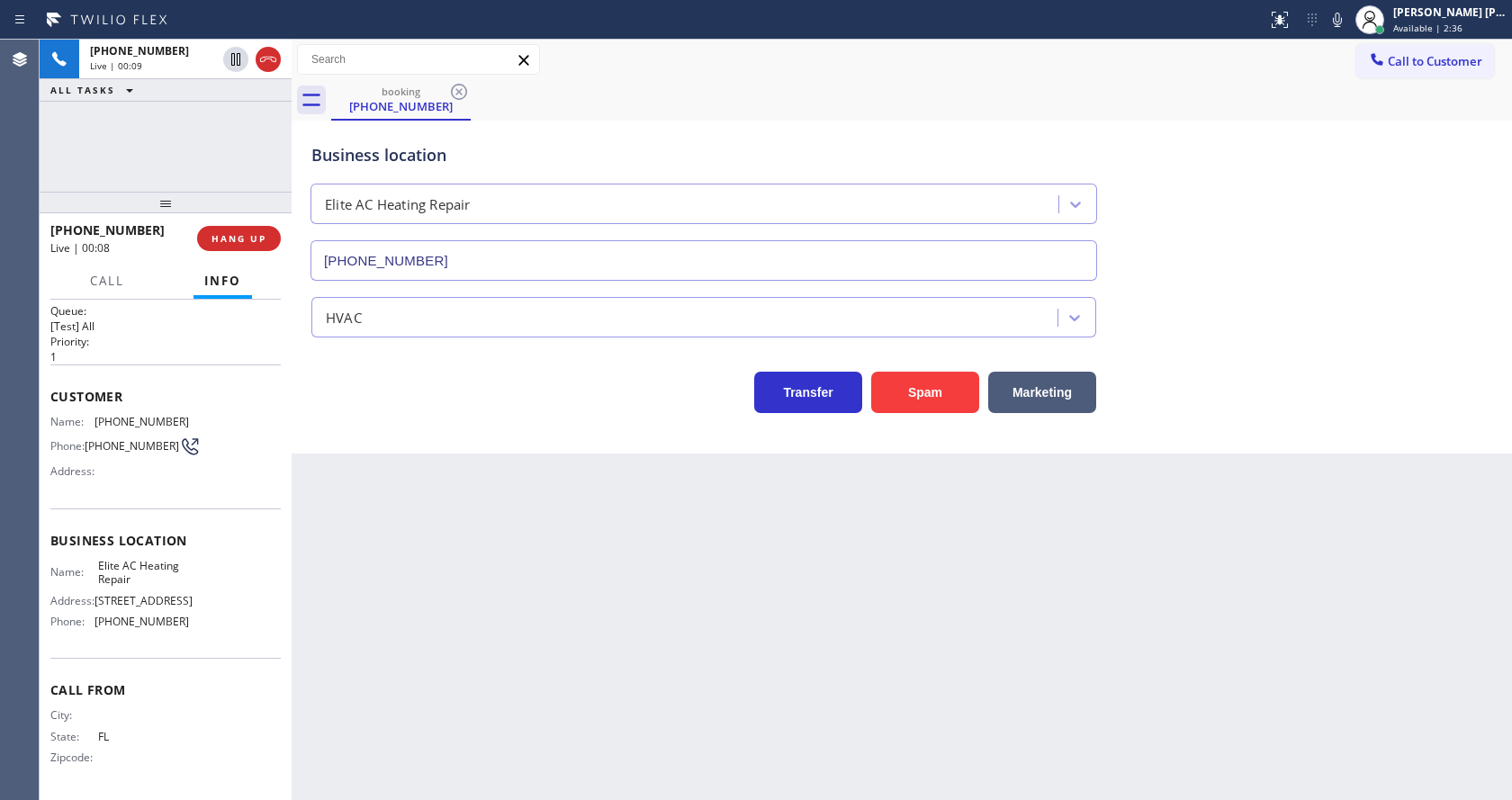
click at [371, 659] on div "Back to Dashboard Change Sender ID Customers Technicians Select a contact Outbo…" at bounding box center [901, 419] width 1220 height 760
click at [684, 662] on div "Back to Dashboard Change Sender ID Customers Technicians Select a contact Outbo…" at bounding box center [901, 419] width 1220 height 760
click at [518, 727] on div "Back to Dashboard Change Sender ID Customers Technicians Select a contact Outbo…" at bounding box center [901, 419] width 1220 height 760
click at [568, 521] on div "Back to Dashboard Change Sender ID Customers Technicians Select a contact Outbo…" at bounding box center [901, 419] width 1220 height 760
click at [951, 400] on button "Spam" at bounding box center [925, 393] width 108 height 41
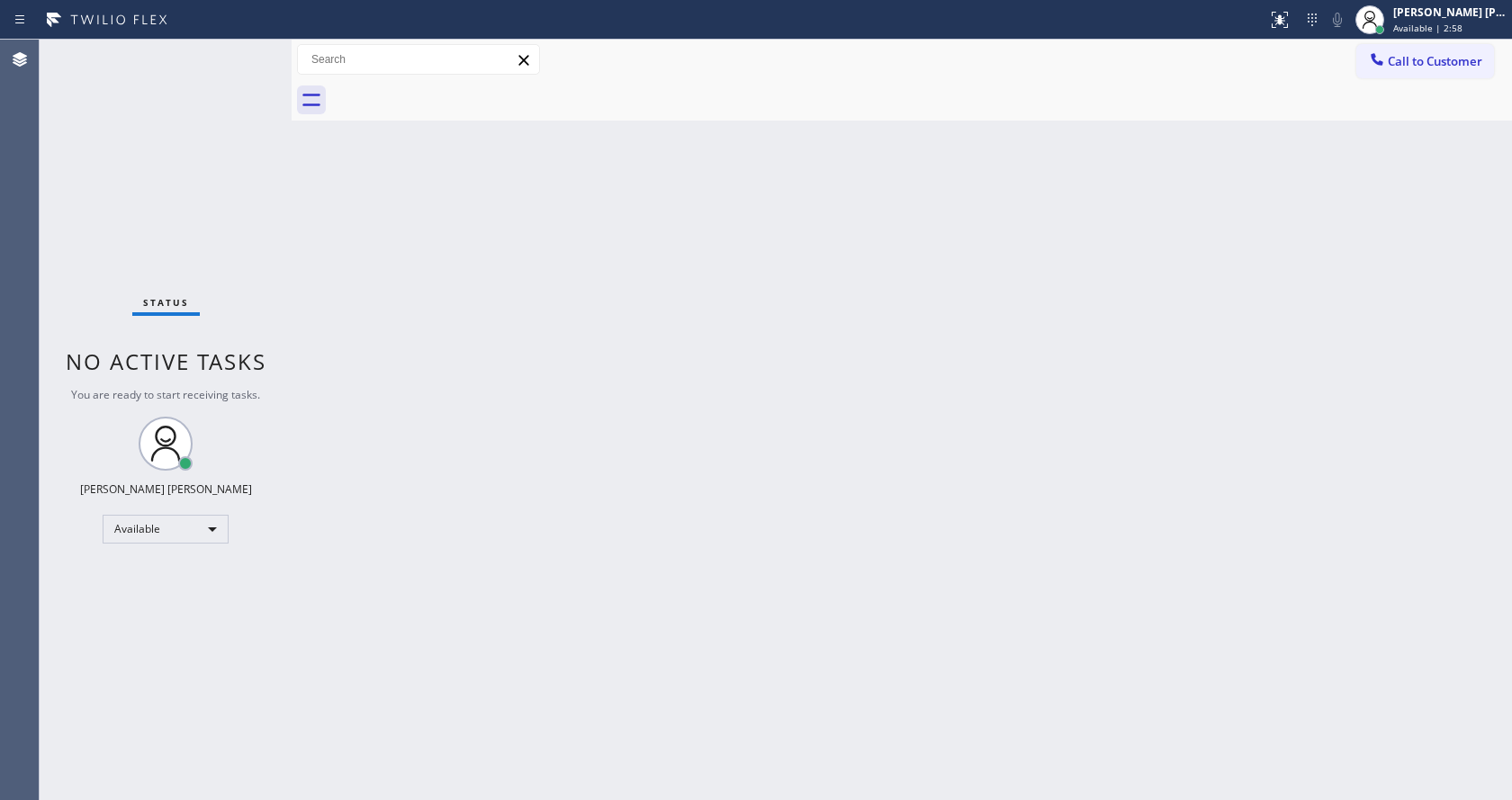
click at [299, 259] on div "Back to Dashboard Change Sender ID Customers Technicians Select a contact Outbo…" at bounding box center [901, 419] width 1220 height 760
click at [605, 580] on div "Back to Dashboard Change Sender ID Customers Technicians Select a contact Outbo…" at bounding box center [901, 419] width 1220 height 760
click at [871, 544] on div "Back to Dashboard Change Sender ID Customers Technicians Select a contact Outbo…" at bounding box center [901, 419] width 1220 height 760
click at [425, 306] on div "Back to Dashboard Change Sender ID Customers Technicians Select a contact Outbo…" at bounding box center [901, 419] width 1220 height 760
drag, startPoint x: 290, startPoint y: 60, endPoint x: 247, endPoint y: 53, distance: 43.6
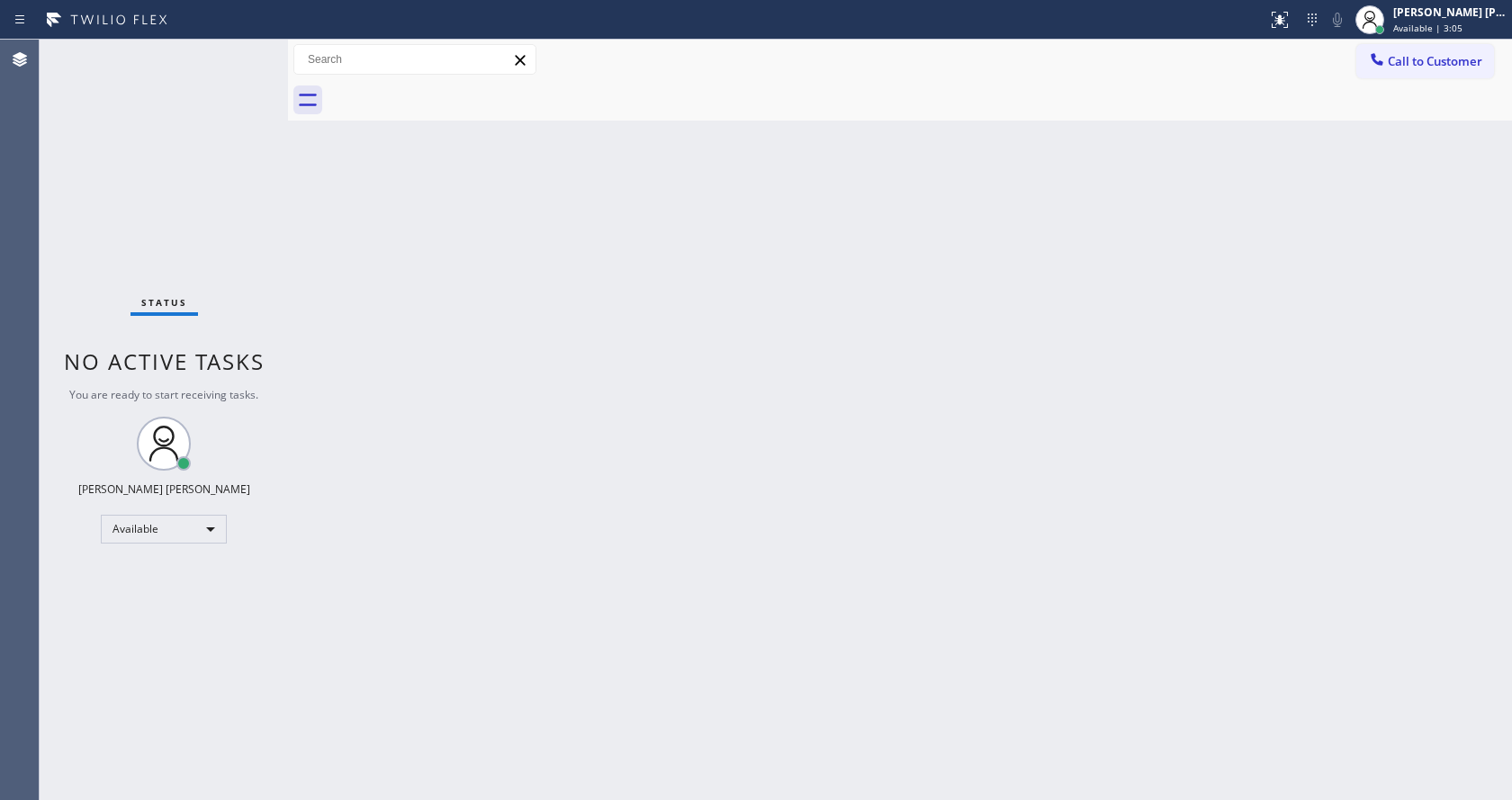
click at [266, 62] on div "Status No active tasks You are ready to start receiving tasks. [PERSON_NAME] [P…" at bounding box center [775, 419] width 1473 height 760
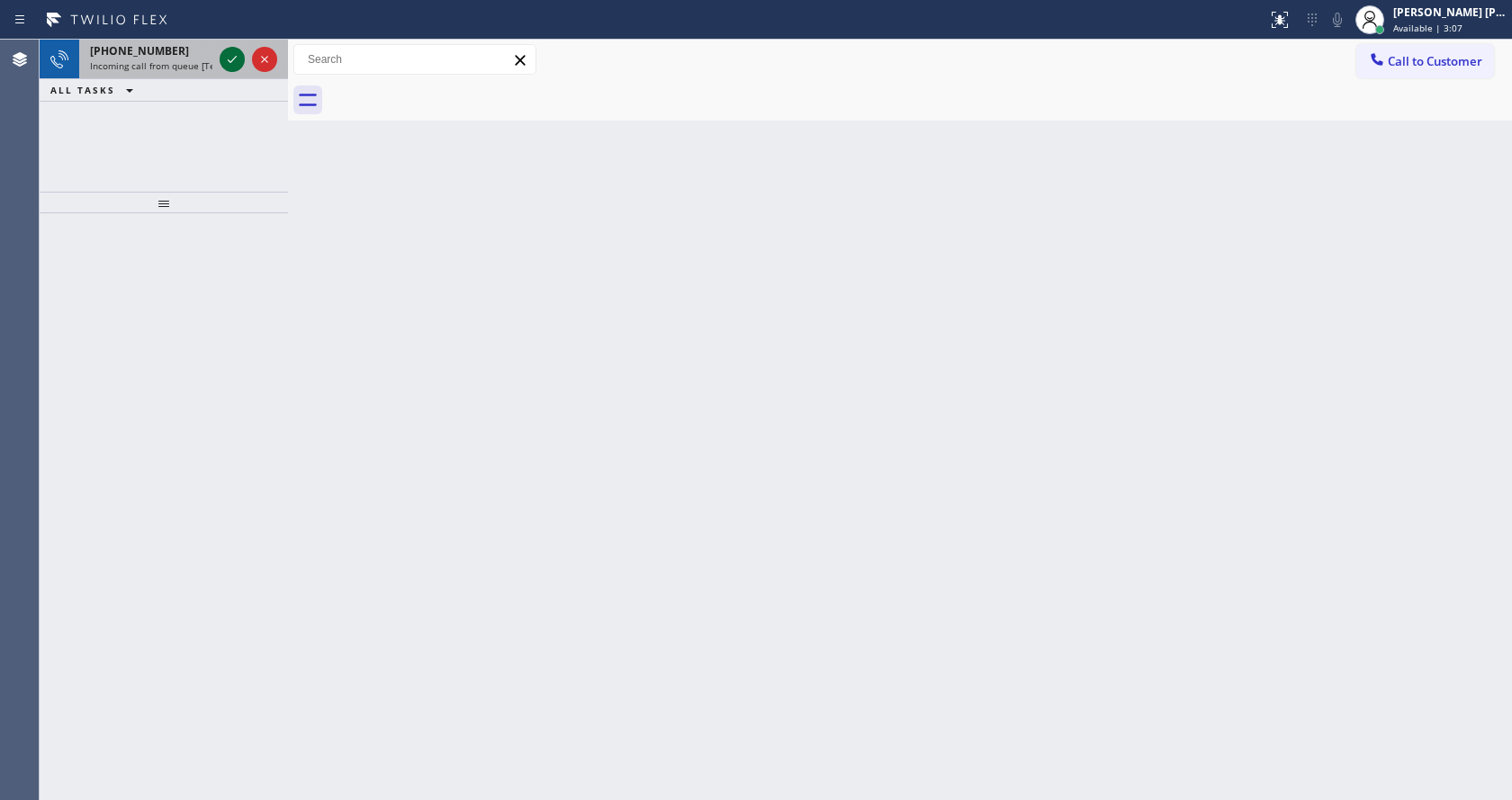
click at [244, 51] on div at bounding box center [232, 59] width 25 height 21
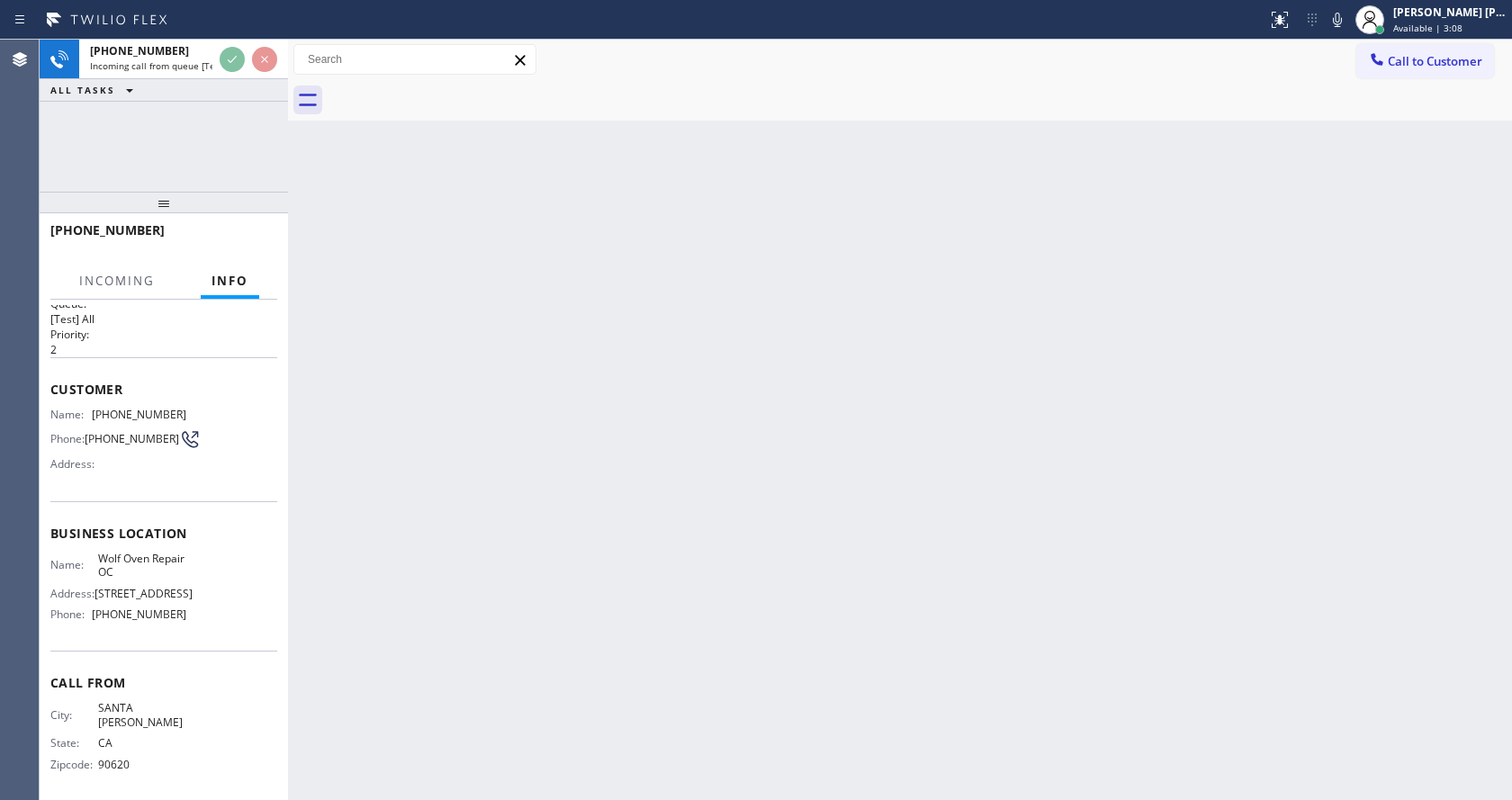
scroll to position [36, 0]
click at [646, 537] on div "Back to Dashboard Change Sender ID Customers Technicians Select a contact Outbo…" at bounding box center [900, 419] width 1224 height 760
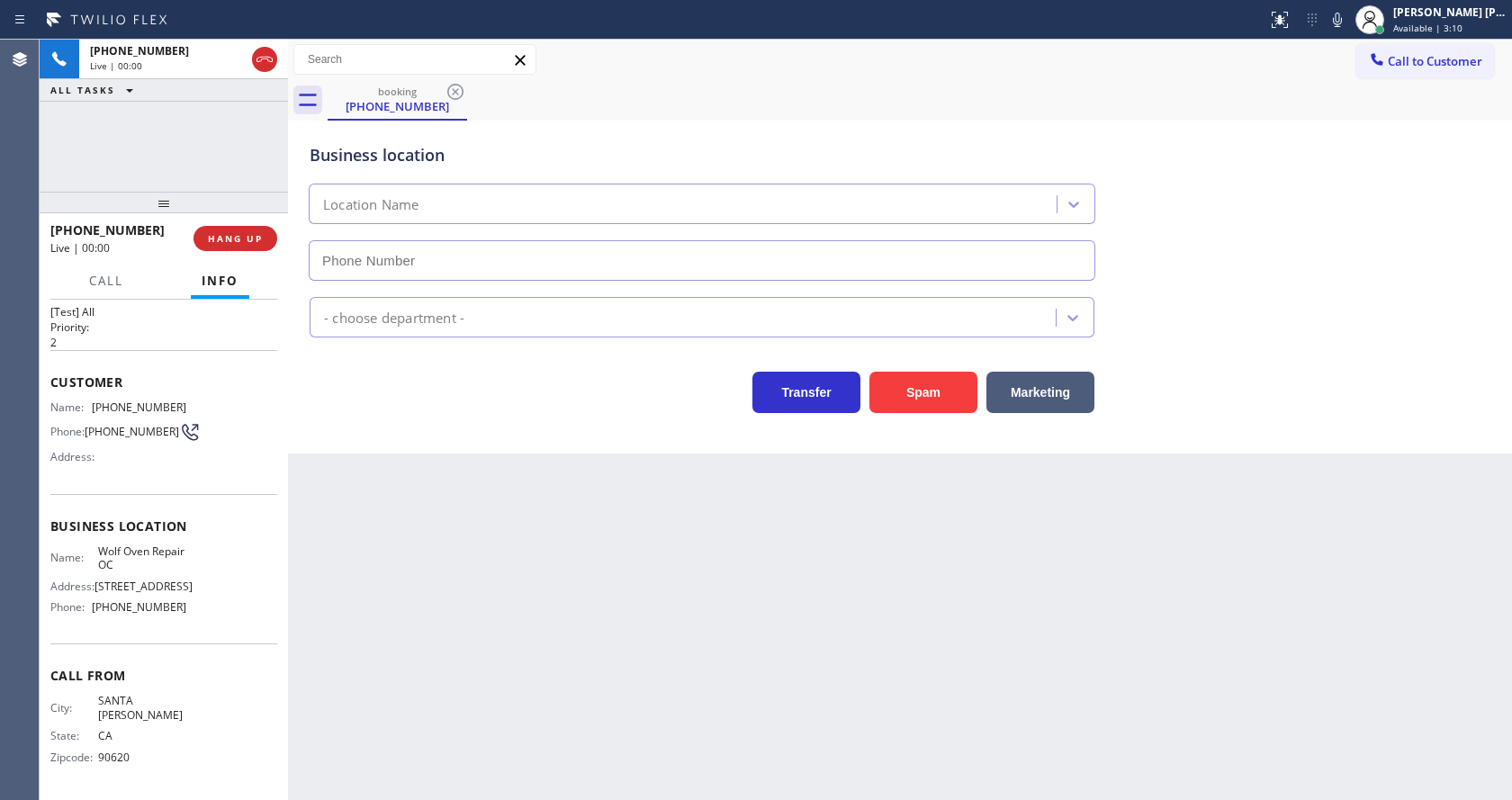
type input "[PHONE_NUMBER]"
click at [524, 577] on div "Back to Dashboard Change Sender ID Customers Technicians Select a contact Outbo…" at bounding box center [900, 419] width 1224 height 760
click at [213, 573] on div "Name: [PERSON_NAME] Repair OC Address: [STREET_ADDRESS] Phone: [PHONE_NUMBER]" at bounding box center [164, 582] width 227 height 78
click at [463, 576] on div "Back to Dashboard Change Sender ID Customers Technicians Select a contact Outbo…" at bounding box center [900, 419] width 1224 height 760
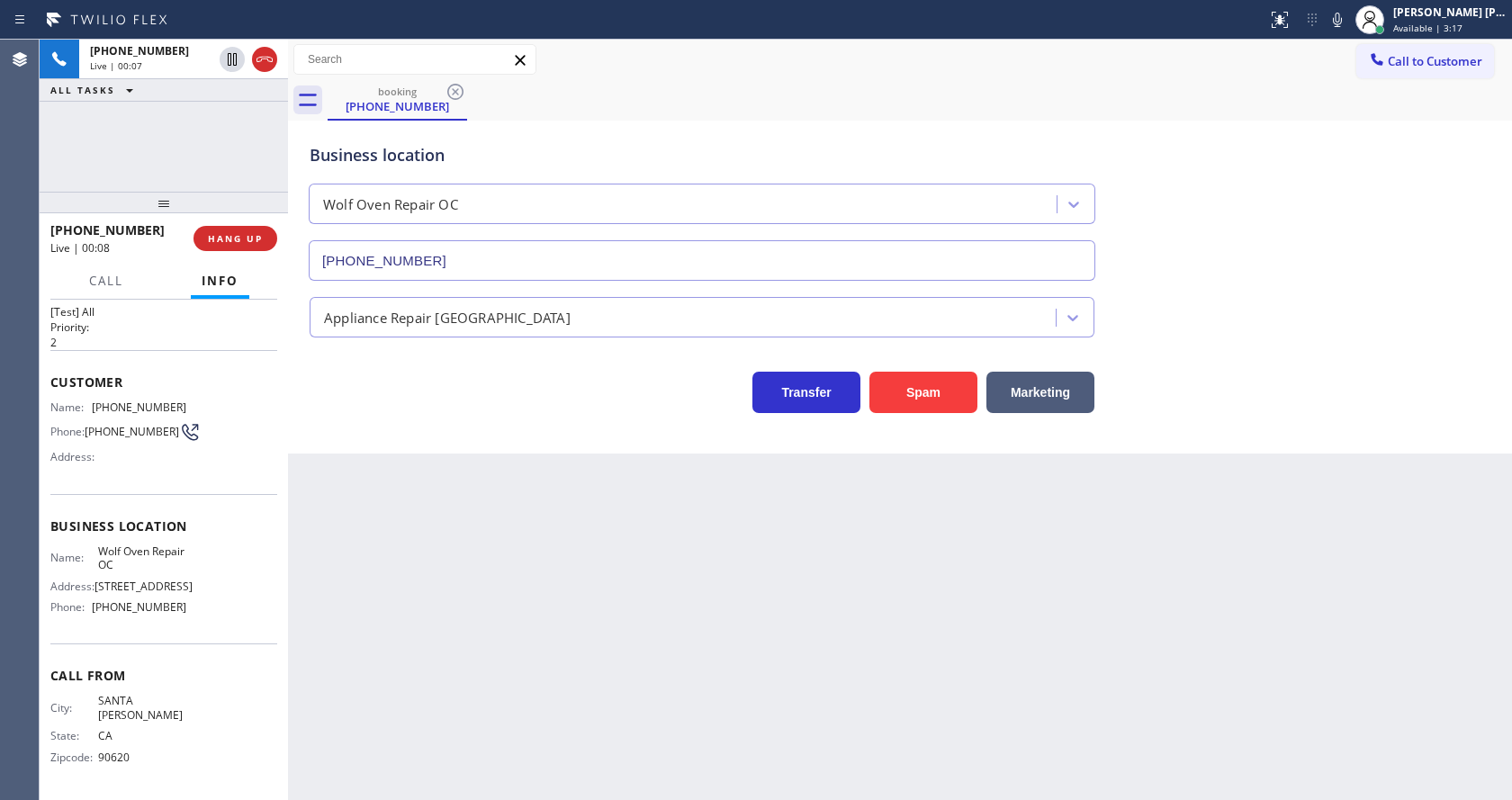
click at [348, 508] on div "Back to Dashboard Change Sender ID Customers Technicians Select a contact Outbo…" at bounding box center [900, 419] width 1224 height 760
click at [900, 394] on button "Spam" at bounding box center [923, 393] width 108 height 41
click at [238, 241] on span "COMPLETE" at bounding box center [232, 237] width 62 height 12
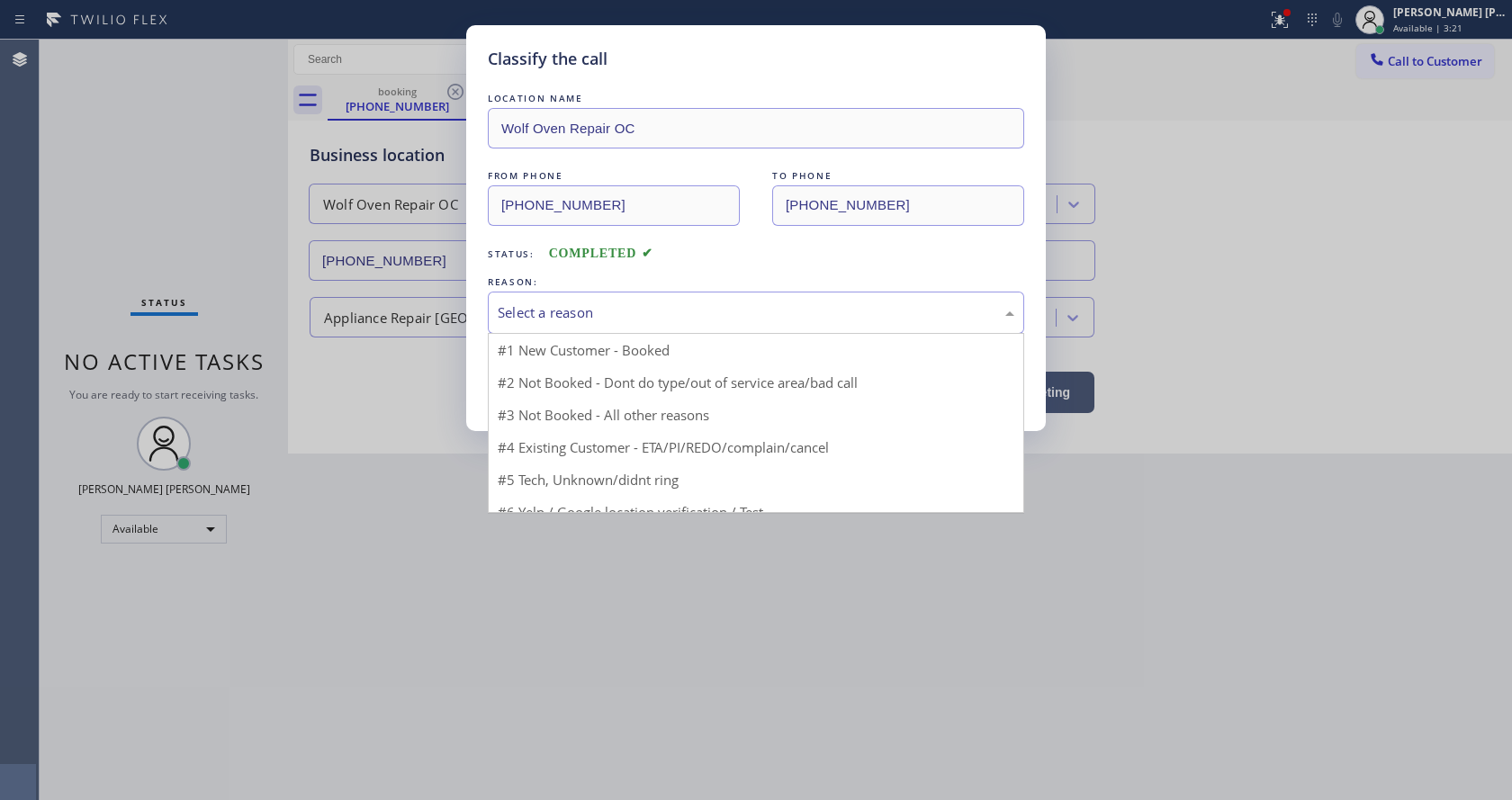
click at [622, 304] on div "Select a reason" at bounding box center [756, 312] width 516 height 21
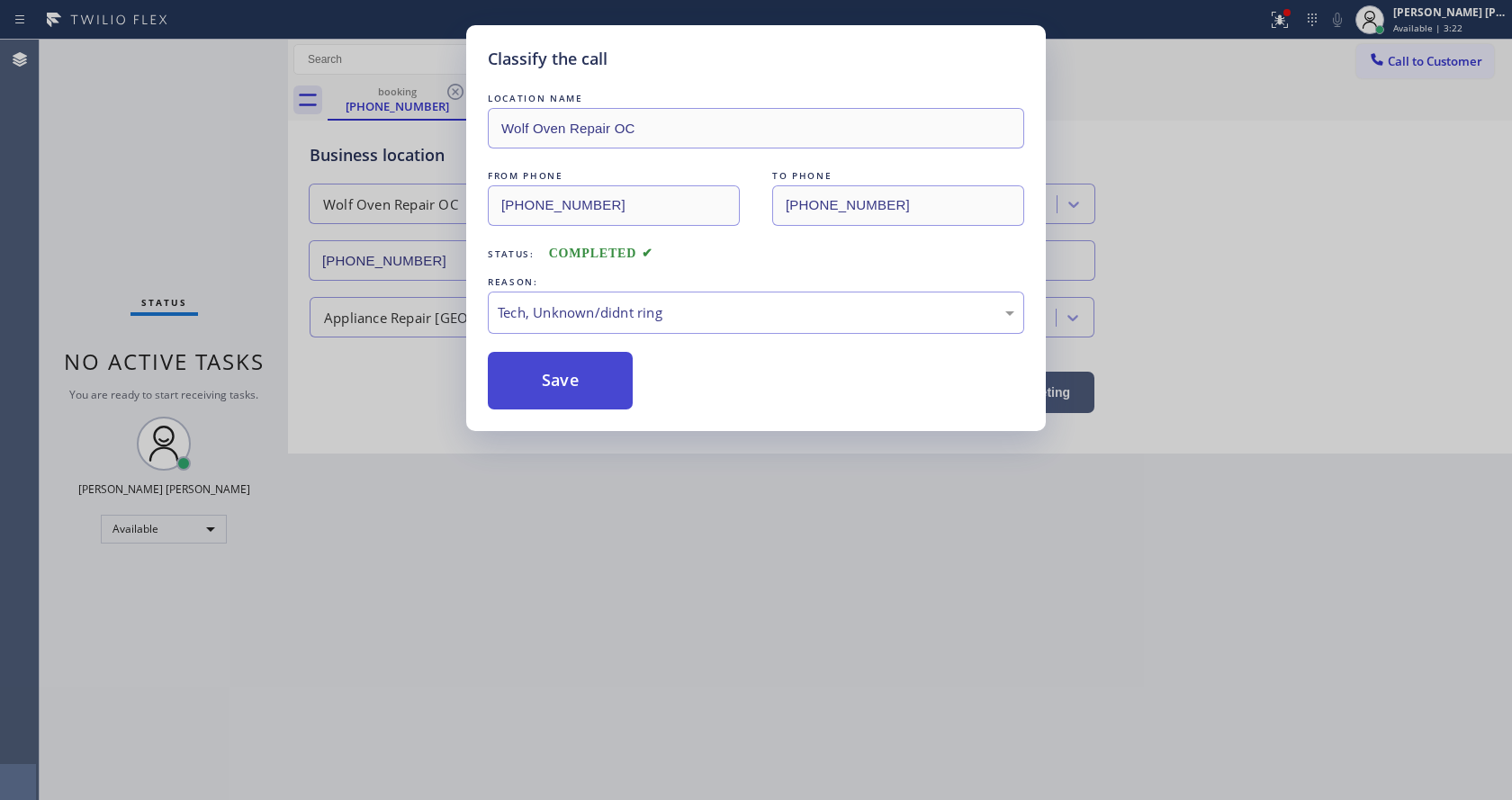
click at [553, 393] on button "Save" at bounding box center [560, 380] width 145 height 58
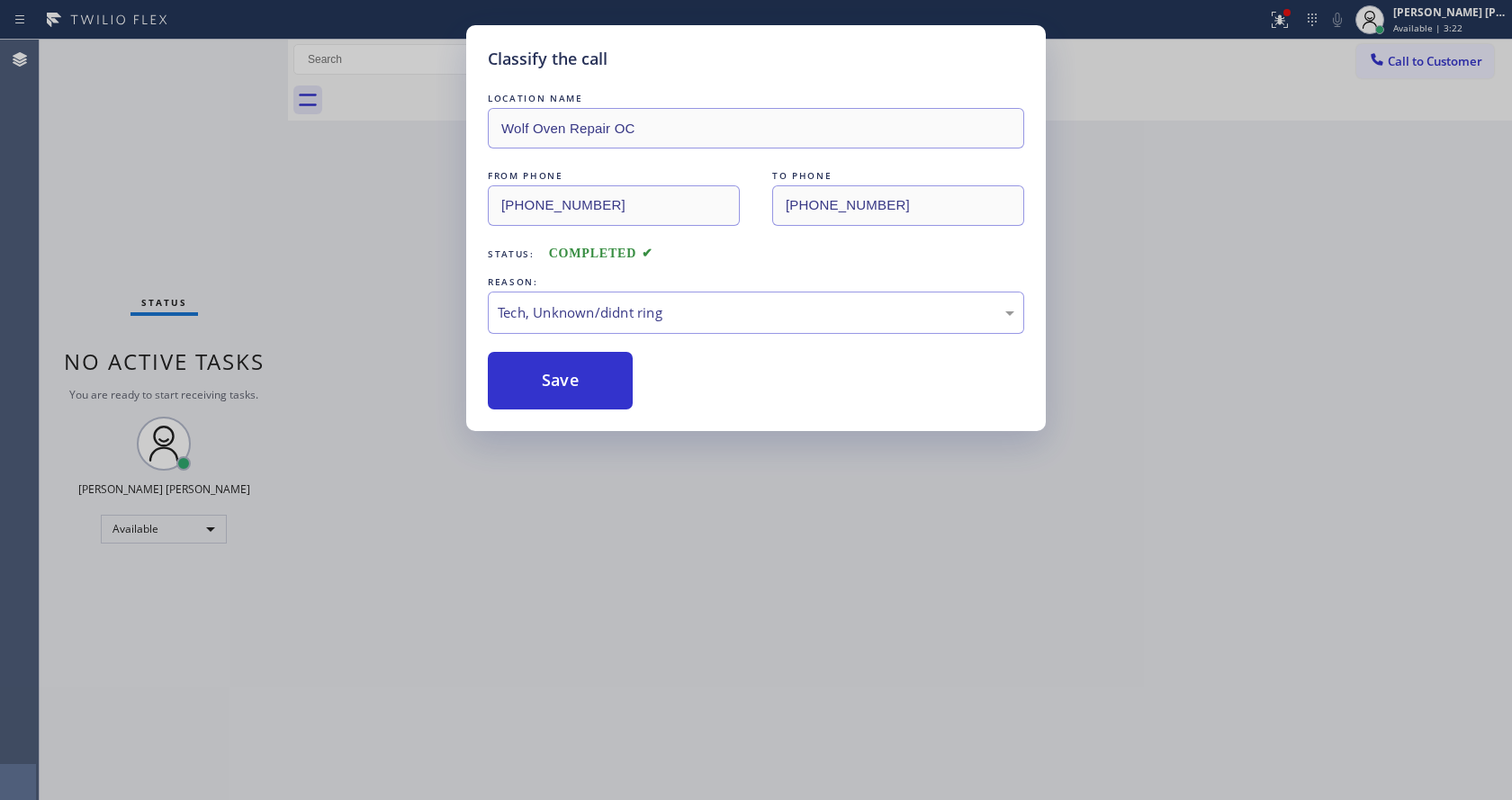
click at [584, 419] on div "Classify the call LOCATION NAME Wolf Oven Repair OC FROM PHONE [PHONE_NUMBER] T…" at bounding box center [756, 228] width 580 height 406
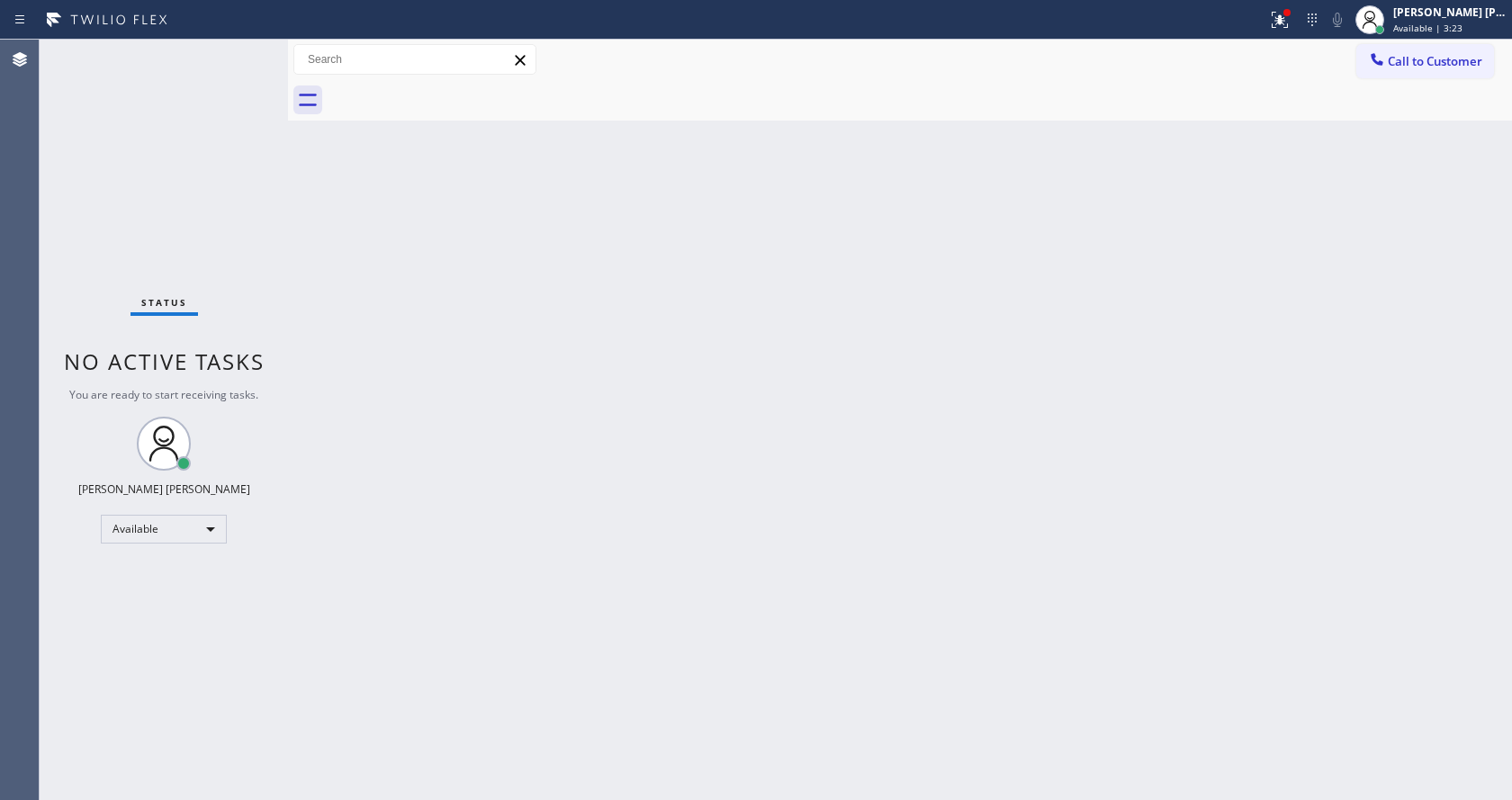
click at [906, 679] on div "Back to Dashboard Change Sender ID Customers Technicians Select a contact Outbo…" at bounding box center [900, 419] width 1224 height 760
click at [280, 345] on div "Status No active tasks You are ready to start receiving tasks. [PERSON_NAME] [P…" at bounding box center [164, 419] width 249 height 760
click at [614, 489] on div "Back to Dashboard Change Sender ID Customers Technicians Select a contact Outbo…" at bounding box center [900, 419] width 1224 height 760
click at [1289, 364] on div "Back to Dashboard Change Sender ID Customers Technicians Select a contact Outbo…" at bounding box center [900, 419] width 1224 height 760
click at [1280, 25] on icon at bounding box center [1279, 20] width 22 height 21
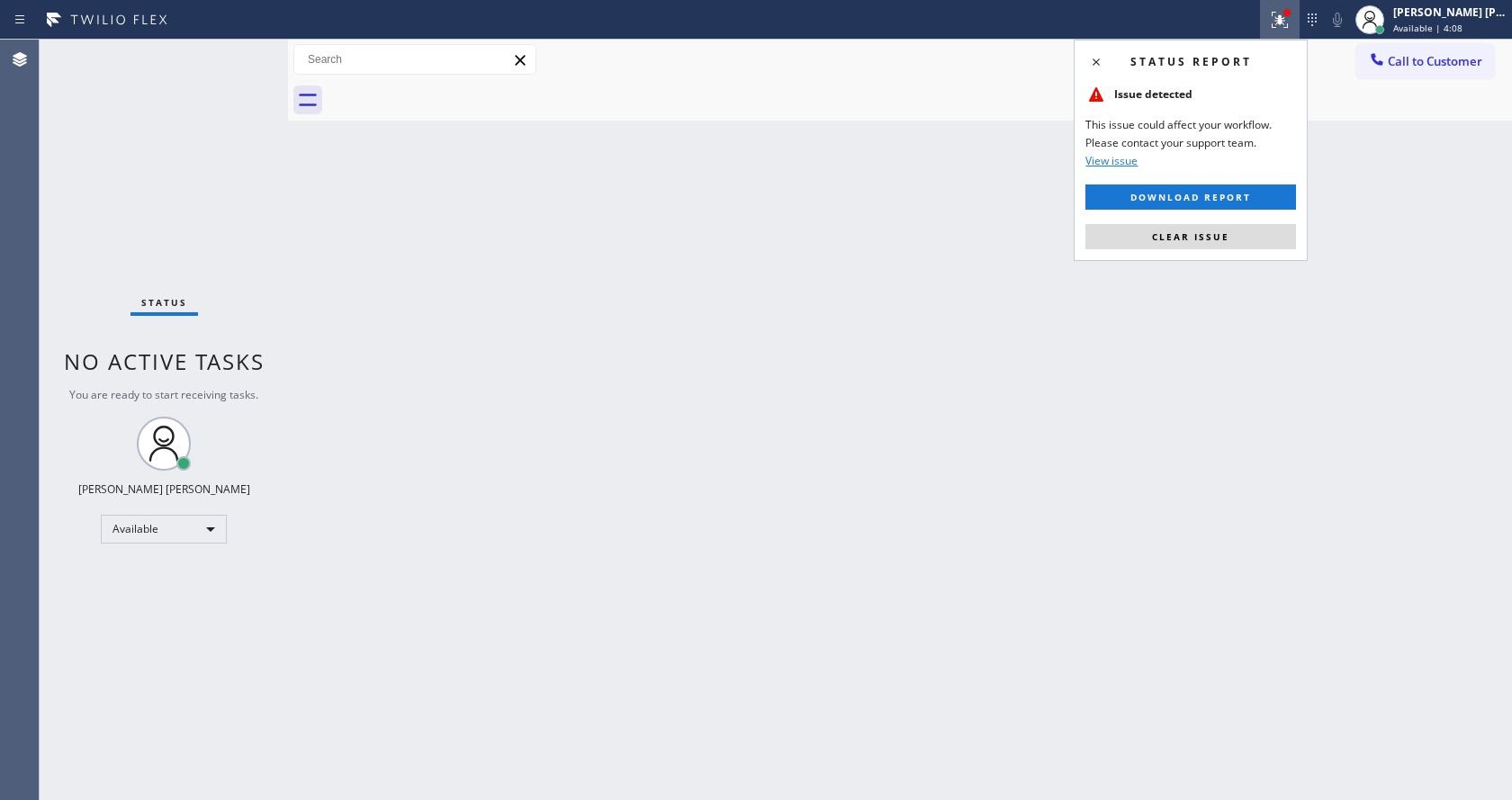
click at [1231, 222] on div "Status report Issue detected This issue could affect your workflow. Please cont…" at bounding box center [1190, 150] width 234 height 221
drag, startPoint x: 1240, startPoint y: 227, endPoint x: 1276, endPoint y: 228, distance: 36.0
click at [1240, 228] on button "Clear issue" at bounding box center [1190, 236] width 210 height 25
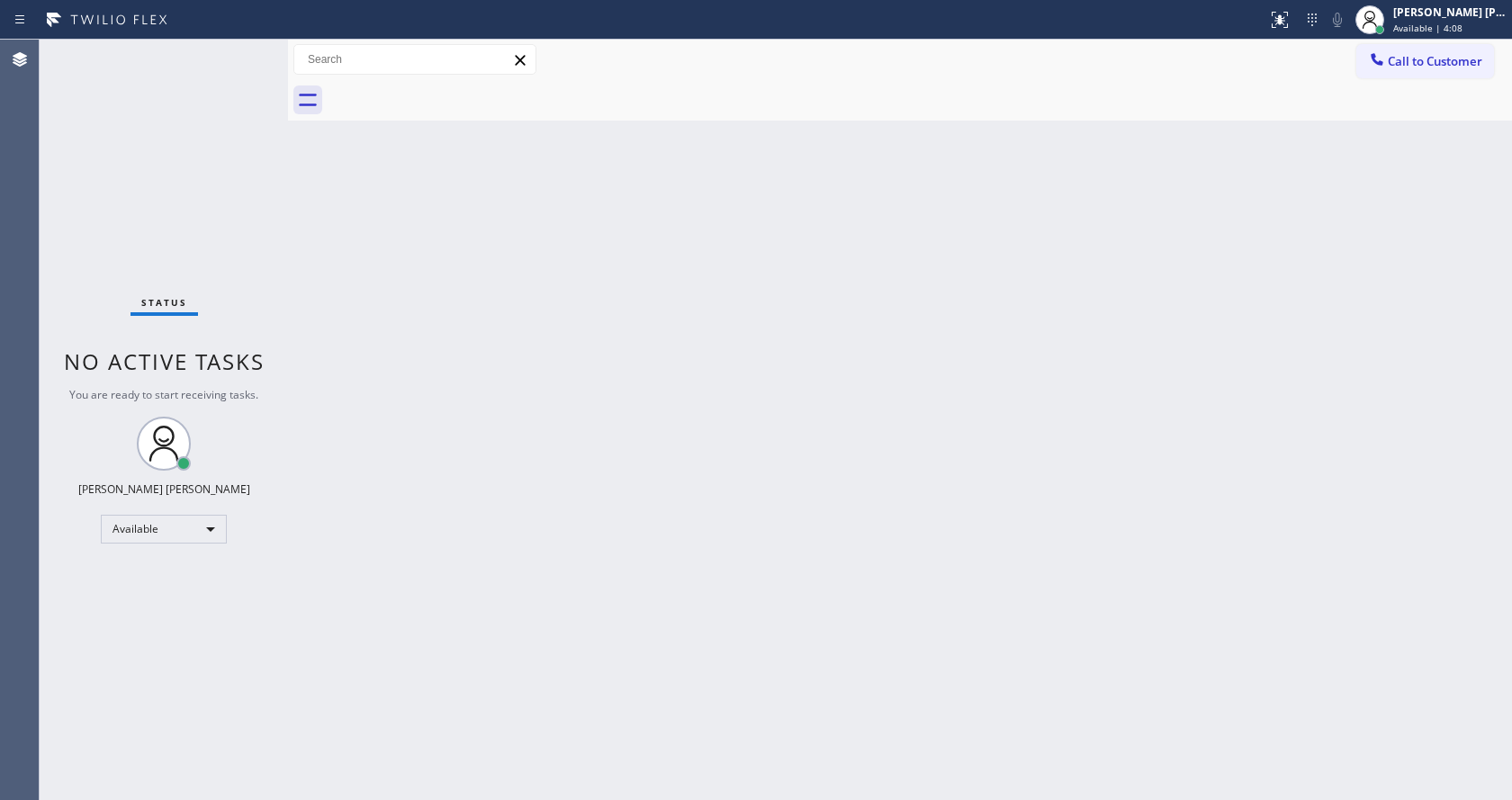
click at [1276, 228] on div "Back to Dashboard Change Sender ID Customers Technicians Select a contact Outbo…" at bounding box center [900, 419] width 1224 height 760
click at [712, 557] on div "Back to Dashboard Change Sender ID Customers Technicians Select a contact Outbo…" at bounding box center [900, 419] width 1224 height 760
click at [362, 588] on div "Back to Dashboard Change Sender ID Customers Technicians Select a contact Outbo…" at bounding box center [900, 419] width 1224 height 760
click at [748, 618] on div "Back to Dashboard Change Sender ID Customers Technicians Select a contact Outbo…" at bounding box center [900, 419] width 1224 height 760
click at [543, 530] on div "Back to Dashboard Change Sender ID Customers Technicians Select a contact Outbo…" at bounding box center [900, 419] width 1224 height 760
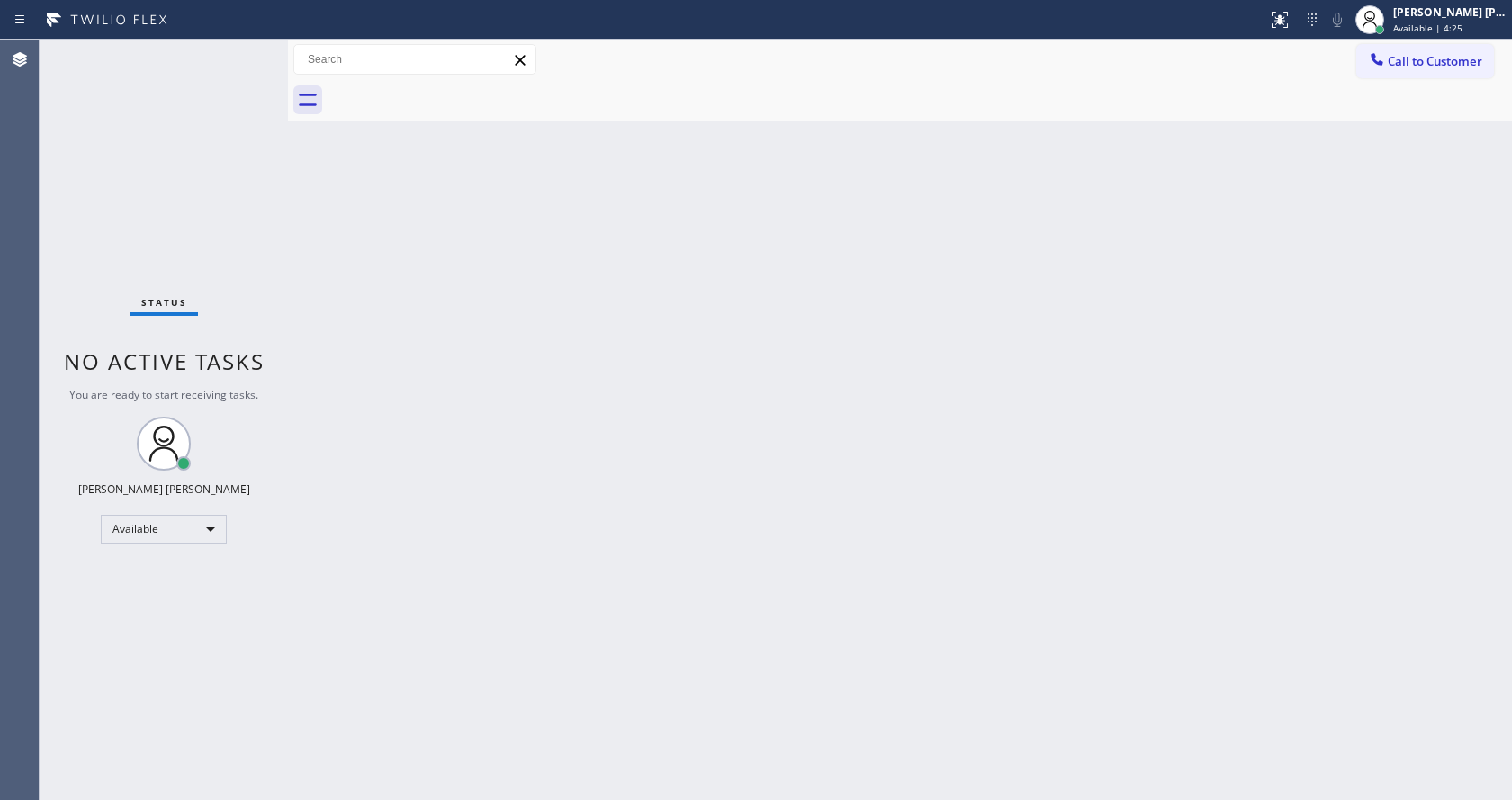
click at [578, 548] on div "Back to Dashboard Change Sender ID Customers Technicians Select a contact Outbo…" at bounding box center [900, 419] width 1224 height 760
click at [269, 219] on div "Status No active tasks You are ready to start receiving tasks. [PERSON_NAME] [P…" at bounding box center [164, 419] width 249 height 760
click at [770, 588] on div "Back to Dashboard Change Sender ID Customers Technicians Select a contact Outbo…" at bounding box center [900, 419] width 1224 height 760
click at [324, 341] on div "Back to Dashboard Change Sender ID Customers Technicians Select a contact Outbo…" at bounding box center [900, 419] width 1224 height 760
click at [677, 358] on div "Back to Dashboard Change Sender ID Customers Technicians Select a contact Outbo…" at bounding box center [900, 419] width 1224 height 760
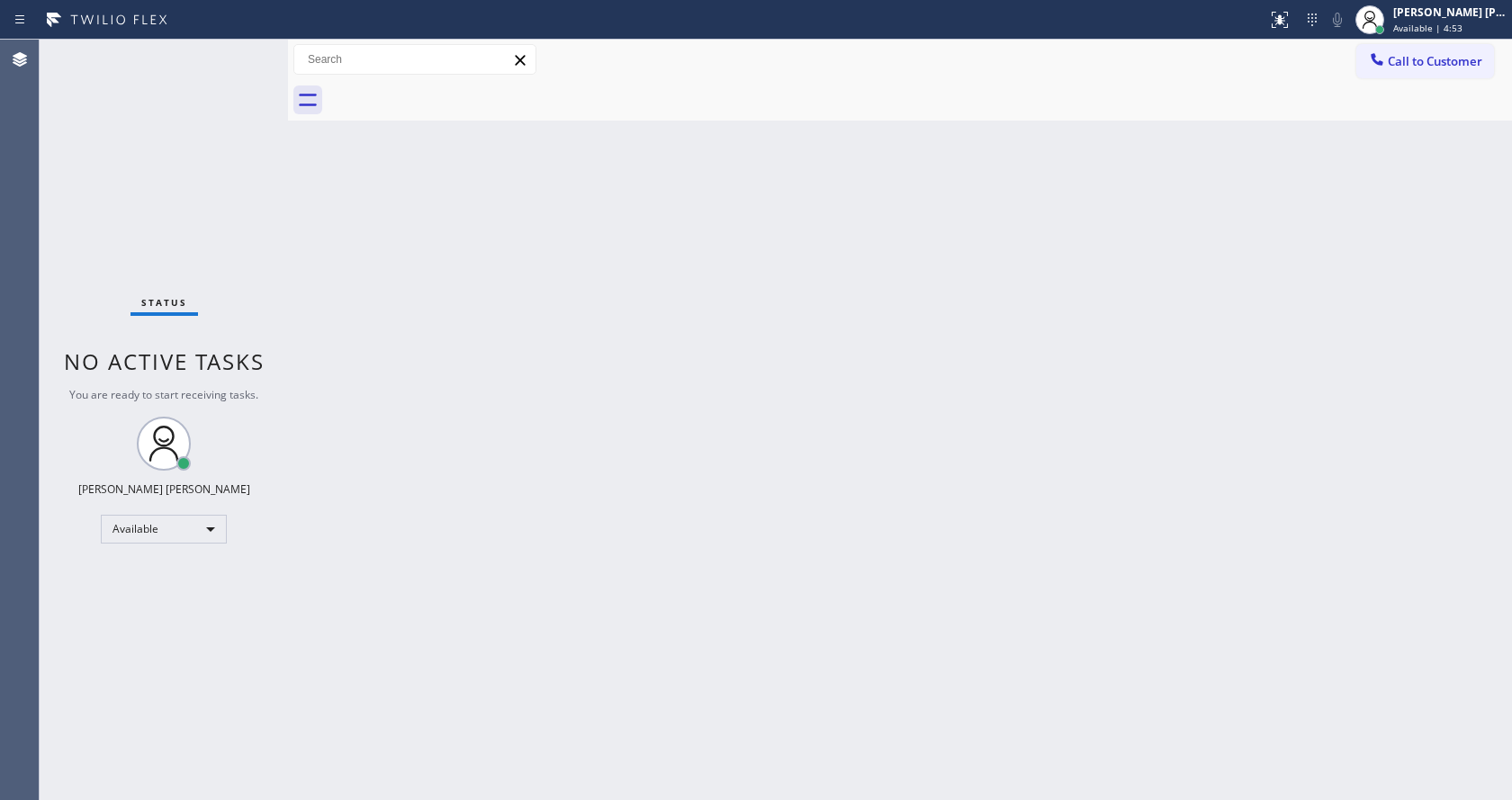
click at [502, 436] on div "Back to Dashboard Change Sender ID Customers Technicians Select a contact Outbo…" at bounding box center [900, 419] width 1224 height 760
click at [433, 786] on div "Back to Dashboard Change Sender ID Customers Technicians Select a contact Outbo…" at bounding box center [900, 419] width 1224 height 760
drag, startPoint x: 807, startPoint y: 494, endPoint x: 766, endPoint y: 492, distance: 41.0
click at [807, 494] on div "Back to Dashboard Change Sender ID Customers Technicians Select a contact Outbo…" at bounding box center [900, 419] width 1224 height 760
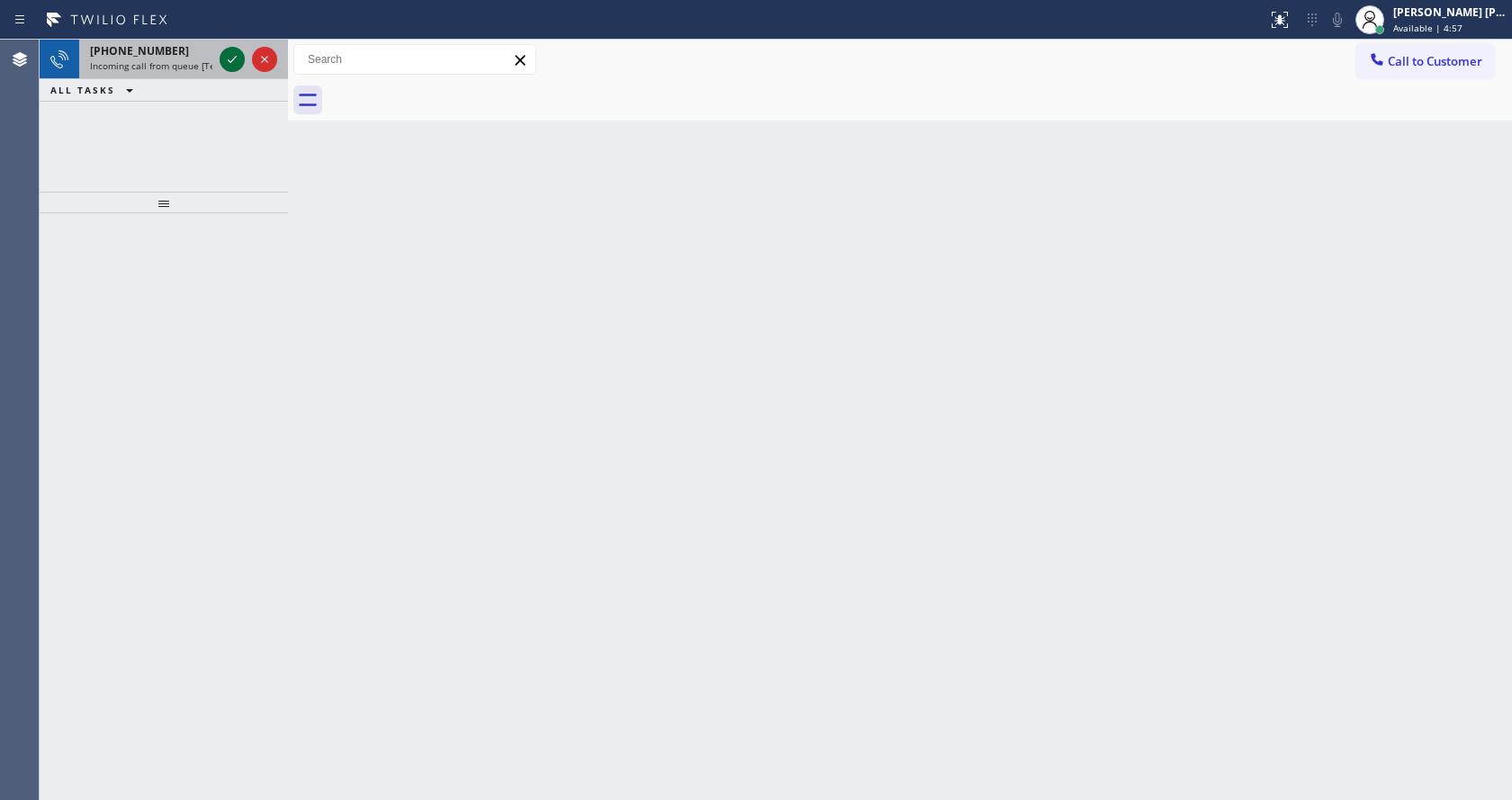
click at [237, 52] on icon at bounding box center [232, 59] width 22 height 21
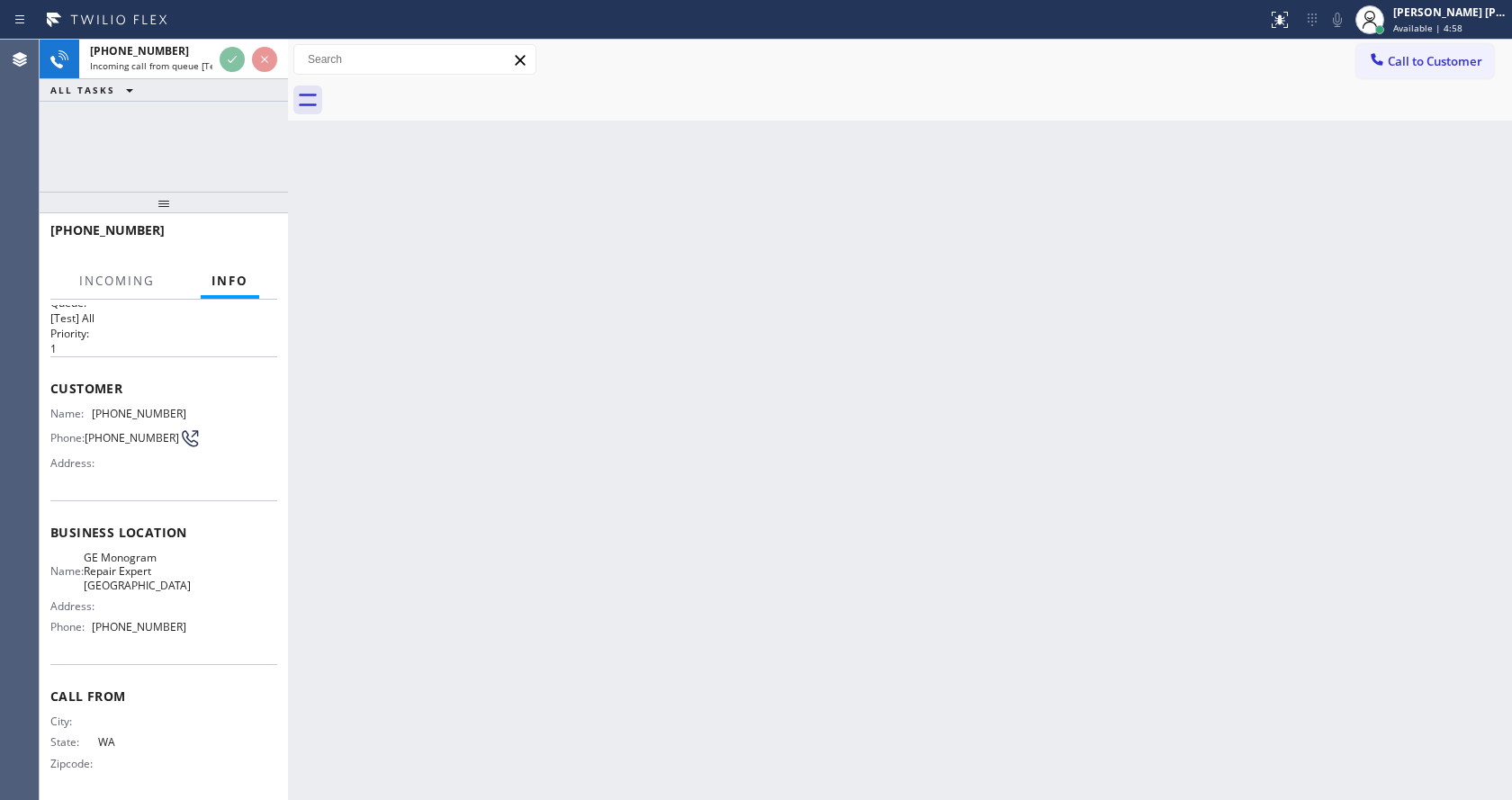
scroll to position [36, 0]
click at [842, 424] on div "Back to Dashboard Change Sender ID Customers Technicians Select a contact Outbo…" at bounding box center [900, 419] width 1224 height 760
click at [565, 556] on div "Back to Dashboard Change Sender ID Customers Technicians Select a contact Outbo…" at bounding box center [900, 419] width 1224 height 760
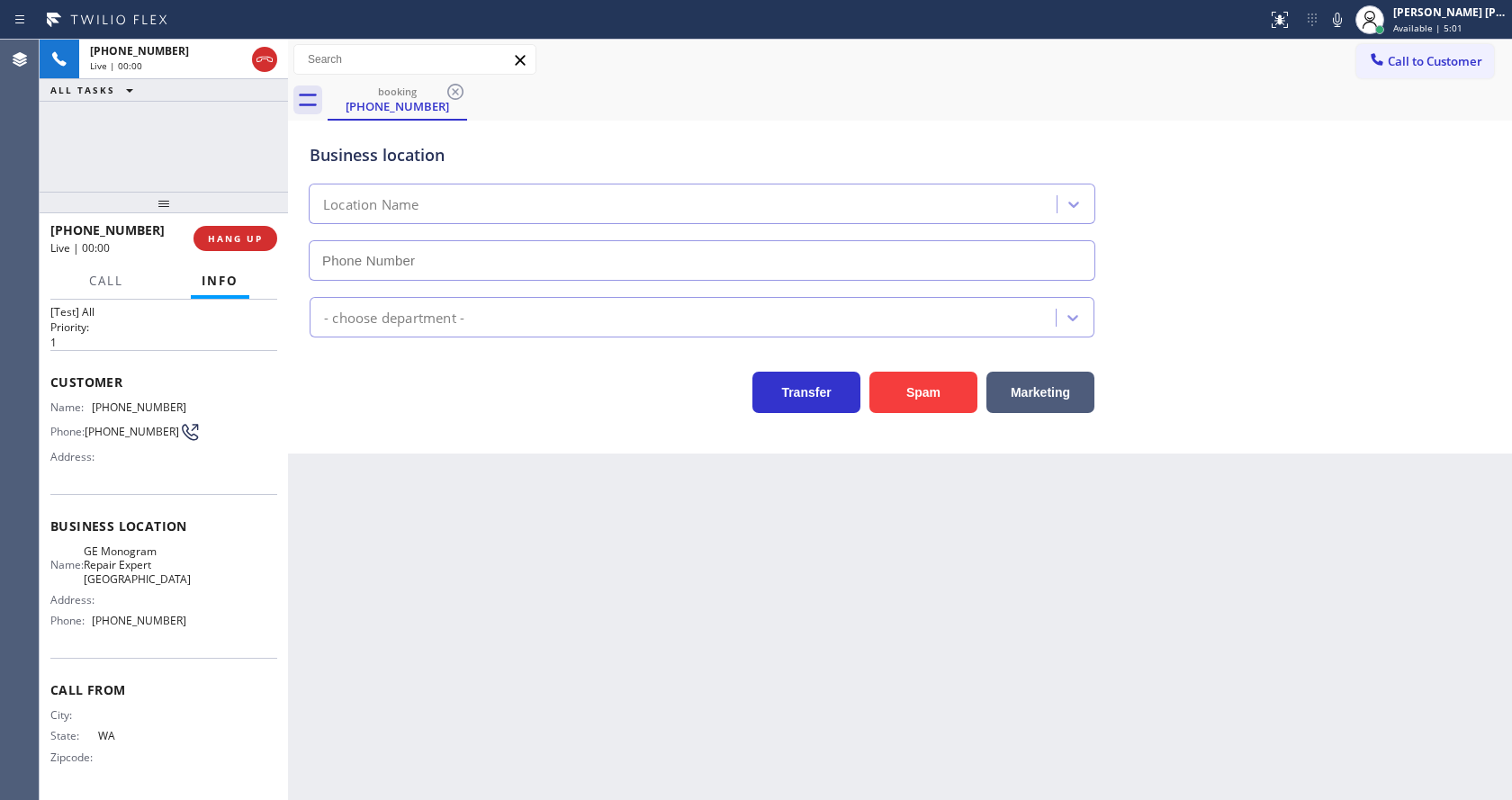
type input "[PHONE_NUMBER]"
click at [565, 556] on div "Back to Dashboard Change Sender ID Customers Technicians Select a contact Outbo…" at bounding box center [900, 419] width 1224 height 760
click at [457, 515] on div "Back to Dashboard Change Sender ID Customers Technicians Select a contact Outbo…" at bounding box center [900, 419] width 1224 height 760
click at [1246, 190] on div "Business location GE Monogram Repair Expert [GEOGRAPHIC_DATA] [PHONE_NUMBER]" at bounding box center [900, 199] width 1188 height 163
click at [527, 626] on div "Back to Dashboard Change Sender ID Customers Technicians Select a contact Outbo…" at bounding box center [900, 419] width 1224 height 760
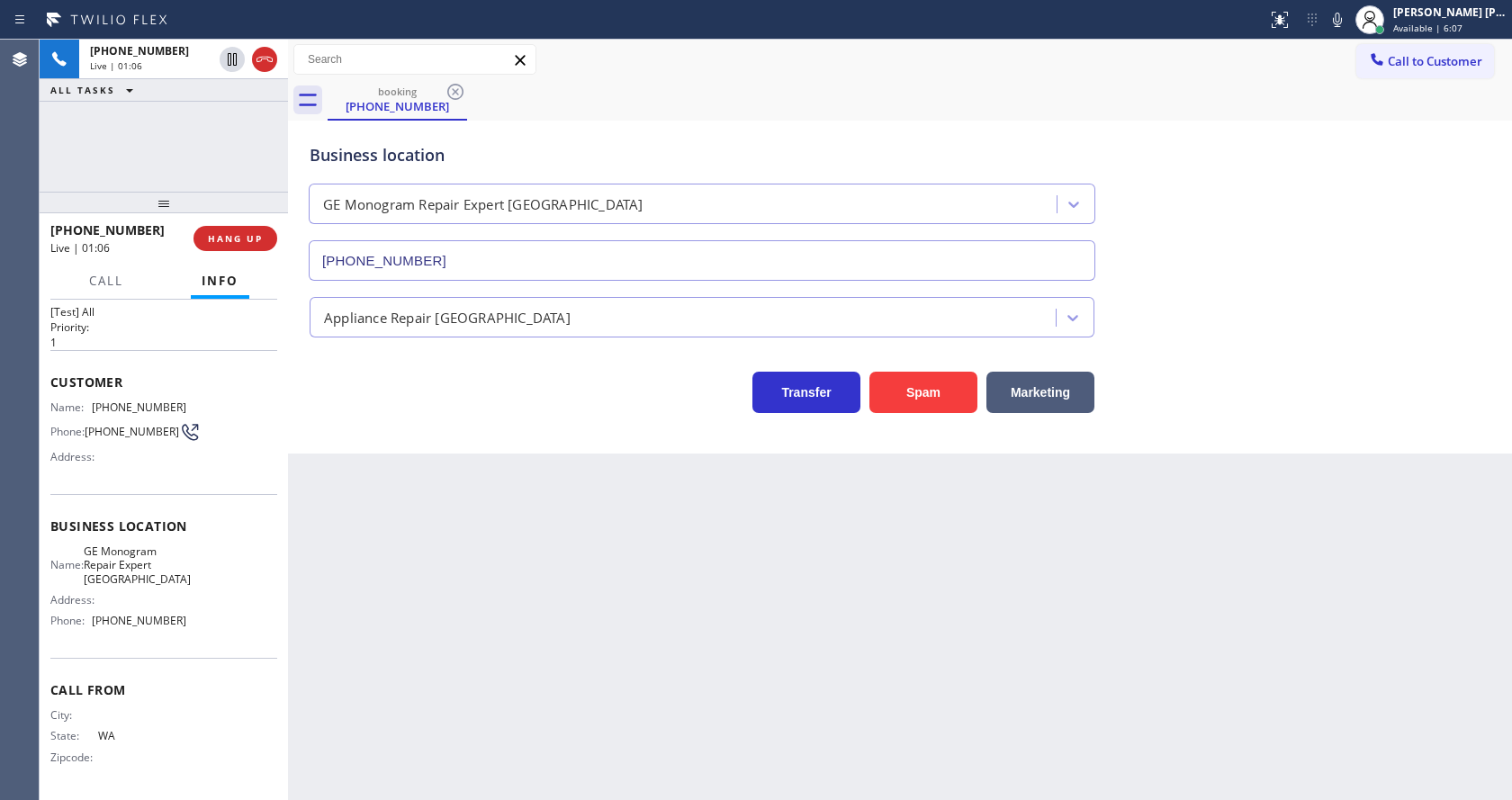
click at [209, 484] on div "Customer Name: [PHONE_NUMBER] Phone: [PHONE_NUMBER] Address:" at bounding box center [164, 421] width 227 height 144
drag, startPoint x: 88, startPoint y: 401, endPoint x: 189, endPoint y: 397, distance: 101.1
click at [189, 400] on div "Name: [PHONE_NUMBER] Phone: [PHONE_NUMBER] Address:" at bounding box center [164, 436] width 227 height 71
copy div "[PHONE_NUMBER]"
click at [552, 557] on div "Back to Dashboard Change Sender ID Customers Technicians Select a contact Outbo…" at bounding box center [900, 419] width 1224 height 760
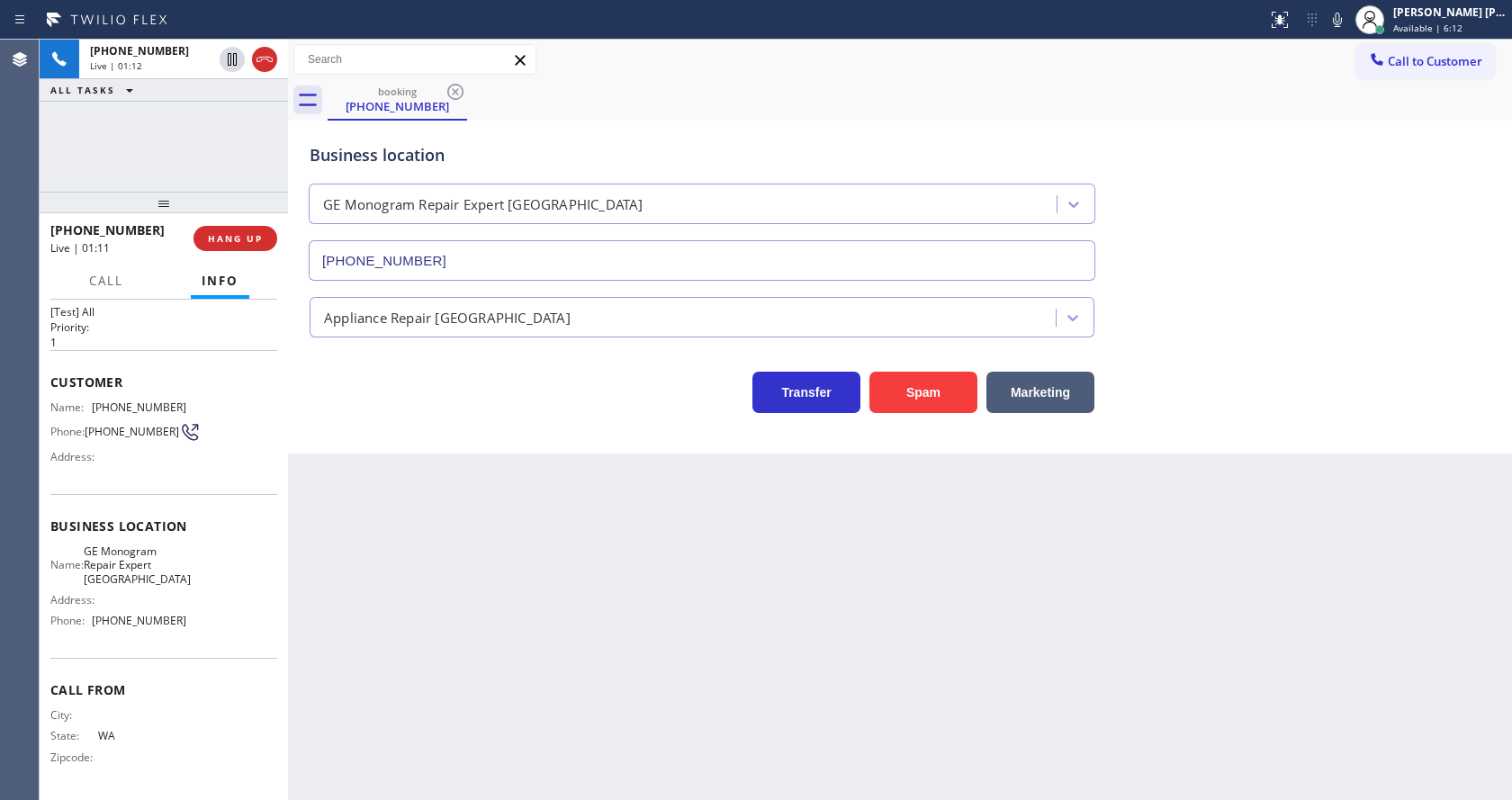
click at [124, 565] on span "GE Monogram Repair Expert [GEOGRAPHIC_DATA]" at bounding box center [137, 564] width 108 height 41
click at [190, 552] on div "Name: GE Monogram Repair Expert [PERSON_NAME] Address: Phone: [PHONE_NUMBER]" at bounding box center [164, 589] width 227 height 91
drag, startPoint x: 86, startPoint y: 554, endPoint x: 150, endPoint y: 581, distance: 69.5
click at [150, 581] on div "Name: GE Monogram Repair Expert [GEOGRAPHIC_DATA]" at bounding box center [118, 564] width 136 height 41
copy div "GE Monogram Repair Expert [GEOGRAPHIC_DATA]"
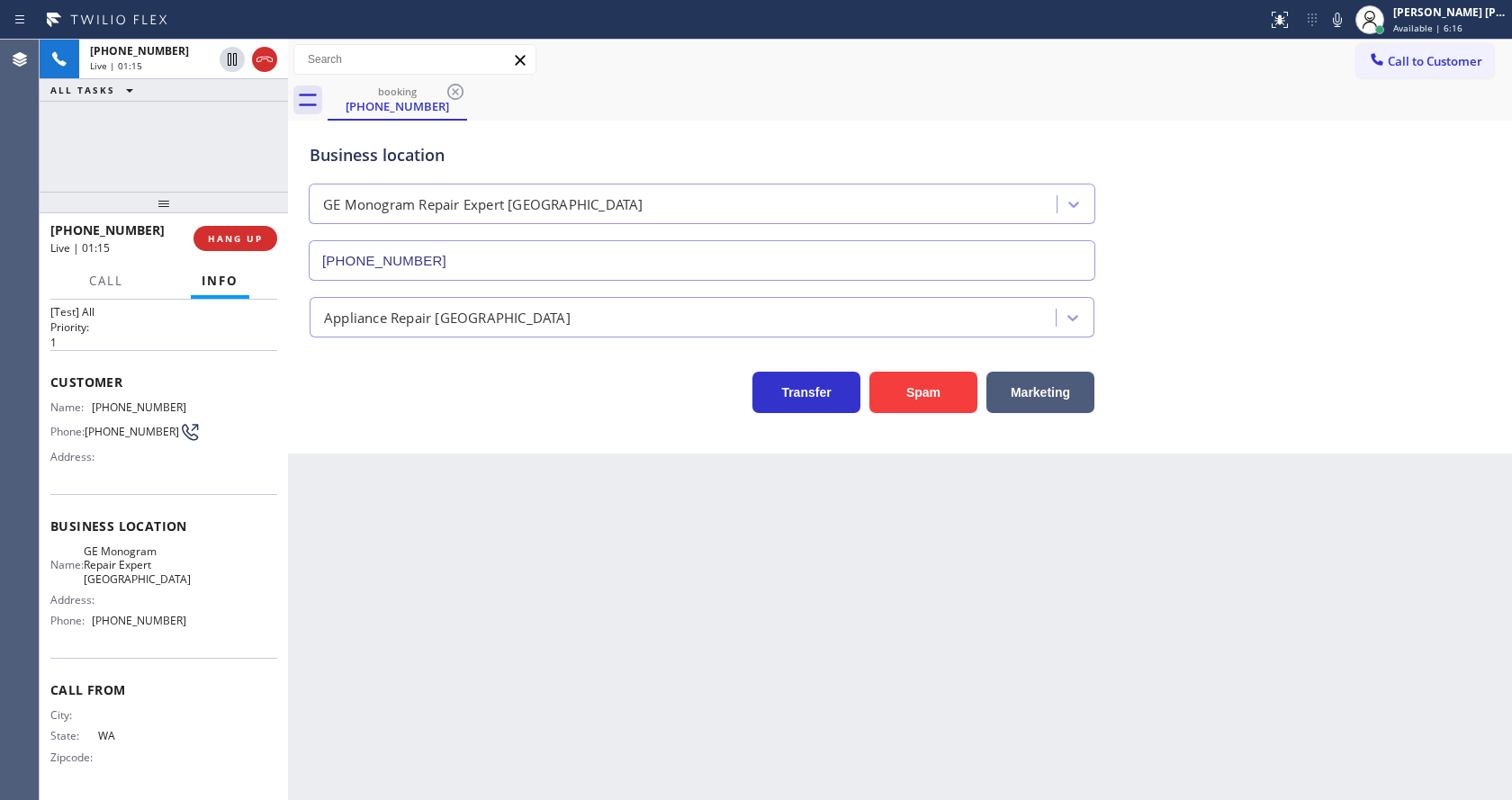
click at [570, 599] on div "Back to Dashboard Change Sender ID Customers Technicians Select a contact Outbo…" at bounding box center [900, 419] width 1224 height 760
click at [156, 574] on span "GE Monogram Repair Expert [GEOGRAPHIC_DATA]" at bounding box center [137, 564] width 108 height 41
drag, startPoint x: 93, startPoint y: 622, endPoint x: 179, endPoint y: 627, distance: 86.1
click at [179, 627] on div "Phone: [PHONE_NUMBER]" at bounding box center [118, 620] width 136 height 13
copy div "[PHONE_NUMBER]"
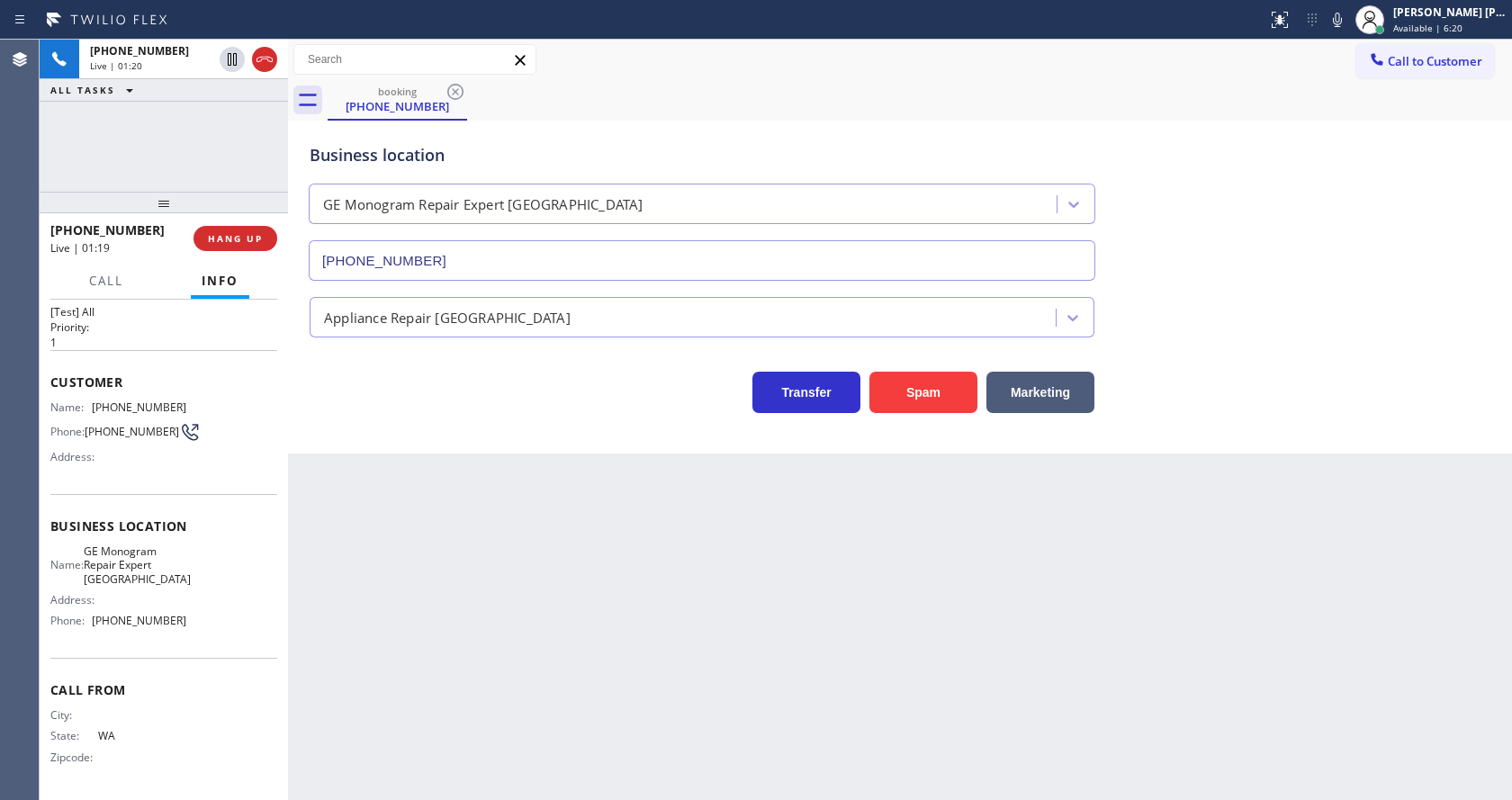
drag, startPoint x: 356, startPoint y: 636, endPoint x: 361, endPoint y: 778, distance: 142.1
click at [356, 642] on div "Back to Dashboard Change Sender ID Customers Technicians Select a contact Outbo…" at bounding box center [900, 419] width 1224 height 760
click at [229, 52] on icon at bounding box center [232, 59] width 22 height 21
click at [1348, 18] on icon at bounding box center [1337, 20] width 22 height 21
click at [1366, 123] on div "Business location GE Monogram Repair Expert [GEOGRAPHIC_DATA] [PHONE_NUMBER]" at bounding box center [900, 199] width 1188 height 163
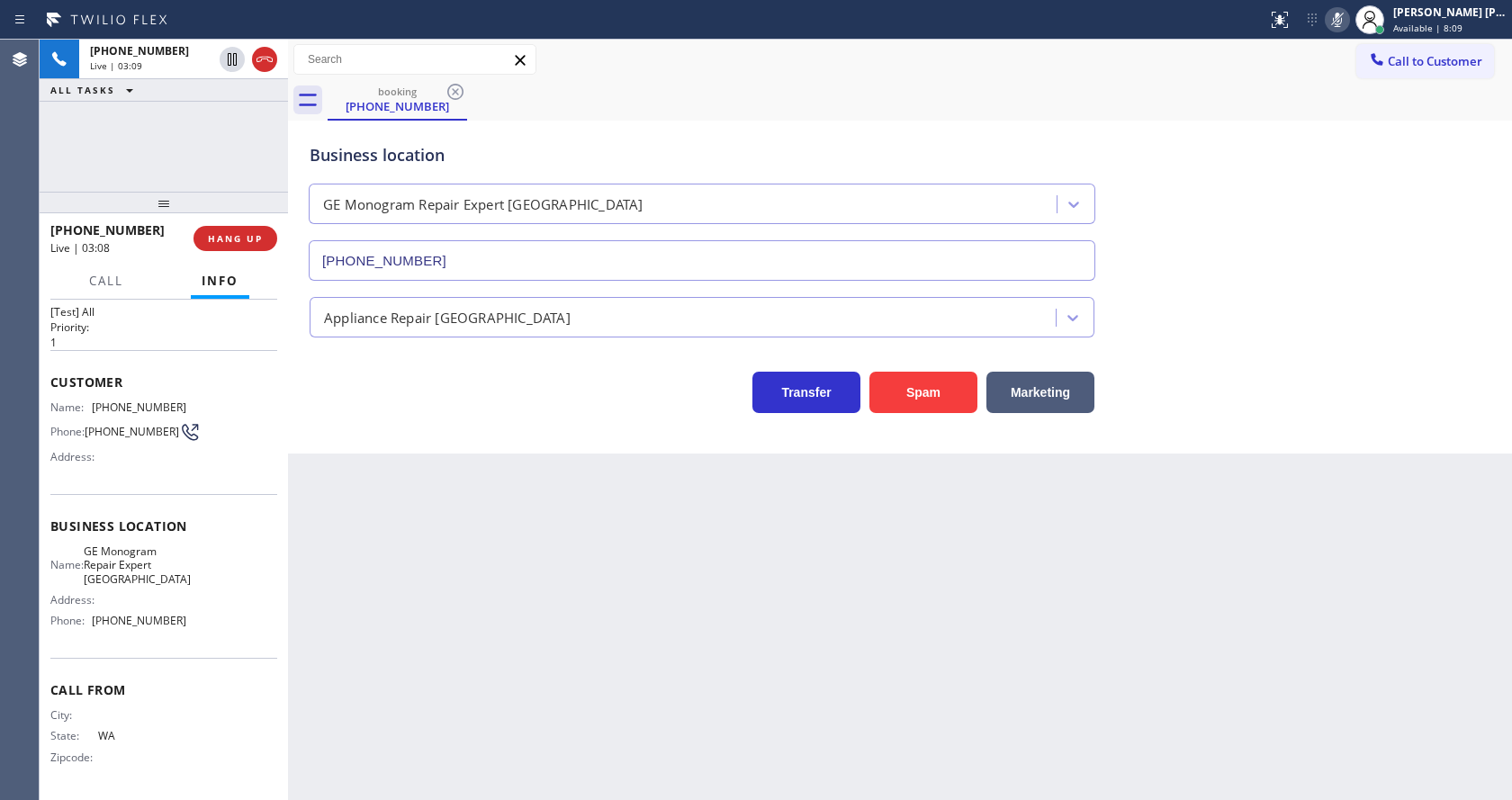
click at [591, 687] on div "Back to Dashboard Change Sender ID Customers Technicians Select a contact Outbo…" at bounding box center [900, 419] width 1224 height 760
click at [785, 579] on div "Back to Dashboard Change Sender ID Customers Technicians Select a contact Outbo…" at bounding box center [900, 419] width 1224 height 760
click at [232, 53] on icon at bounding box center [232, 59] width 22 height 21
click at [1348, 17] on icon at bounding box center [1337, 20] width 22 height 21
click at [1356, 82] on div "booking [PHONE_NUMBER]" at bounding box center [919, 100] width 1185 height 40
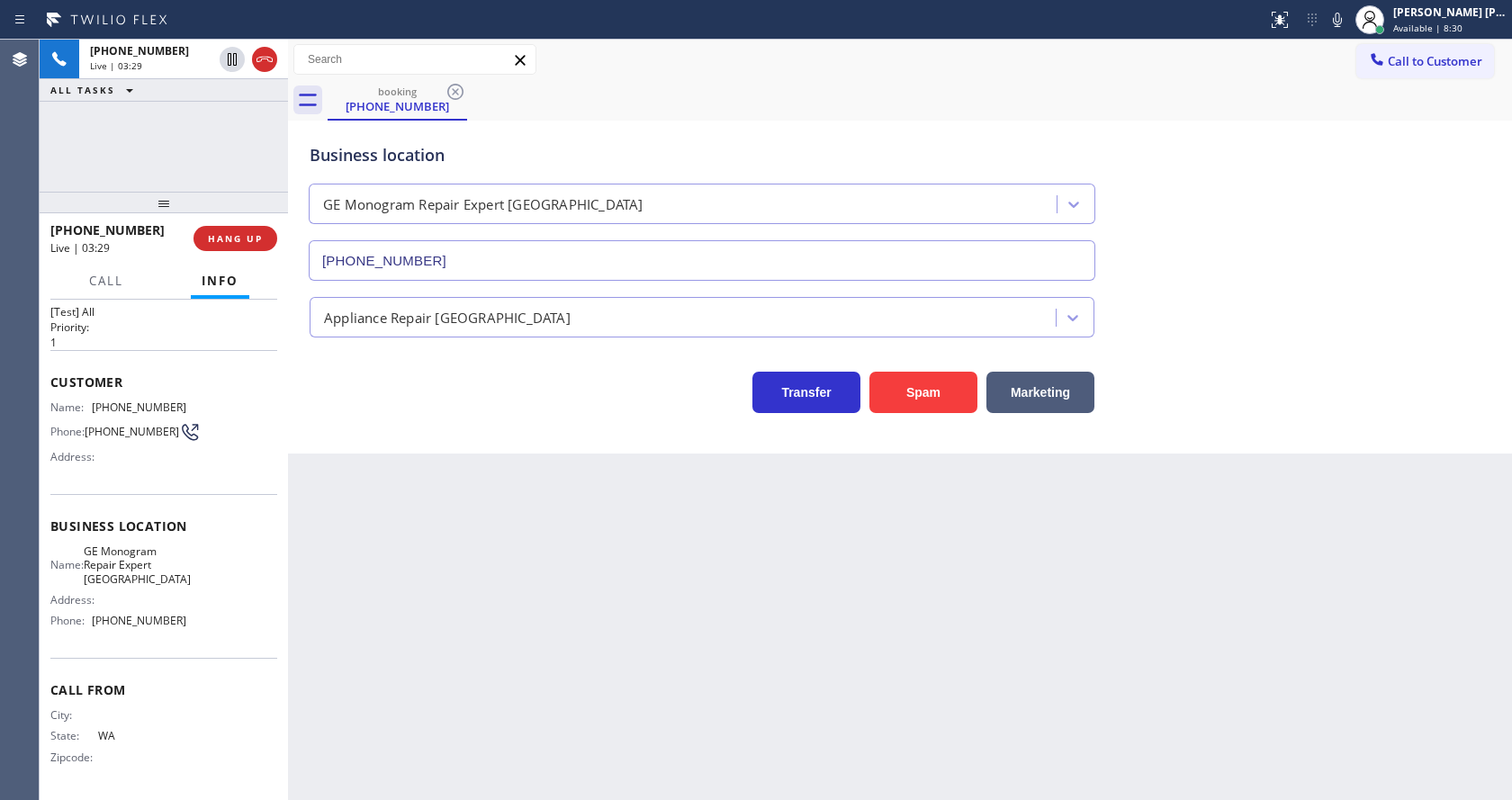
click at [583, 676] on div "Back to Dashboard Change Sender ID Customers Technicians Select a contact Outbo…" at bounding box center [900, 419] width 1224 height 760
click at [698, 612] on div "Back to Dashboard Change Sender ID Customers Technicians Select a contact Outbo…" at bounding box center [900, 419] width 1224 height 760
click at [432, 617] on div "Back to Dashboard Change Sender ID Customers Technicians Select a contact Outbo…" at bounding box center [900, 419] width 1224 height 760
drag, startPoint x: 734, startPoint y: 665, endPoint x: 669, endPoint y: 662, distance: 65.1
click at [734, 665] on div "Back to Dashboard Change Sender ID Customers Technicians Select a contact Outbo…" at bounding box center [900, 419] width 1224 height 760
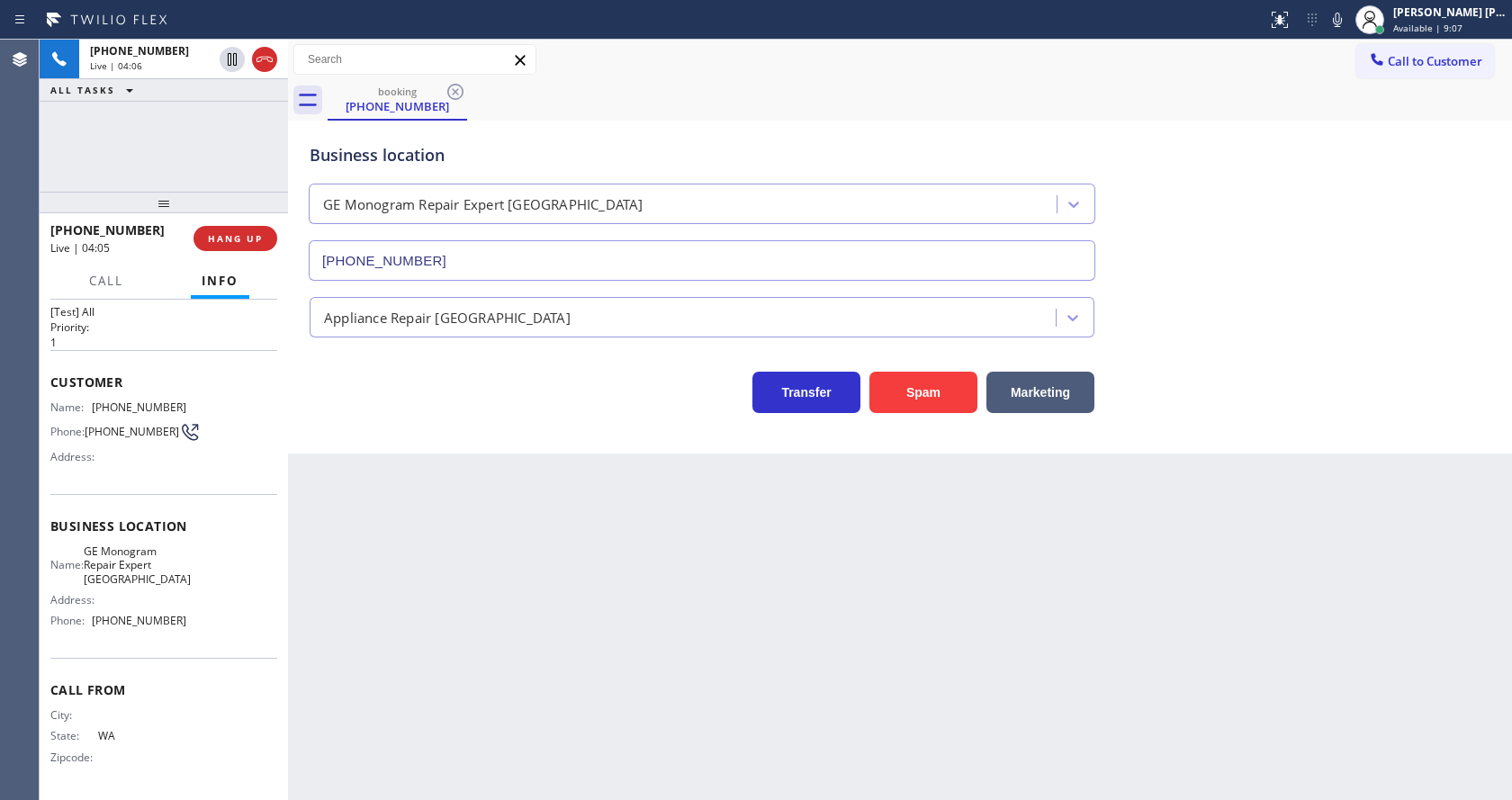
click at [540, 588] on div "Back to Dashboard Change Sender ID Customers Technicians Select a contact Outbo…" at bounding box center [900, 419] width 1224 height 760
drag, startPoint x: 768, startPoint y: 646, endPoint x: 736, endPoint y: 664, distance: 36.7
click at [768, 646] on div "Back to Dashboard Change Sender ID Customers Technicians Select a contact Outbo…" at bounding box center [900, 419] width 1224 height 760
click at [508, 555] on div "Back to Dashboard Change Sender ID Customers Technicians Select a contact Outbo…" at bounding box center [900, 419] width 1224 height 760
click at [992, 607] on div "Back to Dashboard Change Sender ID Customers Technicians Select a contact Outbo…" at bounding box center [900, 419] width 1224 height 760
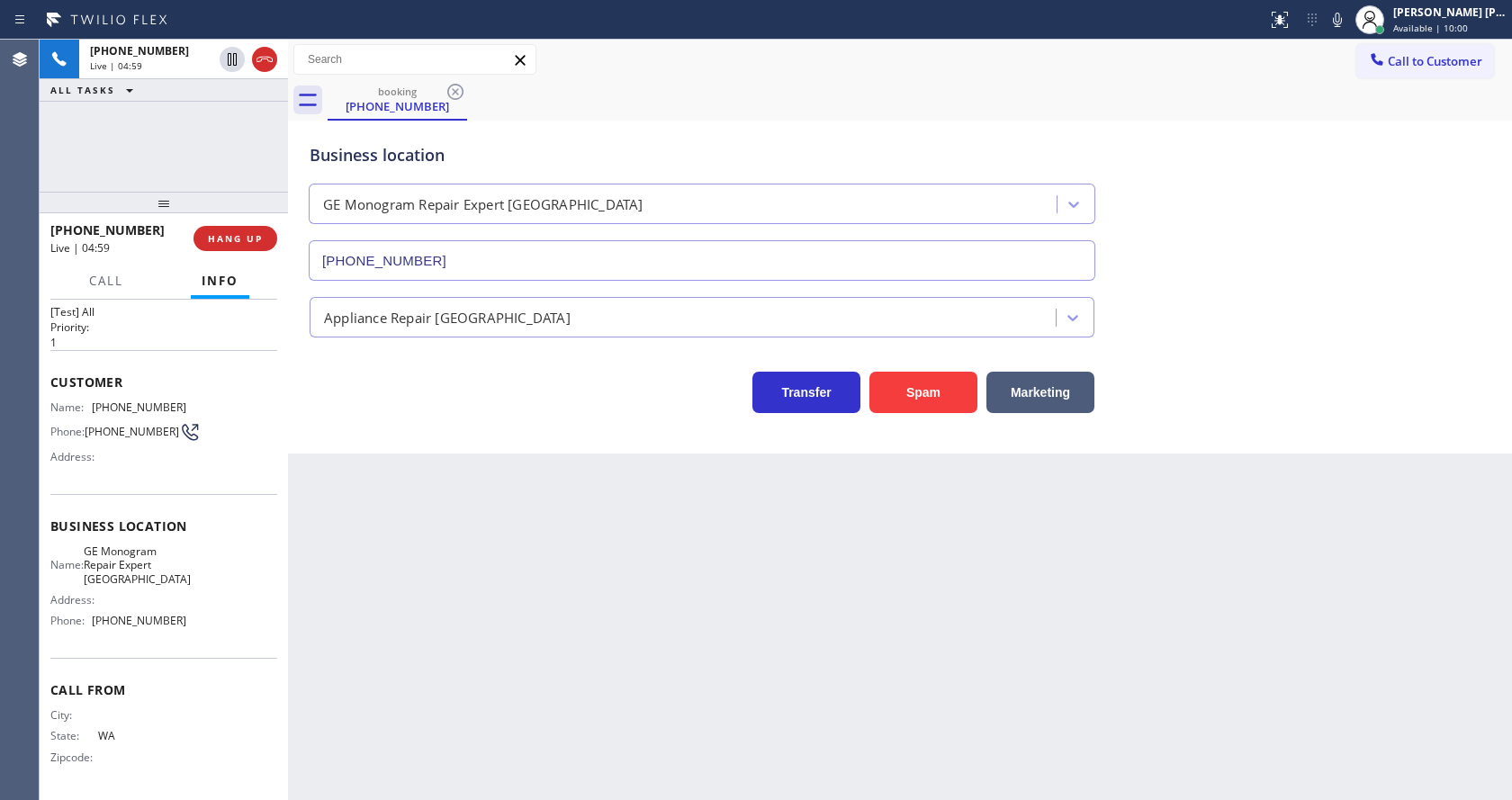
click at [545, 522] on div "Back to Dashboard Change Sender ID Customers Technicians Select a contact Outbo…" at bounding box center [900, 419] width 1224 height 760
click at [1022, 698] on div "Back to Dashboard Change Sender ID Customers Technicians Select a contact Outbo…" at bounding box center [900, 419] width 1224 height 760
click at [591, 680] on div "Back to Dashboard Change Sender ID Customers Technicians Select a contact Outbo…" at bounding box center [900, 419] width 1224 height 760
drag, startPoint x: 929, startPoint y: 606, endPoint x: 679, endPoint y: 353, distance: 355.7
click at [929, 606] on div "Back to Dashboard Change Sender ID Customers Technicians Select a contact Outbo…" at bounding box center [900, 419] width 1224 height 760
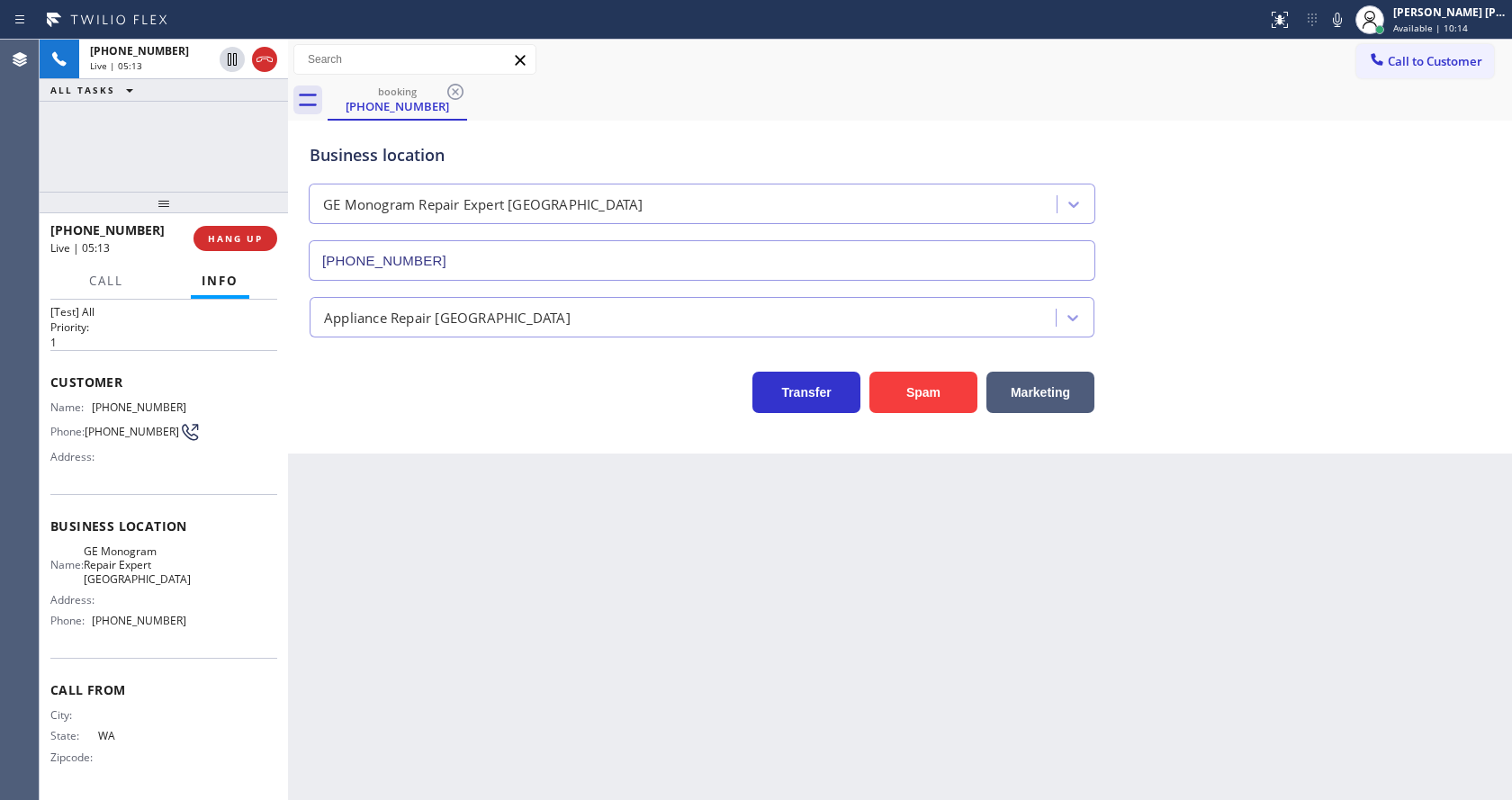
click at [487, 481] on div "Back to Dashboard Change Sender ID Customers Technicians Select a contact Outbo…" at bounding box center [900, 419] width 1224 height 760
click at [620, 574] on div "Back to Dashboard Change Sender ID Customers Technicians Select a contact Outbo…" at bounding box center [900, 419] width 1224 height 760
click at [244, 235] on span "HANG UP" at bounding box center [235, 237] width 55 height 12
click at [636, 295] on div "Appliance Repair [GEOGRAPHIC_DATA]" at bounding box center [900, 313] width 1188 height 48
click at [214, 247] on button "COMPLETE" at bounding box center [231, 238] width 91 height 25
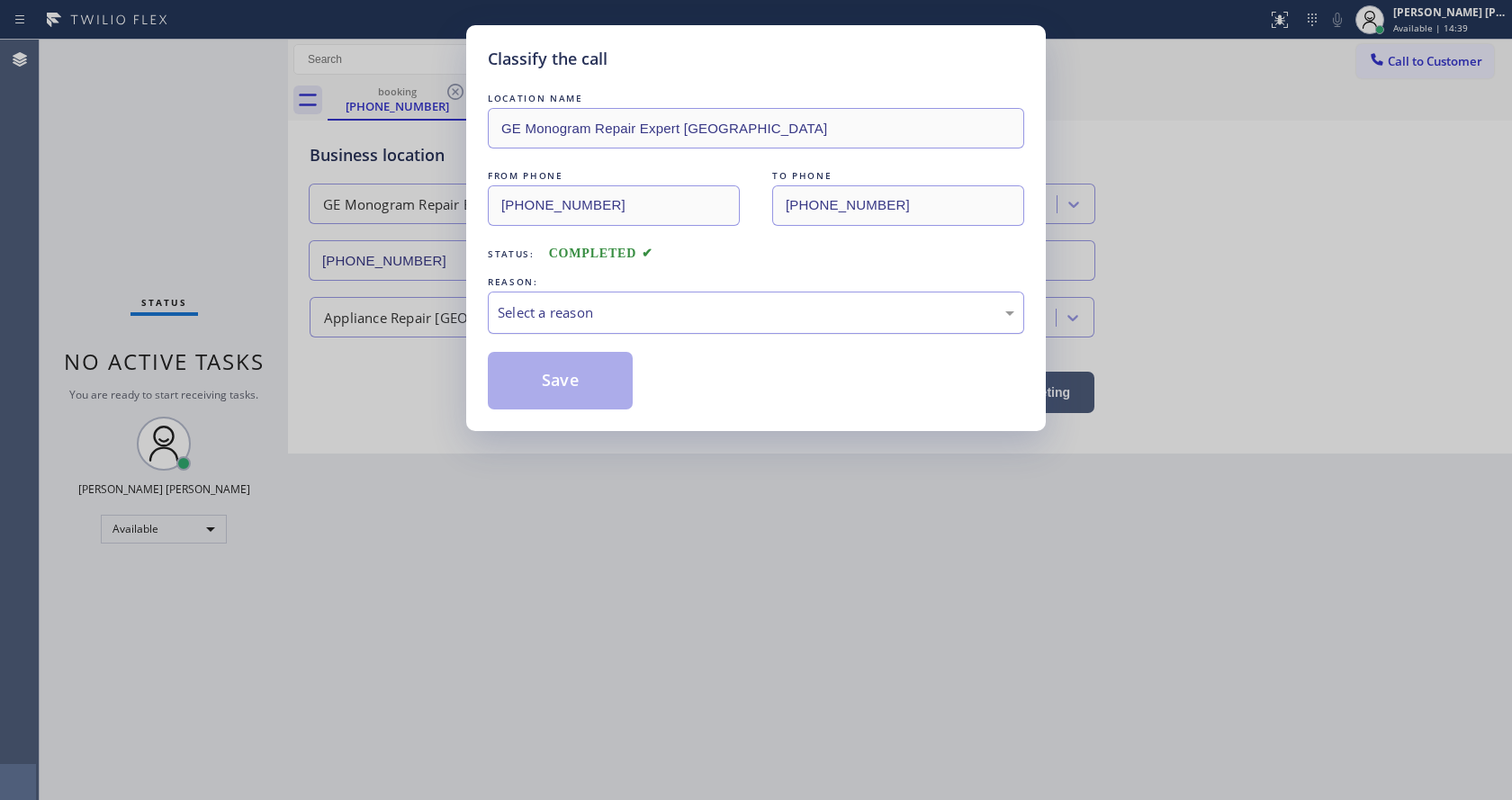
click at [598, 321] on div "Select a reason" at bounding box center [756, 312] width 516 height 21
click at [565, 387] on button "Save" at bounding box center [560, 380] width 145 height 58
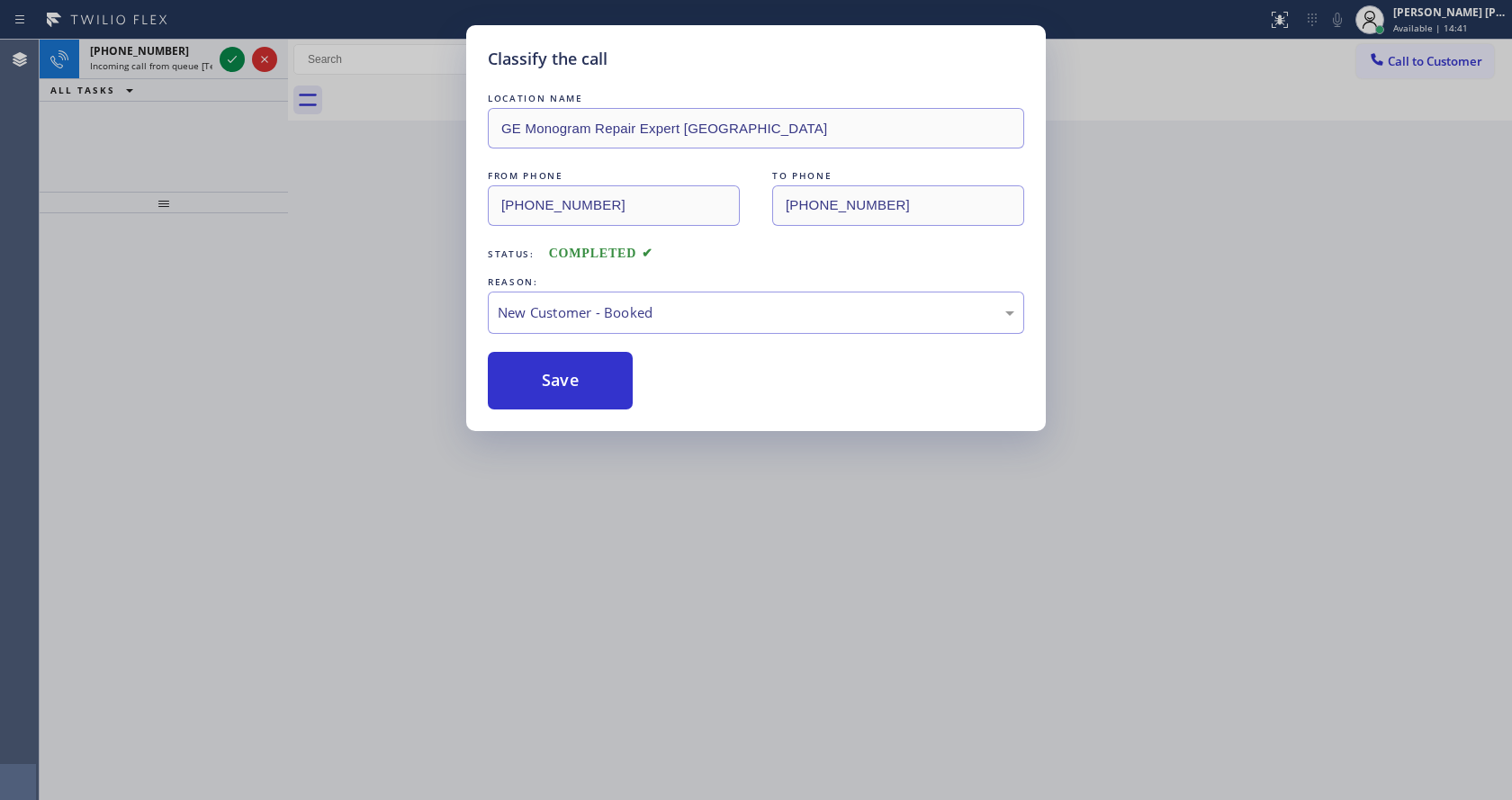
click at [159, 207] on div at bounding box center [164, 202] width 249 height 21
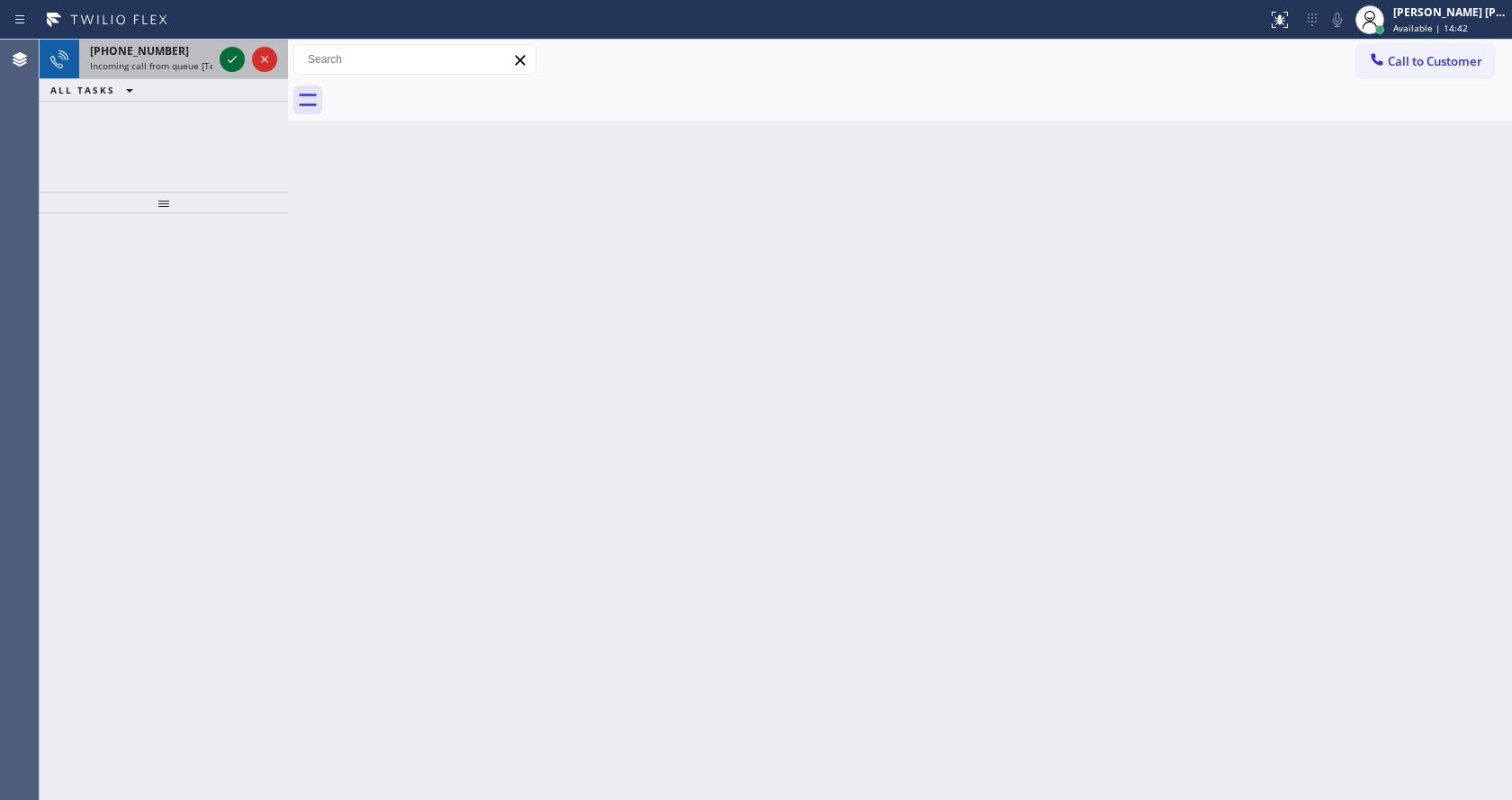
click at [226, 61] on icon at bounding box center [232, 59] width 22 height 21
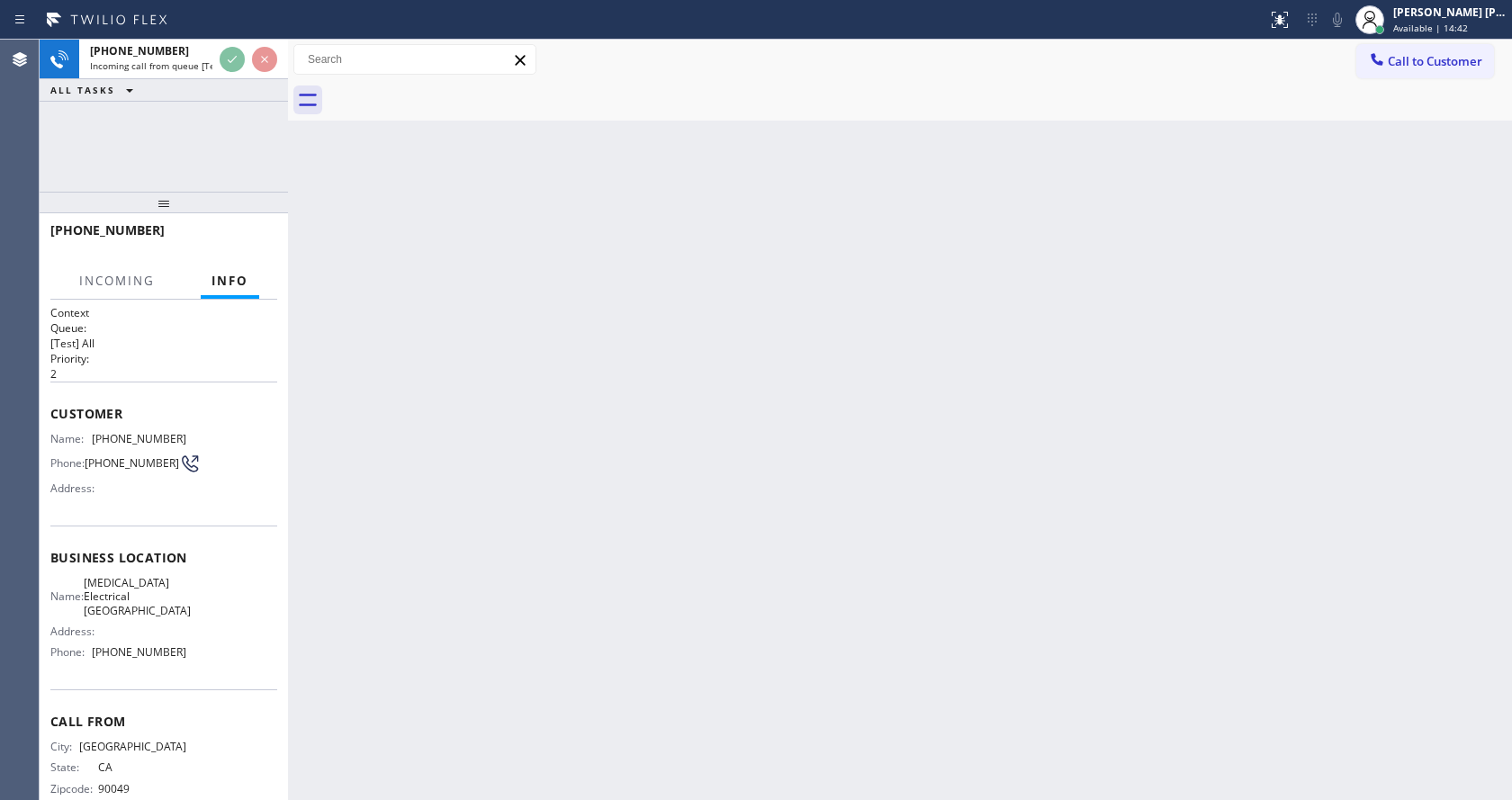
scroll to position [36, 0]
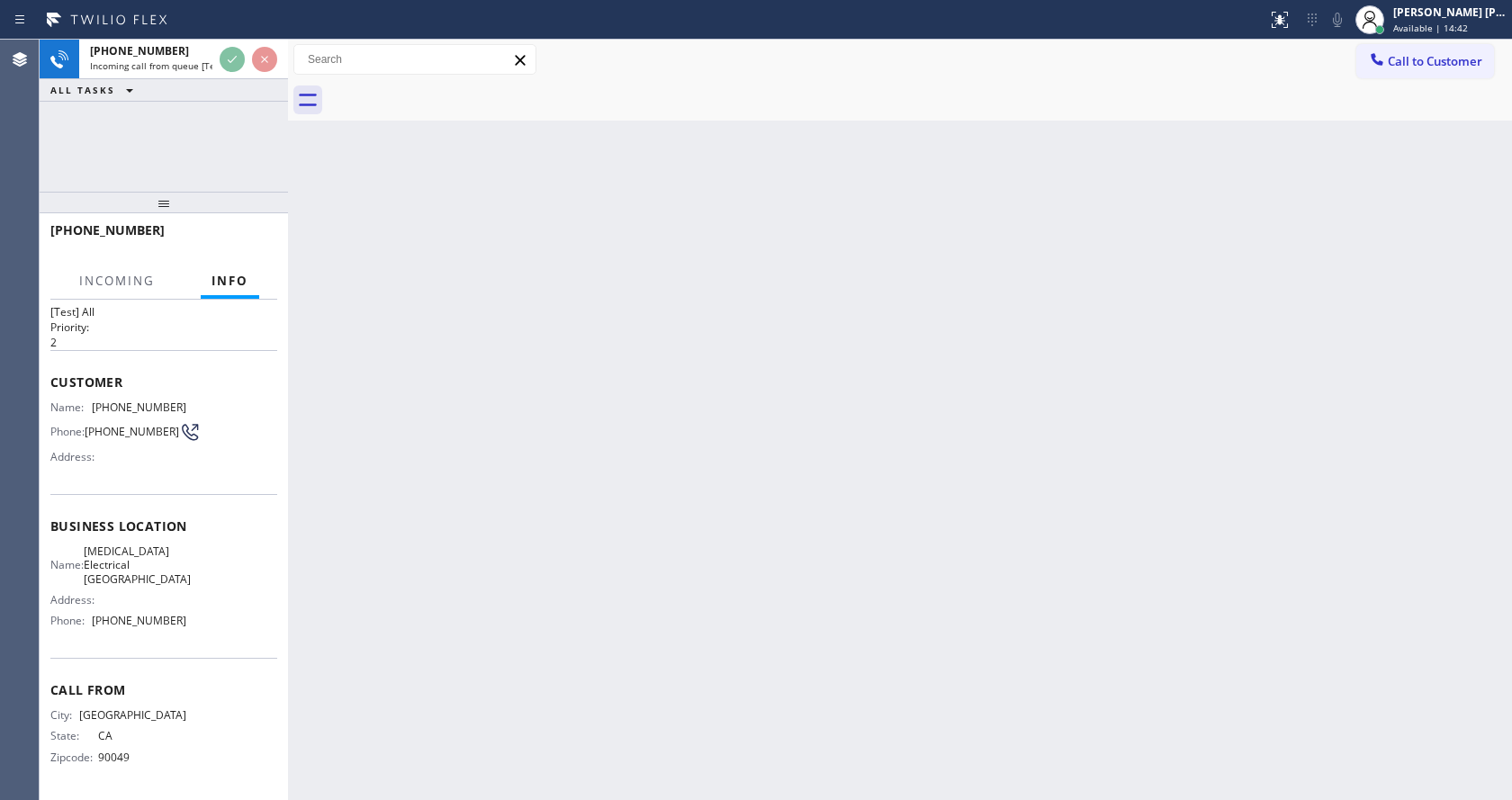
click at [589, 512] on div "Back to Dashboard Change Sender ID Customers Technicians Select a contact Outbo…" at bounding box center [900, 419] width 1224 height 760
click at [442, 586] on div "Back to Dashboard Change Sender ID Customers Technicians Select a contact Outbo…" at bounding box center [900, 419] width 1224 height 760
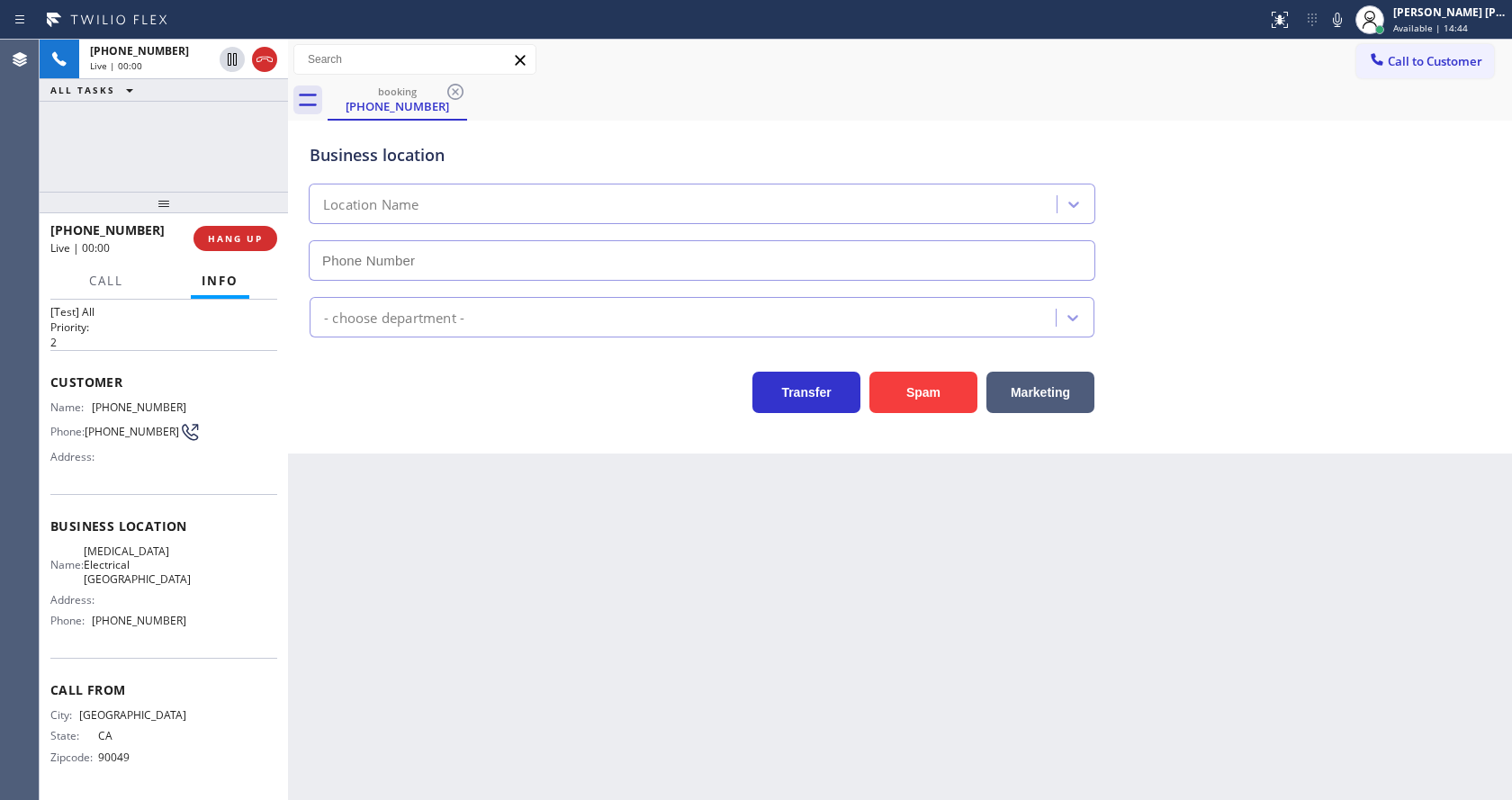
type input "[PHONE_NUMBER]"
click at [462, 592] on div "Back to Dashboard Change Sender ID Customers Technicians Select a contact Outbo…" at bounding box center [900, 419] width 1224 height 760
click at [434, 480] on div "Back to Dashboard Change Sender ID Customers Technicians Select a contact Outbo…" at bounding box center [900, 419] width 1224 height 760
click at [390, 504] on div "Back to Dashboard Change Sender ID Customers Technicians Select a contact Outbo…" at bounding box center [900, 419] width 1224 height 760
click at [244, 232] on span "HANG UP" at bounding box center [235, 237] width 55 height 12
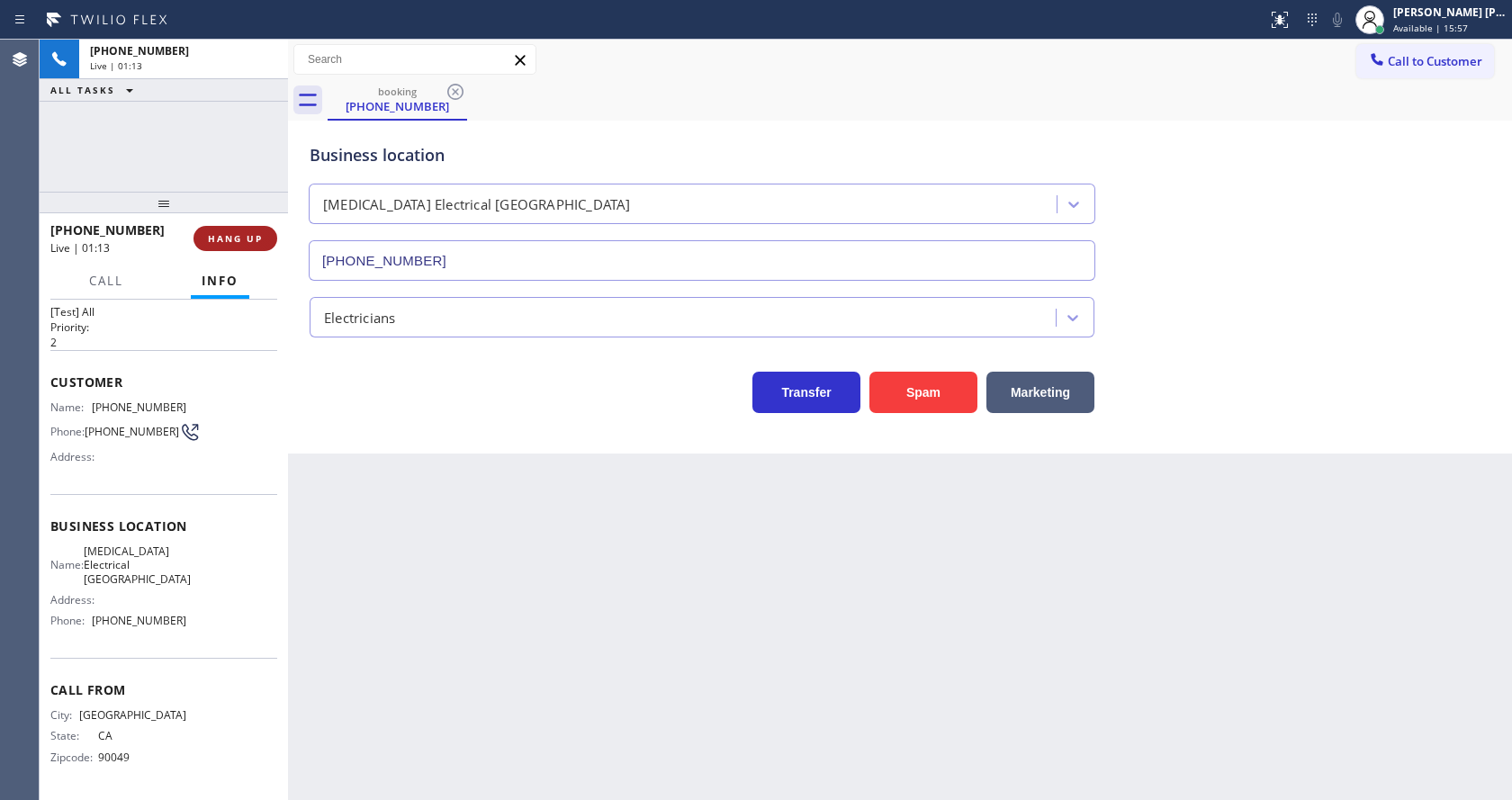
click at [244, 232] on span "HANG UP" at bounding box center [235, 237] width 55 height 12
click at [244, 232] on span "COMPLETE" at bounding box center [232, 237] width 62 height 12
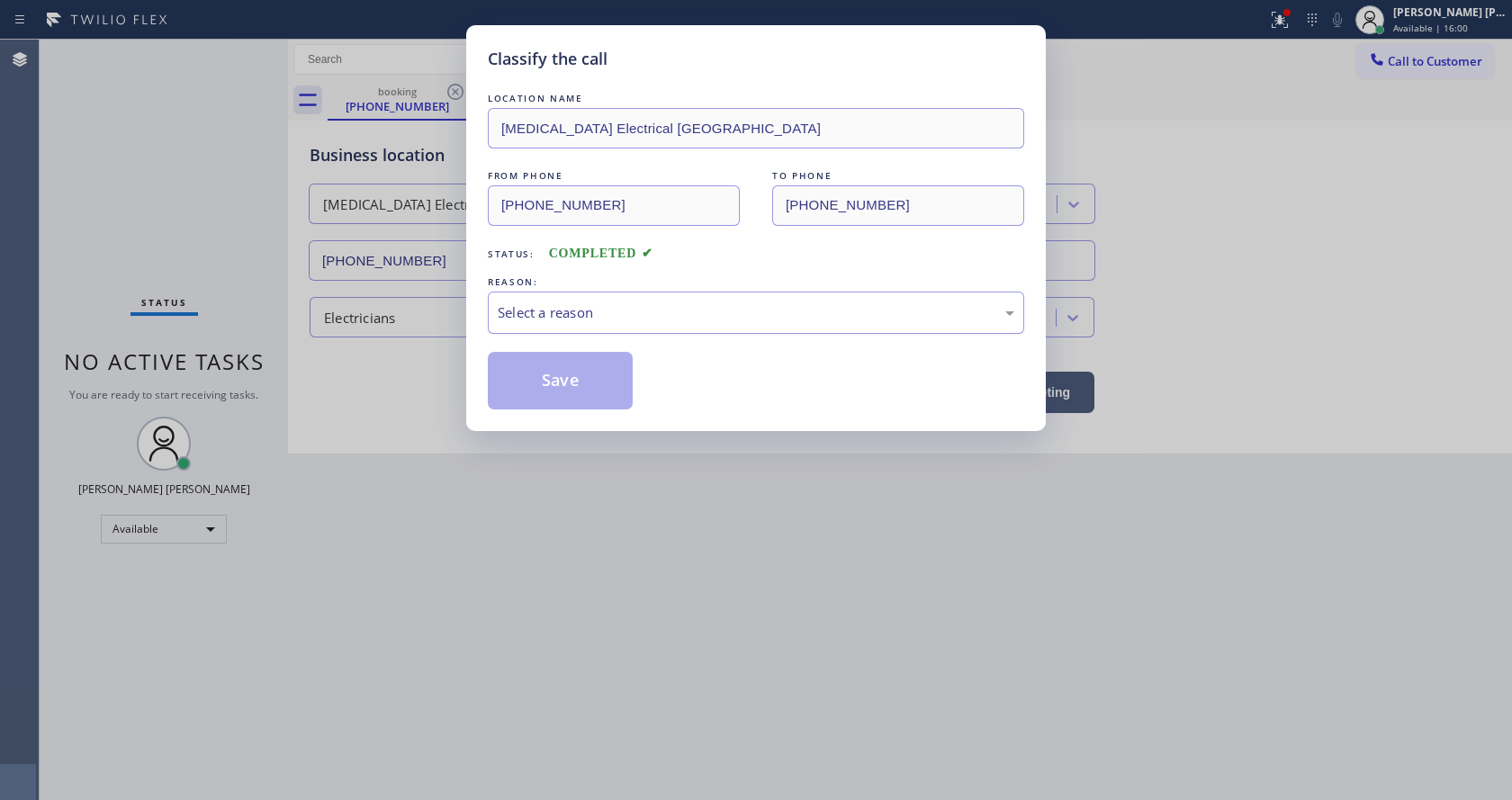
click at [541, 307] on div "Select a reason" at bounding box center [756, 312] width 516 height 21
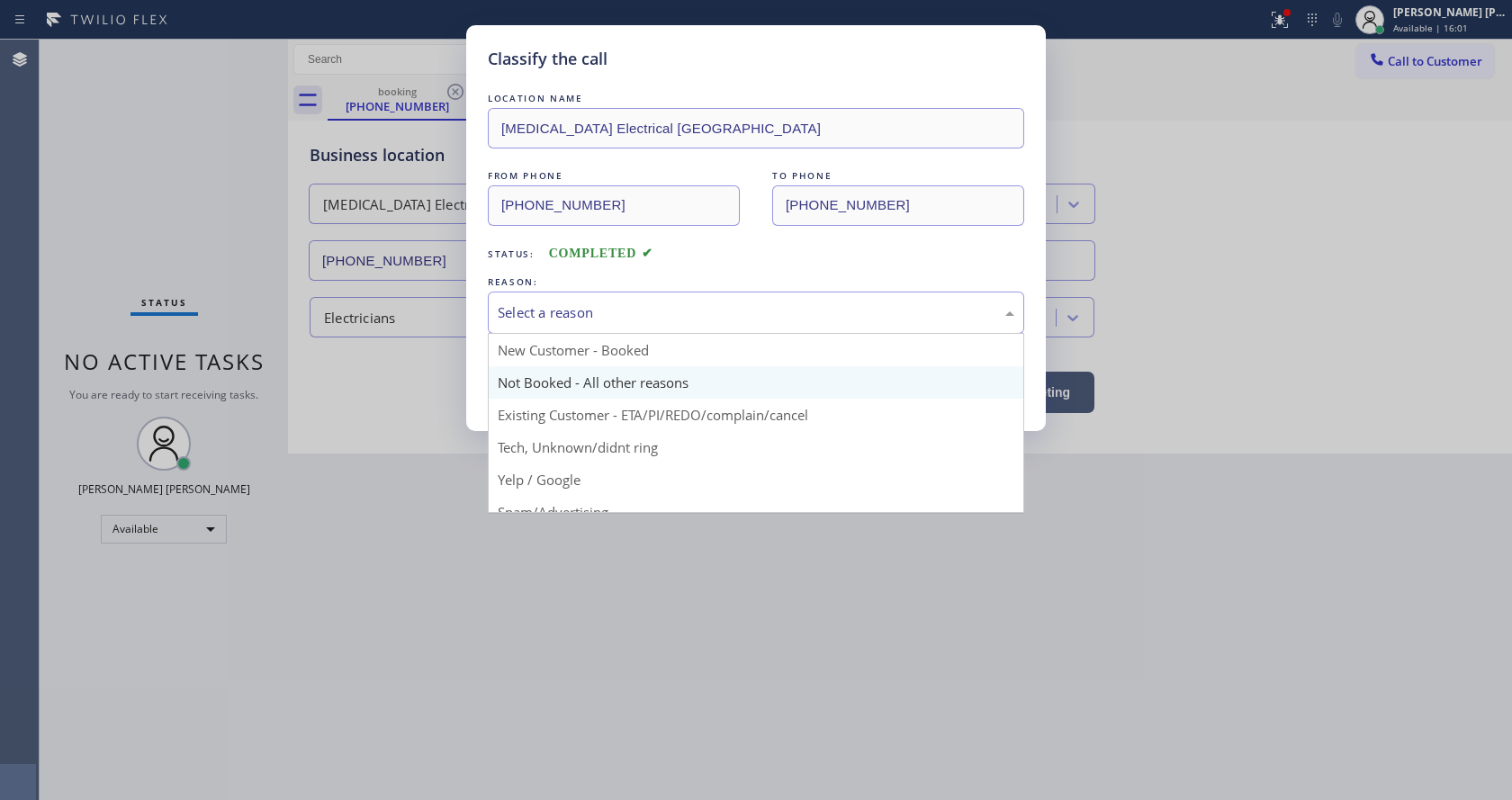
click at [540, 372] on button "Save" at bounding box center [560, 380] width 145 height 58
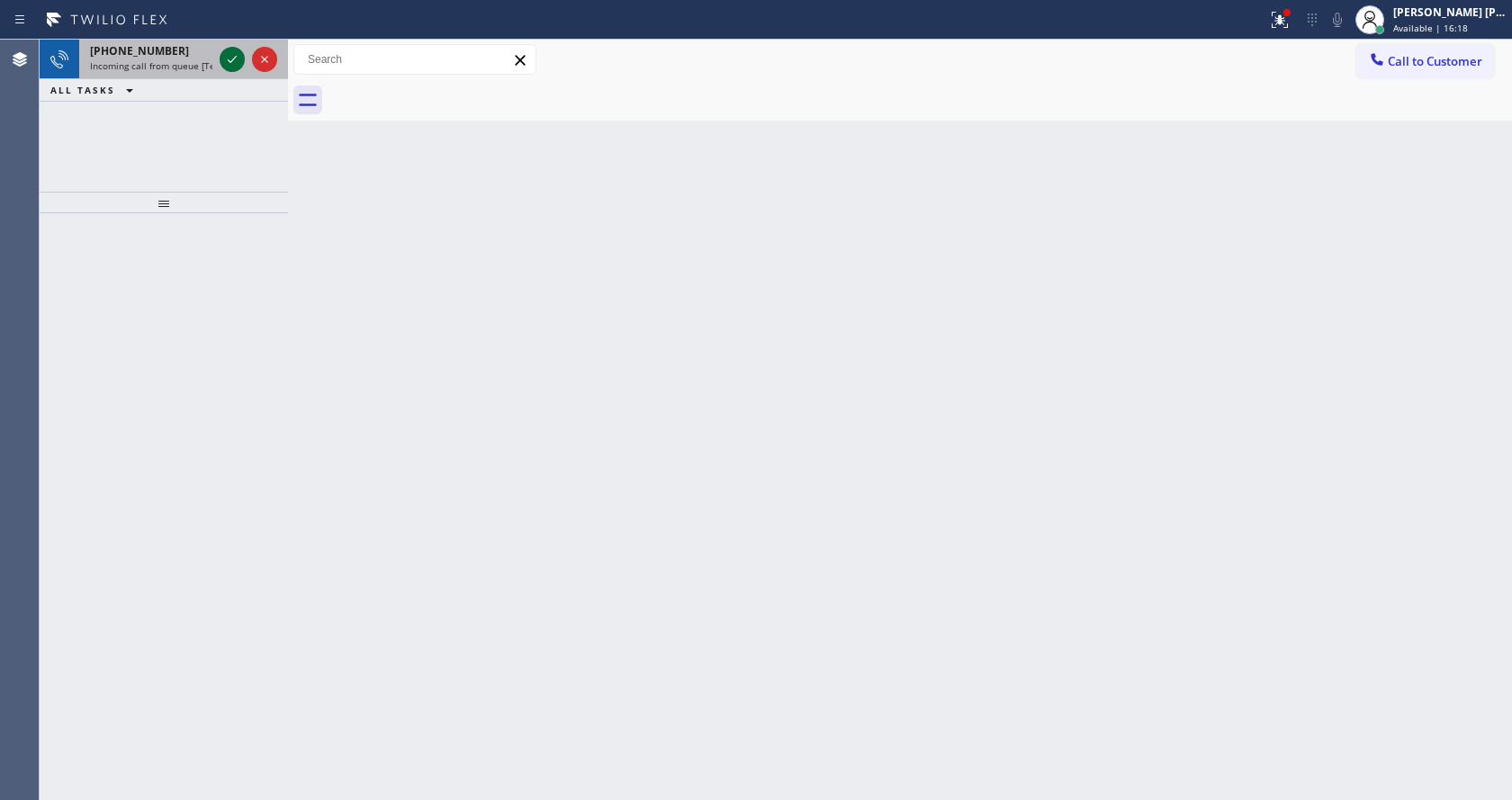
click at [234, 61] on icon at bounding box center [232, 59] width 22 height 21
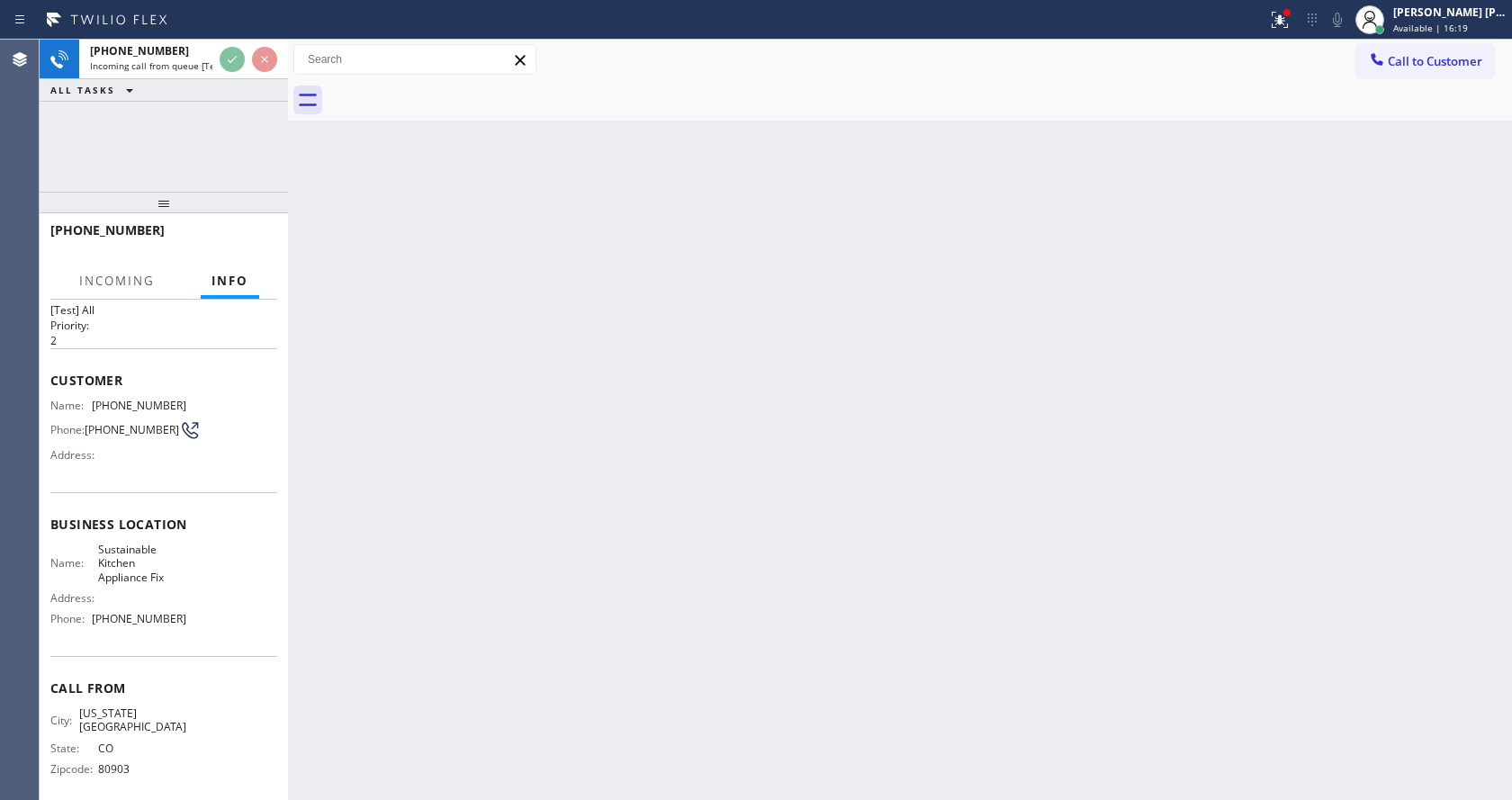
scroll to position [51, 0]
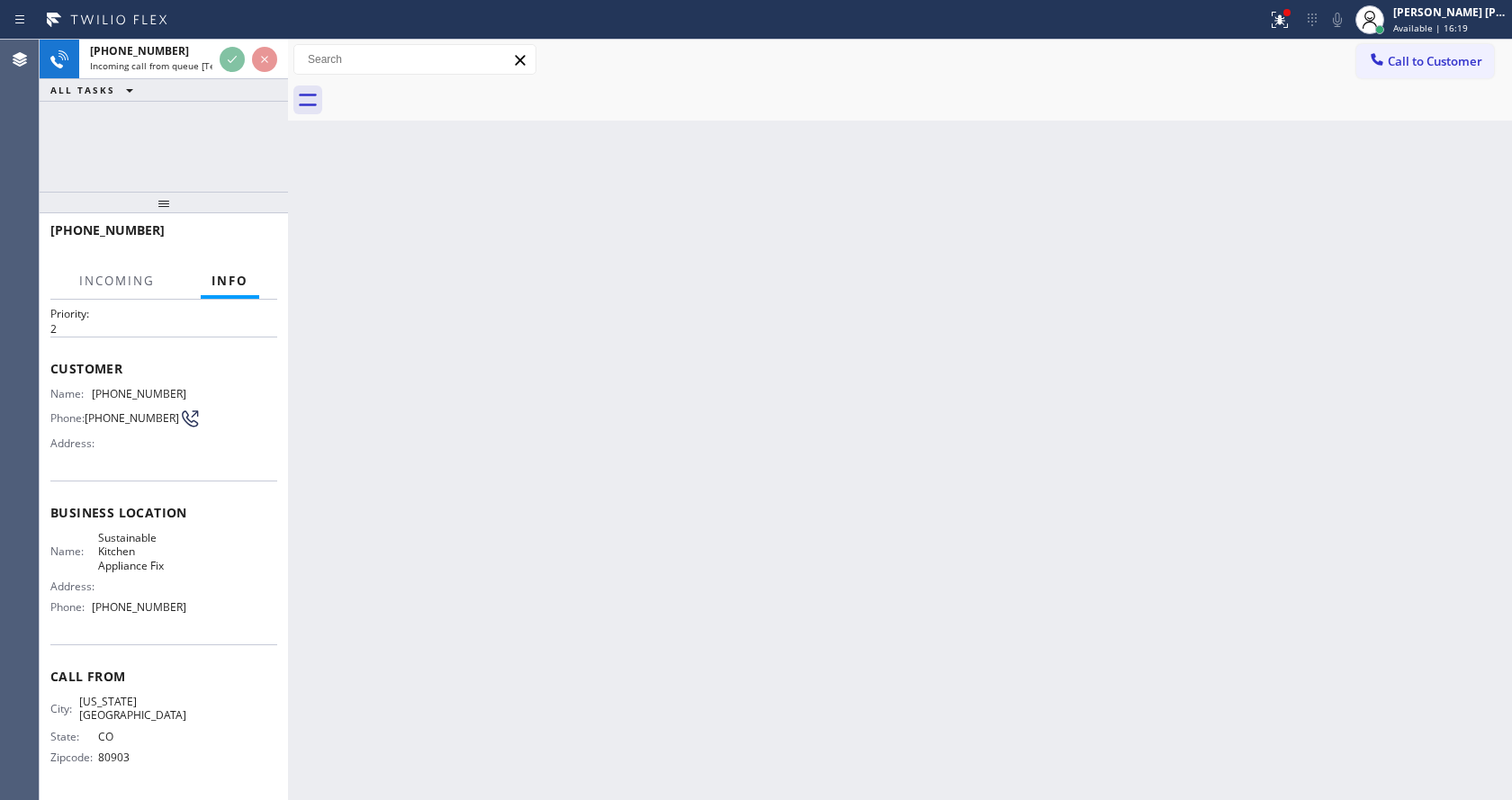
click at [635, 509] on div "Back to Dashboard Change Sender ID Customers Technicians Select a contact Outbo…" at bounding box center [900, 419] width 1224 height 760
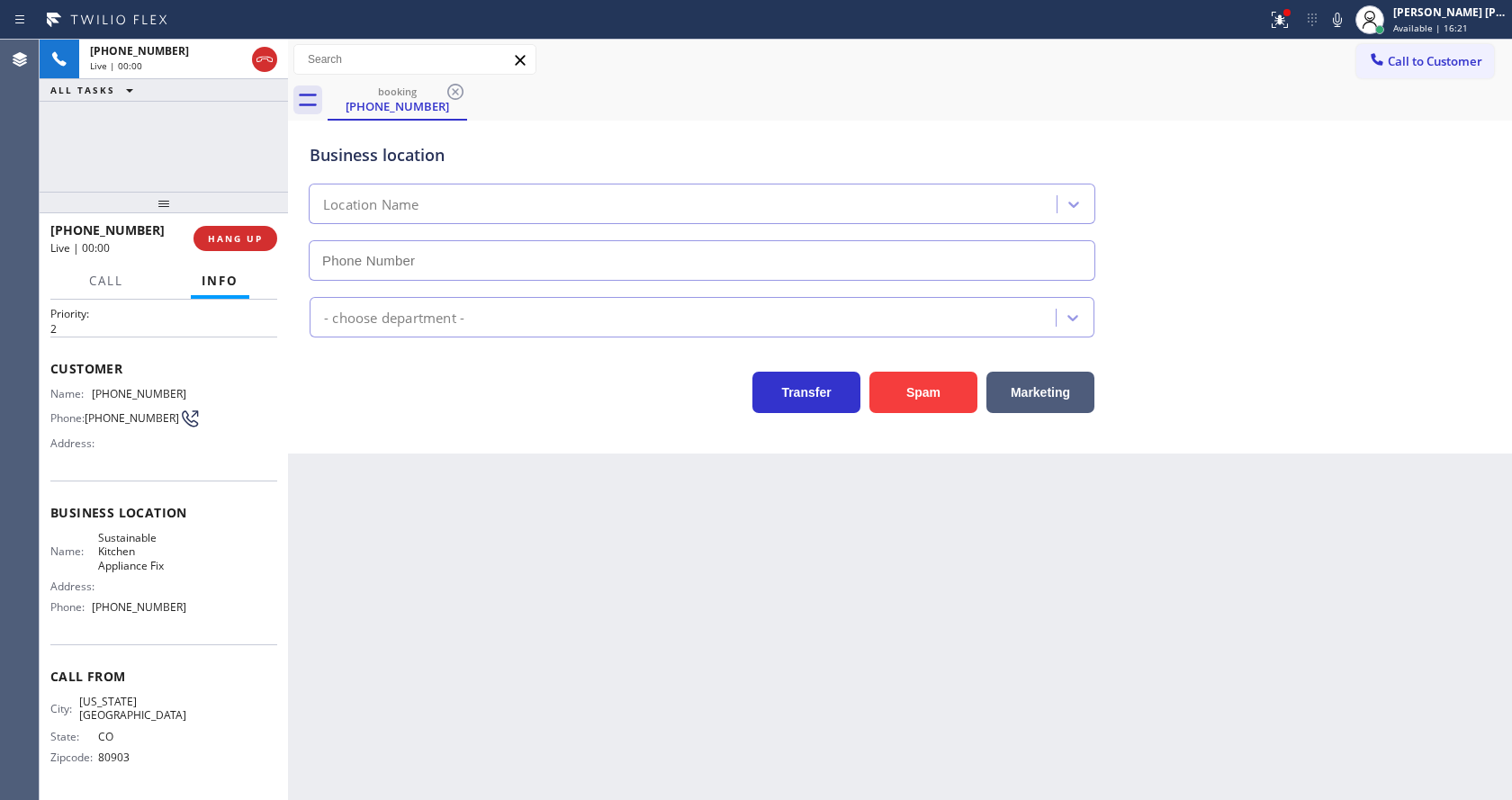
type input "[PHONE_NUMBER]"
click at [781, 564] on div "Back to Dashboard Change Sender ID Customers Technicians Select a contact Outbo…" at bounding box center [900, 419] width 1224 height 760
click at [946, 378] on button "Spam" at bounding box center [923, 393] width 108 height 41
click at [524, 636] on div "Back to Dashboard Change Sender ID Customers Technicians Select a contact Outbo…" at bounding box center [900, 419] width 1224 height 760
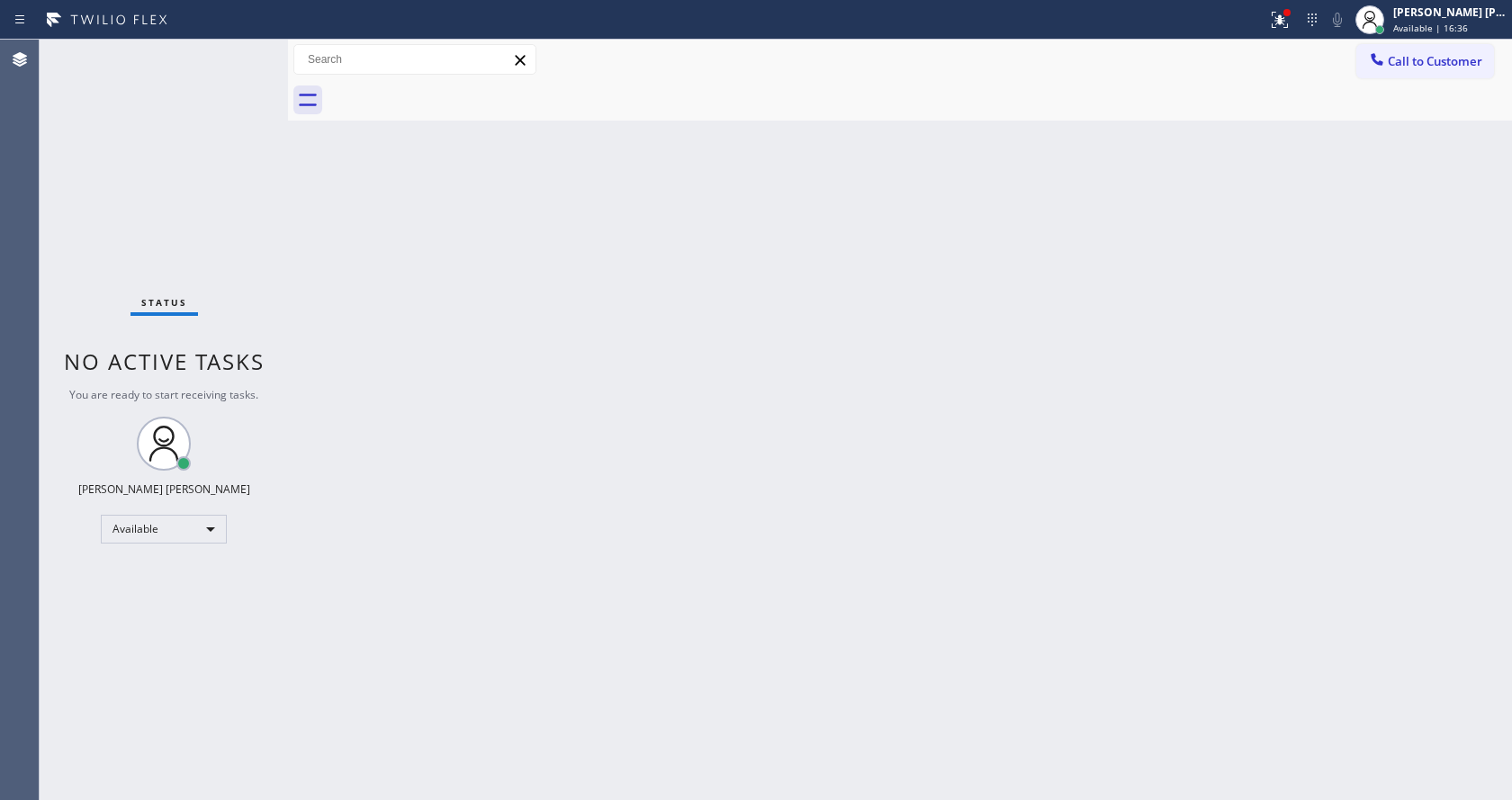
click at [947, 257] on div "Back to Dashboard Change Sender ID Customers Technicians Select a contact Outbo…" at bounding box center [900, 419] width 1224 height 760
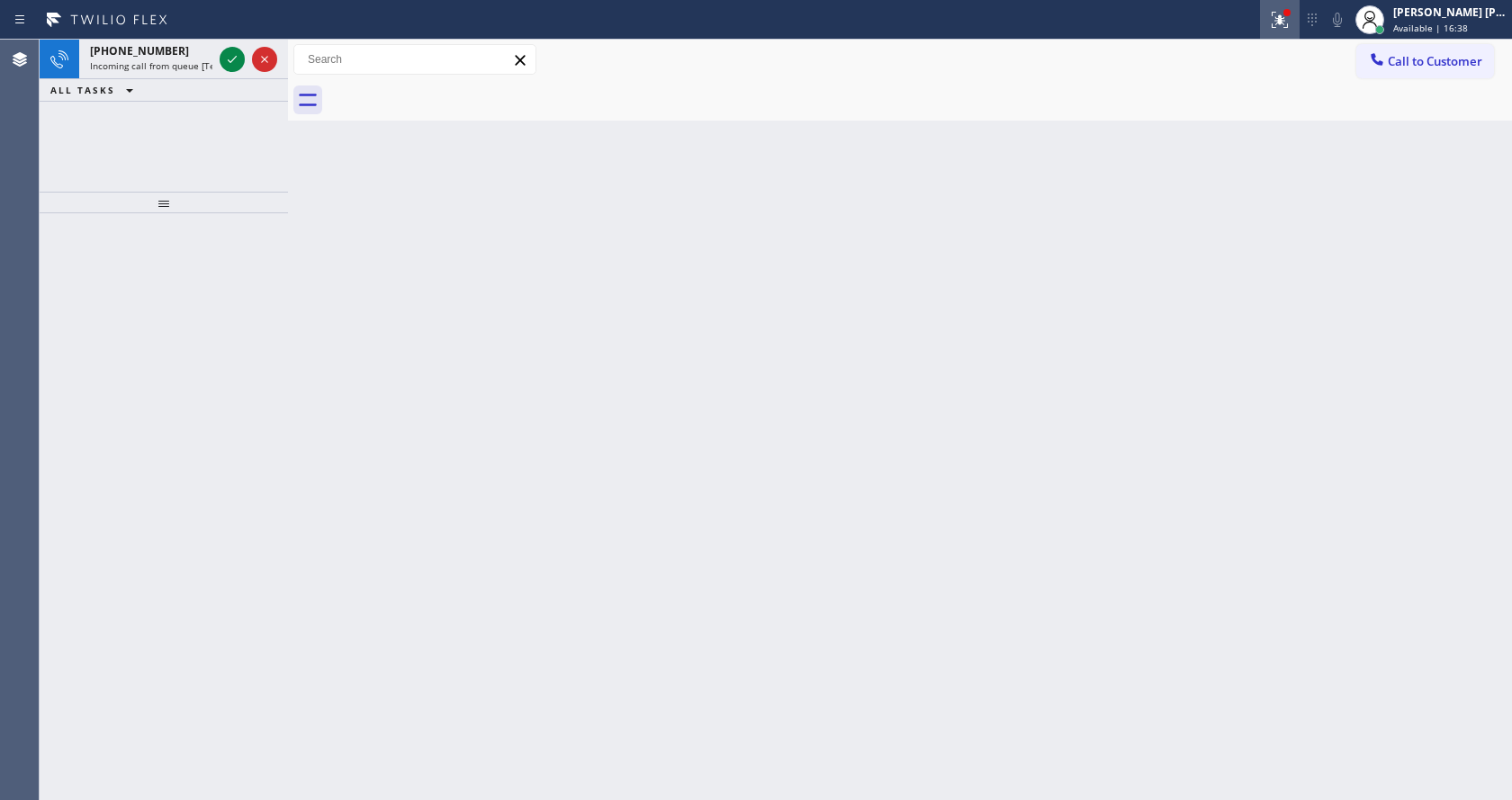
click at [1279, 18] on icon at bounding box center [1279, 20] width 22 height 21
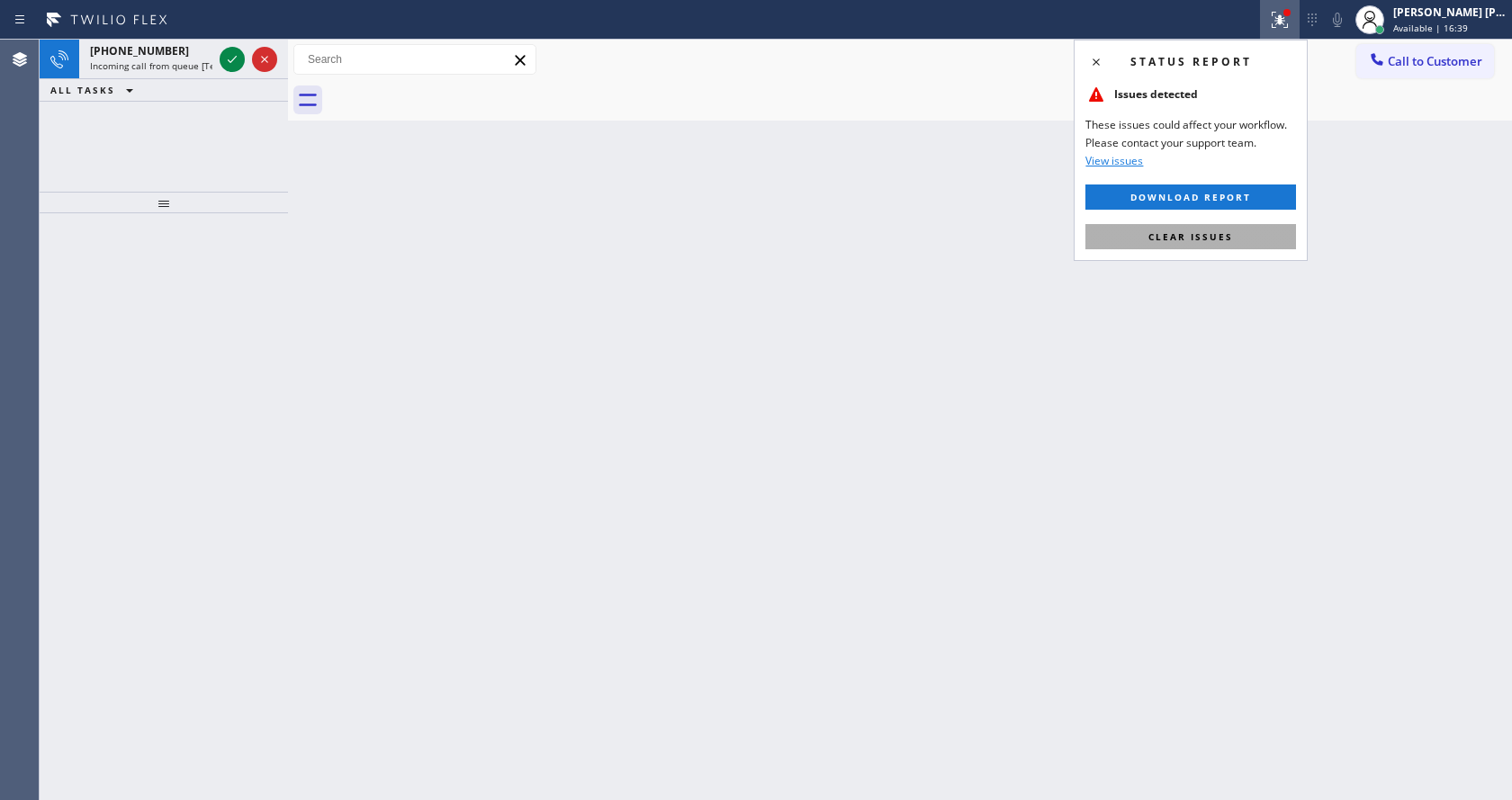
click at [1202, 243] on button "Clear issues" at bounding box center [1190, 236] width 210 height 25
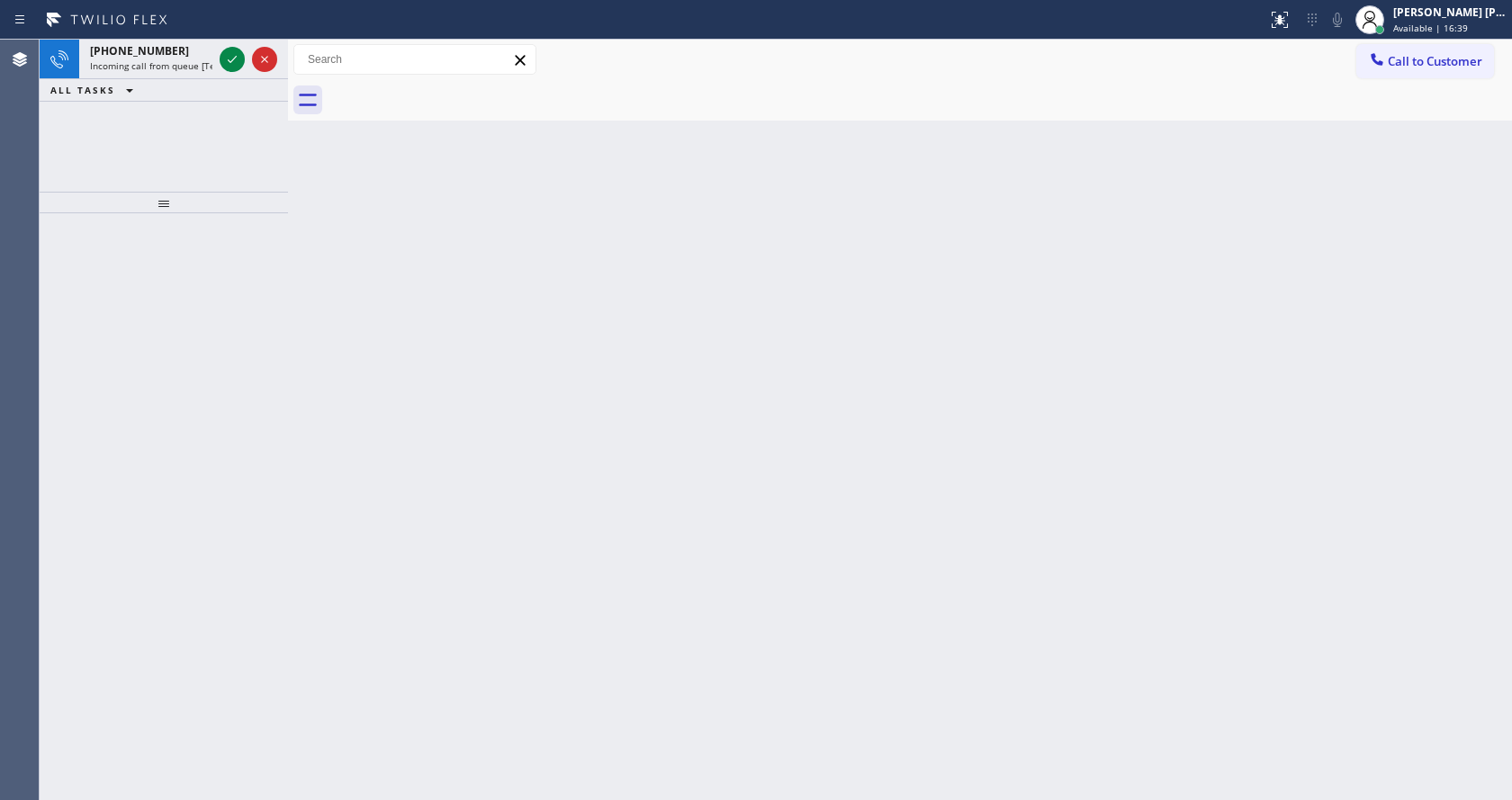
click at [1205, 243] on div "Back to Dashboard Change Sender ID Customers Technicians Select a contact Outbo…" at bounding box center [900, 419] width 1224 height 760
click at [225, 59] on icon at bounding box center [232, 59] width 22 height 21
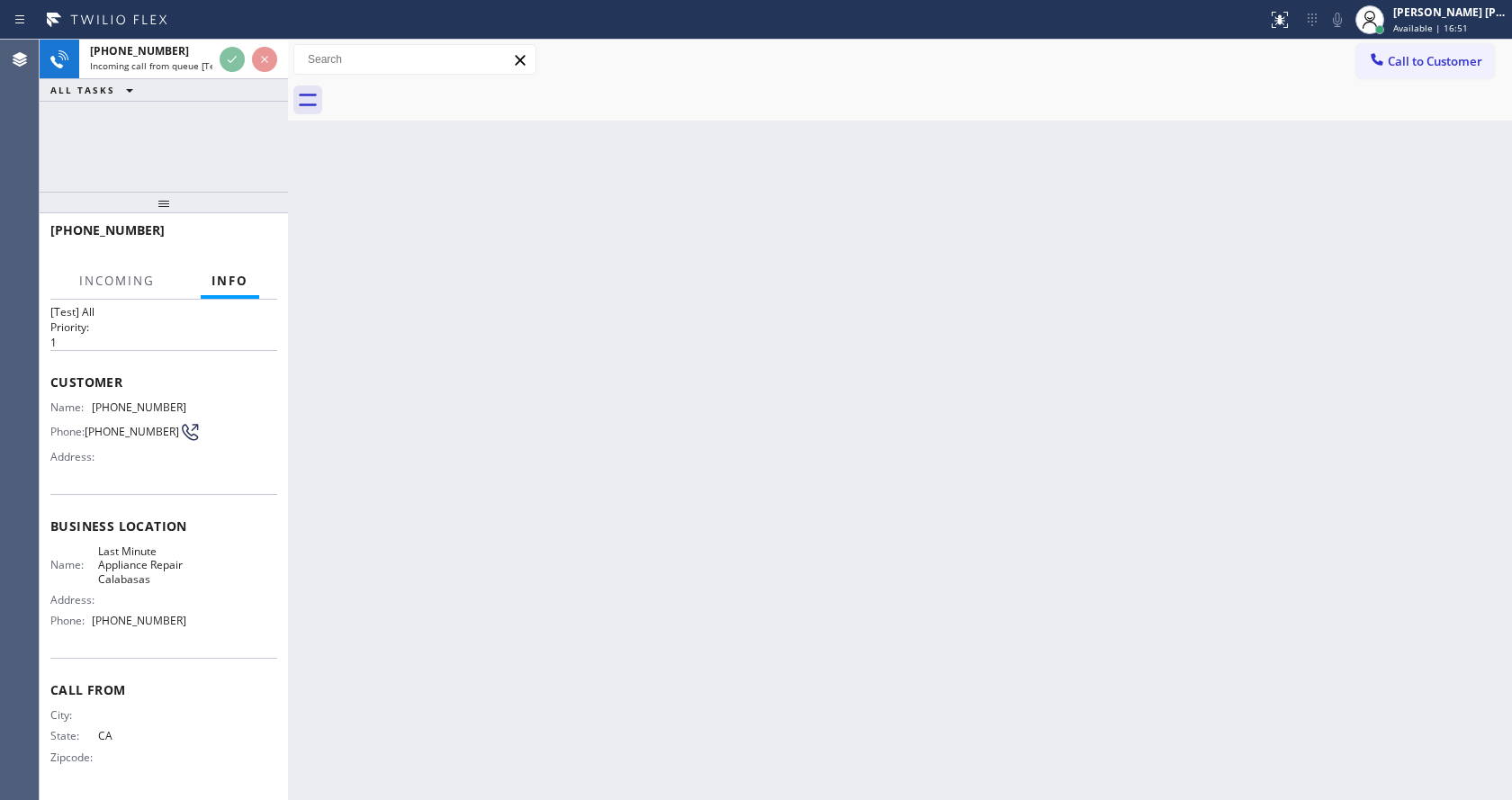
scroll to position [51, 0]
click at [612, 499] on div "Back to Dashboard Change Sender ID Customers Technicians Select a contact Outbo…" at bounding box center [900, 419] width 1224 height 760
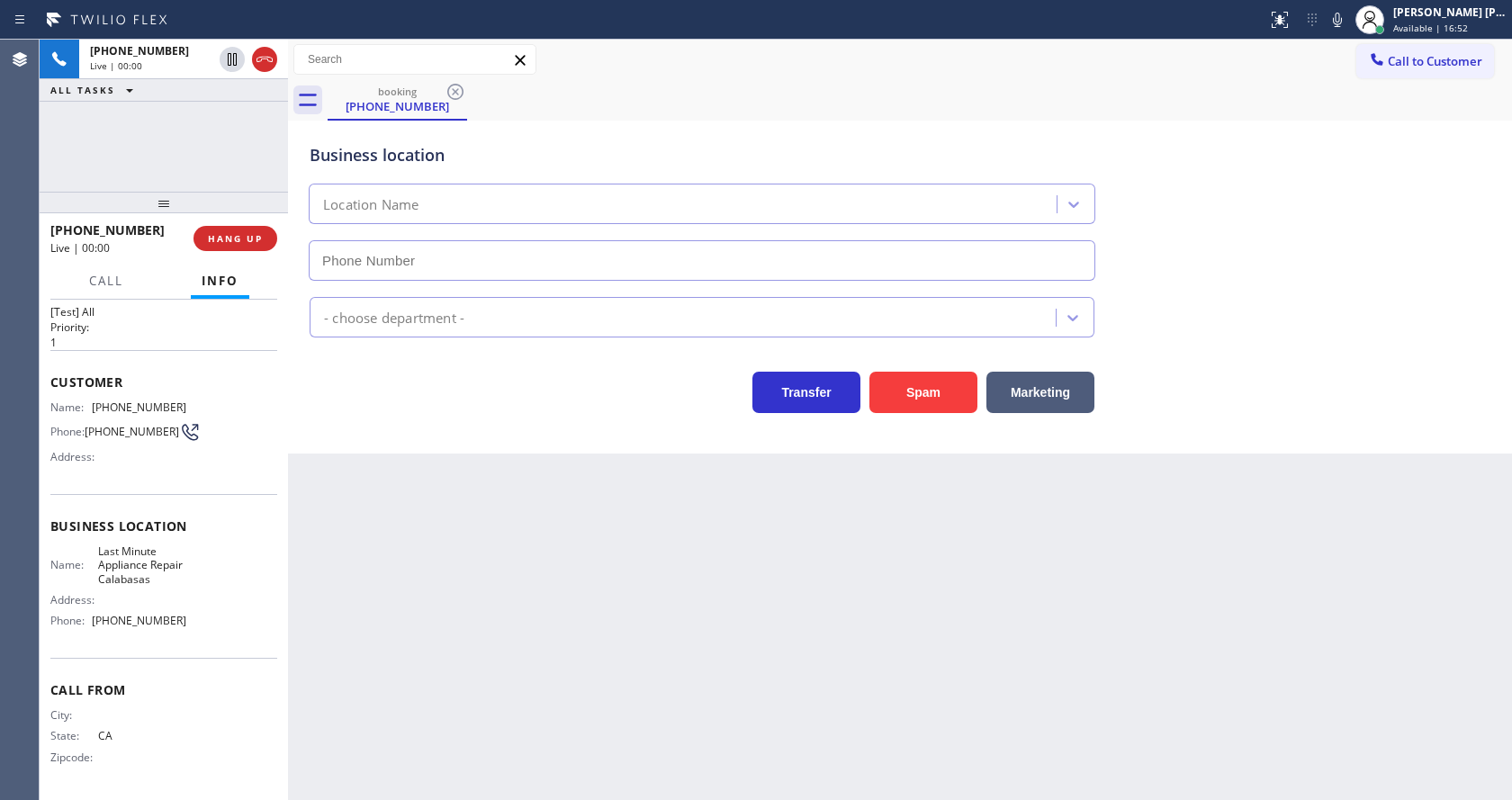
click at [919, 663] on div "Back to Dashboard Change Sender ID Customers Technicians Select a contact Outbo…" at bounding box center [900, 419] width 1224 height 760
type input "[PHONE_NUMBER]"
click at [941, 395] on button "Spam" at bounding box center [923, 393] width 108 height 41
click at [937, 510] on div "Back to Dashboard Change Sender ID Customers Technicians Select a contact Outbo…" at bounding box center [900, 419] width 1224 height 760
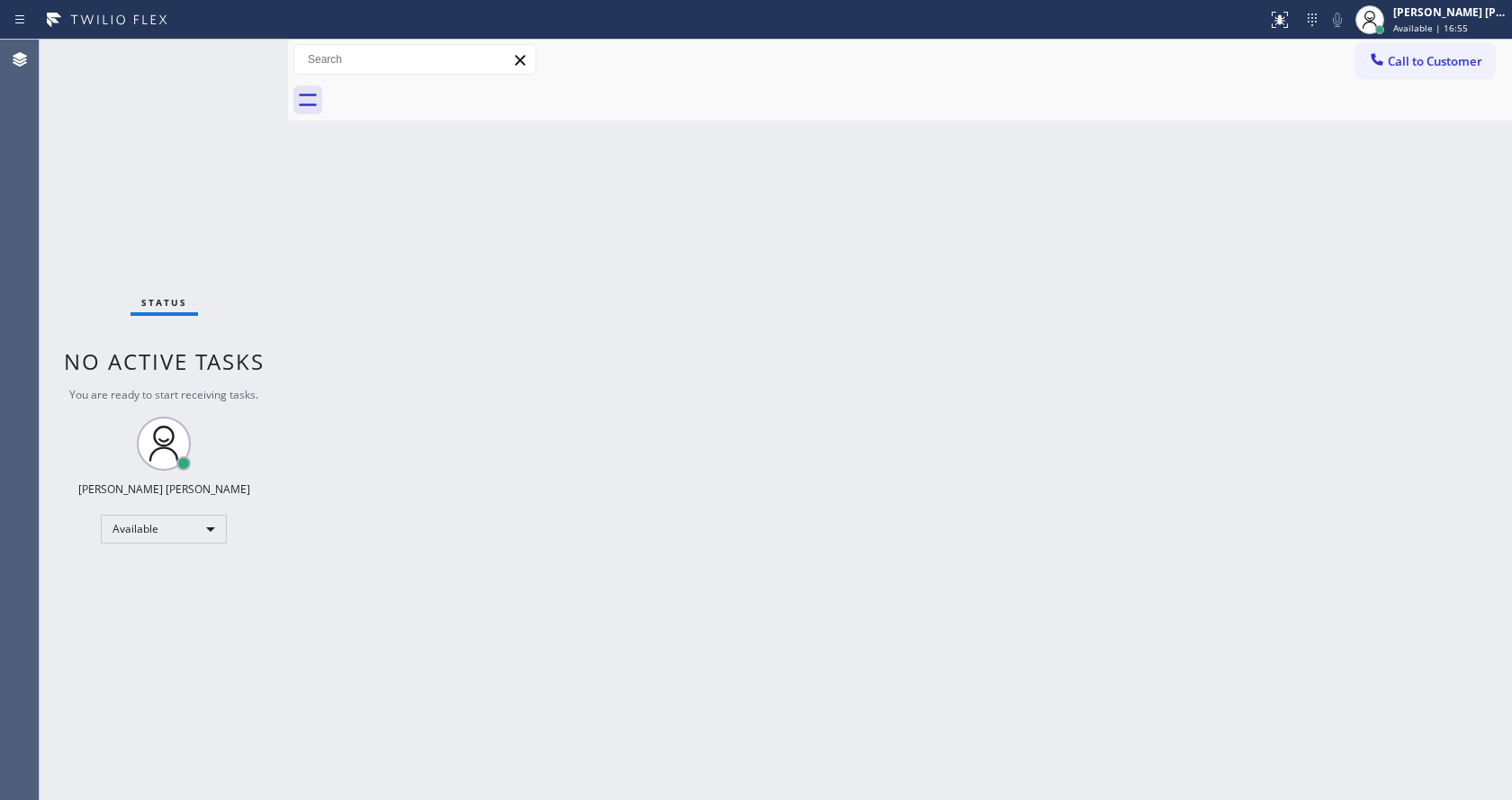
click at [451, 526] on div "Back to Dashboard Change Sender ID Customers Technicians Select a contact Outbo…" at bounding box center [900, 419] width 1224 height 760
click at [912, 383] on div "Back to Dashboard Change Sender ID Customers Technicians Select a contact Outbo…" at bounding box center [900, 419] width 1224 height 760
click at [573, 494] on div "Back to Dashboard Change Sender ID Customers Technicians Select a contact Outbo…" at bounding box center [900, 419] width 1224 height 760
click at [616, 669] on div "Back to Dashboard Change Sender ID Customers Technicians Select a contact Outbo…" at bounding box center [900, 419] width 1224 height 760
click at [452, 378] on div "Back to Dashboard Change Sender ID Customers Technicians Select a contact Outbo…" at bounding box center [900, 419] width 1224 height 760
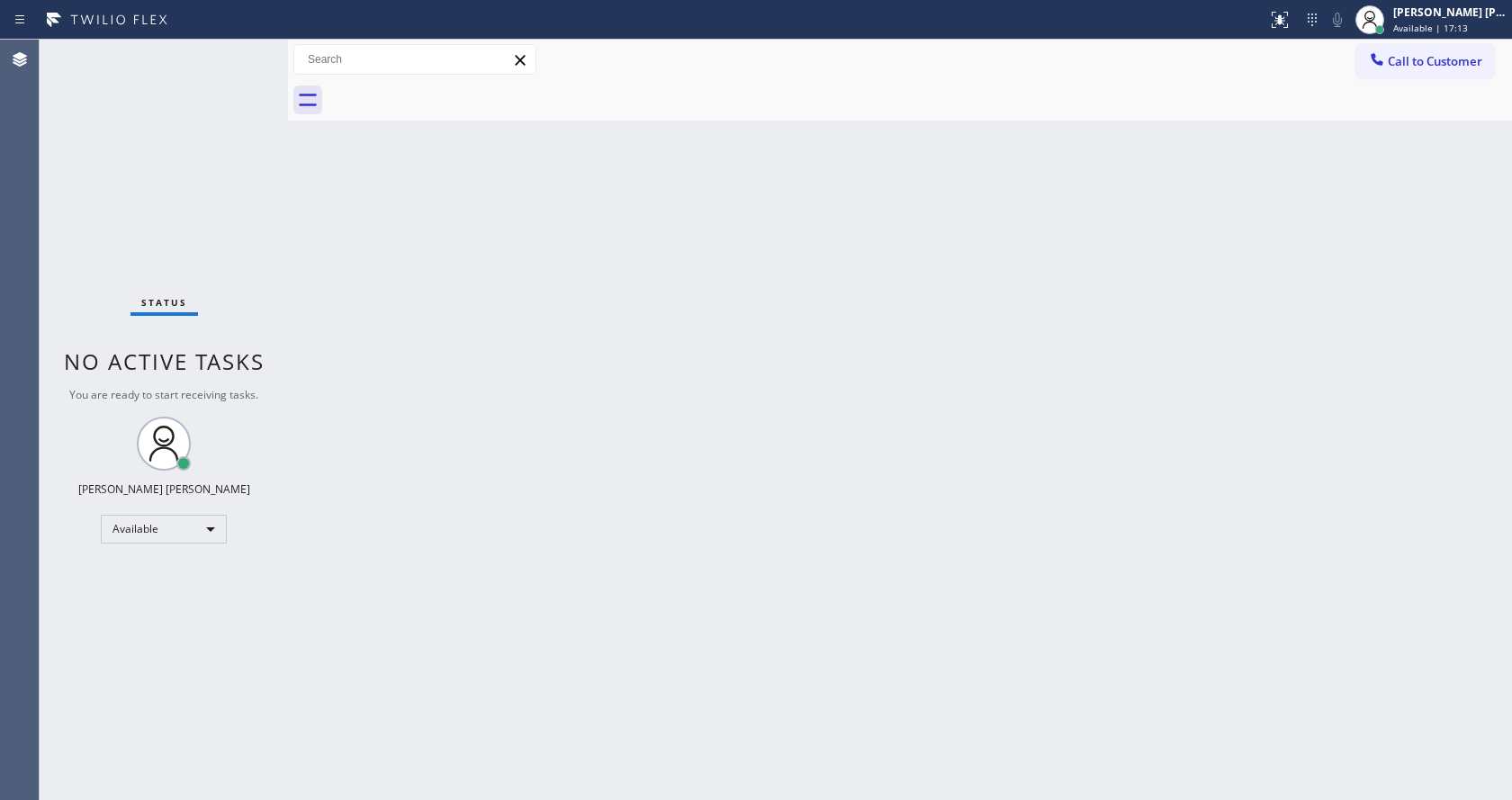
click at [698, 559] on div "Back to Dashboard Change Sender ID Customers Technicians Select a contact Outbo…" at bounding box center [900, 419] width 1224 height 760
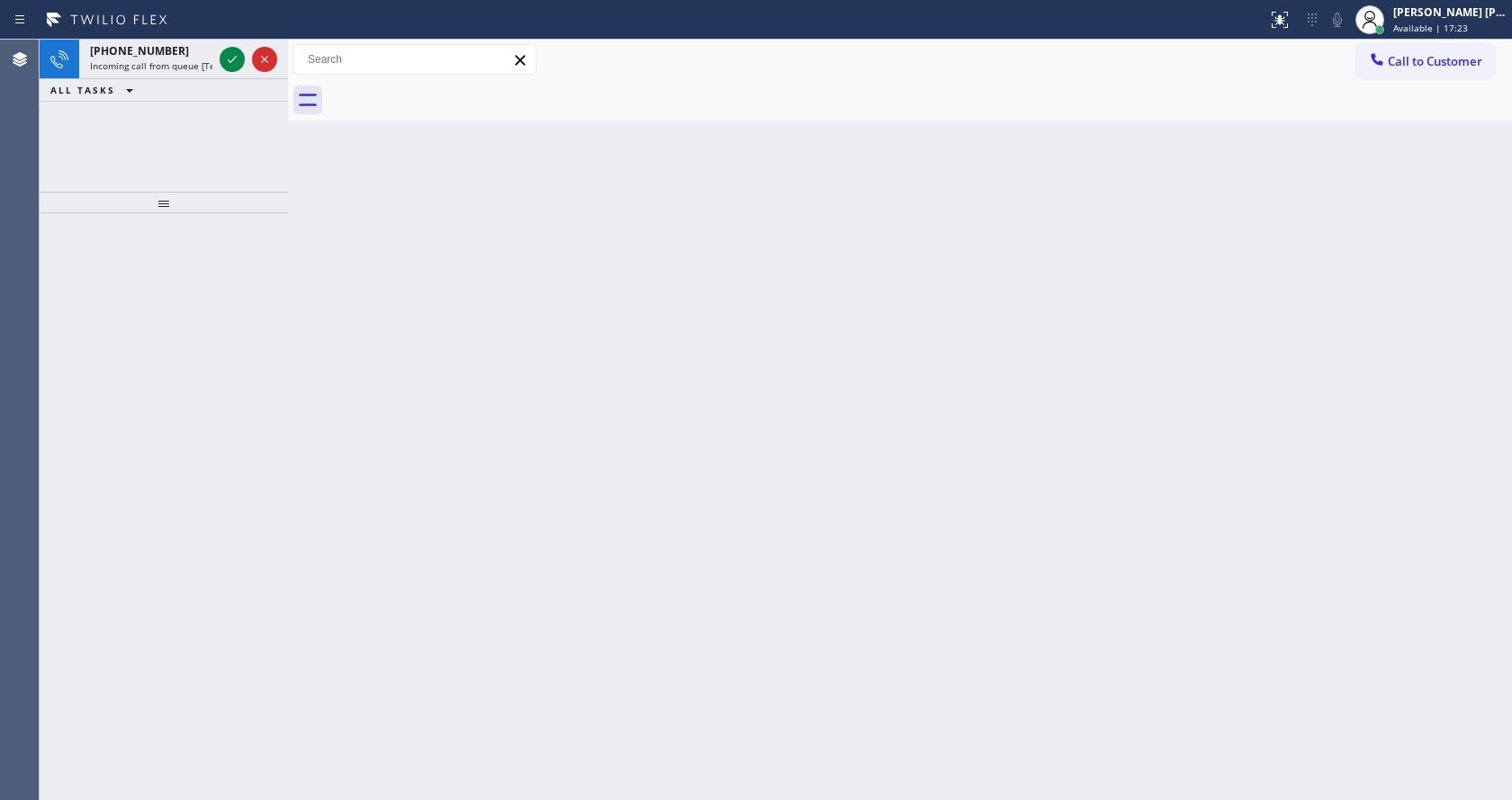
click at [275, 586] on div at bounding box center [164, 507] width 249 height 587
click at [230, 59] on icon at bounding box center [232, 59] width 22 height 21
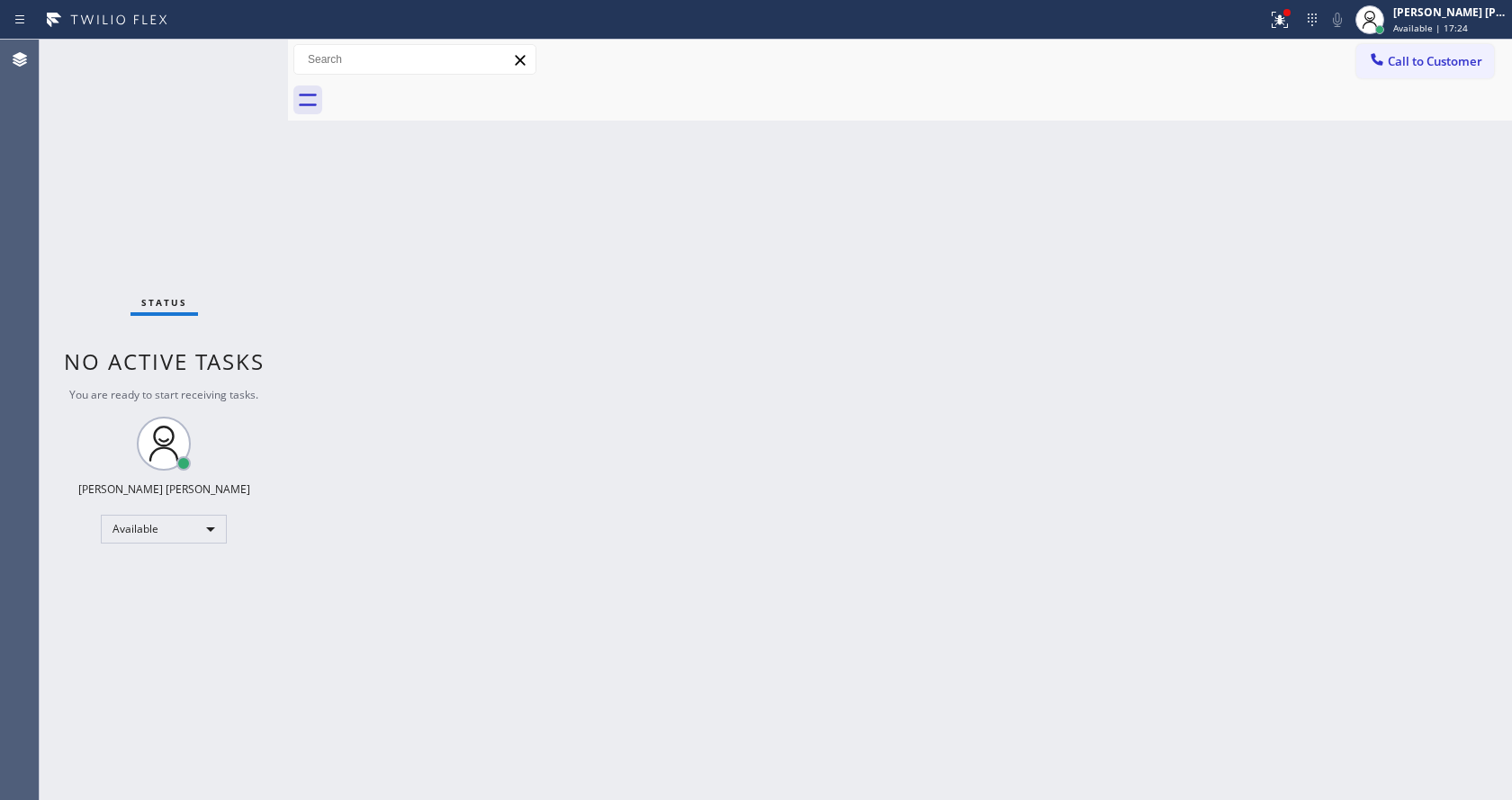
click at [632, 462] on div "Back to Dashboard Change Sender ID Customers Technicians Select a contact Outbo…" at bounding box center [900, 419] width 1224 height 760
click at [390, 488] on div "Back to Dashboard Change Sender ID Customers Technicians Select a contact Outbo…" at bounding box center [900, 419] width 1224 height 760
click at [705, 594] on div "Back to Dashboard Change Sender ID Customers Technicians Select a contact Outbo…" at bounding box center [900, 419] width 1224 height 760
drag, startPoint x: 841, startPoint y: 561, endPoint x: 753, endPoint y: 572, distance: 88.7
click at [841, 561] on div "Back to Dashboard Change Sender ID Customers Technicians Select a contact Outbo…" at bounding box center [900, 419] width 1224 height 760
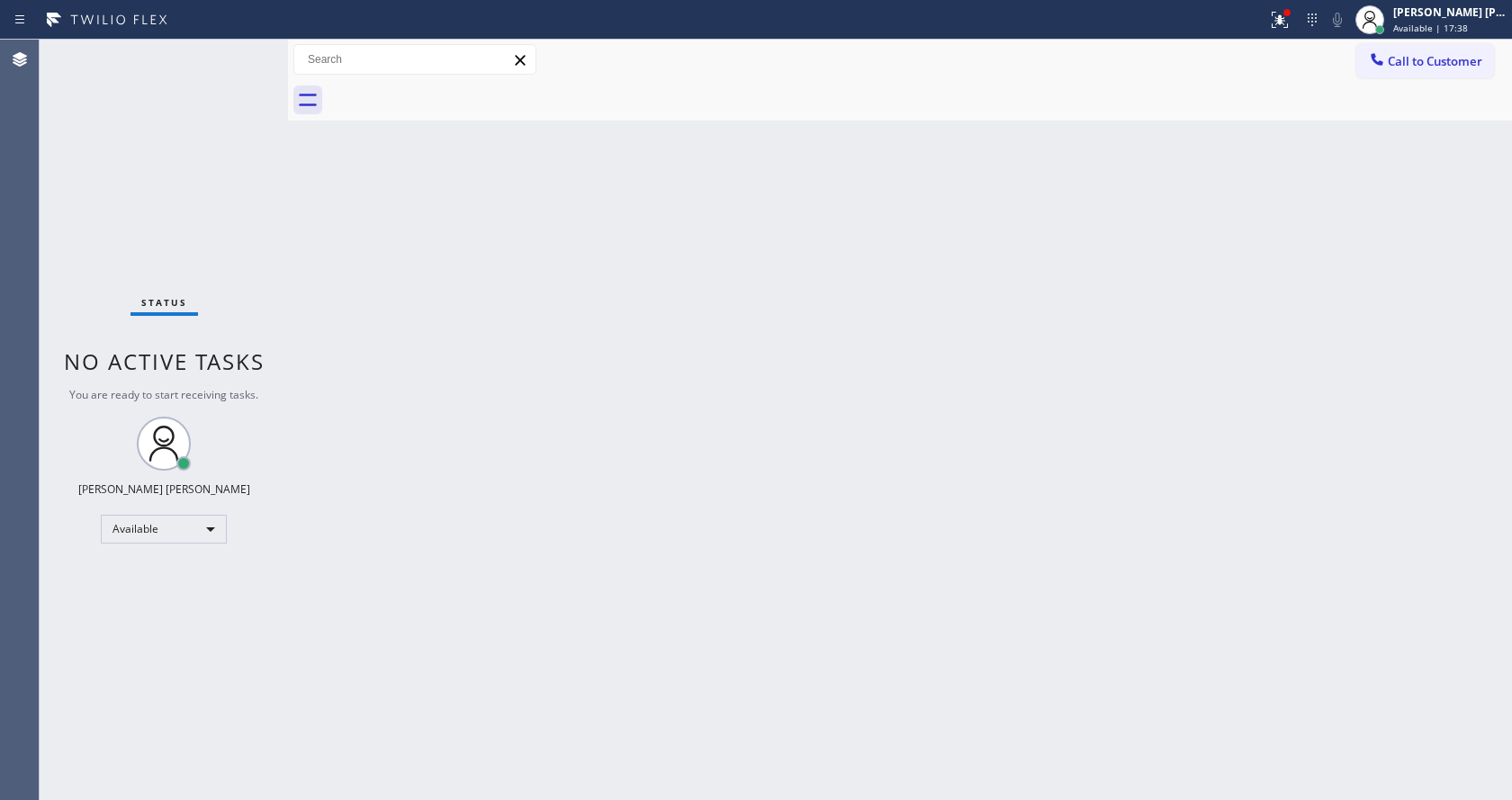
drag, startPoint x: 400, startPoint y: 338, endPoint x: 746, endPoint y: 204, distance: 371.0
click at [400, 338] on div "Back to Dashboard Change Sender ID Customers Technicians Select a contact Outbo…" at bounding box center [900, 419] width 1224 height 760
click at [1292, 17] on div at bounding box center [1288, 13] width 11 height 11
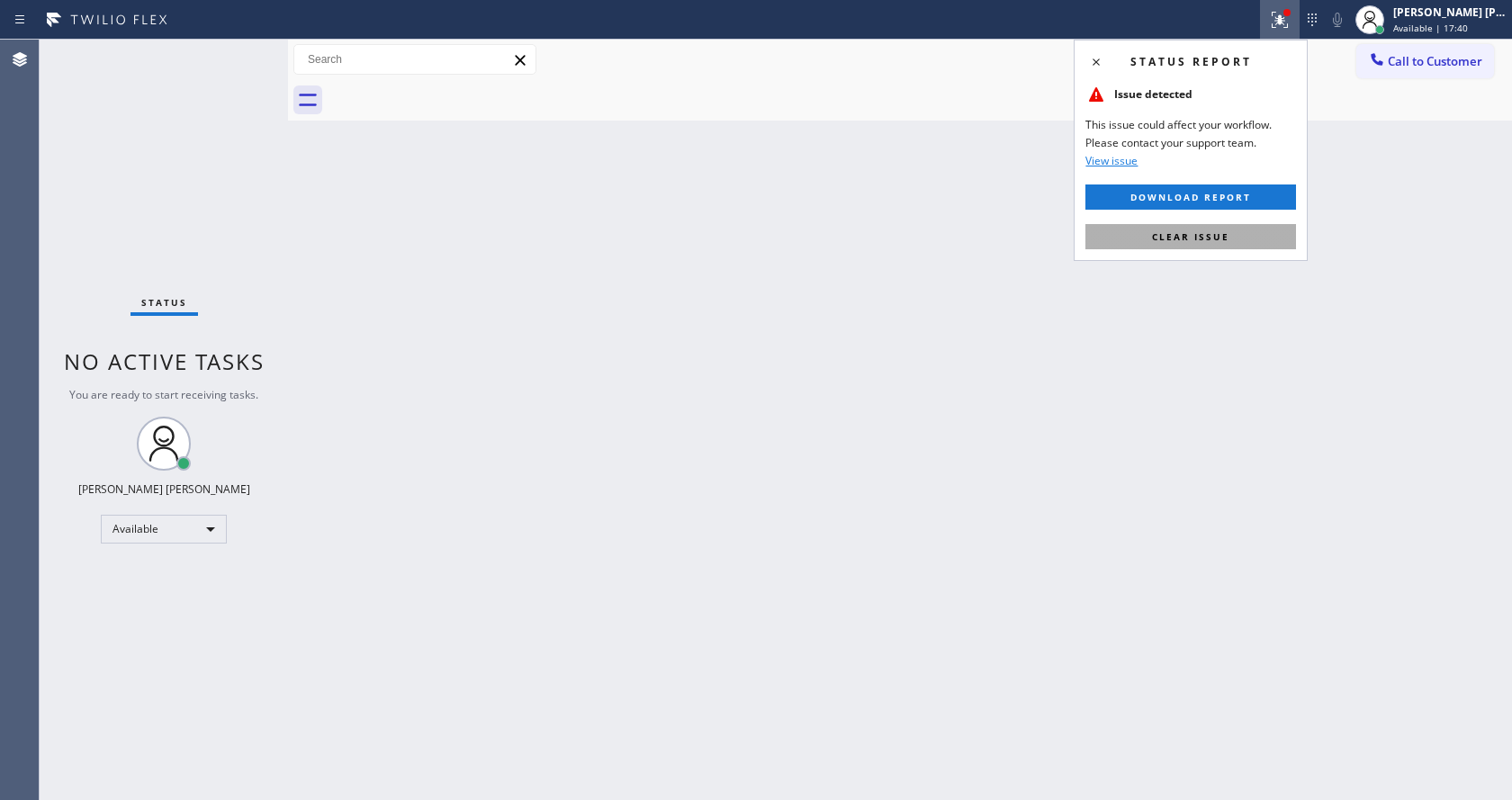
click at [1227, 231] on span "Clear issue" at bounding box center [1190, 236] width 78 height 12
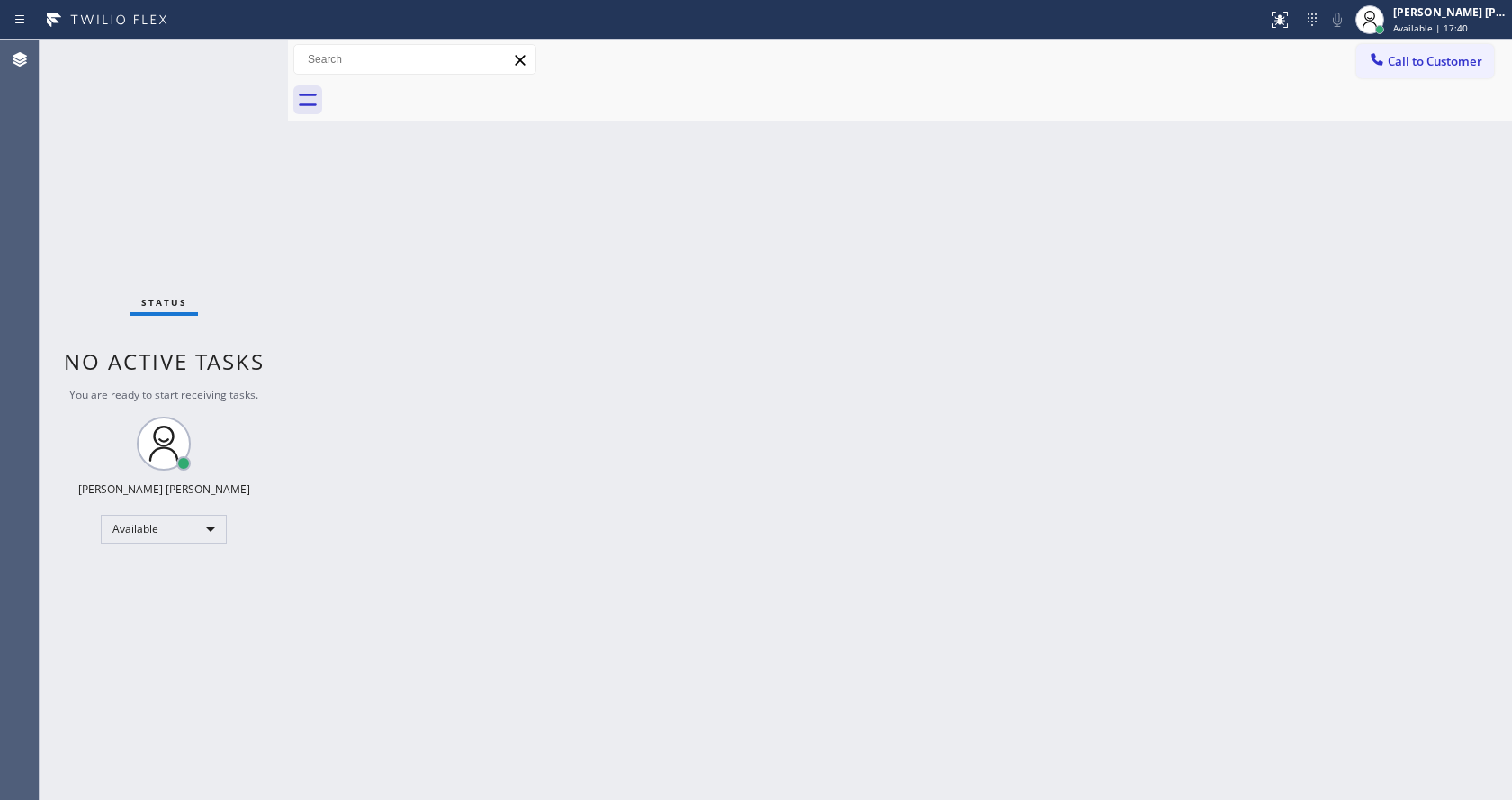
click at [1263, 68] on div "Call to Customer Outbound call Location Search location Your caller id phone nu…" at bounding box center [900, 60] width 1224 height 32
drag, startPoint x: 421, startPoint y: 307, endPoint x: 456, endPoint y: 513, distance: 209.0
click at [422, 307] on div "Back to Dashboard Change Sender ID Customers Technicians Select a contact Outbo…" at bounding box center [900, 419] width 1224 height 760
click at [989, 585] on div "Back to Dashboard Change Sender ID Customers Technicians Select a contact Outbo…" at bounding box center [900, 419] width 1224 height 760
click at [646, 621] on div "Back to Dashboard Change Sender ID Customers Technicians Select a contact Outbo…" at bounding box center [900, 419] width 1224 height 760
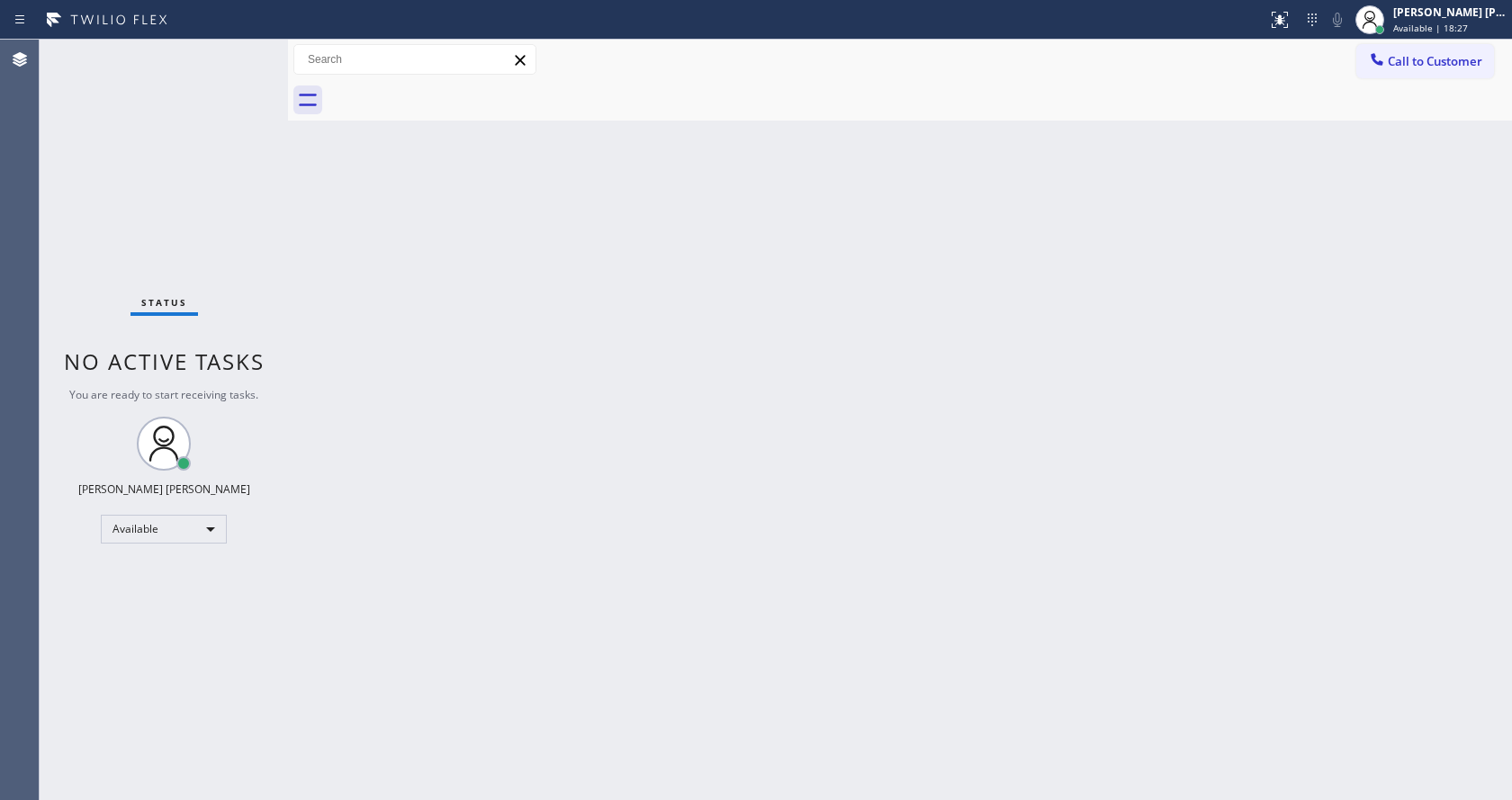
click at [336, 294] on div "Back to Dashboard Change Sender ID Customers Technicians Select a contact Outbo…" at bounding box center [900, 419] width 1224 height 760
click at [568, 352] on div "Back to Dashboard Change Sender ID Customers Technicians Select a contact Outbo…" at bounding box center [900, 419] width 1224 height 760
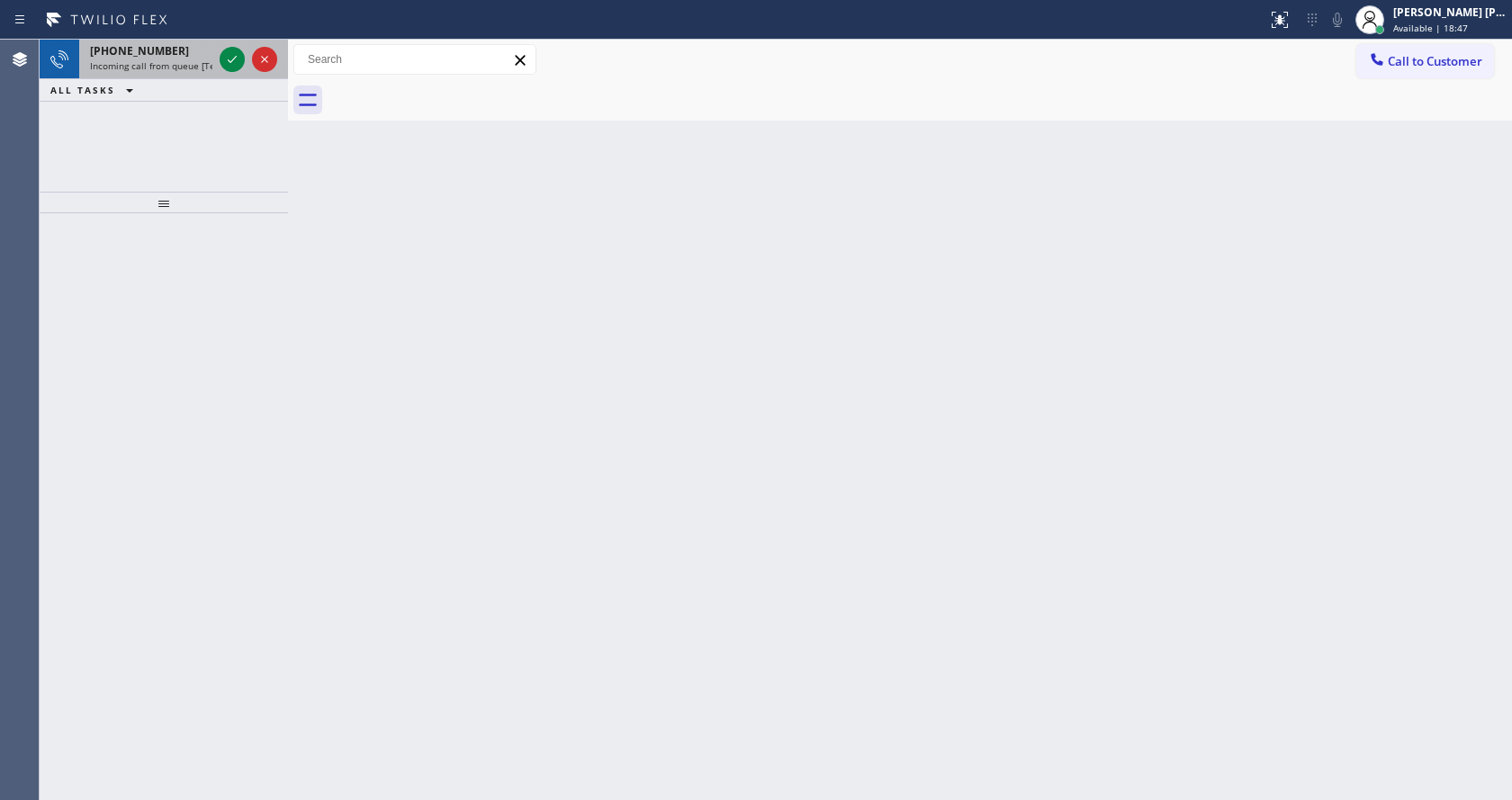
drag, startPoint x: 187, startPoint y: 61, endPoint x: 252, endPoint y: 52, distance: 65.6
click at [188, 61] on span "Incoming call from queue [Test] All" at bounding box center [165, 65] width 150 height 12
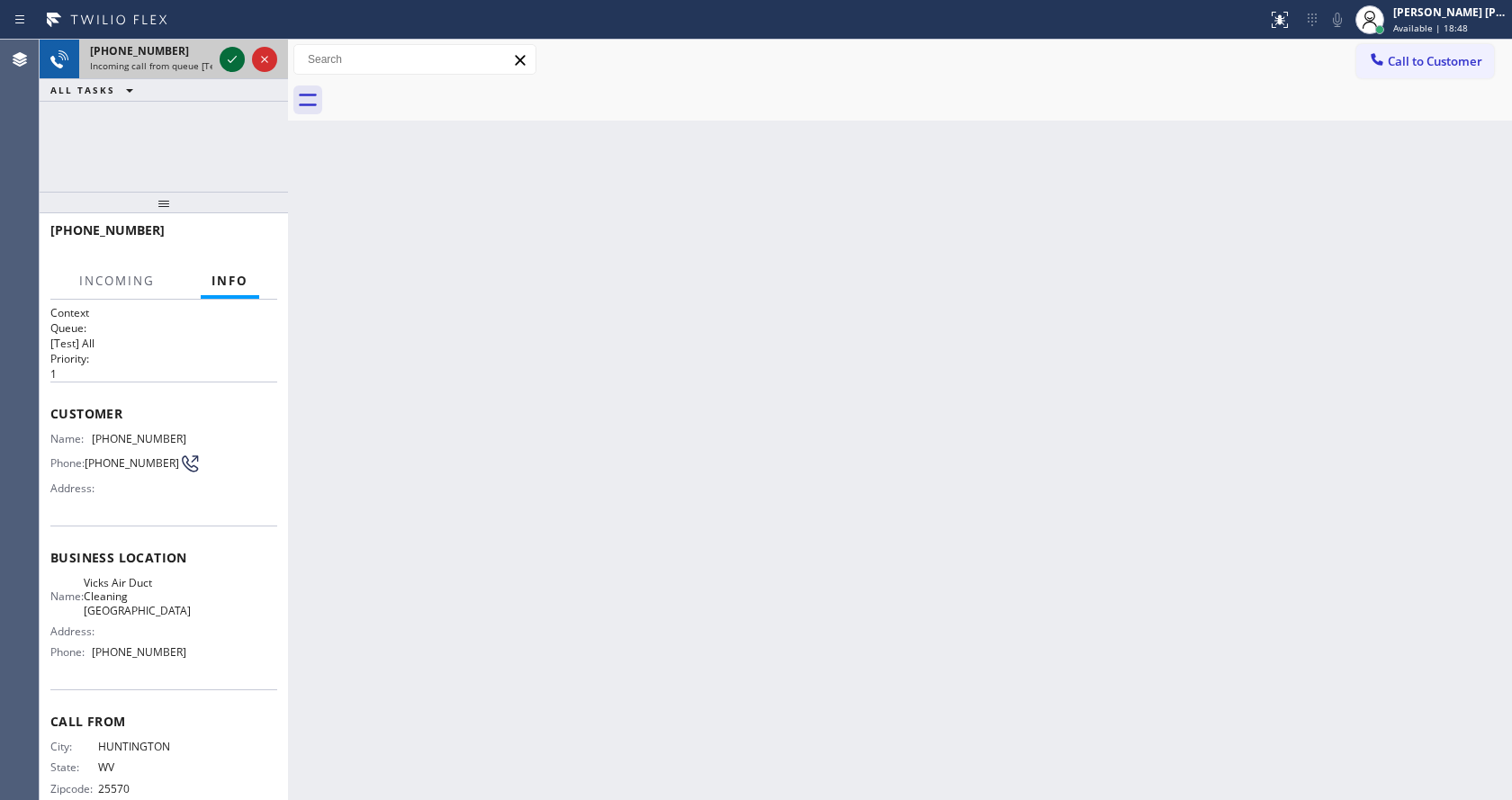
click at [227, 50] on icon at bounding box center [232, 59] width 22 height 21
click at [681, 474] on div "Back to Dashboard Change Sender ID Customers Technicians Select a contact Outbo…" at bounding box center [900, 419] width 1224 height 760
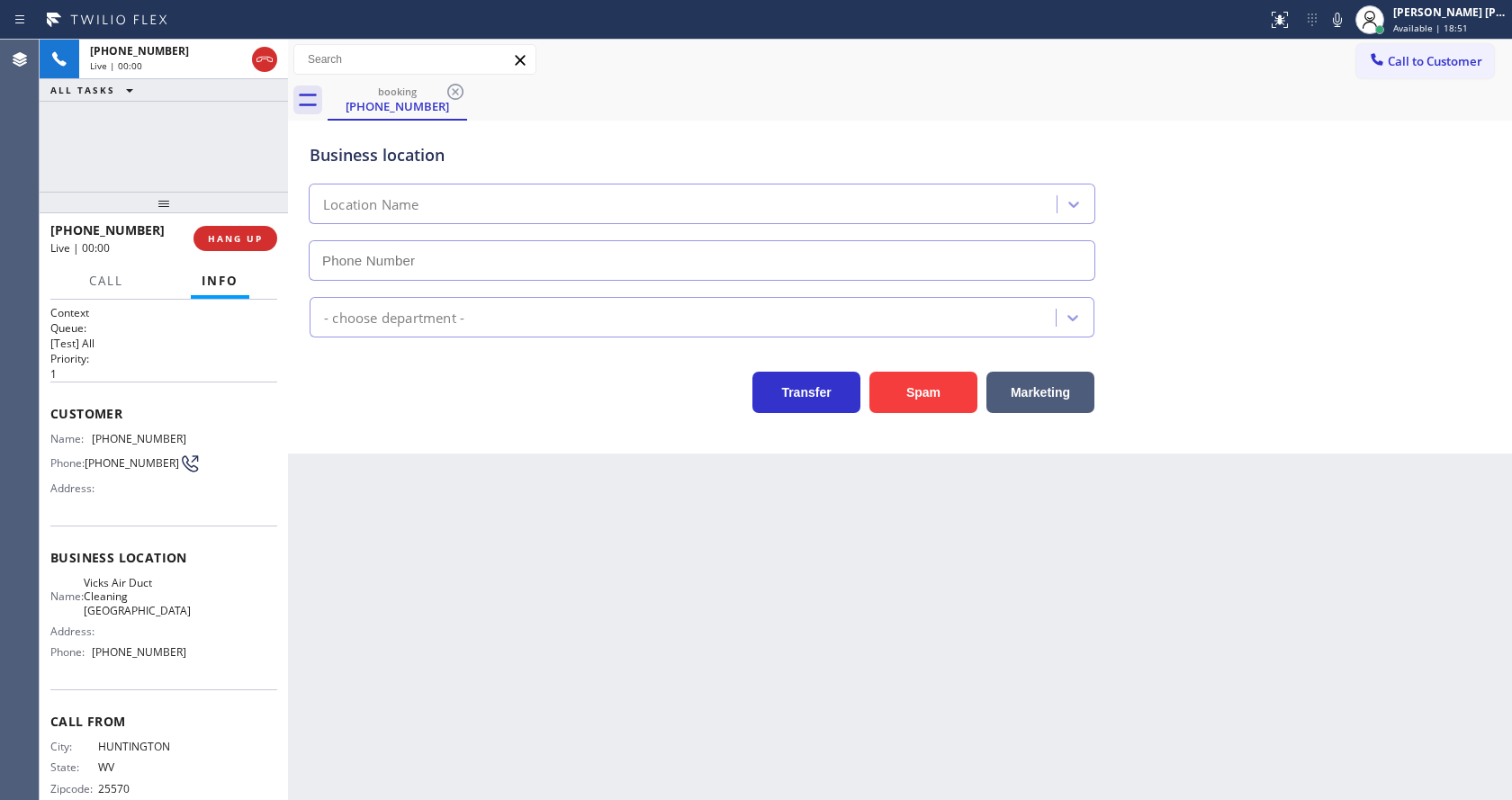
click at [681, 474] on div "Back to Dashboard Change Sender ID Customers Technicians Select a contact Outbo…" at bounding box center [900, 419] width 1224 height 760
type input "[PHONE_NUMBER]"
click at [869, 420] on div "Business location Vicks Air Duct Cleaning [GEOGRAPHIC_DATA] [PHONE_NUMBER] Air …" at bounding box center [900, 287] width 1224 height 333
click at [921, 397] on button "Spam" at bounding box center [923, 393] width 108 height 41
click at [694, 623] on div "Back to Dashboard Change Sender ID Customers Technicians Select a contact Outbo…" at bounding box center [900, 419] width 1224 height 760
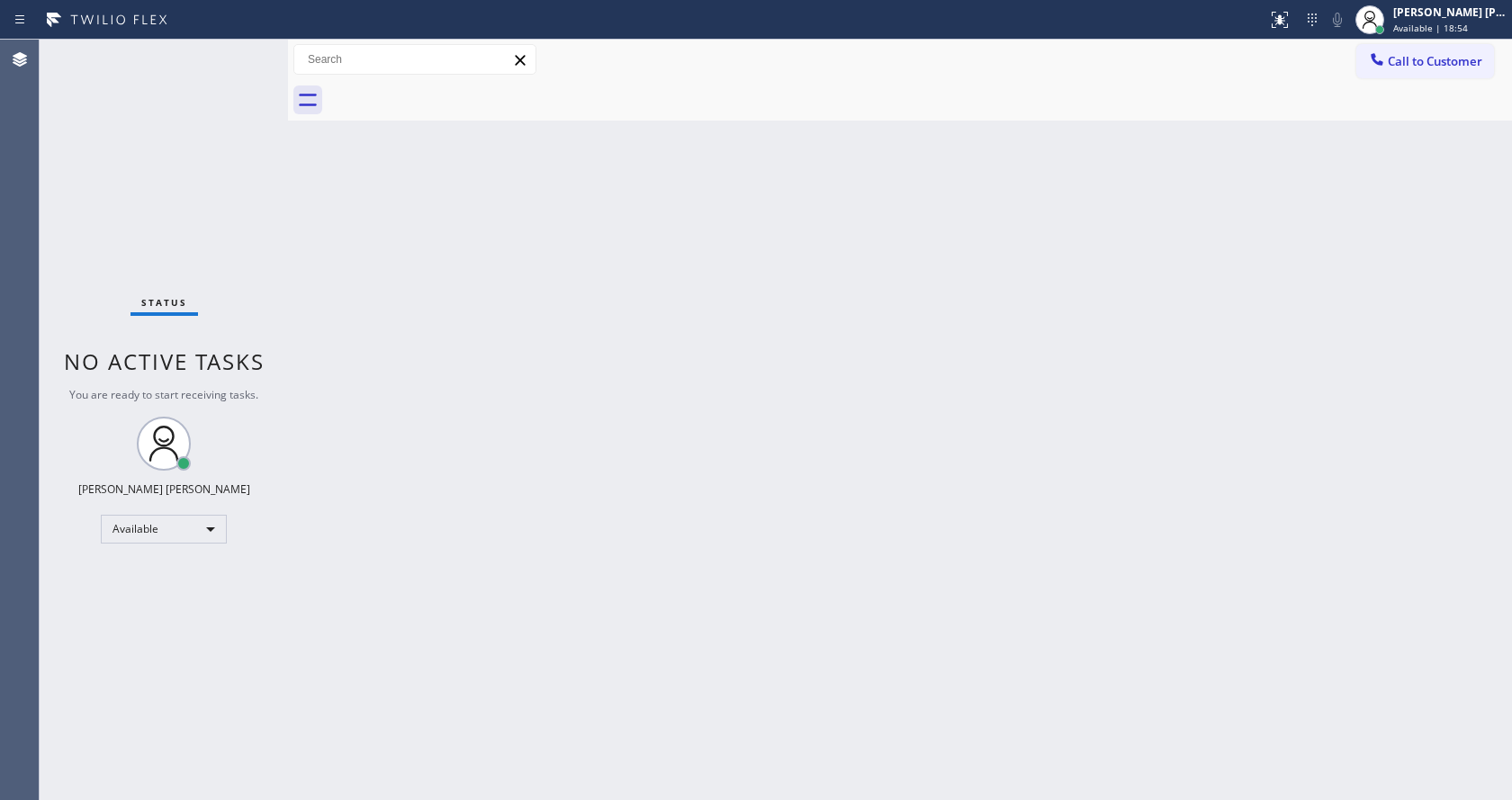
click at [386, 527] on div "Back to Dashboard Change Sender ID Customers Technicians Select a contact Outbo…" at bounding box center [900, 419] width 1224 height 760
click at [555, 312] on div "Back to Dashboard Change Sender ID Customers Technicians Select a contact Outbo…" at bounding box center [900, 419] width 1224 height 760
click at [338, 335] on div "Back to Dashboard Change Sender ID Customers Technicians Select a contact Outbo…" at bounding box center [900, 419] width 1224 height 760
click at [255, 288] on div "Status No active tasks You are ready to start receiving tasks. [PERSON_NAME] [P…" at bounding box center [164, 419] width 249 height 760
click at [772, 488] on div "Back to Dashboard Change Sender ID Customers Technicians Select a contact Outbo…" at bounding box center [900, 419] width 1224 height 760
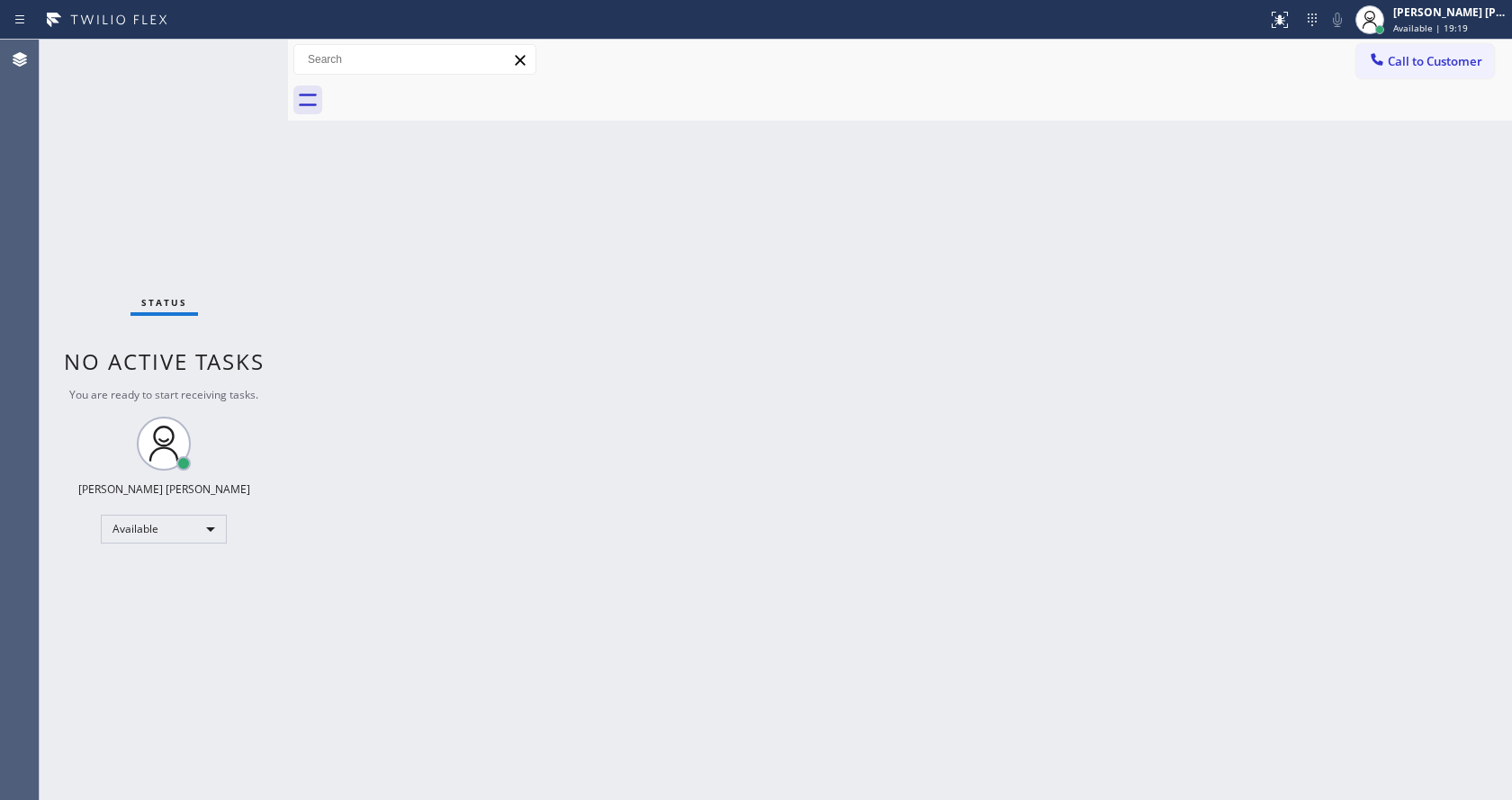
click at [612, 525] on div "Back to Dashboard Change Sender ID Customers Technicians Select a contact Outbo…" at bounding box center [900, 419] width 1224 height 760
click at [391, 305] on div "Back to Dashboard Change Sender ID Customers Technicians Select a contact Outbo…" at bounding box center [900, 419] width 1224 height 760
click at [652, 496] on div "Back to Dashboard Change Sender ID Customers Technicians Select a contact Outbo…" at bounding box center [900, 419] width 1224 height 760
click at [765, 530] on div "Back to Dashboard Change Sender ID Customers Technicians Select a contact Outbo…" at bounding box center [900, 419] width 1224 height 760
drag, startPoint x: 434, startPoint y: 364, endPoint x: 395, endPoint y: 220, distance: 149.2
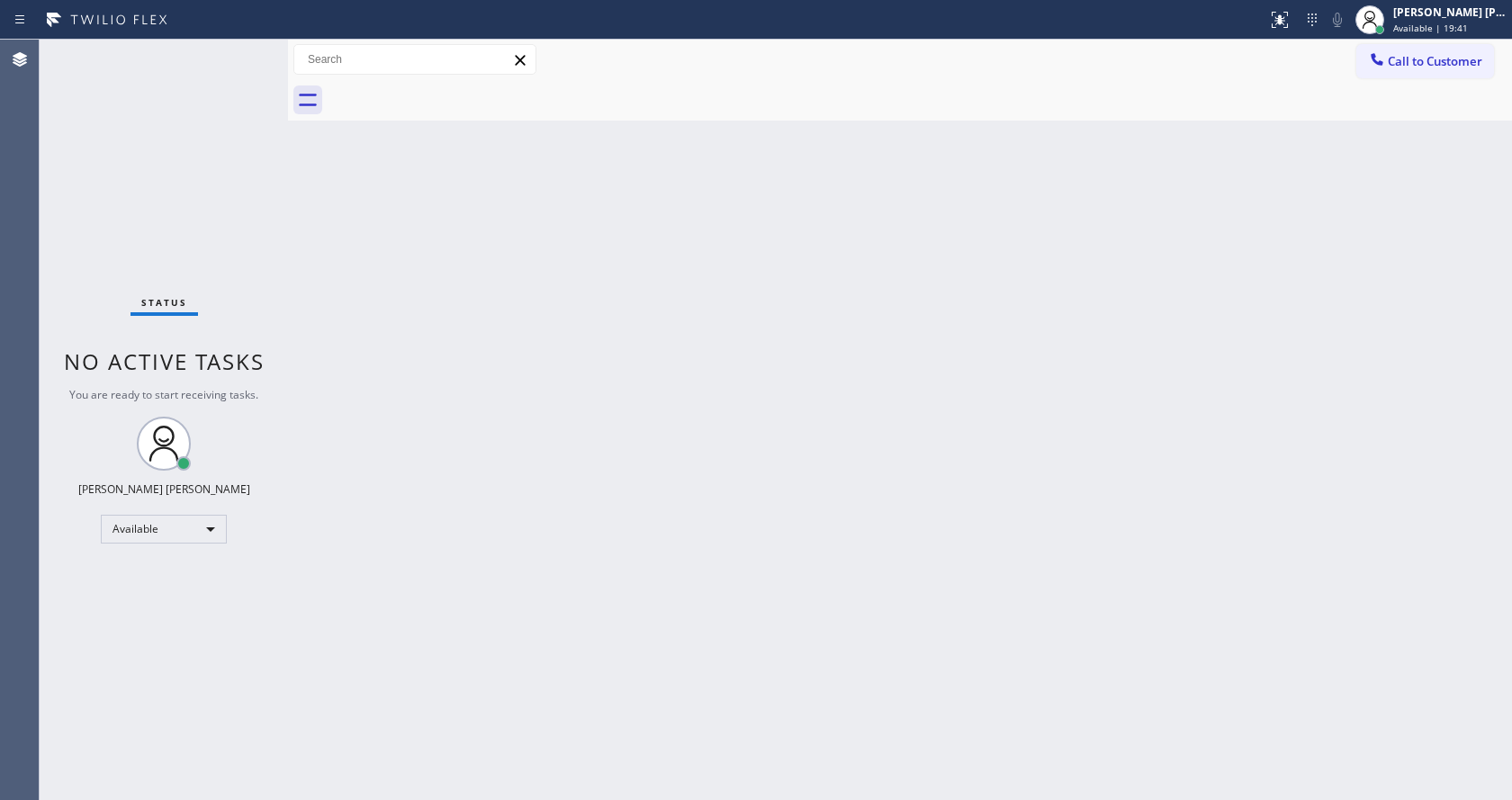
click at [434, 364] on div "Back to Dashboard Change Sender ID Customers Technicians Select a contact Outbo…" at bounding box center [900, 419] width 1224 height 760
click at [250, 49] on div "Status No active tasks You are ready to start receiving tasks. [PERSON_NAME] [P…" at bounding box center [164, 419] width 249 height 760
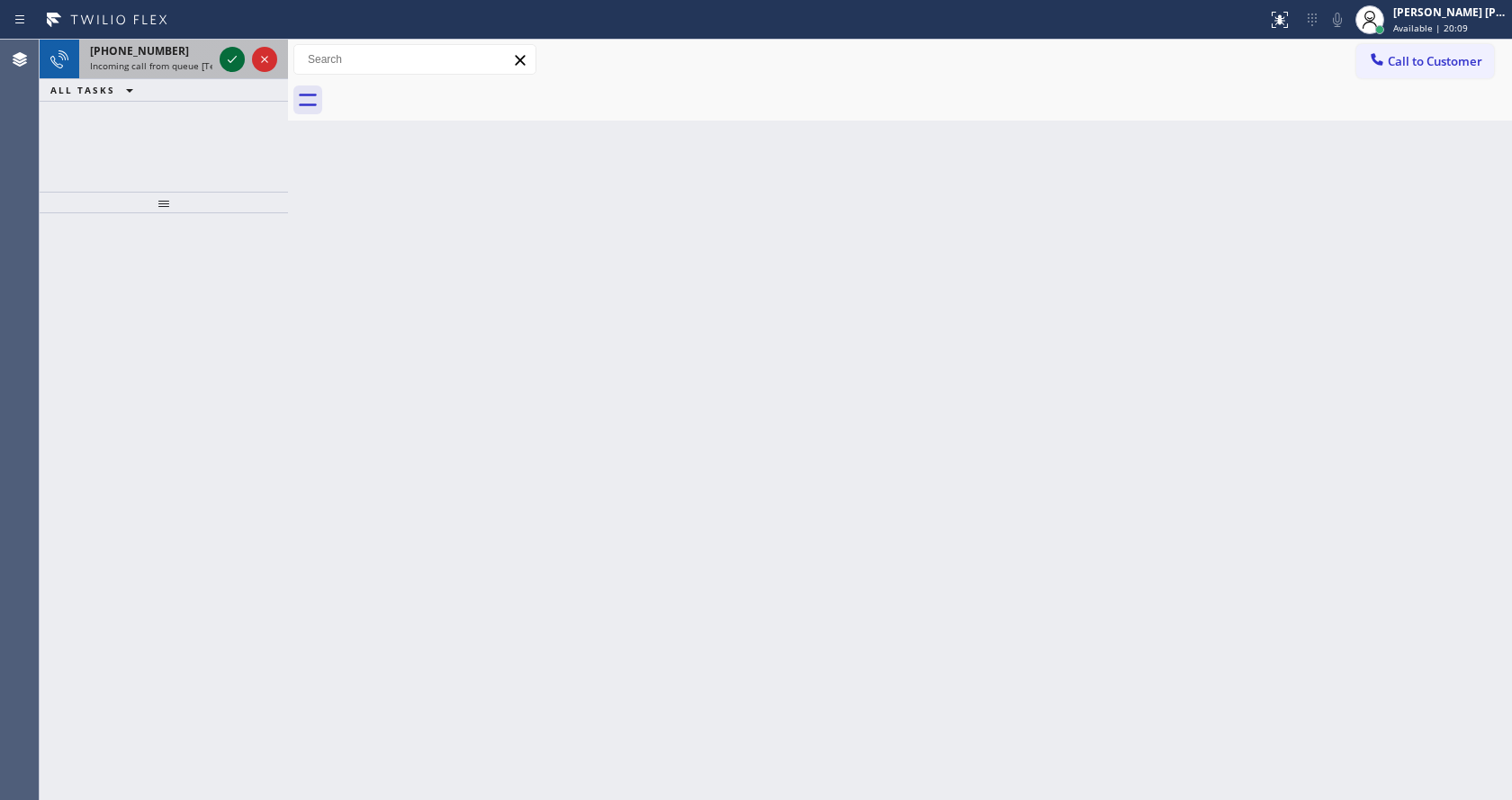
click at [225, 57] on icon at bounding box center [232, 59] width 22 height 21
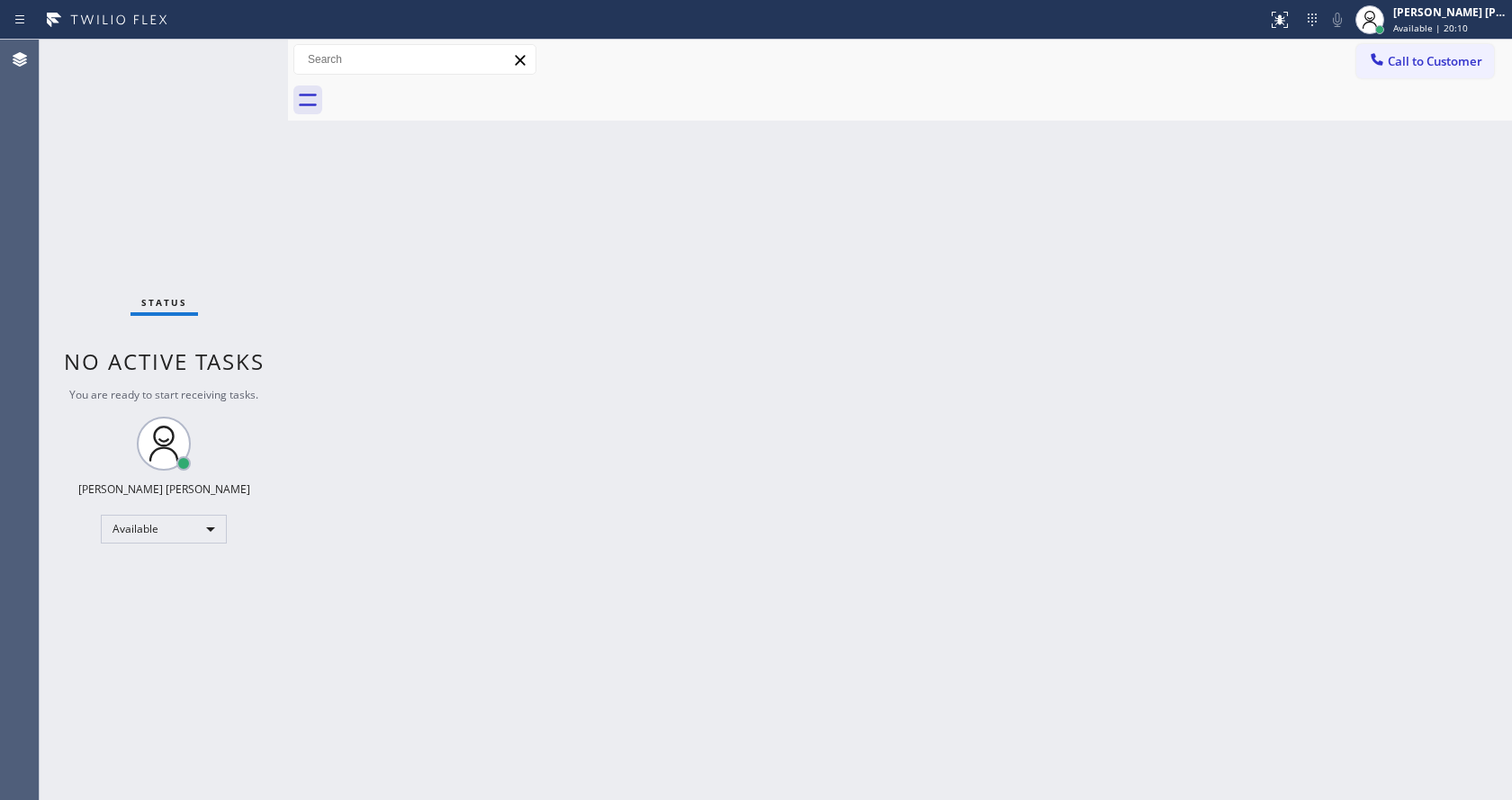
click at [225, 57] on div "Status No active tasks You are ready to start receiving tasks. [PERSON_NAME] [P…" at bounding box center [164, 419] width 249 height 760
click at [235, 54] on div "Status No active tasks You are ready to start receiving tasks. [PERSON_NAME] [P…" at bounding box center [164, 419] width 249 height 760
click at [237, 54] on div "Status No active tasks You are ready to start receiving tasks. [PERSON_NAME] [P…" at bounding box center [164, 419] width 249 height 760
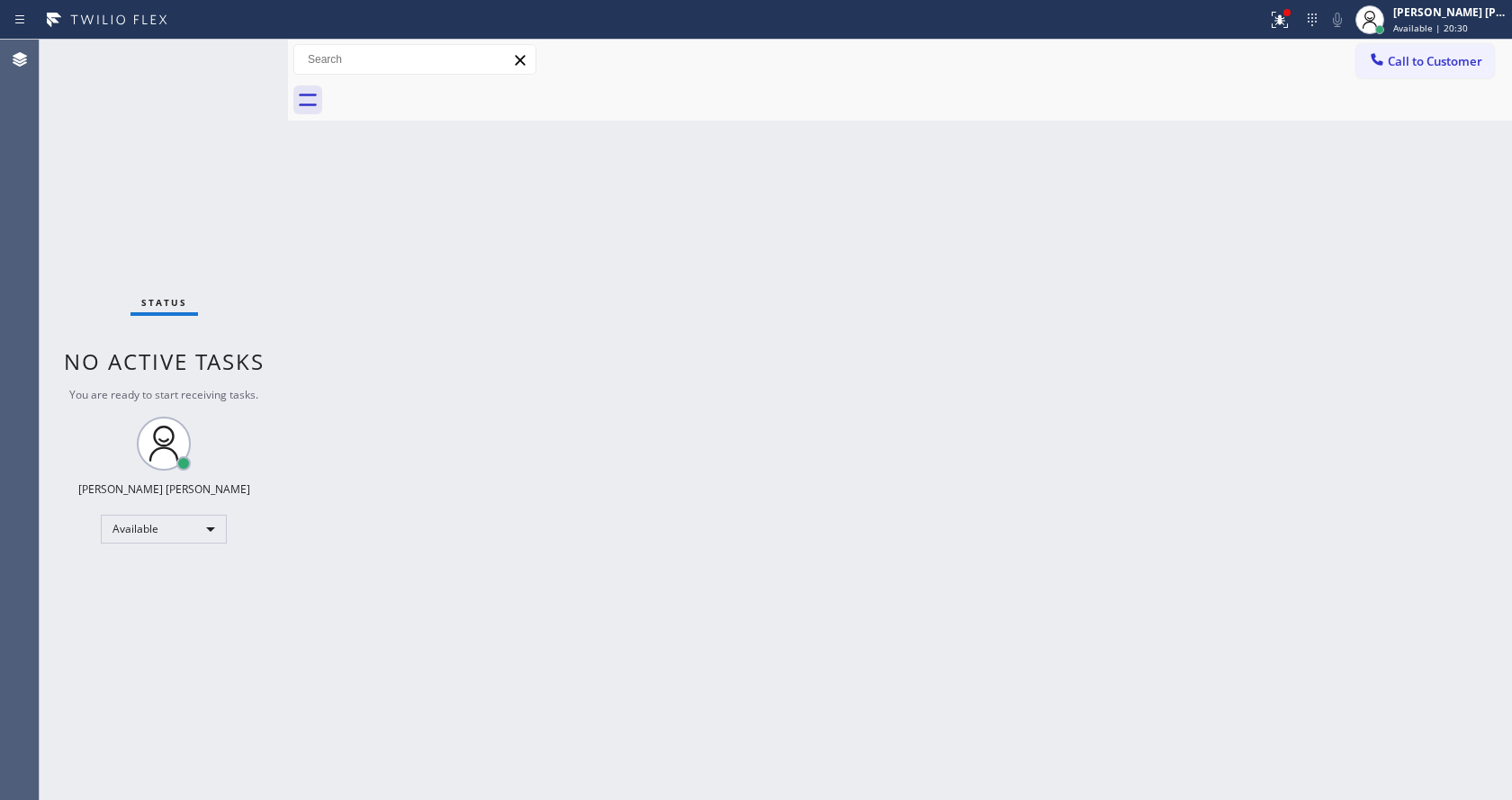
click at [237, 54] on div "Status No active tasks You are ready to start receiving tasks. [PERSON_NAME] [P…" at bounding box center [164, 419] width 249 height 760
click at [1182, 264] on div "Back to Dashboard Change Sender ID Customers Technicians Select a contact Outbo…" at bounding box center [900, 419] width 1224 height 760
click at [1283, 21] on icon at bounding box center [1277, 18] width 11 height 12
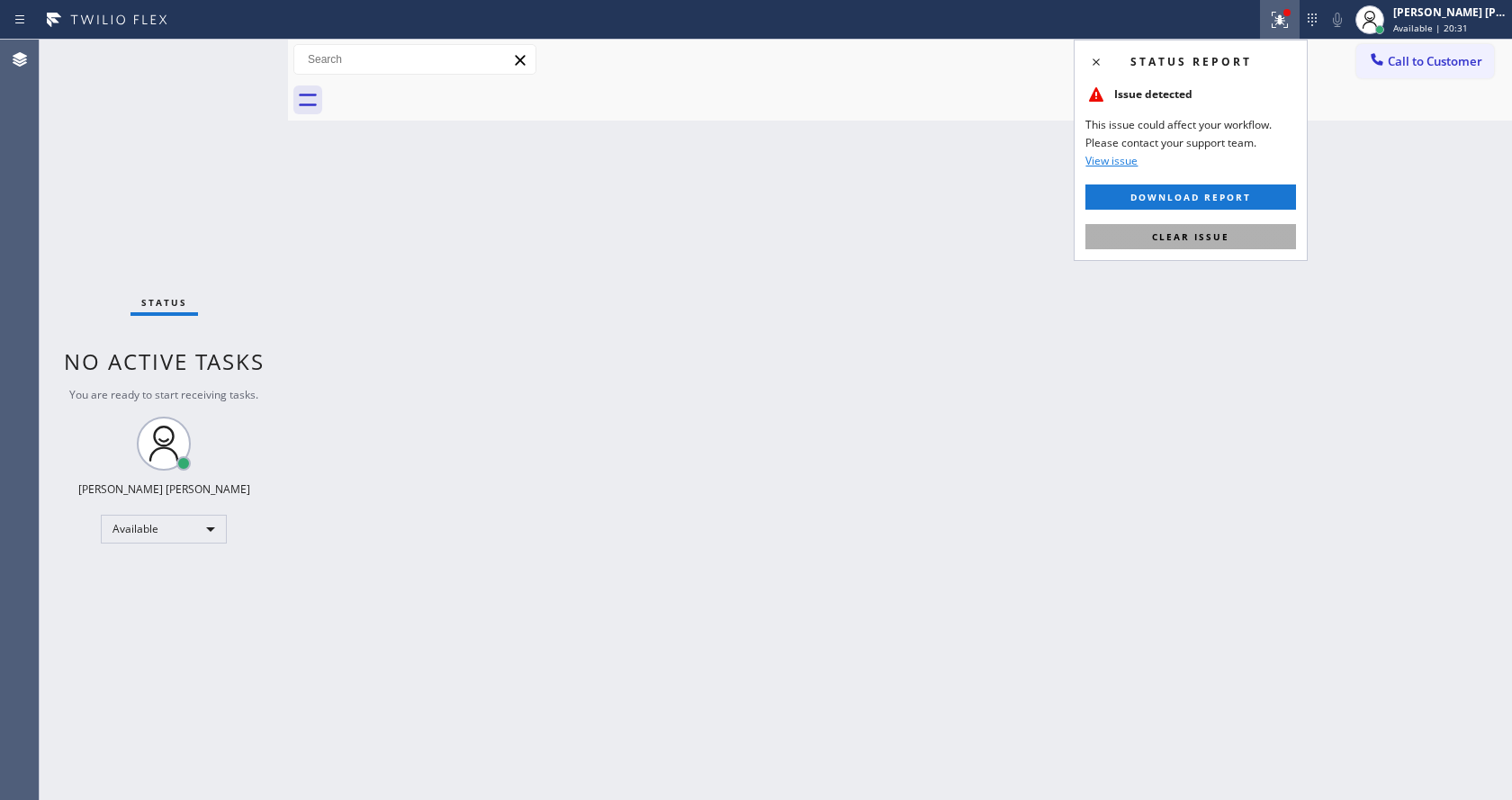
click at [1219, 228] on button "Clear issue" at bounding box center [1190, 236] width 210 height 25
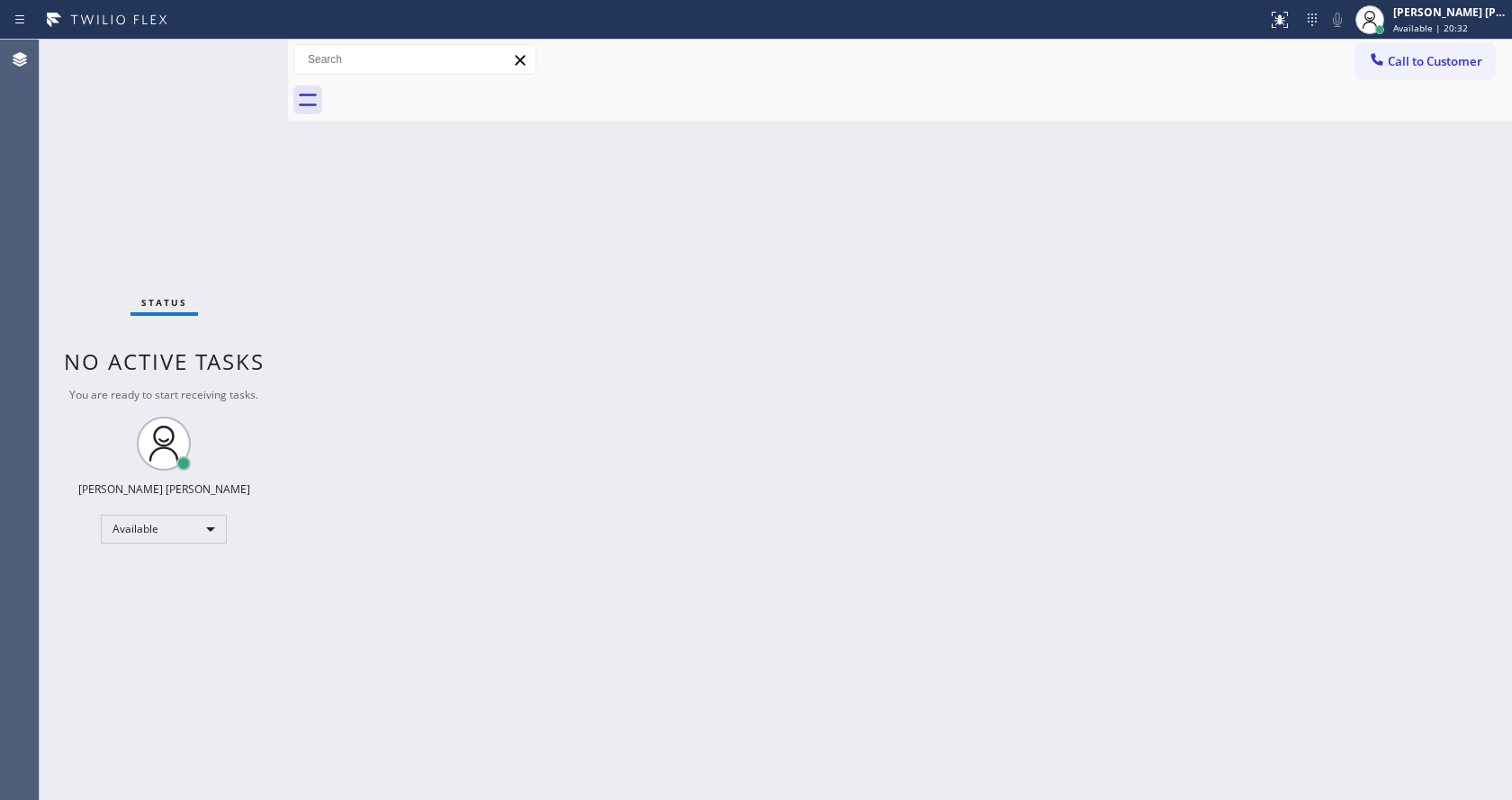
click at [1219, 228] on div "Back to Dashboard Change Sender ID Customers Technicians Select a contact Outbo…" at bounding box center [900, 419] width 1224 height 760
drag, startPoint x: 282, startPoint y: 58, endPoint x: 274, endPoint y: 57, distance: 8.1
click at [274, 57] on div "Status No active tasks You are ready to start receiving tasks. [PERSON_NAME] [P…" at bounding box center [164, 419] width 249 height 760
drag, startPoint x: 285, startPoint y: 57, endPoint x: 266, endPoint y: 51, distance: 19.9
click at [268, 53] on div "Status No active tasks You are ready to start receiving tasks. [PERSON_NAME] [P…" at bounding box center [775, 419] width 1473 height 760
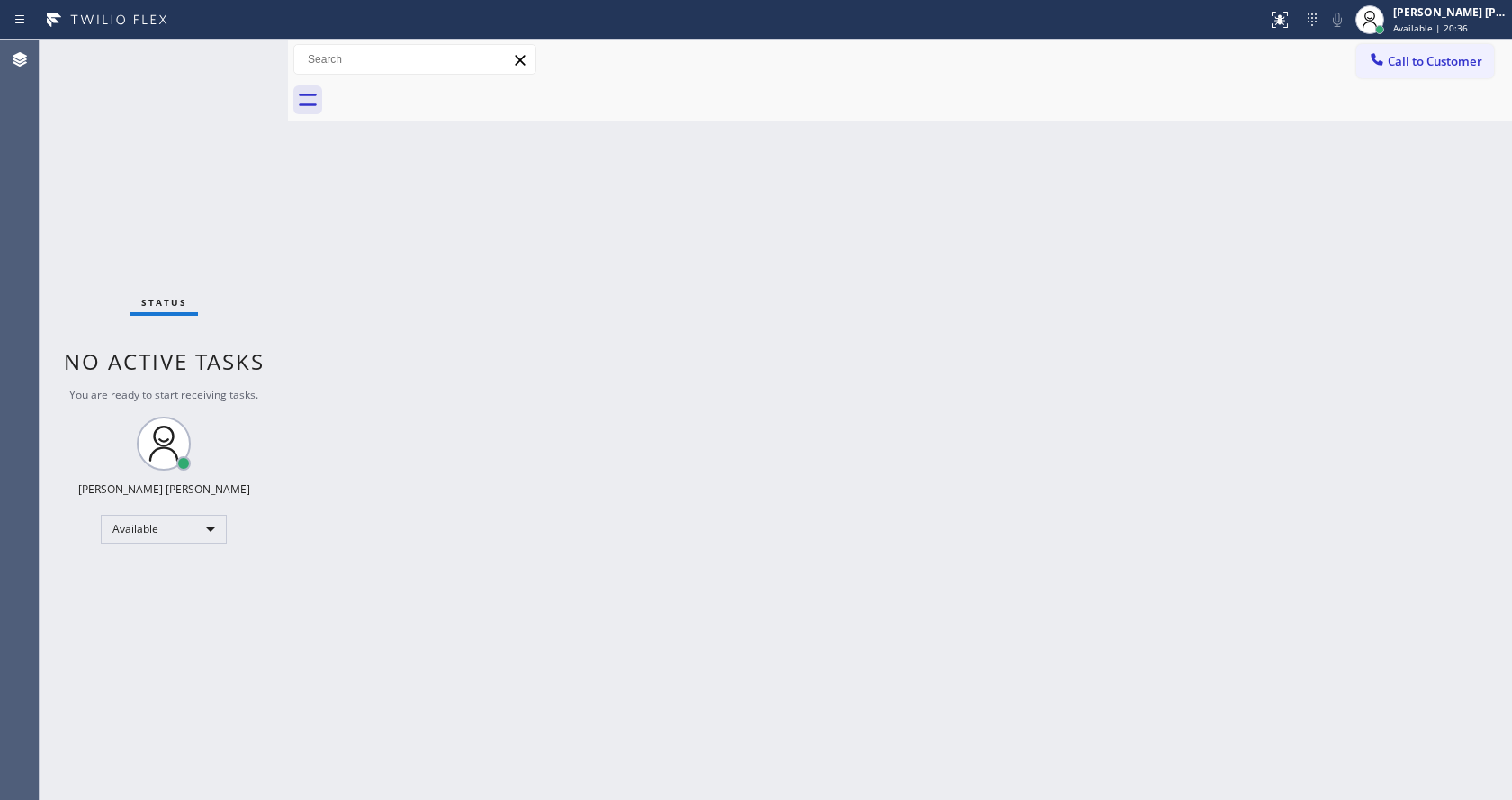
click at [249, 53] on div "Status No active tasks You are ready to start receiving tasks. [PERSON_NAME] [P…" at bounding box center [164, 419] width 249 height 760
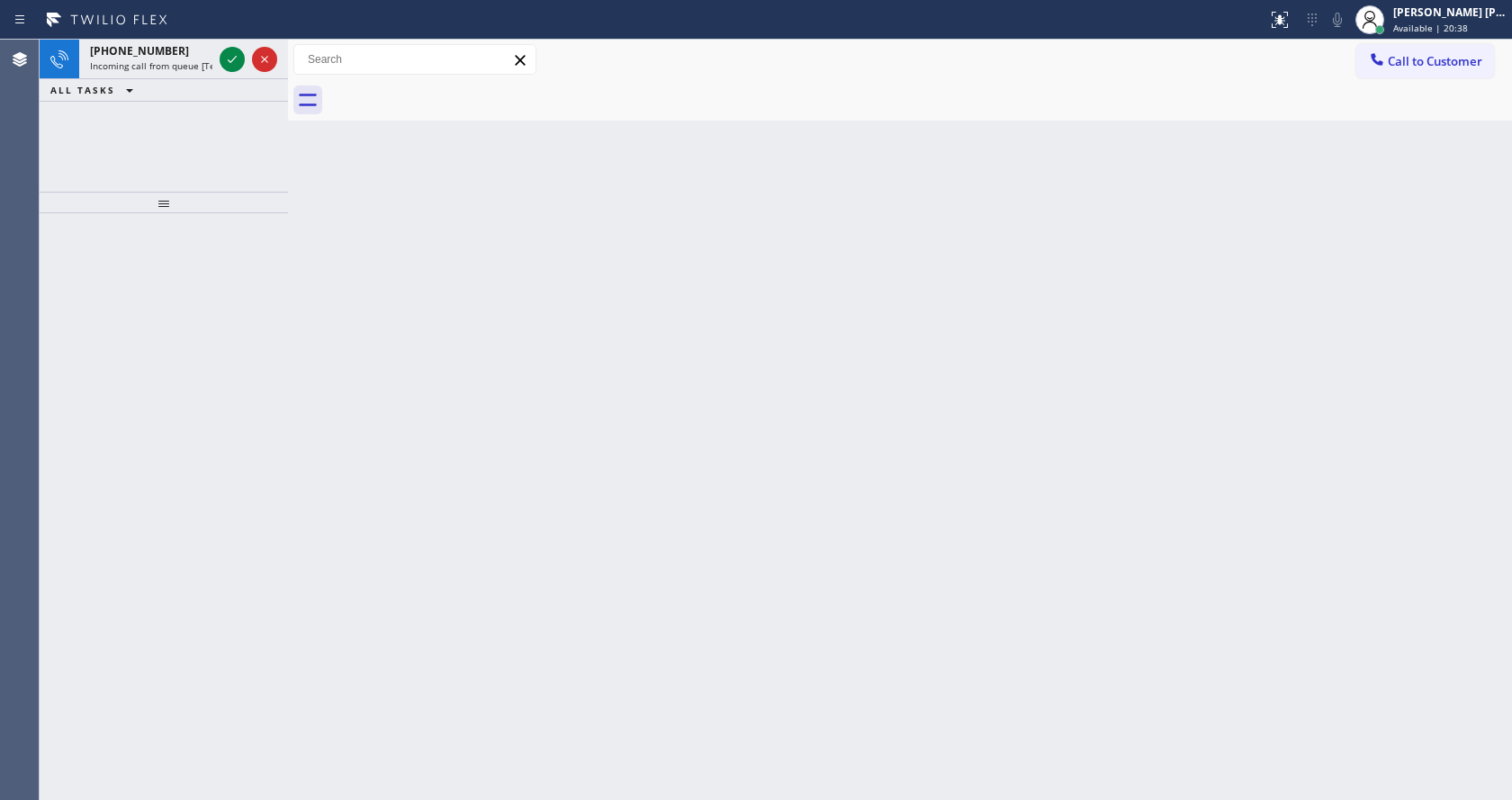
click at [249, 53] on div at bounding box center [248, 59] width 65 height 39
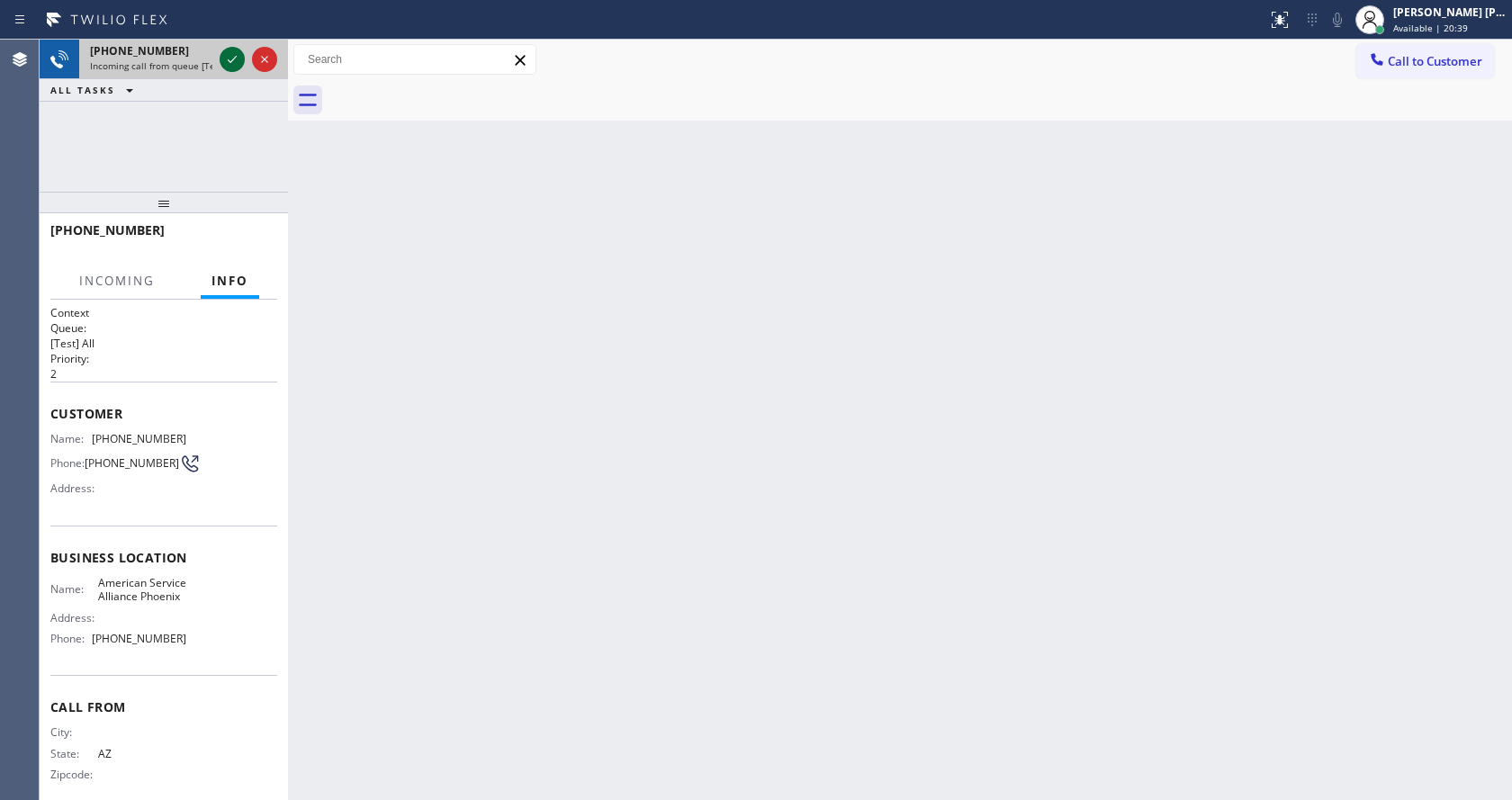
click at [234, 54] on icon at bounding box center [232, 59] width 22 height 21
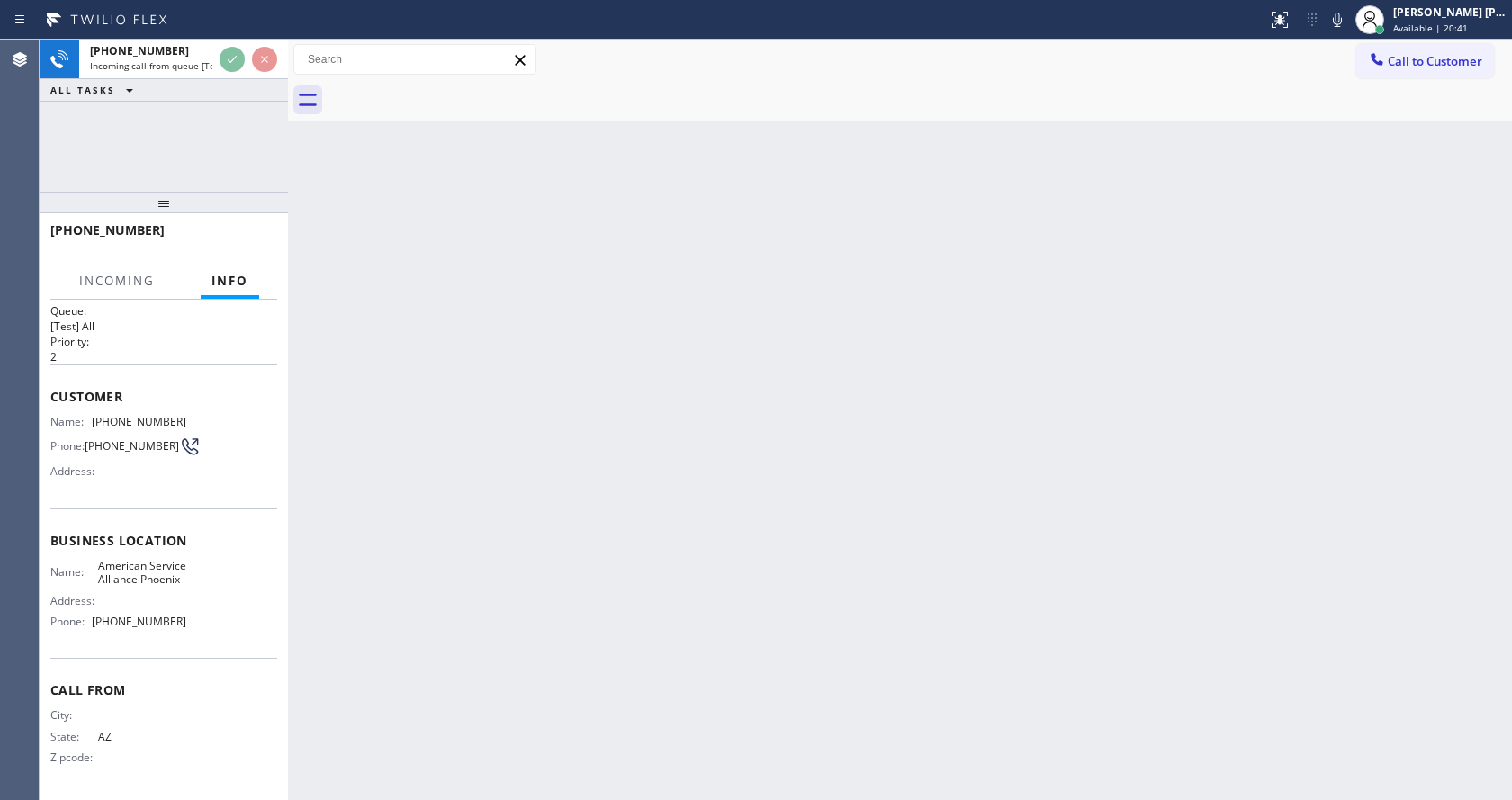
scroll to position [36, 0]
click at [607, 467] on div "Back to Dashboard Change Sender ID Customers Technicians Select a contact Outbo…" at bounding box center [900, 419] width 1224 height 760
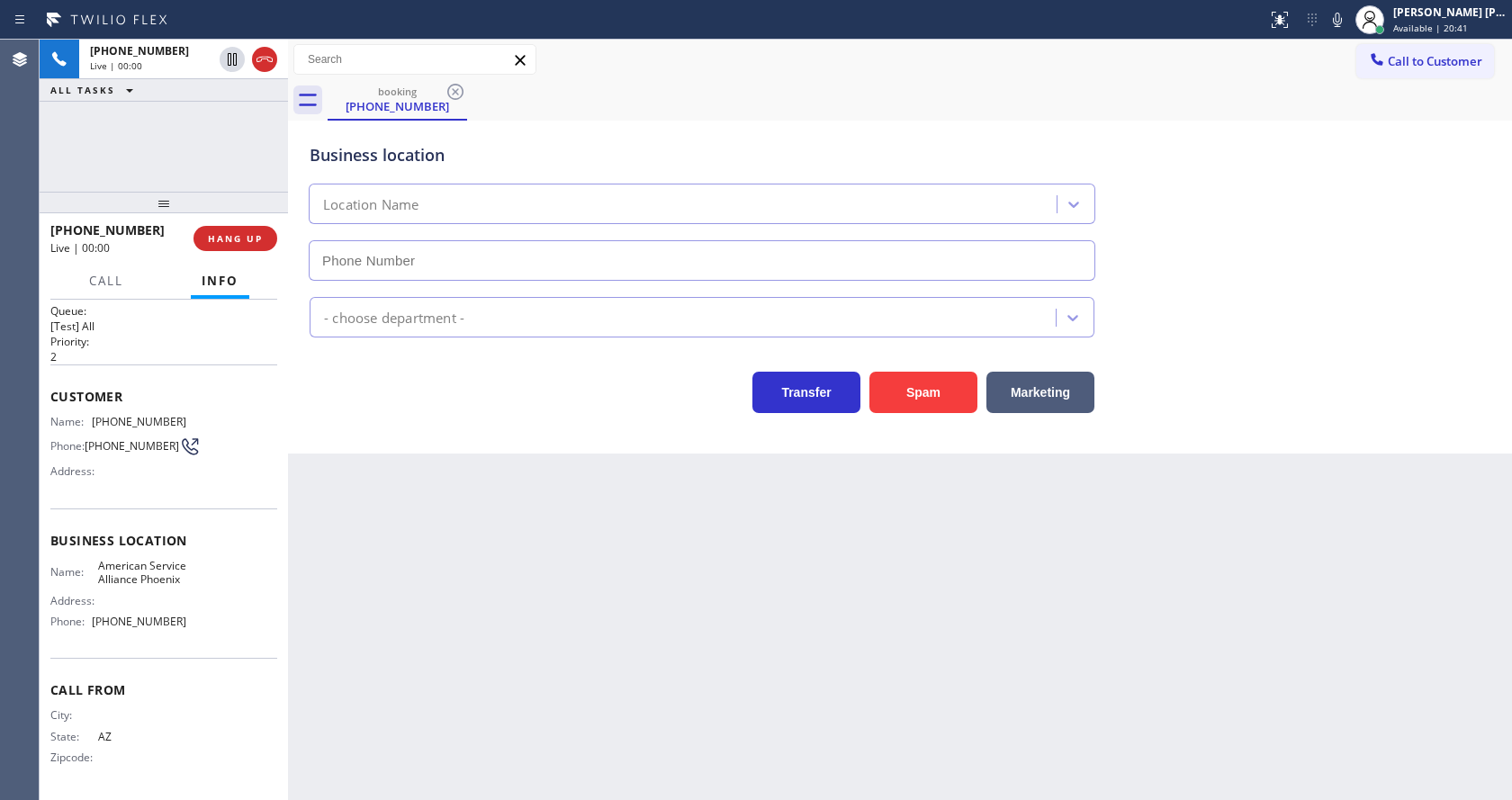
type input "[PHONE_NUMBER]"
click at [907, 385] on button "Spam" at bounding box center [923, 393] width 108 height 41
click at [794, 528] on div "Back to Dashboard Change Sender ID Customers Technicians Select a contact Outbo…" at bounding box center [900, 419] width 1224 height 760
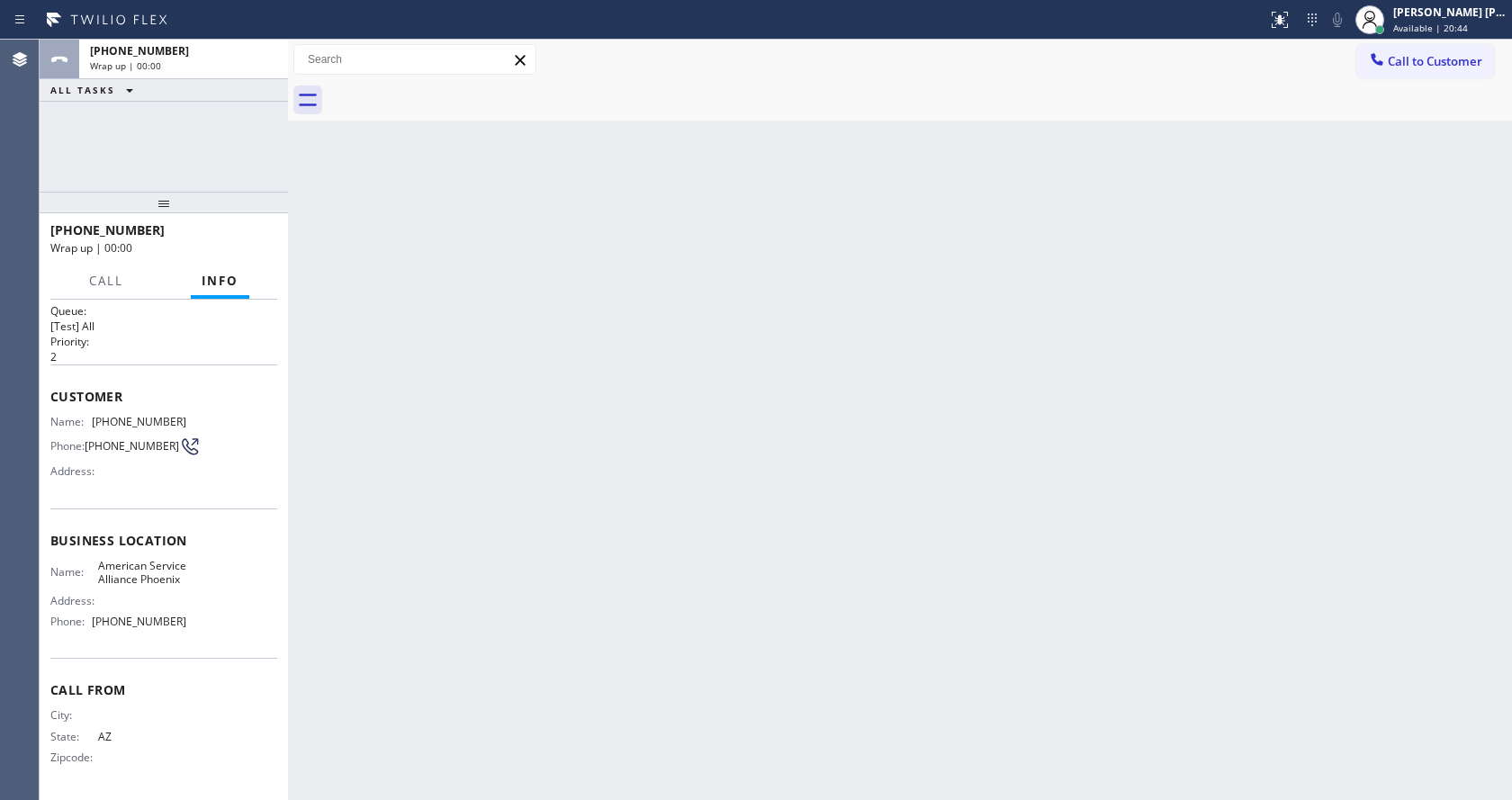
click at [611, 712] on div "Back to Dashboard Change Sender ID Customers Technicians Select a contact Outbo…" at bounding box center [900, 419] width 1224 height 760
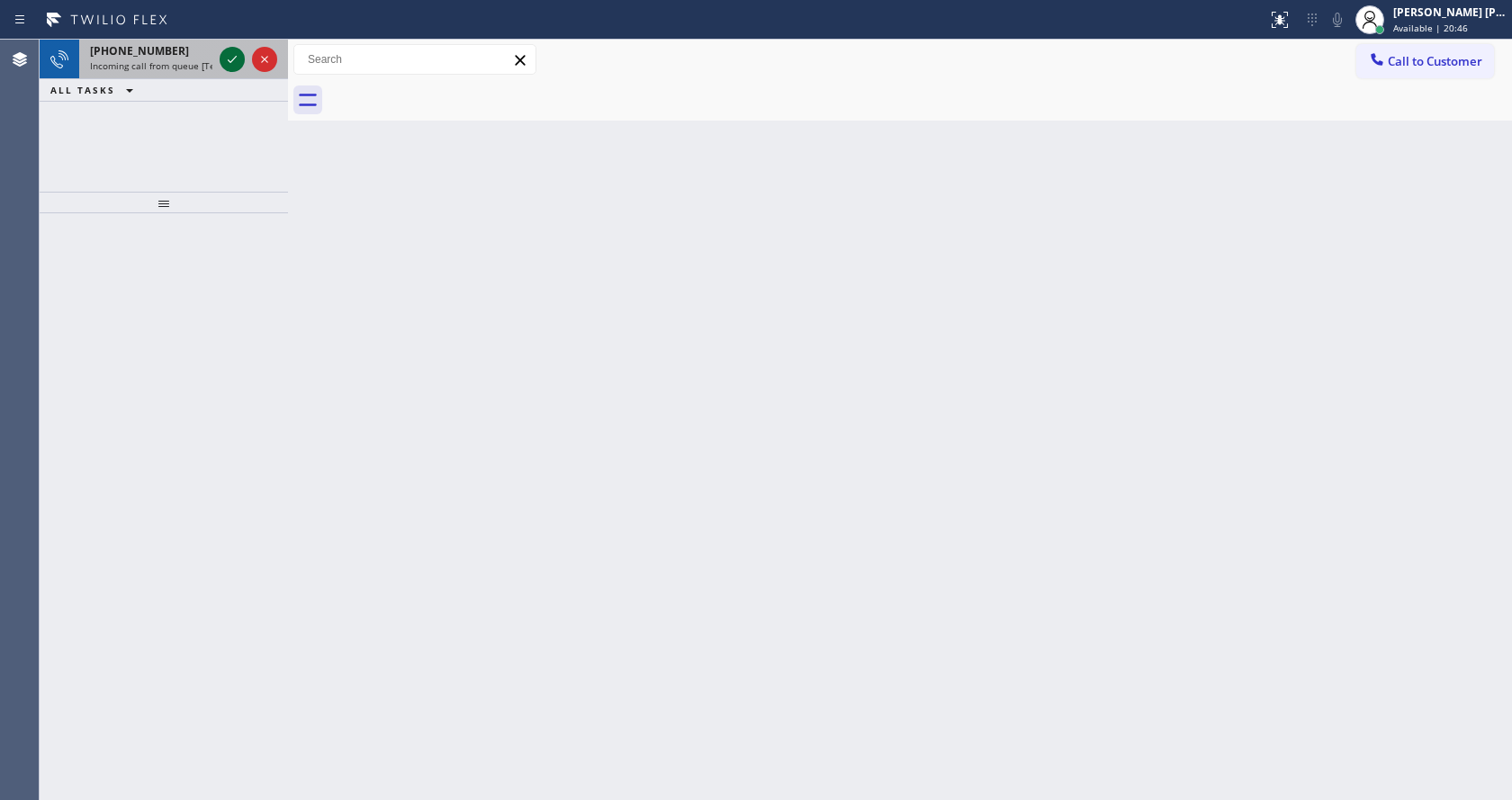
click at [232, 57] on icon at bounding box center [232, 59] width 22 height 21
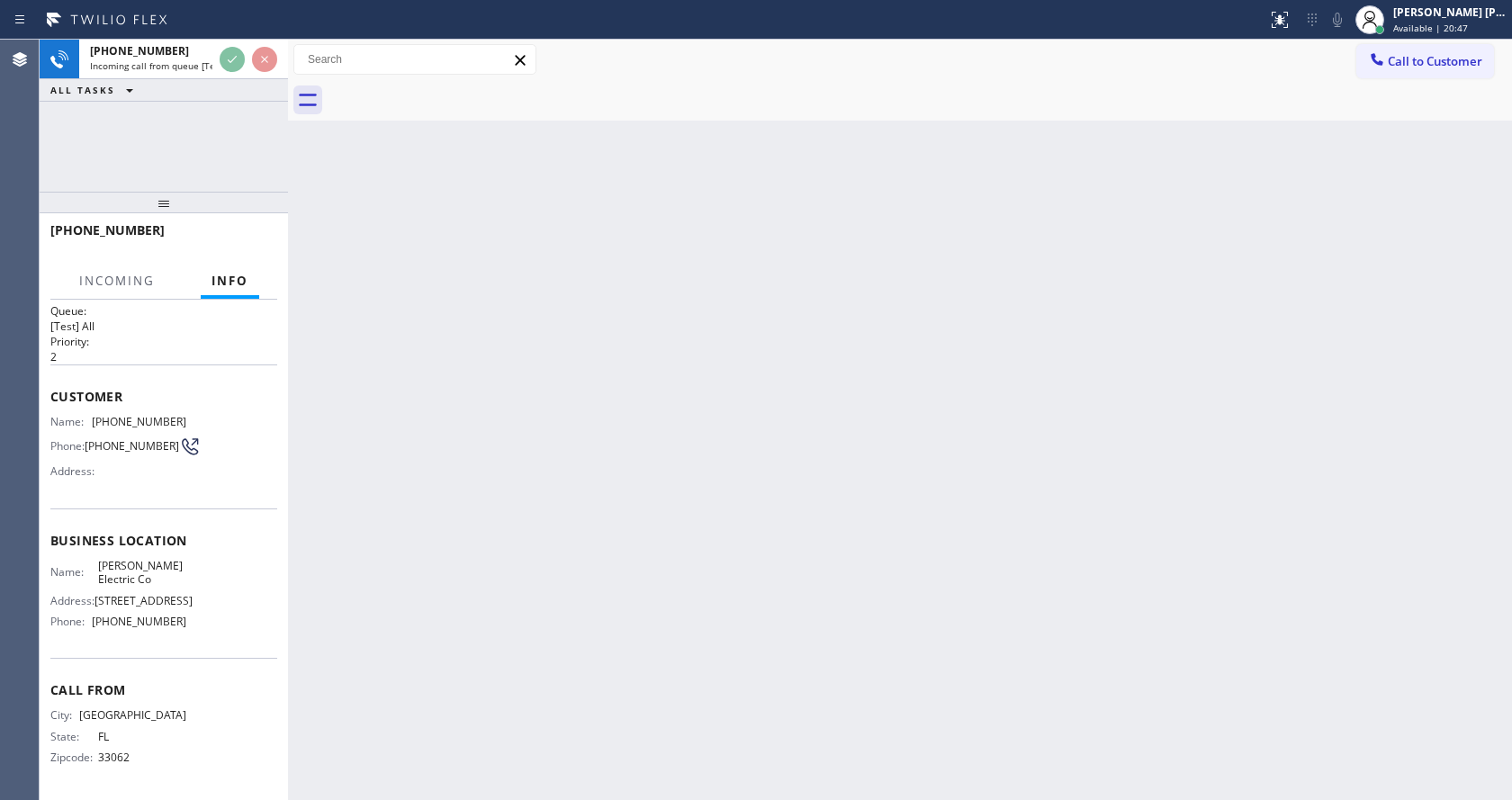
scroll to position [79, 0]
click at [682, 521] on div "Back to Dashboard Change Sender ID Customers Technicians Select a contact Outbo…" at bounding box center [900, 419] width 1224 height 760
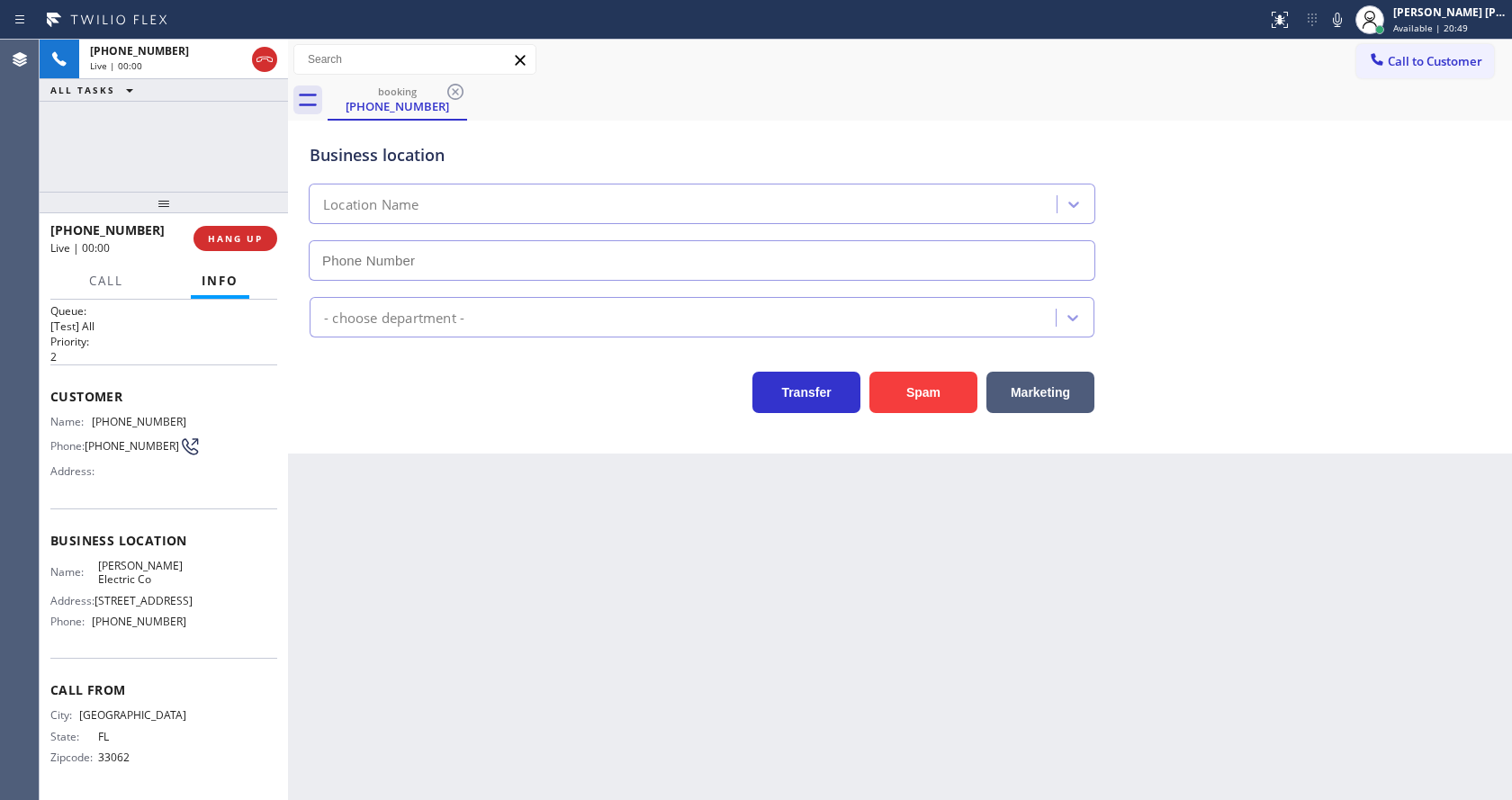
type input "[PHONE_NUMBER]"
click at [465, 618] on div "Back to Dashboard Change Sender ID Customers Technicians Select a contact Outbo…" at bounding box center [900, 419] width 1224 height 760
click at [429, 550] on div "Back to Dashboard Change Sender ID Customers Technicians Select a contact Outbo…" at bounding box center [900, 419] width 1224 height 760
click at [556, 655] on div "Back to Dashboard Change Sender ID Customers Technicians Select a contact Outbo…" at bounding box center [900, 419] width 1224 height 760
click at [1058, 603] on div "Back to Dashboard Change Sender ID Customers Technicians Select a contact Outbo…" at bounding box center [900, 419] width 1224 height 760
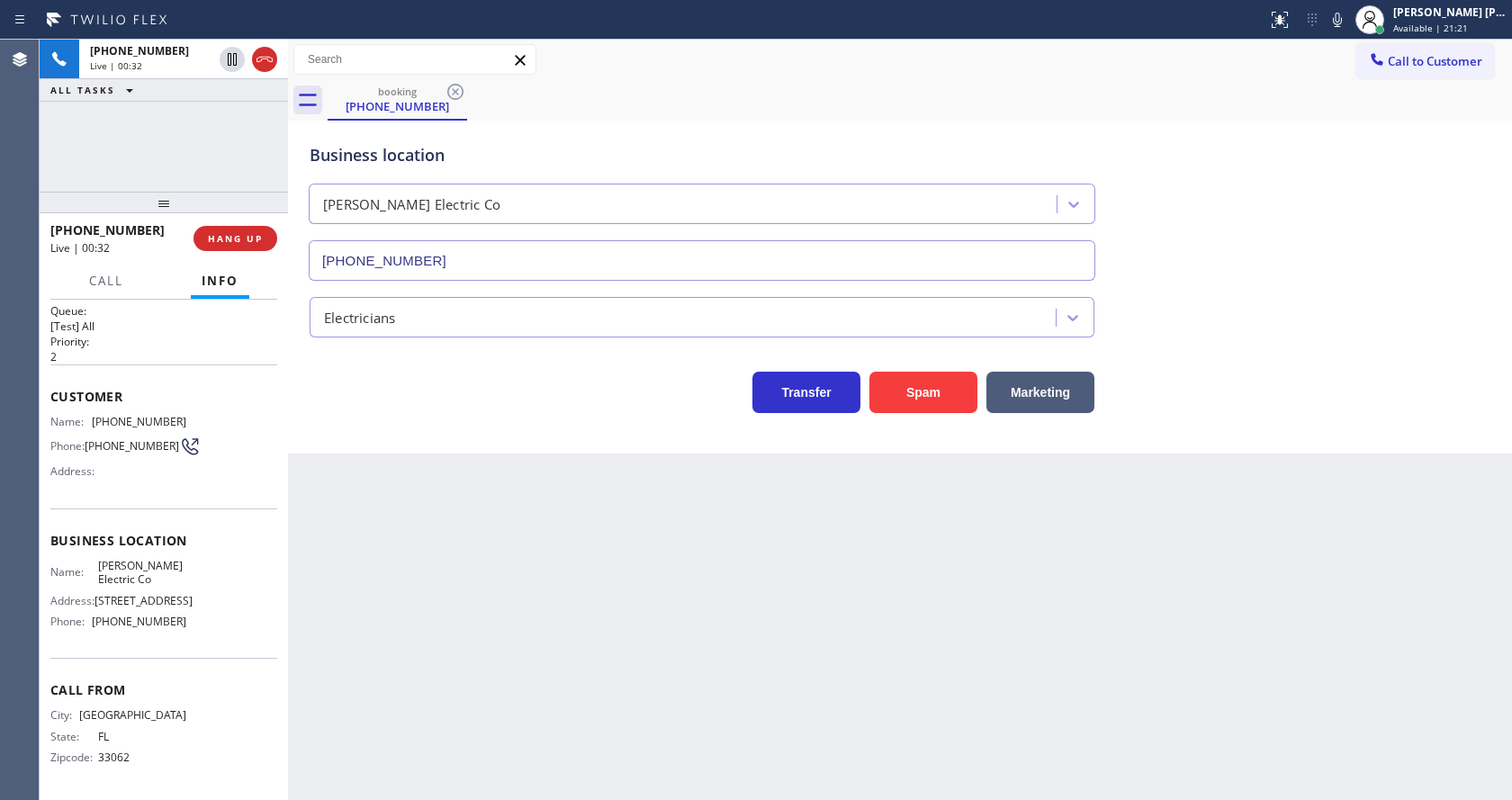
click at [595, 624] on div "Back to Dashboard Change Sender ID Customers Technicians Select a contact Outbo…" at bounding box center [900, 419] width 1224 height 760
drag, startPoint x: 540, startPoint y: 643, endPoint x: 543, endPoint y: 766, distance: 123.0
click at [539, 643] on div "Back to Dashboard Change Sender ID Customers Technicians Select a contact Outbo…" at bounding box center [900, 419] width 1224 height 760
click at [468, 466] on div "Back to Dashboard Change Sender ID Customers Technicians Select a contact Outbo…" at bounding box center [900, 419] width 1224 height 760
click at [611, 514] on div "Back to Dashboard Change Sender ID Customers Technicians Select a contact Outbo…" at bounding box center [900, 419] width 1224 height 760
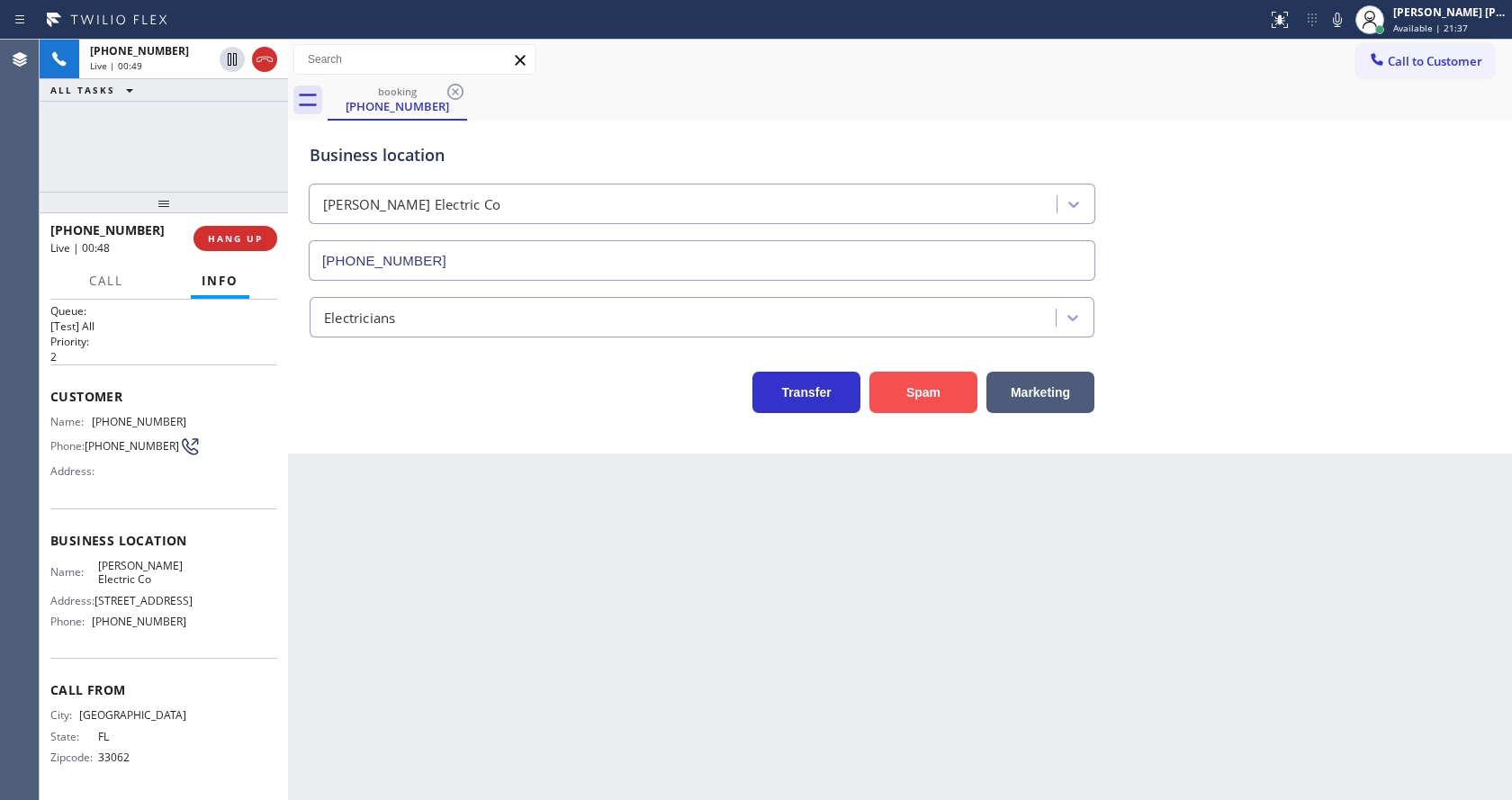
click at [934, 390] on button "Spam" at bounding box center [923, 393] width 108 height 41
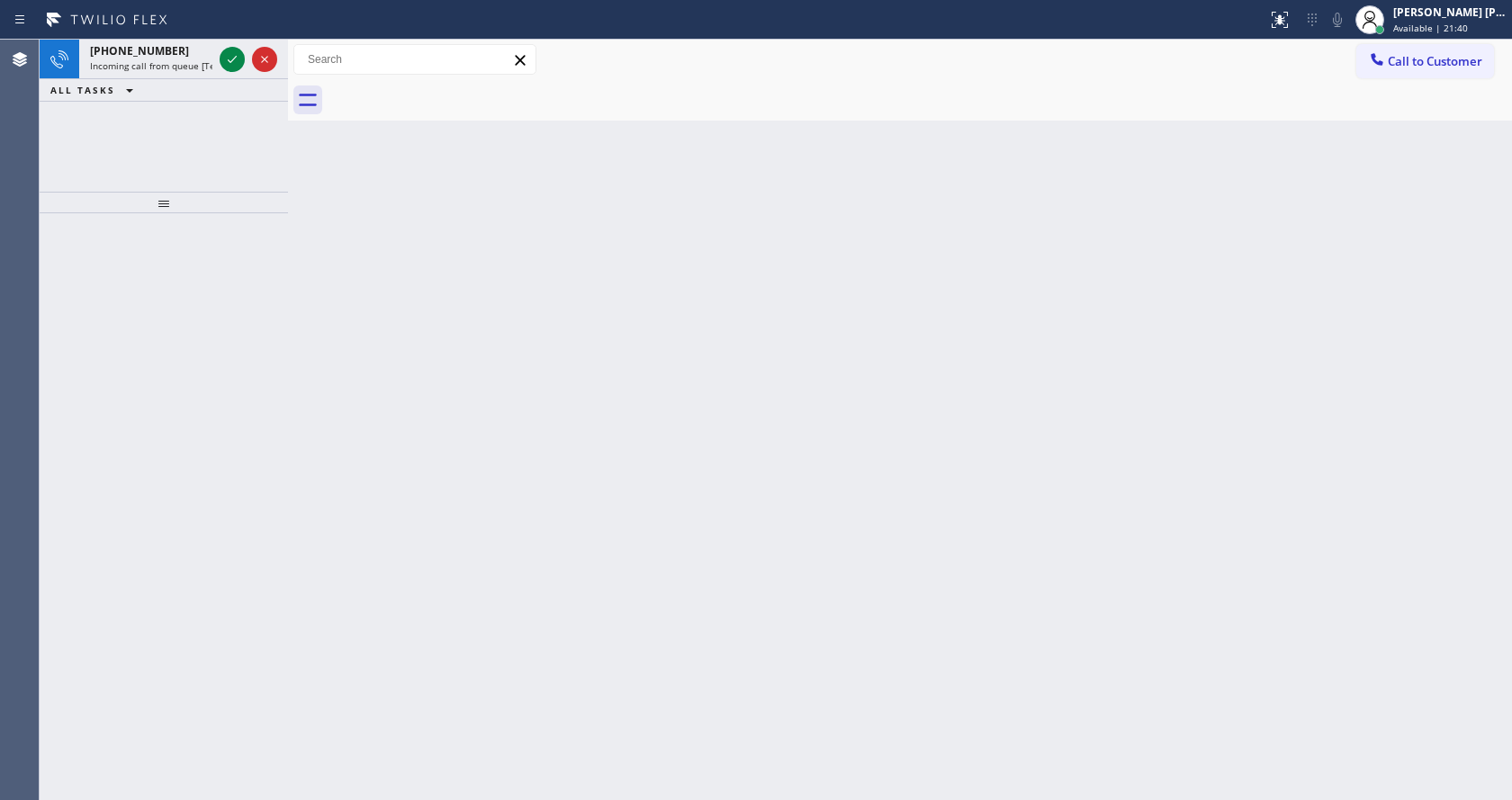
click at [417, 303] on div "Back to Dashboard Change Sender ID Customers Technicians Select a contact Outbo…" at bounding box center [900, 419] width 1224 height 760
click at [228, 64] on icon at bounding box center [232, 59] width 22 height 21
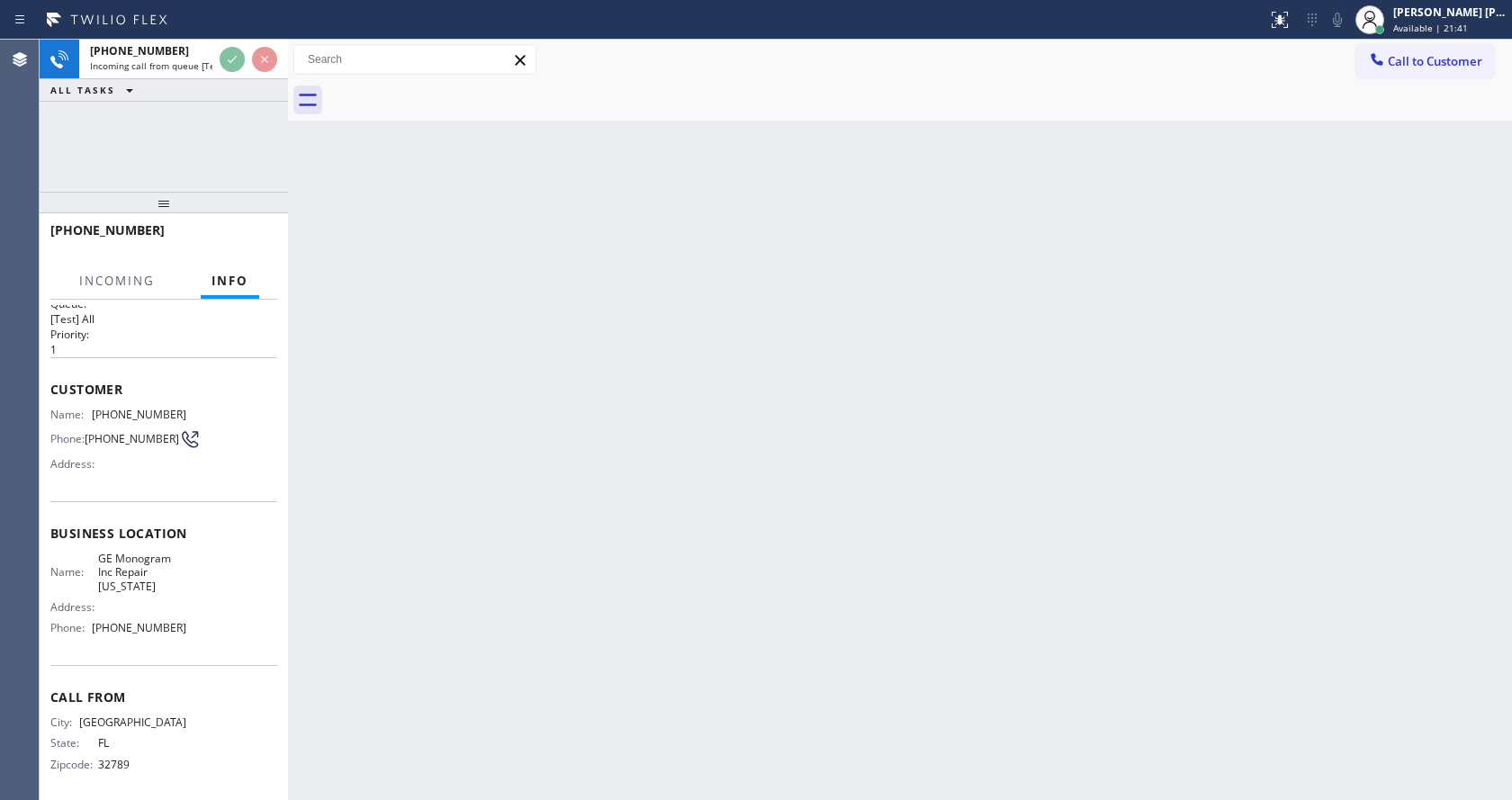
scroll to position [36, 0]
click at [684, 436] on div "Back to Dashboard Change Sender ID Customers Technicians Select a contact Outbo…" at bounding box center [900, 419] width 1224 height 760
click at [457, 611] on div "Back to Dashboard Change Sender ID Customers Technicians Select a contact Outbo…" at bounding box center [900, 419] width 1224 height 760
click at [916, 487] on div "Back to Dashboard Change Sender ID Customers Technicians Select a contact Outbo…" at bounding box center [900, 419] width 1224 height 760
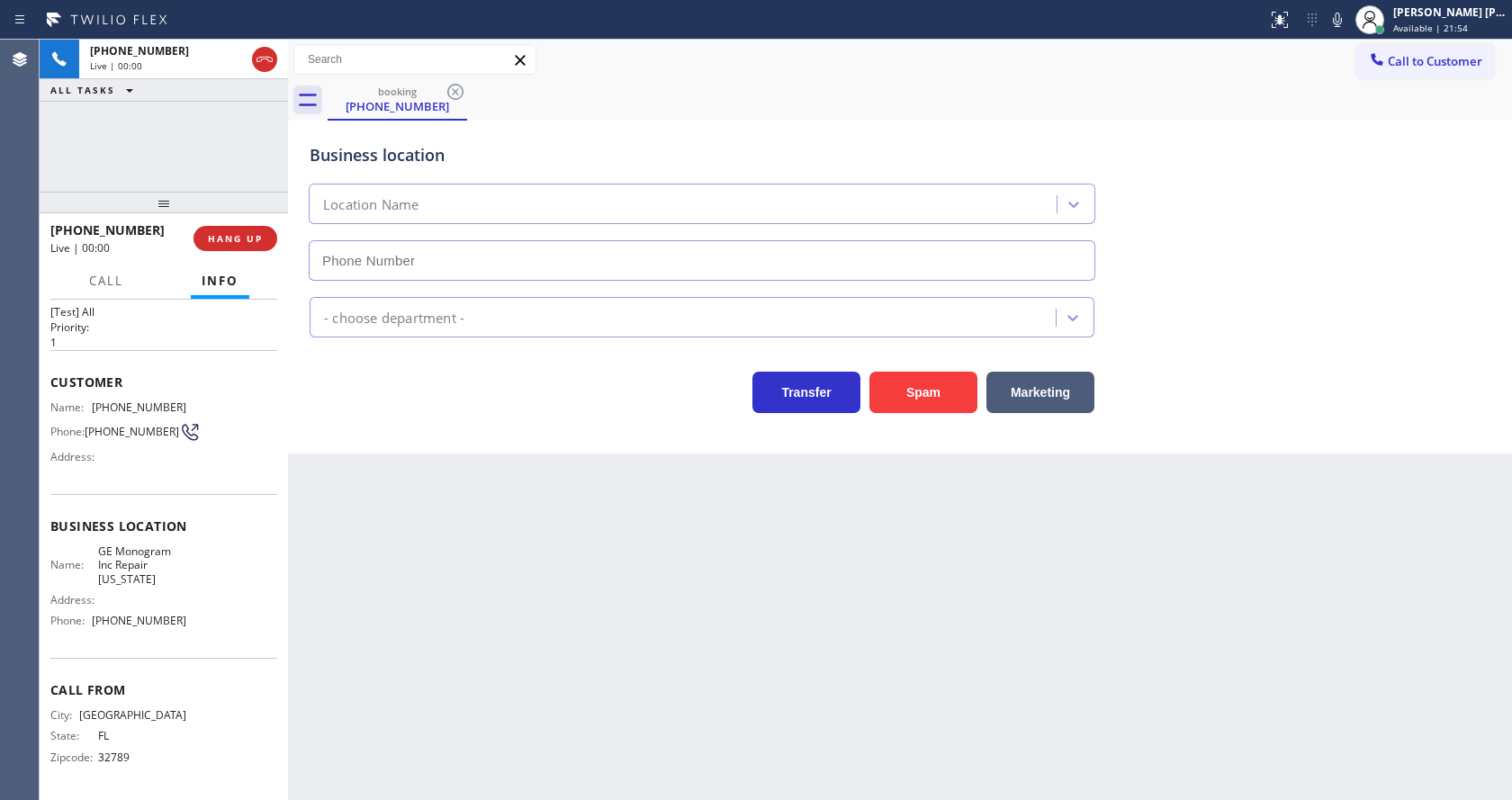
type input "[PHONE_NUMBER]"
click at [692, 685] on div "Back to Dashboard Change Sender ID Customers Technicians Select a contact Outbo…" at bounding box center [900, 419] width 1224 height 760
click at [503, 609] on div "Back to Dashboard Change Sender ID Customers Technicians Select a contact Outbo…" at bounding box center [900, 419] width 1224 height 760
click at [554, 643] on div "Back to Dashboard Change Sender ID Customers Technicians Select a contact Outbo…" at bounding box center [900, 419] width 1224 height 760
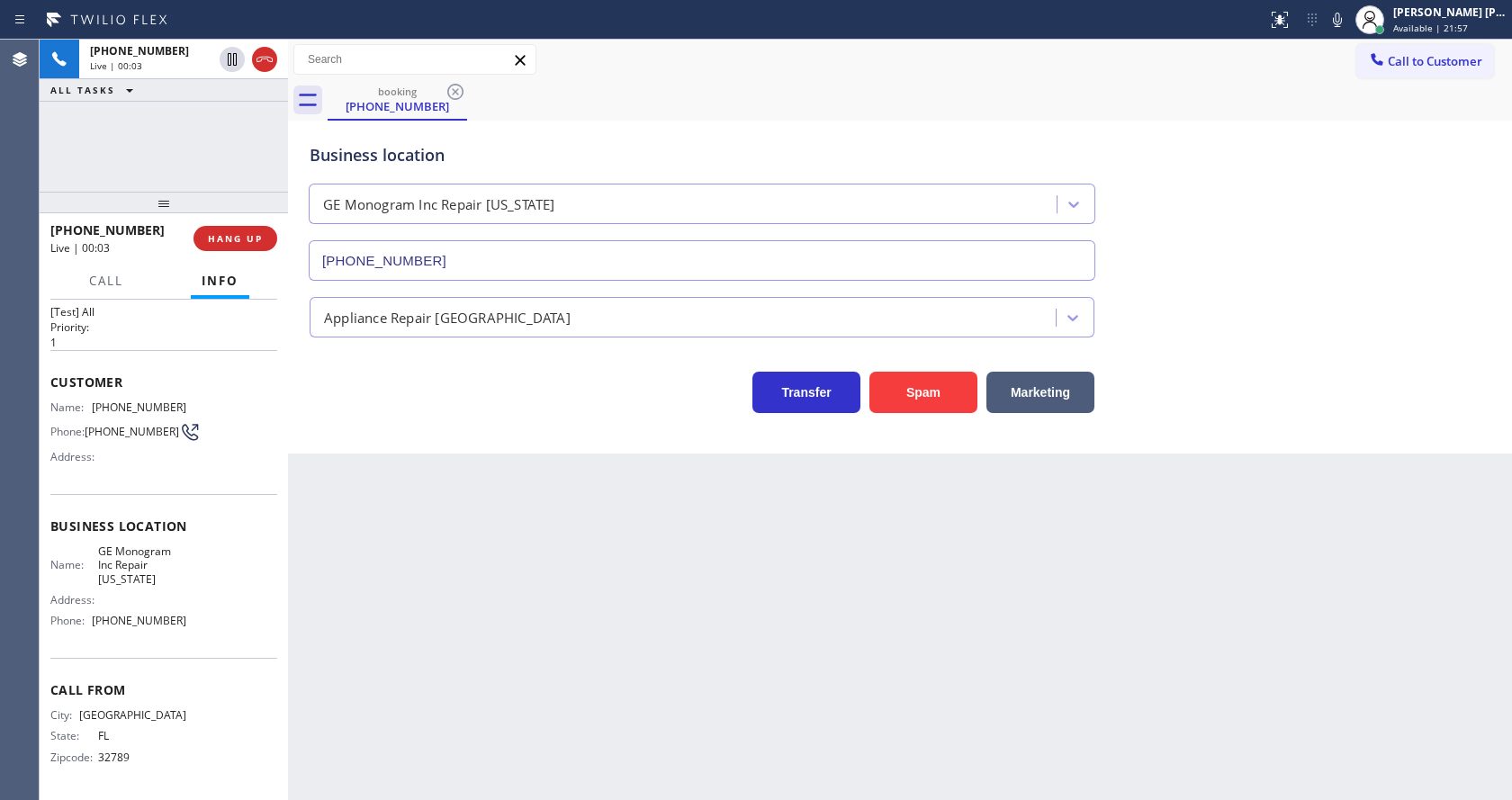
click at [516, 614] on div "Back to Dashboard Change Sender ID Customers Technicians Select a contact Outbo…" at bounding box center [900, 419] width 1224 height 760
click at [370, 518] on div "Back to Dashboard Change Sender ID Customers Technicians Select a contact Outbo…" at bounding box center [900, 419] width 1224 height 760
click at [793, 575] on div "Back to Dashboard Change Sender ID Customers Technicians Select a contact Outbo…" at bounding box center [900, 419] width 1224 height 760
click at [410, 587] on div "Back to Dashboard Change Sender ID Customers Technicians Select a contact Outbo…" at bounding box center [900, 419] width 1224 height 760
click at [778, 644] on div "Back to Dashboard Change Sender ID Customers Technicians Select a contact Outbo…" at bounding box center [900, 419] width 1224 height 760
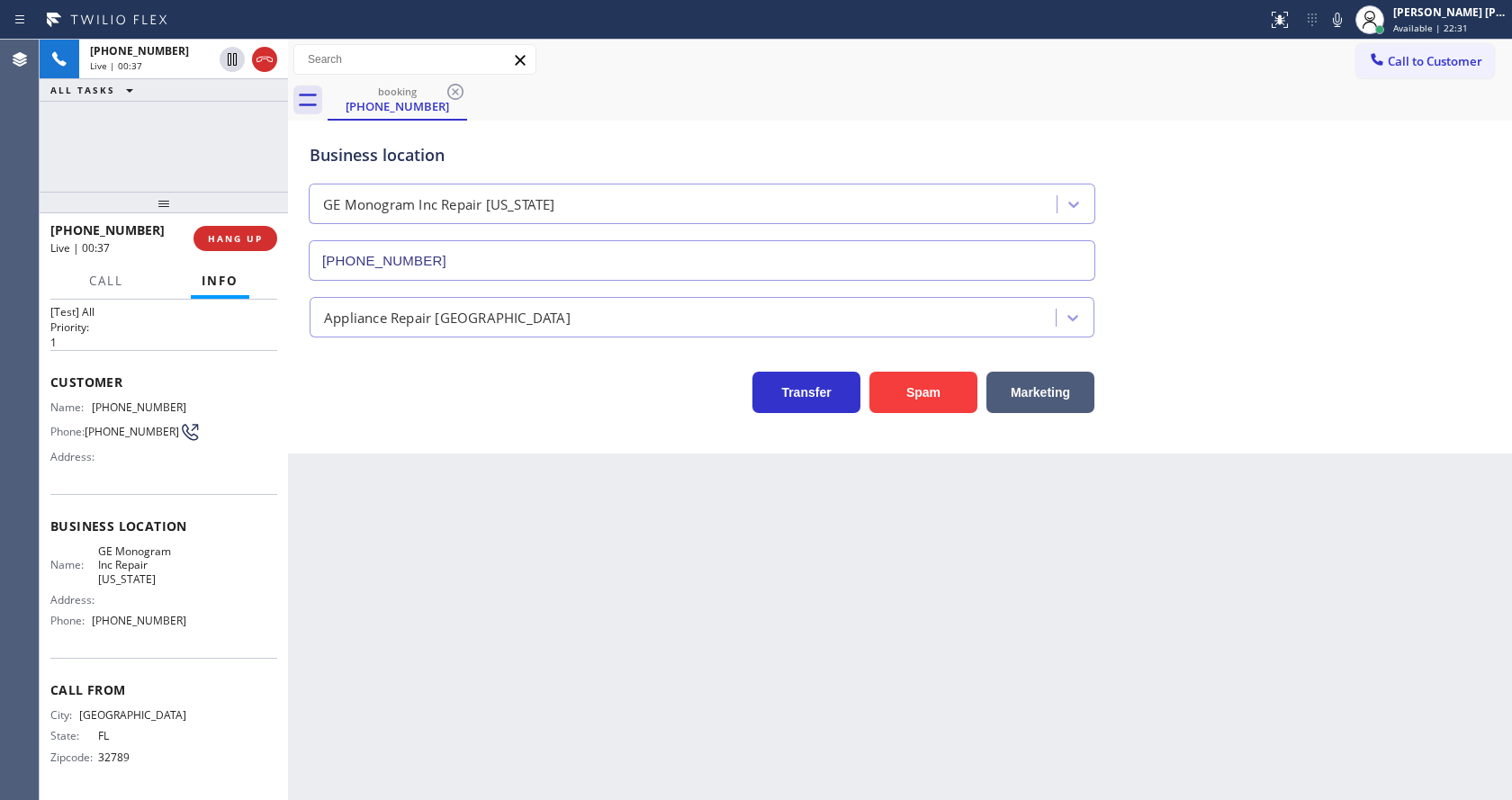
click at [760, 650] on div "Back to Dashboard Change Sender ID Customers Technicians Select a contact Outbo…" at bounding box center [900, 419] width 1224 height 760
click at [692, 529] on div "Back to Dashboard Change Sender ID Customers Technicians Select a contact Outbo…" at bounding box center [900, 419] width 1224 height 760
drag, startPoint x: 437, startPoint y: 634, endPoint x: 684, endPoint y: 611, distance: 248.1
click at [437, 634] on div "Back to Dashboard Change Sender ID Customers Technicians Select a contact Outbo…" at bounding box center [900, 419] width 1224 height 760
click at [930, 400] on button "Spam" at bounding box center [923, 393] width 108 height 41
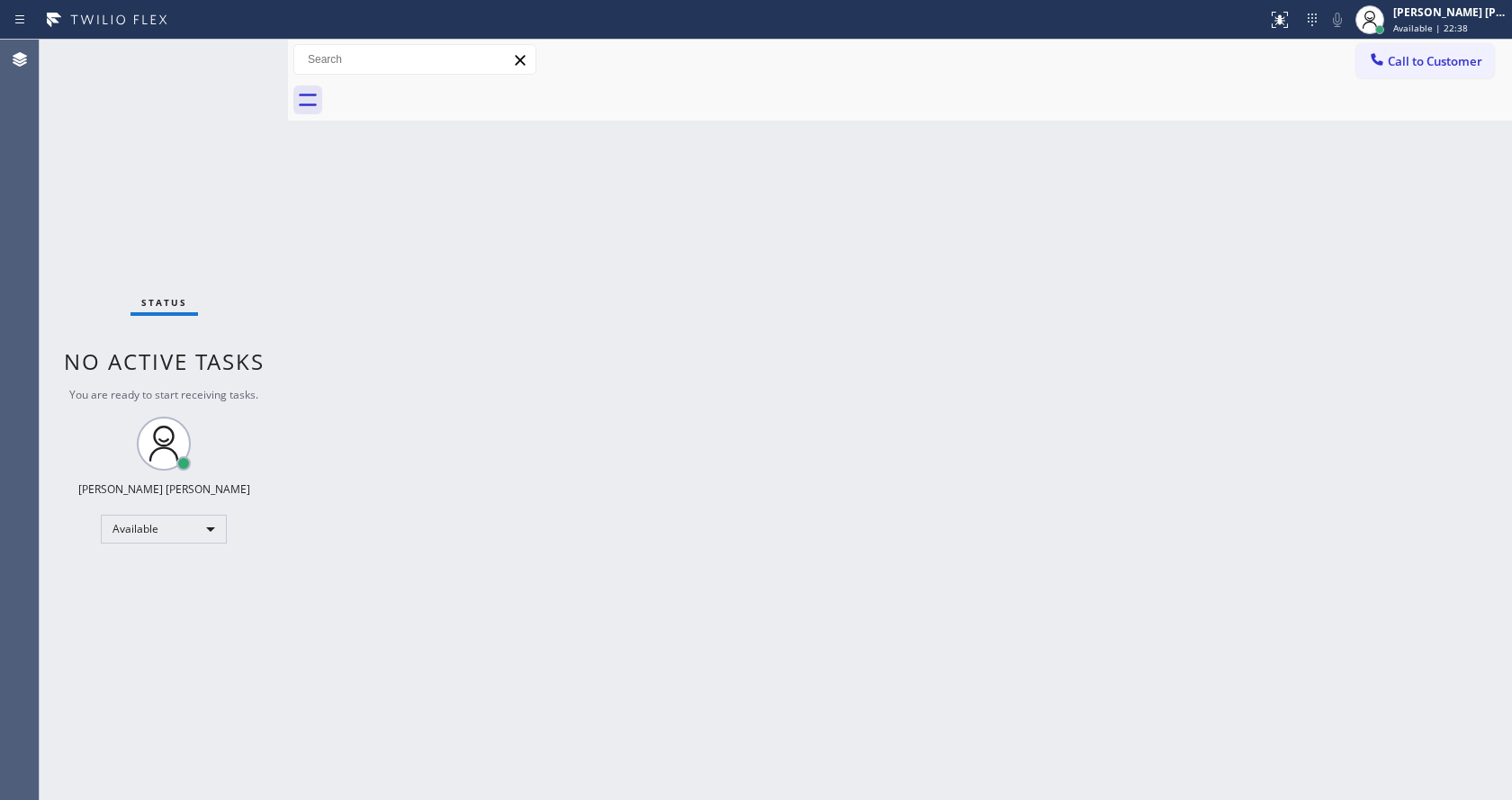
click at [470, 410] on div "Back to Dashboard Change Sender ID Customers Technicians Select a contact Outbo…" at bounding box center [900, 419] width 1224 height 760
drag, startPoint x: 965, startPoint y: 487, endPoint x: 692, endPoint y: 577, distance: 287.5
click at [965, 487] on div "Back to Dashboard Change Sender ID Customers Technicians Select a contact Outbo…" at bounding box center [900, 419] width 1224 height 760
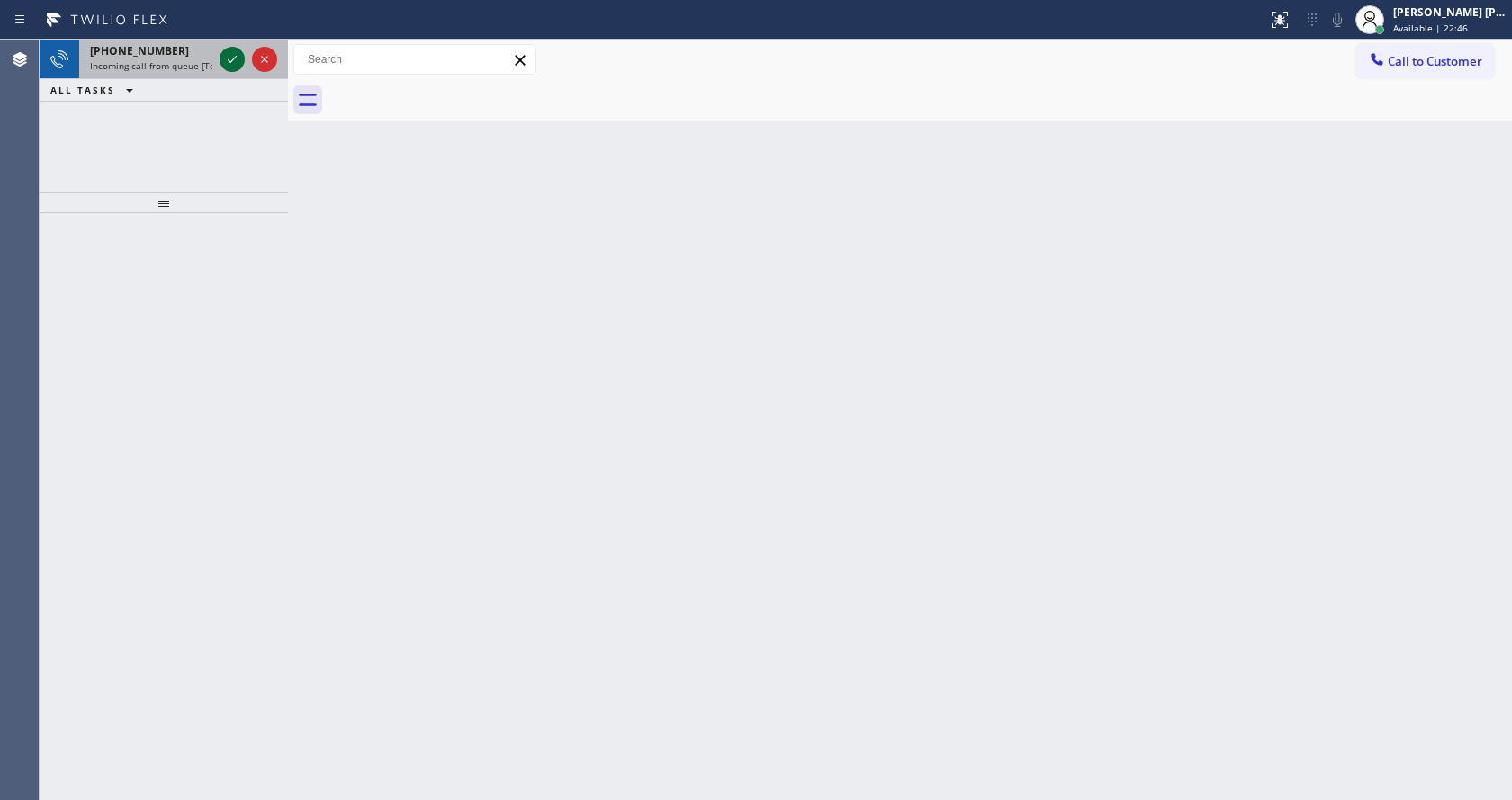
click at [228, 57] on icon at bounding box center [232, 59] width 22 height 21
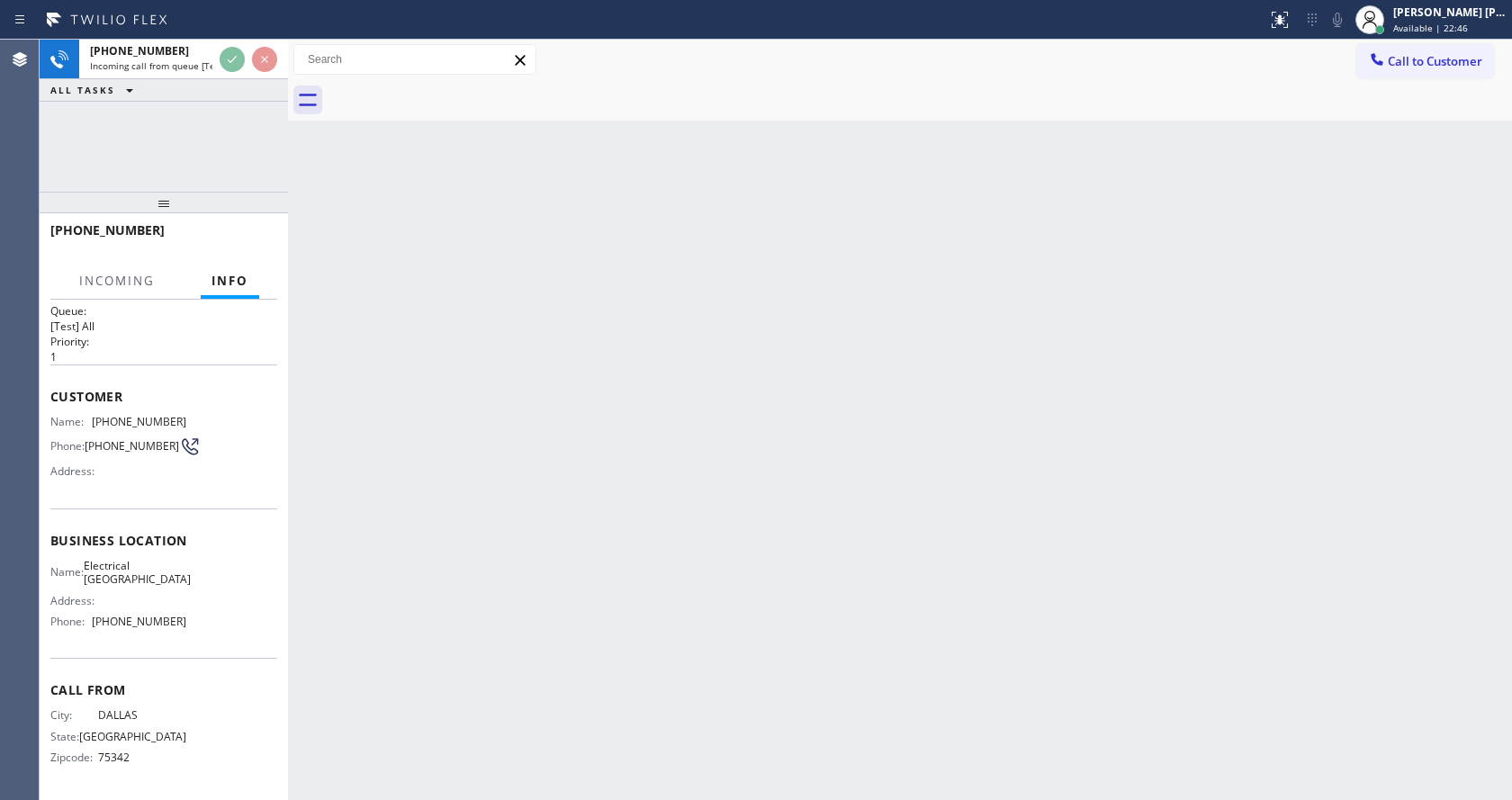
scroll to position [36, 0]
click at [828, 462] on div "Back to Dashboard Change Sender ID Customers Technicians Select a contact Outbo…" at bounding box center [900, 419] width 1224 height 760
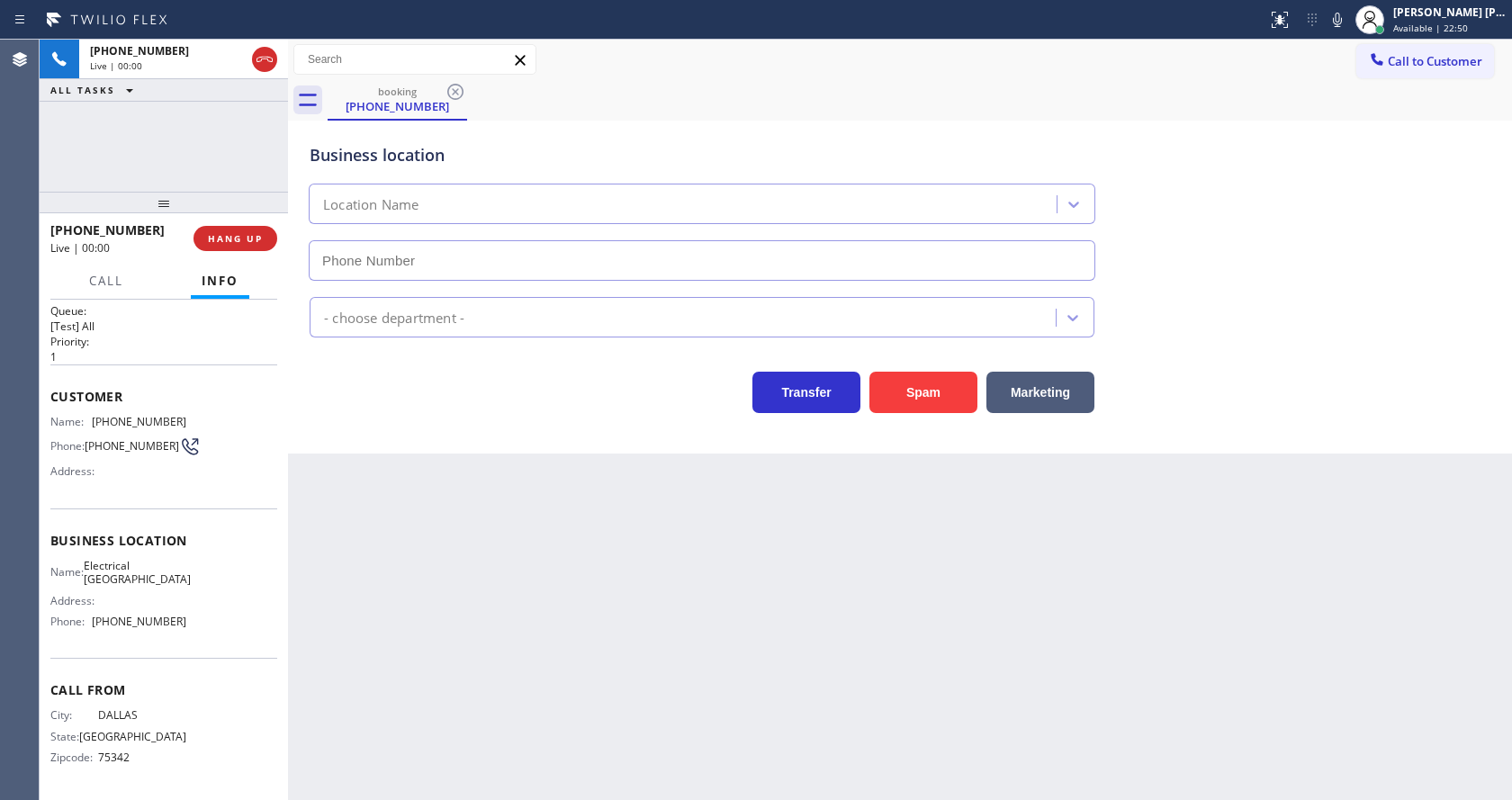
type input "[PHONE_NUMBER]"
click at [468, 559] on div "Back to Dashboard Change Sender ID Customers Technicians Select a contact Outbo…" at bounding box center [900, 419] width 1224 height 760
drag, startPoint x: 438, startPoint y: 533, endPoint x: 513, endPoint y: 520, distance: 76.1
click at [438, 533] on div "Back to Dashboard Change Sender ID Customers Technicians Select a contact Outbo…" at bounding box center [900, 419] width 1224 height 760
click at [594, 562] on div "Back to Dashboard Change Sender ID Customers Technicians Select a contact Outbo…" at bounding box center [900, 419] width 1224 height 760
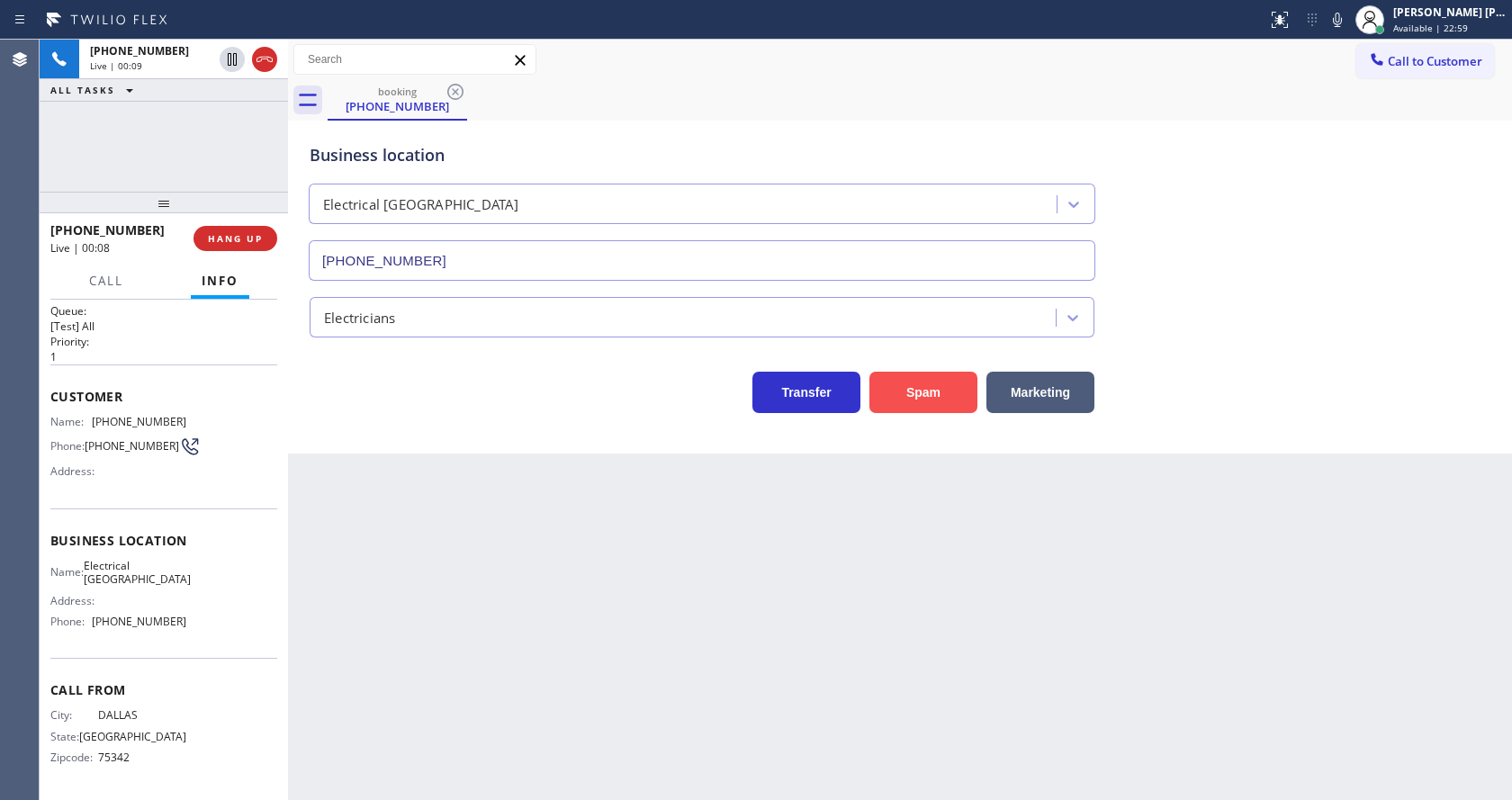
click at [925, 383] on button "Spam" at bounding box center [923, 393] width 108 height 41
drag, startPoint x: 457, startPoint y: 755, endPoint x: 446, endPoint y: 784, distance: 31.0
click at [457, 755] on div "Back to Dashboard Change Sender ID Customers Technicians Select a contact Outbo…" at bounding box center [900, 419] width 1224 height 760
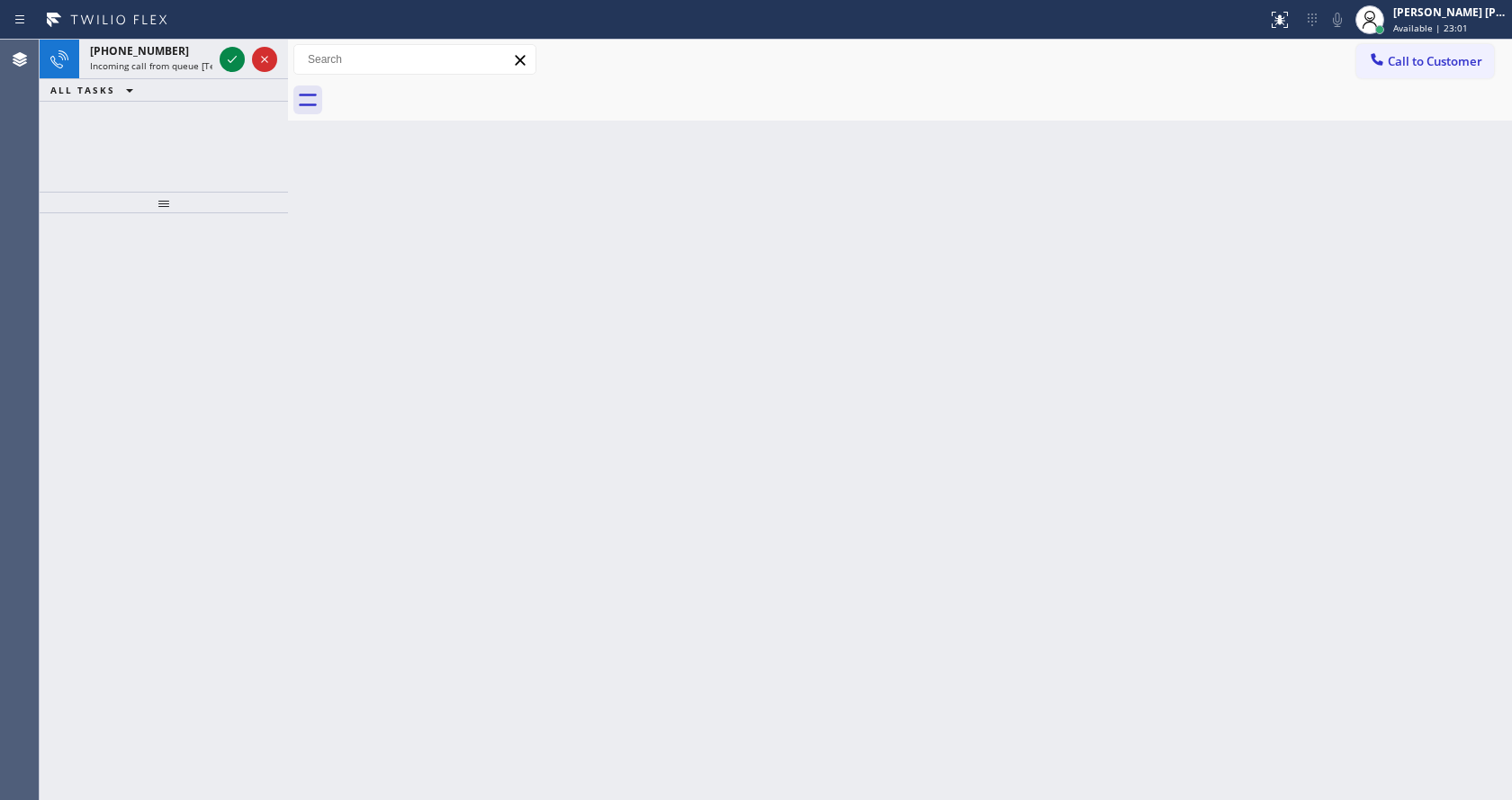
click at [319, 163] on div "Back to Dashboard Change Sender ID Customers Technicians Select a contact Outbo…" at bounding box center [900, 419] width 1224 height 760
click at [229, 64] on icon at bounding box center [232, 59] width 22 height 21
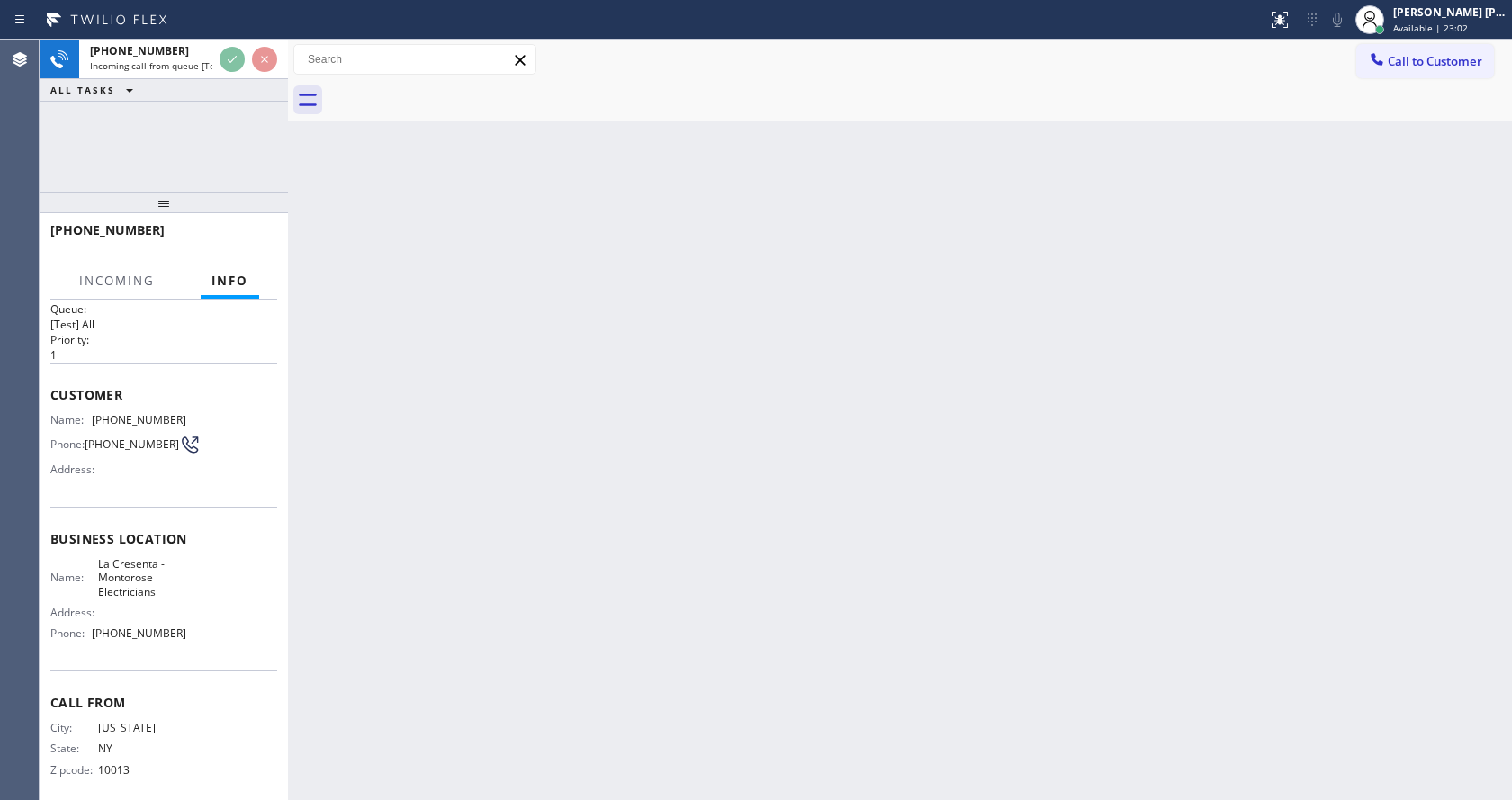
scroll to position [36, 0]
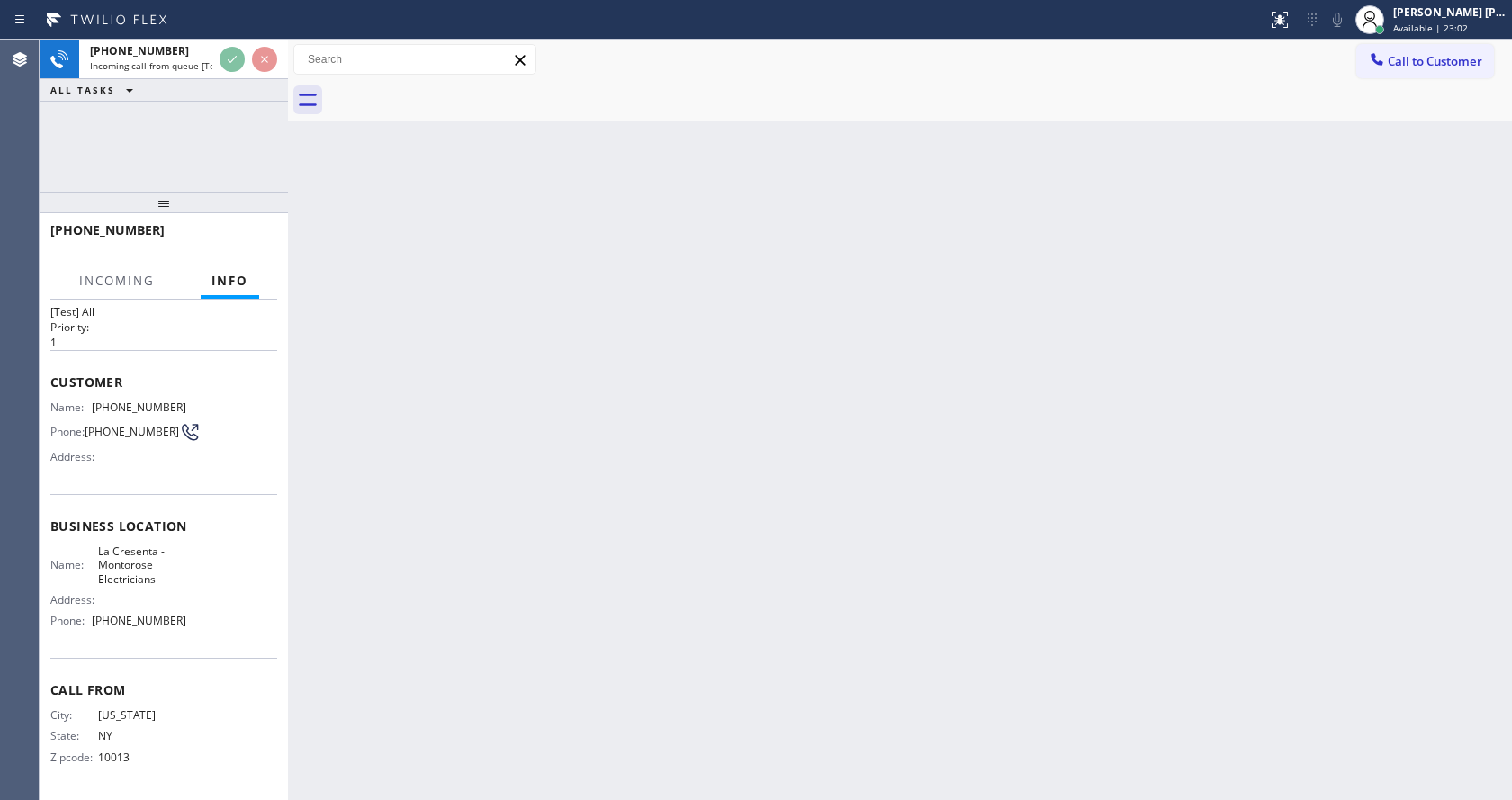
click at [751, 598] on div "Back to Dashboard Change Sender ID Customers Technicians Select a contact Outbo…" at bounding box center [900, 419] width 1224 height 760
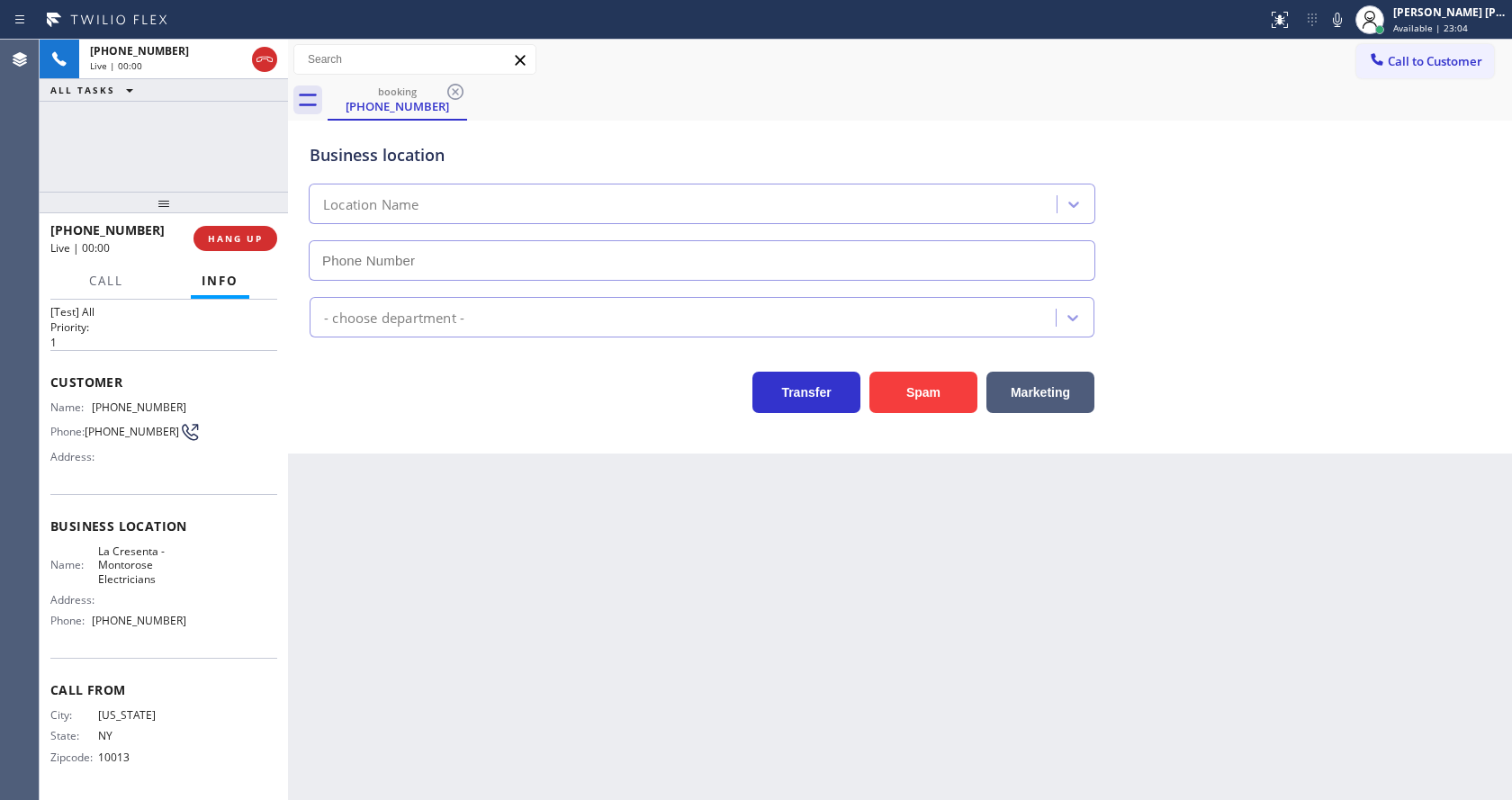
type input "[PHONE_NUMBER]"
click at [687, 677] on div "Back to Dashboard Change Sender ID Customers Technicians Select a contact Outbo…" at bounding box center [900, 419] width 1224 height 760
click at [398, 486] on div "Back to Dashboard Change Sender ID Customers Technicians Select a contact Outbo…" at bounding box center [900, 419] width 1224 height 760
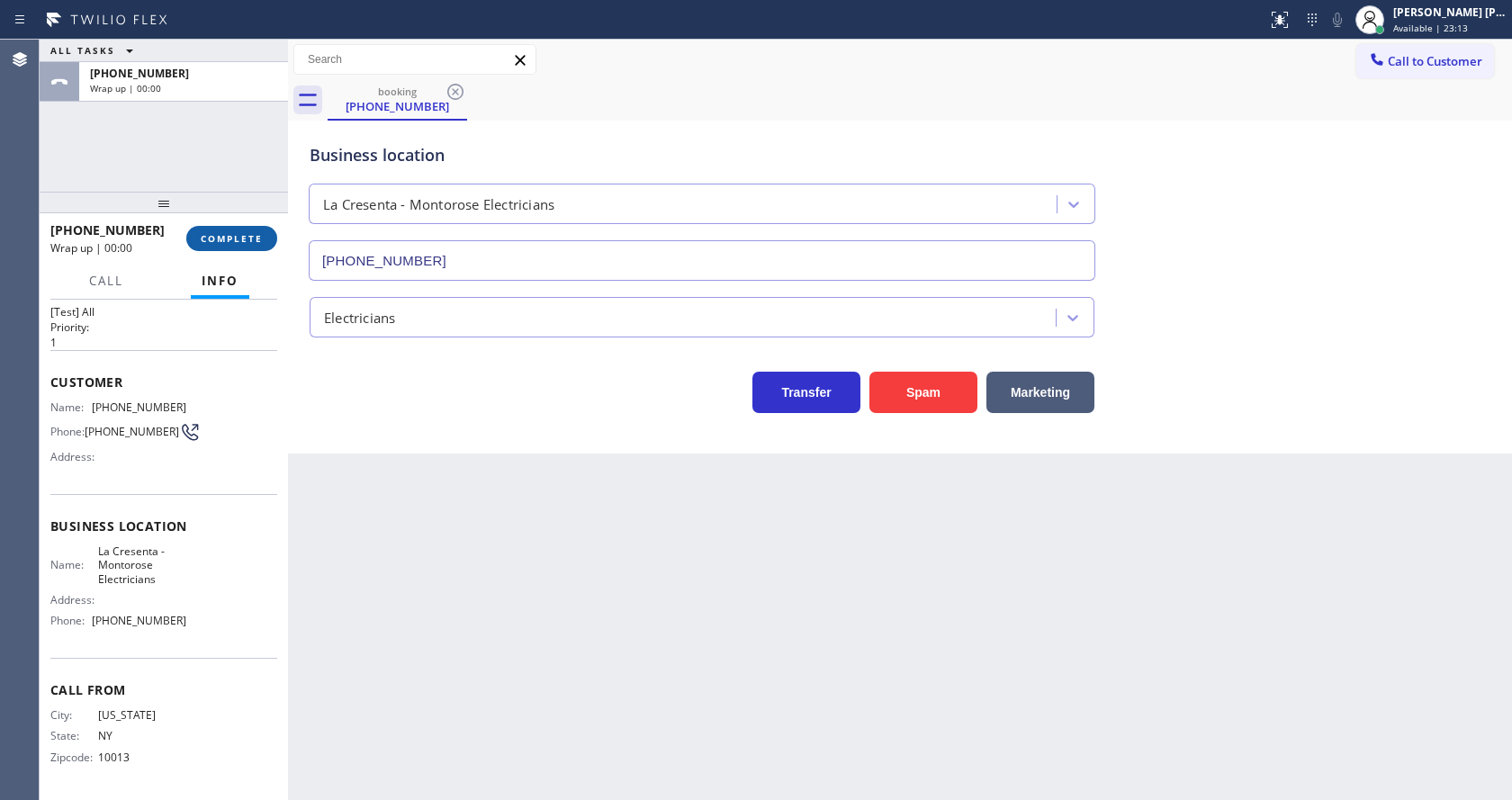
click at [228, 243] on span "COMPLETE" at bounding box center [232, 237] width 62 height 12
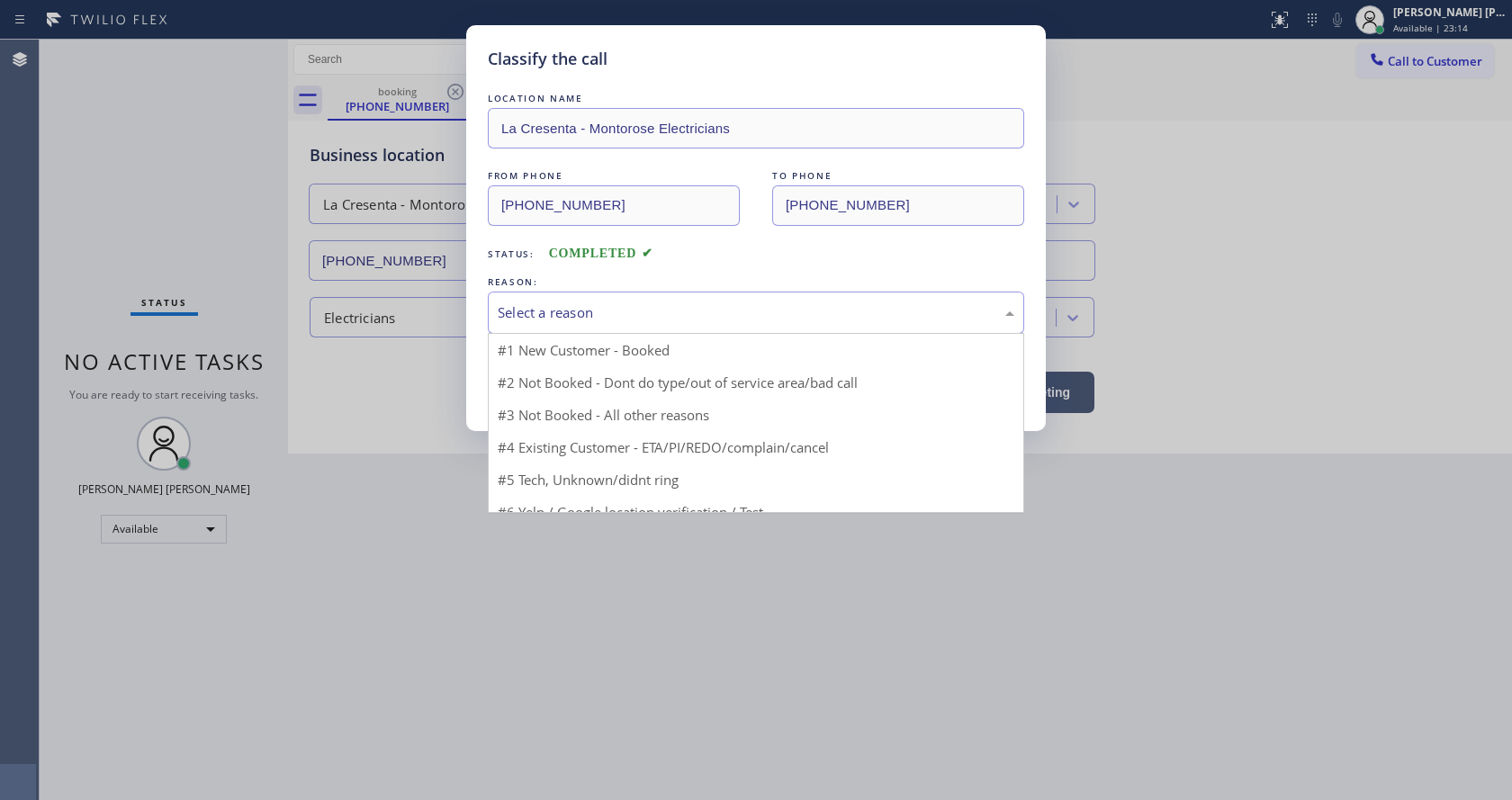
click at [529, 325] on div "Select a reason" at bounding box center [756, 312] width 537 height 42
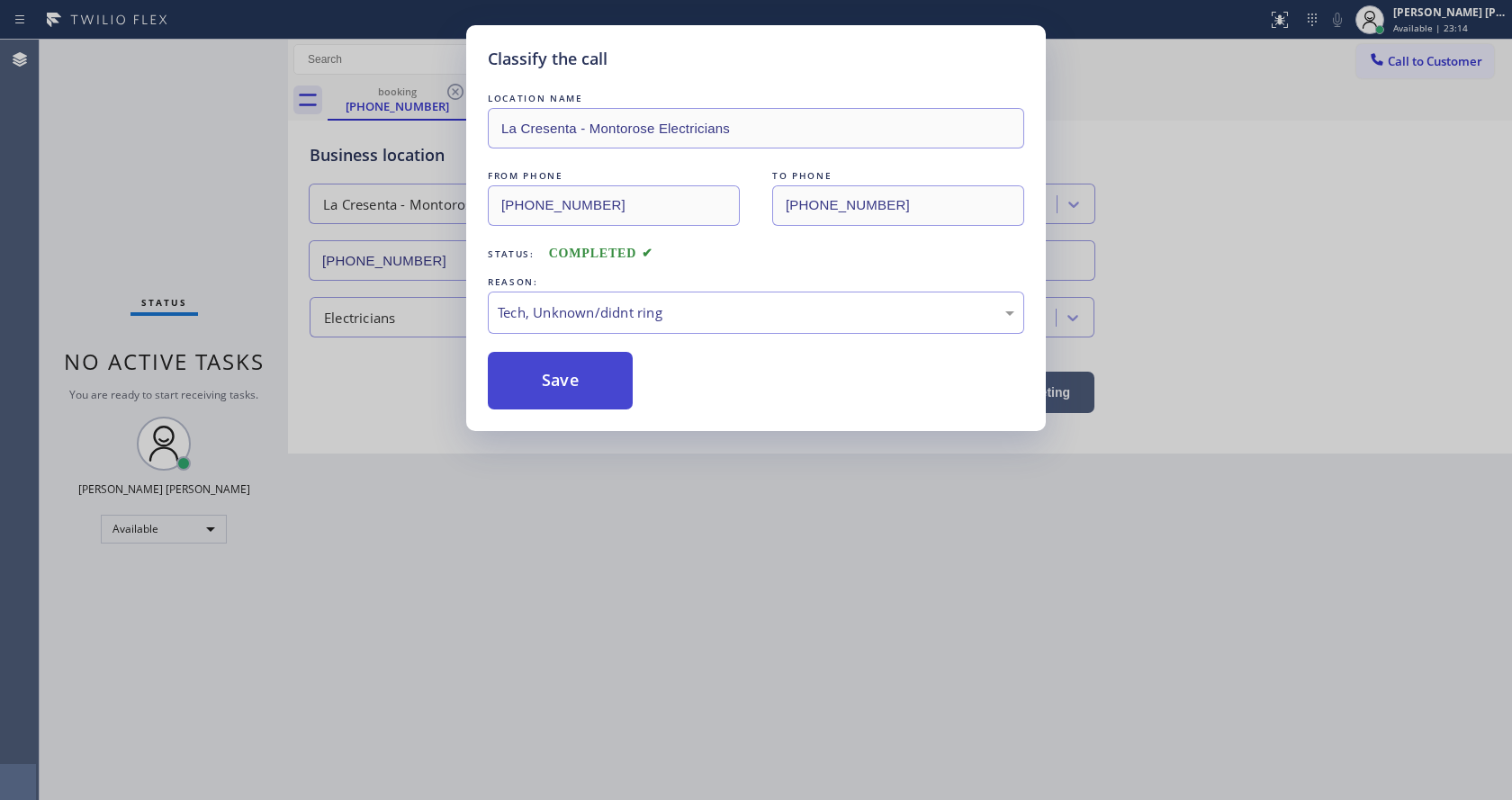
click at [559, 390] on button "Save" at bounding box center [560, 380] width 145 height 58
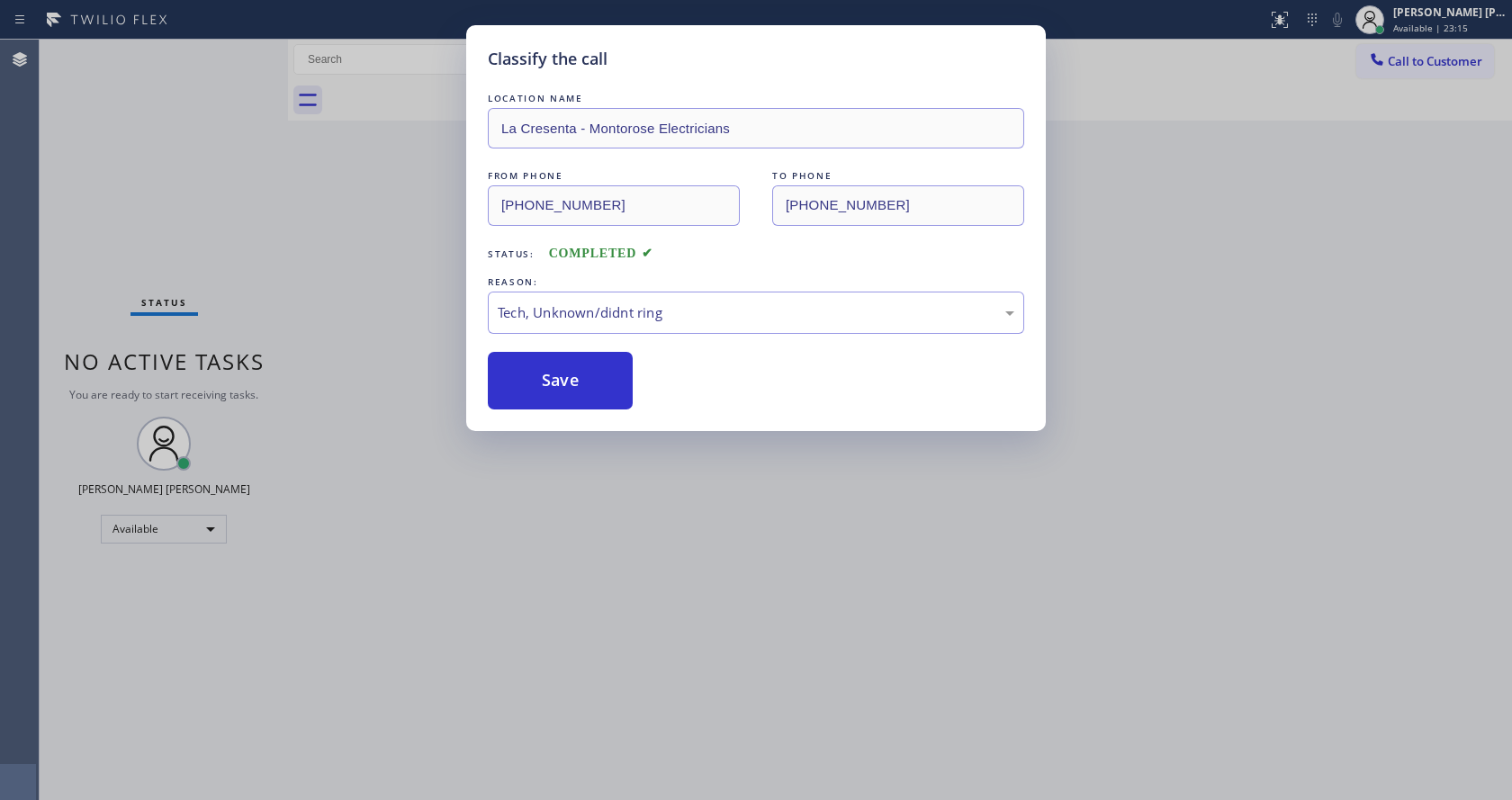
click at [625, 466] on div "Classify the call LOCATION NAME La Cresenta - Montorose Electricians FROM PHONE…" at bounding box center [756, 400] width 1512 height 800
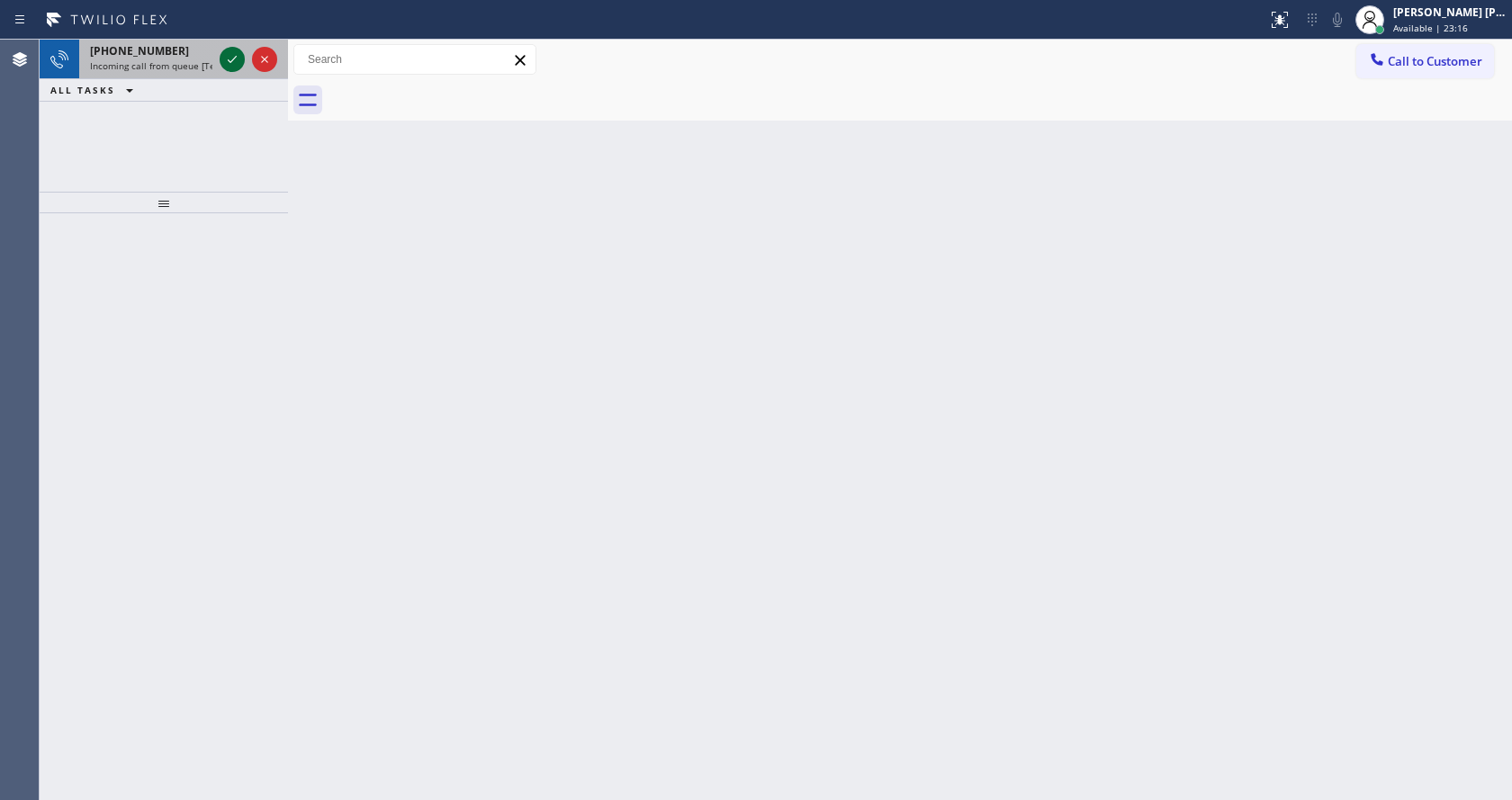
click at [231, 64] on icon at bounding box center [232, 59] width 22 height 21
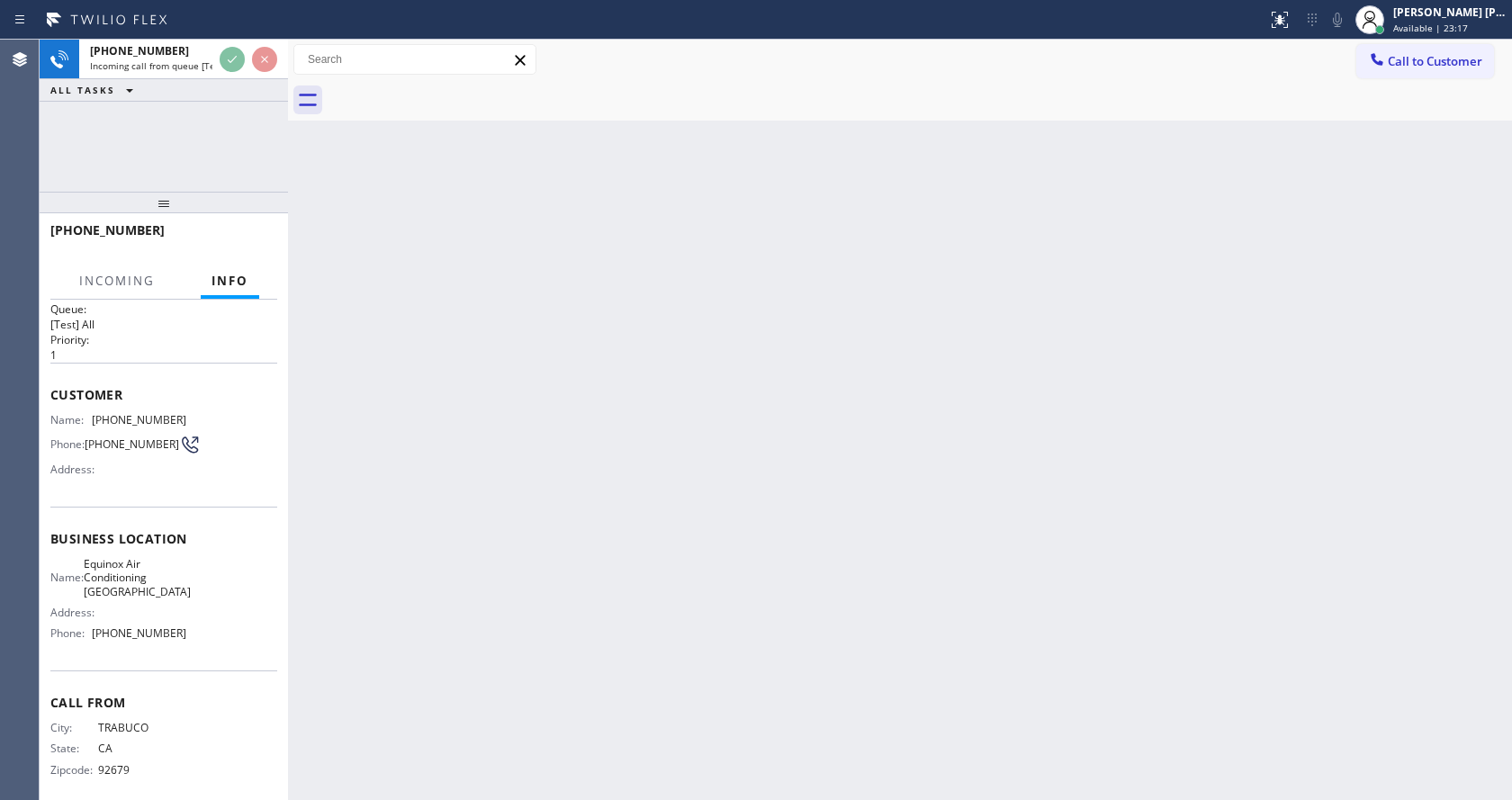
scroll to position [36, 0]
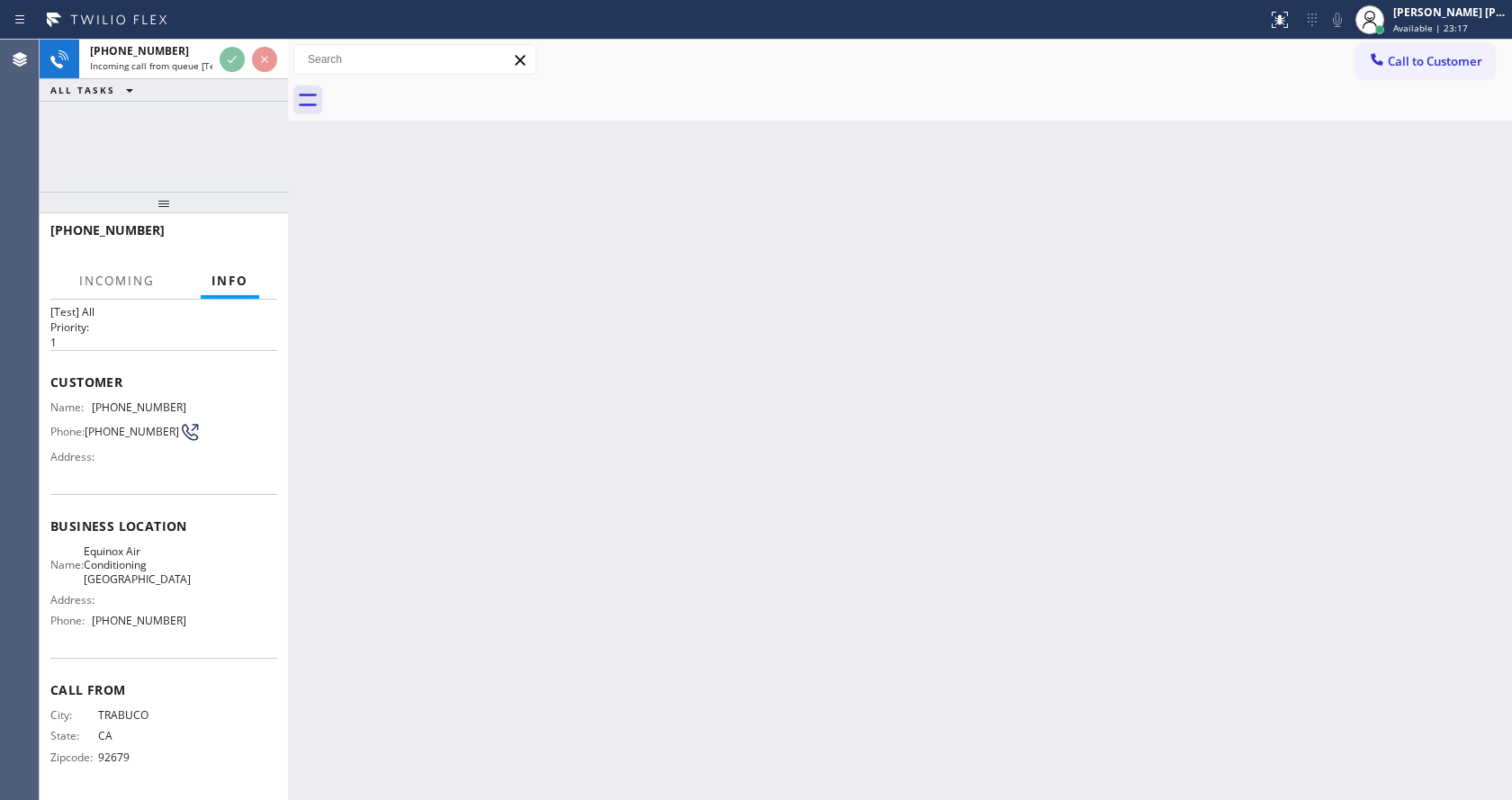
click at [717, 554] on div "Back to Dashboard Change Sender ID Customers Technicians Select a contact Outbo…" at bounding box center [900, 419] width 1224 height 760
click at [480, 625] on div "Back to Dashboard Change Sender ID Customers Technicians Select a contact Outbo…" at bounding box center [900, 419] width 1224 height 760
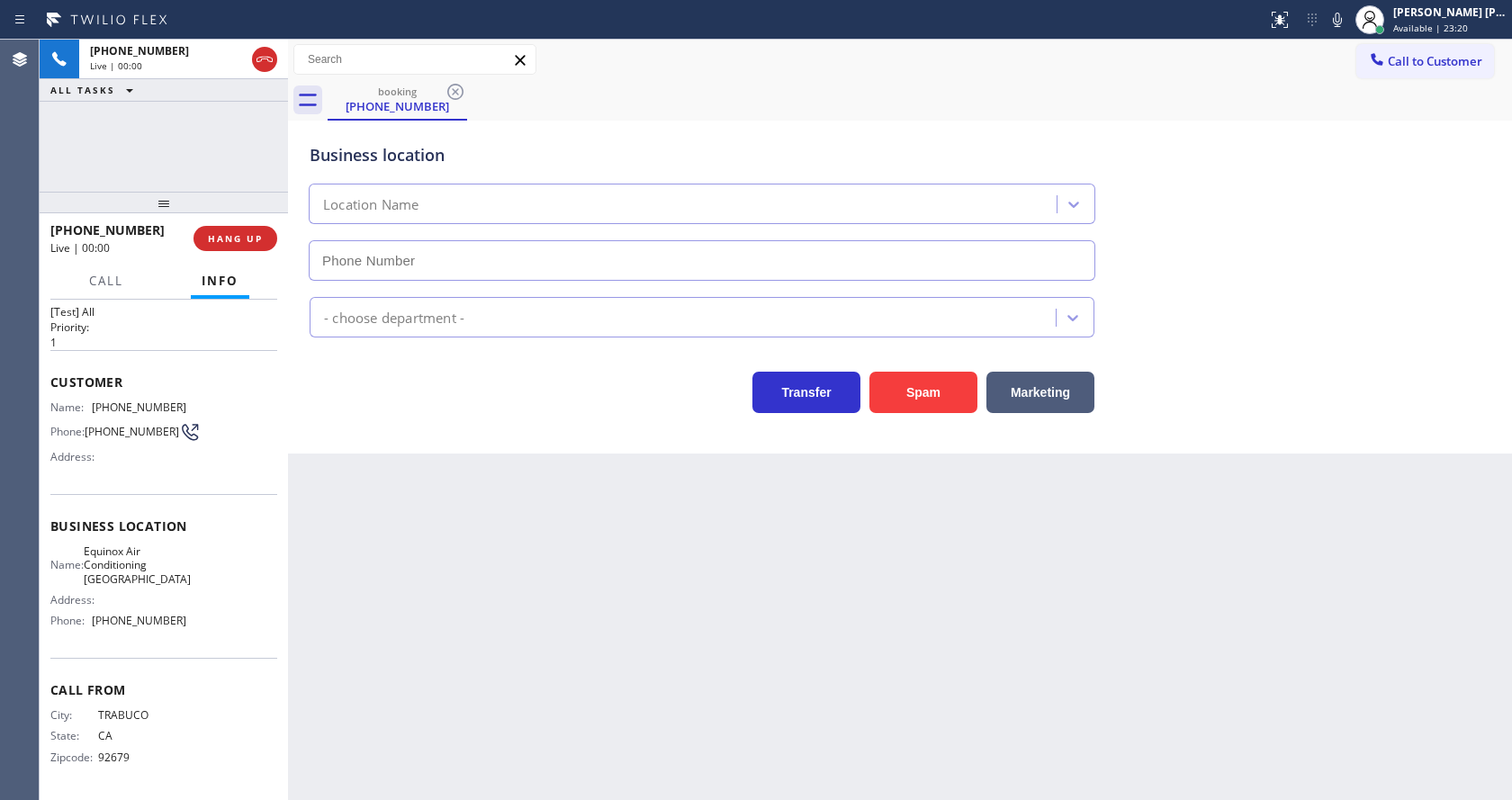
type input "[PHONE_NUMBER]"
click at [503, 536] on div "Back to Dashboard Change Sender ID Customers Technicians Select a contact Outbo…" at bounding box center [900, 419] width 1224 height 760
click at [420, 460] on div "Back to Dashboard Change Sender ID Customers Technicians Select a contact Outbo…" at bounding box center [900, 419] width 1224 height 760
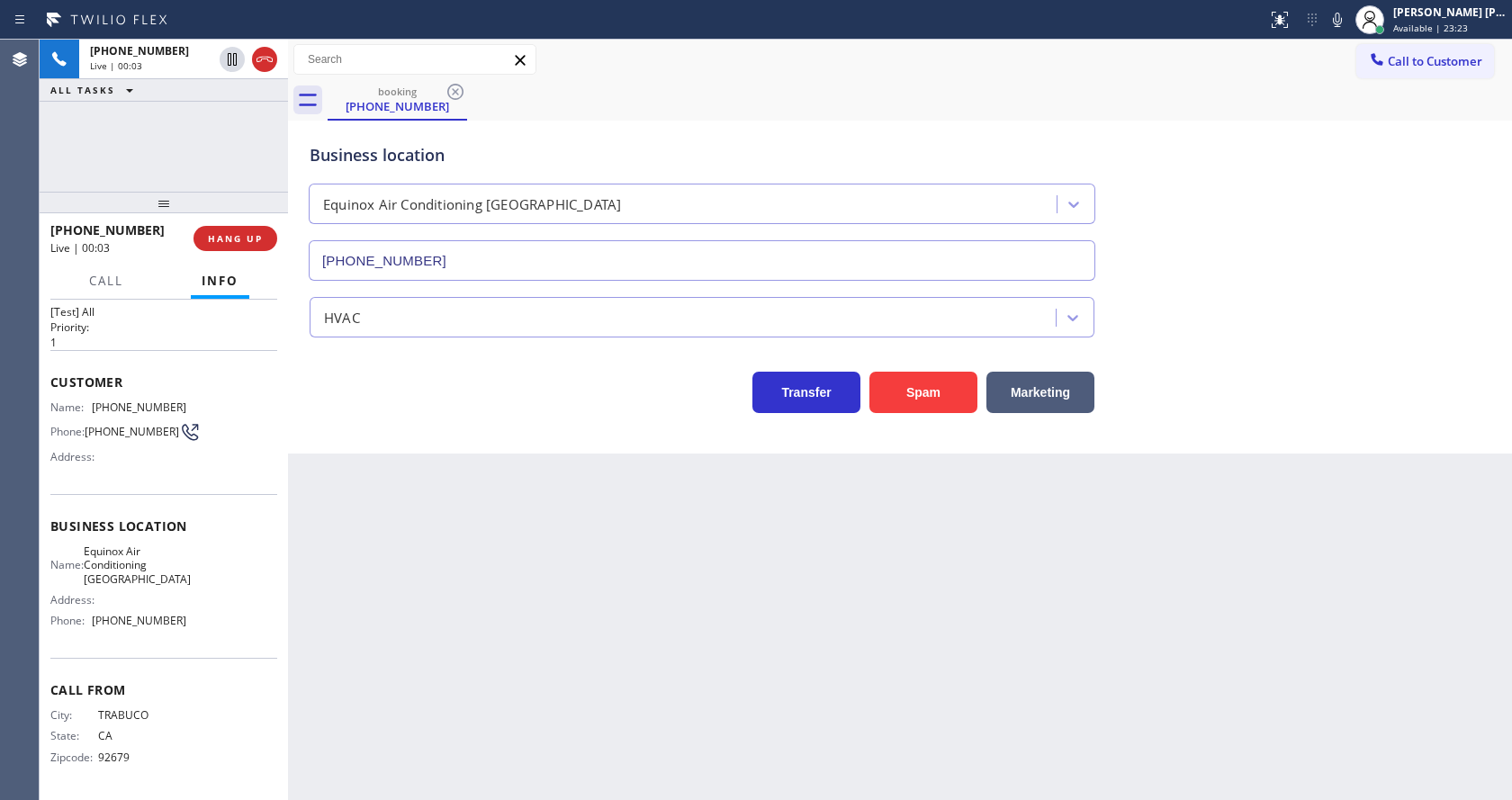
drag, startPoint x: 800, startPoint y: 666, endPoint x: 781, endPoint y: 657, distance: 21.0
click at [800, 666] on div "Back to Dashboard Change Sender ID Customers Technicians Select a contact Outbo…" at bounding box center [900, 419] width 1224 height 760
click at [592, 785] on div "Back to Dashboard Change Sender ID Customers Technicians Select a contact Outbo…" at bounding box center [900, 419] width 1224 height 760
click at [835, 725] on div "Back to Dashboard Change Sender ID Customers Technicians Select a contact Outbo…" at bounding box center [900, 419] width 1224 height 760
click at [521, 626] on div "Back to Dashboard Change Sender ID Customers Technicians Select a contact Outbo…" at bounding box center [900, 419] width 1224 height 760
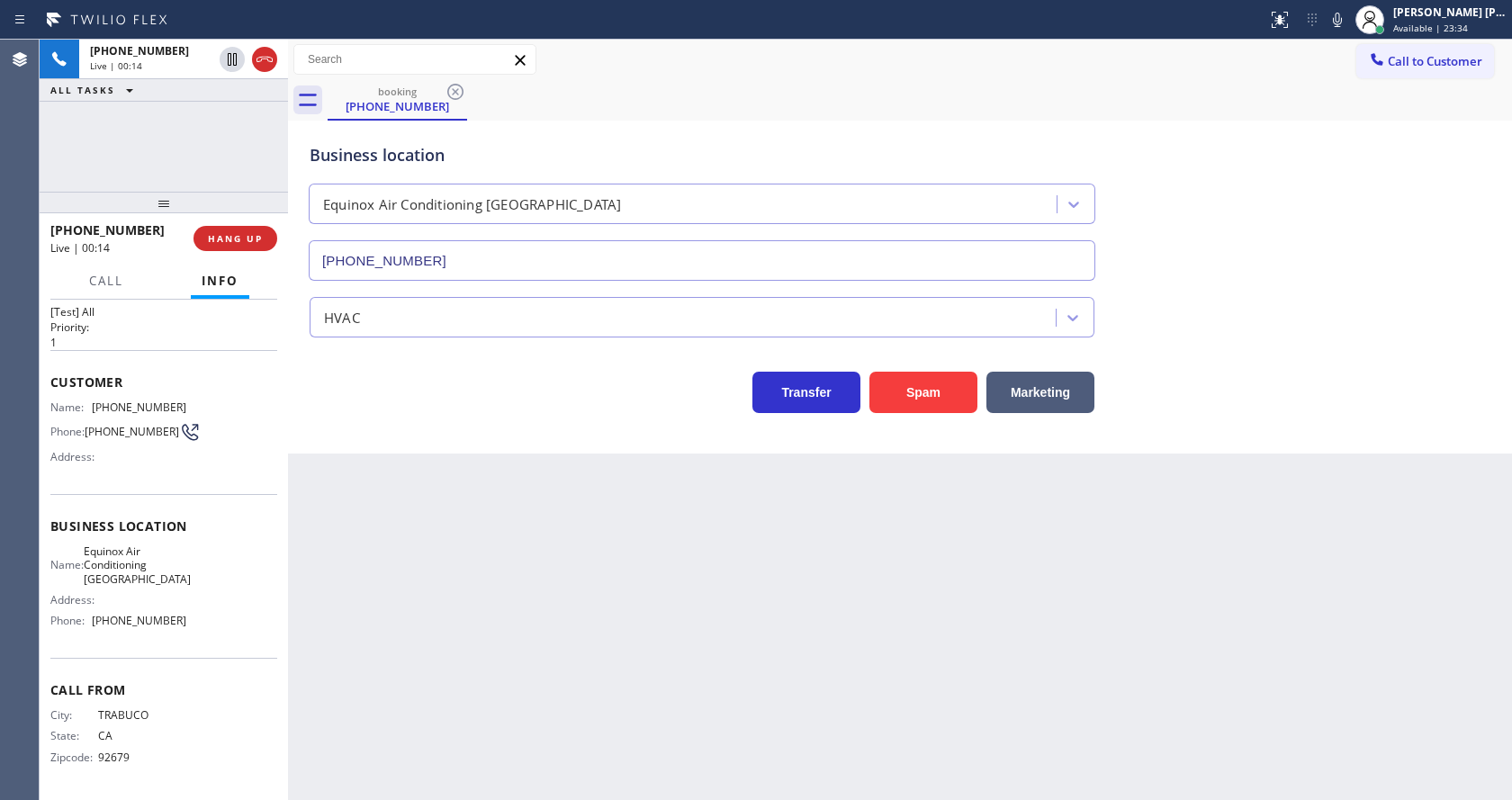
click at [401, 490] on div "Back to Dashboard Change Sender ID Customers Technicians Select a contact Outbo…" at bounding box center [900, 419] width 1224 height 760
click at [532, 580] on div "Back to Dashboard Change Sender ID Customers Technicians Select a contact Outbo…" at bounding box center [900, 419] width 1224 height 760
click at [883, 702] on div "Back to Dashboard Change Sender ID Customers Technicians Select a contact Outbo…" at bounding box center [900, 419] width 1224 height 760
click at [585, 629] on div "Back to Dashboard Change Sender ID Customers Technicians Select a contact Outbo…" at bounding box center [900, 419] width 1224 height 760
click at [507, 616] on div "Back to Dashboard Change Sender ID Customers Technicians Select a contact Outbo…" at bounding box center [900, 419] width 1224 height 760
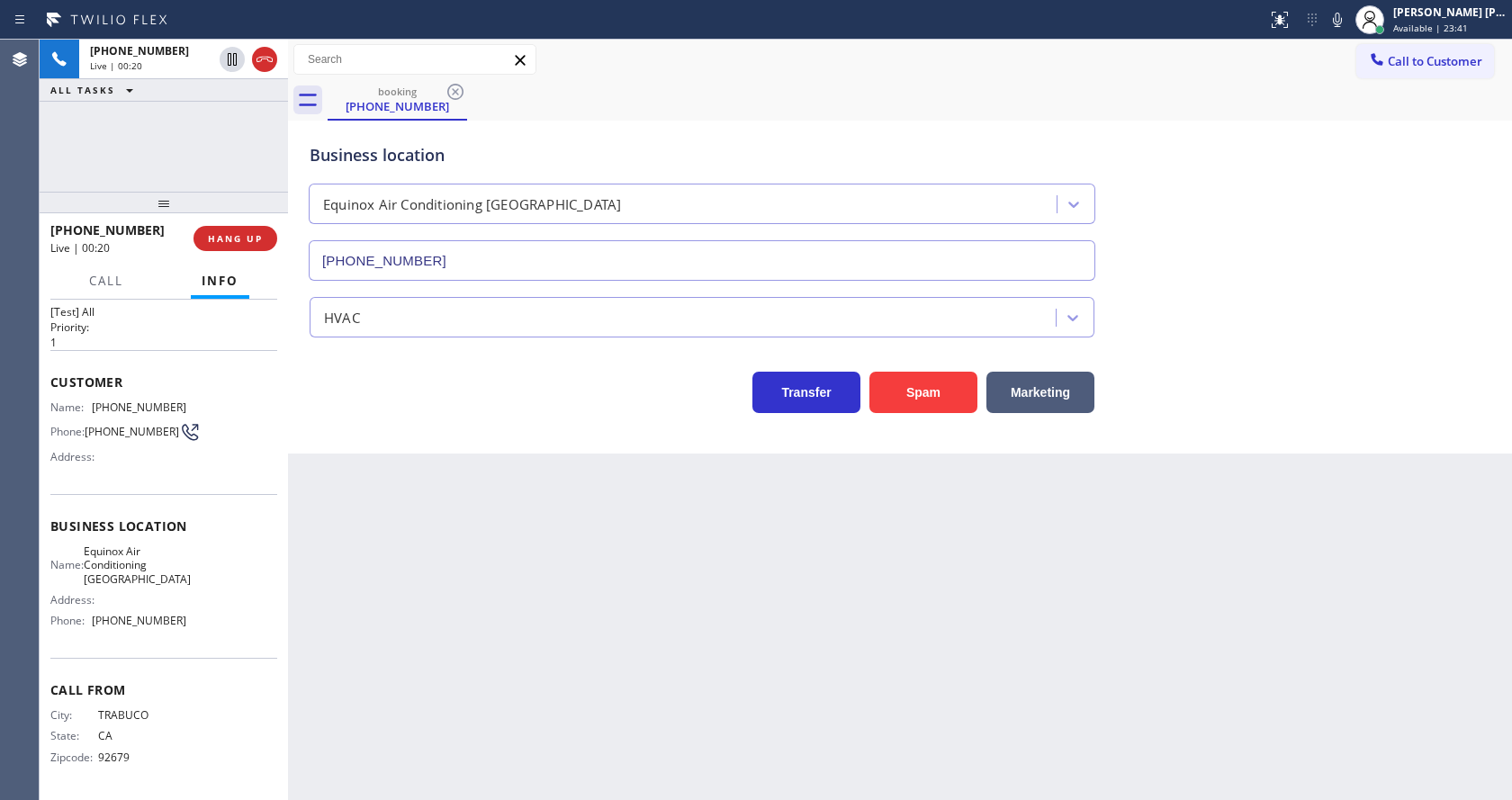
click at [817, 691] on div "Back to Dashboard Change Sender ID Customers Technicians Select a contact Outbo…" at bounding box center [900, 419] width 1224 height 760
click at [935, 385] on button "Spam" at bounding box center [923, 393] width 108 height 41
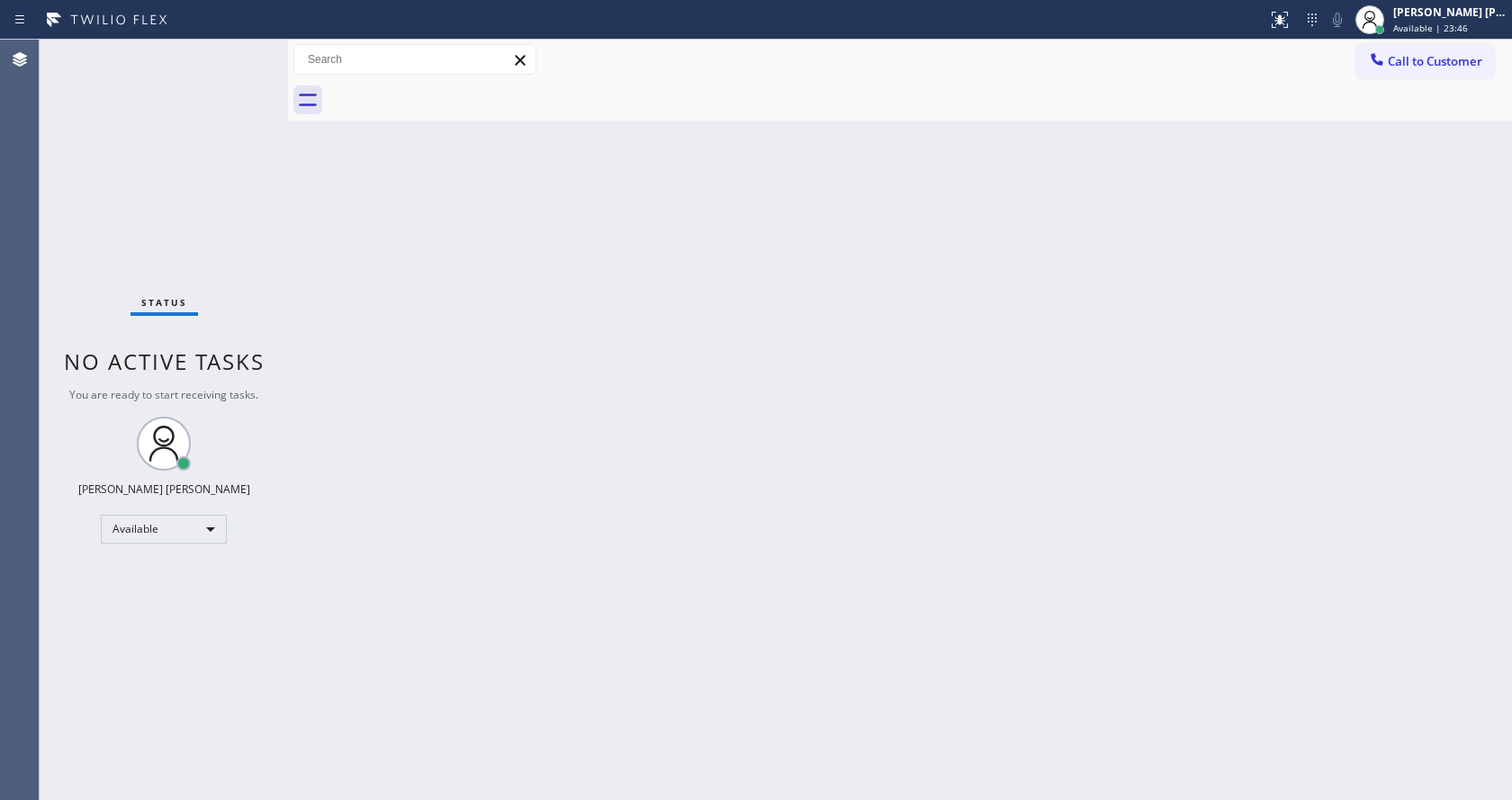
click at [239, 55] on div "Status No active tasks You are ready to start receiving tasks. [PERSON_NAME] [P…" at bounding box center [164, 419] width 249 height 760
click at [242, 52] on div "Status No active tasks You are ready to start receiving tasks. [PERSON_NAME] [P…" at bounding box center [164, 419] width 249 height 760
click at [243, 57] on div "Status No active tasks You are ready to start receiving tasks. [PERSON_NAME] [P…" at bounding box center [164, 419] width 249 height 760
click at [243, 54] on div "Status No active tasks You are ready to start receiving tasks. [PERSON_NAME] [P…" at bounding box center [164, 419] width 249 height 760
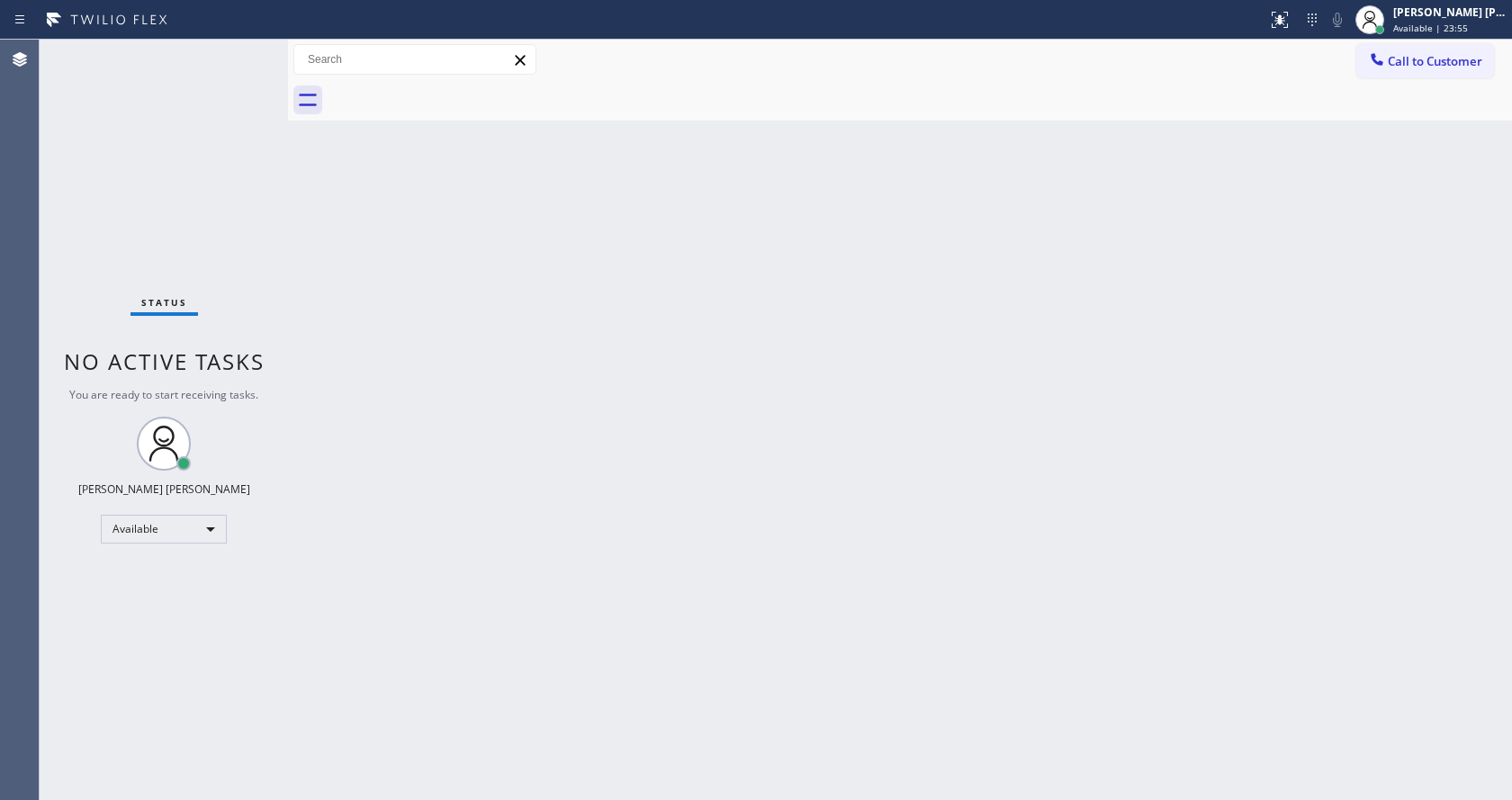
click at [243, 54] on div "Status No active tasks You are ready to start receiving tasks. [PERSON_NAME] [P…" at bounding box center [164, 419] width 249 height 760
click at [246, 51] on div "Status No active tasks You are ready to start receiving tasks. [PERSON_NAME] [P…" at bounding box center [164, 419] width 249 height 760
click at [936, 370] on div "Back to Dashboard Change Sender ID Customers Technicians Select a contact Outbo…" at bounding box center [900, 419] width 1224 height 760
click at [653, 250] on div "Back to Dashboard Change Sender ID Customers Technicians Select a contact Outbo…" at bounding box center [900, 419] width 1224 height 760
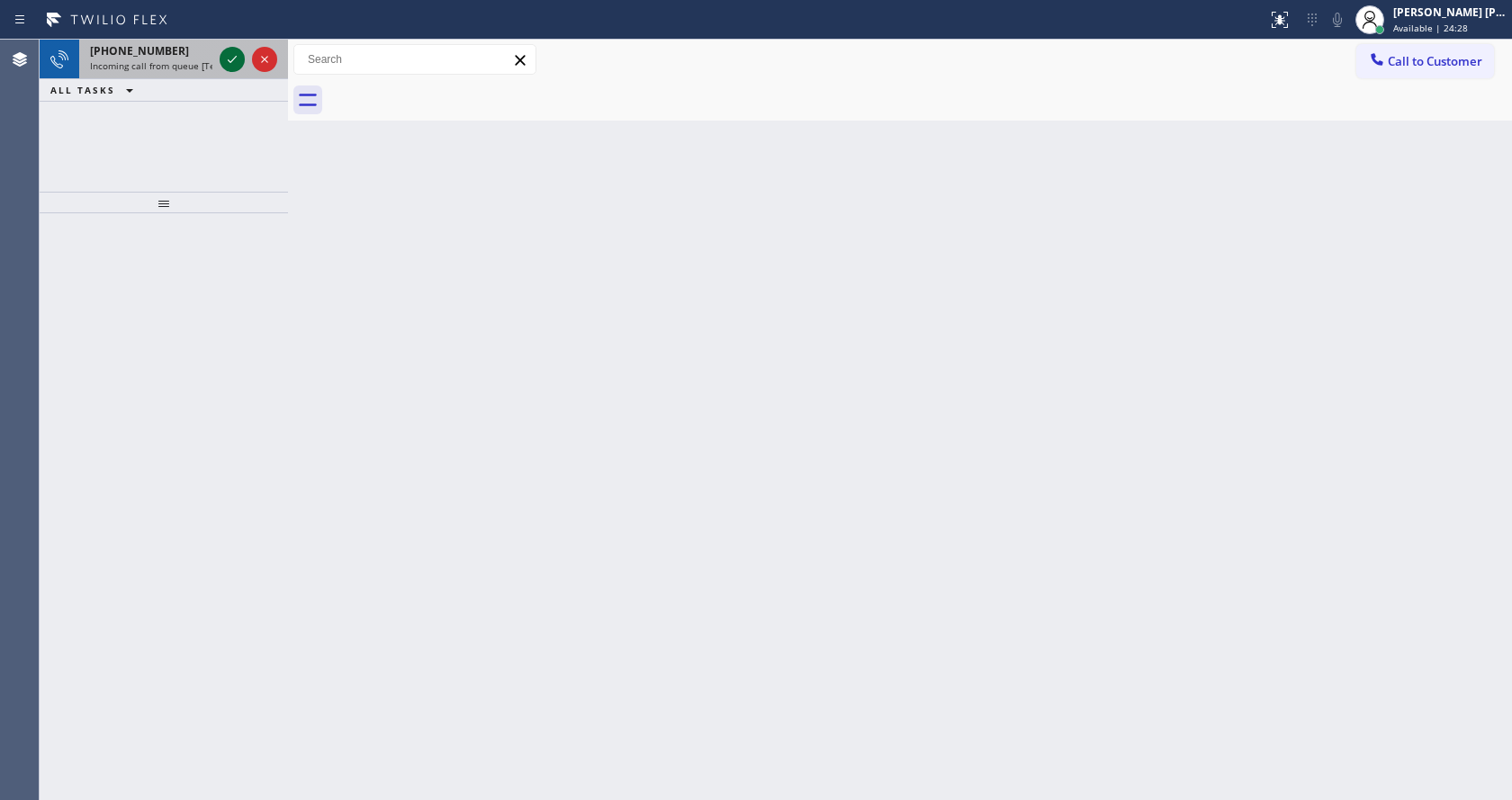
click at [220, 64] on div at bounding box center [232, 59] width 25 height 21
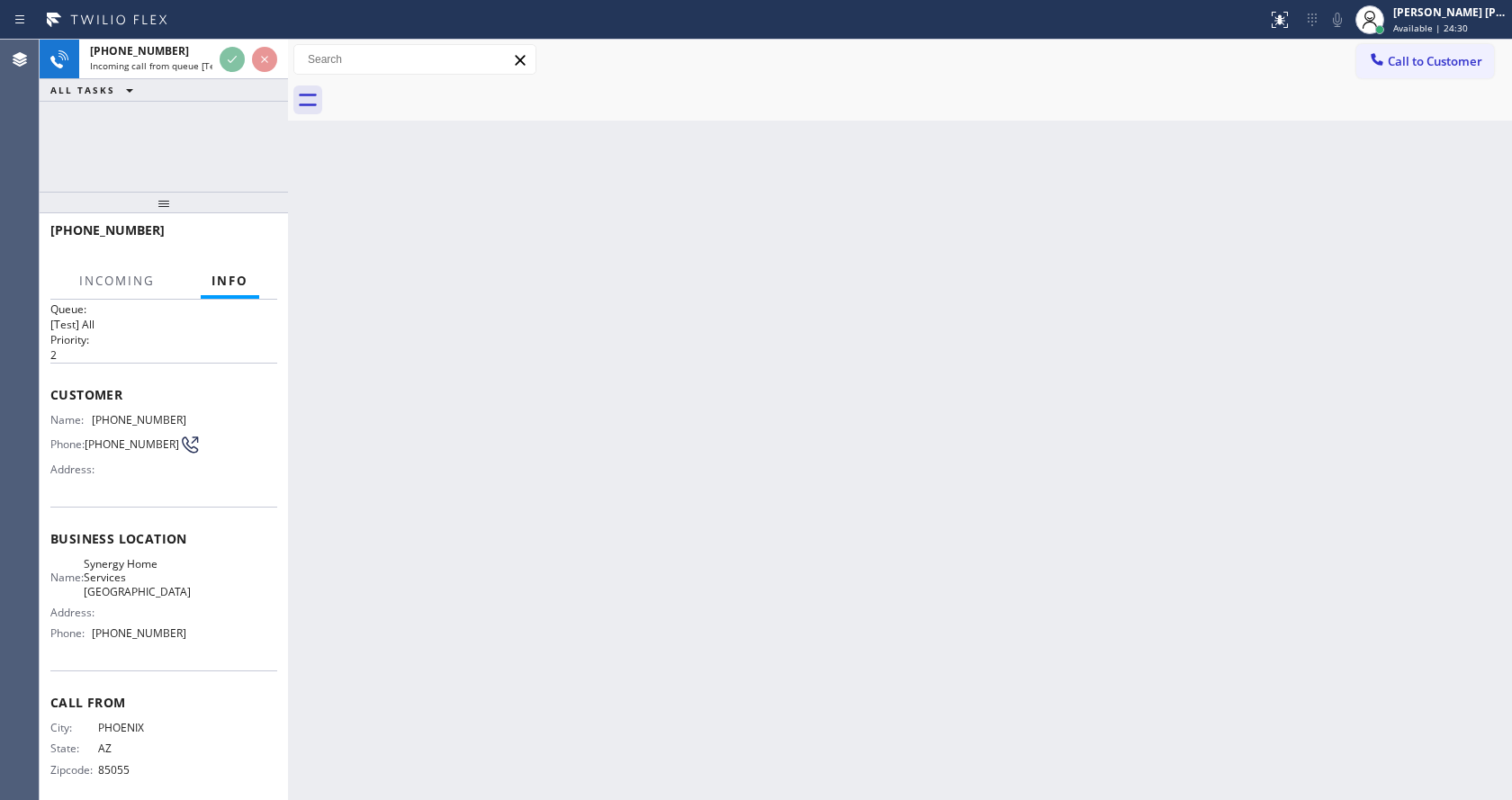
scroll to position [36, 0]
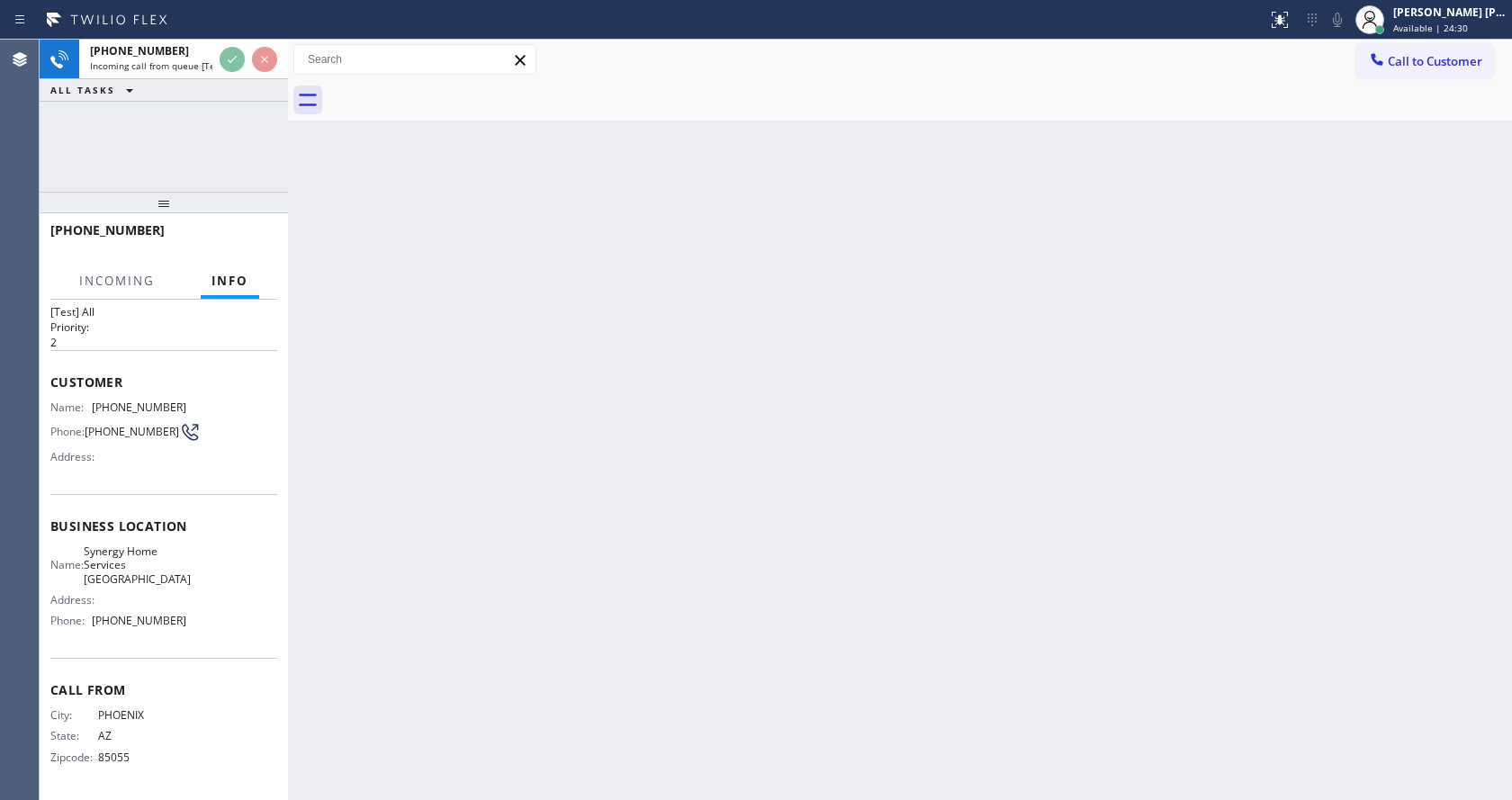
click at [712, 493] on div "Back to Dashboard Change Sender ID Customers Technicians Select a contact Outbo…" at bounding box center [900, 419] width 1224 height 760
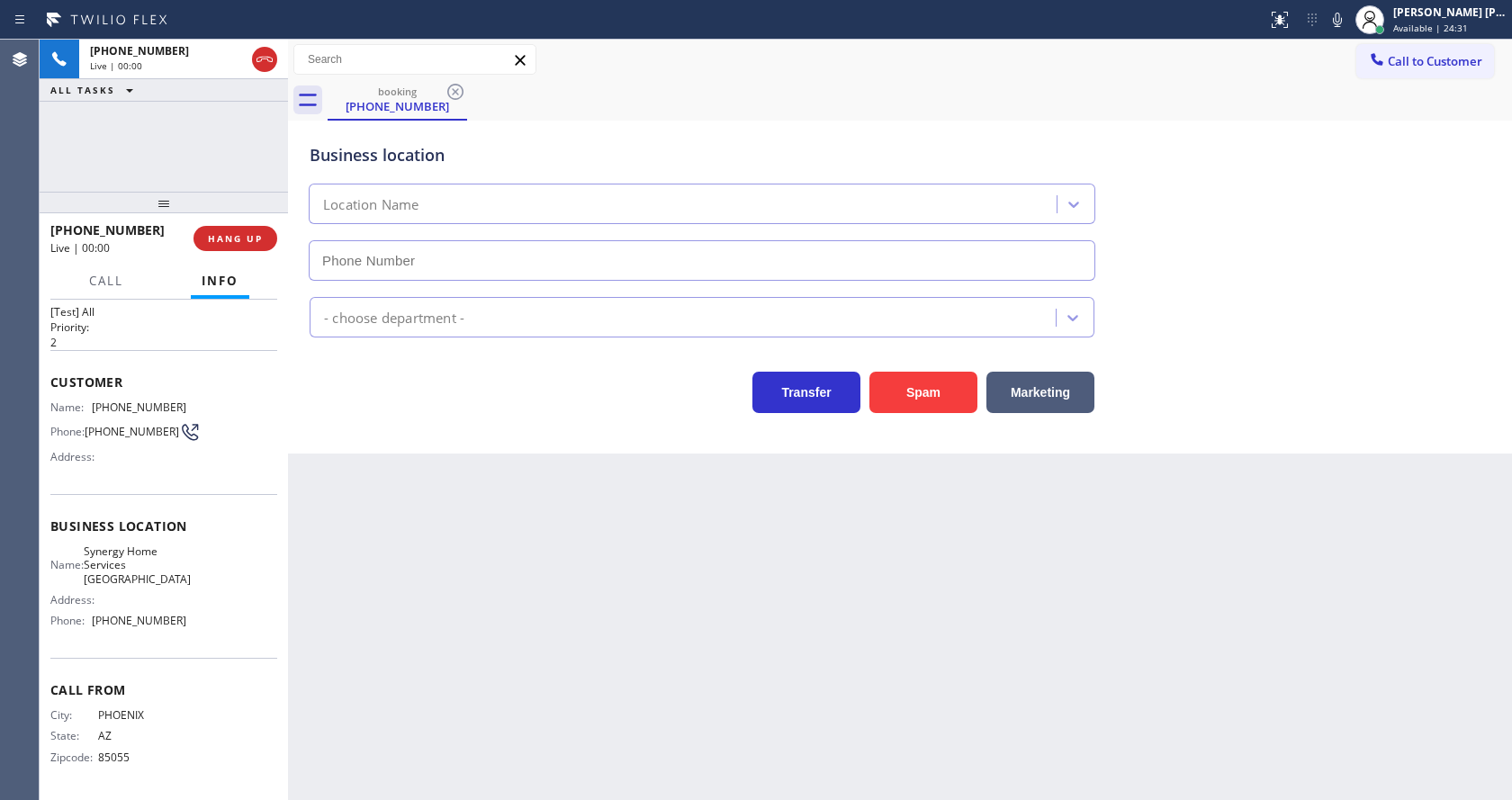
type input "[PHONE_NUMBER]"
click at [929, 393] on button "Spam" at bounding box center [923, 393] width 108 height 41
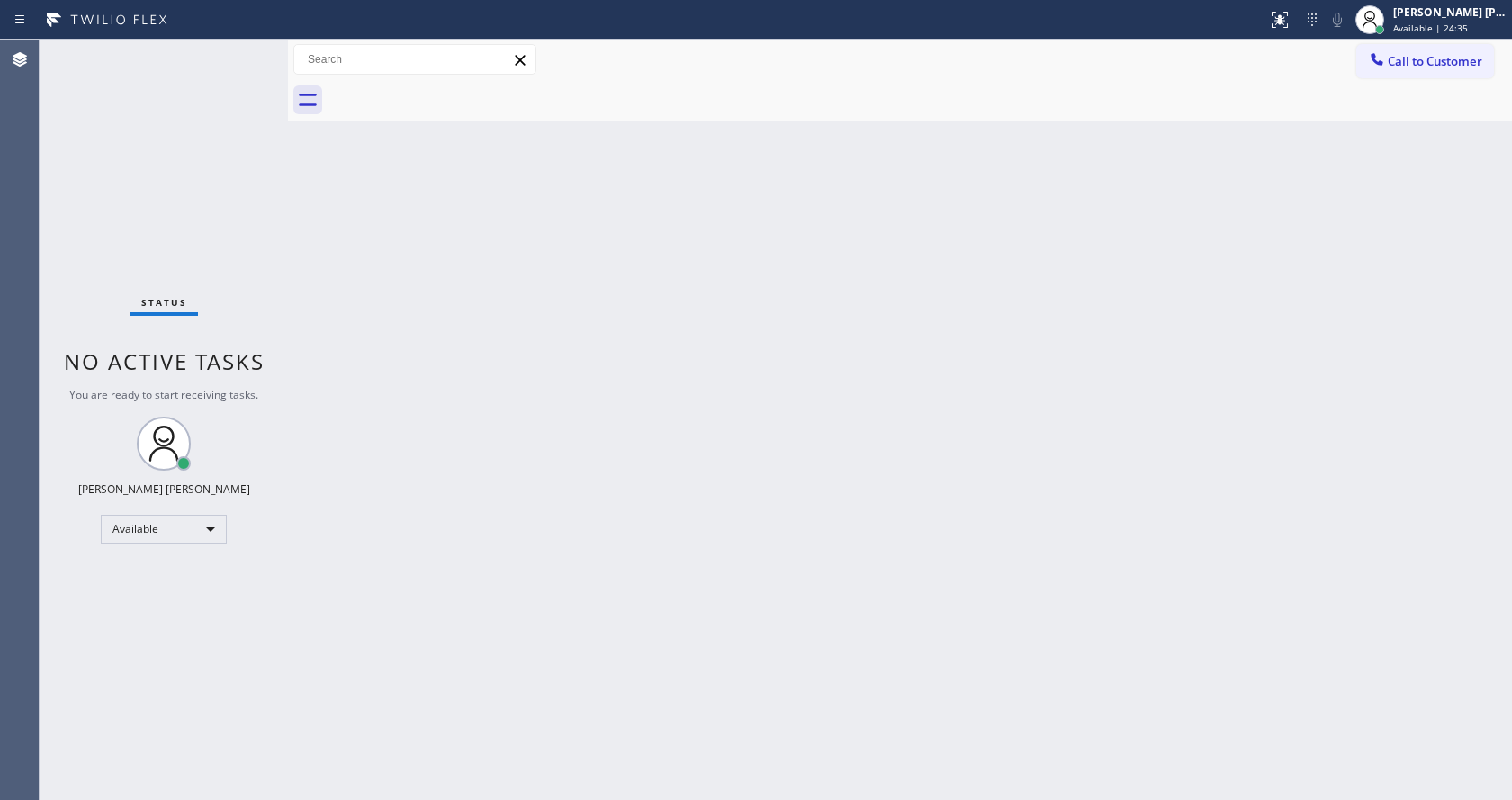
click at [613, 410] on div "Back to Dashboard Change Sender ID Customers Technicians Select a contact Outbo…" at bounding box center [900, 419] width 1224 height 760
click at [404, 358] on div "Back to Dashboard Change Sender ID Customers Technicians Select a contact Outbo…" at bounding box center [900, 419] width 1224 height 760
click at [411, 258] on div "Back to Dashboard Change Sender ID Customers Technicians Select a contact Outbo…" at bounding box center [900, 419] width 1224 height 760
click at [243, 49] on div "Status No active tasks You are ready to start receiving tasks. [PERSON_NAME] [P…" at bounding box center [164, 419] width 249 height 760
click at [238, 50] on div "Status No active tasks You are ready to start receiving tasks. [PERSON_NAME] [P…" at bounding box center [164, 419] width 249 height 760
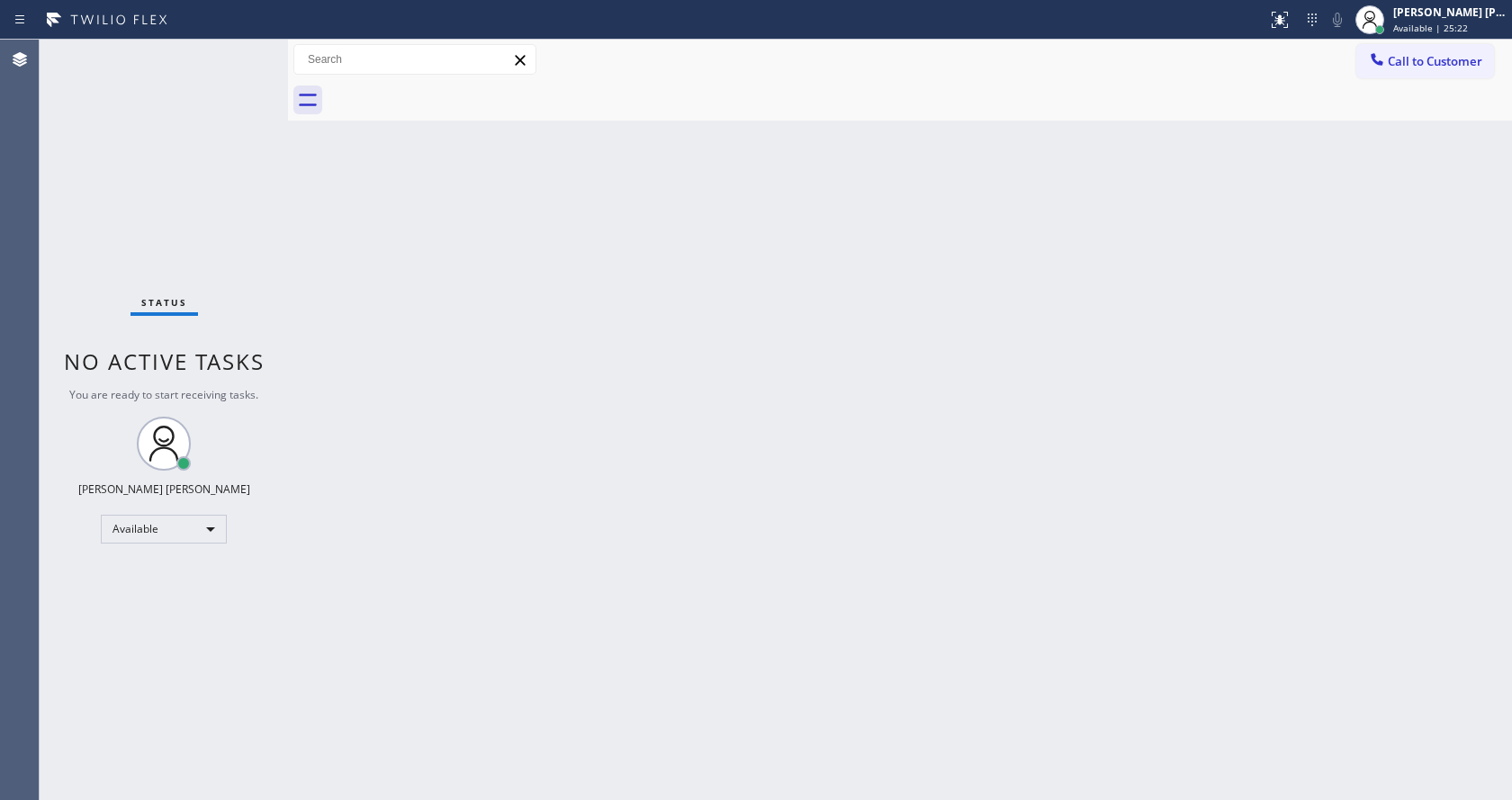
click at [411, 359] on div "Back to Dashboard Change Sender ID Customers Technicians Select a contact Outbo…" at bounding box center [900, 419] width 1224 height 760
drag, startPoint x: 743, startPoint y: 515, endPoint x: 720, endPoint y: 516, distance: 23.0
click at [743, 515] on div "Back to Dashboard Change Sender ID Customers Technicians Select a contact Outbo…" at bounding box center [900, 419] width 1224 height 760
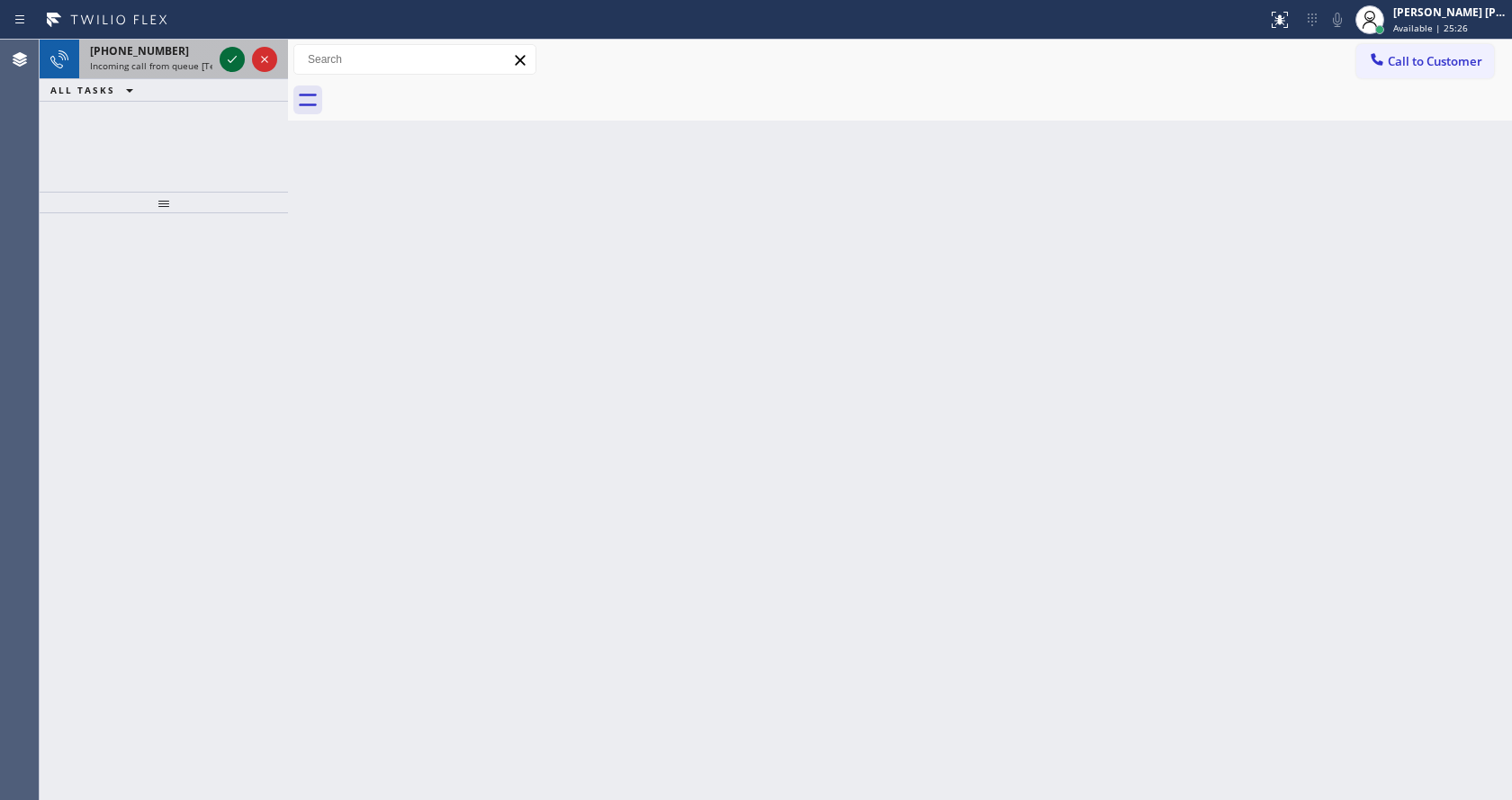
click at [238, 59] on icon at bounding box center [232, 59] width 22 height 21
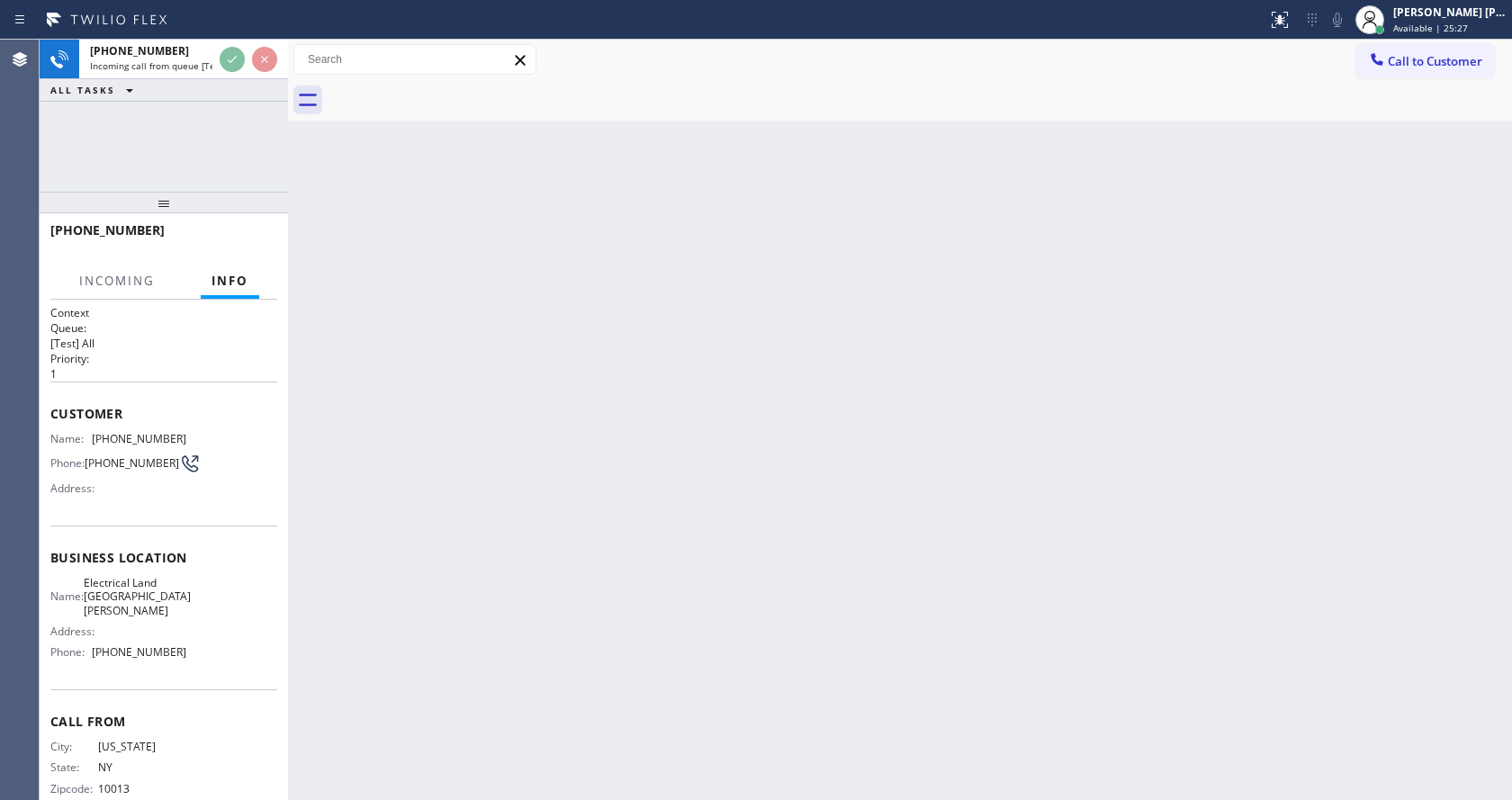
scroll to position [23, 0]
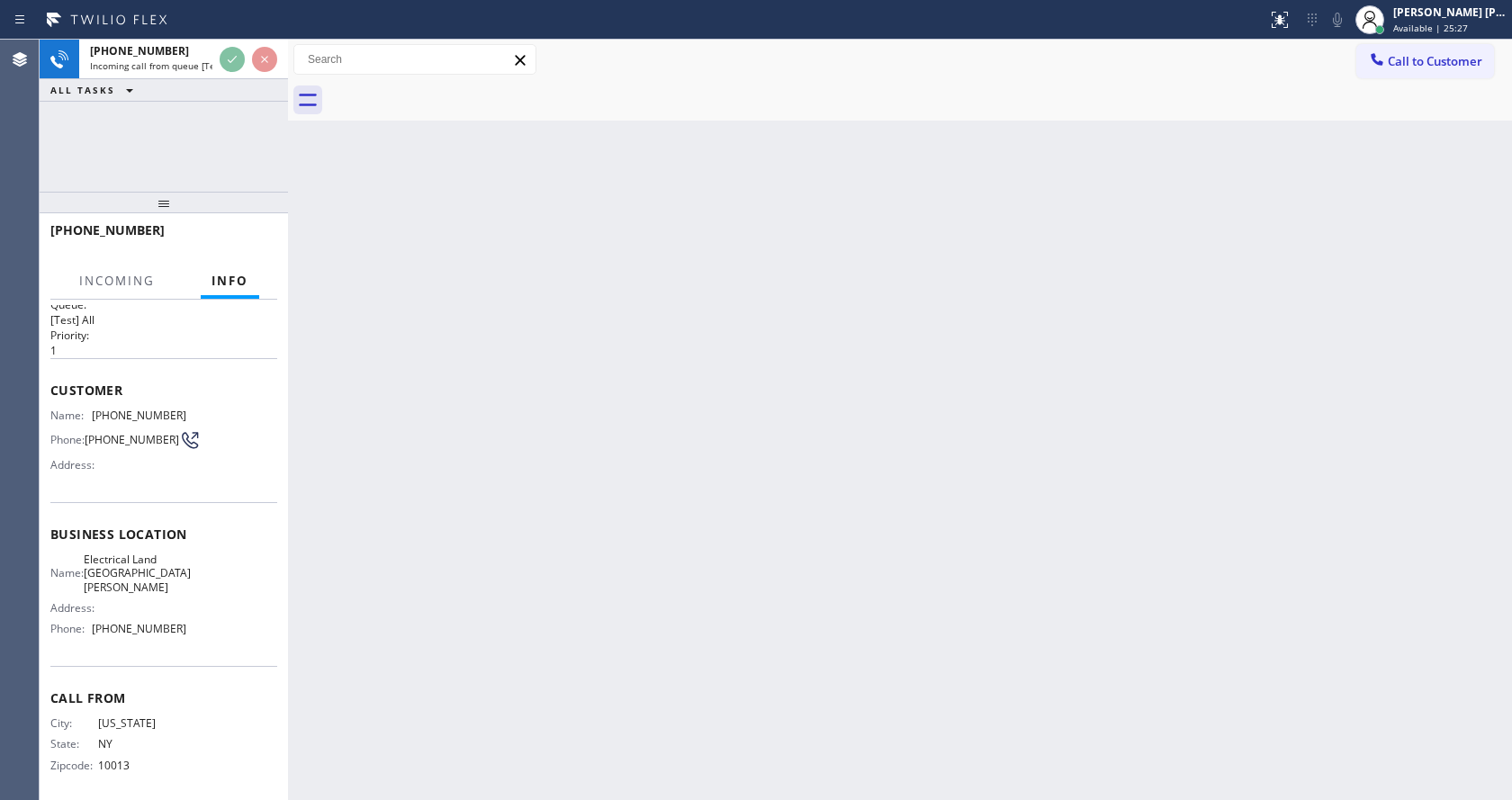
click at [685, 514] on div "Back to Dashboard Change Sender ID Customers Technicians Select a contact Outbo…" at bounding box center [900, 419] width 1224 height 760
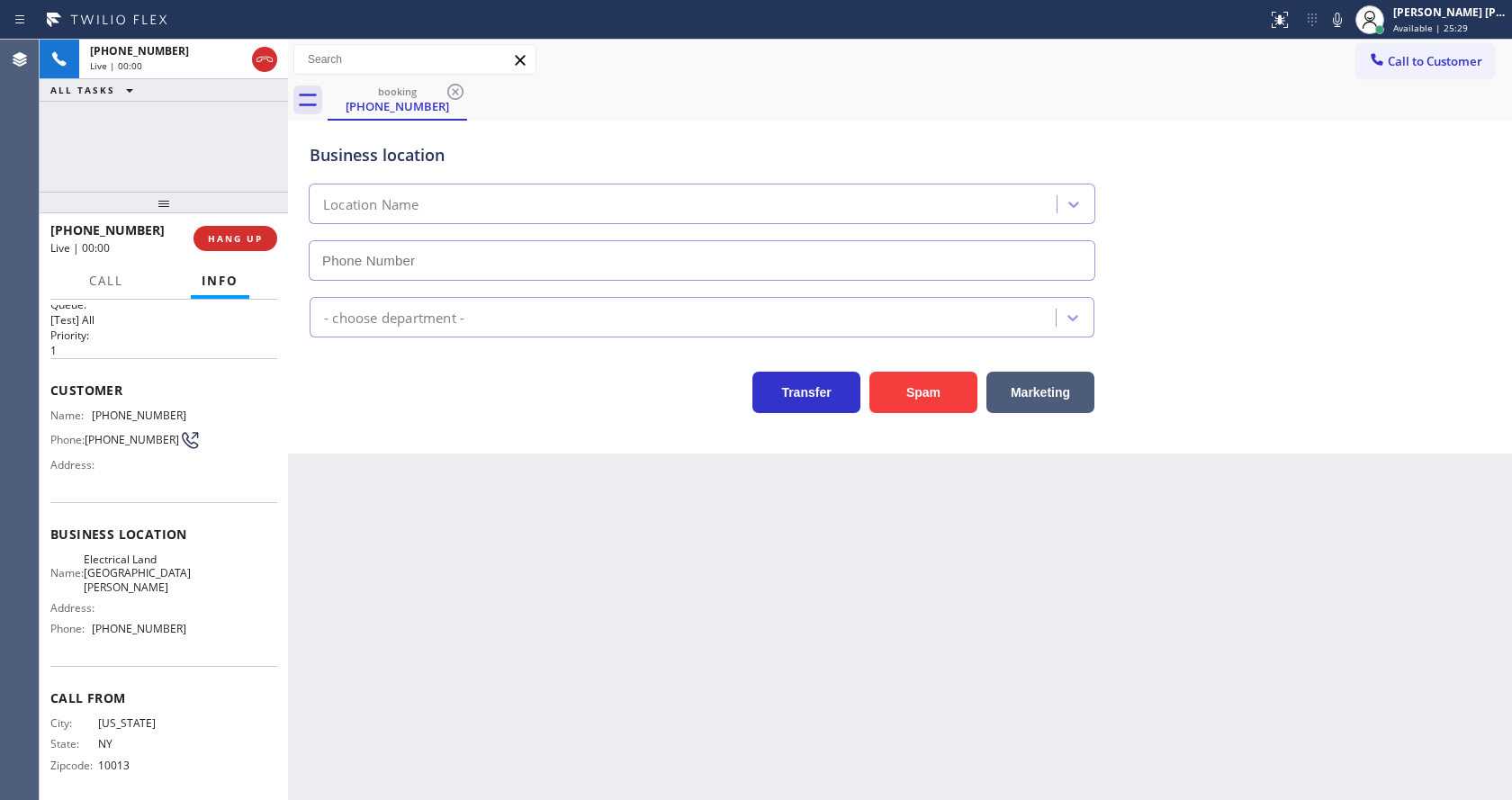
type input "[PHONE_NUMBER]"
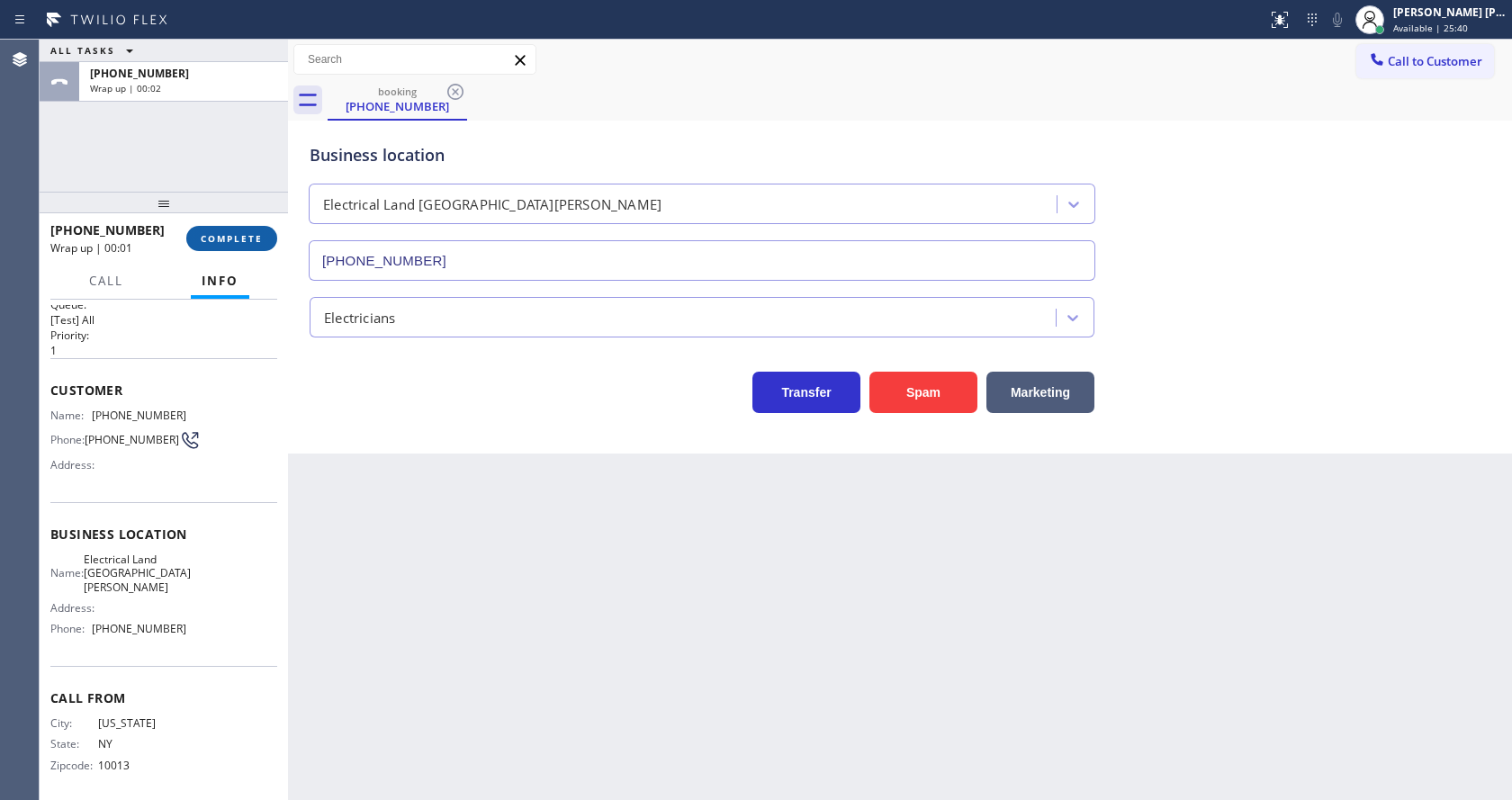
click at [208, 236] on span "COMPLETE" at bounding box center [232, 237] width 62 height 12
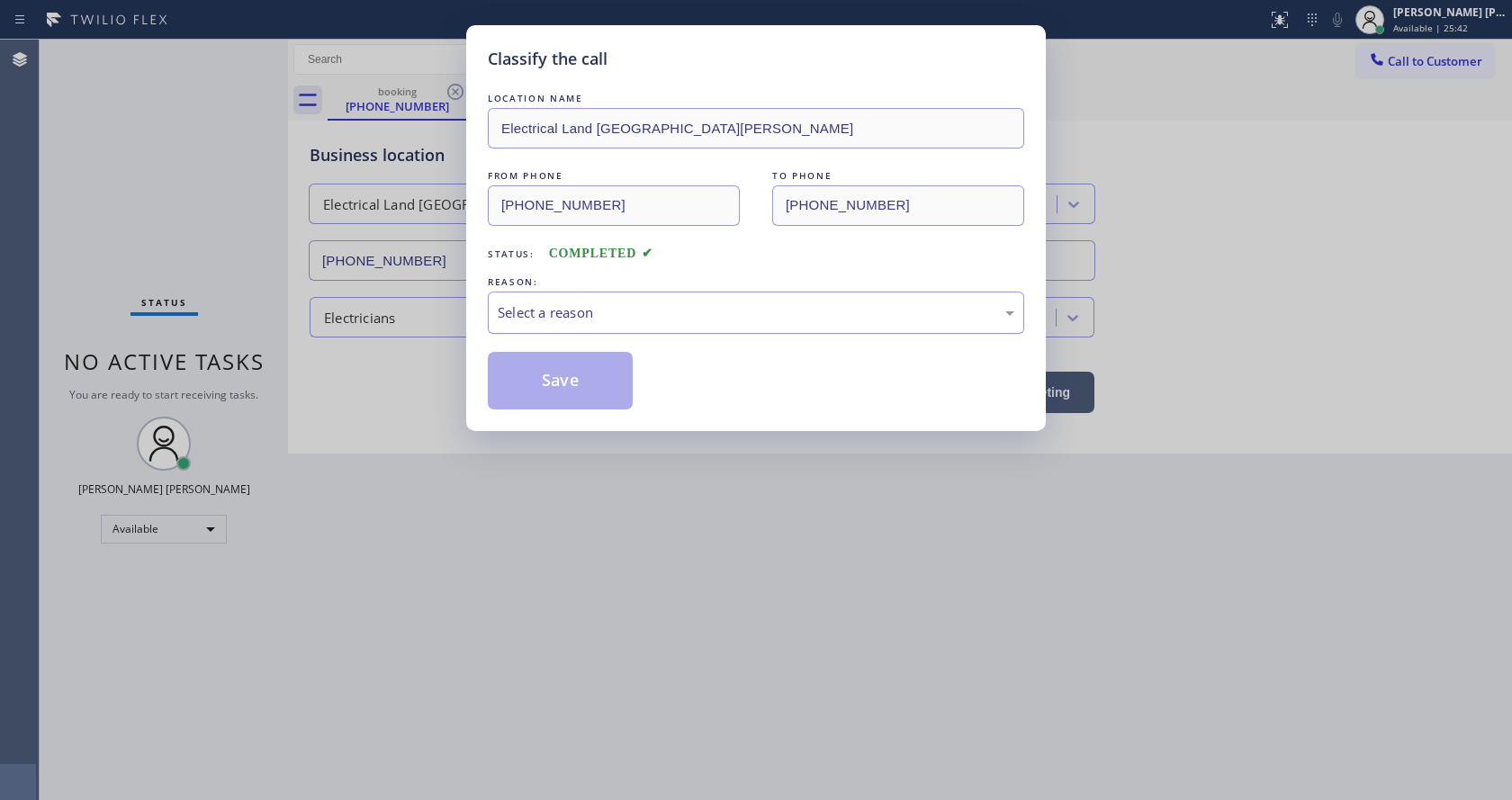
click at [634, 329] on div "Select a reason" at bounding box center [756, 312] width 537 height 42
click at [571, 370] on button "Save" at bounding box center [560, 380] width 145 height 58
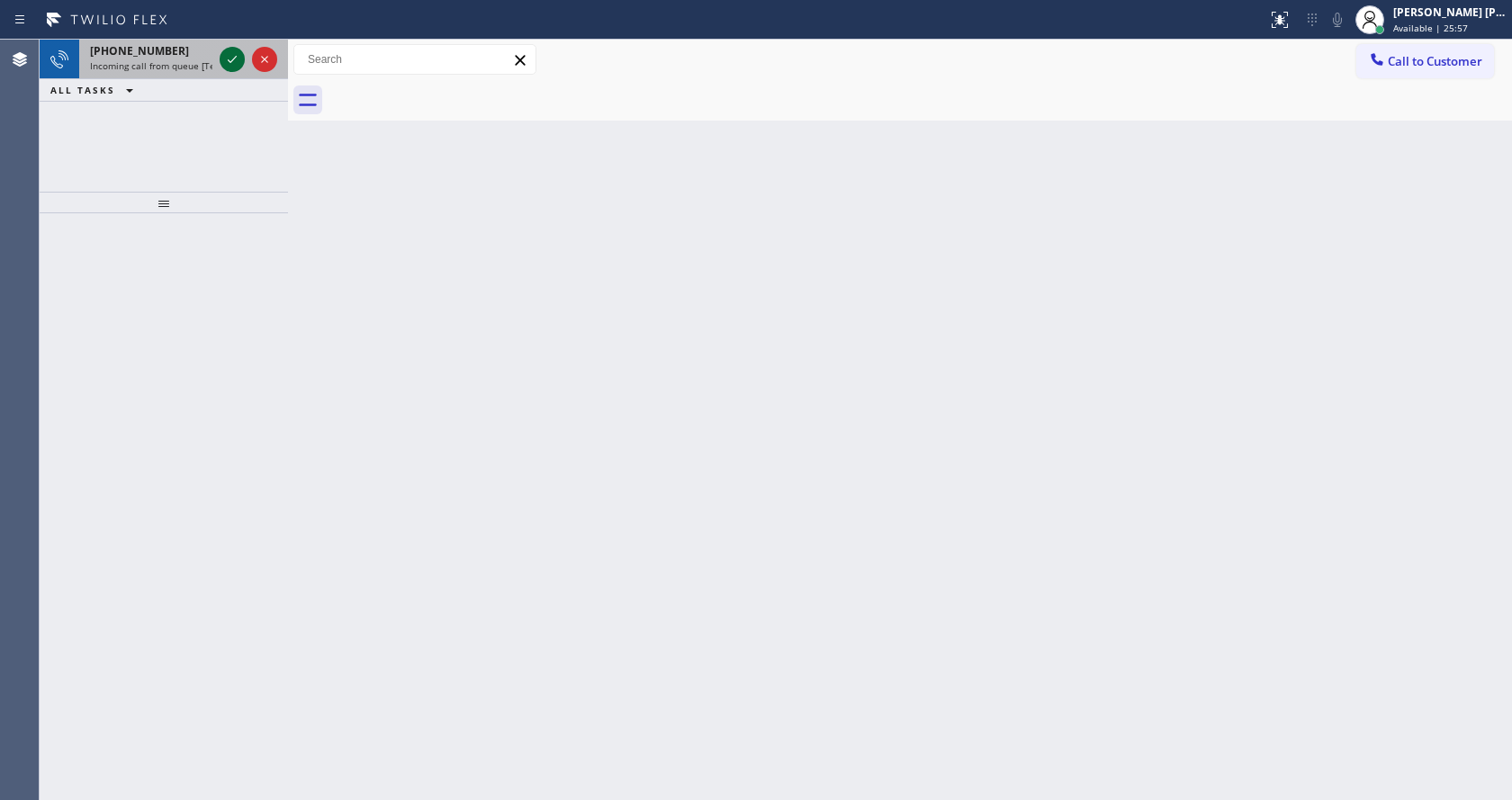
click at [229, 60] on icon at bounding box center [232, 59] width 22 height 21
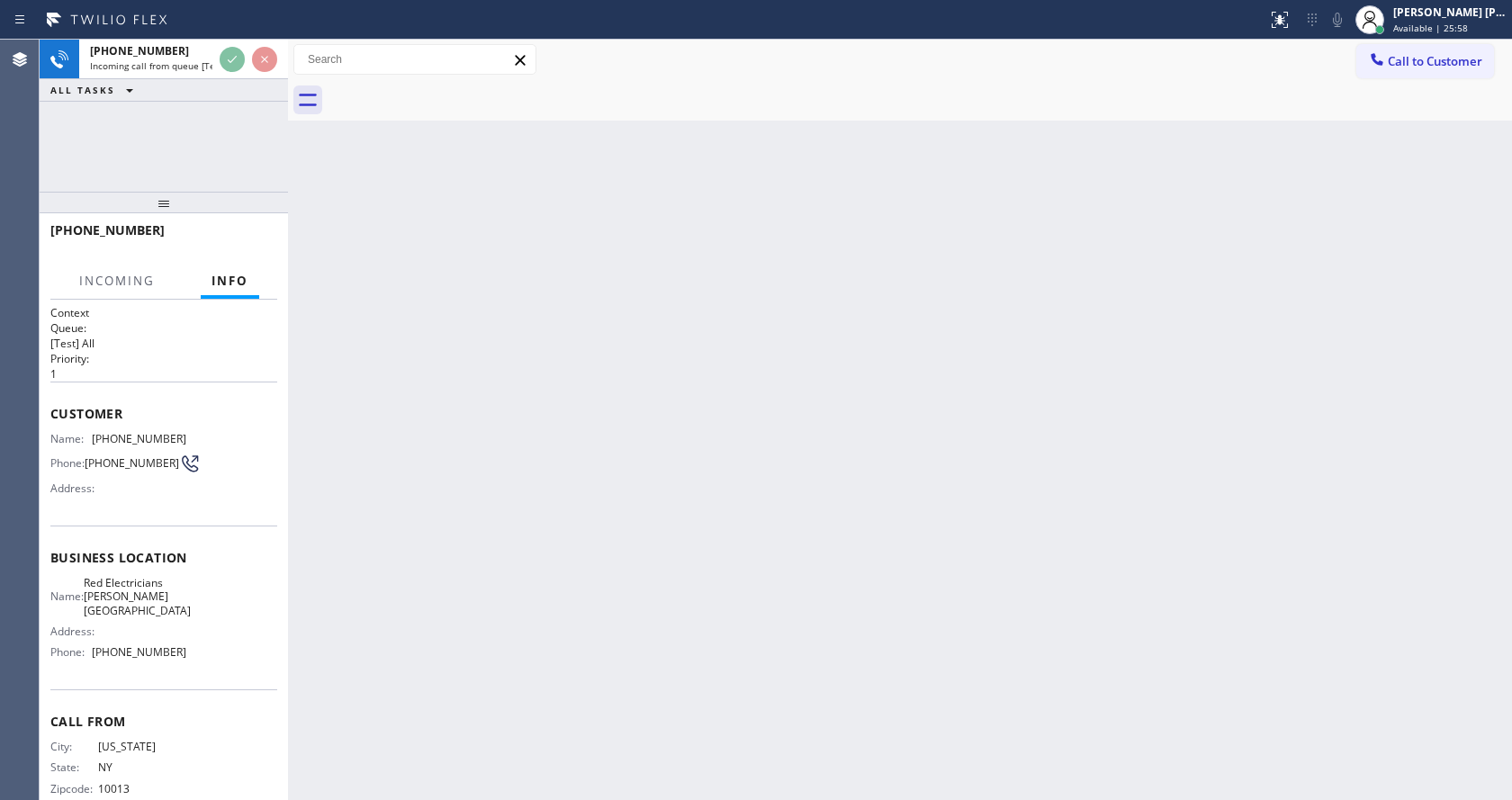
click at [742, 586] on div "Back to Dashboard Change Sender ID Customers Technicians Select a contact Outbo…" at bounding box center [900, 419] width 1224 height 760
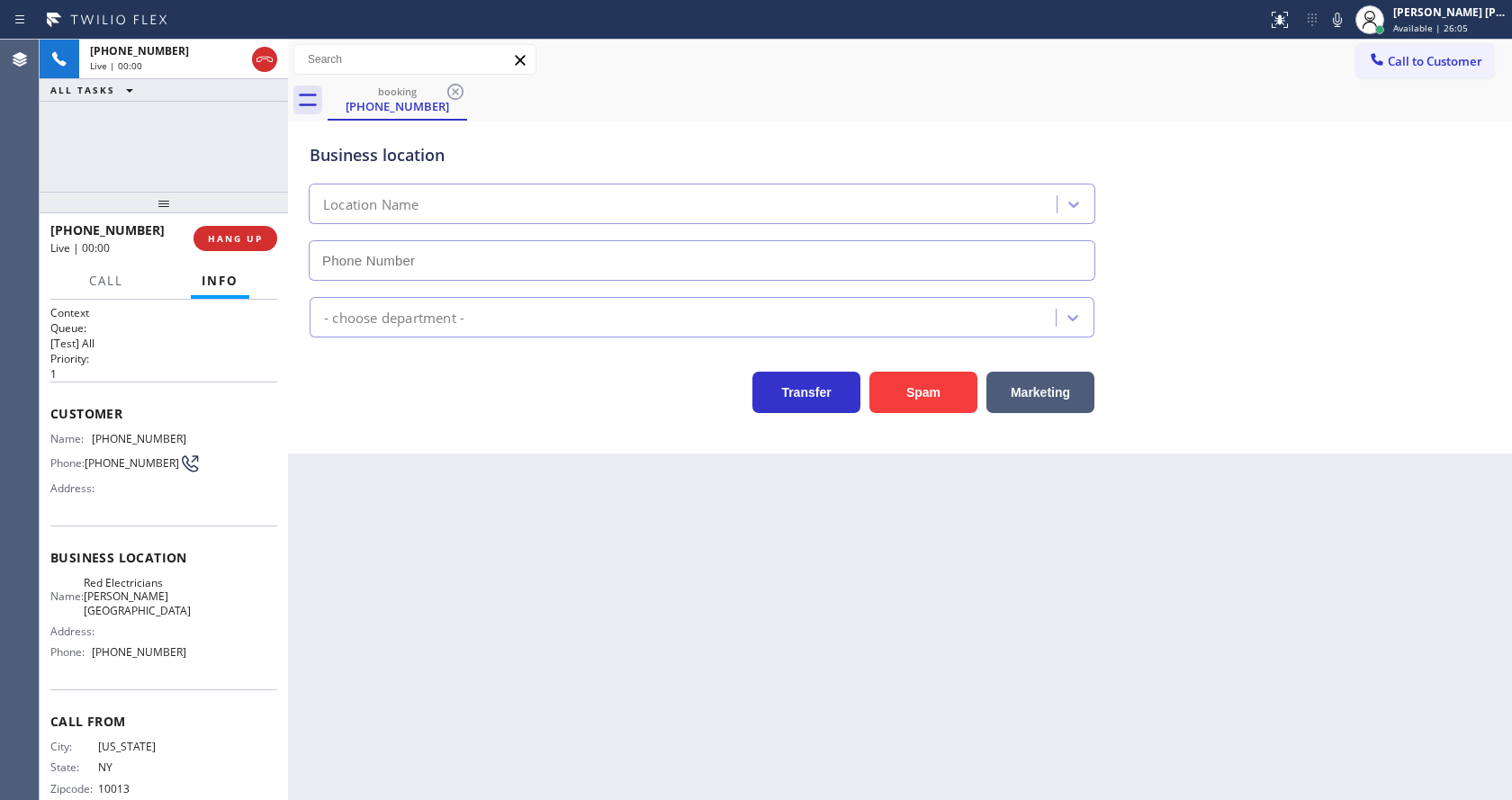
type input "[PHONE_NUMBER]"
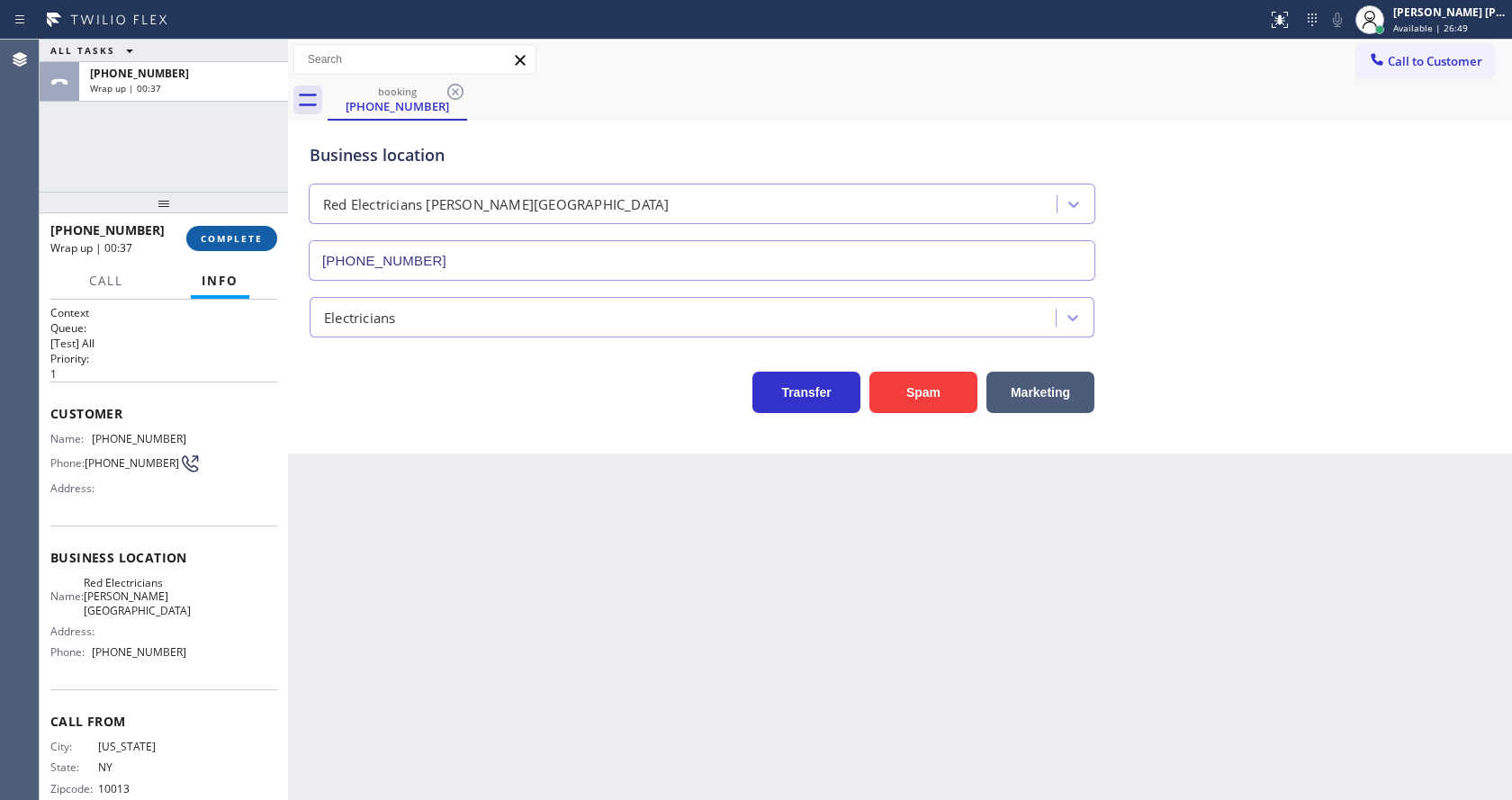
click at [246, 230] on button "COMPLETE" at bounding box center [231, 238] width 91 height 25
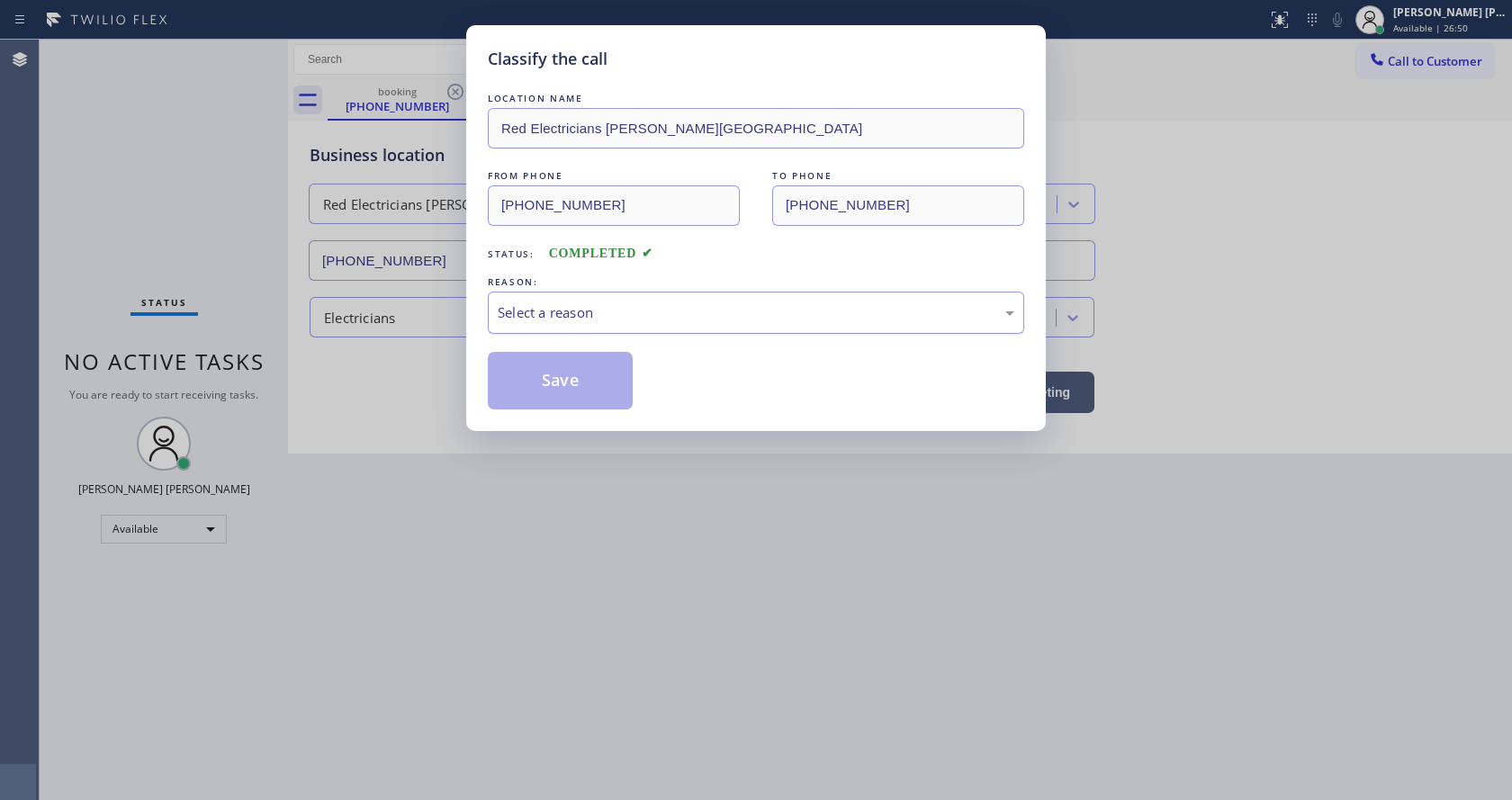
click at [536, 310] on div "Select a reason" at bounding box center [756, 312] width 516 height 21
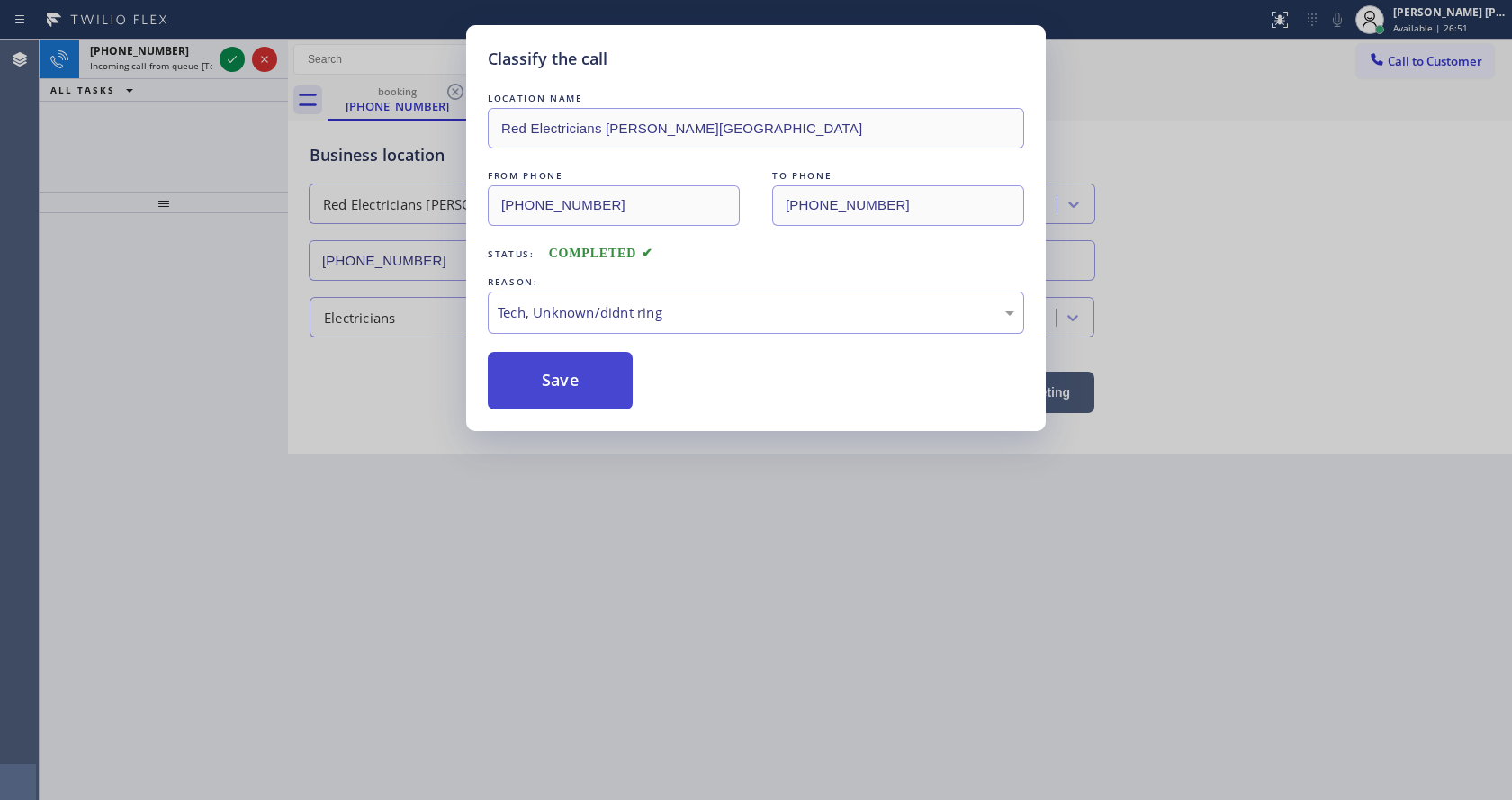
click at [553, 357] on button "Save" at bounding box center [560, 380] width 145 height 58
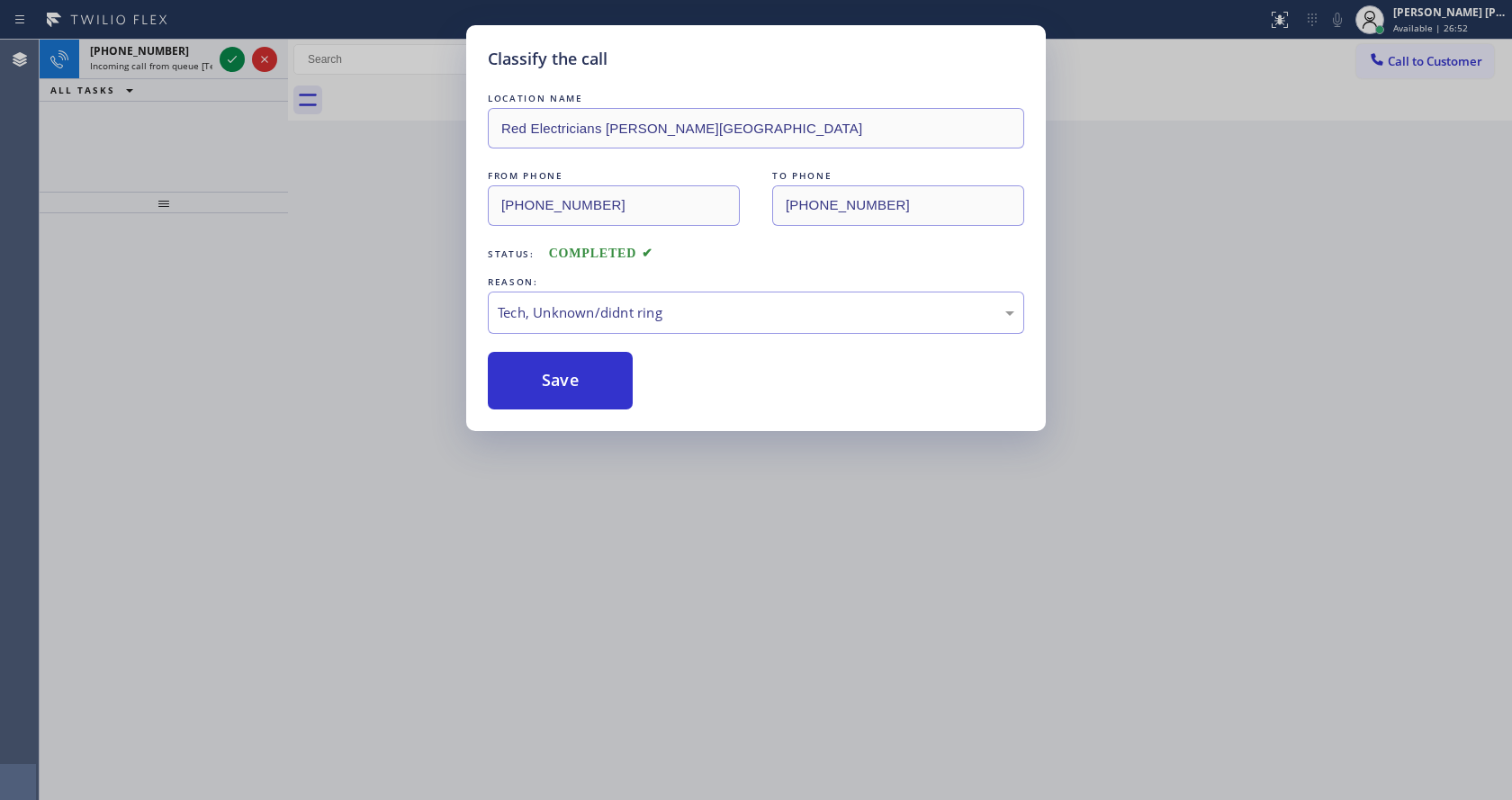
click at [497, 347] on div "LOCATION NAME Red Electricians [PERSON_NAME][GEOGRAPHIC_DATA] FROM PHONE [PHONE…" at bounding box center [756, 249] width 537 height 321
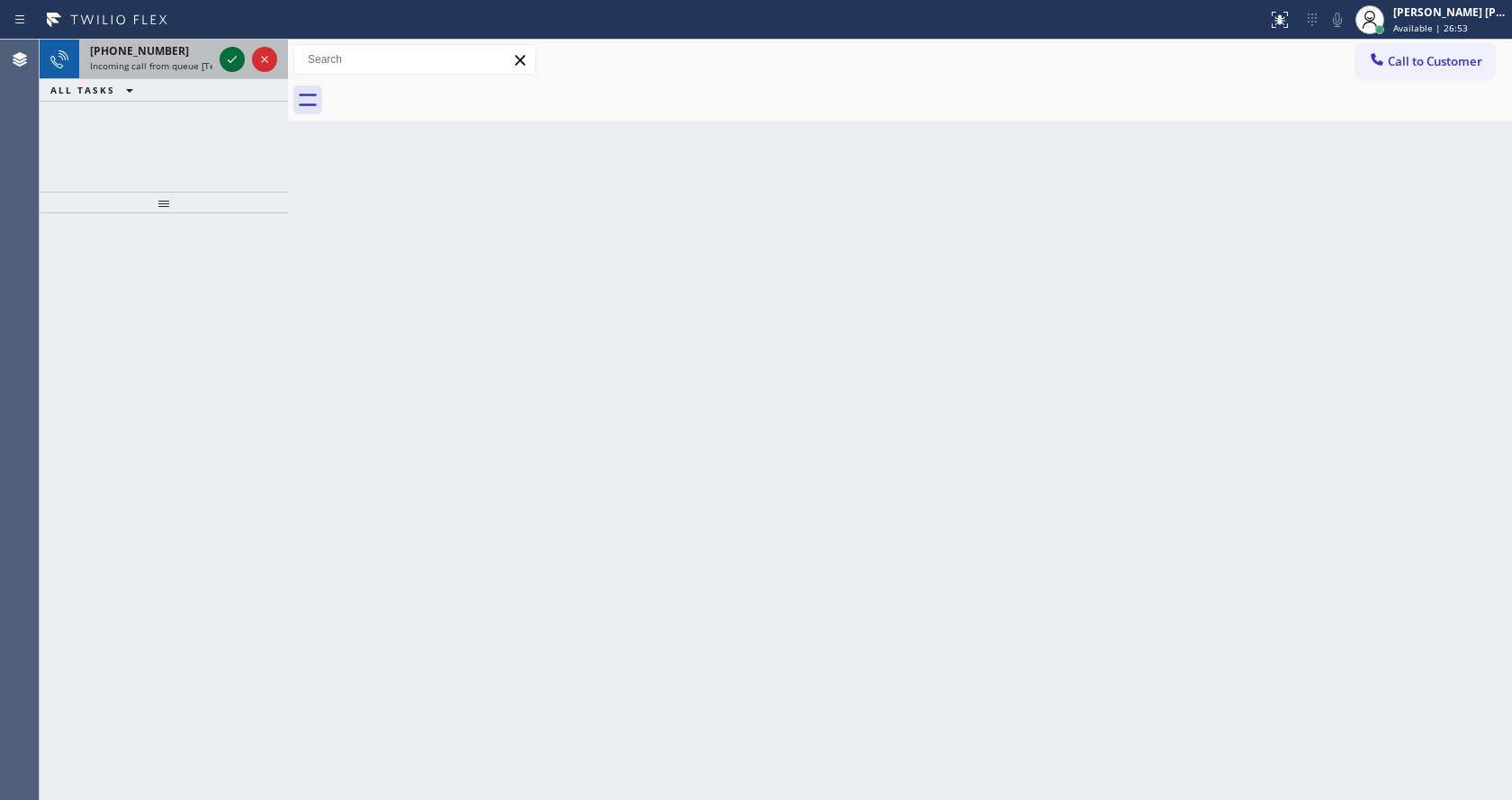
click at [228, 57] on icon at bounding box center [232, 59] width 22 height 21
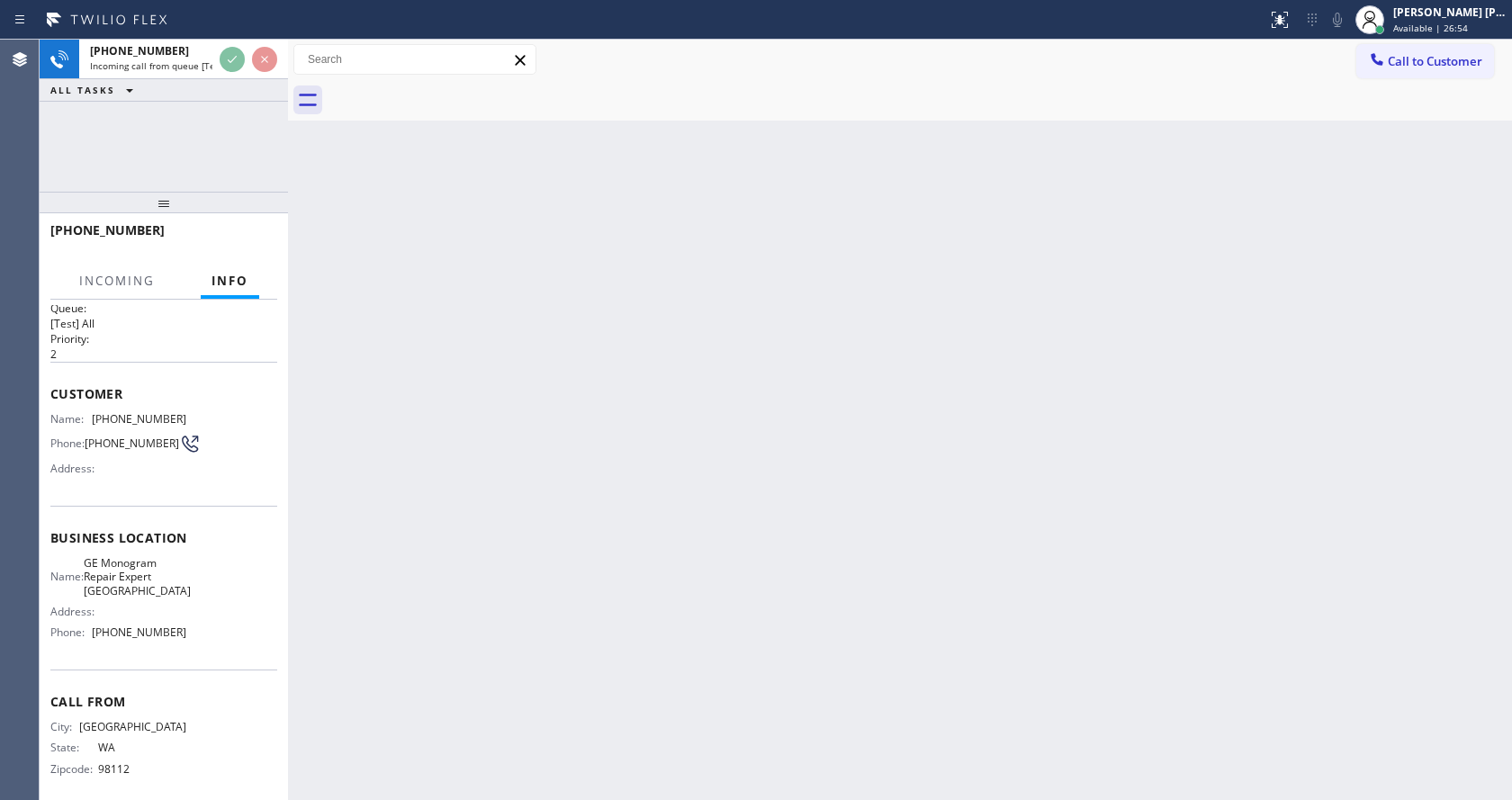
scroll to position [36, 0]
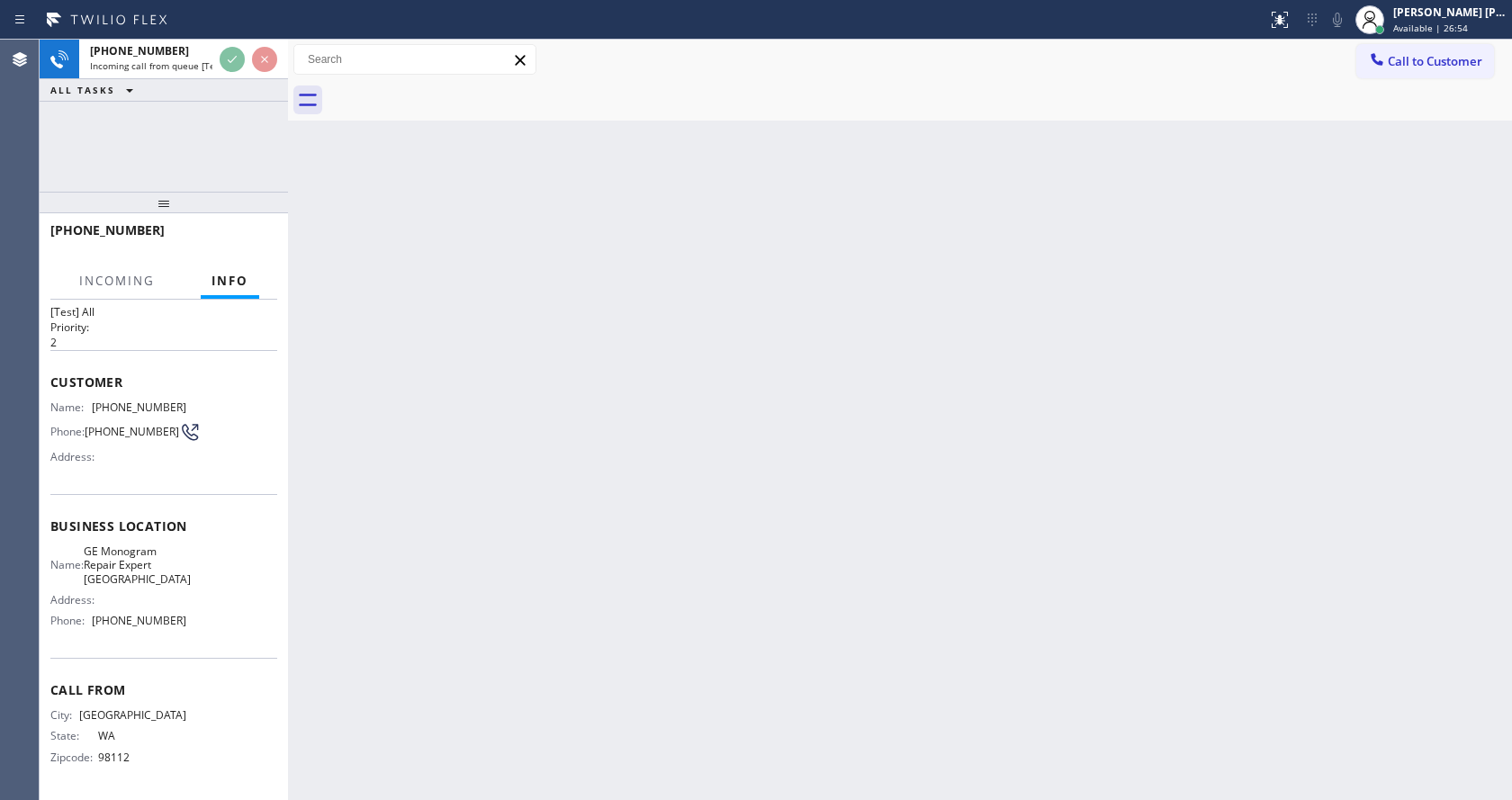
click at [579, 563] on div "Back to Dashboard Change Sender ID Customers Technicians Select a contact Outbo…" at bounding box center [900, 419] width 1224 height 760
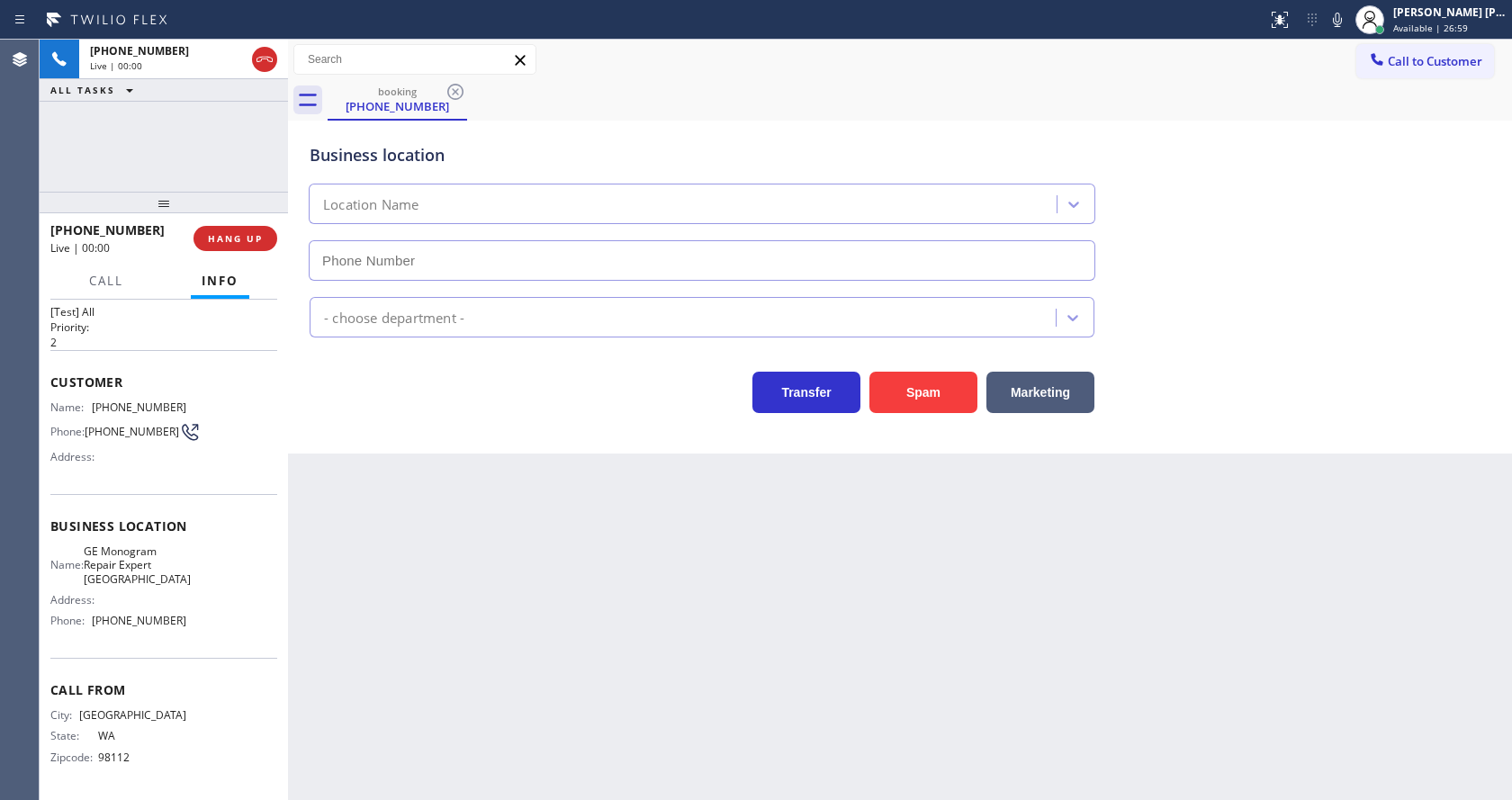
type input "[PHONE_NUMBER]"
click at [436, 601] on div "Back to Dashboard Change Sender ID Customers Technicians Select a contact Outbo…" at bounding box center [900, 419] width 1224 height 760
click at [597, 671] on div "Back to Dashboard Change Sender ID Customers Technicians Select a contact Outbo…" at bounding box center [900, 419] width 1224 height 760
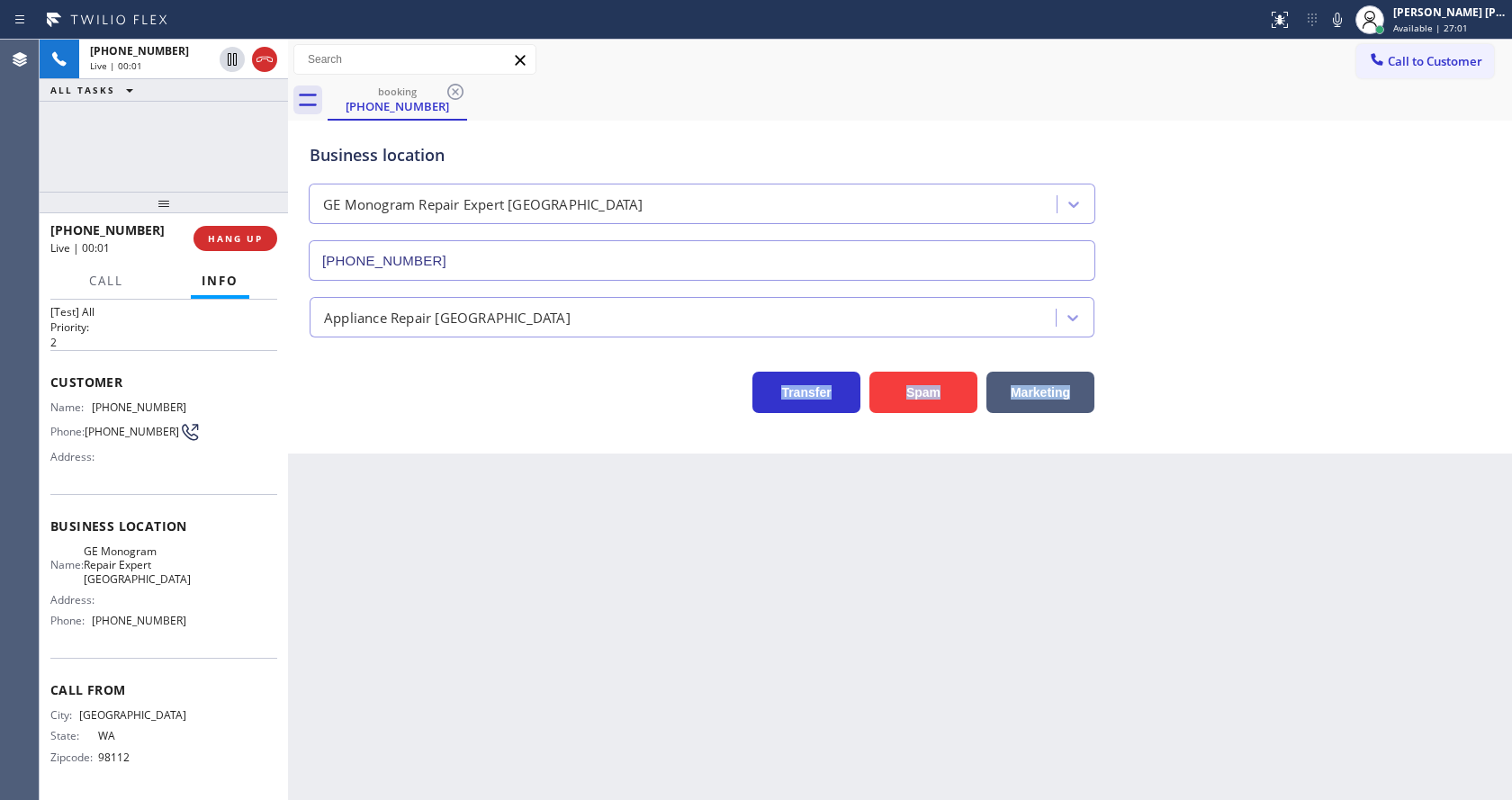
click at [597, 671] on div "Back to Dashboard Change Sender ID Customers Technicians Select a contact Outbo…" at bounding box center [900, 419] width 1224 height 760
click at [405, 634] on div "Back to Dashboard Change Sender ID Customers Technicians Select a contact Outbo…" at bounding box center [900, 419] width 1224 height 760
click at [758, 579] on div "Back to Dashboard Change Sender ID Customers Technicians Select a contact Outbo…" at bounding box center [900, 419] width 1224 height 760
click at [498, 641] on div "Back to Dashboard Change Sender ID Customers Technicians Select a contact Outbo…" at bounding box center [900, 419] width 1224 height 760
click at [911, 652] on div "Back to Dashboard Change Sender ID Customers Technicians Select a contact Outbo…" at bounding box center [900, 419] width 1224 height 760
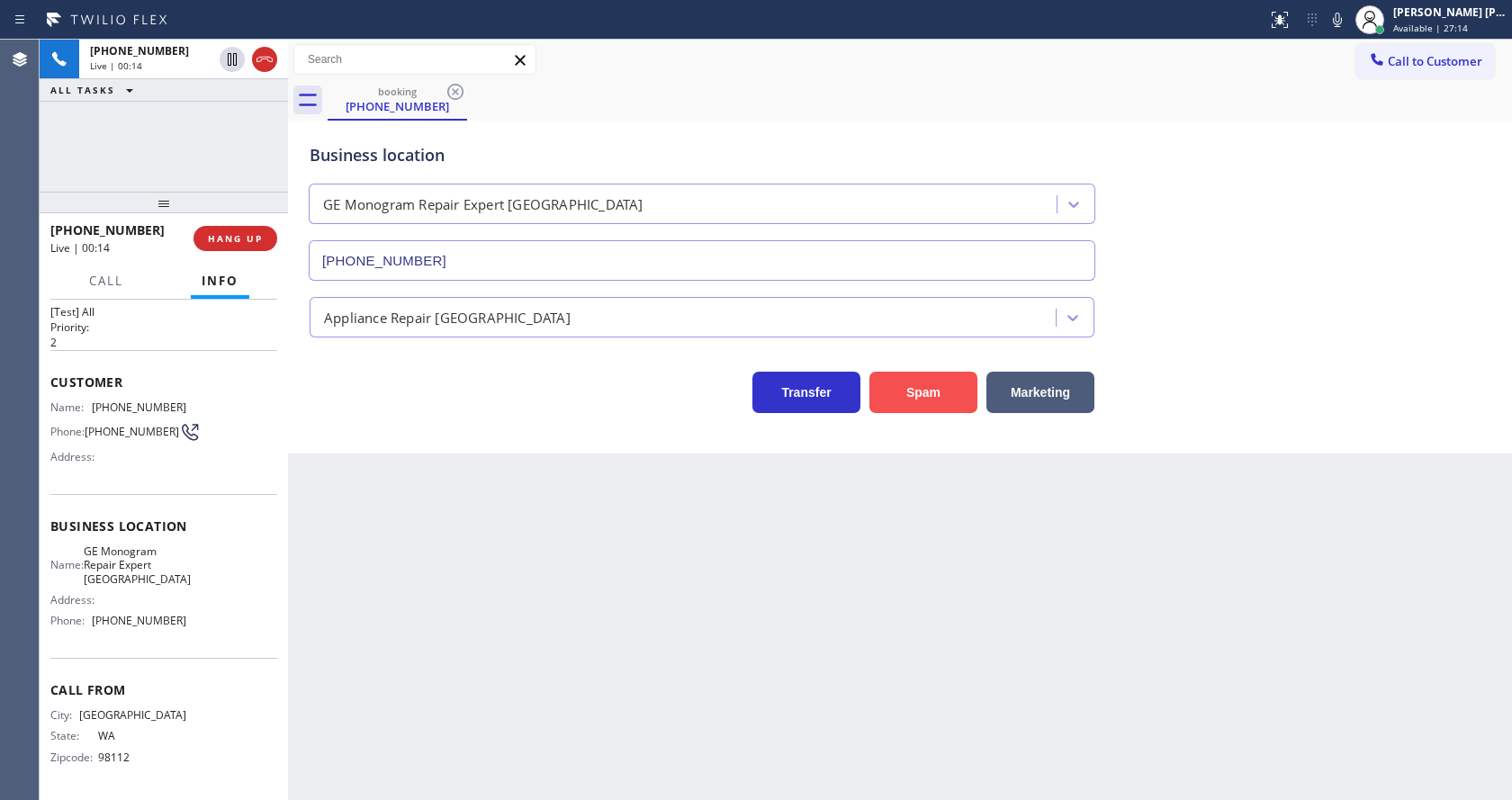
click at [919, 385] on button "Spam" at bounding box center [923, 393] width 108 height 41
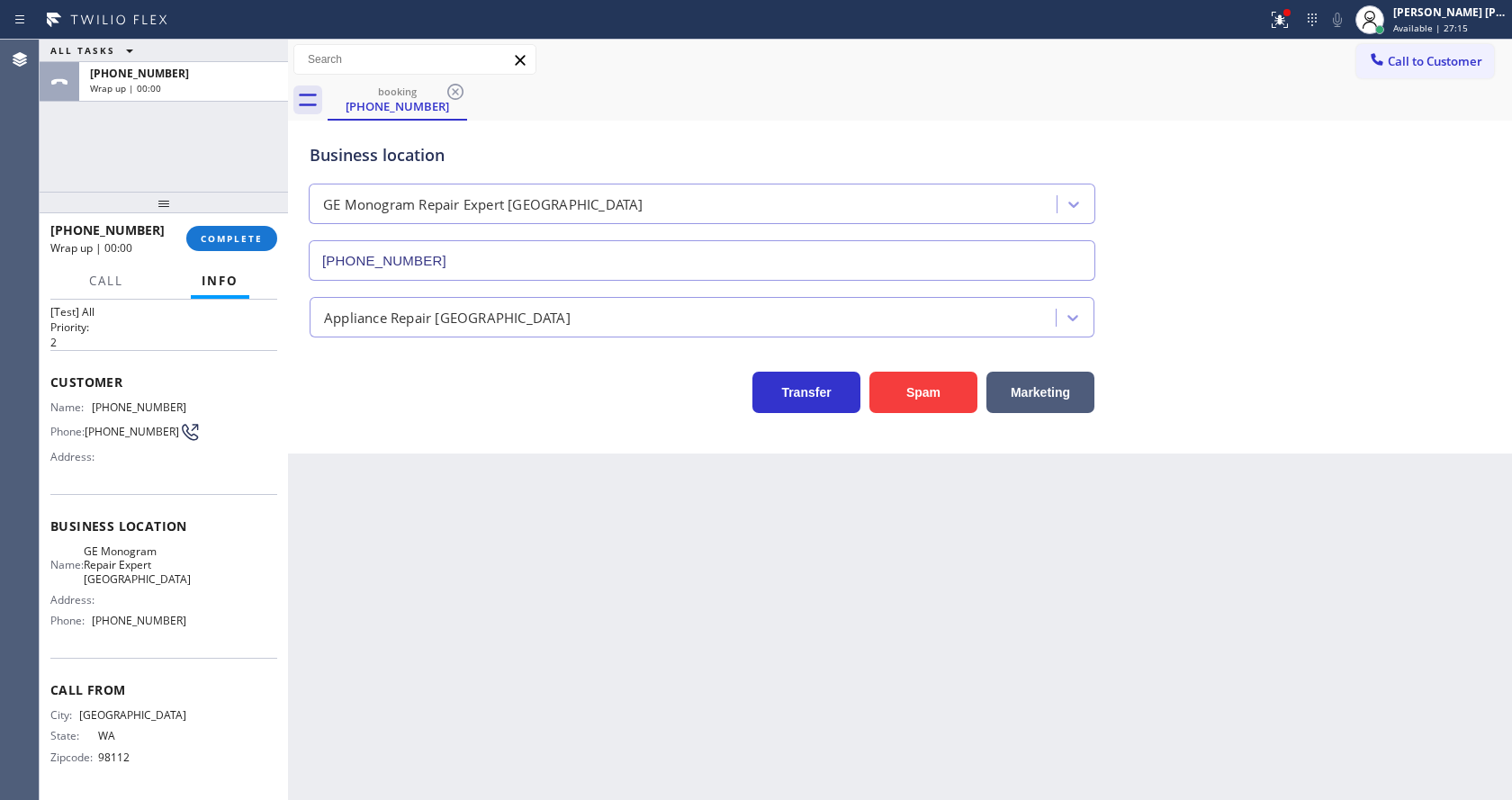
click at [186, 219] on div "[PHONE_NUMBER] Wrap up | 00:00" at bounding box center [118, 238] width 136 height 47
click at [200, 232] on button "COMPLETE" at bounding box center [231, 238] width 91 height 25
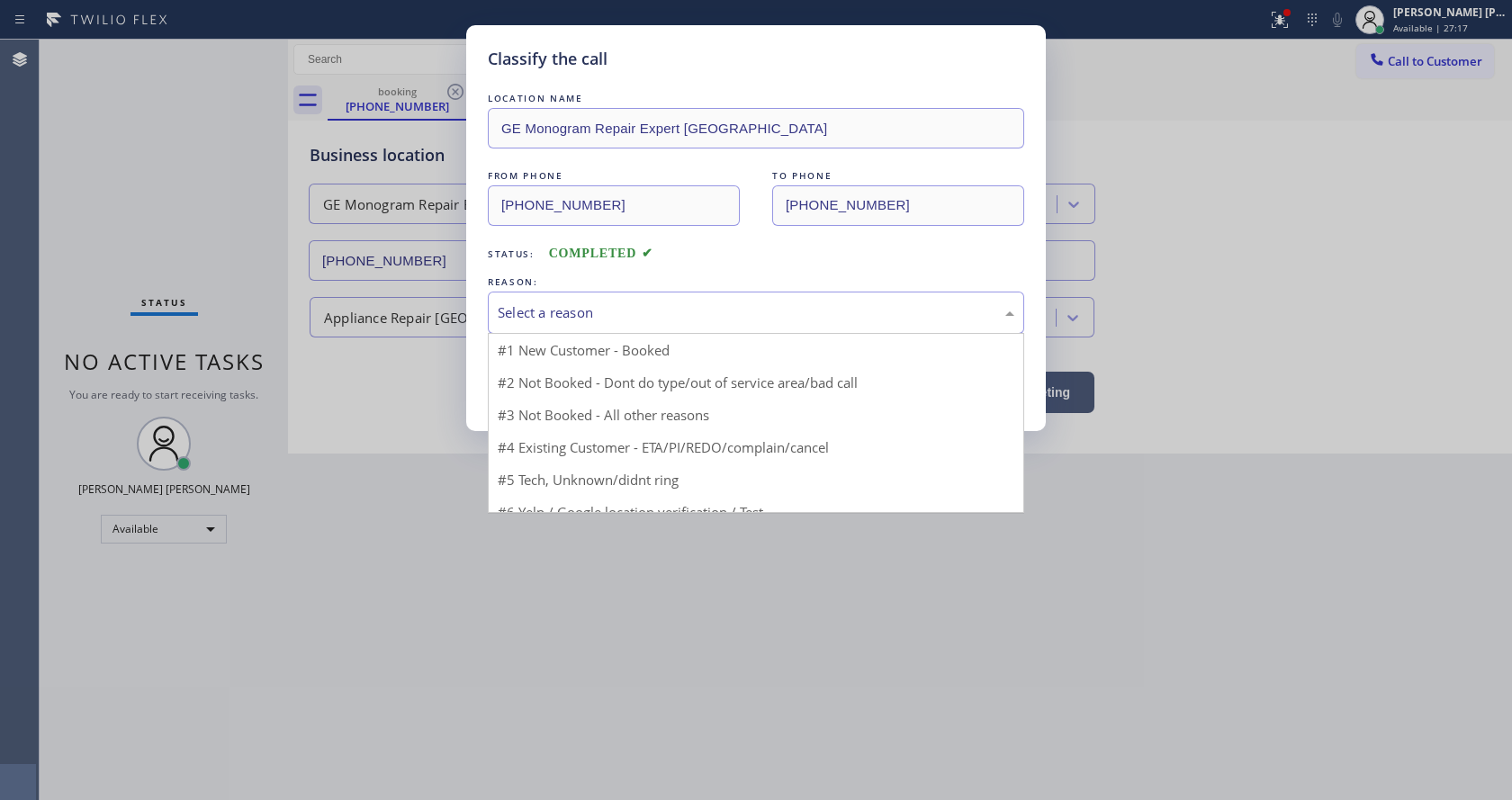
click at [702, 325] on div "Select a reason" at bounding box center [756, 312] width 537 height 42
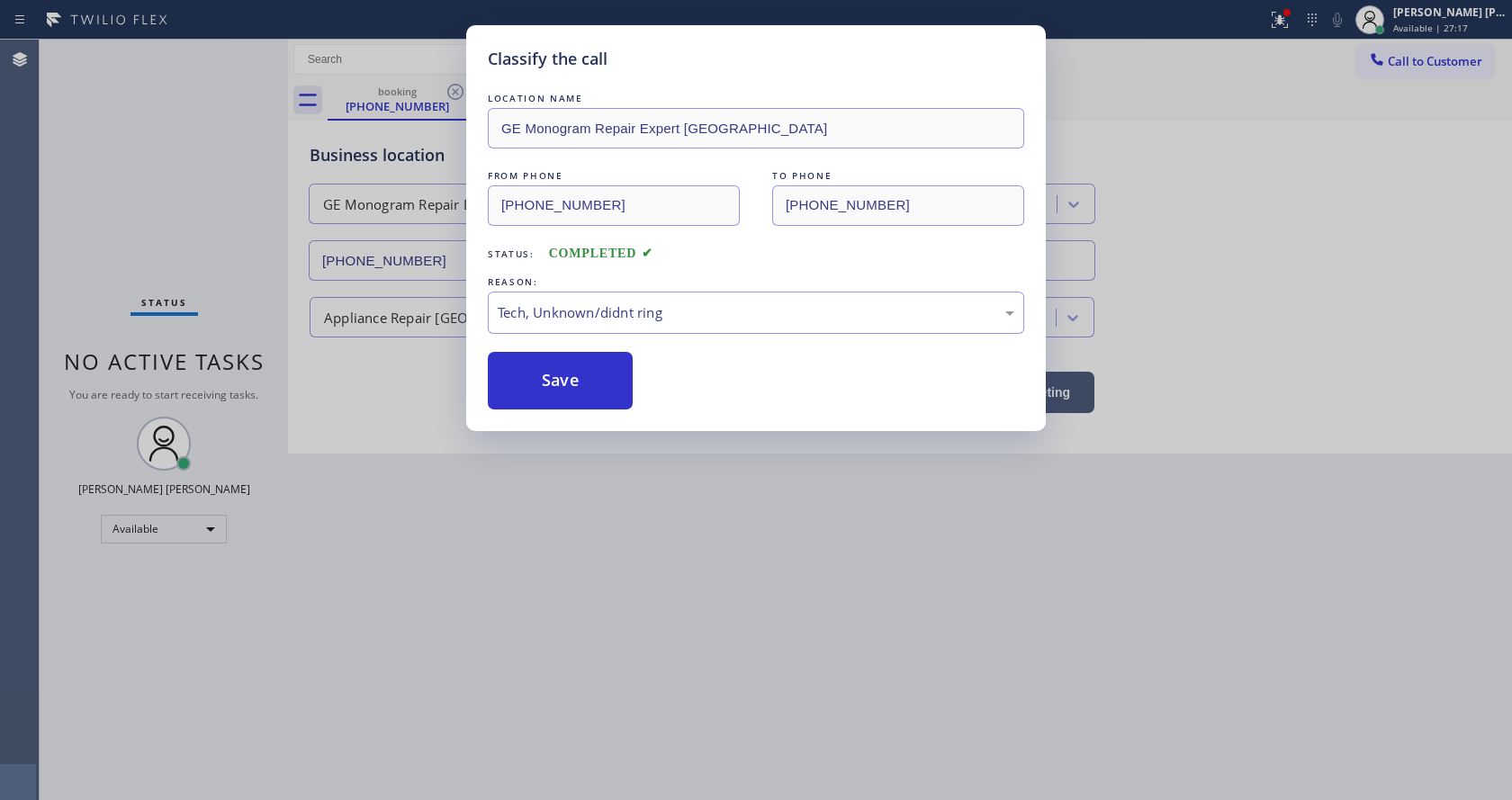
click at [588, 412] on div "Classify the call LOCATION NAME GE Monogram Repair Expert [PERSON_NAME] FROM PH…" at bounding box center [756, 228] width 580 height 406
click at [553, 385] on button "Save" at bounding box center [560, 380] width 145 height 58
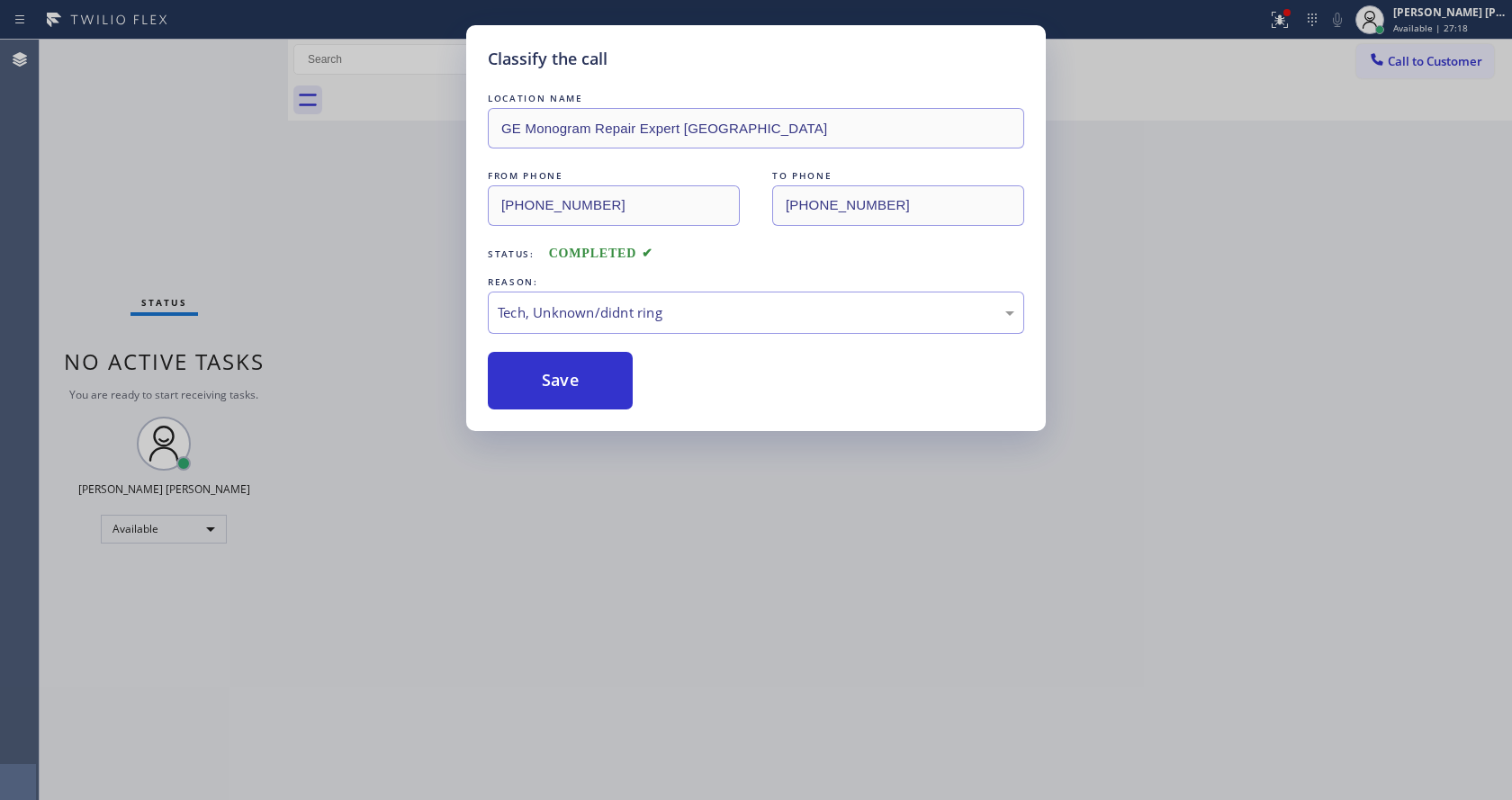
click at [702, 651] on div "Classify the call LOCATION NAME GE Monogram Repair Expert [PERSON_NAME] FROM PH…" at bounding box center [756, 400] width 1512 height 800
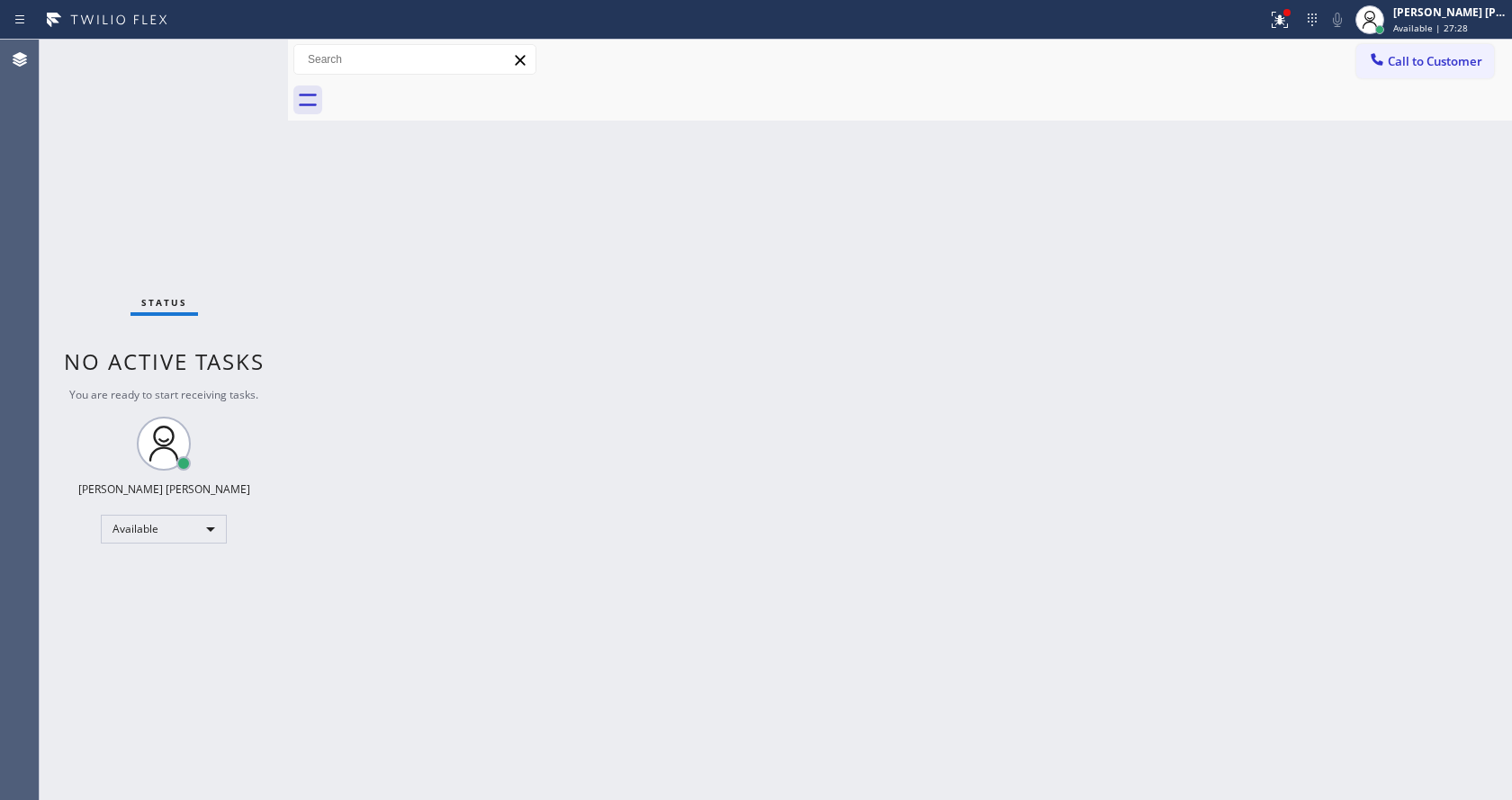
click at [317, 346] on div "Back to Dashboard Change Sender ID Customers Technicians Select a contact Outbo…" at bounding box center [900, 419] width 1224 height 760
drag, startPoint x: 290, startPoint y: 73, endPoint x: 264, endPoint y: 73, distance: 26.0
click at [264, 73] on div "Status No active tasks You are ready to start receiving tasks. [PERSON_NAME] [P…" at bounding box center [775, 419] width 1473 height 760
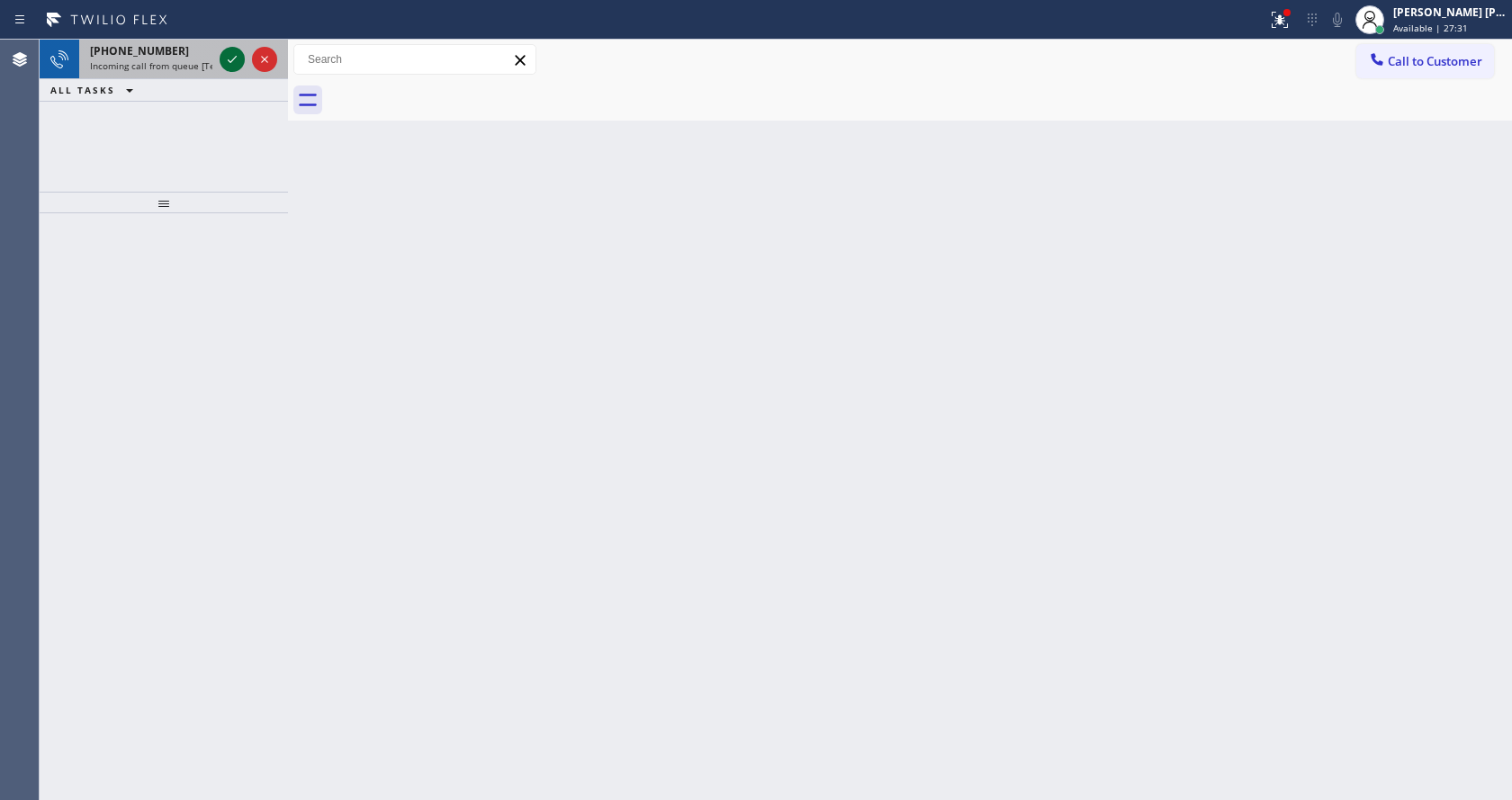
click at [239, 56] on icon at bounding box center [232, 59] width 22 height 21
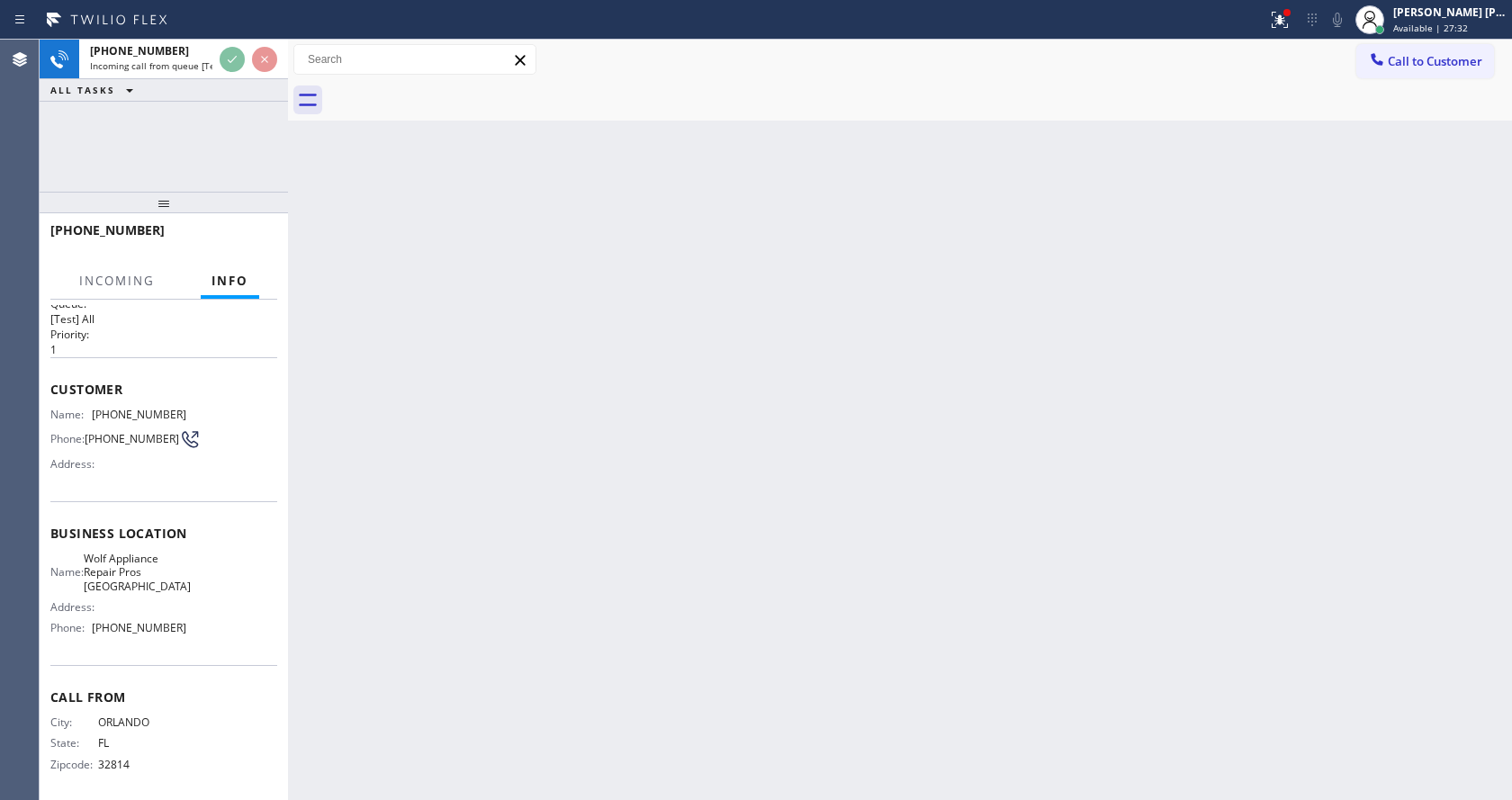
scroll to position [36, 0]
click at [684, 520] on div "Back to Dashboard Change Sender ID Customers Technicians Select a contact Outbo…" at bounding box center [900, 419] width 1224 height 760
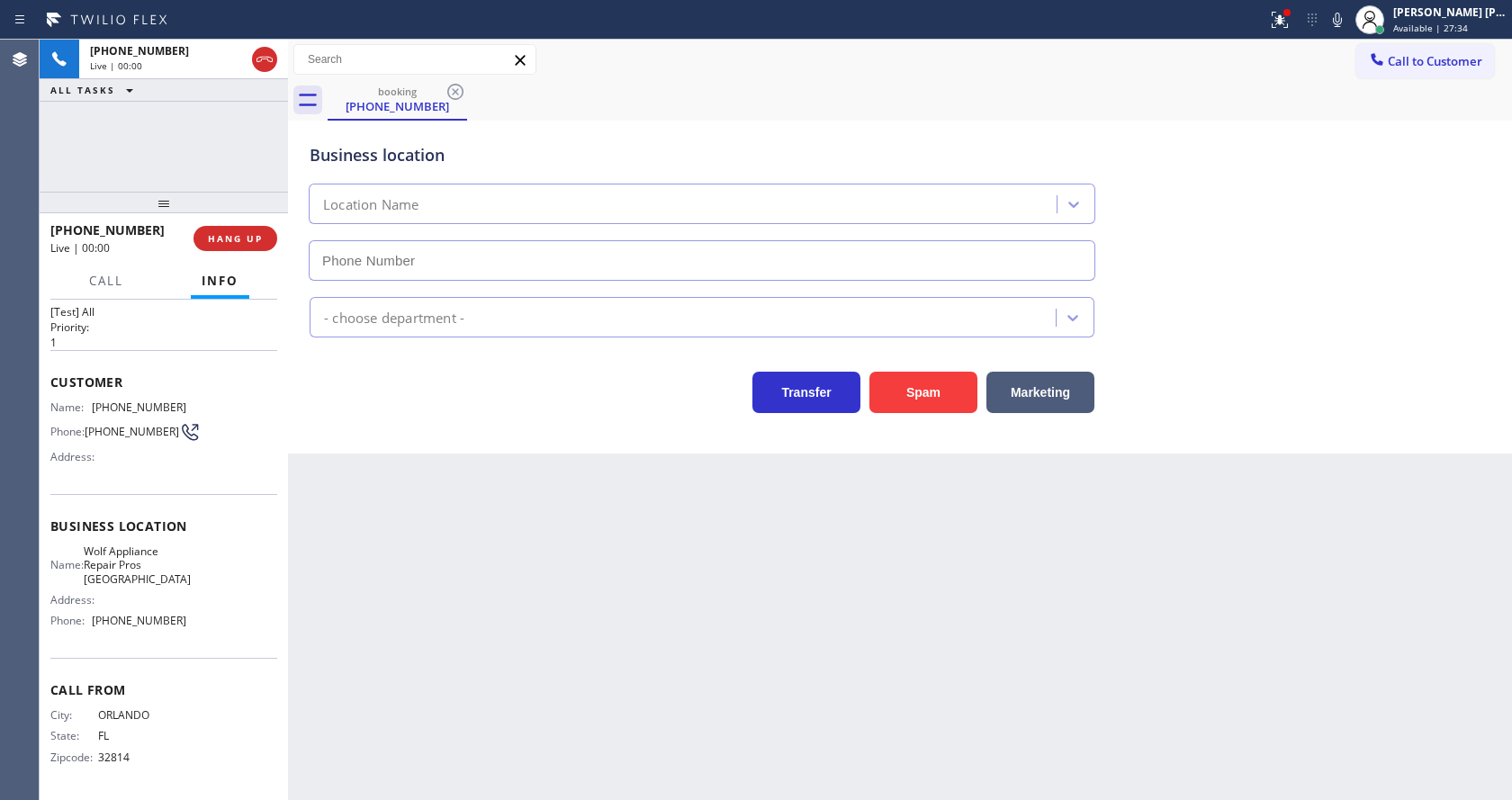
type input "[PHONE_NUMBER]"
click at [525, 518] on div "Back to Dashboard Change Sender ID Customers Technicians Select a contact Outbo…" at bounding box center [900, 419] width 1224 height 760
click at [929, 386] on button "Spam" at bounding box center [923, 393] width 108 height 41
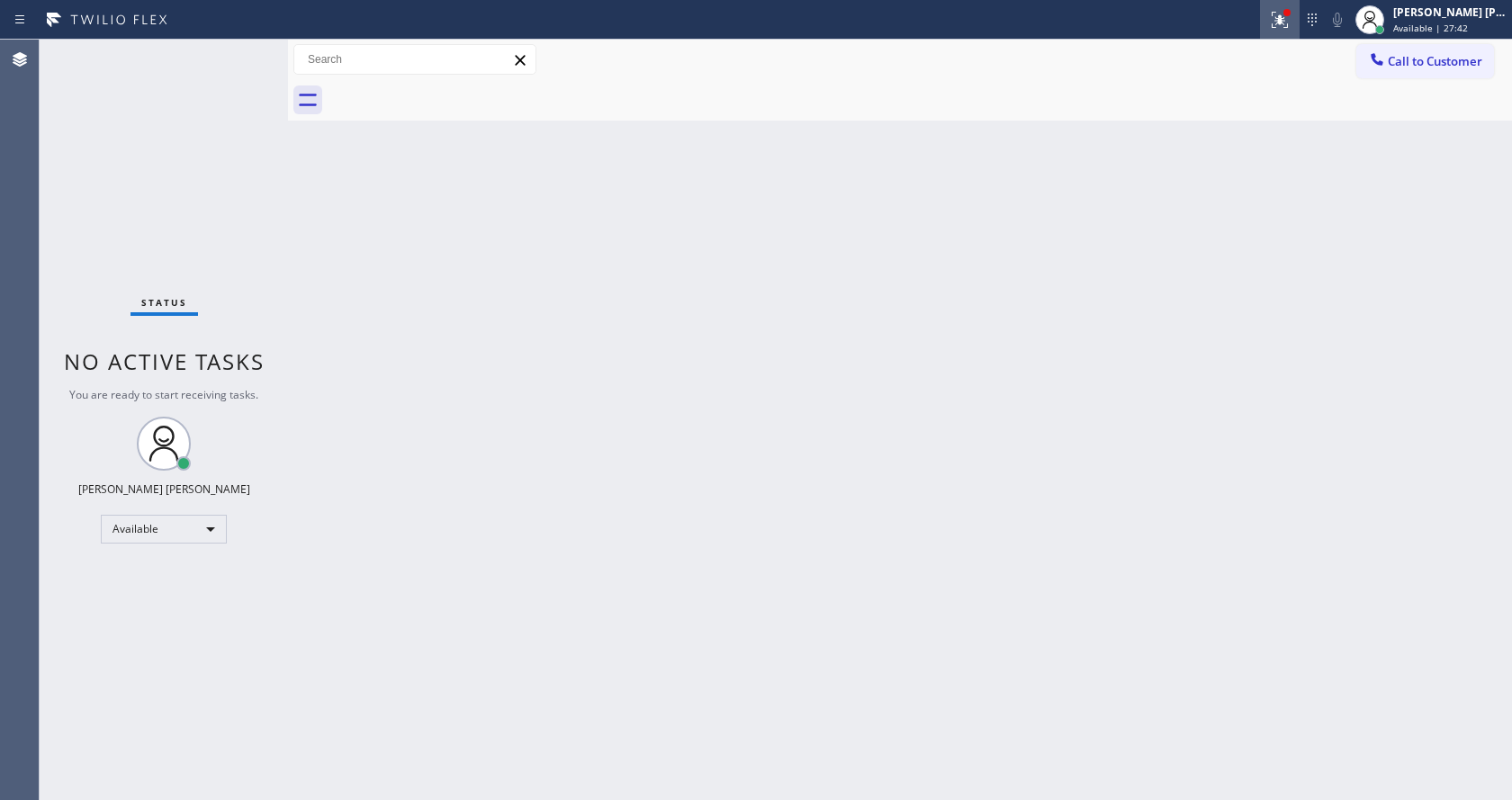
click at [1290, 20] on icon at bounding box center [1279, 20] width 22 height 21
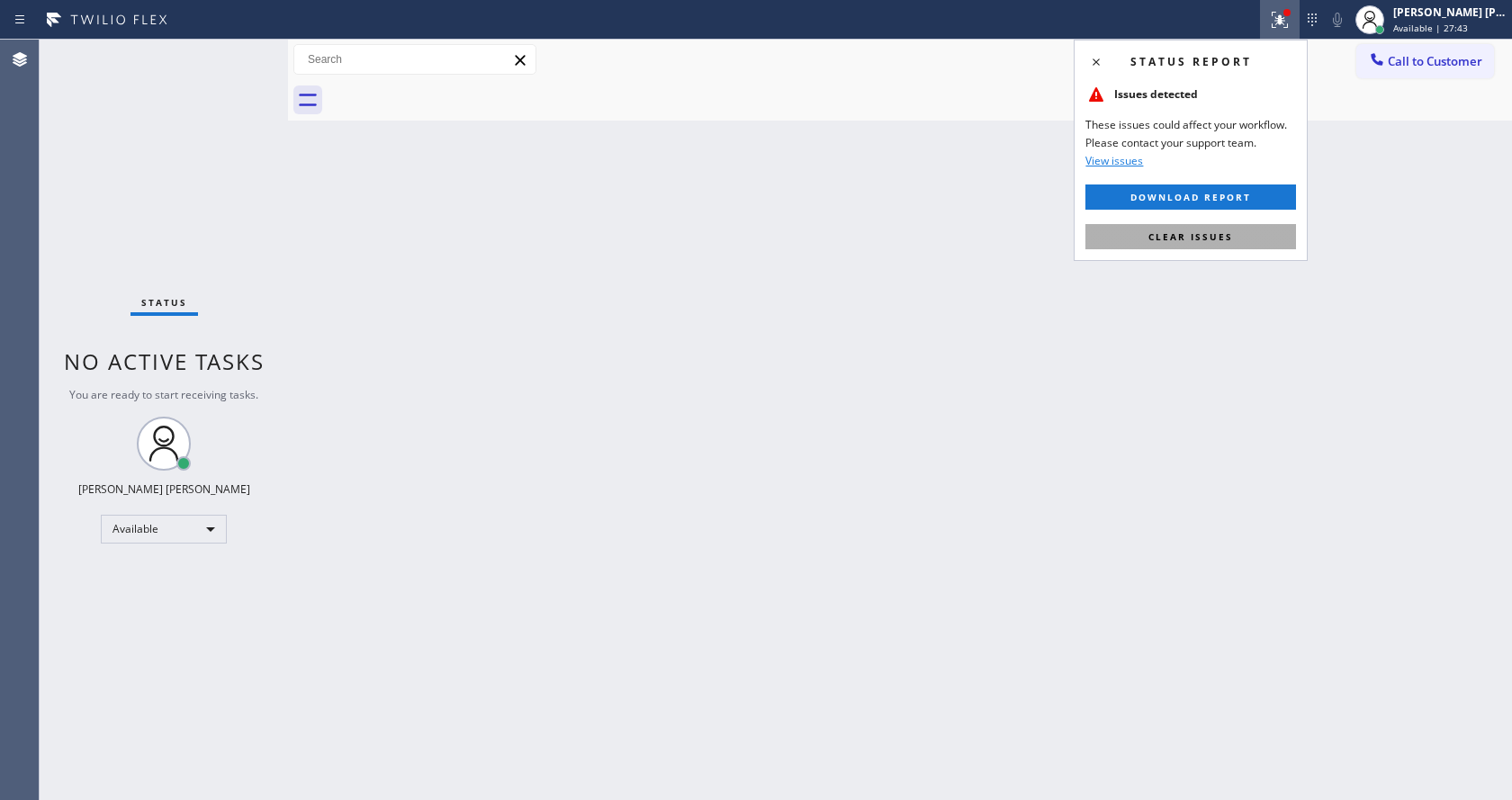
click at [1203, 239] on span "Clear issues" at bounding box center [1190, 236] width 84 height 12
click at [1247, 291] on div "Back to Dashboard Change Sender ID Customers Technicians Select a contact Outbo…" at bounding box center [900, 419] width 1224 height 760
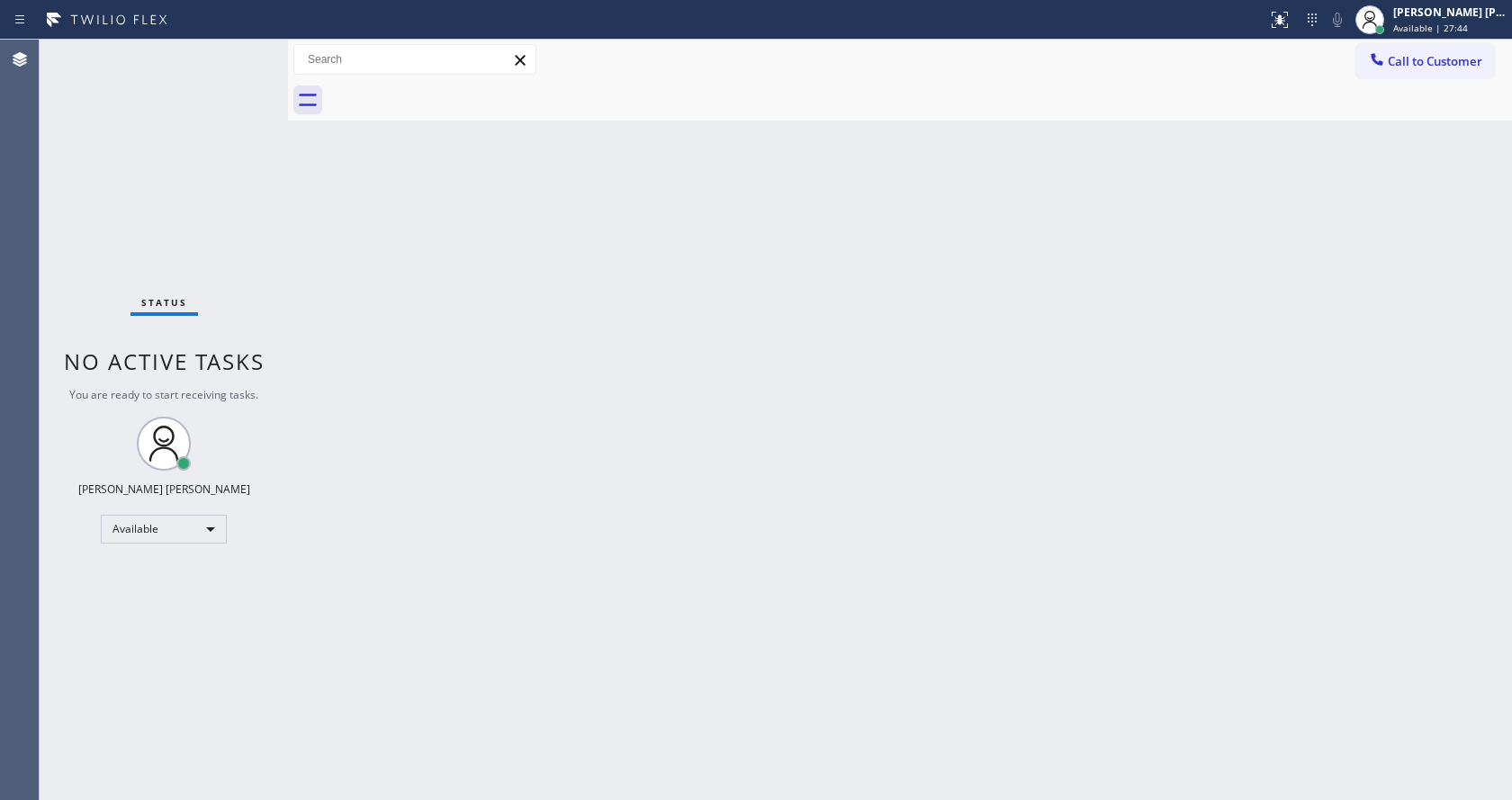
drag, startPoint x: 1027, startPoint y: 550, endPoint x: 842, endPoint y: 428, distance: 221.6
click at [1027, 550] on div "Back to Dashboard Change Sender ID Customers Technicians Select a contact Outbo…" at bounding box center [900, 419] width 1224 height 760
click at [250, 47] on div "Status No active tasks You are ready to start receiving tasks. [PERSON_NAME] [P…" at bounding box center [164, 419] width 249 height 760
click at [250, 49] on div "Status No active tasks You are ready to start receiving tasks. [PERSON_NAME] [P…" at bounding box center [164, 419] width 249 height 760
click at [244, 50] on div "Status No active tasks You are ready to start receiving tasks. [PERSON_NAME] [P…" at bounding box center [164, 419] width 249 height 760
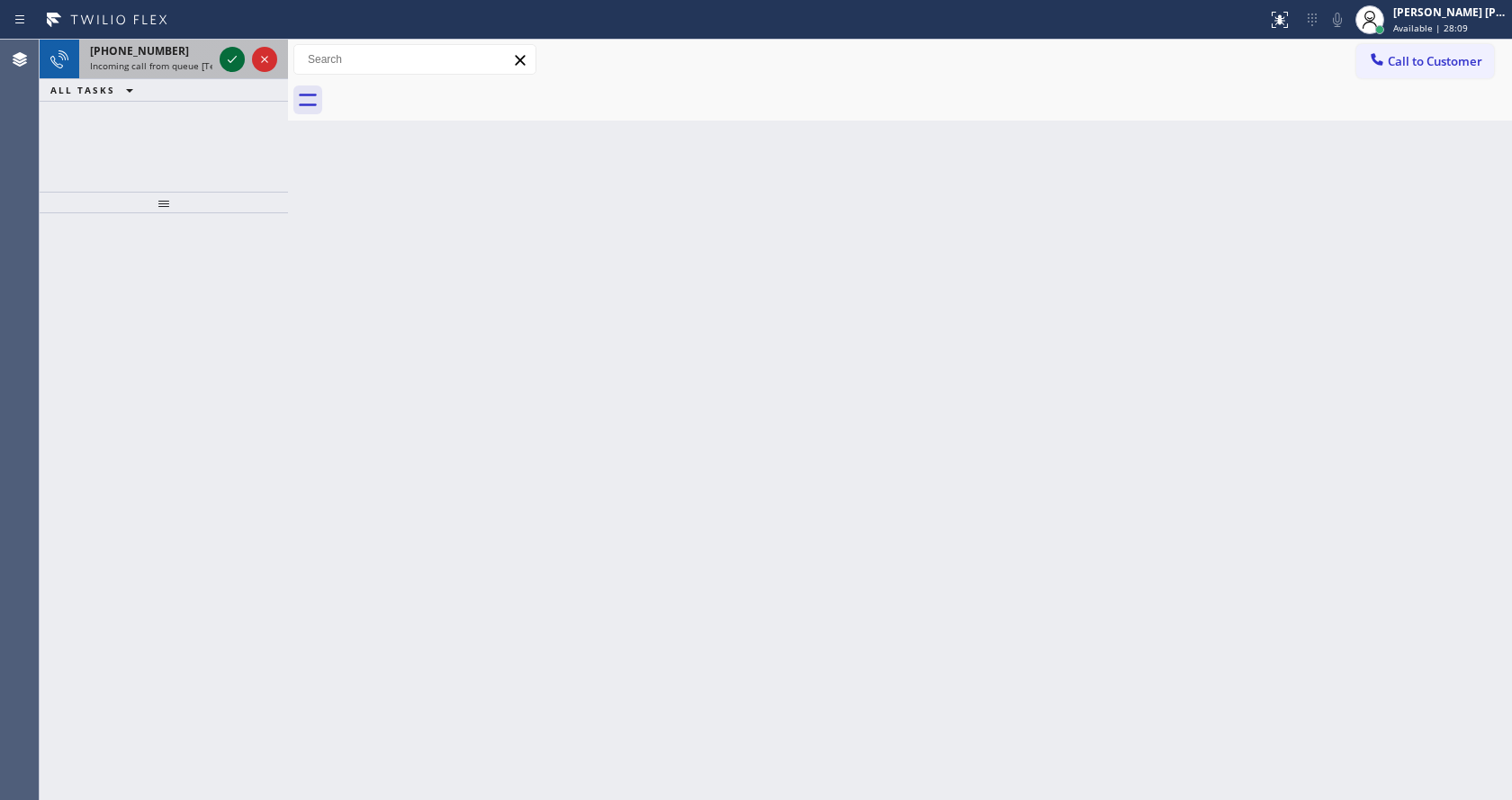
click at [233, 59] on icon at bounding box center [232, 59] width 22 height 21
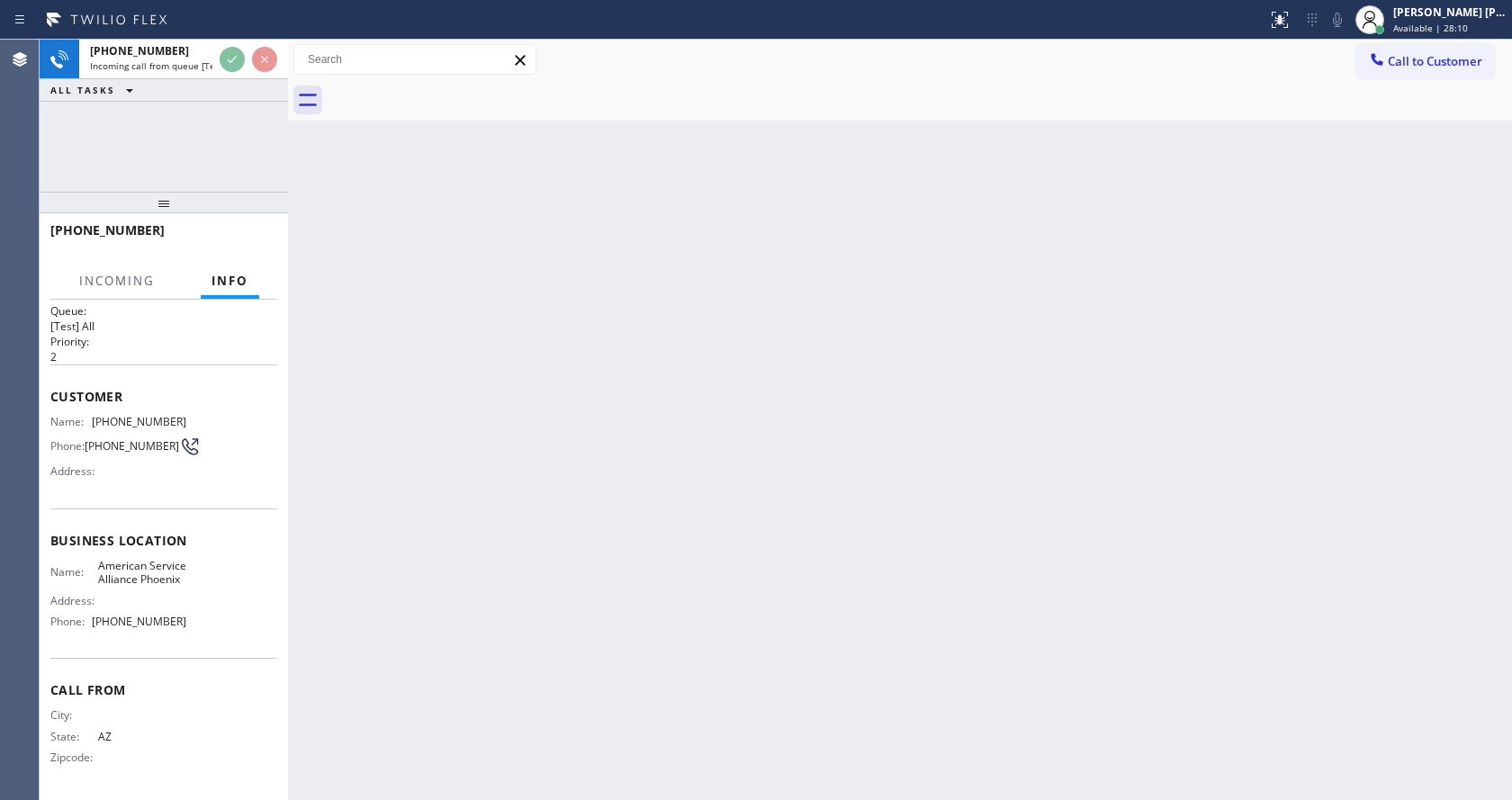
scroll to position [36, 0]
click at [657, 454] on div "Back to Dashboard Change Sender ID Customers Technicians Select a contact Outbo…" at bounding box center [900, 419] width 1224 height 760
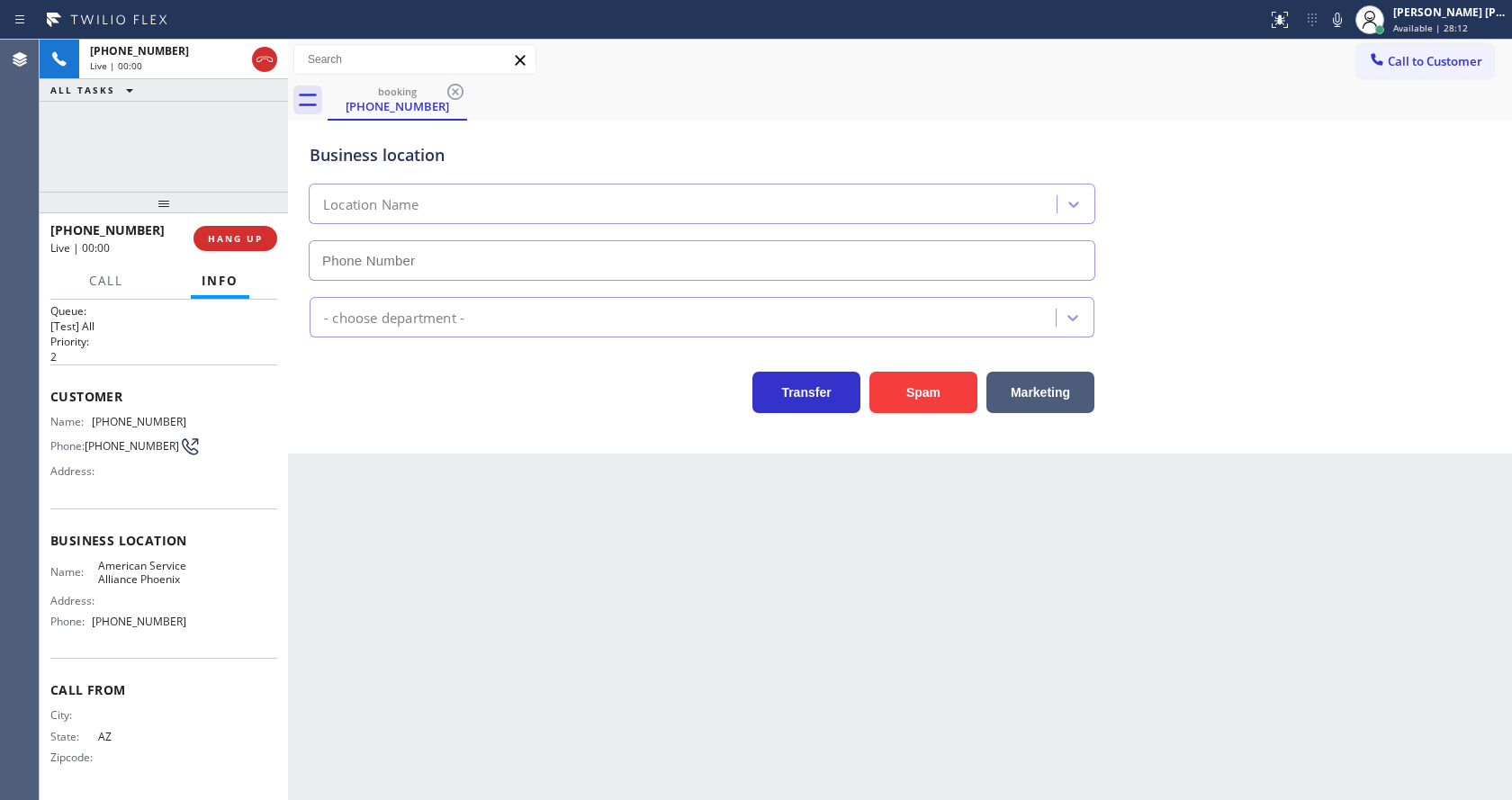
type input "[PHONE_NUMBER]"
click at [915, 393] on button "Spam" at bounding box center [923, 393] width 108 height 41
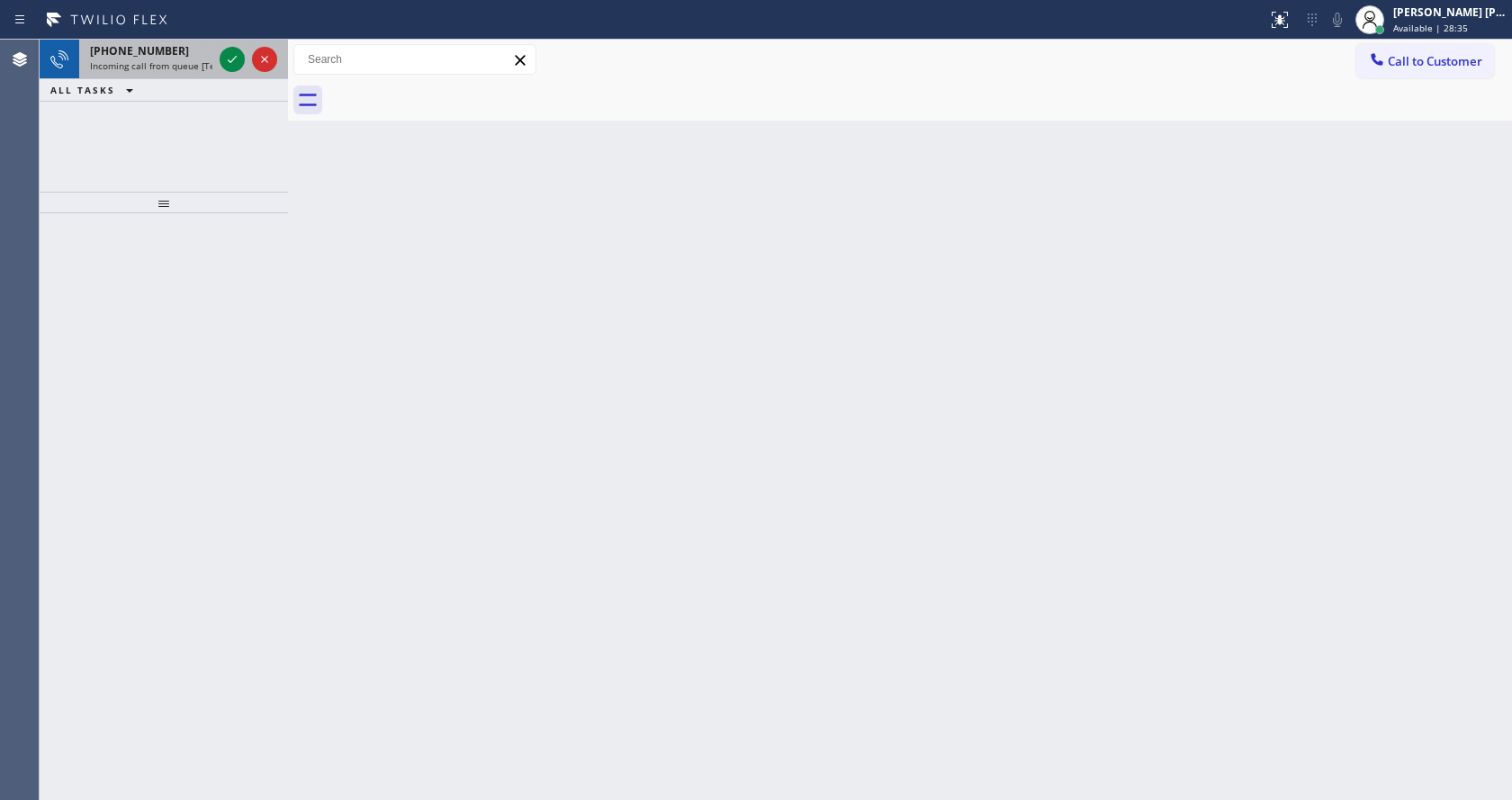
click at [219, 65] on div at bounding box center [248, 59] width 65 height 39
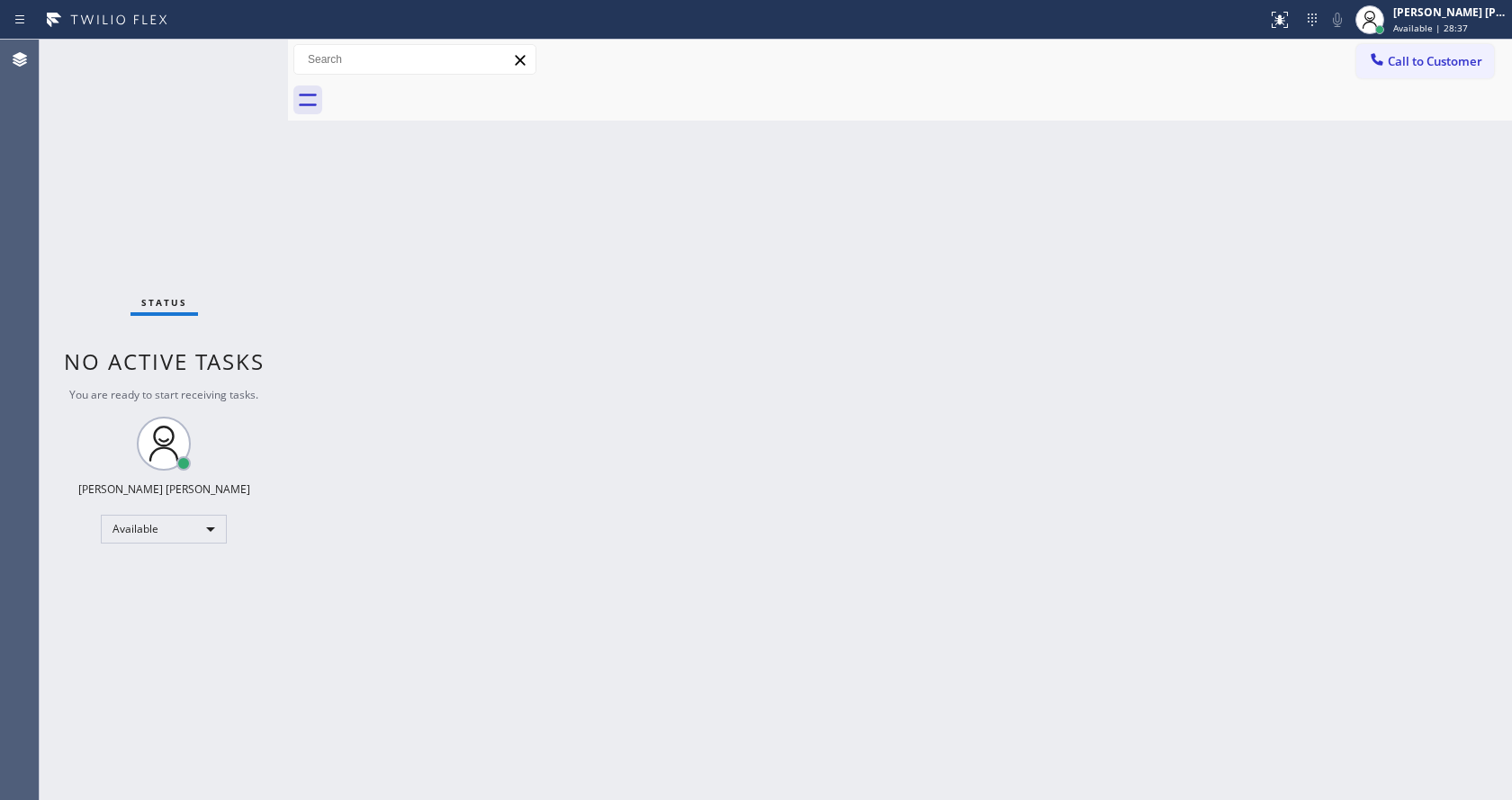
click at [234, 60] on div "Status No active tasks You are ready to start receiving tasks. [PERSON_NAME] [P…" at bounding box center [164, 419] width 249 height 760
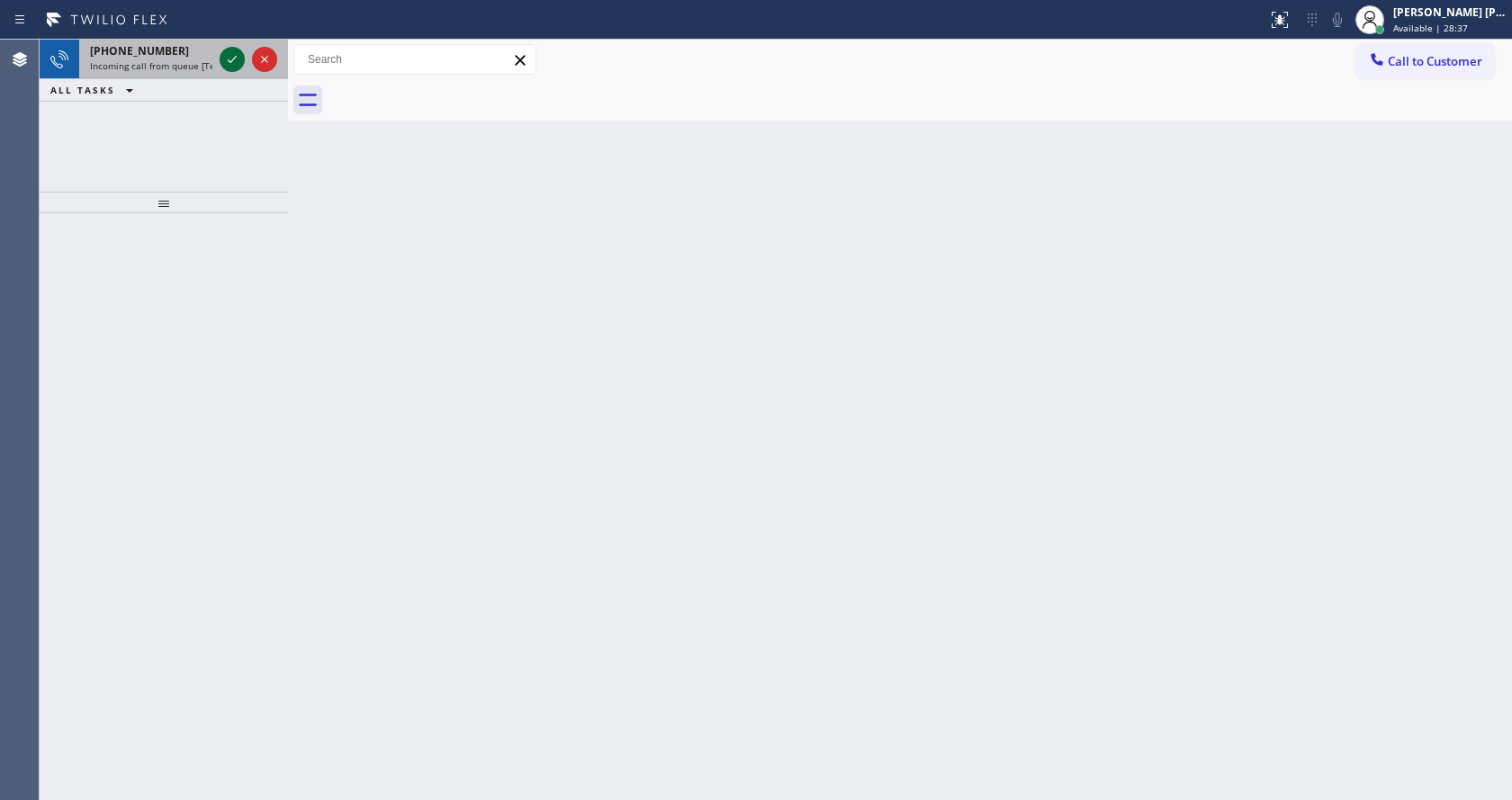
click at [234, 60] on icon at bounding box center [233, 60] width 9 height 7
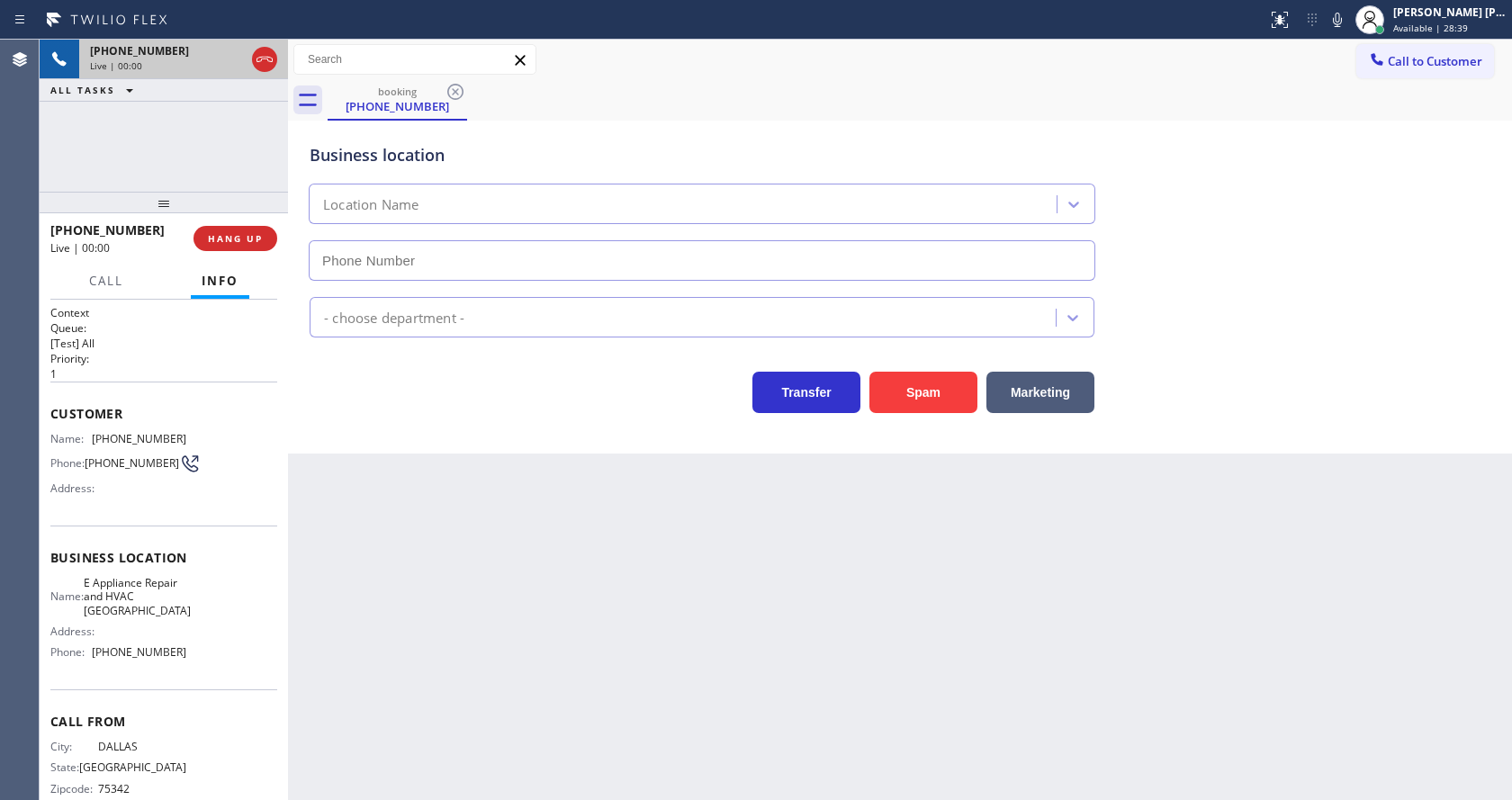
type input "[PHONE_NUMBER]"
click at [927, 397] on button "Spam" at bounding box center [923, 393] width 108 height 41
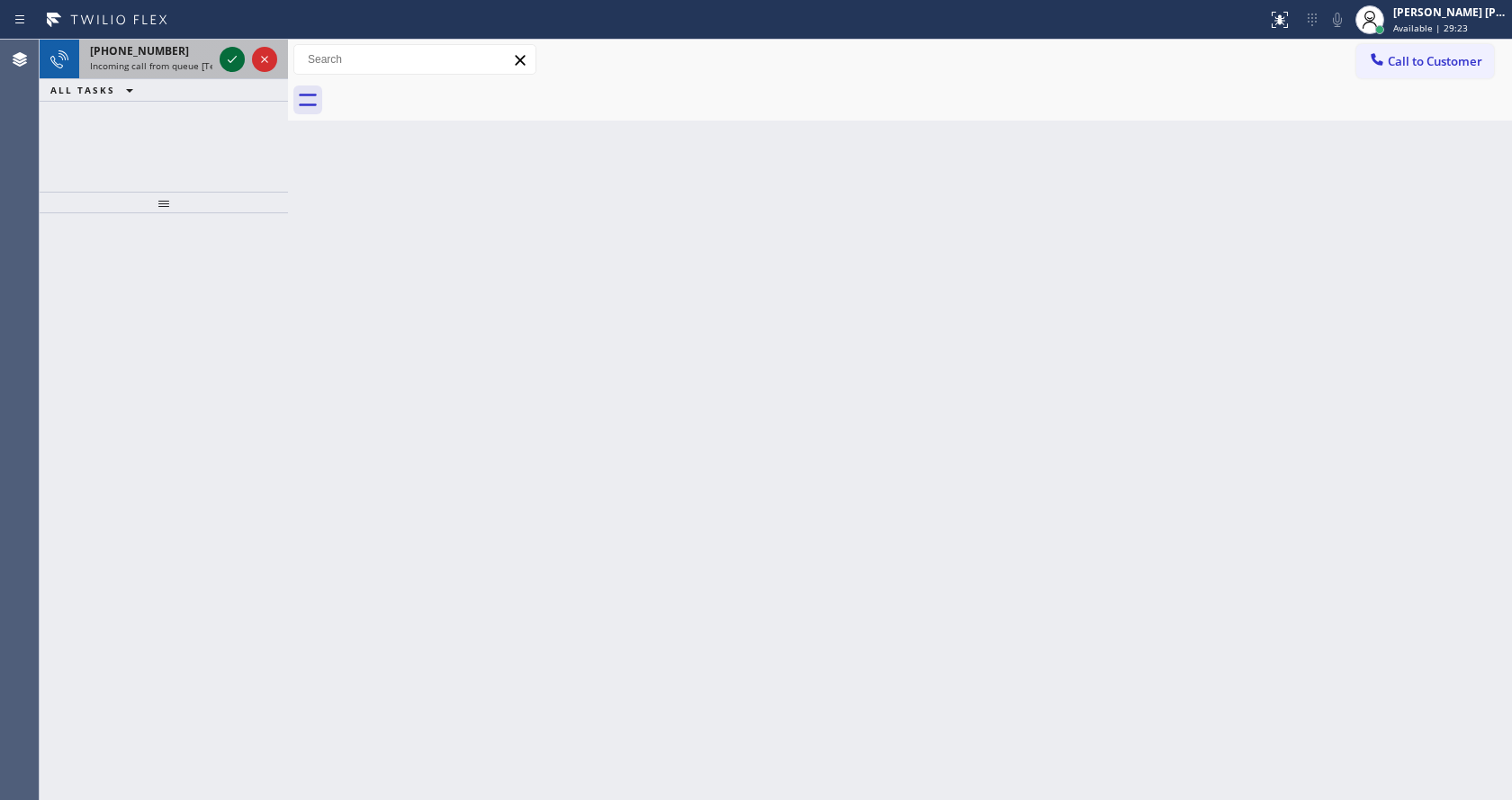
click at [240, 55] on icon at bounding box center [232, 59] width 22 height 21
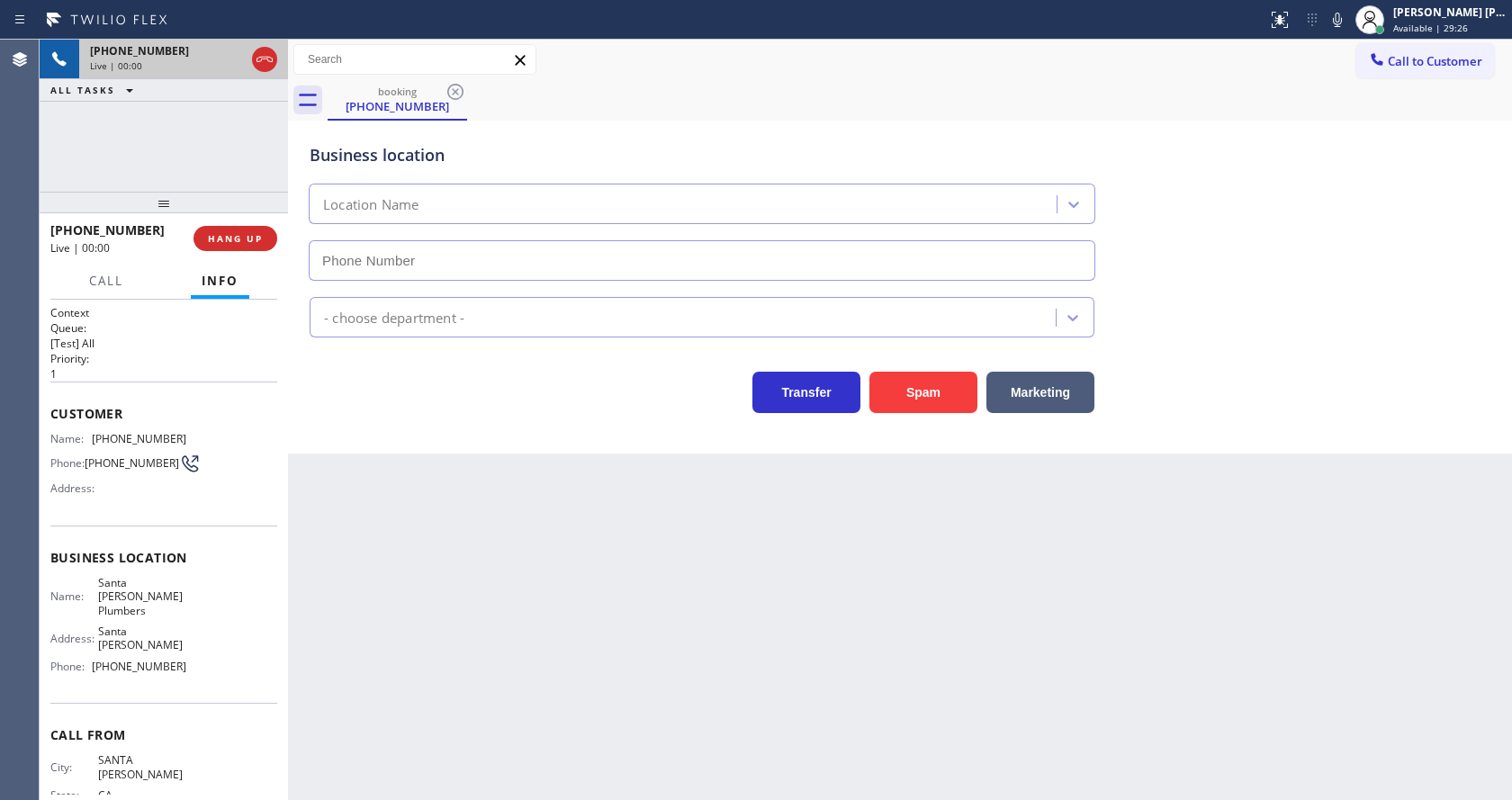
type input "[PHONE_NUMBER]"
click at [929, 398] on button "Spam" at bounding box center [923, 393] width 108 height 41
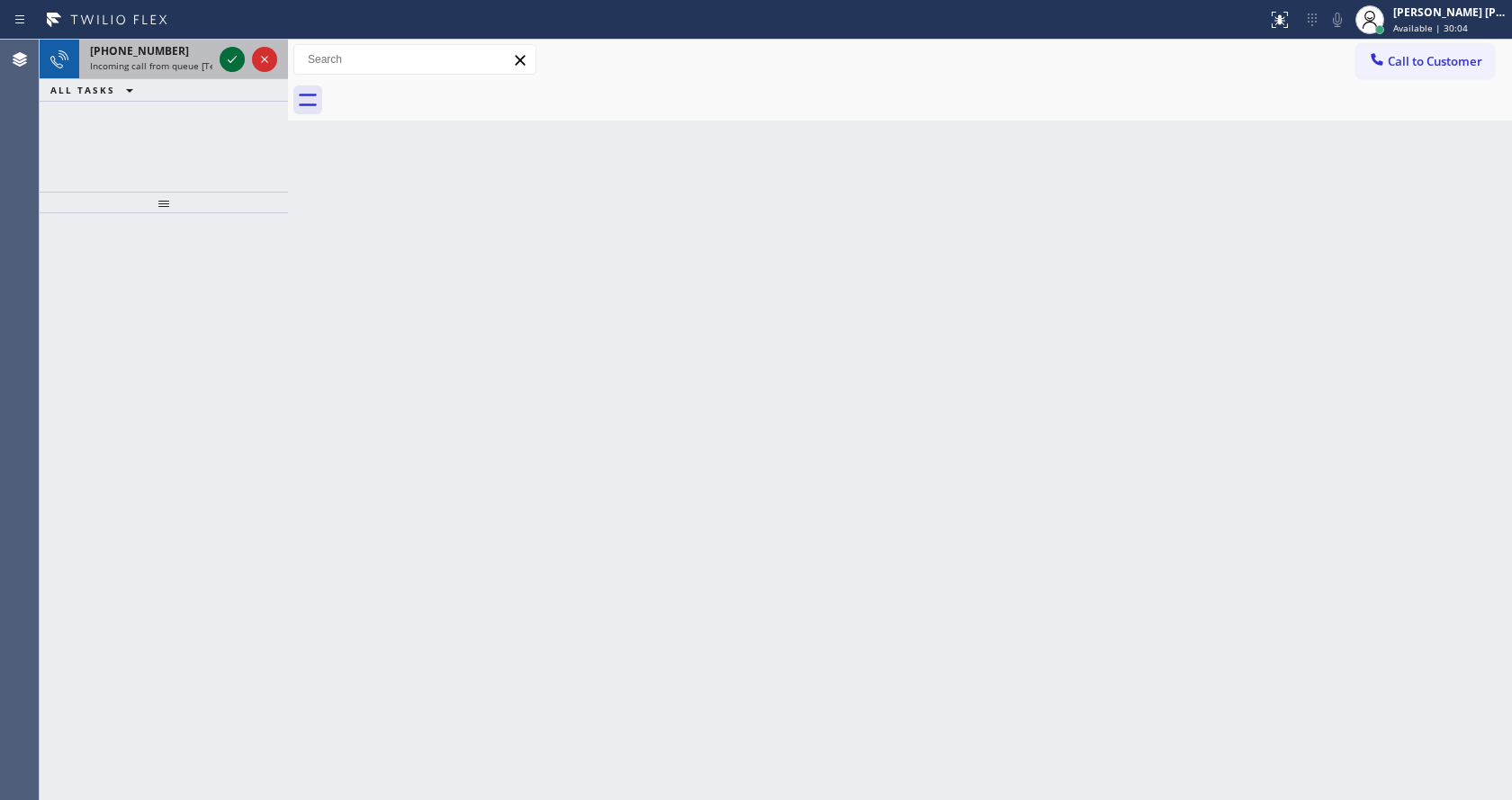
click at [235, 59] on icon at bounding box center [233, 60] width 9 height 7
click at [230, 51] on icon at bounding box center [232, 59] width 22 height 21
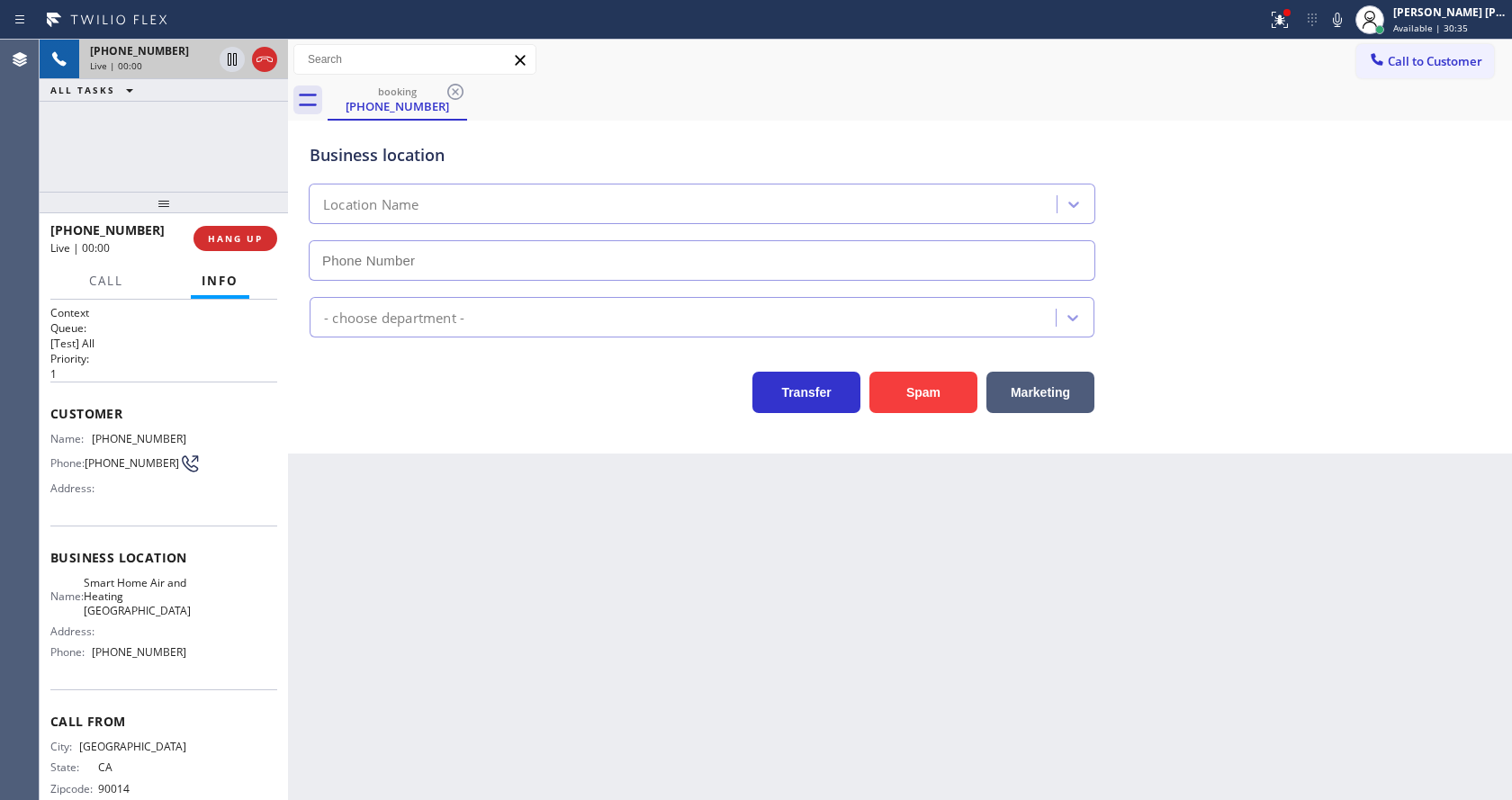
type input "[PHONE_NUMBER]"
click at [908, 377] on button "Spam" at bounding box center [923, 393] width 108 height 41
click at [228, 50] on div "[PHONE_NUMBER]" at bounding box center [183, 50] width 187 height 15
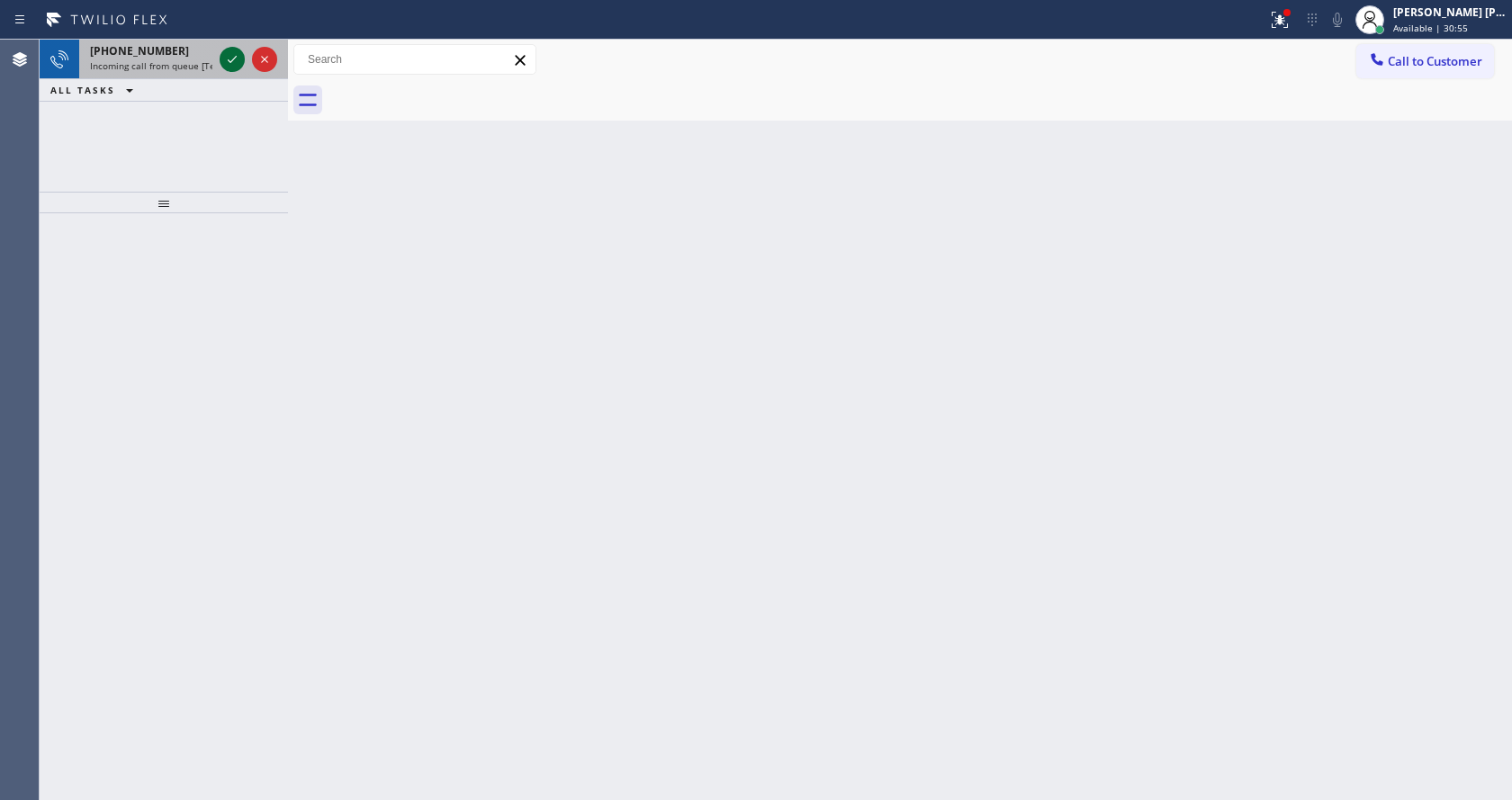
click at [242, 62] on div at bounding box center [232, 59] width 25 height 21
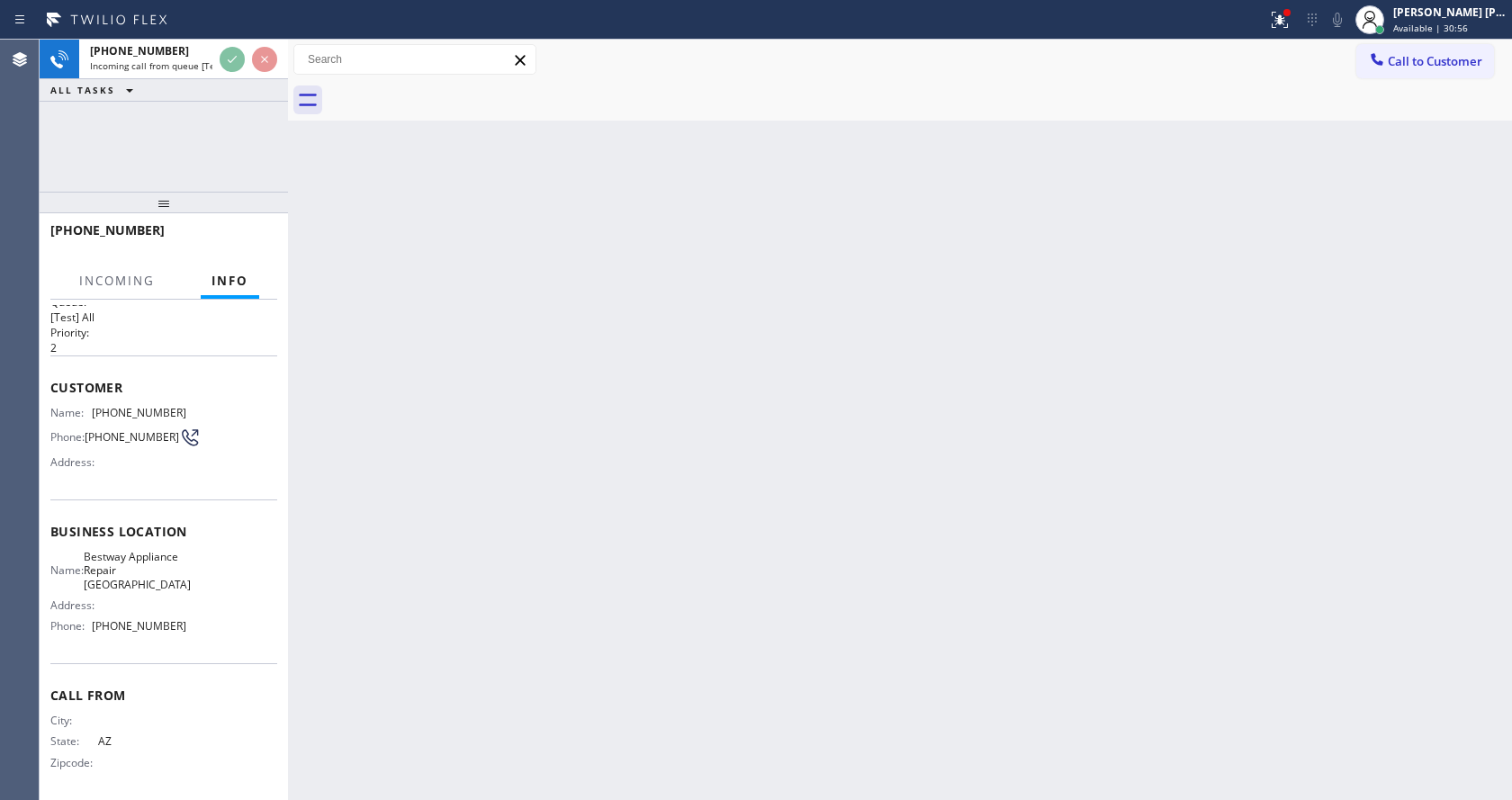
scroll to position [36, 0]
click at [607, 510] on div "Back to Dashboard Change Sender ID Customers Technicians Select a contact Outbo…" at bounding box center [900, 419] width 1224 height 760
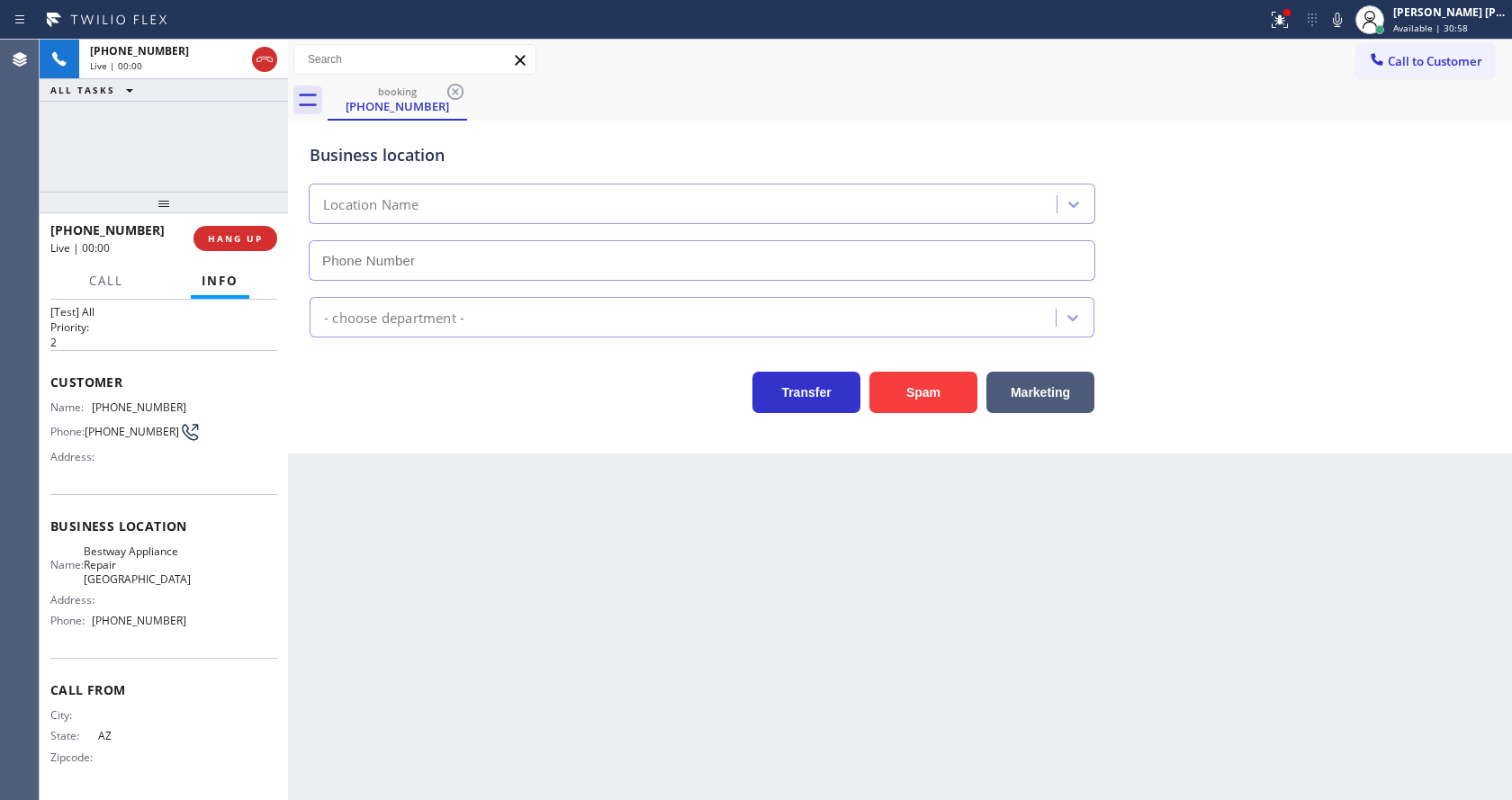
type input "[PHONE_NUMBER]"
click at [566, 577] on div "Back to Dashboard Change Sender ID Customers Technicians Select a contact Outbo…" at bounding box center [900, 419] width 1224 height 760
click at [408, 618] on div "Back to Dashboard Change Sender ID Customers Technicians Select a contact Outbo…" at bounding box center [900, 419] width 1224 height 760
click at [457, 618] on div "Back to Dashboard Change Sender ID Customers Technicians Select a contact Outbo…" at bounding box center [900, 419] width 1224 height 760
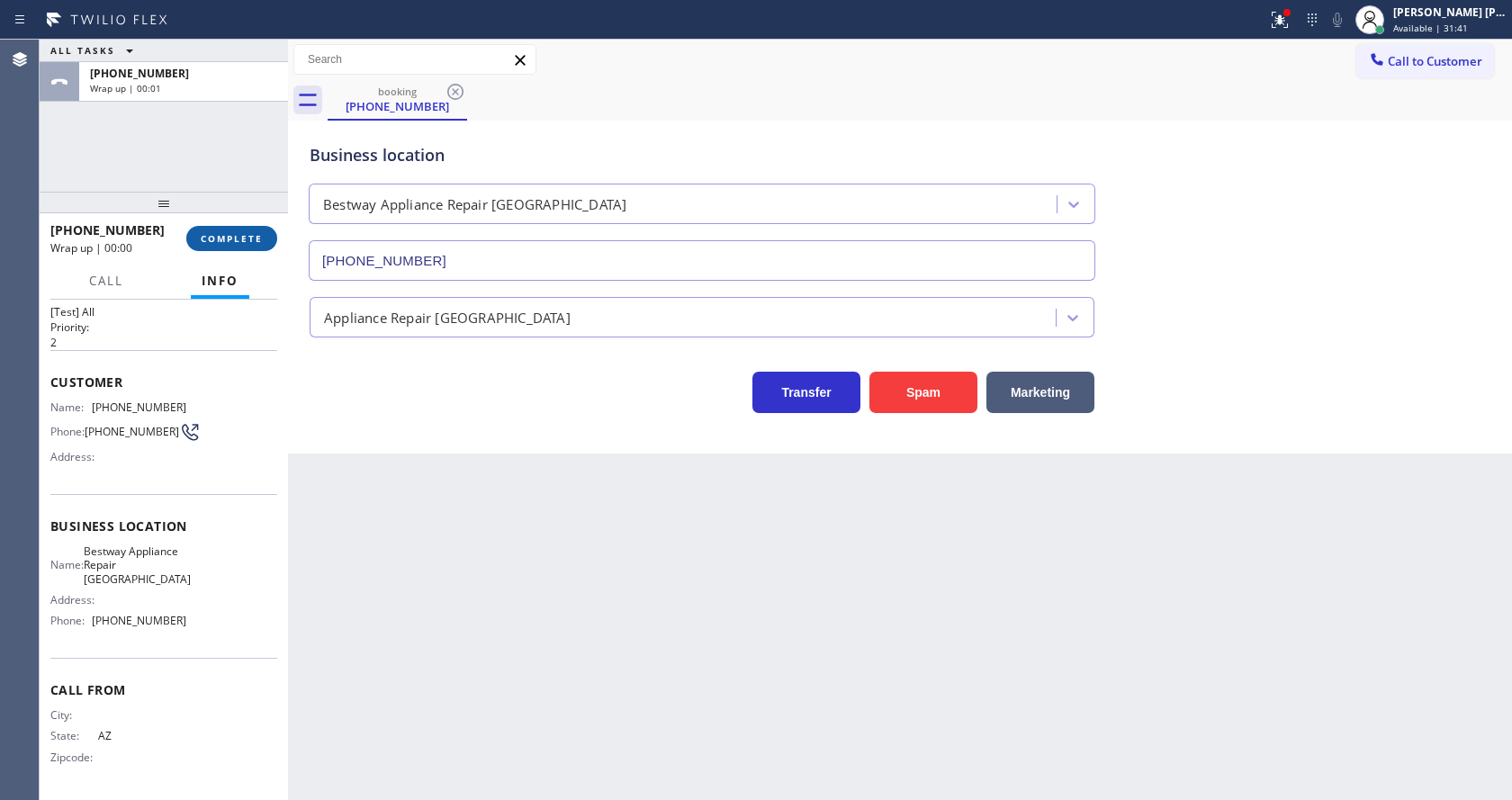
click at [231, 233] on span "COMPLETE" at bounding box center [232, 237] width 62 height 12
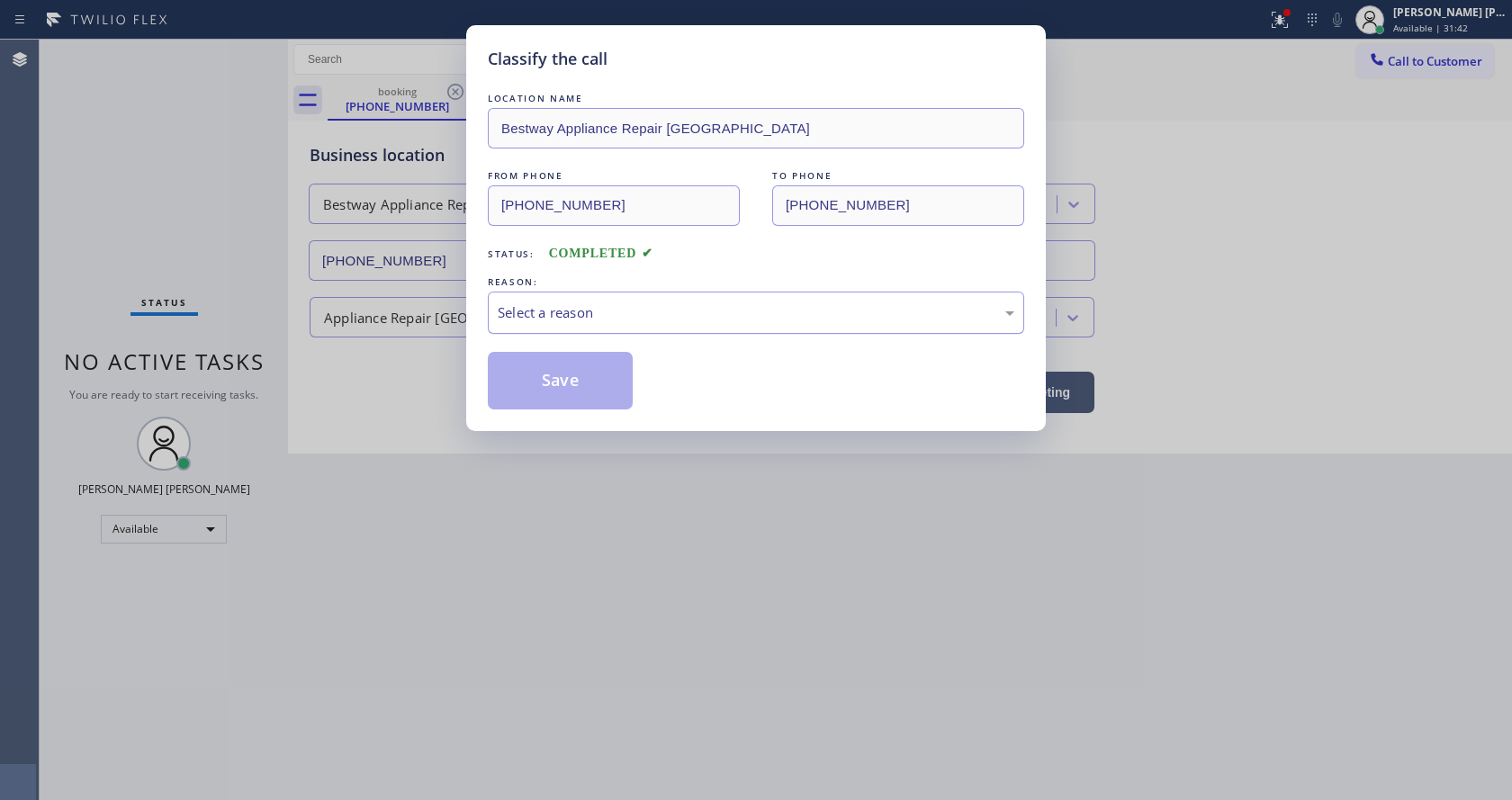
click at [540, 320] on div "Select a reason" at bounding box center [756, 312] width 516 height 21
click at [542, 355] on button "Save" at bounding box center [560, 380] width 145 height 58
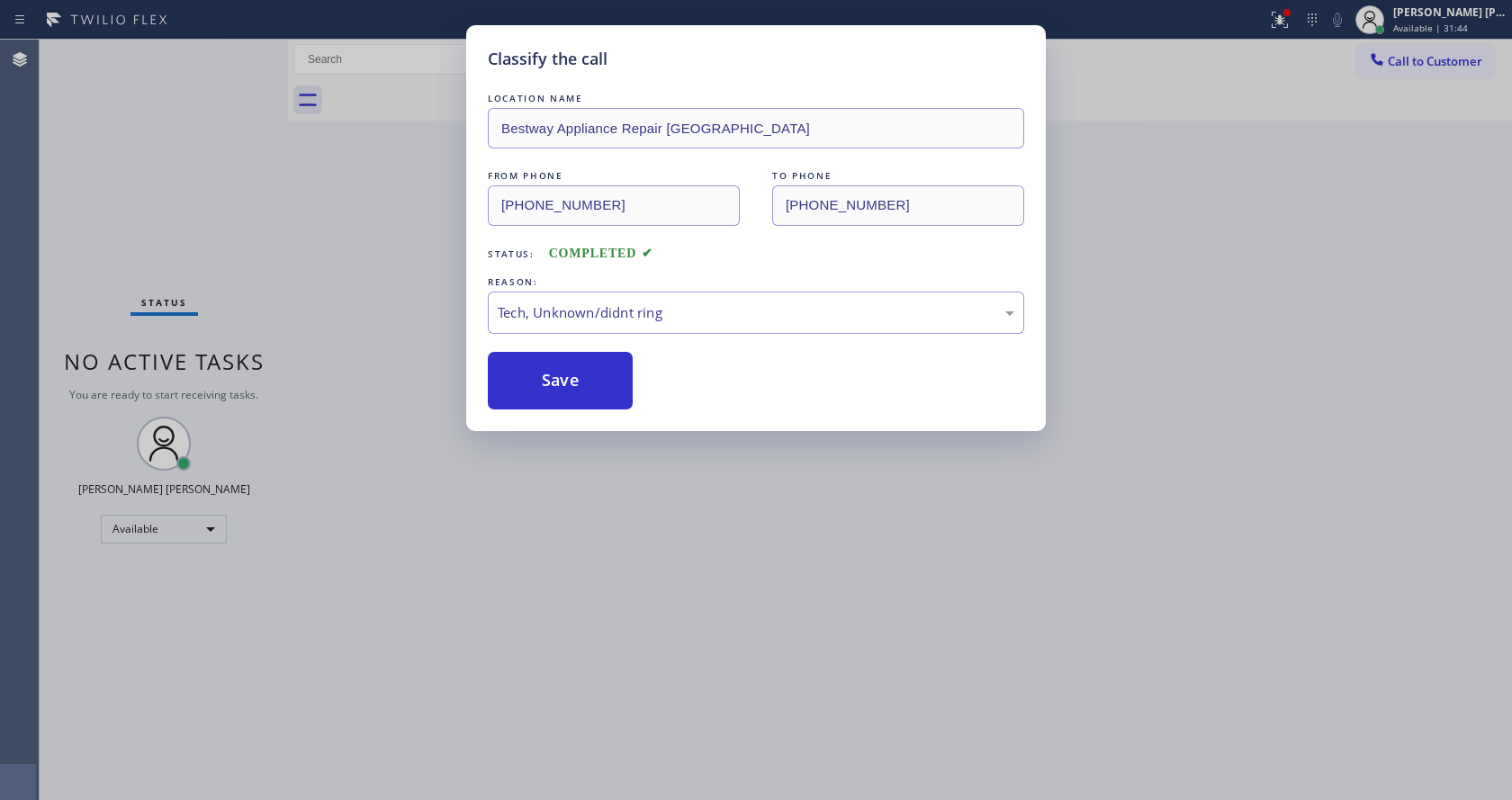
click at [581, 655] on div "Classify the call LOCATION NAME Bestway Appliance Repair Phoenix FROM PHONE [PH…" at bounding box center [756, 400] width 1512 height 800
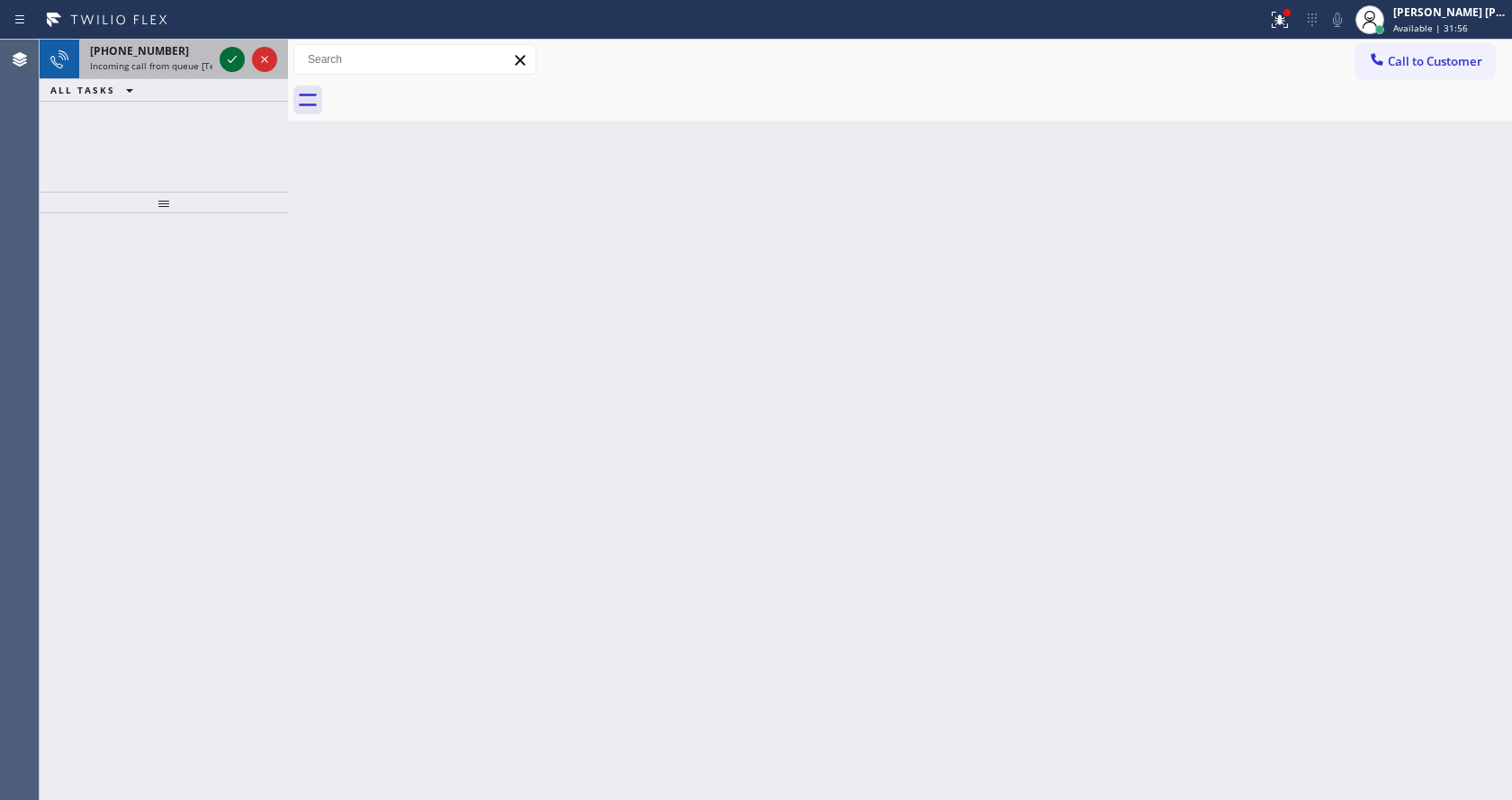
click at [228, 59] on icon at bounding box center [232, 59] width 22 height 21
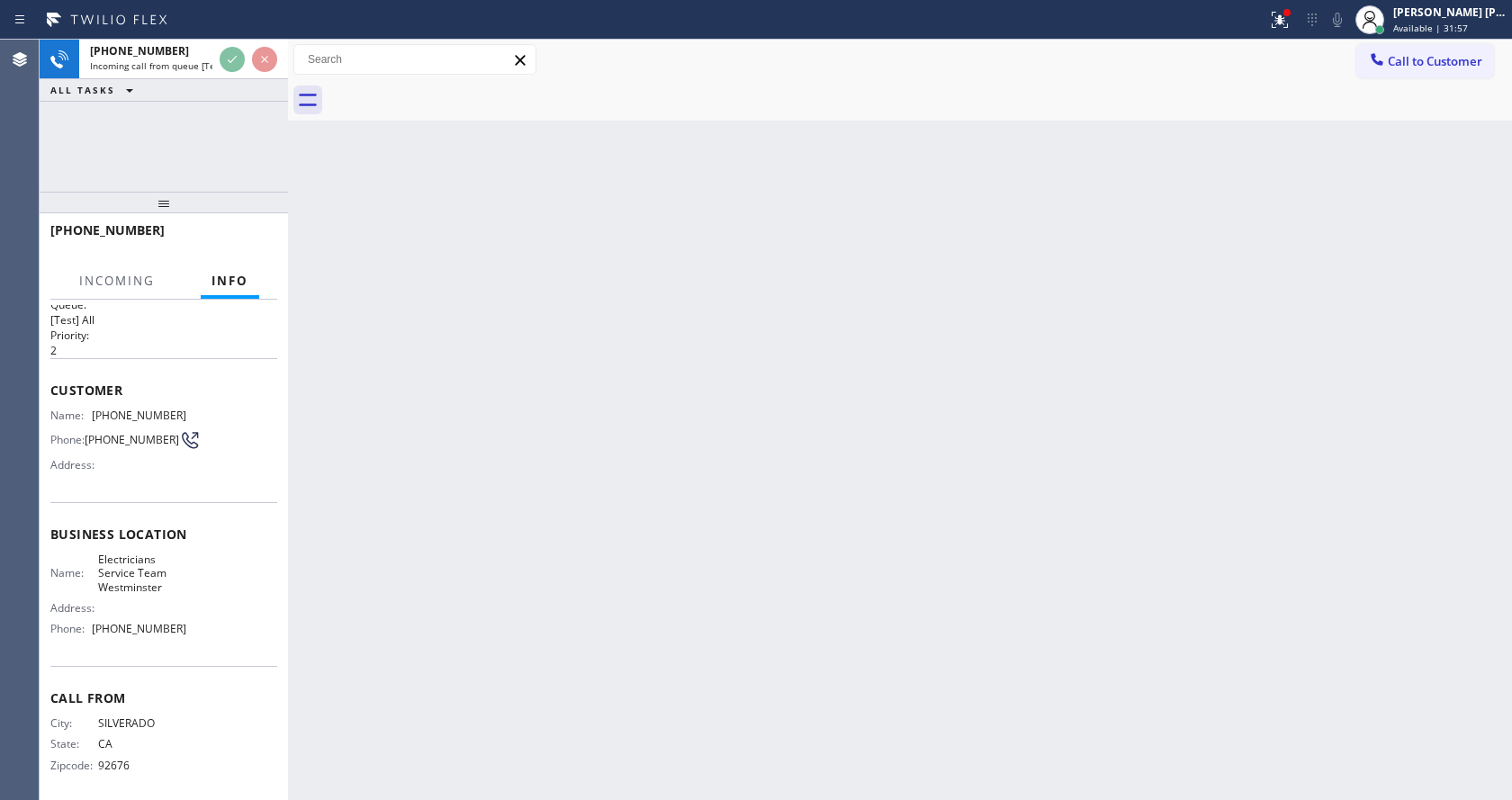
scroll to position [36, 0]
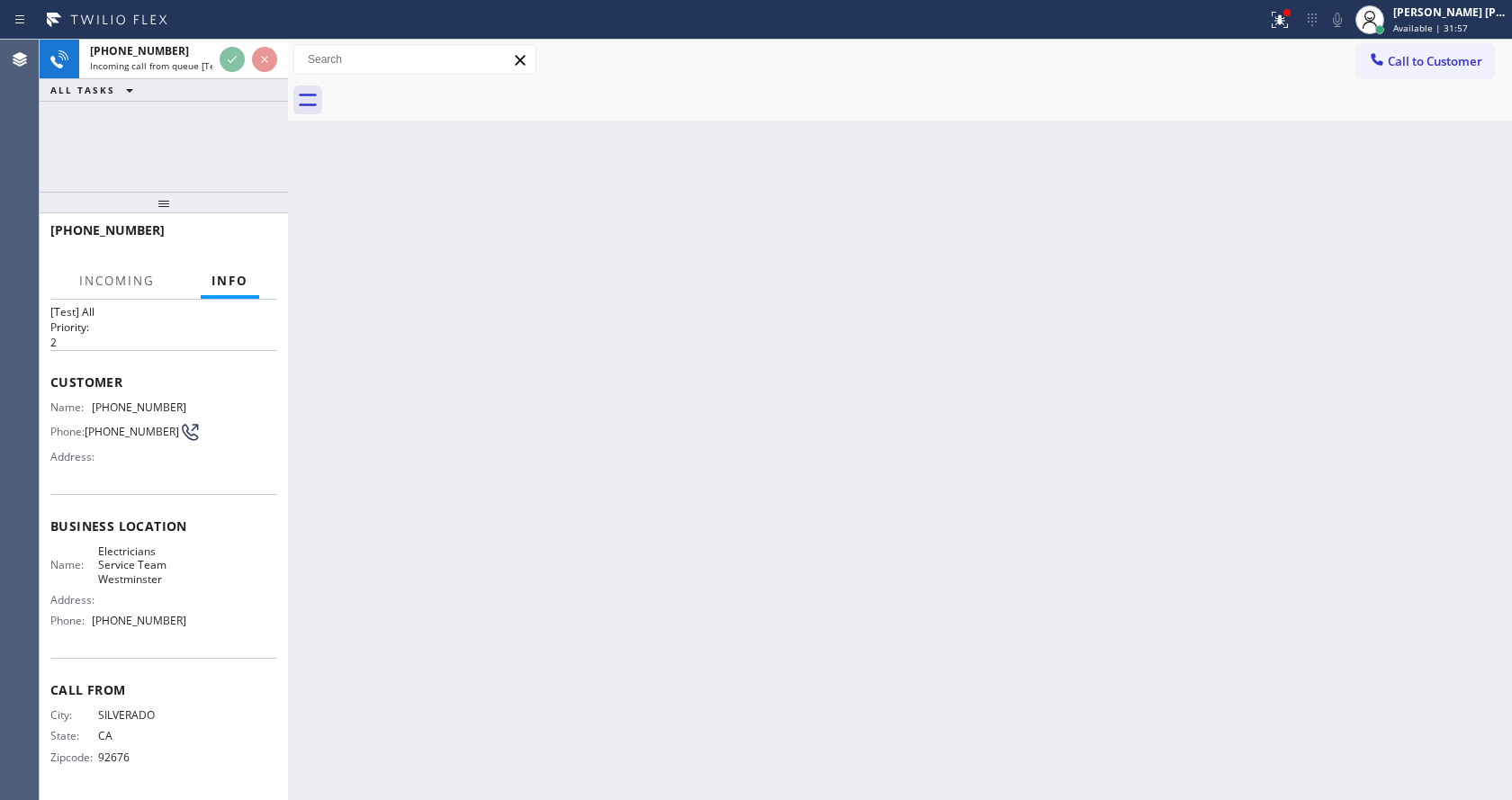
click at [660, 552] on div "Back to Dashboard Change Sender ID Customers Technicians Select a contact Outbo…" at bounding box center [900, 419] width 1224 height 760
click at [410, 557] on div "Back to Dashboard Change Sender ID Customers Technicians Select a contact Outbo…" at bounding box center [900, 419] width 1224 height 760
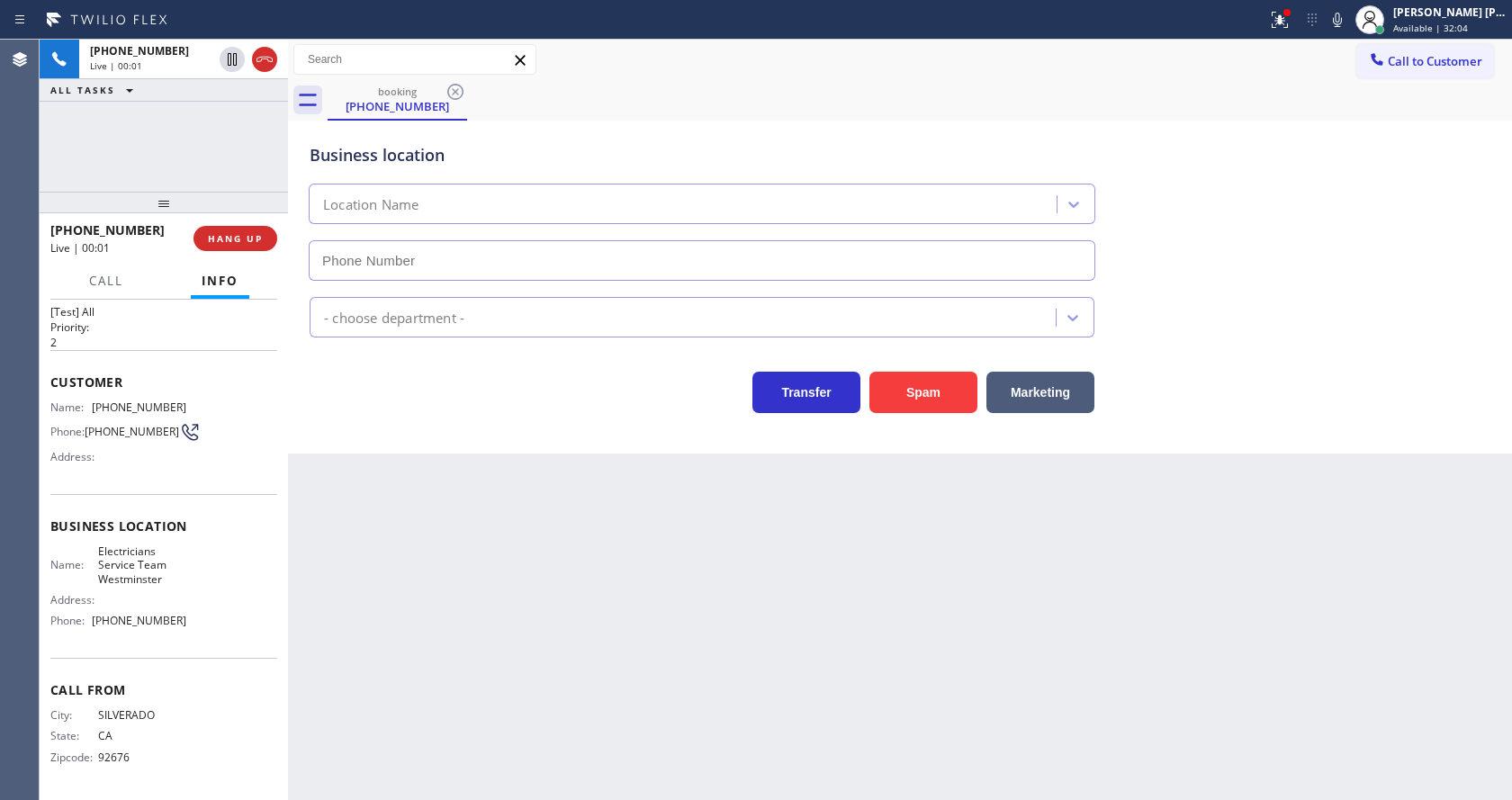
type input "[PHONE_NUMBER]"
click at [661, 652] on div "Back to Dashboard Change Sender ID Customers Technicians Select a contact Outbo…" at bounding box center [900, 419] width 1224 height 760
click at [601, 637] on div "Back to Dashboard Change Sender ID Customers Technicians Select a contact Outbo…" at bounding box center [900, 419] width 1224 height 760
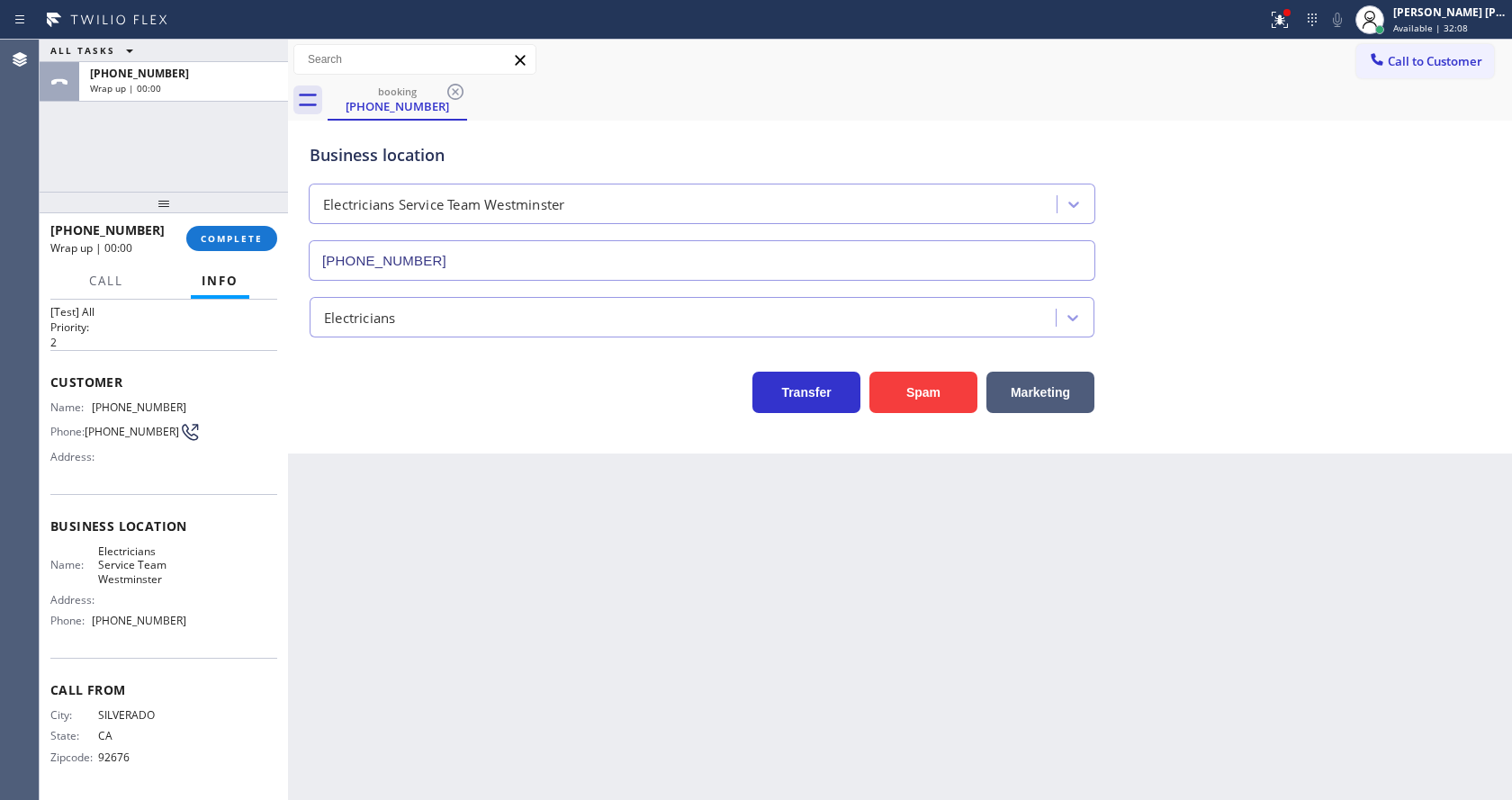
click at [433, 542] on div "Back to Dashboard Change Sender ID Customers Technicians Select a contact Outbo…" at bounding box center [900, 419] width 1224 height 760
click at [235, 227] on button "COMPLETE" at bounding box center [231, 238] width 91 height 25
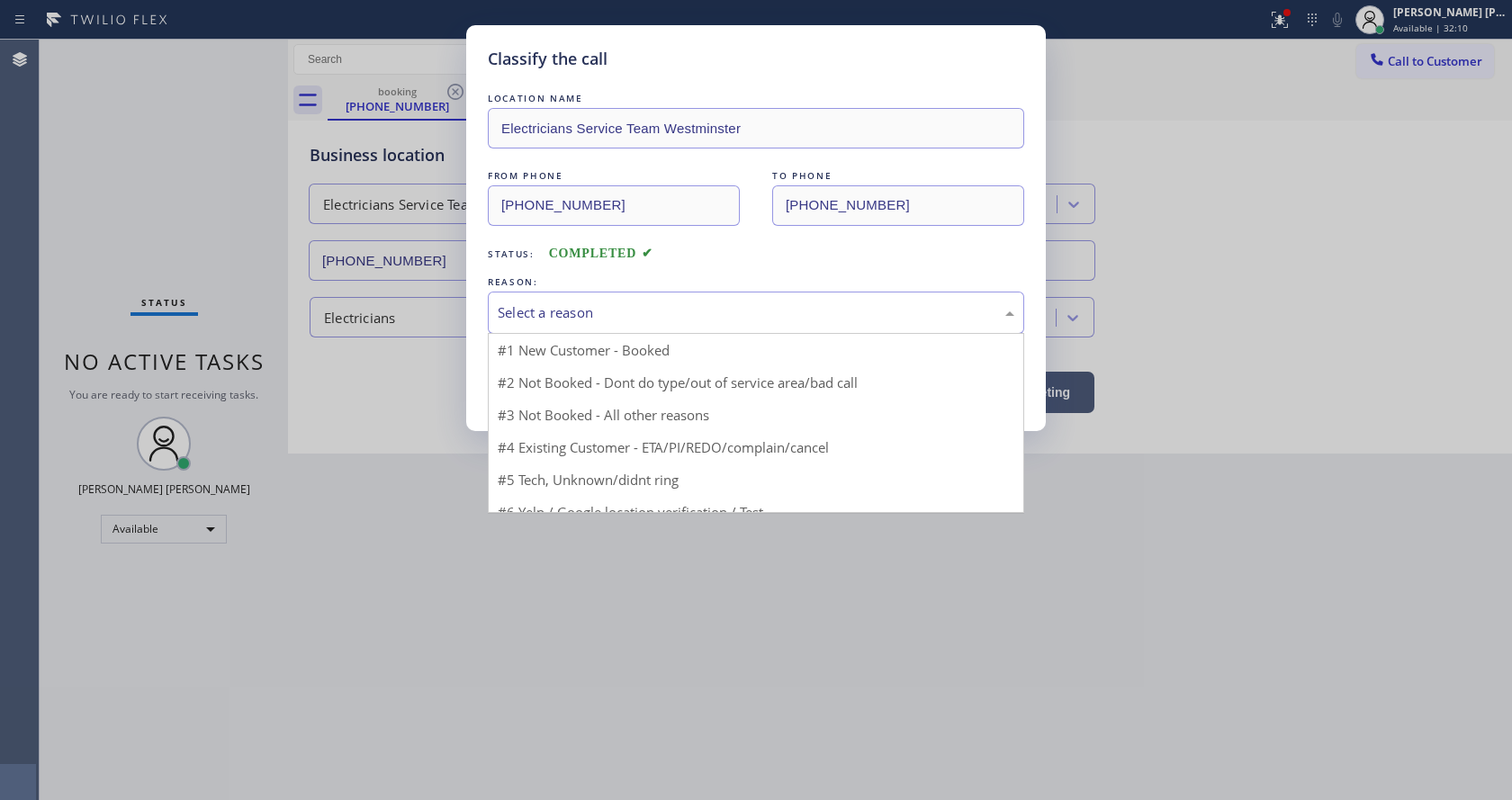
click at [543, 313] on div "Select a reason" at bounding box center [756, 312] width 516 height 21
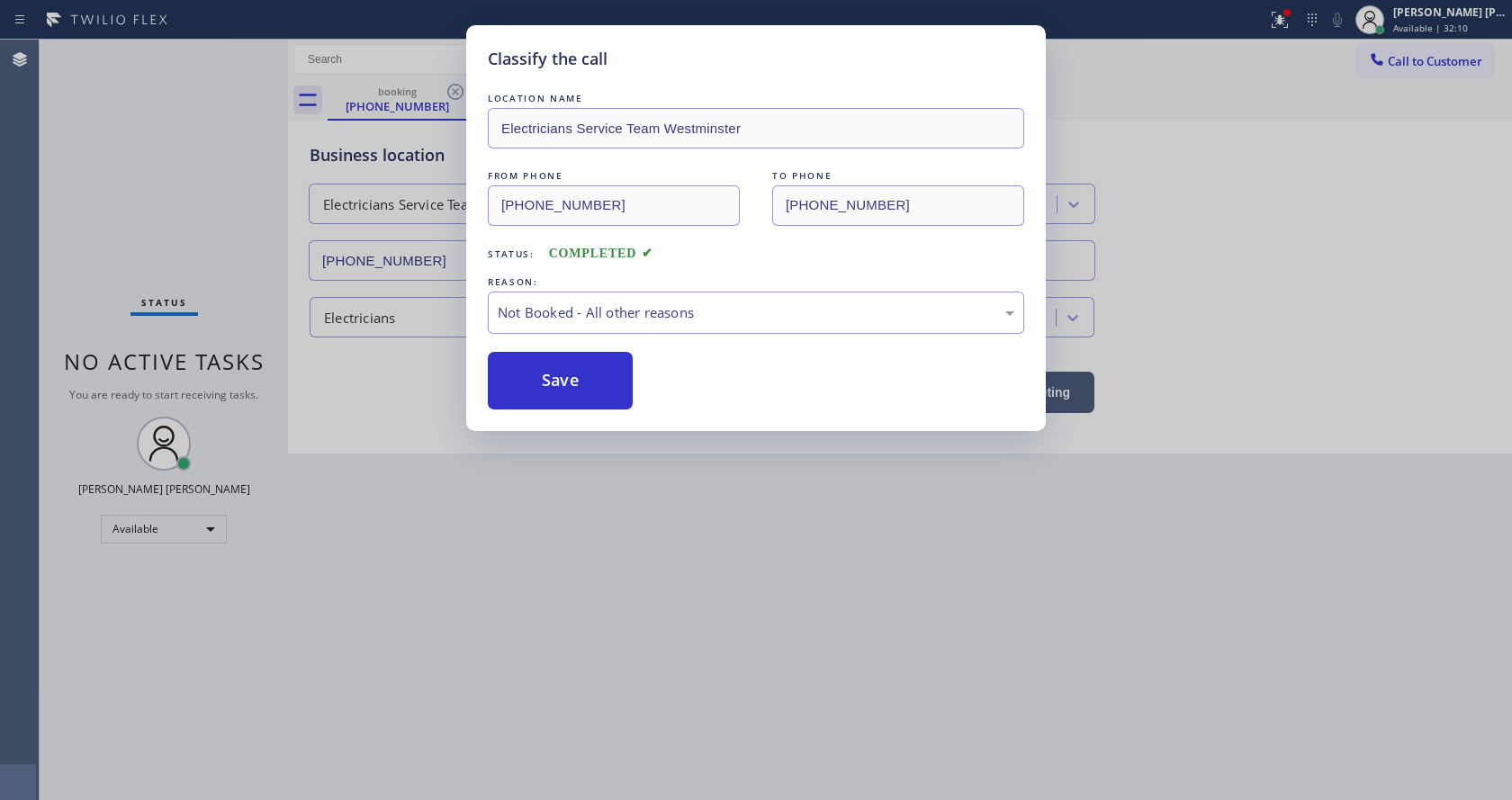
click at [550, 375] on button "Save" at bounding box center [560, 380] width 145 height 58
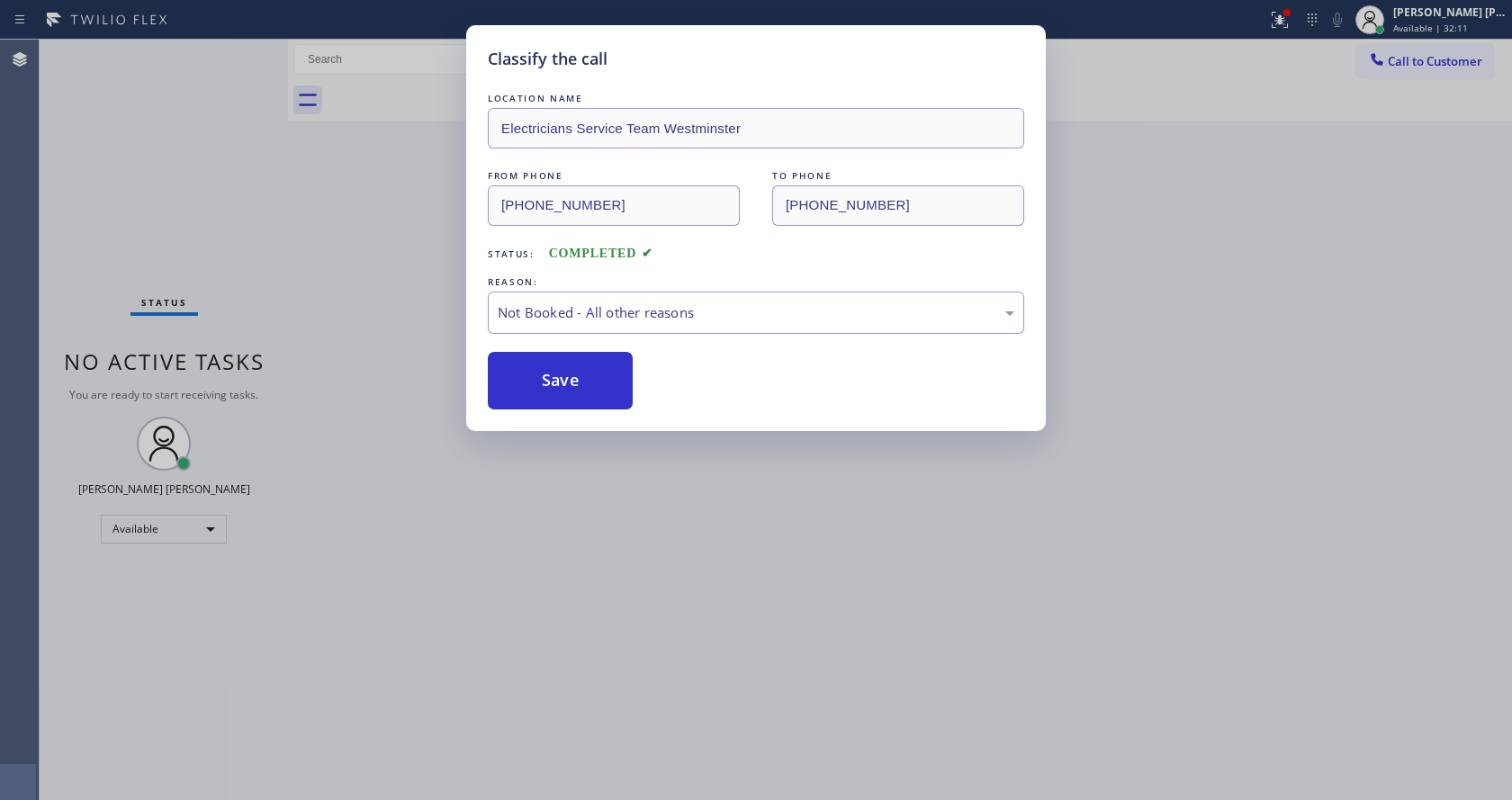
click at [670, 639] on div "Classify the call LOCATION NAME Electricians Service Team Westminster FROM PHON…" at bounding box center [756, 400] width 1512 height 800
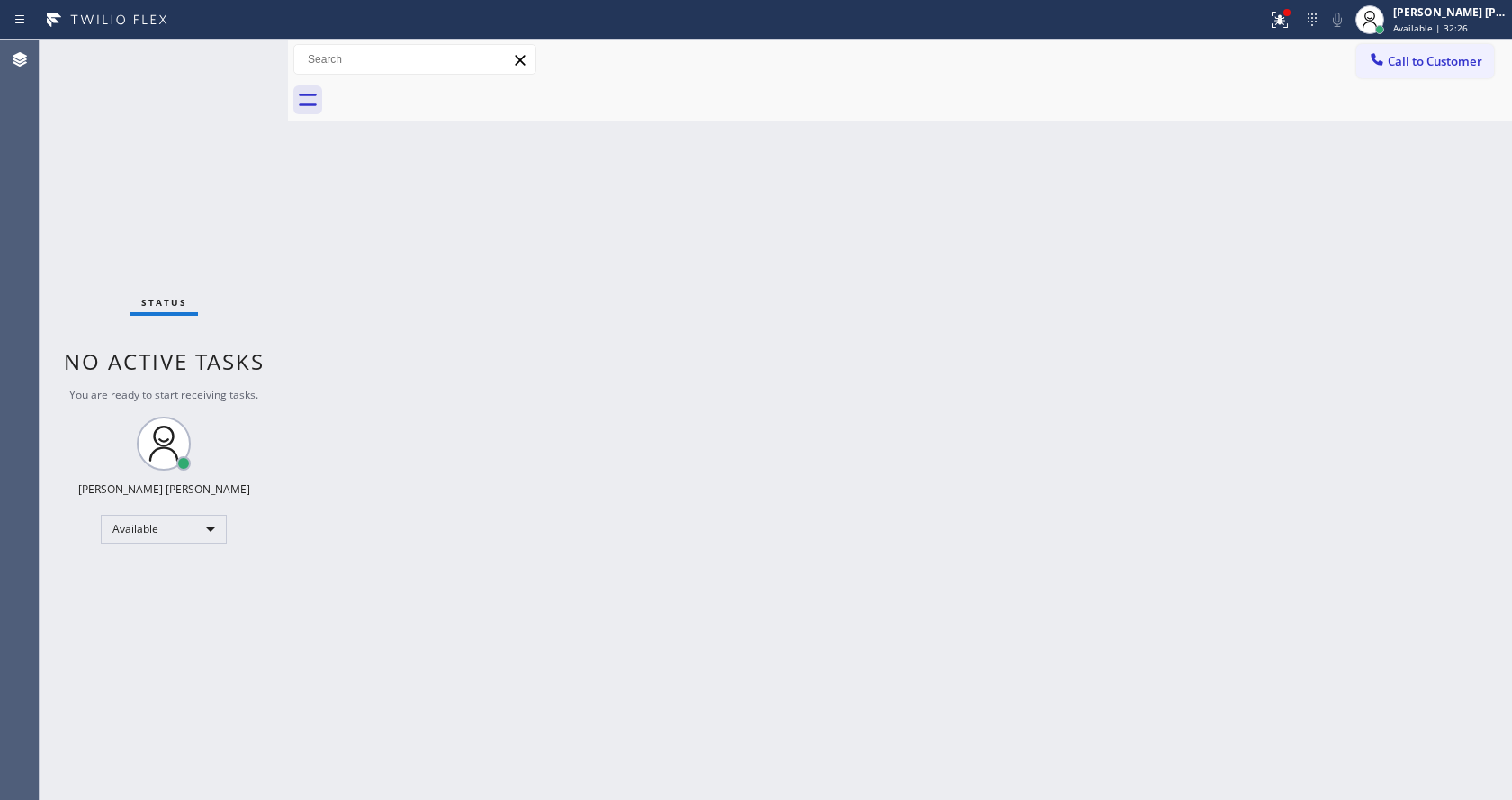
click at [564, 230] on div "Back to Dashboard Change Sender ID Customers Technicians Select a contact Outbo…" at bounding box center [900, 419] width 1224 height 760
click at [1275, 16] on div at bounding box center [1279, 20] width 39 height 21
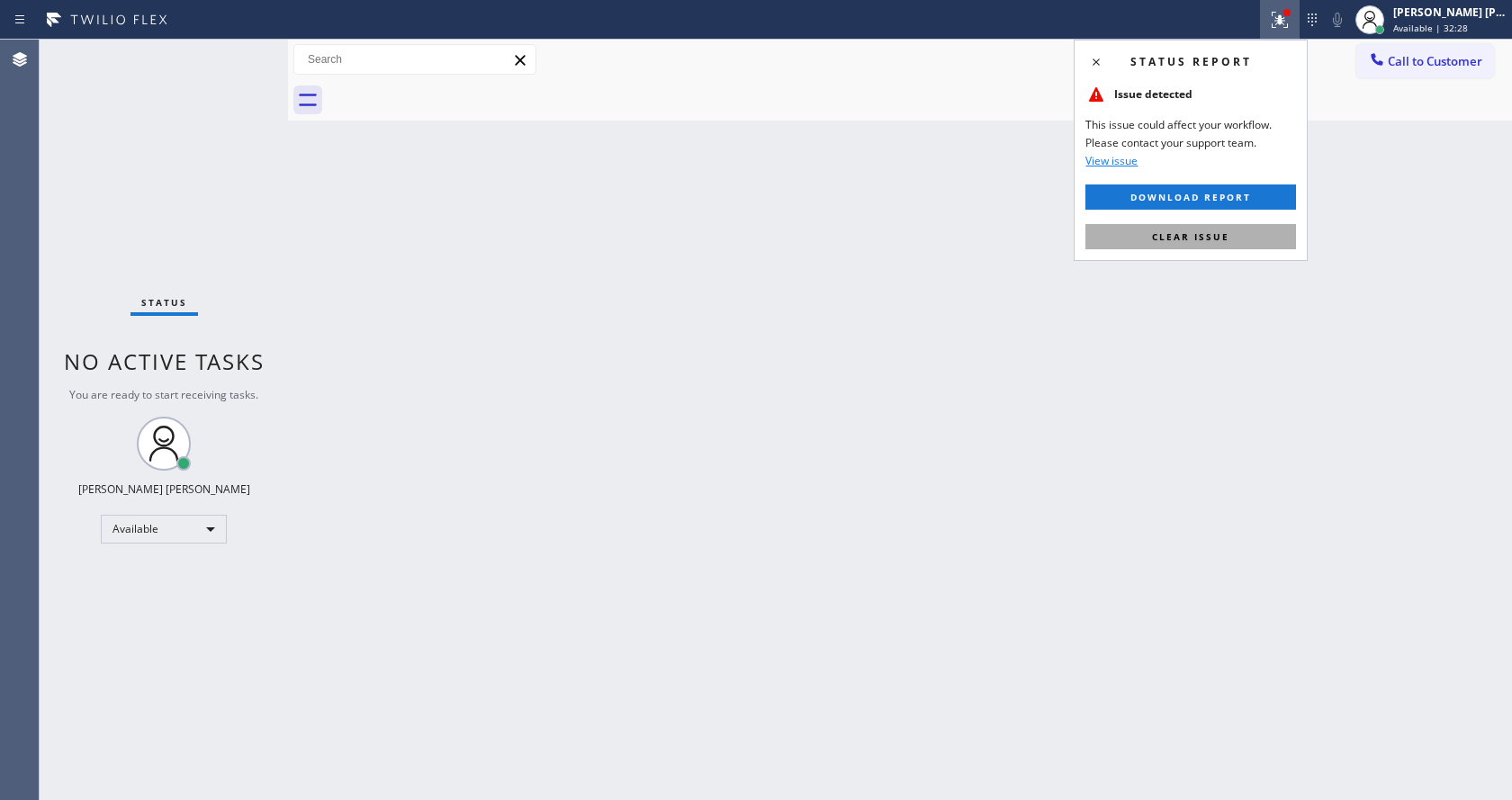
click at [1210, 248] on button "Clear issue" at bounding box center [1190, 236] width 210 height 25
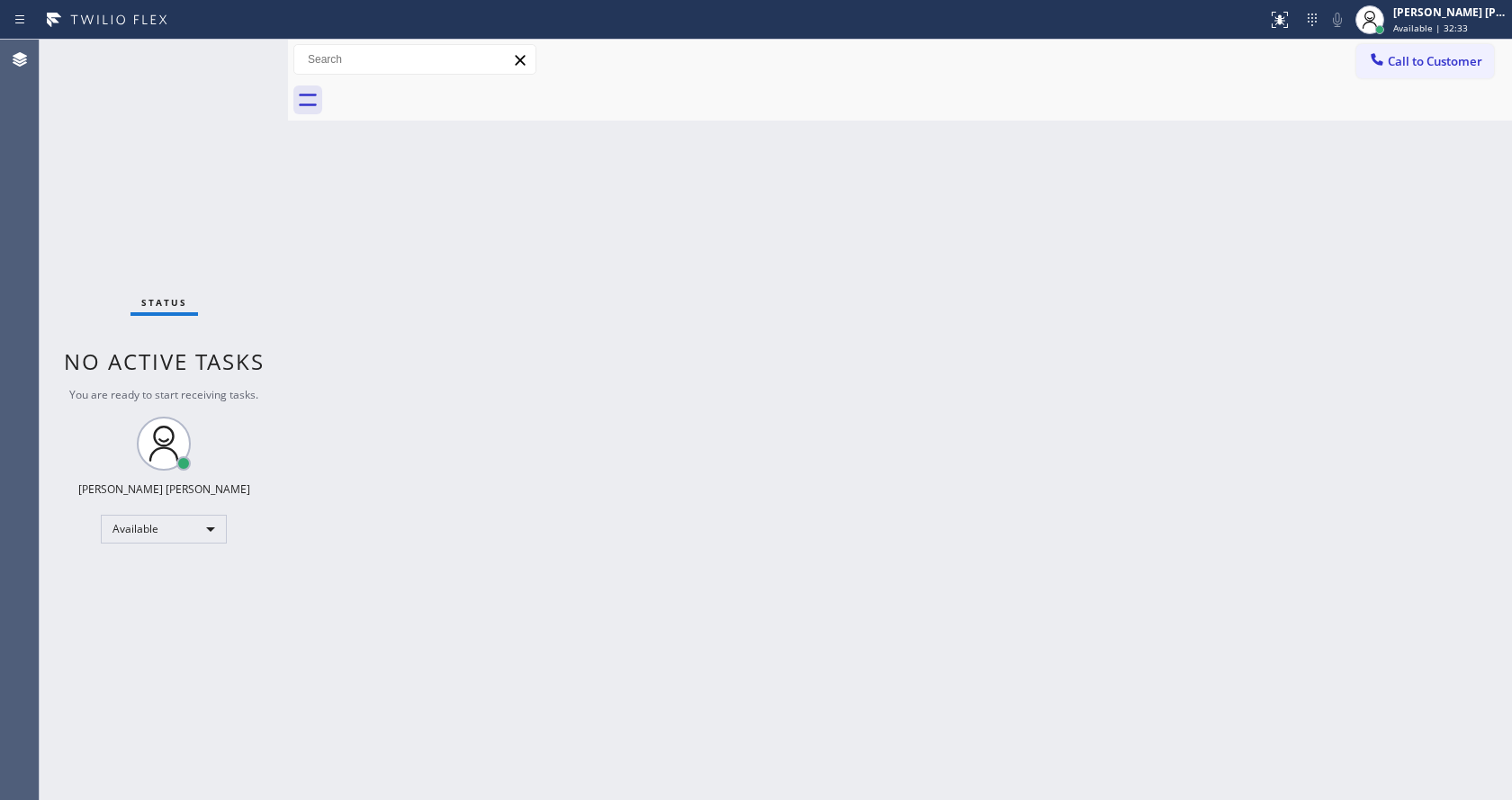
click at [829, 334] on div "Back to Dashboard Change Sender ID Customers Technicians Select a contact Outbo…" at bounding box center [900, 419] width 1224 height 760
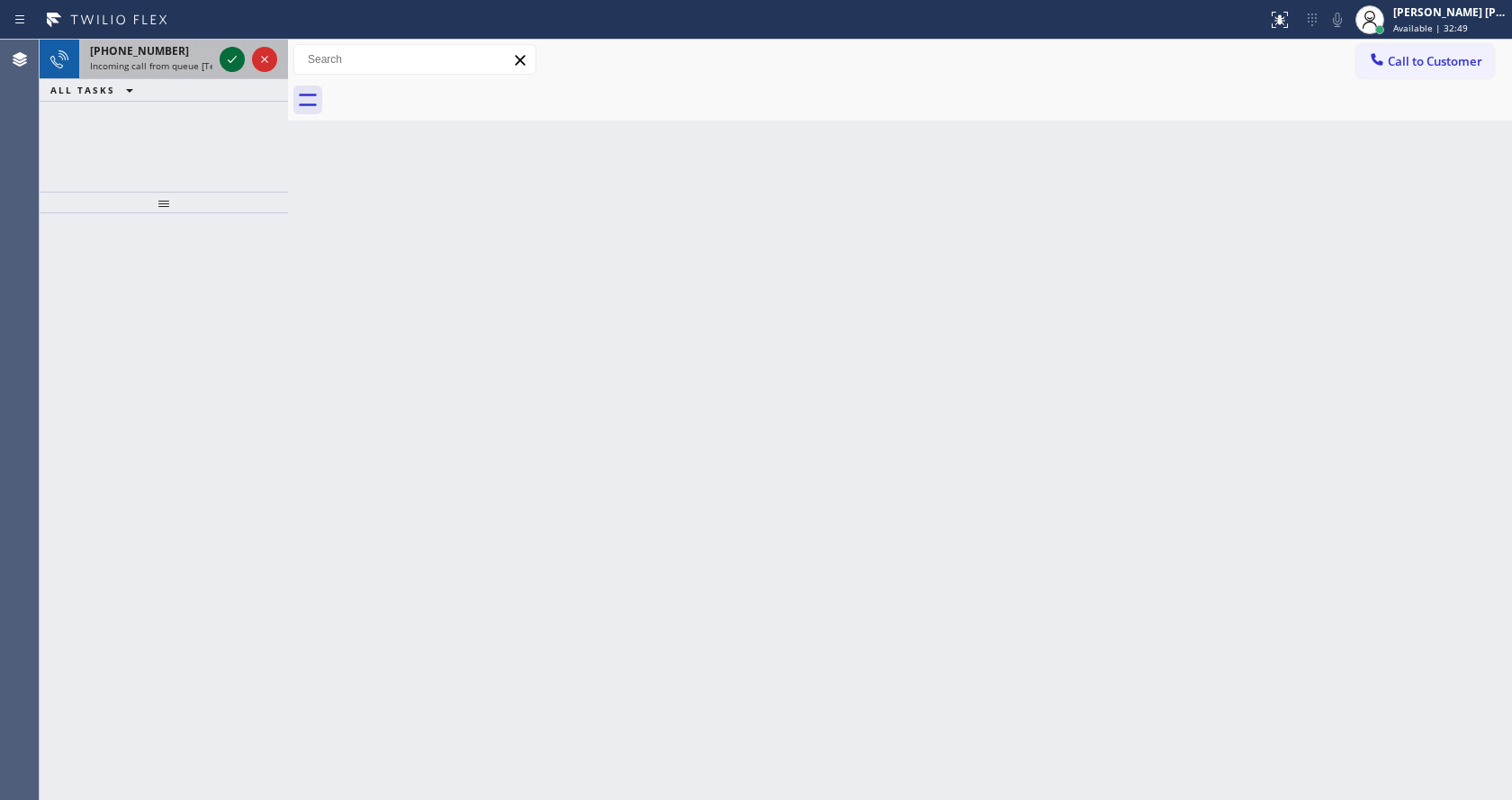
click at [235, 64] on icon at bounding box center [232, 59] width 22 height 21
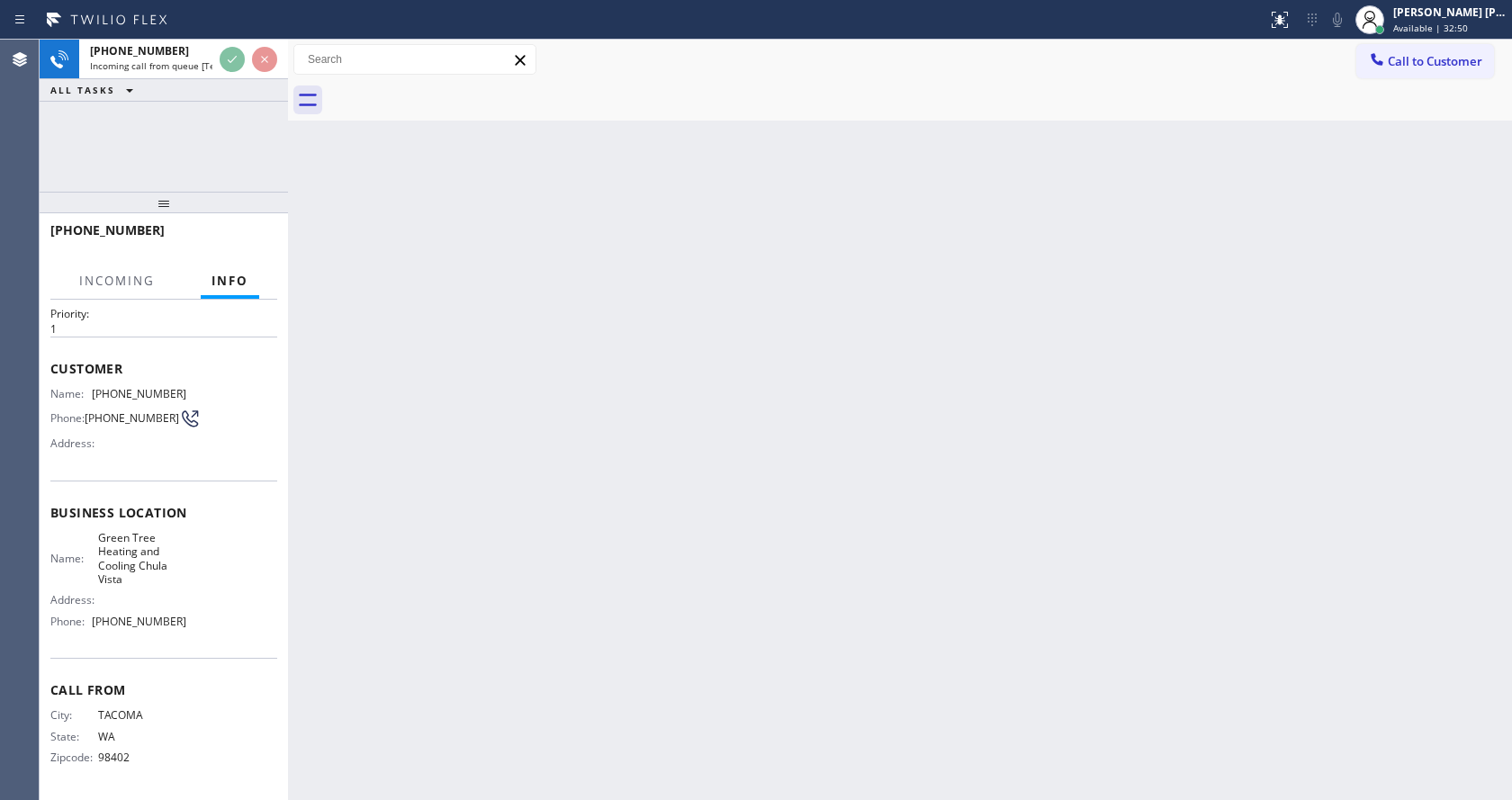
scroll to position [51, 0]
click at [546, 453] on div "Back to Dashboard Change Sender ID Customers Technicians Select a contact Outbo…" at bounding box center [900, 419] width 1224 height 760
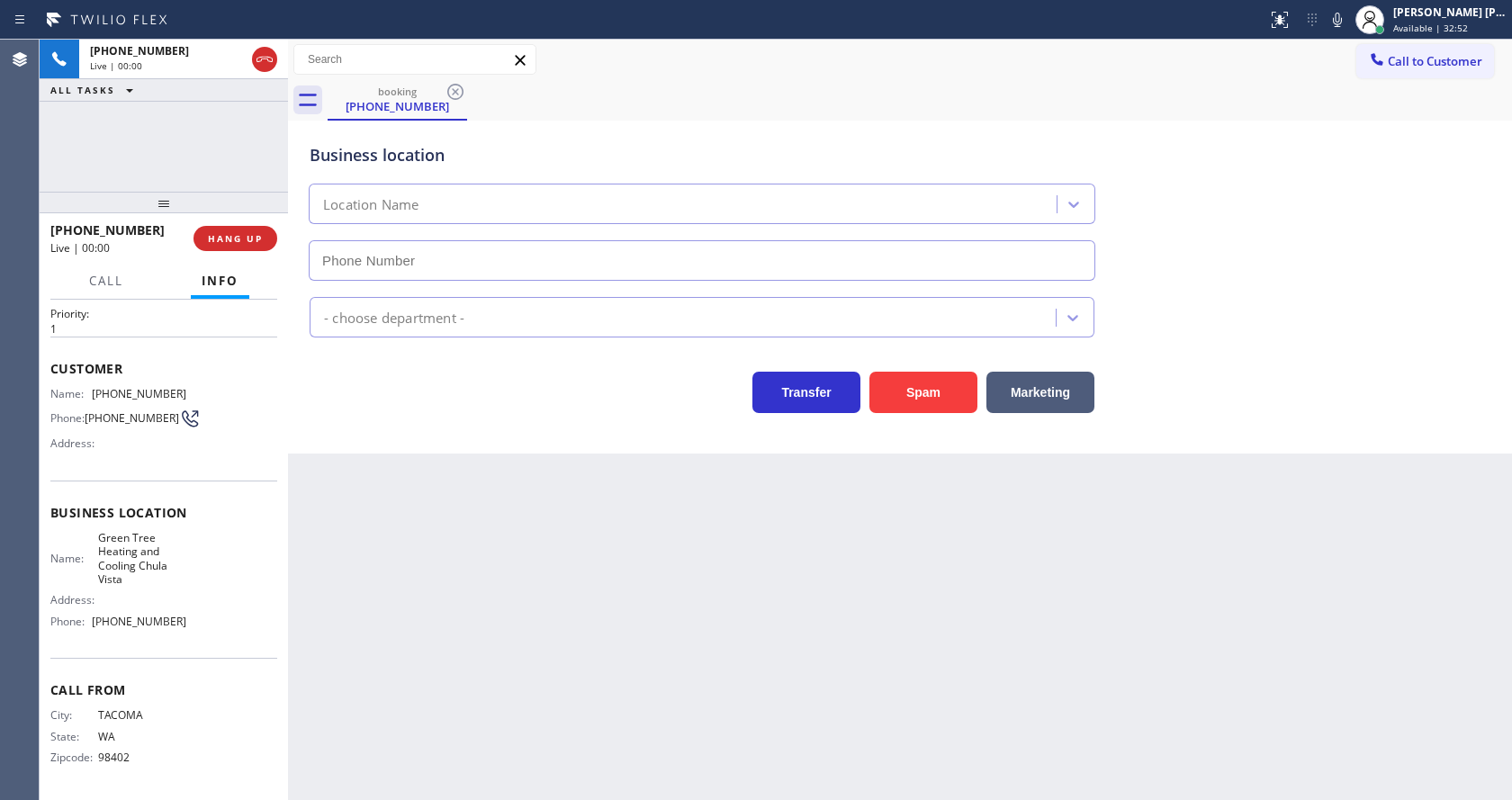
type input "[PHONE_NUMBER]"
click at [574, 512] on div "Back to Dashboard Change Sender ID Customers Technicians Select a contact Outbo…" at bounding box center [900, 419] width 1224 height 760
click at [486, 531] on div "Back to Dashboard Change Sender ID Customers Technicians Select a contact Outbo…" at bounding box center [900, 419] width 1224 height 760
click at [923, 401] on button "Spam" at bounding box center [923, 393] width 108 height 41
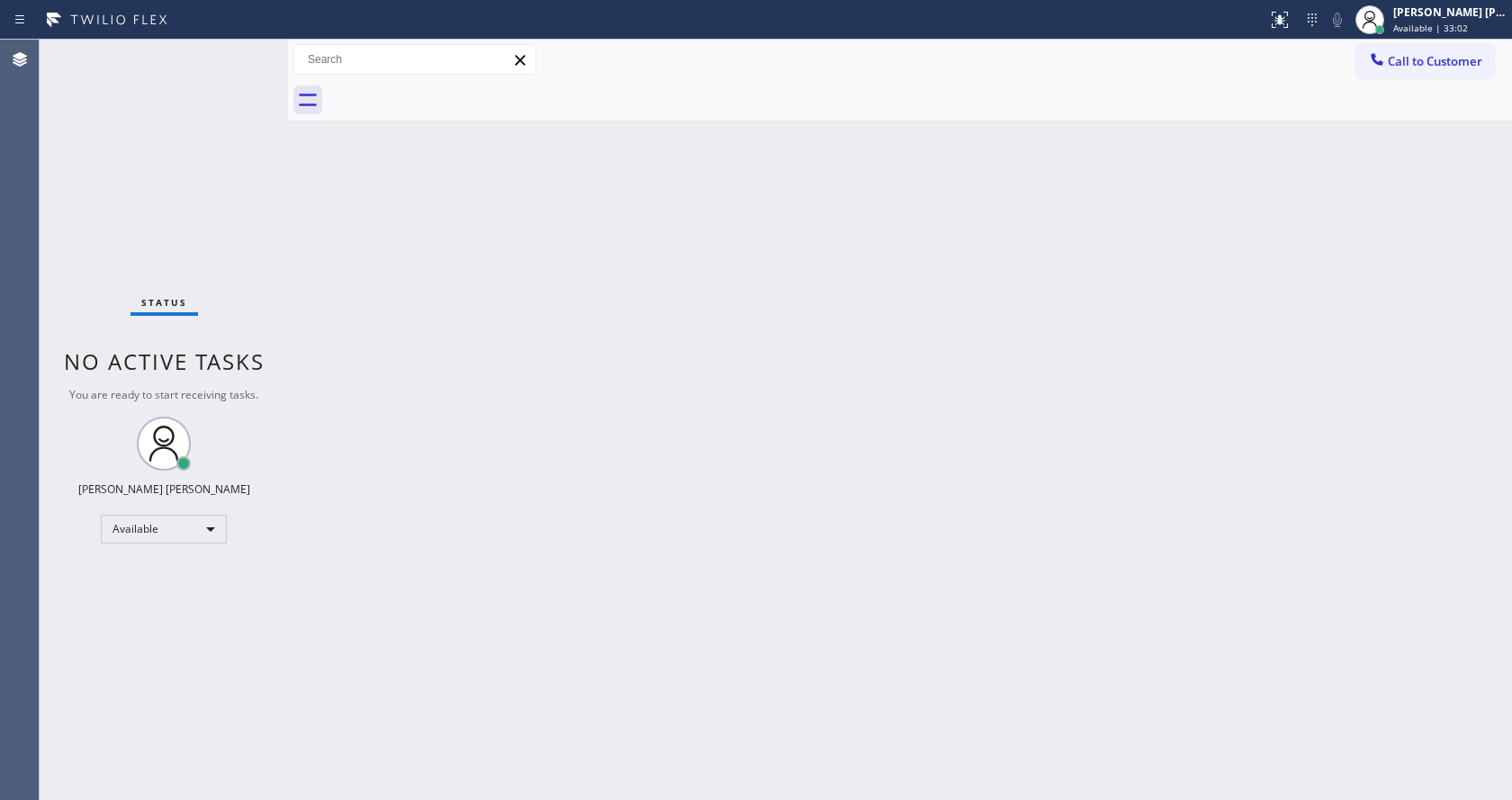
click at [1058, 561] on div "Back to Dashboard Change Sender ID Customers Technicians Select a contact Outbo…" at bounding box center [900, 419] width 1224 height 760
click at [667, 598] on div "Back to Dashboard Change Sender ID Customers Technicians Select a contact Outbo…" at bounding box center [900, 419] width 1224 height 760
click at [423, 399] on div "Back to Dashboard Change Sender ID Customers Technicians Select a contact Outbo…" at bounding box center [900, 419] width 1224 height 760
click at [247, 49] on div "Status No active tasks You are ready to start receiving tasks. [PERSON_NAME] [P…" at bounding box center [164, 419] width 249 height 760
click at [673, 222] on div "Back to Dashboard Change Sender ID Customers Technicians Select a contact Outbo…" at bounding box center [900, 419] width 1224 height 760
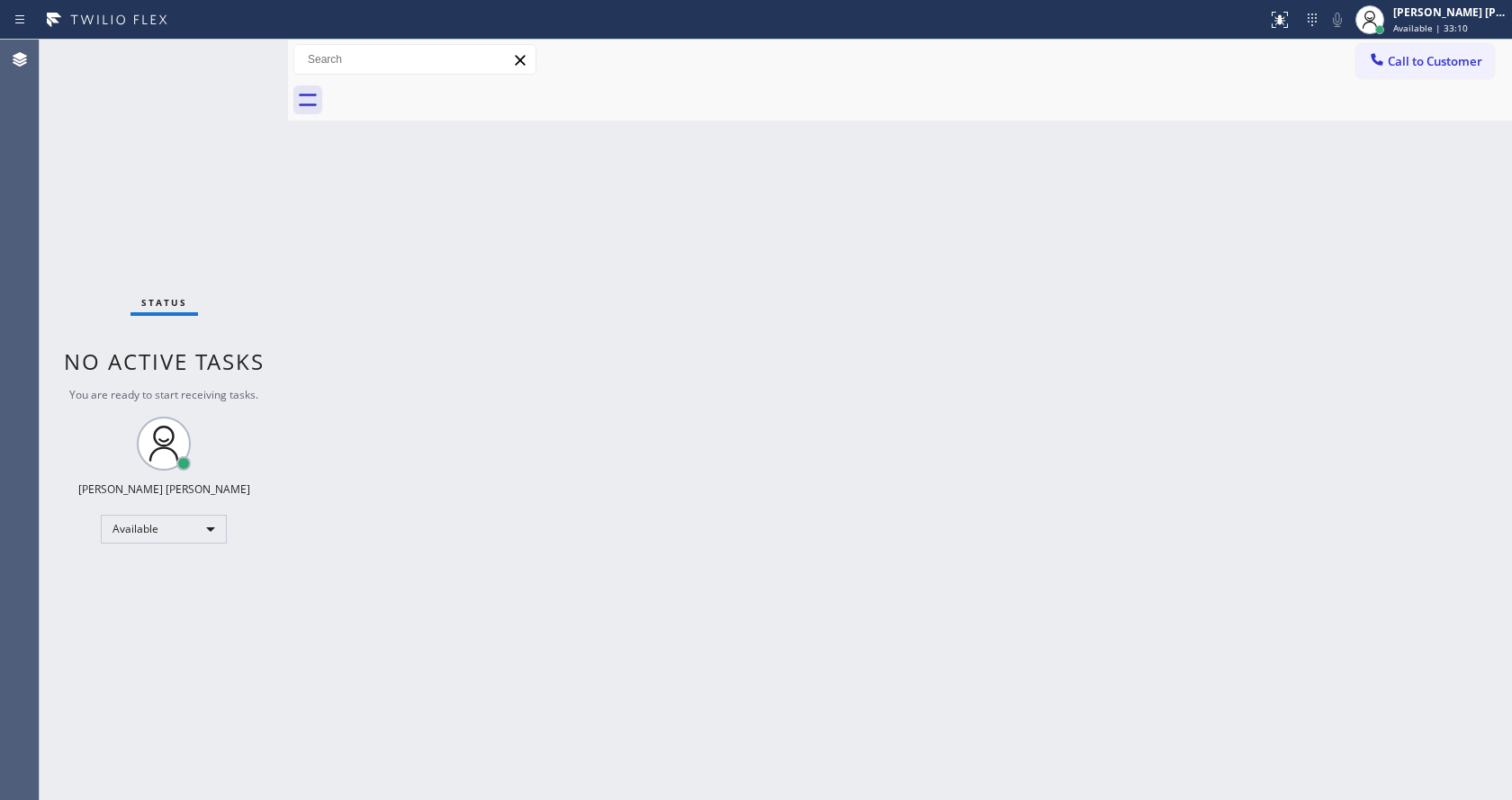
click at [581, 330] on div "Back to Dashboard Change Sender ID Customers Technicians Select a contact Outbo…" at bounding box center [900, 419] width 1224 height 760
click at [458, 467] on div "Back to Dashboard Change Sender ID Customers Technicians Select a contact Outbo…" at bounding box center [900, 419] width 1224 height 760
click at [1001, 398] on div "Back to Dashboard Change Sender ID Customers Technicians Select a contact Outbo…" at bounding box center [900, 419] width 1224 height 760
click at [834, 298] on div "Back to Dashboard Change Sender ID Customers Technicians Select a contact Outbo…" at bounding box center [900, 419] width 1224 height 760
click at [288, 353] on div at bounding box center [288, 419] width 0 height 760
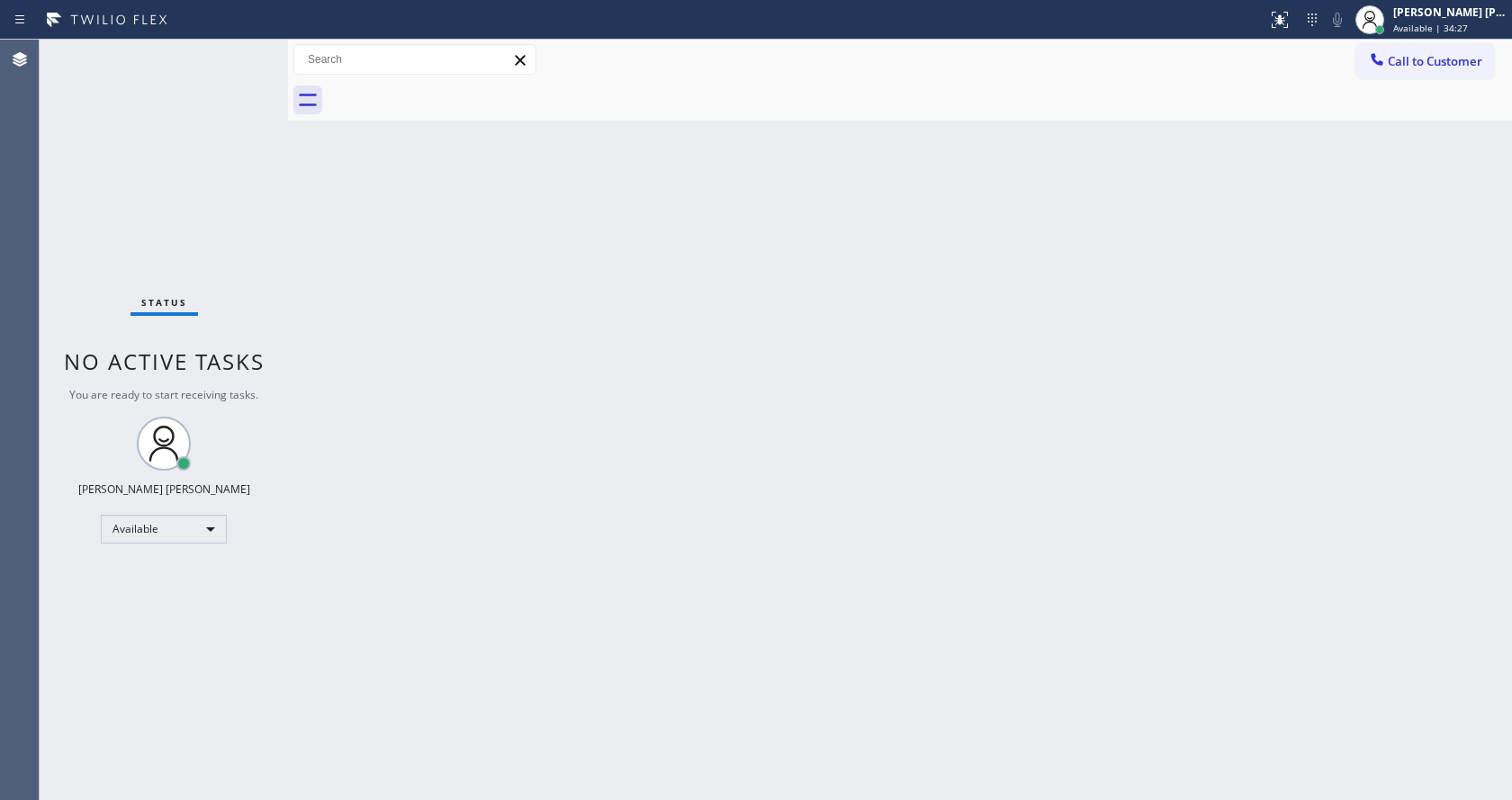
click at [641, 352] on div "Back to Dashboard Change Sender ID Customers Technicians Select a contact Outbo…" at bounding box center [900, 419] width 1224 height 760
click at [242, 336] on div "Status No active tasks You are ready to start receiving tasks. [PERSON_NAME] [P…" at bounding box center [164, 419] width 249 height 760
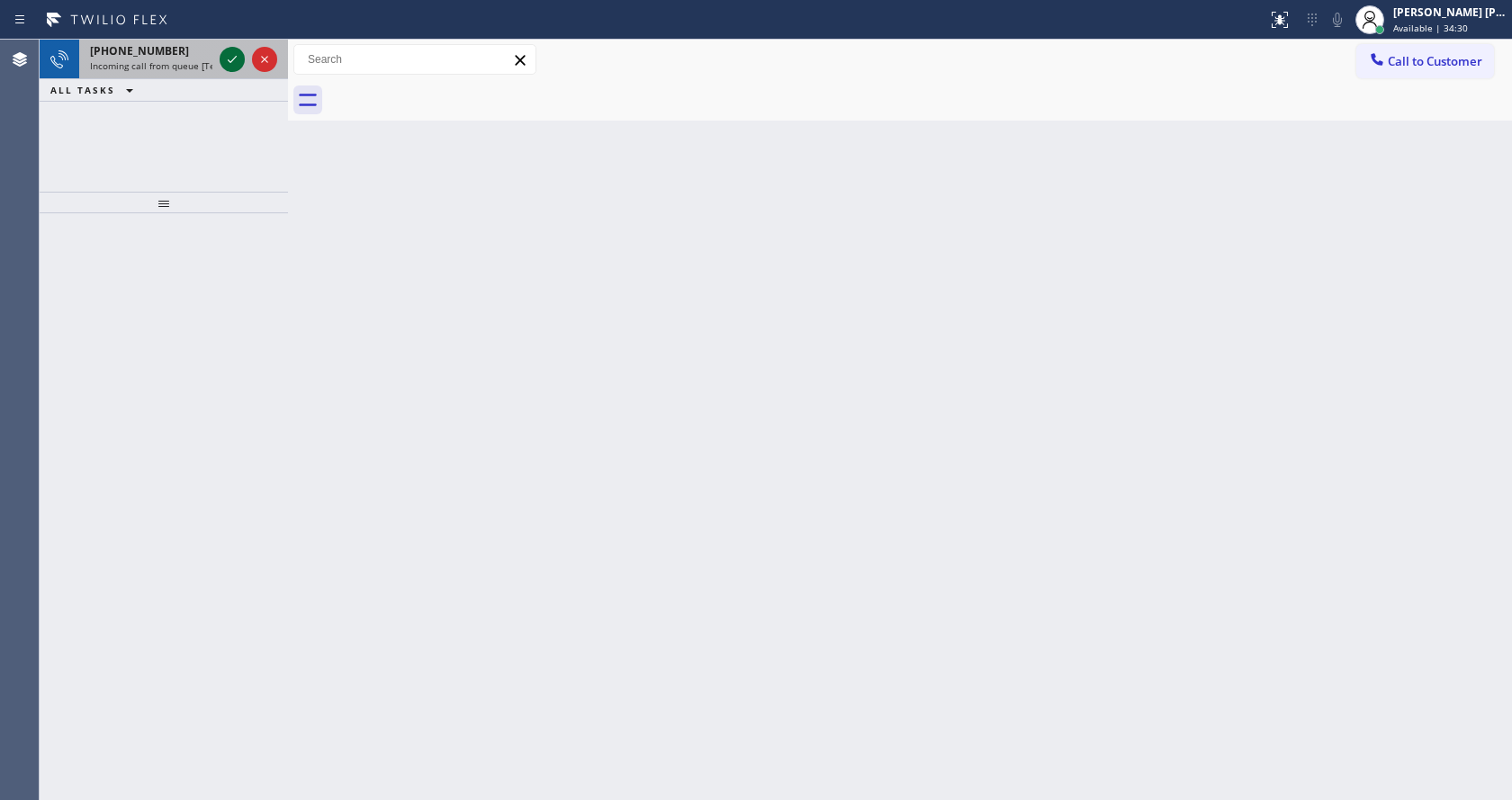
click at [234, 53] on icon at bounding box center [232, 59] width 22 height 21
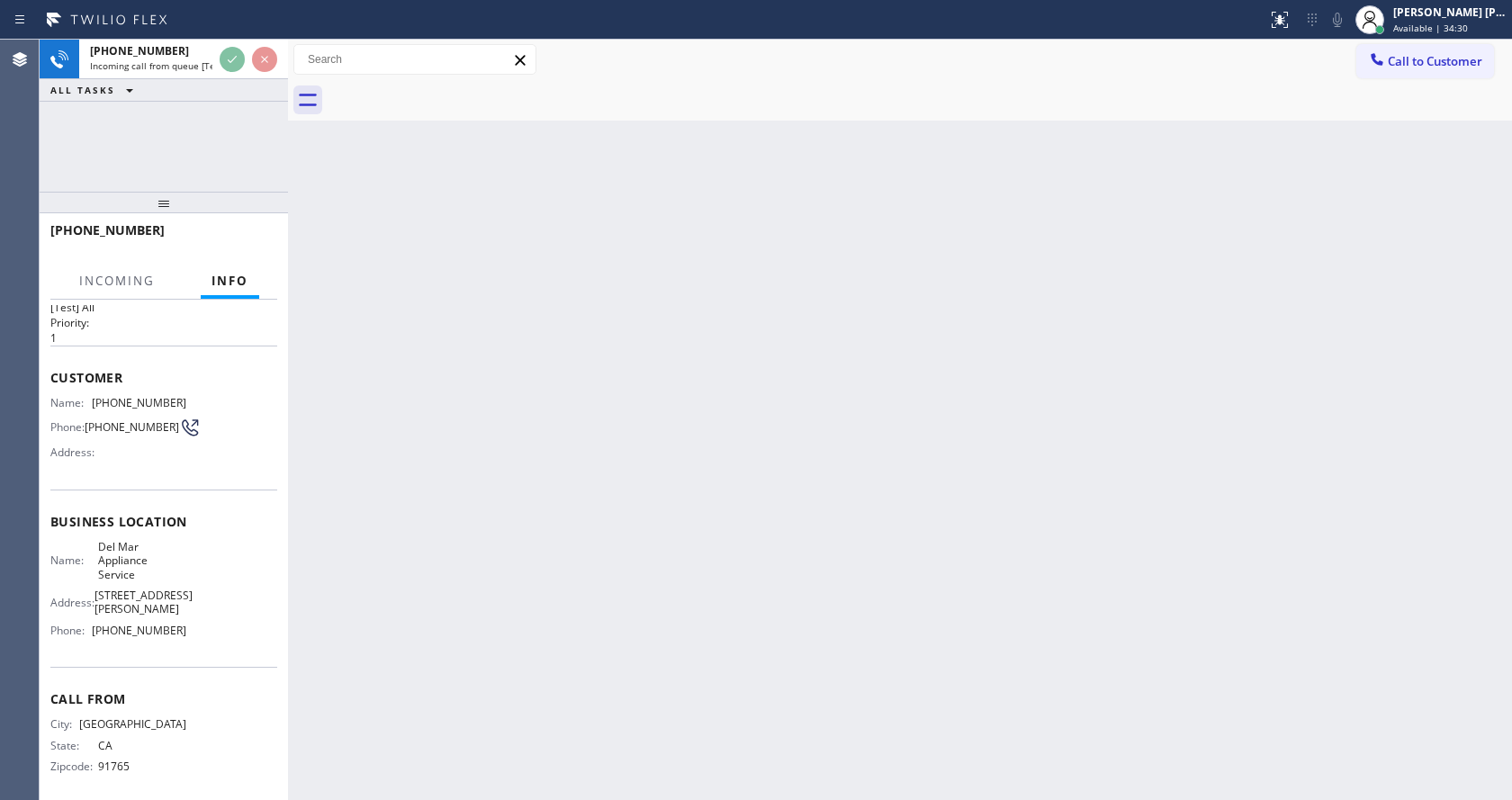
scroll to position [51, 0]
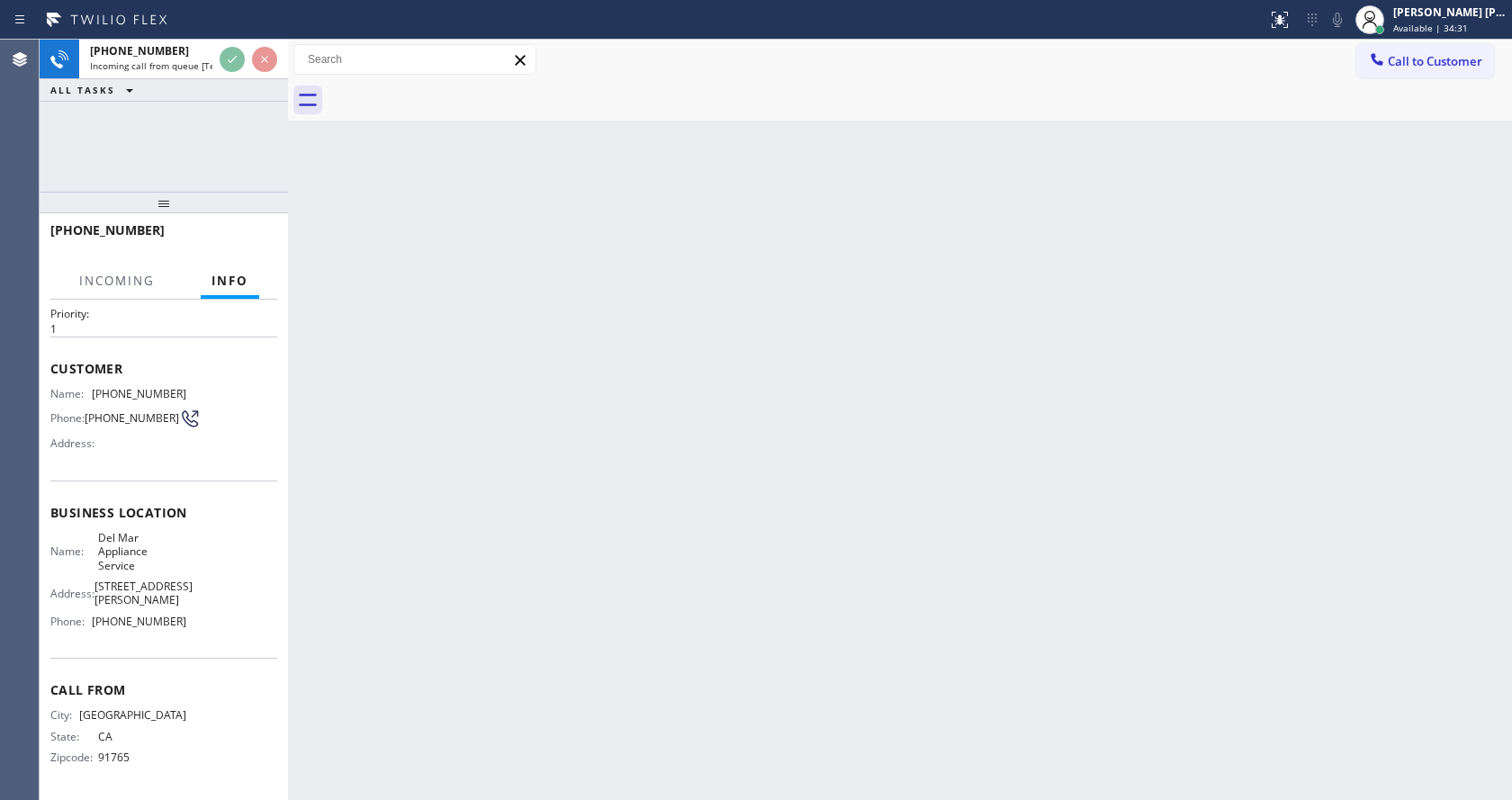
click at [711, 522] on div "Back to Dashboard Change Sender ID Customers Technicians Select a contact Outbo…" at bounding box center [900, 419] width 1224 height 760
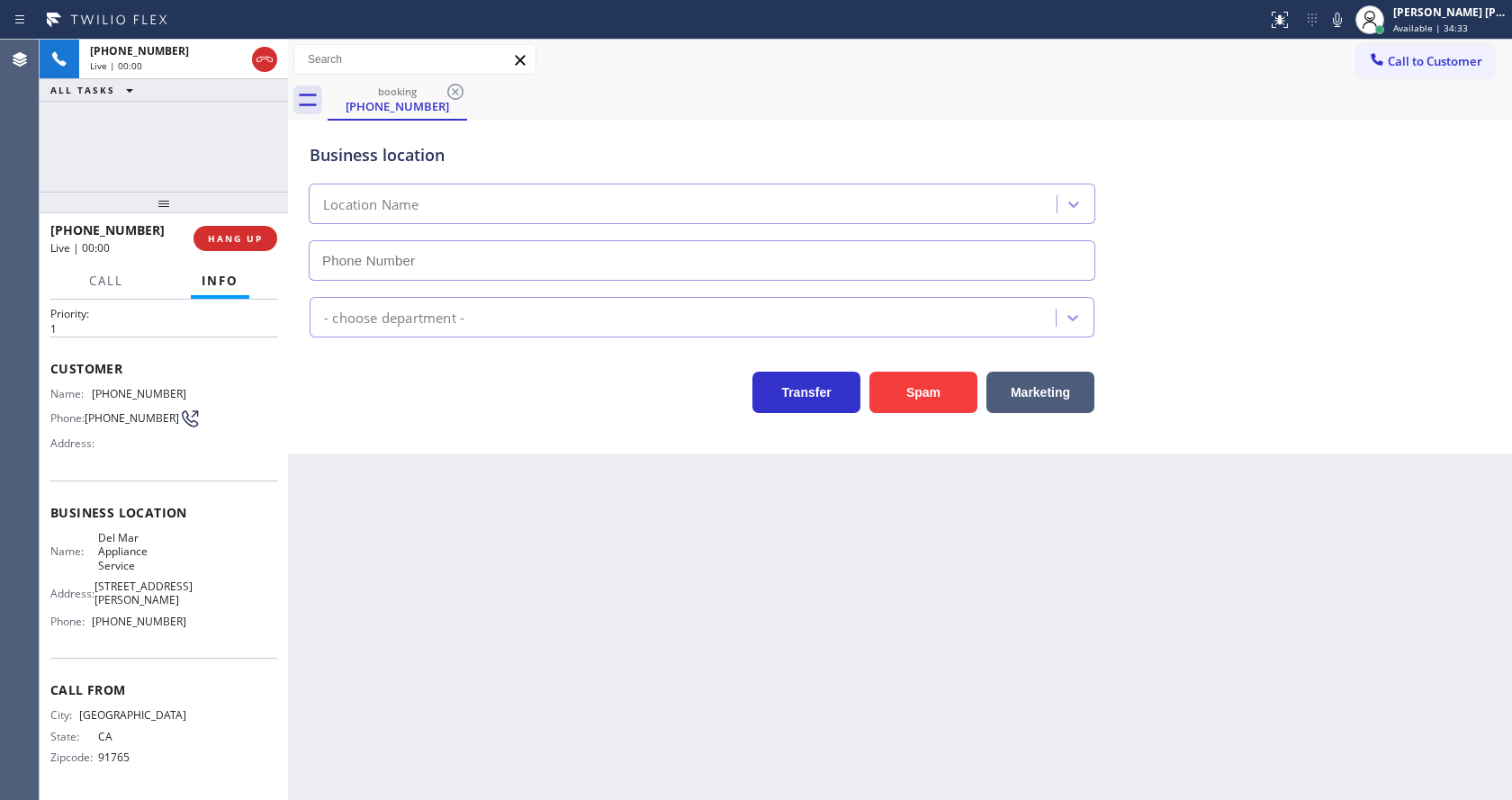
type input "[PHONE_NUMBER]"
click at [468, 561] on div "Back to Dashboard Change Sender ID Customers Technicians Select a contact Outbo…" at bounding box center [900, 419] width 1224 height 760
click at [498, 638] on div "Back to Dashboard Change Sender ID Customers Technicians Select a contact Outbo…" at bounding box center [900, 419] width 1224 height 760
click at [495, 566] on div "Back to Dashboard Change Sender ID Customers Technicians Select a contact Outbo…" at bounding box center [900, 419] width 1224 height 760
click at [1315, 63] on div "Call to Customer Outbound call Location Search location Your caller id phone nu…" at bounding box center [900, 60] width 1224 height 32
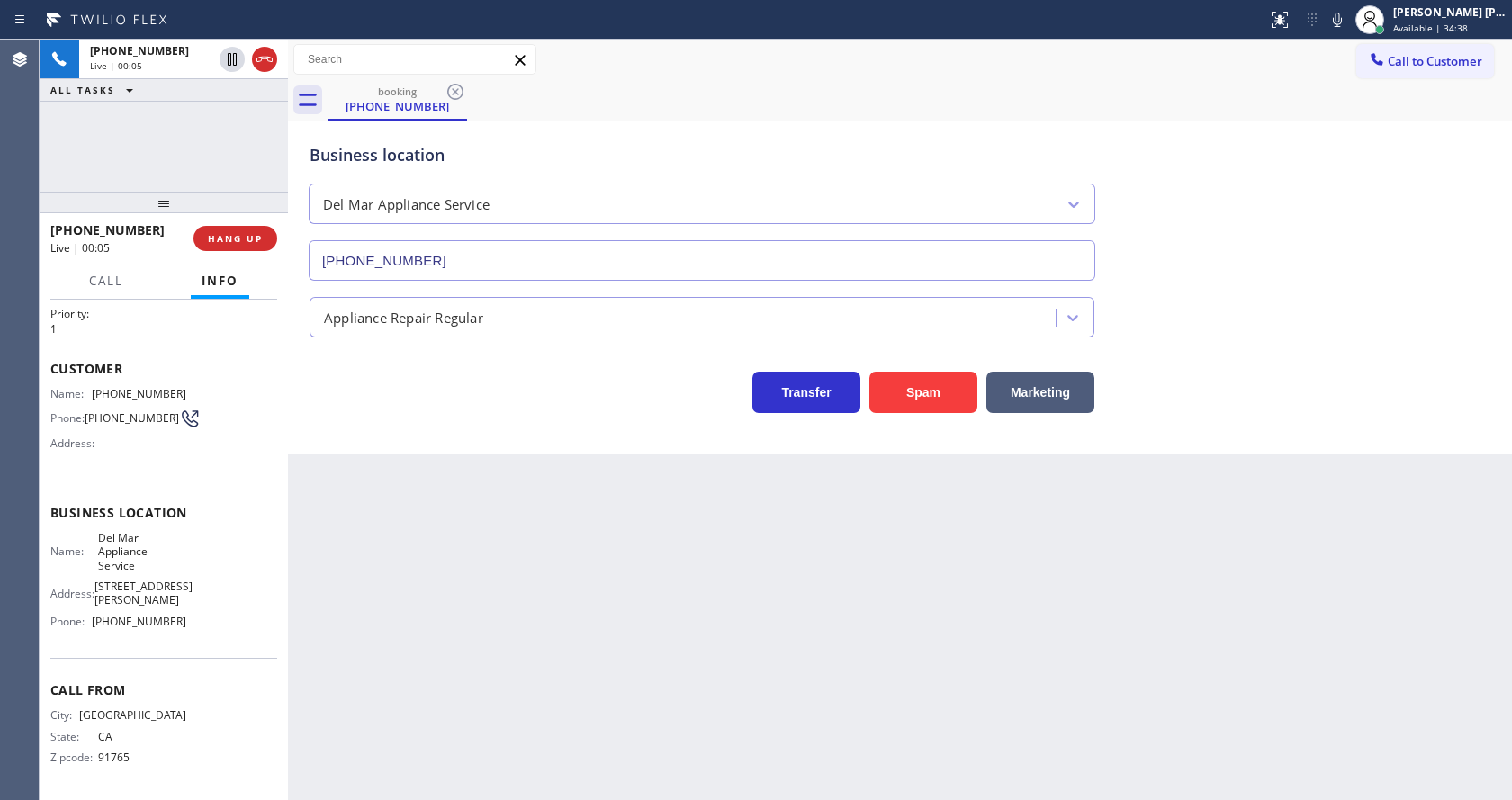
click at [456, 636] on div "Back to Dashboard Change Sender ID Customers Technicians Select a contact Outbo…" at bounding box center [900, 419] width 1224 height 760
click at [175, 433] on div "Name: [PHONE_NUMBER] Phone: [PHONE_NUMBER] Address:" at bounding box center [118, 422] width 136 height 71
drag, startPoint x: 92, startPoint y: 388, endPoint x: 209, endPoint y: 395, distance: 117.2
click at [209, 395] on div "Name: [PHONE_NUMBER] Phone: [PHONE_NUMBER] Address:" at bounding box center [164, 422] width 227 height 71
copy div "[PHONE_NUMBER]"
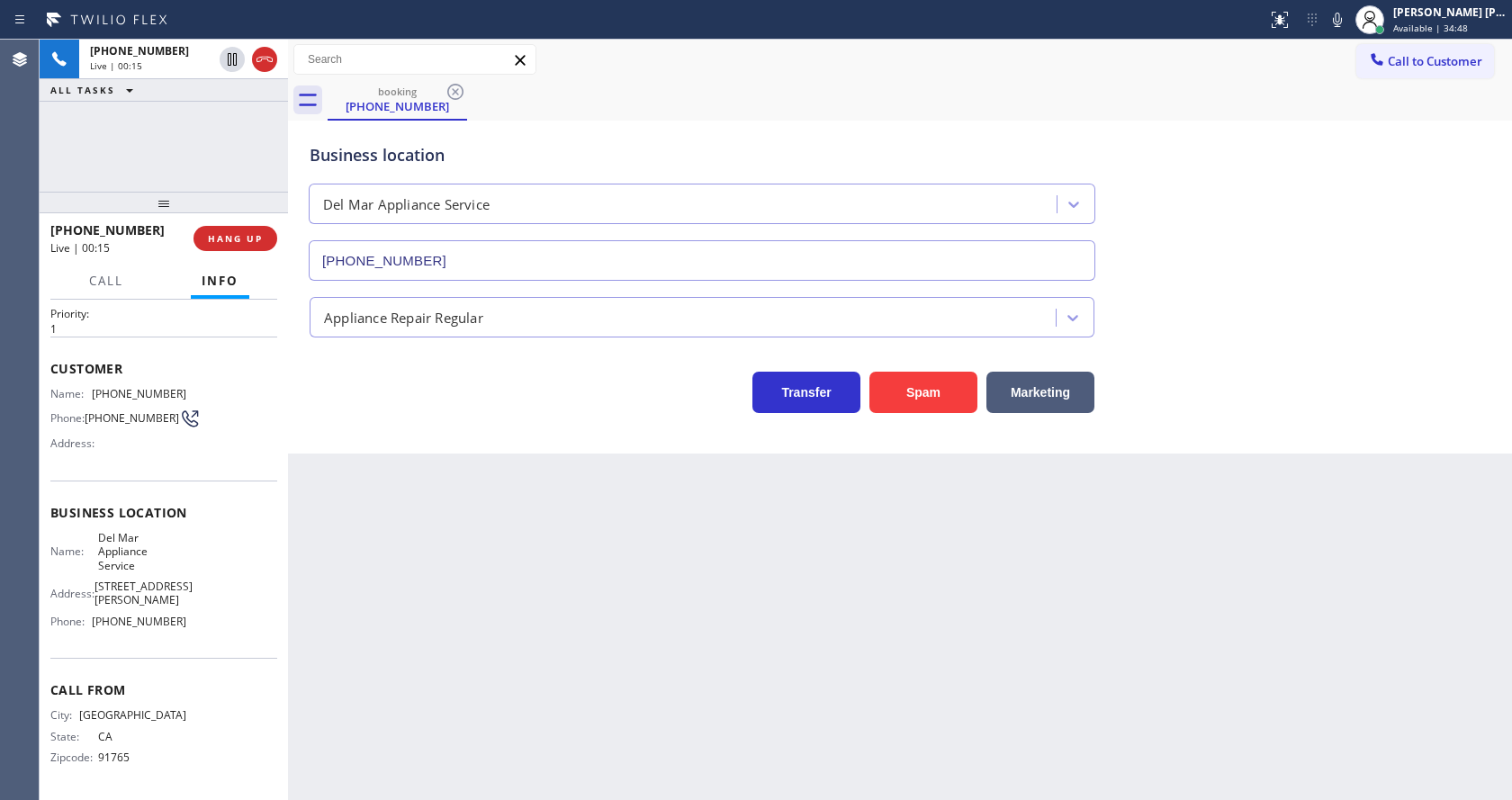
click at [432, 532] on div "Back to Dashboard Change Sender ID Customers Technicians Select a contact Outbo…" at bounding box center [900, 419] width 1224 height 760
click at [195, 571] on div "Name: [PERSON_NAME] Appliance Service Address: [STREET_ADDRESS][PERSON_NAME] Ph…" at bounding box center [164, 583] width 227 height 106
drag, startPoint x: 92, startPoint y: 536, endPoint x: 142, endPoint y: 564, distance: 57.3
click at [142, 564] on div "Name: [PERSON_NAME] Appliance Service" at bounding box center [118, 551] width 136 height 41
copy span "Del Mar Appliance Service"
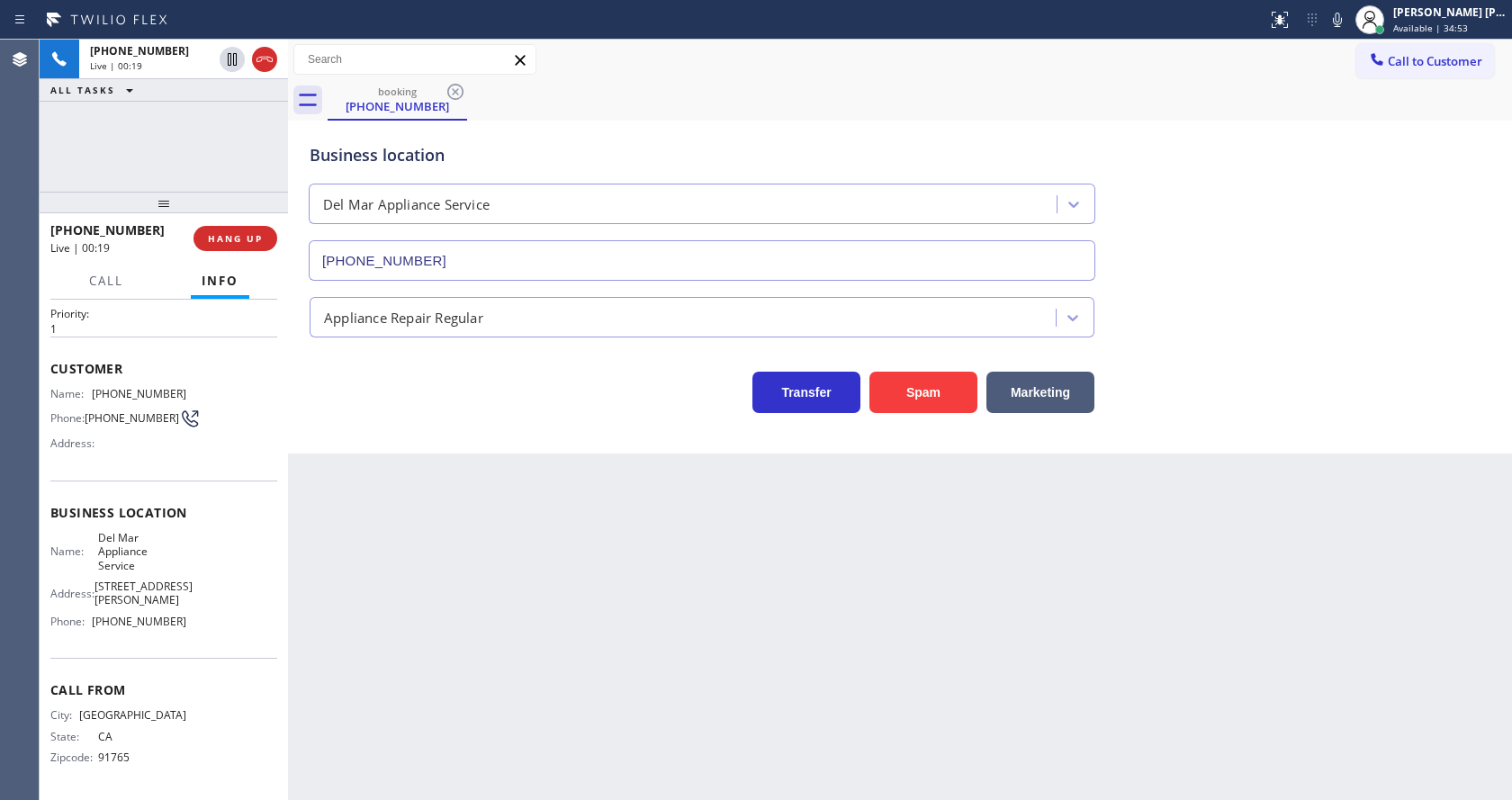
click at [526, 645] on div "Back to Dashboard Change Sender ID Customers Technicians Select a contact Outbo…" at bounding box center [900, 419] width 1224 height 760
click at [84, 635] on div "Name: [PERSON_NAME] Appliance Service Address: [STREET_ADDRESS][PERSON_NAME] Ph…" at bounding box center [118, 583] width 136 height 106
drag, startPoint x: 91, startPoint y: 626, endPoint x: 193, endPoint y: 636, distance: 102.5
click at [193, 636] on div "Name: [PERSON_NAME] Appliance Service Address: [STREET_ADDRESS][PERSON_NAME] Ph…" at bounding box center [164, 583] width 227 height 106
copy div "[PHONE_NUMBER]"
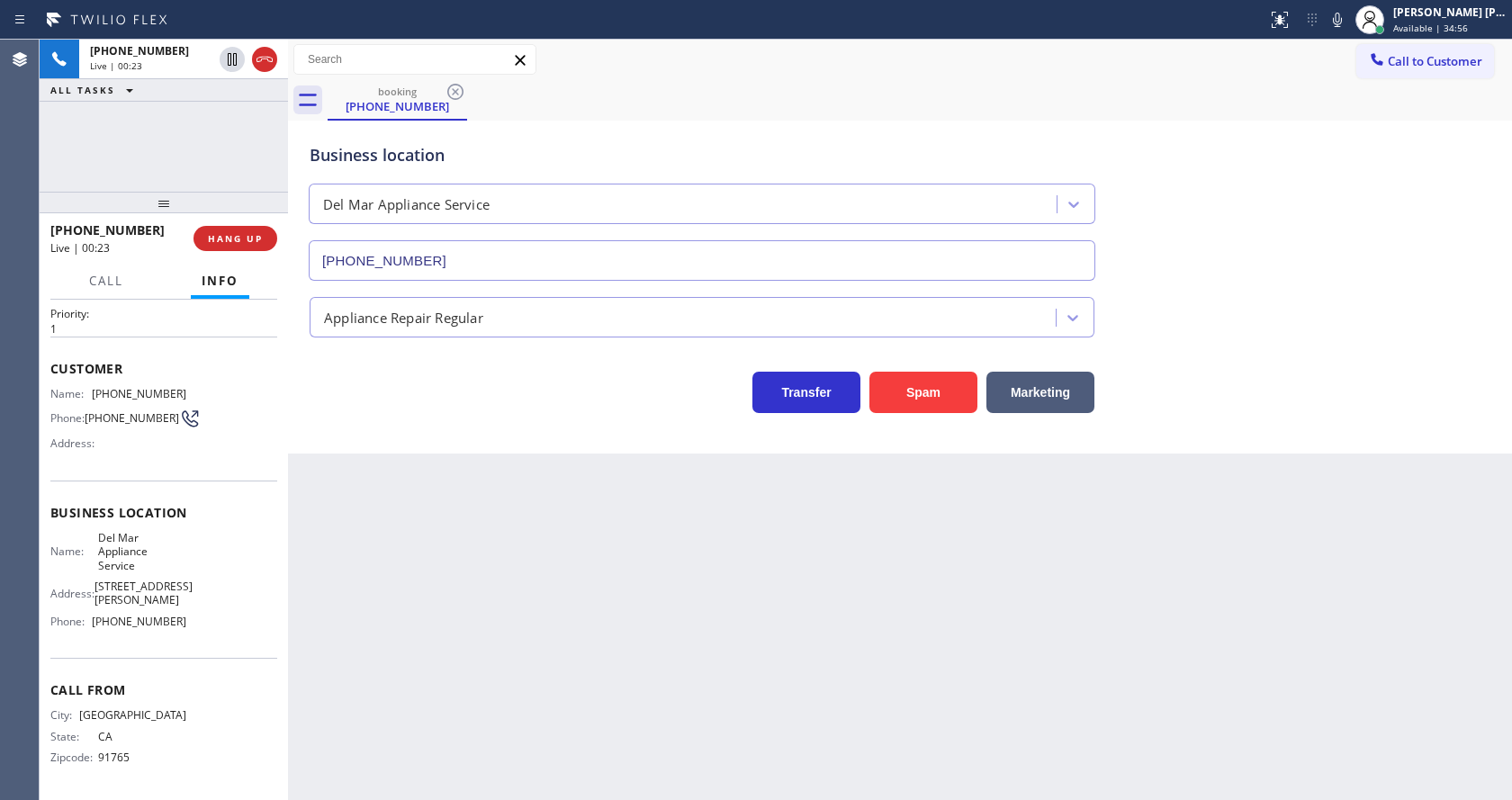
click at [484, 652] on div "Back to Dashboard Change Sender ID Customers Technicians Select a contact Outbo…" at bounding box center [900, 419] width 1224 height 760
click at [666, 638] on div "Back to Dashboard Change Sender ID Customers Technicians Select a contact Outbo…" at bounding box center [900, 419] width 1224 height 760
click at [588, 695] on div "Back to Dashboard Change Sender ID Customers Technicians Select a contact Outbo…" at bounding box center [900, 419] width 1224 height 760
click at [400, 539] on div "Back to Dashboard Change Sender ID Customers Technicians Select a contact Outbo…" at bounding box center [900, 419] width 1224 height 760
click at [637, 503] on div "Back to Dashboard Change Sender ID Customers Technicians Select a contact Outbo…" at bounding box center [900, 419] width 1224 height 760
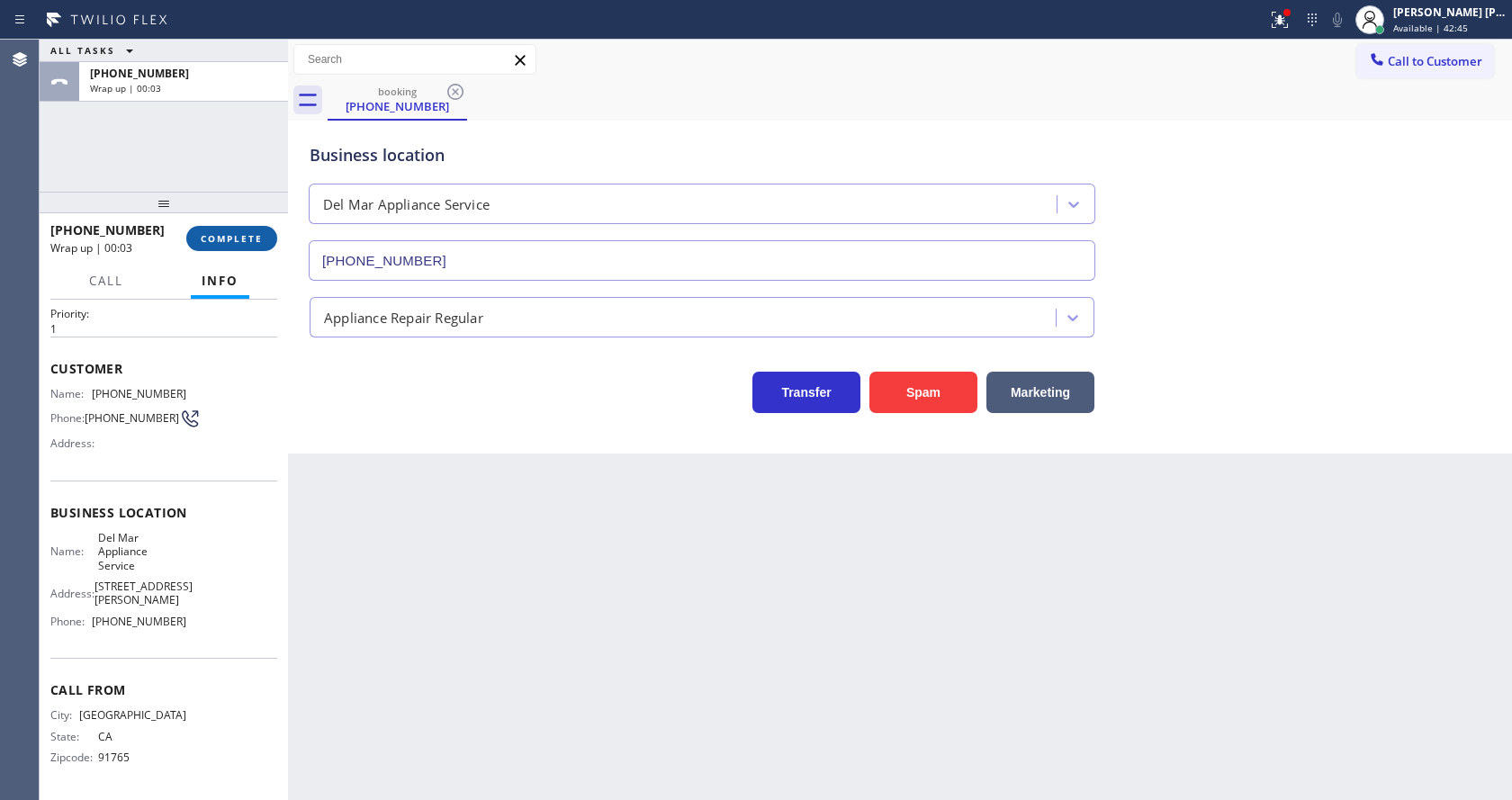
click at [220, 235] on span "COMPLETE" at bounding box center [232, 237] width 62 height 12
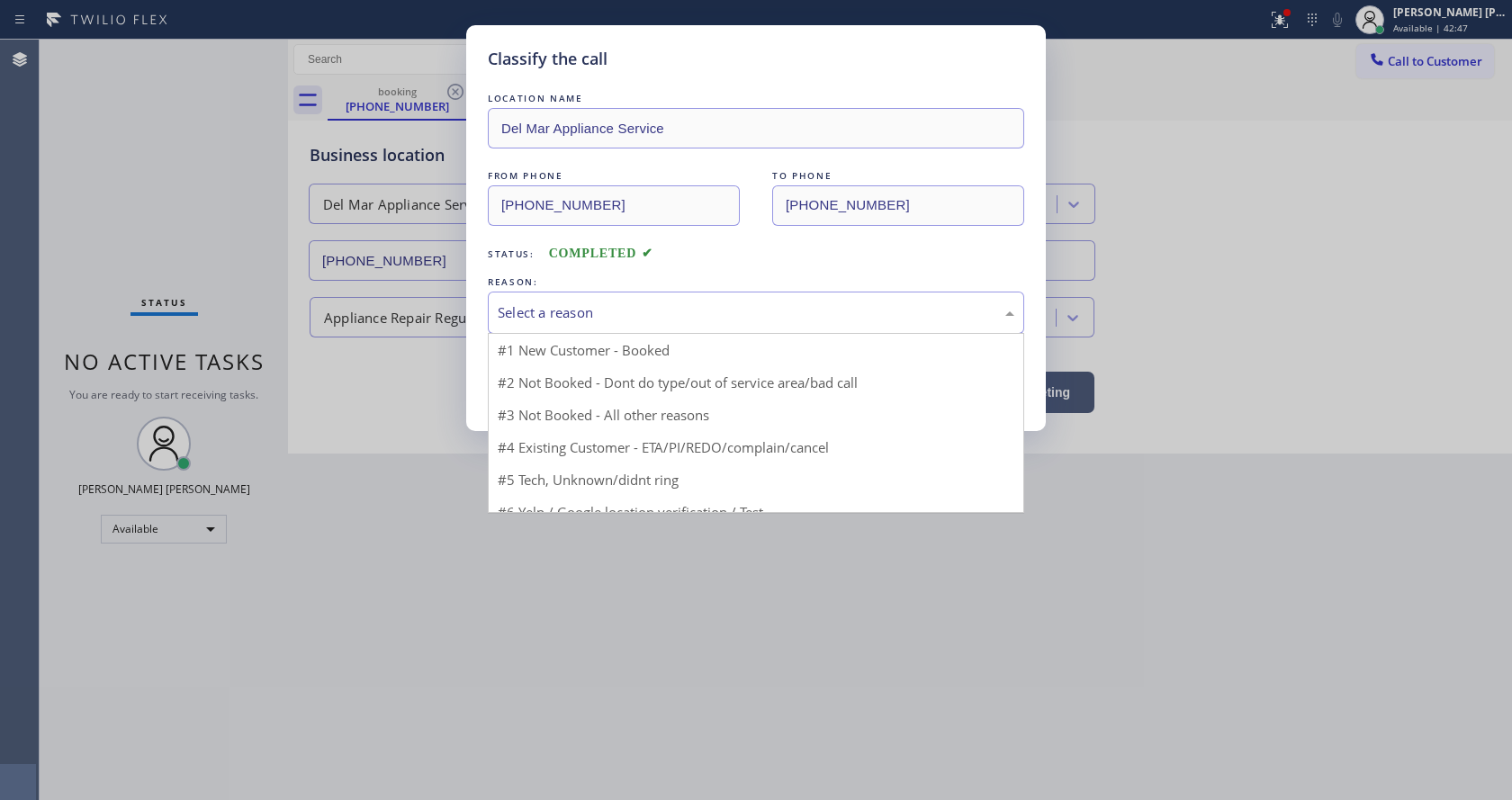
click at [519, 318] on div "Select a reason" at bounding box center [756, 312] width 516 height 21
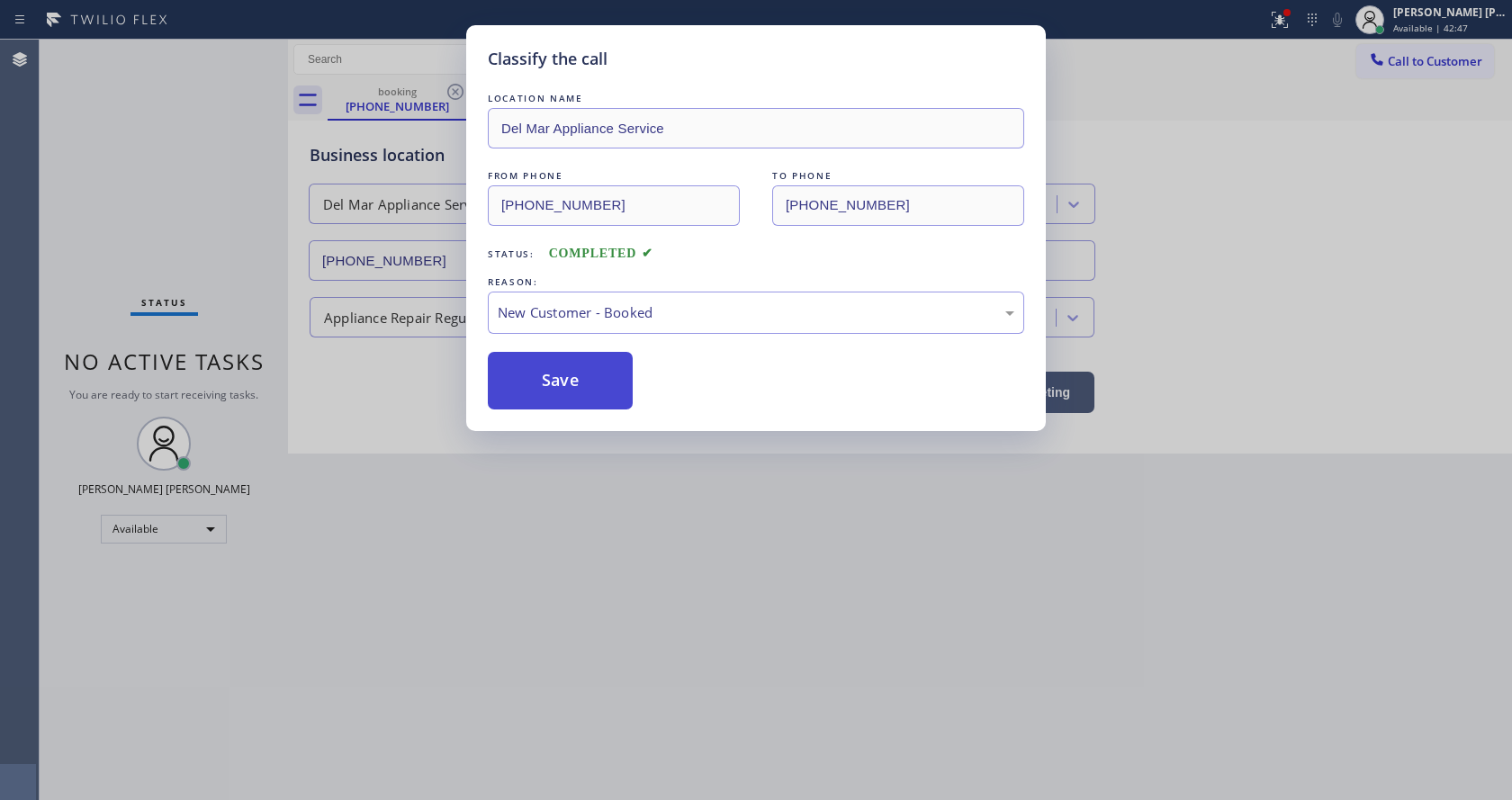
click at [553, 368] on button "Save" at bounding box center [560, 380] width 145 height 58
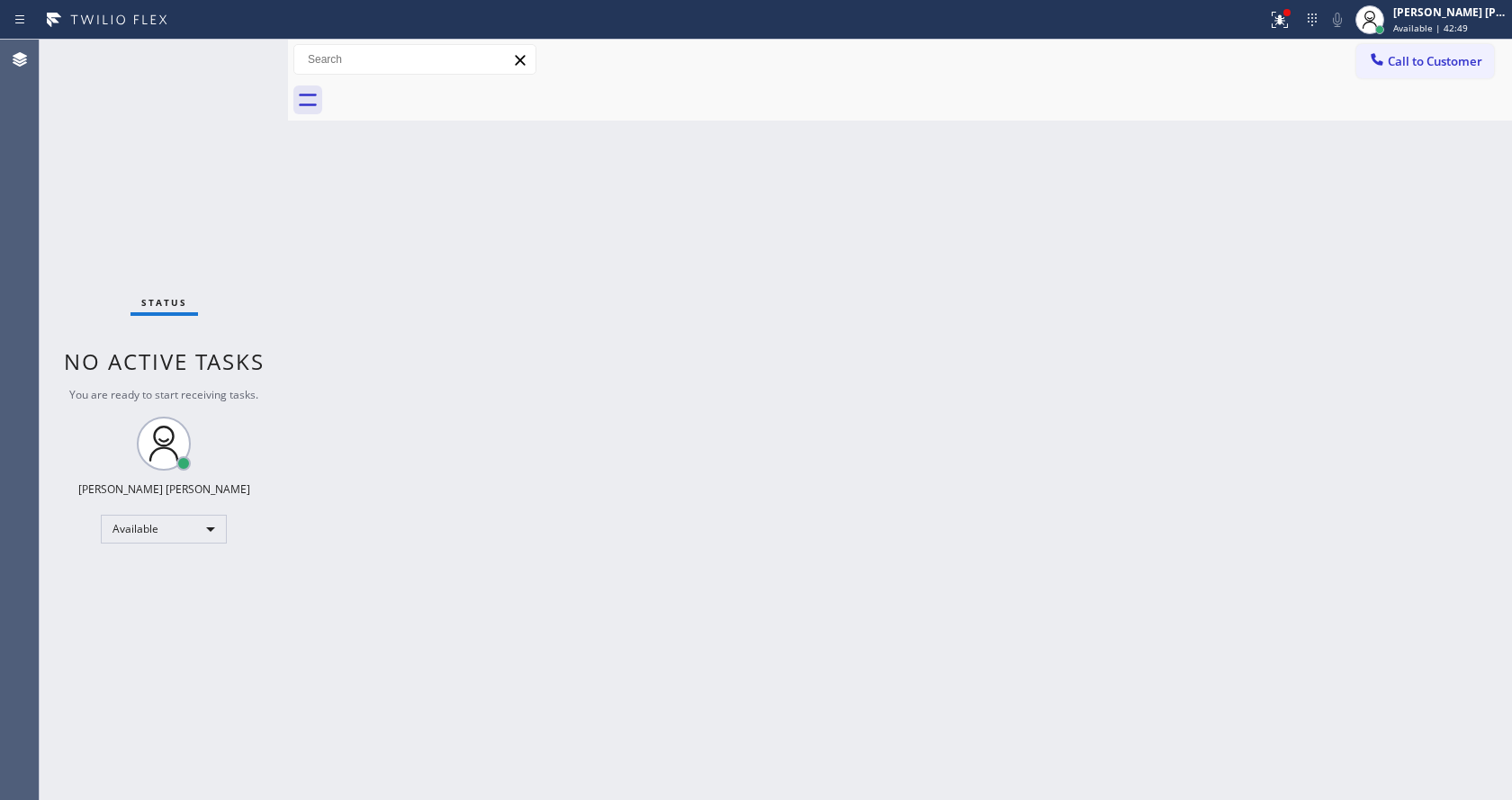
click at [1408, 30] on span "Available | 42:49" at bounding box center [1431, 27] width 75 height 12
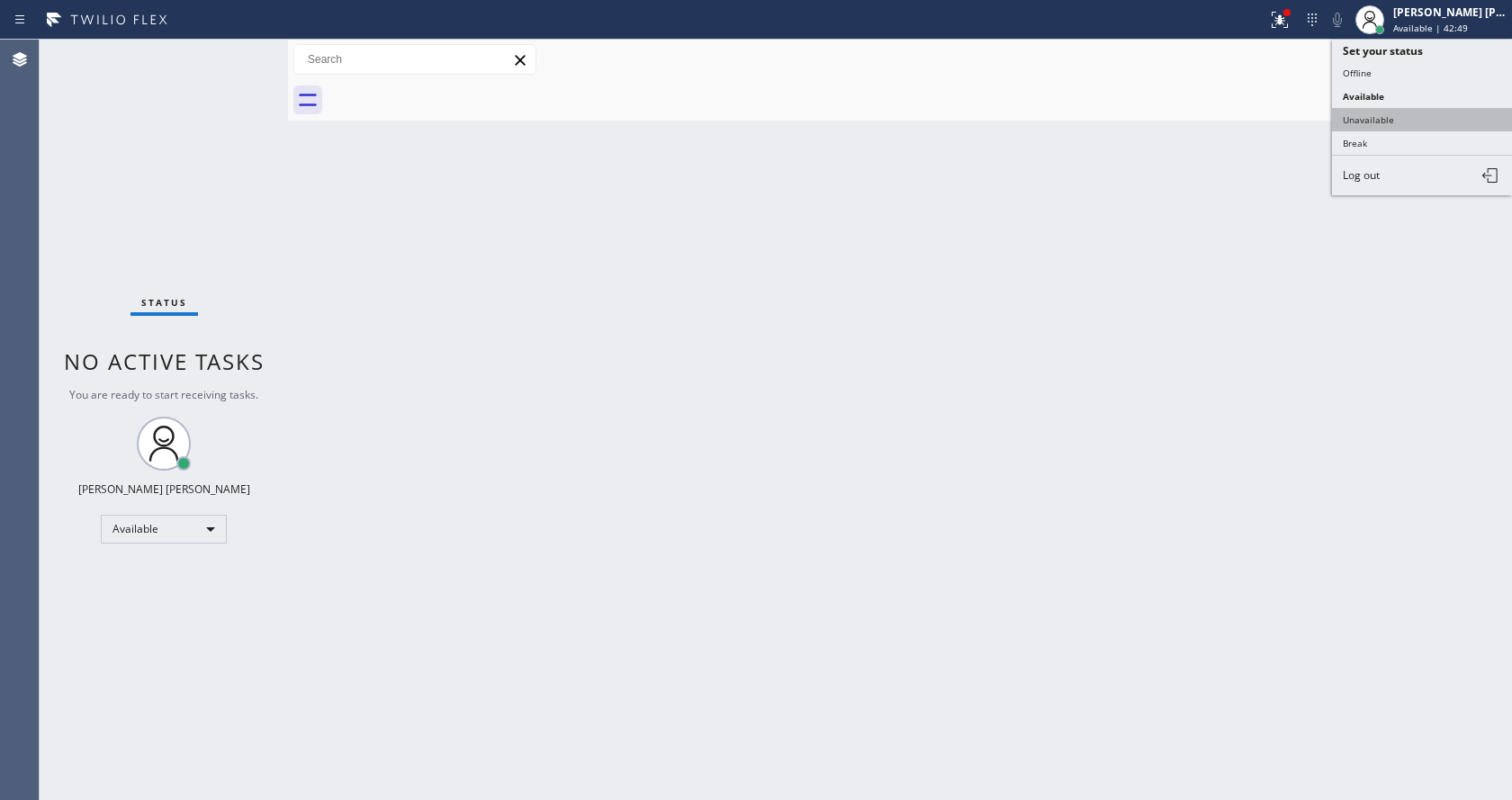
click at [1404, 123] on button "Unavailable" at bounding box center [1421, 119] width 180 height 23
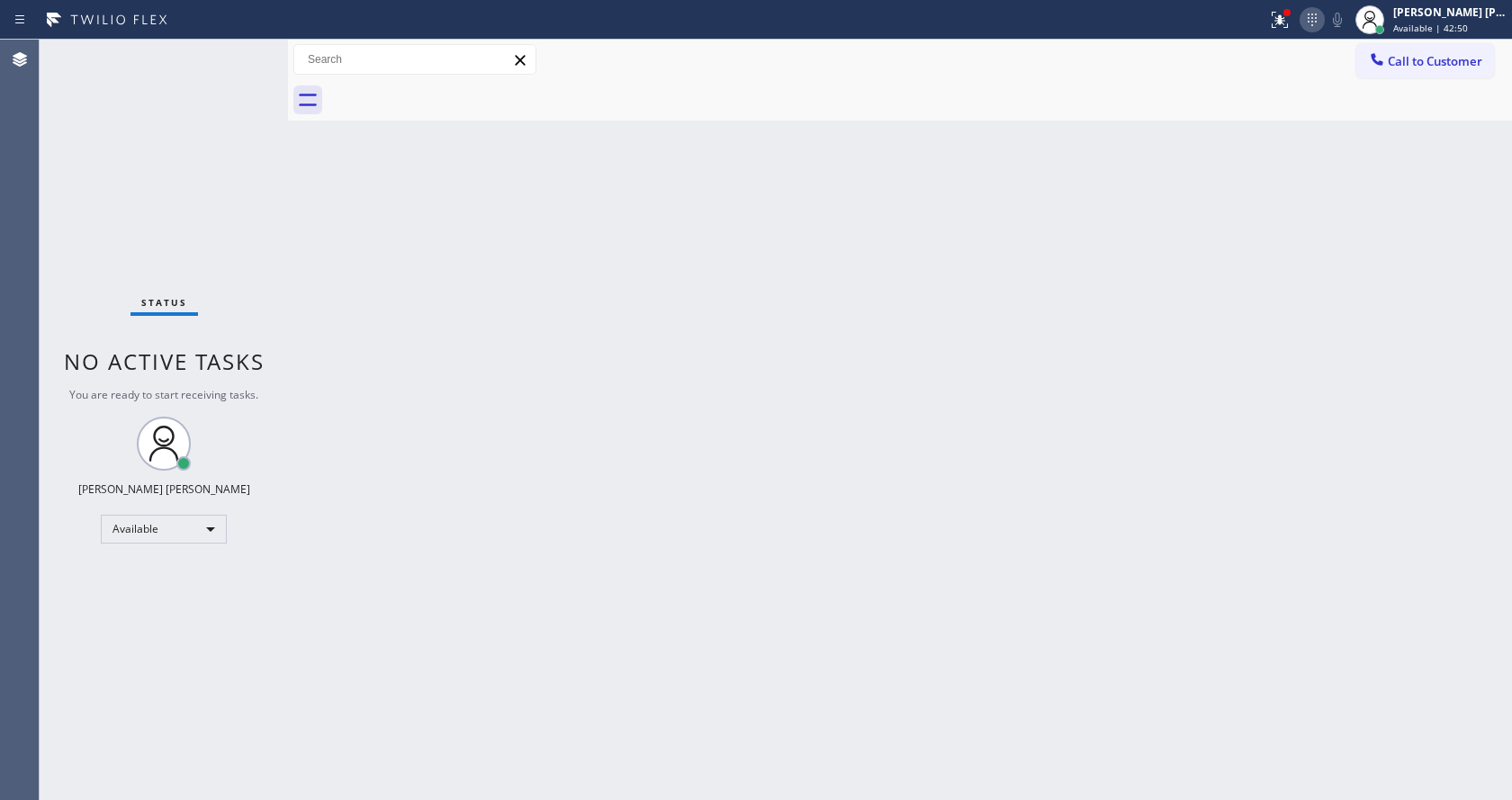
click at [1316, 31] on button at bounding box center [1312, 20] width 25 height 25
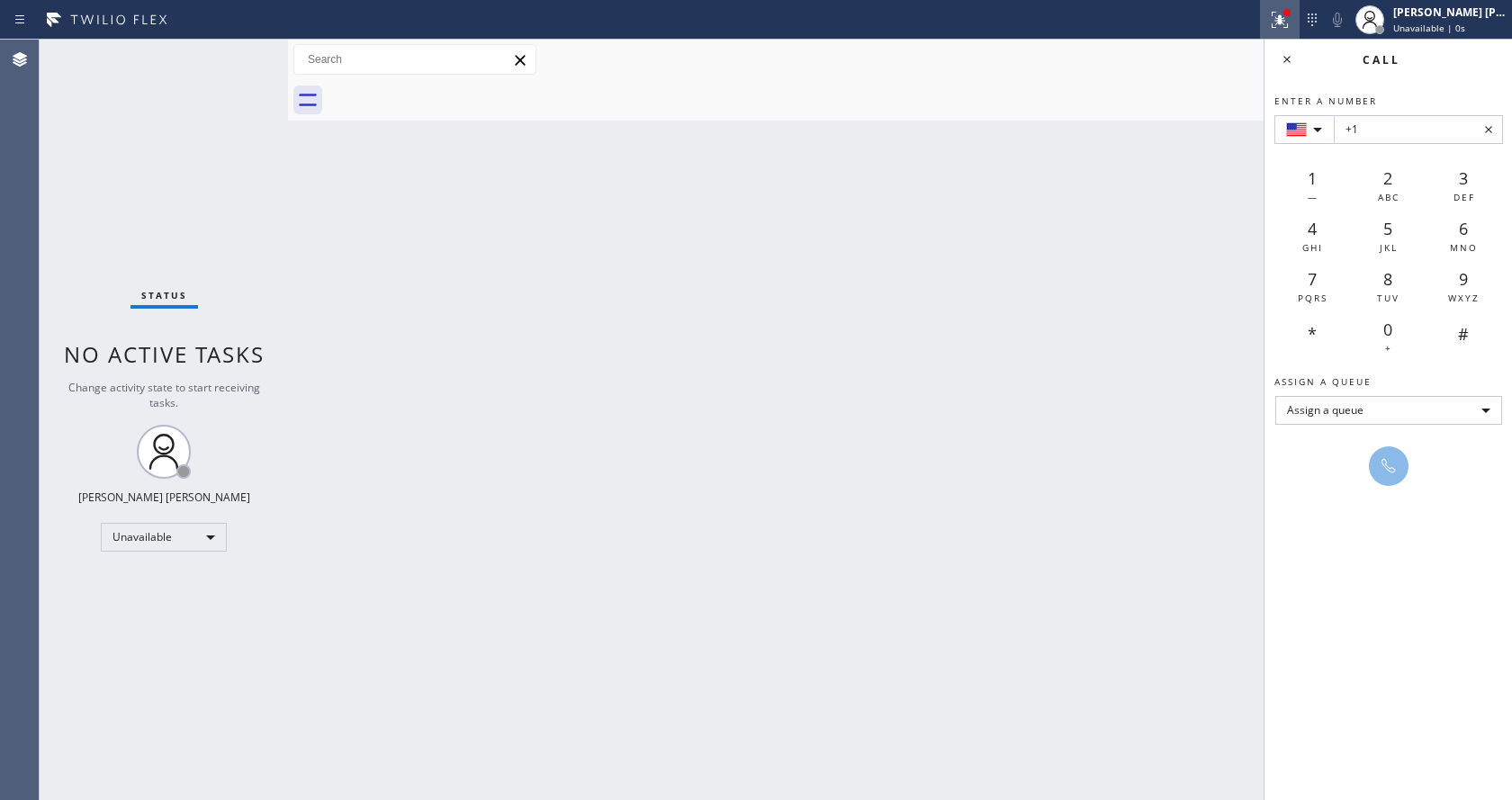
click at [1285, 17] on icon at bounding box center [1280, 17] width 11 height 7
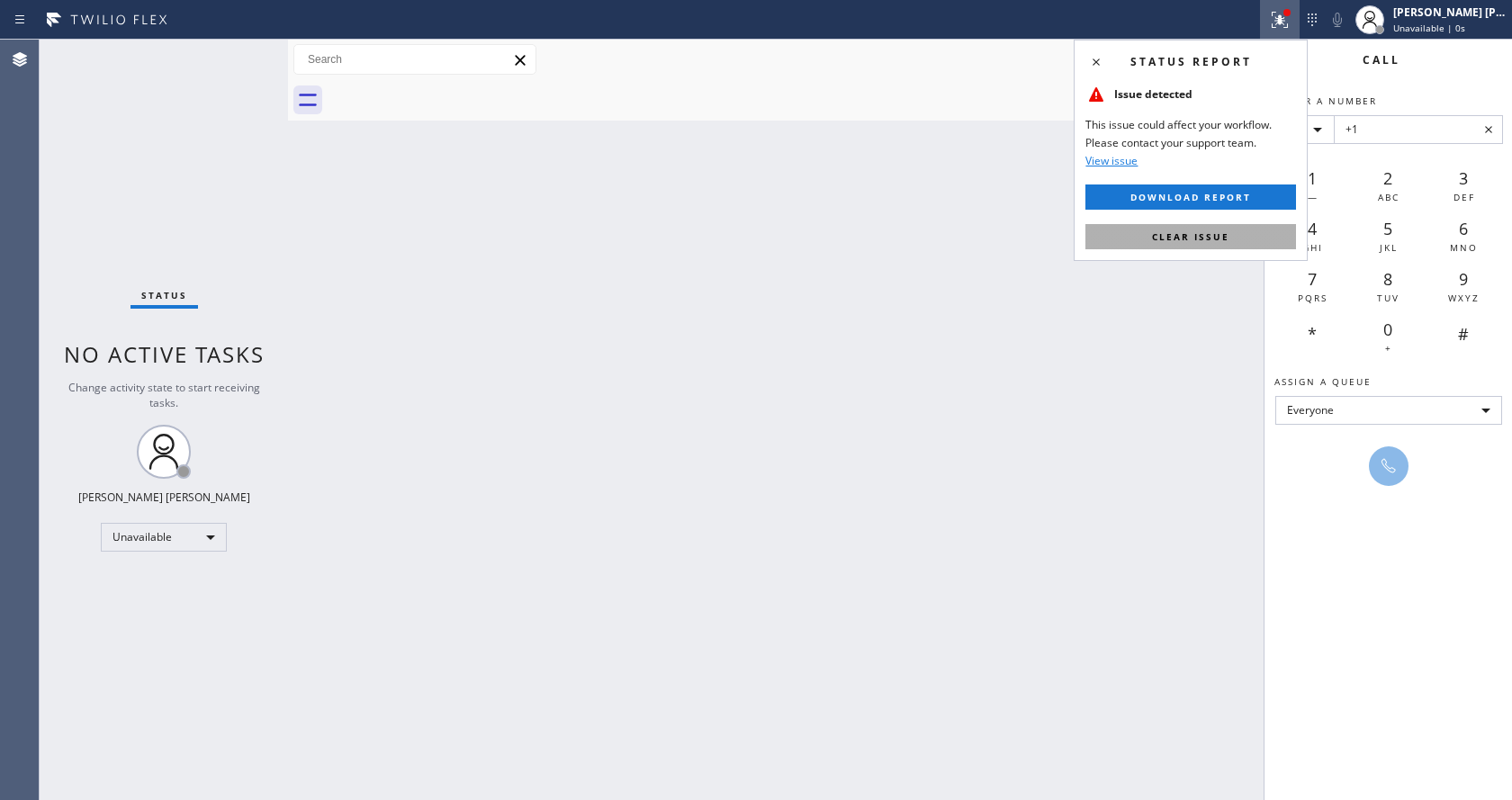
click at [1193, 240] on span "Clear issue" at bounding box center [1190, 236] width 78 height 12
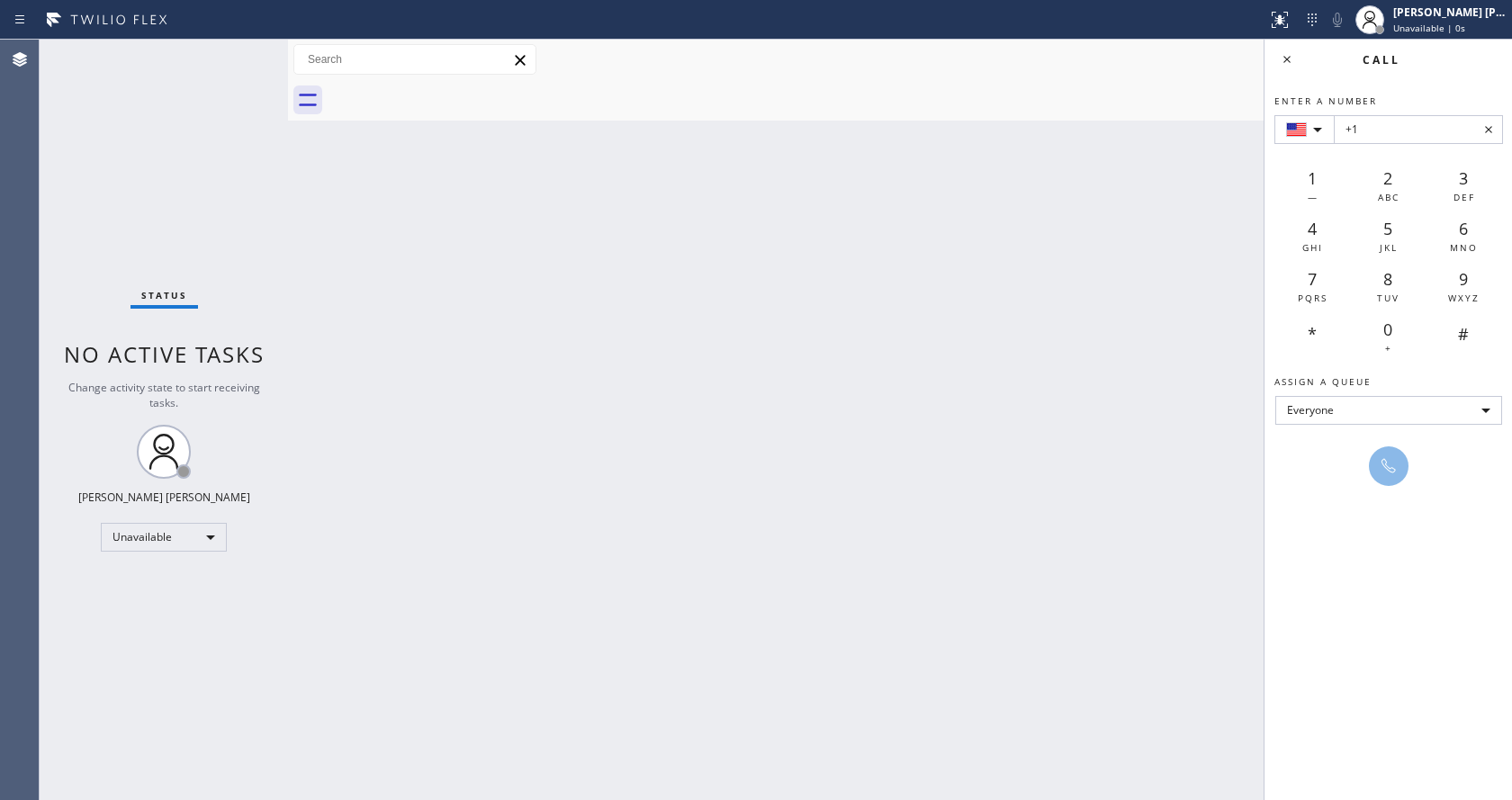
click at [1193, 240] on div "Back to Dashboard Change Sender ID Customers Technicians Select a contact Outbo…" at bounding box center [900, 419] width 1224 height 760
click at [1289, 61] on icon at bounding box center [1287, 59] width 22 height 21
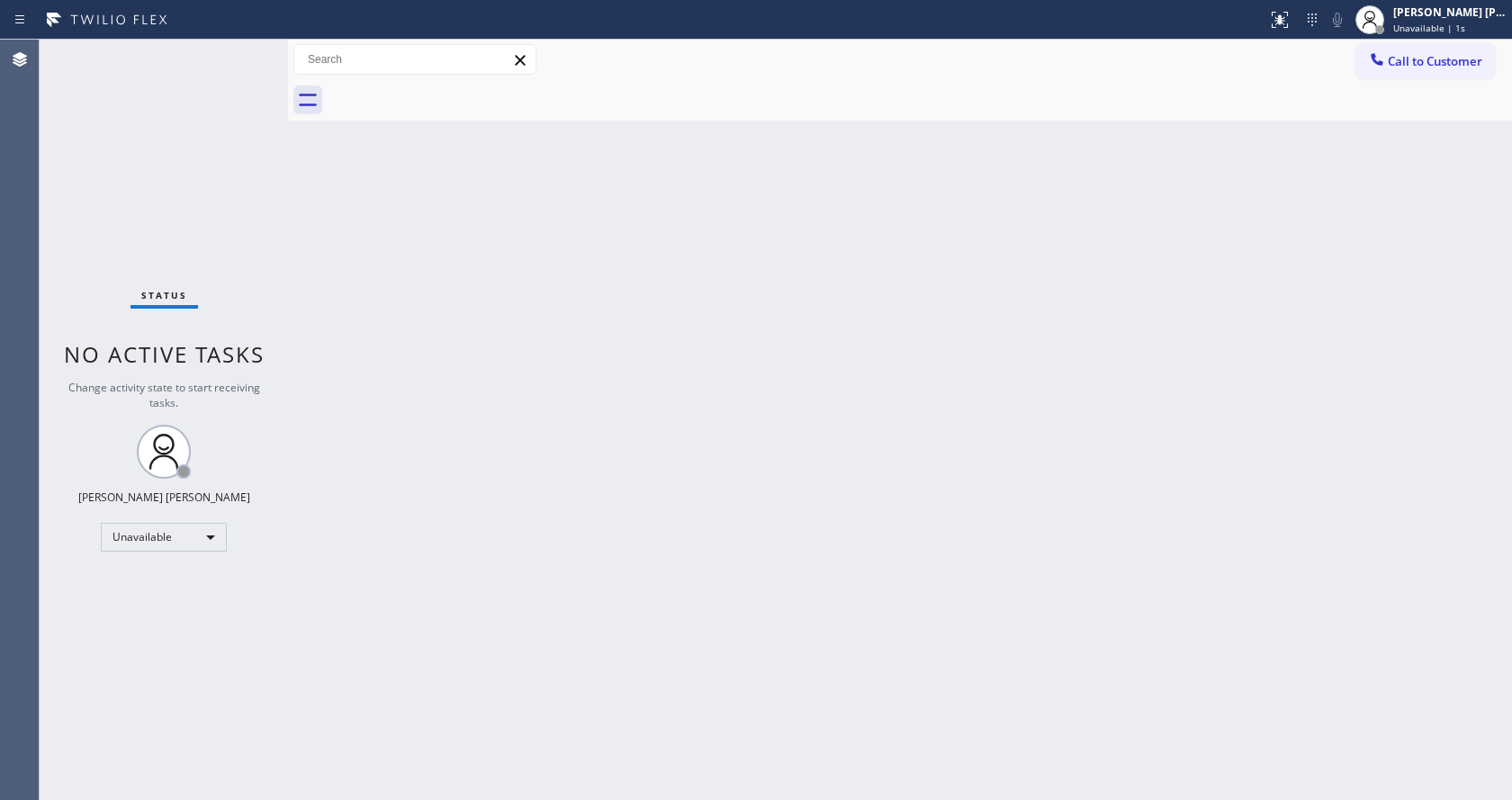
click at [1120, 231] on div "Back to Dashboard Change Sender ID Customers Technicians Select a contact Outbo…" at bounding box center [900, 419] width 1224 height 760
drag, startPoint x: 647, startPoint y: 405, endPoint x: 455, endPoint y: 282, distance: 228.0
click at [640, 396] on div "Back to Dashboard Change Sender ID Customers Technicians Select a contact Outbo…" at bounding box center [900, 419] width 1224 height 760
click at [307, 319] on div "Back to Dashboard Change Sender ID Customers Technicians Select a contact Outbo…" at bounding box center [900, 419] width 1224 height 760
drag, startPoint x: 526, startPoint y: 248, endPoint x: 252, endPoint y: 14, distance: 360.3
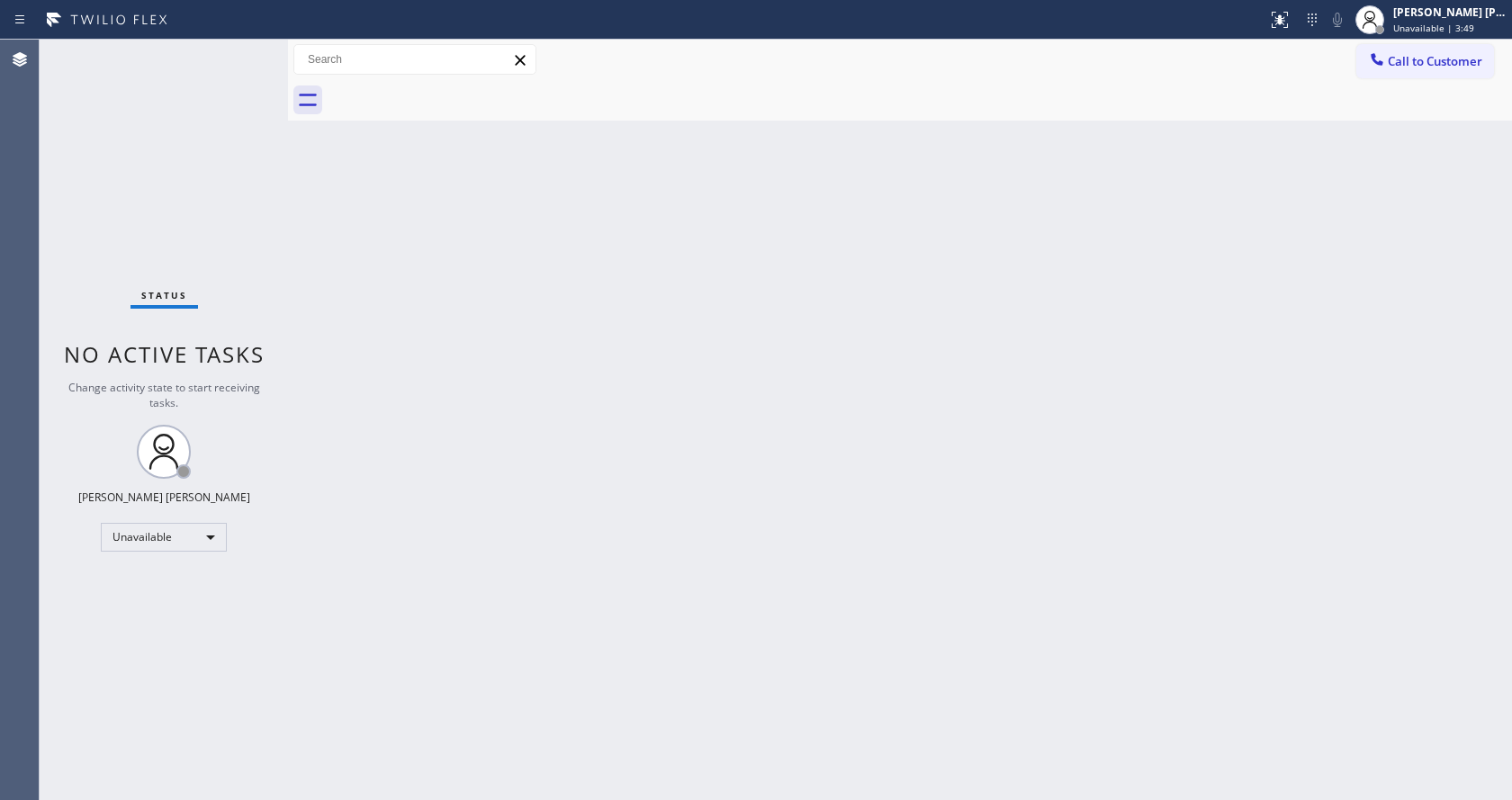
click at [526, 248] on div "Back to Dashboard Change Sender ID Customers Technicians Select a contact Outbo…" at bounding box center [900, 419] width 1224 height 760
click at [602, 469] on div "Back to Dashboard Change Sender ID Customers Technicians Select a contact Outbo…" at bounding box center [900, 419] width 1224 height 760
click at [886, 394] on div "Back to Dashboard Change Sender ID Customers Technicians Select a contact Outbo…" at bounding box center [900, 419] width 1224 height 760
drag, startPoint x: 687, startPoint y: 703, endPoint x: 636, endPoint y: 778, distance: 90.7
click at [687, 703] on div "Back to Dashboard Change Sender ID Customers Technicians Select a contact Outbo…" at bounding box center [900, 419] width 1224 height 760
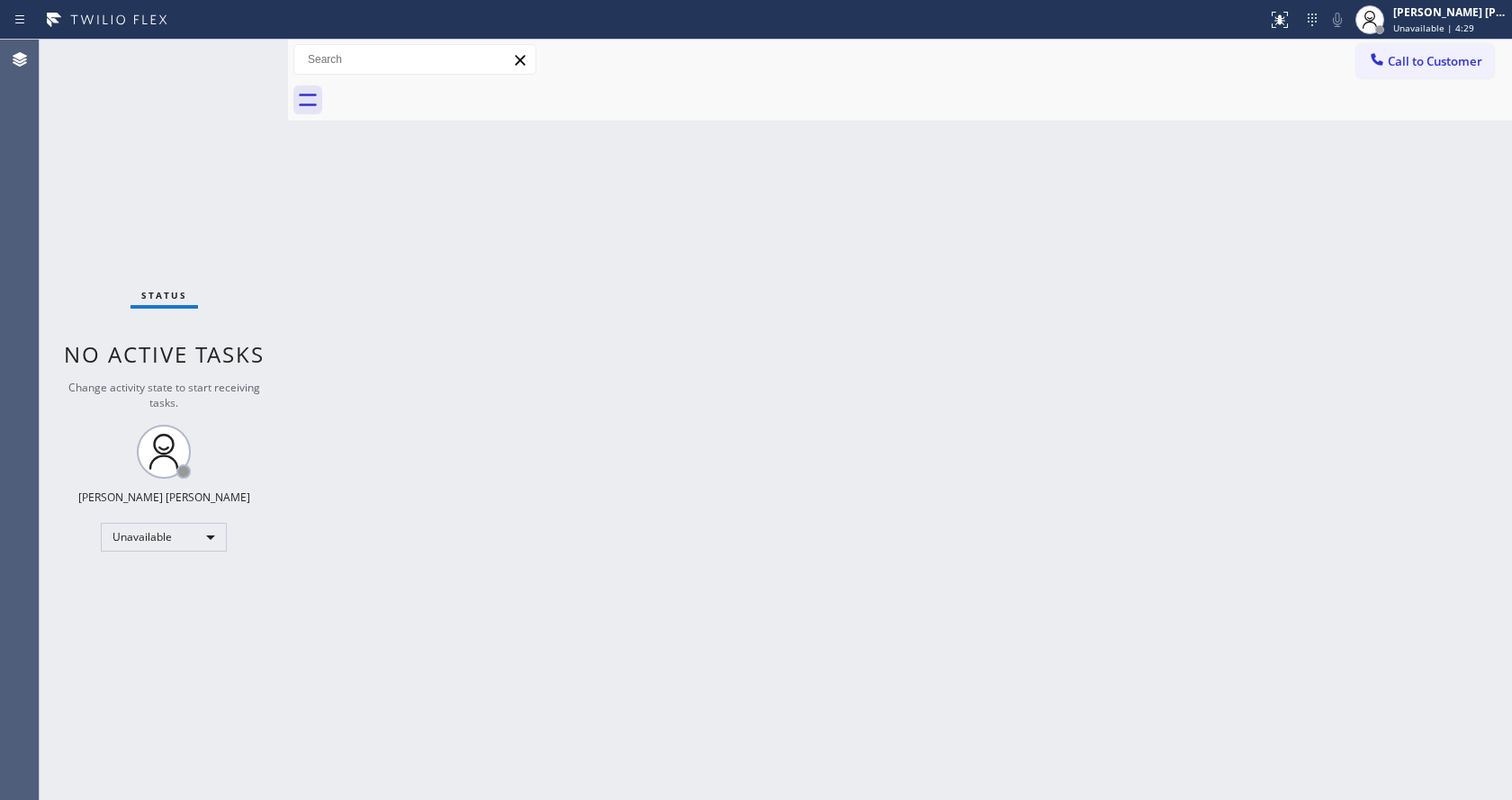
click at [400, 244] on div "Back to Dashboard Change Sender ID Customers Technicians Select a contact Outbo…" at bounding box center [900, 419] width 1224 height 760
click at [524, 630] on div "Back to Dashboard Change Sender ID Customers Technicians Select a contact Outbo…" at bounding box center [900, 419] width 1224 height 760
click at [1422, 29] on span "Unavailable | 6:19" at bounding box center [1433, 27] width 81 height 12
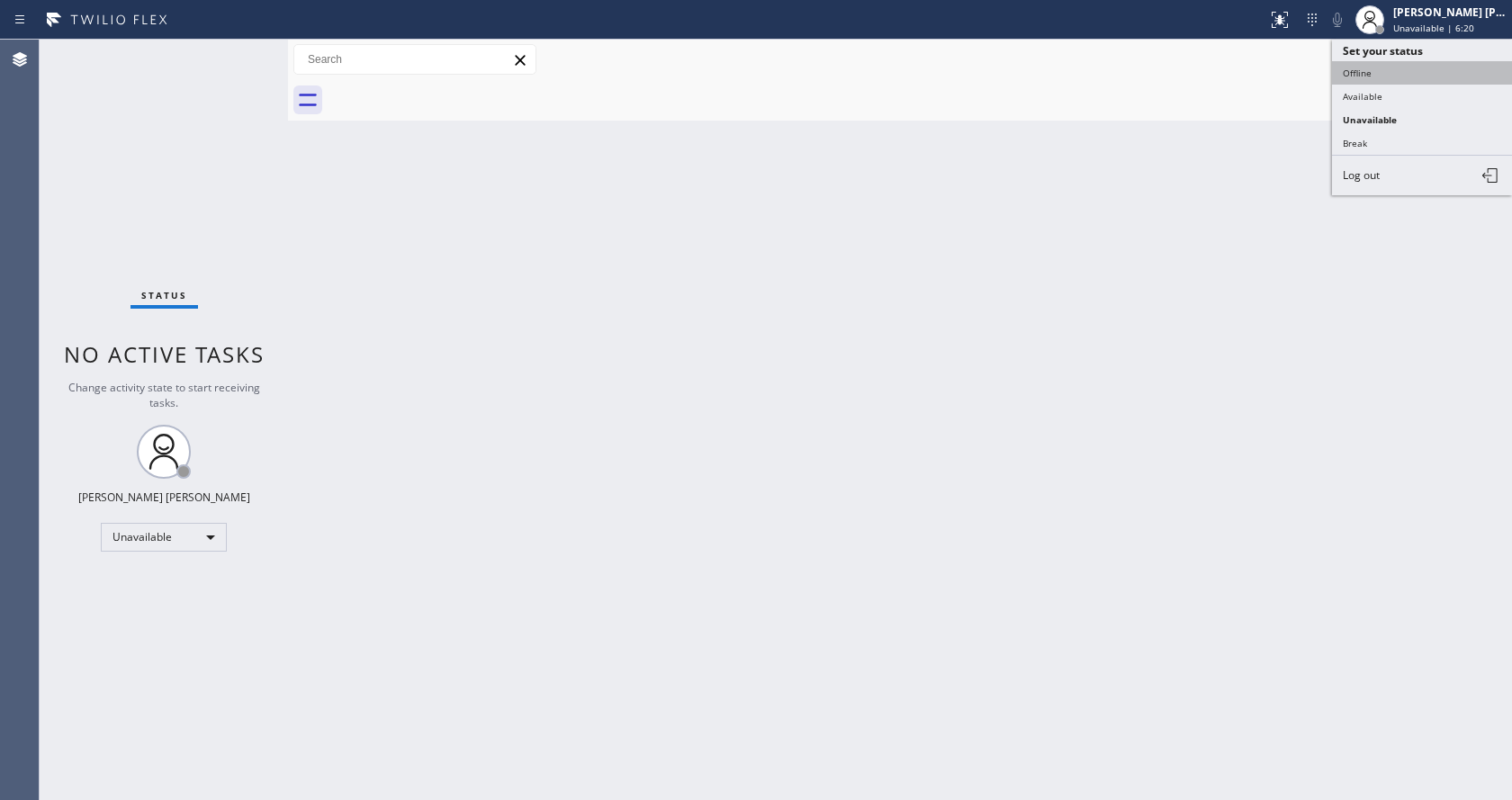
click at [1404, 66] on button "Offline" at bounding box center [1421, 72] width 180 height 23
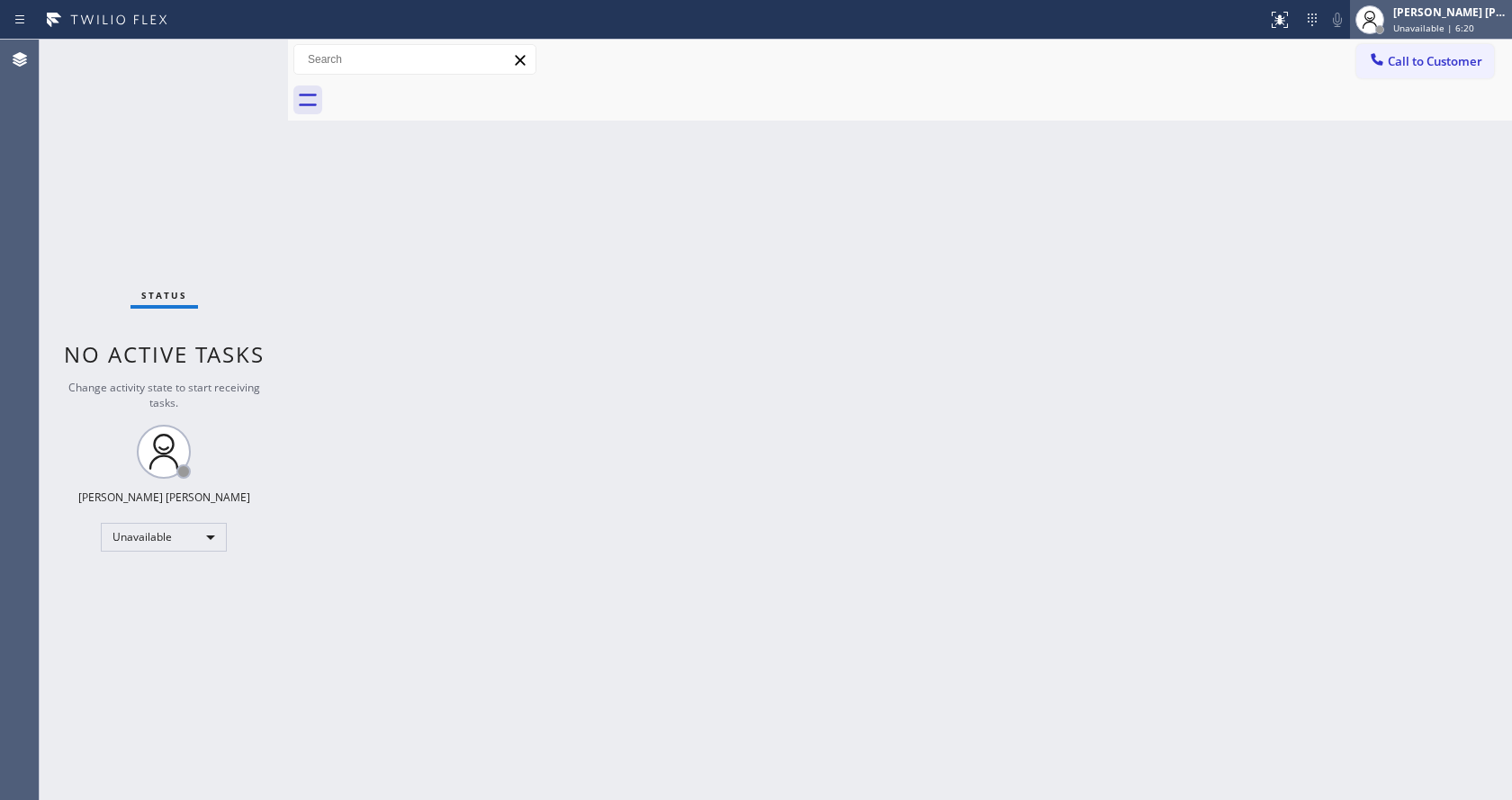
click at [1423, 28] on span "Unavailable | 6:20" at bounding box center [1433, 27] width 81 height 12
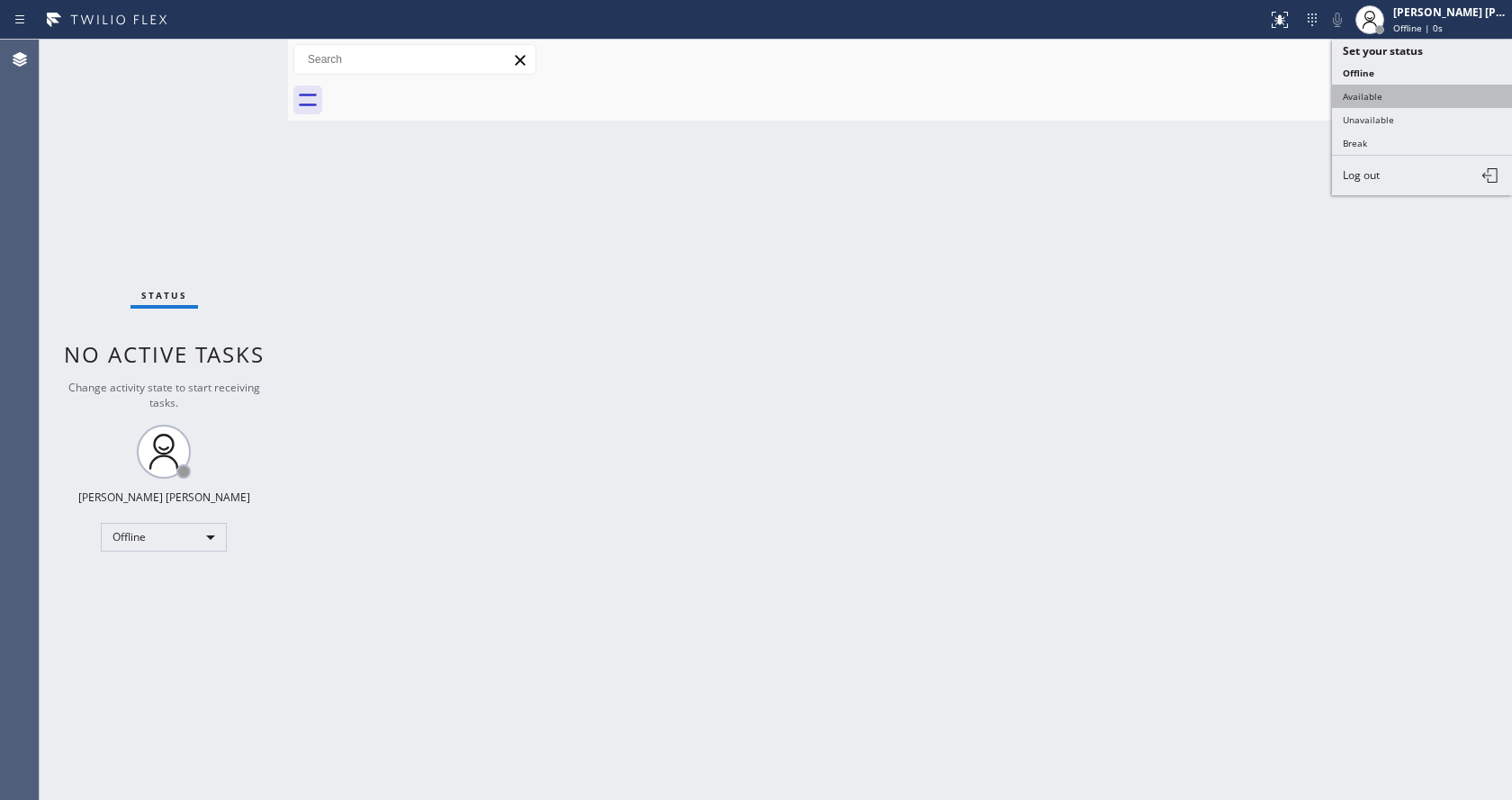
click at [1403, 97] on button "Available" at bounding box center [1421, 95] width 180 height 23
click at [650, 464] on div "Back to Dashboard Change Sender ID Customers Technicians Select a contact Outbo…" at bounding box center [900, 419] width 1224 height 760
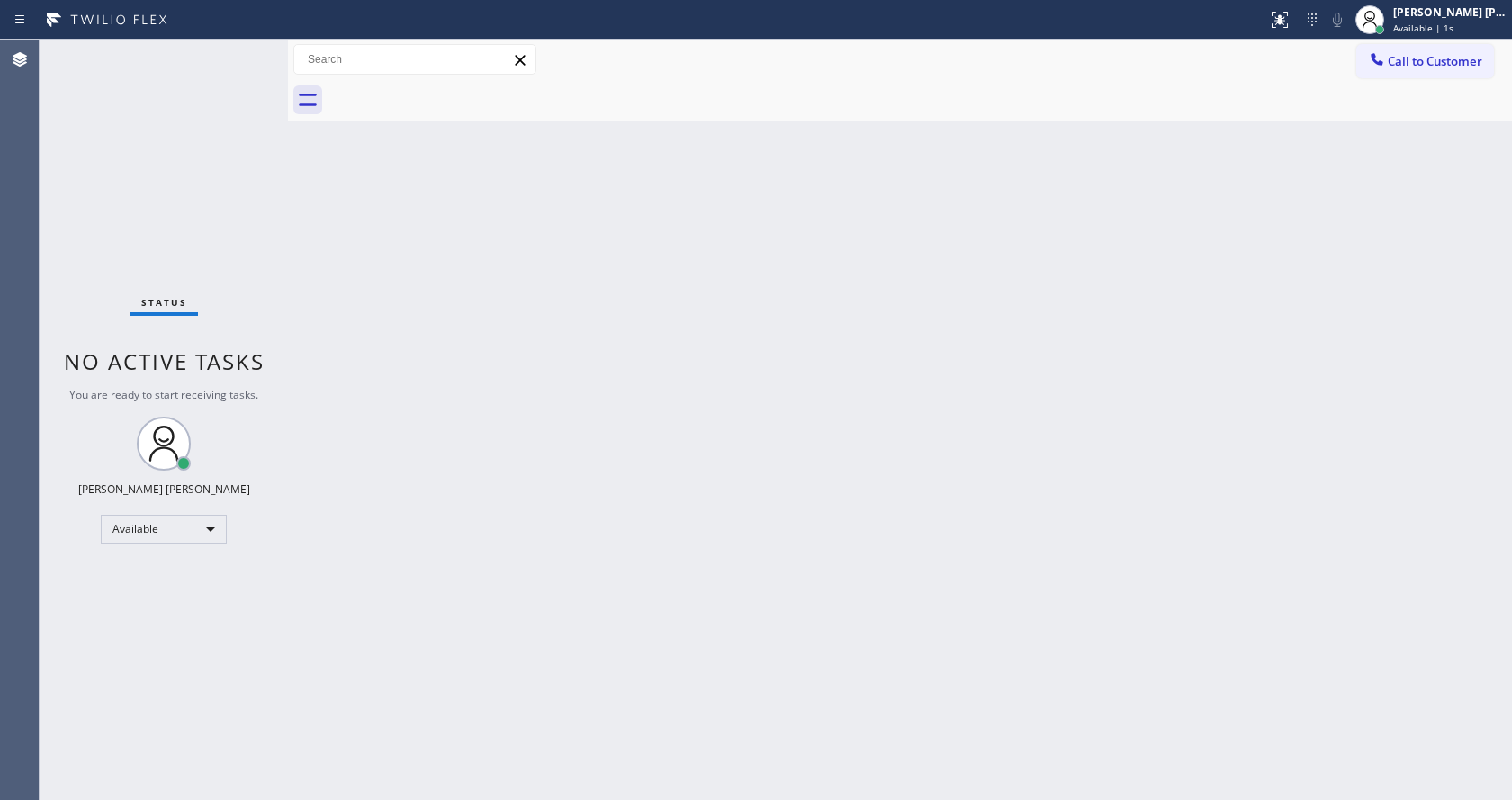
click at [958, 570] on div "Back to Dashboard Change Sender ID Customers Technicians Select a contact Outbo…" at bounding box center [900, 419] width 1224 height 760
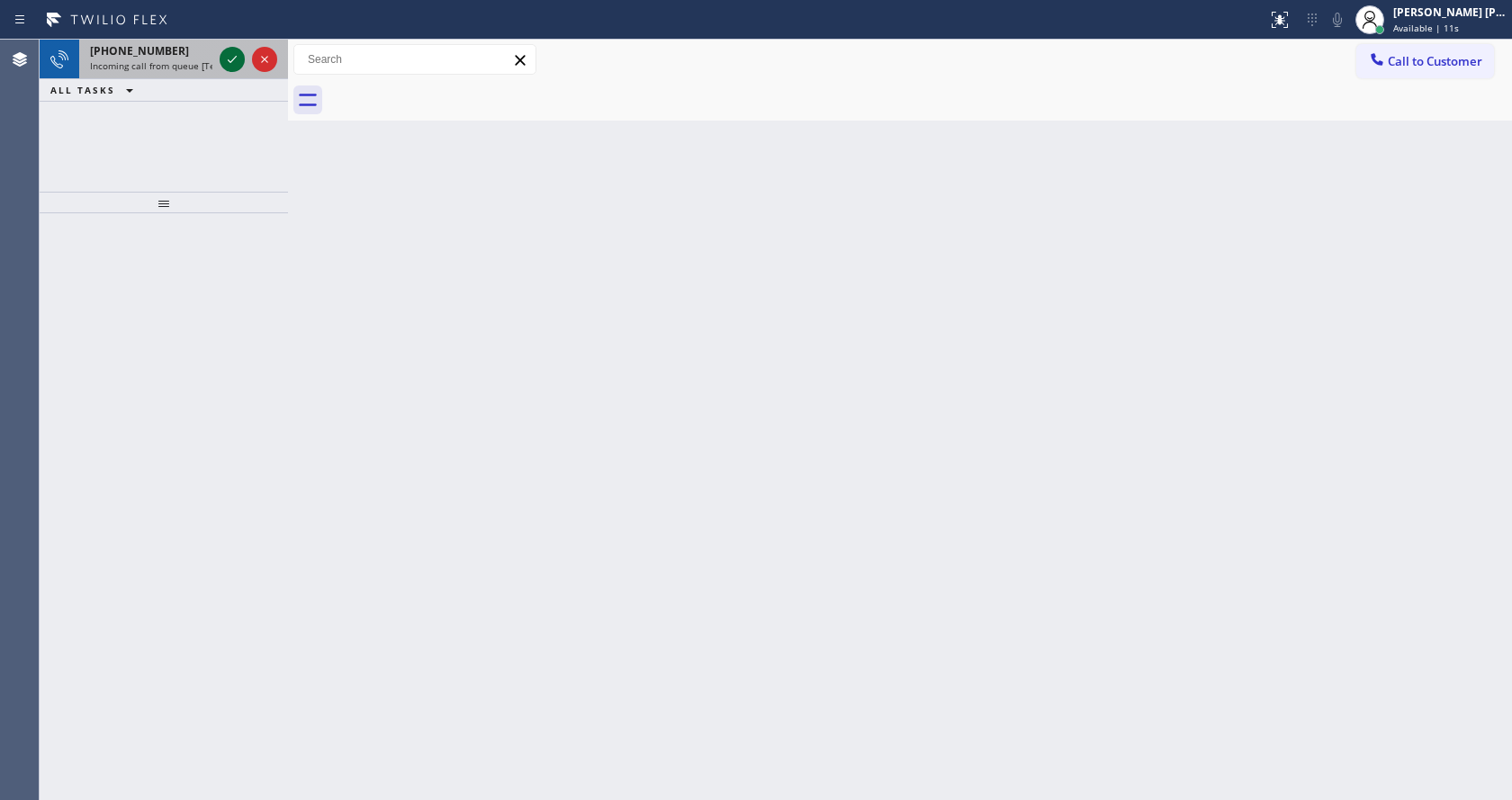
click at [235, 53] on icon at bounding box center [232, 59] width 22 height 21
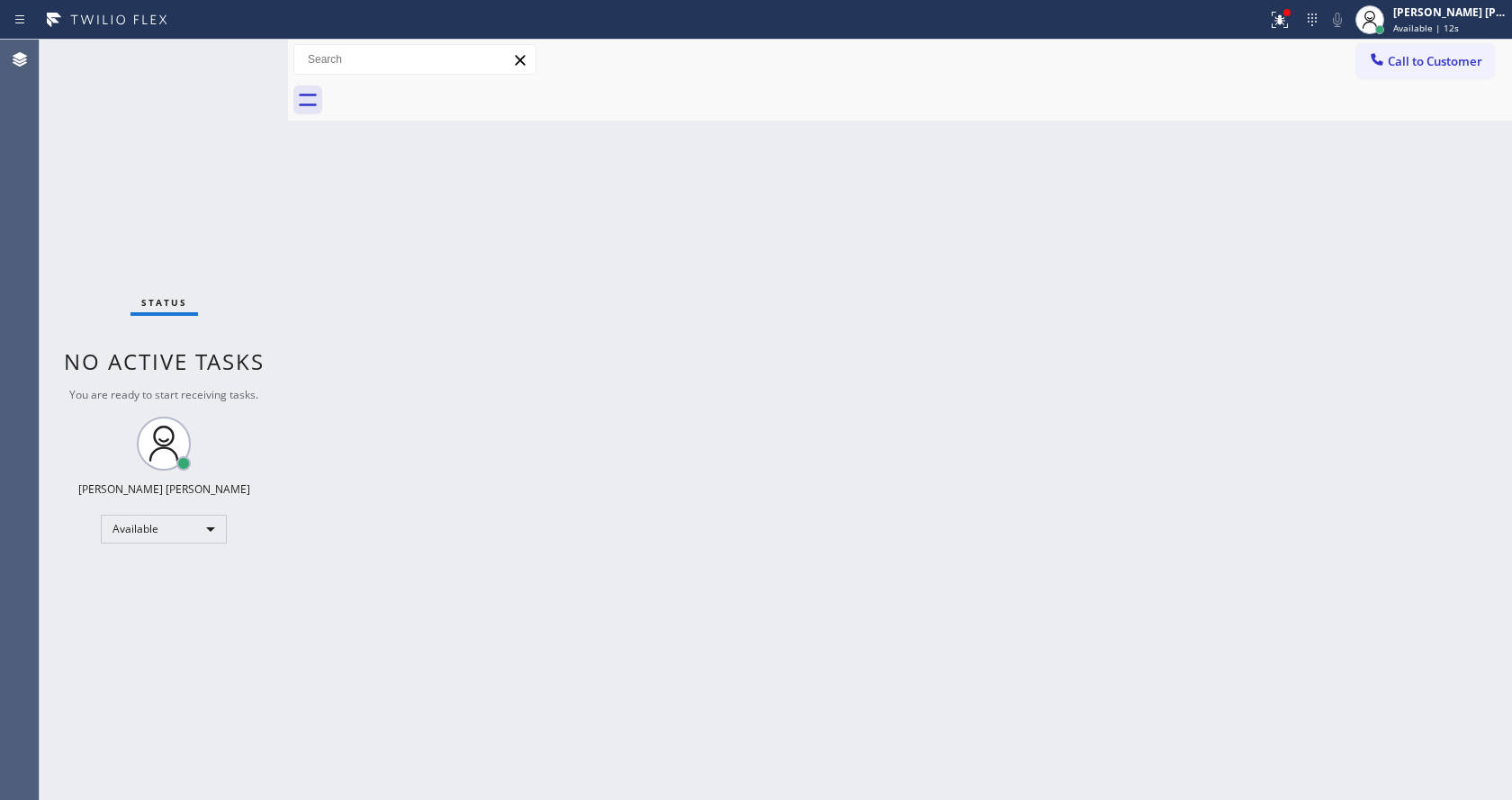
click at [654, 535] on div "Back to Dashboard Change Sender ID Customers Technicians Select a contact Outbo…" at bounding box center [900, 419] width 1224 height 760
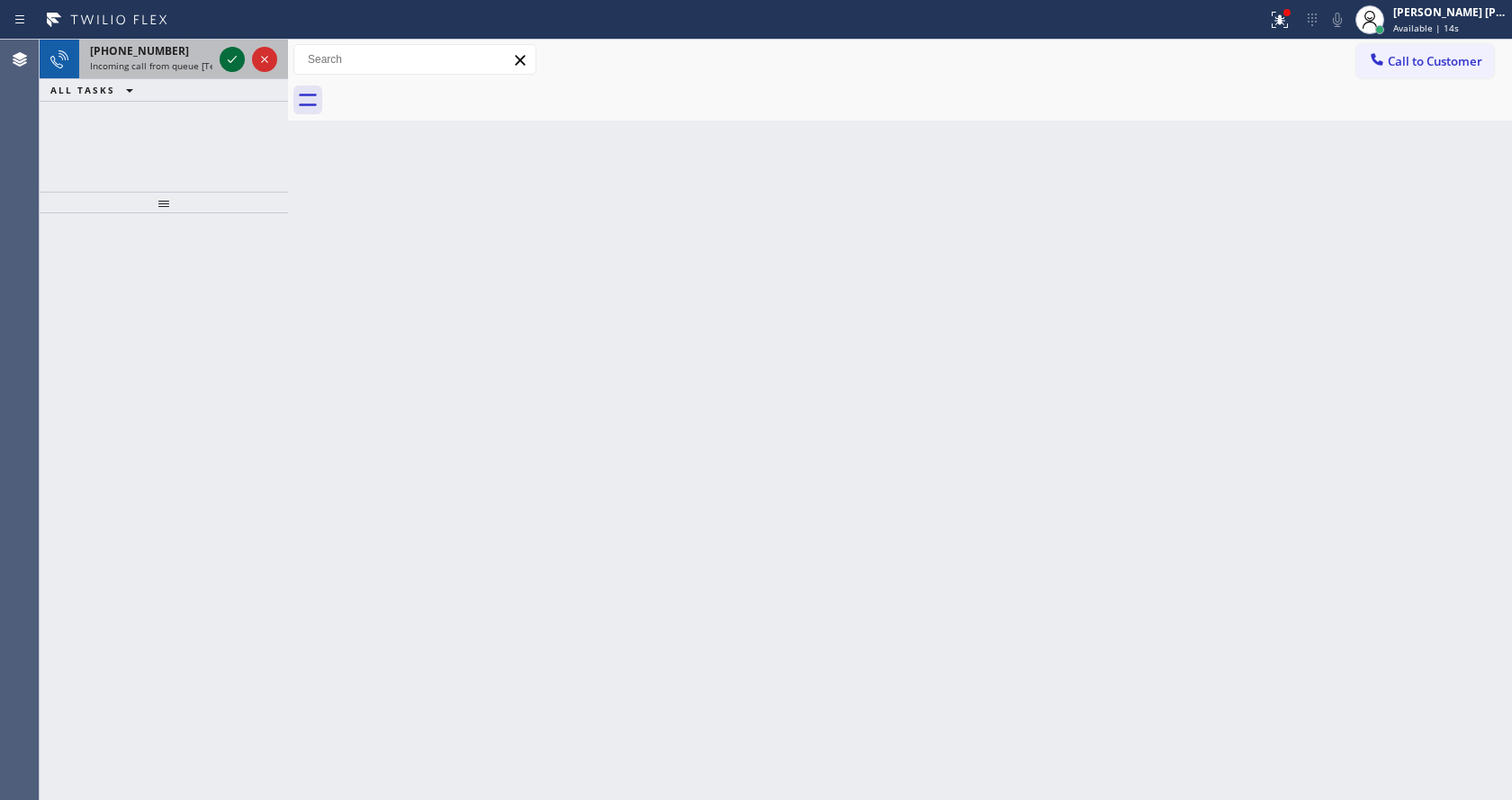
click at [226, 64] on icon at bounding box center [232, 59] width 22 height 21
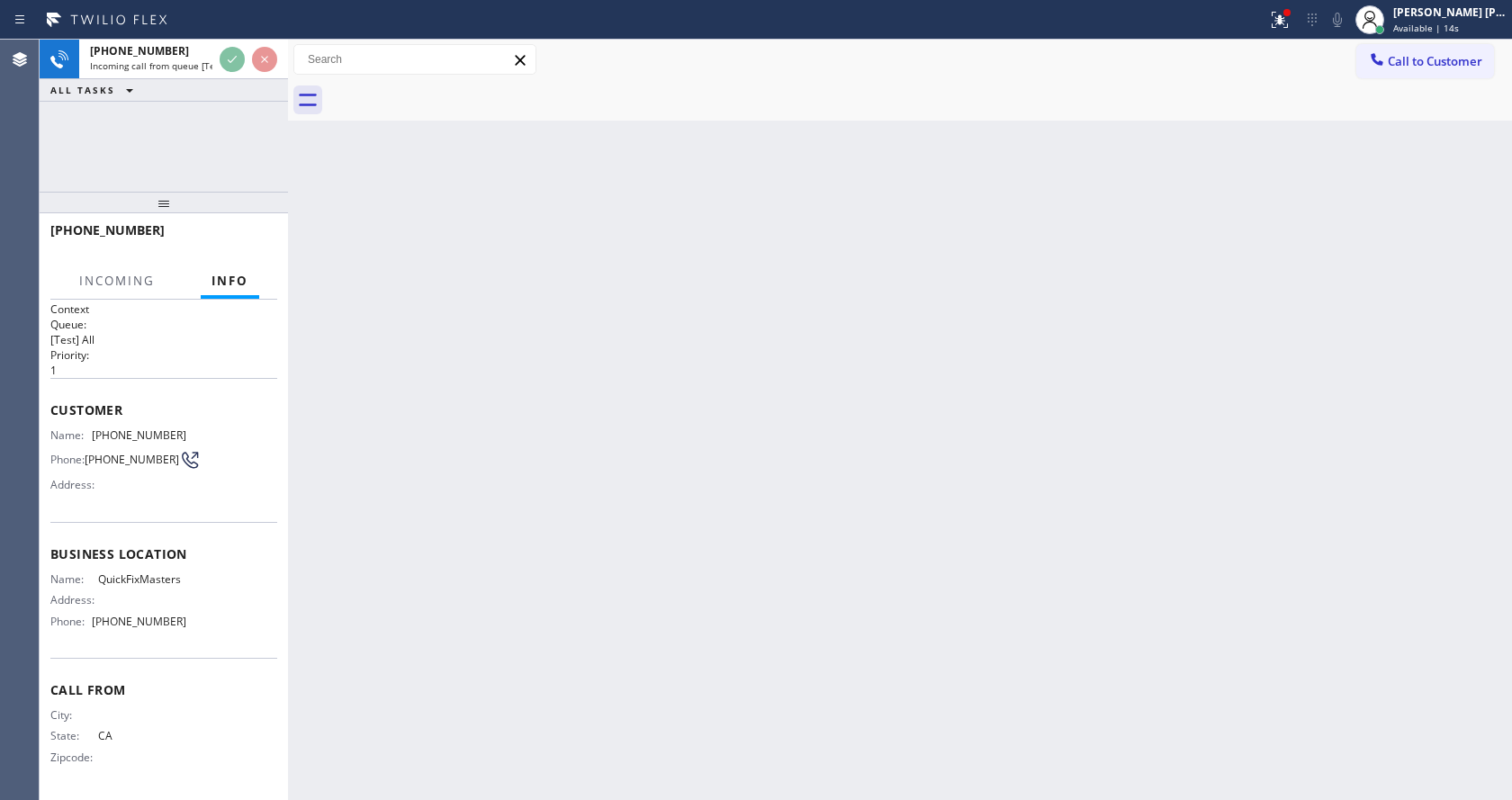
scroll to position [9, 0]
click at [586, 505] on div "Back to Dashboard Change Sender ID Customers Technicians Select a contact Outbo…" at bounding box center [900, 419] width 1224 height 760
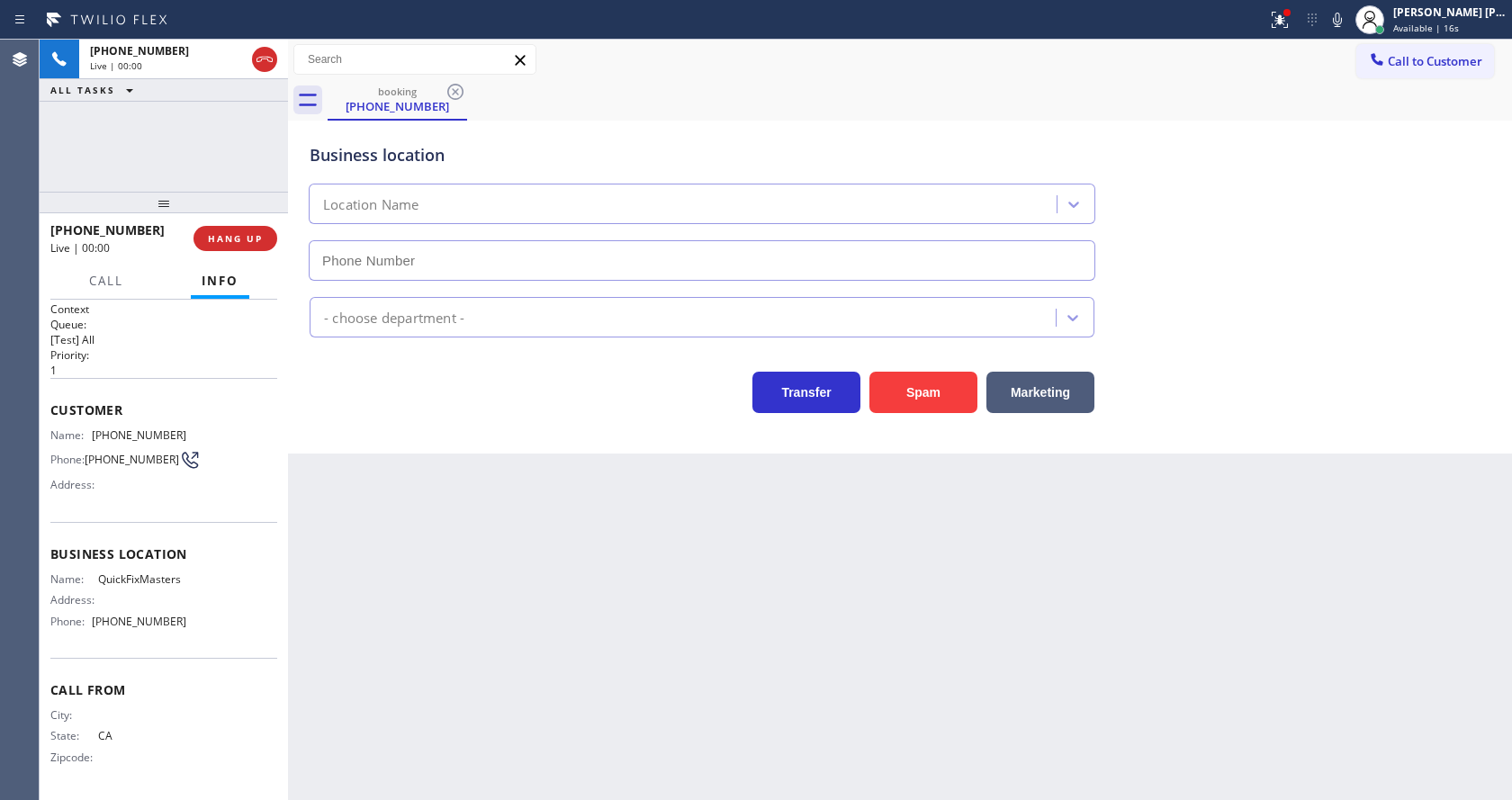
type input "[PHONE_NUMBER]"
click at [492, 581] on div "Back to Dashboard Change Sender ID Customers Technicians Select a contact Outbo…" at bounding box center [900, 419] width 1224 height 760
click at [932, 394] on button "Spam" at bounding box center [923, 393] width 108 height 41
click at [745, 716] on div "Back to Dashboard Change Sender ID Customers Technicians Select a contact Outbo…" at bounding box center [900, 419] width 1224 height 760
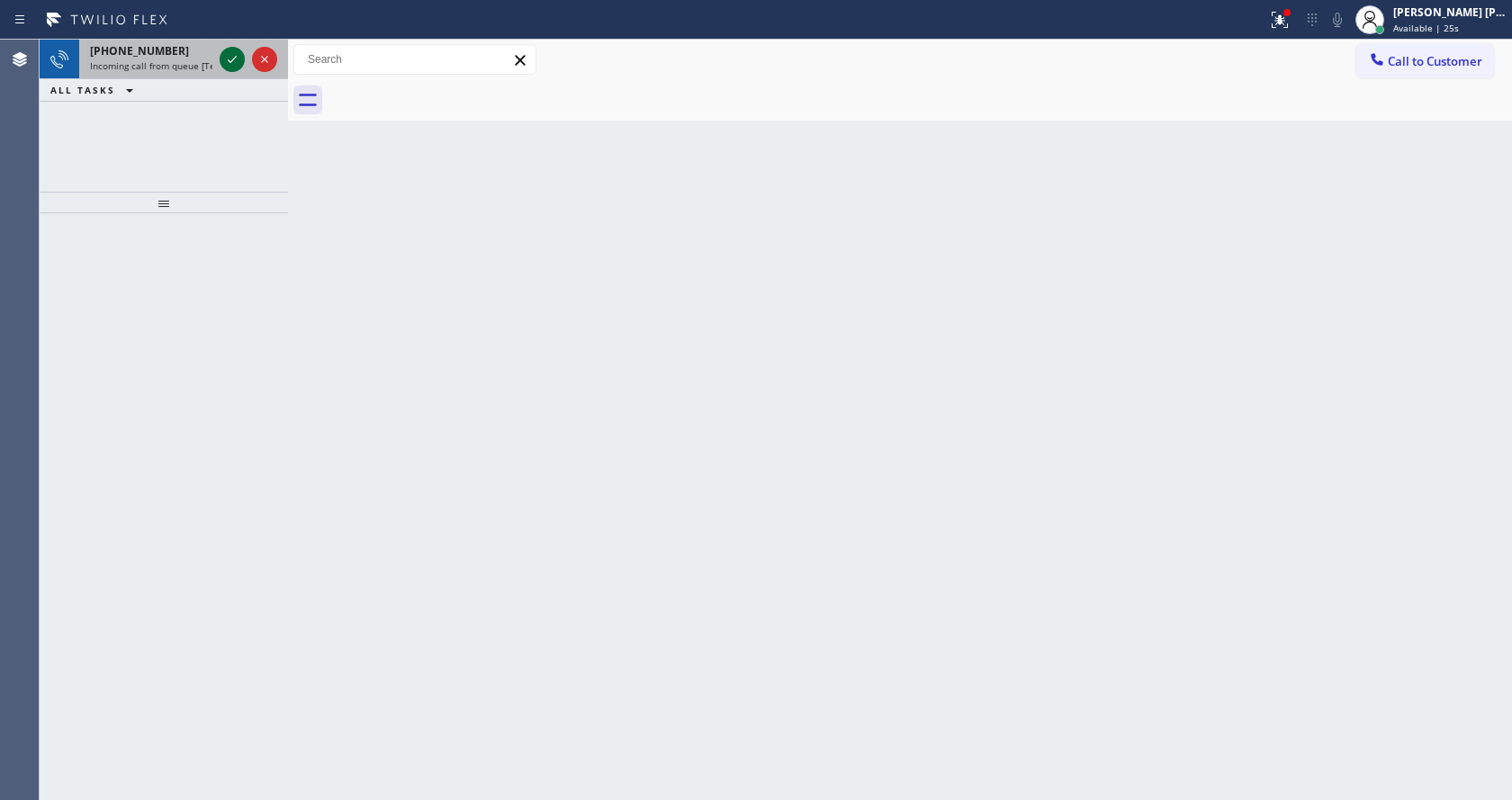
click at [238, 66] on icon at bounding box center [232, 59] width 22 height 21
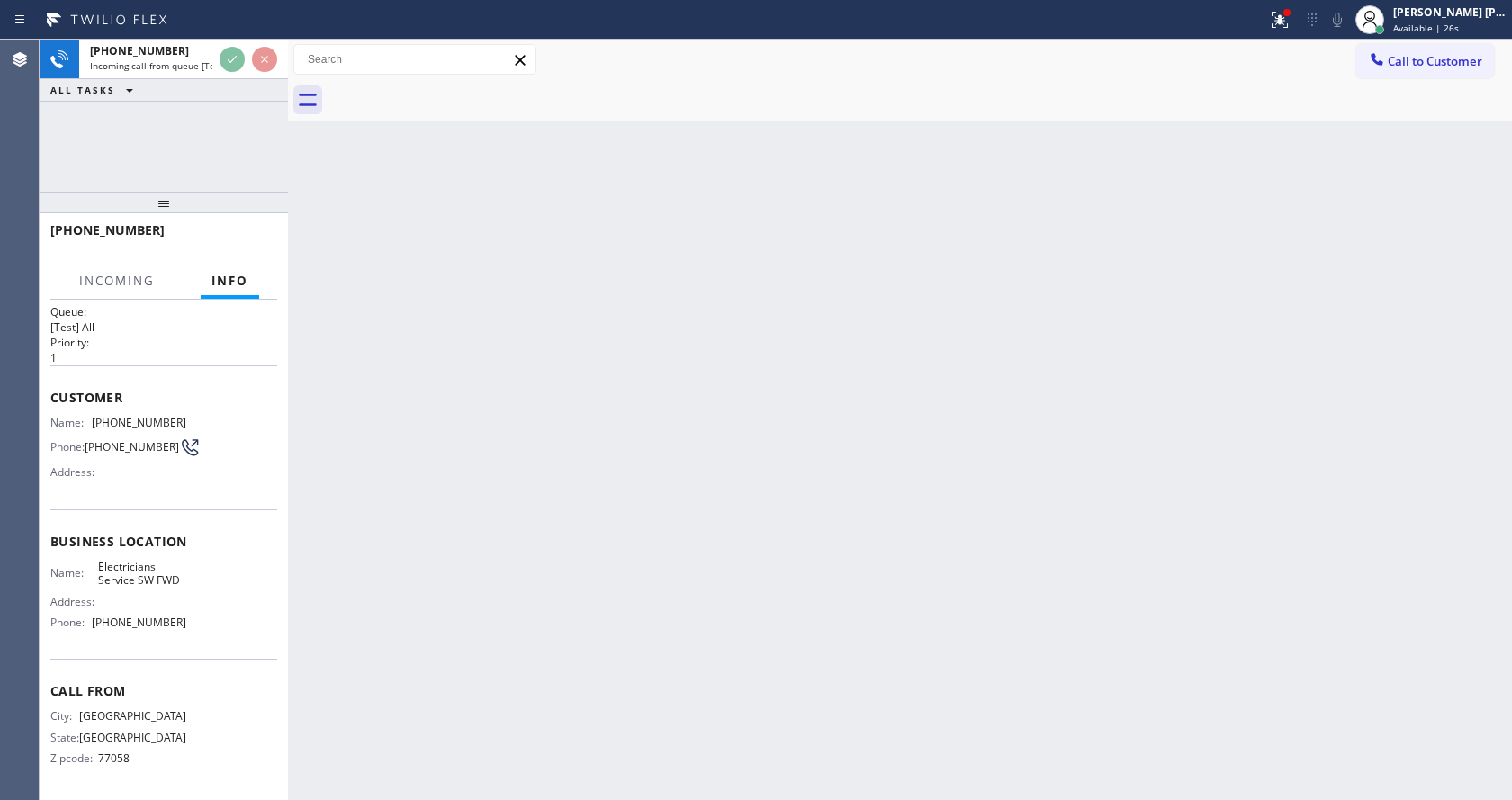
scroll to position [23, 0]
click at [444, 570] on div "Back to Dashboard Change Sender ID Customers Technicians Select a contact Outbo…" at bounding box center [900, 419] width 1224 height 760
click at [975, 502] on div "Back to Dashboard Change Sender ID Customers Technicians Select a contact Outbo…" at bounding box center [900, 419] width 1224 height 760
click at [1289, 12] on icon at bounding box center [1279, 20] width 22 height 21
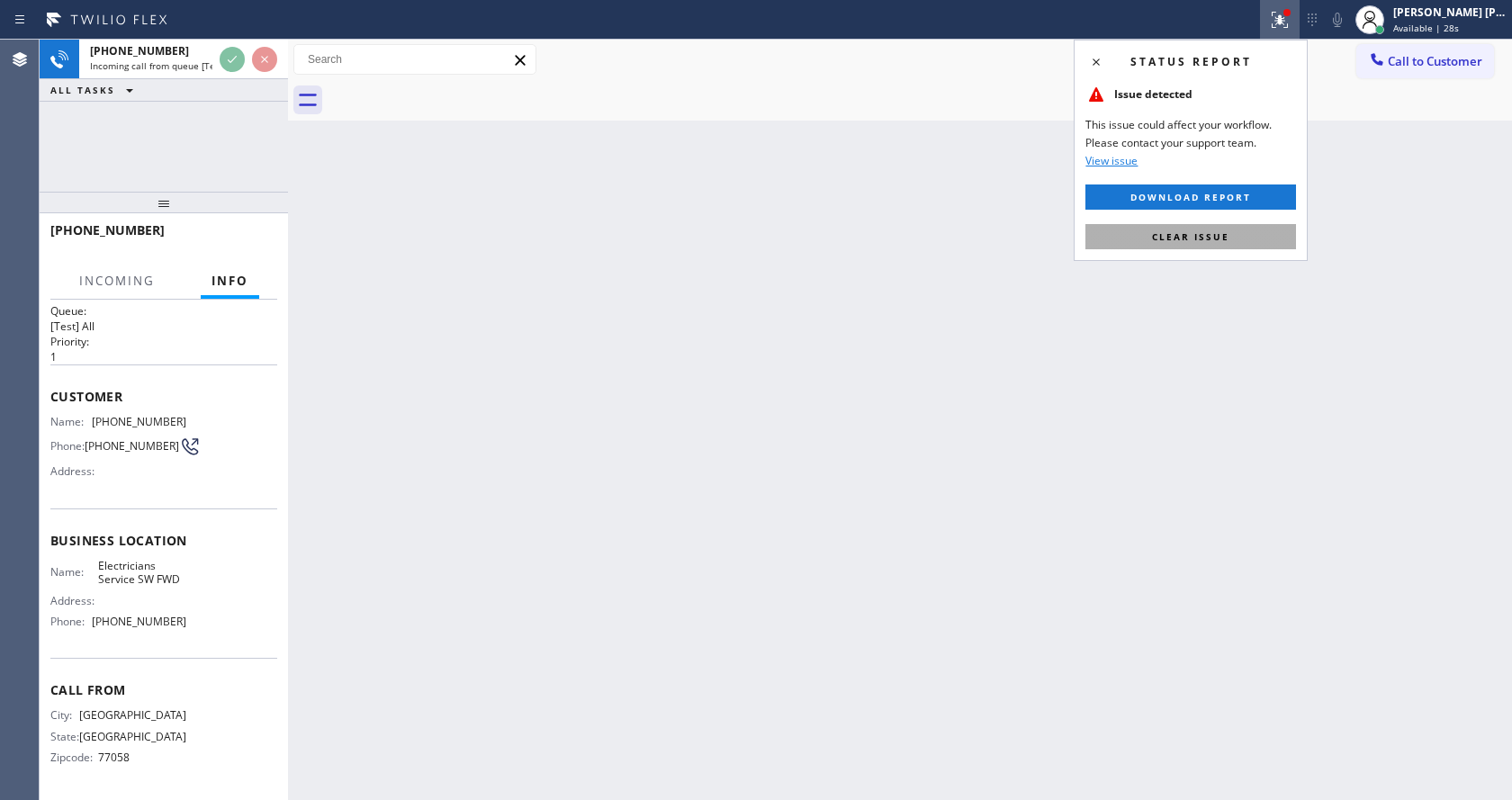
click at [1214, 225] on button "Clear issue" at bounding box center [1190, 236] width 210 height 25
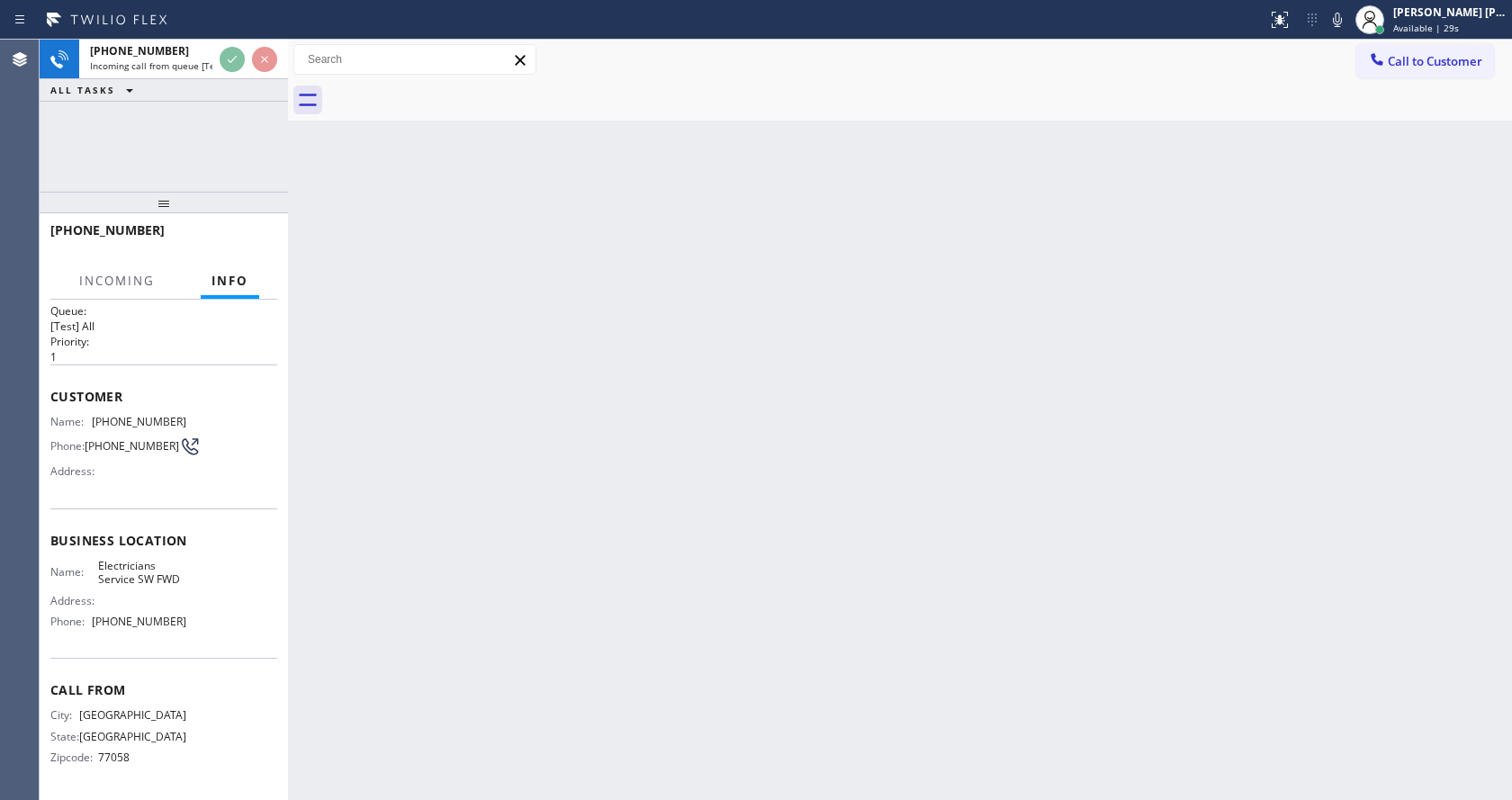
click at [1215, 227] on div "Back to Dashboard Change Sender ID Customers Technicians Select a contact Outbo…" at bounding box center [900, 419] width 1224 height 760
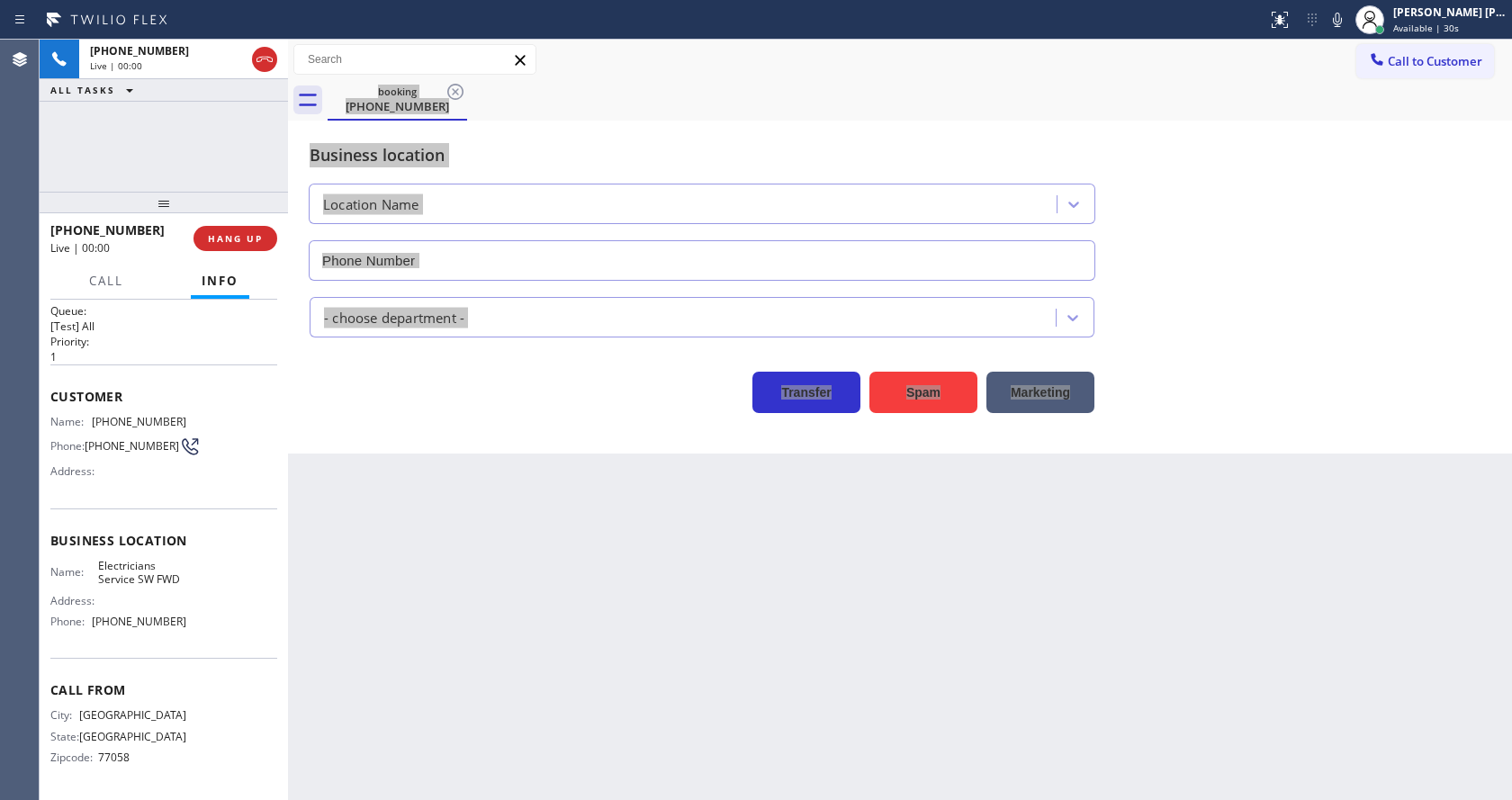
type input "[PHONE_NUMBER]"
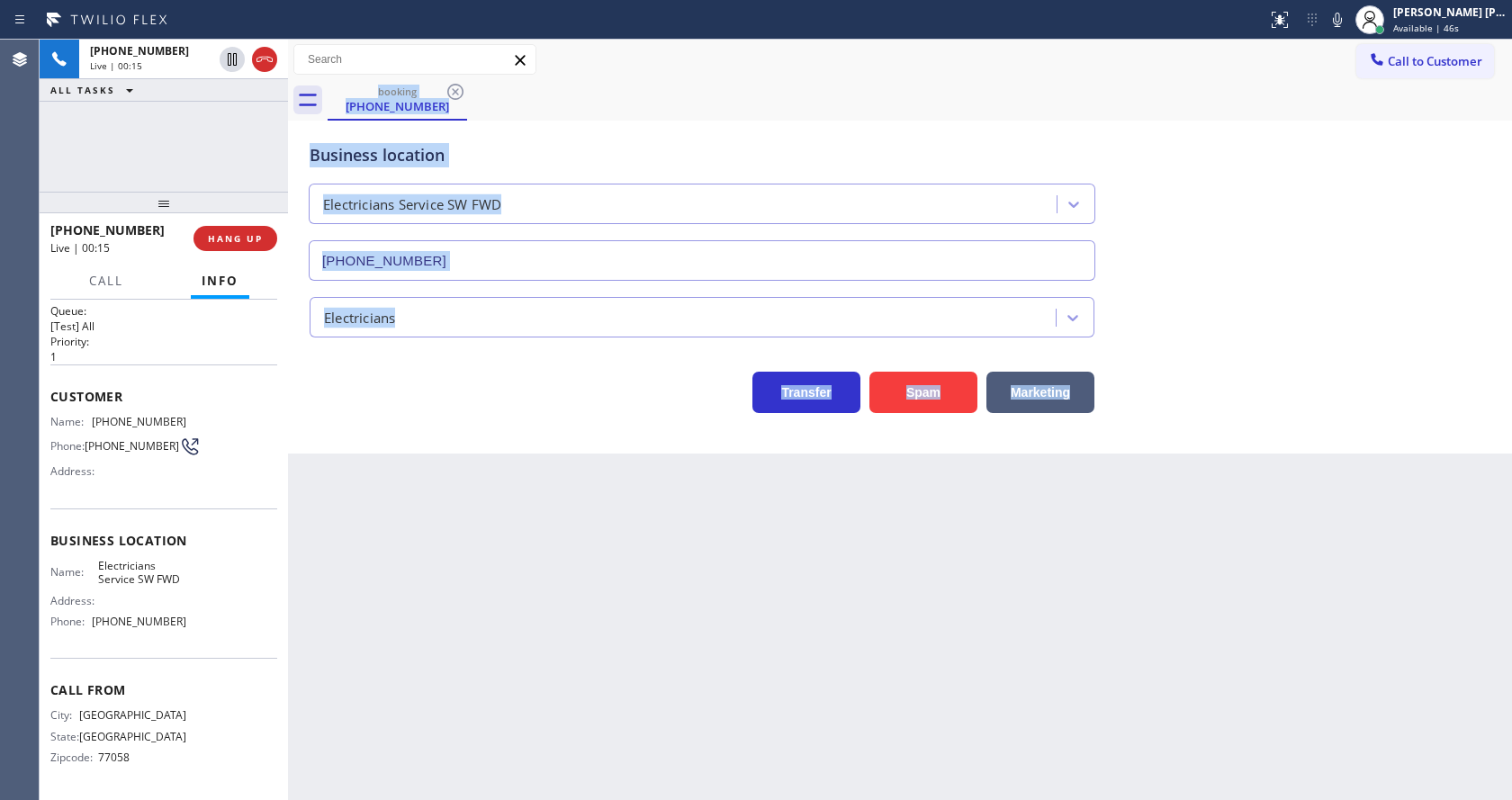
click at [515, 457] on div "Back to Dashboard Change Sender ID Customers Technicians Select a contact Outbo…" at bounding box center [900, 419] width 1224 height 760
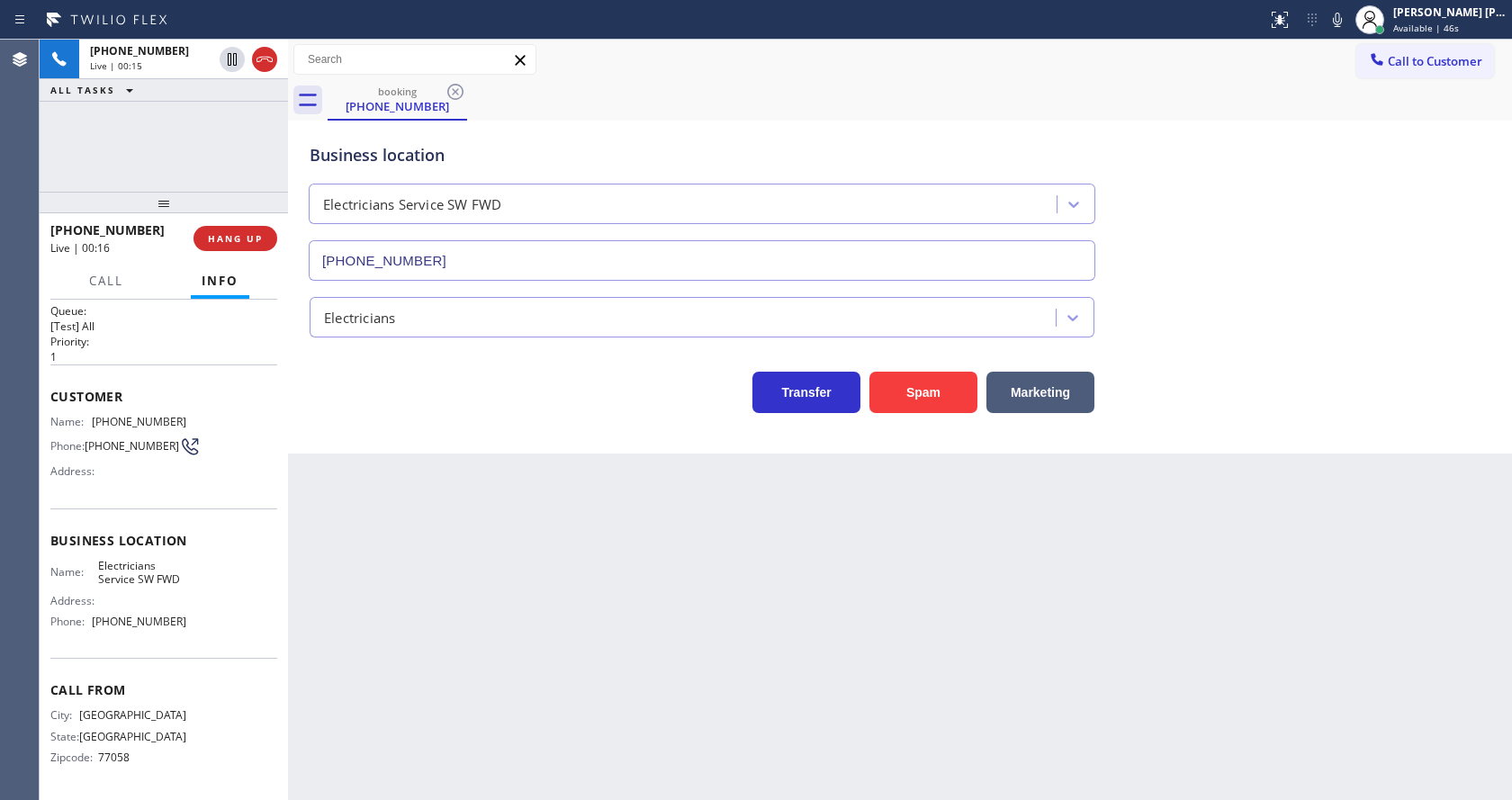
click at [887, 370] on div "Spam" at bounding box center [918, 388] width 117 height 50
click at [899, 403] on button "Spam" at bounding box center [923, 393] width 108 height 41
click at [655, 553] on div "Back to Dashboard Change Sender ID Customers Technicians Select a contact Outbo…" at bounding box center [900, 419] width 1224 height 760
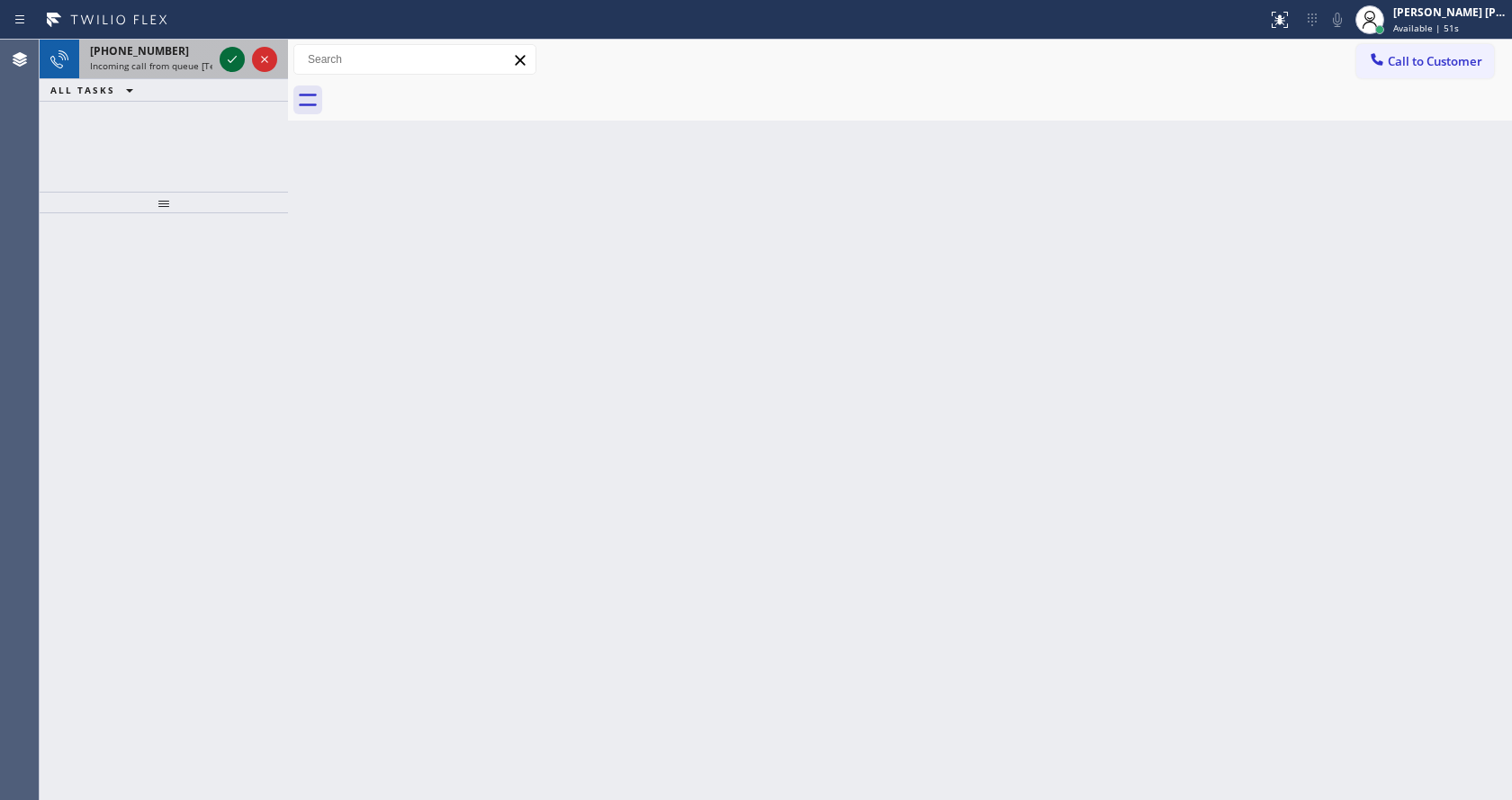
click at [231, 54] on icon at bounding box center [232, 59] width 22 height 21
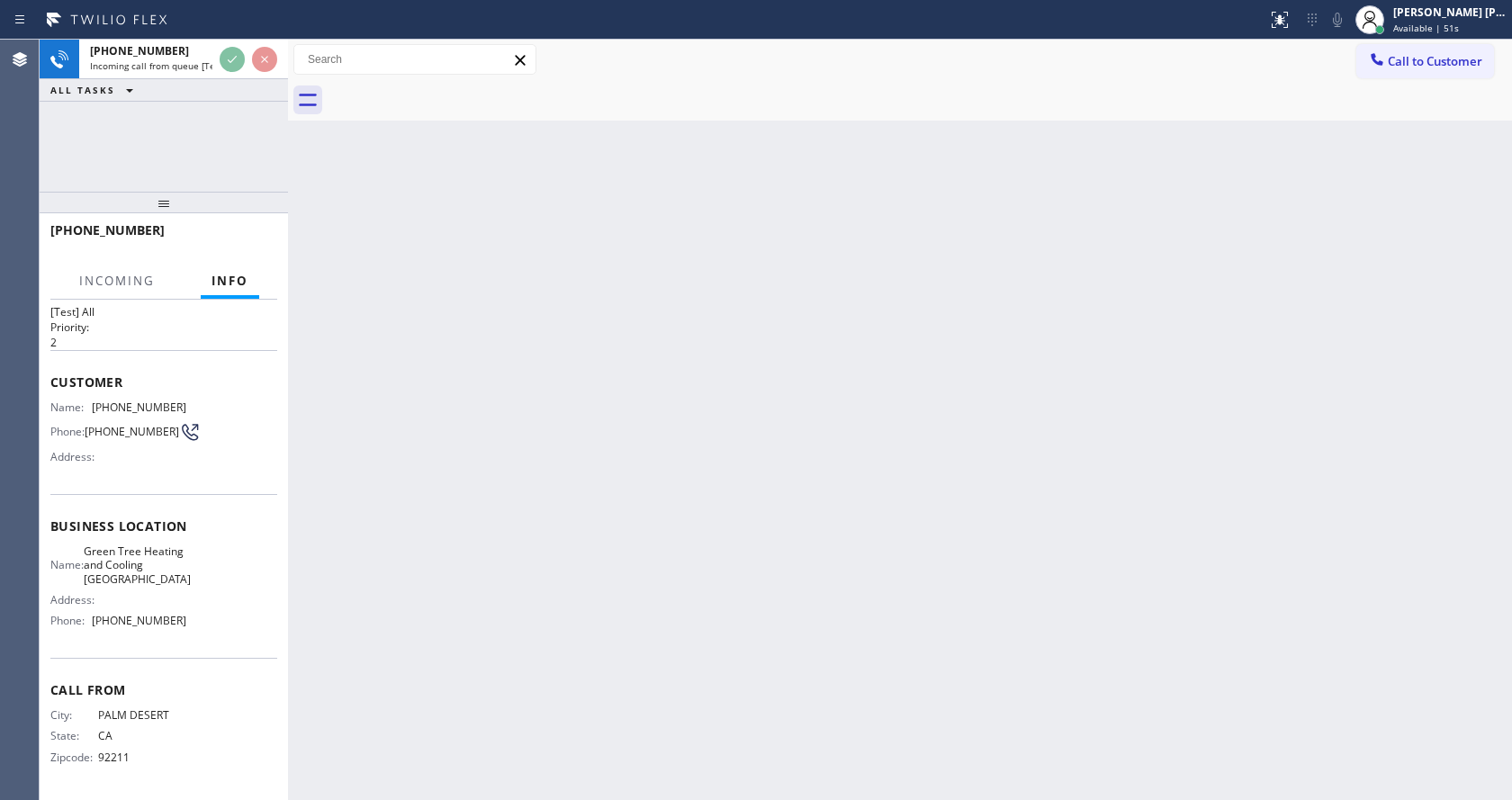
scroll to position [51, 0]
click at [688, 423] on div "Back to Dashboard Change Sender ID Customers Technicians Select a contact Outbo…" at bounding box center [900, 419] width 1224 height 760
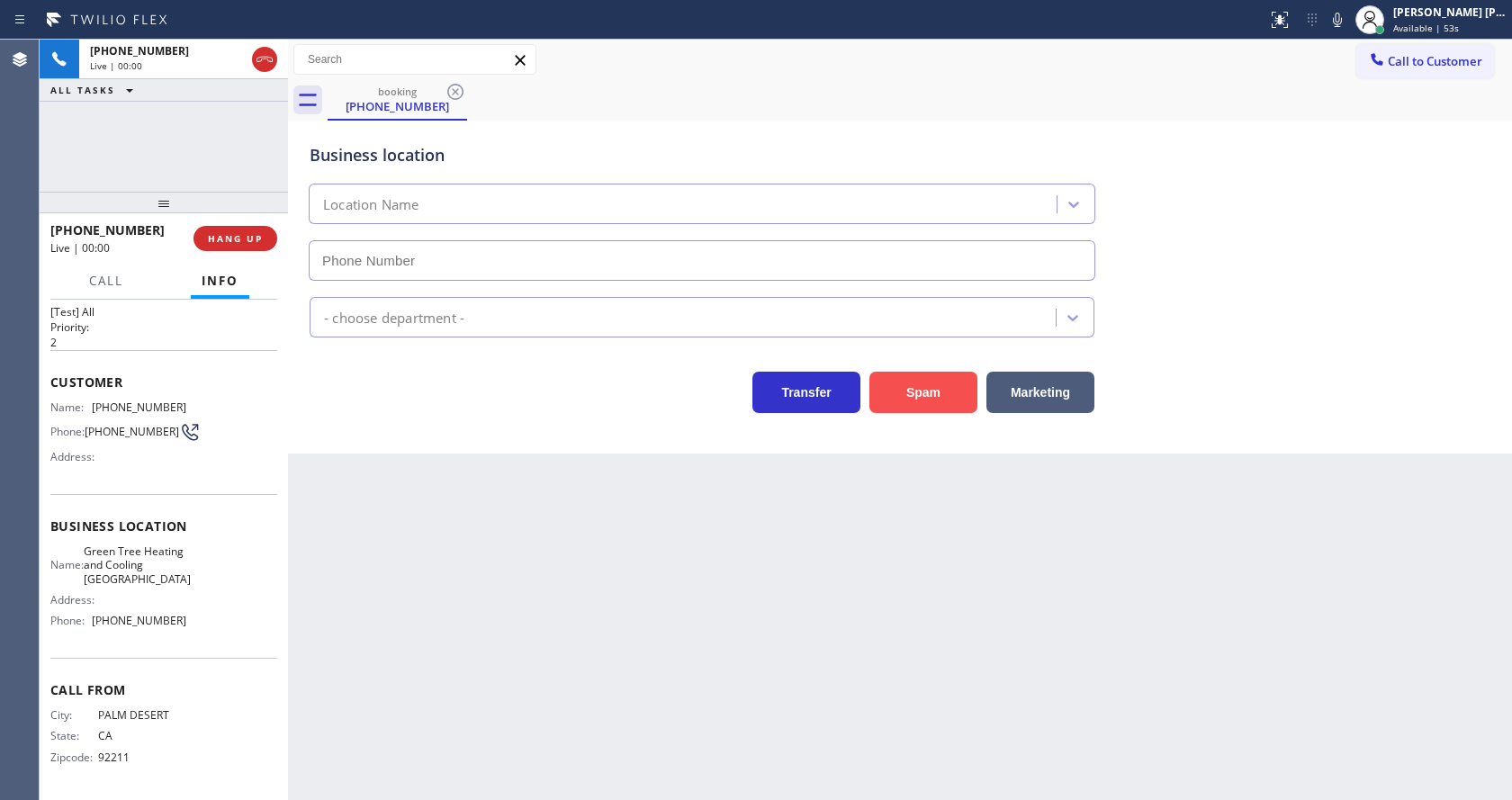
type input "[PHONE_NUMBER]"
click at [918, 404] on button "Spam" at bounding box center [923, 393] width 108 height 41
click at [470, 632] on div "Back to Dashboard Change Sender ID Customers Technicians Select a contact Outbo…" at bounding box center [900, 419] width 1224 height 760
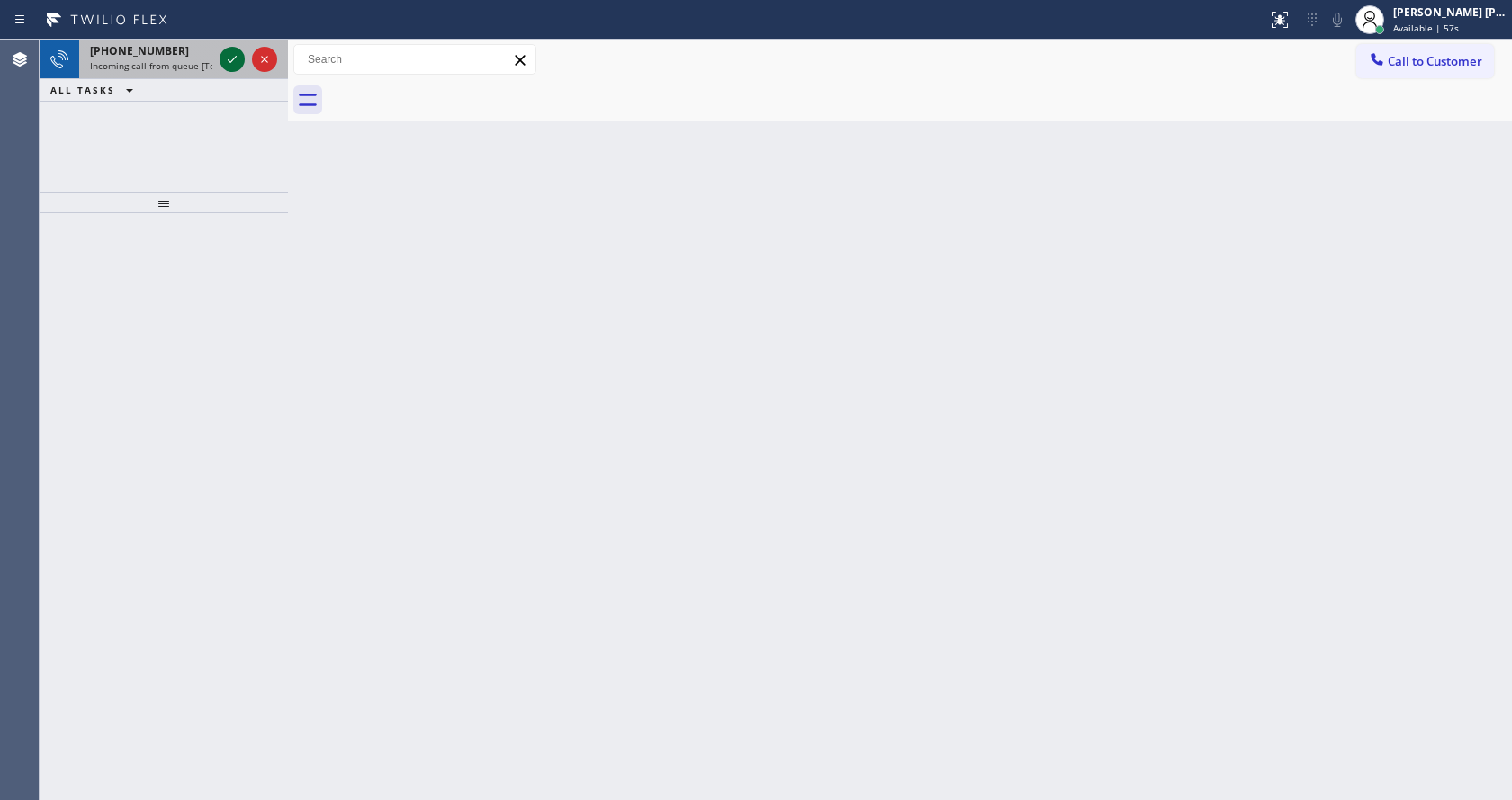
click at [235, 61] on icon at bounding box center [232, 59] width 22 height 21
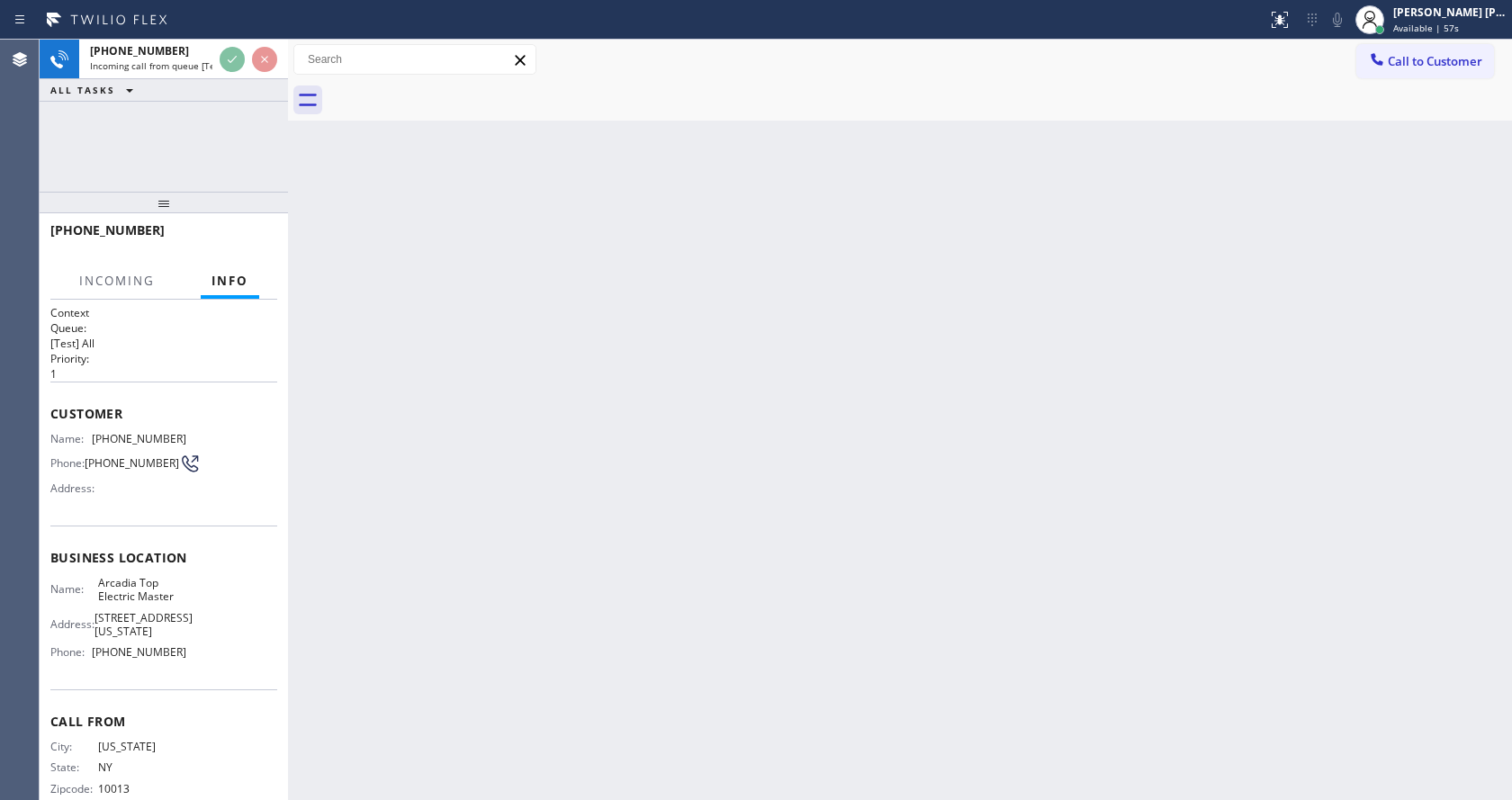
scroll to position [23, 0]
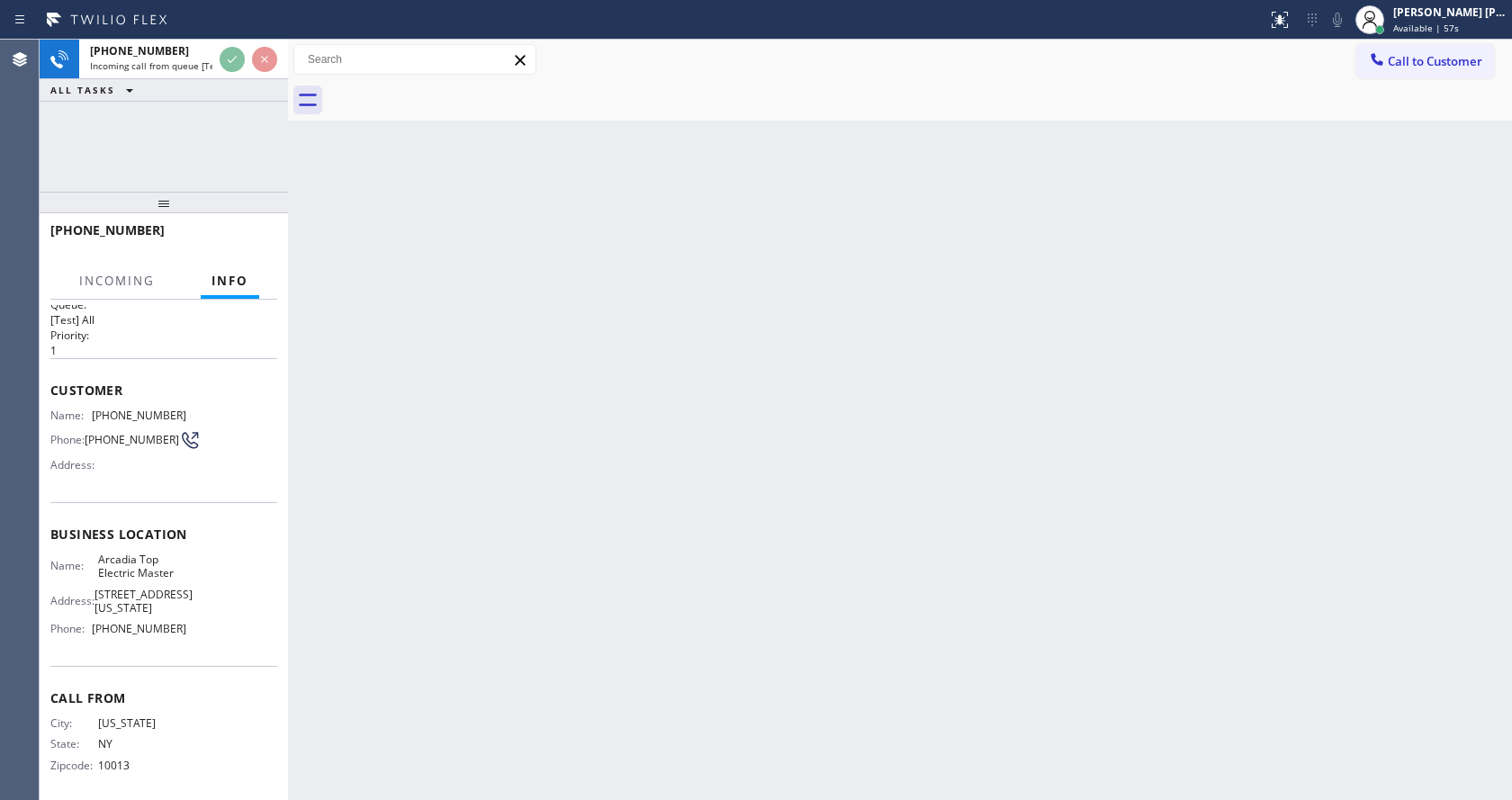
click at [683, 453] on div "Back to Dashboard Change Sender ID Customers Technicians Select a contact Outbo…" at bounding box center [900, 419] width 1224 height 760
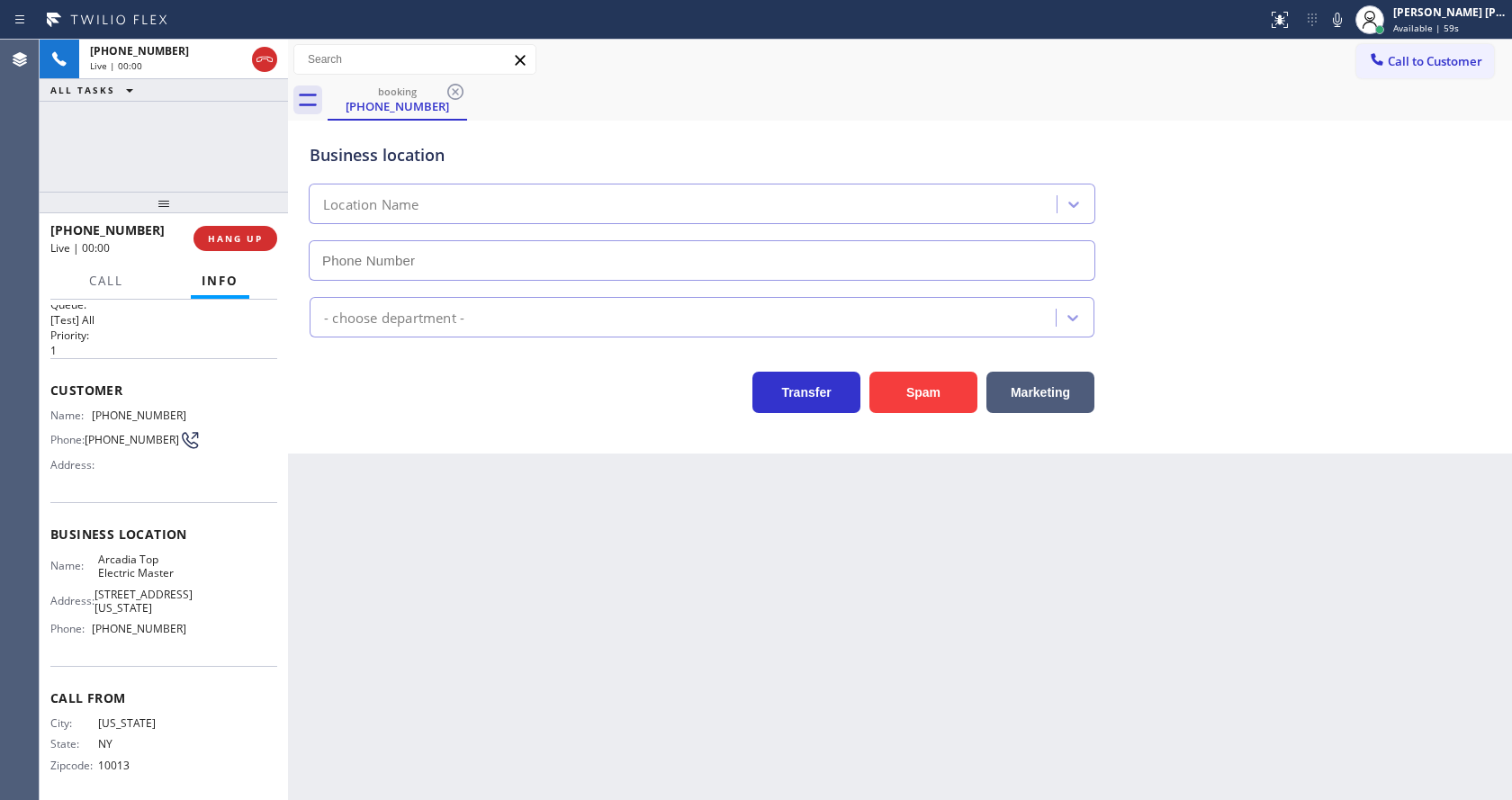
type input "[PHONE_NUMBER]"
click at [434, 563] on div "Back to Dashboard Change Sender ID Customers Technicians Select a contact Outbo…" at bounding box center [900, 419] width 1224 height 760
drag, startPoint x: 505, startPoint y: 526, endPoint x: 369, endPoint y: 461, distance: 150.7
click at [505, 526] on div "Back to Dashboard Change Sender ID Customers Technicians Select a contact Outbo…" at bounding box center [900, 419] width 1224 height 760
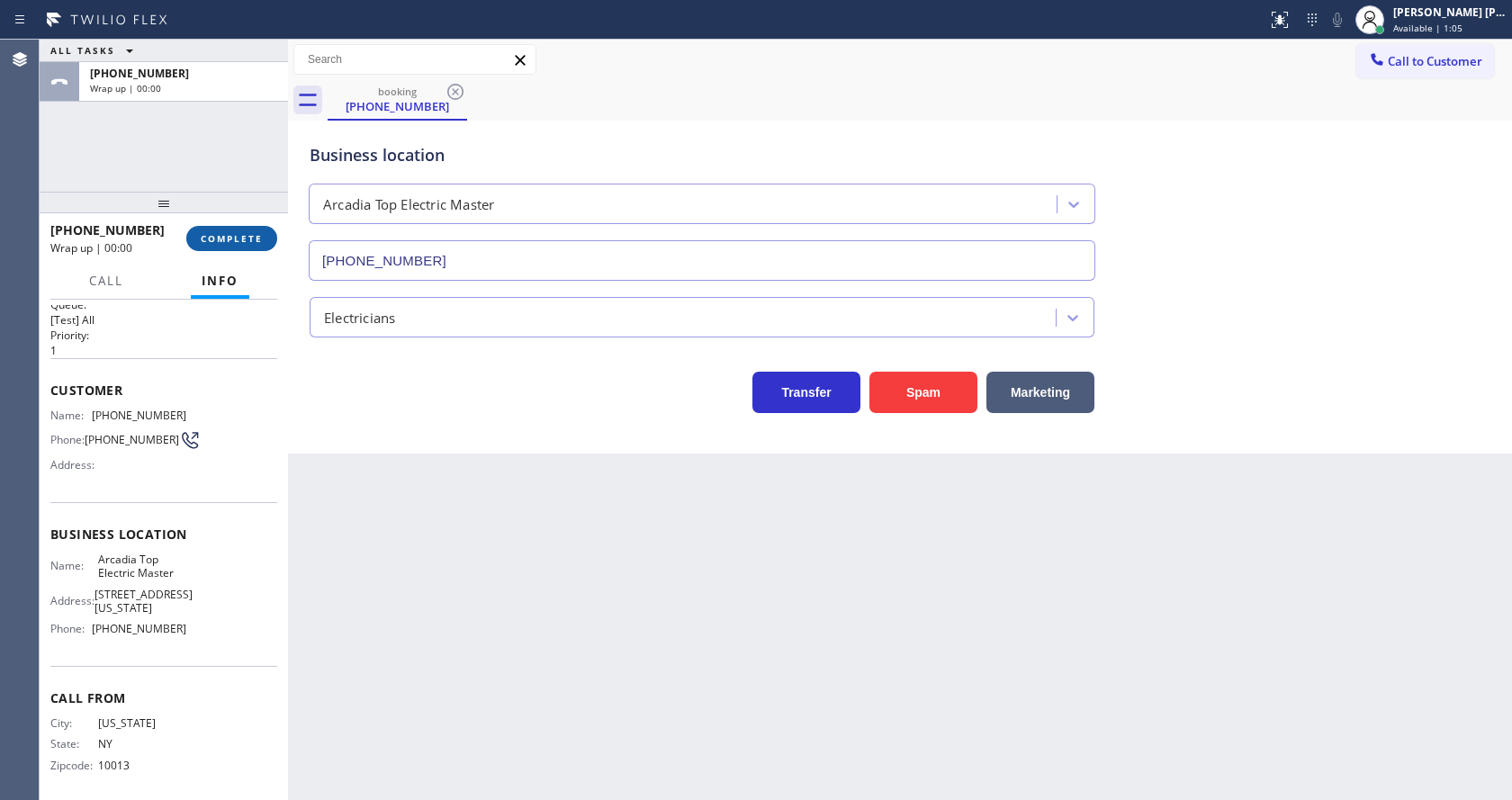
click at [214, 229] on button "COMPLETE" at bounding box center [231, 238] width 91 height 25
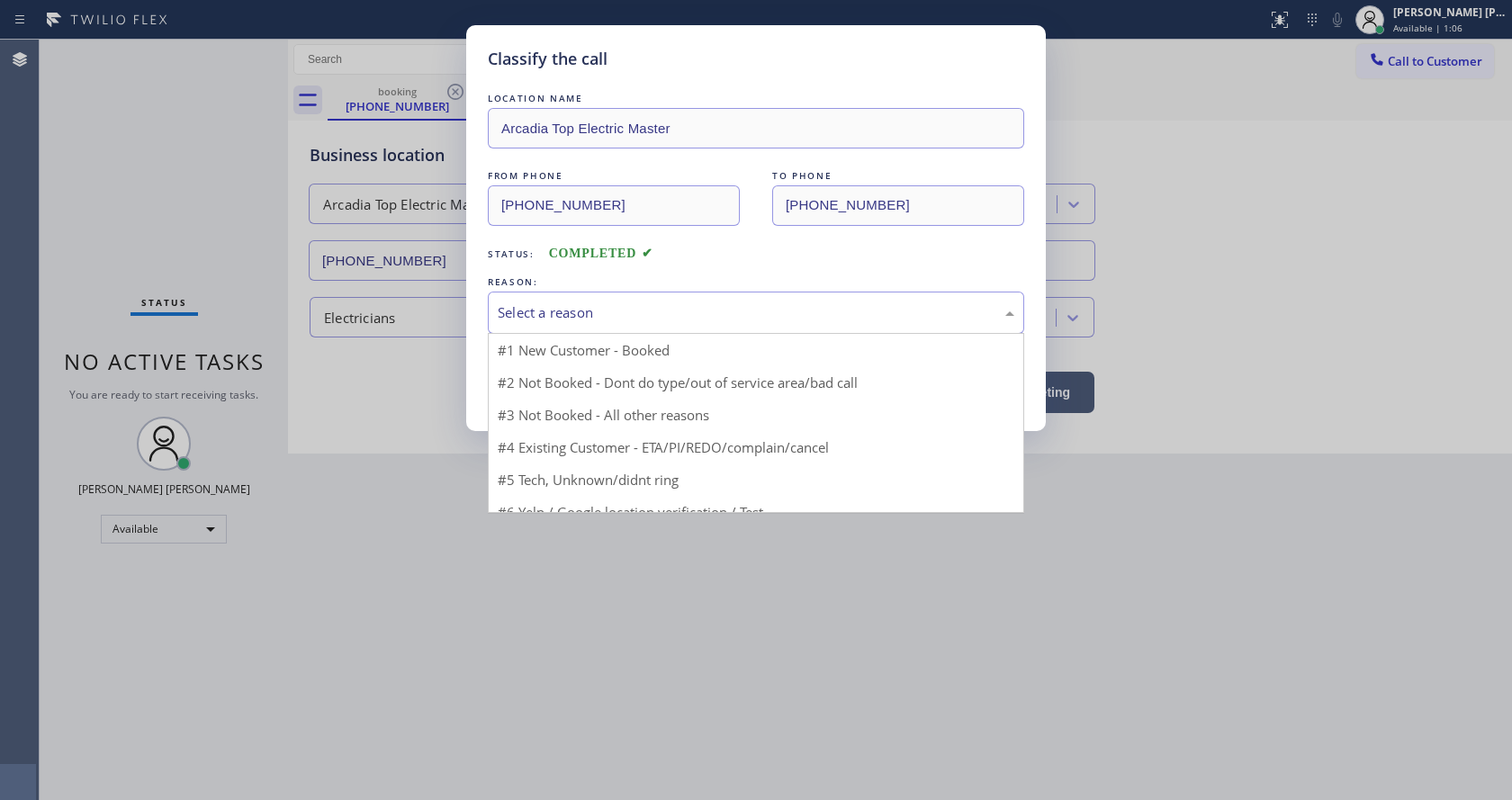
click at [532, 314] on div "Select a reason" at bounding box center [756, 312] width 516 height 21
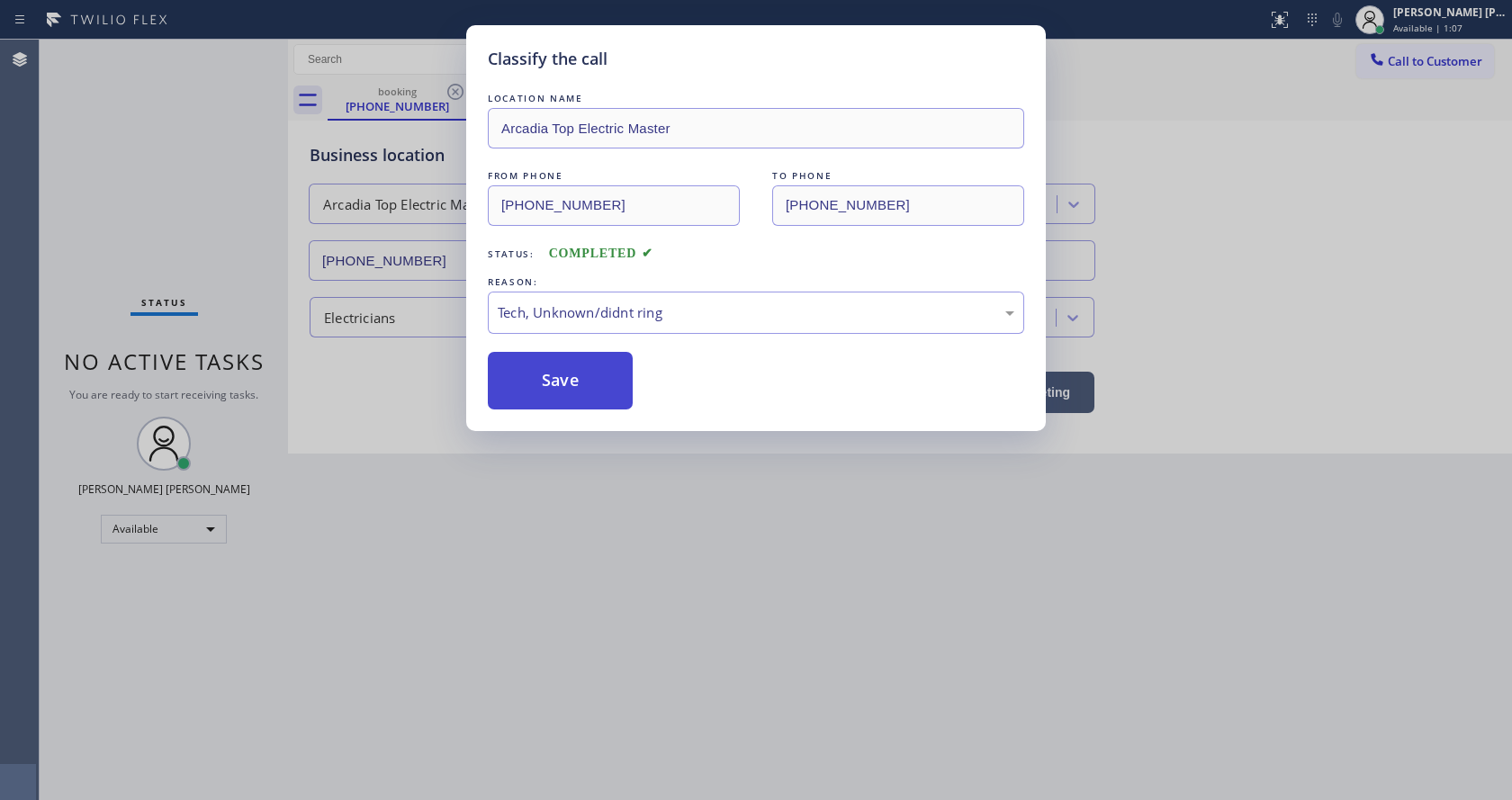
click at [549, 380] on button "Save" at bounding box center [560, 380] width 145 height 58
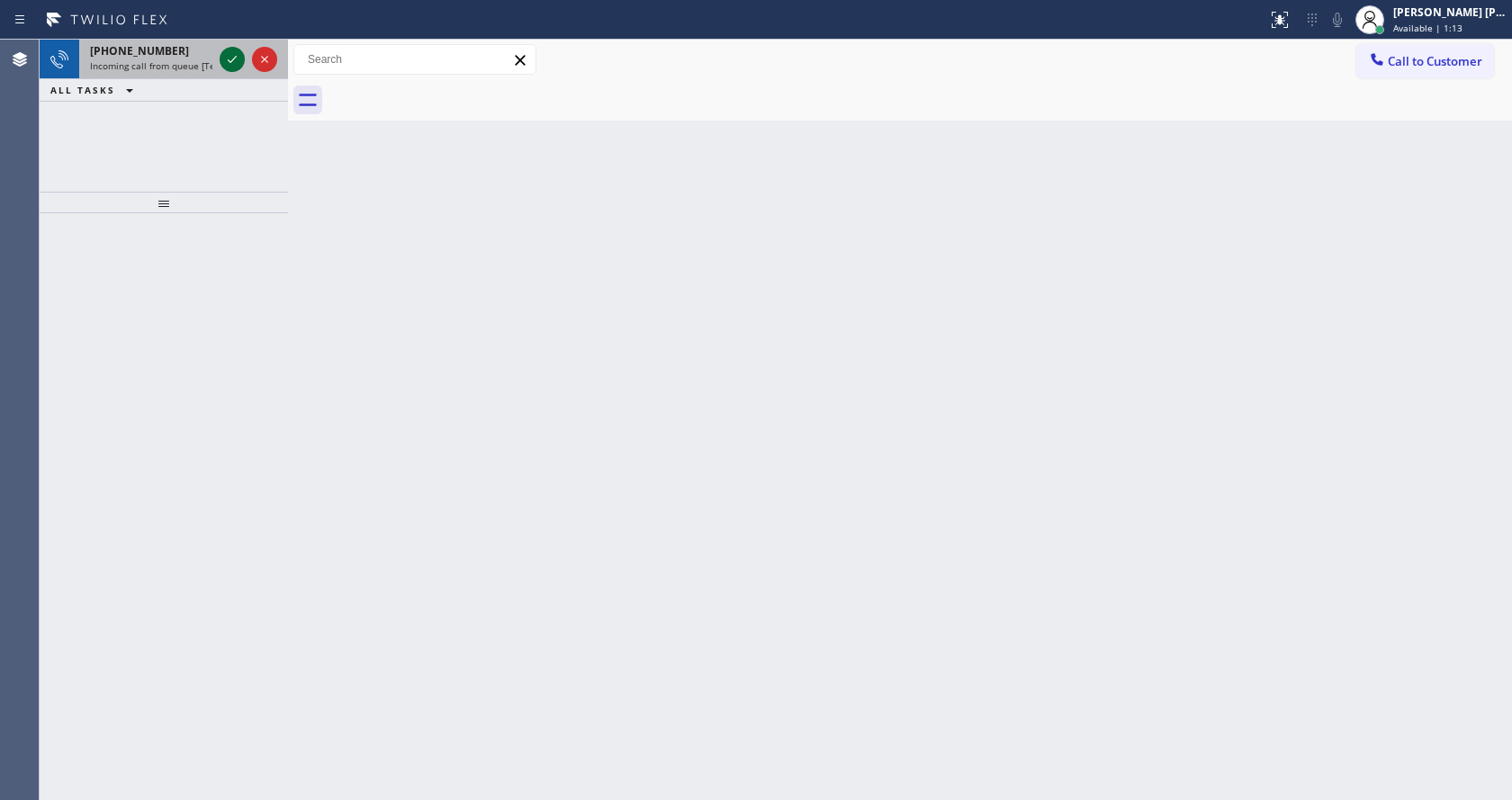
click at [228, 59] on icon at bounding box center [232, 59] width 22 height 21
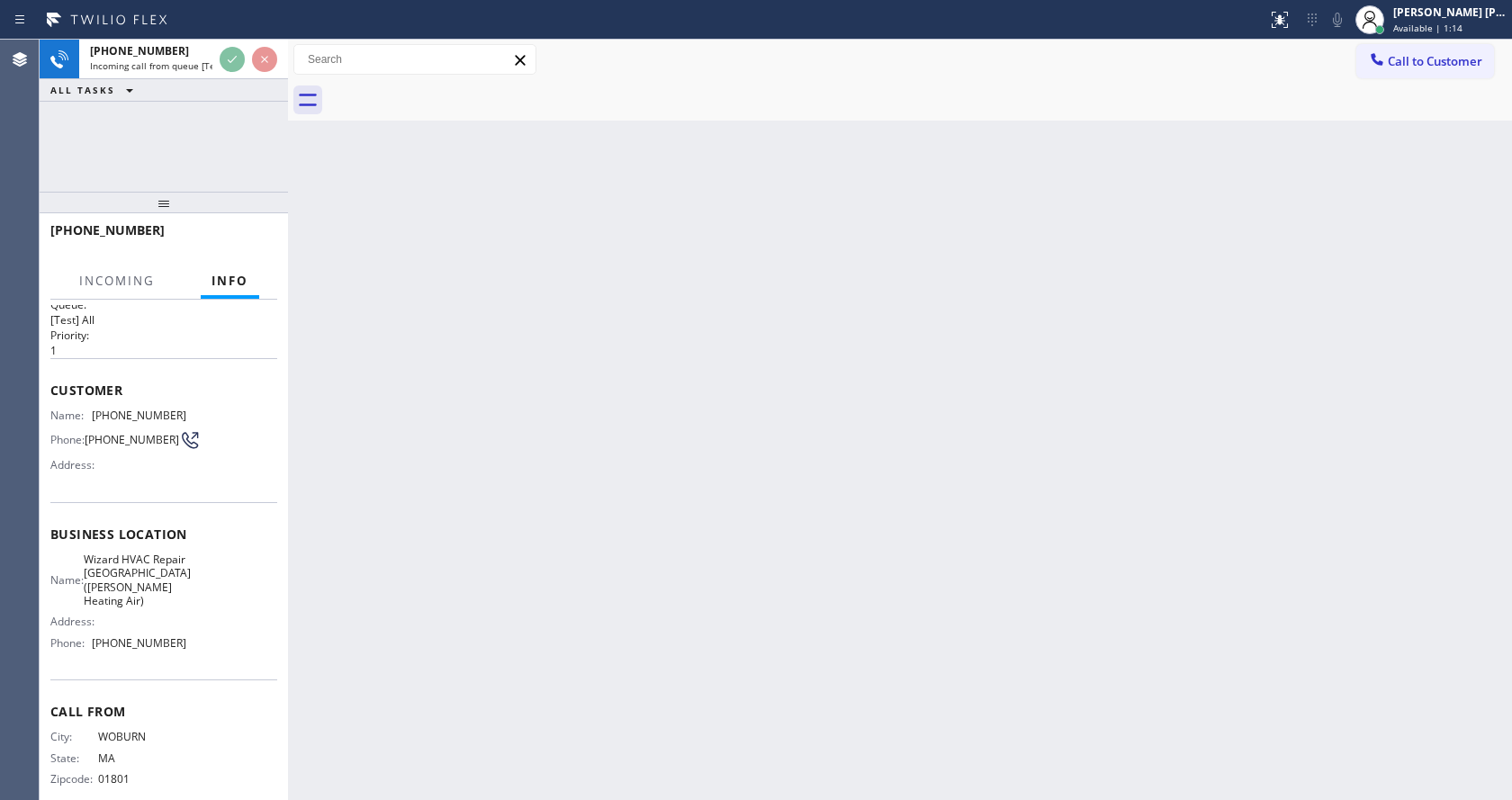
scroll to position [51, 0]
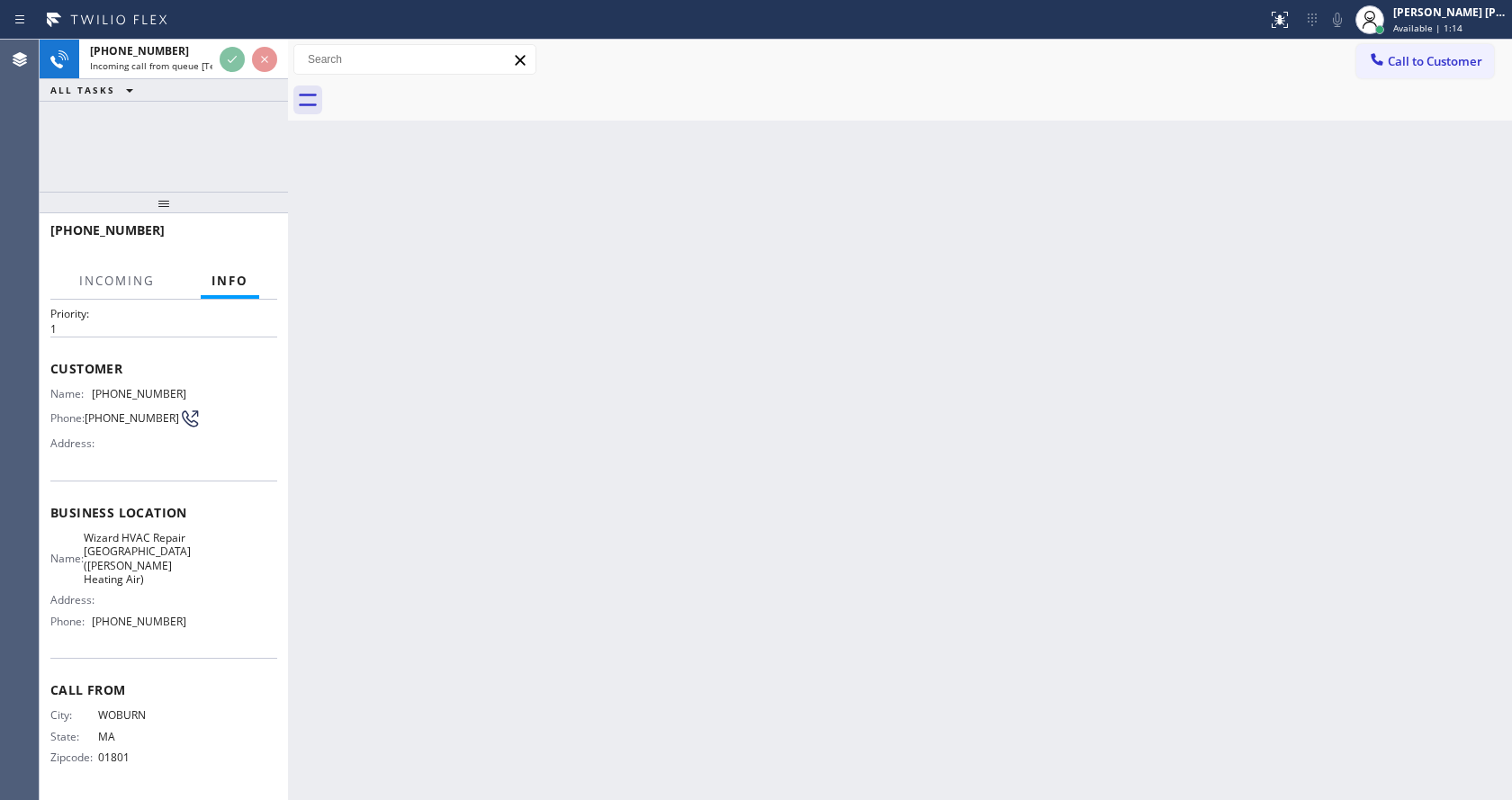
click at [641, 542] on div "Back to Dashboard Change Sender ID Customers Technicians Select a contact Outbo…" at bounding box center [900, 419] width 1224 height 760
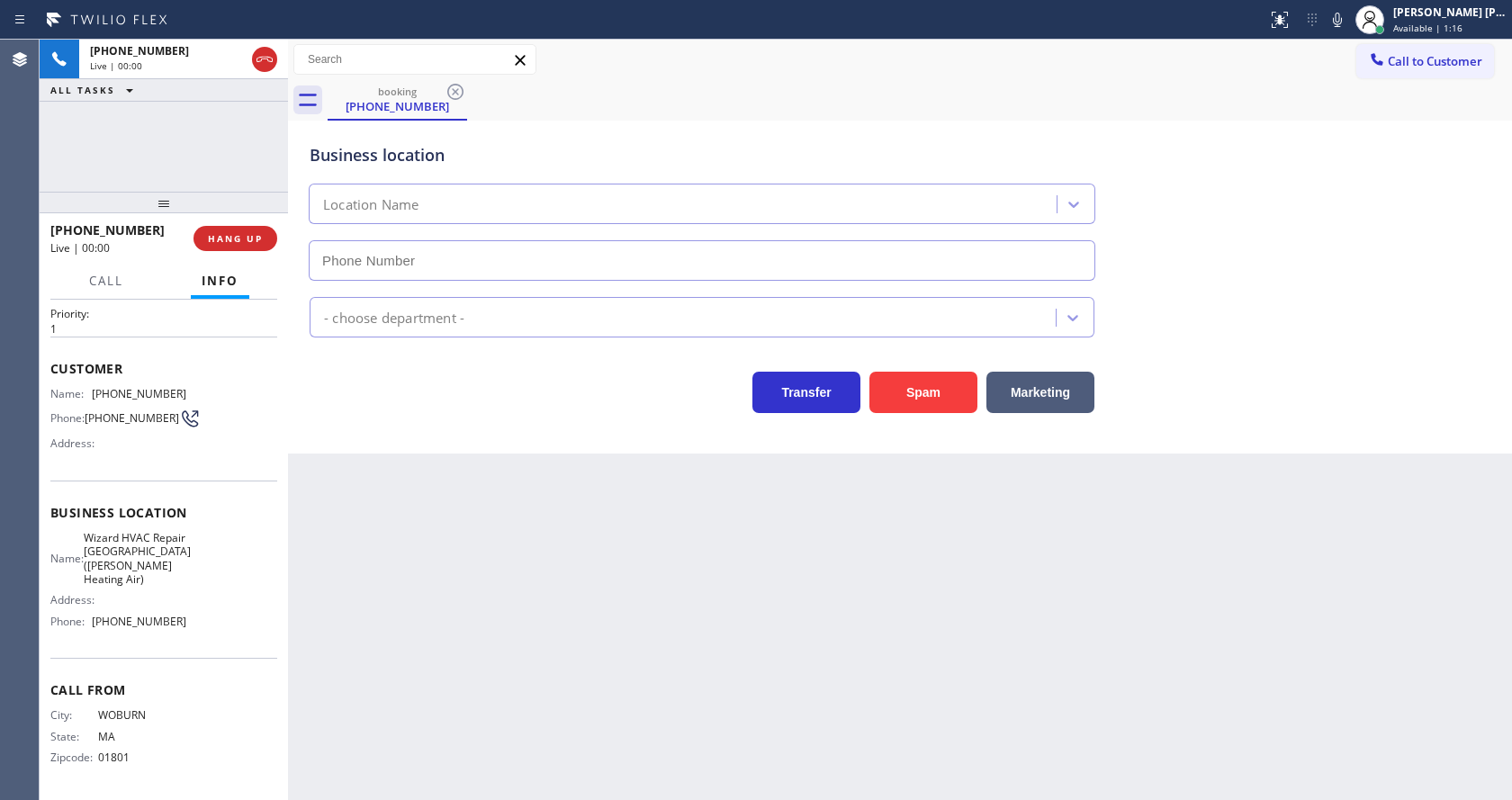
type input "[PHONE_NUMBER]"
click at [439, 547] on div "Back to Dashboard Change Sender ID Customers Technicians Select a contact Outbo…" at bounding box center [900, 419] width 1224 height 760
click at [508, 595] on div "Back to Dashboard Change Sender ID Customers Technicians Select a contact Outbo…" at bounding box center [900, 419] width 1224 height 760
click at [1340, 32] on button at bounding box center [1337, 20] width 25 height 25
click at [1348, 18] on icon at bounding box center [1337, 20] width 22 height 21
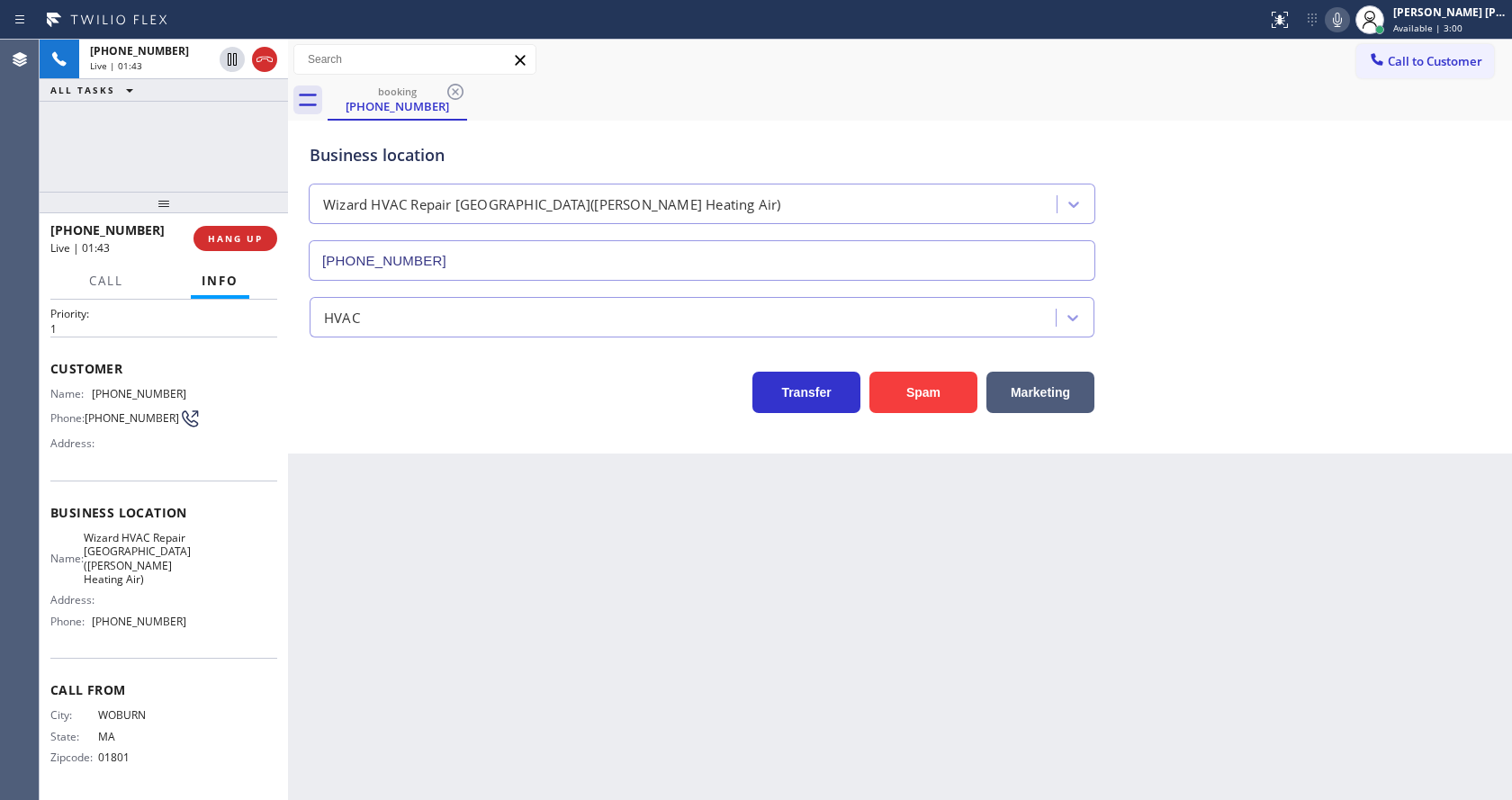
click at [1335, 165] on div "Business location Wizard HVAC Repair [GEOGRAPHIC_DATA]([PERSON_NAME] Heating Ai…" at bounding box center [900, 199] width 1188 height 163
click at [564, 469] on div "Back to Dashboard Change Sender ID Customers Technicians Select a contact Outbo…" at bounding box center [900, 419] width 1224 height 760
click at [582, 579] on div "Back to Dashboard Change Sender ID Customers Technicians Select a contact Outbo…" at bounding box center [900, 419] width 1224 height 760
click at [552, 707] on div "Back to Dashboard Change Sender ID Customers Technicians Select a contact Outbo…" at bounding box center [900, 419] width 1224 height 760
click at [487, 474] on div "Back to Dashboard Change Sender ID Customers Technicians Select a contact Outbo…" at bounding box center [900, 419] width 1224 height 760
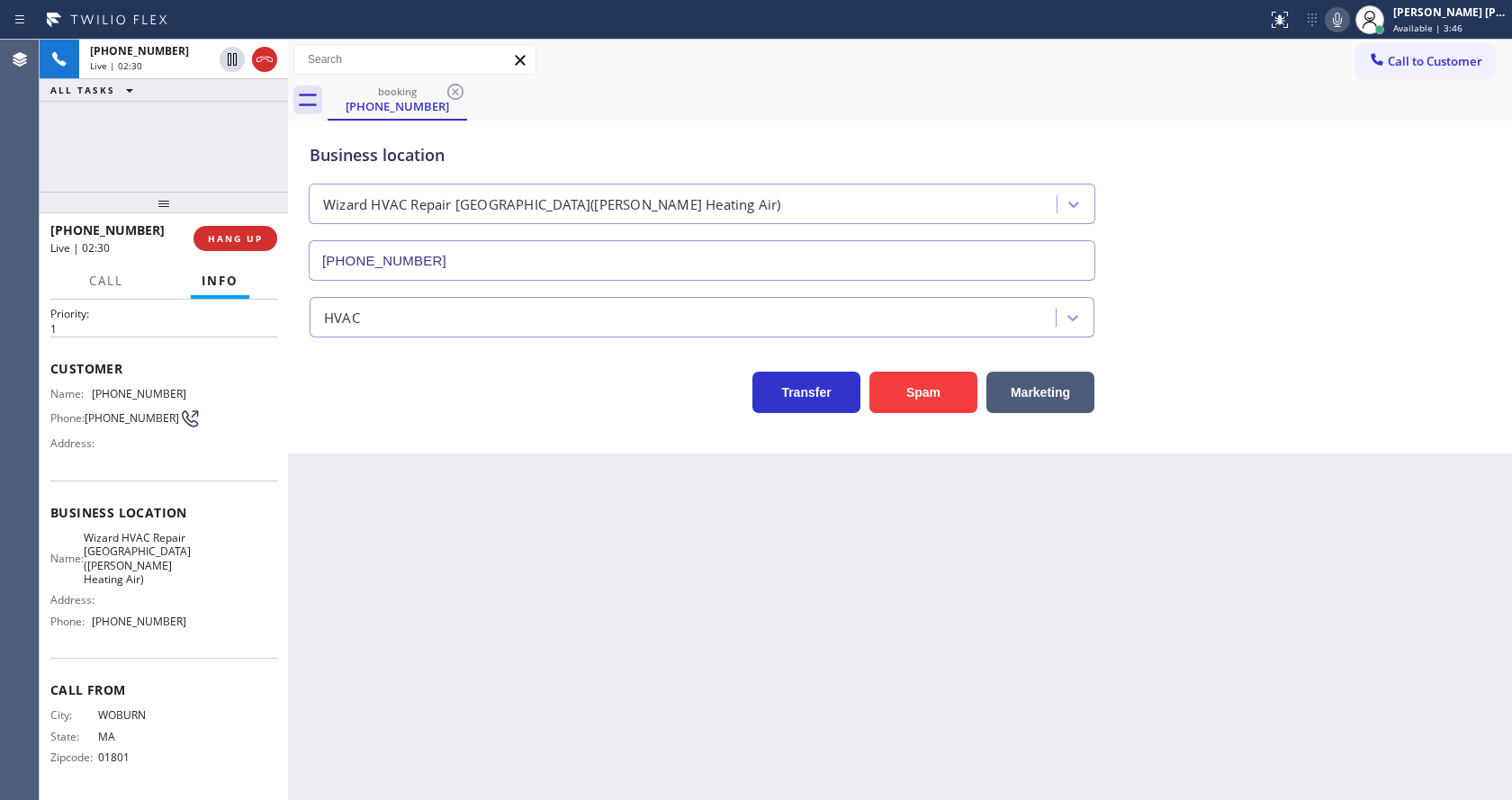
click at [554, 556] on div "Back to Dashboard Change Sender ID Customers Technicians Select a contact Outbo…" at bounding box center [900, 419] width 1224 height 760
click at [405, 515] on div "Back to Dashboard Change Sender ID Customers Technicians Select a contact Outbo…" at bounding box center [900, 419] width 1224 height 760
click at [495, 553] on div "Back to Dashboard Change Sender ID Customers Technicians Select a contact Outbo…" at bounding box center [900, 419] width 1224 height 760
click at [482, 474] on div "Back to Dashboard Change Sender ID Customers Technicians Select a contact Outbo…" at bounding box center [900, 419] width 1224 height 760
click at [1340, 26] on icon at bounding box center [1337, 20] width 22 height 21
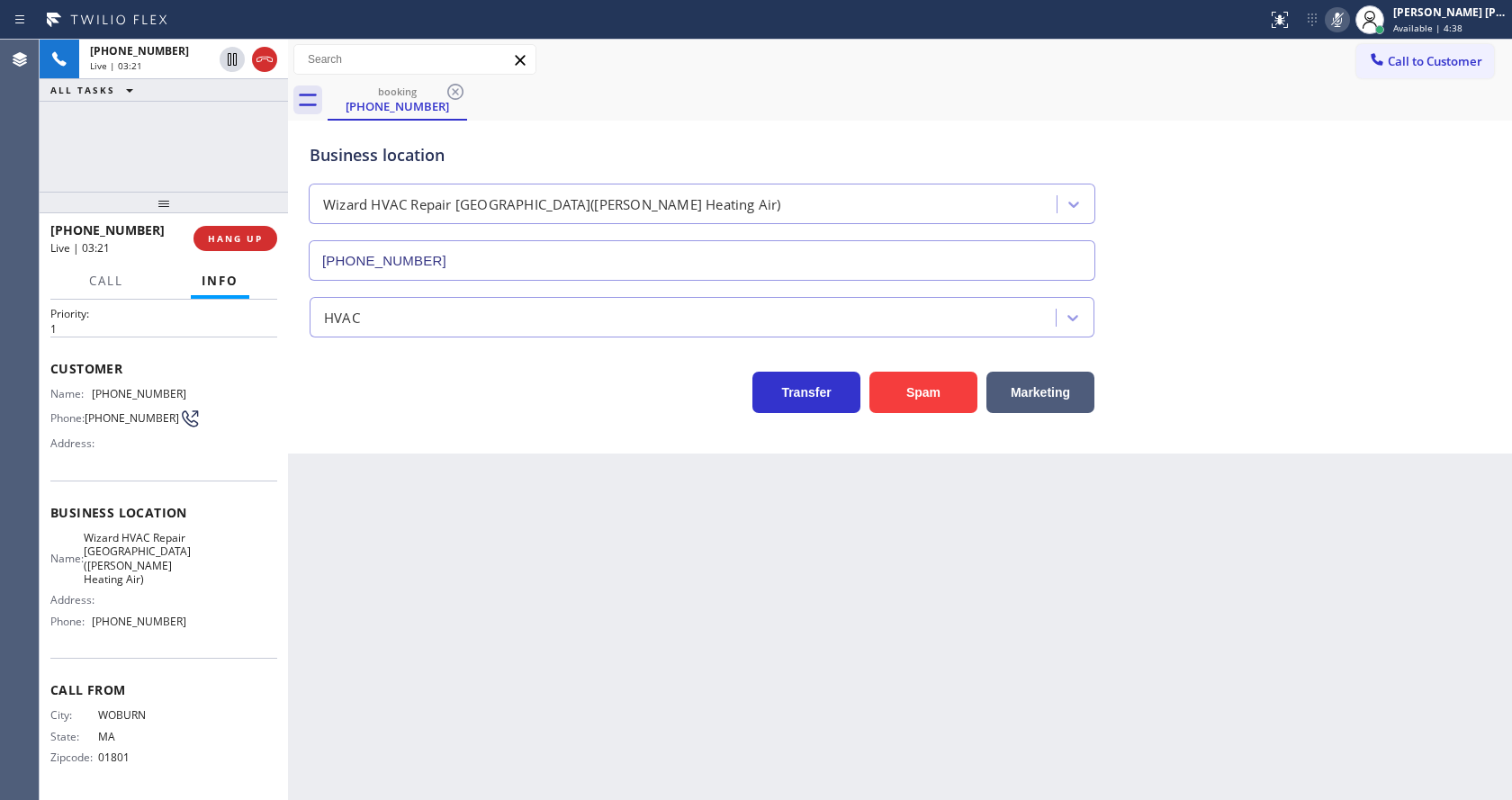
click at [1338, 22] on icon at bounding box center [1337, 20] width 22 height 21
click at [1337, 113] on div "booking [PHONE_NUMBER]" at bounding box center [919, 100] width 1185 height 40
click at [543, 599] on div "Back to Dashboard Change Sender ID Customers Technicians Select a contact Outbo…" at bounding box center [900, 419] width 1224 height 760
click at [513, 676] on div "Back to Dashboard Change Sender ID Customers Technicians Select a contact Outbo…" at bounding box center [900, 419] width 1224 height 760
click at [408, 548] on div "Back to Dashboard Change Sender ID Customers Technicians Select a contact Outbo…" at bounding box center [900, 419] width 1224 height 760
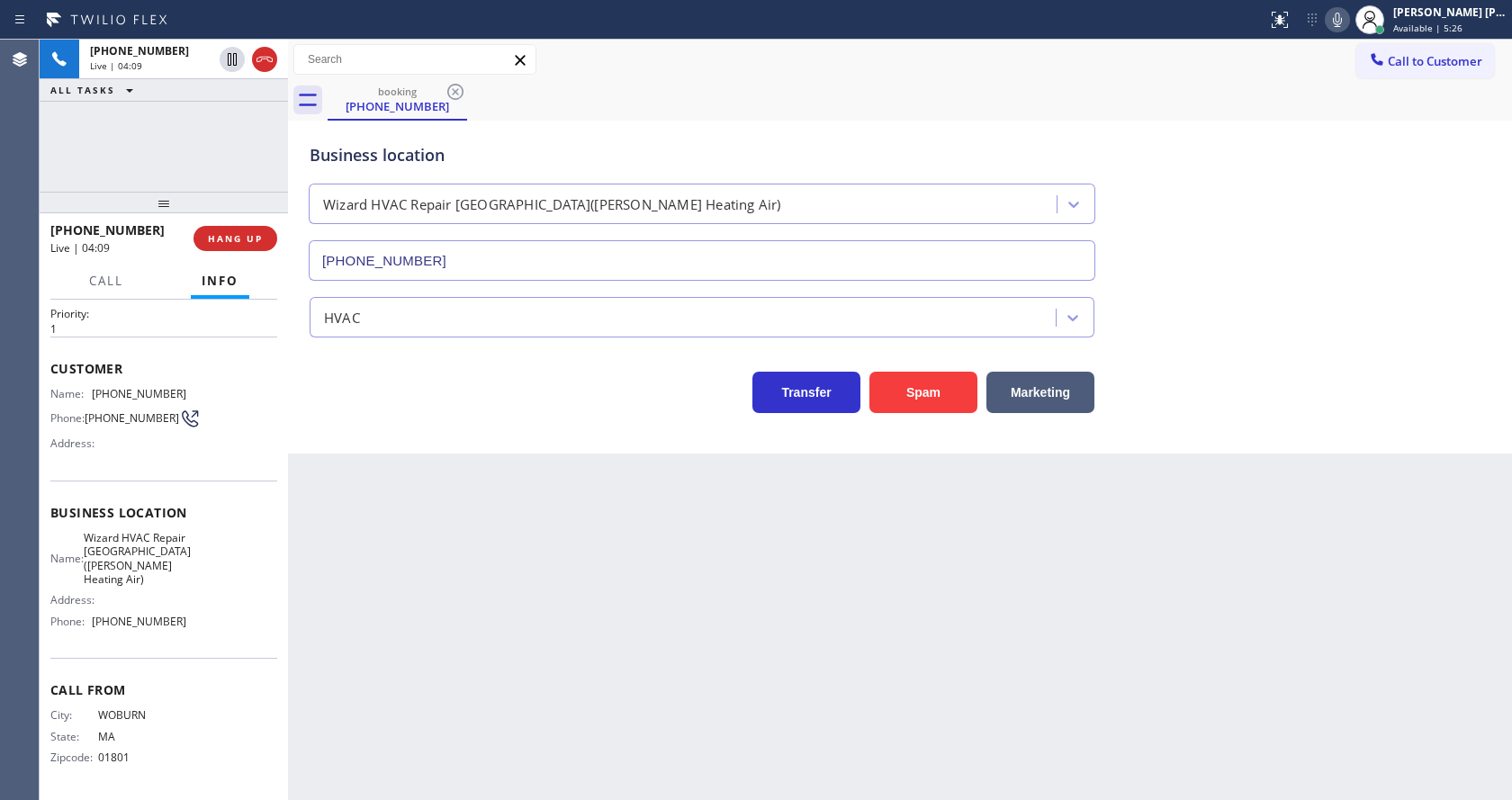
click at [708, 636] on div "Back to Dashboard Change Sender ID Customers Technicians Select a contact Outbo…" at bounding box center [900, 419] width 1224 height 760
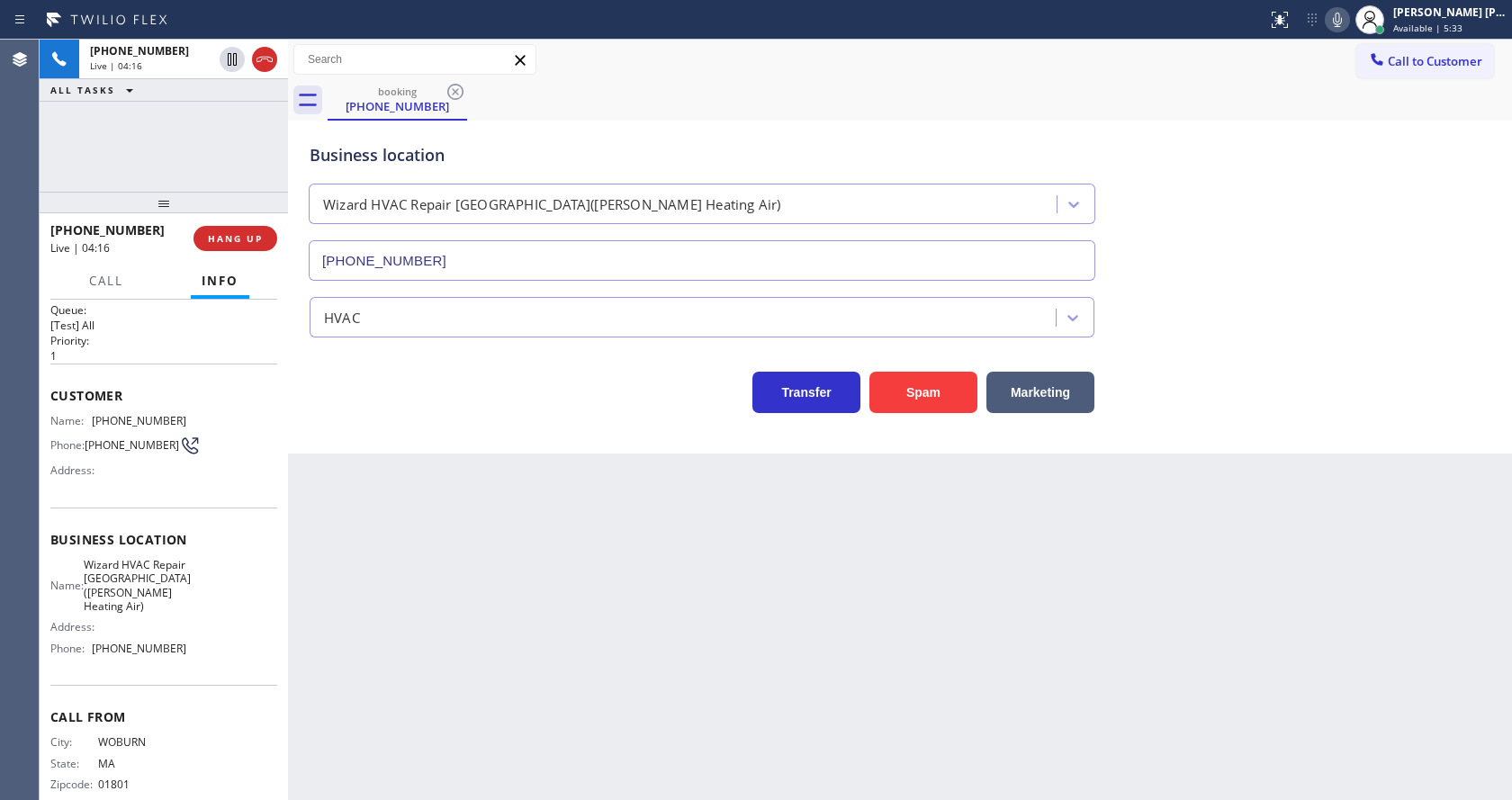
scroll to position [0, 0]
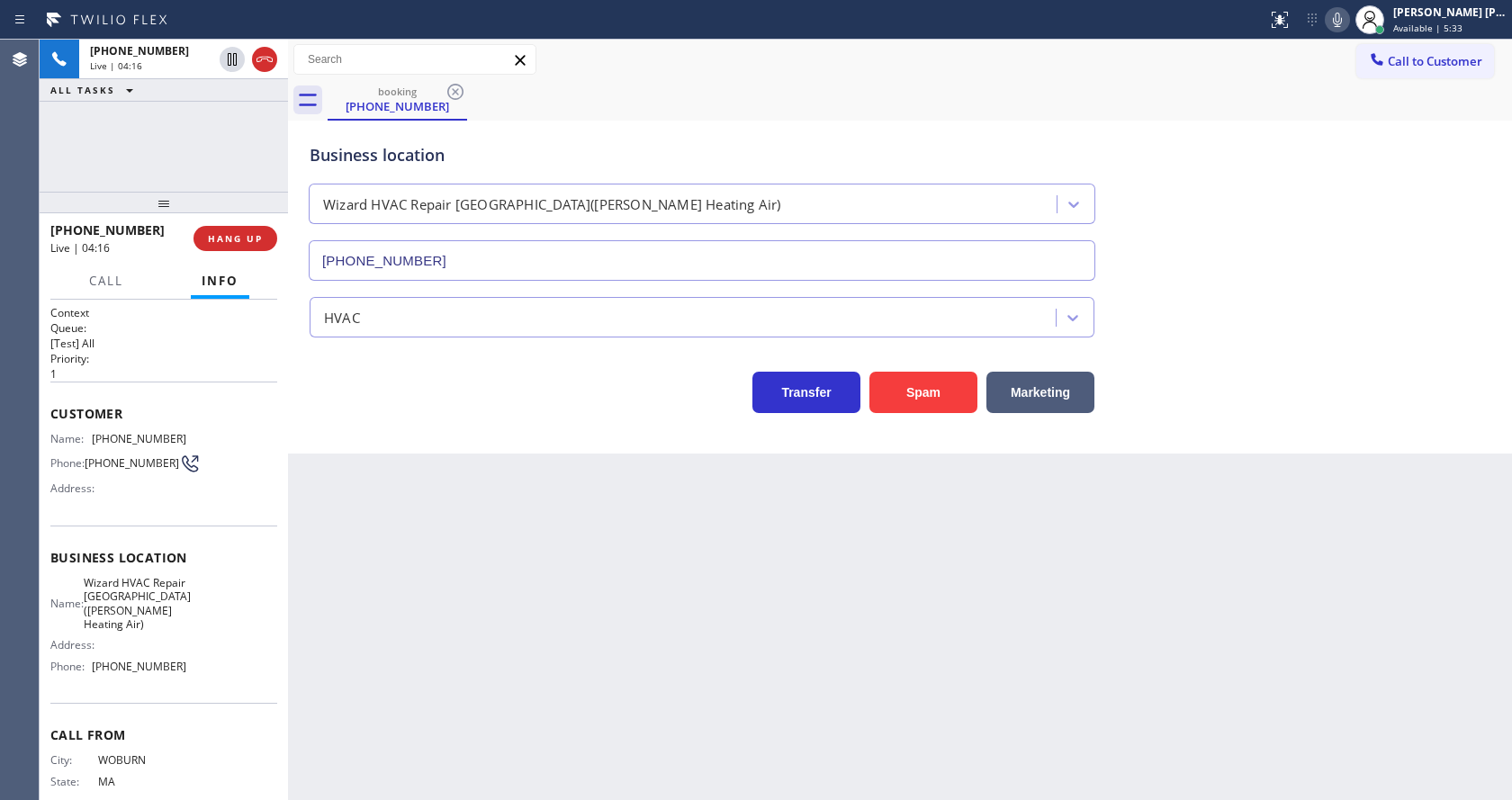
click at [745, 733] on div "Back to Dashboard Change Sender ID Customers Technicians Select a contact Outbo…" at bounding box center [900, 419] width 1224 height 760
click at [398, 484] on div "Back to Dashboard Change Sender ID Customers Technicians Select a contact Outbo…" at bounding box center [900, 419] width 1224 height 760
click at [951, 584] on div "Back to Dashboard Change Sender ID Customers Technicians Select a contact Outbo…" at bounding box center [900, 419] width 1224 height 760
click at [496, 604] on div "Back to Dashboard Change Sender ID Customers Technicians Select a contact Outbo…" at bounding box center [900, 419] width 1224 height 760
click at [413, 536] on div "Back to Dashboard Change Sender ID Customers Technicians Select a contact Outbo…" at bounding box center [900, 419] width 1224 height 760
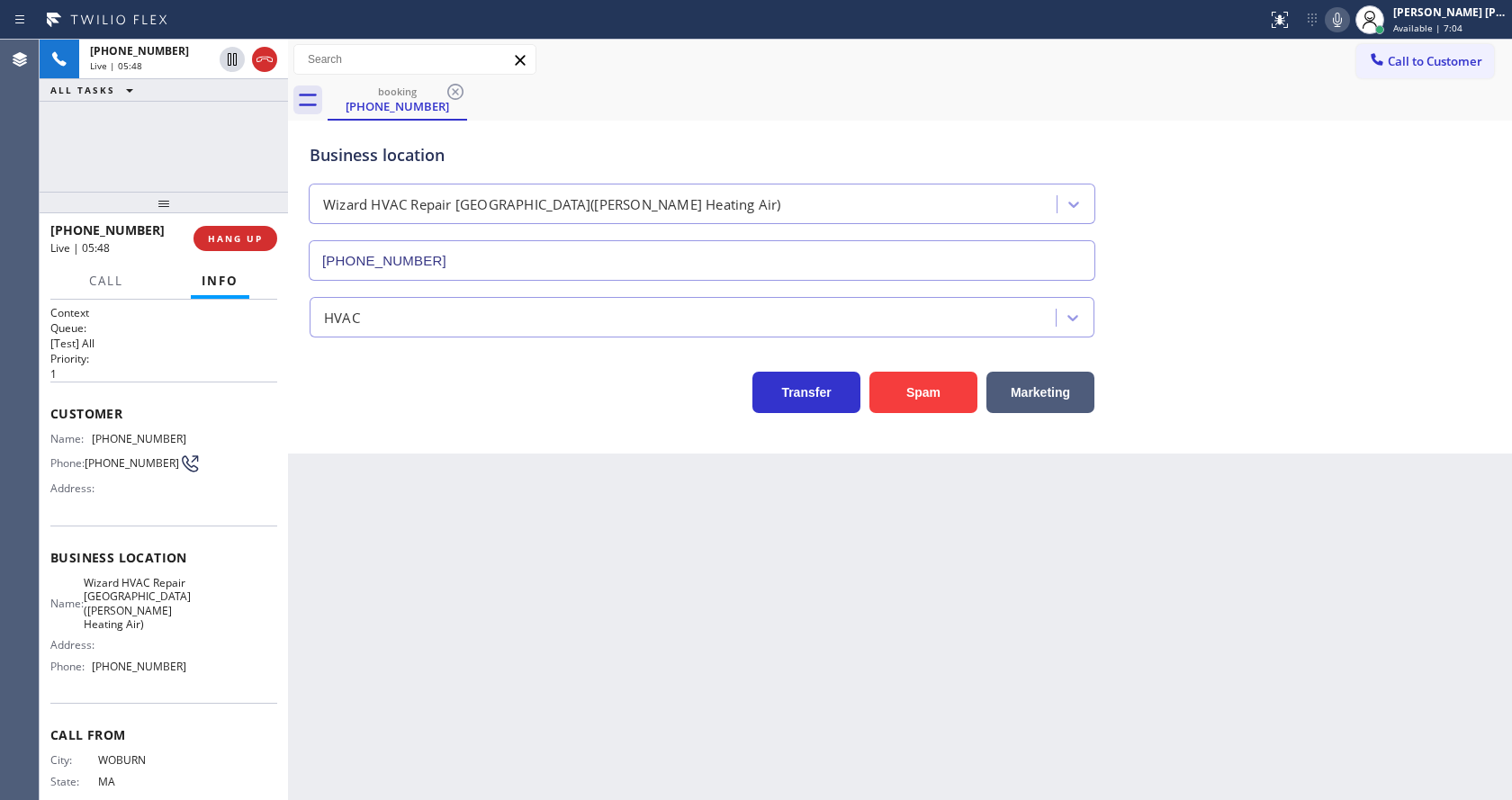
drag, startPoint x: 400, startPoint y: 766, endPoint x: 404, endPoint y: 793, distance: 27.3
click at [400, 774] on div "Back to Dashboard Change Sender ID Customers Technicians Select a contact Outbo…" at bounding box center [900, 419] width 1224 height 760
click at [859, 703] on div "Back to Dashboard Change Sender ID Customers Technicians Select a contact Outbo…" at bounding box center [900, 419] width 1224 height 760
click at [476, 509] on div "Back to Dashboard Change Sender ID Customers Technicians Select a contact Outbo…" at bounding box center [900, 419] width 1224 height 760
click at [219, 525] on div "Customer Name: [PHONE_NUMBER] Phone: [PHONE_NUMBER] Address:" at bounding box center [164, 453] width 227 height 144
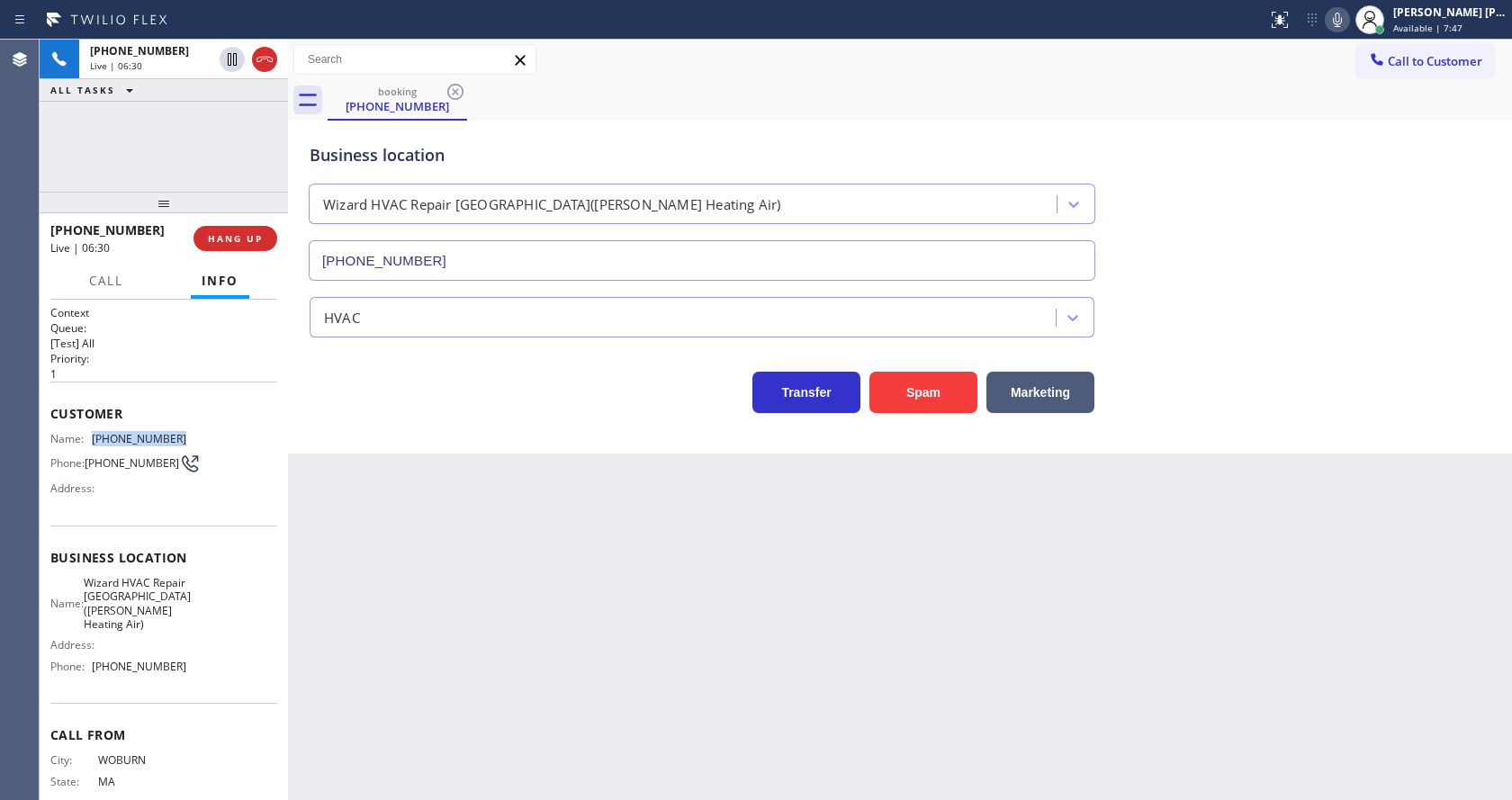
drag, startPoint x: 90, startPoint y: 442, endPoint x: 191, endPoint y: 444, distance: 101.0
click at [191, 444] on div "Name: [PHONE_NUMBER] Phone: [PHONE_NUMBER] Address:" at bounding box center [164, 467] width 227 height 71
copy div "[PHONE_NUMBER]"
click at [519, 631] on div "Back to Dashboard Change Sender ID Customers Technicians Select a contact Outbo…" at bounding box center [900, 419] width 1224 height 760
click at [111, 650] on div "Address:" at bounding box center [118, 644] width 136 height 13
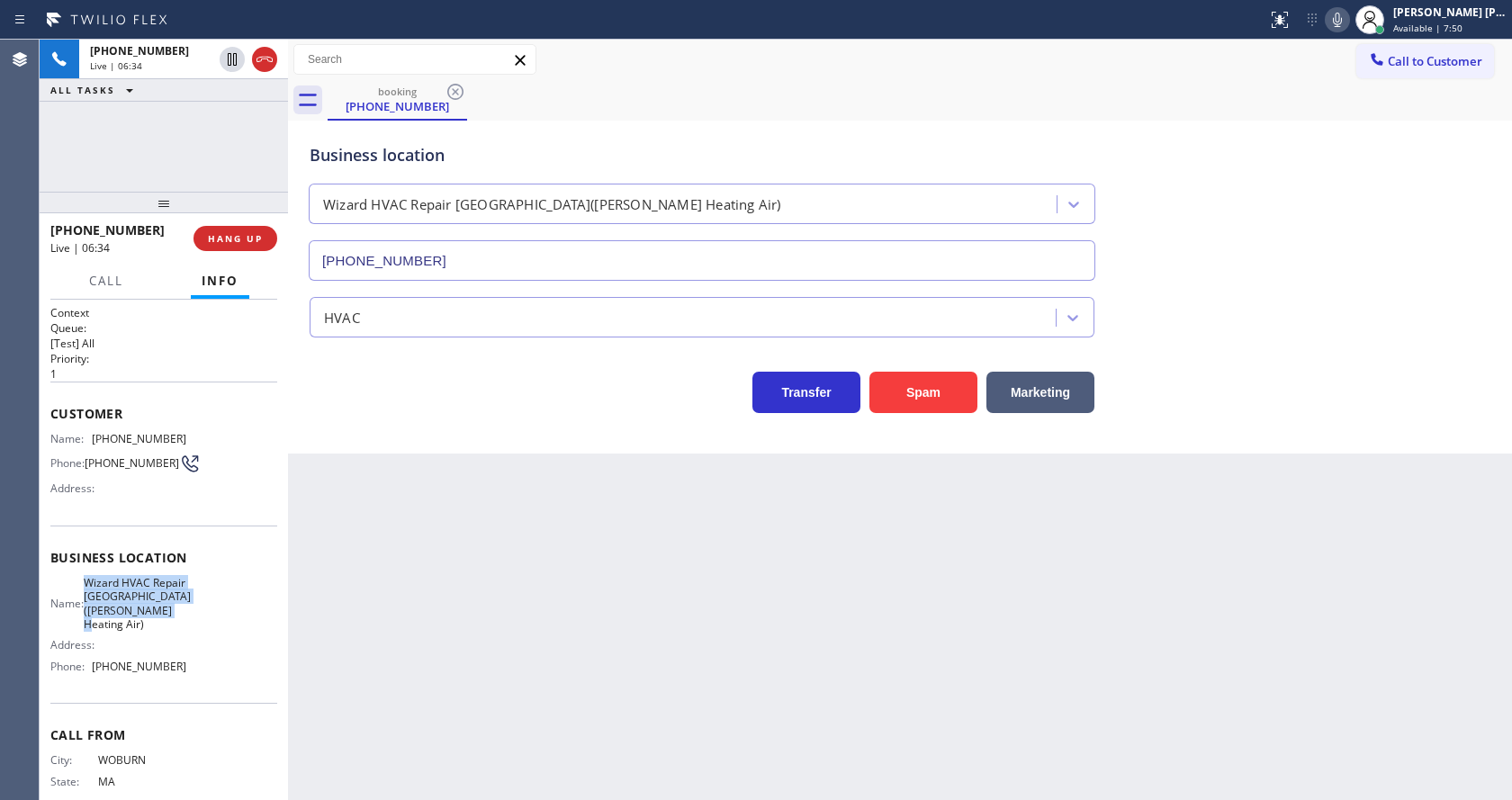
drag, startPoint x: 85, startPoint y: 579, endPoint x: 169, endPoint y: 638, distance: 102.6
click at [169, 638] on div "Business location Name: Wizard HVAC Repair [GEOGRAPHIC_DATA]([PERSON_NAME] Heat…" at bounding box center [164, 614] width 227 height 179
click at [379, 679] on div "Back to Dashboard Change Sender ID Customers Technicians Select a contact Outbo…" at bounding box center [900, 419] width 1224 height 760
drag, startPoint x: 189, startPoint y: 636, endPoint x: 163, endPoint y: 659, distance: 34.7
click at [189, 636] on div "Name: Wizard HVAC Repair [GEOGRAPHIC_DATA]([PERSON_NAME] Heating Air) Address: …" at bounding box center [164, 628] width 227 height 106
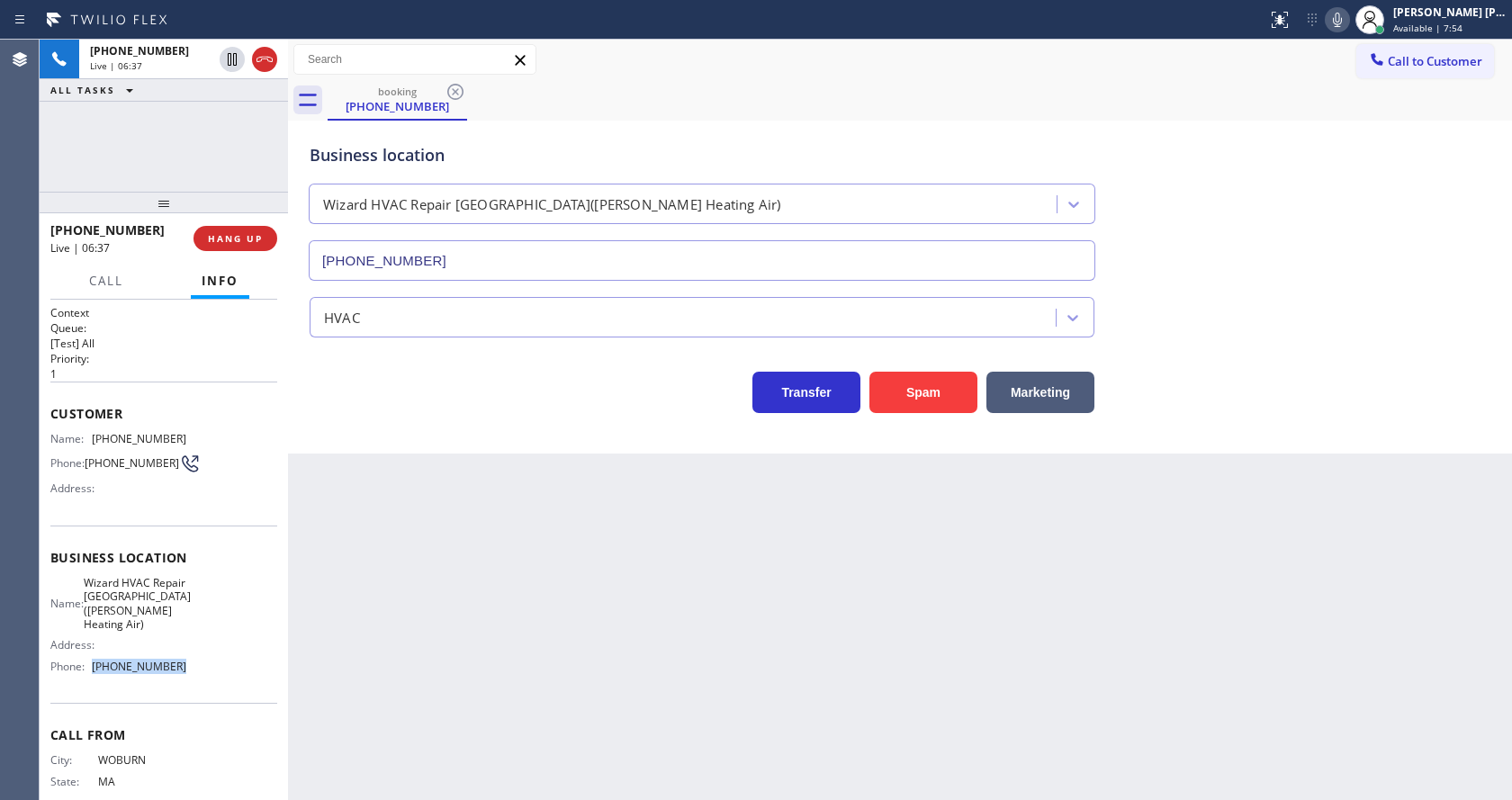
drag, startPoint x: 91, startPoint y: 669, endPoint x: 206, endPoint y: 680, distance: 115.5
click at [206, 680] on div "Name: Wizard HVAC Repair [GEOGRAPHIC_DATA]([PERSON_NAME] Heating Air) Address: …" at bounding box center [164, 628] width 227 height 106
click at [515, 631] on div "Back to Dashboard Change Sender ID Customers Technicians Select a contact Outbo…" at bounding box center [900, 419] width 1224 height 760
click at [396, 635] on div "Back to Dashboard Change Sender ID Customers Technicians Select a contact Outbo…" at bounding box center [900, 419] width 1224 height 760
click at [816, 613] on div "Back to Dashboard Change Sender ID Customers Technicians Select a contact Outbo…" at bounding box center [900, 419] width 1224 height 760
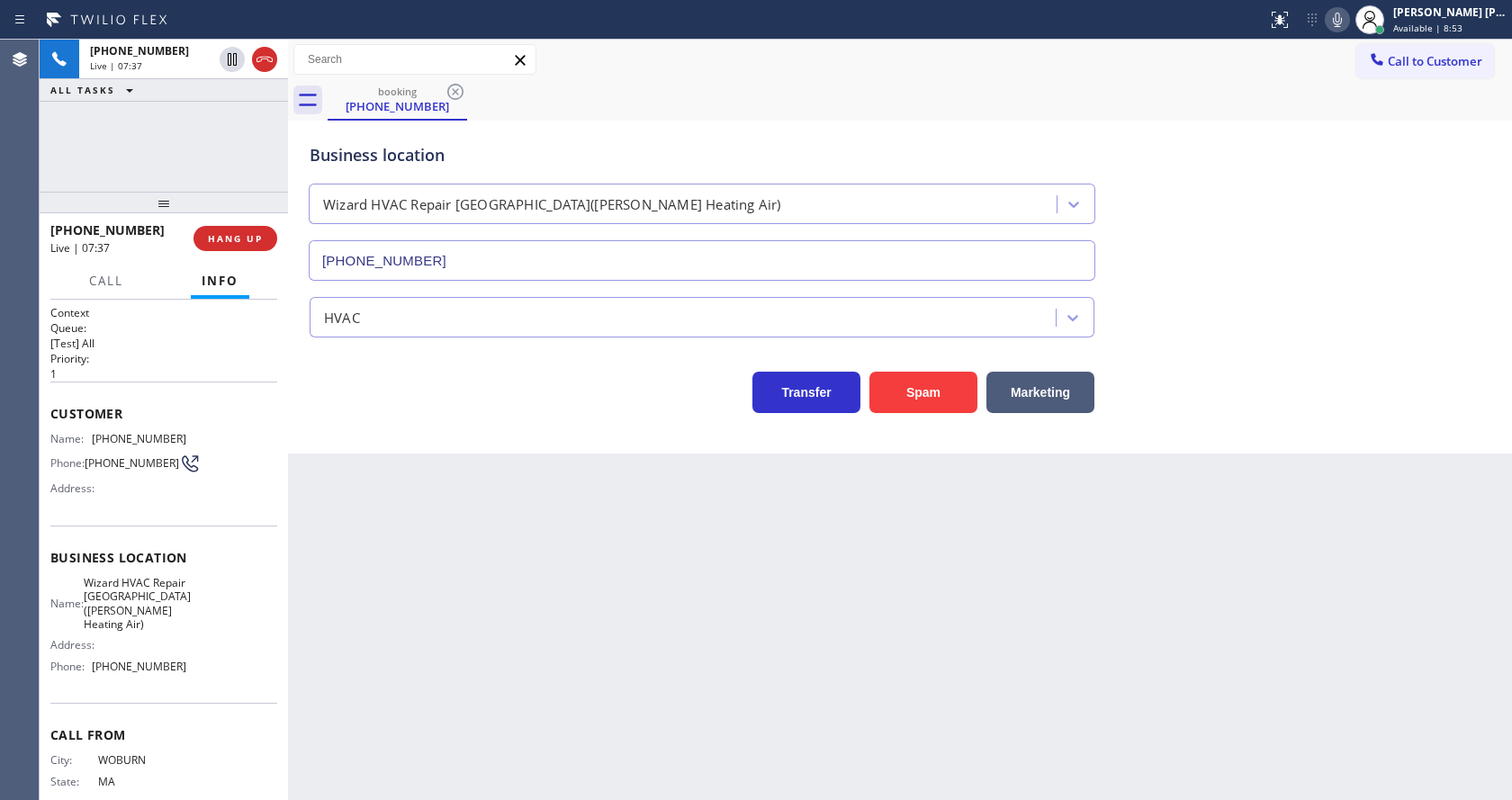
click at [1348, 18] on icon at bounding box center [1337, 20] width 22 height 21
click at [1339, 21] on icon at bounding box center [1337, 20] width 22 height 21
click at [1338, 93] on div "booking [PHONE_NUMBER]" at bounding box center [919, 100] width 1185 height 40
click at [468, 564] on div "Back to Dashboard Change Sender ID Customers Technicians Select a contact Outbo…" at bounding box center [900, 419] width 1224 height 760
click at [757, 580] on div "Back to Dashboard Change Sender ID Customers Technicians Select a contact Outbo…" at bounding box center [900, 419] width 1224 height 760
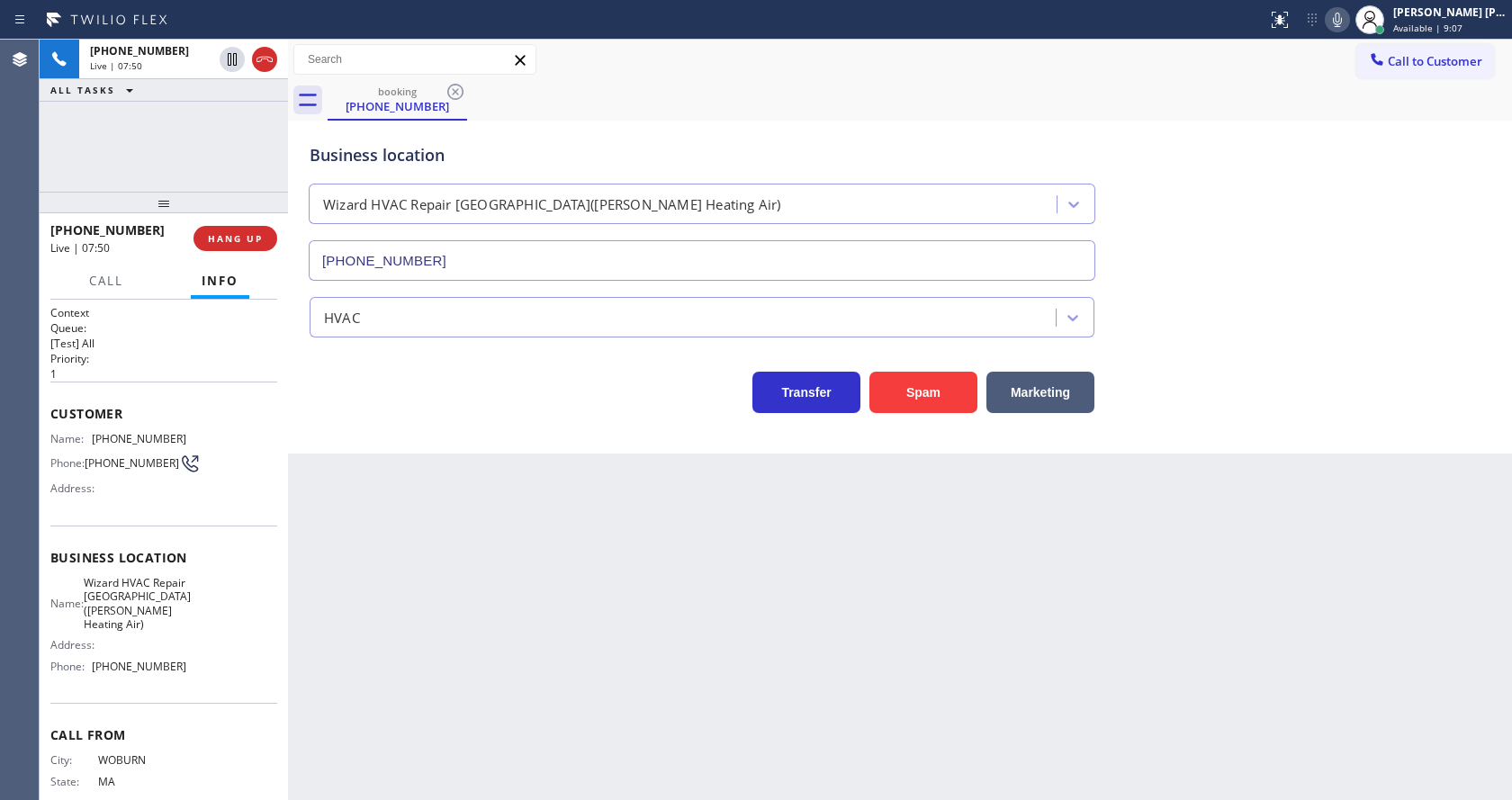
click at [1341, 20] on icon at bounding box center [1337, 20] width 22 height 21
click at [231, 53] on icon at bounding box center [232, 59] width 22 height 21
click at [508, 527] on div "Back to Dashboard Change Sender ID Customers Technicians Select a contact Outbo…" at bounding box center [900, 419] width 1224 height 760
click at [440, 793] on div "Back to Dashboard Change Sender ID Customers Technicians Select a contact Outbo…" at bounding box center [900, 419] width 1224 height 760
click at [782, 664] on div "Back to Dashboard Change Sender ID Customers Technicians Select a contact Outbo…" at bounding box center [900, 419] width 1224 height 760
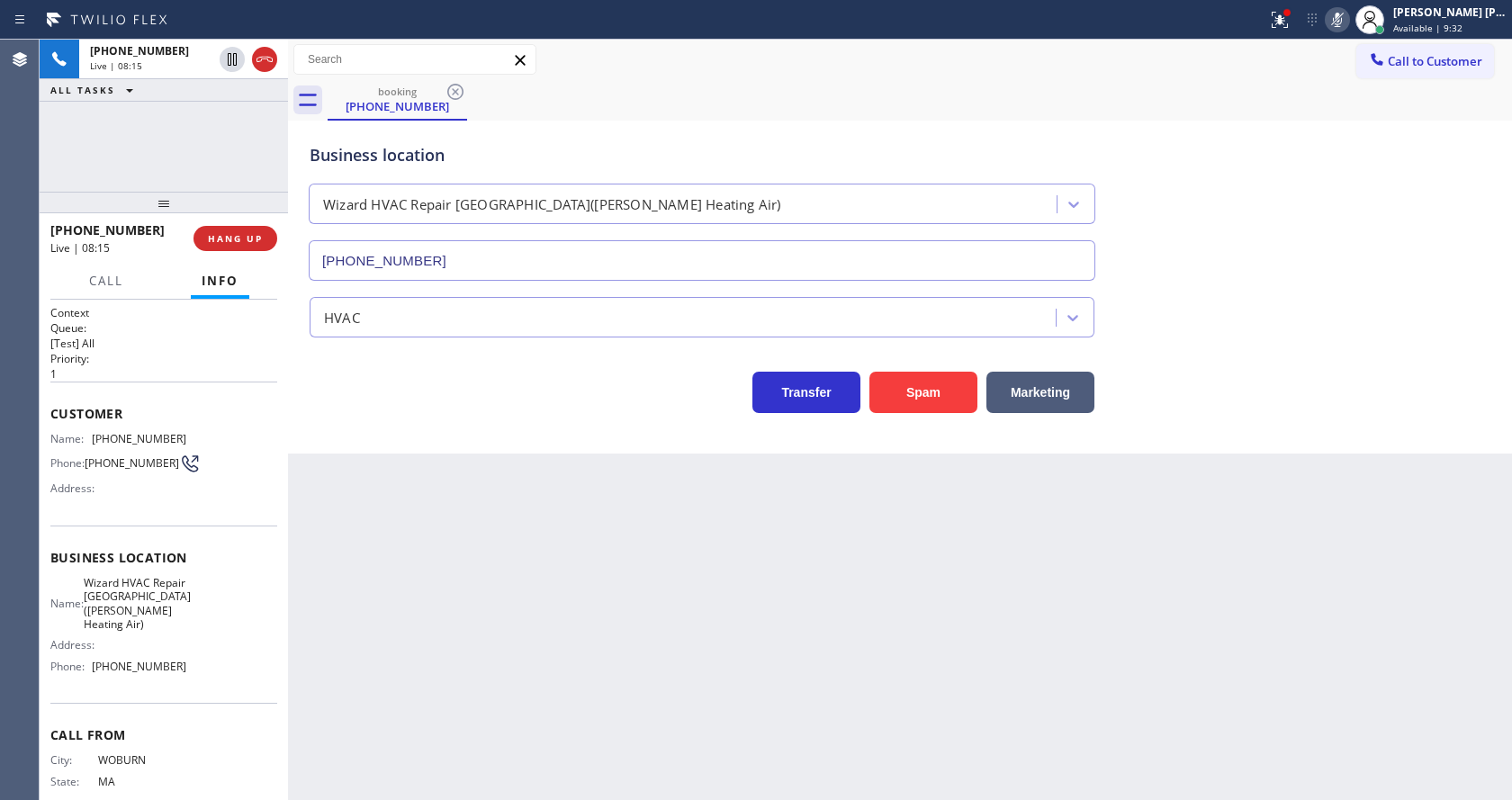
drag, startPoint x: 385, startPoint y: 520, endPoint x: 427, endPoint y: 787, distance: 270.3
click at [385, 520] on div "Back to Dashboard Change Sender ID Customers Technicians Select a contact Outbo…" at bounding box center [900, 419] width 1224 height 760
click at [233, 58] on icon at bounding box center [233, 59] width 9 height 12
click at [186, 145] on div "[PHONE_NUMBER] Live | 08:29 ALL TASKS ALL TASKS ACTIVE TASKS TASKS IN WRAP UP" at bounding box center [164, 115] width 249 height 152
click at [557, 527] on div "Back to Dashboard Change Sender ID Customers Technicians Select a contact Outbo…" at bounding box center [900, 419] width 1224 height 760
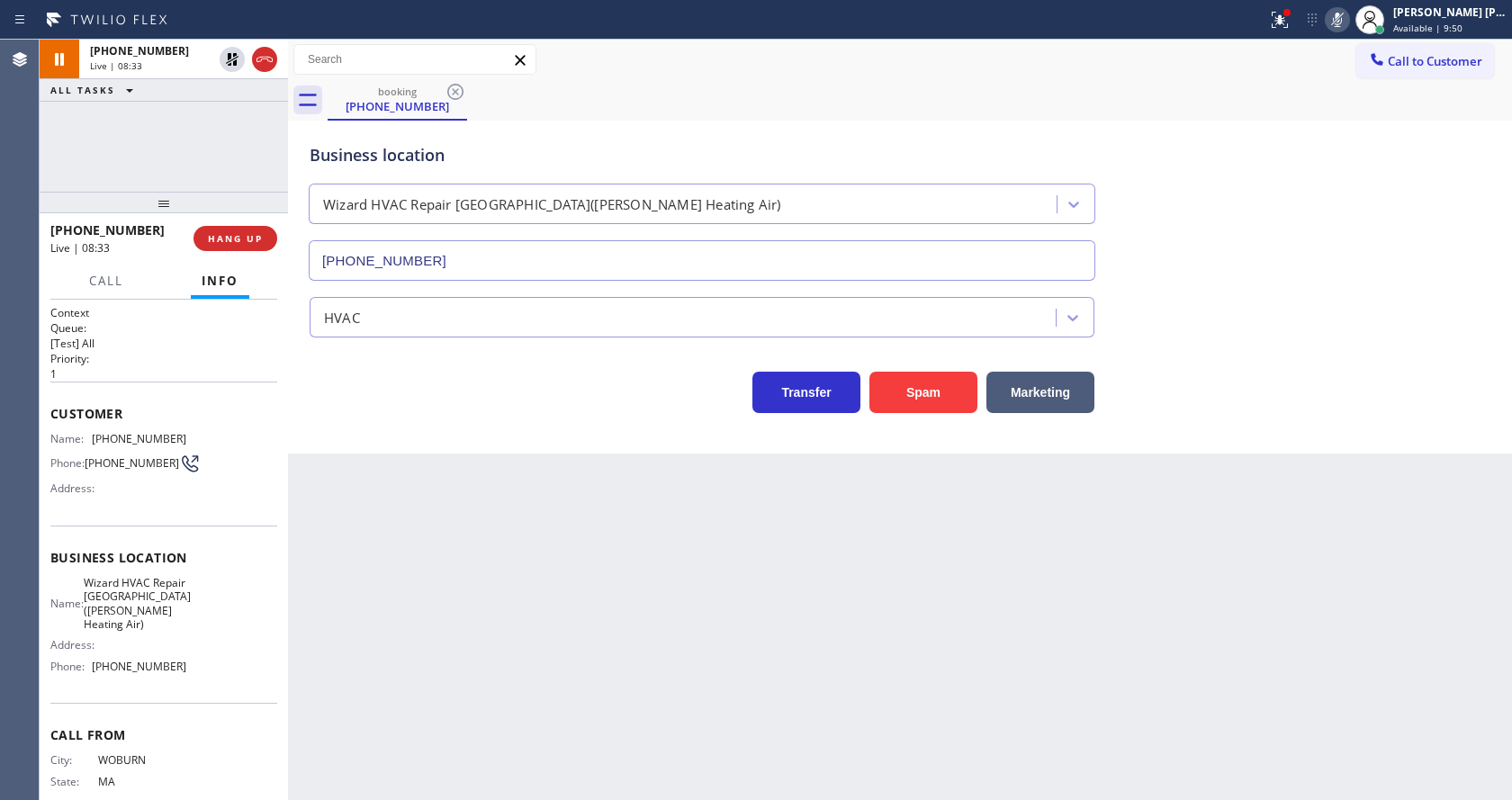
click at [460, 494] on div "Back to Dashboard Change Sender ID Customers Technicians Select a contact Outbo…" at bounding box center [900, 419] width 1224 height 760
click at [630, 641] on div "Back to Dashboard Change Sender ID Customers Technicians Select a contact Outbo…" at bounding box center [900, 419] width 1224 height 760
click at [481, 471] on div "Back to Dashboard Change Sender ID Customers Technicians Select a contact Outbo…" at bounding box center [900, 419] width 1224 height 760
click at [630, 721] on div "Back to Dashboard Change Sender ID Customers Technicians Select a contact Outbo…" at bounding box center [900, 419] width 1224 height 760
drag, startPoint x: 463, startPoint y: 681, endPoint x: 420, endPoint y: 780, distance: 107.9
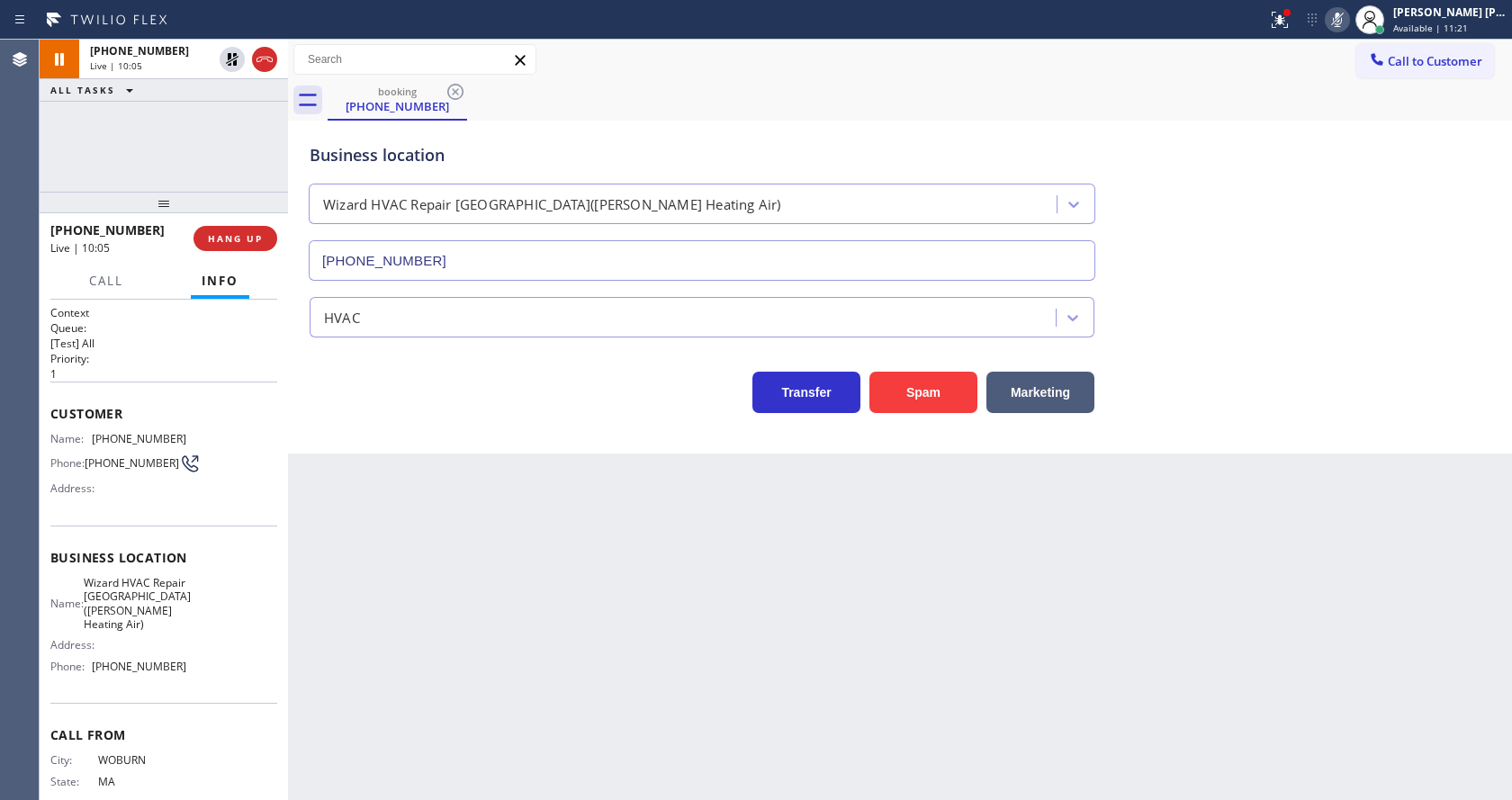
click at [463, 681] on div "Back to Dashboard Change Sender ID Customers Technicians Select a contact Outbo…" at bounding box center [900, 419] width 1224 height 760
drag, startPoint x: 809, startPoint y: 705, endPoint x: 731, endPoint y: 715, distance: 78.6
click at [809, 705] on div "Back to Dashboard Change Sender ID Customers Technicians Select a contact Outbo…" at bounding box center [900, 419] width 1224 height 760
click at [357, 555] on div "Back to Dashboard Change Sender ID Customers Technicians Select a contact Outbo…" at bounding box center [900, 419] width 1224 height 760
click at [970, 621] on div "Back to Dashboard Change Sender ID Customers Technicians Select a contact Outbo…" at bounding box center [900, 419] width 1224 height 760
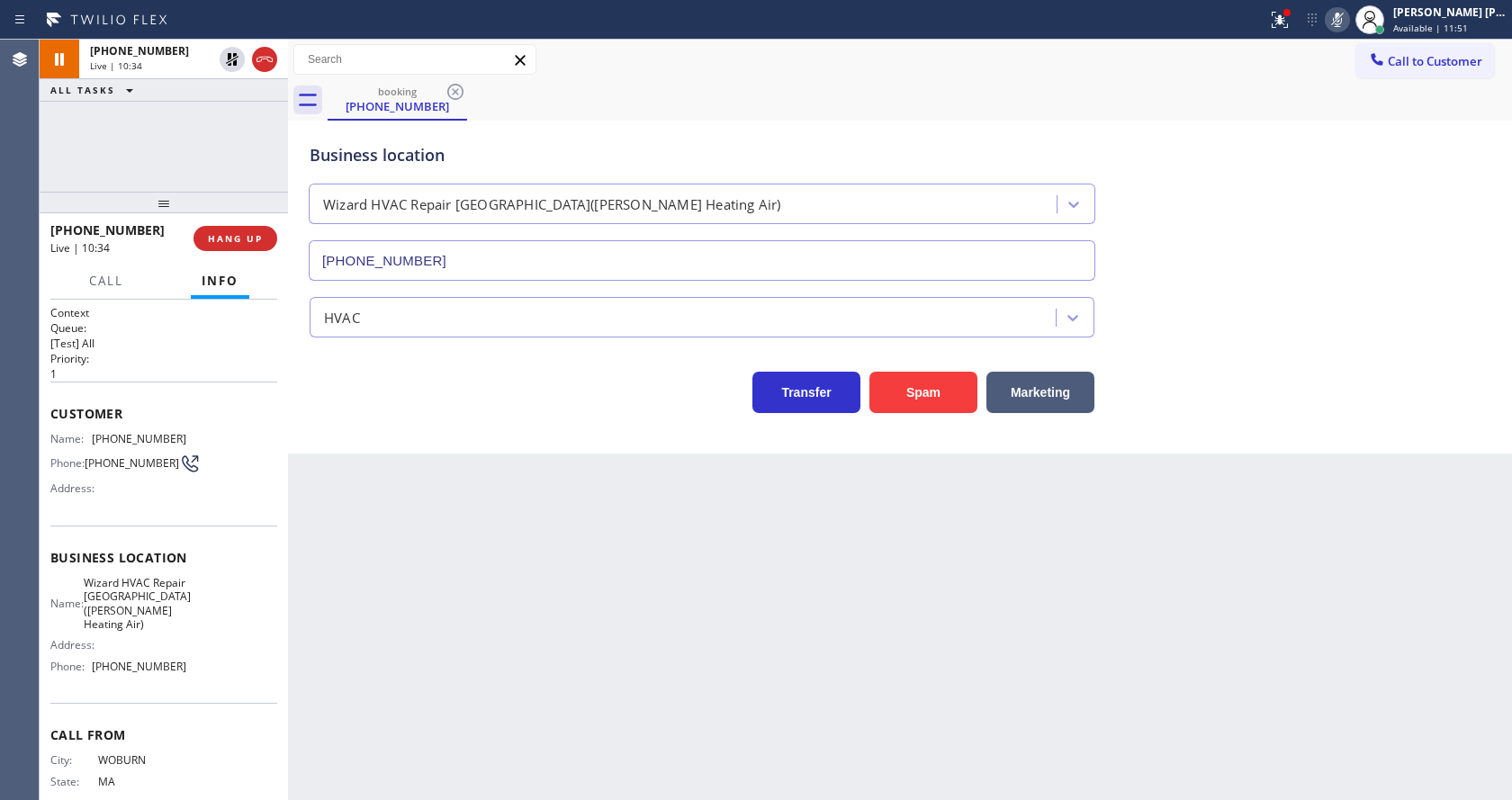
click at [337, 498] on div "Back to Dashboard Change Sender ID Customers Technicians Select a contact Outbo…" at bounding box center [900, 419] width 1224 height 760
click at [1285, 15] on icon at bounding box center [1280, 17] width 11 height 7
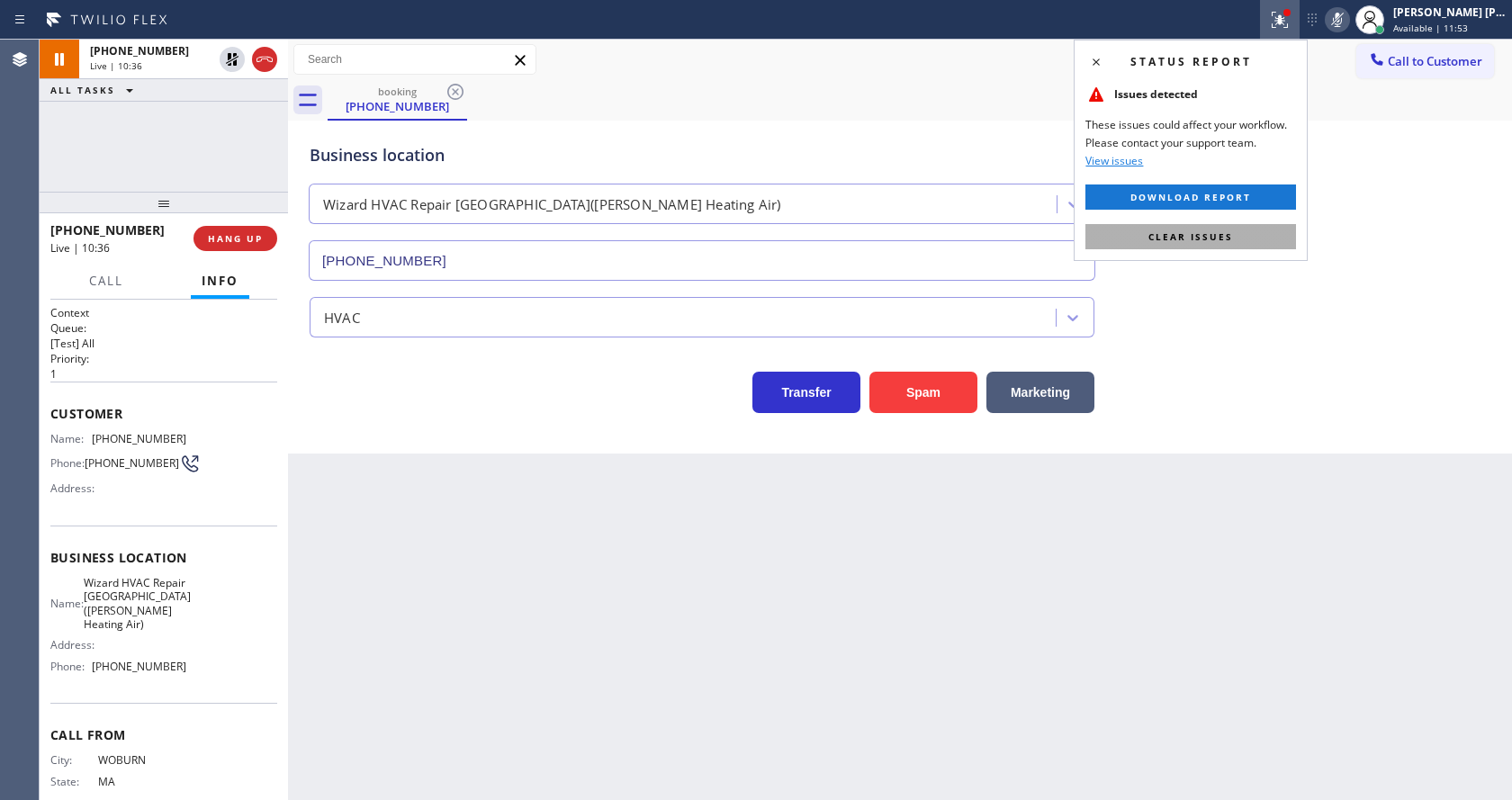
click at [1233, 227] on button "Clear issues" at bounding box center [1190, 236] width 210 height 25
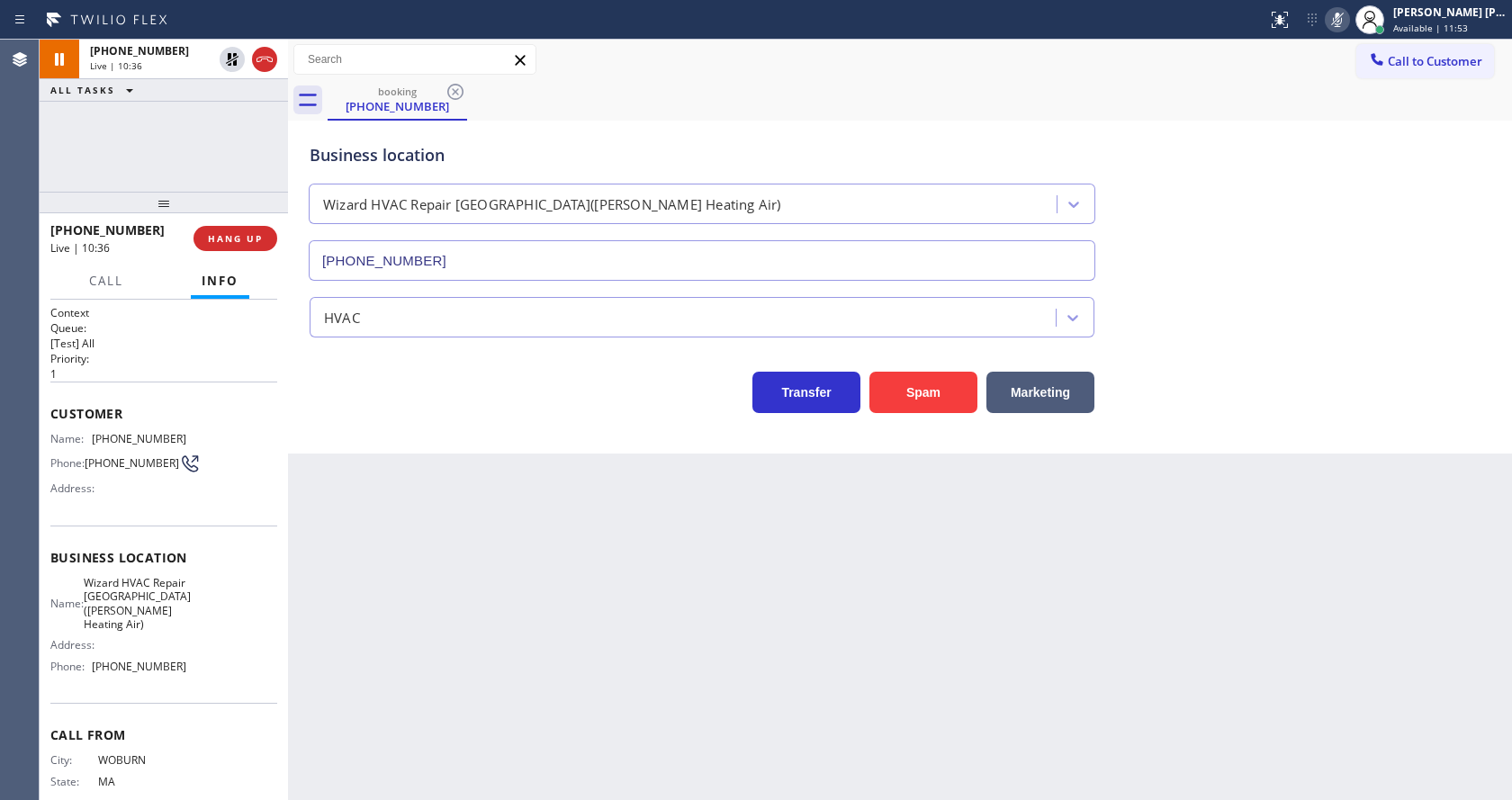
click at [1283, 212] on div "Business location Wizard HVAC Repair [GEOGRAPHIC_DATA]([PERSON_NAME] Heating Ai…" at bounding box center [900, 199] width 1188 height 163
click at [574, 632] on div "Back to Dashboard Change Sender ID Customers Technicians Select a contact Outbo…" at bounding box center [900, 419] width 1224 height 760
click at [1346, 18] on icon at bounding box center [1337, 20] width 22 height 21
click at [1341, 114] on div "booking [PHONE_NUMBER]" at bounding box center [919, 100] width 1185 height 40
click at [232, 55] on icon at bounding box center [232, 59] width 22 height 21
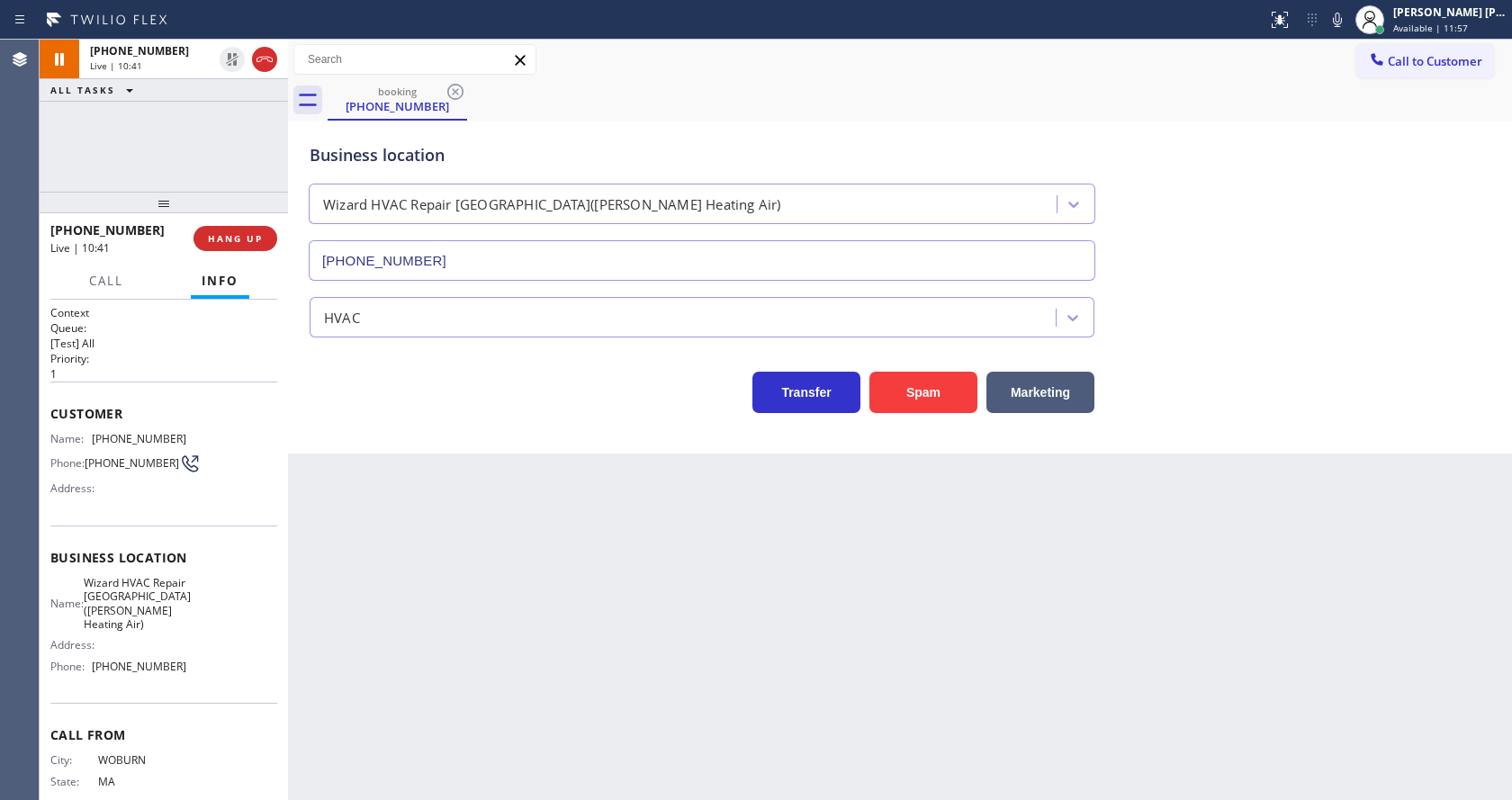
click at [432, 494] on div "Back to Dashboard Change Sender ID Customers Technicians Select a contact Outbo…" at bounding box center [900, 419] width 1224 height 760
click at [399, 777] on div "Back to Dashboard Change Sender ID Customers Technicians Select a contact Outbo…" at bounding box center [900, 419] width 1224 height 760
click at [664, 607] on div "Back to Dashboard Change Sender ID Customers Technicians Select a contact Outbo…" at bounding box center [900, 419] width 1224 height 760
click at [1342, 26] on icon at bounding box center [1337, 19] width 9 height 14
click at [1335, 313] on div "HVAC" at bounding box center [900, 313] width 1188 height 48
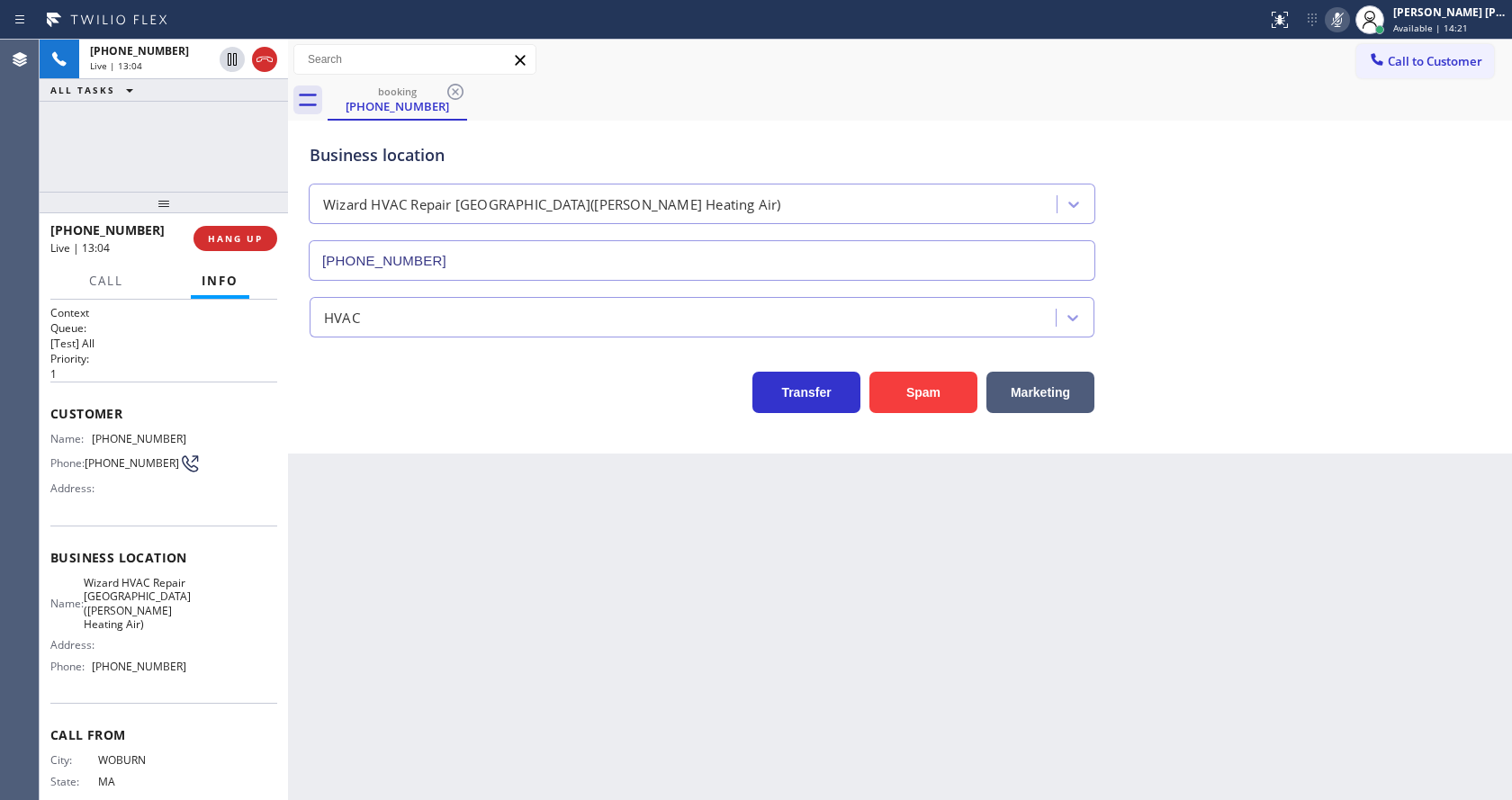
click at [488, 717] on div "Back to Dashboard Change Sender ID Customers Technicians Select a contact Outbo…" at bounding box center [900, 419] width 1224 height 760
click at [474, 466] on div "Back to Dashboard Change Sender ID Customers Technicians Select a contact Outbo…" at bounding box center [900, 419] width 1224 height 760
click at [1344, 32] on button at bounding box center [1337, 20] width 25 height 25
click at [1340, 221] on div "Business location Wizard HVAC Repair [GEOGRAPHIC_DATA]([PERSON_NAME] Heating Ai…" at bounding box center [900, 199] width 1188 height 163
click at [587, 609] on div "Back to Dashboard Change Sender ID Customers Technicians Select a contact Outbo…" at bounding box center [900, 419] width 1224 height 760
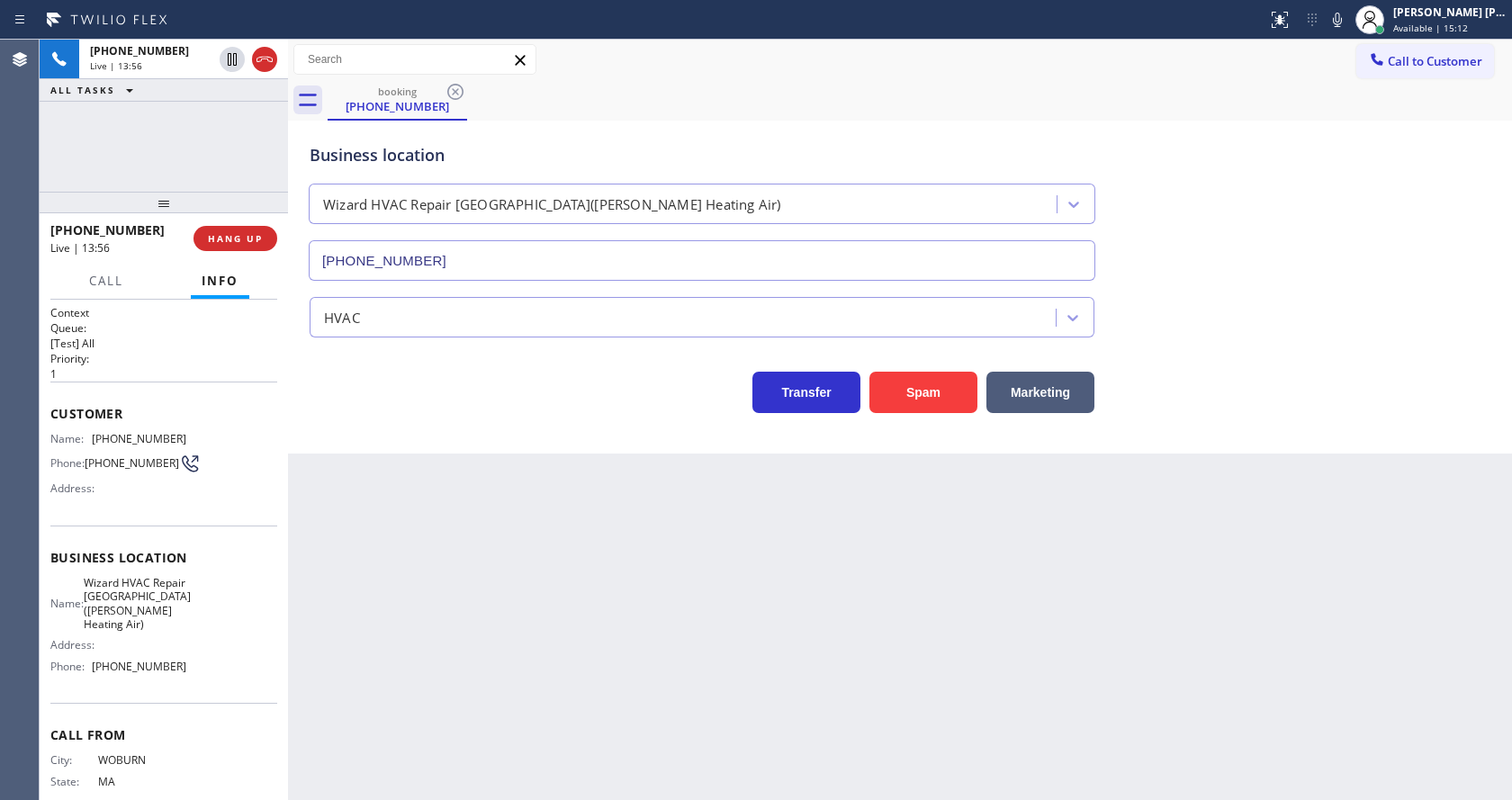
click at [382, 679] on div "Back to Dashboard Change Sender ID Customers Technicians Select a contact Outbo…" at bounding box center [900, 419] width 1224 height 760
click at [905, 694] on div "Back to Dashboard Change Sender ID Customers Technicians Select a contact Outbo…" at bounding box center [900, 419] width 1224 height 760
click at [381, 492] on div "Back to Dashboard Change Sender ID Customers Technicians Select a contact Outbo…" at bounding box center [900, 419] width 1224 height 760
click at [1338, 21] on icon at bounding box center [1337, 20] width 22 height 21
click at [1337, 97] on div "booking [PHONE_NUMBER]" at bounding box center [919, 100] width 1185 height 40
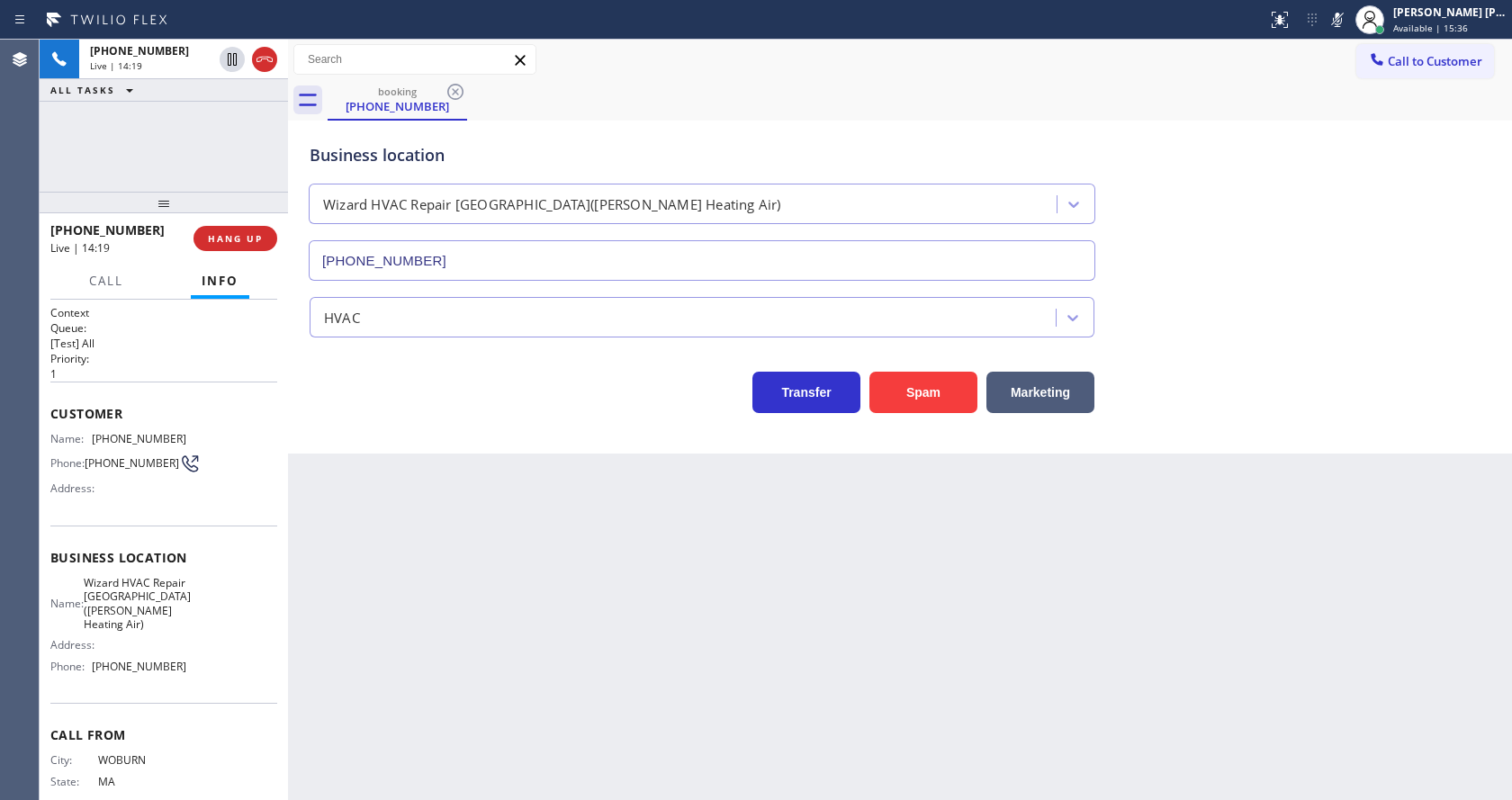
click at [564, 632] on div "Back to Dashboard Change Sender ID Customers Technicians Select a contact Outbo…" at bounding box center [900, 419] width 1224 height 760
click at [386, 747] on div "Back to Dashboard Change Sender ID Customers Technicians Select a contact Outbo…" at bounding box center [900, 419] width 1224 height 760
click at [484, 482] on div "Back to Dashboard Change Sender ID Customers Technicians Select a contact Outbo…" at bounding box center [900, 419] width 1224 height 760
click at [1336, 28] on icon at bounding box center [1337, 20] width 22 height 21
click at [1374, 270] on div "Business location Wizard HVAC Repair [GEOGRAPHIC_DATA]([PERSON_NAME] Heating Ai…" at bounding box center [900, 199] width 1188 height 163
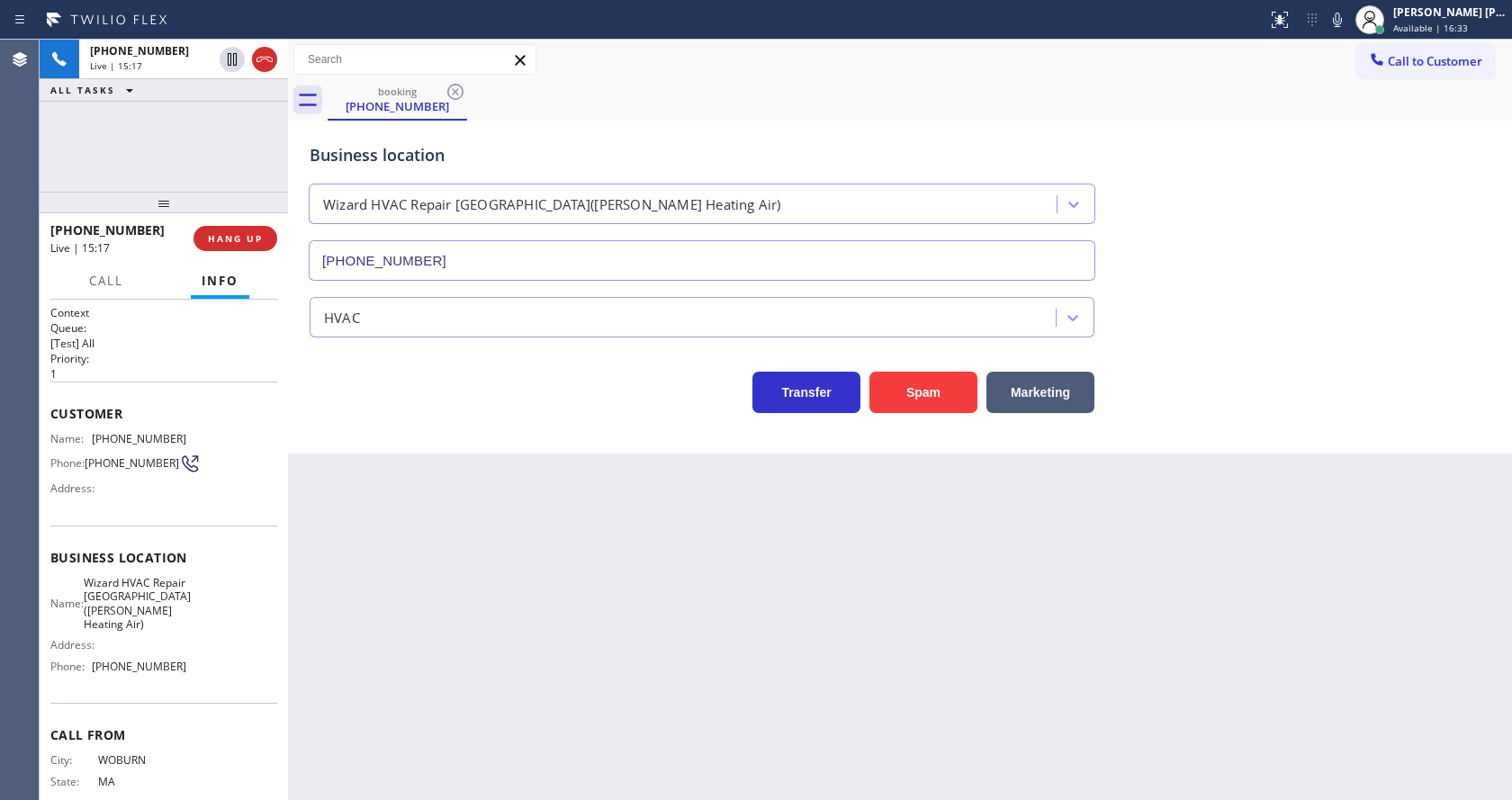
click at [601, 664] on div "Back to Dashboard Change Sender ID Customers Technicians Select a contact Outbo…" at bounding box center [900, 419] width 1224 height 760
click at [559, 536] on div "Back to Dashboard Change Sender ID Customers Technicians Select a contact Outbo…" at bounding box center [900, 419] width 1224 height 760
click at [834, 658] on div "Back to Dashboard Change Sender ID Customers Technicians Select a contact Outbo…" at bounding box center [900, 419] width 1224 height 760
click at [610, 699] on div "Back to Dashboard Change Sender ID Customers Technicians Select a contact Outbo…" at bounding box center [900, 419] width 1224 height 760
click at [213, 231] on button "COMPLETE" at bounding box center [231, 238] width 91 height 25
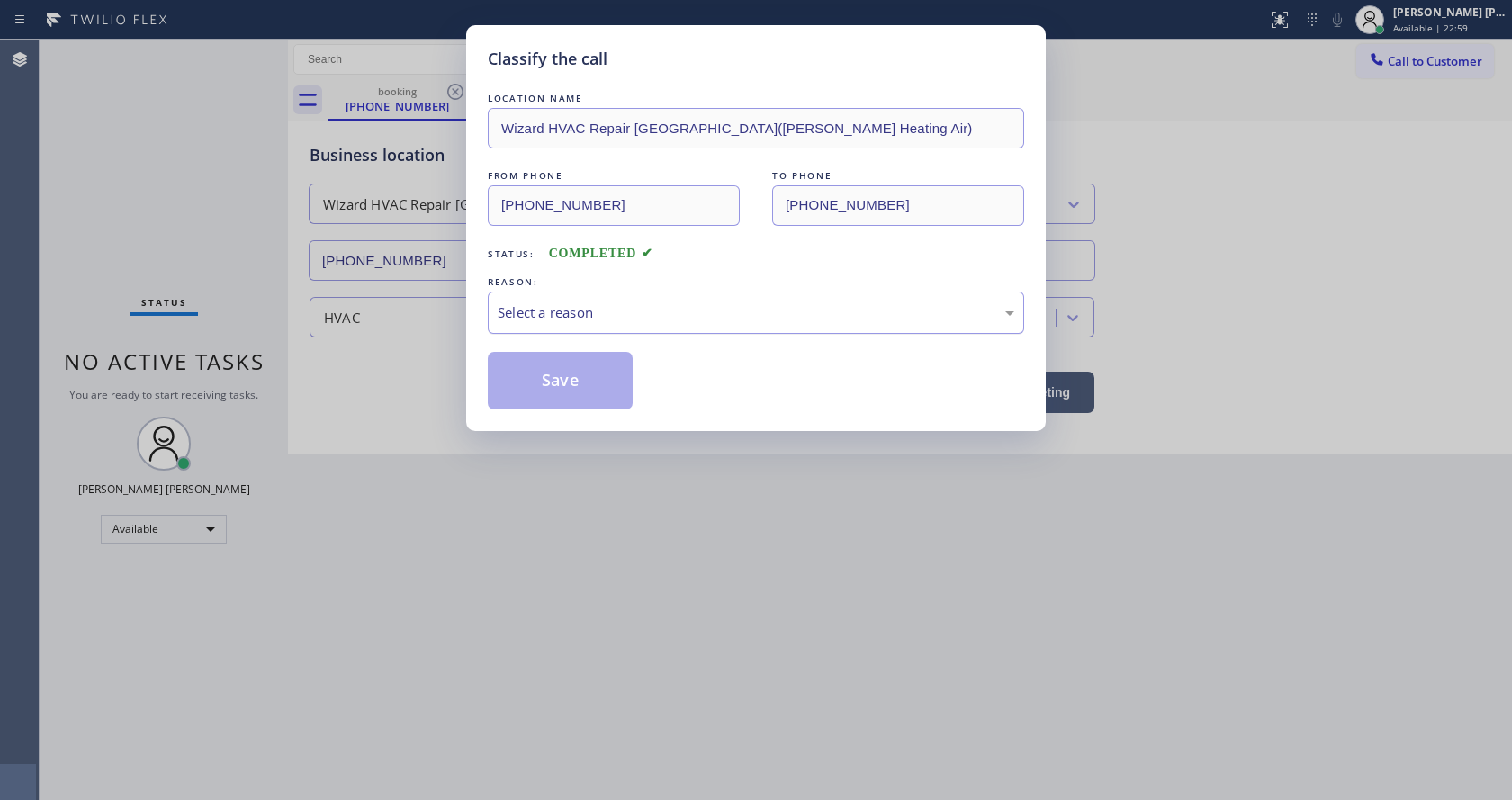
click at [527, 323] on div "Select a reason" at bounding box center [756, 312] width 537 height 42
click at [540, 374] on button "Save" at bounding box center [560, 380] width 145 height 58
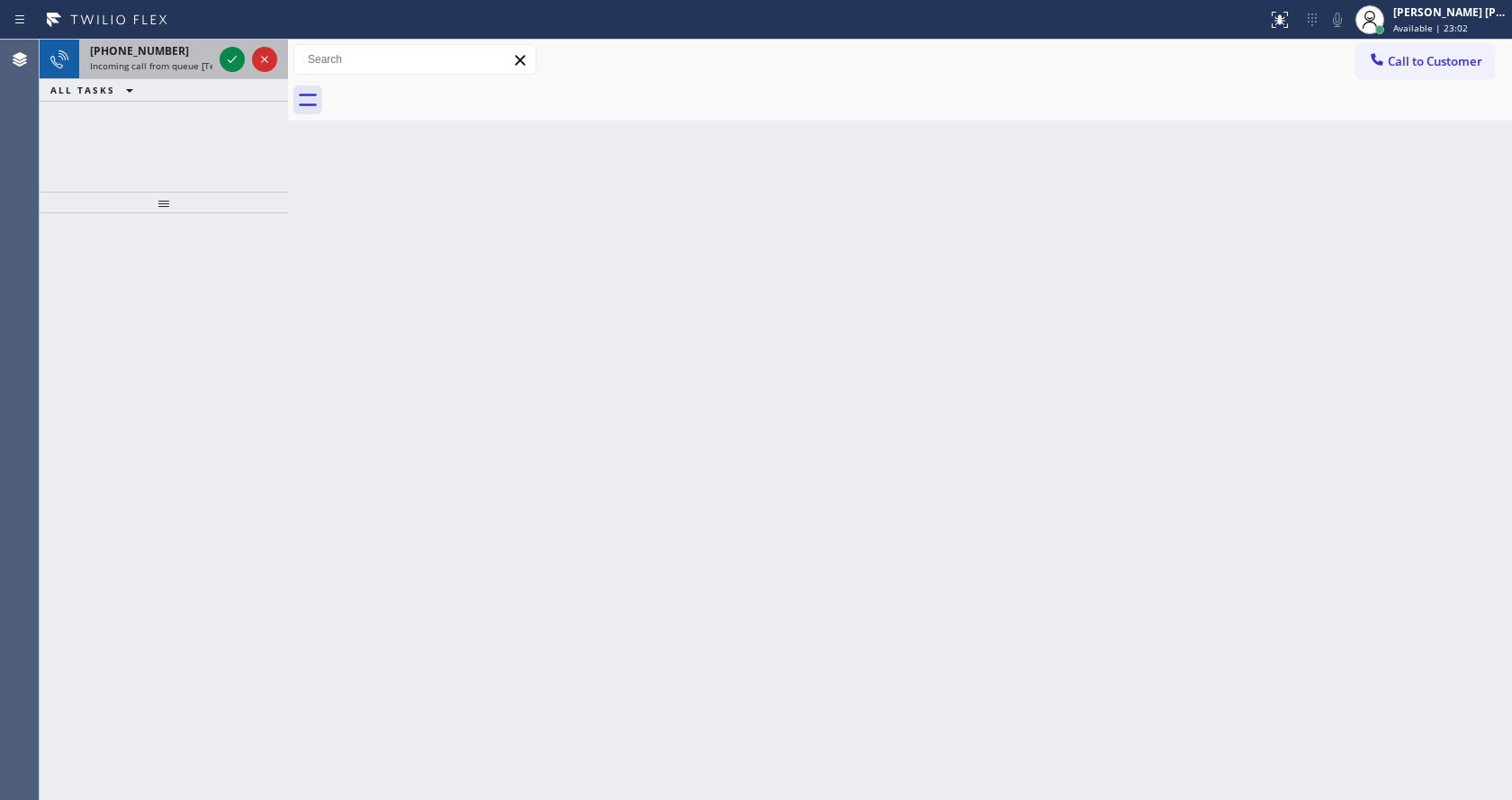
click at [177, 73] on div "[PHONE_NUMBER] Incoming call from queue [Test] All" at bounding box center [148, 59] width 137 height 39
click at [451, 460] on div "Back to Dashboard Change Sender ID Customers Technicians Select a contact Outbo…" at bounding box center [900, 419] width 1224 height 760
click at [762, 610] on div "Back to Dashboard Change Sender ID Customers Technicians Select a contact Outbo…" at bounding box center [900, 419] width 1224 height 760
click at [191, 64] on span "Incoming call from queue [Test] All" at bounding box center [165, 65] width 150 height 12
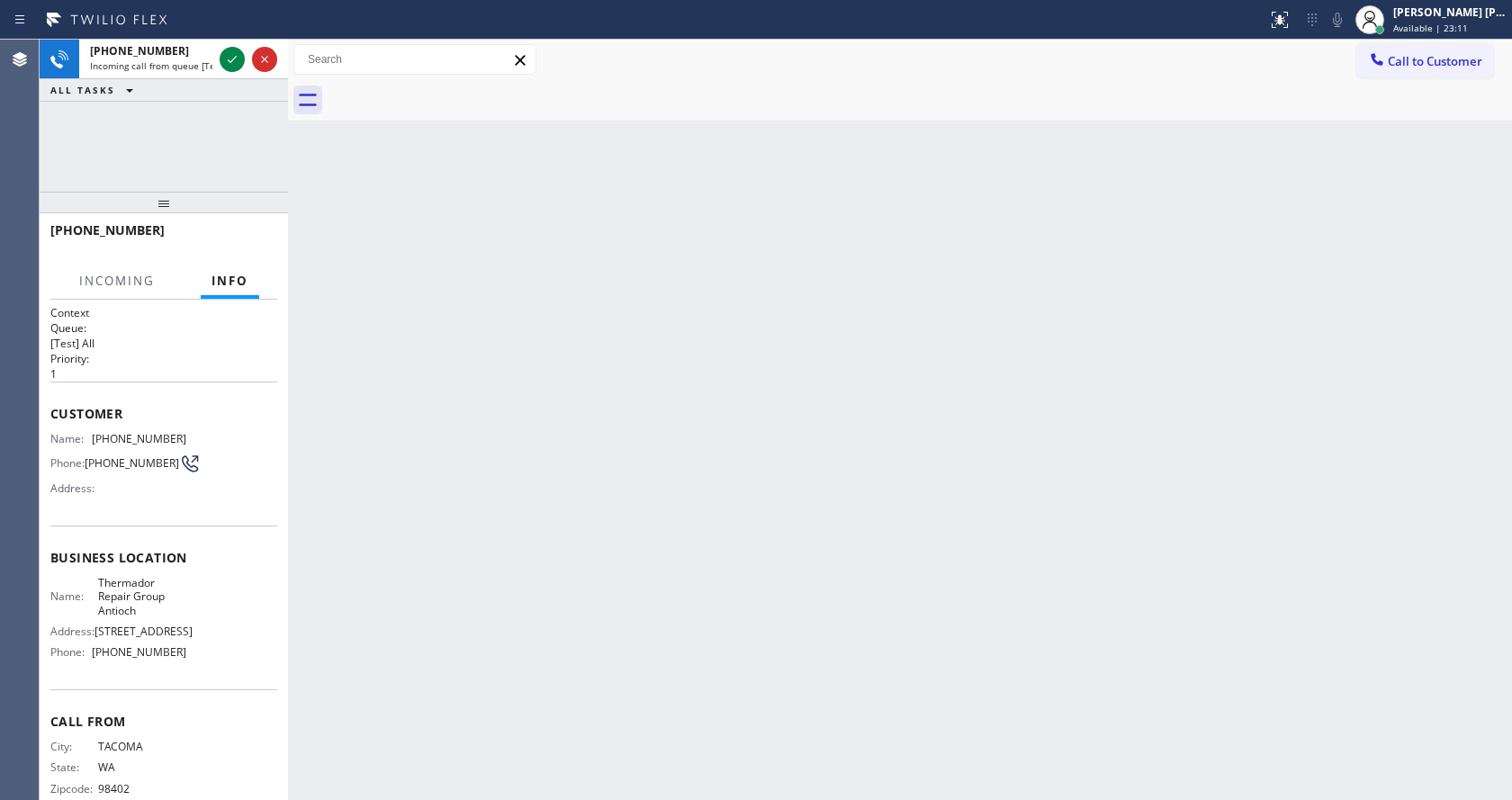
click at [554, 488] on div "Back to Dashboard Change Sender ID Customers Technicians Select a contact Outbo…" at bounding box center [900, 419] width 1224 height 760
click at [222, 55] on icon at bounding box center [232, 59] width 22 height 21
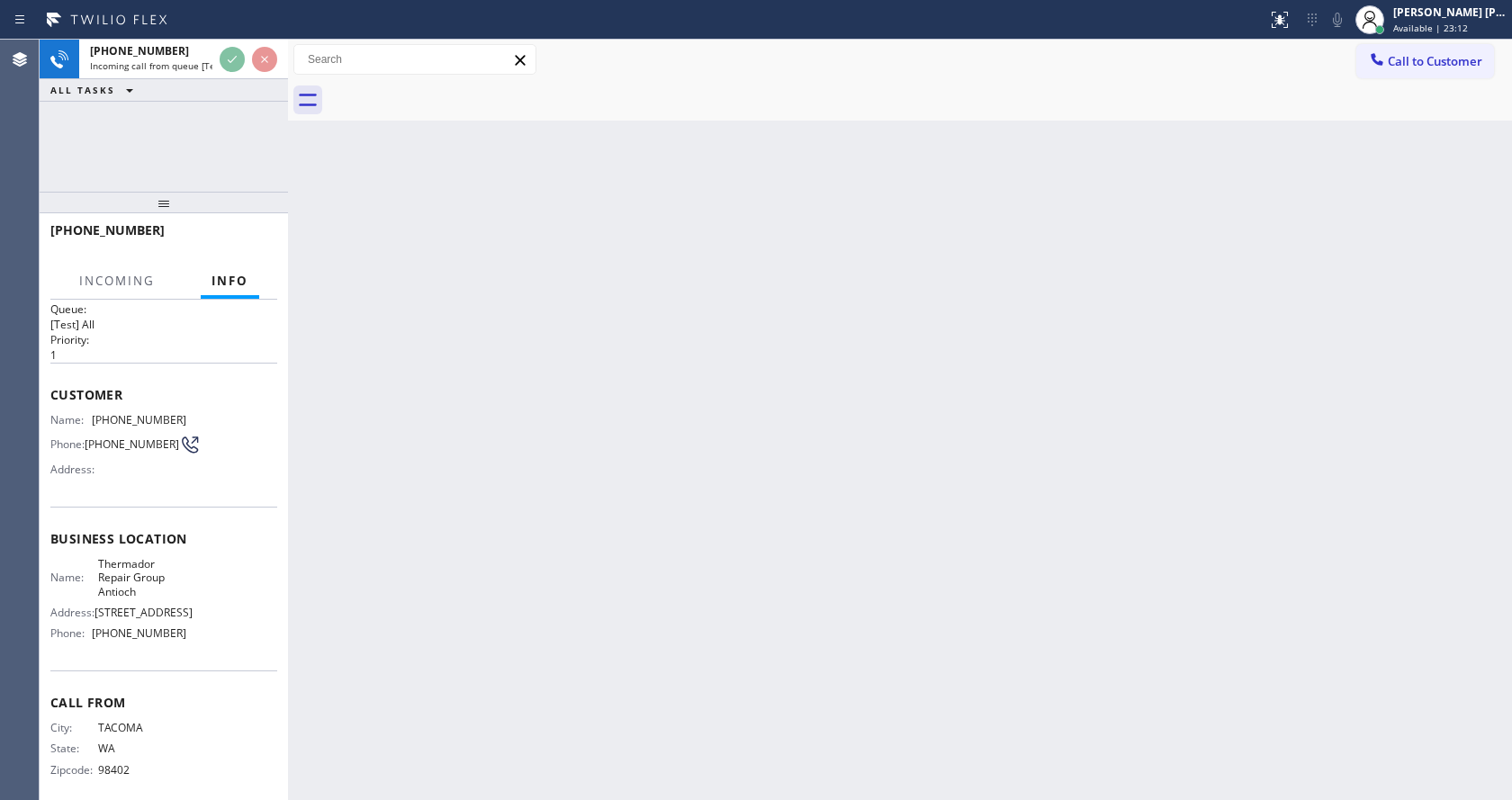
scroll to position [36, 0]
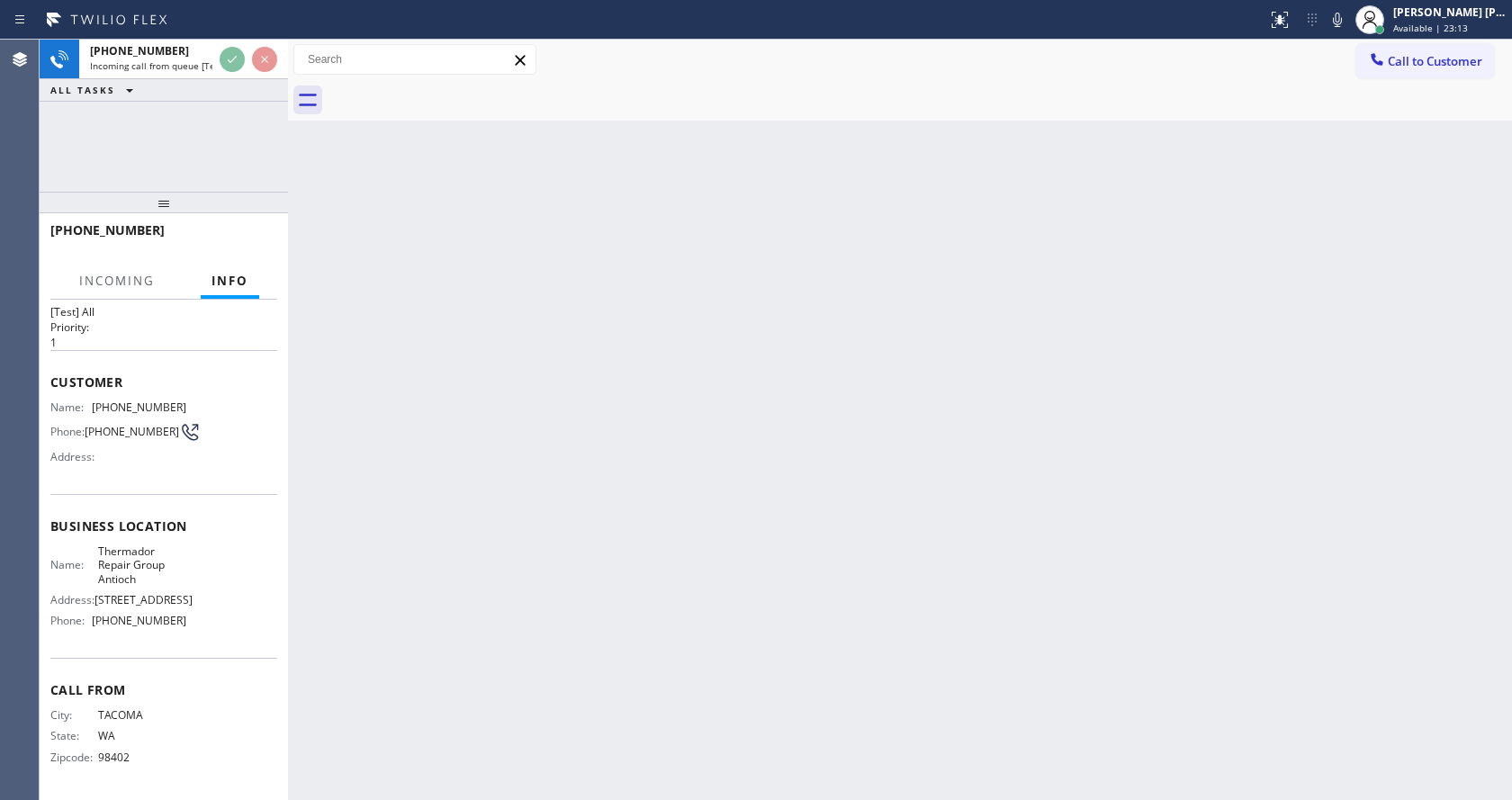
click at [520, 548] on div "Back to Dashboard Change Sender ID Customers Technicians Select a contact Outbo…" at bounding box center [900, 419] width 1224 height 760
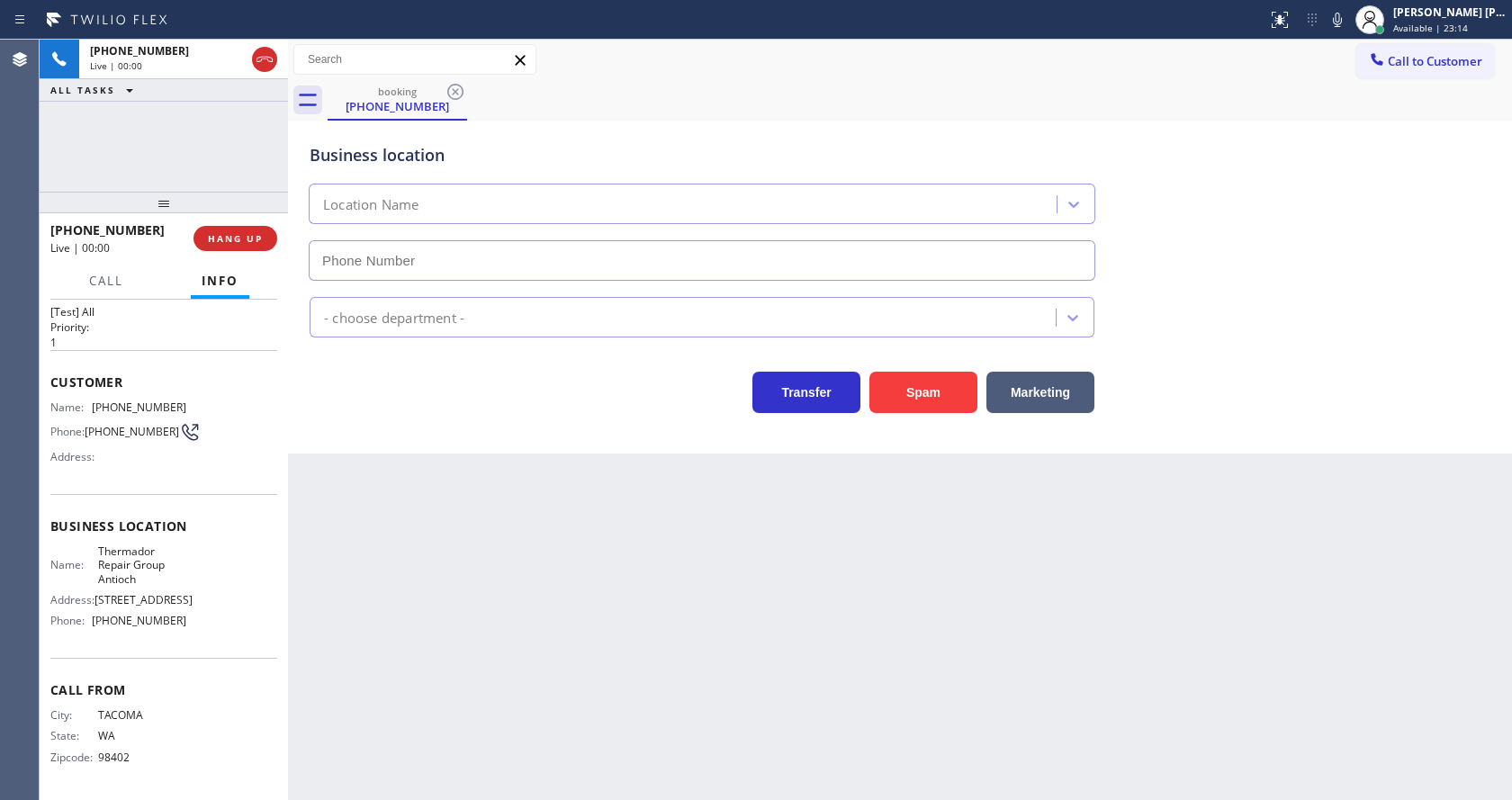
type input "[PHONE_NUMBER]"
click at [901, 540] on div "Back to Dashboard Change Sender ID Customers Technicians Select a contact Outbo…" at bounding box center [900, 419] width 1224 height 760
click at [906, 402] on button "Spam" at bounding box center [923, 393] width 108 height 41
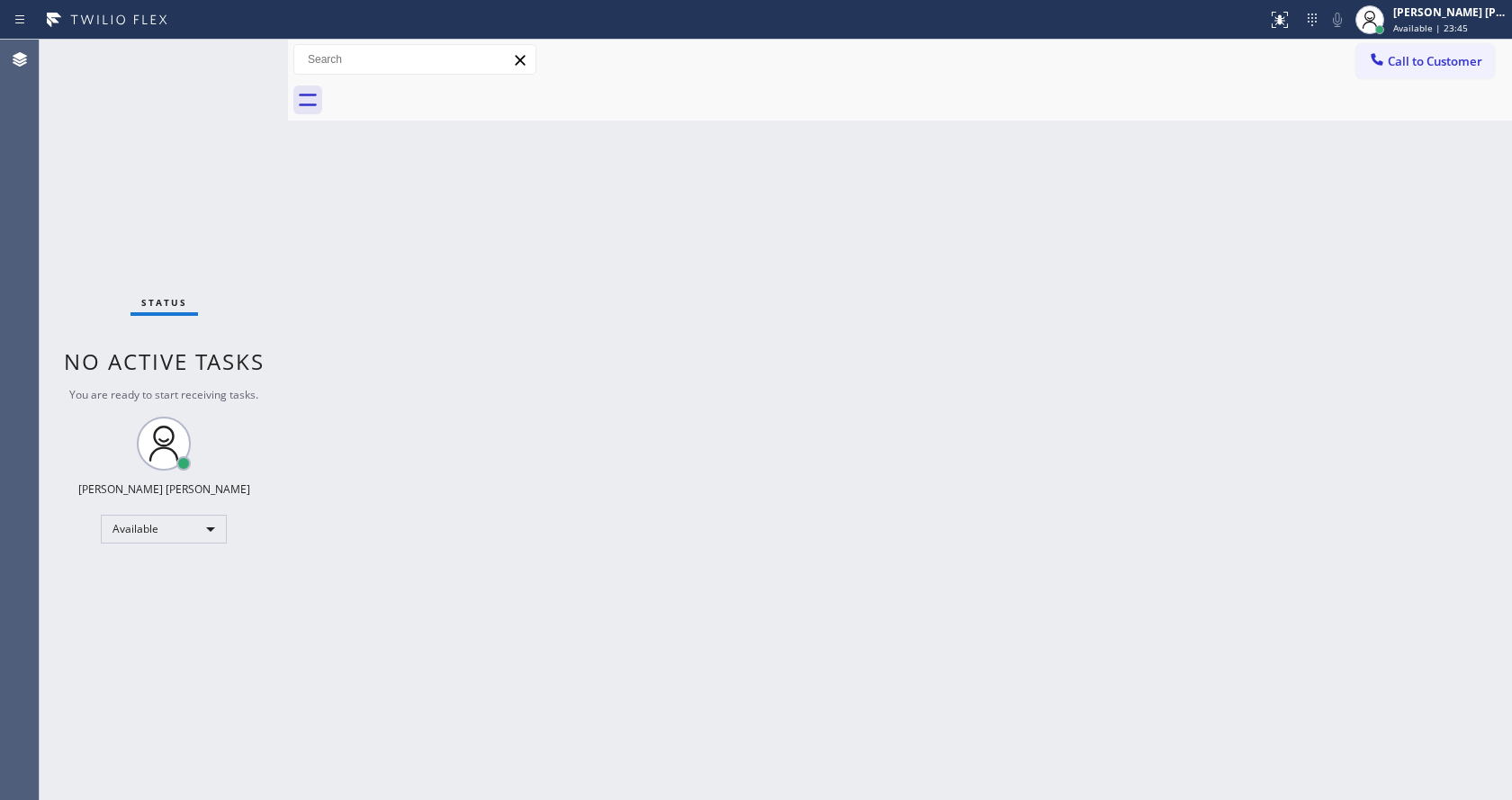
drag, startPoint x: 531, startPoint y: 348, endPoint x: 668, endPoint y: 287, distance: 150.0
click at [531, 348] on div "Back to Dashboard Change Sender ID Customers Technicians Select a contact Outbo…" at bounding box center [900, 419] width 1224 height 760
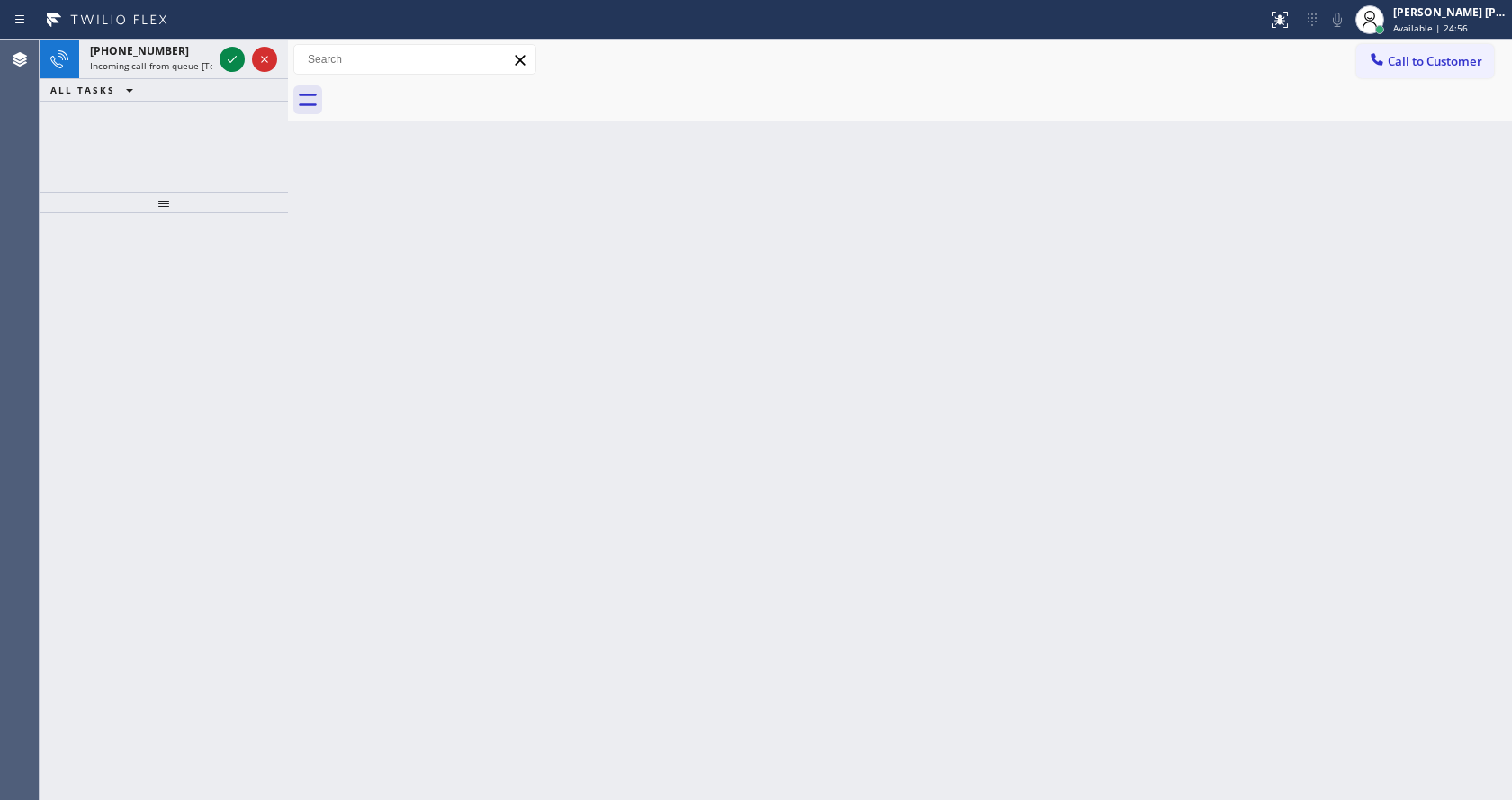
click at [176, 38] on div "Status report No issues detected If you experience an issue, please download th…" at bounding box center [756, 20] width 1512 height 39
click at [194, 54] on div "[PHONE_NUMBER]" at bounding box center [151, 50] width 122 height 15
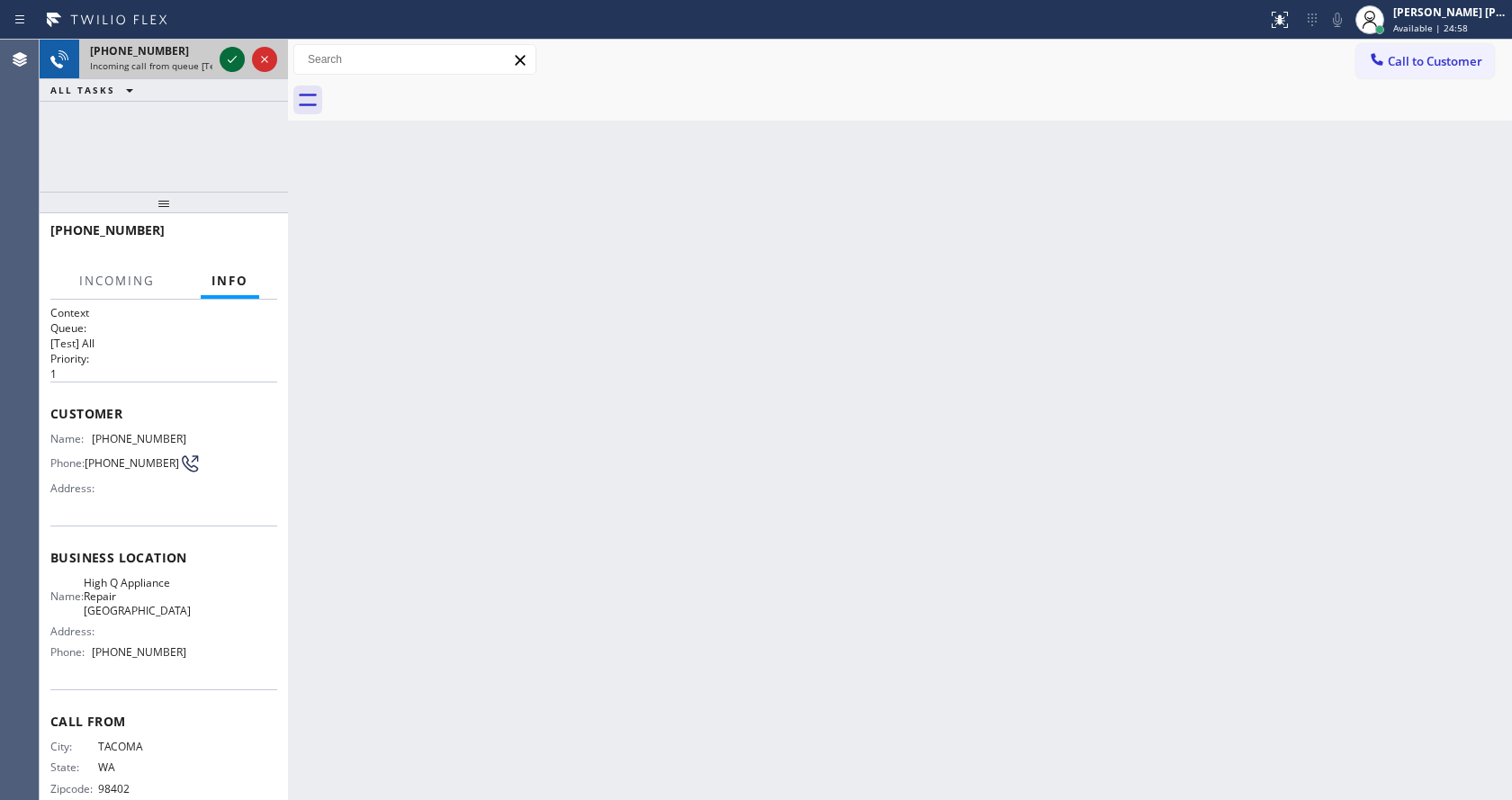
click at [240, 62] on icon at bounding box center [232, 59] width 22 height 21
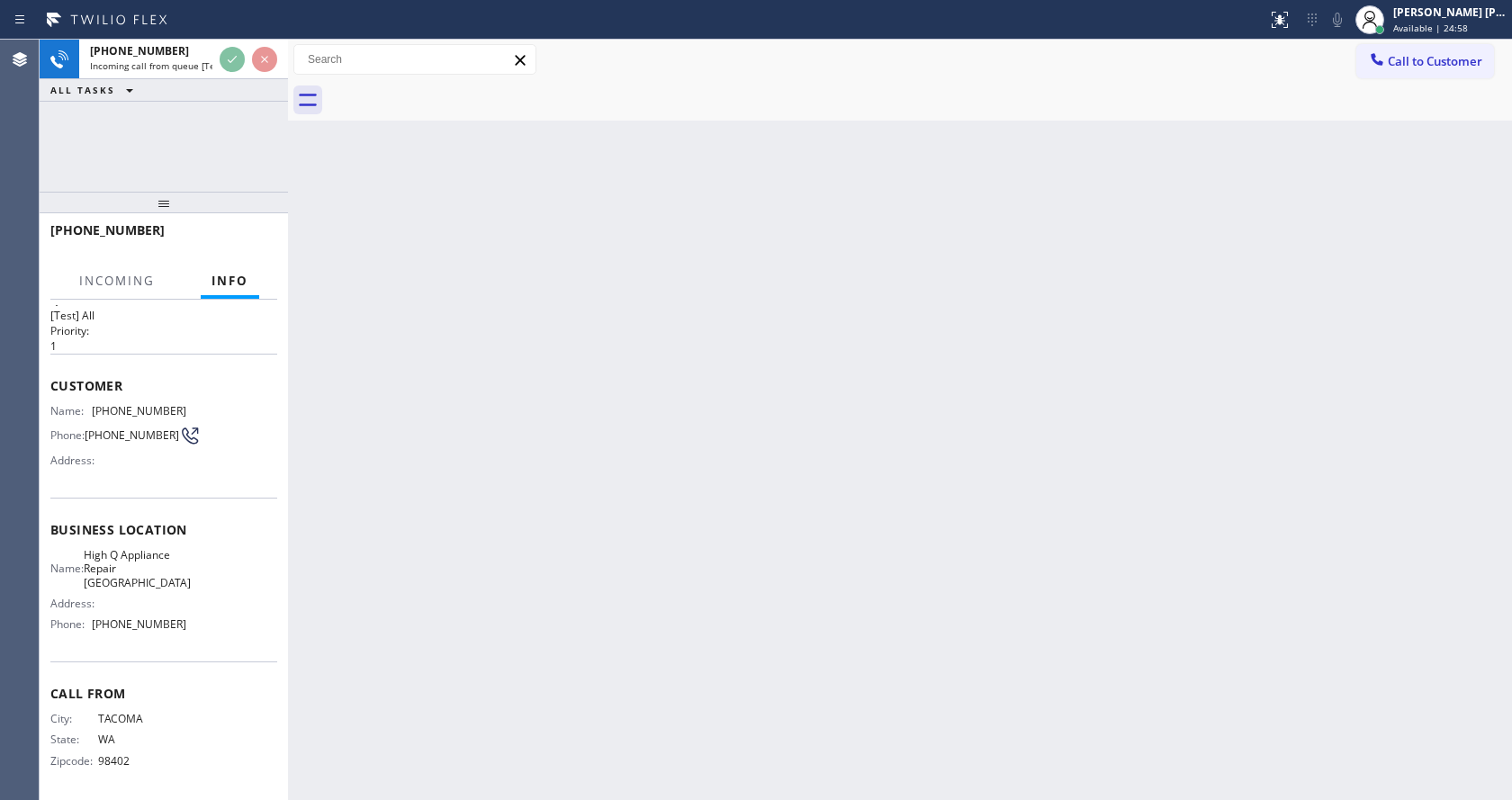
scroll to position [51, 0]
click at [626, 706] on div "Back to Dashboard Change Sender ID Customers Technicians Select a contact Outbo…" at bounding box center [900, 419] width 1224 height 760
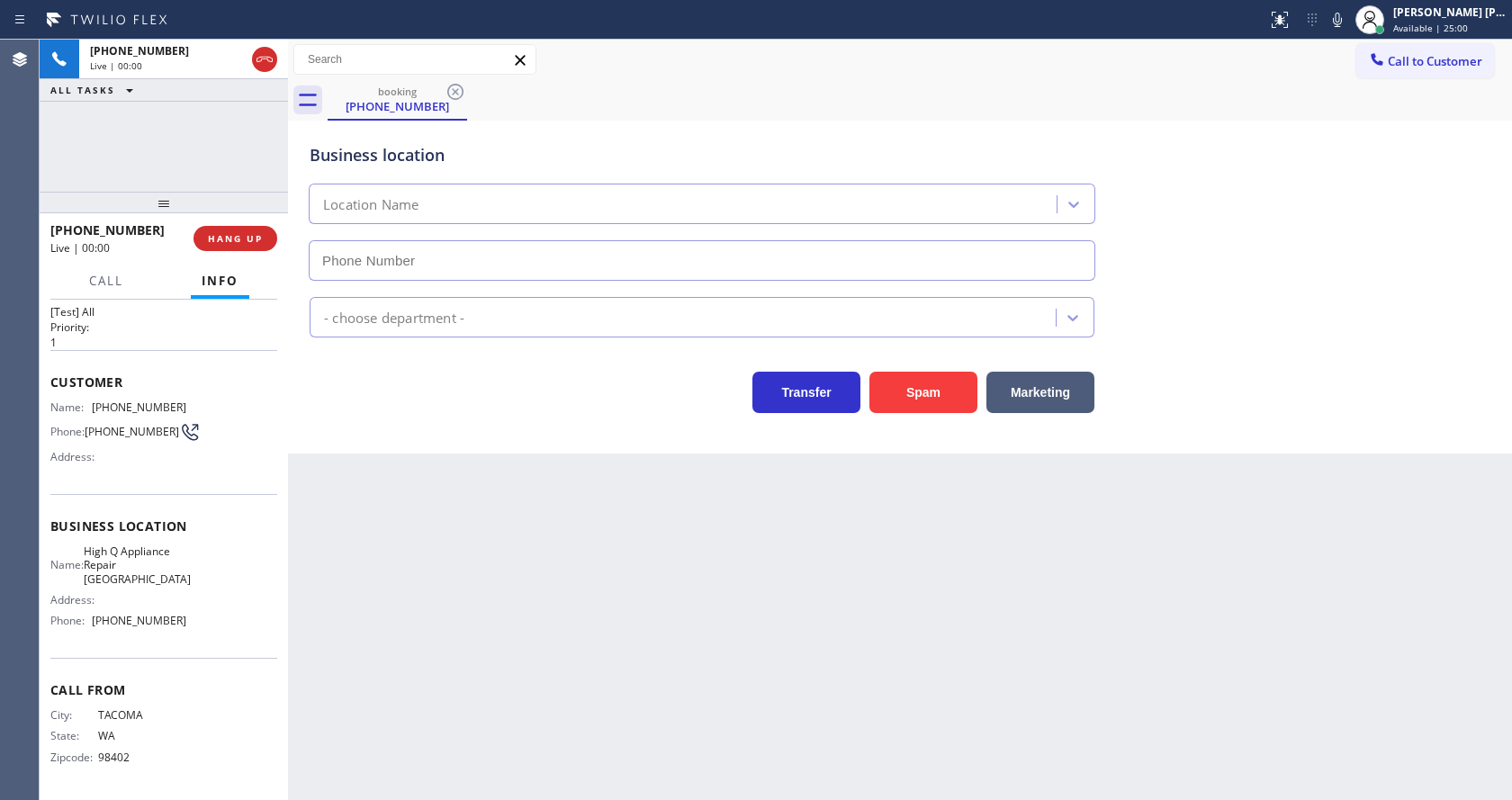
type input "[PHONE_NUMBER]"
click at [992, 554] on div "Back to Dashboard Change Sender ID Customers Technicians Select a contact Outbo…" at bounding box center [900, 419] width 1224 height 760
click at [904, 395] on button "Spam" at bounding box center [923, 393] width 108 height 41
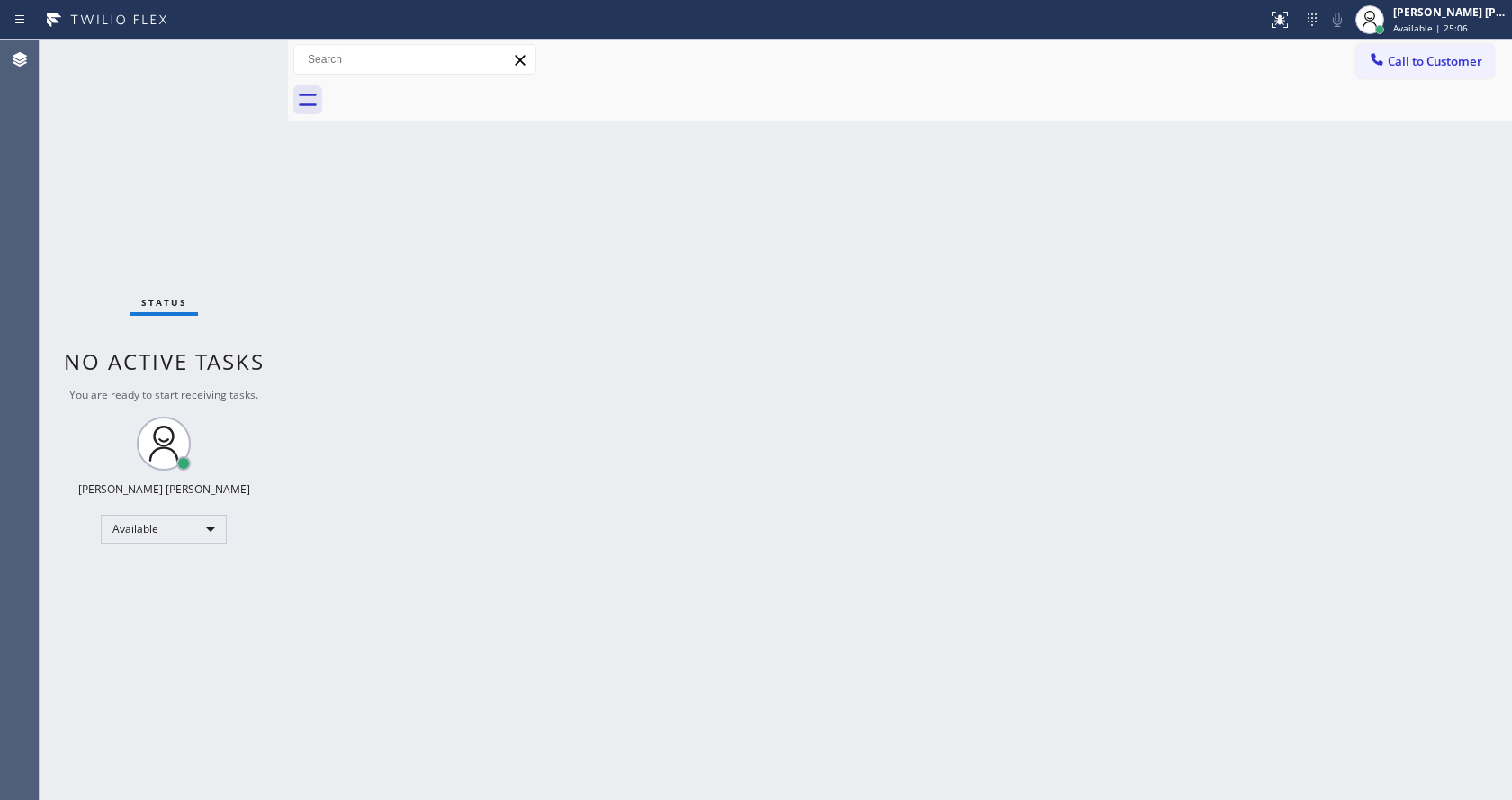
click at [1046, 508] on div "Back to Dashboard Change Sender ID Customers Technicians Select a contact Outbo…" at bounding box center [900, 419] width 1224 height 760
drag, startPoint x: 375, startPoint y: 298, endPoint x: 628, endPoint y: 216, distance: 266.0
click at [376, 299] on div "Back to Dashboard Change Sender ID Customers Technicians Select a contact Outbo…" at bounding box center [900, 419] width 1224 height 760
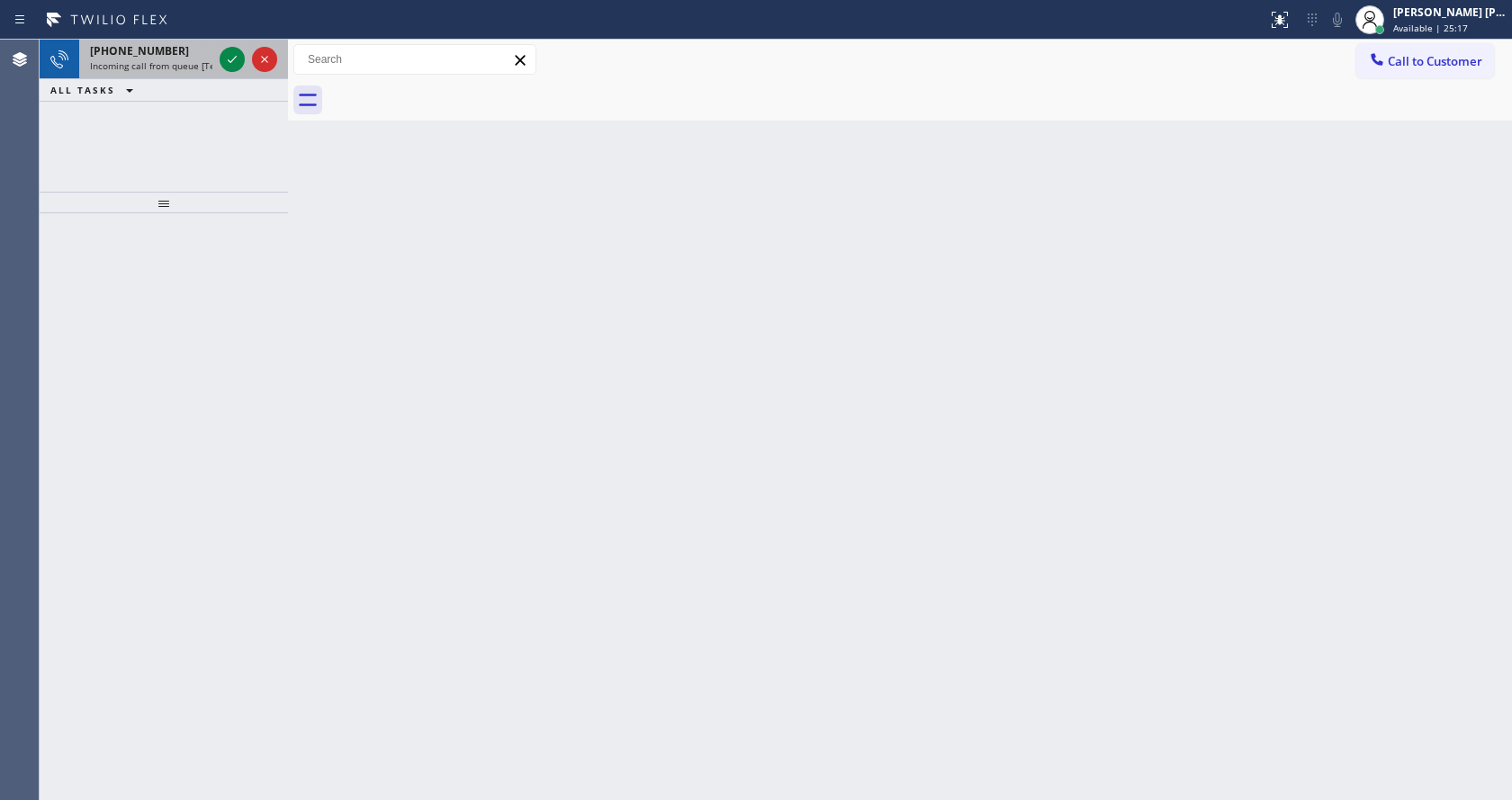
click at [187, 68] on span "Incoming call from queue [Test] All" at bounding box center [165, 65] width 150 height 12
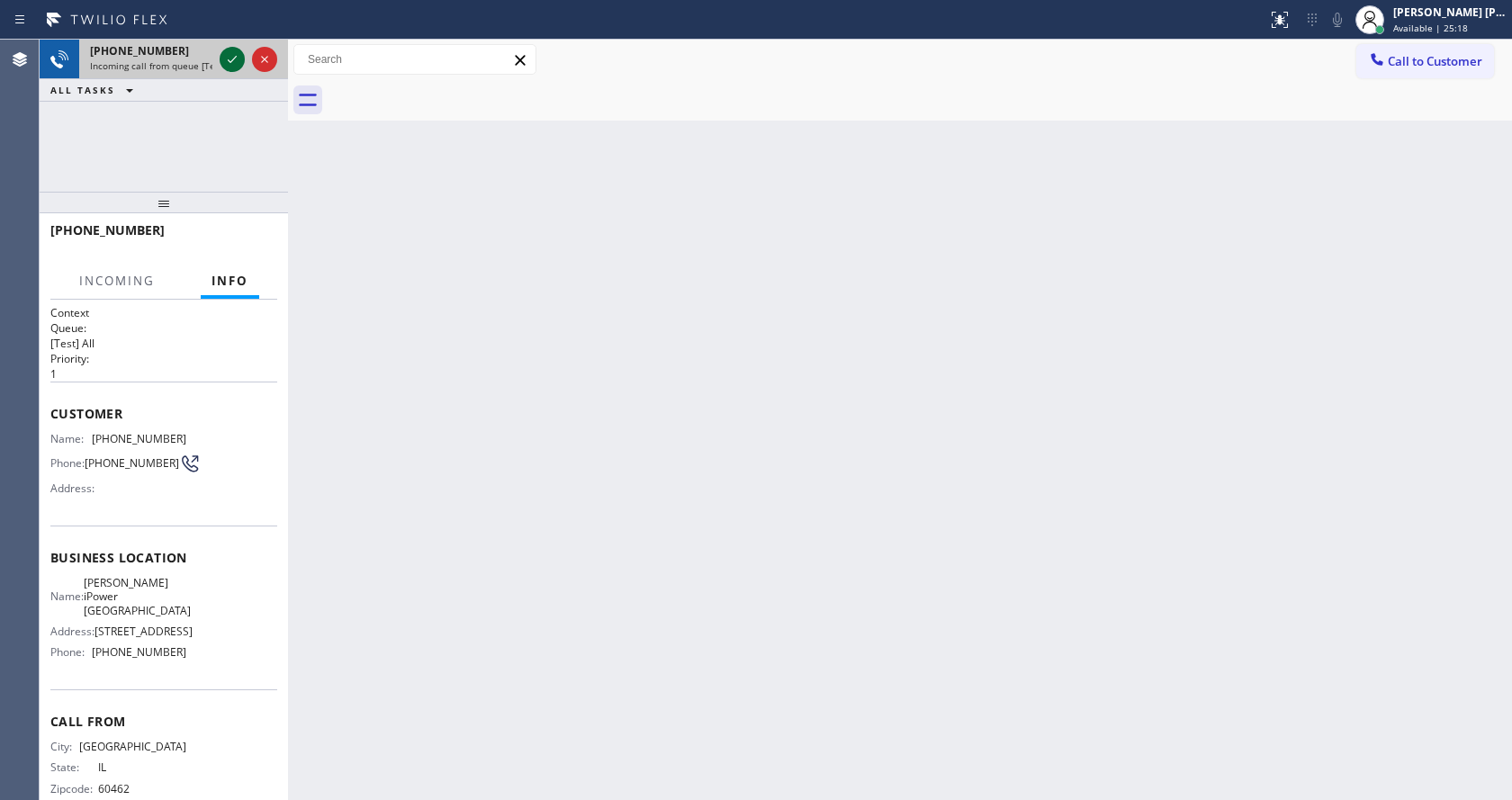
click at [227, 60] on icon at bounding box center [232, 59] width 22 height 21
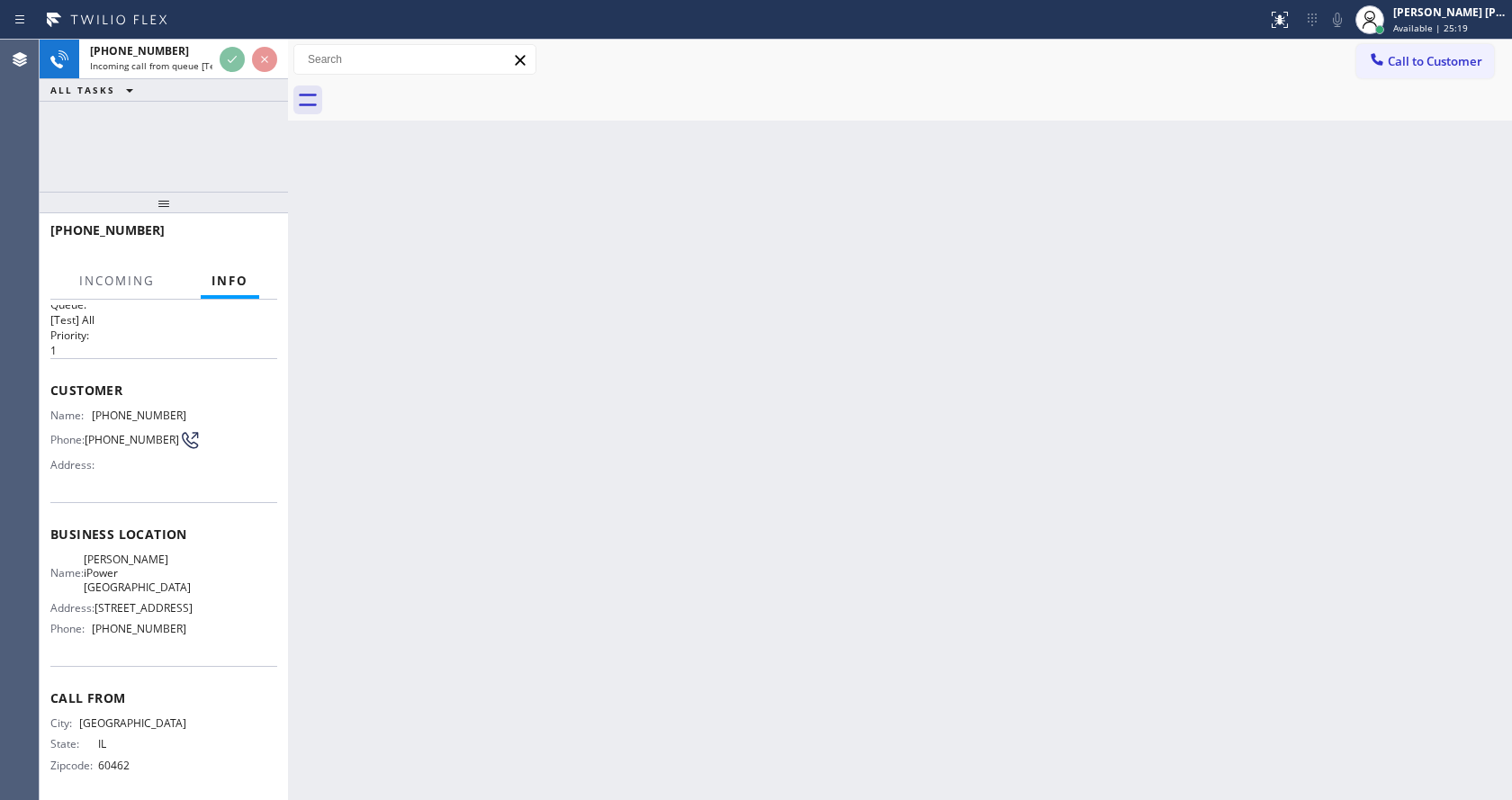
scroll to position [36, 0]
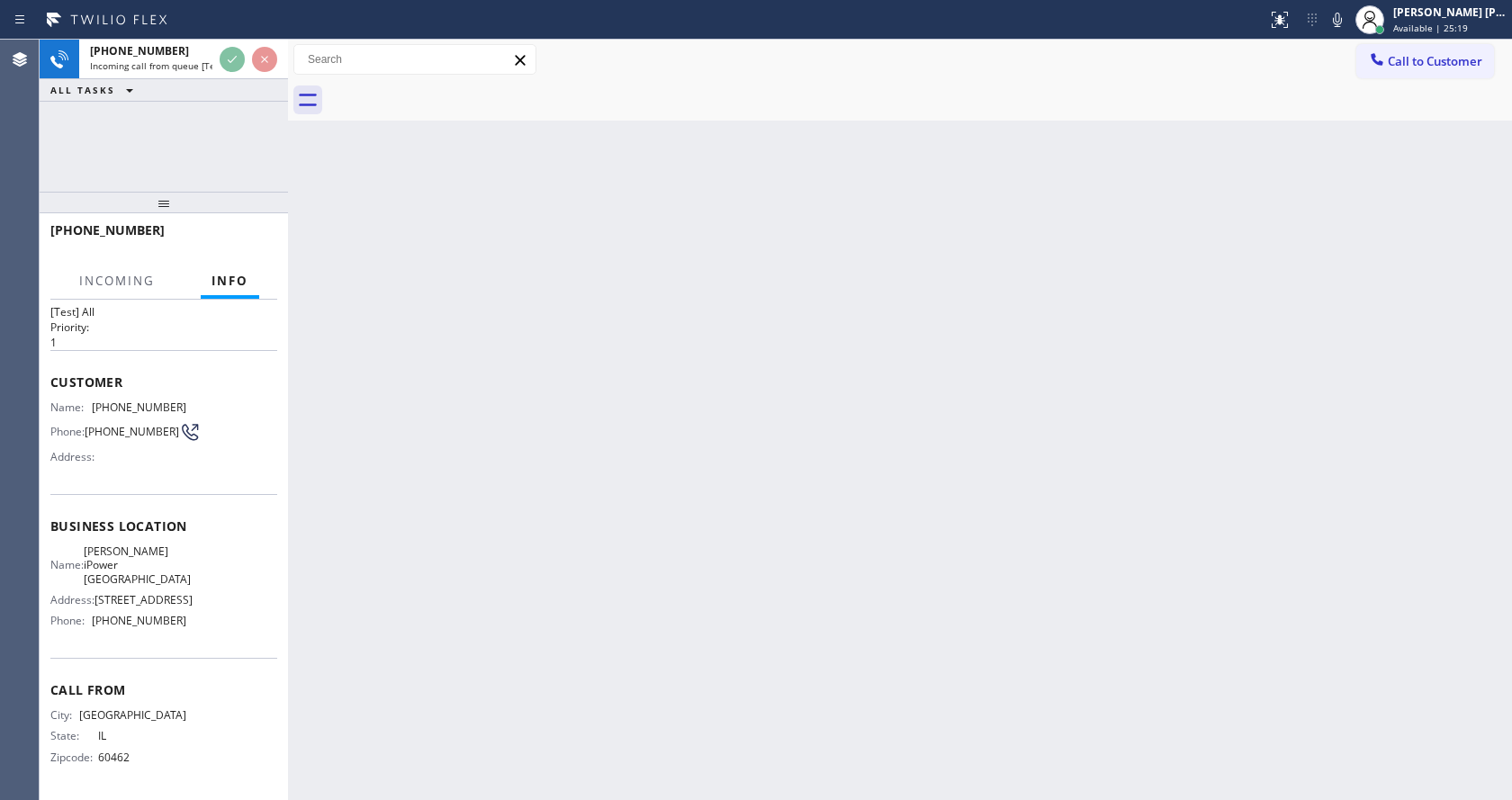
click at [723, 539] on div "Back to Dashboard Change Sender ID Customers Technicians Select a contact Outbo…" at bounding box center [900, 419] width 1224 height 760
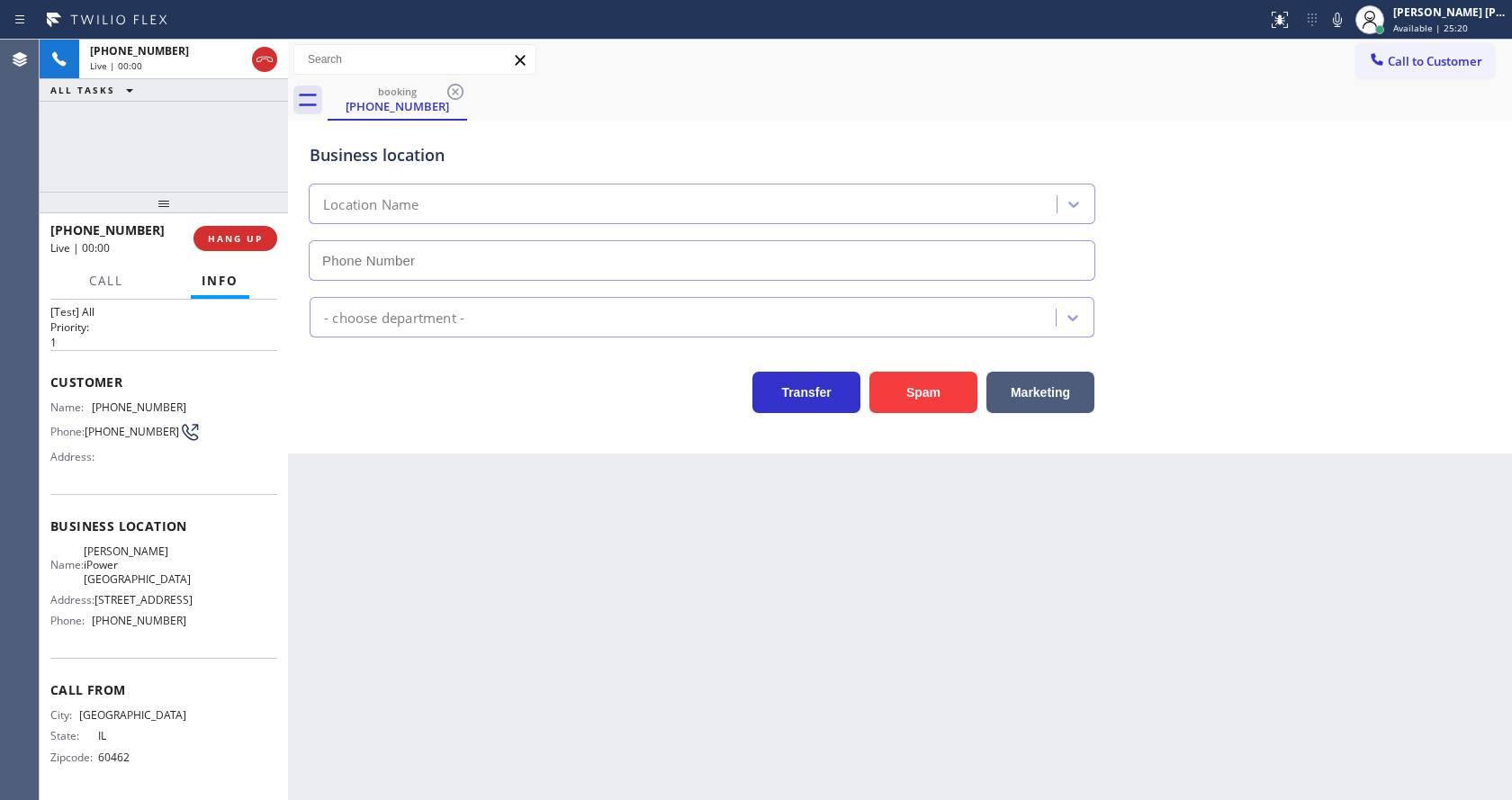
type input "[PHONE_NUMBER]"
click at [307, 494] on div "Back to Dashboard Change Sender ID Customers Technicians Select a contact Outbo…" at bounding box center [900, 419] width 1224 height 760
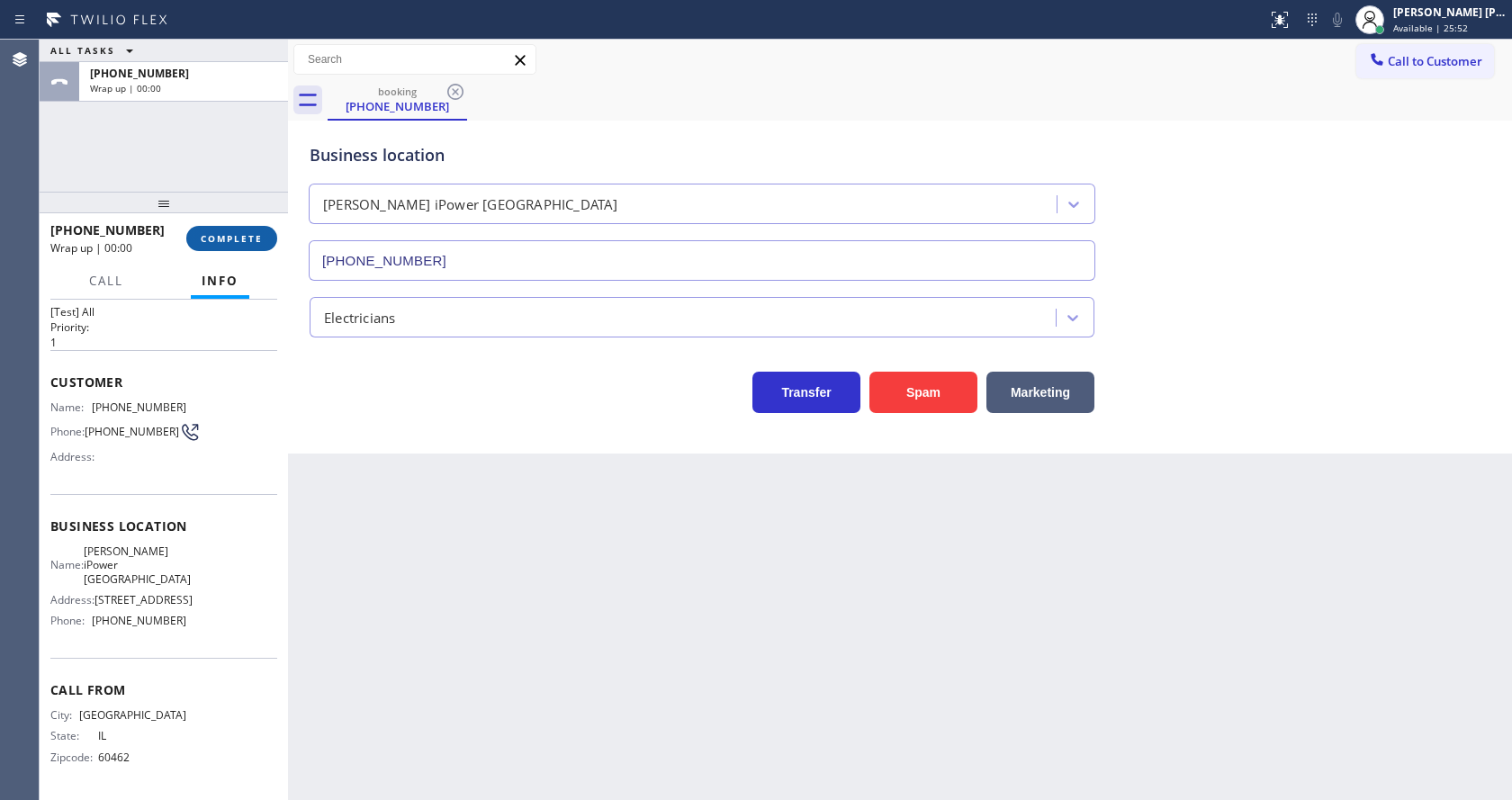
click at [247, 240] on span "COMPLETE" at bounding box center [232, 237] width 62 height 12
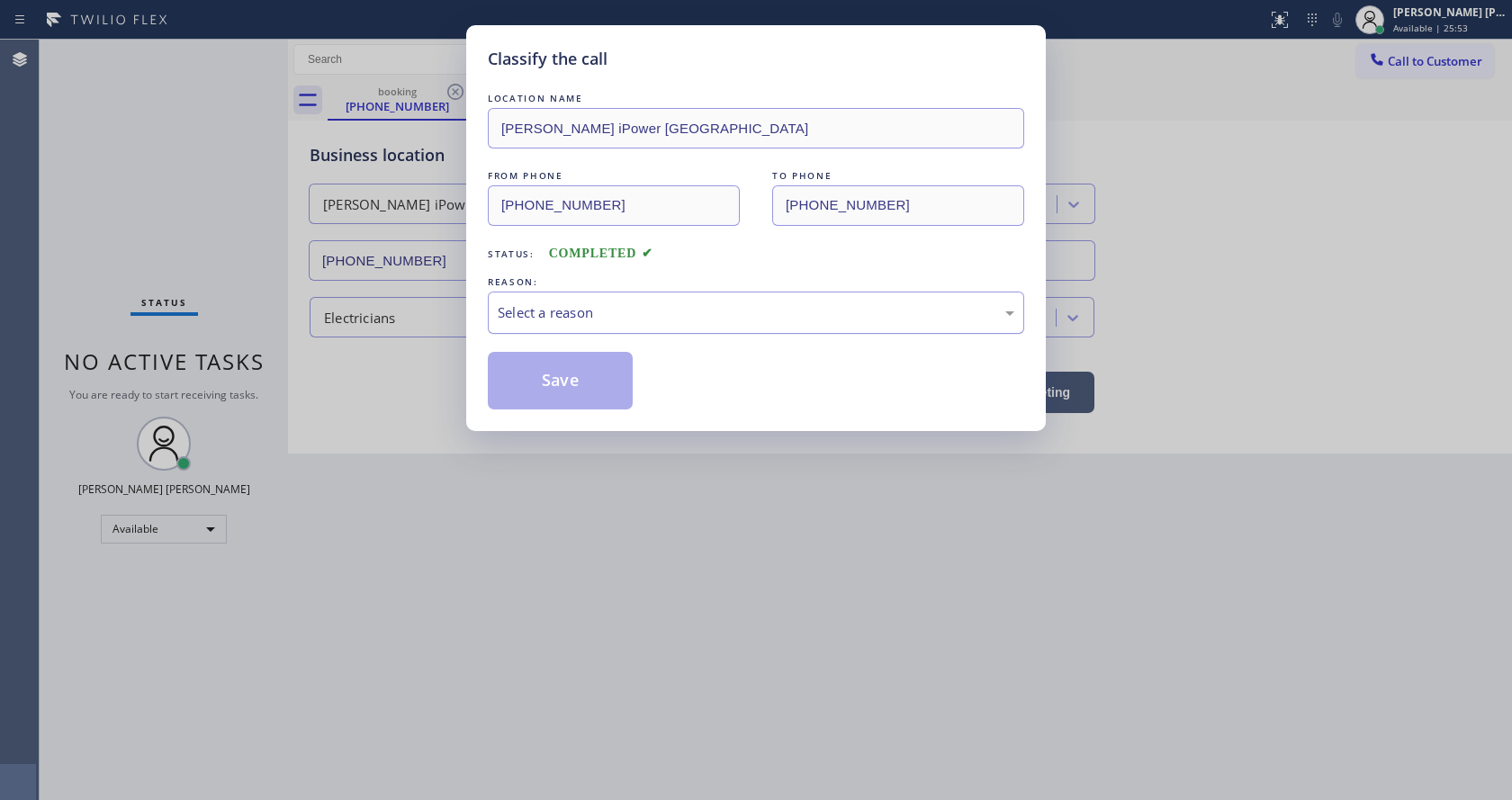
click at [567, 323] on div "Select a reason" at bounding box center [756, 312] width 537 height 42
click at [562, 376] on button "Save" at bounding box center [560, 380] width 145 height 58
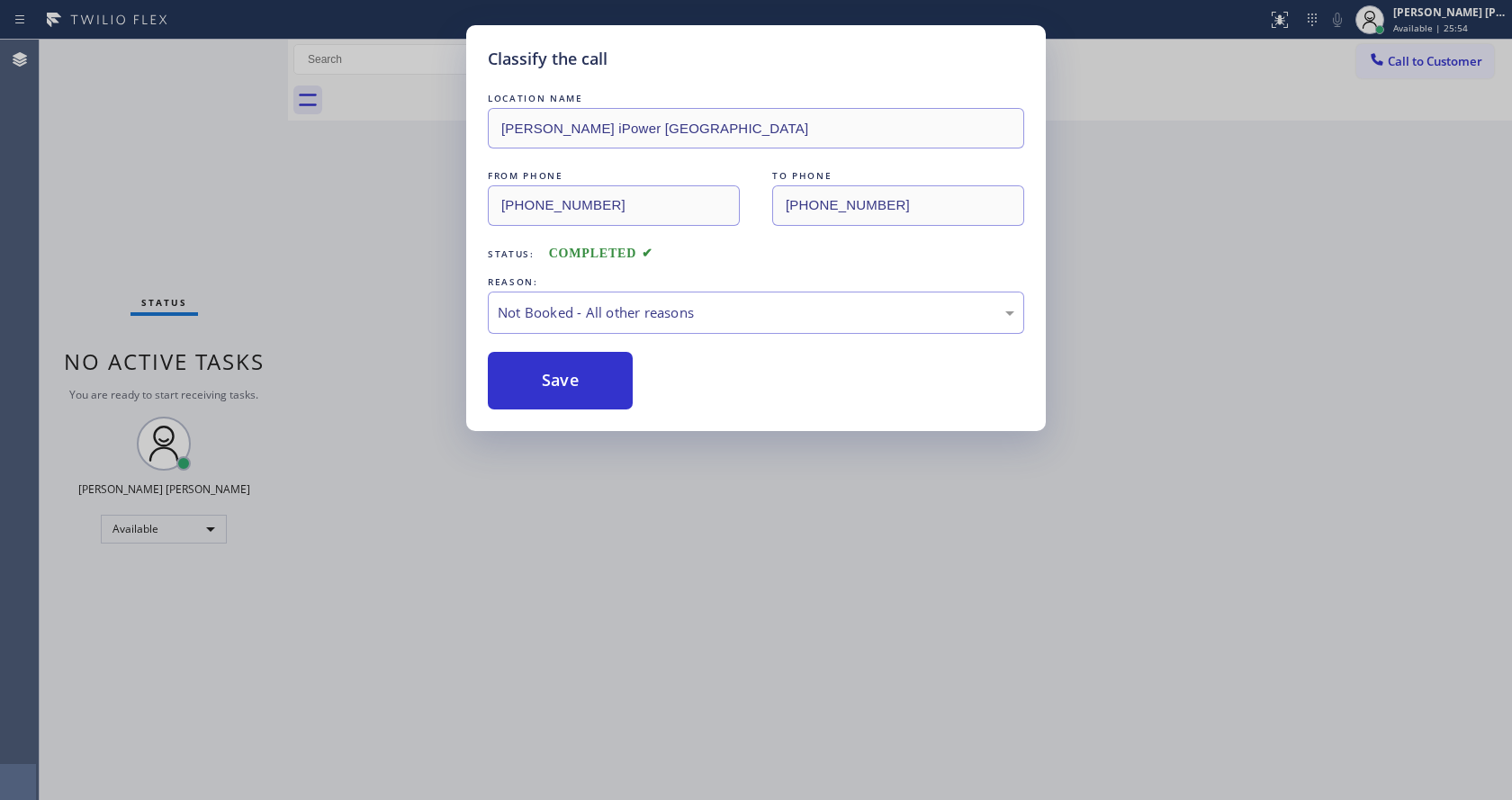
click at [689, 503] on div "Classify the call LOCATION NAME [PERSON_NAME] iPower [GEOGRAPHIC_DATA] FROM PHO…" at bounding box center [756, 400] width 1512 height 800
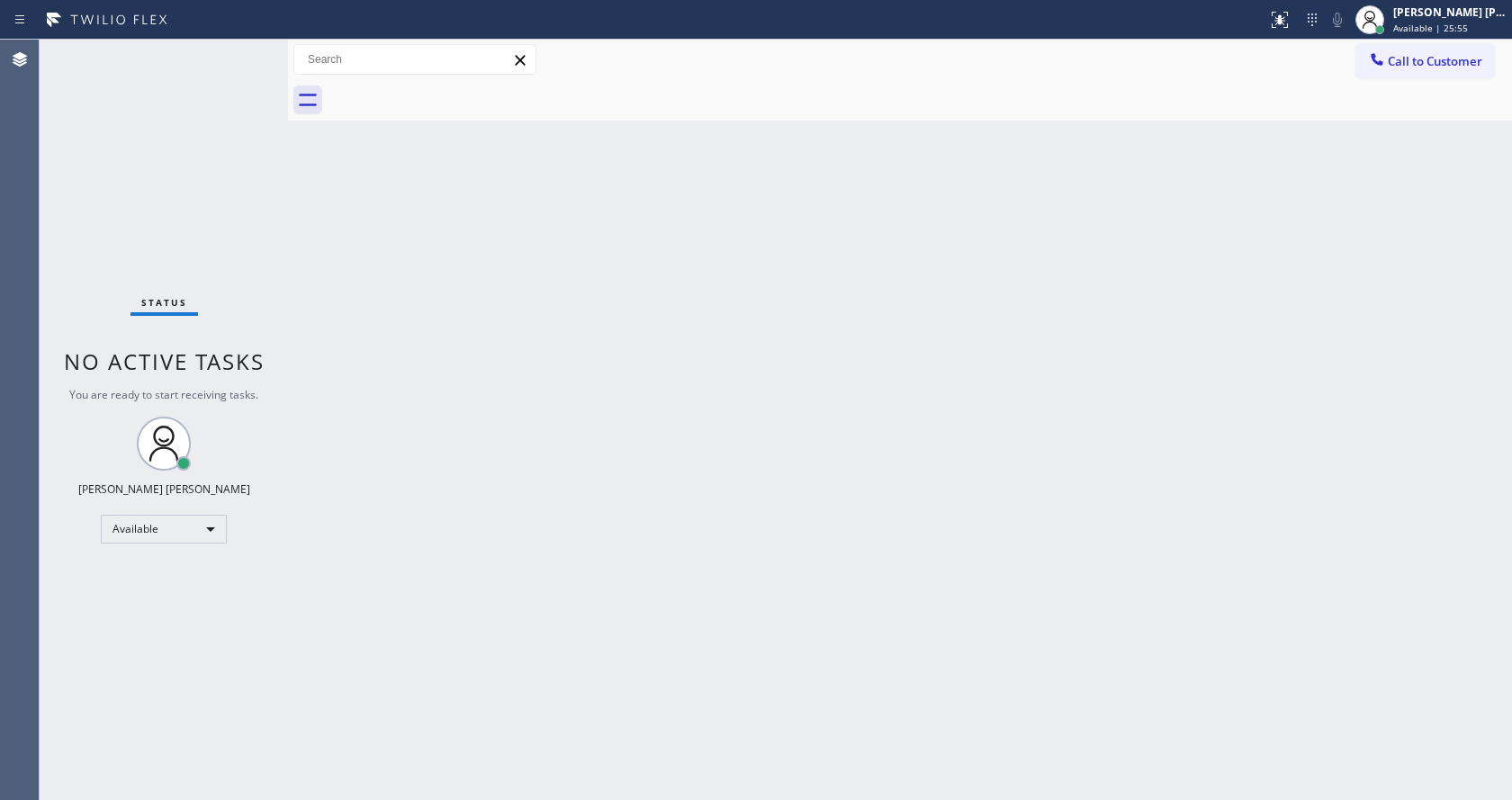
click at [735, 594] on div "Back to Dashboard Change Sender ID Customers Technicians Select a contact Outbo…" at bounding box center [900, 419] width 1224 height 760
drag, startPoint x: 336, startPoint y: 311, endPoint x: 222, endPoint y: 50, distance: 284.8
click at [336, 310] on div "Back to Dashboard Change Sender ID Customers Technicians Select a contact Outbo…" at bounding box center [900, 419] width 1224 height 760
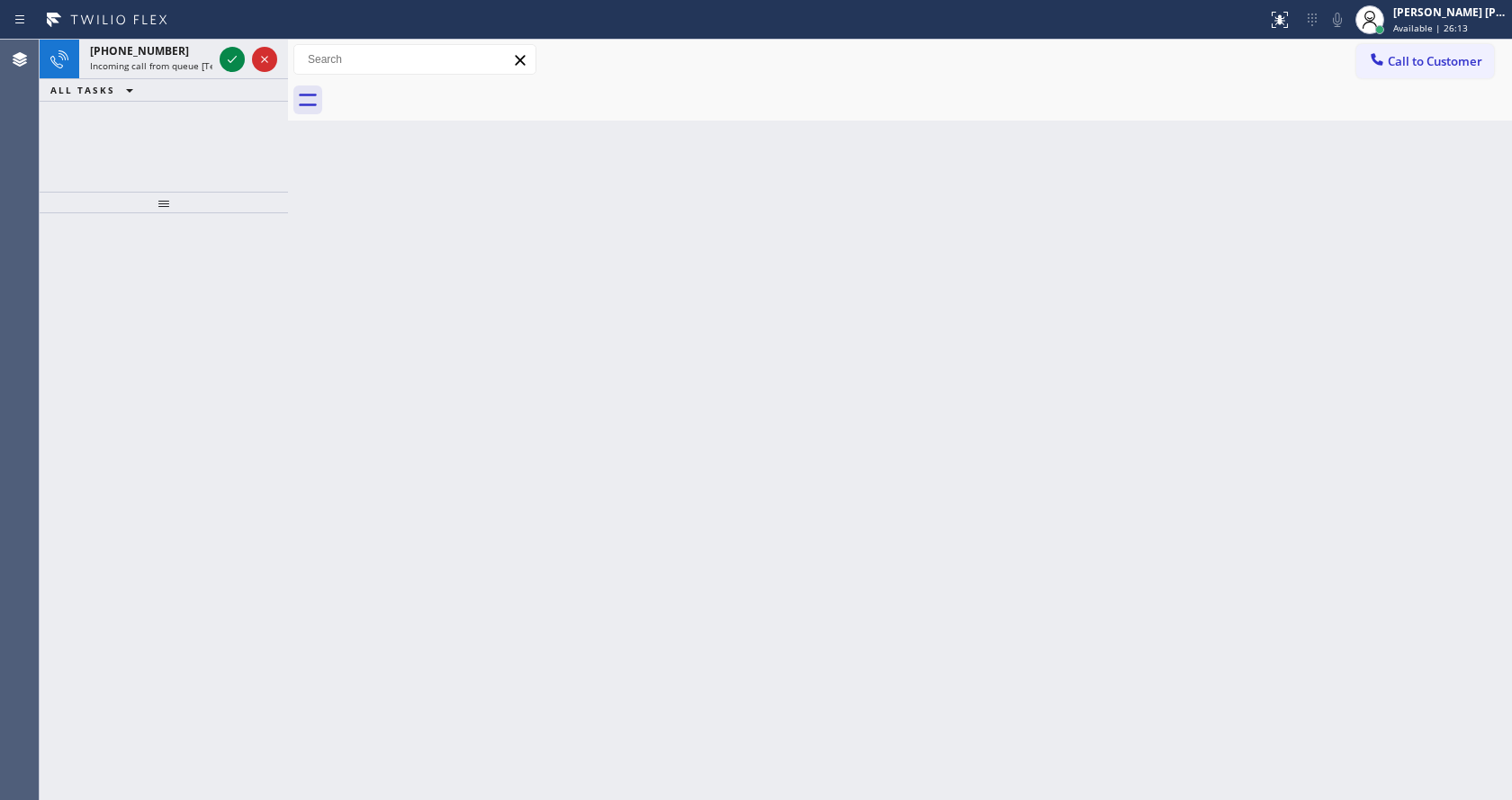
click at [189, 38] on div "Status report No issues detected If you experience an issue, please download th…" at bounding box center [756, 20] width 1512 height 39
click at [209, 52] on div "[PHONE_NUMBER]" at bounding box center [151, 50] width 122 height 15
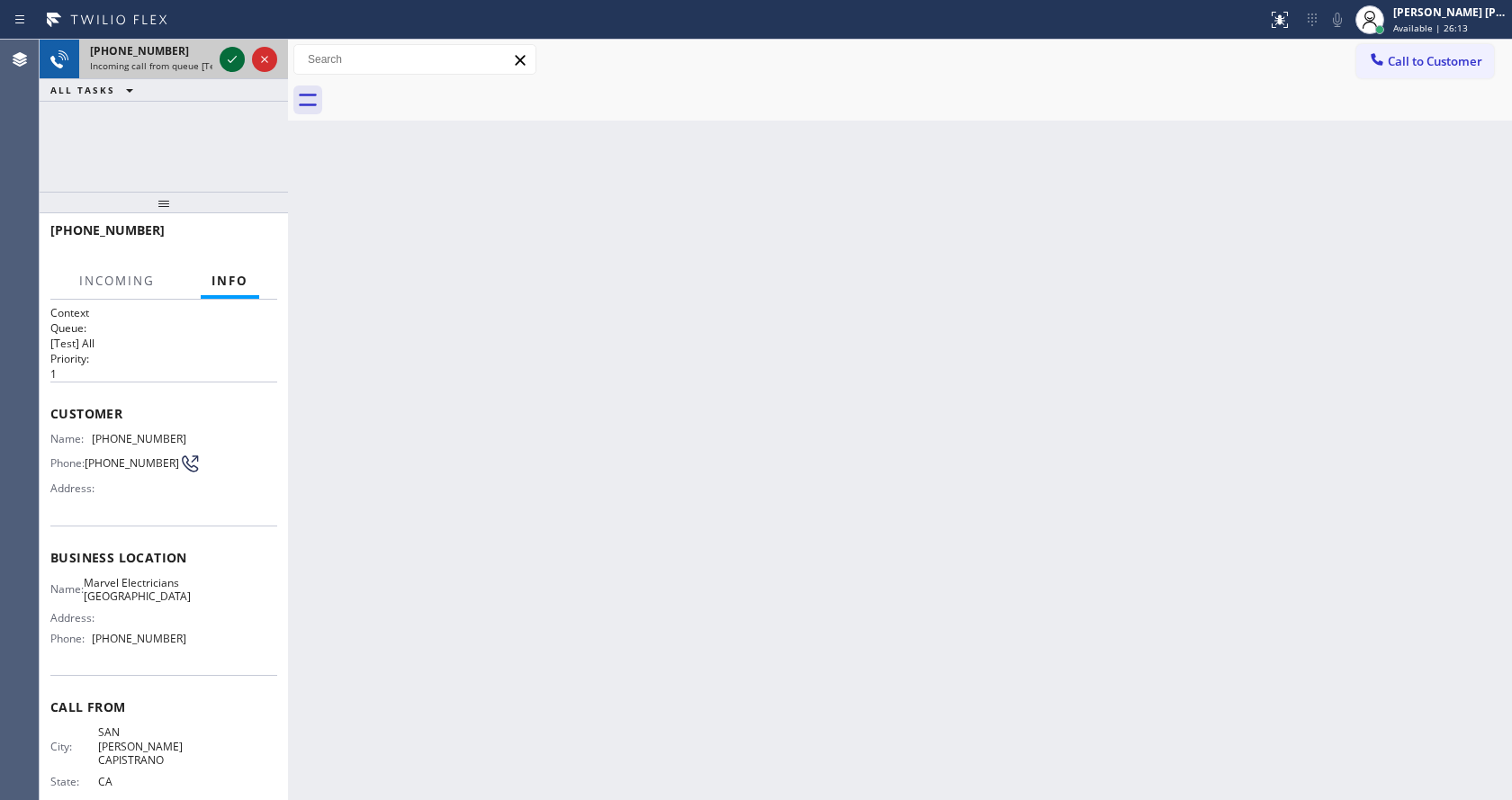
click at [232, 53] on icon at bounding box center [232, 59] width 22 height 21
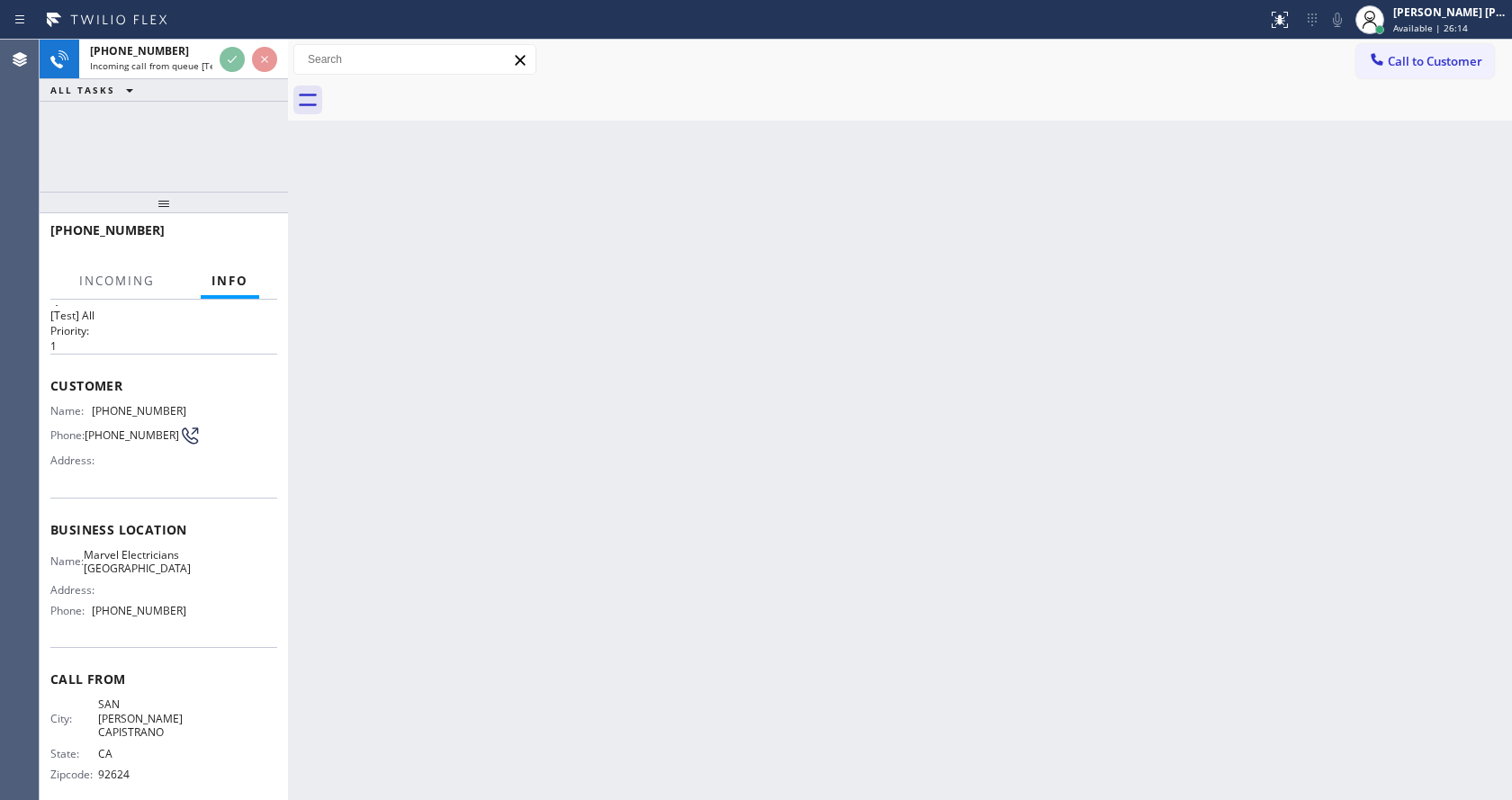
scroll to position [51, 0]
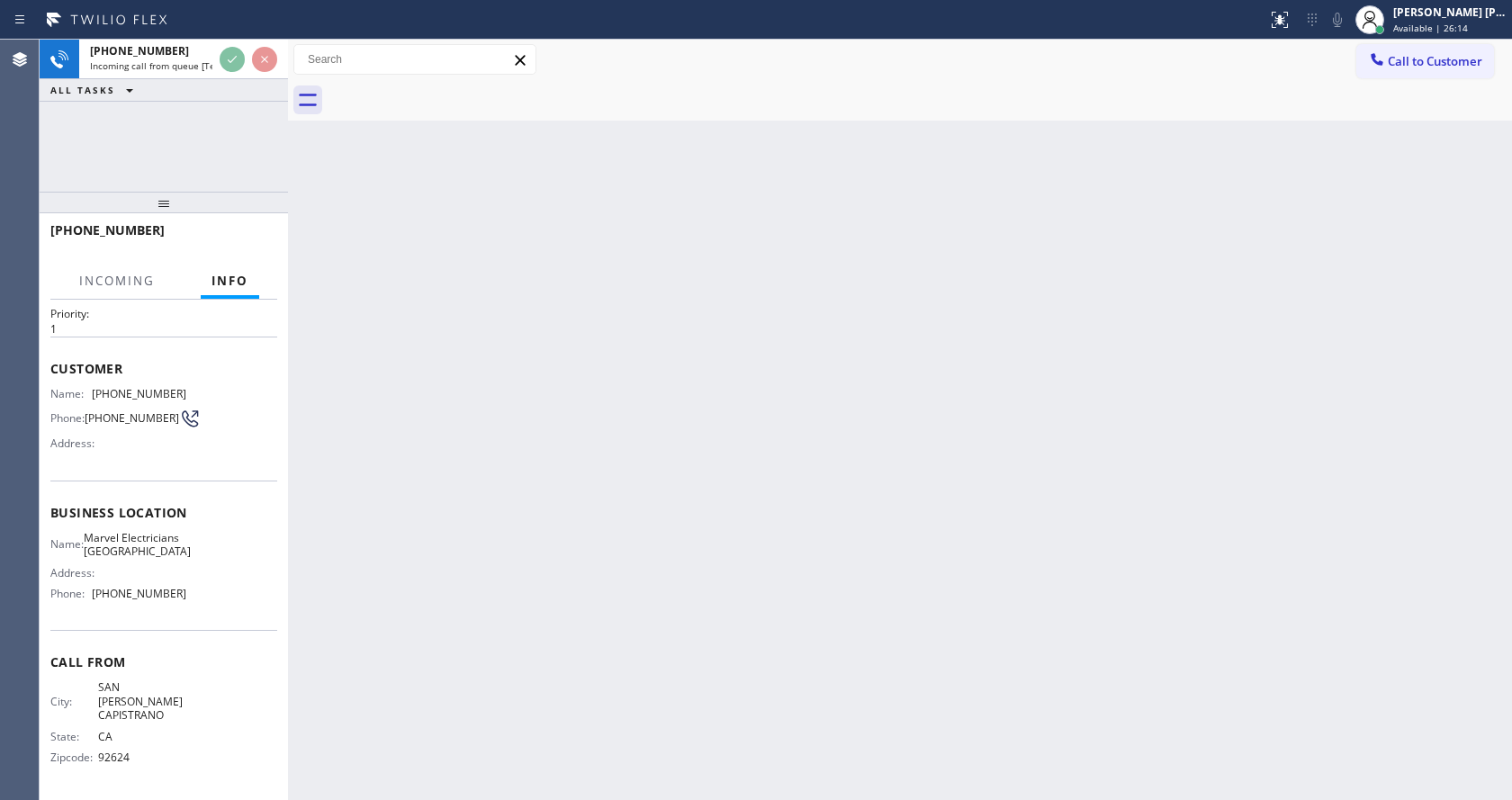
click at [468, 556] on div "Back to Dashboard Change Sender ID Customers Technicians Select a contact Outbo…" at bounding box center [900, 419] width 1224 height 760
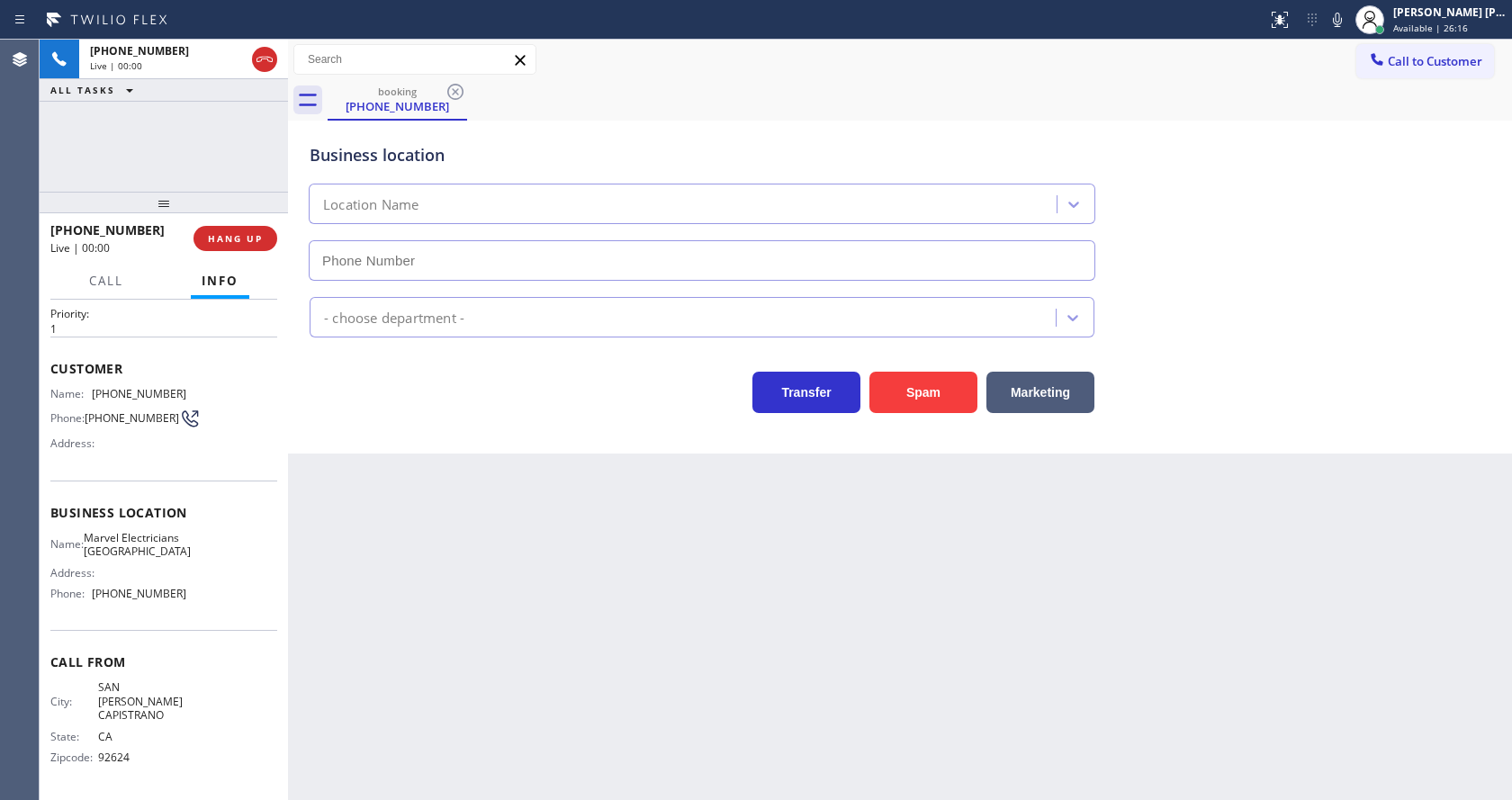
type input "[PHONE_NUMBER]"
click at [513, 576] on div "Back to Dashboard Change Sender ID Customers Technicians Select a contact Outbo…" at bounding box center [900, 419] width 1224 height 760
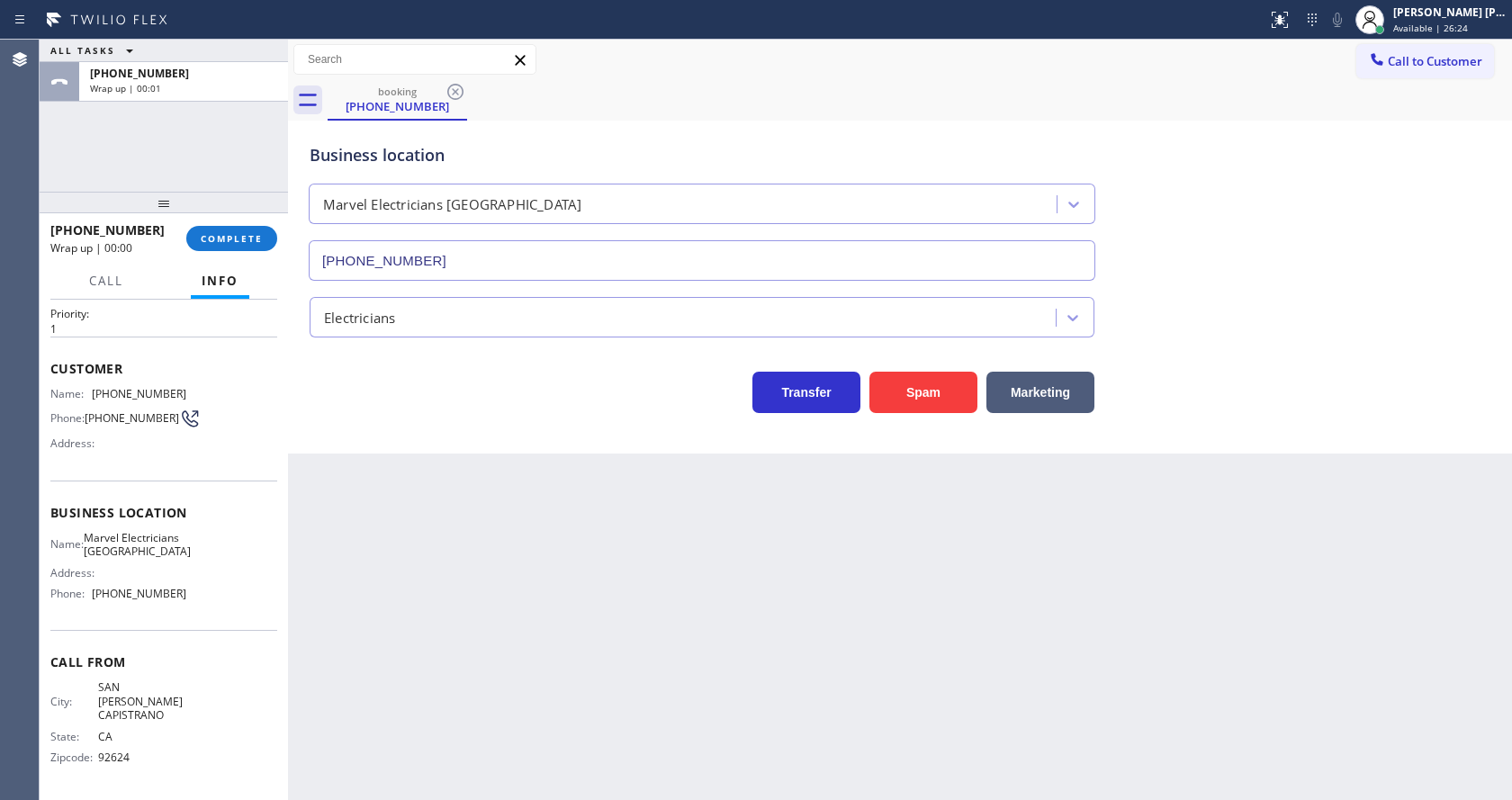
click at [603, 576] on div "Back to Dashboard Change Sender ID Customers Technicians Select a contact Outbo…" at bounding box center [900, 419] width 1224 height 760
click at [226, 239] on span "COMPLETE" at bounding box center [232, 237] width 62 height 12
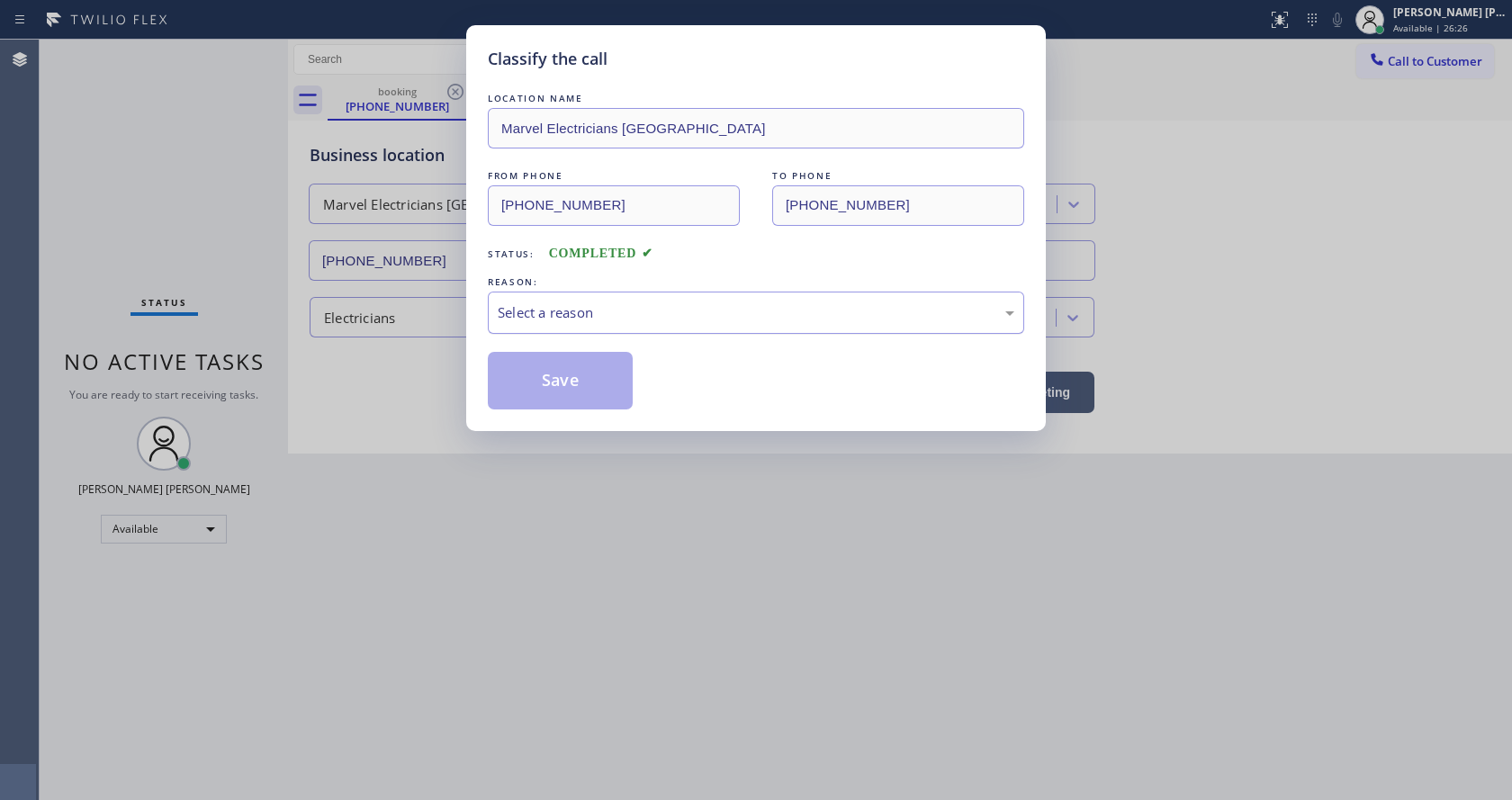
click at [595, 318] on div "Select a reason" at bounding box center [756, 312] width 516 height 21
click at [543, 400] on button "Save" at bounding box center [560, 380] width 145 height 58
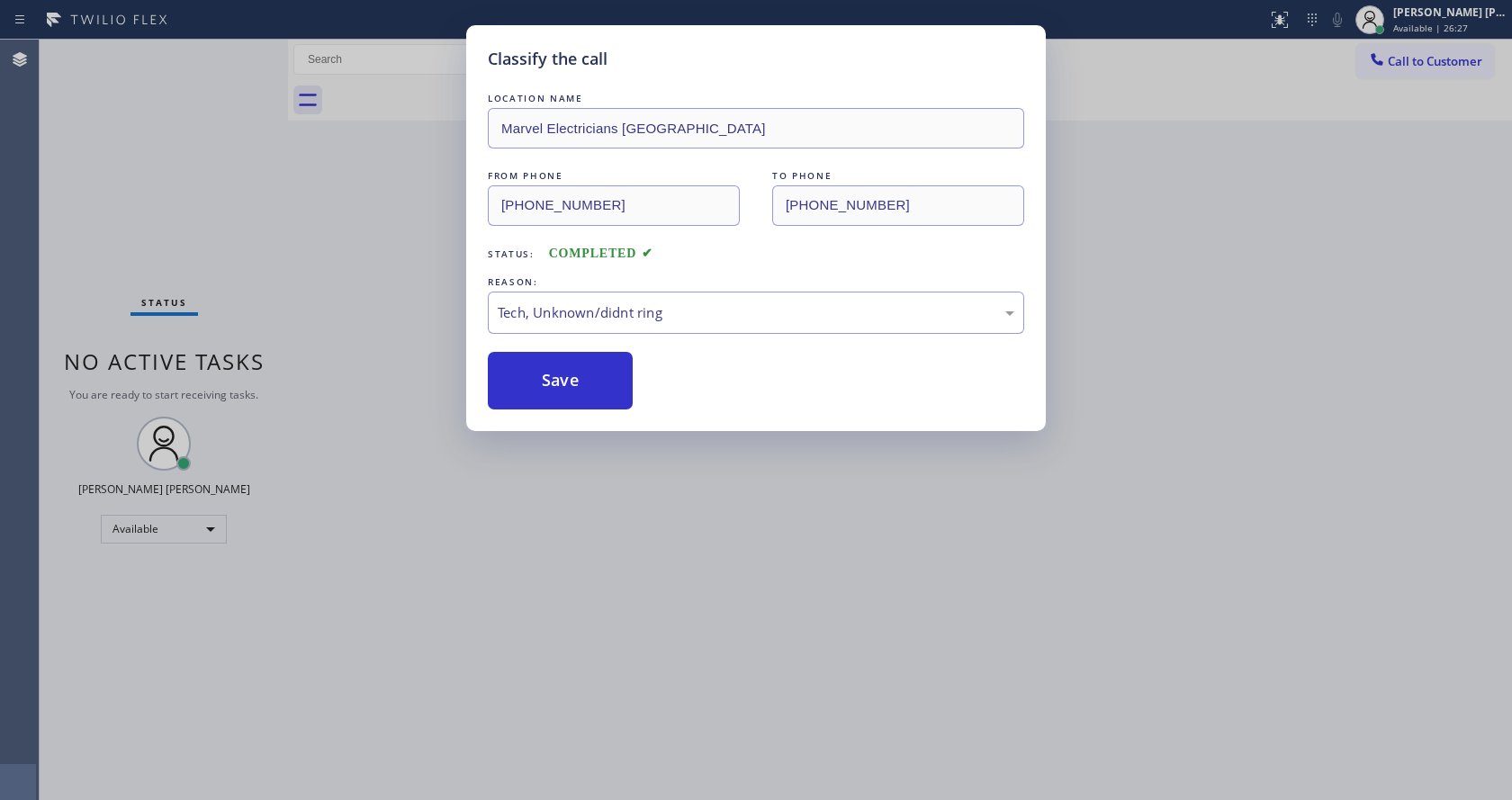
click at [618, 467] on div "Classify the call LOCATION NAME Marvel Electricians [GEOGRAPHIC_DATA] FROM PHON…" at bounding box center [756, 400] width 1512 height 800
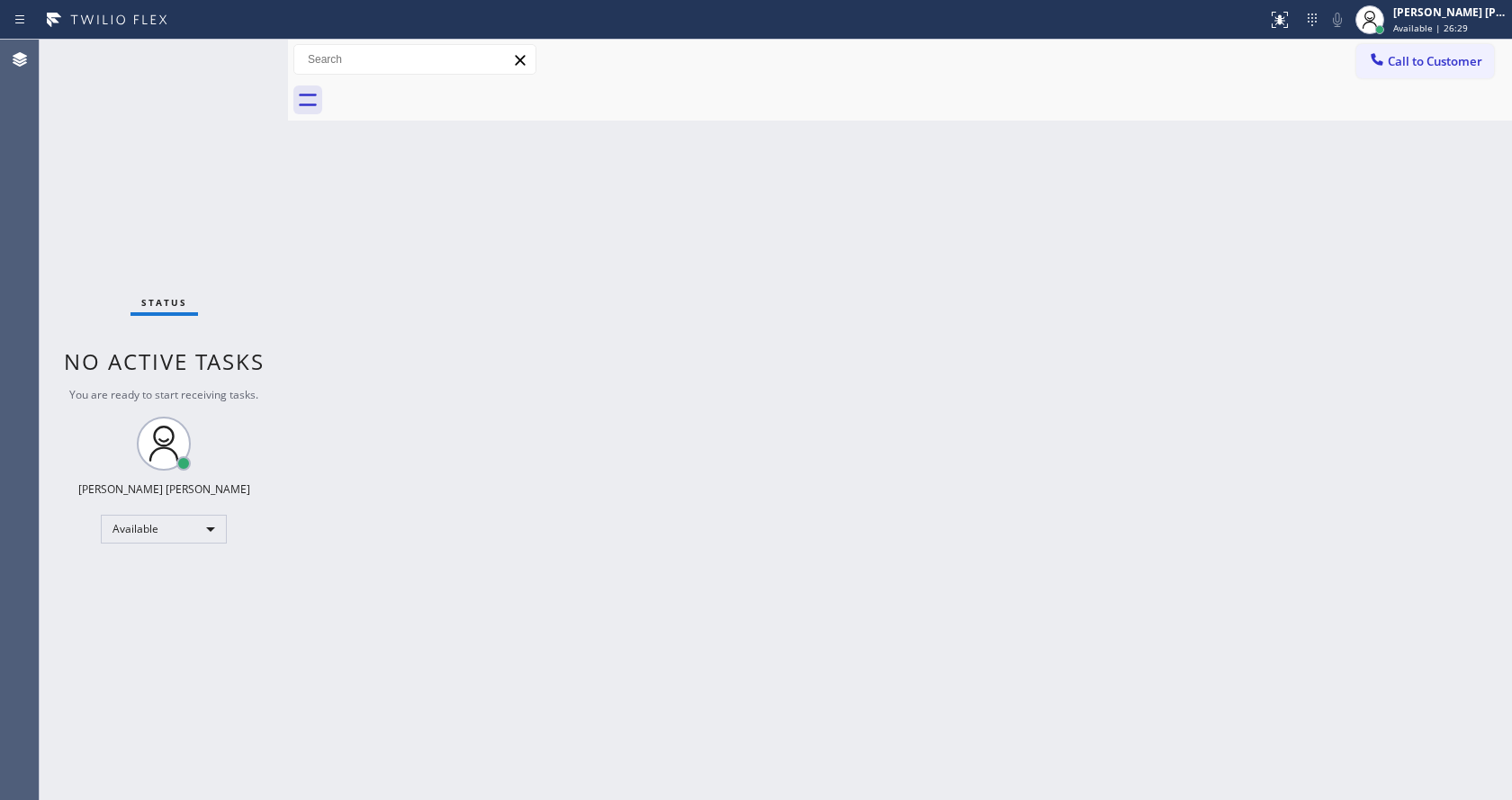
drag, startPoint x: 759, startPoint y: 341, endPoint x: 756, endPoint y: 331, distance: 10.4
click at [759, 341] on div "Back to Dashboard Change Sender ID Customers Technicians Select a contact Outbo…" at bounding box center [900, 419] width 1224 height 760
click at [582, 717] on div "Back to Dashboard Change Sender ID Customers Technicians Select a contact Outbo…" at bounding box center [900, 419] width 1224 height 760
click at [395, 584] on div "Back to Dashboard Change Sender ID Customers Technicians Select a contact Outbo…" at bounding box center [900, 419] width 1224 height 760
drag, startPoint x: 1076, startPoint y: 467, endPoint x: 1018, endPoint y: 451, distance: 60.2
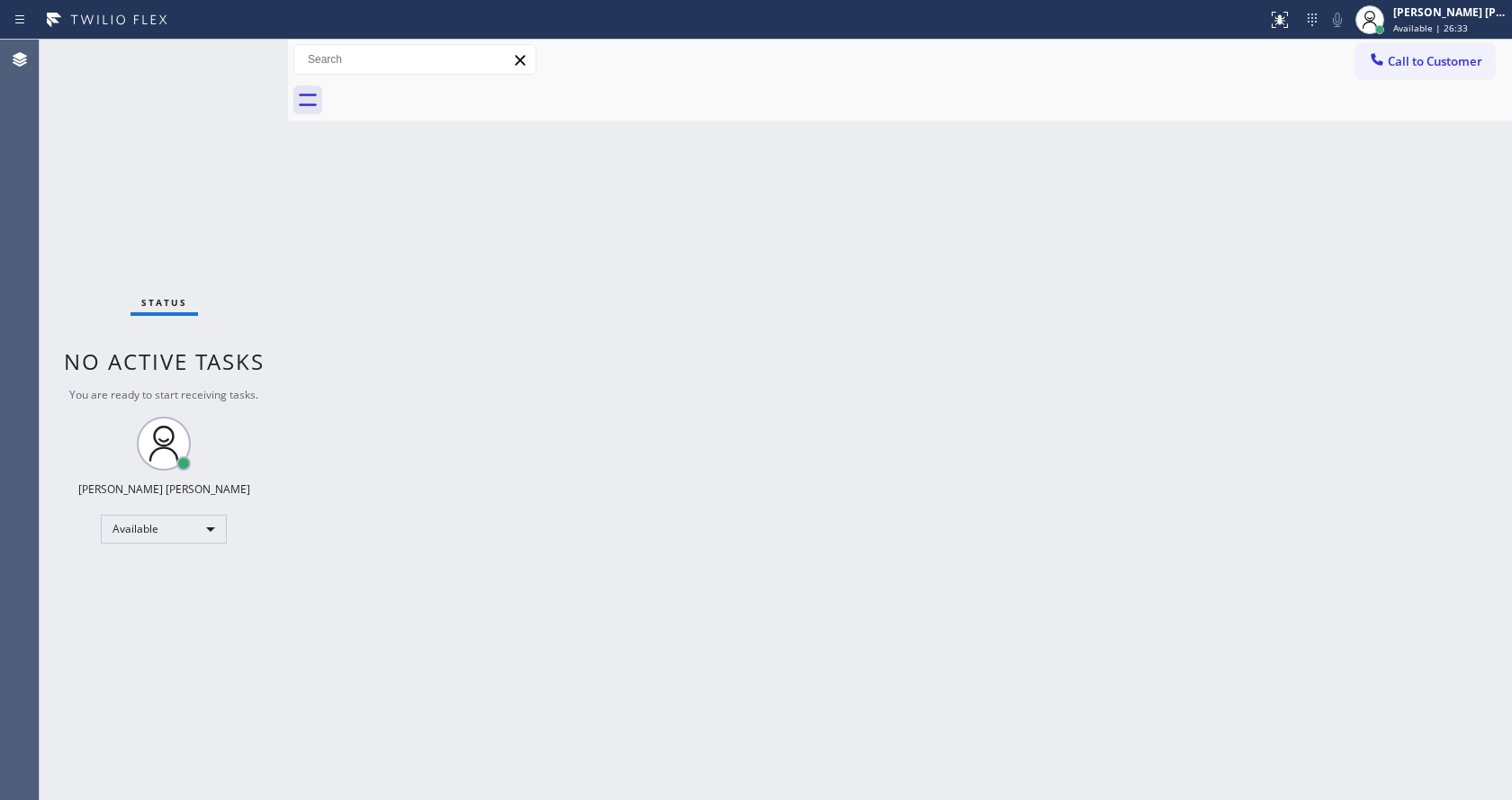
click at [1068, 463] on div "Back to Dashboard Change Sender ID Customers Technicians Select a contact Outbo…" at bounding box center [900, 419] width 1224 height 760
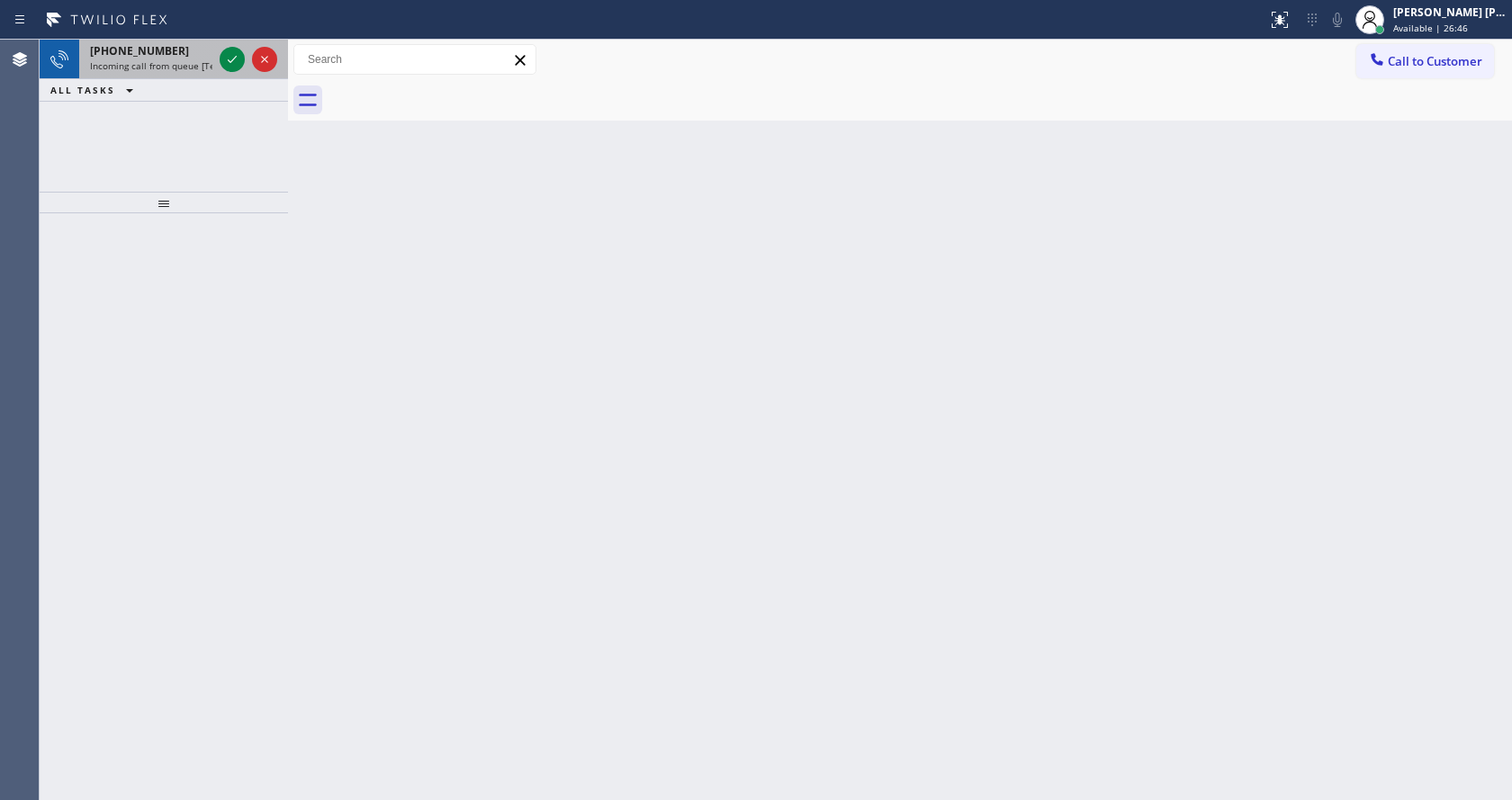
click at [165, 58] on div "[PHONE_NUMBER]" at bounding box center [151, 50] width 122 height 15
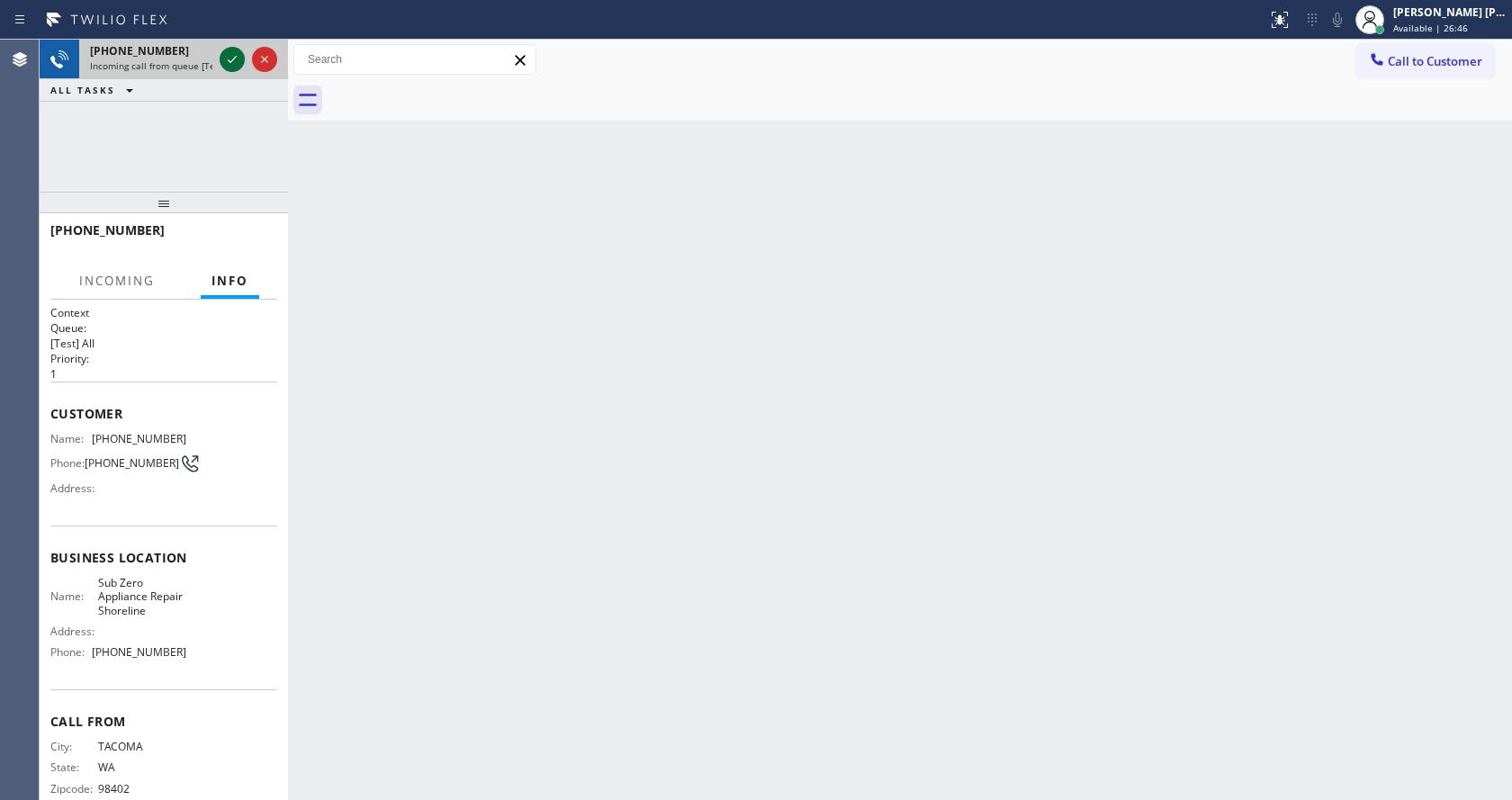
click at [227, 59] on icon at bounding box center [232, 59] width 22 height 21
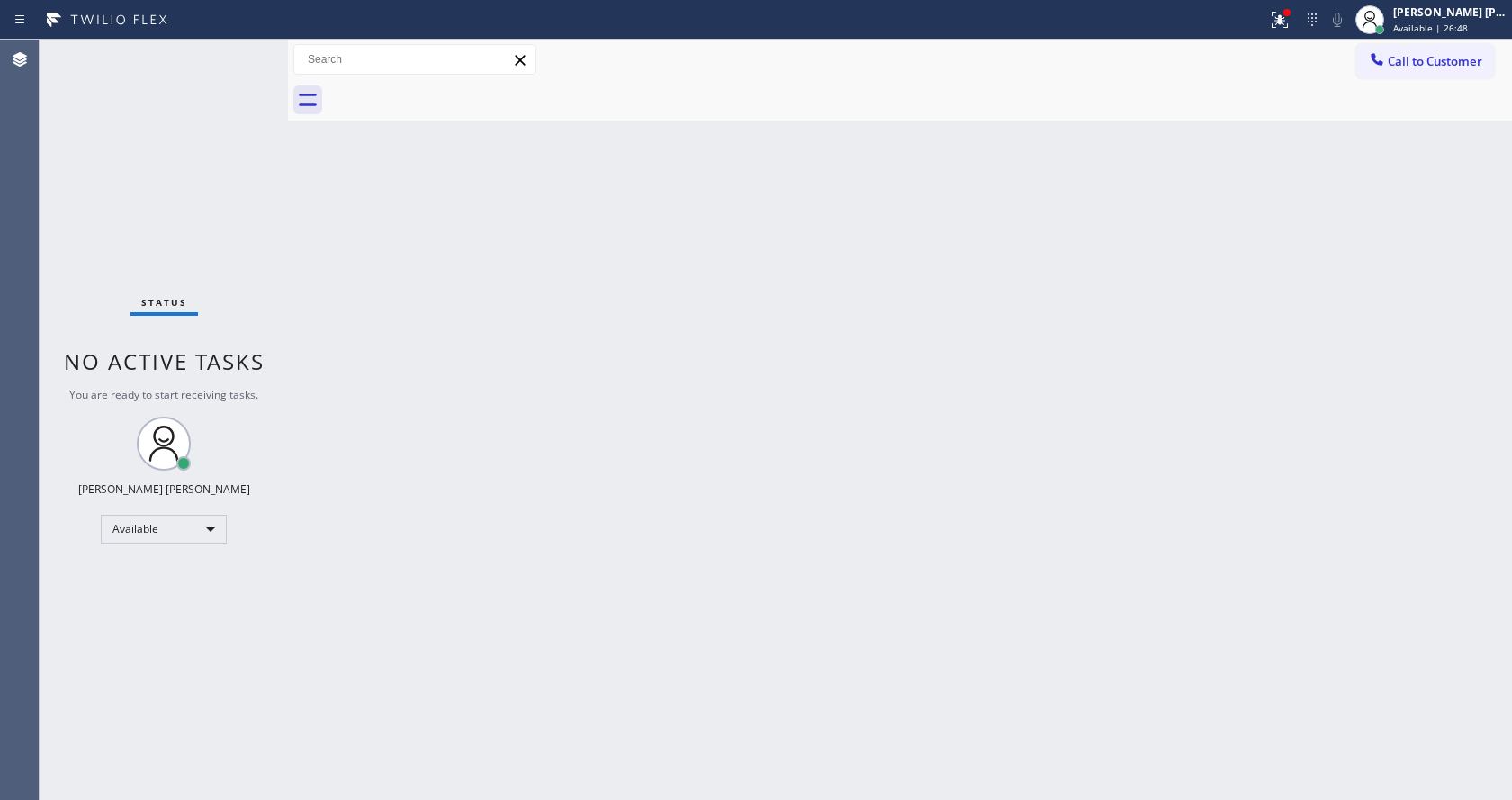
click at [568, 601] on div "Back to Dashboard Change Sender ID Customers Technicians Select a contact Outbo…" at bounding box center [900, 419] width 1224 height 760
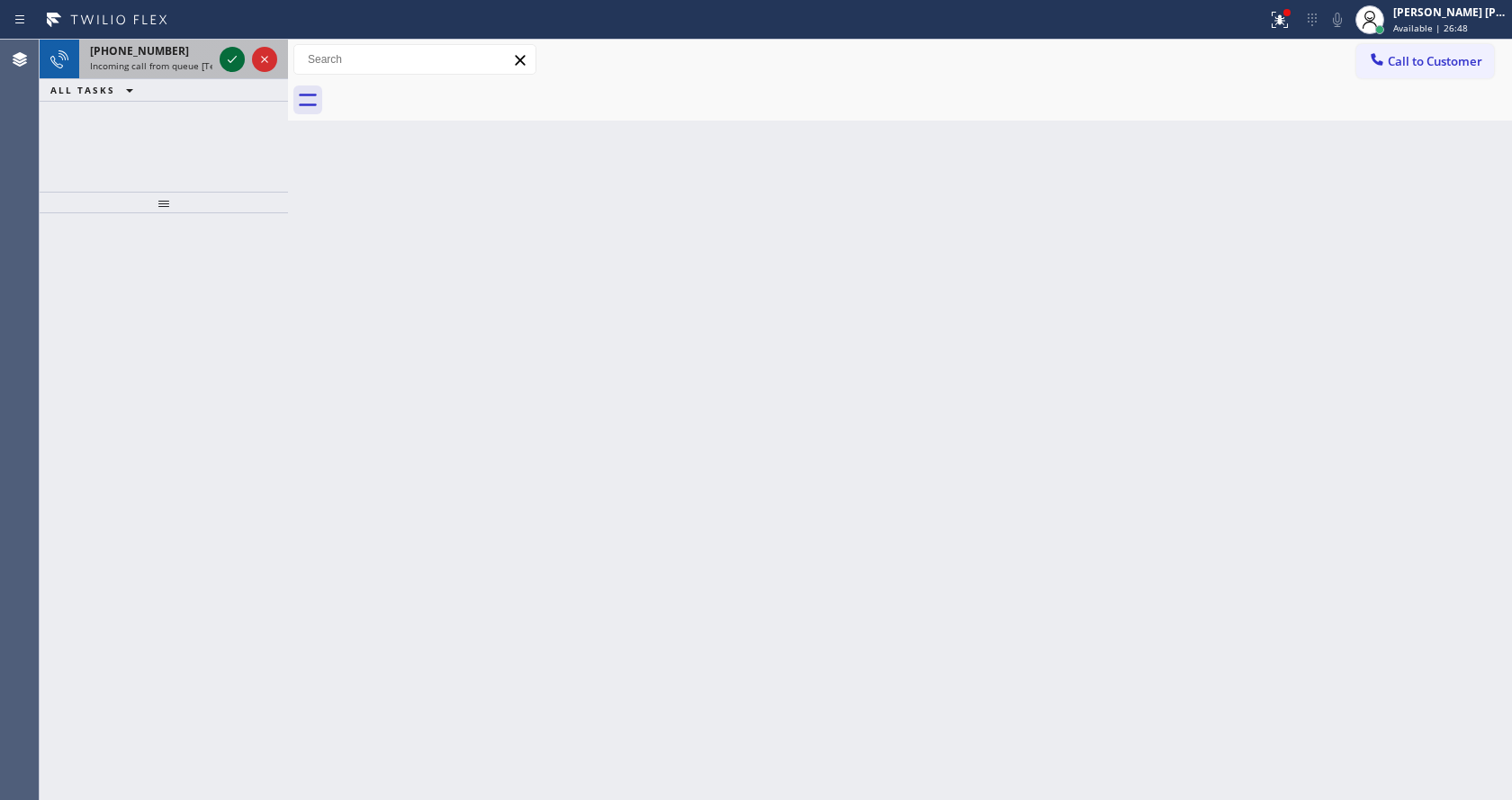
click at [233, 63] on icon at bounding box center [232, 59] width 22 height 21
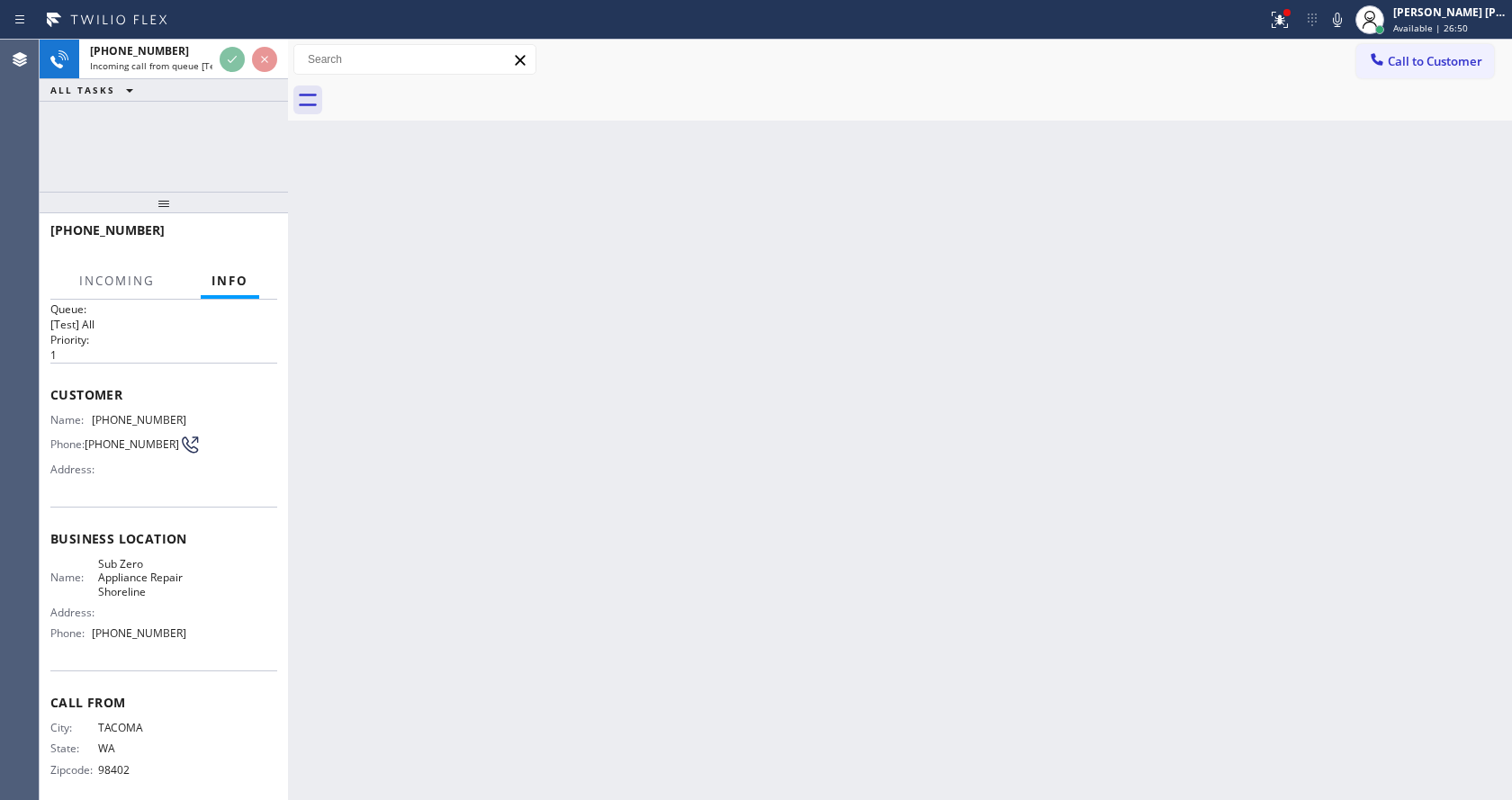
click at [686, 550] on div "Back to Dashboard Change Sender ID Customers Technicians Select a contact Outbo…" at bounding box center [900, 419] width 1224 height 760
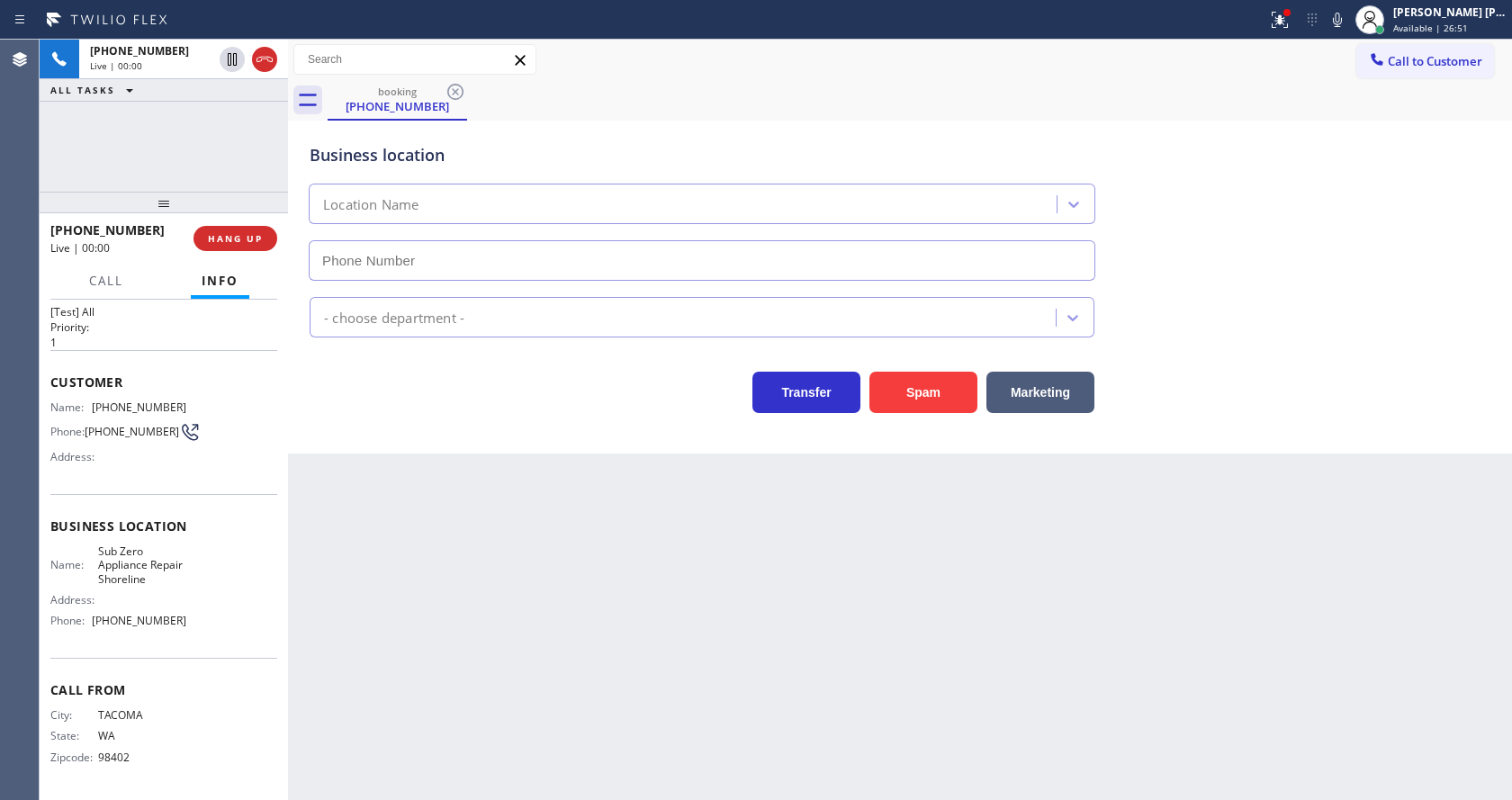
type input "[PHONE_NUMBER]"
click at [561, 628] on div "Back to Dashboard Change Sender ID Customers Technicians Select a contact Outbo…" at bounding box center [900, 419] width 1224 height 760
click at [569, 442] on div "Business location Sub Zero Appliance Repair Shoreline [PHONE_NUMBER] Appliance …" at bounding box center [900, 287] width 1224 height 333
click at [916, 396] on button "Spam" at bounding box center [923, 393] width 108 height 41
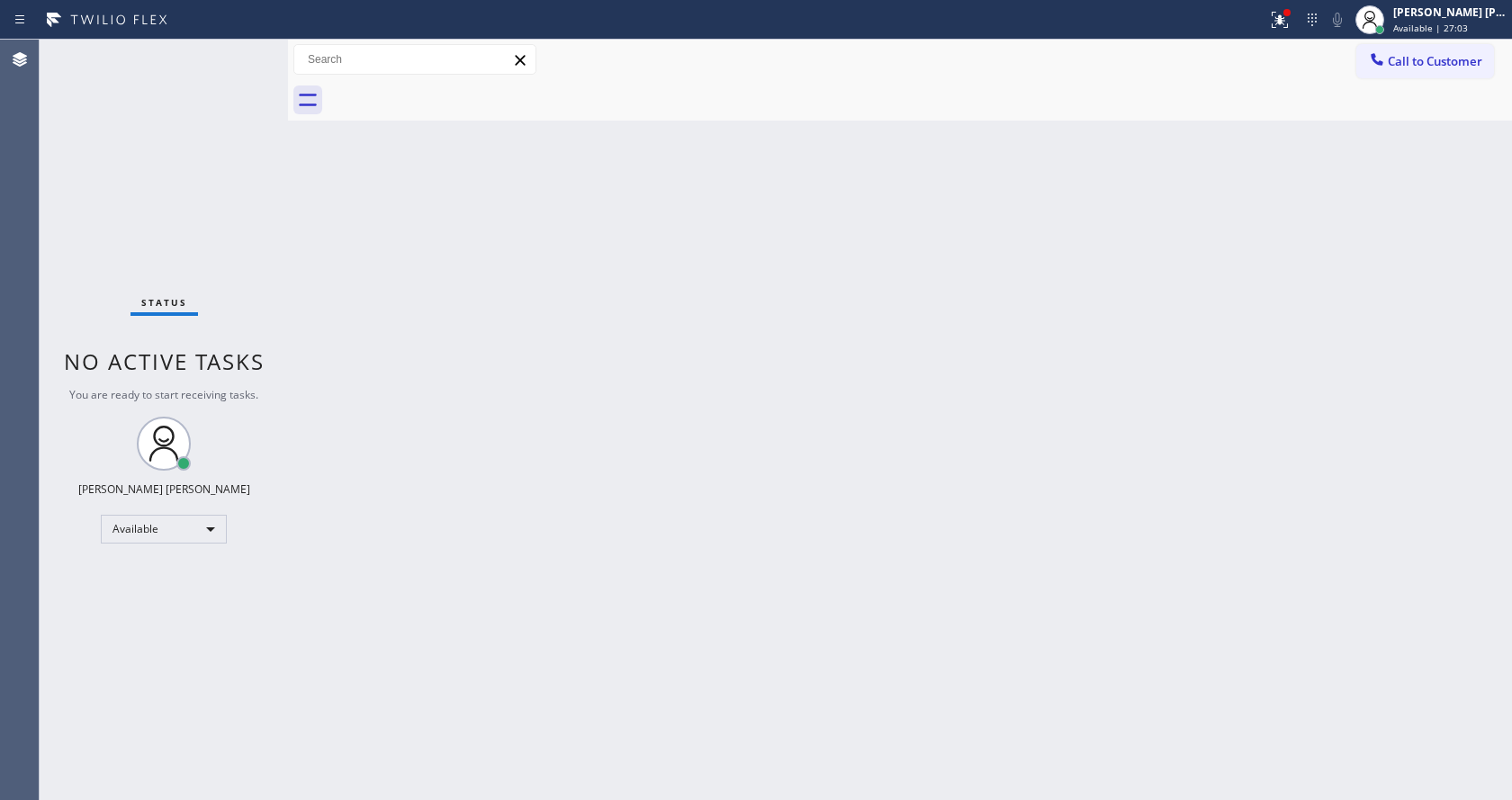
click at [616, 576] on div "Back to Dashboard Change Sender ID Customers Technicians Select a contact Outbo…" at bounding box center [900, 419] width 1224 height 760
drag, startPoint x: 413, startPoint y: 298, endPoint x: 839, endPoint y: 175, distance: 443.4
click at [413, 298] on div "Back to Dashboard Change Sender ID Customers Technicians Select a contact Outbo…" at bounding box center [900, 419] width 1224 height 760
click at [1418, 21] on span "Available | 27:07" at bounding box center [1431, 27] width 75 height 12
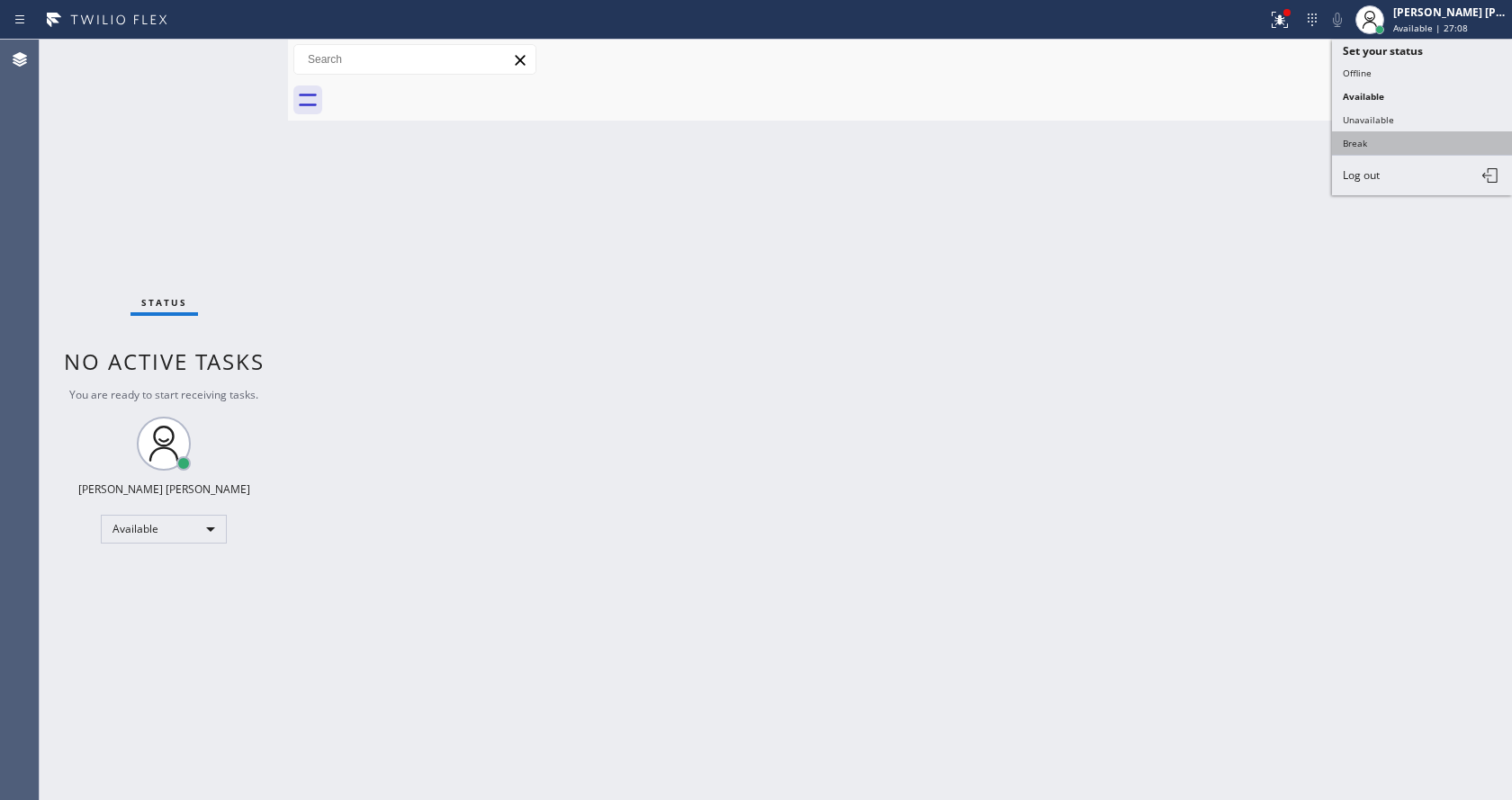
click at [1391, 146] on button "Break" at bounding box center [1421, 143] width 180 height 23
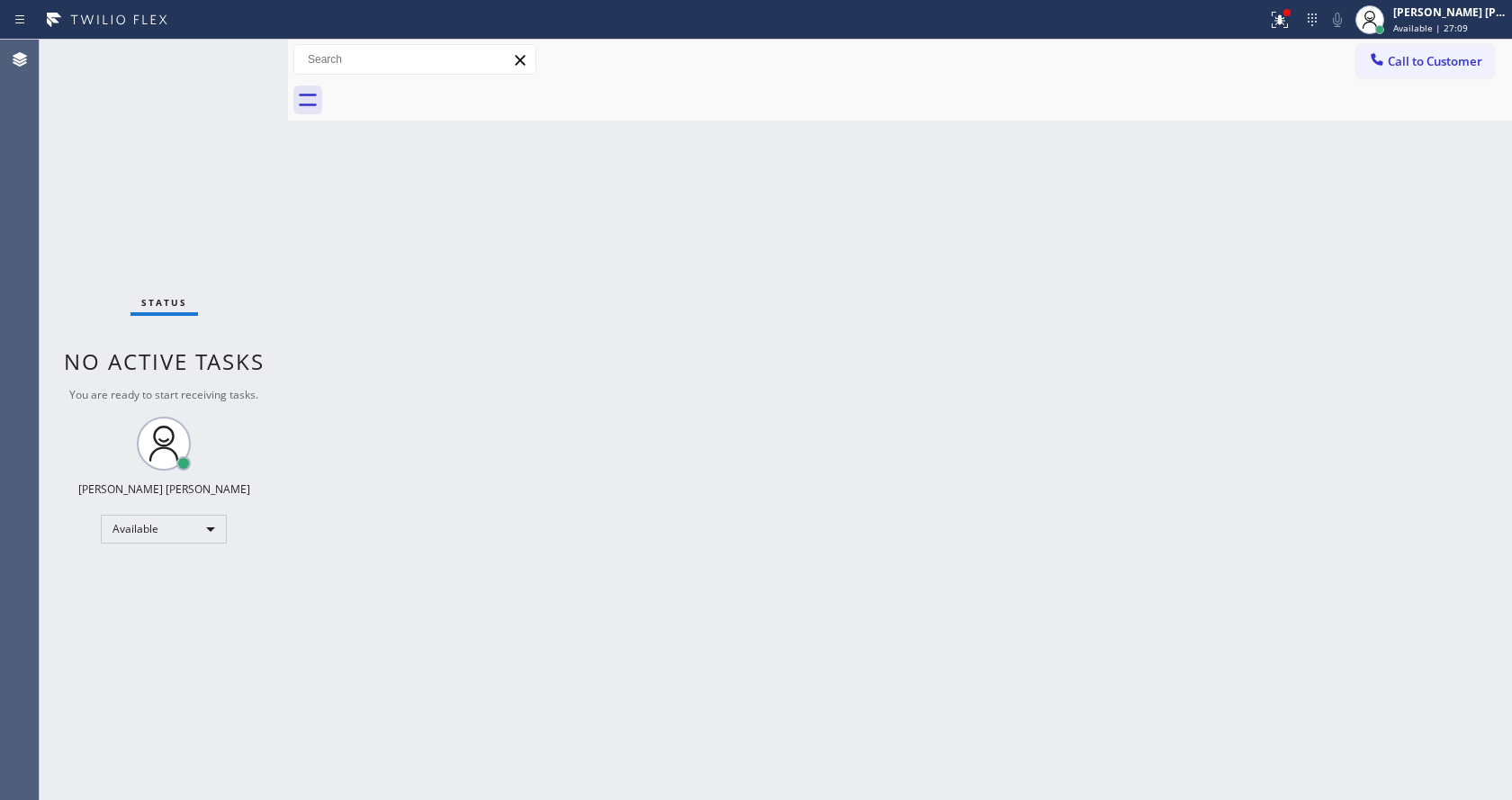
click at [1289, 38] on div "Status report Issue detected This issue could affect your workflow. Please cont…" at bounding box center [756, 20] width 1512 height 39
click at [1278, 17] on icon at bounding box center [1279, 20] width 22 height 21
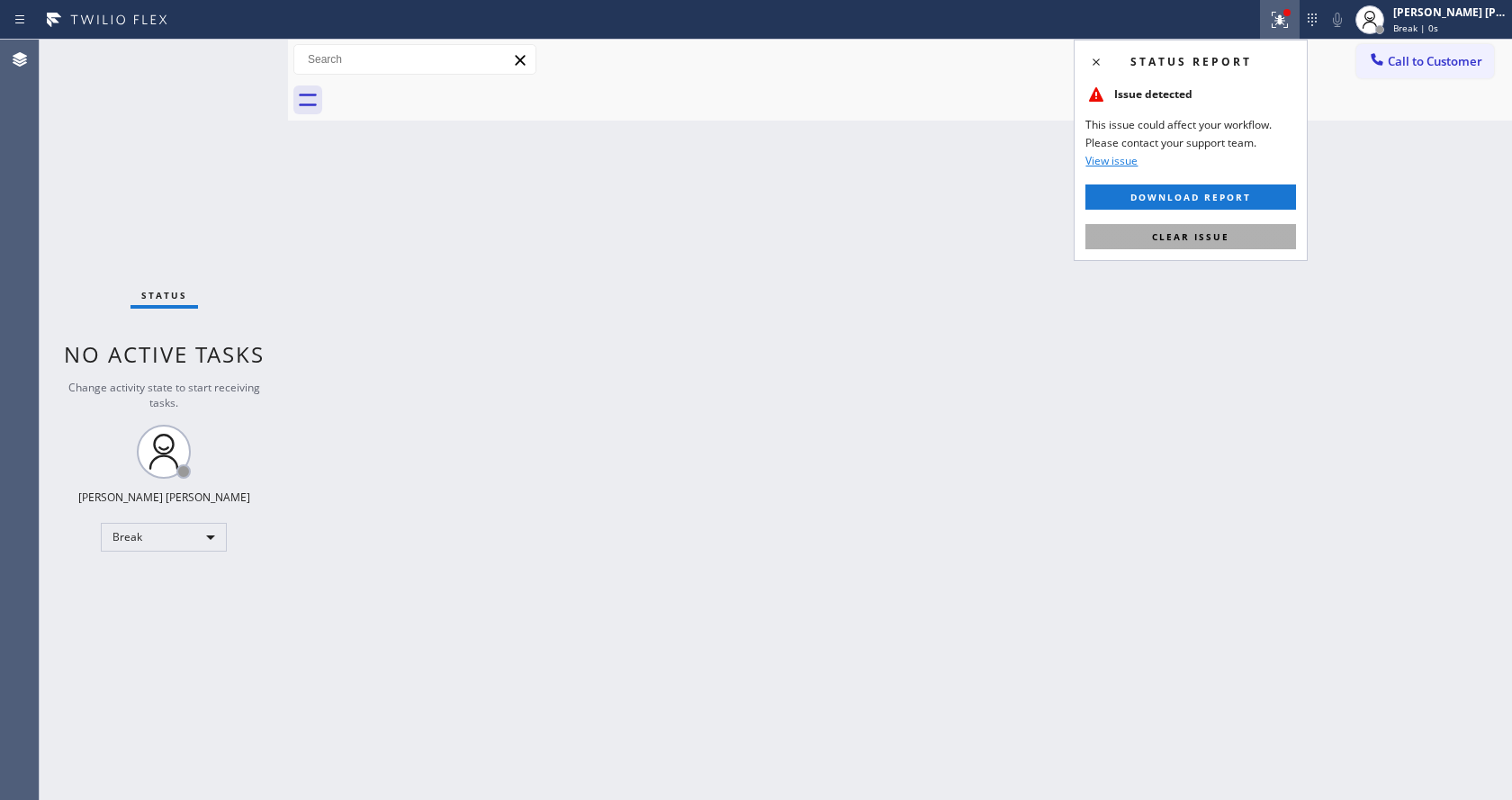
click at [1198, 237] on span "Clear issue" at bounding box center [1190, 236] width 78 height 12
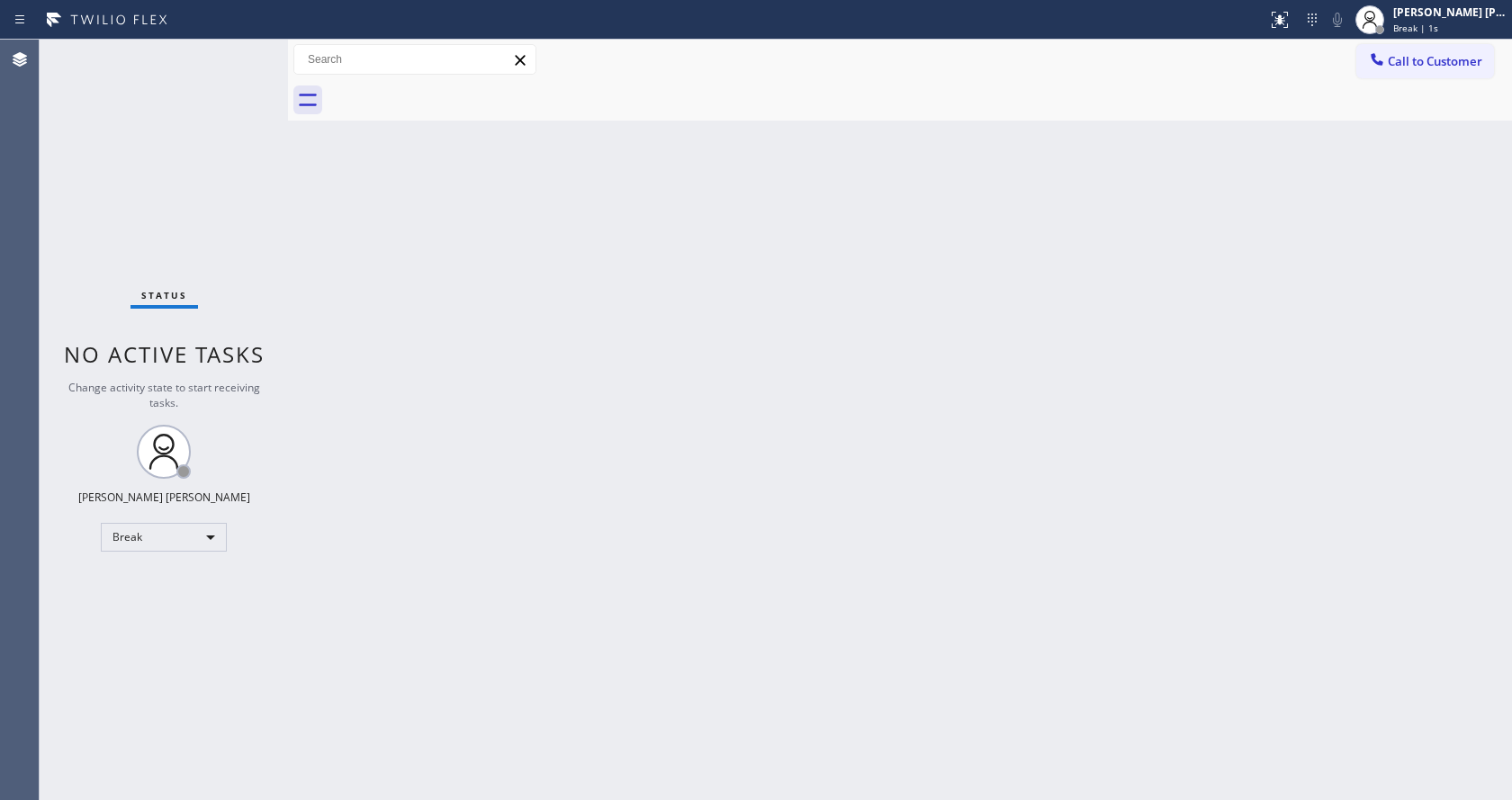
click at [1000, 348] on div "Back to Dashboard Change Sender ID Customers Technicians Select a contact Outbo…" at bounding box center [900, 419] width 1224 height 760
